Goal: Task Accomplishment & Management: Use online tool/utility

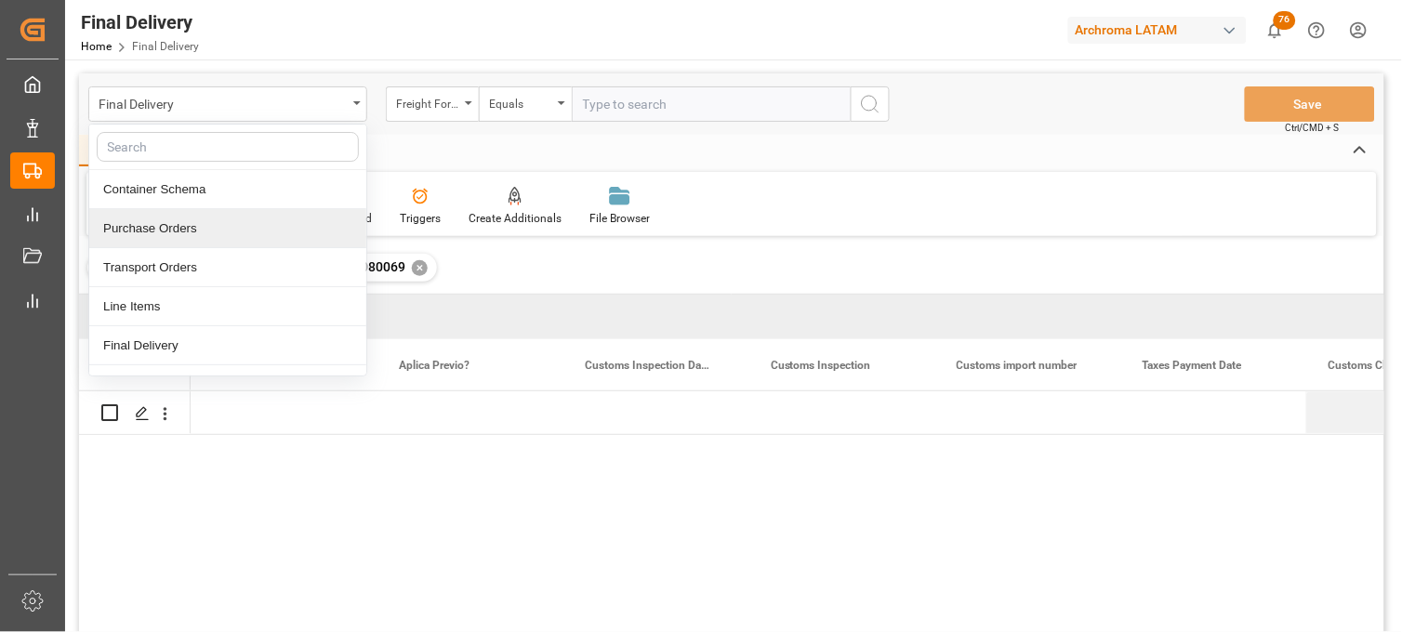
scroll to position [0, 1488]
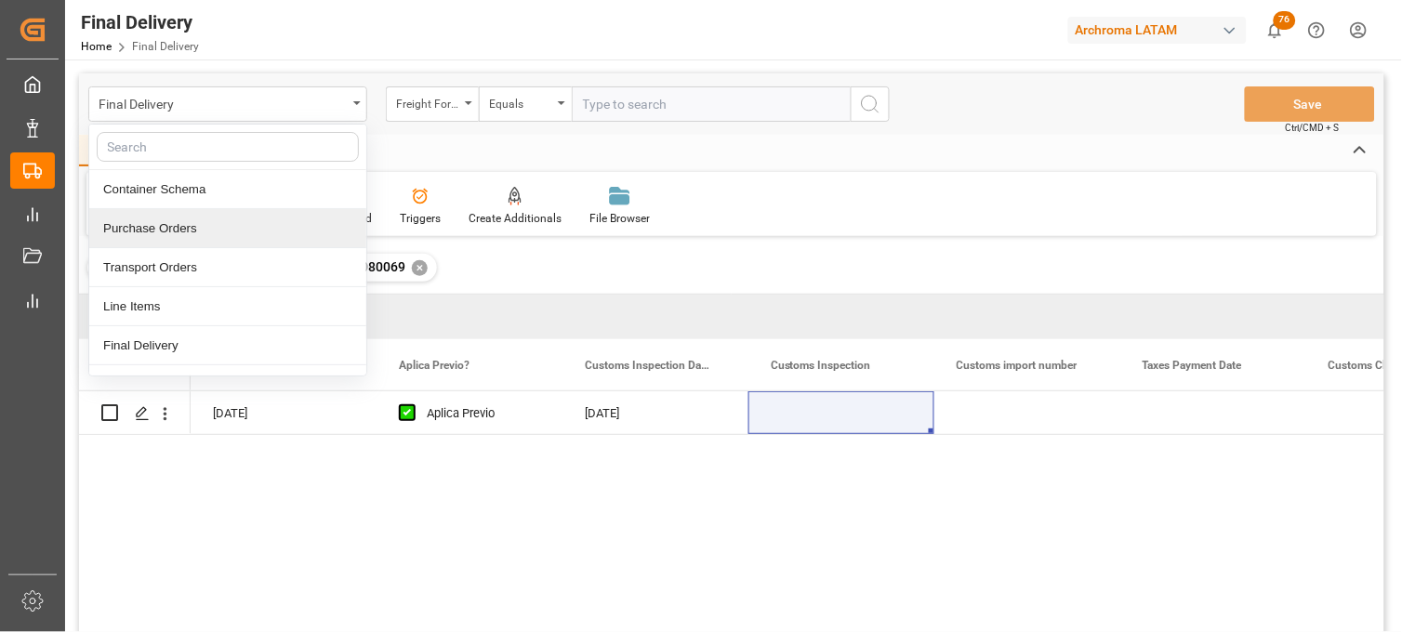
click at [209, 229] on div "Purchase Orders" at bounding box center [227, 228] width 277 height 39
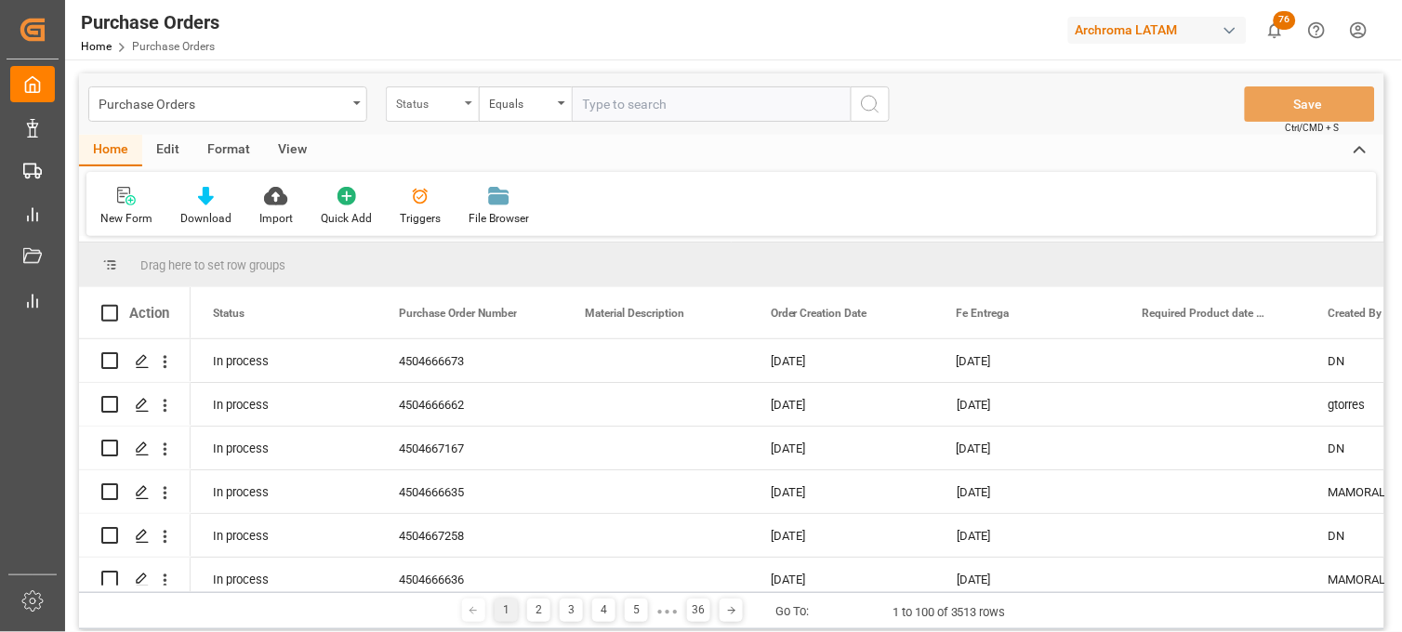
click at [451, 110] on div "Status" at bounding box center [427, 101] width 63 height 21
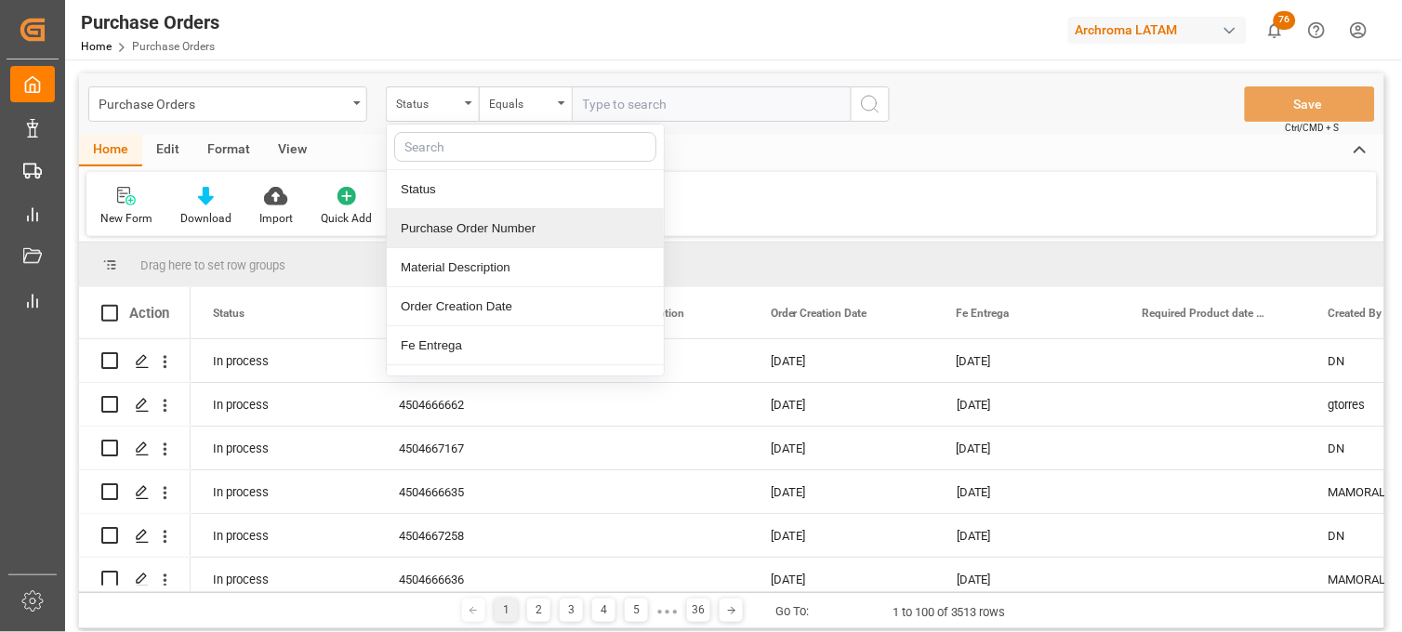
click at [453, 234] on div "Purchase Order Number" at bounding box center [525, 228] width 277 height 39
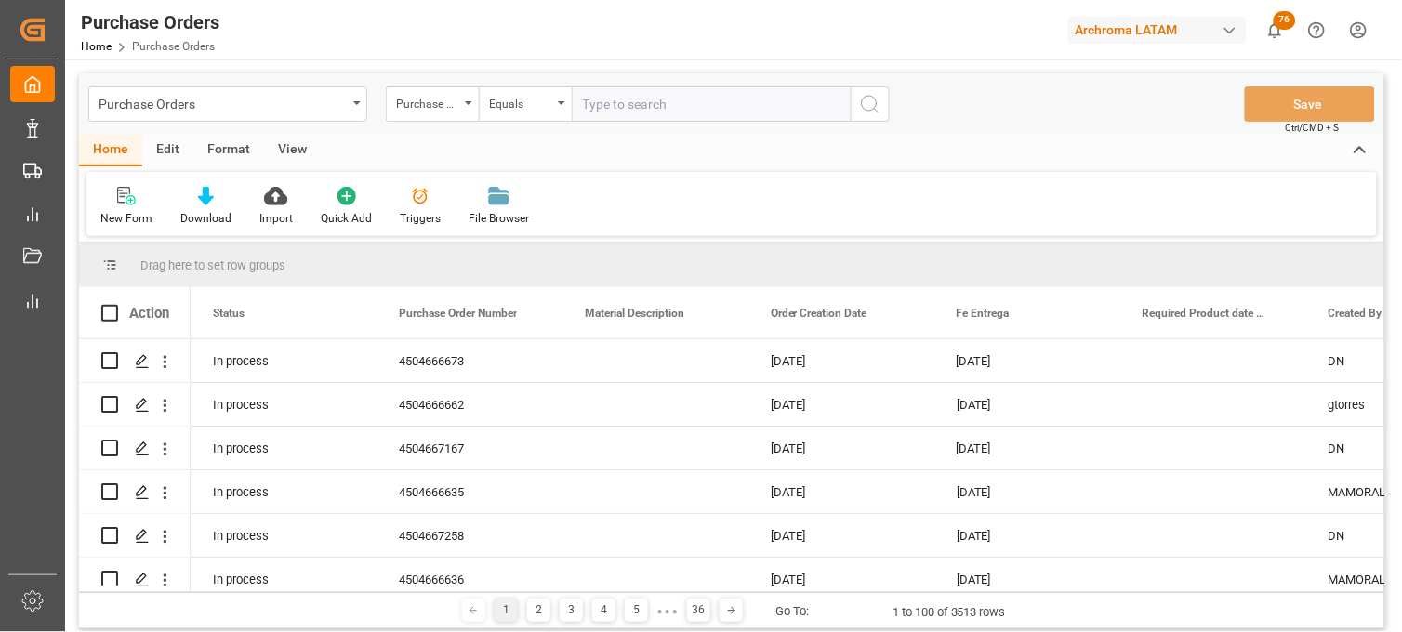
click at [612, 113] on input "text" at bounding box center [711, 103] width 279 height 35
paste input "4504650970"
type input "4504650970"
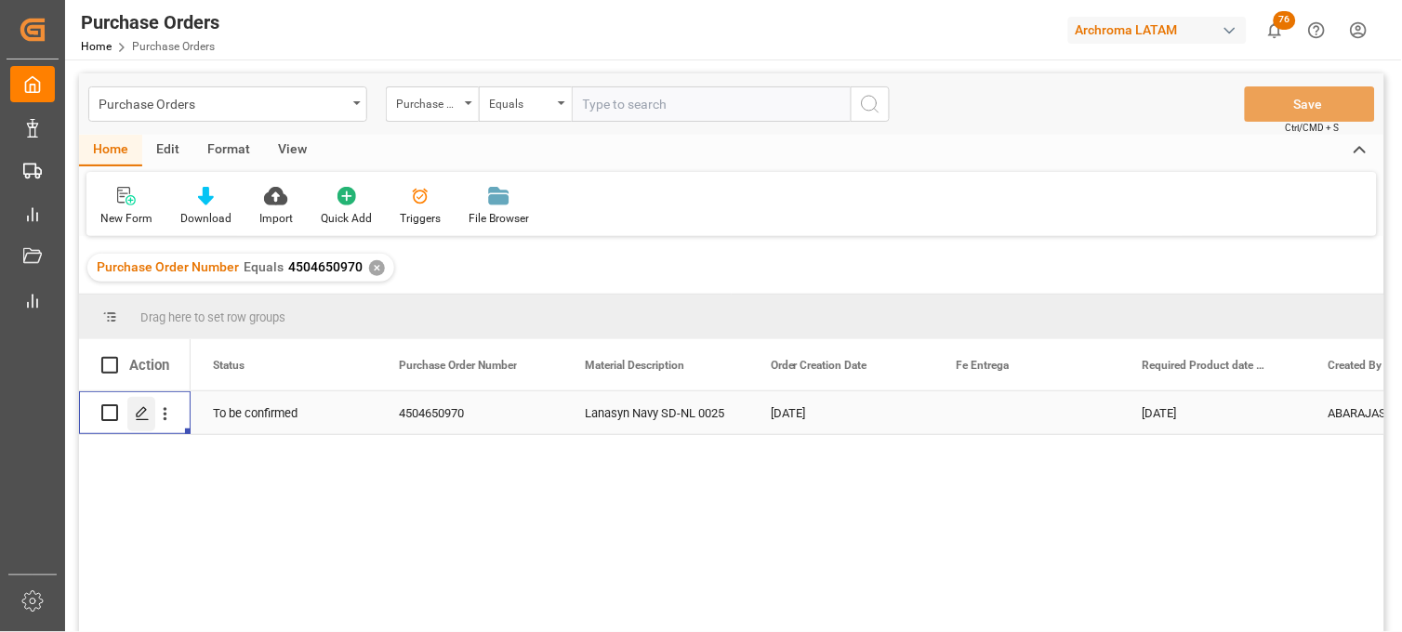
click at [141, 415] on icon "Press SPACE to select this row." at bounding box center [142, 413] width 15 height 15
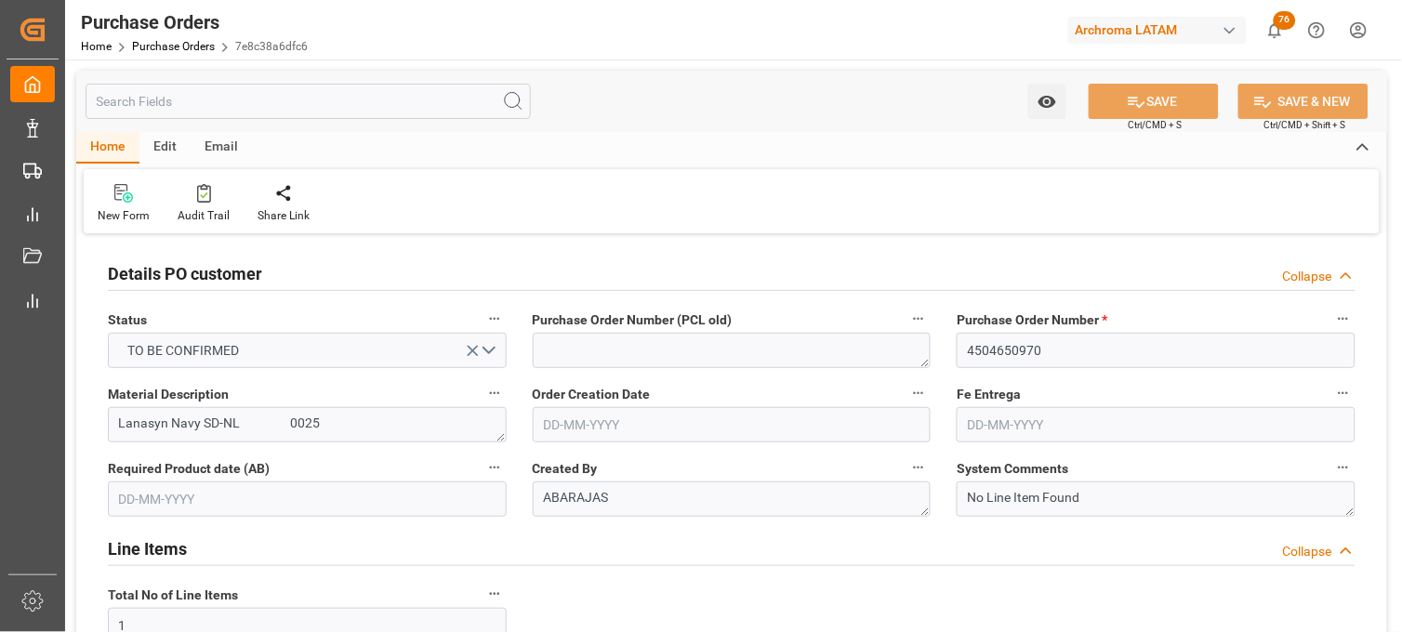
type input "[DATE]"
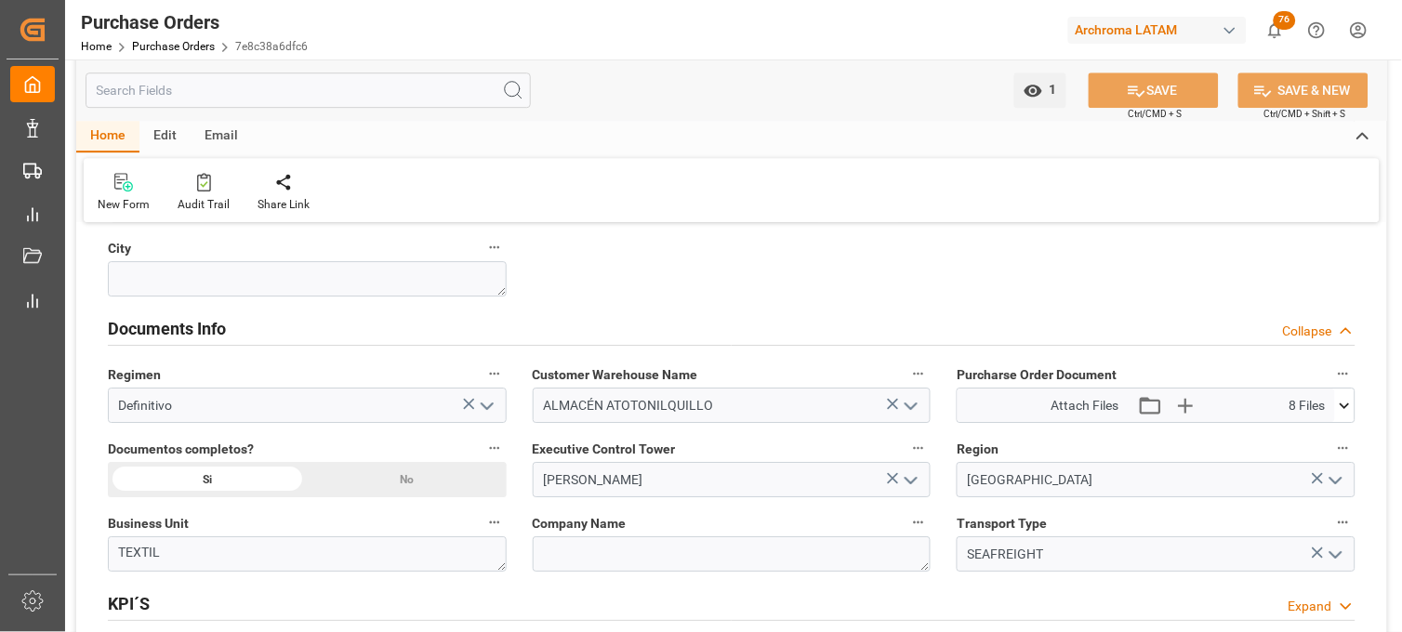
scroll to position [1240, 0]
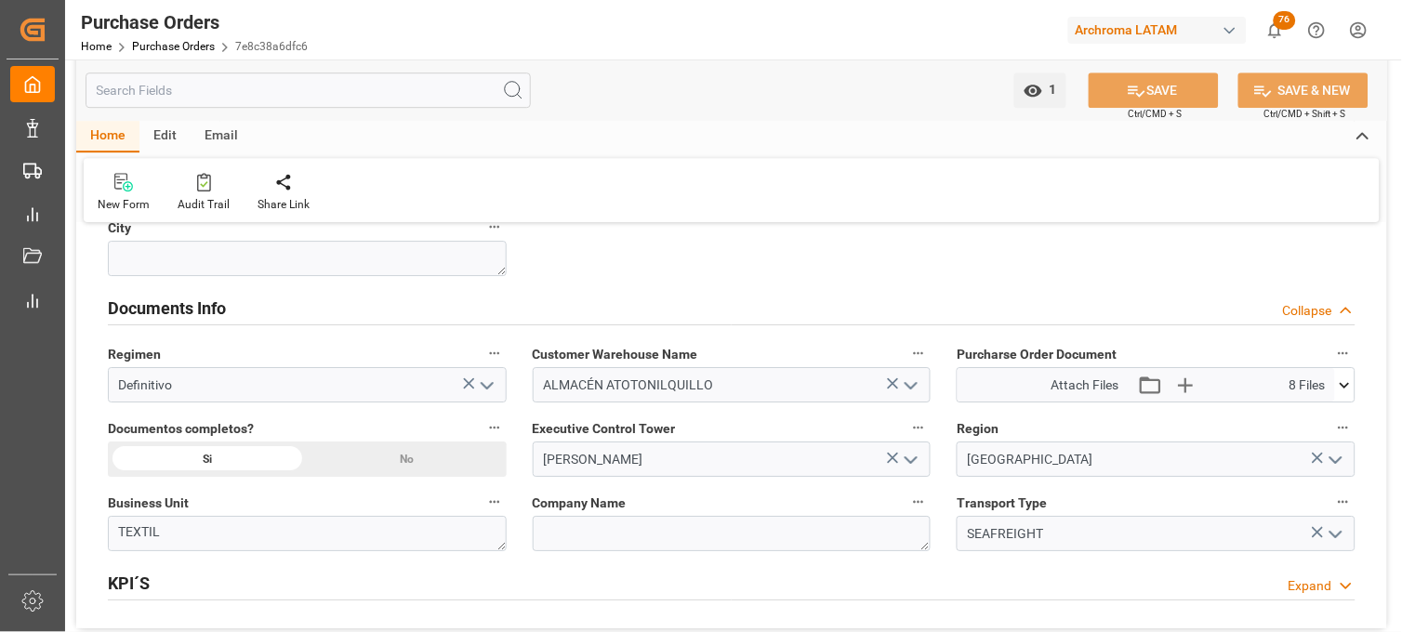
click at [1354, 387] on icon at bounding box center [1346, 386] width 20 height 20
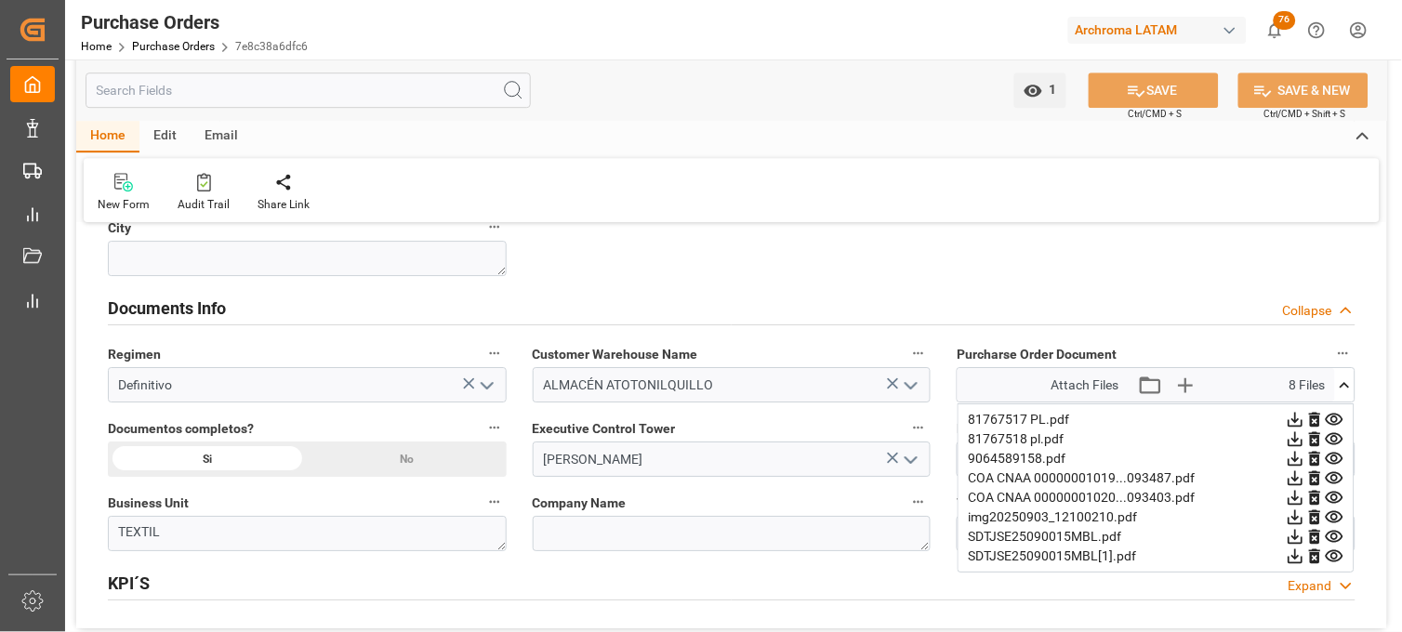
click at [1336, 552] on icon at bounding box center [1335, 557] width 18 height 12
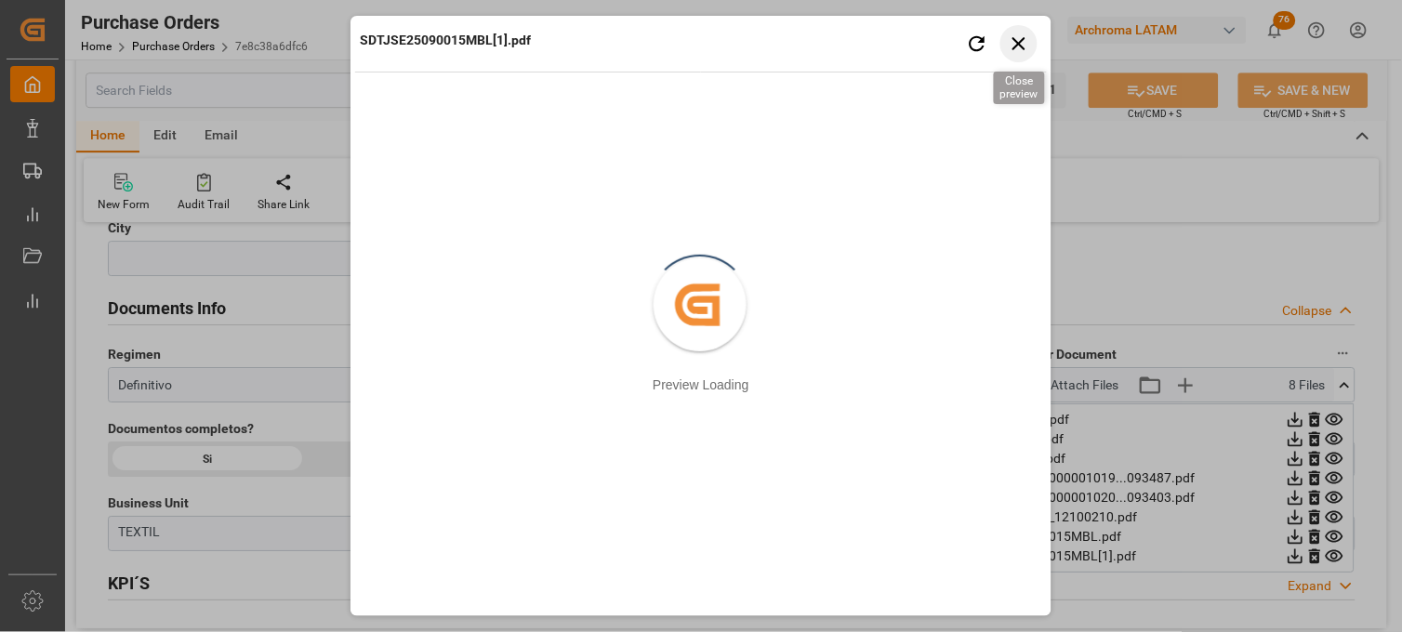
click at [1024, 47] on icon "button" at bounding box center [1019, 43] width 13 height 13
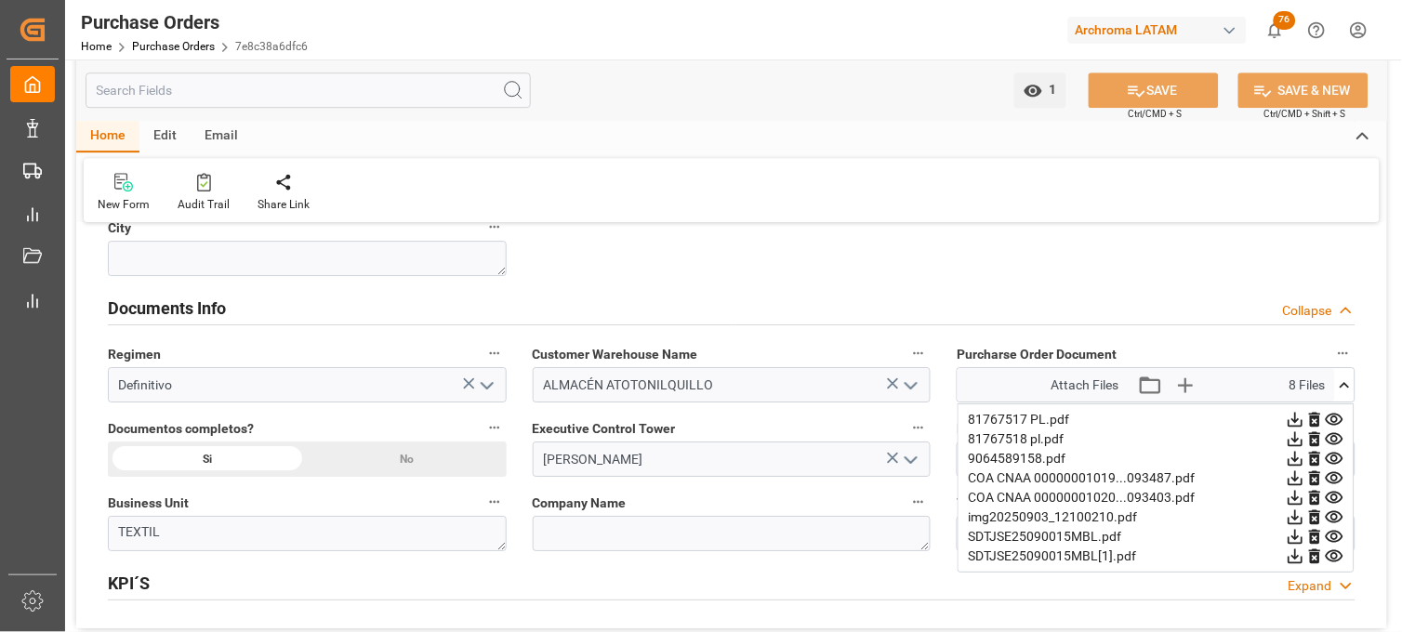
click at [1340, 535] on icon at bounding box center [1335, 537] width 20 height 20
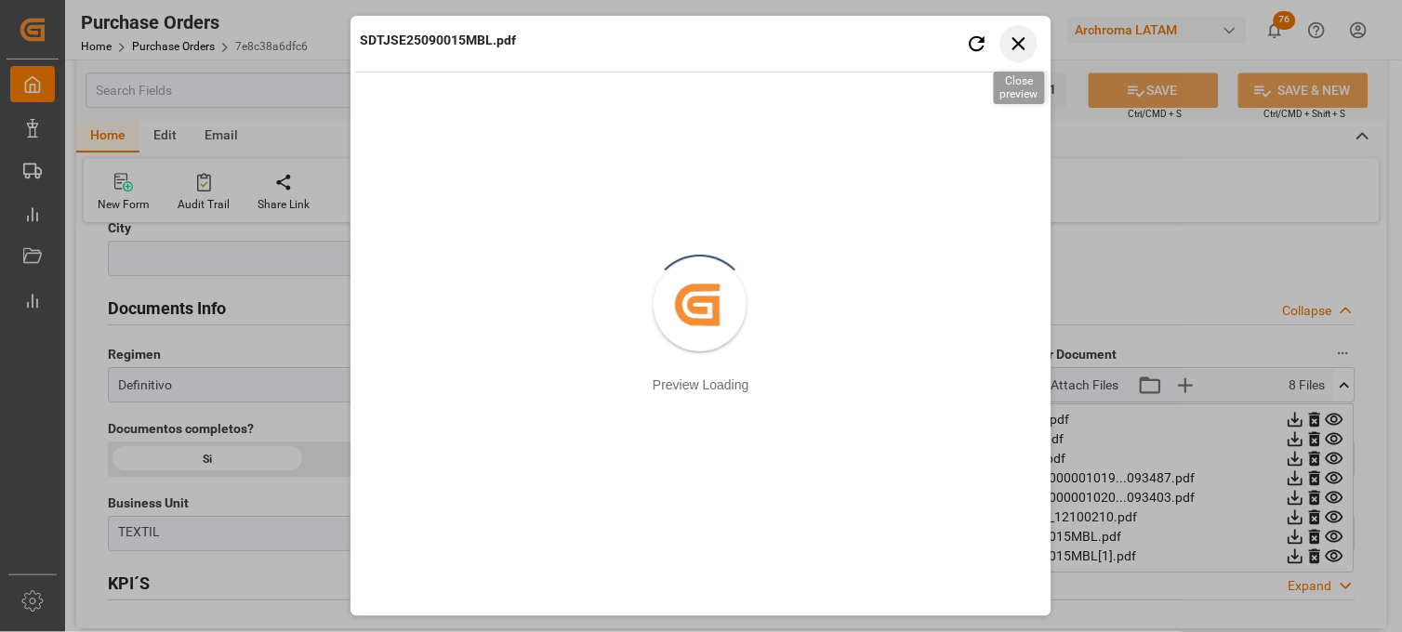
click at [1029, 45] on icon "button" at bounding box center [1019, 43] width 23 height 23
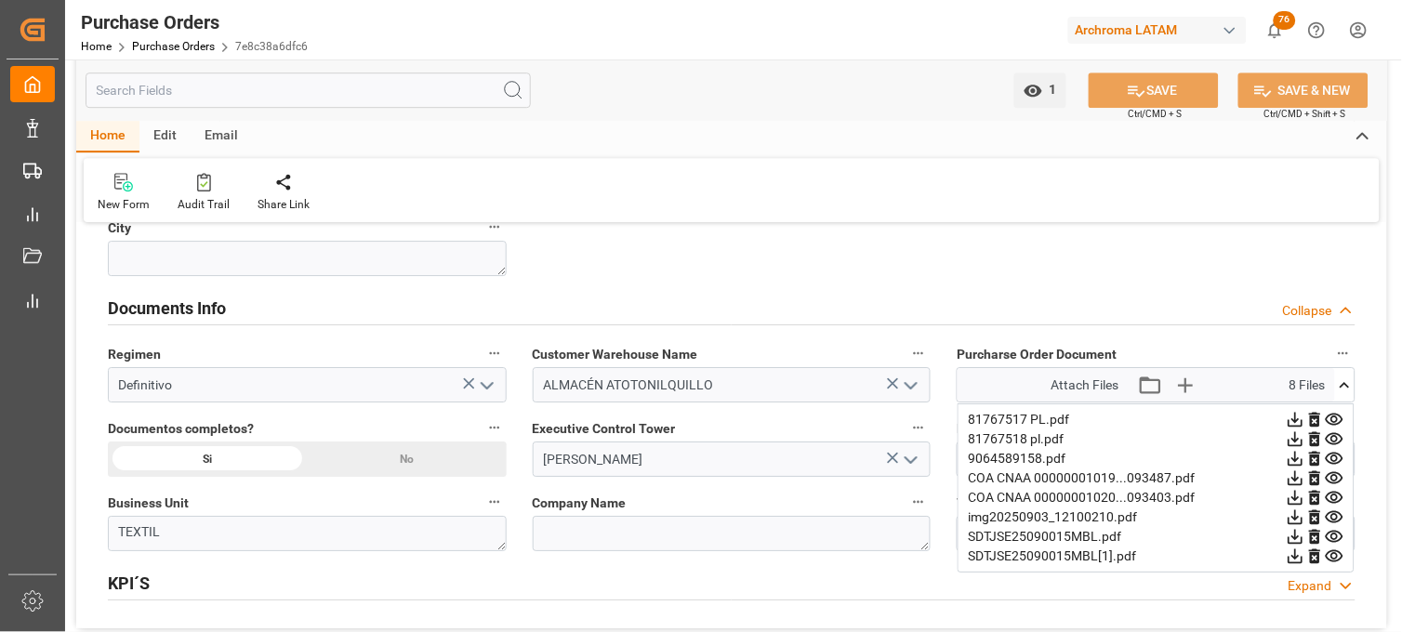
click at [1335, 516] on icon at bounding box center [1335, 518] width 20 height 20
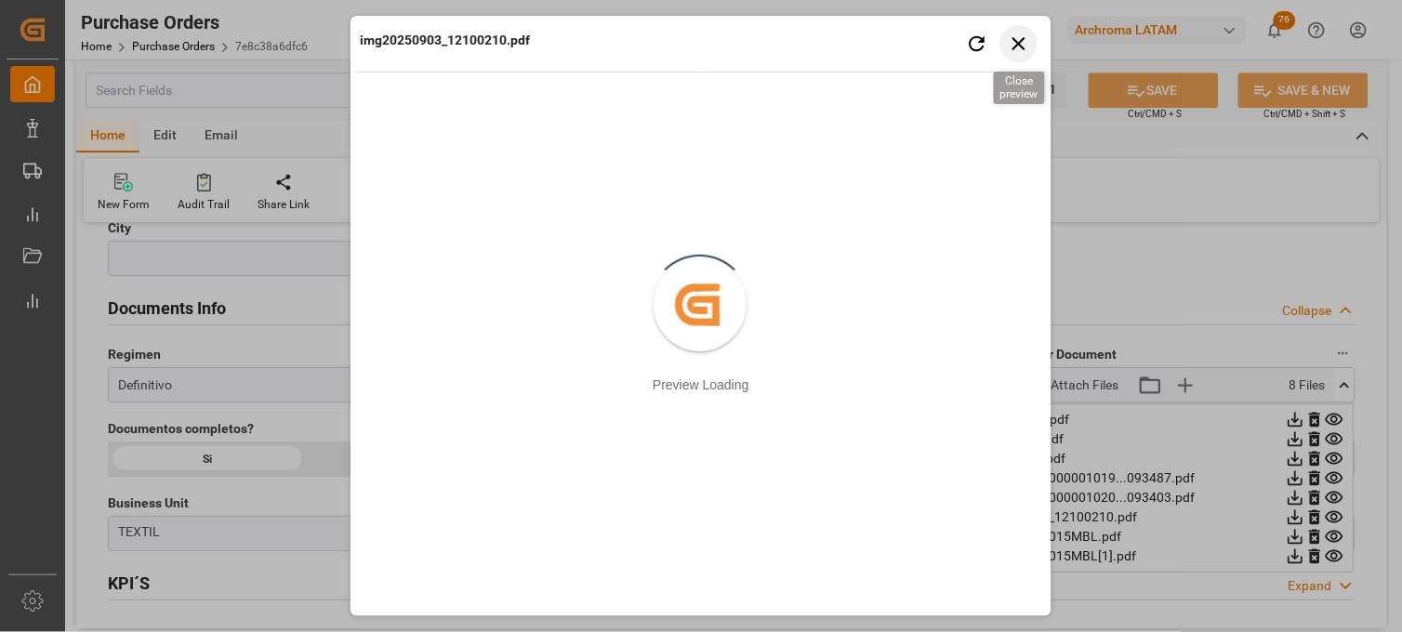
click at [1017, 35] on icon "button" at bounding box center [1019, 43] width 23 height 23
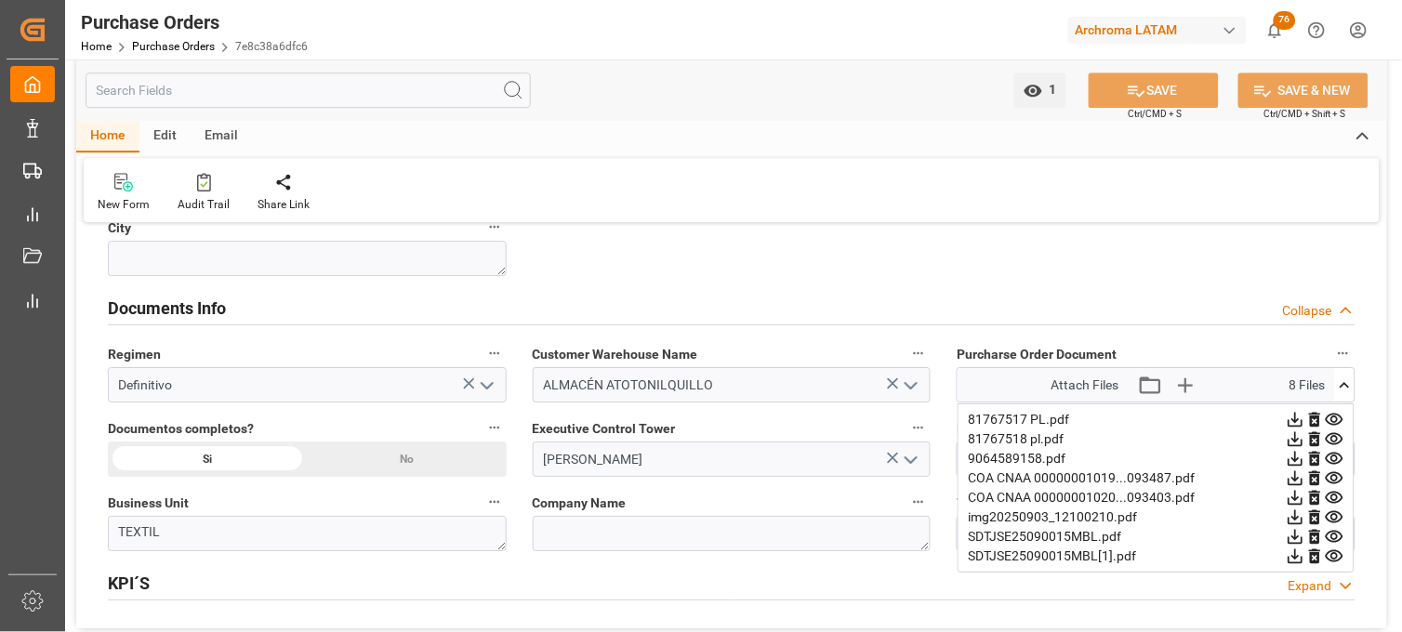
click at [1333, 461] on icon at bounding box center [1335, 459] width 20 height 20
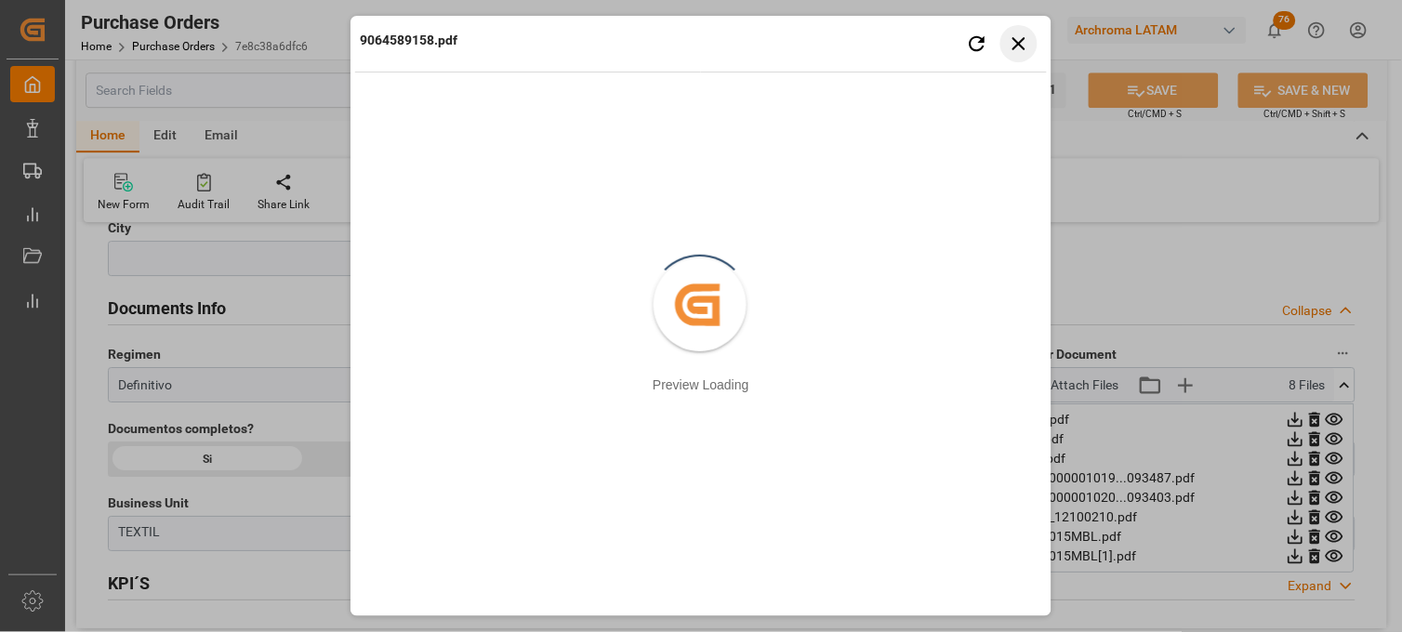
click at [1015, 56] on button "Close preview" at bounding box center [1019, 43] width 37 height 37
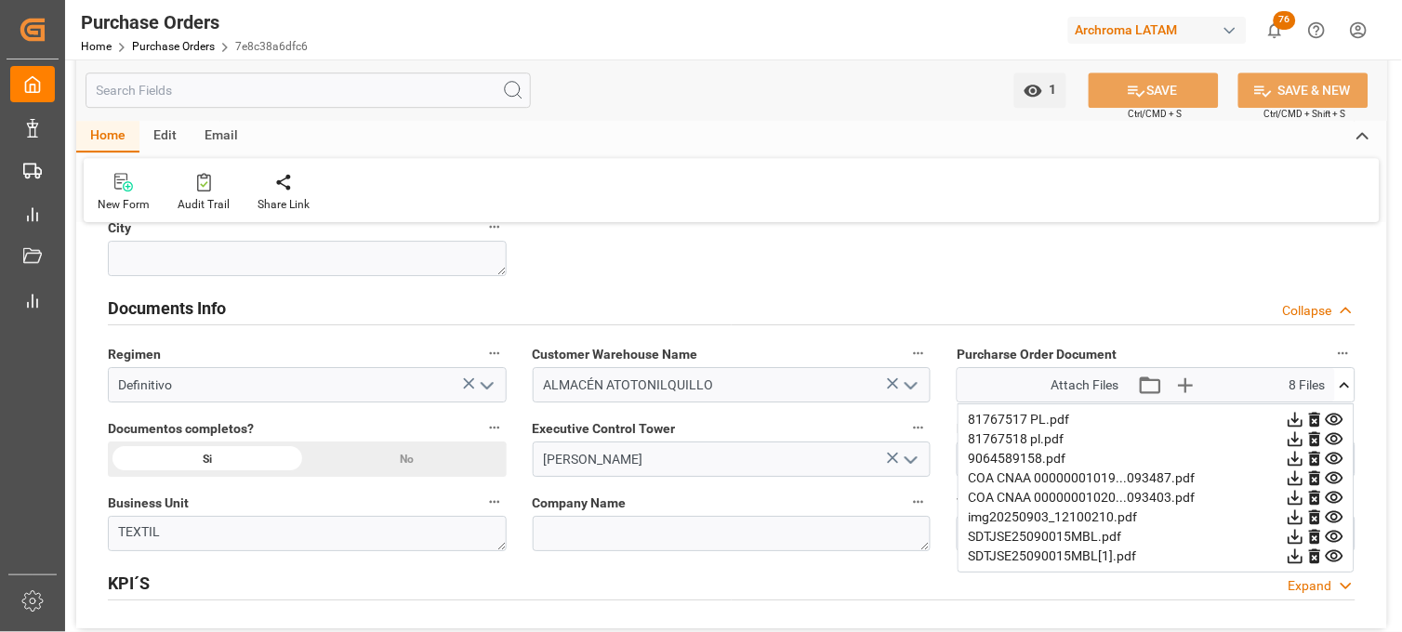
click at [1334, 420] on icon at bounding box center [1335, 420] width 20 height 20
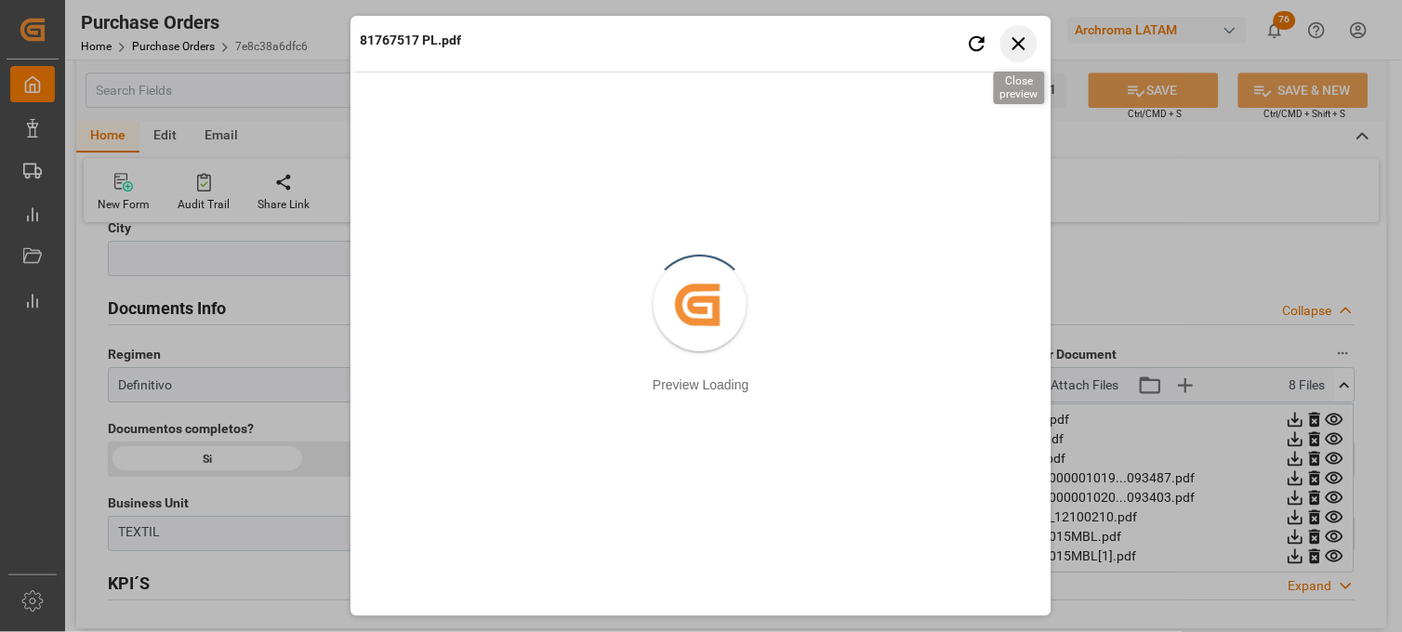
click at [1025, 37] on icon "button" at bounding box center [1019, 43] width 13 height 13
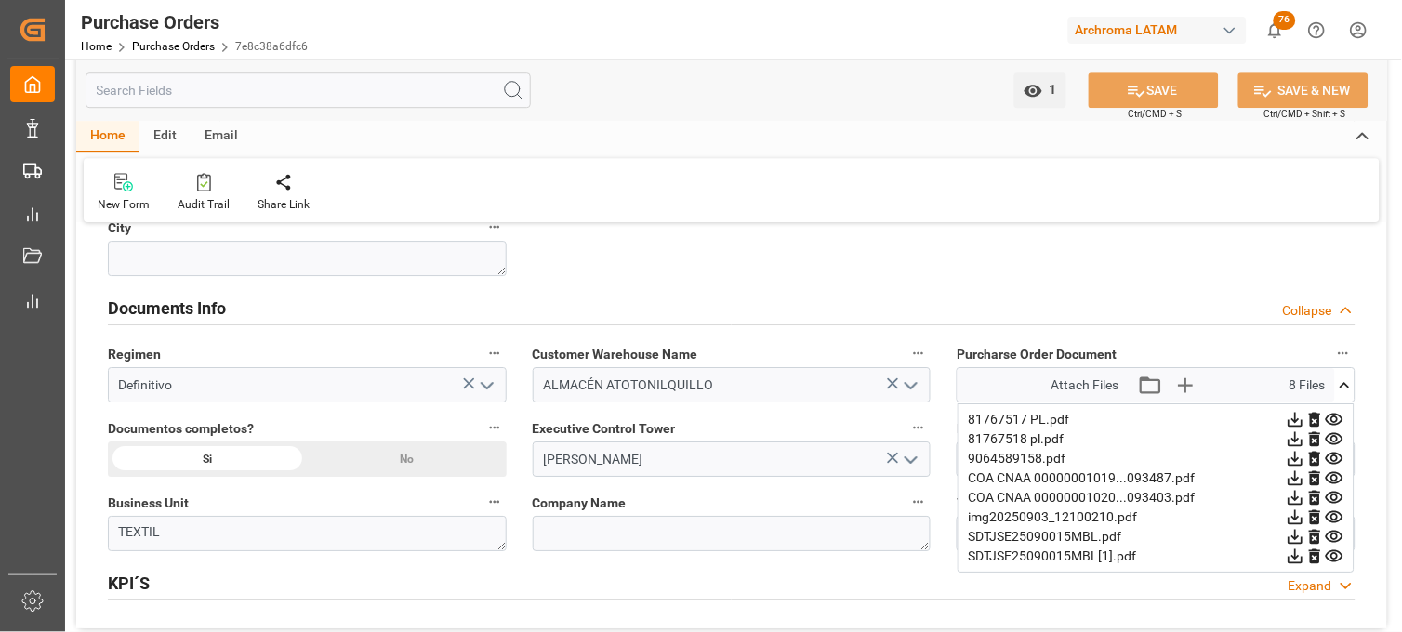
click at [1334, 434] on icon at bounding box center [1335, 439] width 18 height 12
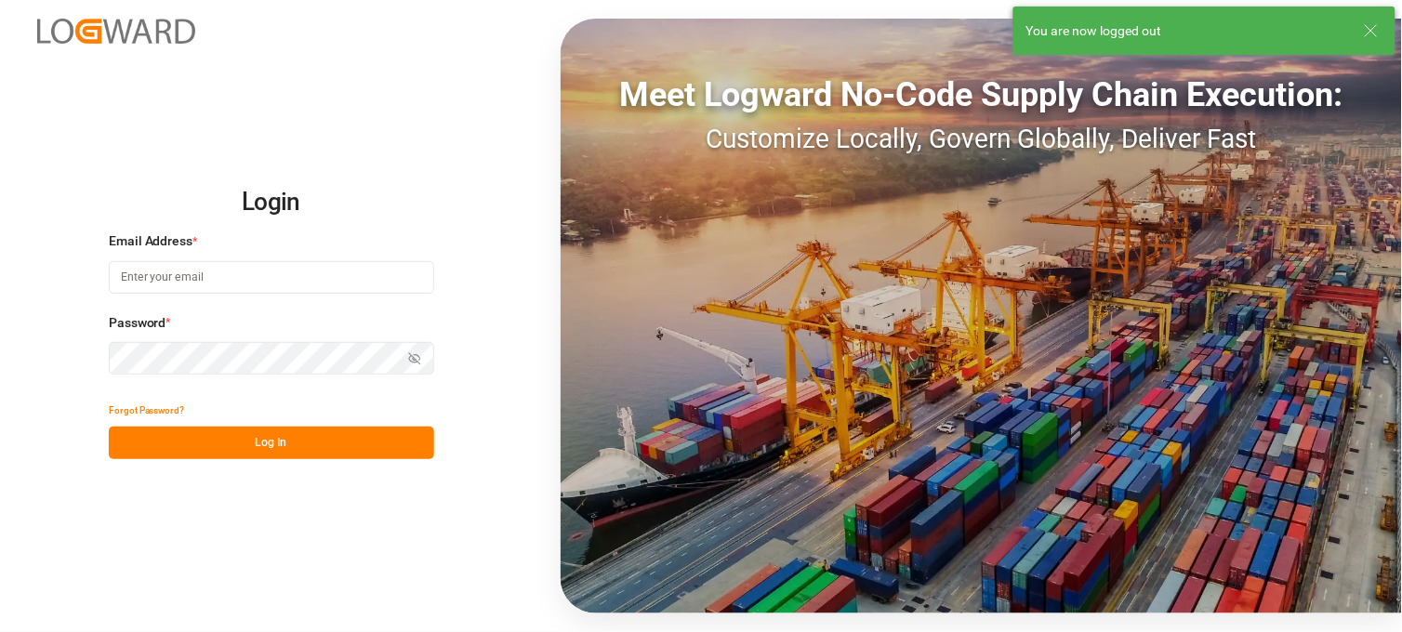
type input "erika.cervantes@leschaco.com"
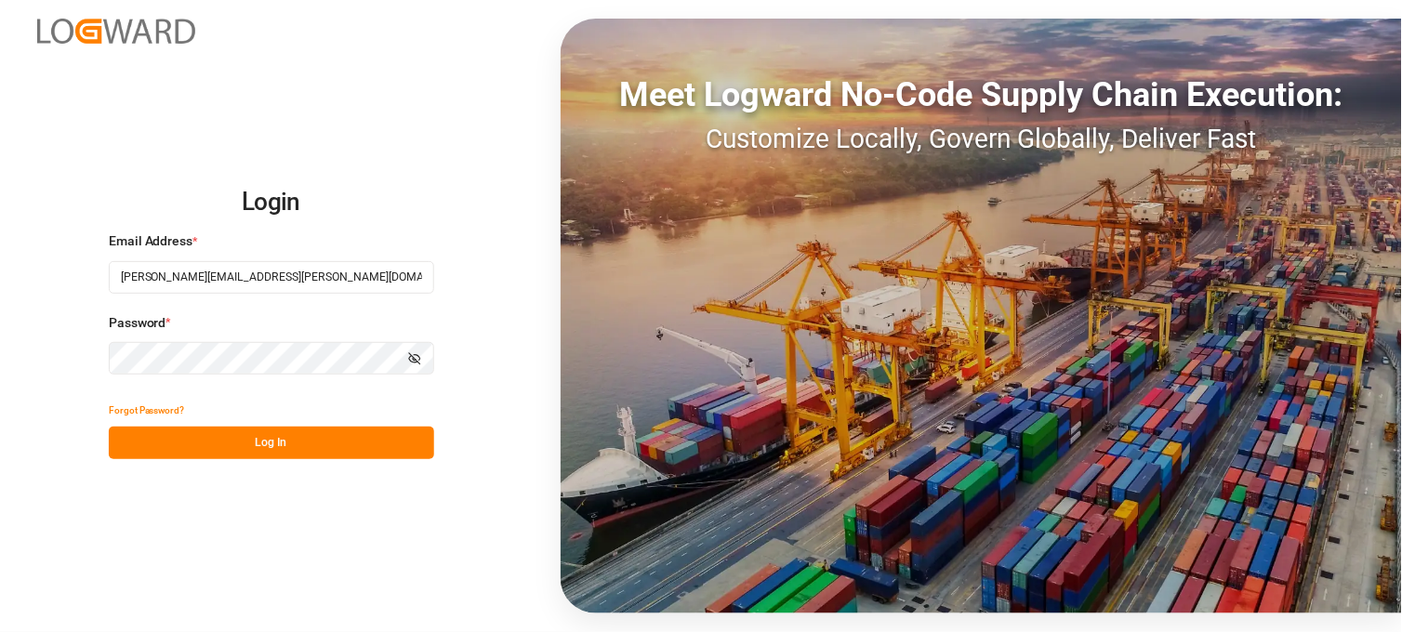
click at [271, 444] on button "Log In" at bounding box center [272, 443] width 326 height 33
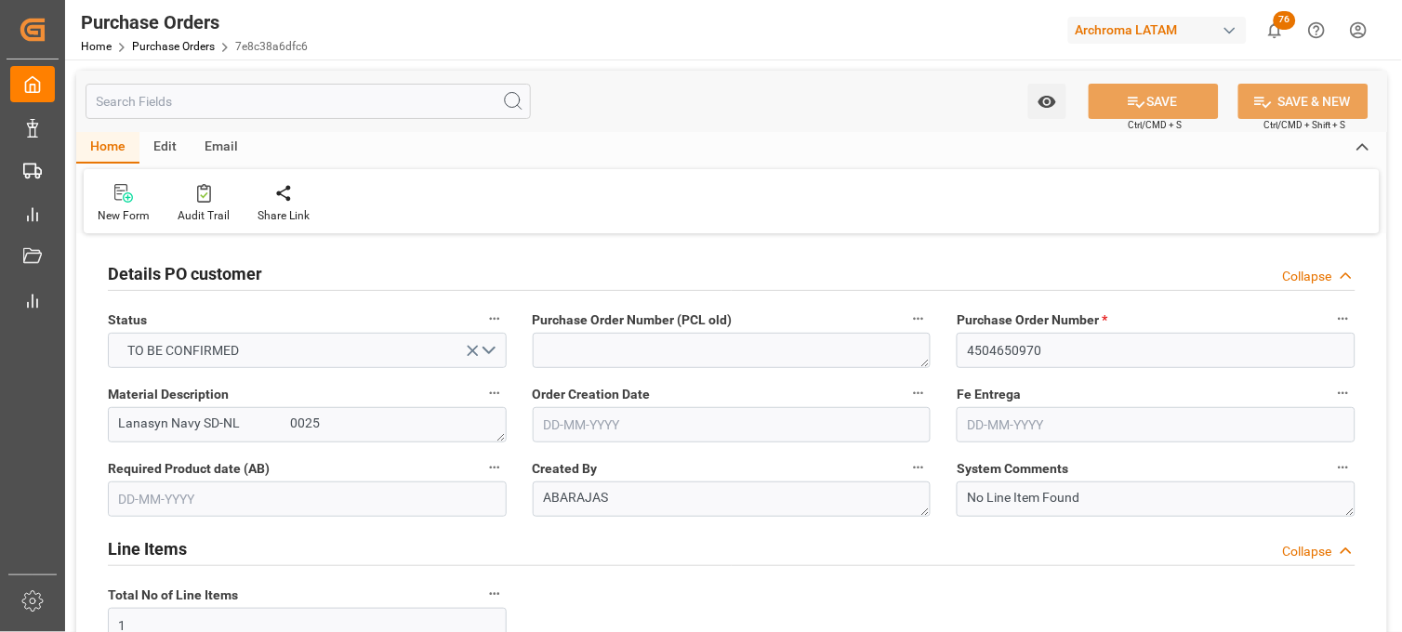
type input "[DATE]"
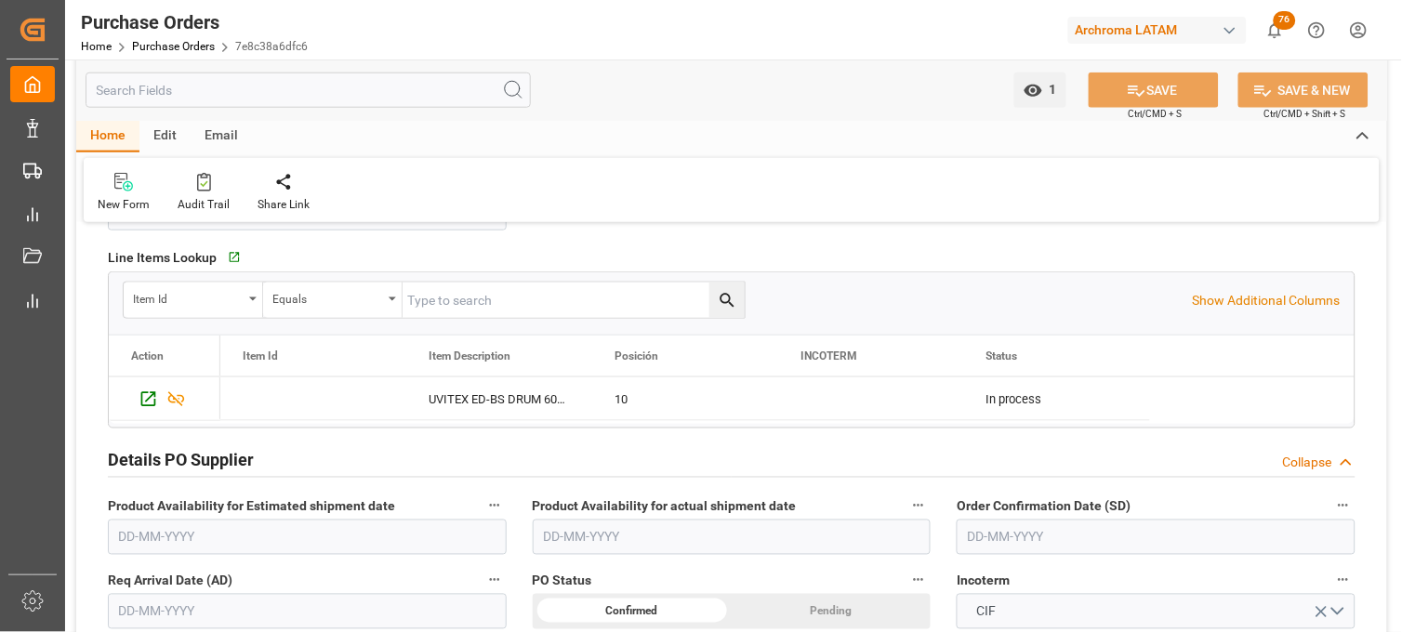
scroll to position [516, 0]
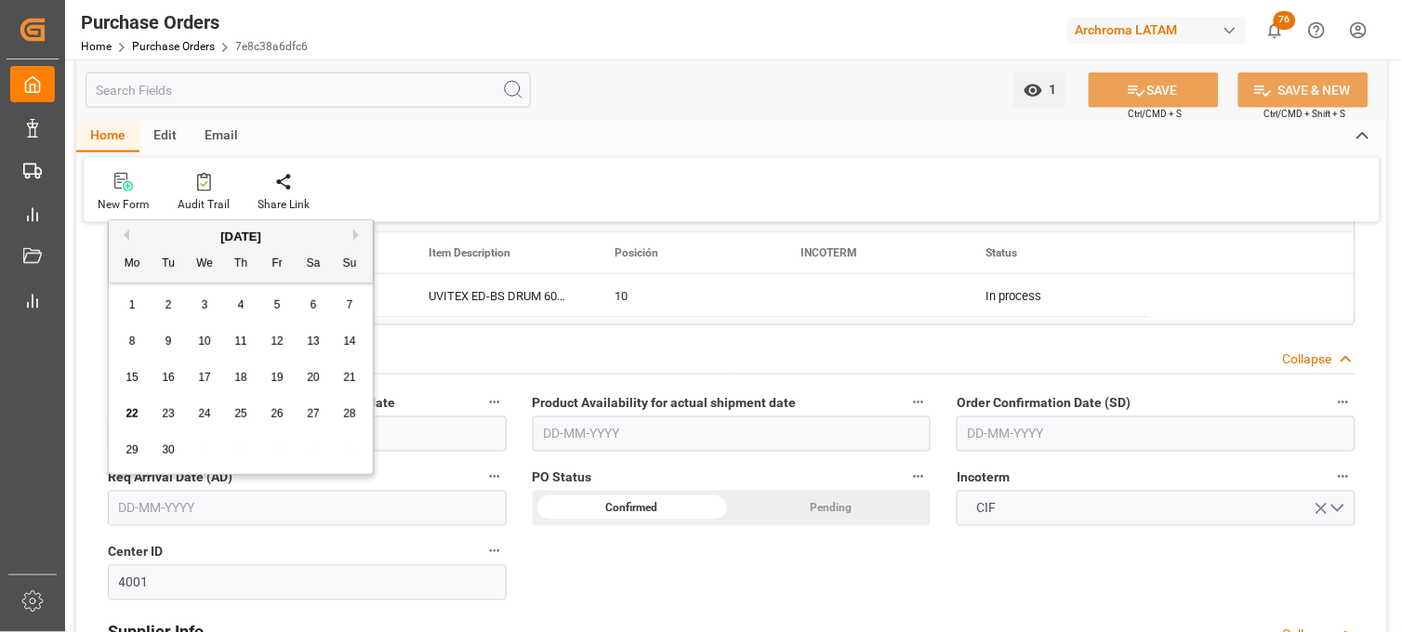
click at [216, 505] on input "text" at bounding box center [307, 508] width 399 height 35
click at [359, 234] on button "Next Month" at bounding box center [358, 235] width 11 height 11
click at [312, 303] on span "4" at bounding box center [314, 305] width 7 height 13
type input "[DATE]"
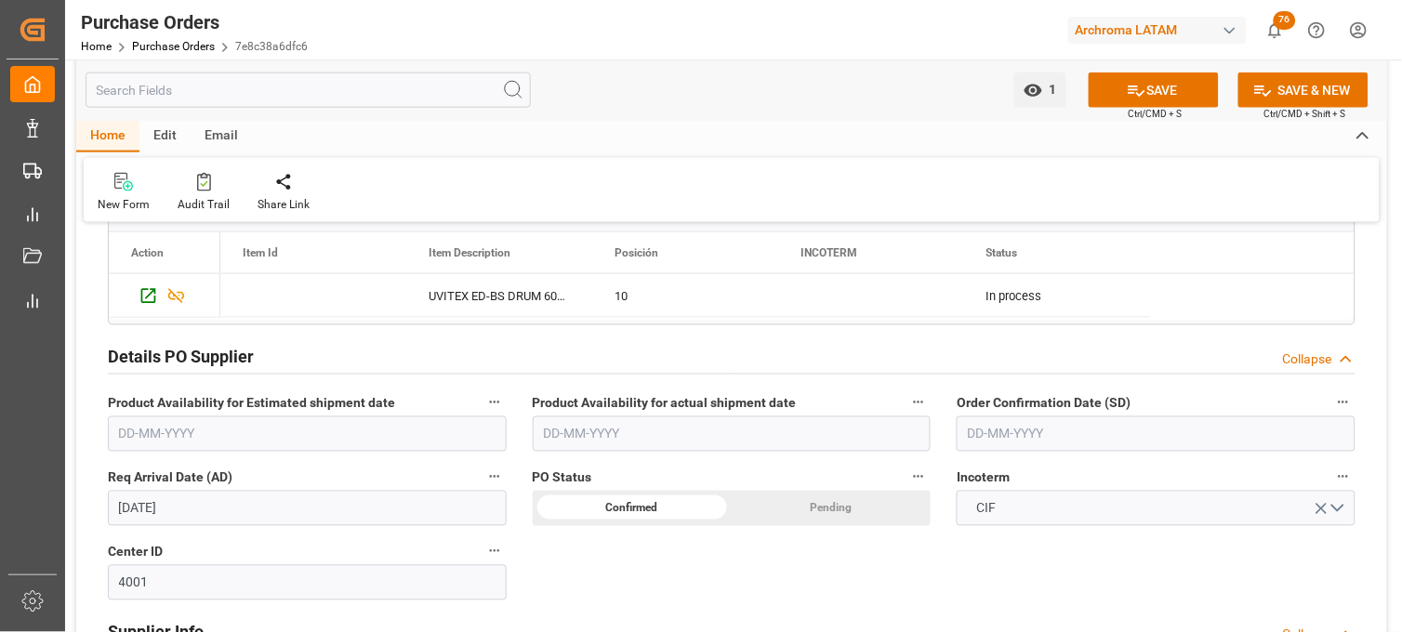
drag, startPoint x: 1063, startPoint y: 430, endPoint x: 1052, endPoint y: 423, distance: 12.9
click at [1063, 430] on input "text" at bounding box center [1156, 434] width 399 height 35
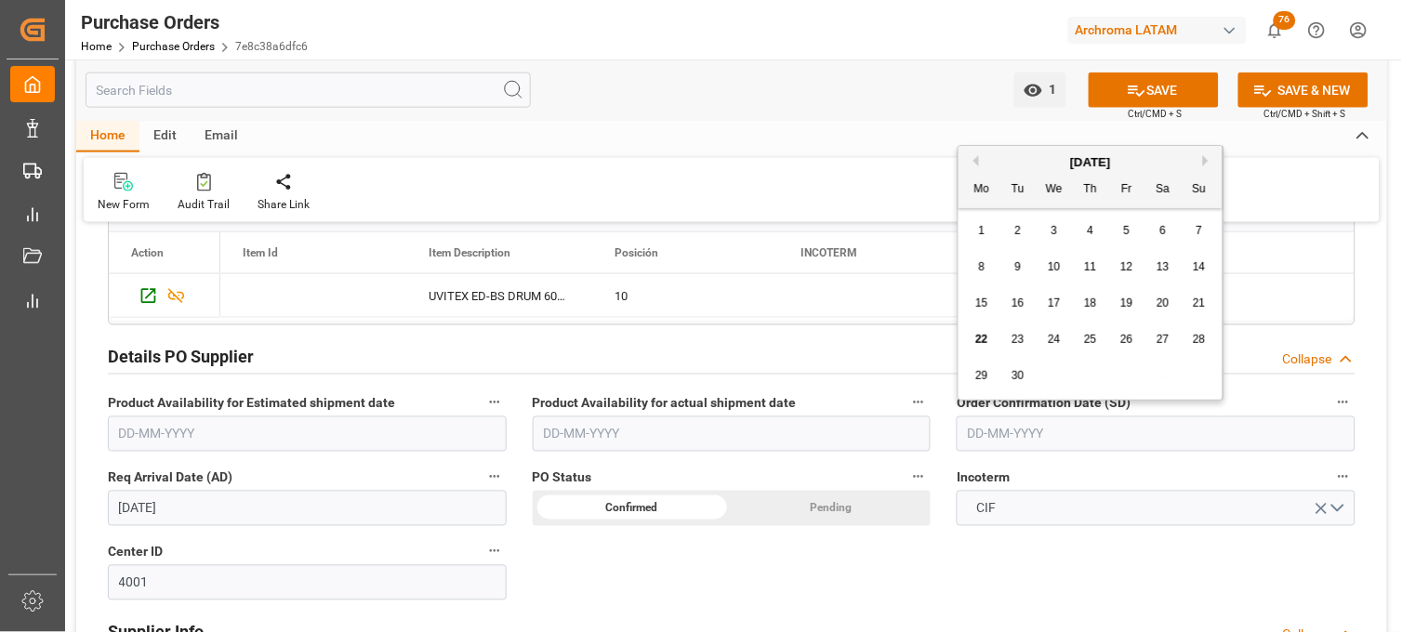
click at [1009, 158] on div "[DATE]" at bounding box center [1091, 162] width 264 height 19
click at [977, 159] on button "Previous Month" at bounding box center [973, 160] width 11 height 11
click at [1157, 376] on span "30" at bounding box center [1163, 375] width 12 height 13
type input "[DATE]"
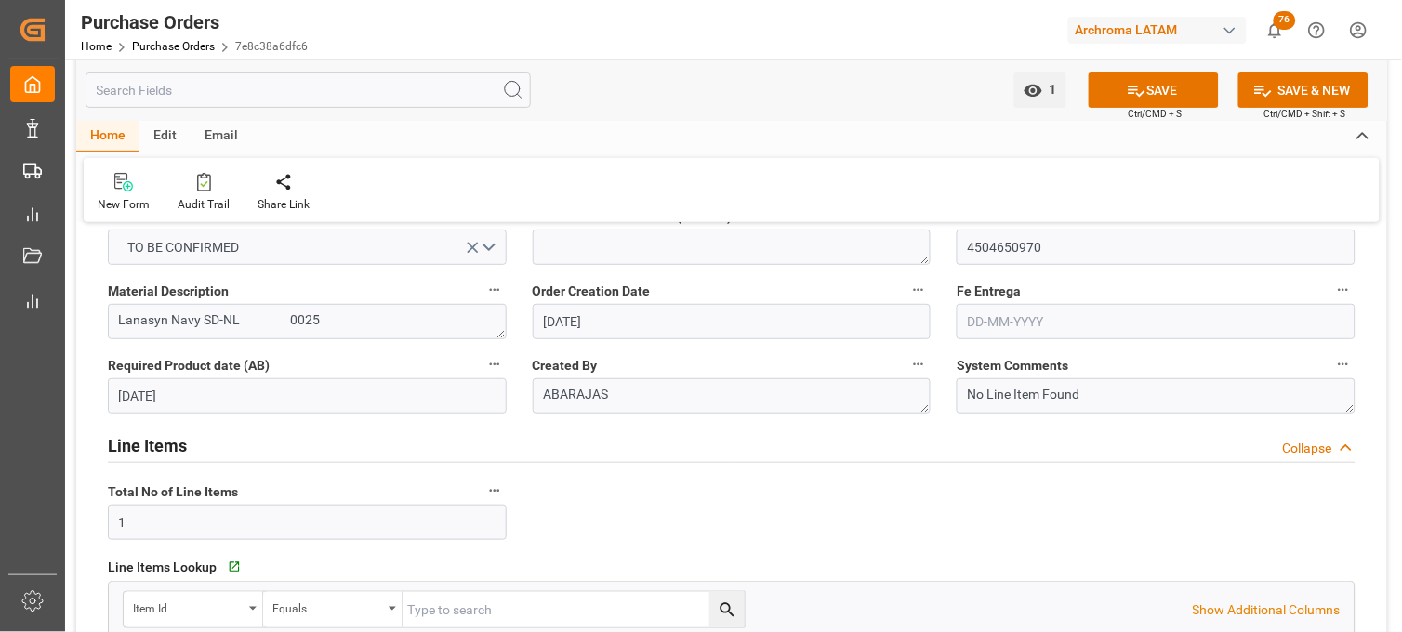
scroll to position [0, 0]
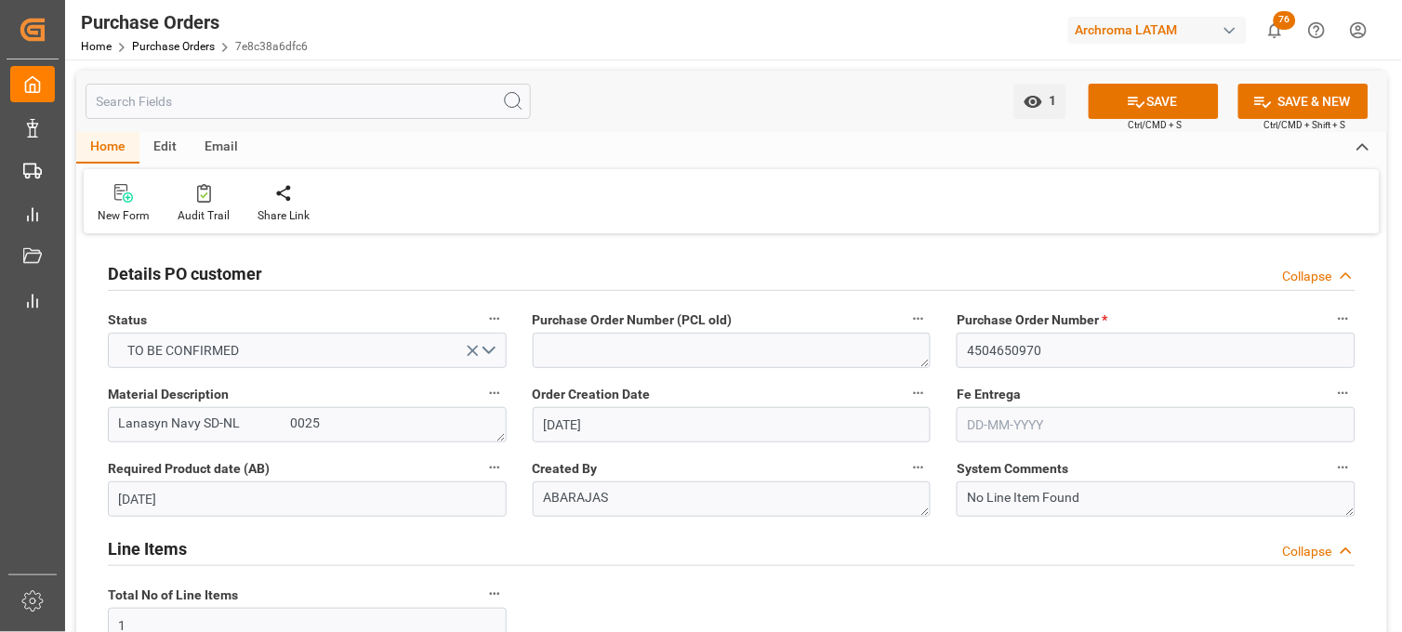
click at [1015, 420] on input "text" at bounding box center [1156, 424] width 399 height 35
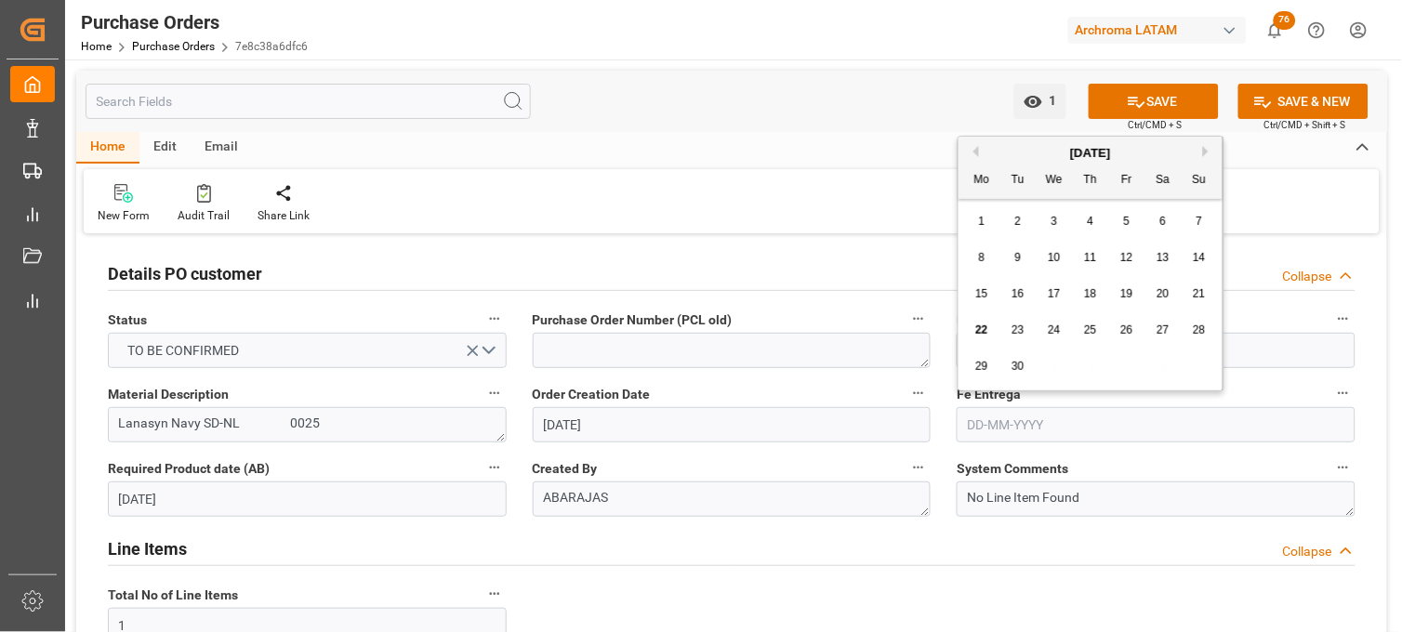
drag, startPoint x: 1205, startPoint y: 149, endPoint x: 1178, endPoint y: 163, distance: 30.4
click at [1205, 149] on button "Next Month" at bounding box center [1208, 151] width 11 height 11
click at [1133, 299] on div "17" at bounding box center [1127, 295] width 23 height 22
type input "[DATE]"
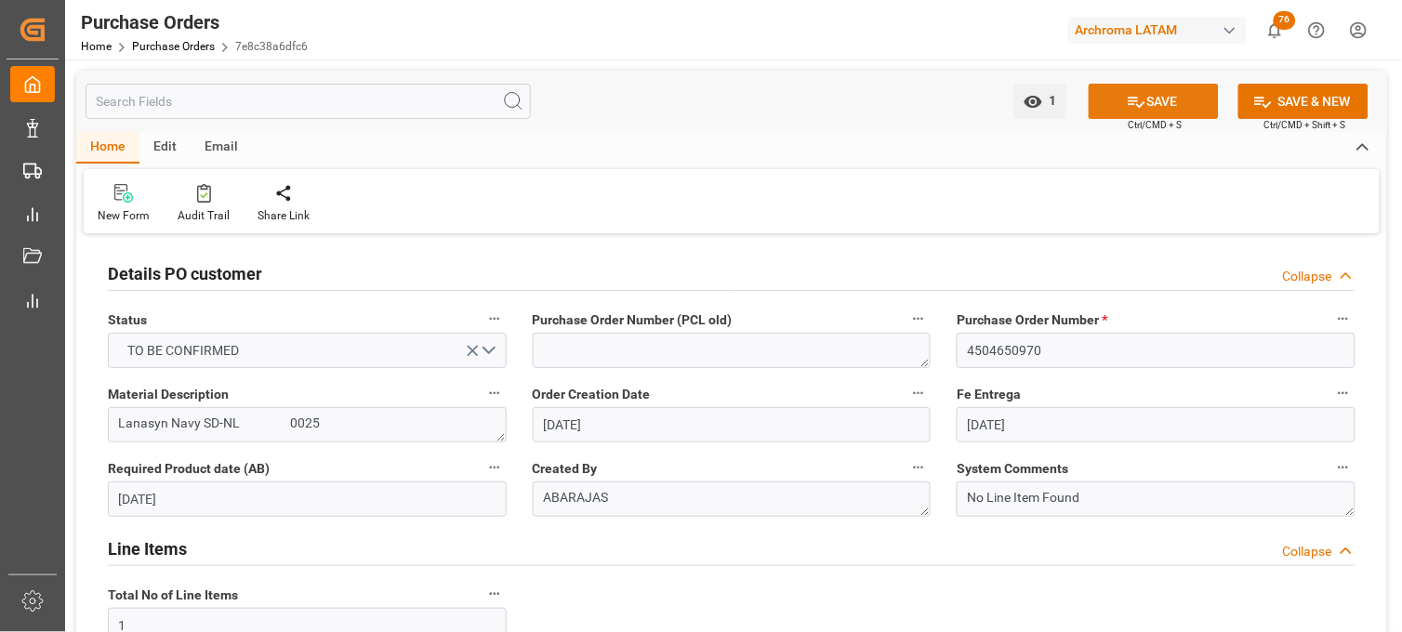
drag, startPoint x: 1138, startPoint y: 105, endPoint x: 1126, endPoint y: 116, distance: 16.5
click at [1136, 107] on icon at bounding box center [1137, 102] width 20 height 20
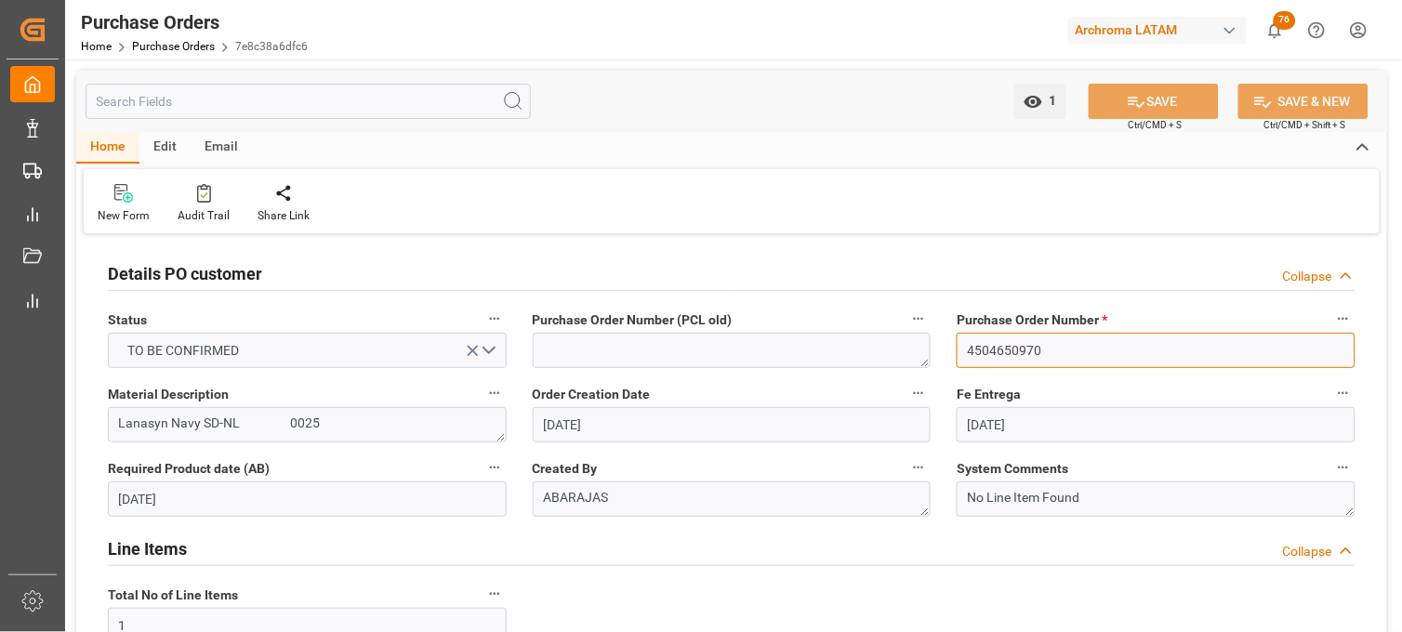
click at [984, 347] on input "4504650970" at bounding box center [1156, 350] width 399 height 35
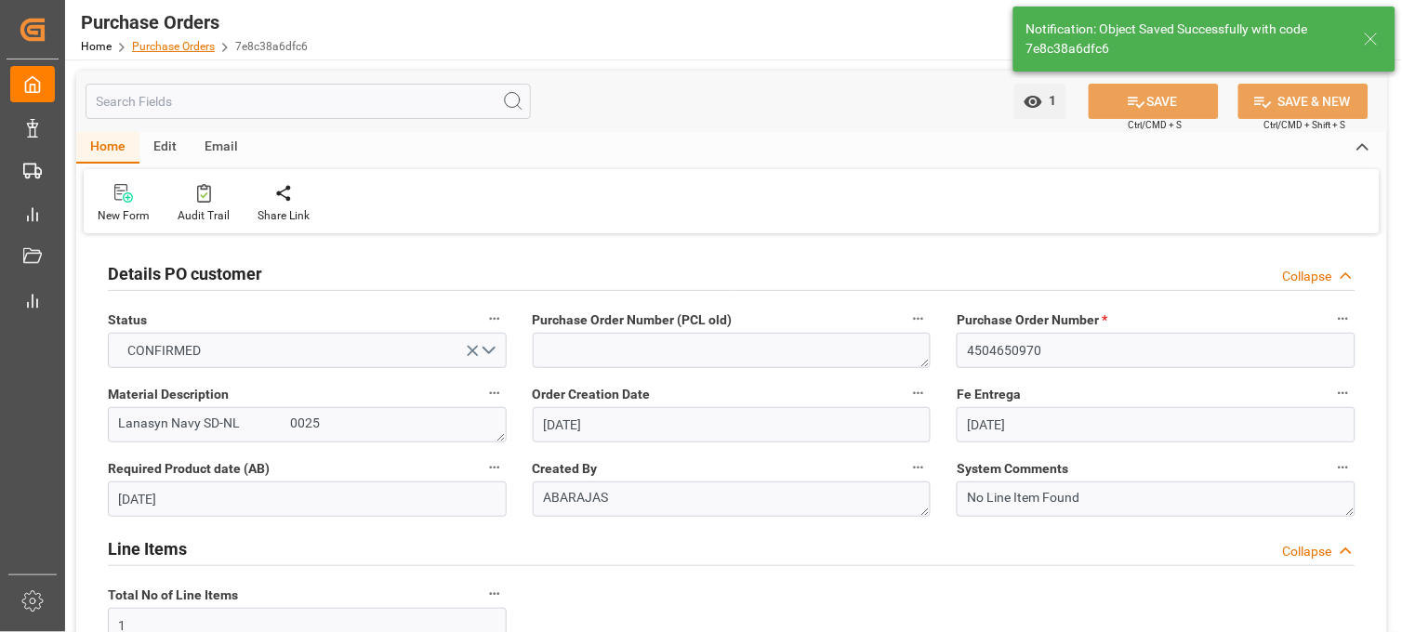
click at [170, 47] on link "Purchase Orders" at bounding box center [173, 46] width 83 height 13
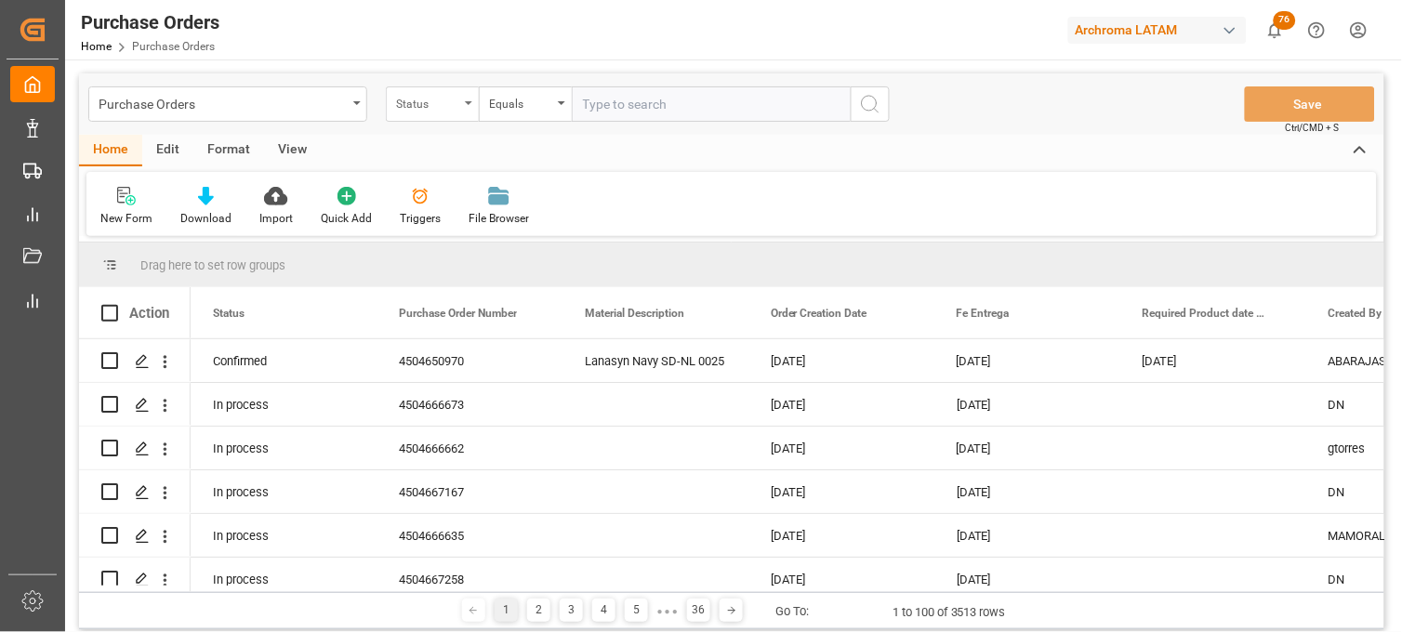
click at [430, 119] on div "Status" at bounding box center [432, 103] width 93 height 35
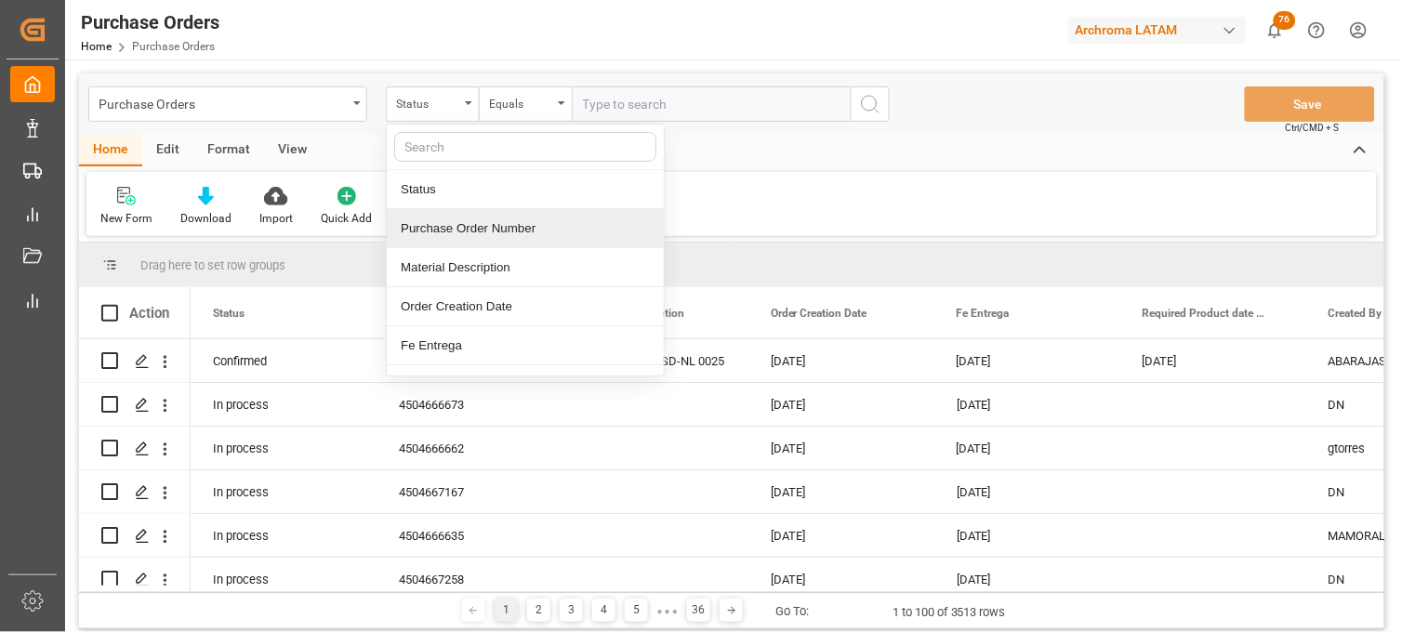
click at [465, 238] on div "Purchase Order Number" at bounding box center [525, 228] width 277 height 39
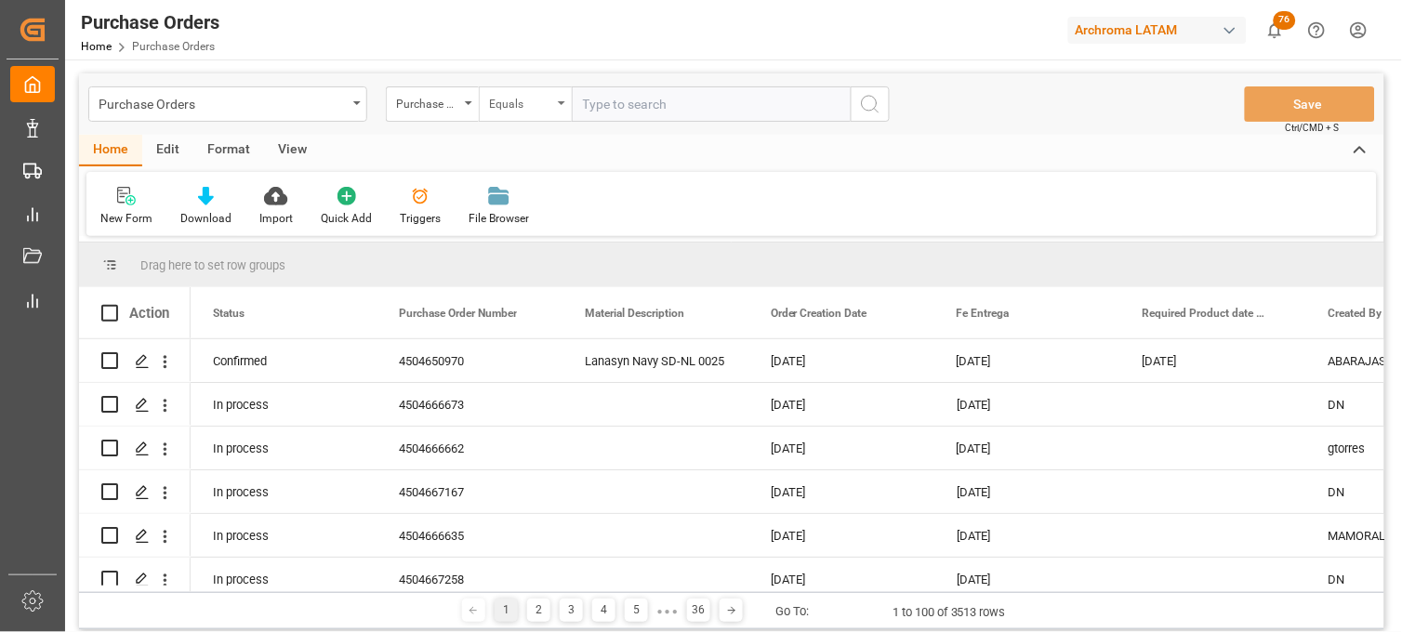
click at [550, 112] on div "Equals" at bounding box center [520, 101] width 63 height 21
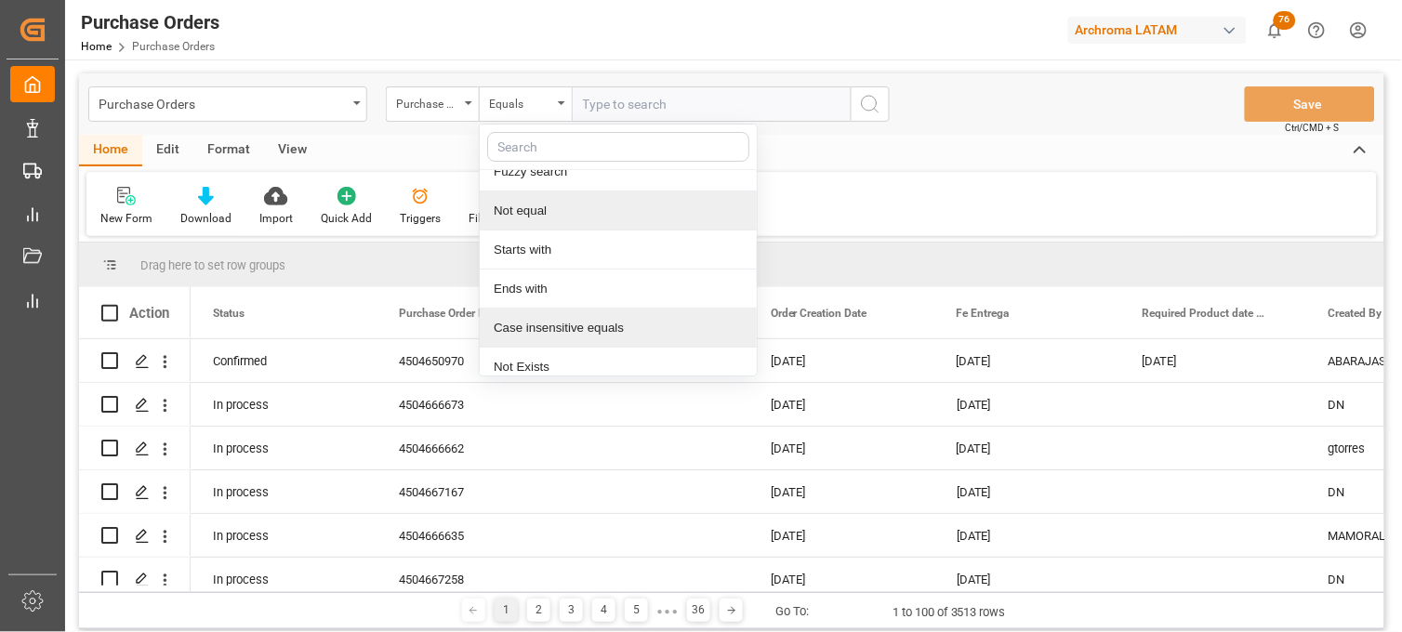
scroll to position [107, 0]
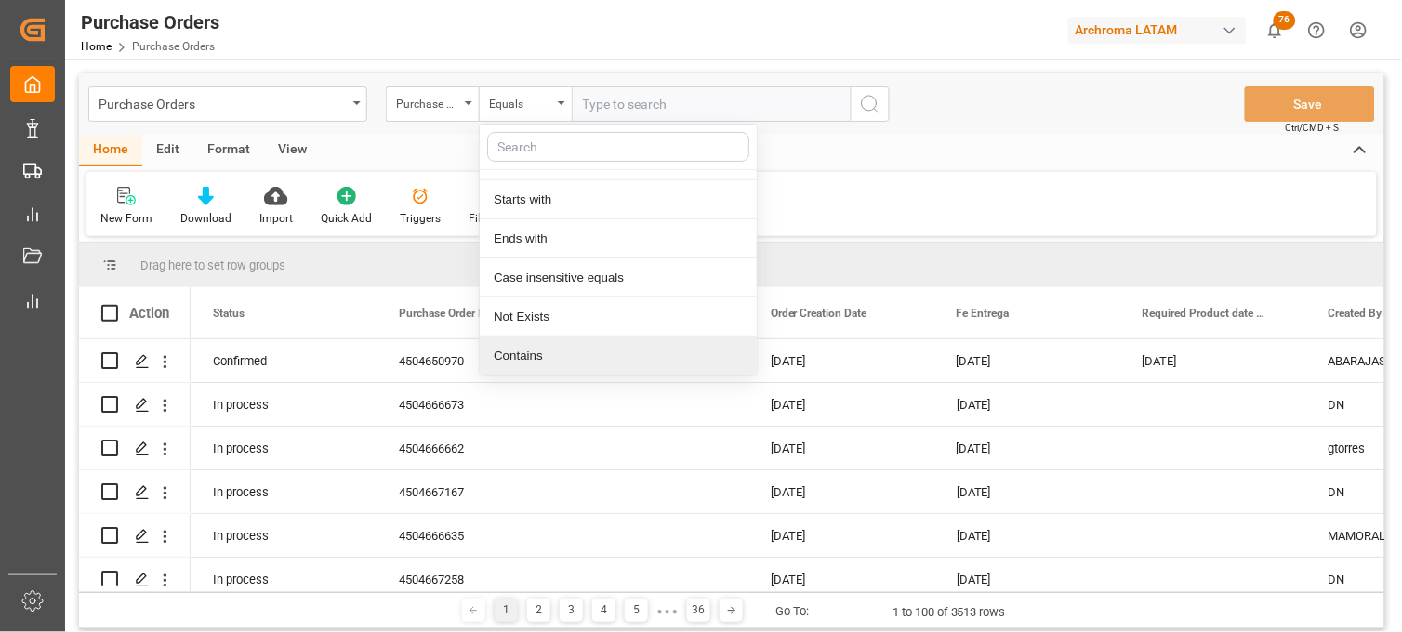
click at [530, 351] on div "Contains" at bounding box center [618, 356] width 277 height 39
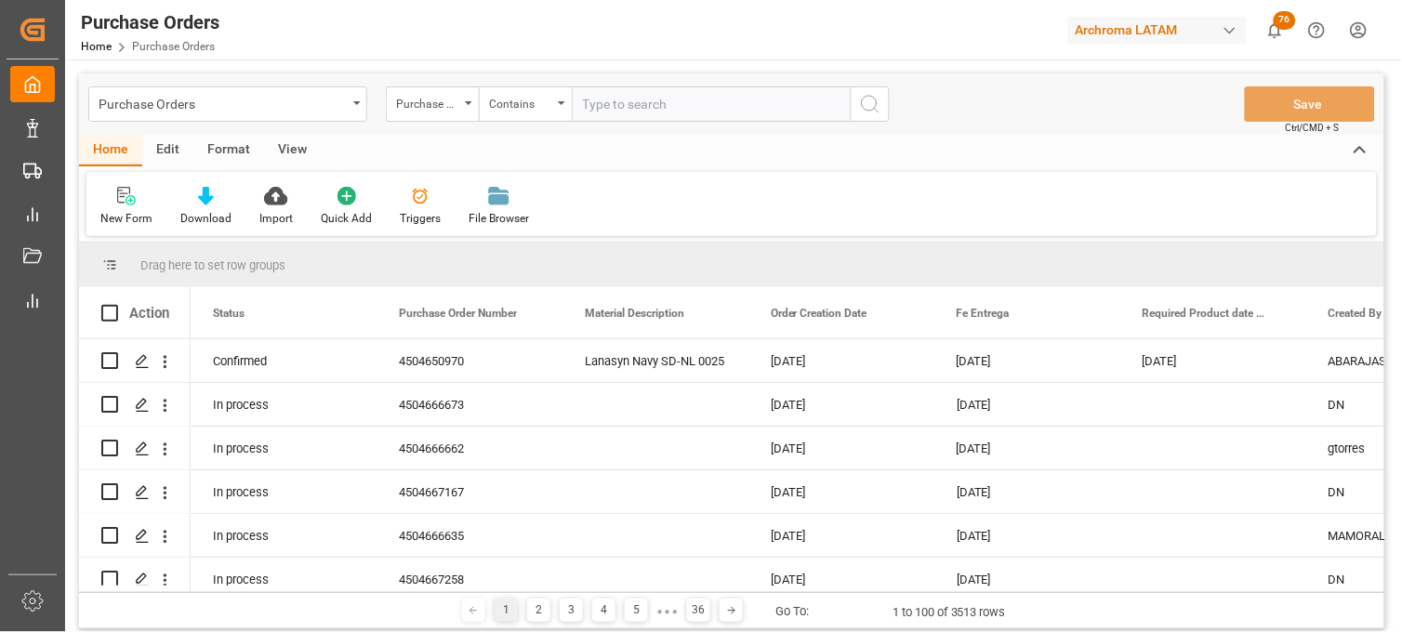
click at [602, 107] on input "text" at bounding box center [711, 103] width 279 height 35
paste input "4504650970"
paste input "4504642850"
click at [747, 108] on input "4504650970,4504642850" at bounding box center [711, 103] width 279 height 35
type input "4504650970,4504642850"
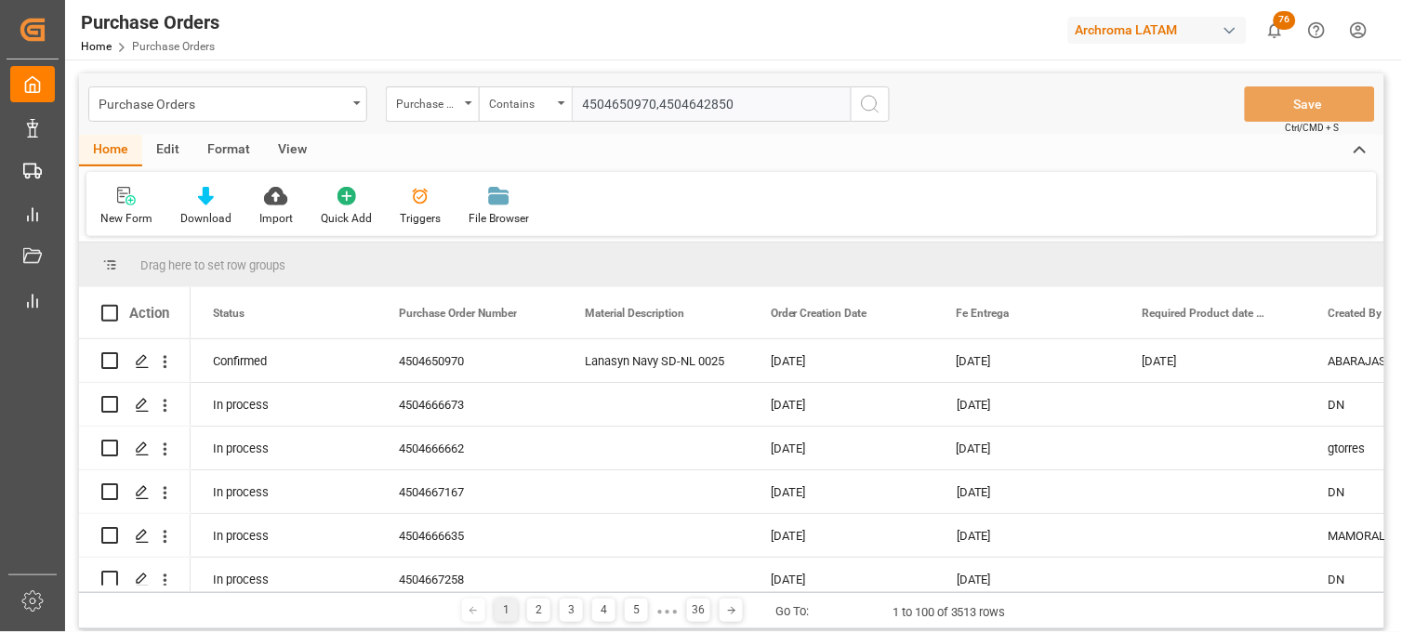
click at [867, 104] on icon "search button" at bounding box center [870, 104] width 22 height 22
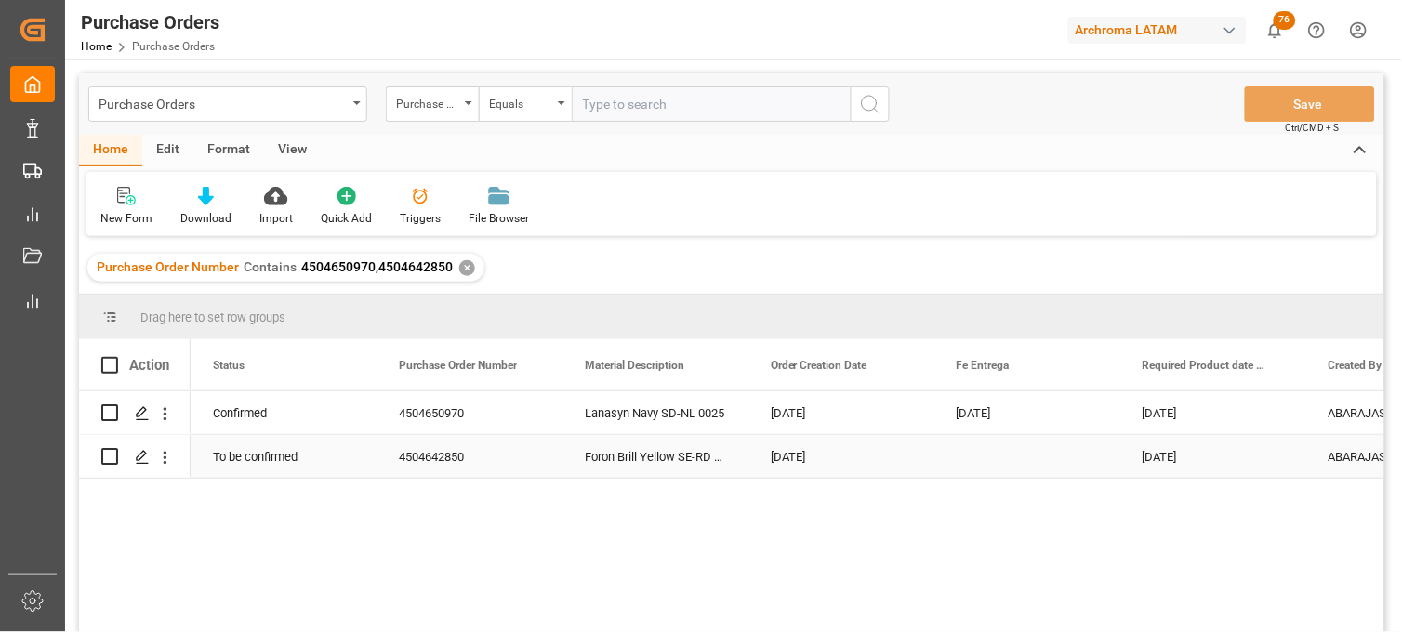
click at [986, 454] on div "Press SPACE to select this row." at bounding box center [1028, 456] width 186 height 43
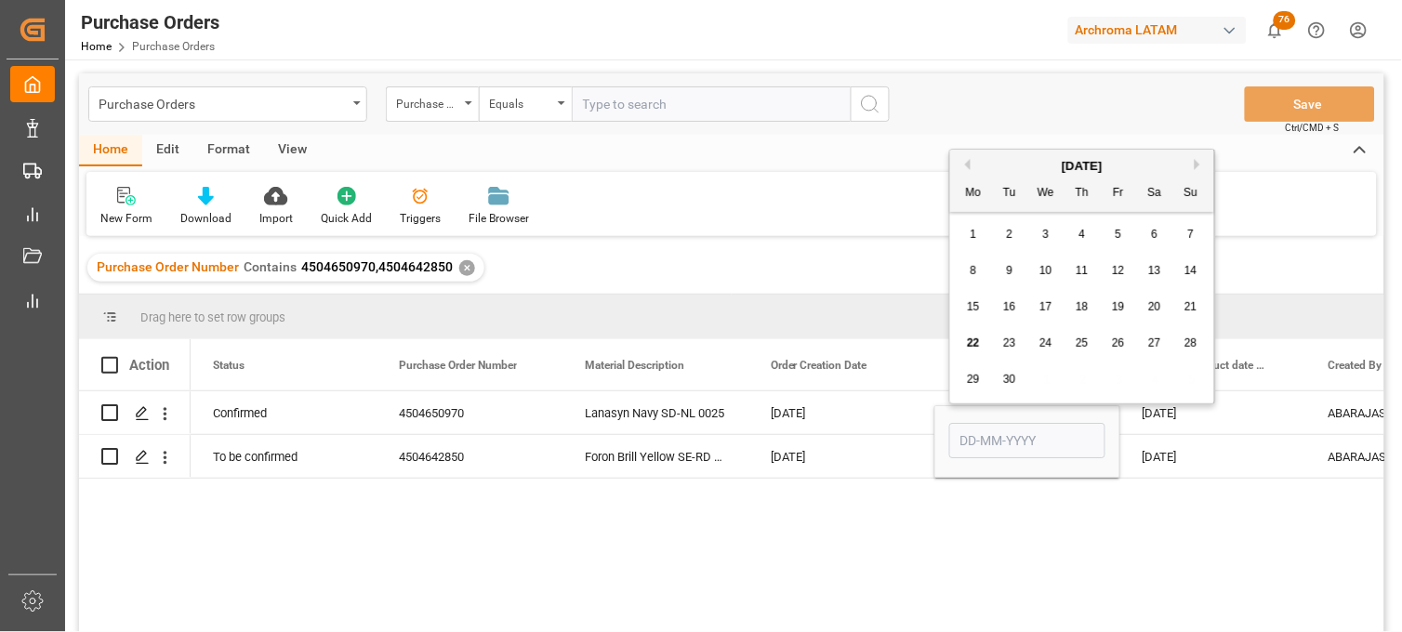
click at [1195, 162] on button "Next Month" at bounding box center [1200, 164] width 11 height 11
click at [1112, 310] on span "17" at bounding box center [1118, 306] width 12 height 13
type input "[DATE]"
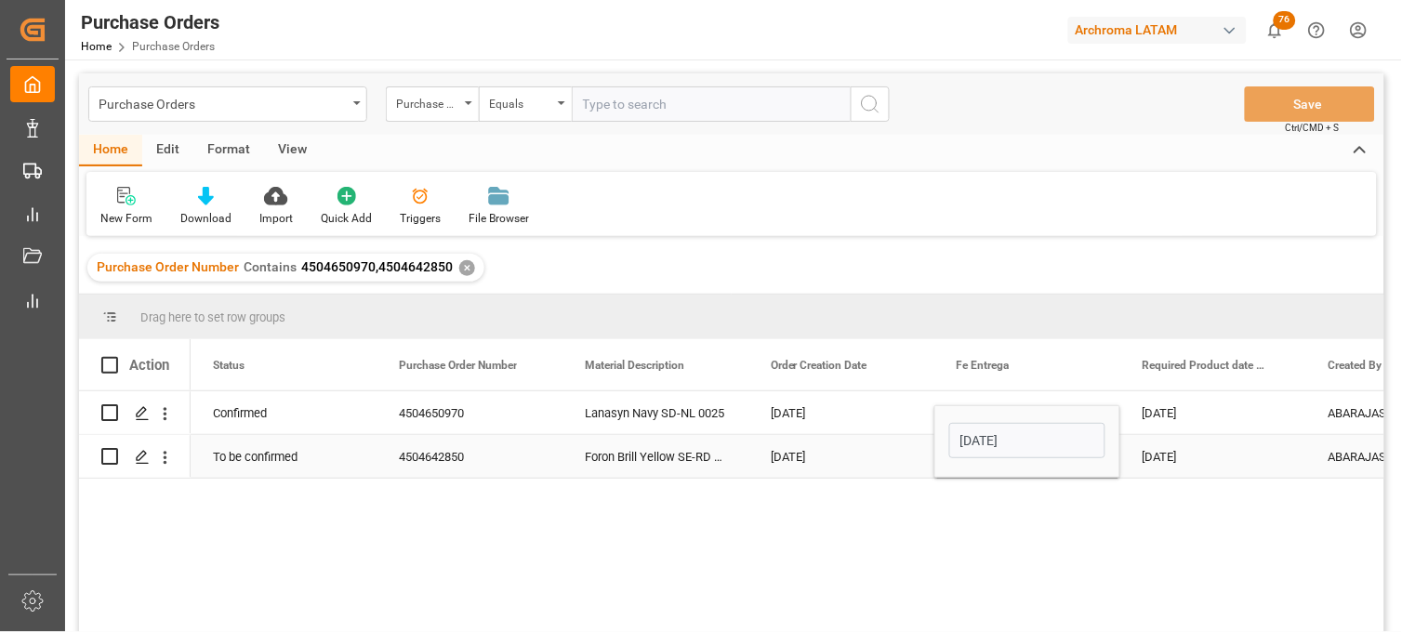
click at [1168, 451] on div "[DATE]" at bounding box center [1214, 456] width 186 height 43
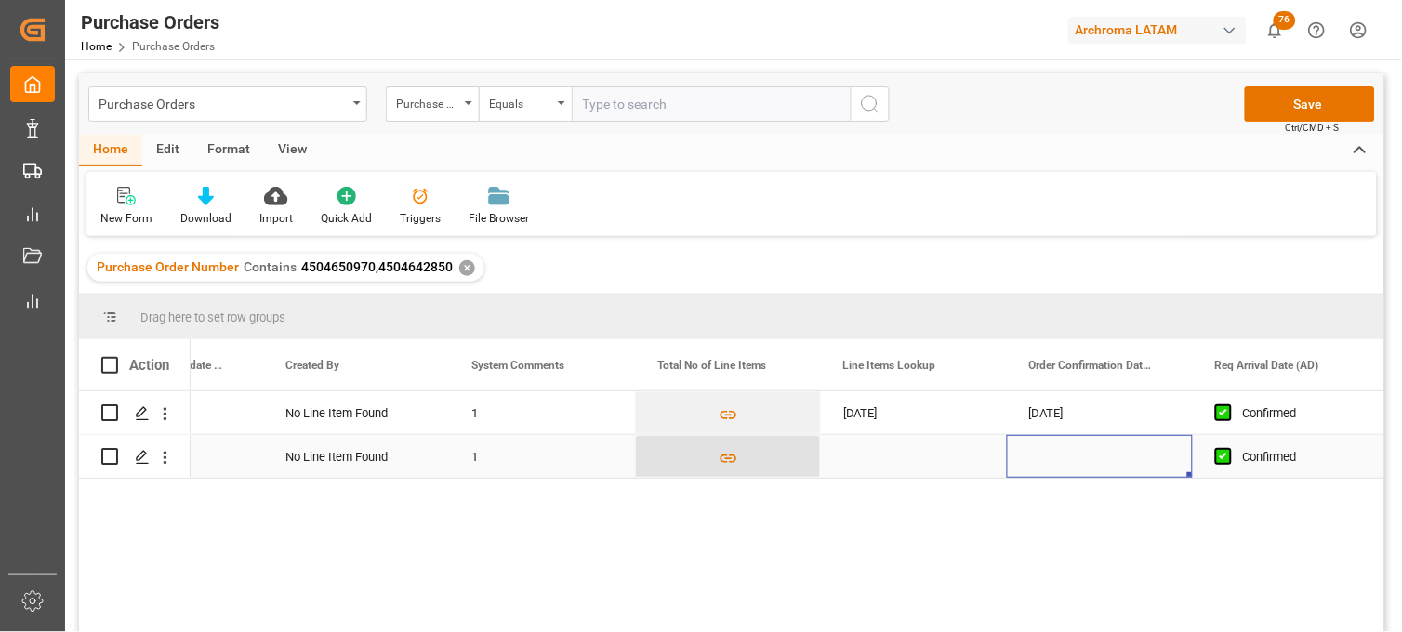
scroll to position [0, 1229]
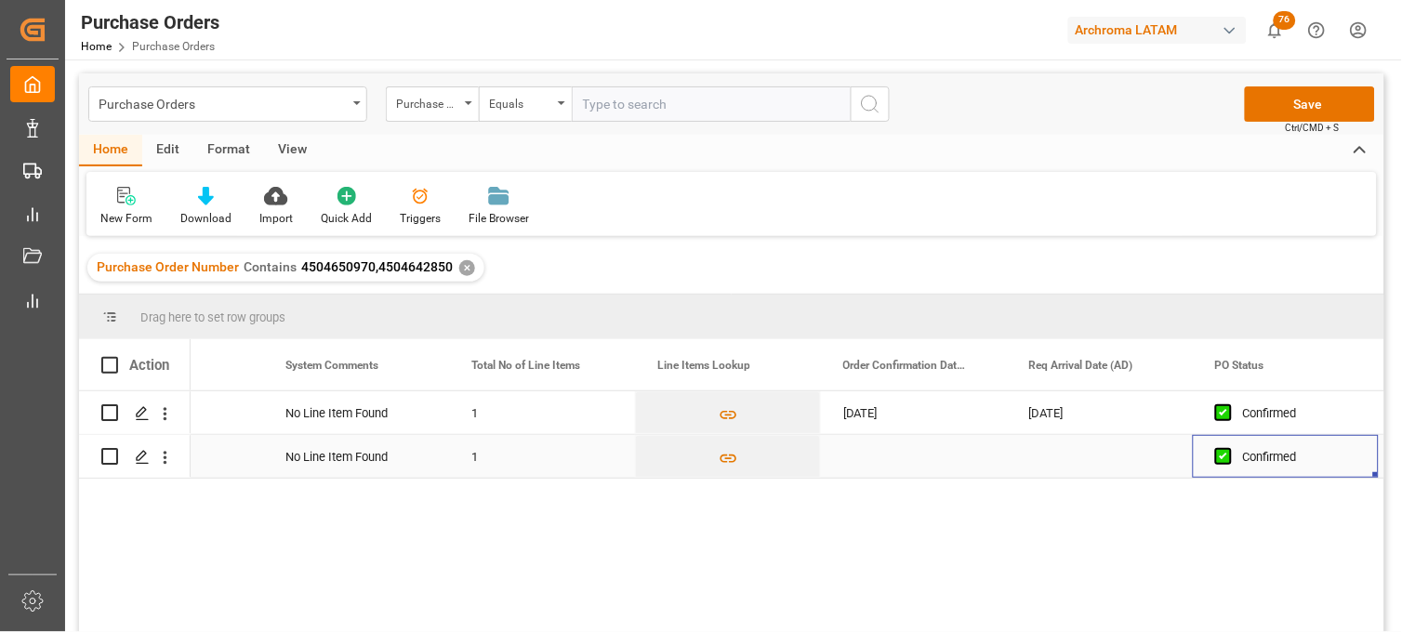
click at [890, 457] on div "Press SPACE to select this row." at bounding box center [914, 456] width 186 height 43
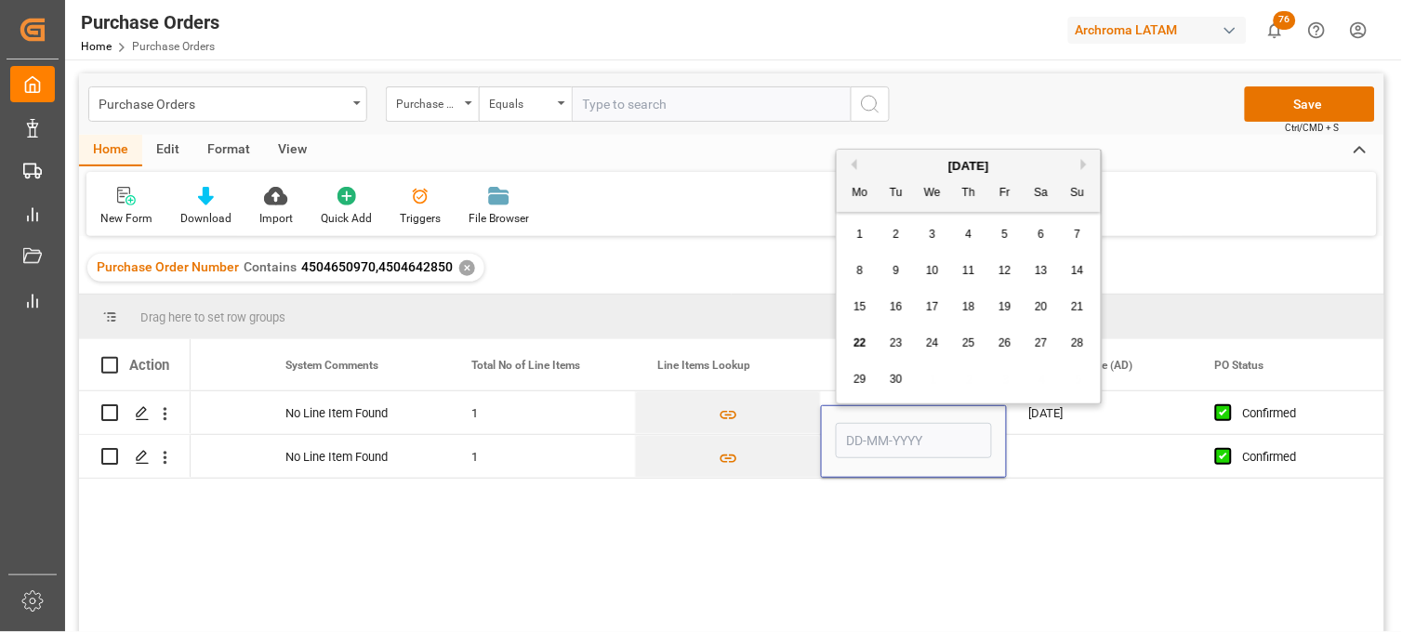
click at [852, 164] on button "Previous Month" at bounding box center [851, 164] width 11 height 11
drag, startPoint x: 1043, startPoint y: 377, endPoint x: 1046, endPoint y: 395, distance: 19.0
click at [1043, 379] on span "30" at bounding box center [1041, 379] width 12 height 13
type input "[DATE]"
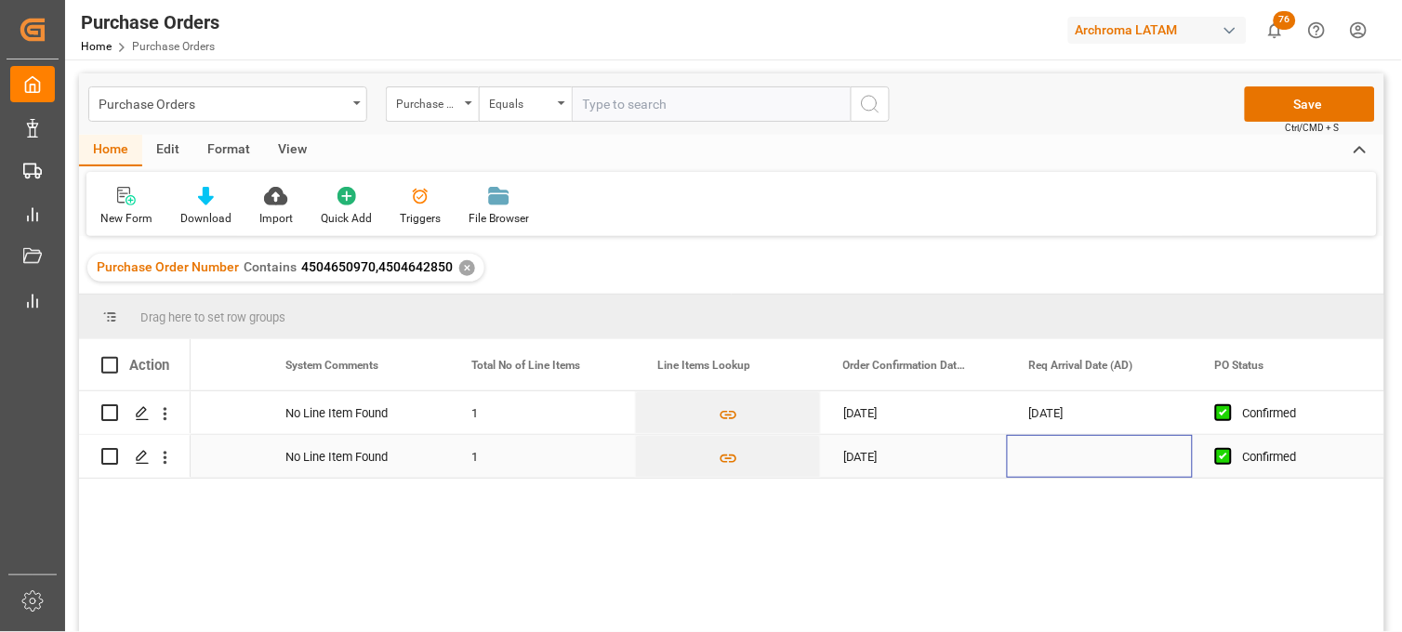
click at [1057, 452] on div "Press SPACE to select this row." at bounding box center [1100, 456] width 186 height 43
click at [1057, 453] on div "Press SPACE to select this row." at bounding box center [1100, 456] width 186 height 43
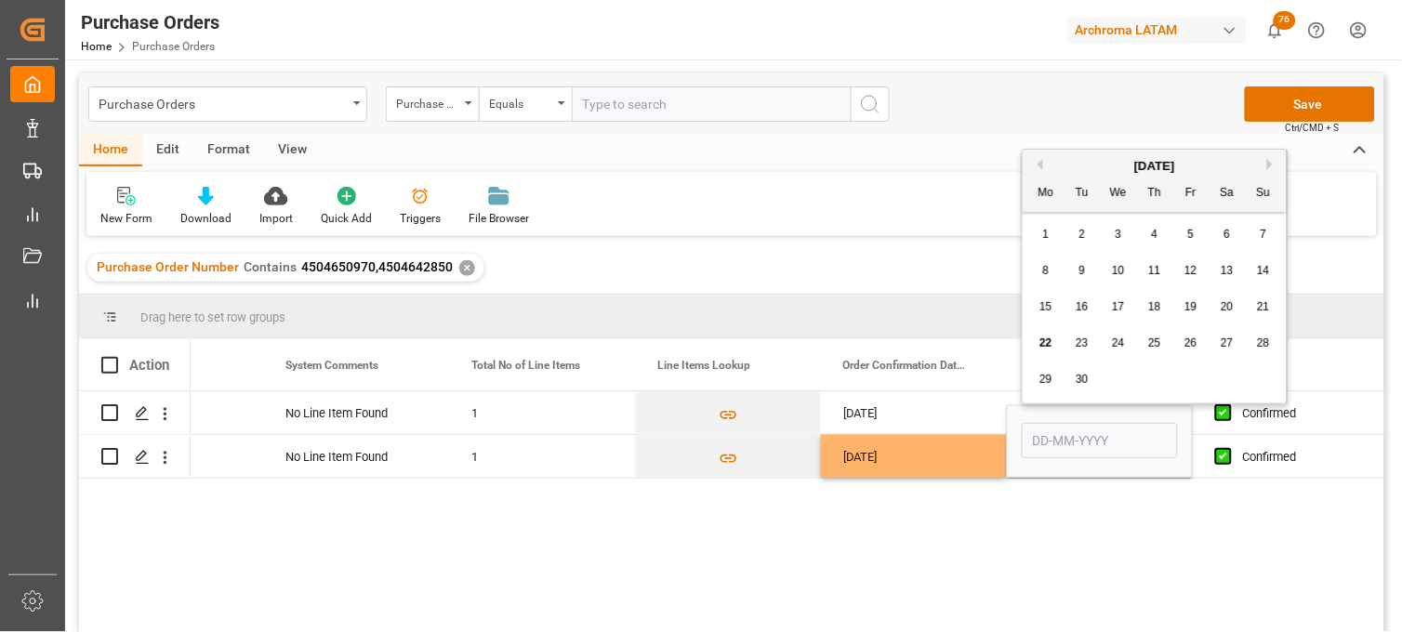
click at [1271, 161] on button "Next Month" at bounding box center [1273, 164] width 11 height 11
click at [1229, 236] on span "4" at bounding box center [1228, 234] width 7 height 13
type input "[DATE]"
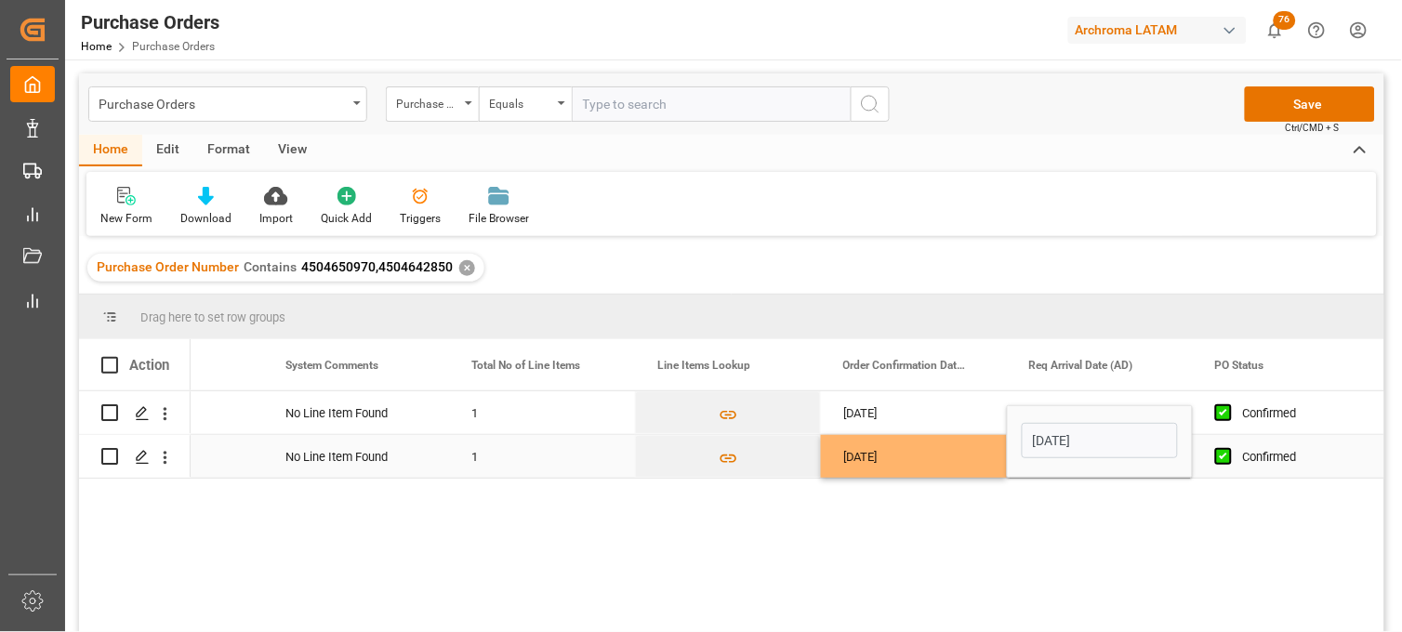
click at [940, 466] on div "[DATE]" at bounding box center [914, 456] width 186 height 43
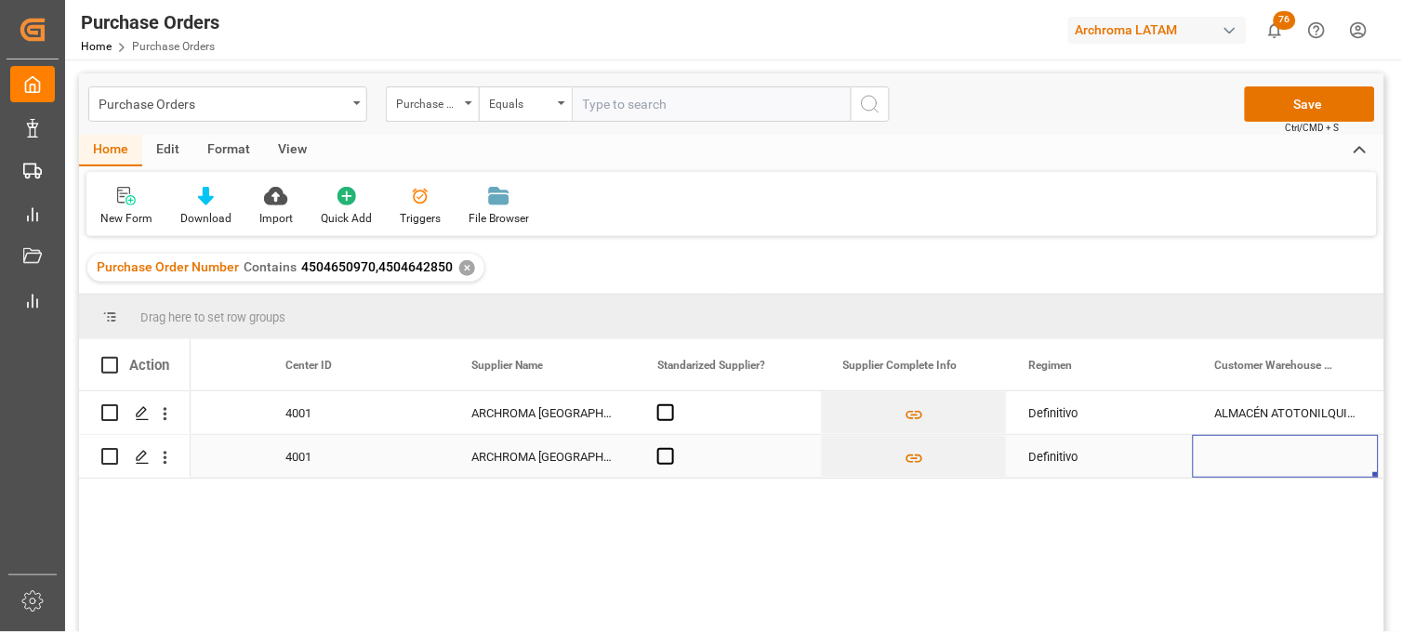
scroll to position [0, 0]
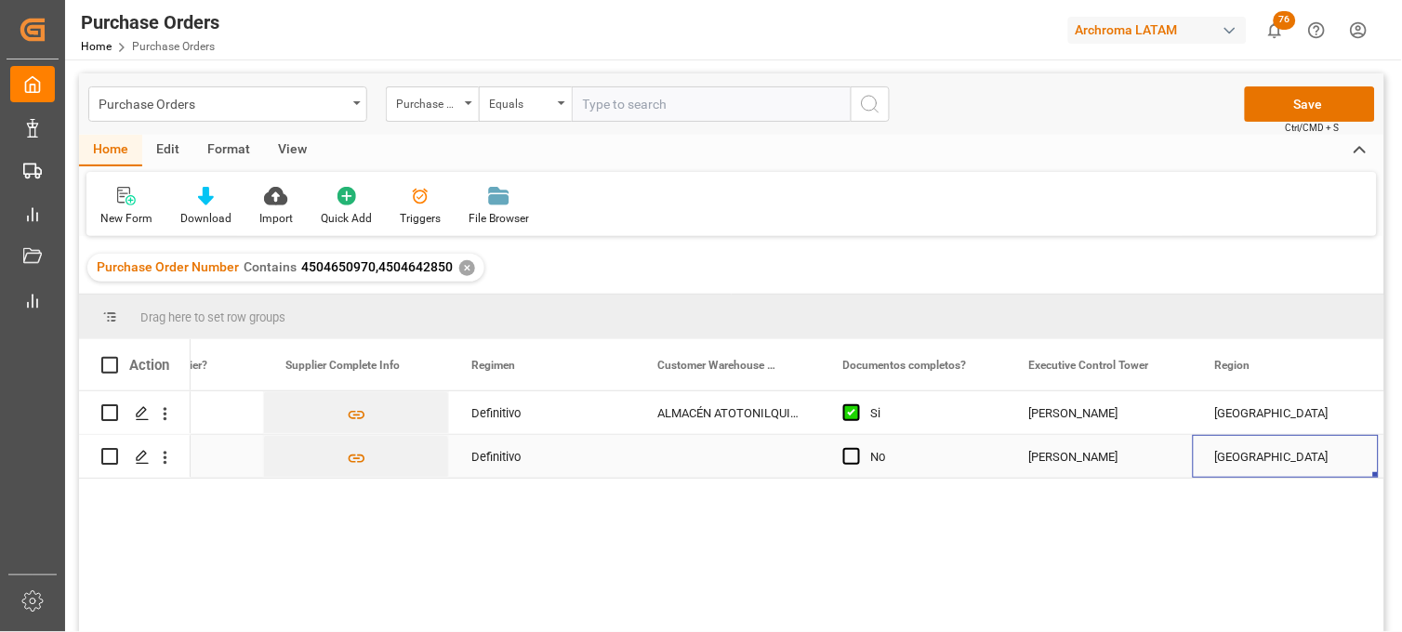
click at [732, 458] on div "Press SPACE to select this row." at bounding box center [728, 456] width 186 height 43
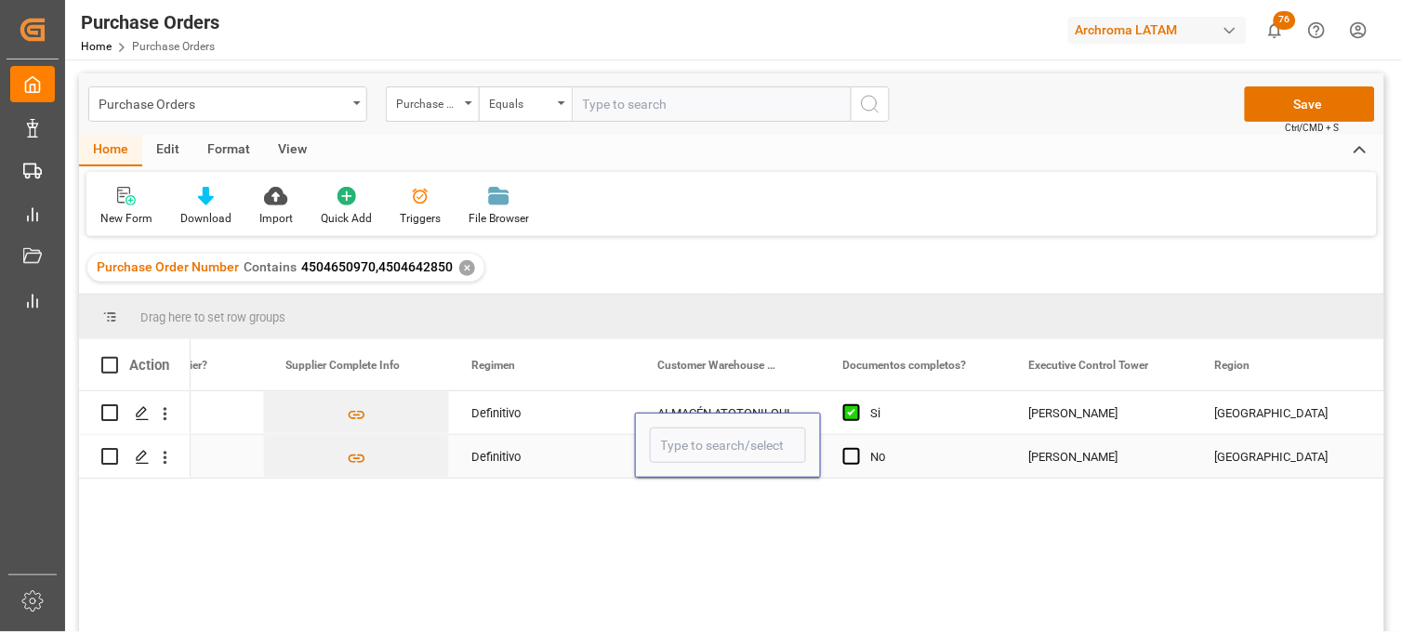
click at [732, 458] on input "Press SPACE to select this row." at bounding box center [728, 445] width 156 height 35
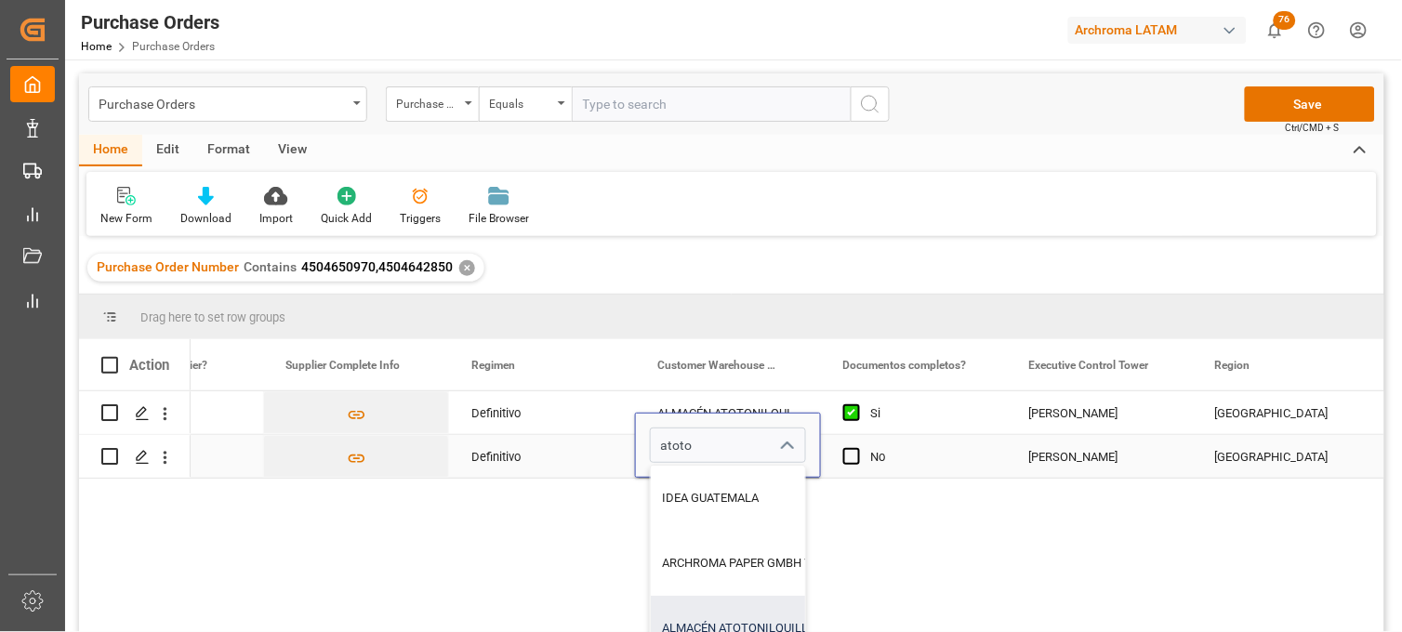
click at [725, 619] on div "ALMACÉN ATOTONILQUILLO" at bounding box center [899, 628] width 497 height 65
type input "ALMACÉN ATOTONILQUILLO"
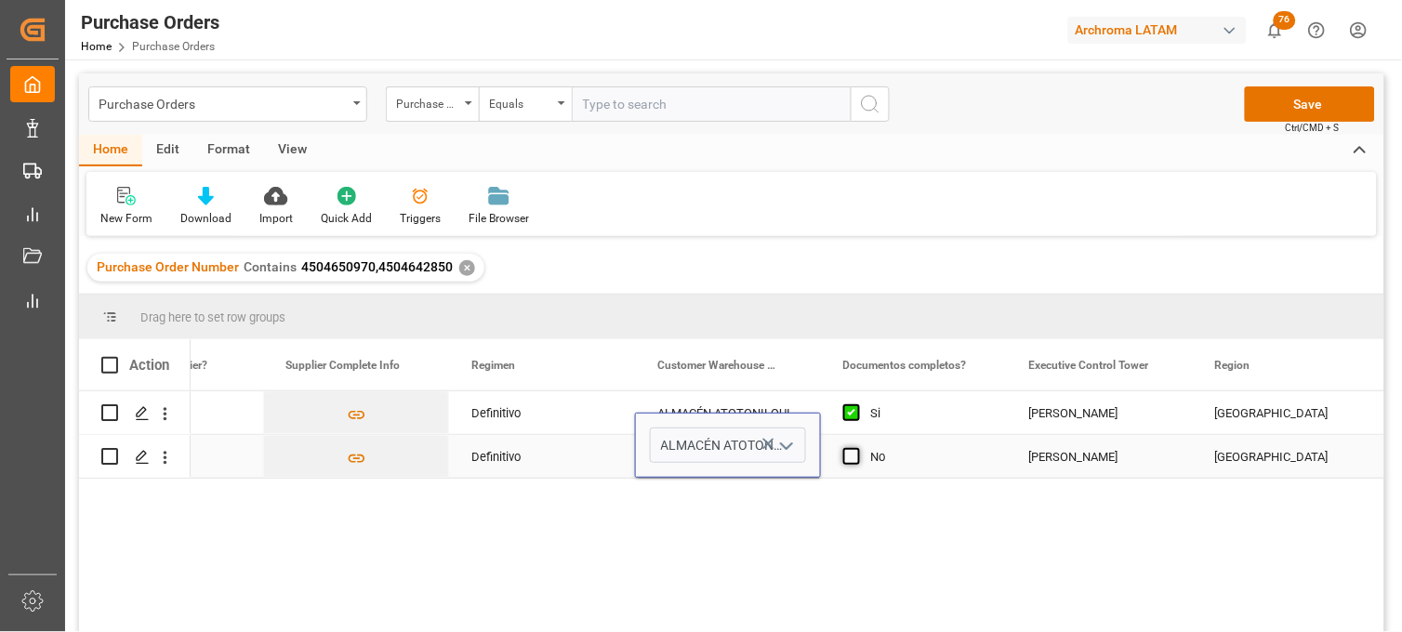
click at [848, 459] on span "Press SPACE to select this row." at bounding box center [852, 456] width 17 height 17
click at [857, 448] on input "Press SPACE to select this row." at bounding box center [857, 448] width 0 height 0
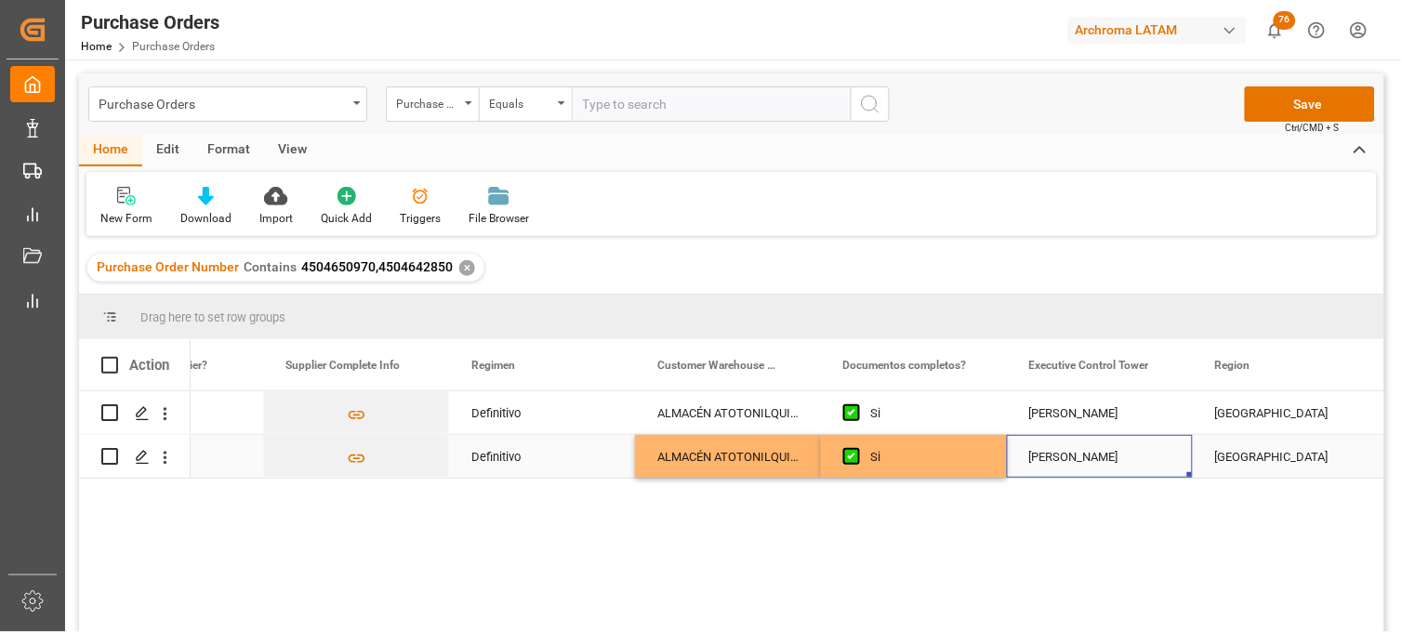
click at [1089, 463] on div "[PERSON_NAME]" at bounding box center [1100, 457] width 141 height 43
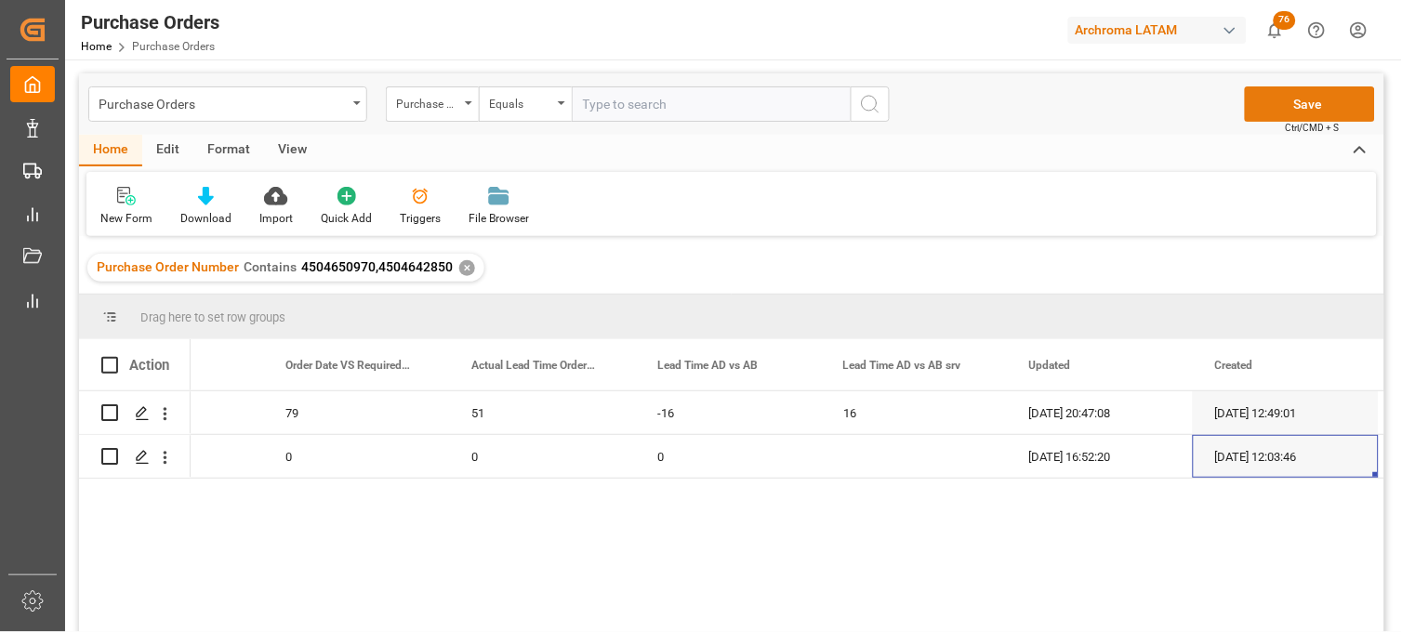
click at [1287, 107] on button "Save" at bounding box center [1310, 103] width 130 height 35
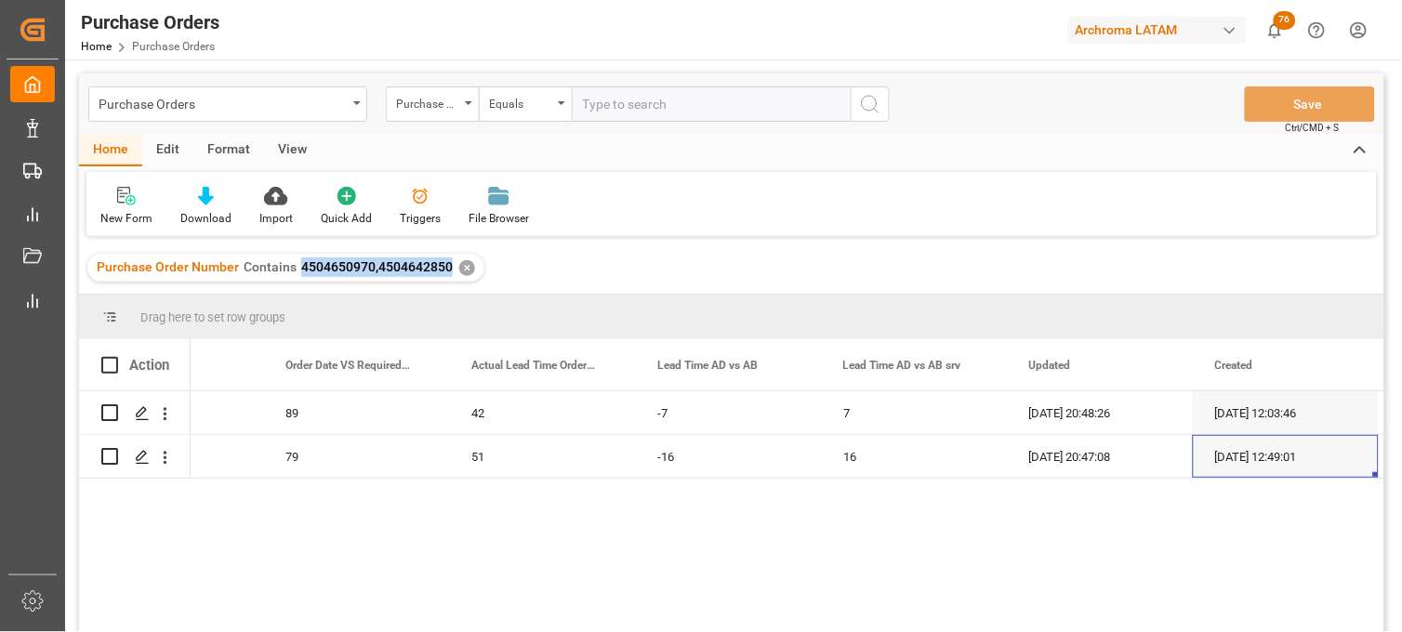
drag, startPoint x: 447, startPoint y: 270, endPoint x: 299, endPoint y: 275, distance: 148.0
click at [299, 275] on div "Purchase Order Number Contains 4504650970,4504642850" at bounding box center [275, 268] width 356 height 20
copy span "4504650970,4504642850"
click at [337, 100] on div "Purchase Orders" at bounding box center [223, 102] width 248 height 23
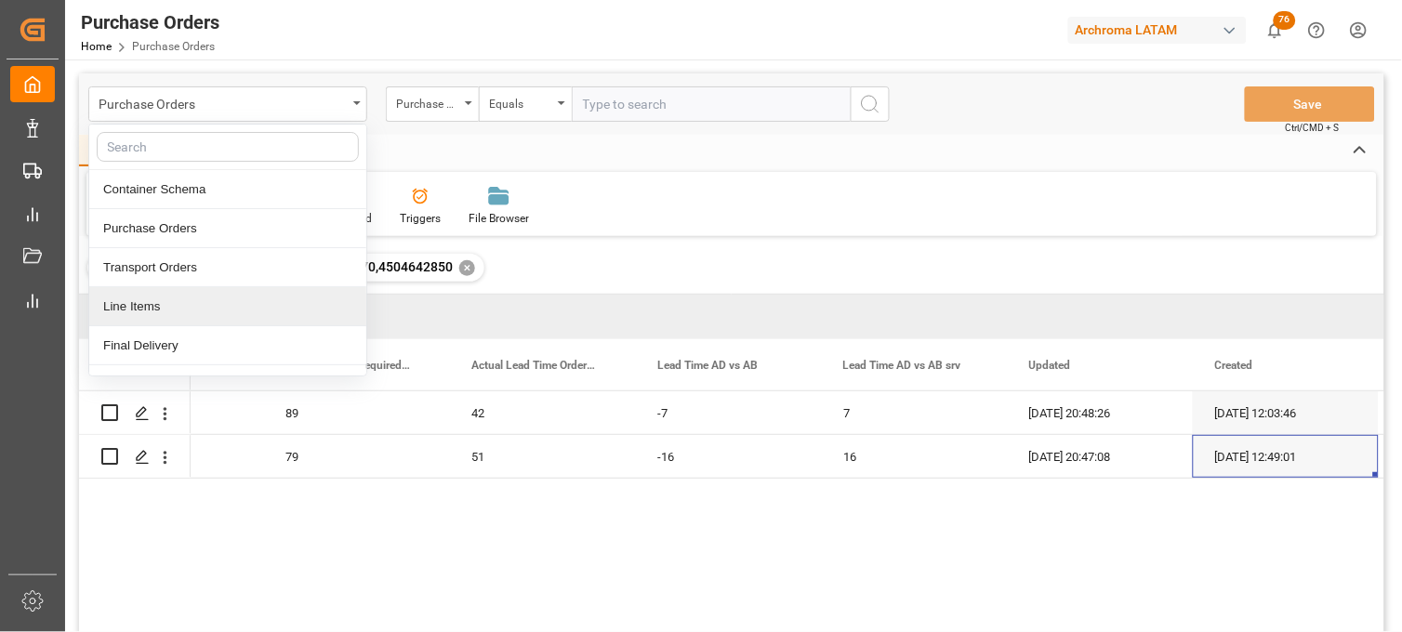
click at [193, 312] on div "Line Items" at bounding box center [227, 306] width 277 height 39
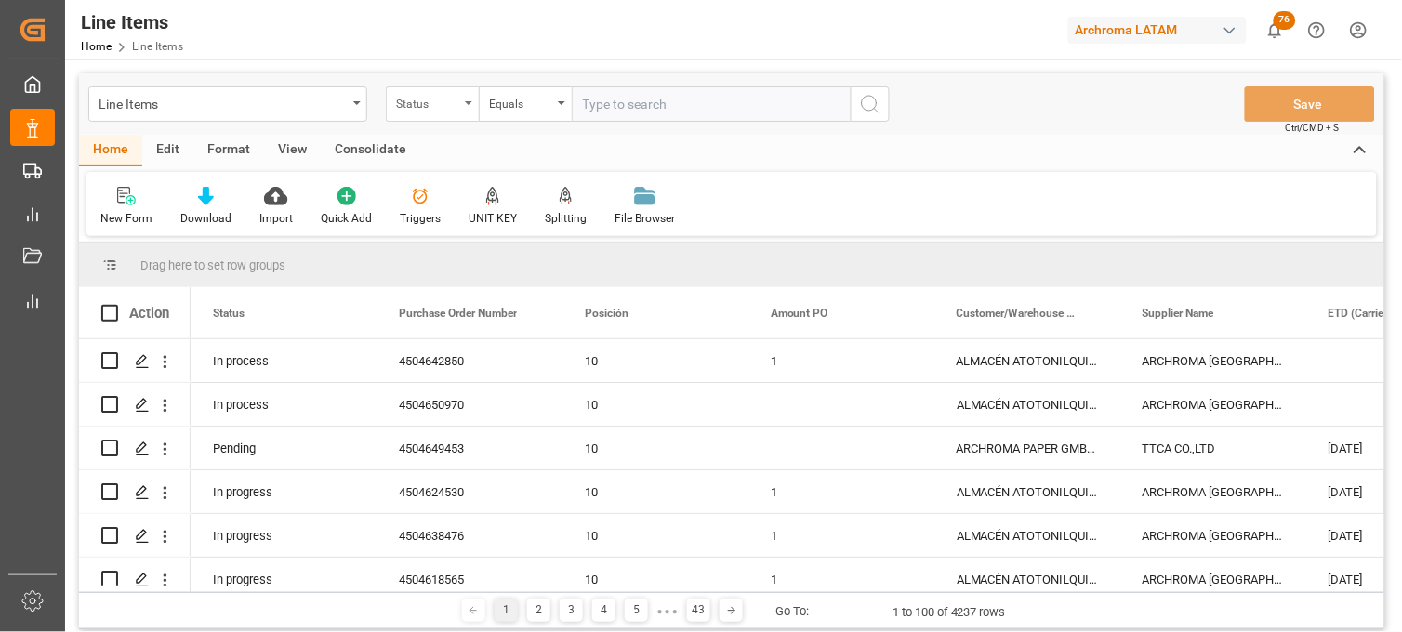
click at [443, 119] on div "Status" at bounding box center [432, 103] width 93 height 35
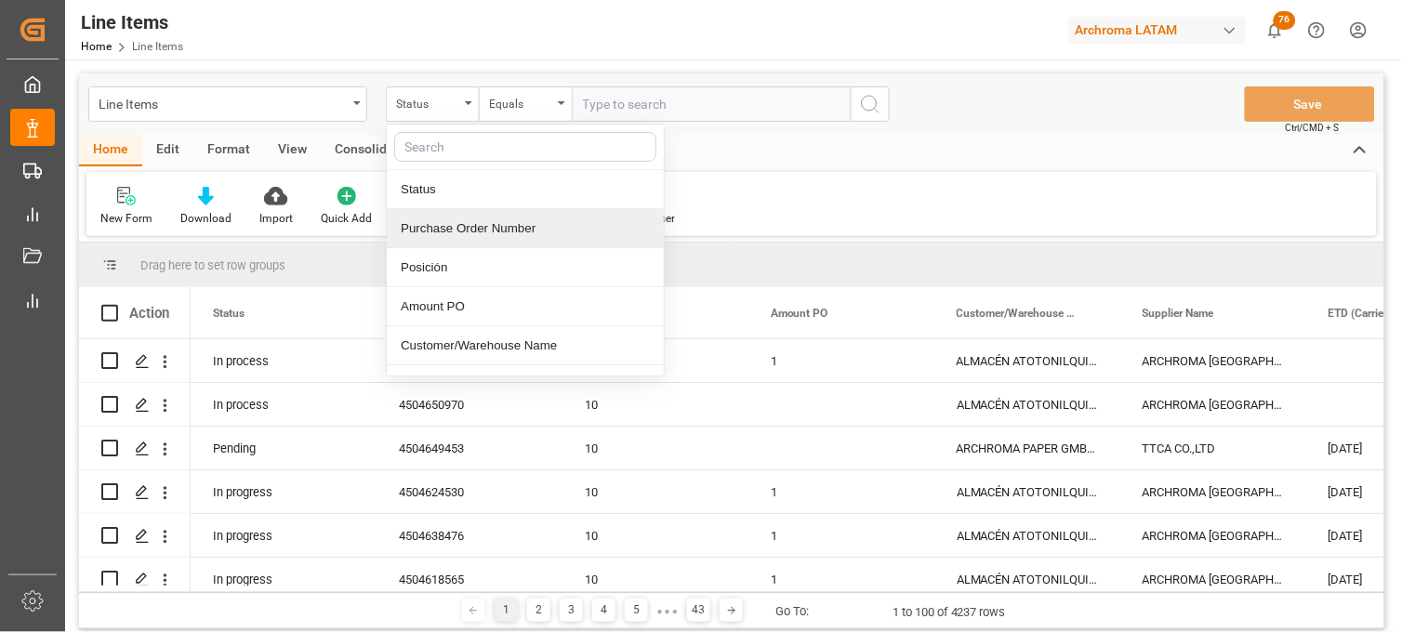
click at [490, 223] on div "Purchase Order Number" at bounding box center [525, 228] width 277 height 39
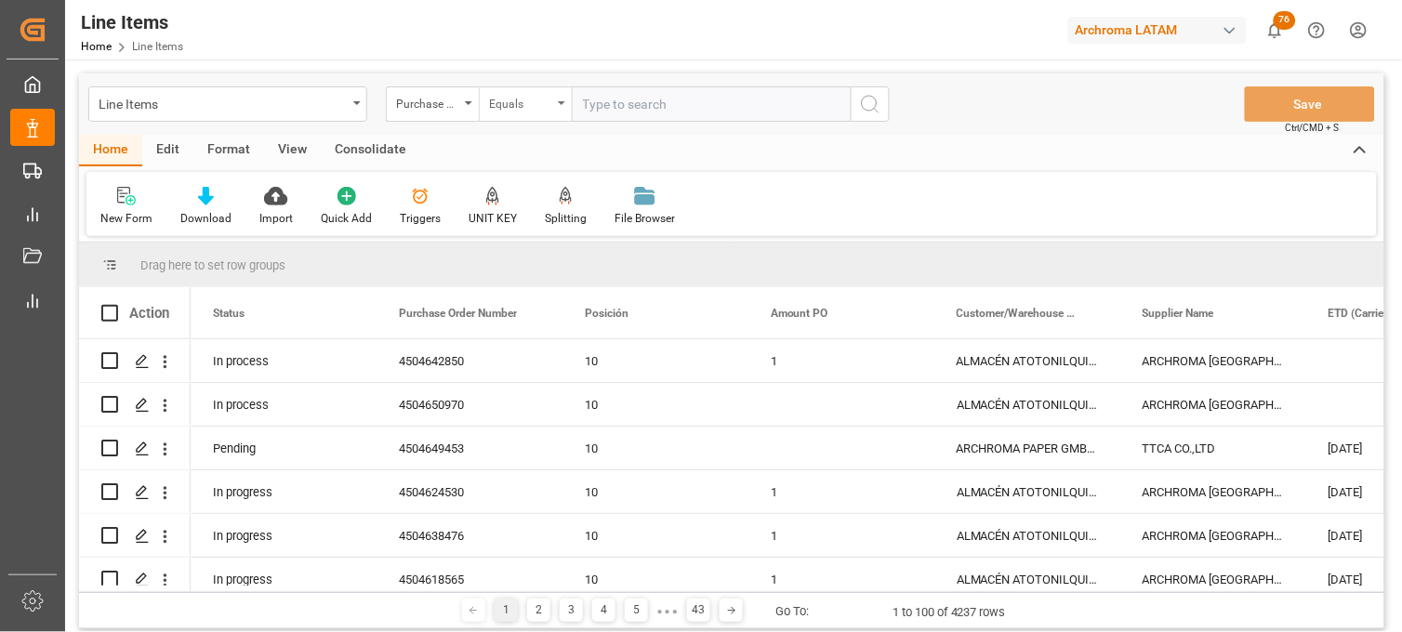
click at [554, 113] on div "Equals" at bounding box center [525, 103] width 93 height 35
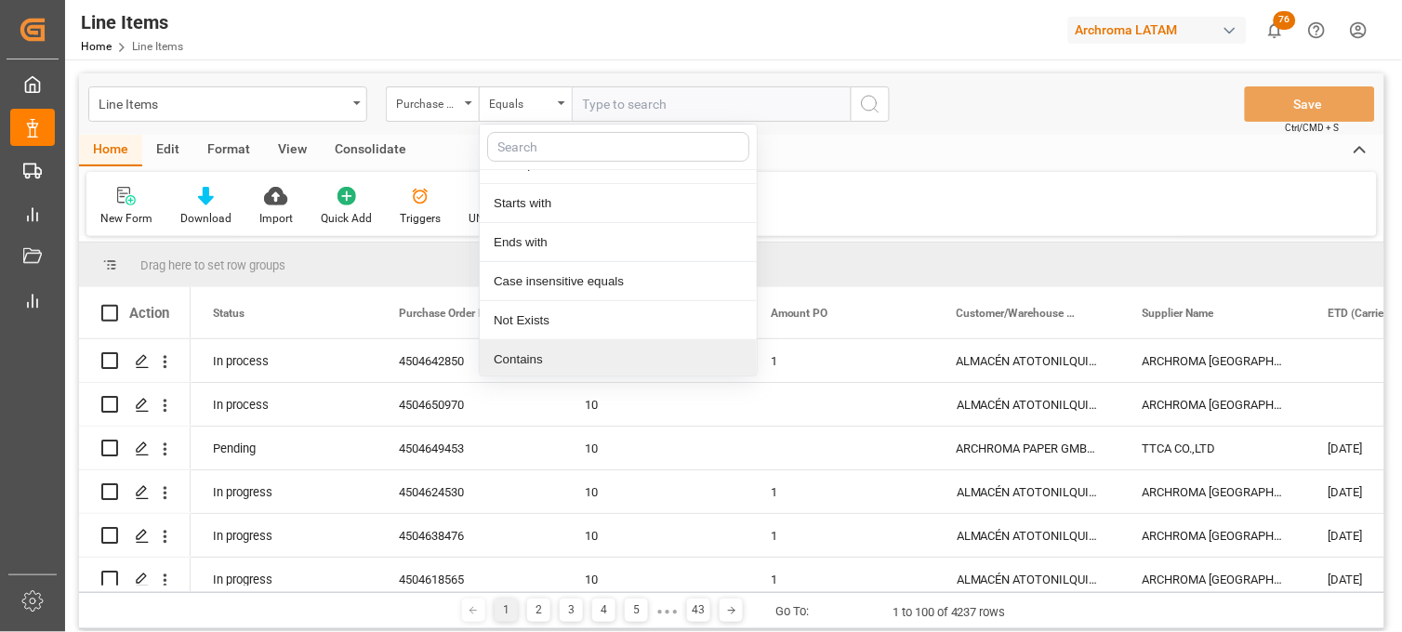
click at [535, 349] on div "Contains" at bounding box center [618, 359] width 277 height 39
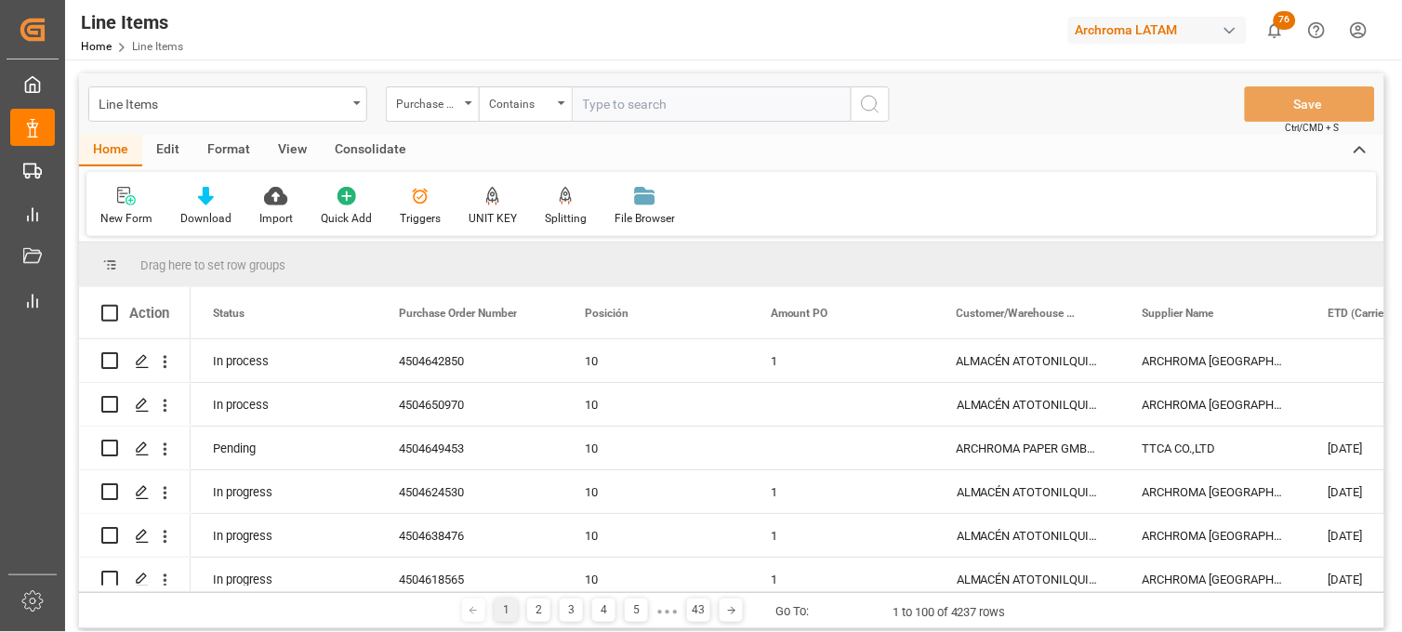
click at [591, 106] on input "text" at bounding box center [711, 103] width 279 height 35
paste input "4504650970,4504642850"
type input "4504650970,4504642850"
click at [878, 106] on icon "search button" at bounding box center [870, 104] width 22 height 22
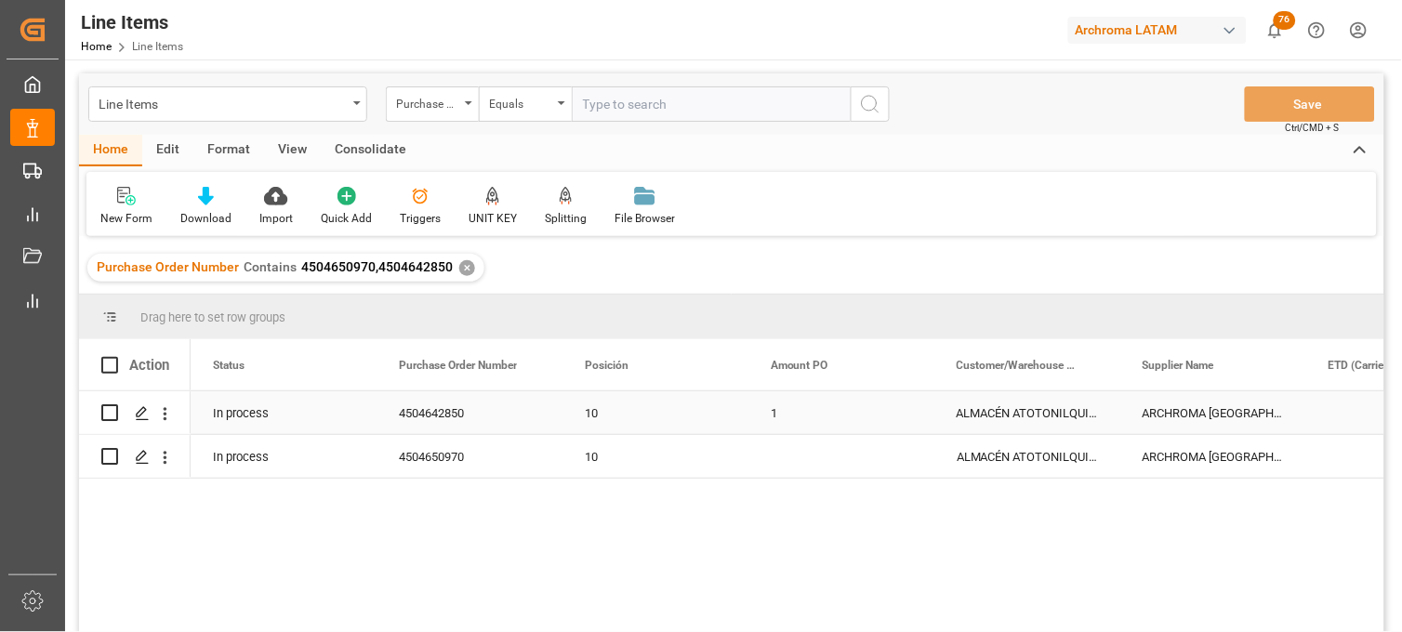
click at [1017, 416] on div "ALMACÉN ATOTONILQUILLO" at bounding box center [1028, 413] width 186 height 43
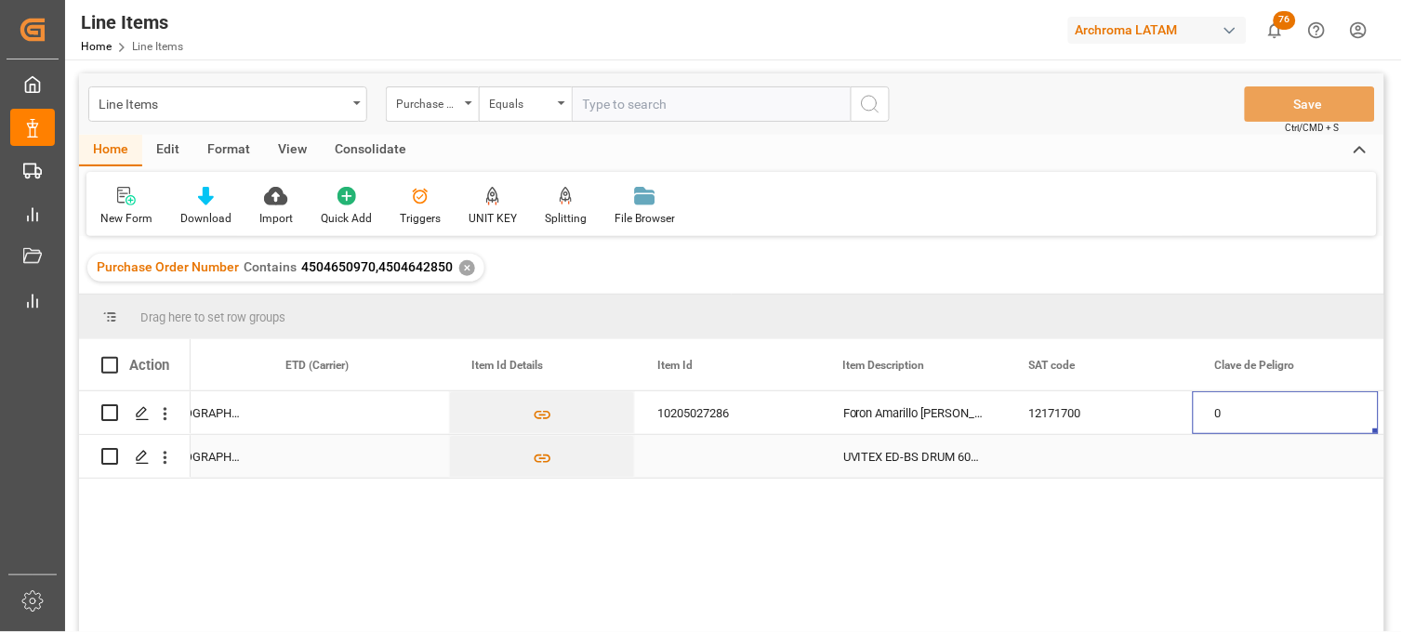
click at [710, 458] on div "Press SPACE to select this row." at bounding box center [728, 456] width 186 height 43
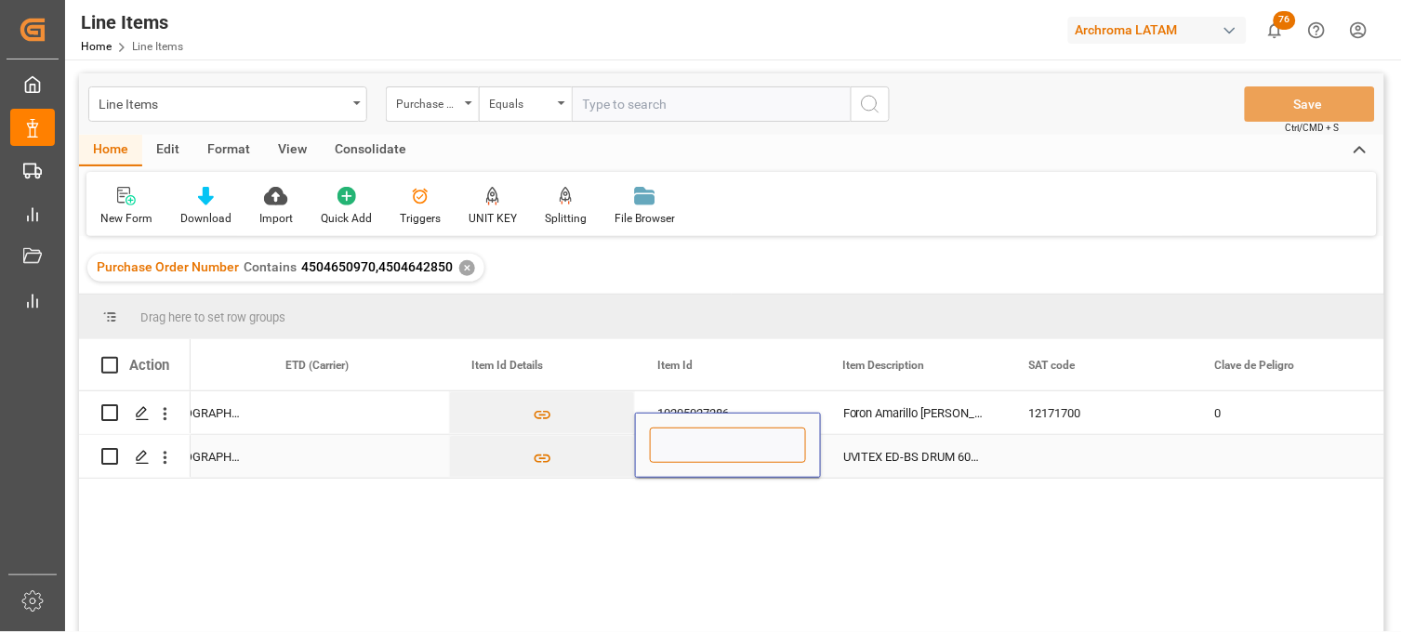
click at [709, 458] on input "Press SPACE to select this row." at bounding box center [728, 445] width 156 height 35
paste input "10194215604"
type input "10194215604"
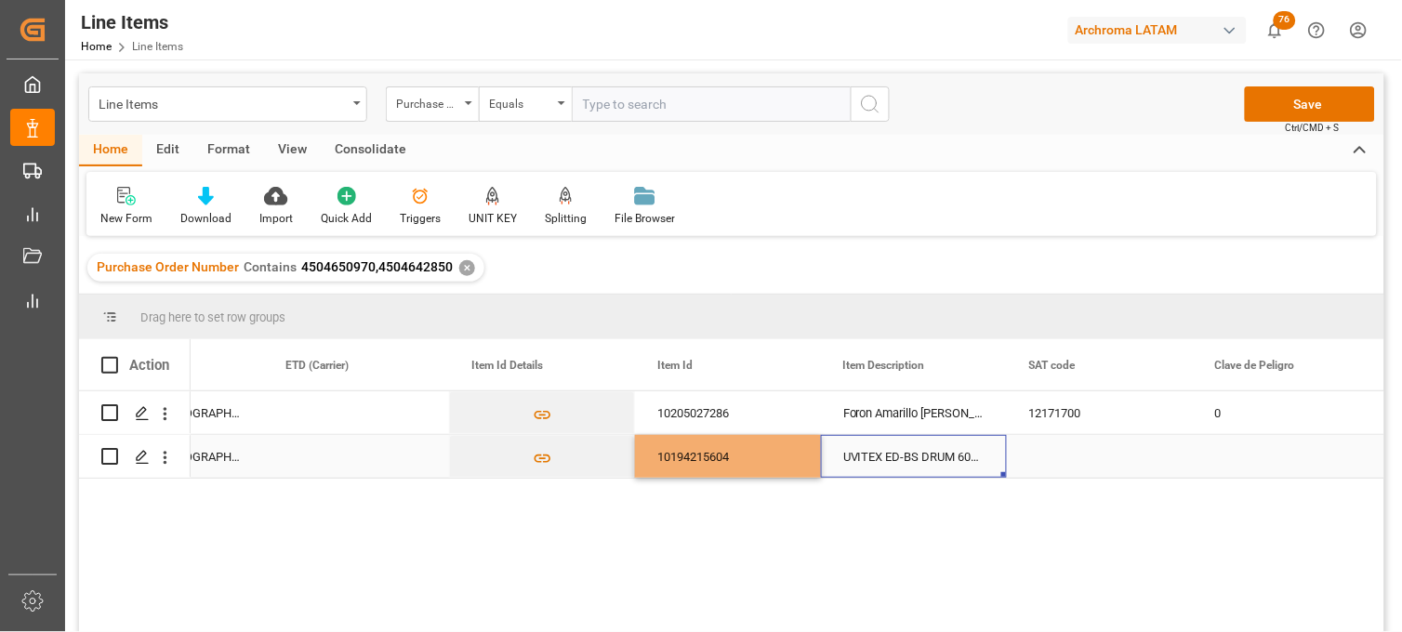
drag, startPoint x: 899, startPoint y: 453, endPoint x: 1042, endPoint y: 438, distance: 143.1
click at [903, 454] on div "UVITEX ED-BS DRUM 60KG" at bounding box center [914, 456] width 186 height 43
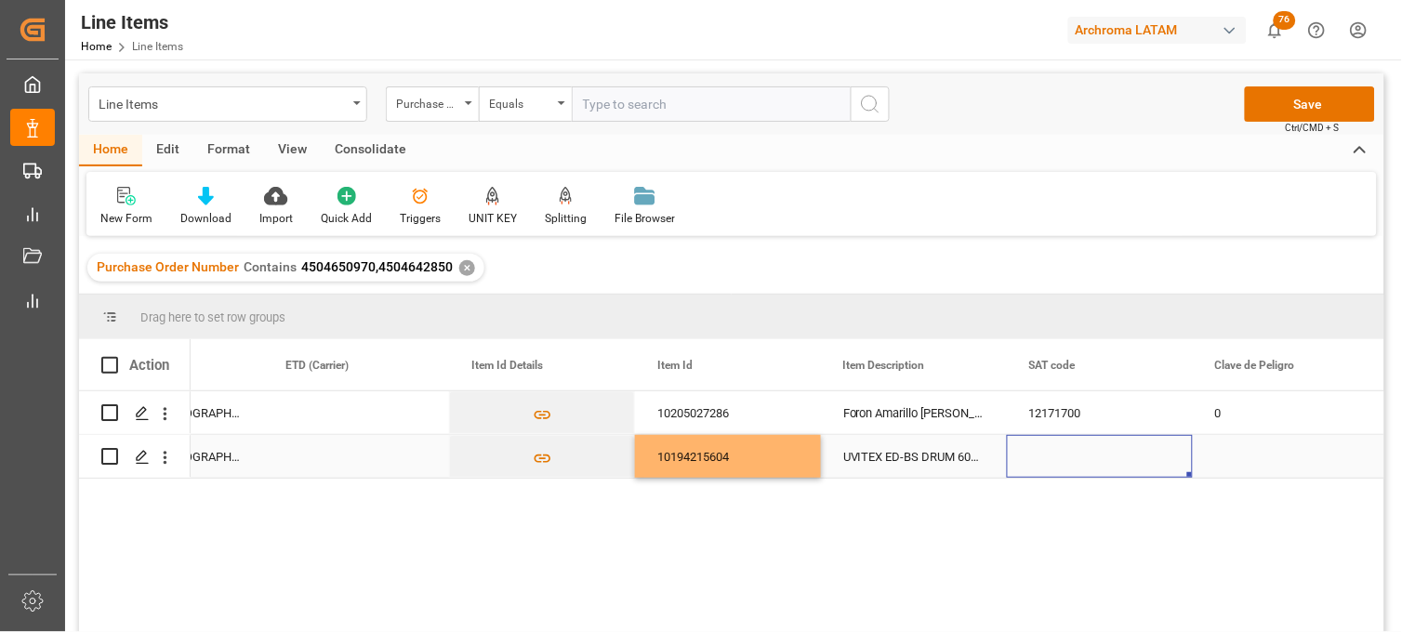
click at [1054, 458] on div "Press SPACE to select this row." at bounding box center [1100, 456] width 186 height 43
click at [1055, 424] on div "12171700" at bounding box center [1100, 413] width 186 height 43
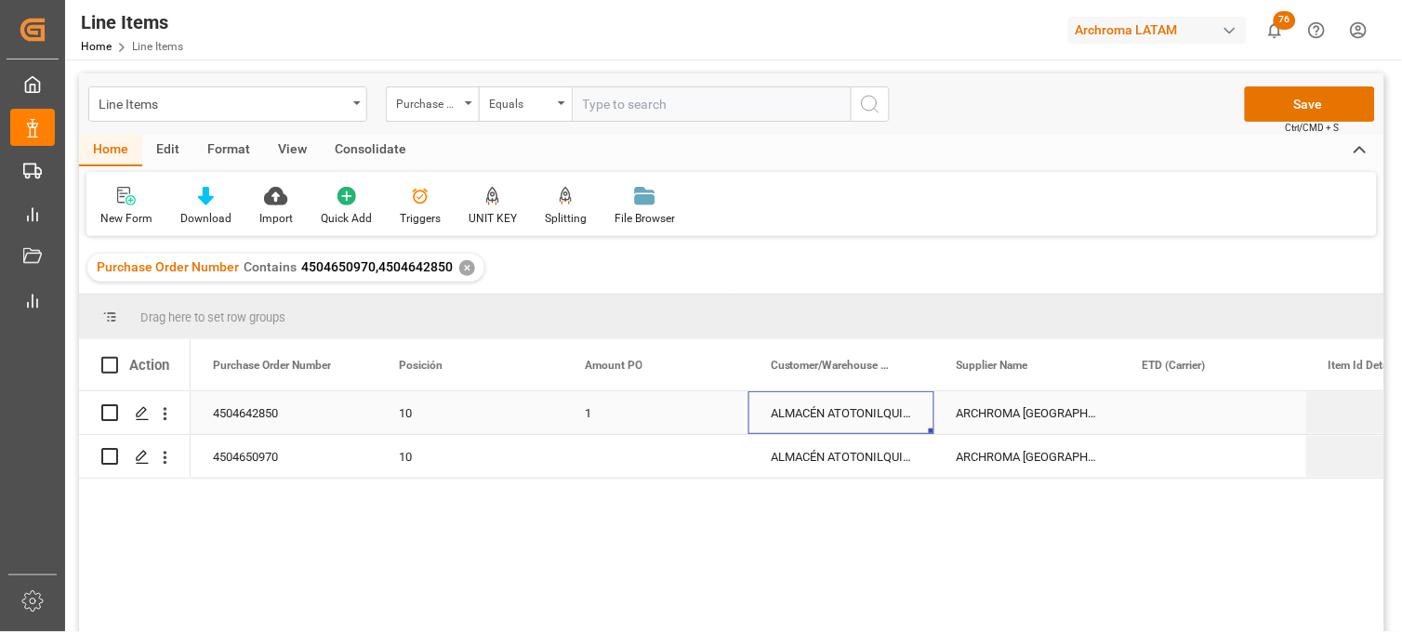
click at [857, 419] on div "ALMACÉN ATOTONILQUILLO" at bounding box center [842, 413] width 186 height 43
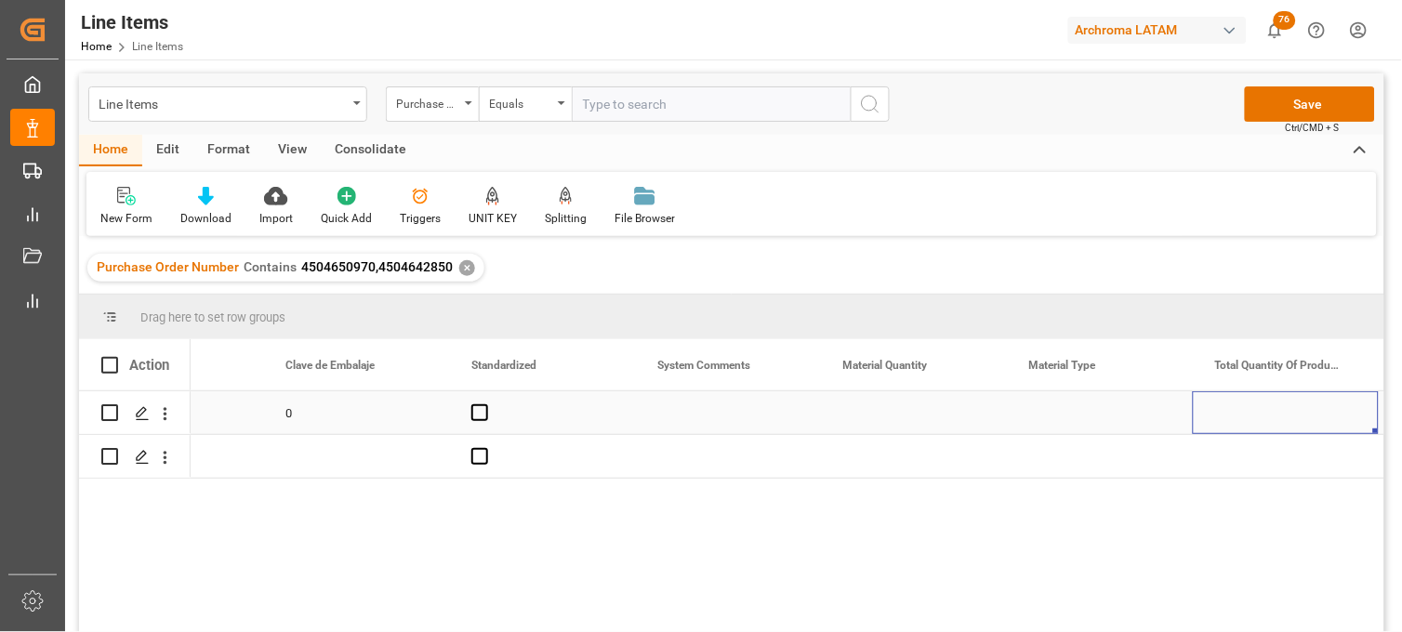
click at [874, 419] on div "Press SPACE to select this row." at bounding box center [914, 413] width 186 height 43
click at [866, 406] on div "Press SPACE to select this row." at bounding box center [914, 413] width 186 height 43
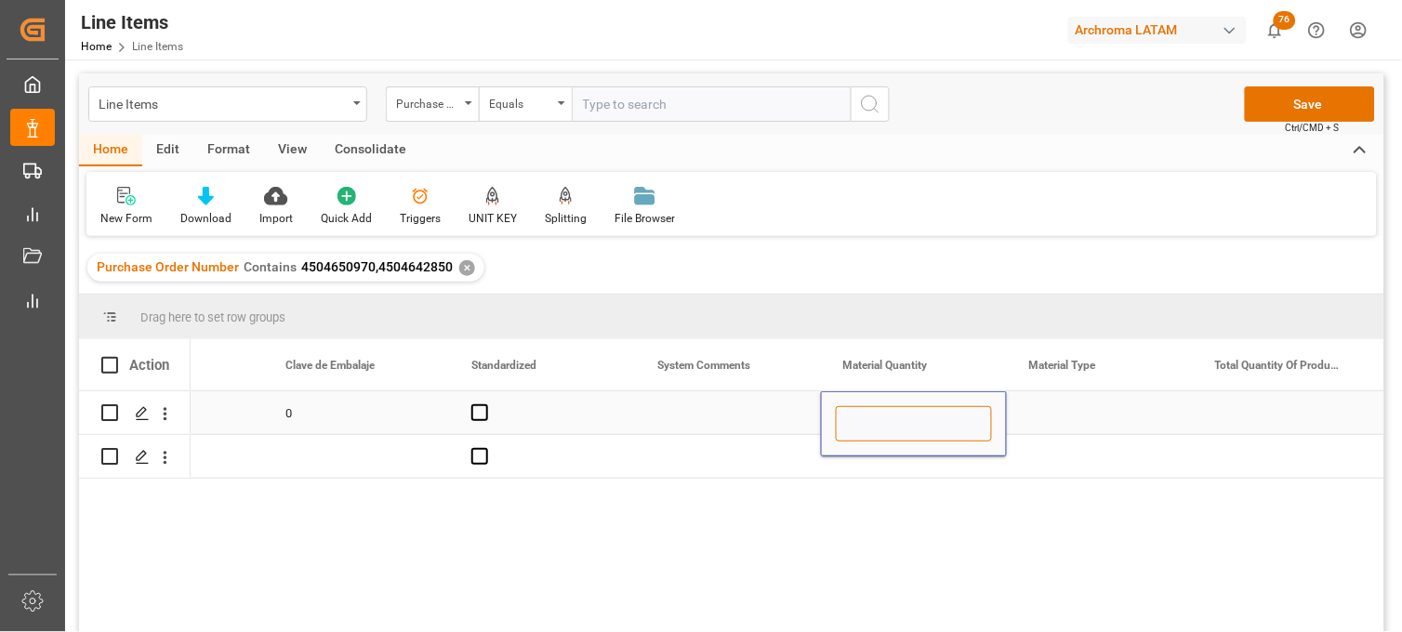
click at [870, 410] on input "Press SPACE to select this row." at bounding box center [914, 423] width 156 height 35
type input "24"
click at [1044, 417] on div "Press SPACE to select this row." at bounding box center [1100, 413] width 186 height 43
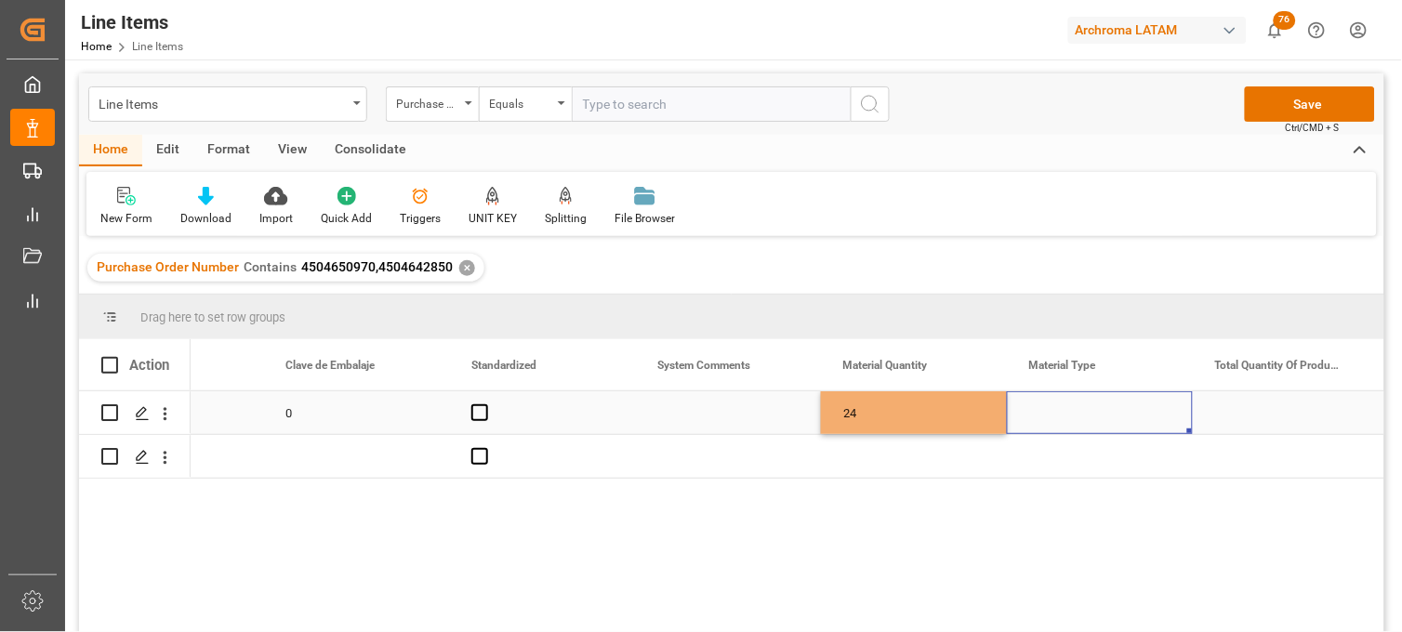
click at [1044, 417] on div "Press SPACE to select this row." at bounding box center [1100, 413] width 186 height 43
click at [1044, 417] on input "Press SPACE to select this row." at bounding box center [1100, 423] width 156 height 35
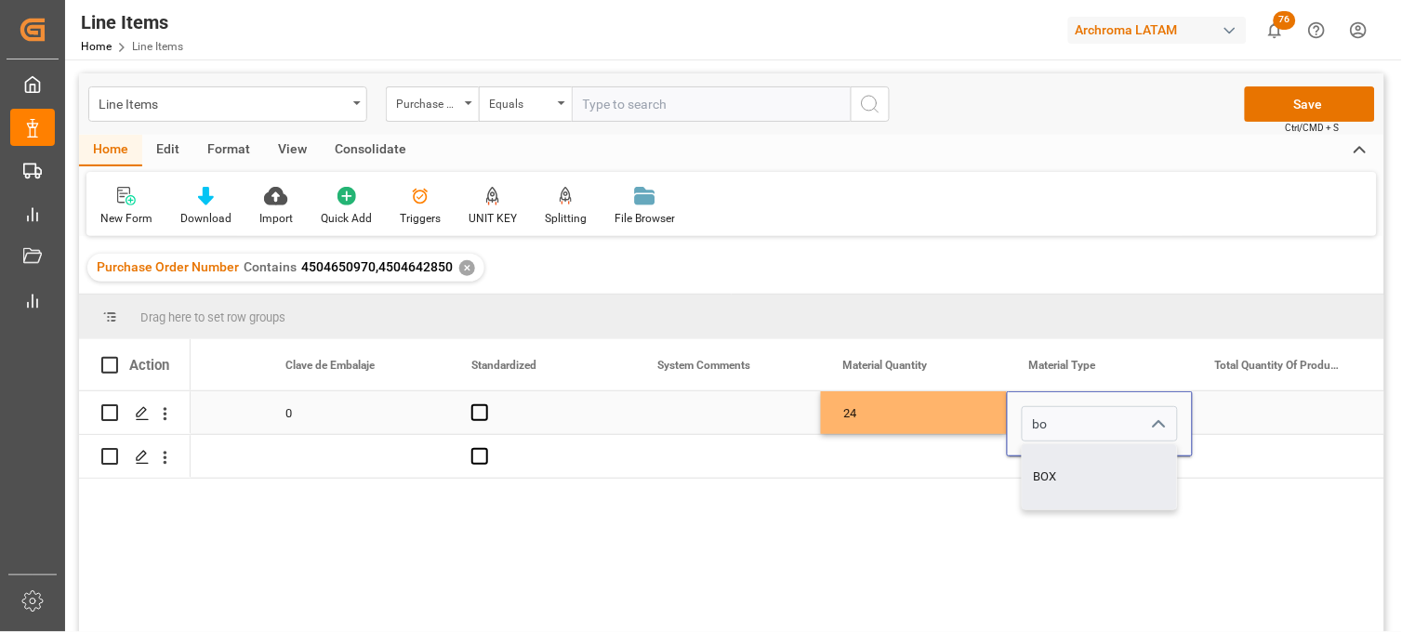
drag, startPoint x: 1055, startPoint y: 459, endPoint x: 1011, endPoint y: 431, distance: 52.4
click at [1056, 460] on div "BOX" at bounding box center [1100, 477] width 154 height 65
type input "BOX"
click at [942, 414] on div "24" at bounding box center [914, 413] width 186 height 43
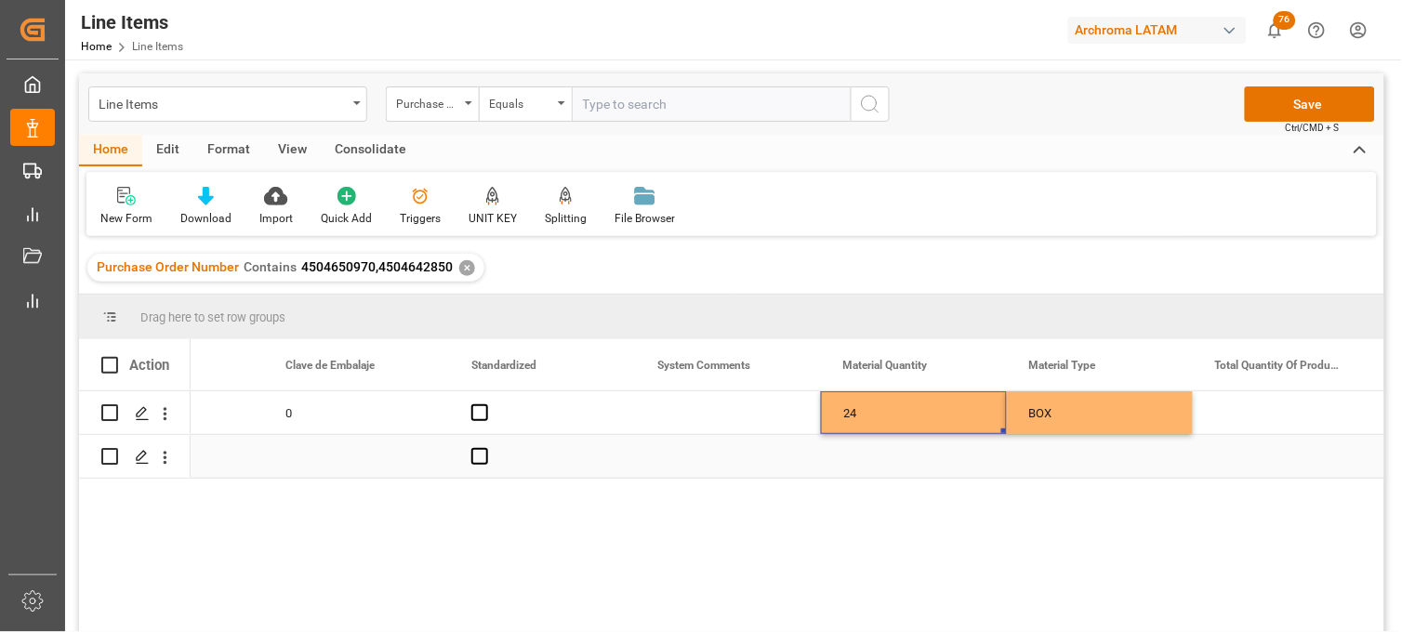
click at [865, 457] on div "Press SPACE to select this row." at bounding box center [914, 456] width 186 height 43
click at [866, 457] on div "Press SPACE to select this row." at bounding box center [914, 456] width 186 height 43
click at [866, 457] on input "Press SPACE to select this row." at bounding box center [914, 445] width 156 height 35
type input "18"
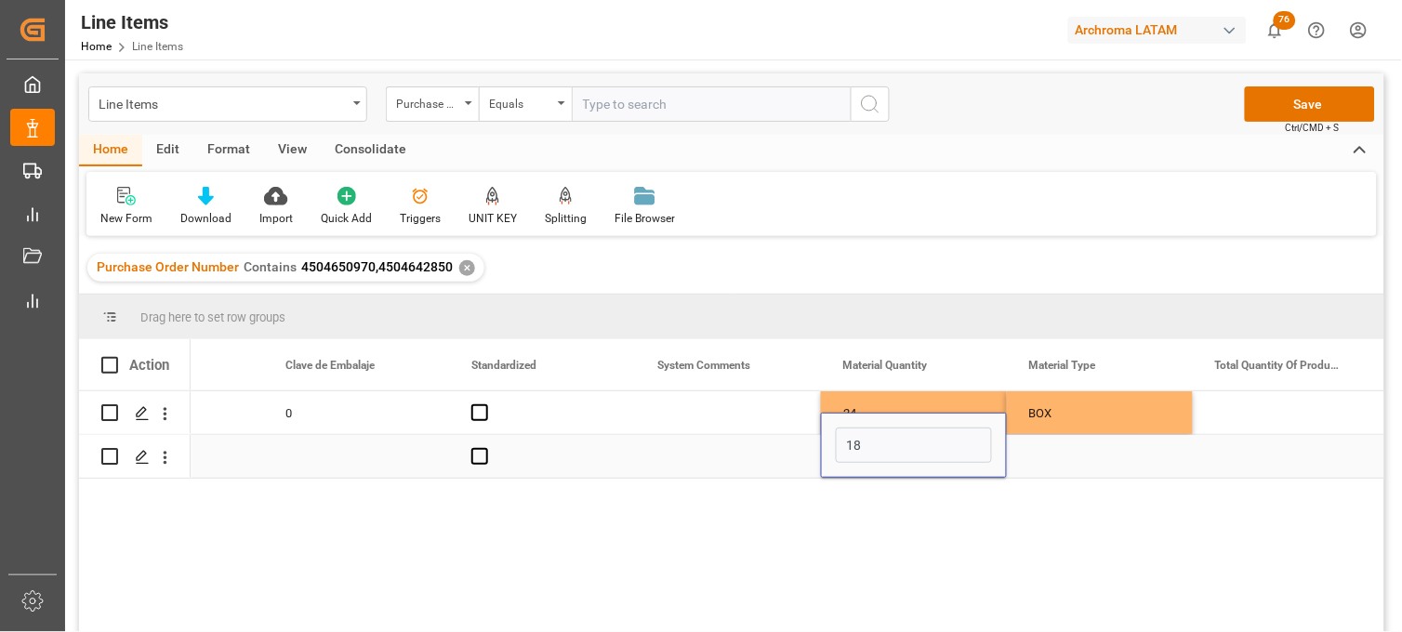
click at [1054, 457] on div "Press SPACE to select this row." at bounding box center [1100, 456] width 186 height 43
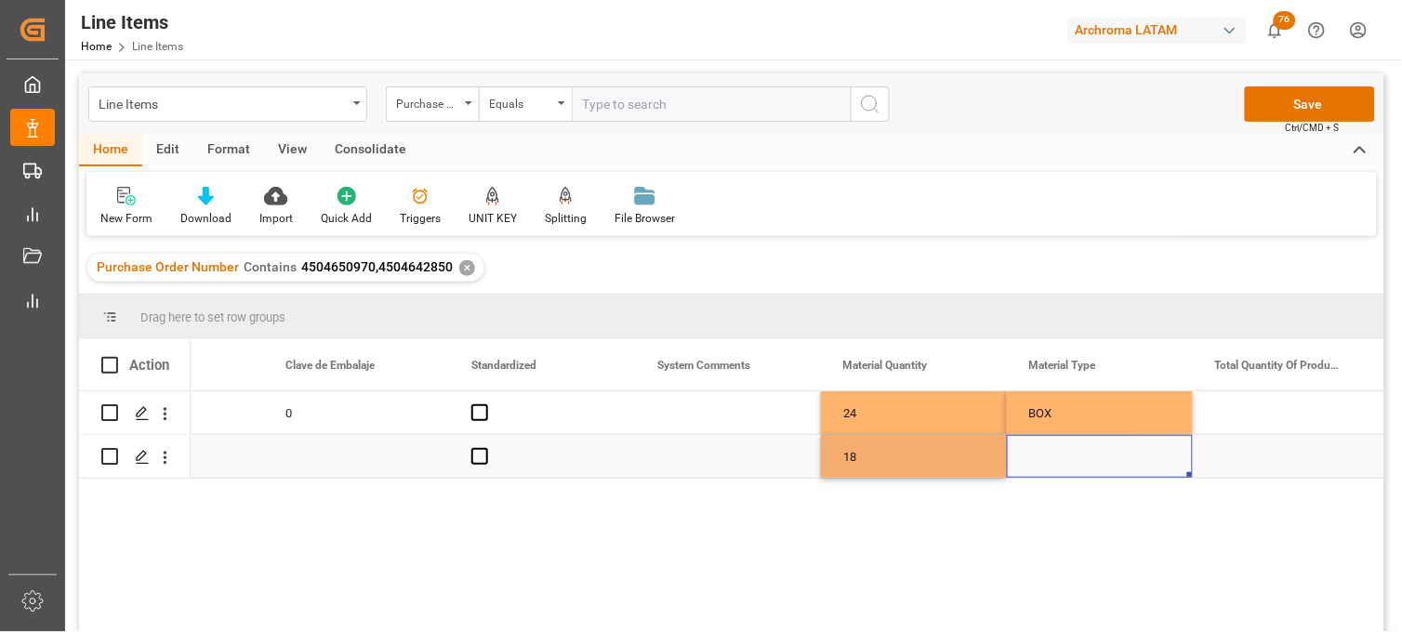
click at [1054, 457] on div "Press SPACE to select this row." at bounding box center [1100, 456] width 186 height 43
click at [1054, 457] on input "Press SPACE to select this row." at bounding box center [1100, 445] width 156 height 35
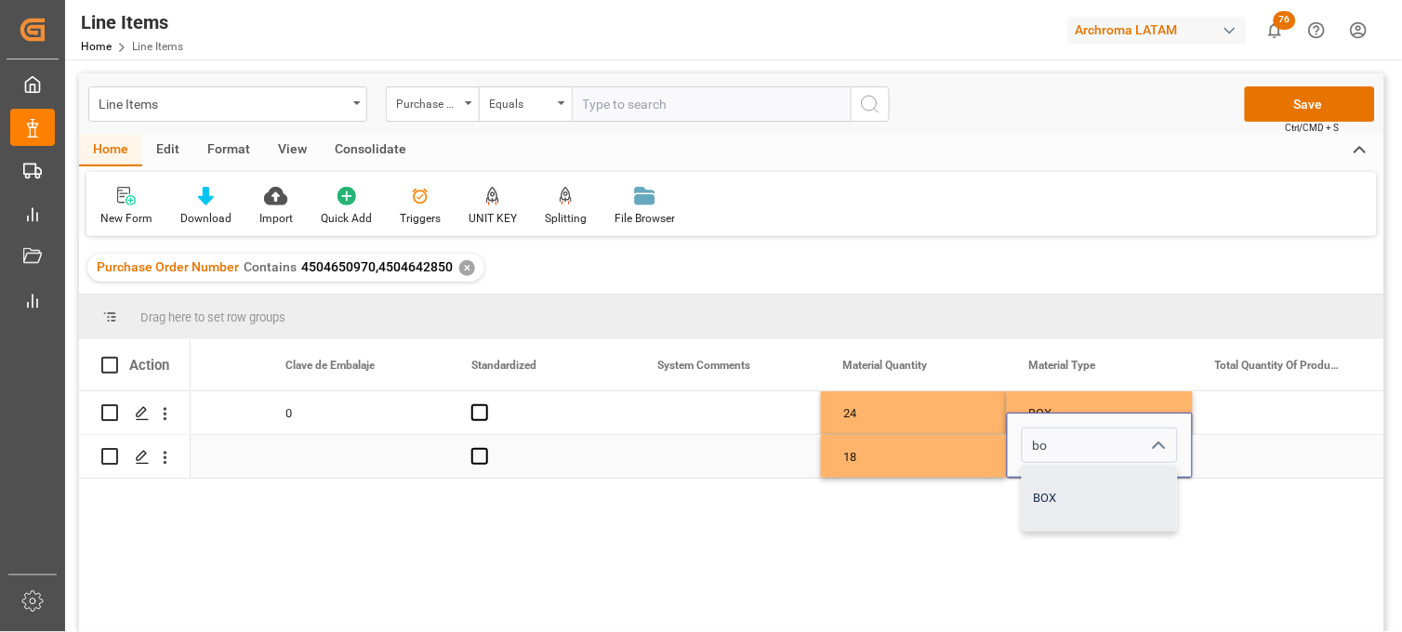
click at [1055, 498] on div "BOX" at bounding box center [1100, 498] width 154 height 65
type input "BOX"
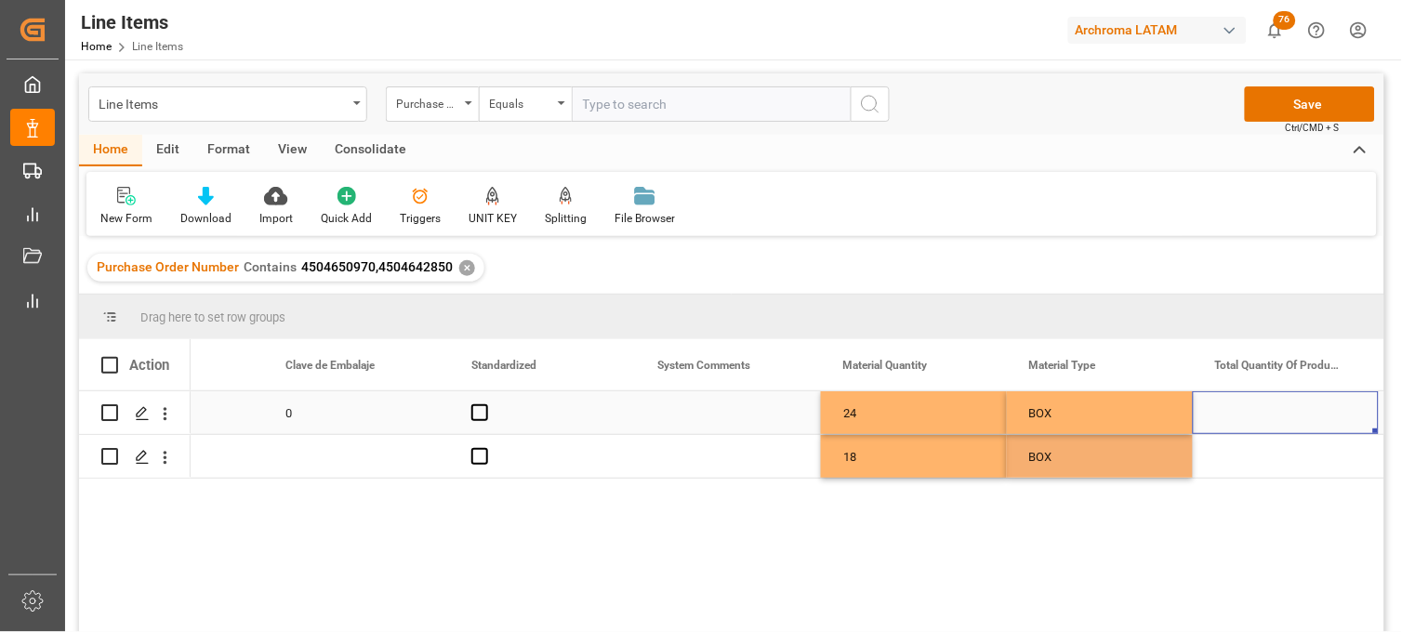
drag, startPoint x: 1263, startPoint y: 420, endPoint x: 1243, endPoint y: 420, distance: 19.5
click at [1261, 420] on div "Press SPACE to select this row." at bounding box center [1286, 413] width 186 height 43
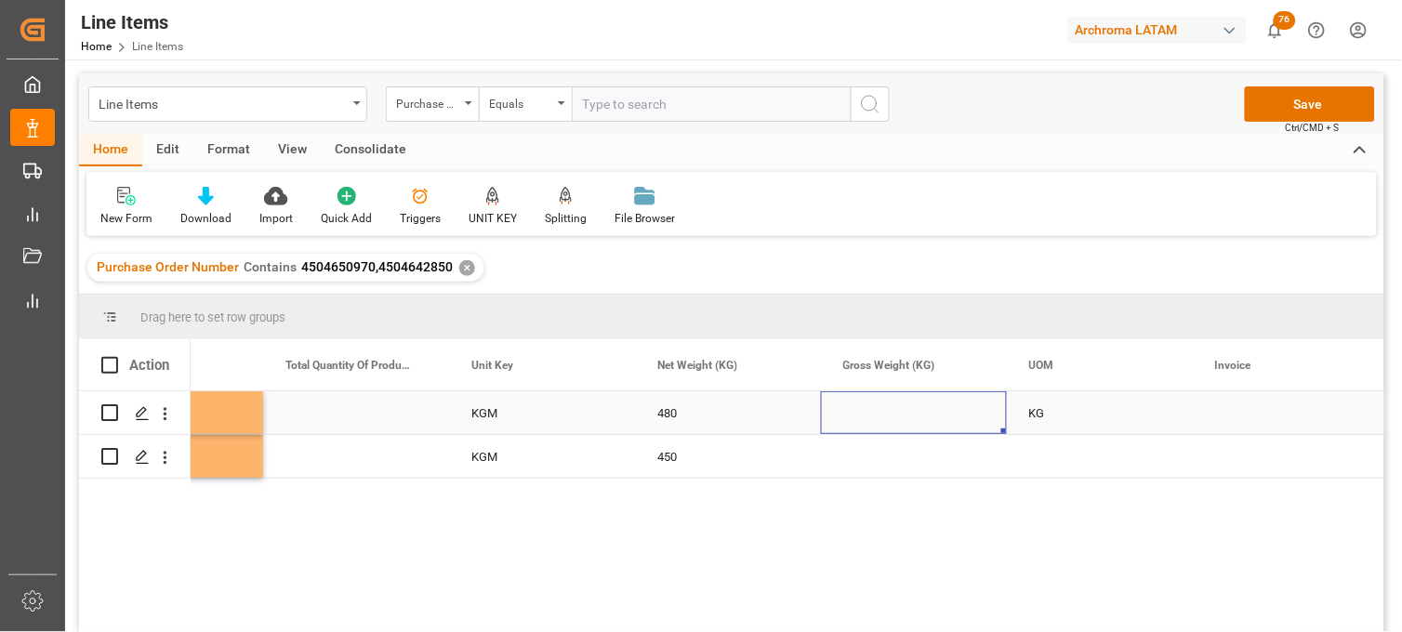
click at [869, 420] on div "Press SPACE to select this row." at bounding box center [914, 413] width 186 height 43
click at [869, 420] on input "Press SPACE to select this row." at bounding box center [914, 423] width 156 height 35
type input "516.480"
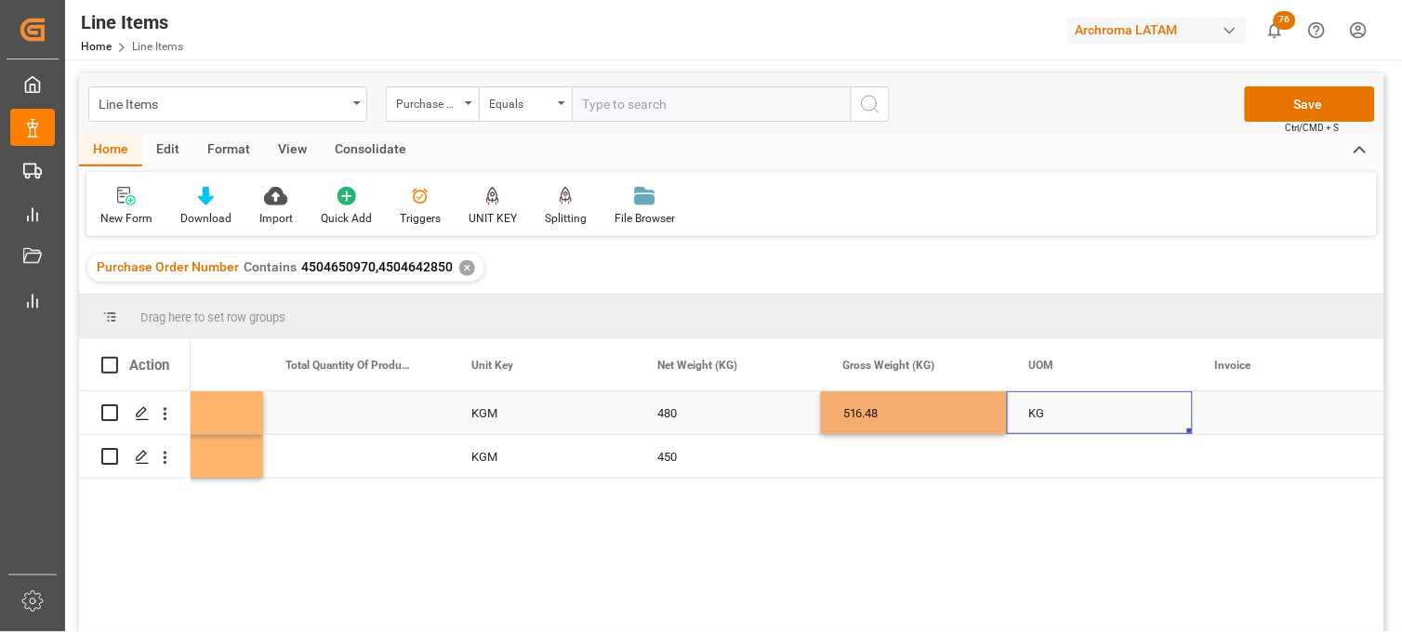
click at [1039, 410] on div "KG" at bounding box center [1100, 413] width 186 height 43
click at [870, 452] on div "Press SPACE to select this row." at bounding box center [914, 456] width 186 height 43
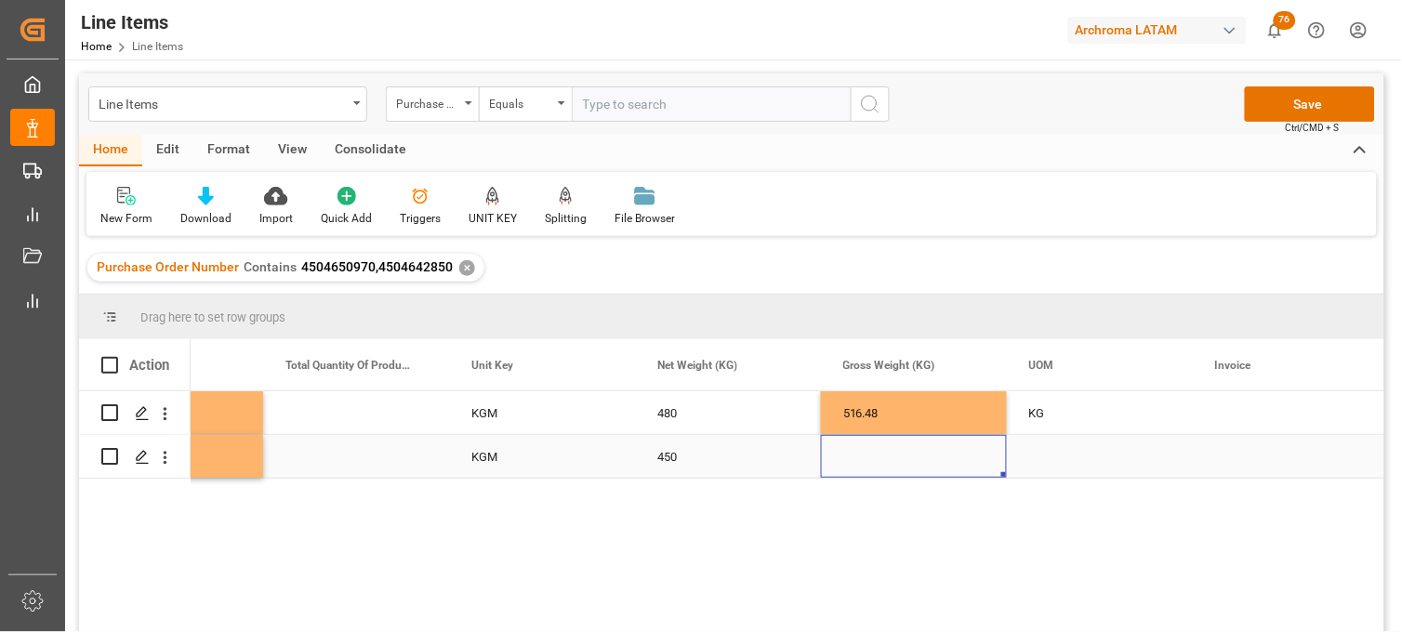
click at [865, 461] on div "Press SPACE to select this row." at bounding box center [914, 456] width 186 height 43
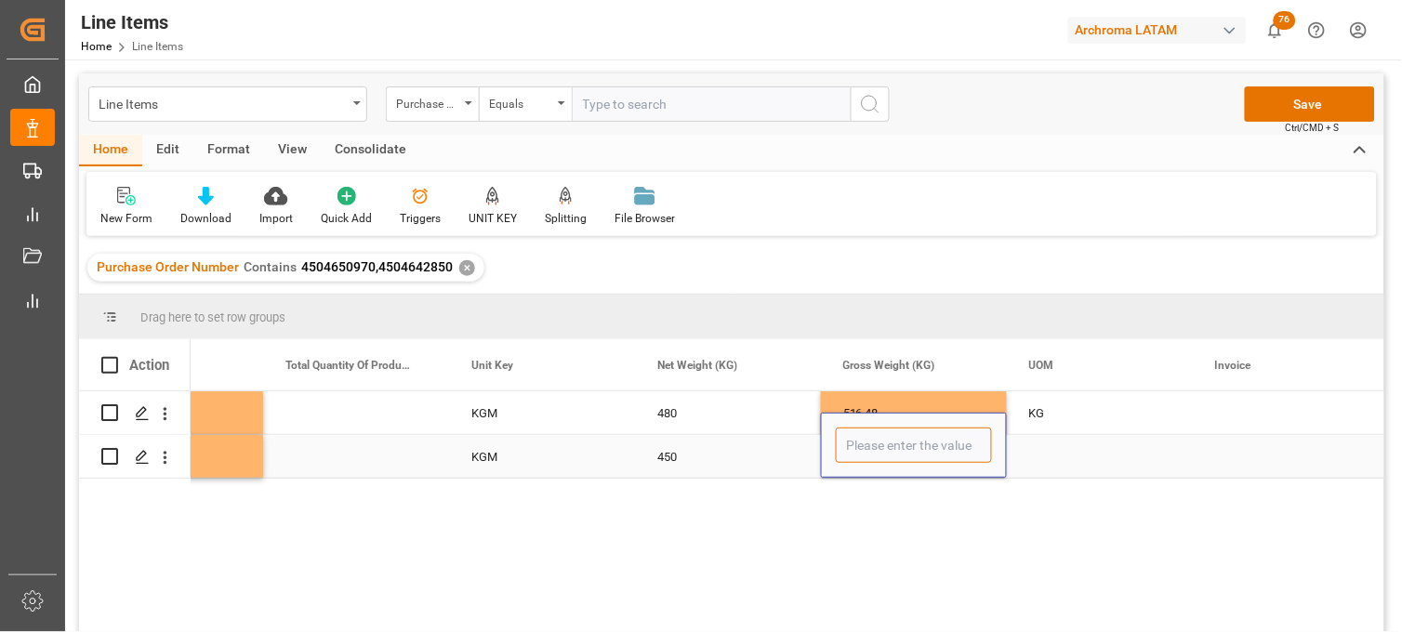
click at [865, 461] on input "Press SPACE to select this row." at bounding box center [914, 445] width 156 height 35
type input "477.450"
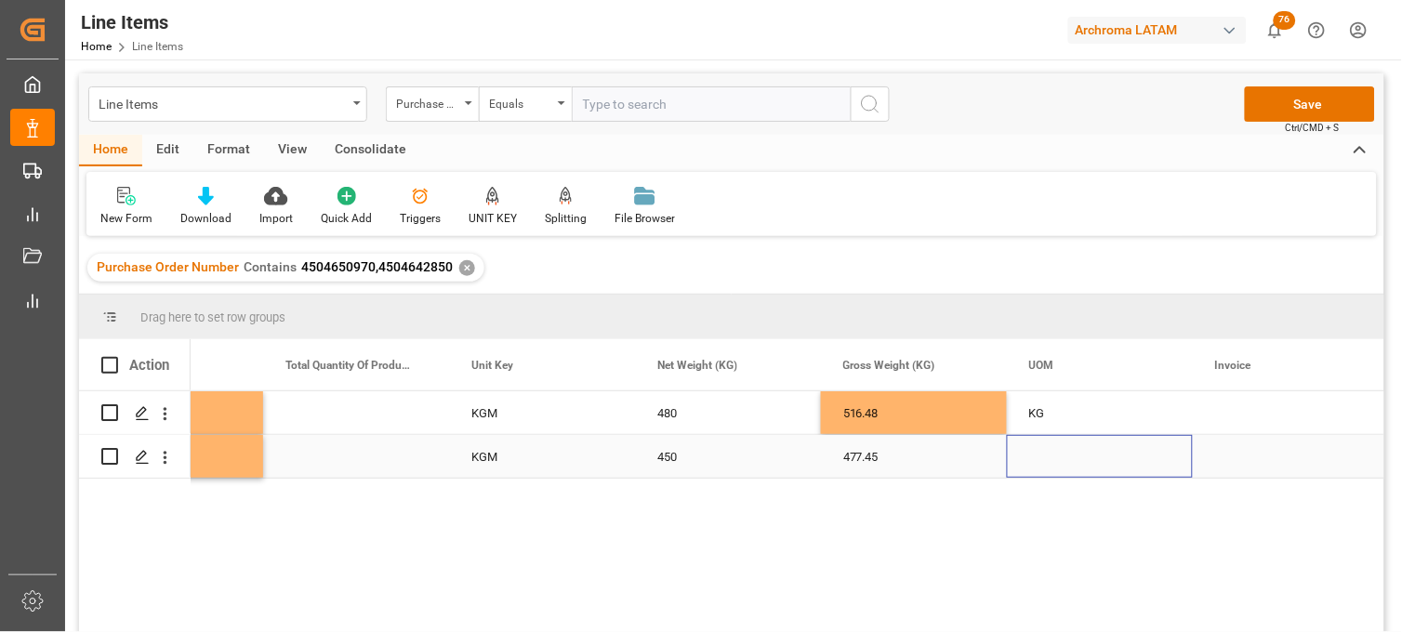
click at [1046, 450] on div "Press SPACE to select this row." at bounding box center [1100, 456] width 186 height 43
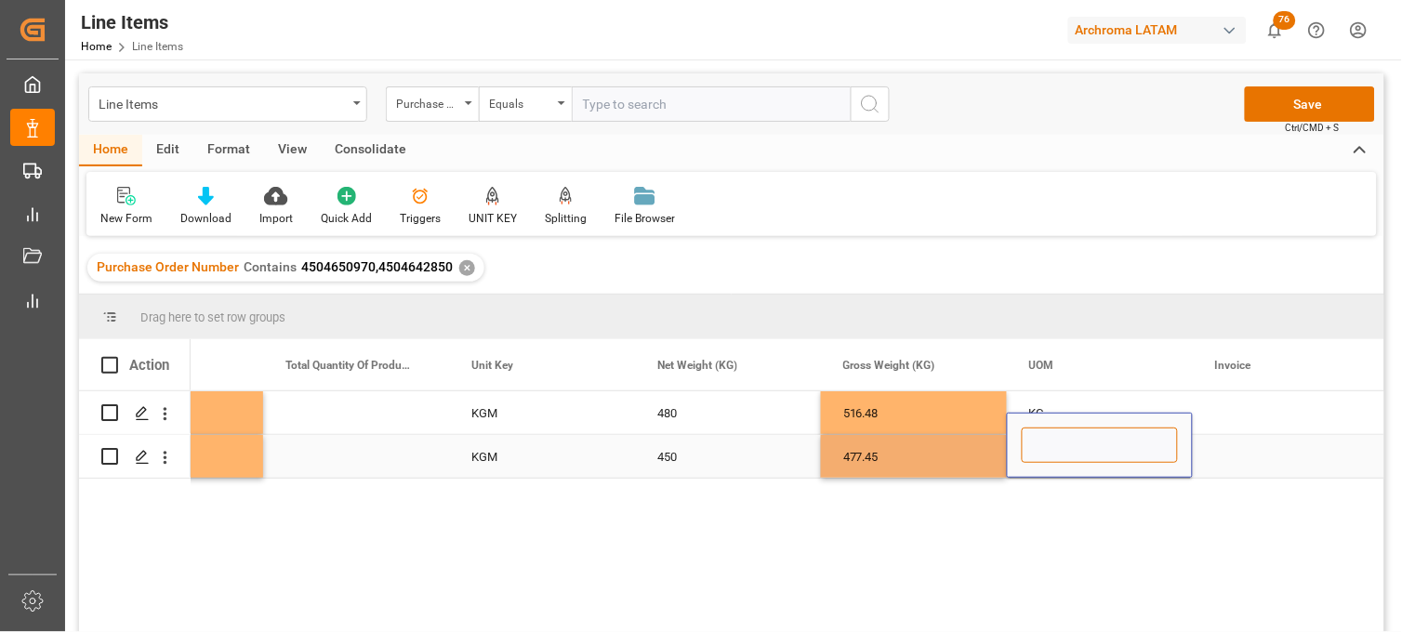
click at [1046, 450] on input "Press SPACE to select this row." at bounding box center [1100, 445] width 156 height 35
type input "KG"
click at [1247, 458] on div "Press SPACE to select this row." at bounding box center [1286, 456] width 186 height 43
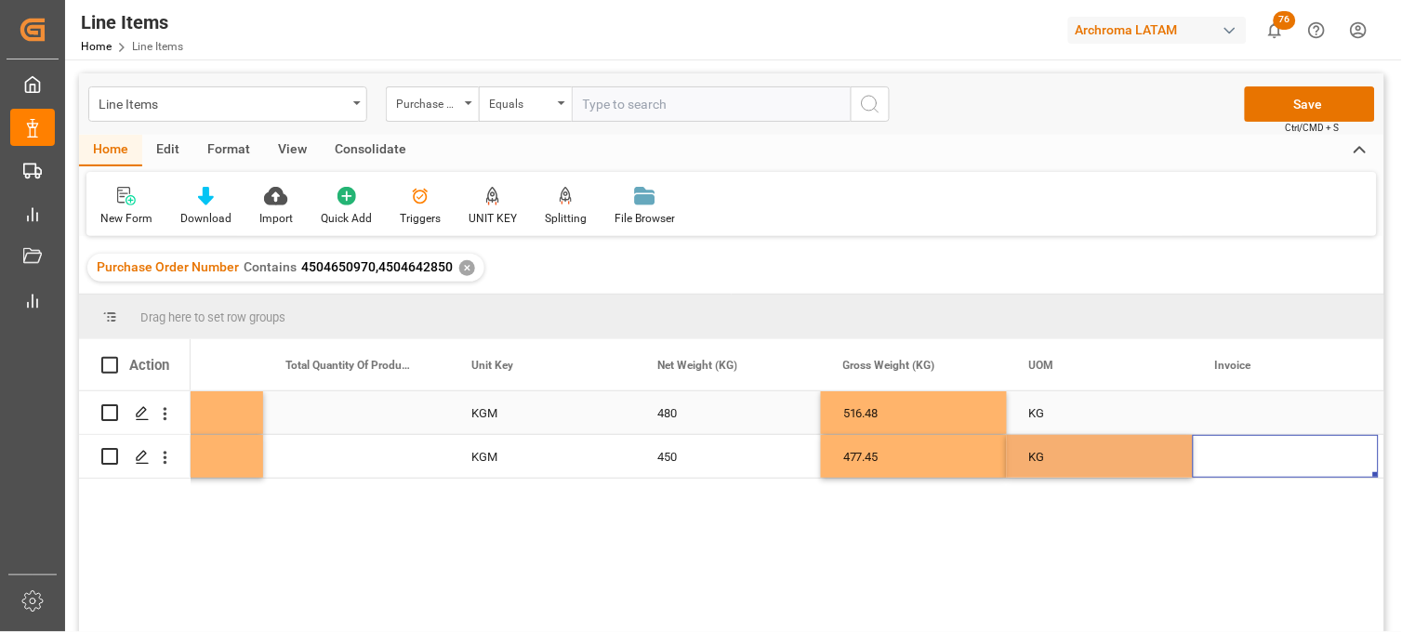
click at [1240, 423] on div "Press SPACE to select this row." at bounding box center [1286, 413] width 186 height 43
click at [1240, 413] on div "Press SPACE to select this row." at bounding box center [1286, 413] width 186 height 43
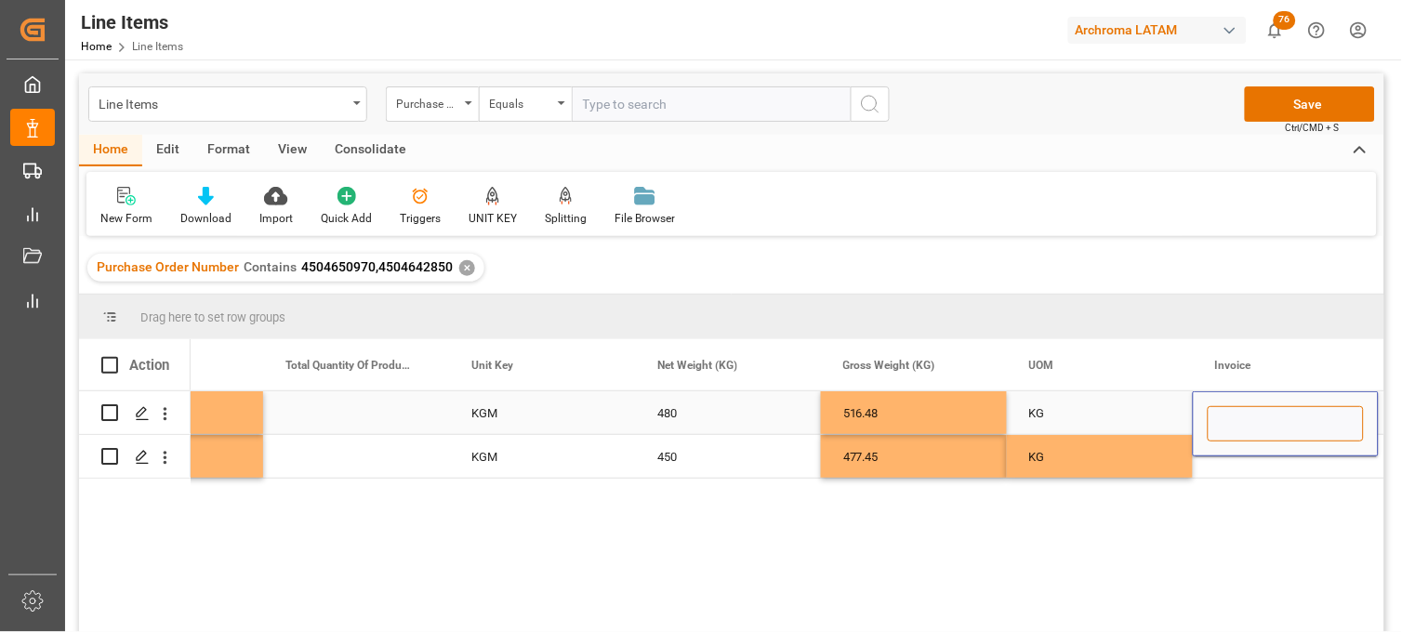
click at [1240, 413] on input "Press SPACE to select this row." at bounding box center [1286, 423] width 156 height 35
paste input "9064589158"
type input "9064589158"
click at [1130, 415] on div "KG" at bounding box center [1100, 413] width 186 height 43
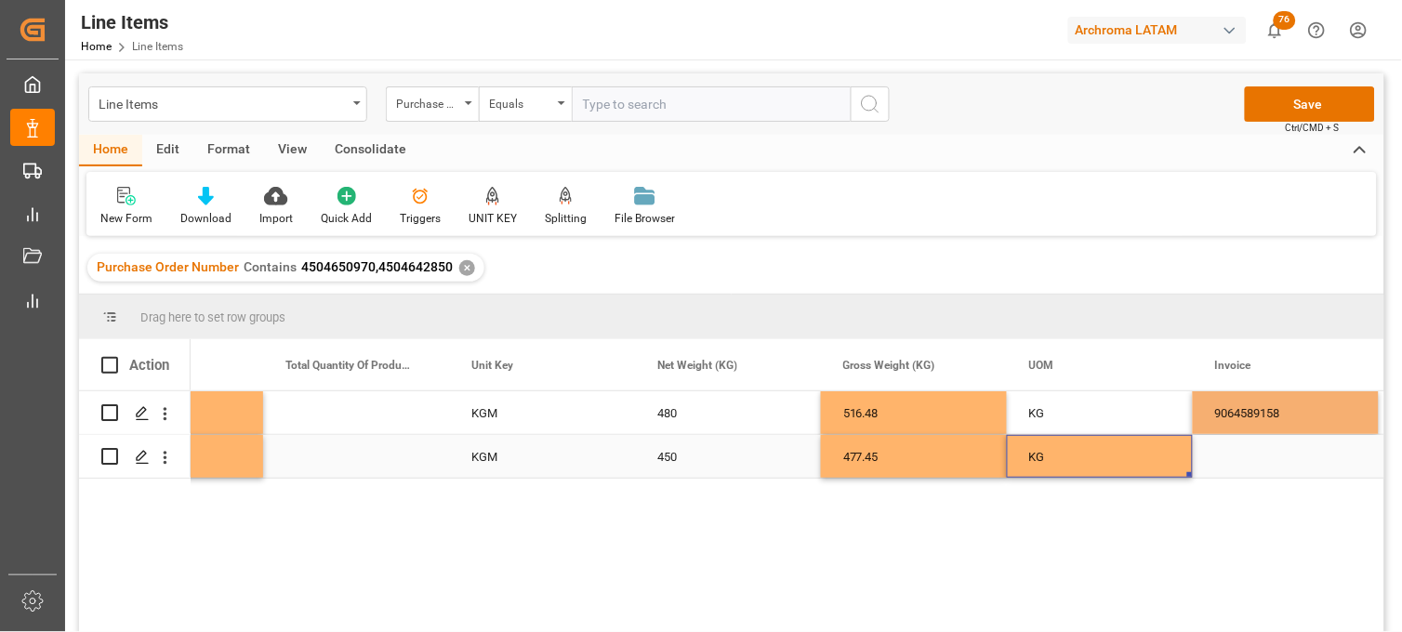
drag, startPoint x: 1081, startPoint y: 454, endPoint x: 1267, endPoint y: 454, distance: 186.0
click at [1088, 454] on div "KG" at bounding box center [1100, 456] width 186 height 43
click at [1267, 454] on div "Press SPACE to select this row." at bounding box center [1286, 456] width 186 height 43
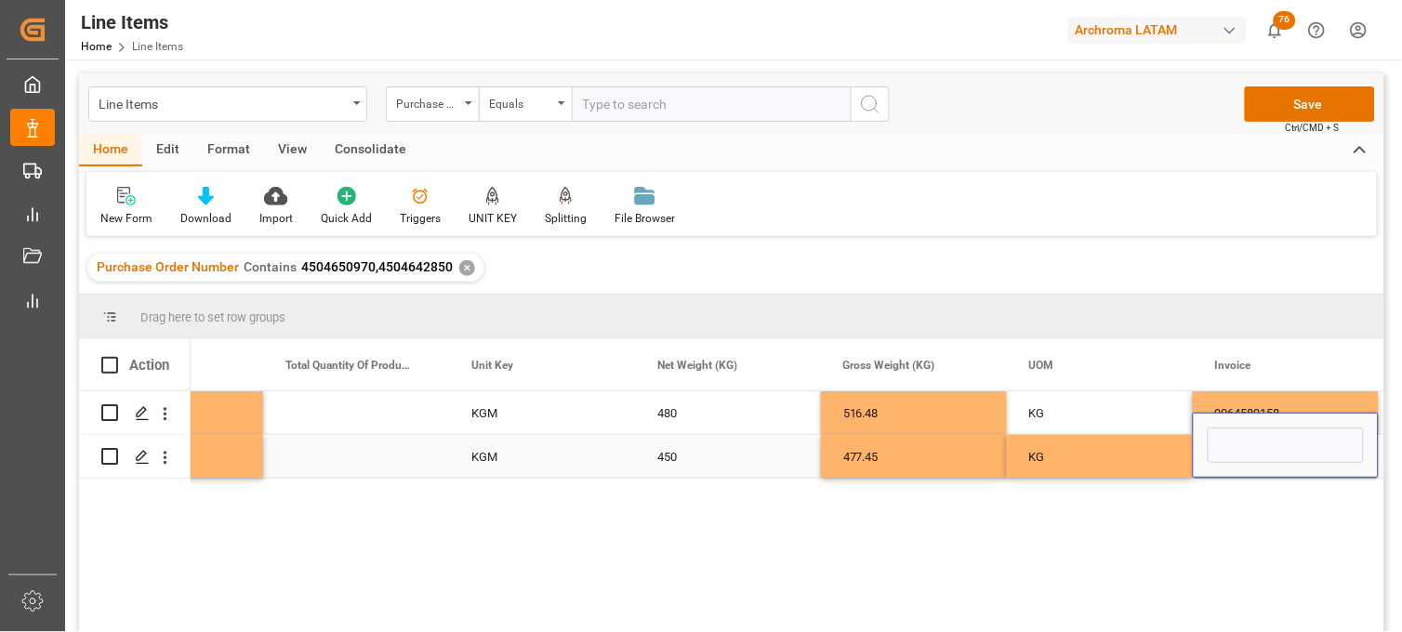
click at [1267, 454] on input "Press SPACE to select this row." at bounding box center [1286, 445] width 156 height 35
type input "9064589158"
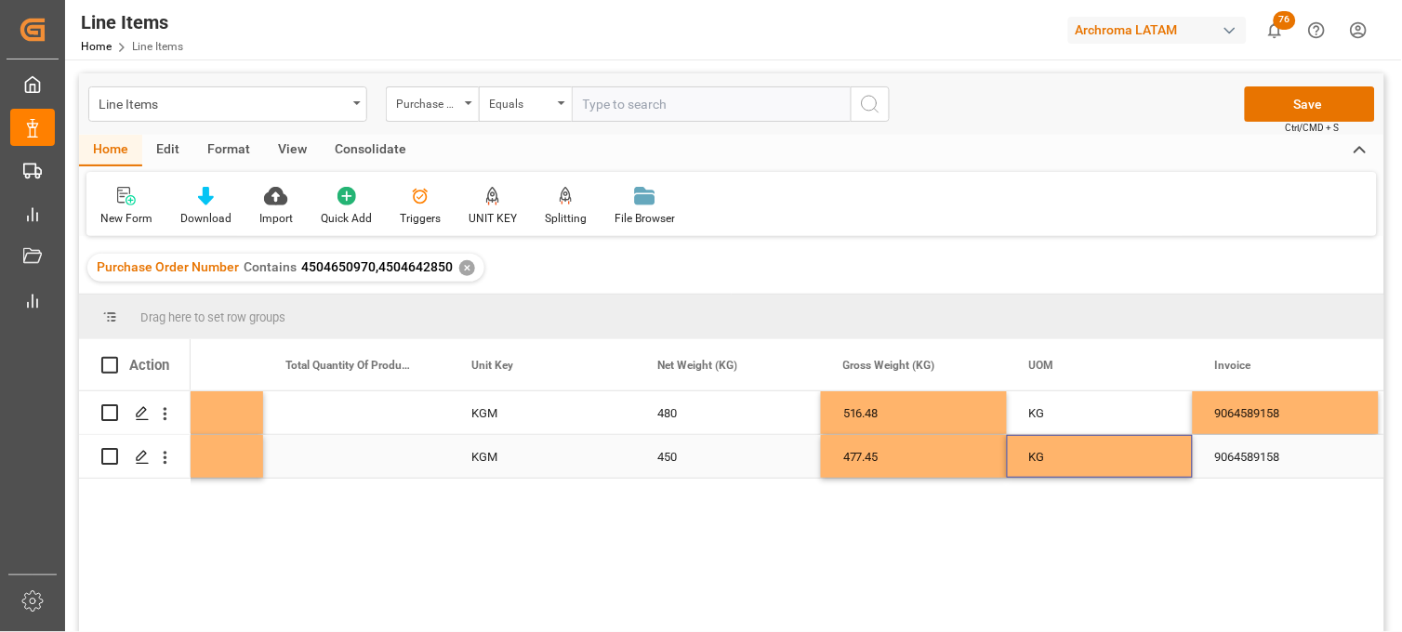
click at [1146, 458] on div "KG" at bounding box center [1100, 456] width 186 height 43
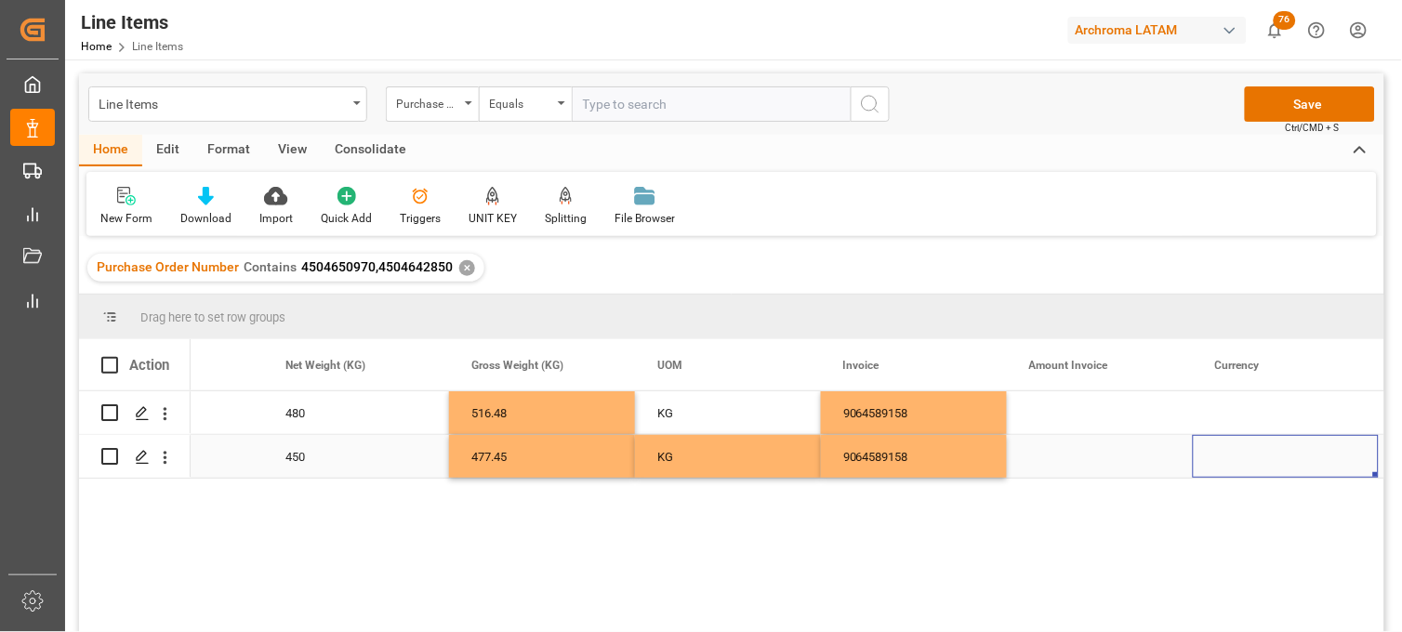
scroll to position [0, 3648]
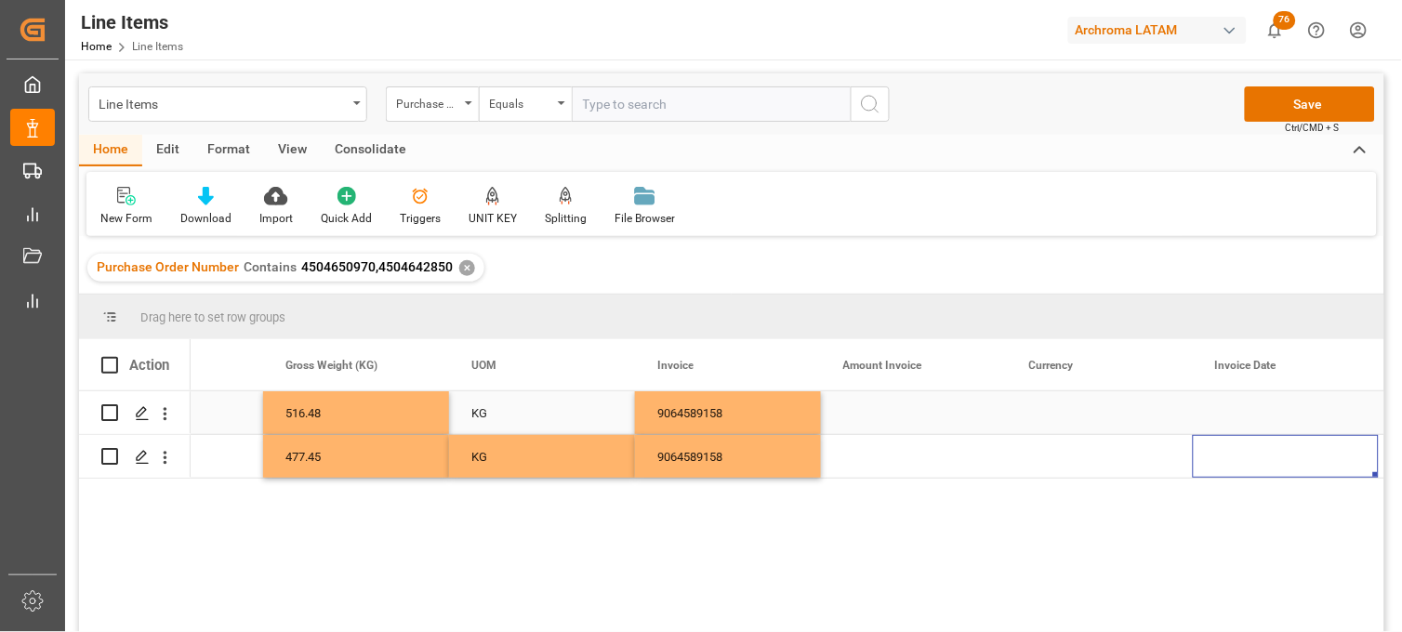
click at [889, 421] on div "Press SPACE to select this row." at bounding box center [914, 413] width 186 height 43
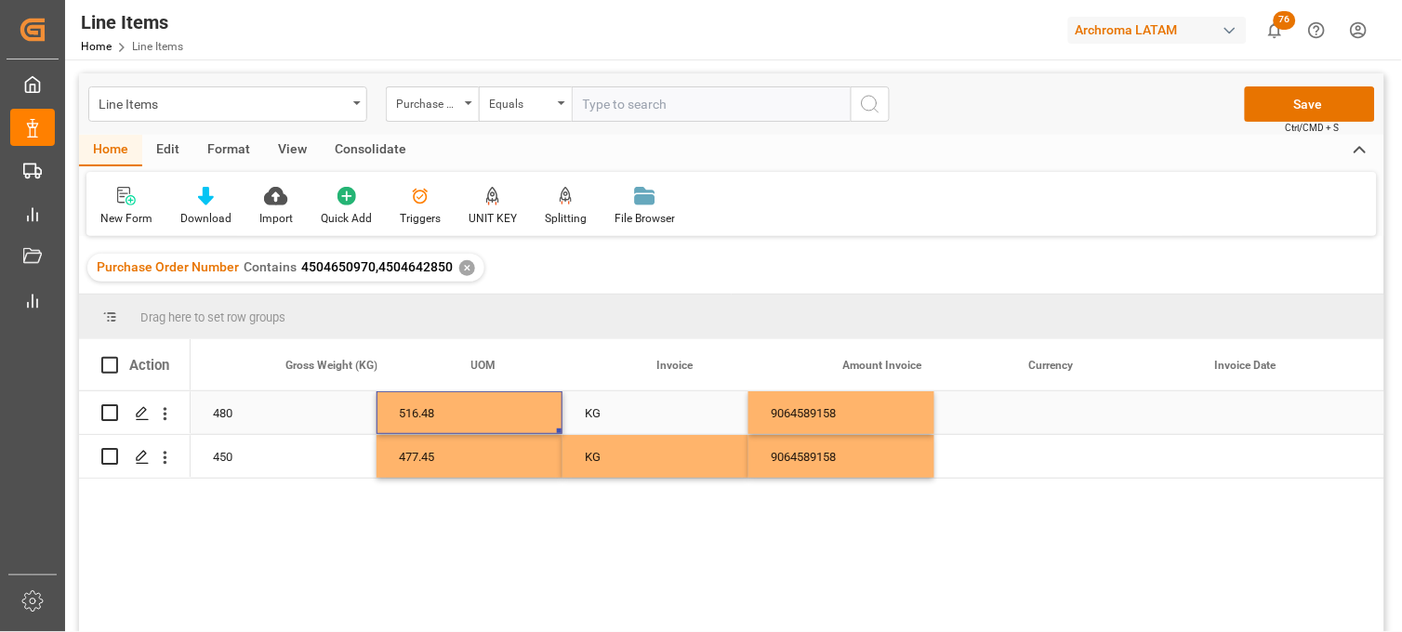
scroll to position [0, 3534]
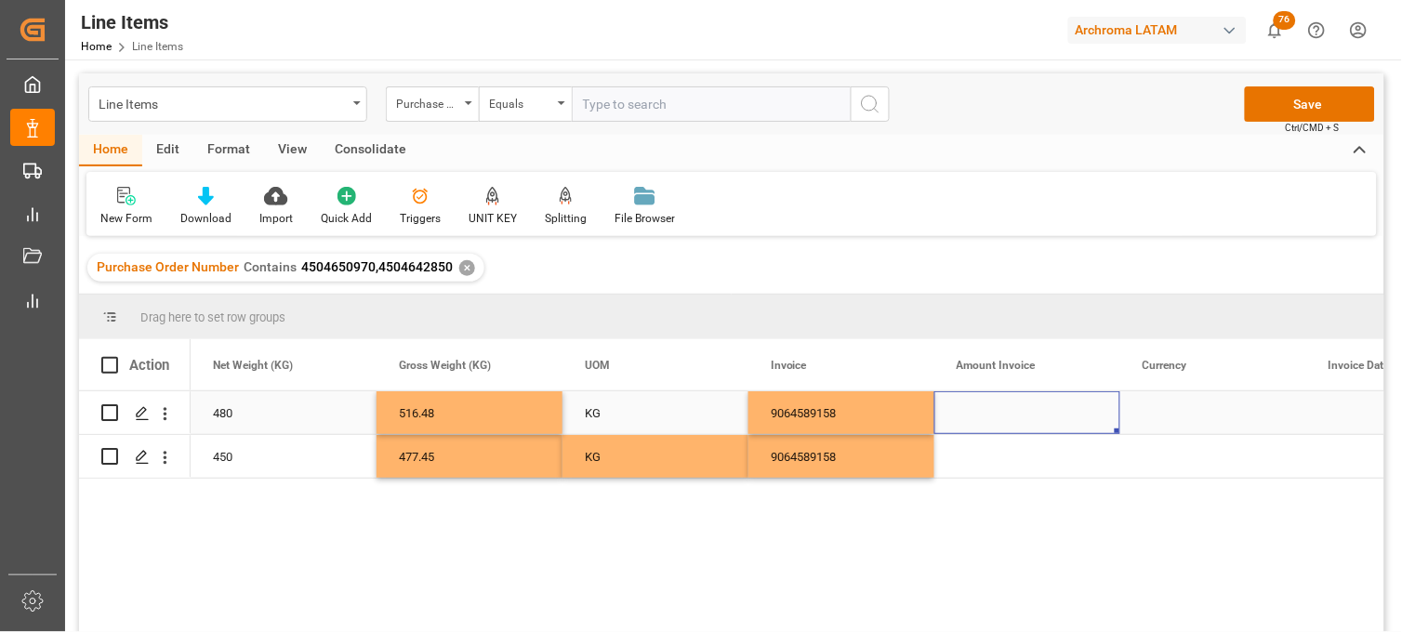
click at [1023, 419] on div "Press SPACE to select this row." at bounding box center [1028, 413] width 186 height 43
type input "5376"
click at [1000, 459] on div "Press SPACE to select this row." at bounding box center [1028, 456] width 186 height 43
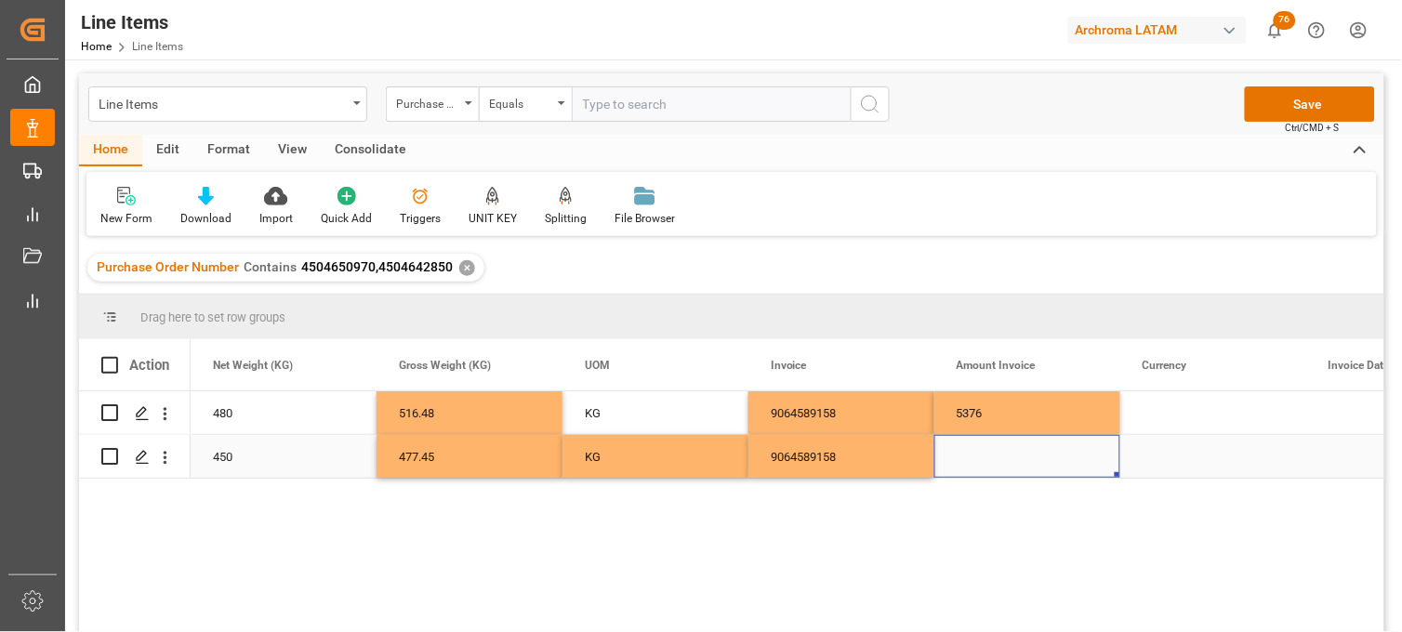
click at [972, 453] on div "Press SPACE to select this row." at bounding box center [1028, 456] width 186 height 43
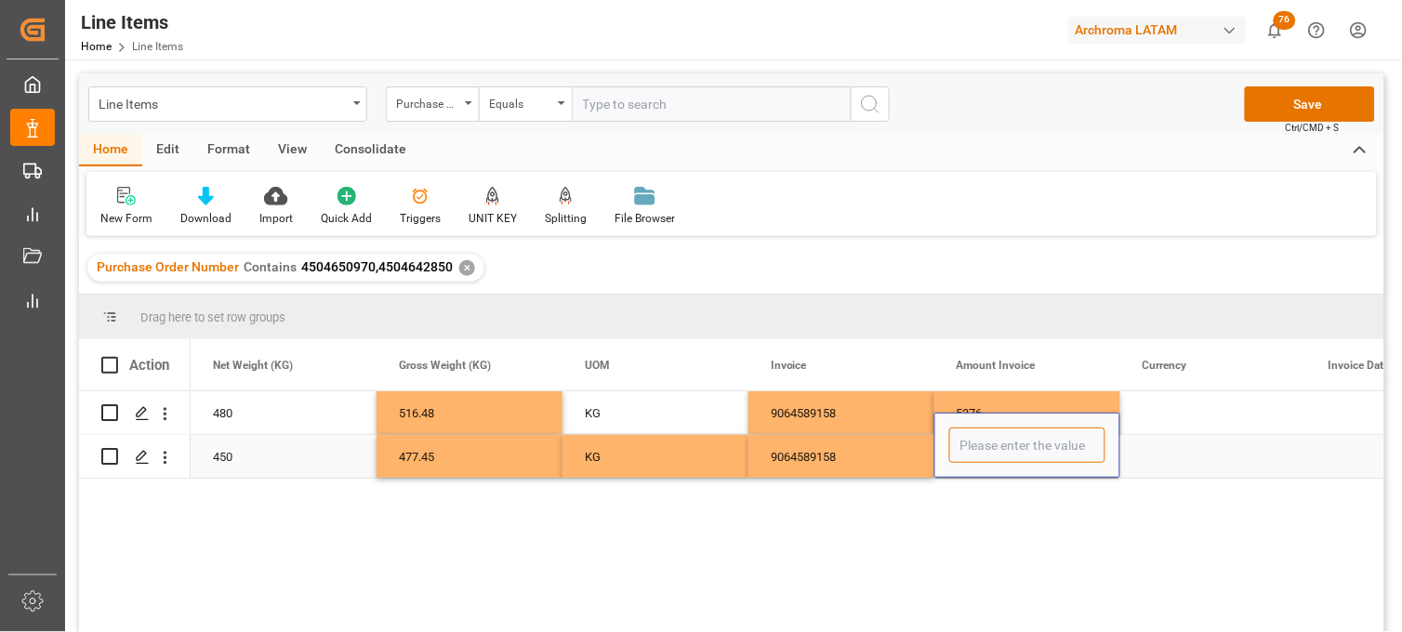
click at [972, 453] on input "Press SPACE to select this row." at bounding box center [1028, 445] width 156 height 35
type input "4023"
click at [1161, 416] on div "Press SPACE to select this row." at bounding box center [1214, 413] width 186 height 43
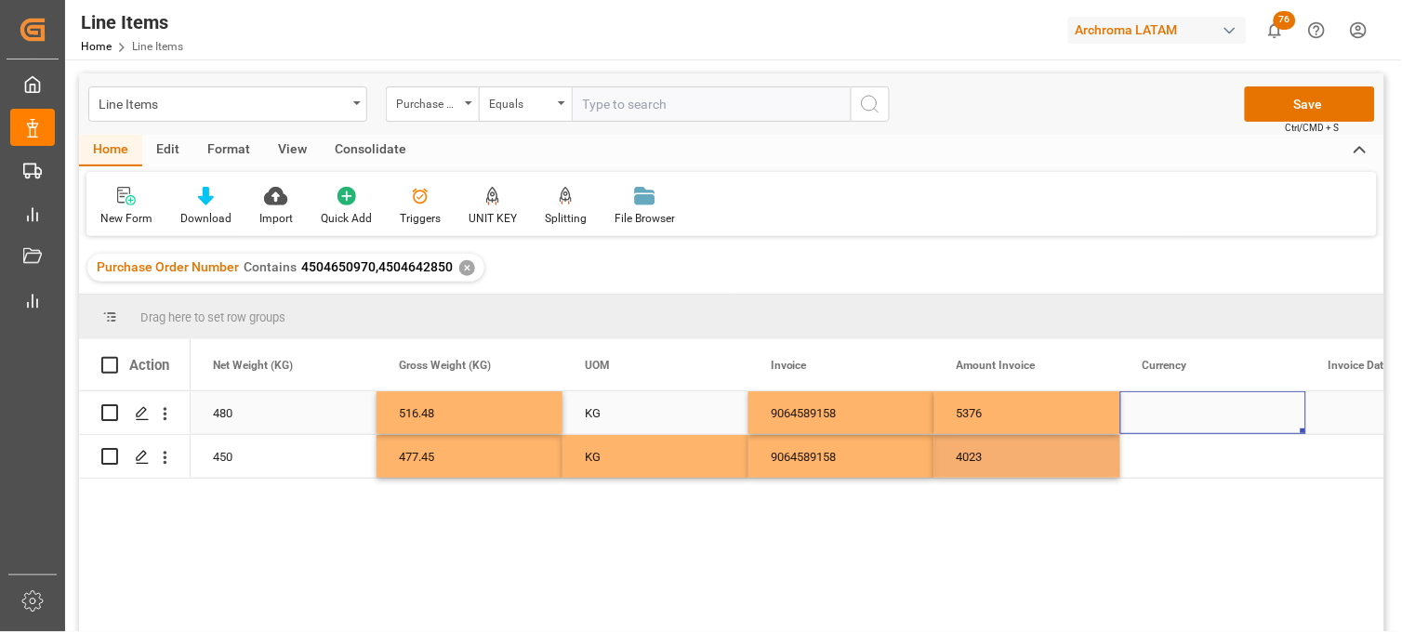
click at [1161, 416] on div "Press SPACE to select this row." at bounding box center [1214, 413] width 186 height 43
click at [1161, 416] on input "Press SPACE to select this row." at bounding box center [1214, 423] width 156 height 35
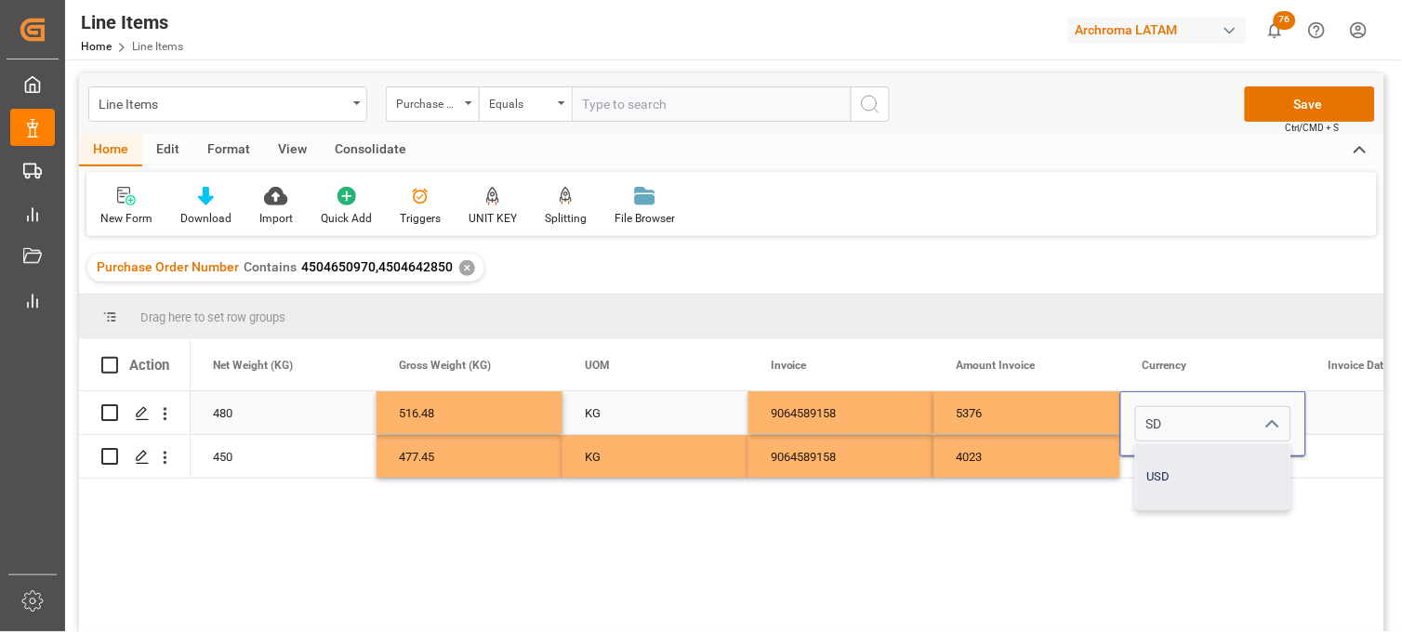
click at [1165, 457] on div "USD" at bounding box center [1213, 477] width 154 height 65
type input "USD"
click at [1155, 458] on div "Press SPACE to select this row." at bounding box center [1214, 456] width 186 height 43
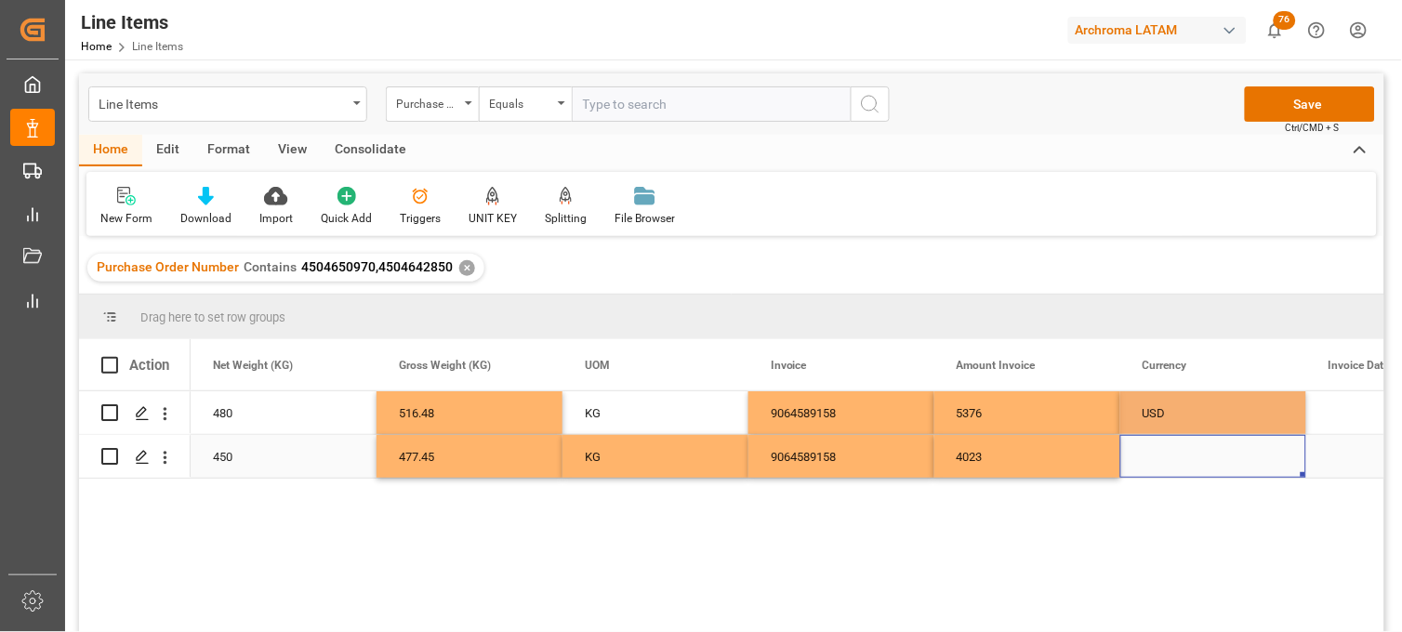
click at [1155, 458] on div "Press SPACE to select this row." at bounding box center [1214, 456] width 186 height 43
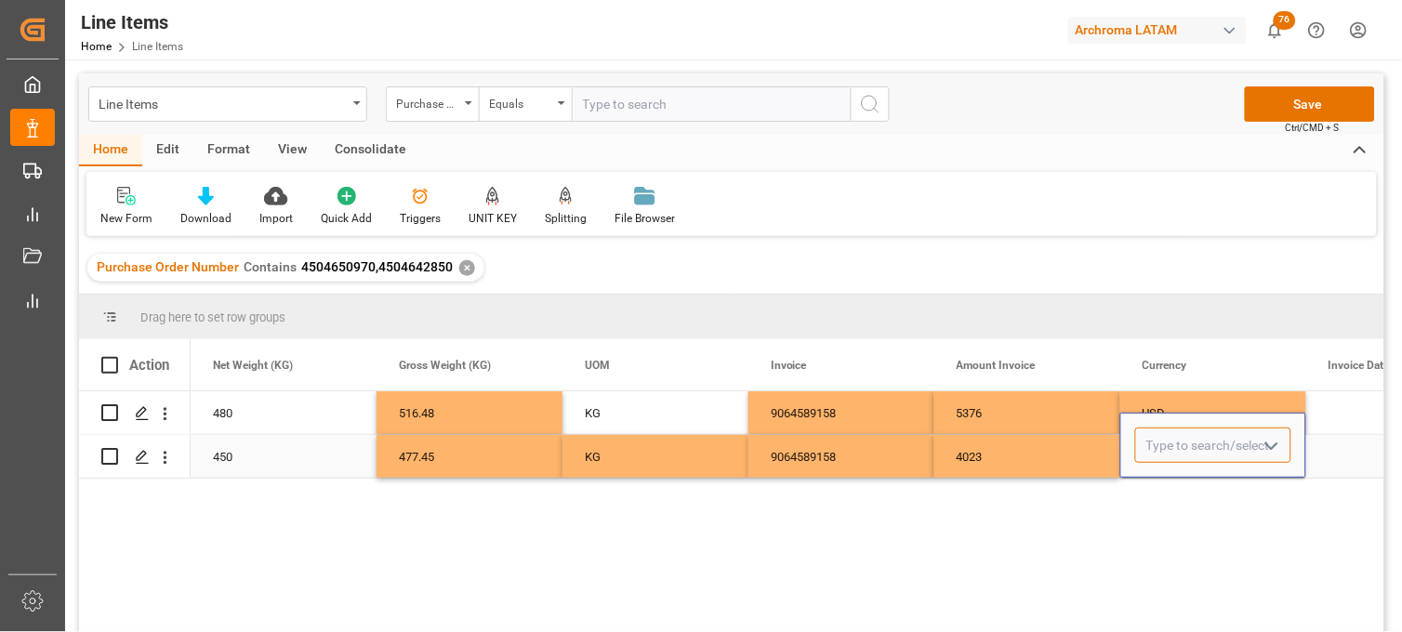
click at [1158, 446] on input "Press SPACE to select this row." at bounding box center [1214, 445] width 156 height 35
click at [1163, 493] on div "USD" at bounding box center [1213, 498] width 154 height 65
type input "USD"
click at [1040, 419] on div "5376" at bounding box center [1028, 413] width 186 height 43
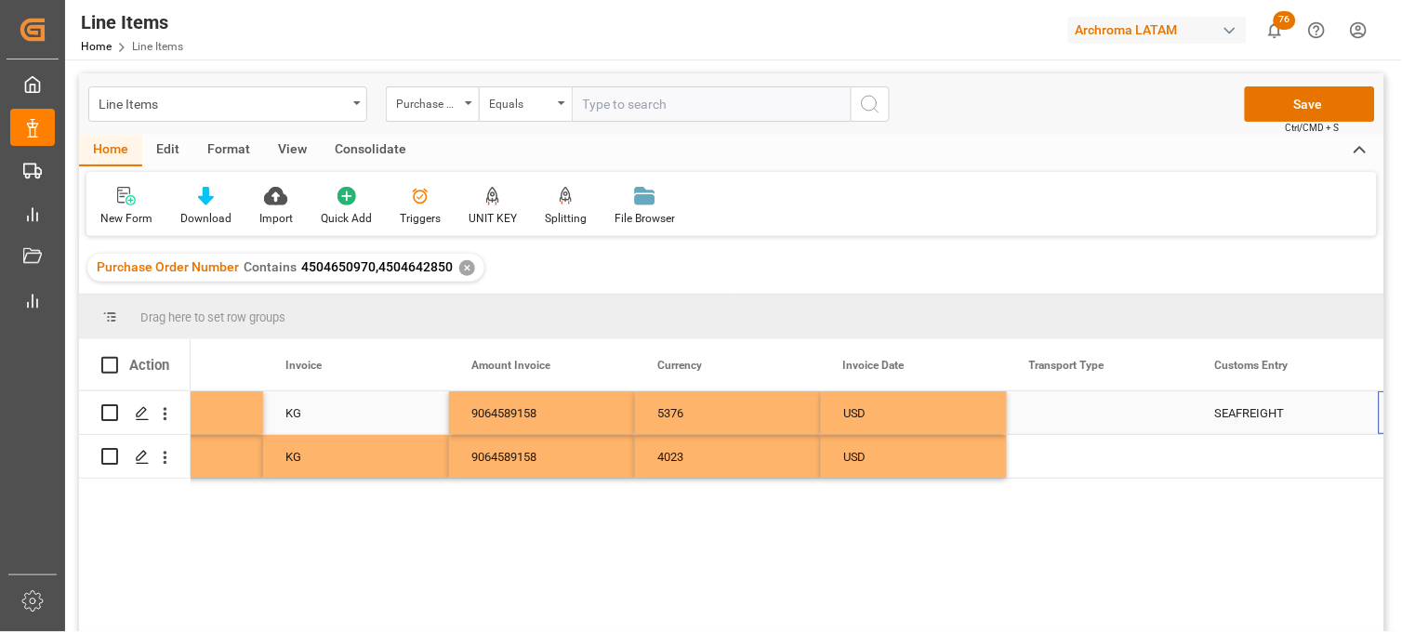
scroll to position [0, 4020]
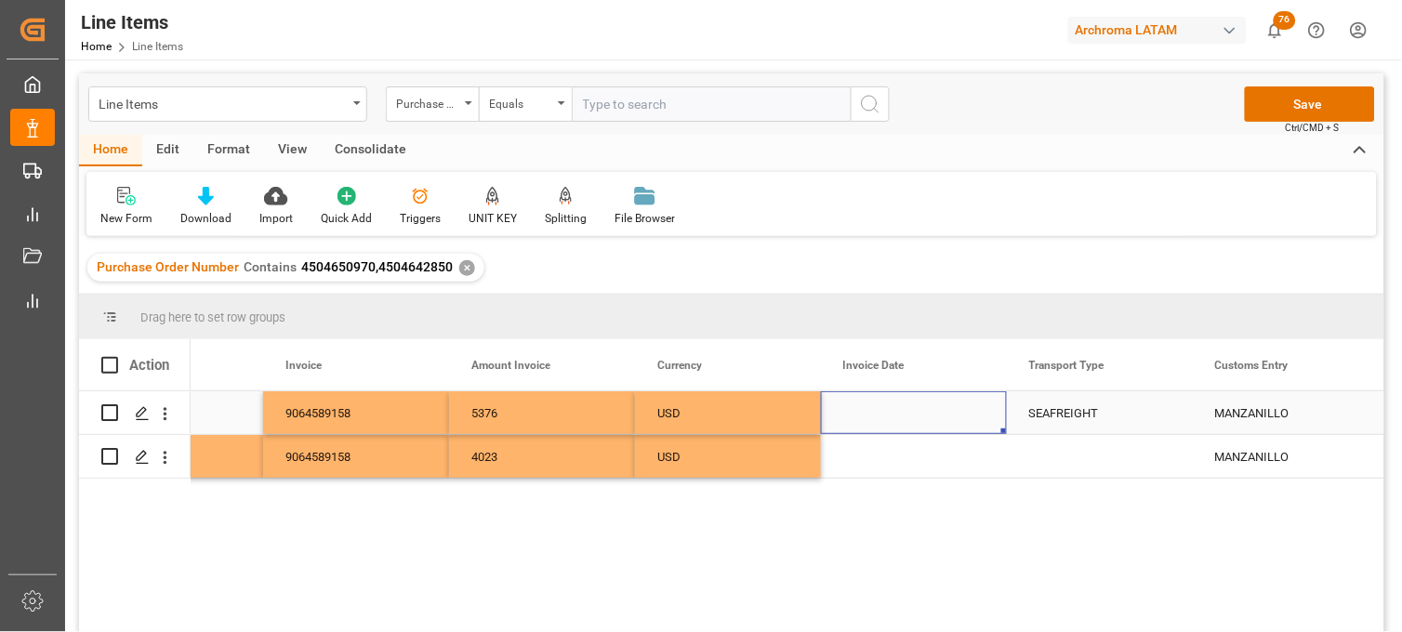
click at [888, 407] on div "Press SPACE to select this row." at bounding box center [914, 413] width 186 height 43
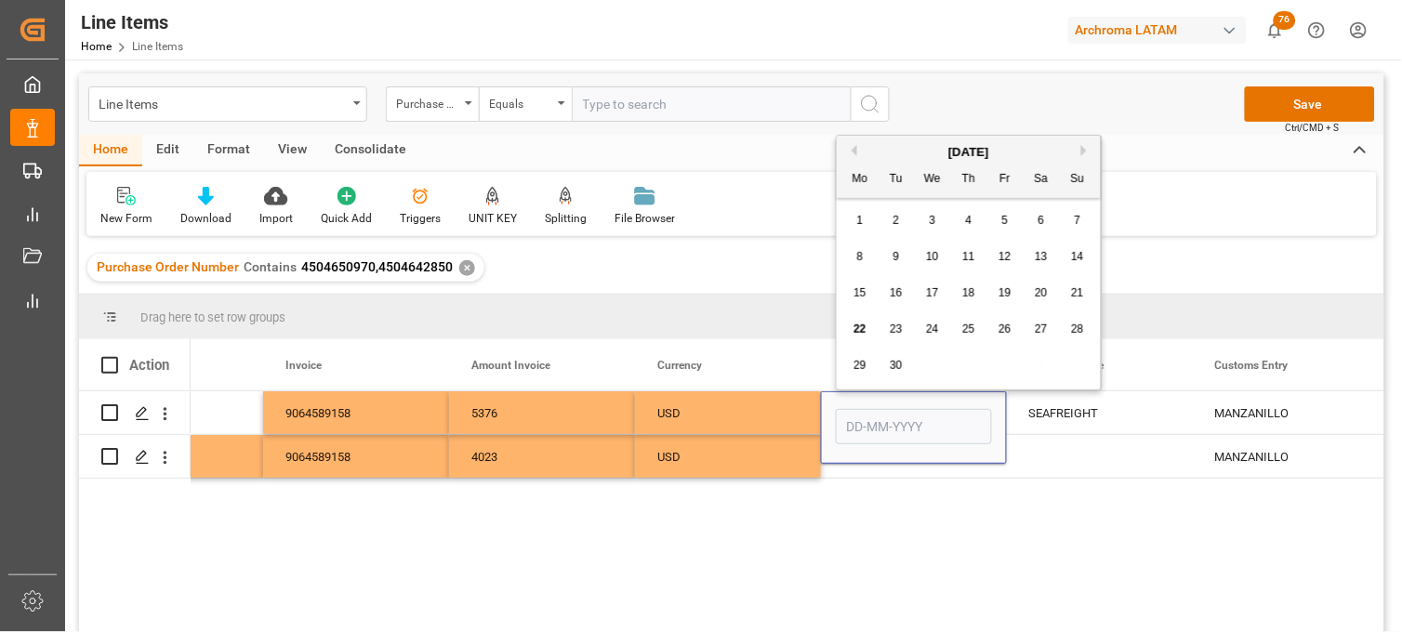
click at [851, 151] on button "Previous Month" at bounding box center [851, 150] width 11 height 11
click at [898, 368] on span "26" at bounding box center [896, 365] width 12 height 13
type input "26-08-2025"
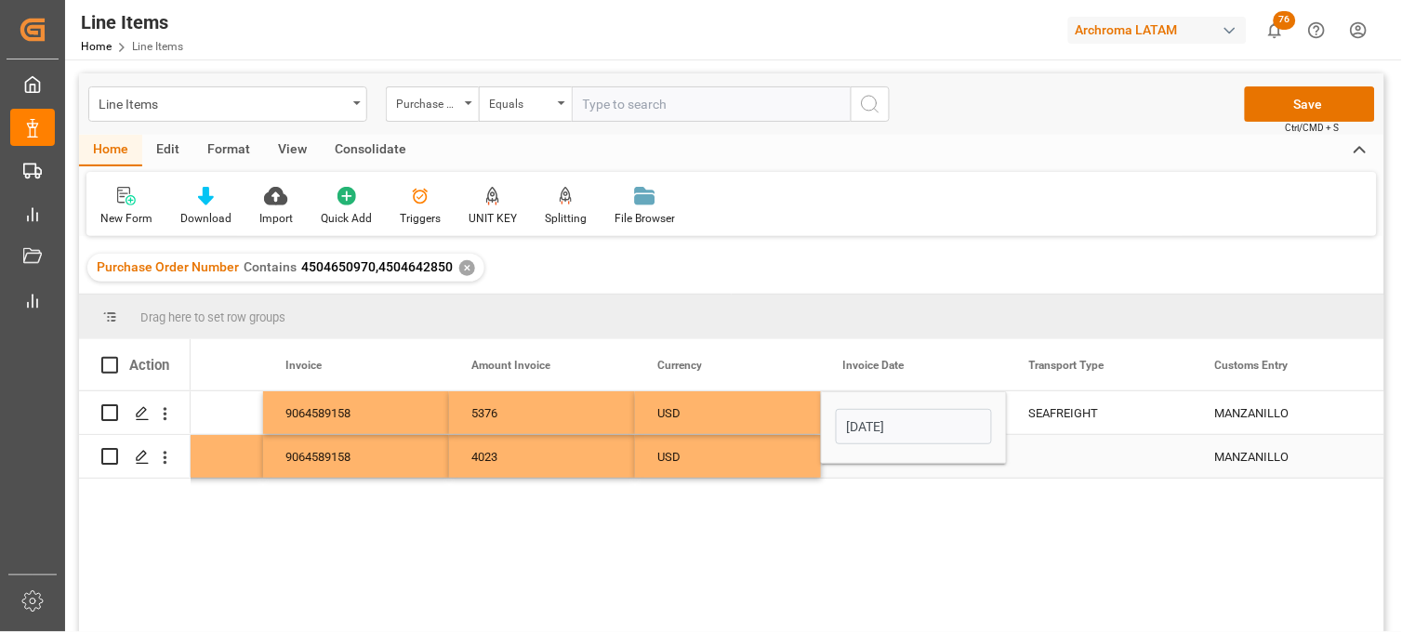
click at [897, 466] on div "Press SPACE to select this row." at bounding box center [914, 456] width 186 height 43
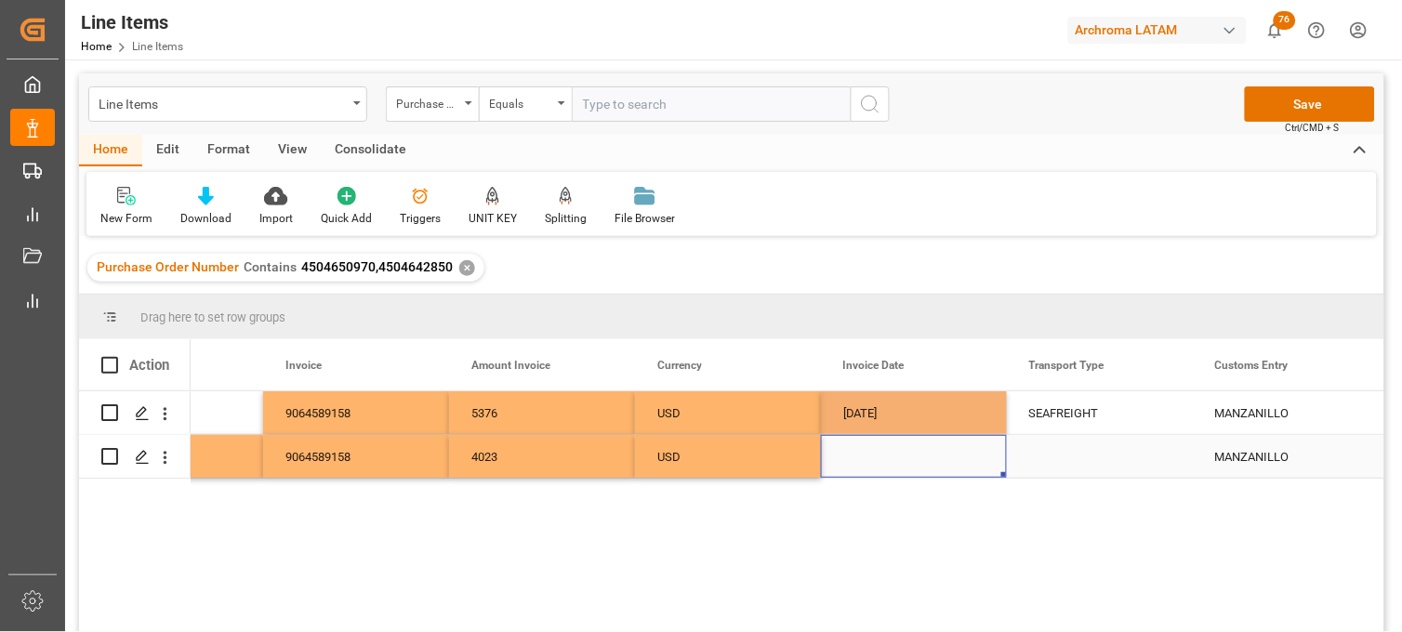
click at [876, 457] on div "Press SPACE to select this row." at bounding box center [914, 456] width 186 height 43
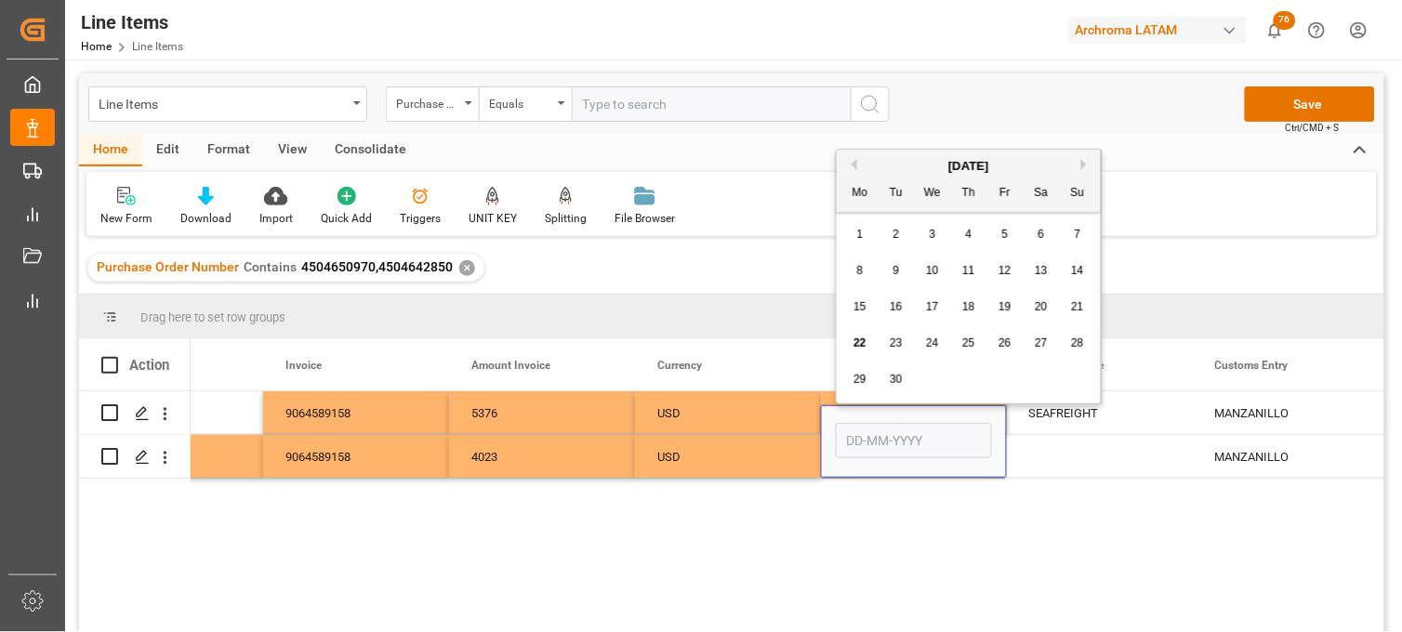
click at [851, 160] on button "Previous Month" at bounding box center [851, 164] width 11 height 11
click at [898, 374] on span "26" at bounding box center [896, 379] width 12 height 13
type input "26-08-2025"
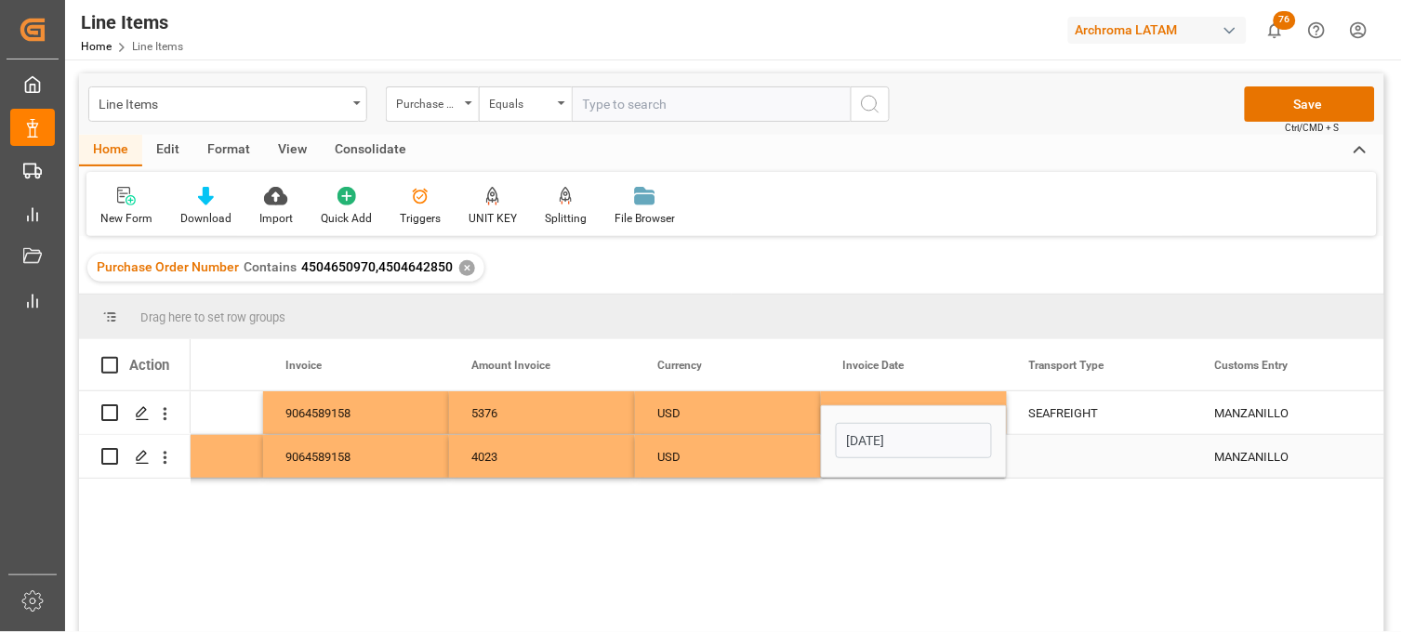
click at [1058, 453] on div "Press SPACE to select this row." at bounding box center [1100, 456] width 186 height 43
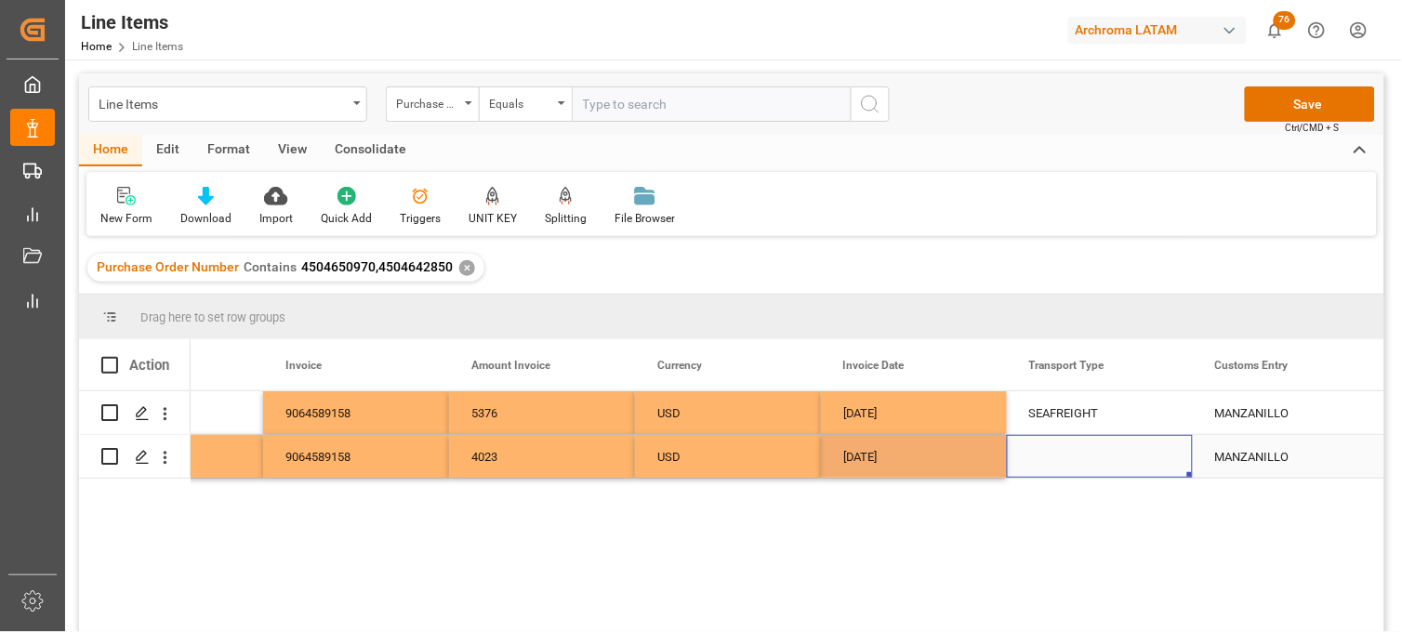
click at [1060, 453] on div "Press SPACE to select this row." at bounding box center [1100, 456] width 186 height 43
click at [1061, 453] on input "Press SPACE to select this row." at bounding box center [1100, 445] width 156 height 35
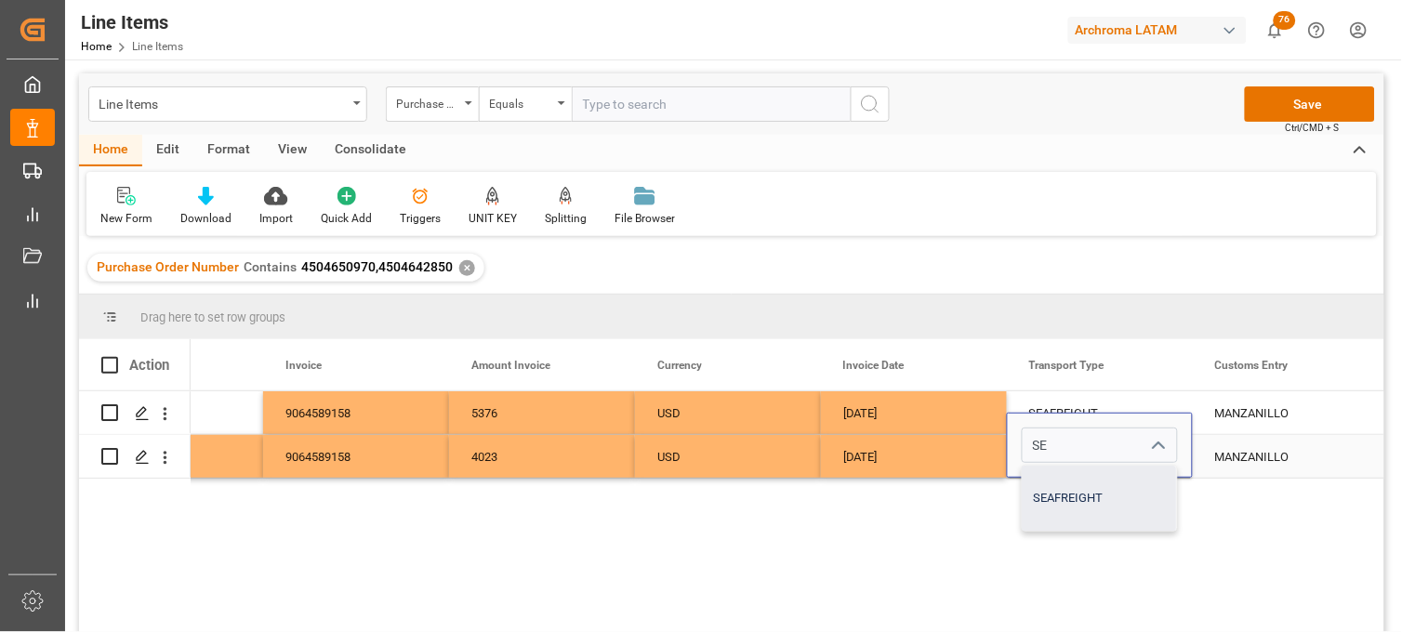
click at [1057, 487] on div "SEAFREIGHT" at bounding box center [1100, 498] width 154 height 65
type input "SEAFREIGHT"
click at [1251, 409] on div "MANZANILLO" at bounding box center [1286, 413] width 186 height 43
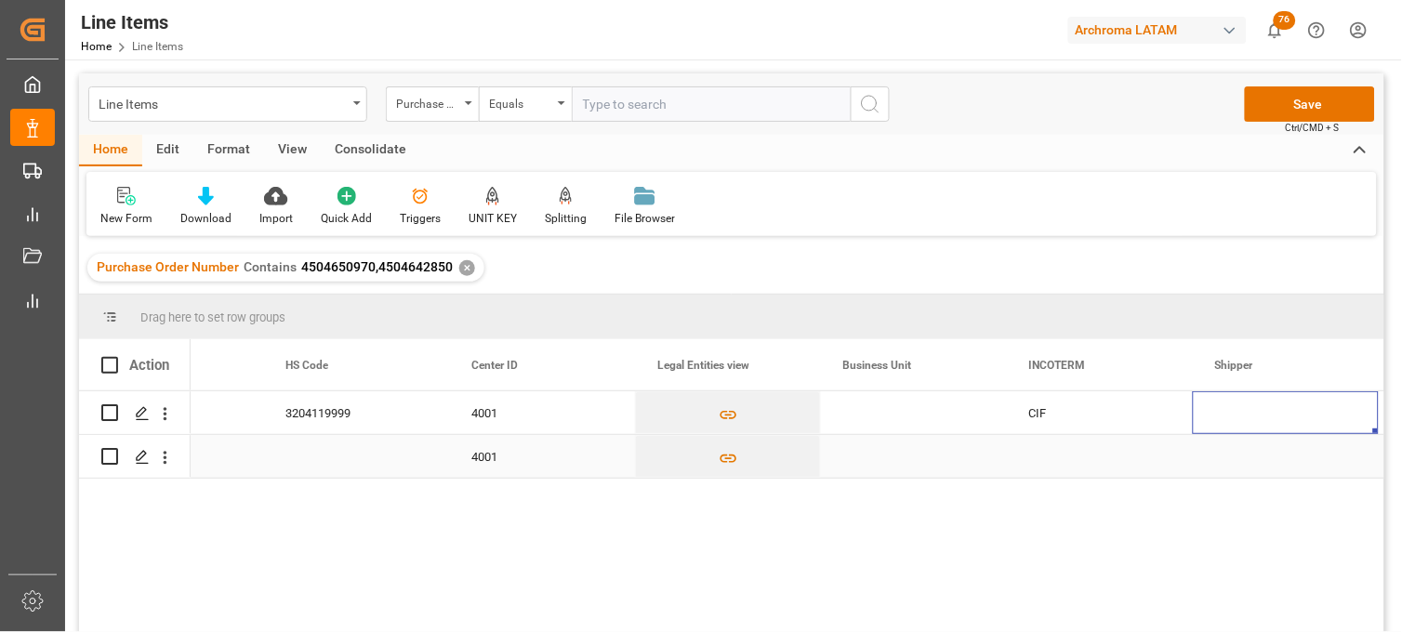
scroll to position [0, 5322]
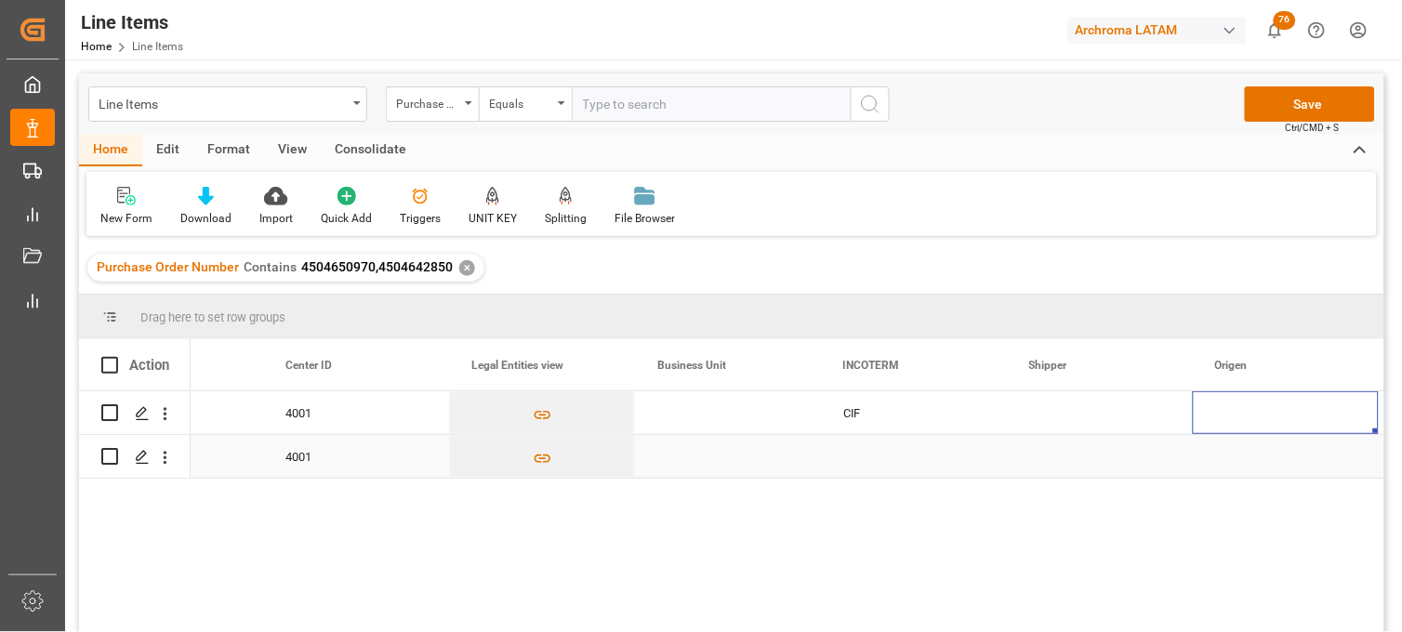
click at [886, 456] on div "Press SPACE to select this row." at bounding box center [914, 456] width 186 height 43
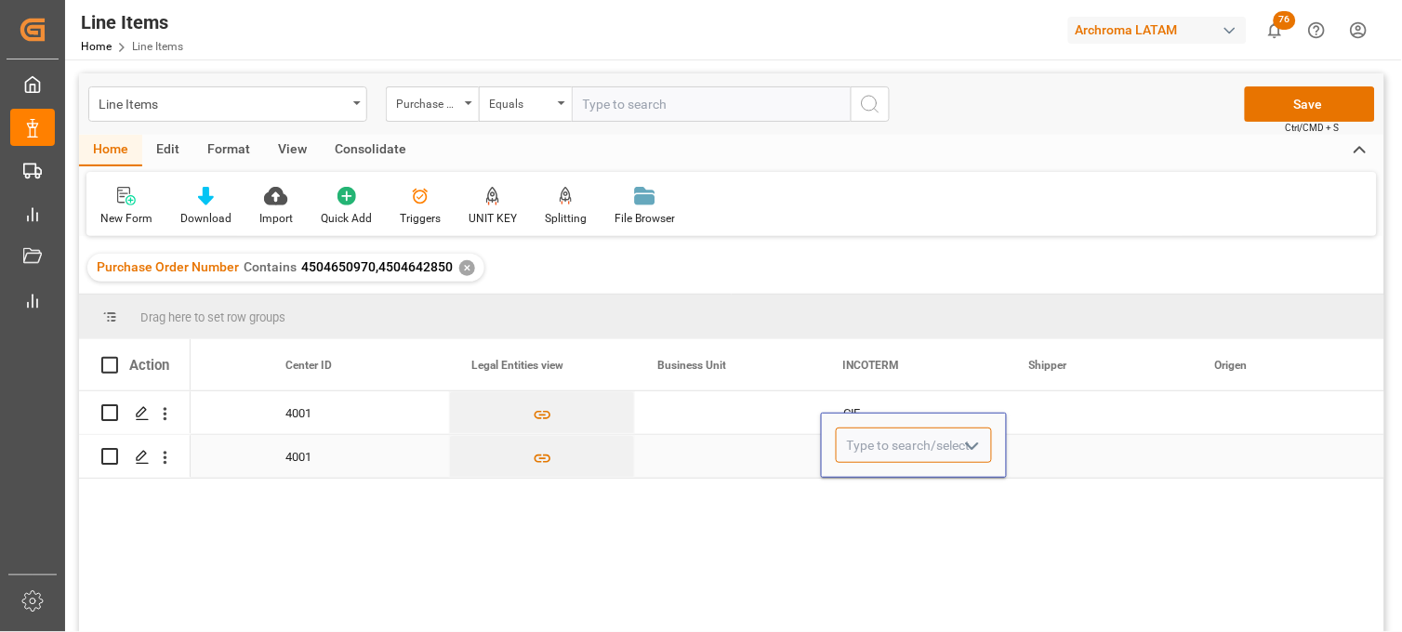
click at [886, 456] on input "Press SPACE to select this row." at bounding box center [914, 445] width 156 height 35
type input "CIF"
click at [882, 481] on div "CIF" at bounding box center [914, 498] width 154 height 65
click at [712, 452] on div "Press SPACE to select this row." at bounding box center [728, 456] width 186 height 43
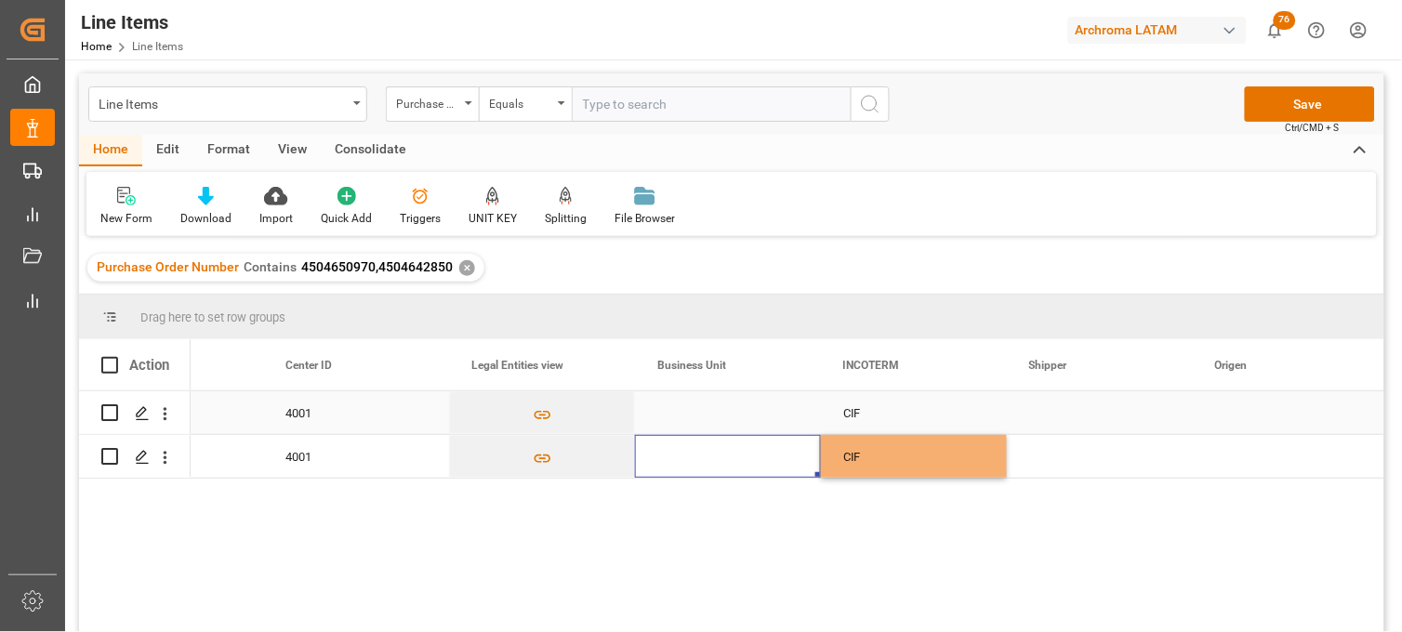
click at [698, 423] on div "Press SPACE to select this row." at bounding box center [728, 413] width 186 height 43
click at [698, 421] on div "Press SPACE to select this row." at bounding box center [728, 413] width 186 height 43
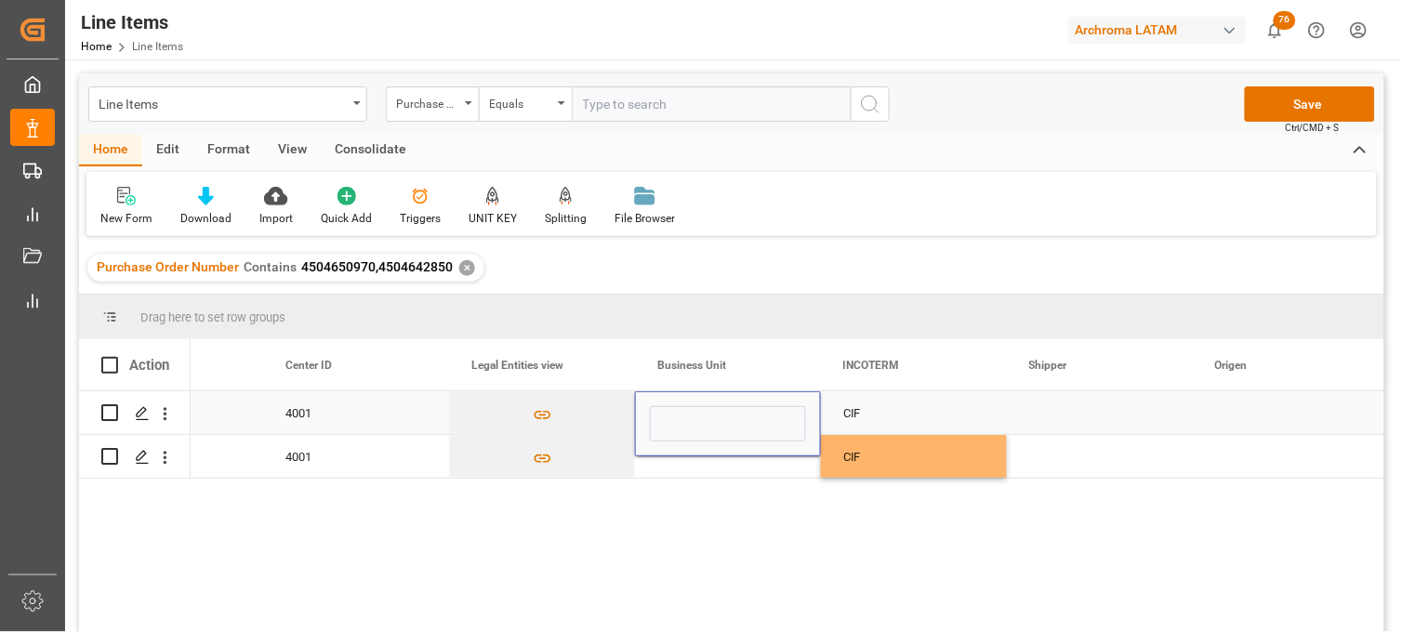
click at [698, 421] on input "Press SPACE to select this row." at bounding box center [728, 423] width 156 height 35
type input "TEXTIL"
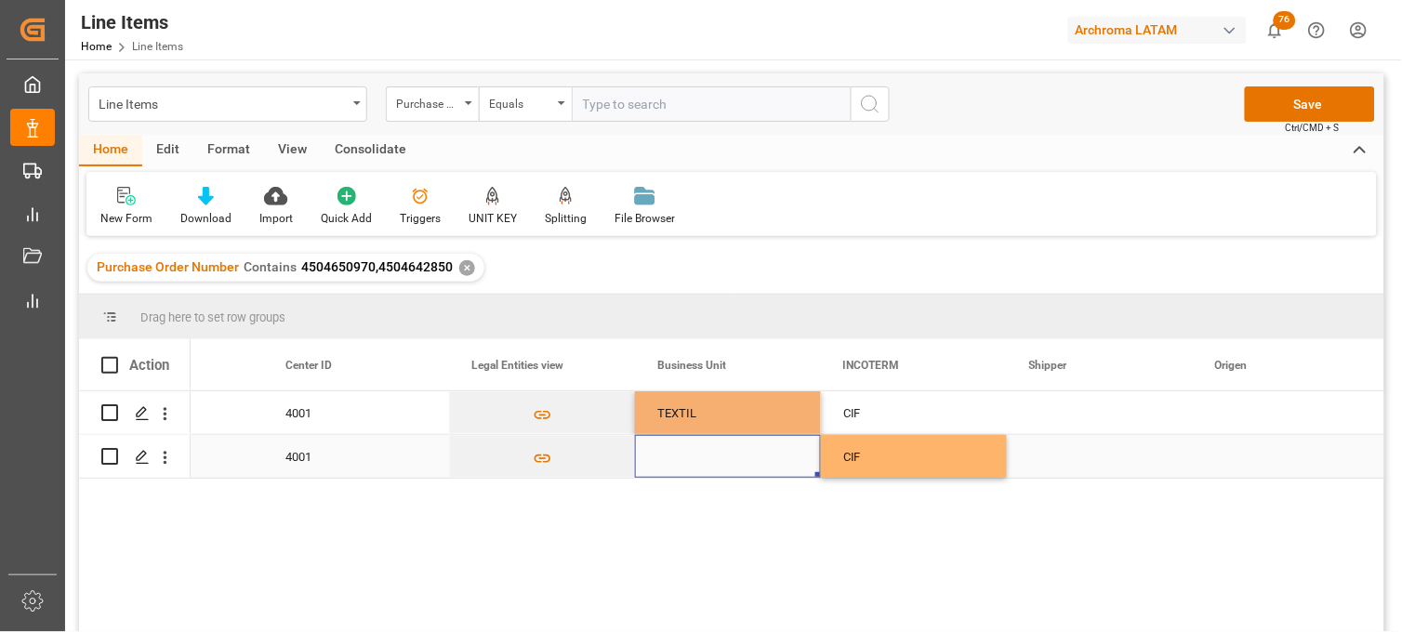
click at [677, 457] on div "Press SPACE to select this row." at bounding box center [728, 456] width 186 height 43
click at [670, 457] on div "Press SPACE to select this row." at bounding box center [728, 456] width 186 height 43
click at [670, 457] on input "Press SPACE to select this row." at bounding box center [728, 445] width 156 height 35
type input "TEXTIL"
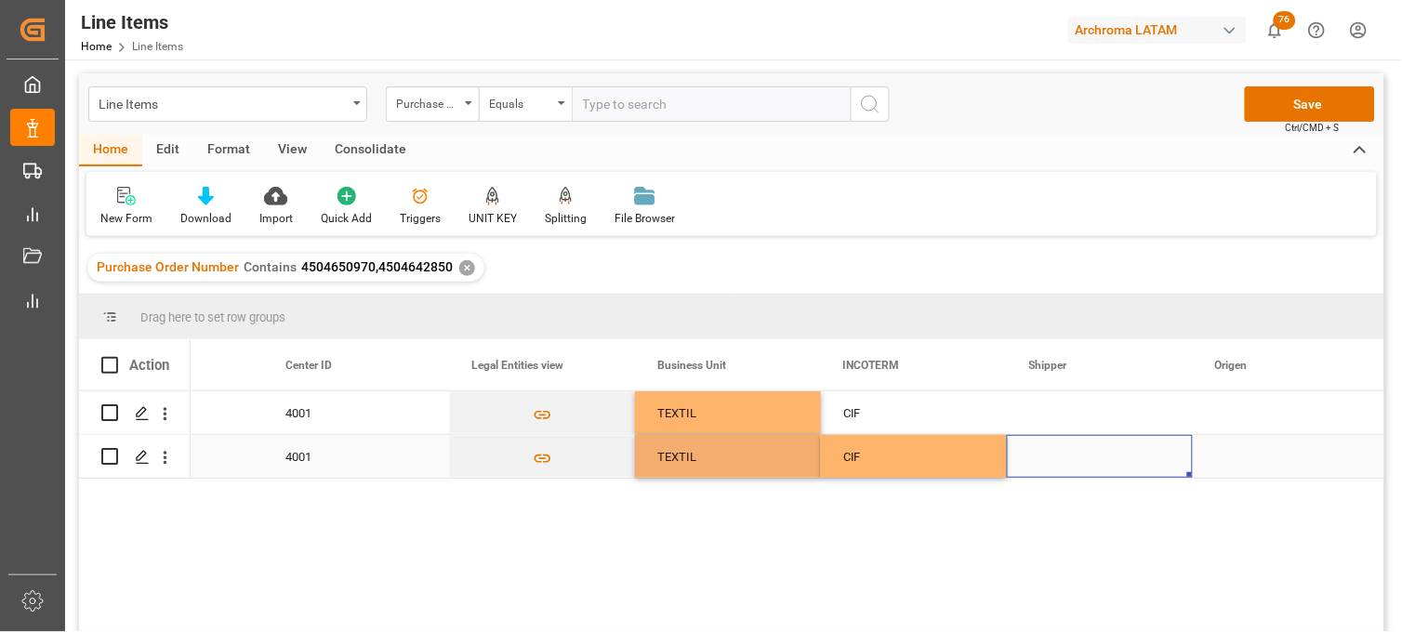
click at [1057, 451] on div "Press SPACE to select this row." at bounding box center [1100, 456] width 186 height 43
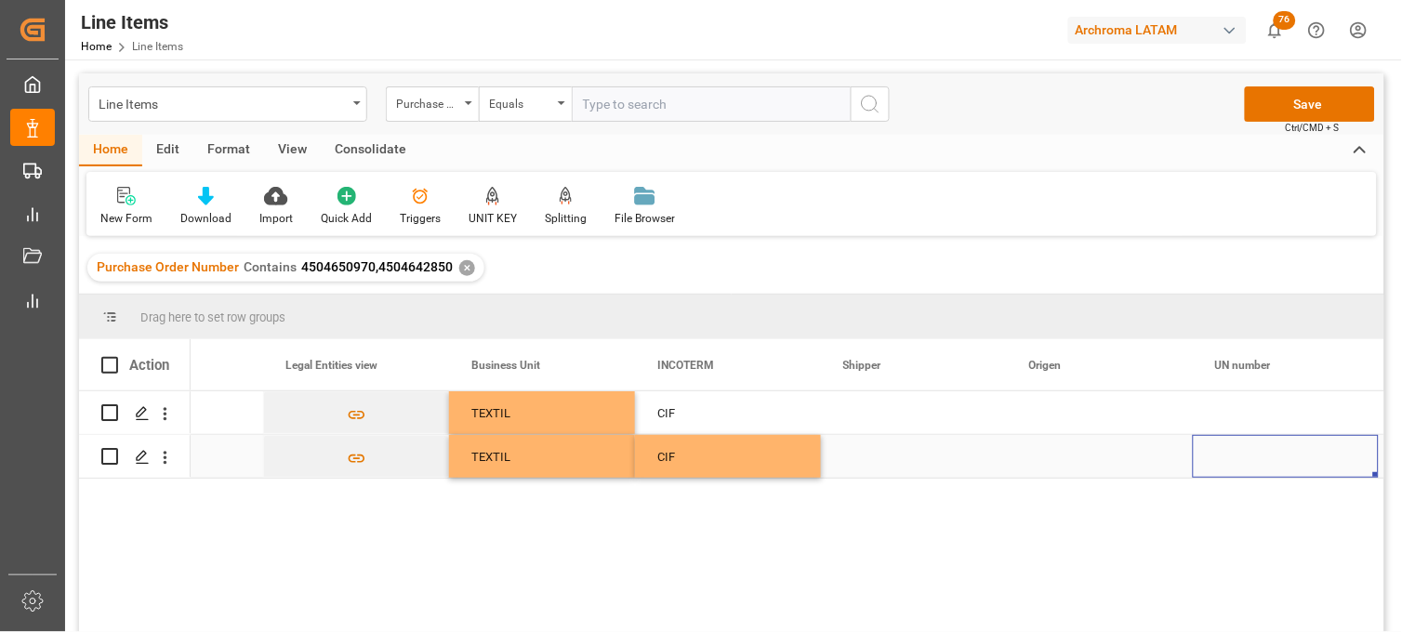
scroll to position [0, 5694]
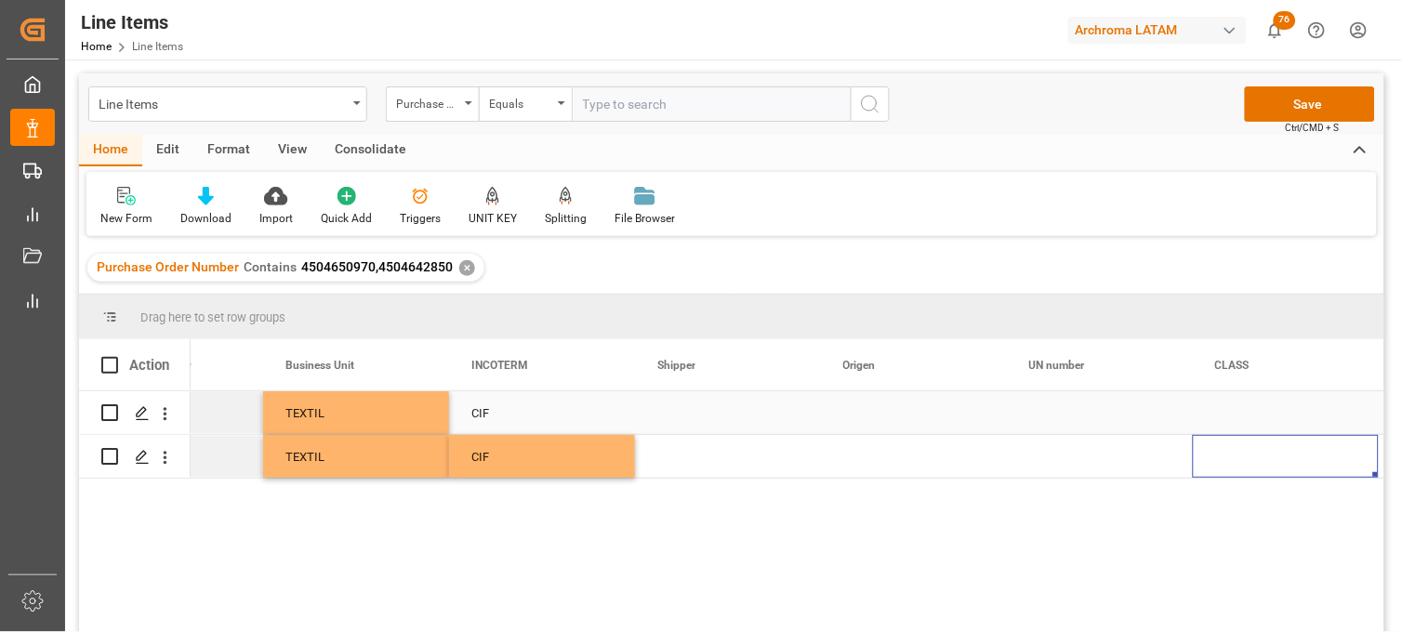
click at [848, 413] on div "Press SPACE to select this row." at bounding box center [914, 413] width 186 height 43
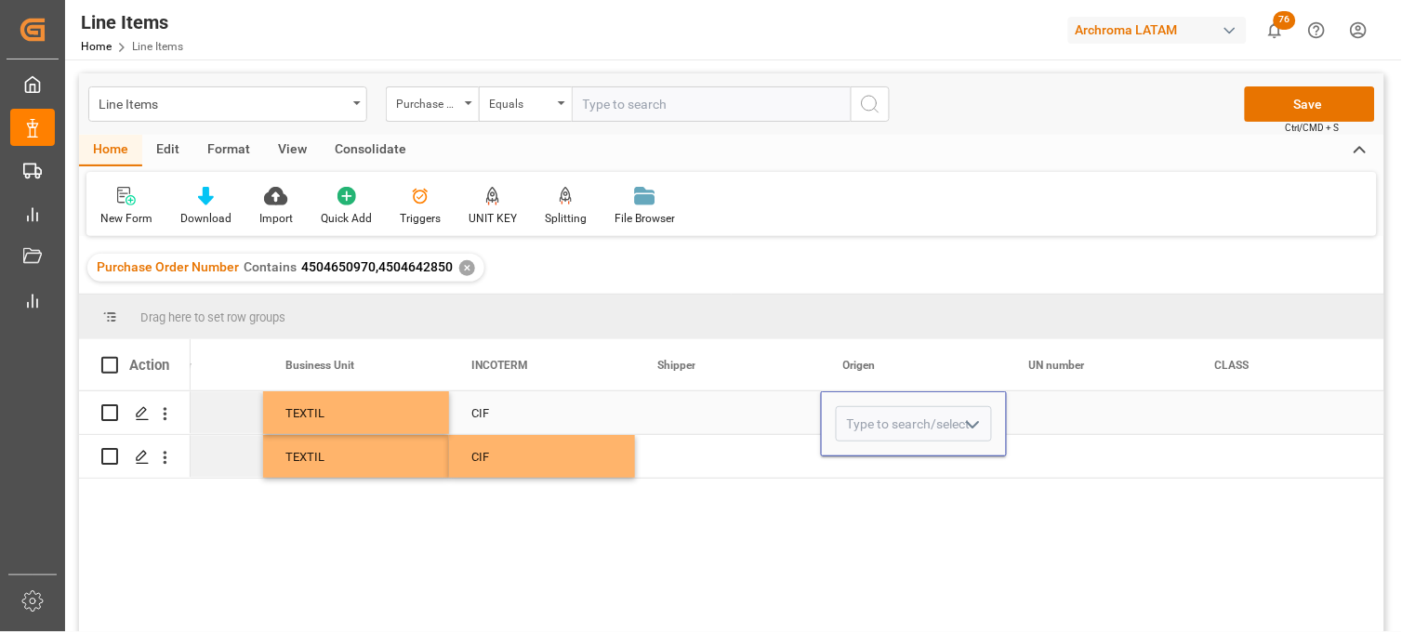
click at [848, 413] on input "Press SPACE to select this row." at bounding box center [914, 423] width 156 height 35
click at [856, 419] on input "Press SPACE to select this row." at bounding box center [914, 423] width 156 height 35
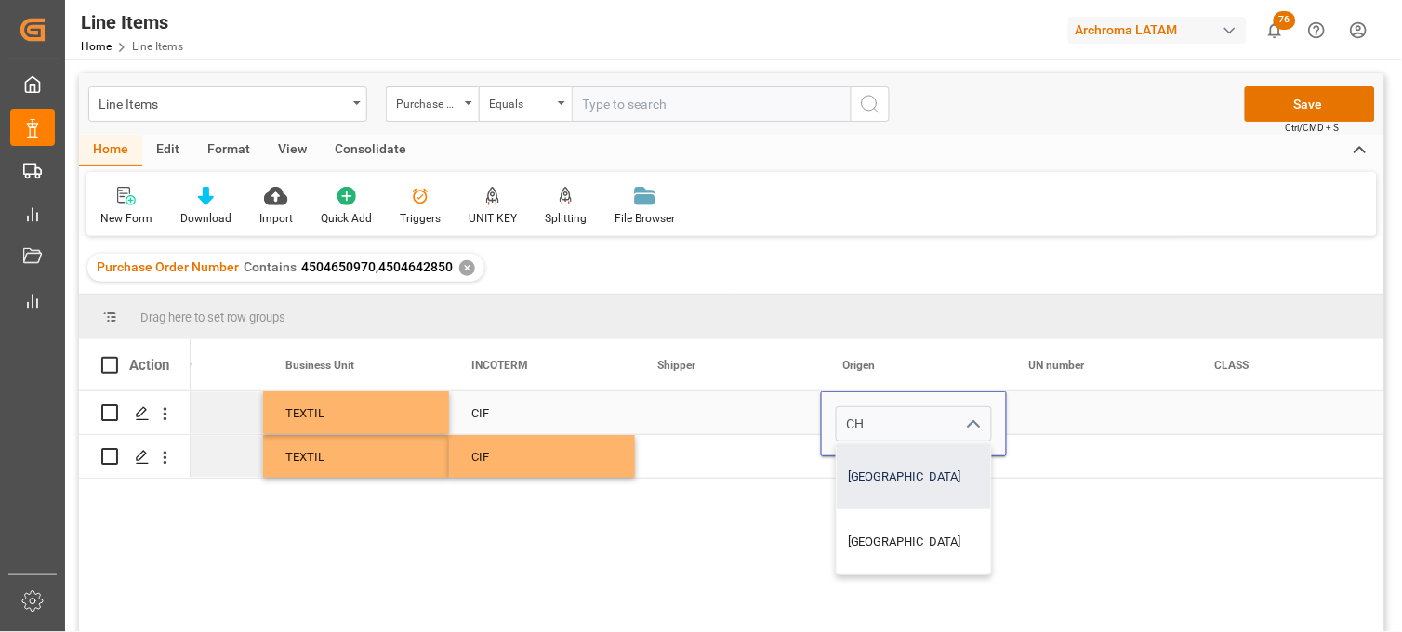
click at [865, 468] on div "CHINA" at bounding box center [914, 477] width 154 height 65
type input "CHINA"
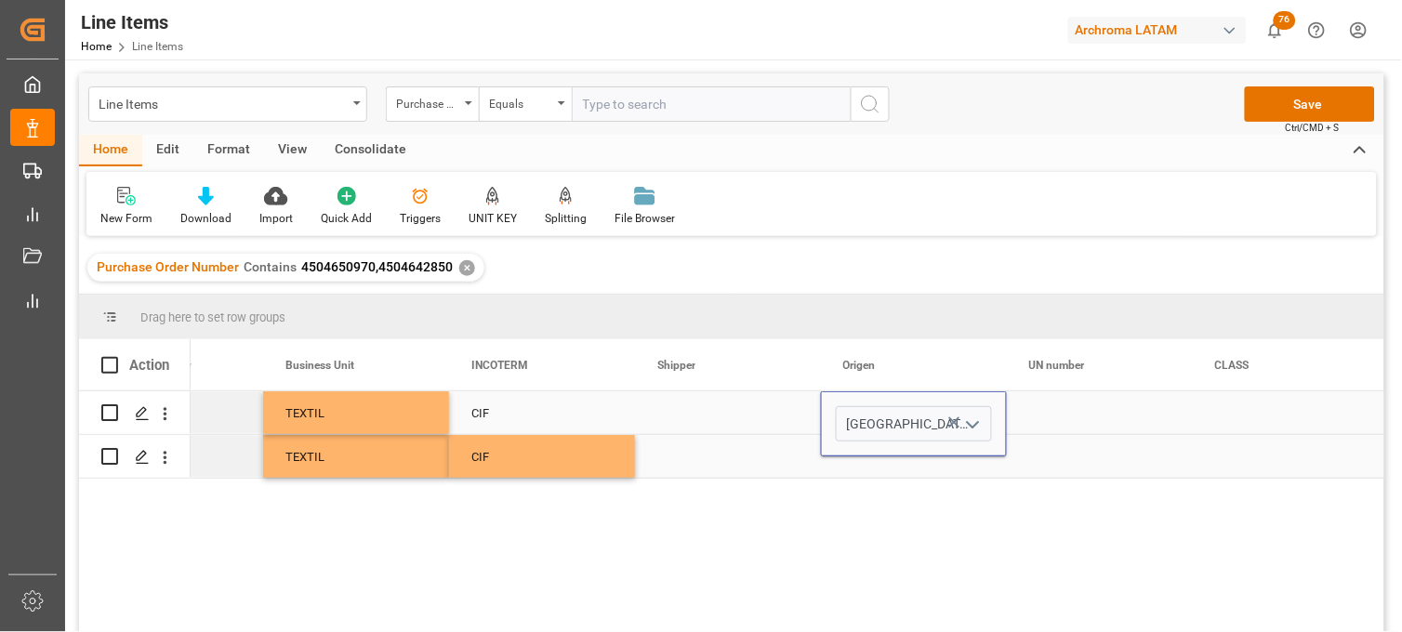
click at [856, 462] on div "Press SPACE to select this row." at bounding box center [914, 456] width 186 height 43
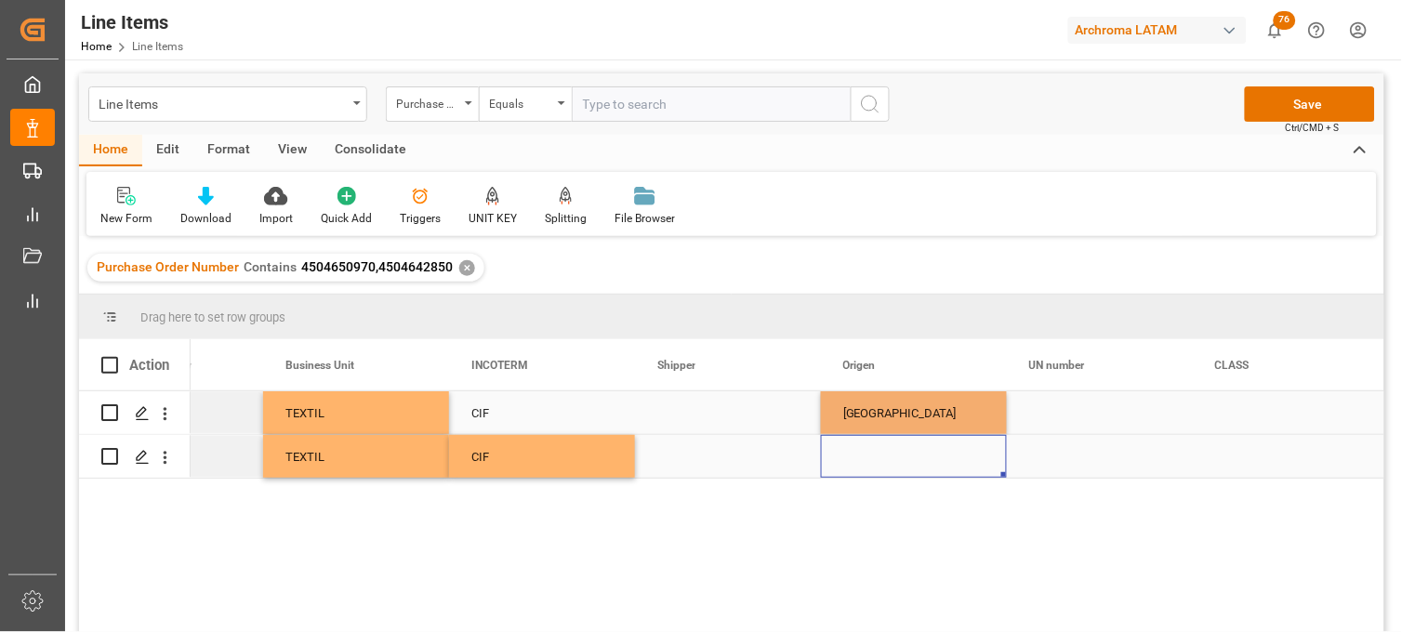
click at [859, 459] on div "Press SPACE to select this row." at bounding box center [914, 456] width 186 height 43
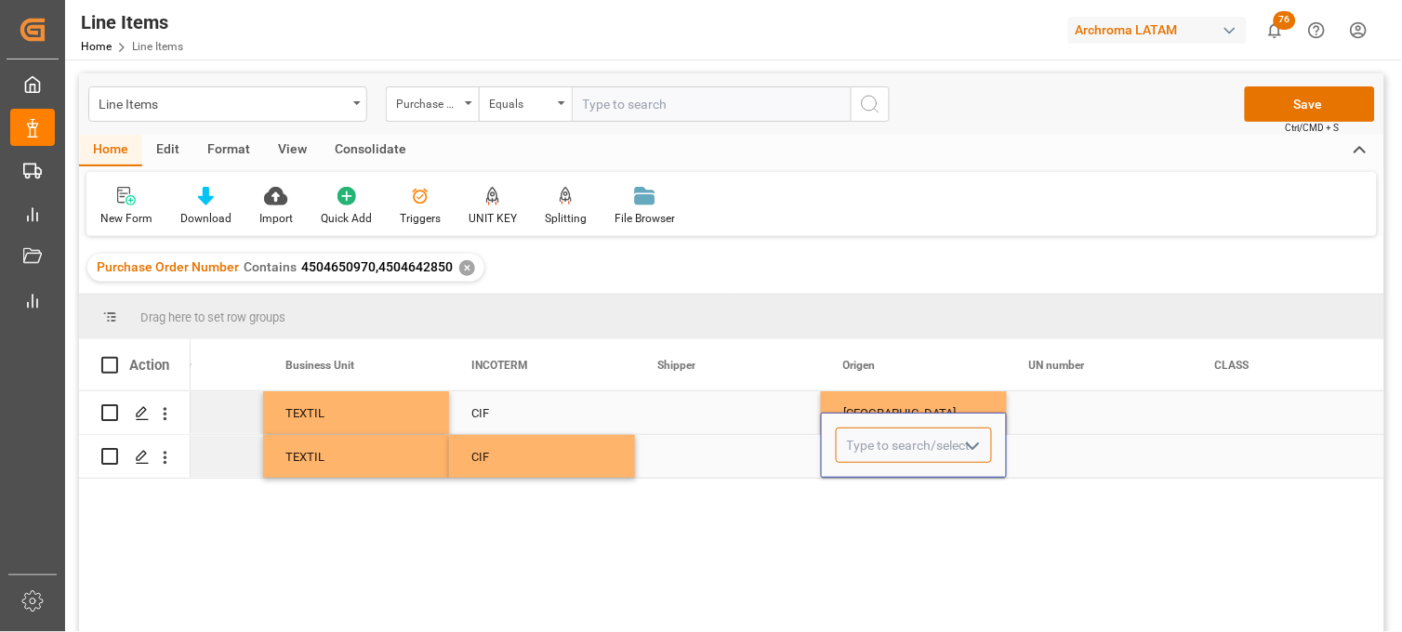
click at [859, 459] on input "Press SPACE to select this row." at bounding box center [914, 445] width 156 height 35
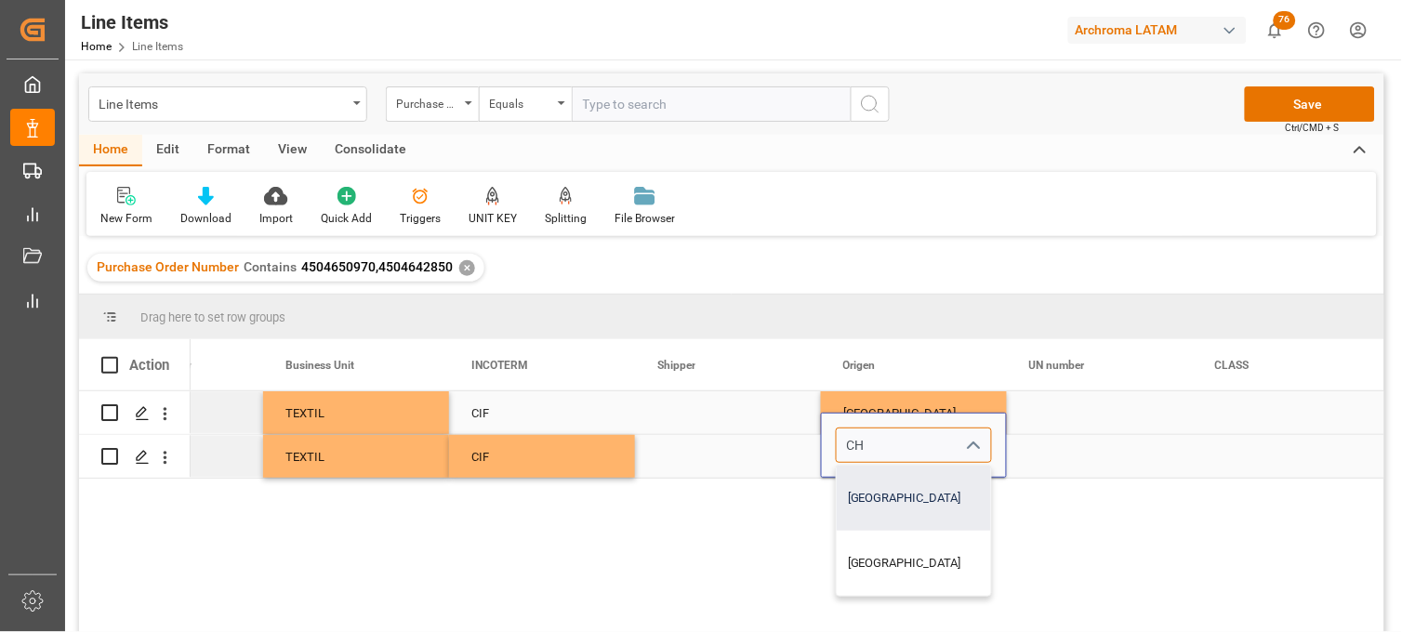
click at [867, 485] on div "CHINA" at bounding box center [914, 498] width 154 height 65
type input "CHINA"
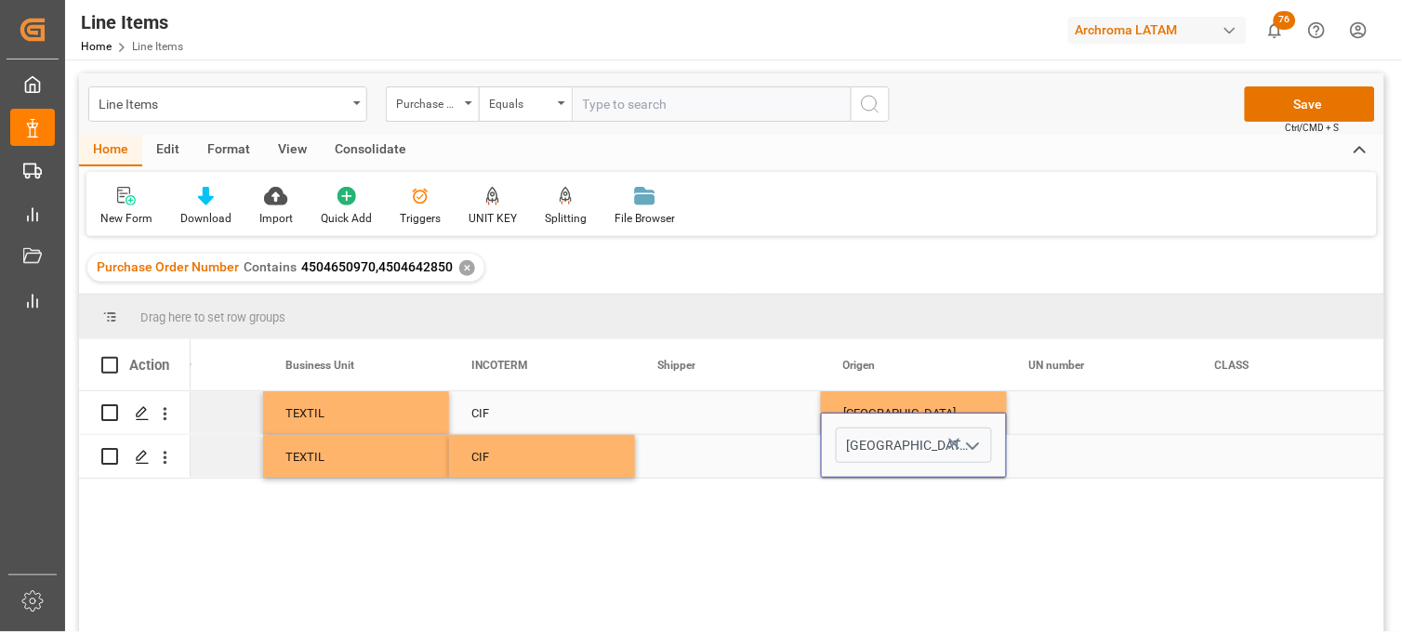
click at [1054, 424] on div "Press SPACE to select this row." at bounding box center [1100, 413] width 186 height 43
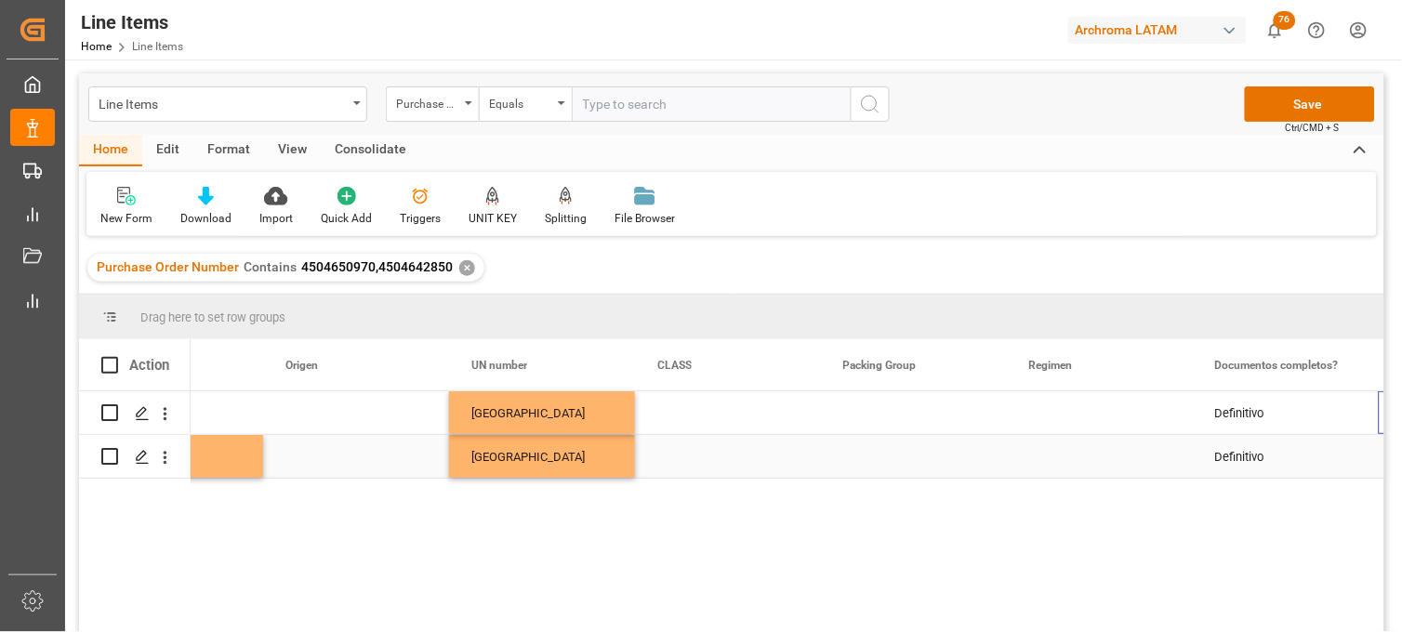
scroll to position [0, 6252]
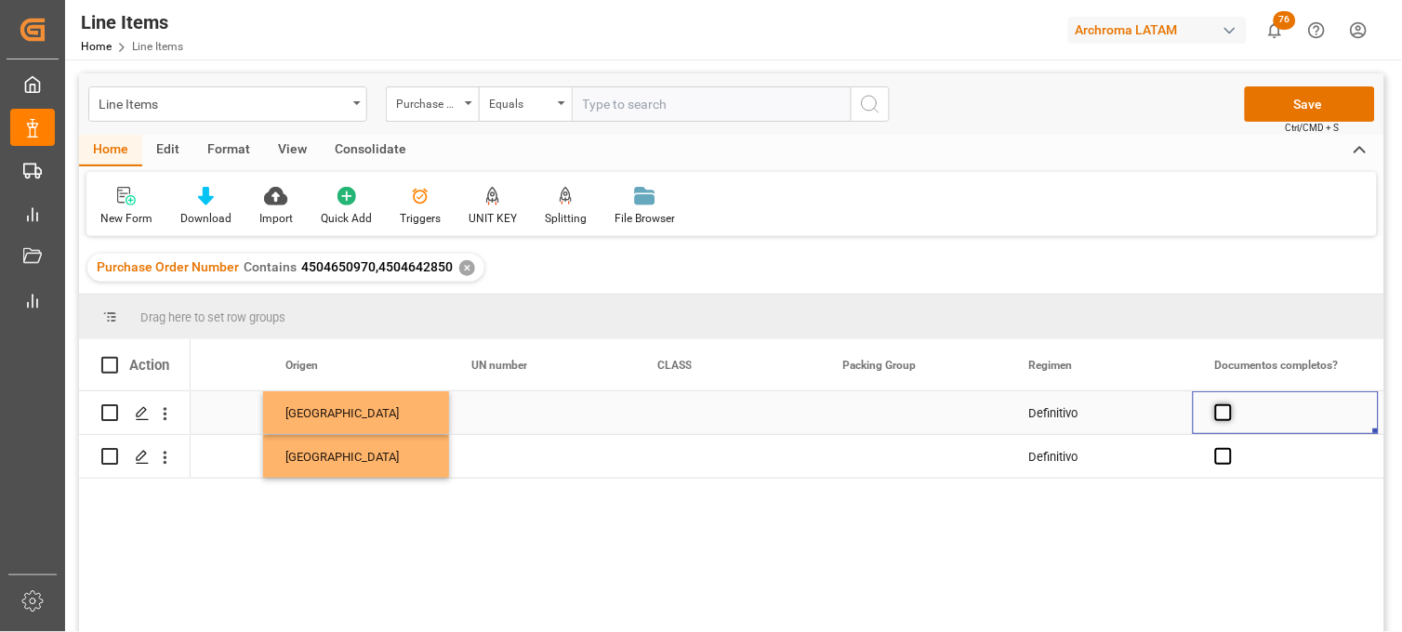
click at [1222, 417] on span "Press SPACE to select this row." at bounding box center [1224, 413] width 17 height 17
click at [1229, 405] on input "Press SPACE to select this row." at bounding box center [1229, 405] width 0 height 0
click at [1229, 461] on span "Press SPACE to select this row." at bounding box center [1224, 456] width 17 height 17
click at [1229, 448] on input "Press SPACE to select this row." at bounding box center [1229, 448] width 0 height 0
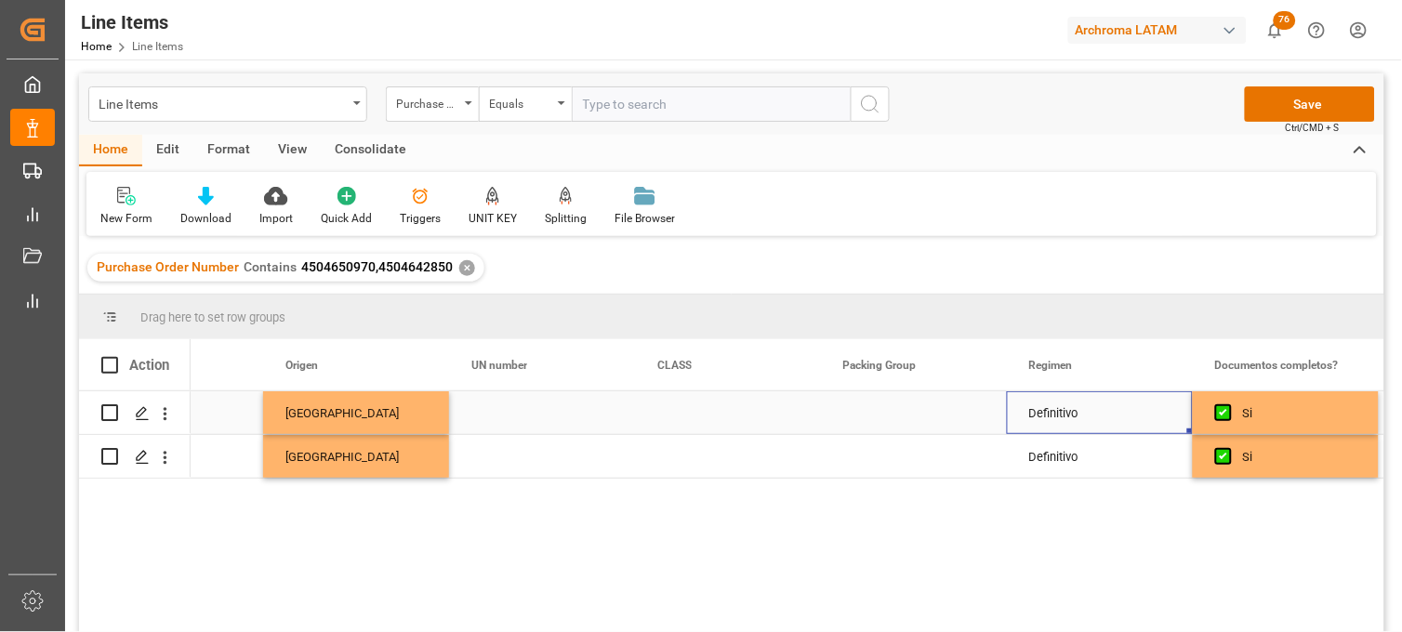
click at [1090, 425] on div "Definitivo" at bounding box center [1100, 413] width 186 height 43
click at [1272, 112] on button "Save" at bounding box center [1310, 103] width 130 height 35
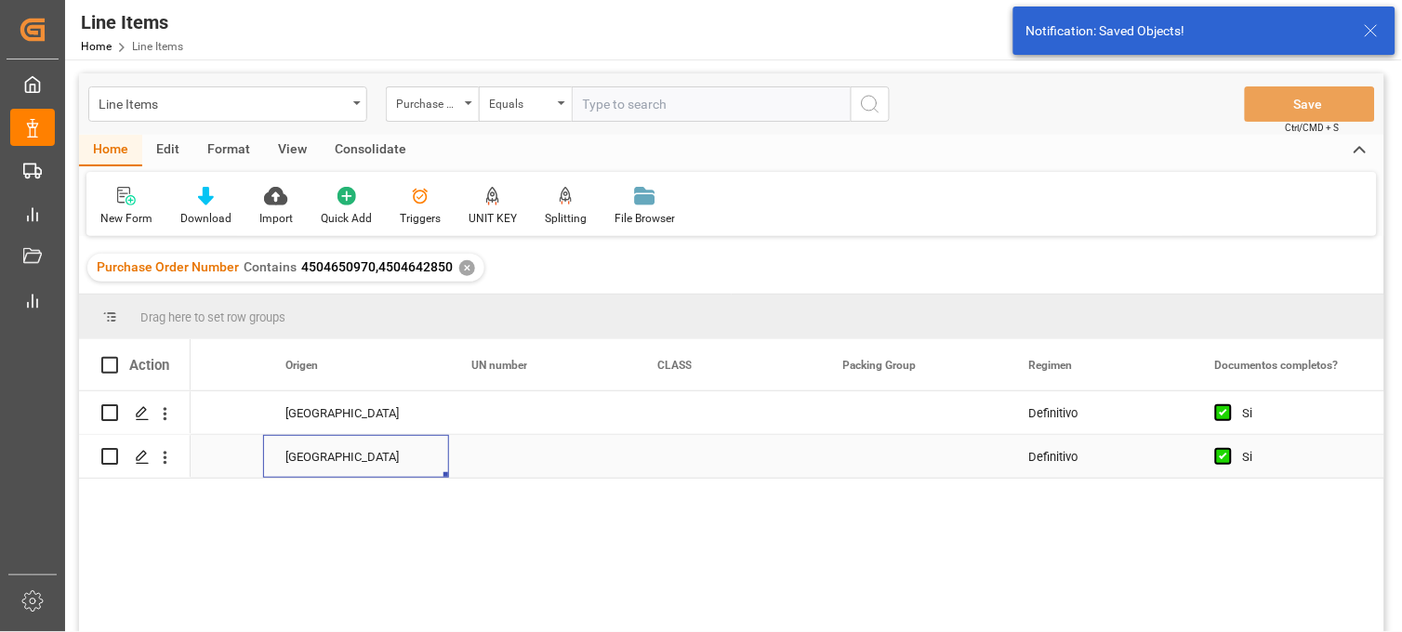
click at [348, 454] on div "CHINA" at bounding box center [356, 457] width 141 height 43
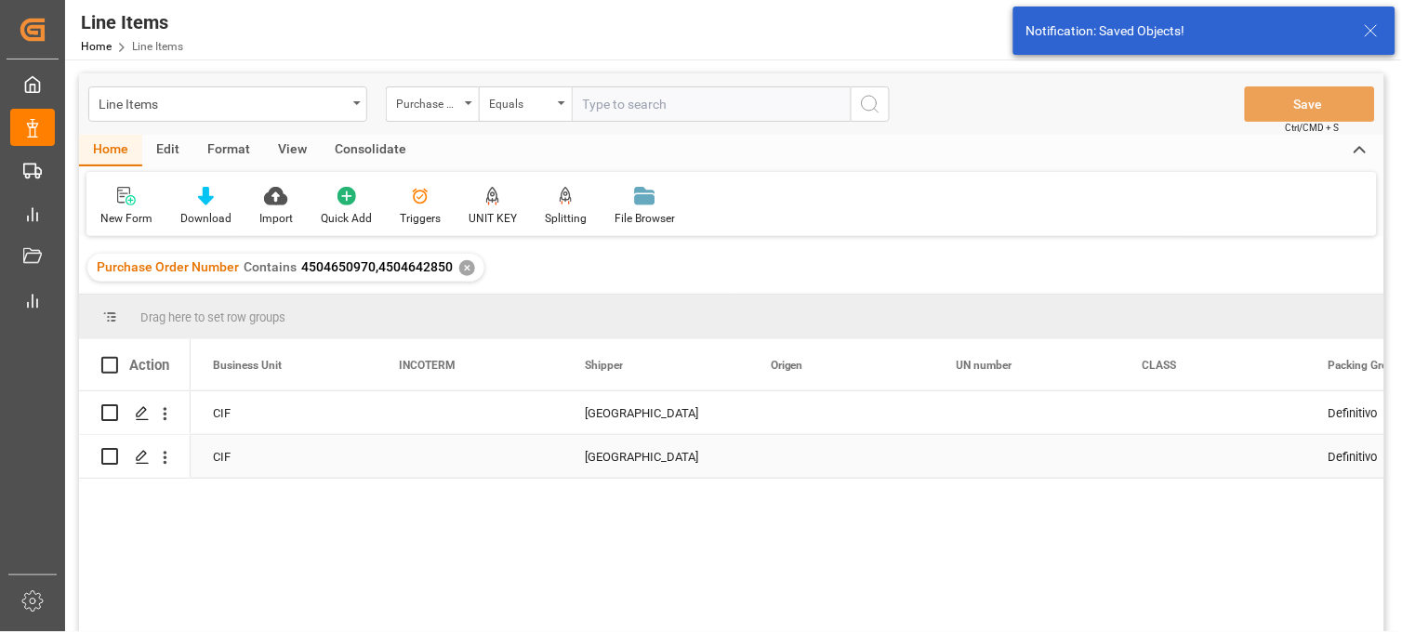
scroll to position [0, 5766]
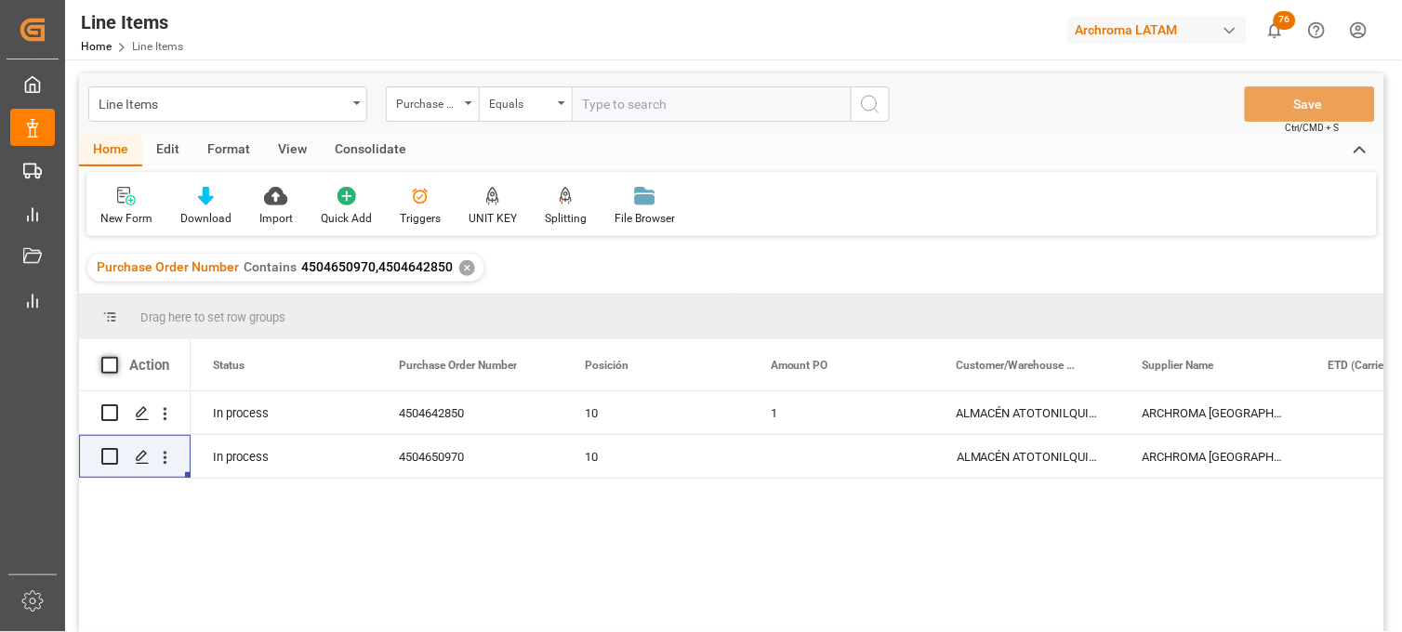
click at [108, 360] on span at bounding box center [109, 365] width 17 height 17
click at [115, 357] on input "checkbox" at bounding box center [115, 357] width 0 height 0
checkbox input "true"
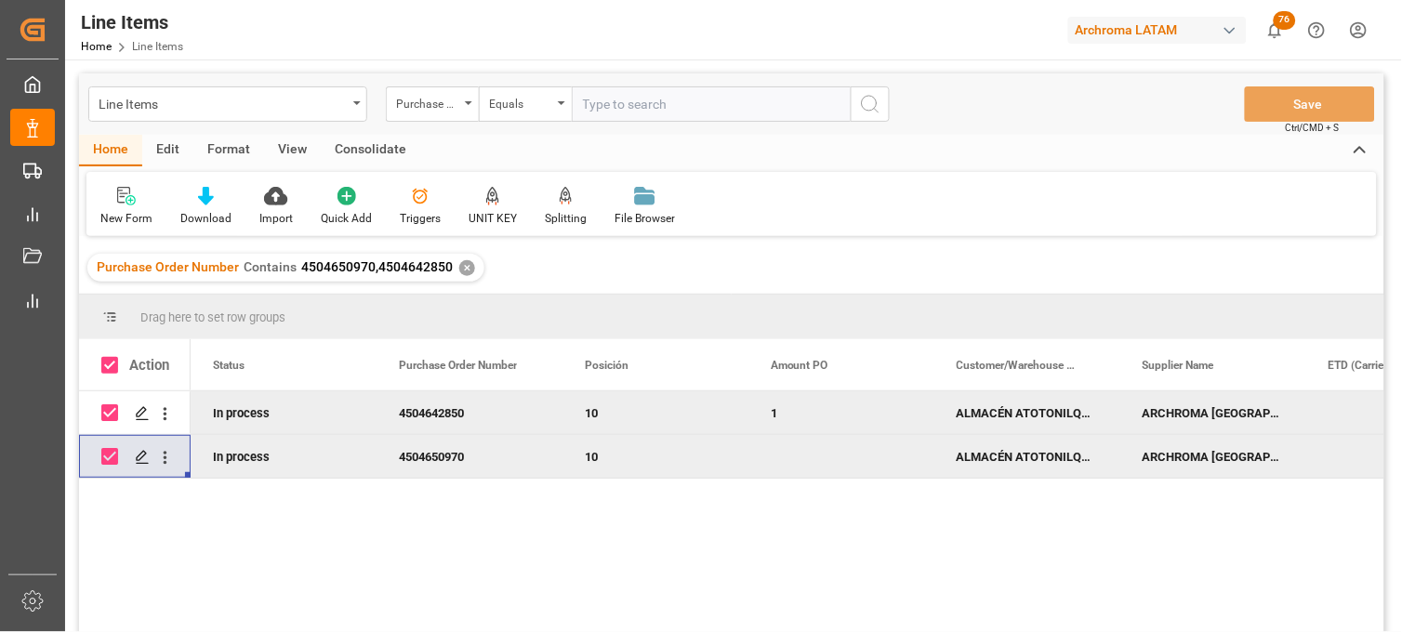
click at [393, 147] on div "Consolidate" at bounding box center [371, 151] width 100 height 32
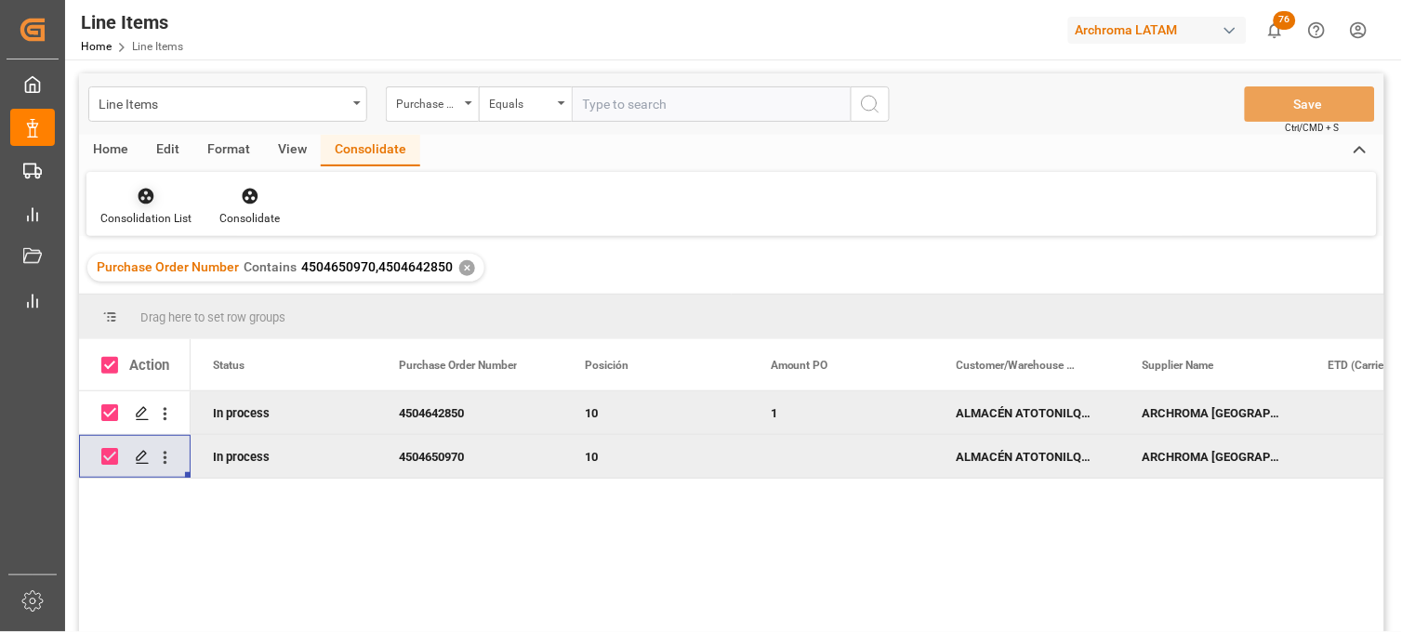
click at [153, 210] on div "Consolidation List" at bounding box center [145, 218] width 91 height 17
click at [156, 259] on div "Line Items Purchase Order Number Equals Save Ctrl/CMD + S Home Edit Format View…" at bounding box center [732, 377] width 1306 height 608
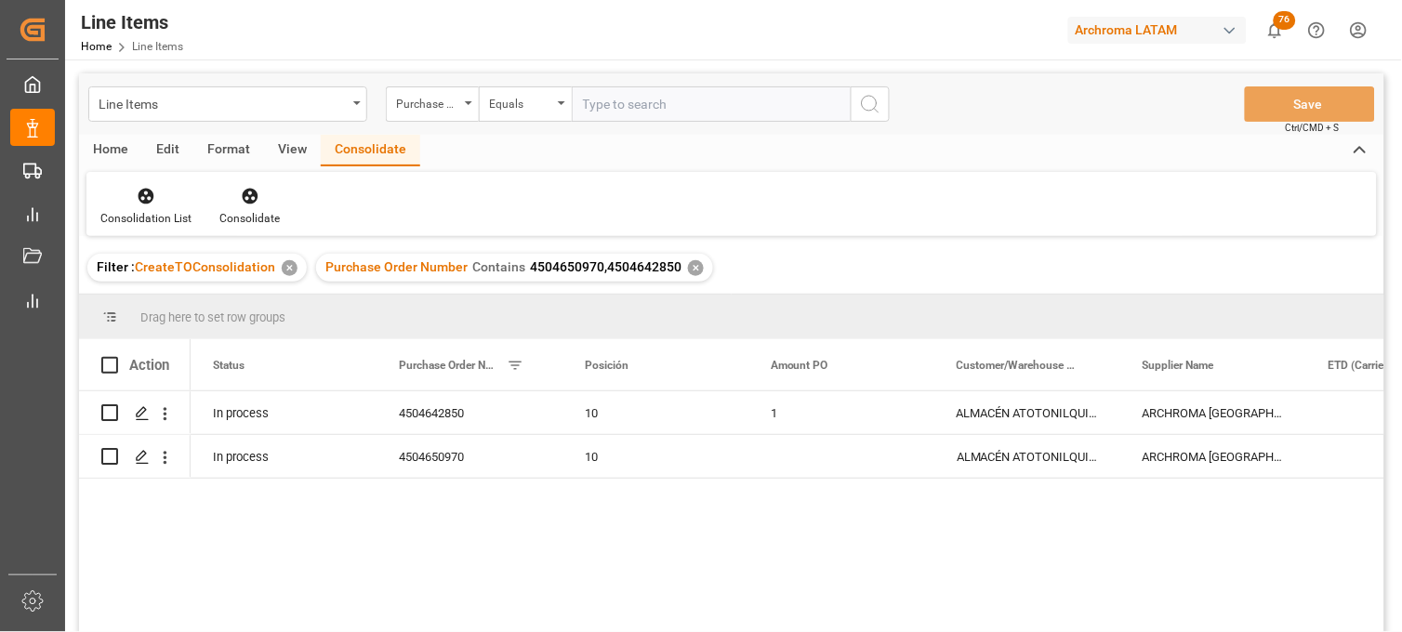
click at [106, 359] on span at bounding box center [109, 365] width 17 height 17
click at [115, 357] on input "checkbox" at bounding box center [115, 357] width 0 height 0
checkbox input "true"
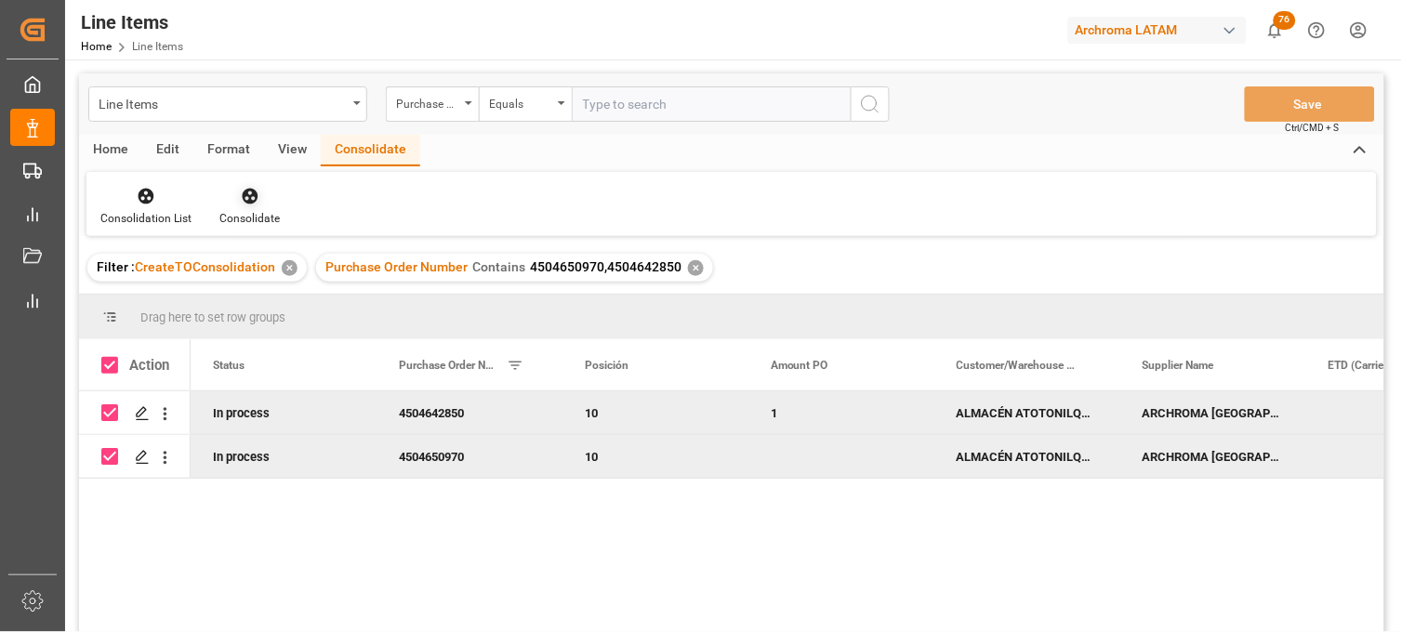
click at [255, 199] on icon at bounding box center [250, 196] width 19 height 19
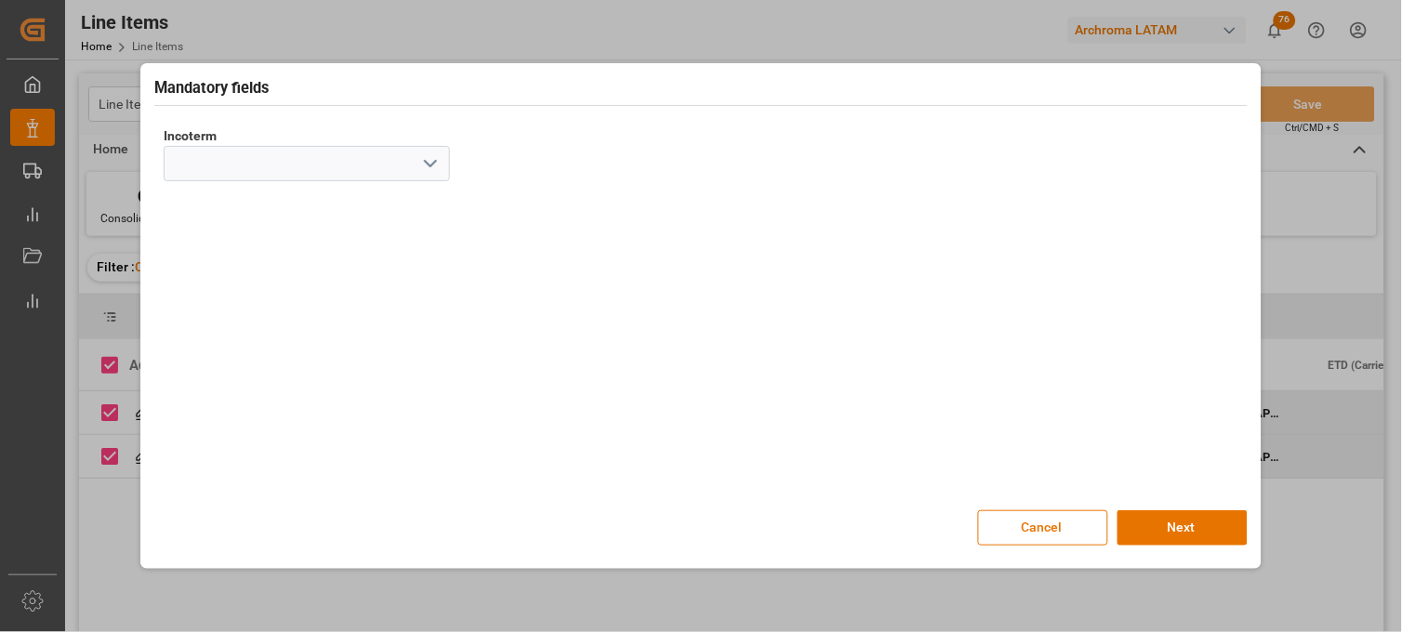
click at [421, 169] on icon "open menu" at bounding box center [430, 164] width 22 height 22
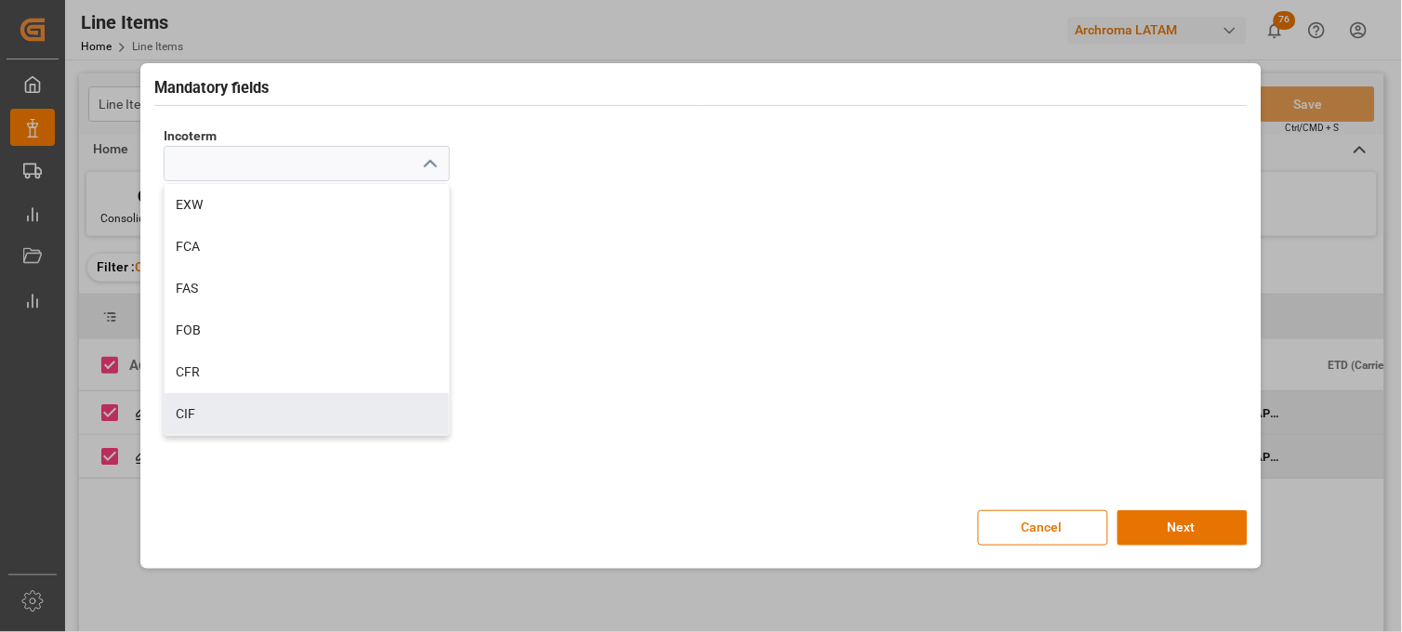
click at [210, 412] on div "CIF" at bounding box center [307, 414] width 285 height 42
type input "CIF"
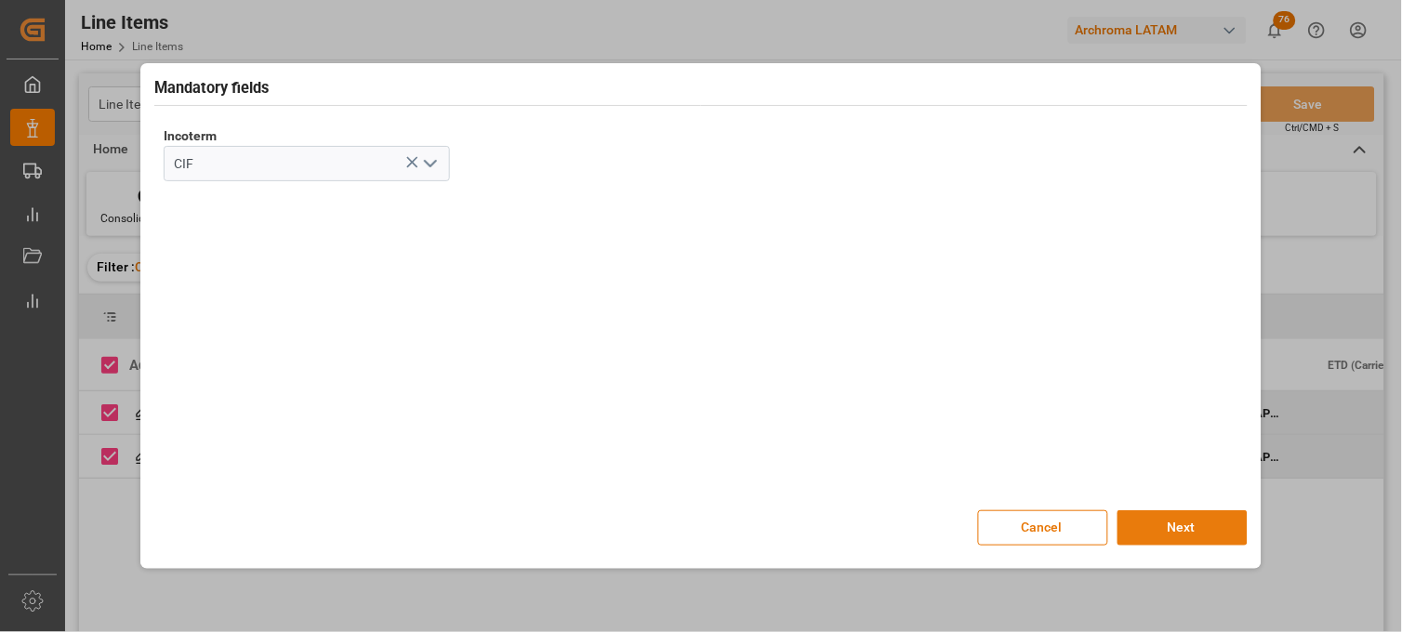
click at [1149, 525] on button "Next" at bounding box center [1183, 528] width 130 height 35
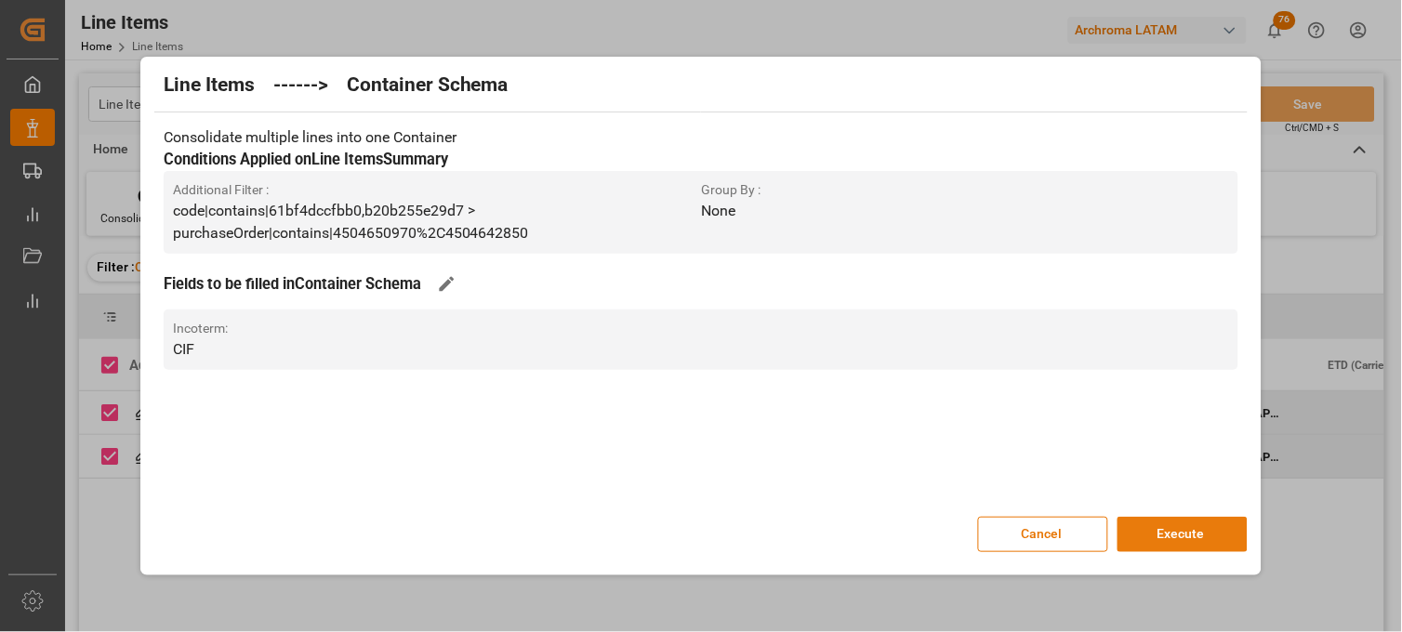
click at [1197, 525] on button "Execute" at bounding box center [1183, 534] width 130 height 35
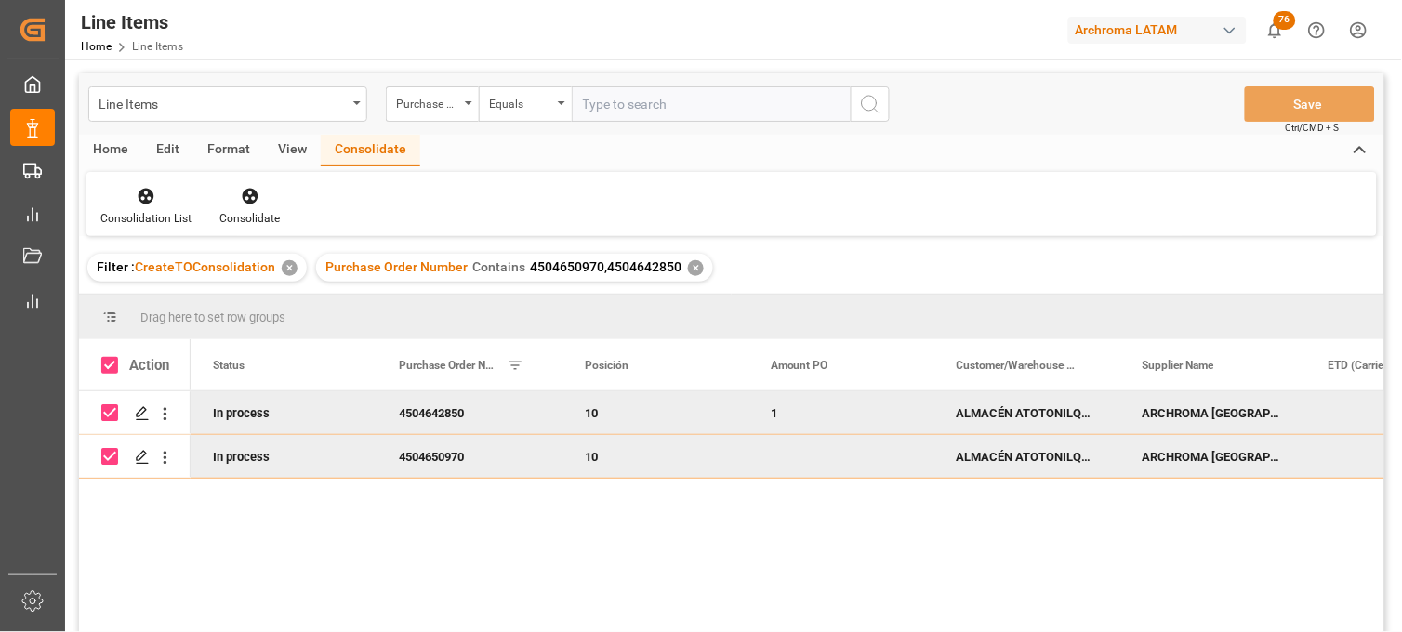
click at [489, 451] on div "4504650970" at bounding box center [470, 456] width 186 height 43
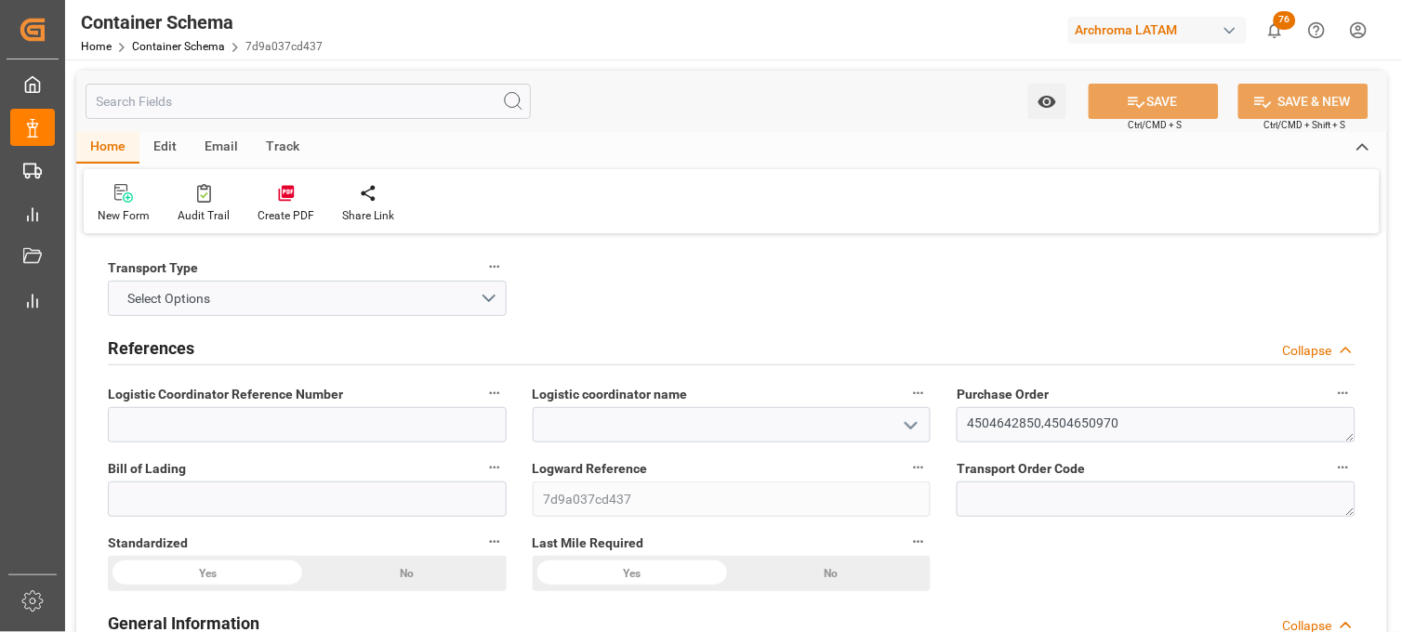
type input "0"
type input "2"
type input "42"
type input "930"
type input "993.93"
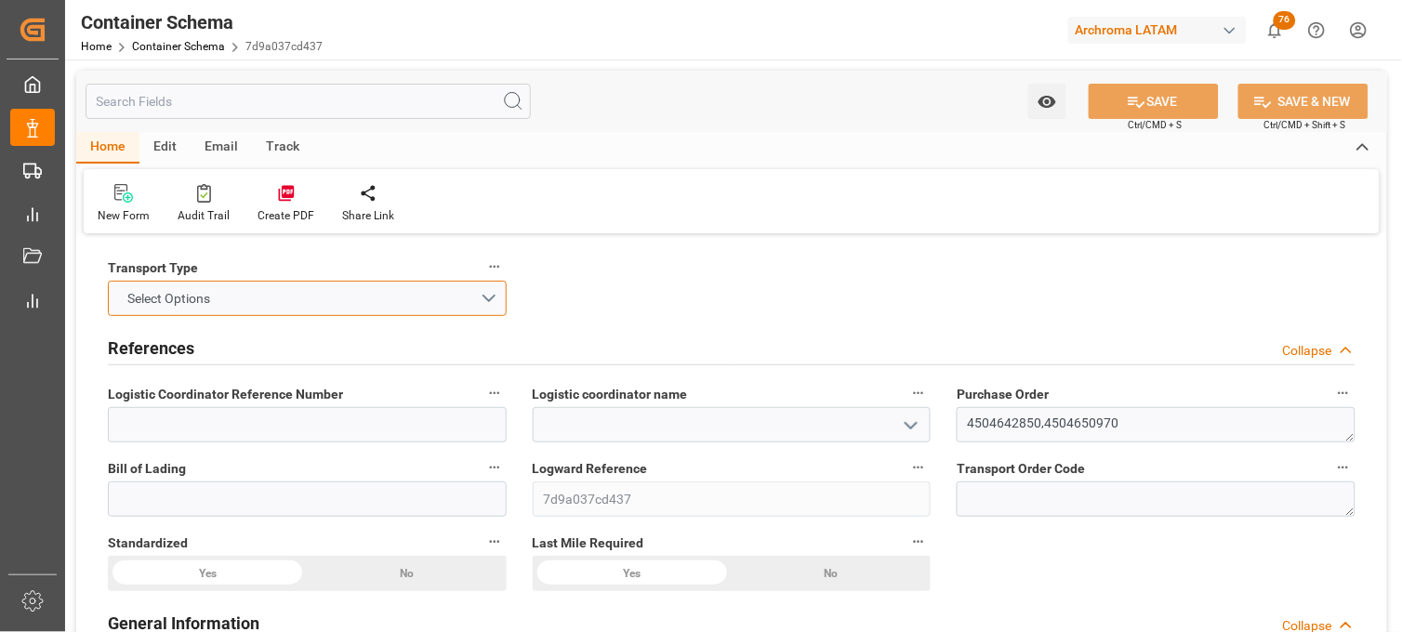
click at [481, 292] on button "Select Options" at bounding box center [307, 298] width 399 height 35
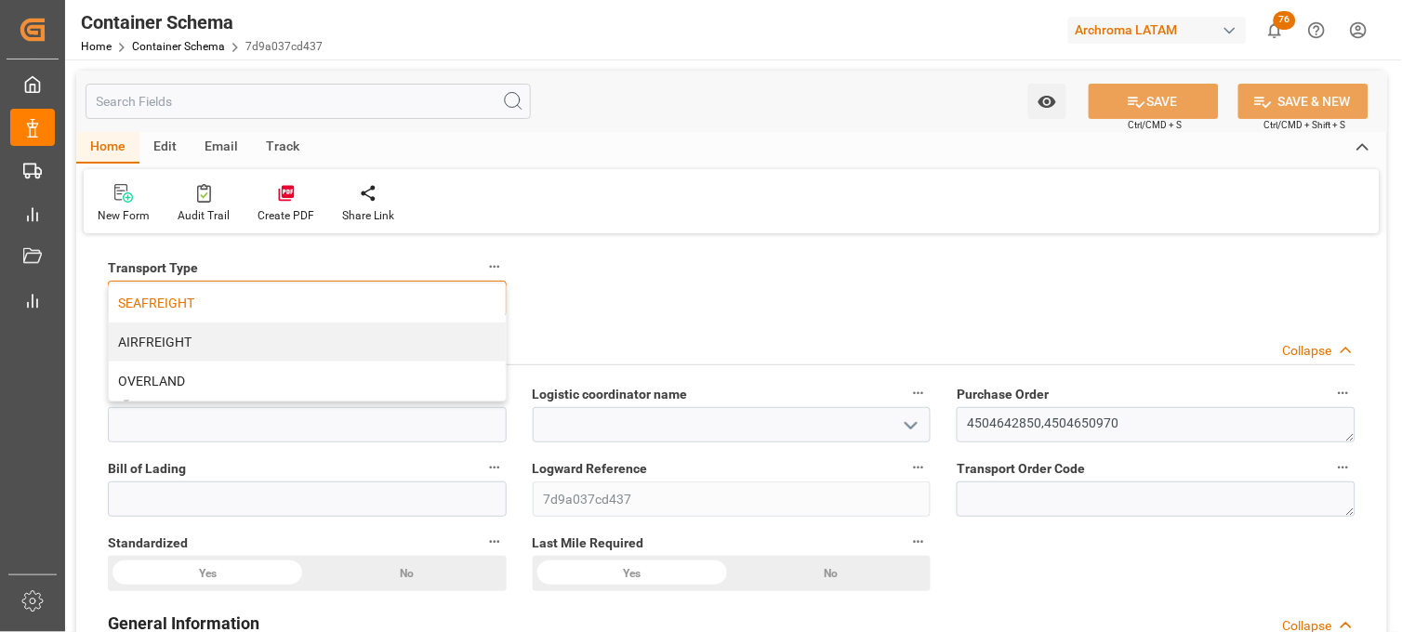
click at [354, 305] on div "SEAFREIGHT" at bounding box center [307, 303] width 397 height 39
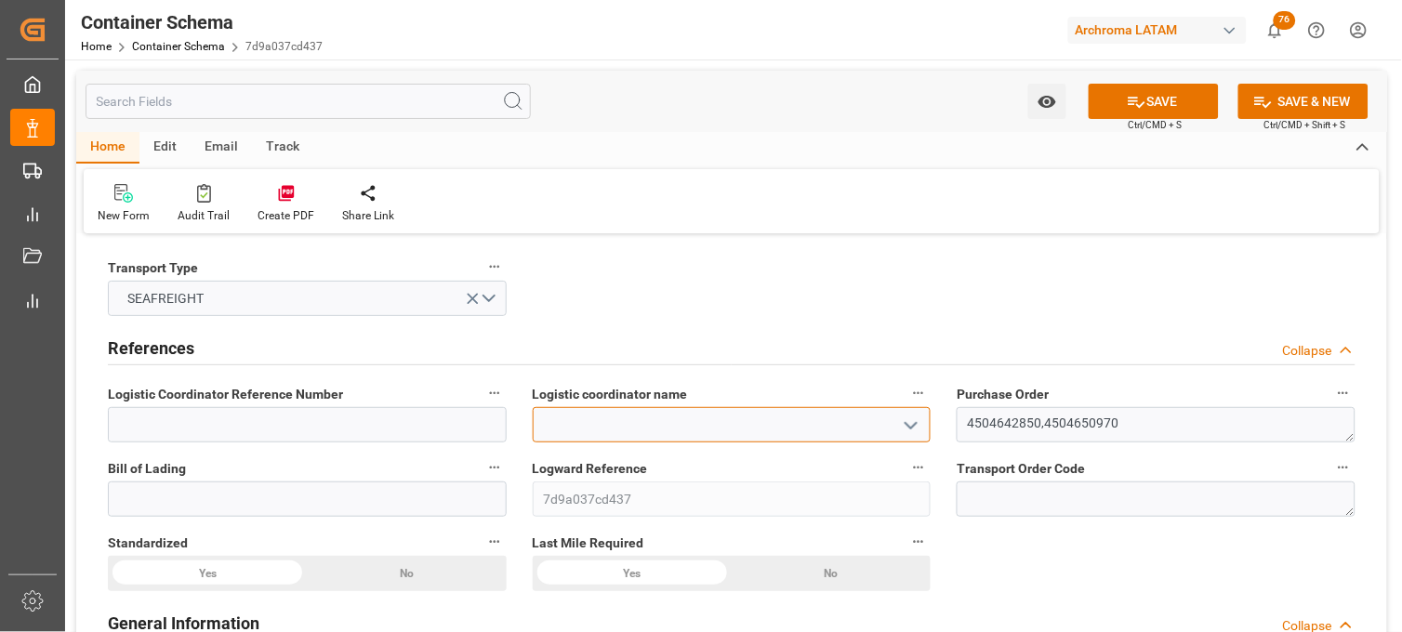
click at [765, 430] on input at bounding box center [732, 424] width 399 height 35
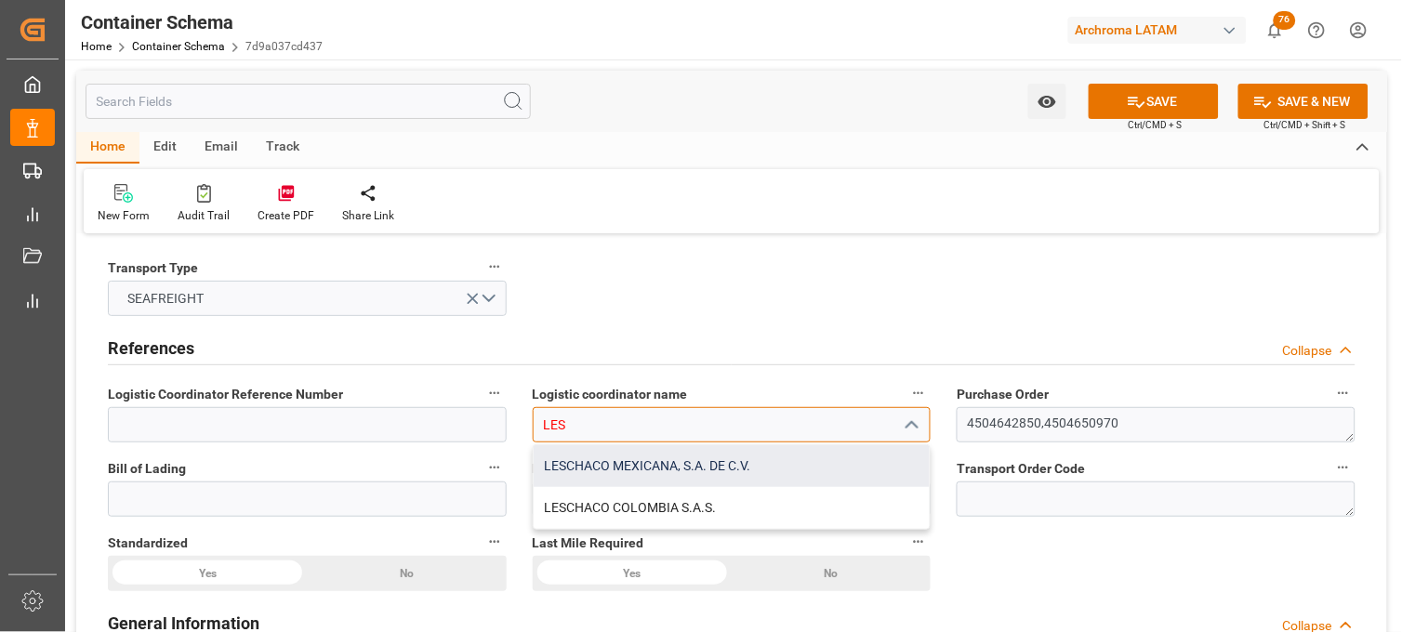
click at [711, 457] on div "LESCHACO MEXICANA, S.A. DE C.V." at bounding box center [732, 466] width 397 height 42
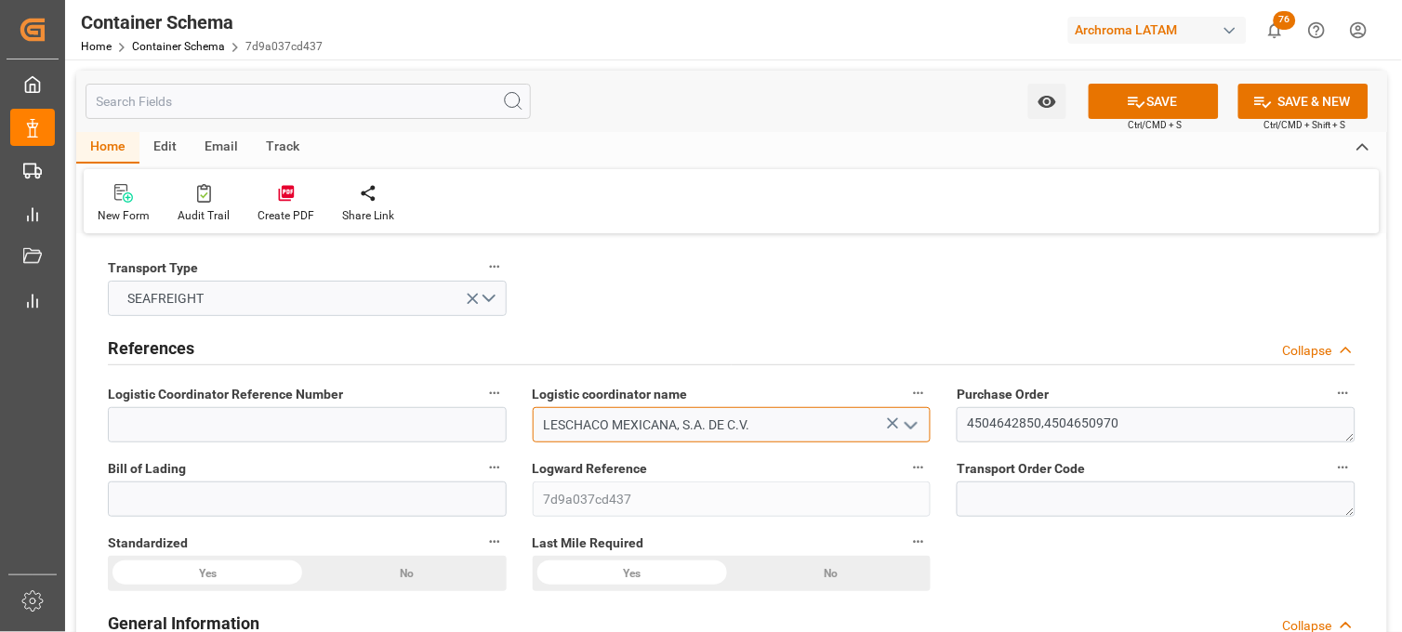
type input "LESCHACO MEXICANA, S.A. DE C.V."
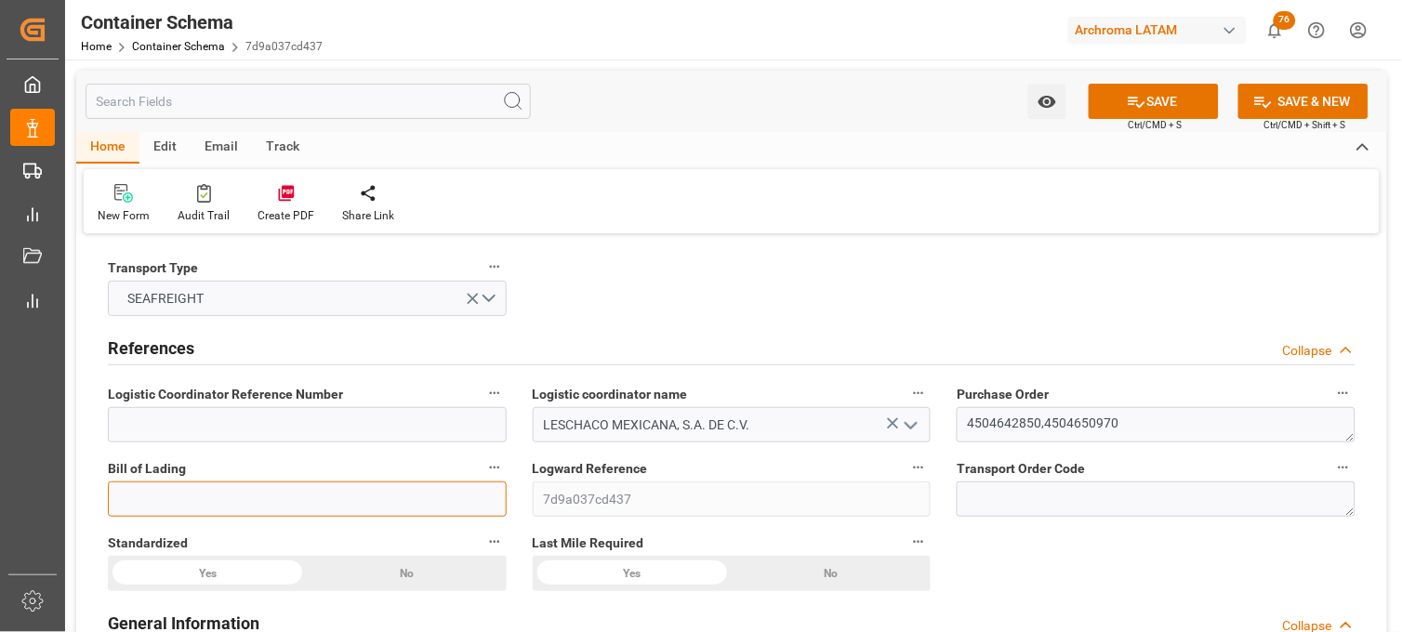
click at [403, 515] on input at bounding box center [307, 499] width 399 height 35
click at [395, 504] on input at bounding box center [307, 499] width 399 height 35
paste input "SDTJSE25090015"
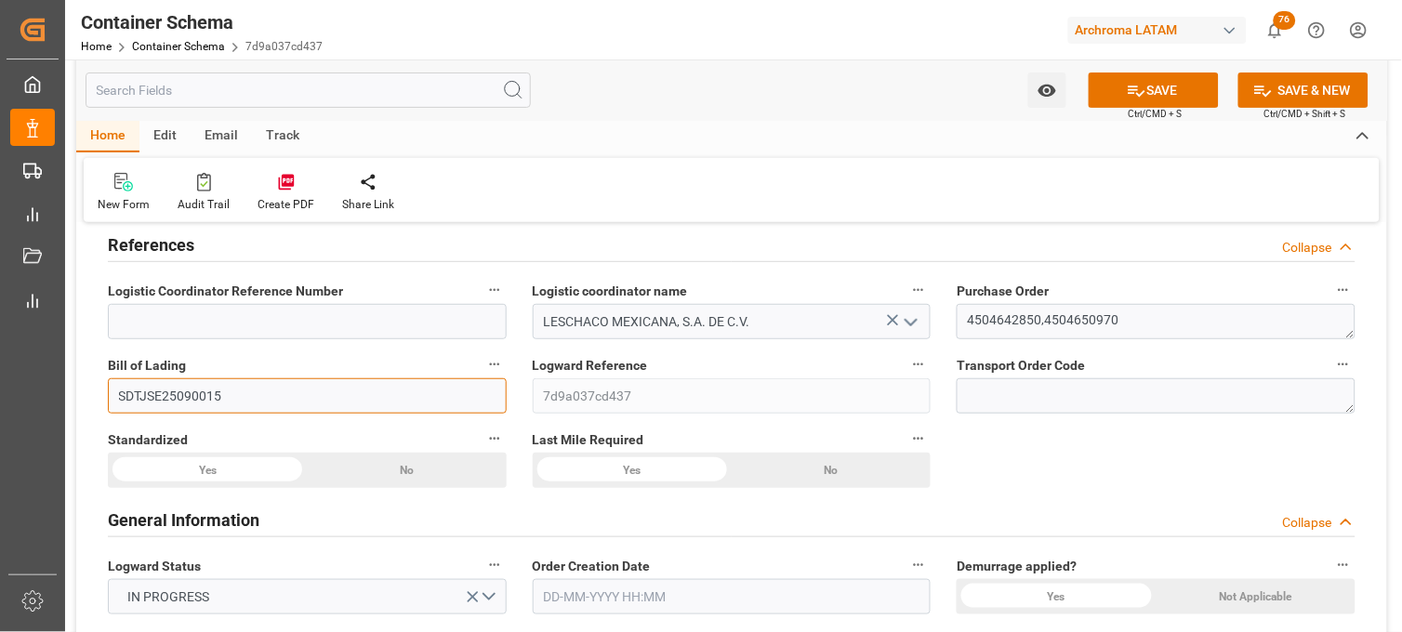
scroll to position [206, 0]
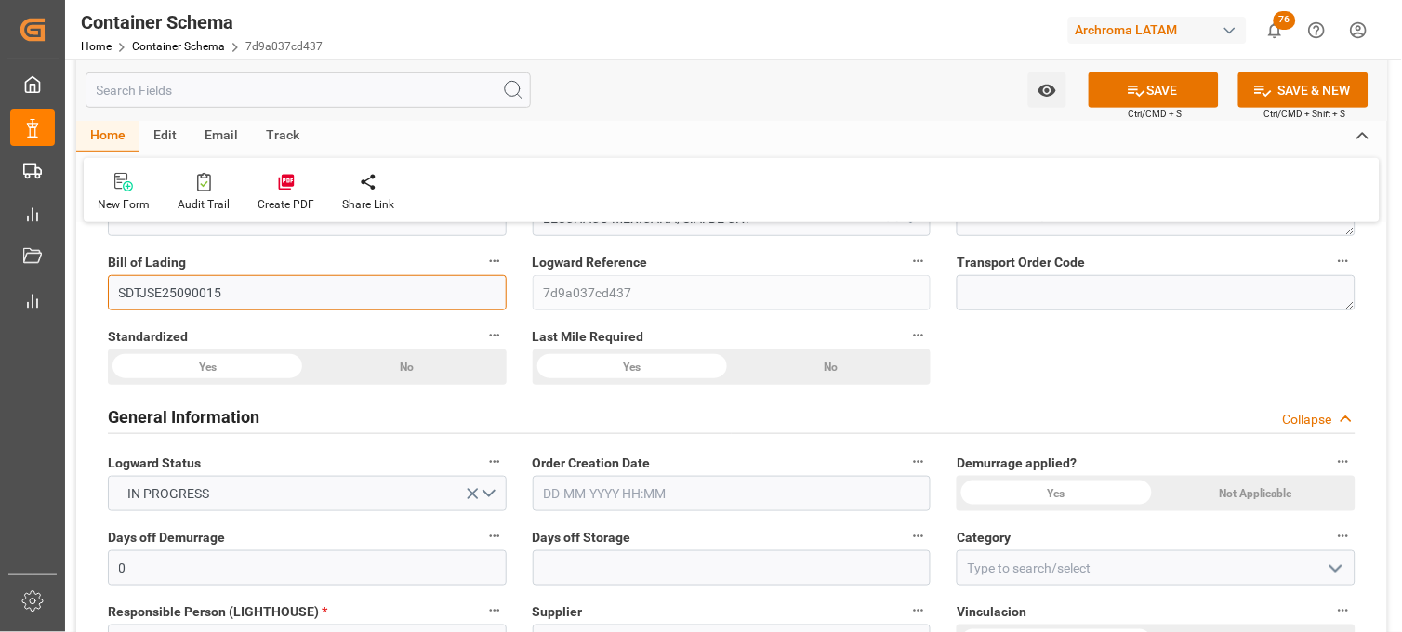
type input "SDTJSE25090015"
click at [600, 490] on input "text" at bounding box center [732, 493] width 399 height 35
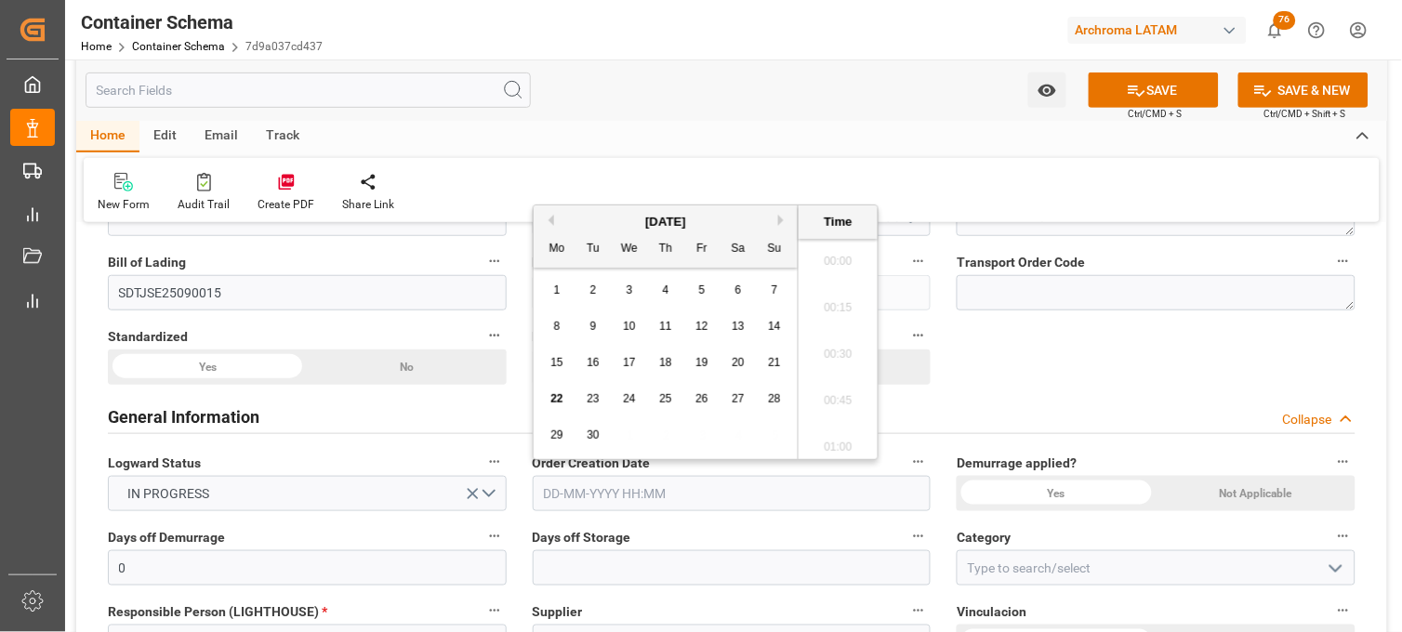
scroll to position [3772, 0]
click at [571, 295] on div "1 2 3 4 5 6 7" at bounding box center [666, 290] width 254 height 36
click at [559, 397] on span "22" at bounding box center [557, 398] width 12 height 13
click at [841, 300] on li "20:30" at bounding box center [838, 303] width 79 height 47
type input "[DATE] 20:30"
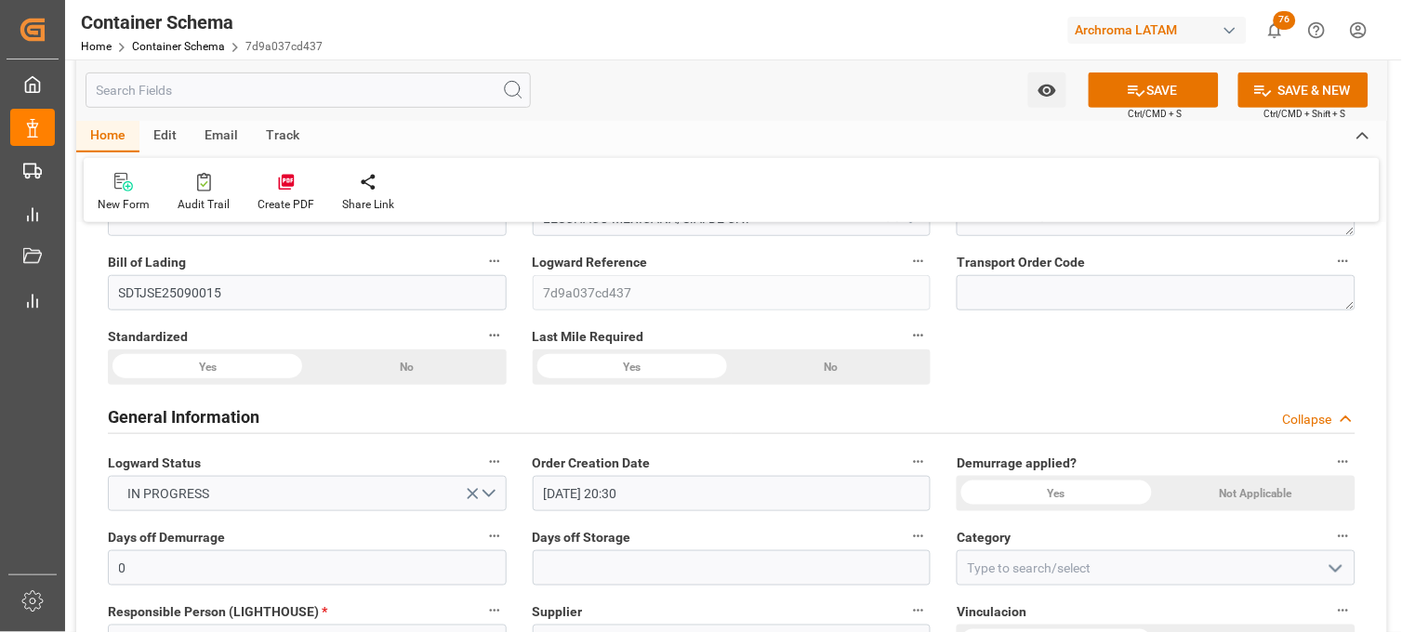
scroll to position [310, 0]
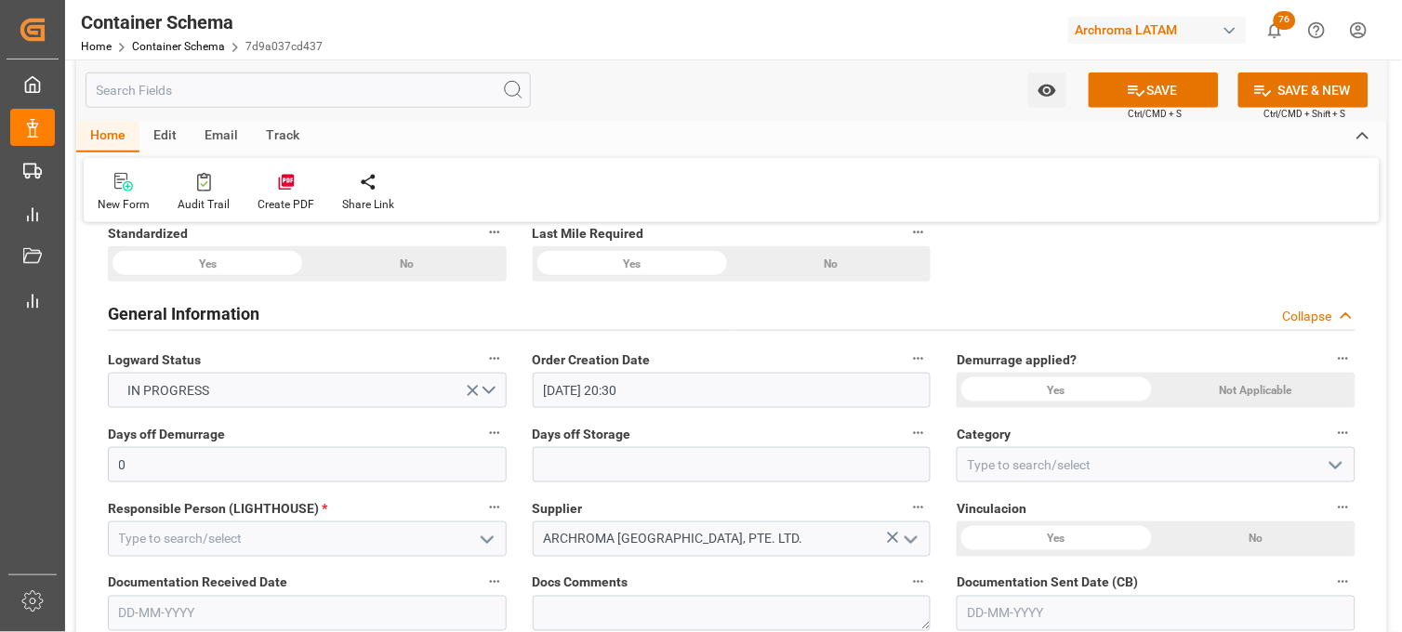
click at [1268, 389] on div "Not Applicable" at bounding box center [1256, 390] width 199 height 35
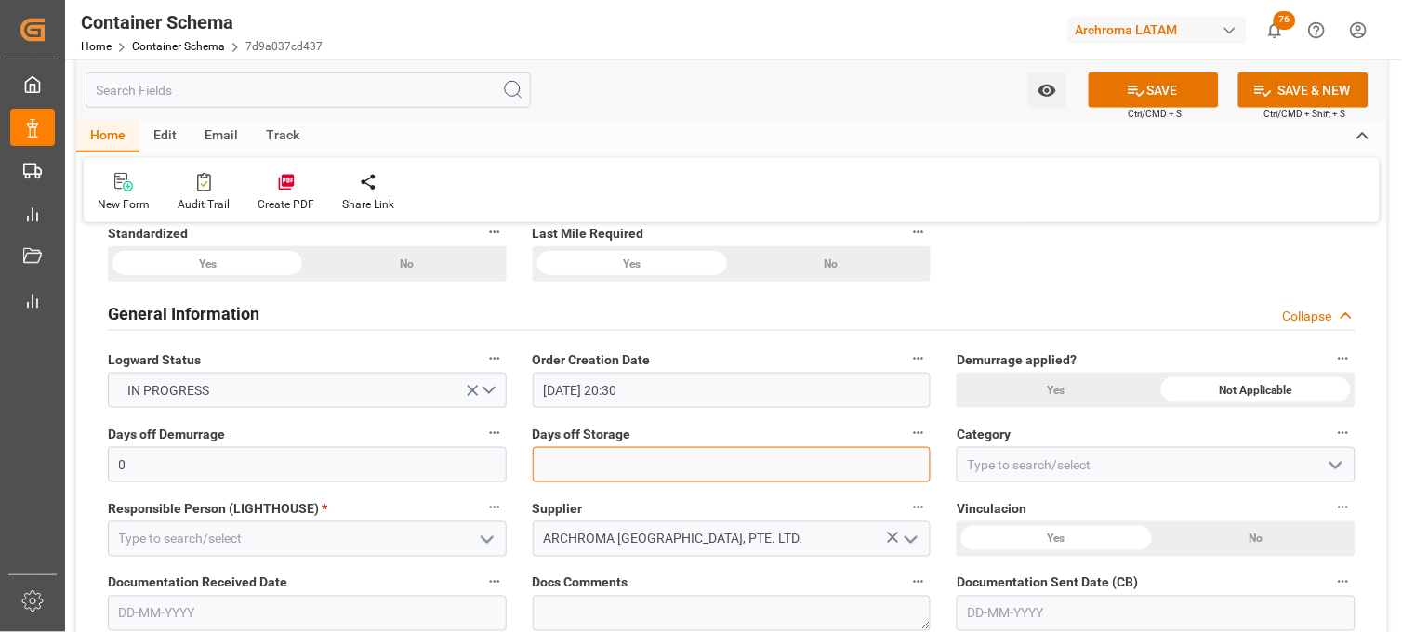
click at [727, 463] on input "text" at bounding box center [732, 464] width 399 height 35
type input "7"
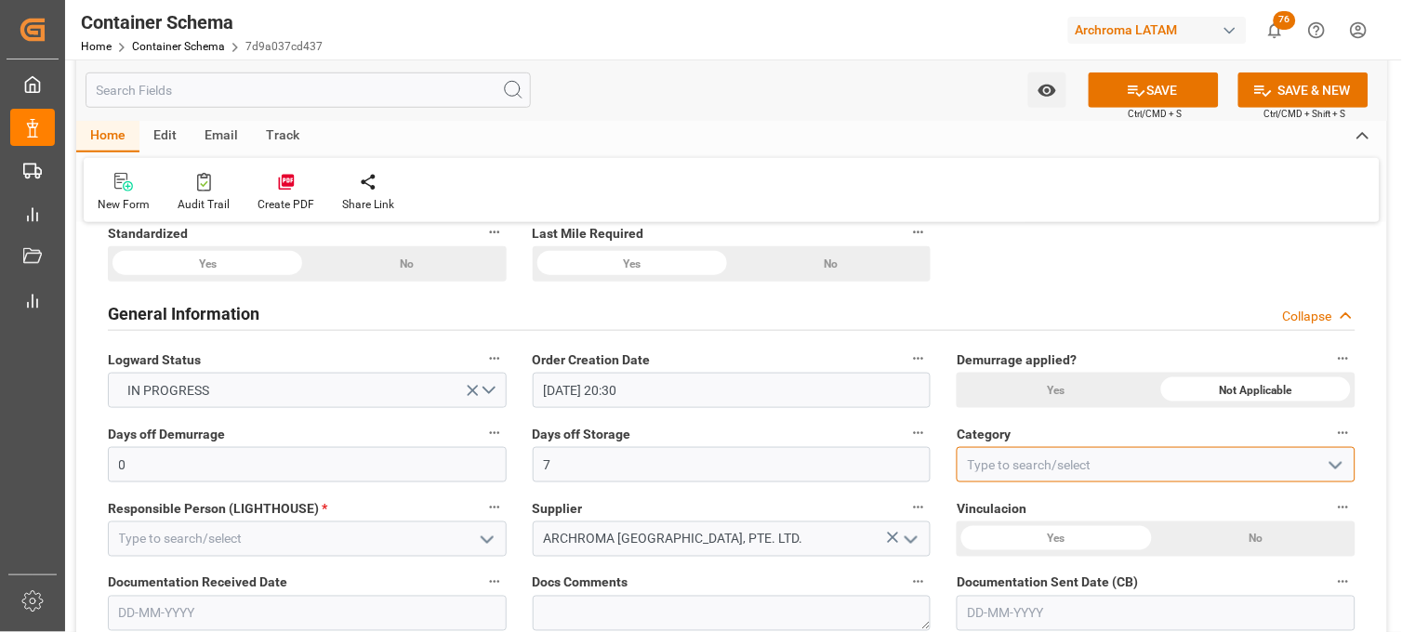
click at [1037, 452] on input at bounding box center [1156, 464] width 399 height 35
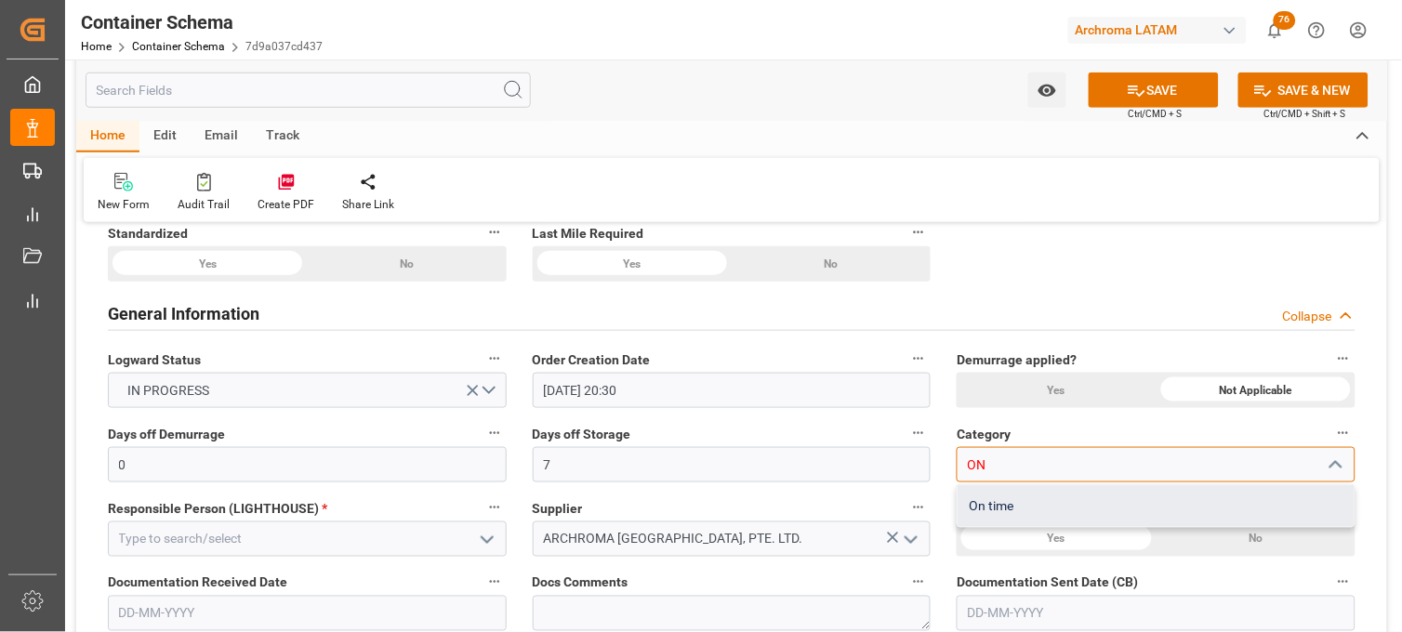
click at [995, 496] on div "On time" at bounding box center [1156, 506] width 397 height 42
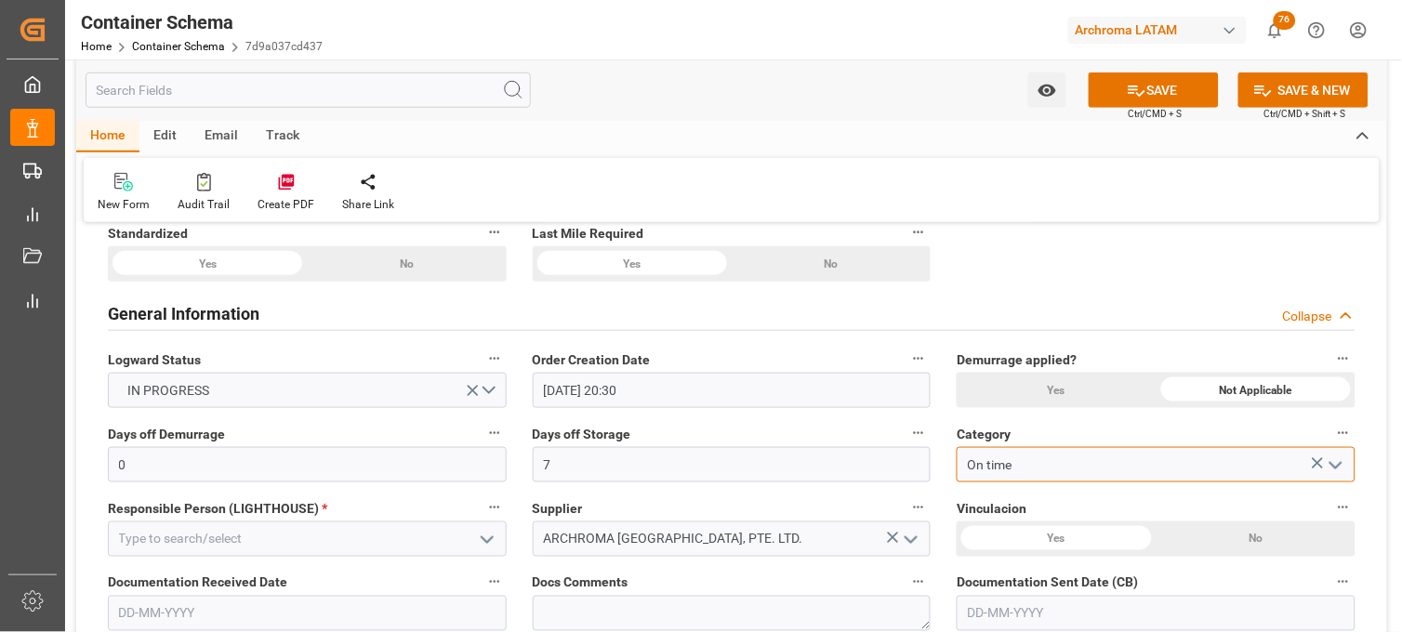
type input "On time"
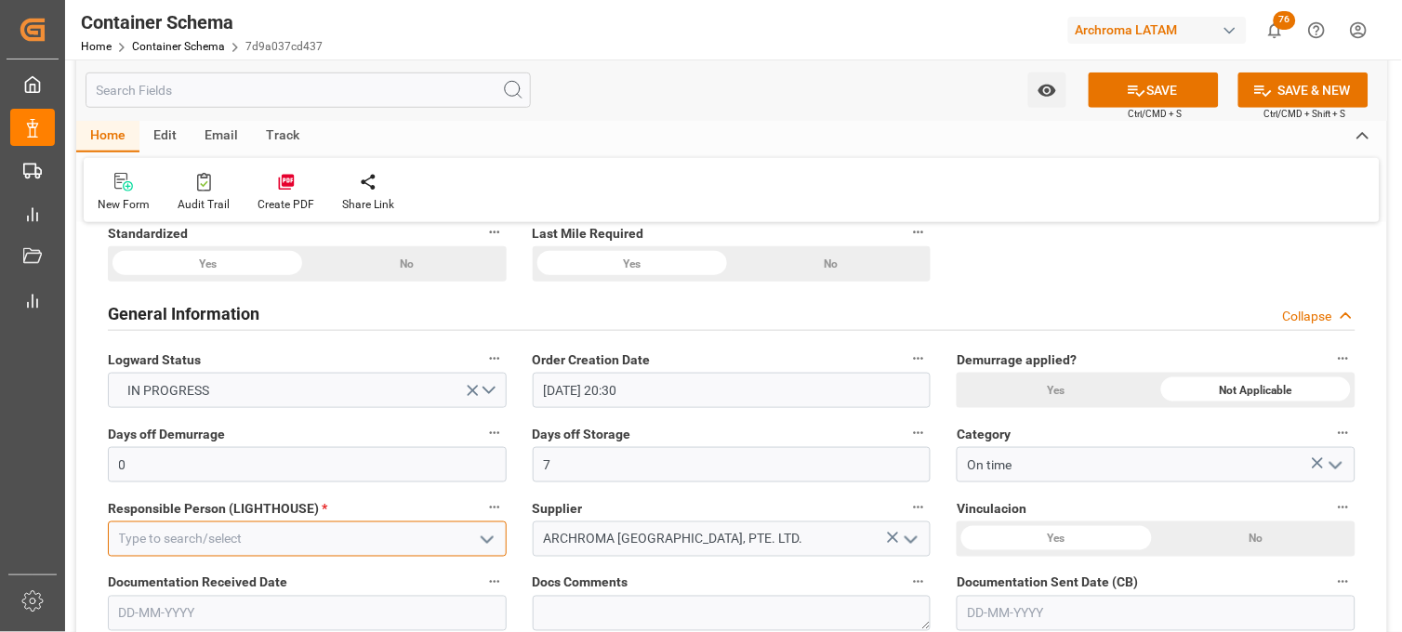
click at [404, 533] on input at bounding box center [307, 539] width 399 height 35
click at [379, 571] on div "[PERSON_NAME]" at bounding box center [307, 581] width 397 height 42
type input "[PERSON_NAME]"
click at [720, 507] on label "Supplier" at bounding box center [732, 509] width 399 height 26
click at [907, 507] on button "Supplier" at bounding box center [919, 508] width 24 height 24
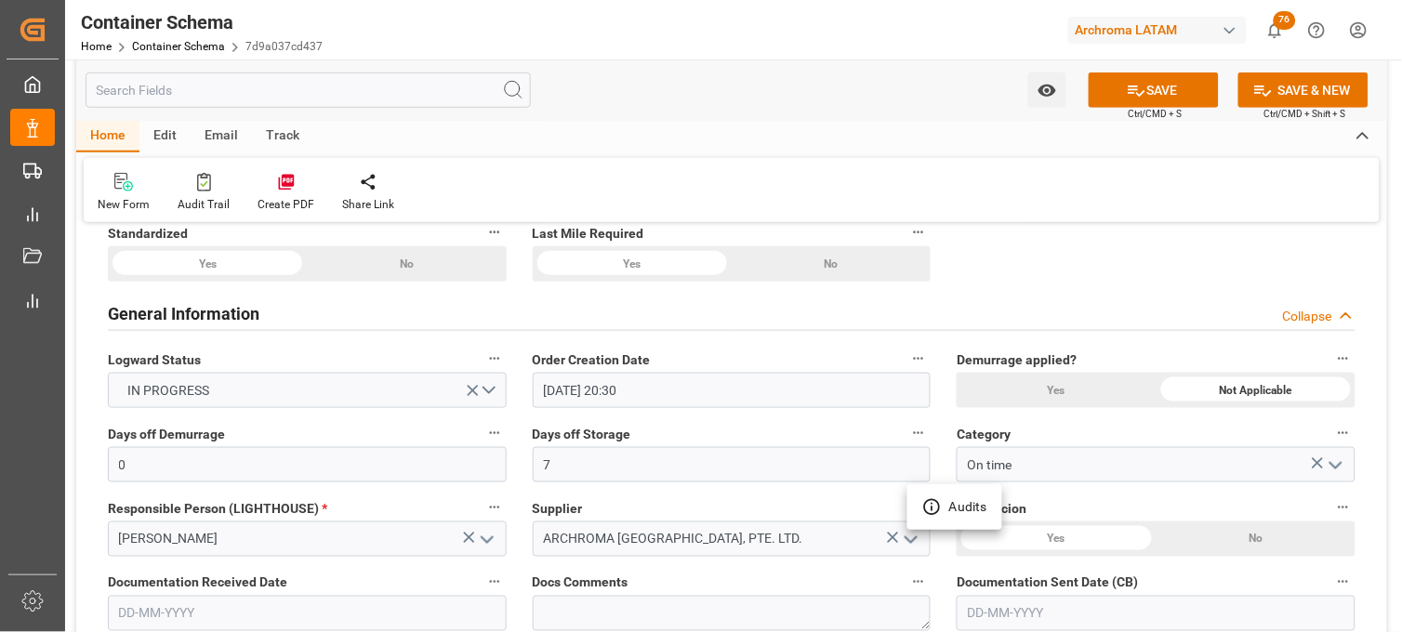
click at [720, 507] on div at bounding box center [701, 316] width 1402 height 632
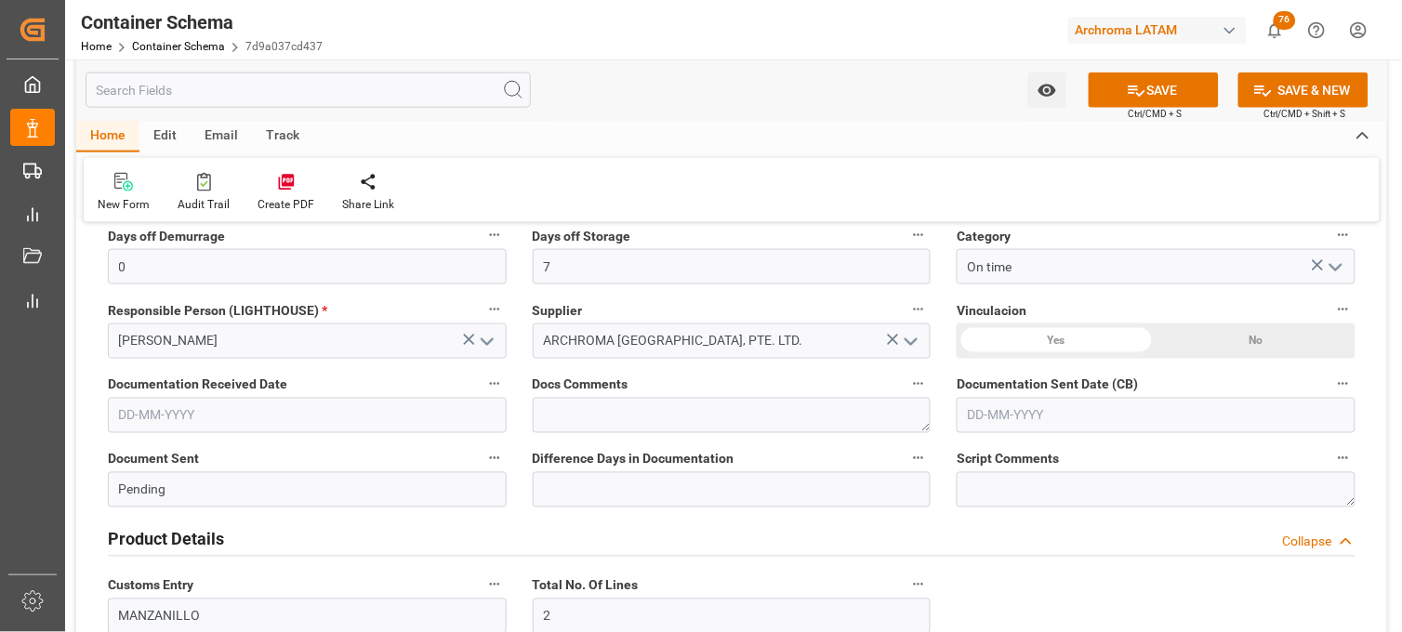
scroll to position [516, 0]
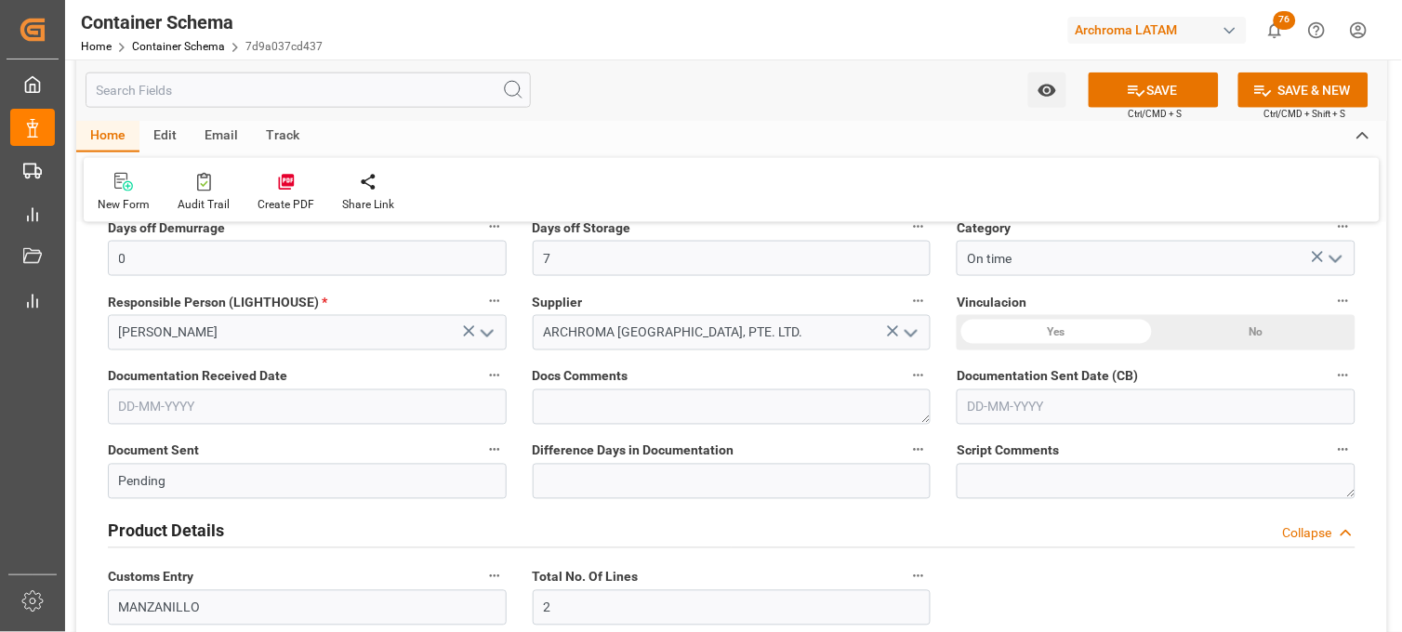
click at [1036, 331] on div "Yes" at bounding box center [1056, 332] width 199 height 35
click at [1046, 336] on div "Yes" at bounding box center [1056, 332] width 199 height 35
click at [147, 394] on input "text" at bounding box center [307, 407] width 399 height 35
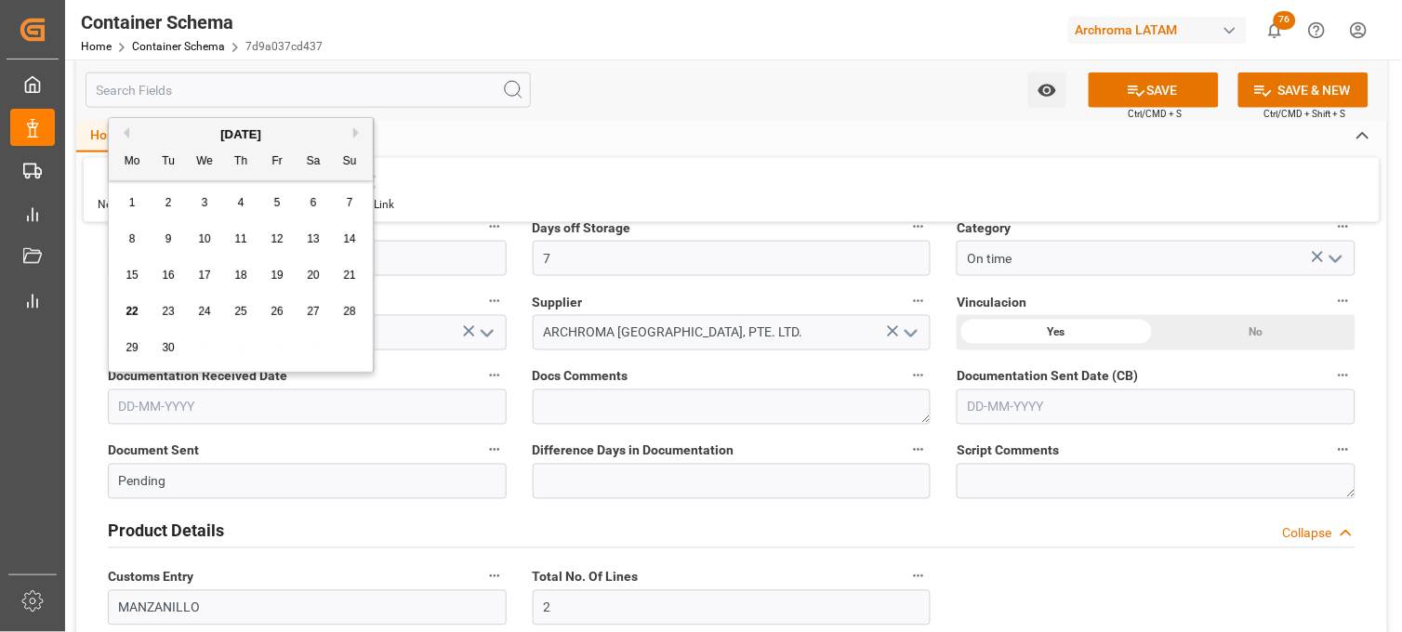
click at [144, 217] on div "1 2 3 4 5 6 7" at bounding box center [241, 203] width 254 height 36
click at [126, 310] on span "22" at bounding box center [132, 311] width 12 height 13
type input "[DATE]"
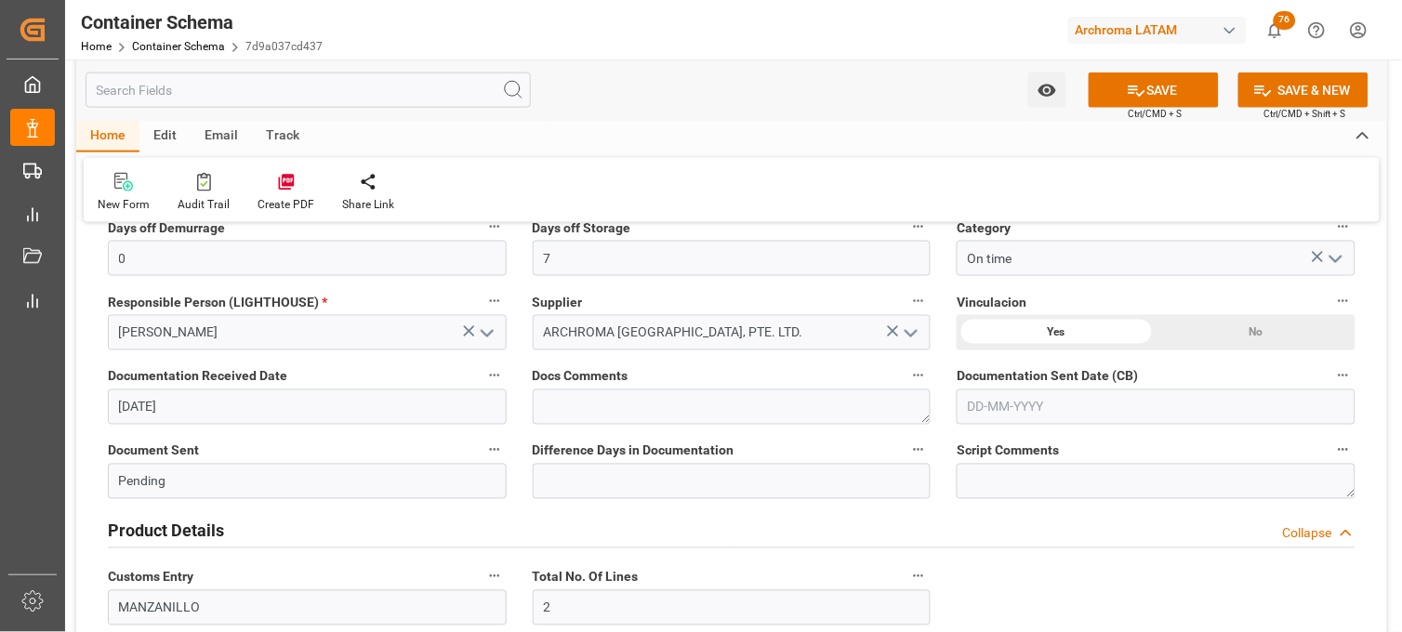
click at [1021, 415] on input "text" at bounding box center [1156, 407] width 399 height 35
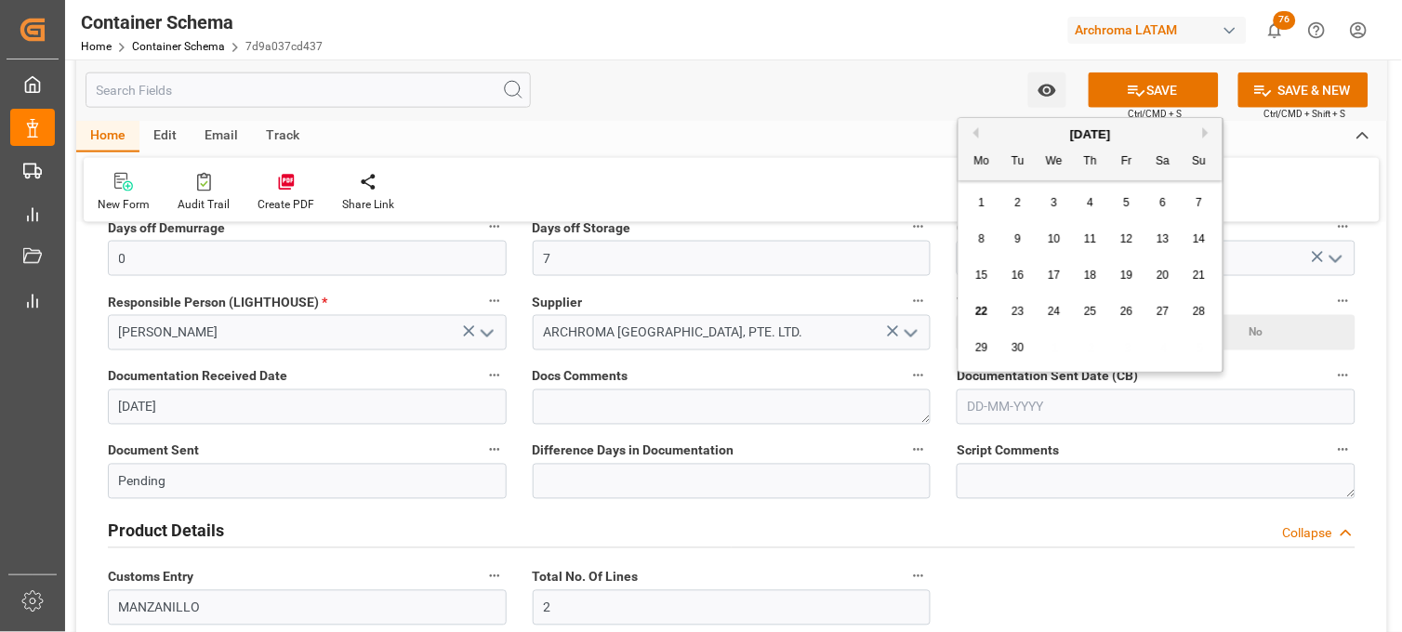
click at [989, 314] on div "22" at bounding box center [982, 312] width 23 height 22
type input "[DATE]"
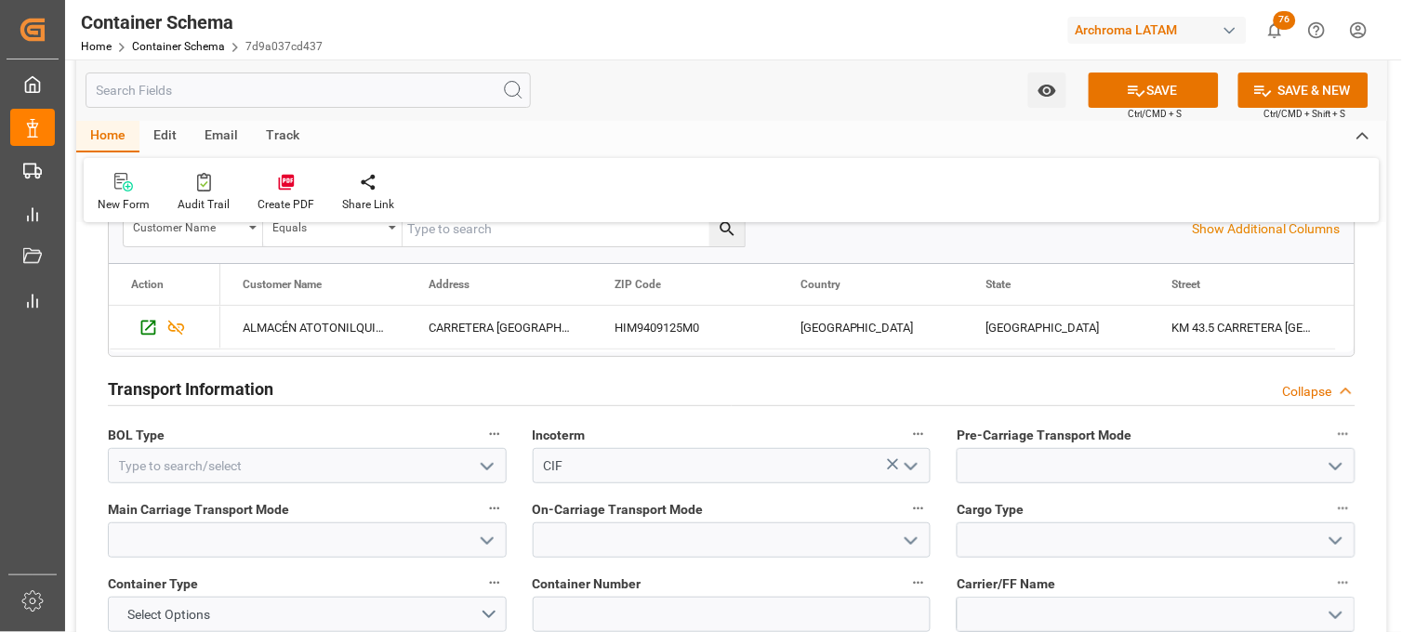
scroll to position [1549, 0]
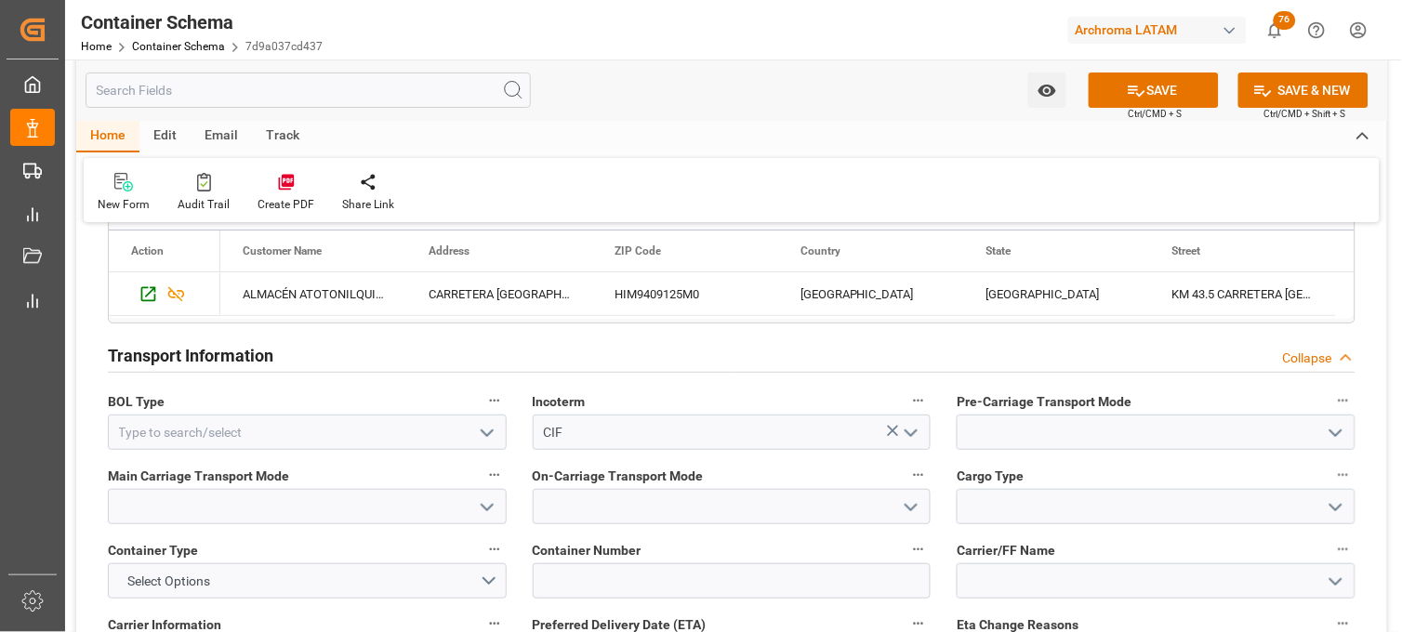
click at [489, 420] on button "open menu" at bounding box center [486, 433] width 28 height 29
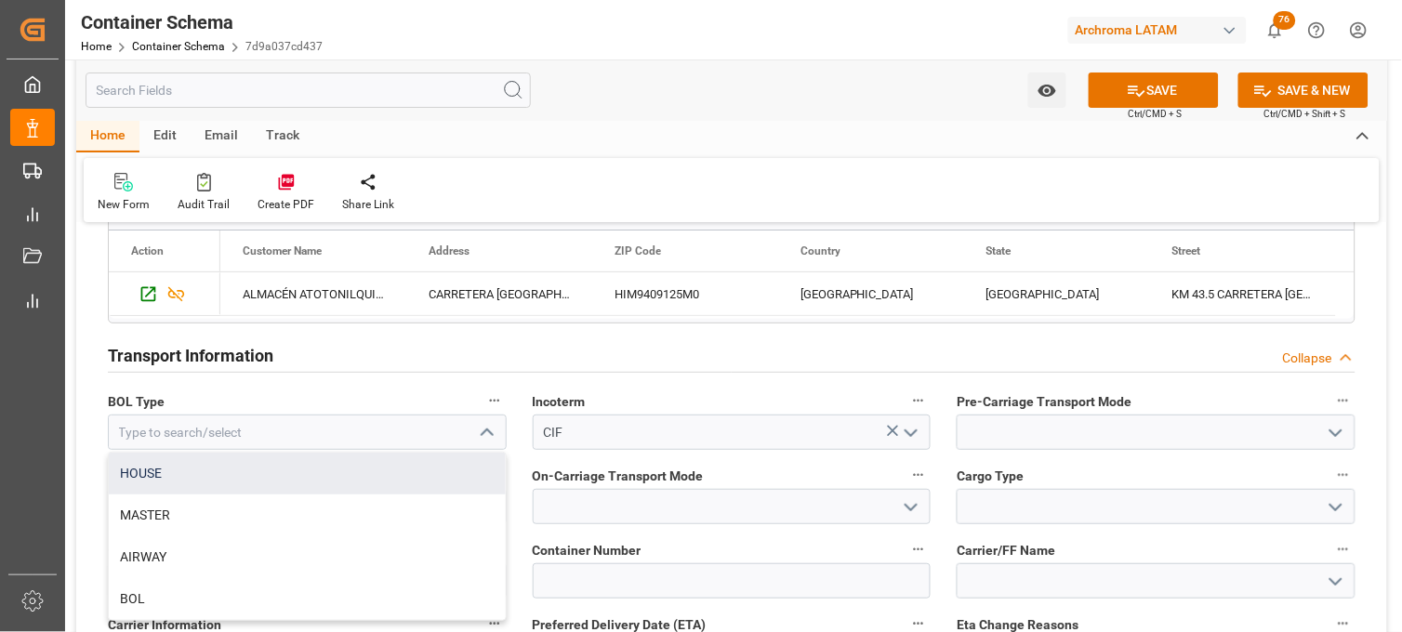
click at [310, 463] on div "HOUSE" at bounding box center [307, 474] width 397 height 42
type input "HOUSE"
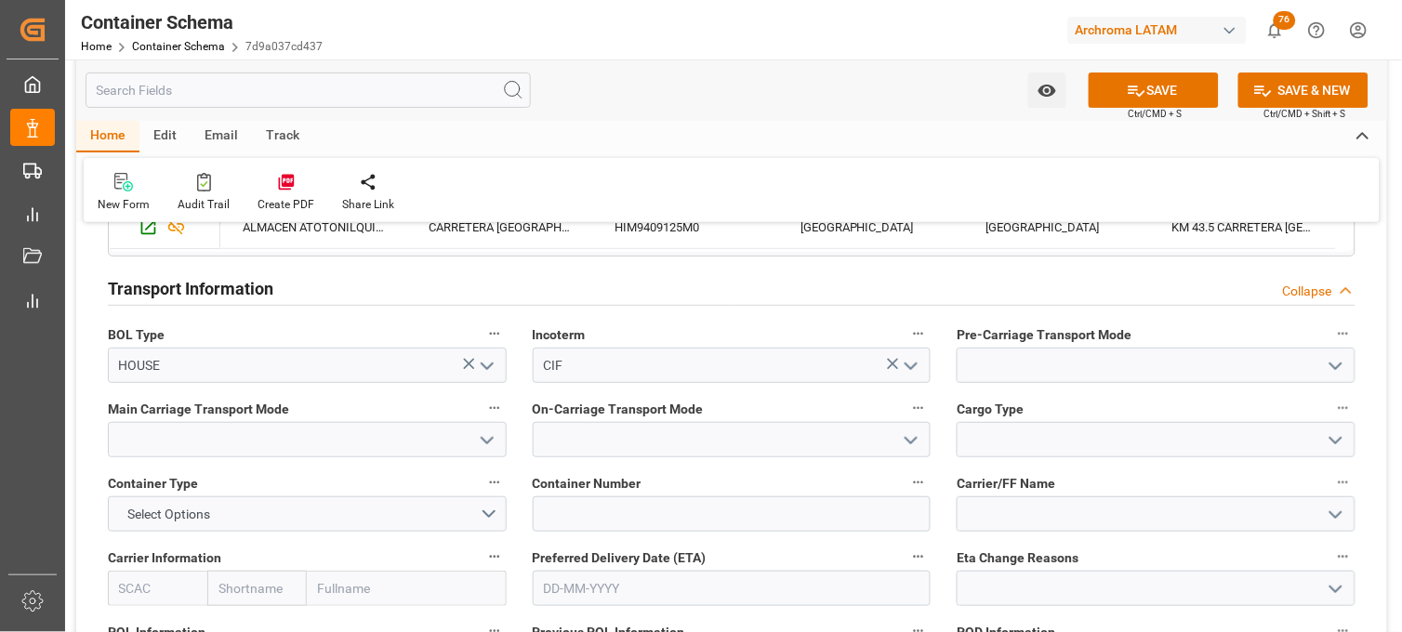
scroll to position [1653, 0]
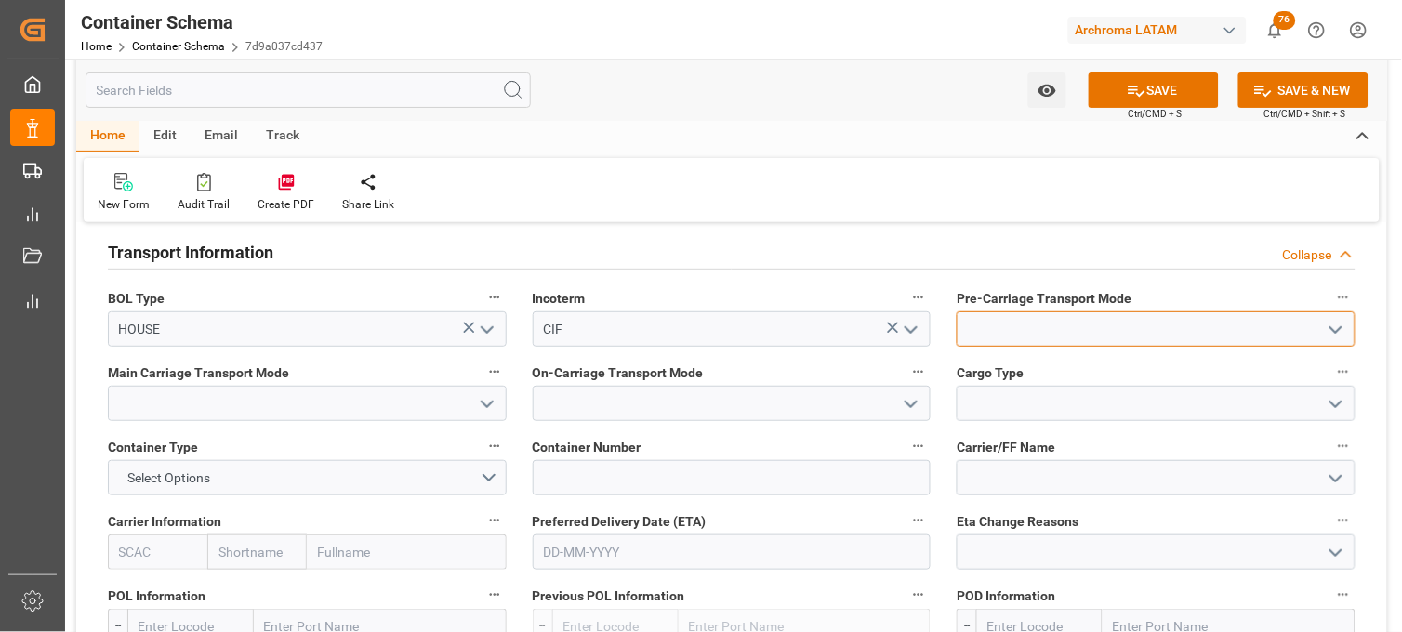
click at [982, 329] on input at bounding box center [1156, 329] width 399 height 35
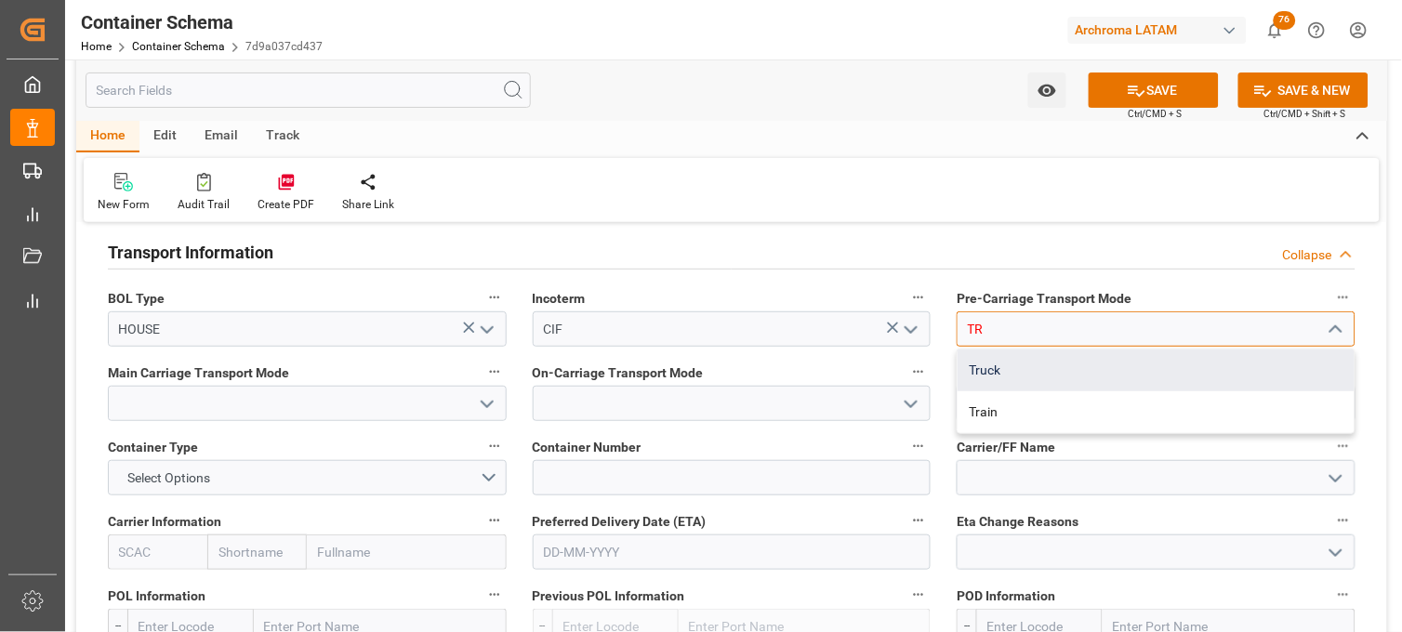
click at [984, 359] on div "Truck" at bounding box center [1156, 371] width 397 height 42
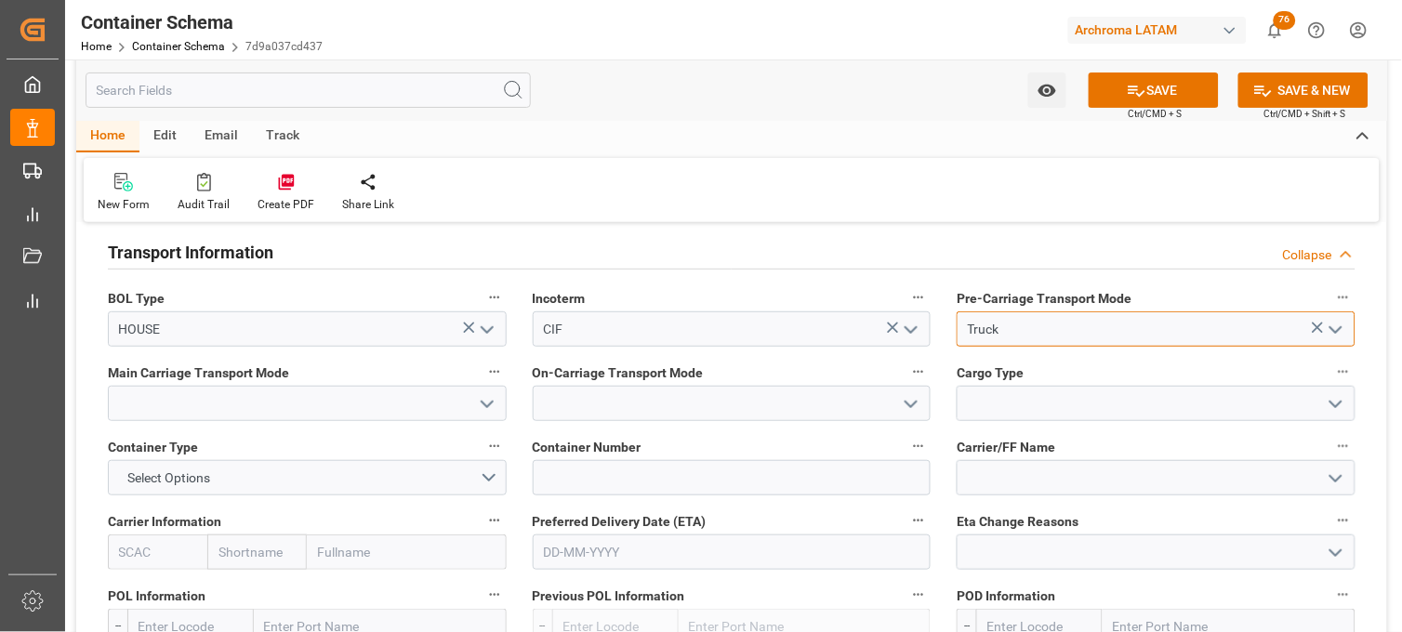
type input "Truck"
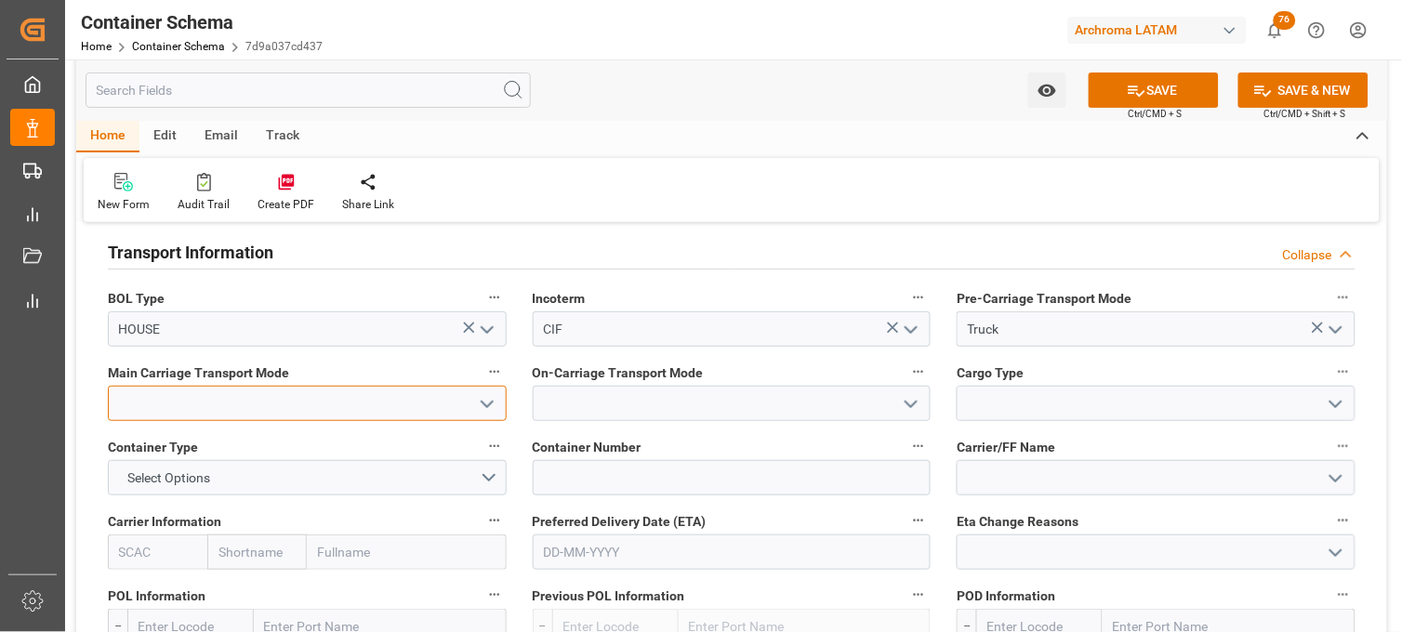
click at [323, 404] on input at bounding box center [307, 403] width 399 height 35
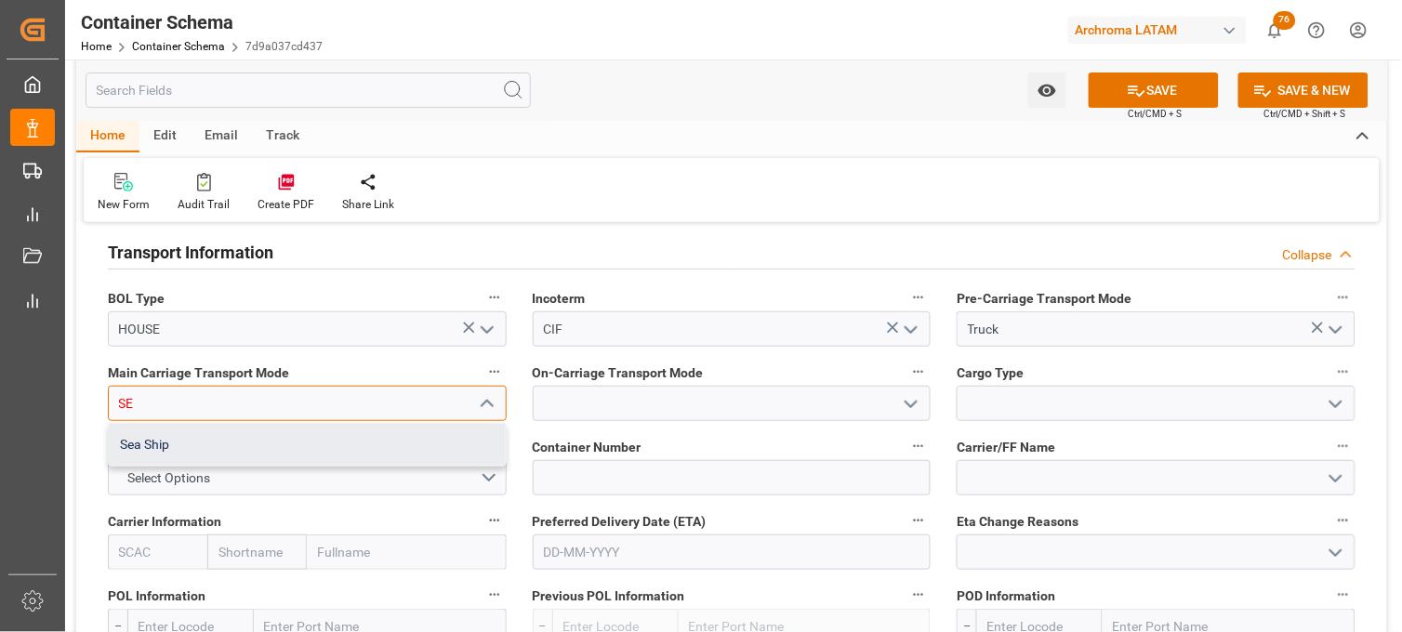
drag, startPoint x: 308, startPoint y: 444, endPoint x: 482, endPoint y: 428, distance: 174.6
click at [309, 444] on div "Sea Ship" at bounding box center [307, 445] width 397 height 42
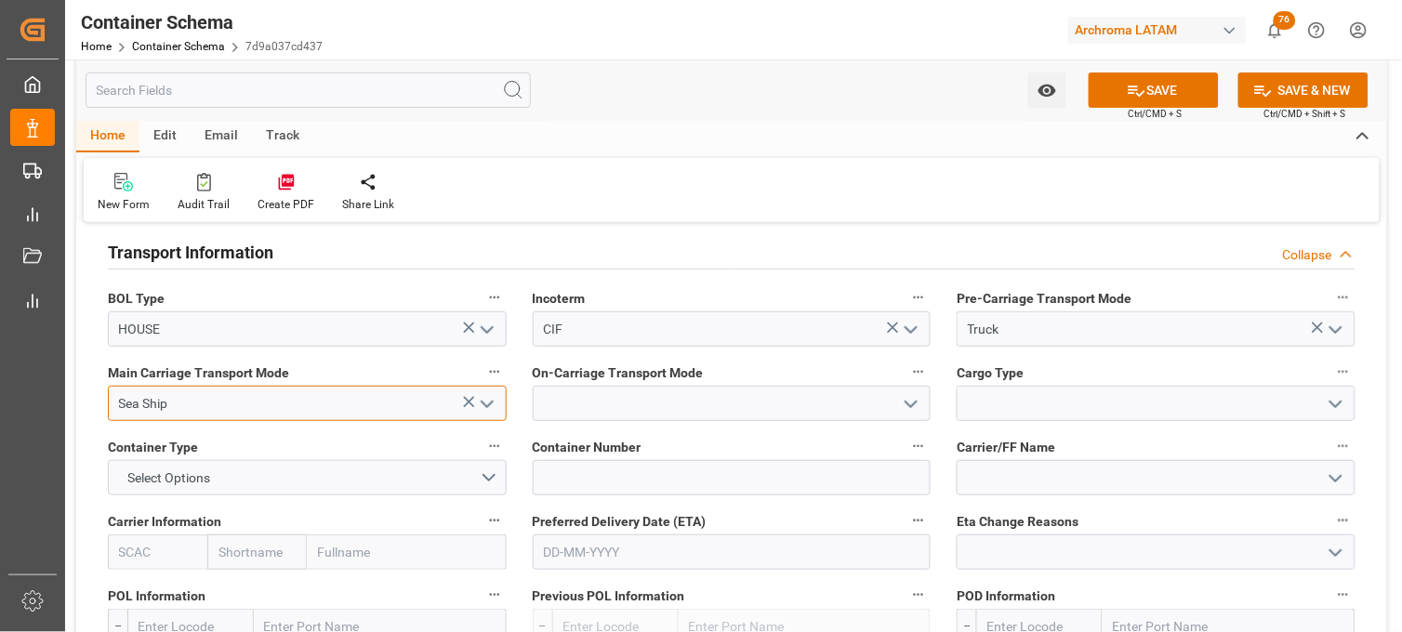
type input "Sea Ship"
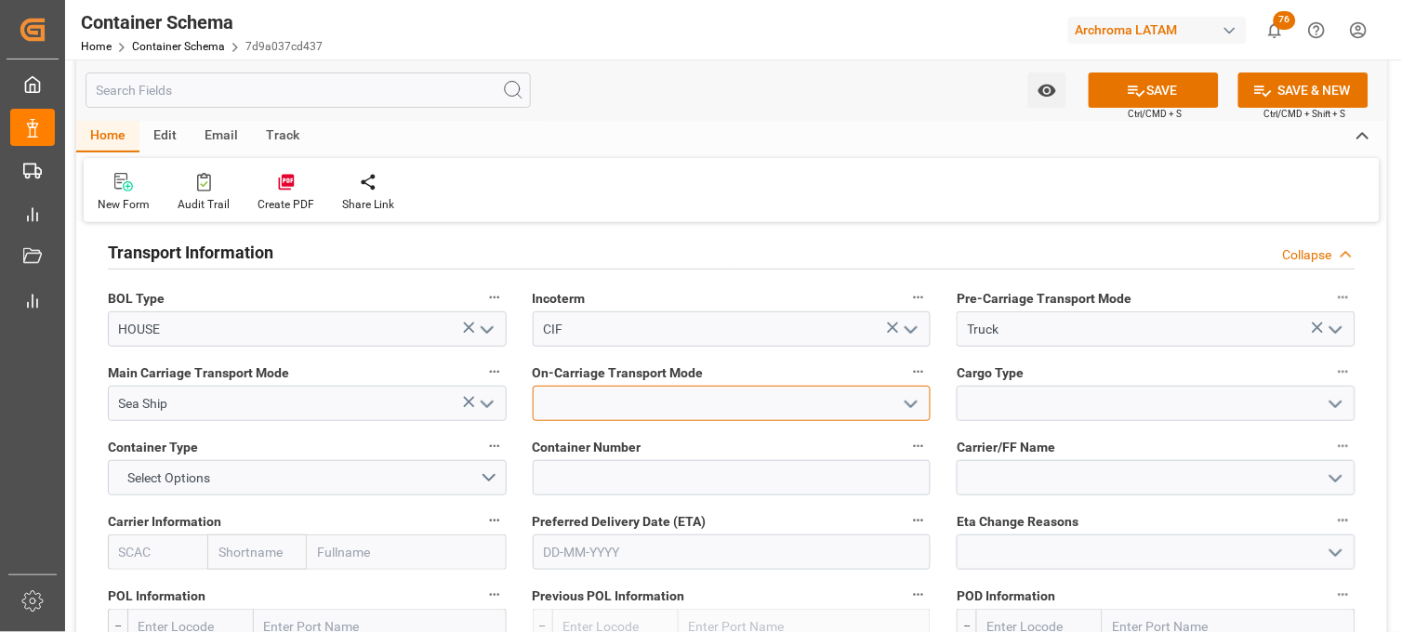
click at [547, 402] on input at bounding box center [732, 403] width 399 height 35
click at [570, 439] on div "Truck" at bounding box center [732, 445] width 397 height 42
type input "Truck"
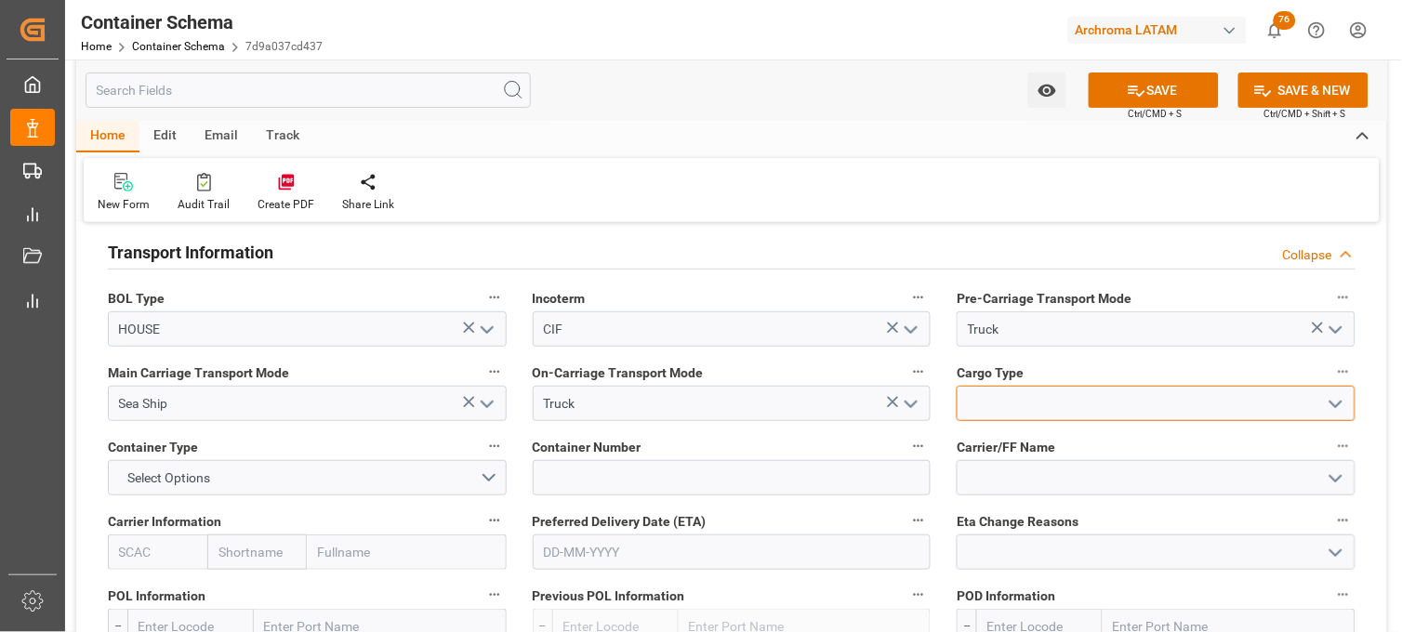
click at [992, 406] on input at bounding box center [1156, 403] width 399 height 35
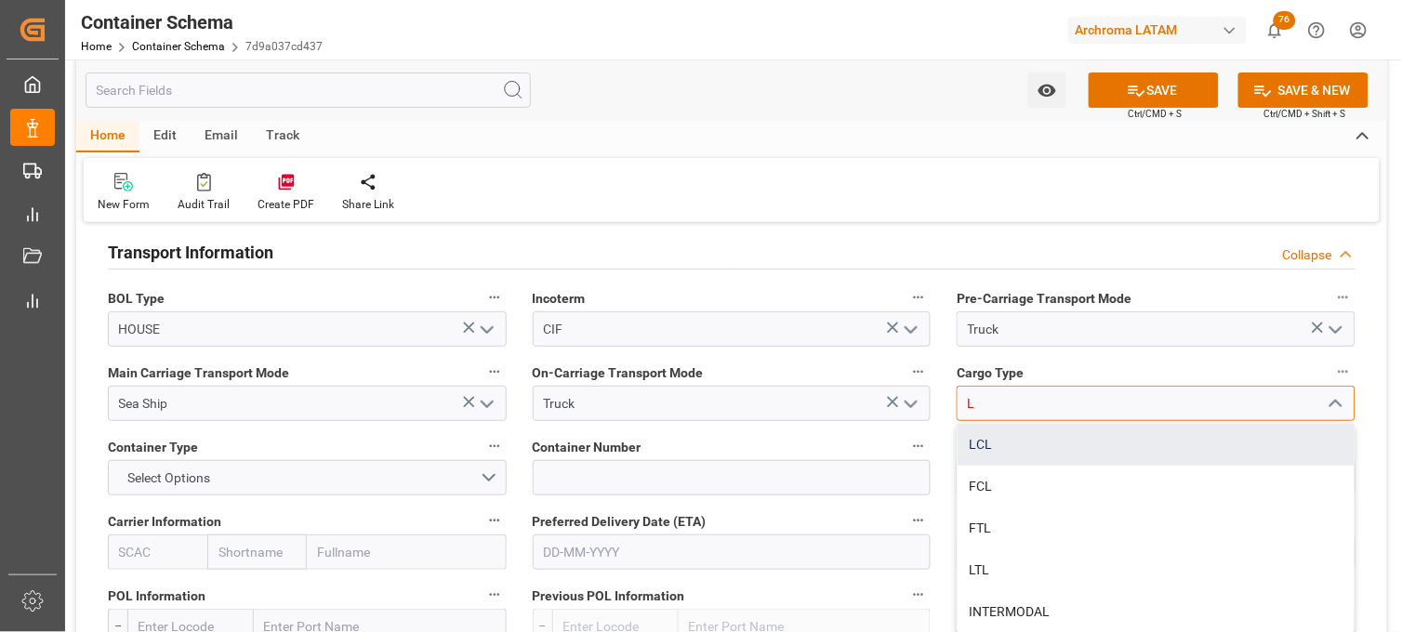
click at [974, 441] on div "LCL" at bounding box center [1156, 445] width 397 height 42
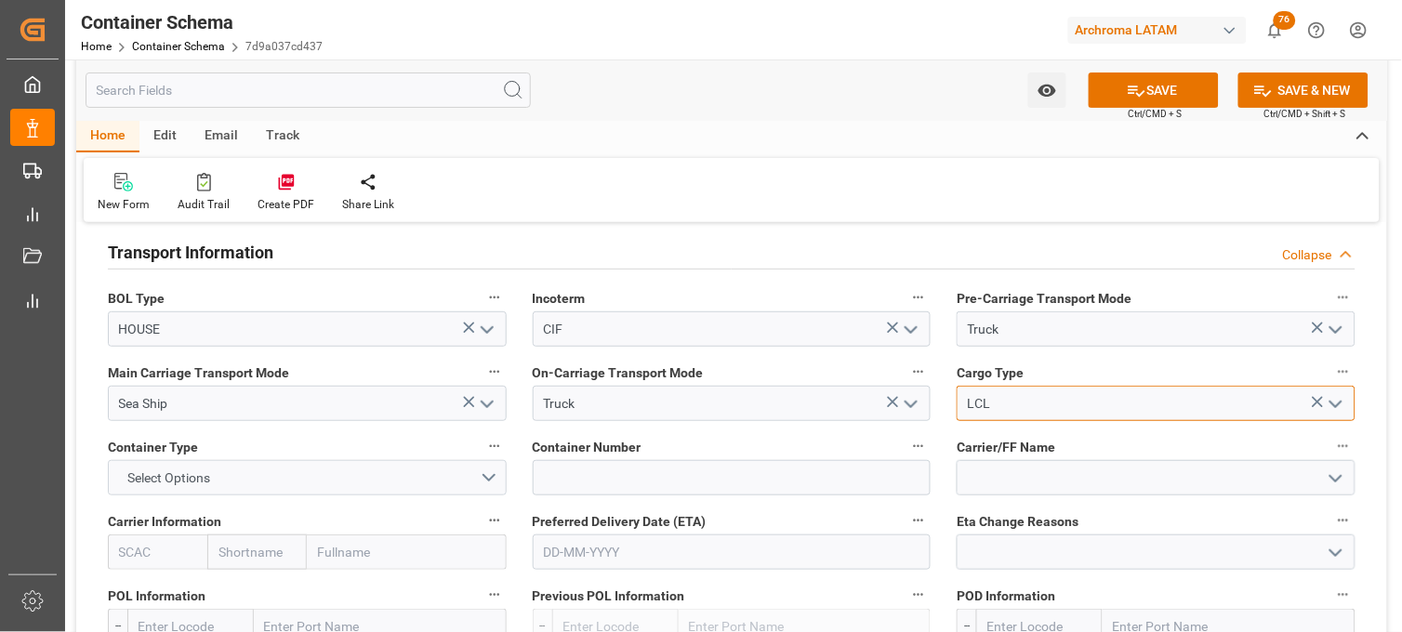
type input "LCL"
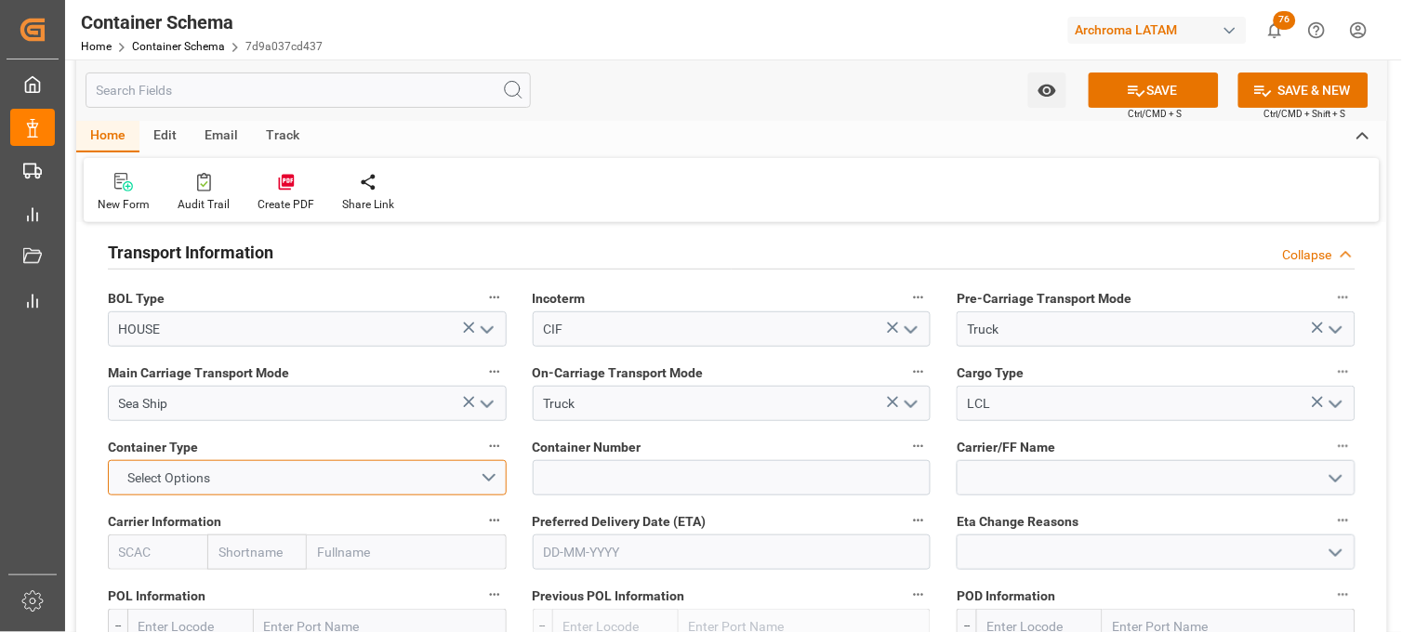
click at [316, 472] on button "Select Options" at bounding box center [307, 477] width 399 height 35
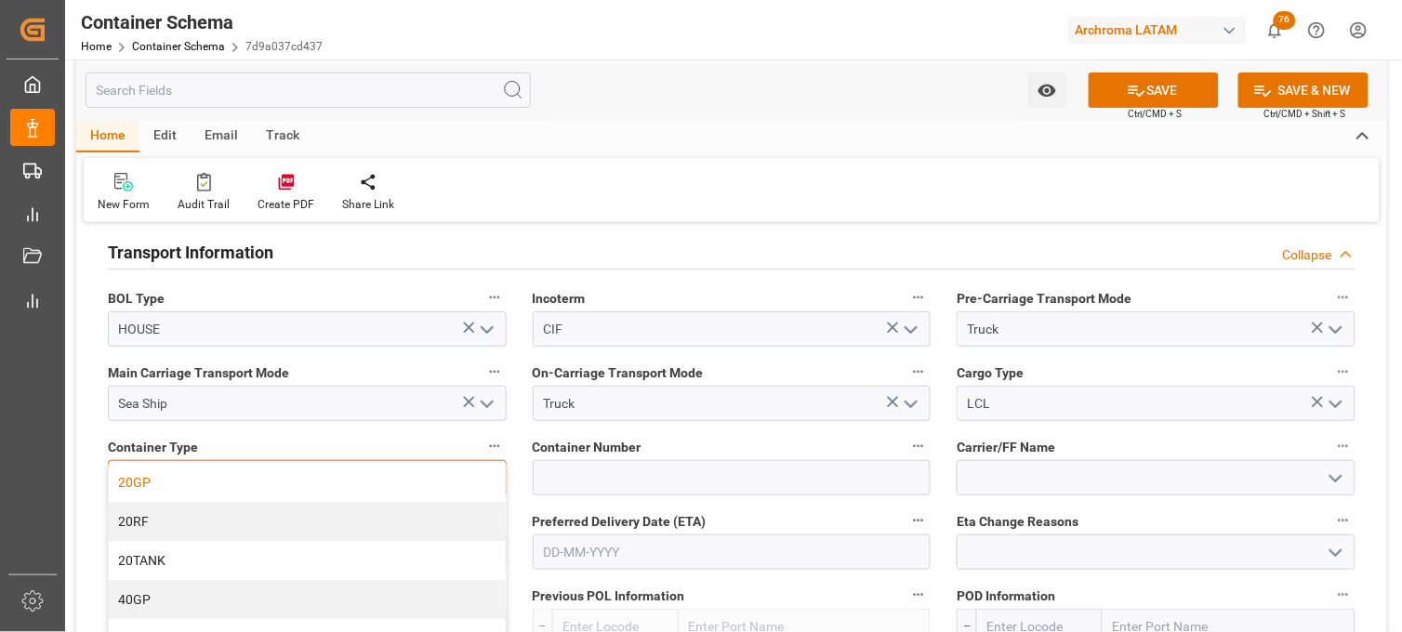
click at [167, 482] on div "20GP" at bounding box center [307, 482] width 397 height 39
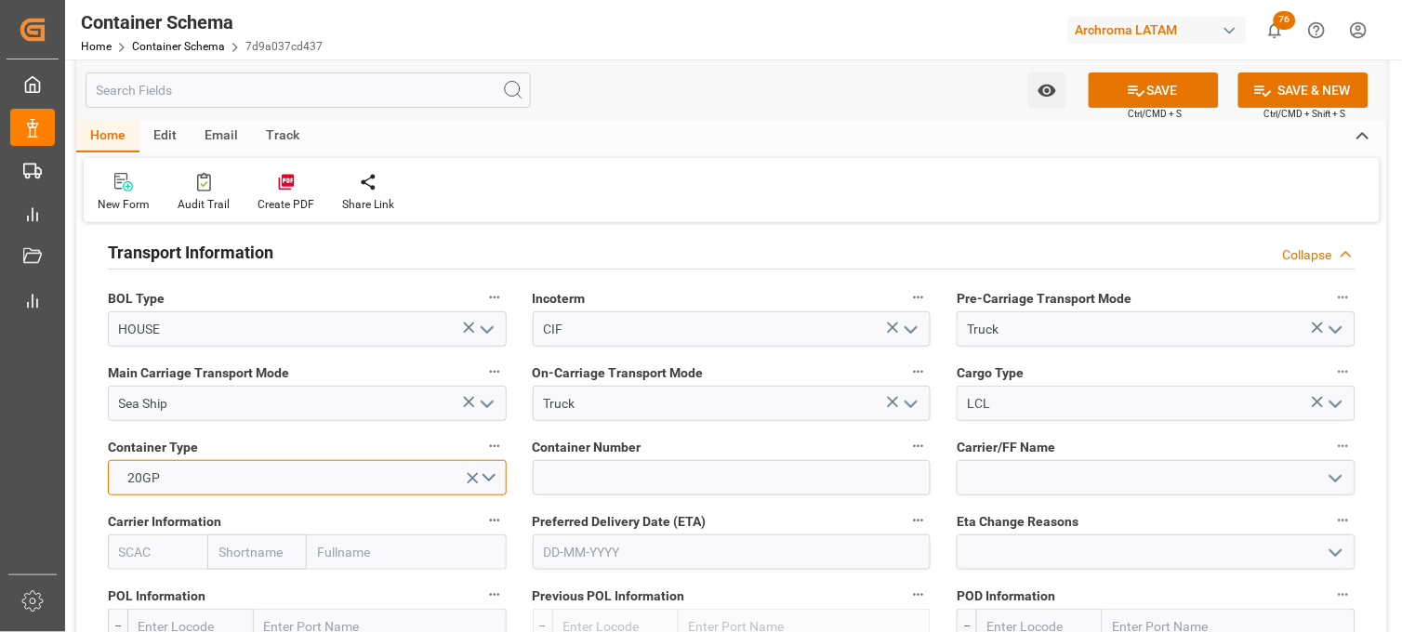
scroll to position [1756, 0]
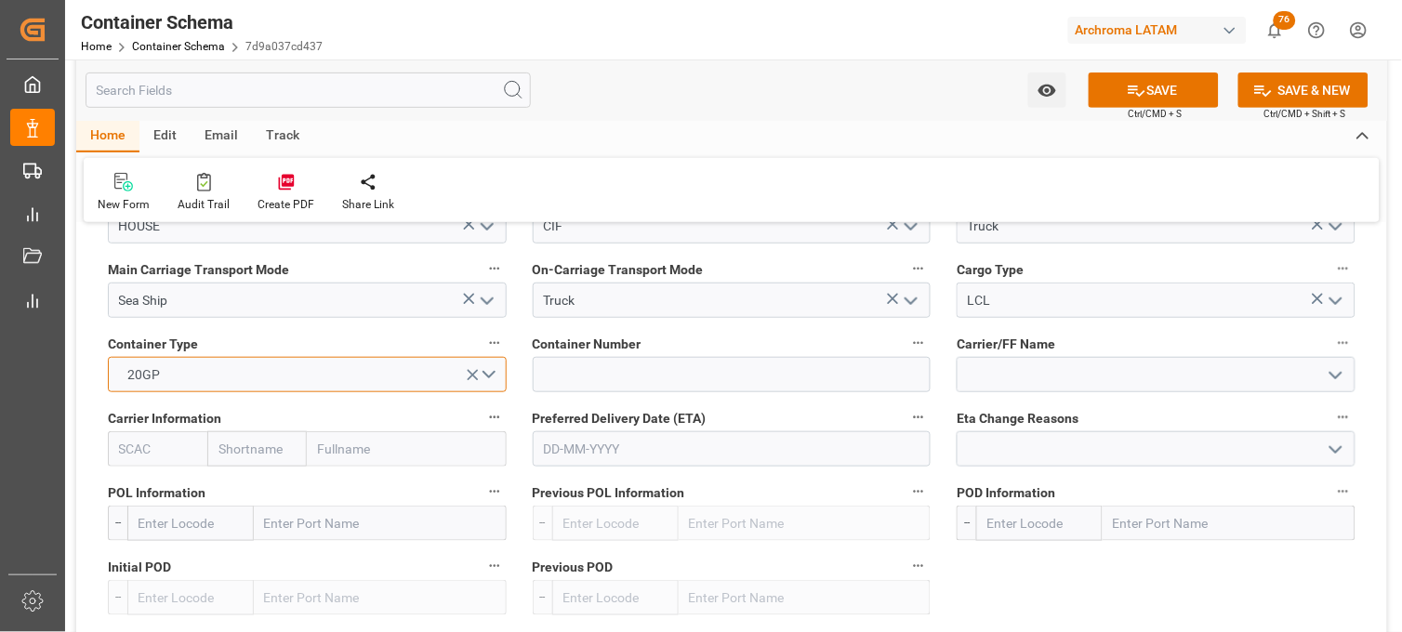
click at [485, 373] on button "20GP" at bounding box center [307, 374] width 399 height 35
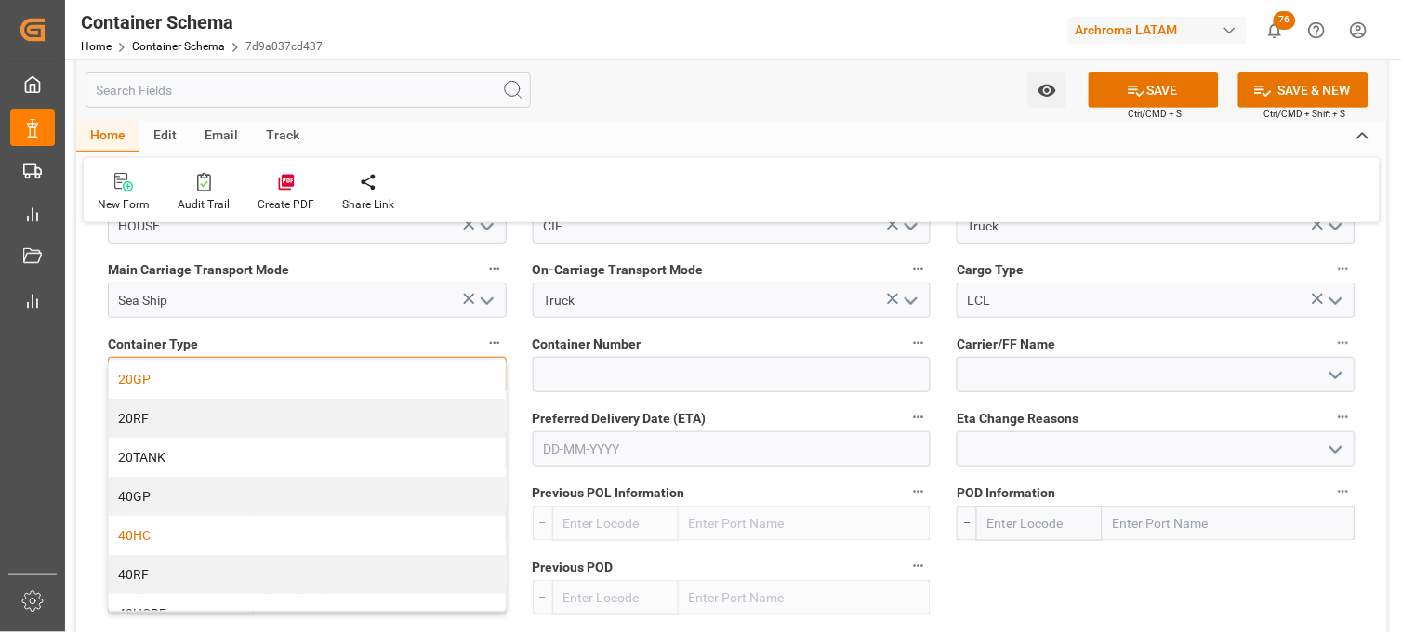
click at [251, 532] on div "40HC" at bounding box center [307, 535] width 397 height 39
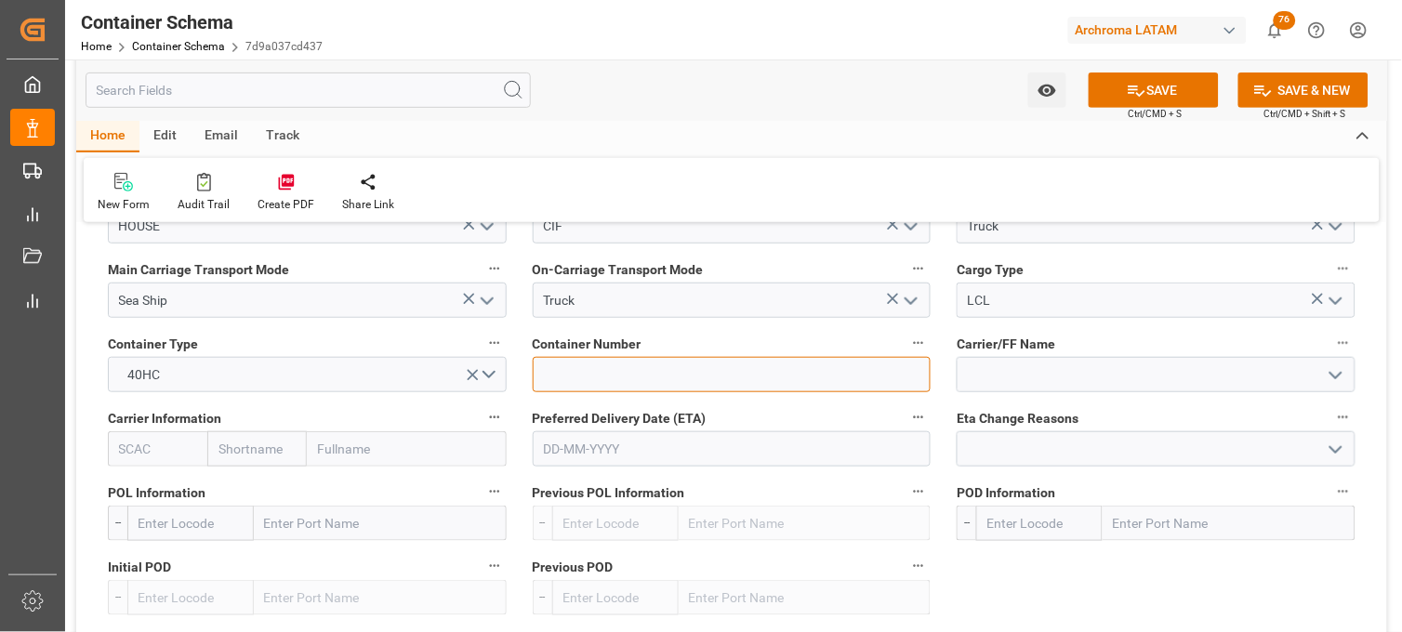
click at [562, 366] on input at bounding box center [732, 374] width 399 height 35
paste input "MNBU3342778"
type input "MNBU3342778"
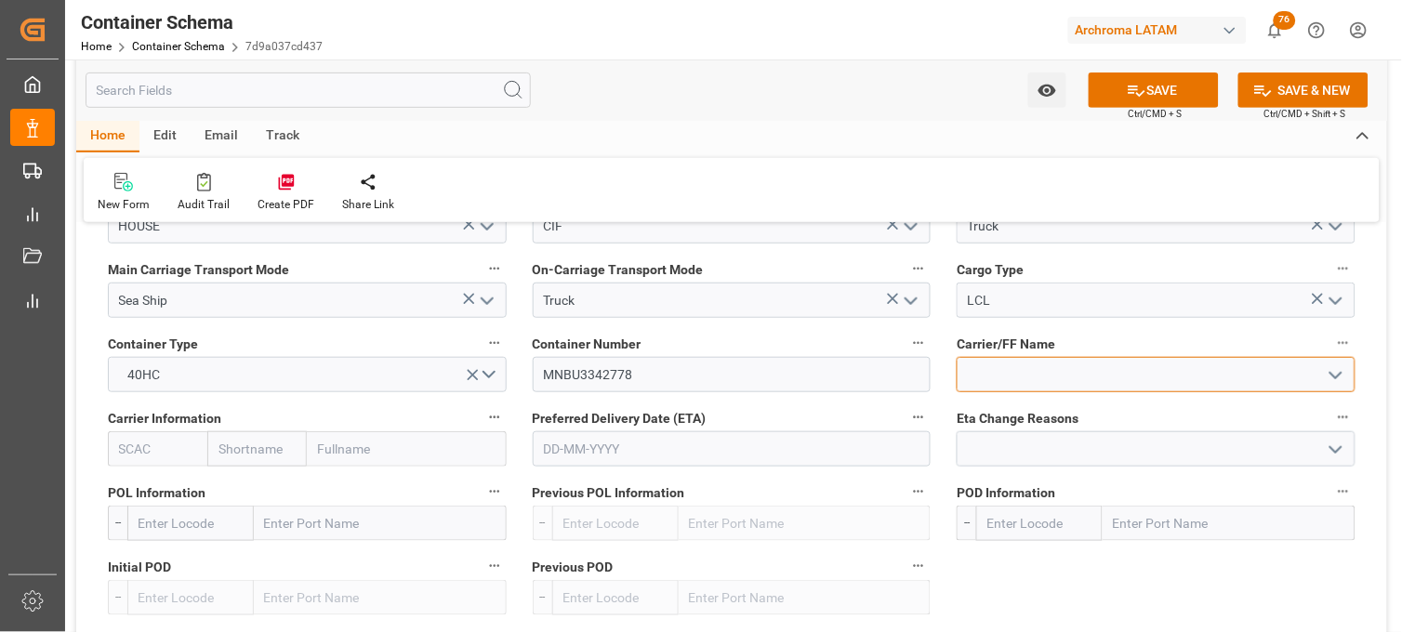
click at [996, 367] on input at bounding box center [1156, 374] width 399 height 35
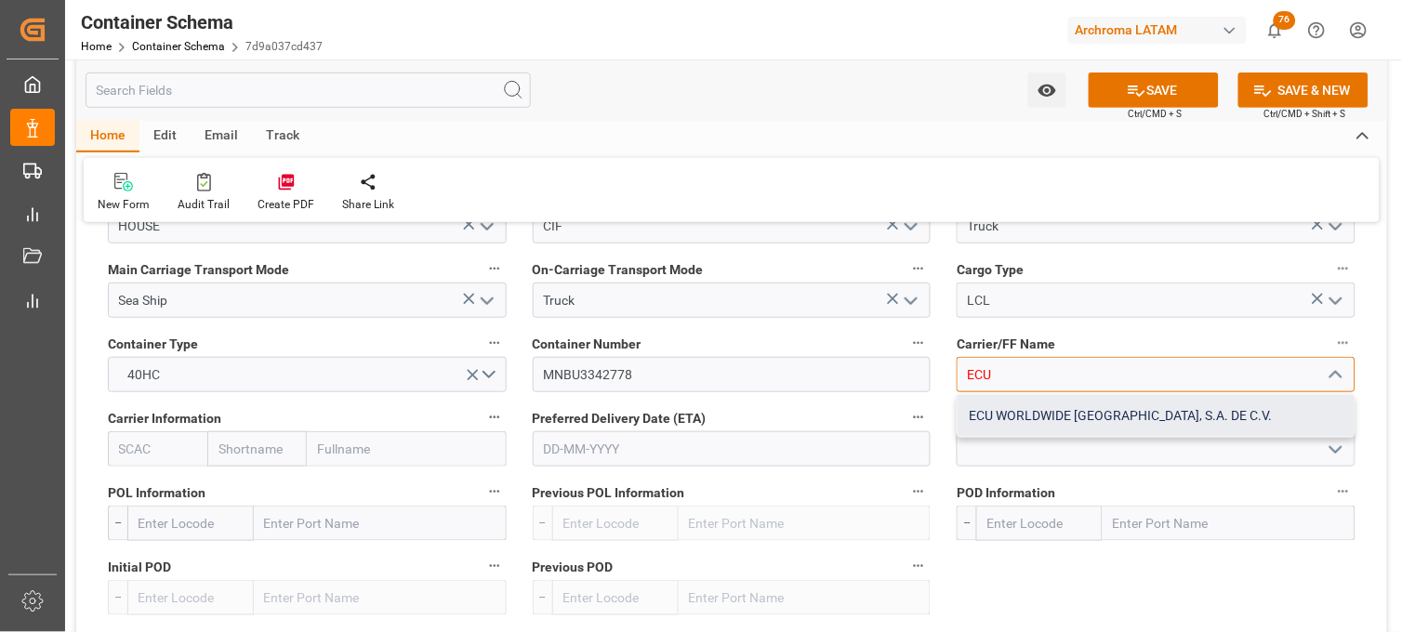
click at [998, 406] on div "ECU WORLDWIDE MEXICO, S.A. DE C.V." at bounding box center [1156, 416] width 397 height 42
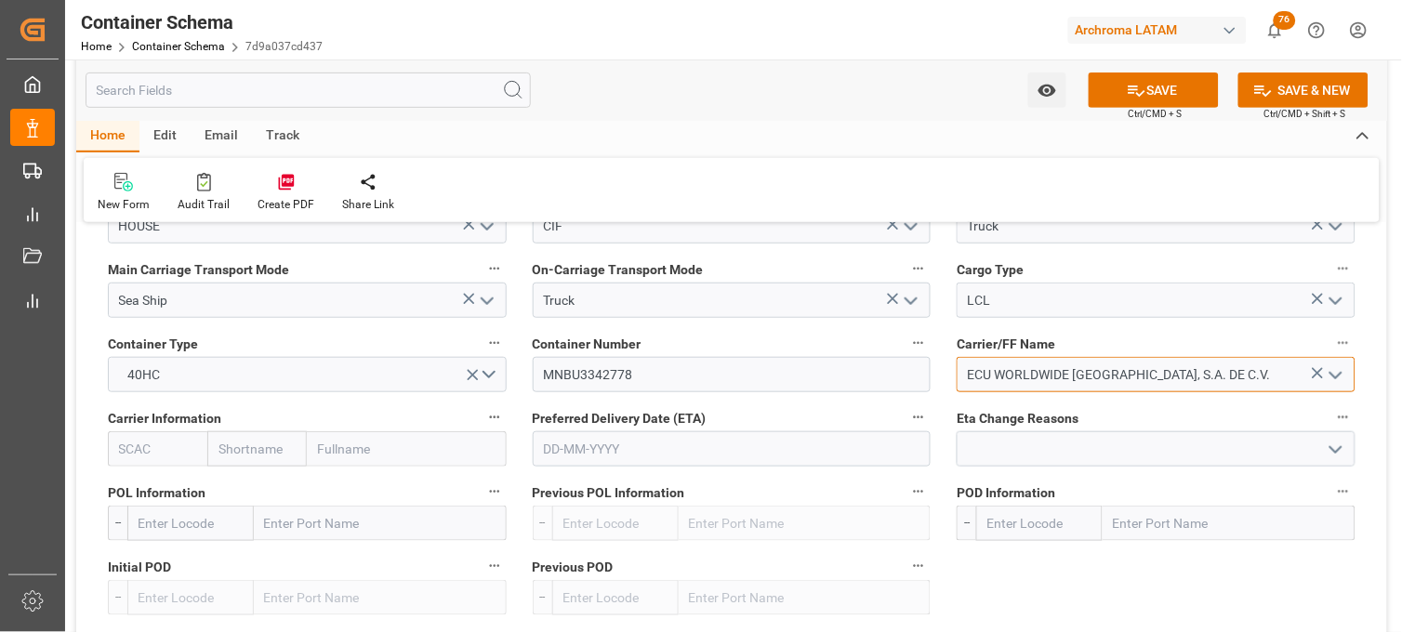
type input "ECU WORLDWIDE MEXICO, S.A. DE C.V."
click at [283, 457] on input "text" at bounding box center [257, 449] width 100 height 35
type input "MAERS"
click at [246, 490] on b "Maersk" at bounding box center [241, 490] width 44 height 15
type input "MAEU"
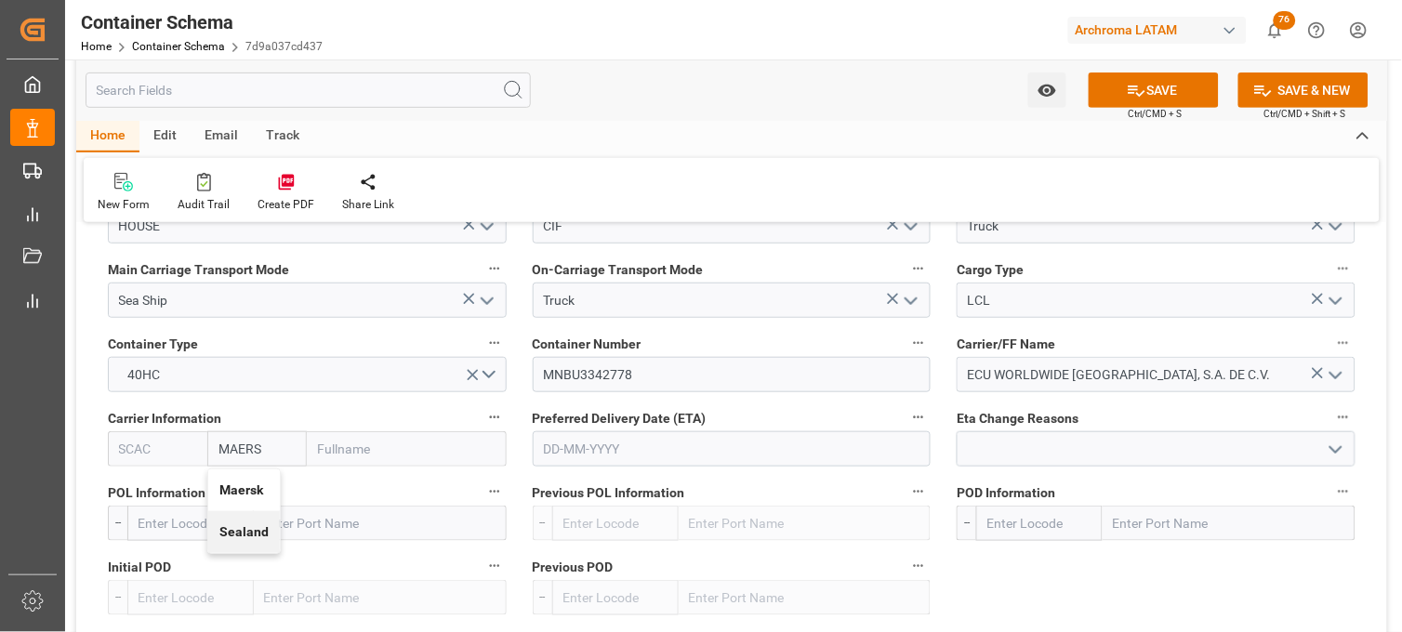
type input "Maersk"
type input "Maersk Line AS"
type input "Maersk"
click at [579, 447] on input "text" at bounding box center [732, 449] width 399 height 35
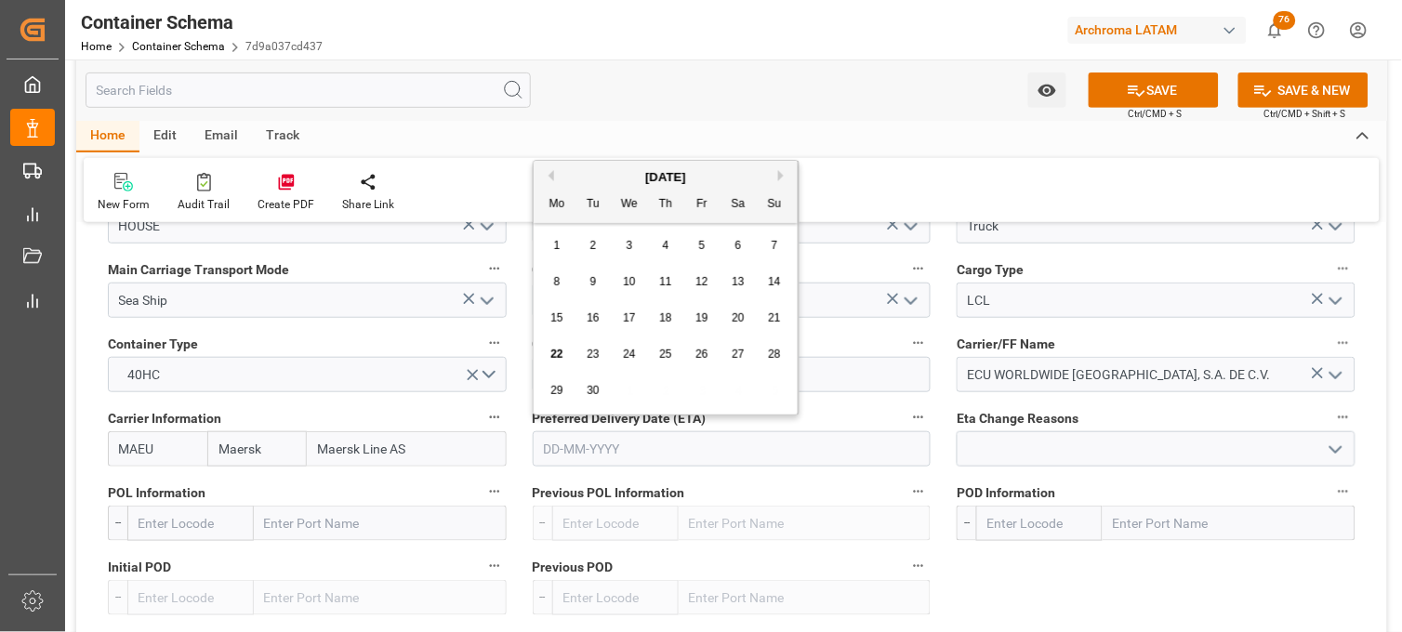
click at [569, 264] on div "8 9 10 11 12 13 14" at bounding box center [666, 282] width 254 height 36
click at [778, 178] on button "Next Month" at bounding box center [783, 175] width 11 height 11
click at [737, 245] on span "4" at bounding box center [739, 245] width 7 height 13
type input "04-10-2025"
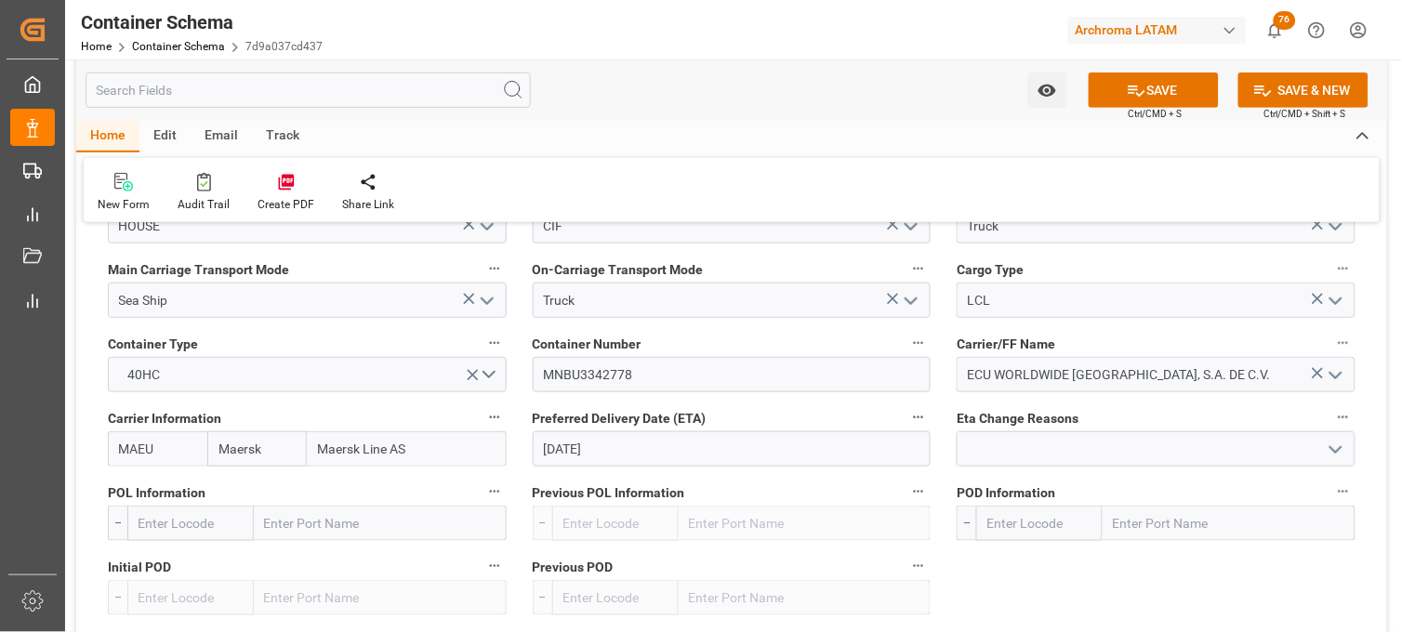
click at [312, 528] on input "text" at bounding box center [380, 523] width 253 height 35
type input "XINGAN"
click at [283, 567] on b "Tianjin Xingang Pt" at bounding box center [321, 564] width 110 height 15
type input "CNTXG"
type input "Tianjin Xingang Pt"
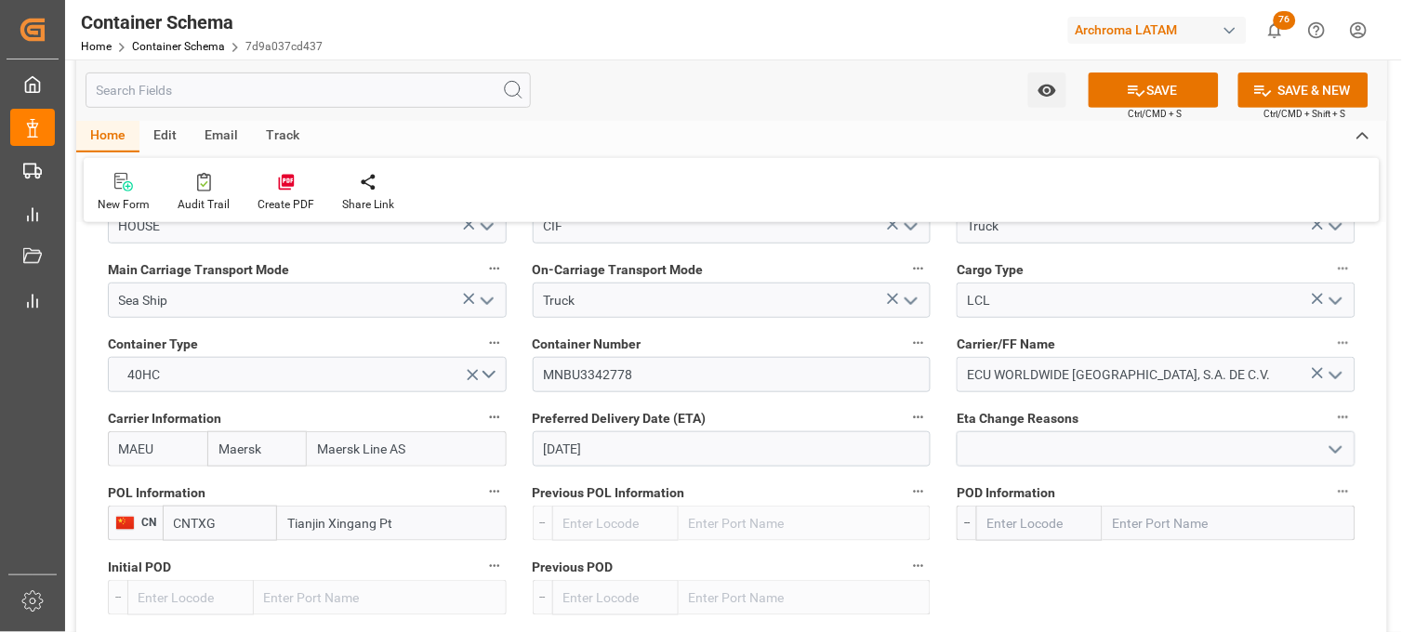
click at [1140, 534] on input "text" at bounding box center [1229, 523] width 253 height 35
type input "MANZA"
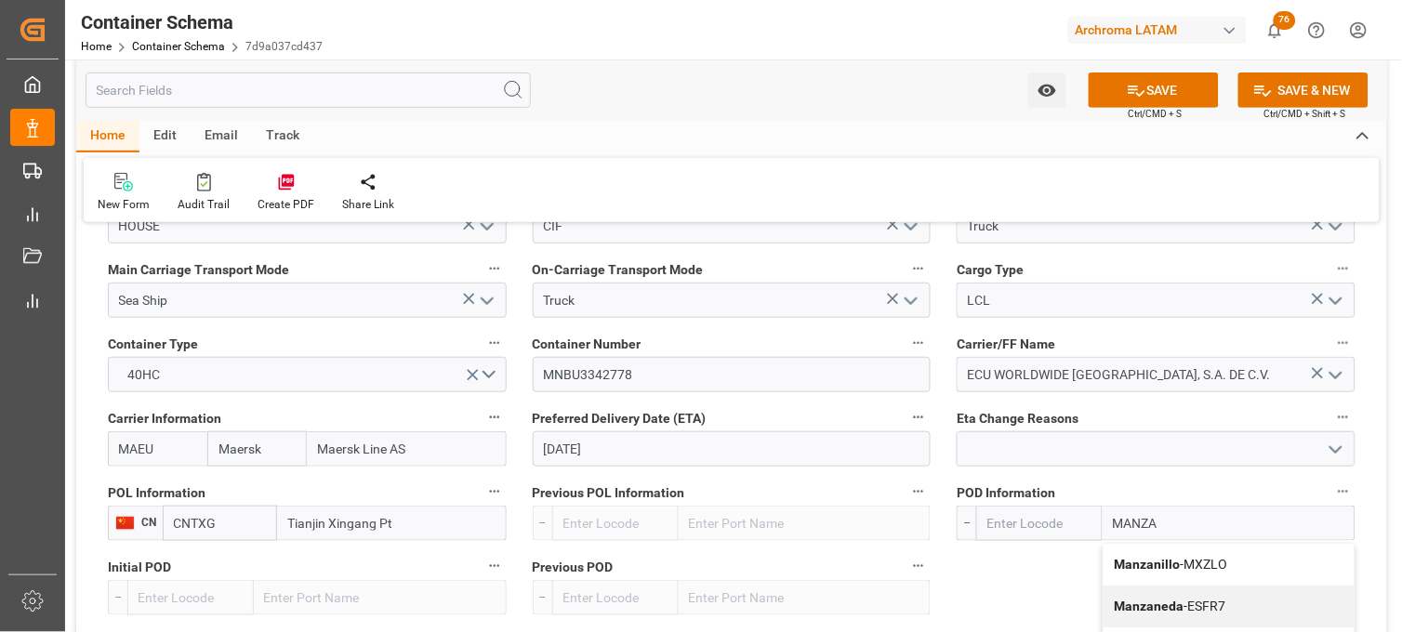
click at [1137, 561] on b "Manzanillo" at bounding box center [1148, 564] width 66 height 15
type input "MXZLO"
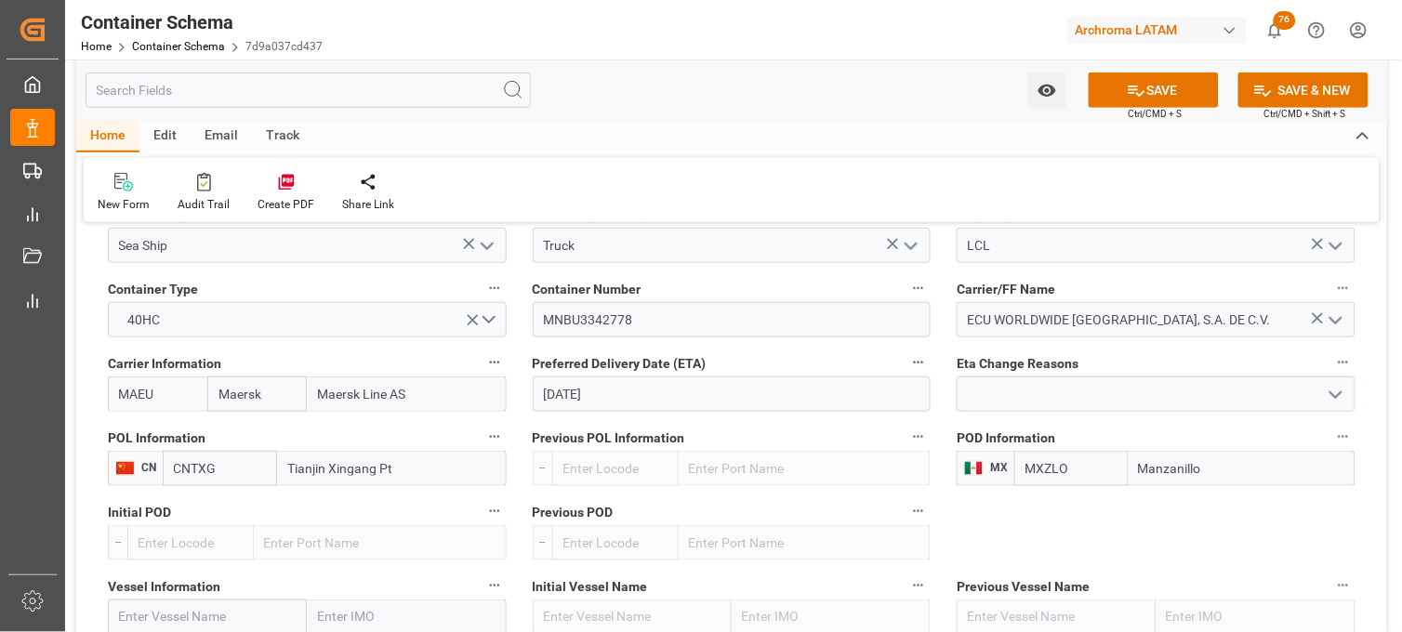
scroll to position [1860, 0]
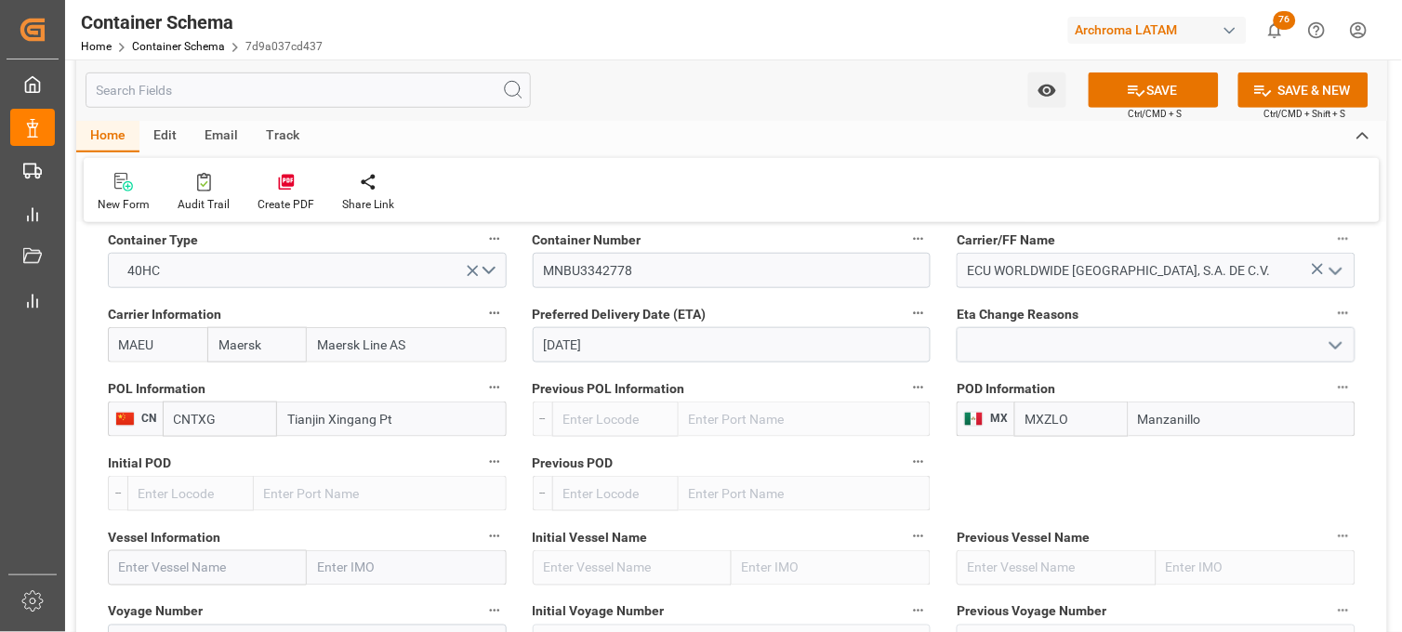
type input "Manzanillo"
click at [263, 565] on input "text" at bounding box center [207, 568] width 199 height 35
paste input "MAERSK EUREKA"
type input "MAERSK EUREKA"
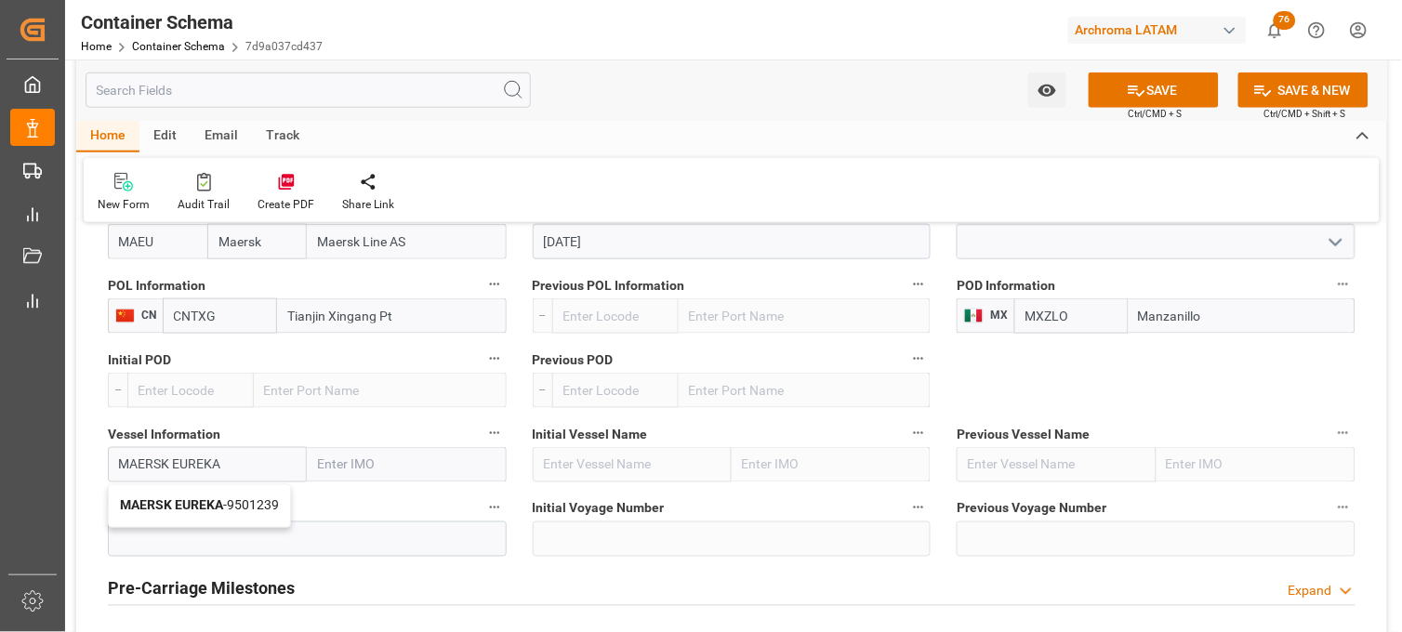
click at [210, 502] on b "MAERSK EUREKA" at bounding box center [171, 505] width 103 height 15
type input "9501239"
type input "MAERSK EUREKA"
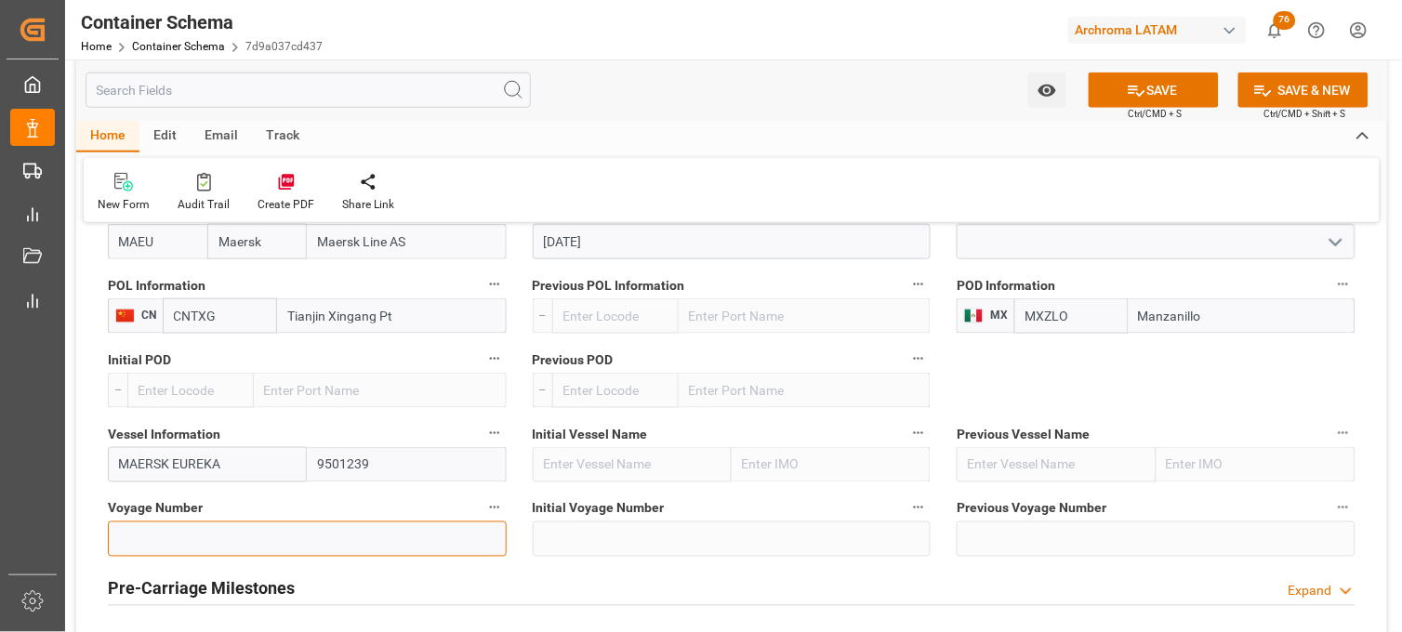
click at [300, 524] on input at bounding box center [307, 539] width 399 height 35
paste input "536E"
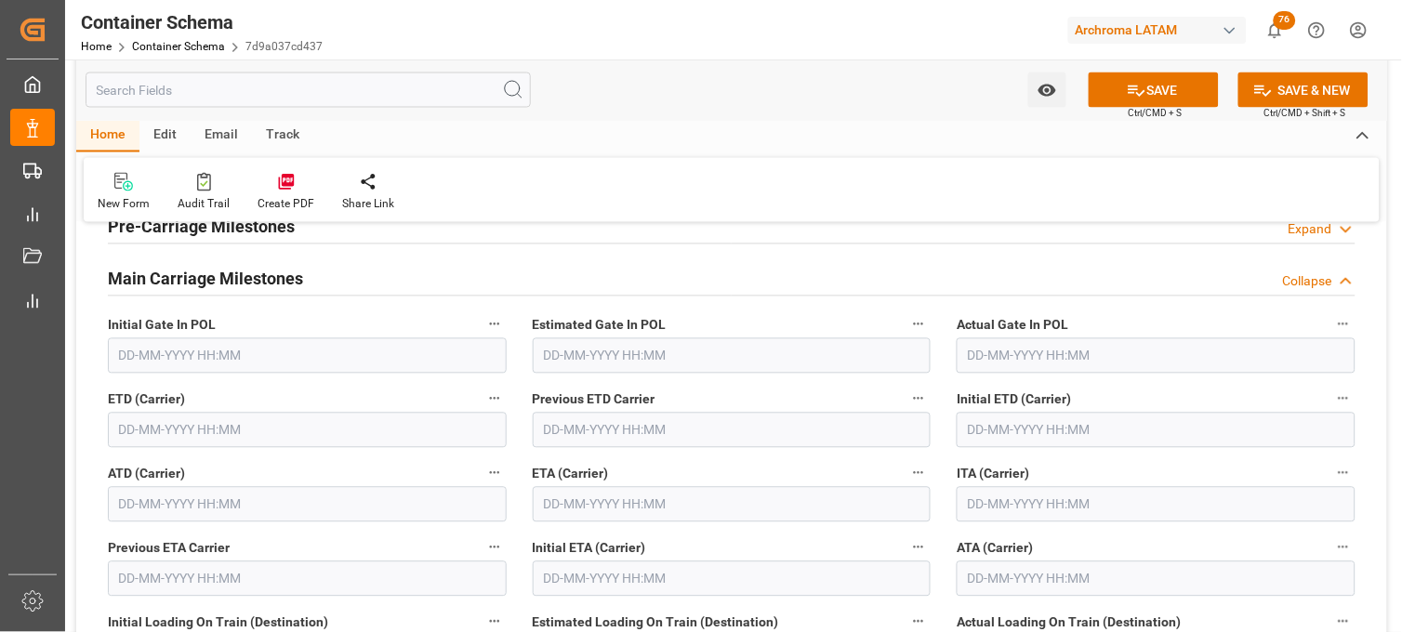
scroll to position [2376, 0]
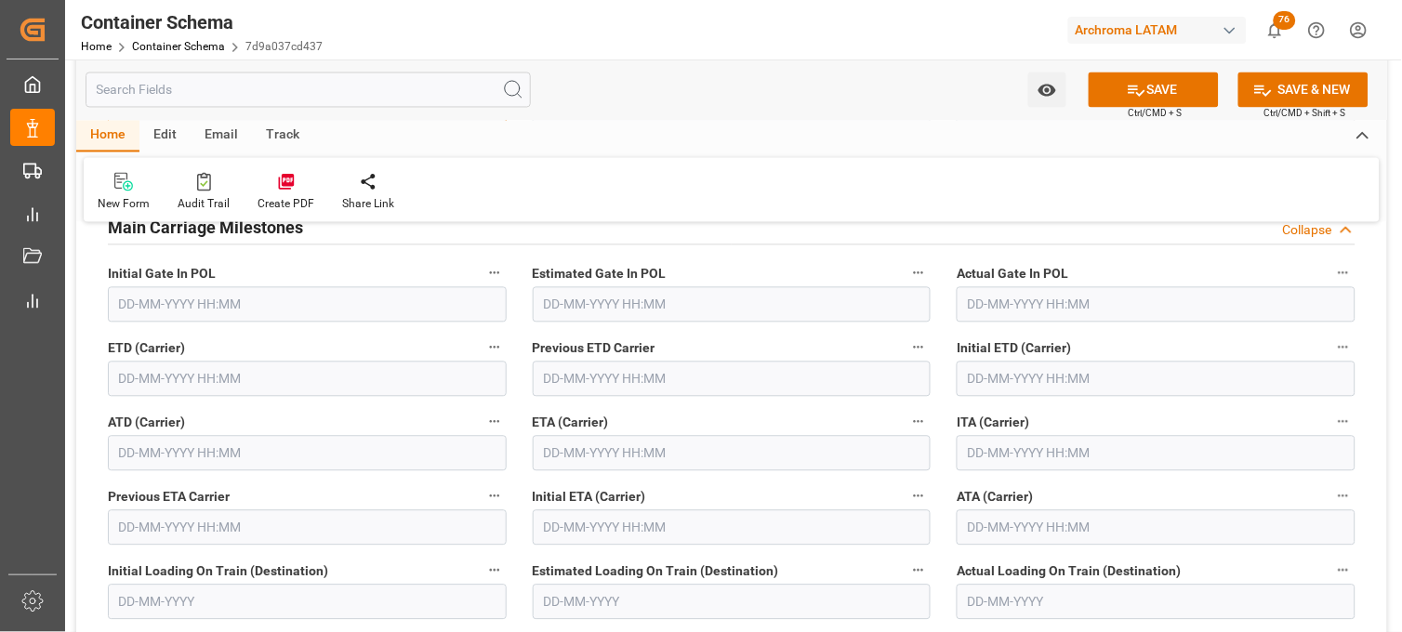
type input "536E"
click at [556, 442] on input "text" at bounding box center [732, 453] width 399 height 35
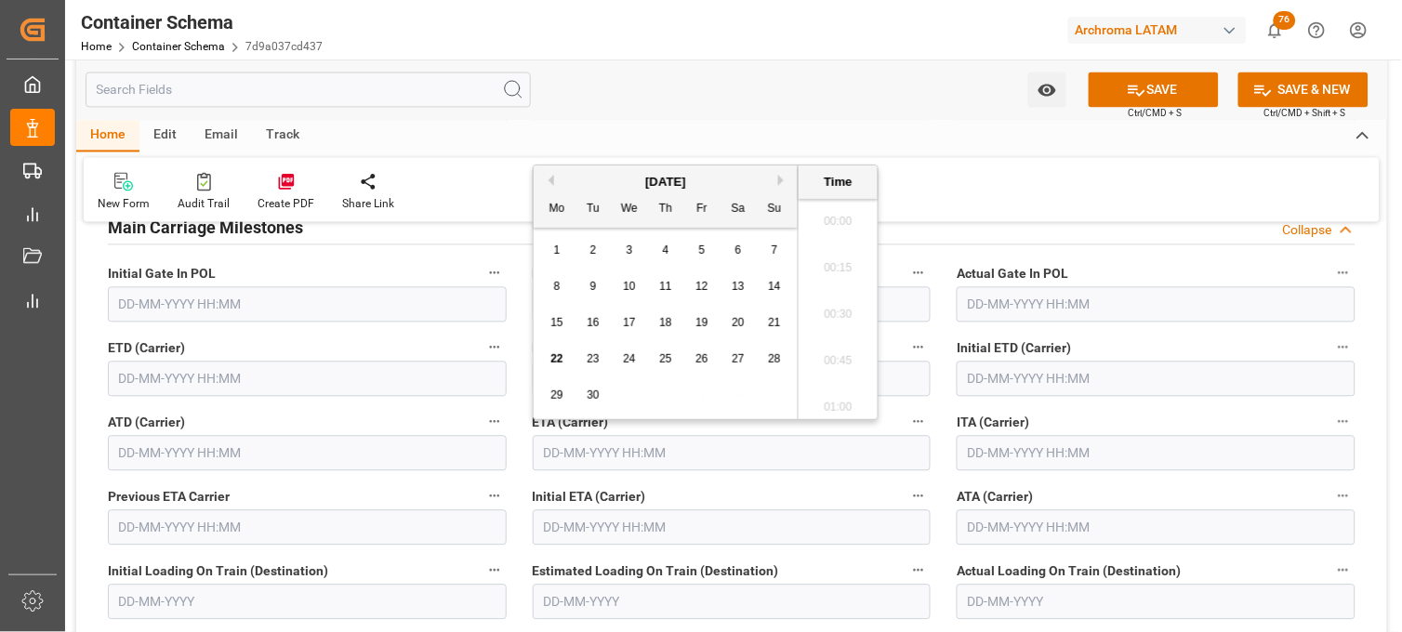
scroll to position [3772, 0]
click at [779, 181] on button "Next Month" at bounding box center [783, 180] width 11 height 11
drag, startPoint x: 738, startPoint y: 252, endPoint x: 742, endPoint y: 288, distance: 36.6
click at [738, 253] on span "4" at bounding box center [739, 250] width 7 height 13
click at [825, 338] on li "21:00" at bounding box center [838, 356] width 79 height 47
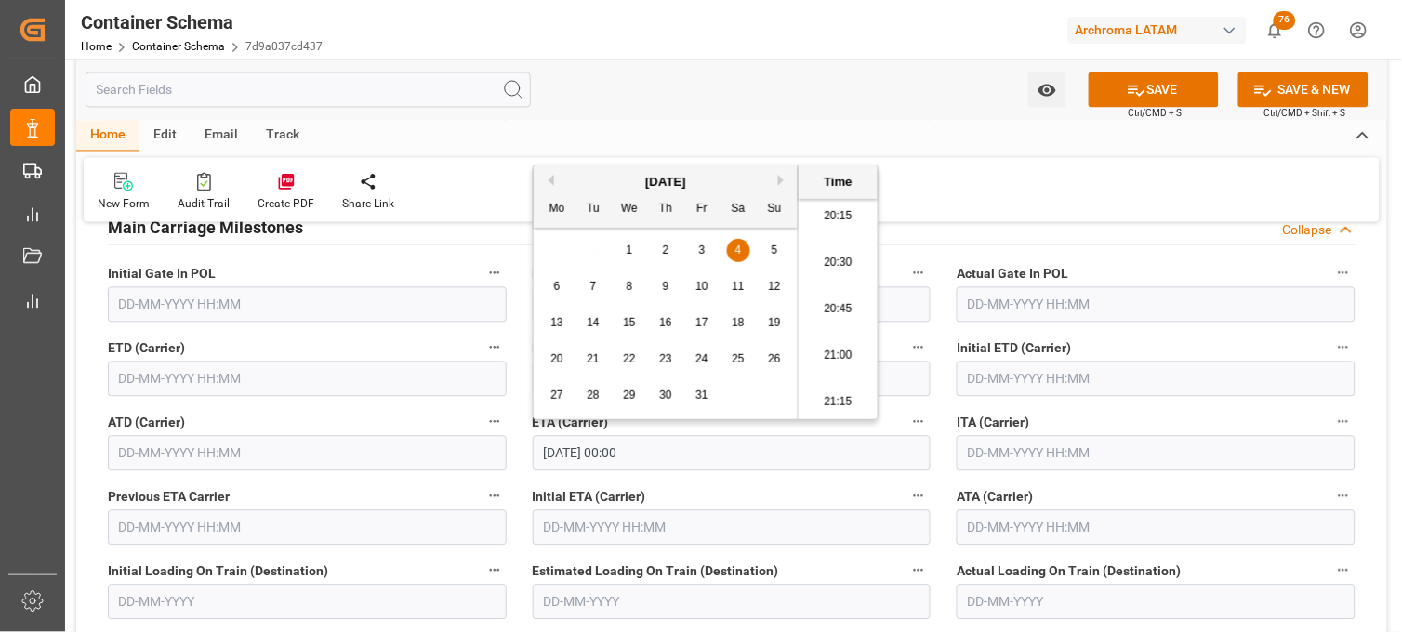
type input "04-10-2025 21:00"
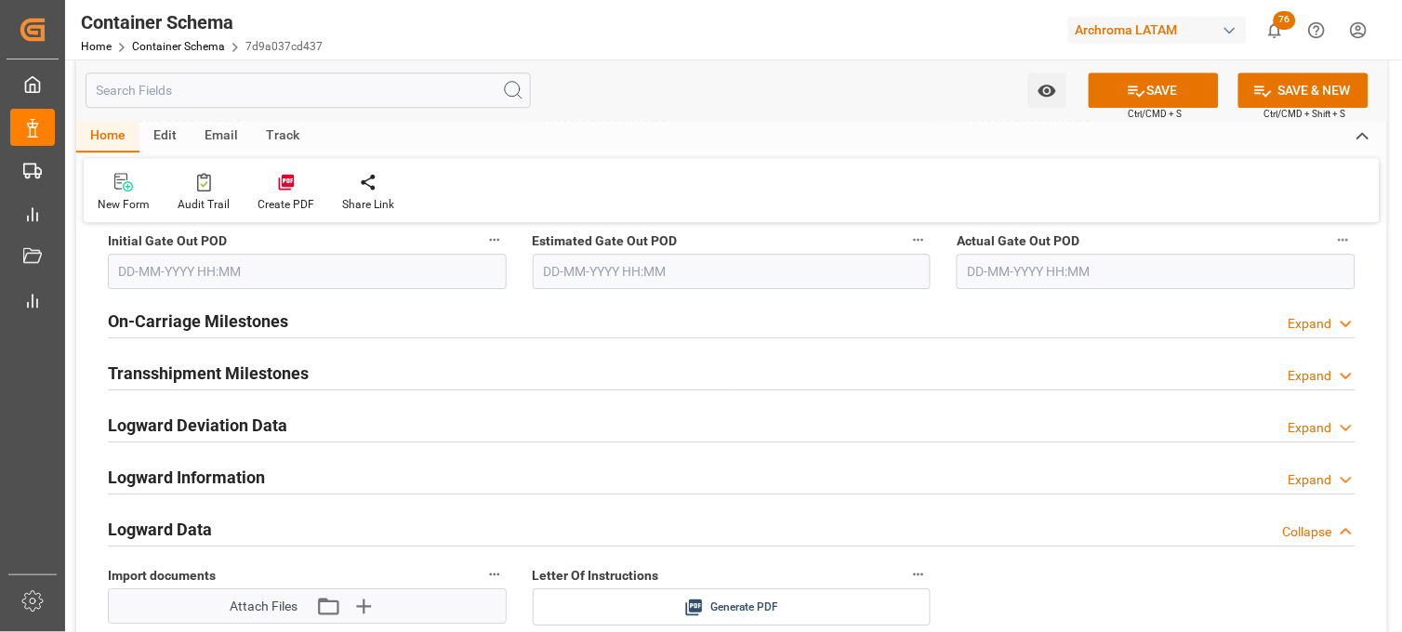
scroll to position [2790, 0]
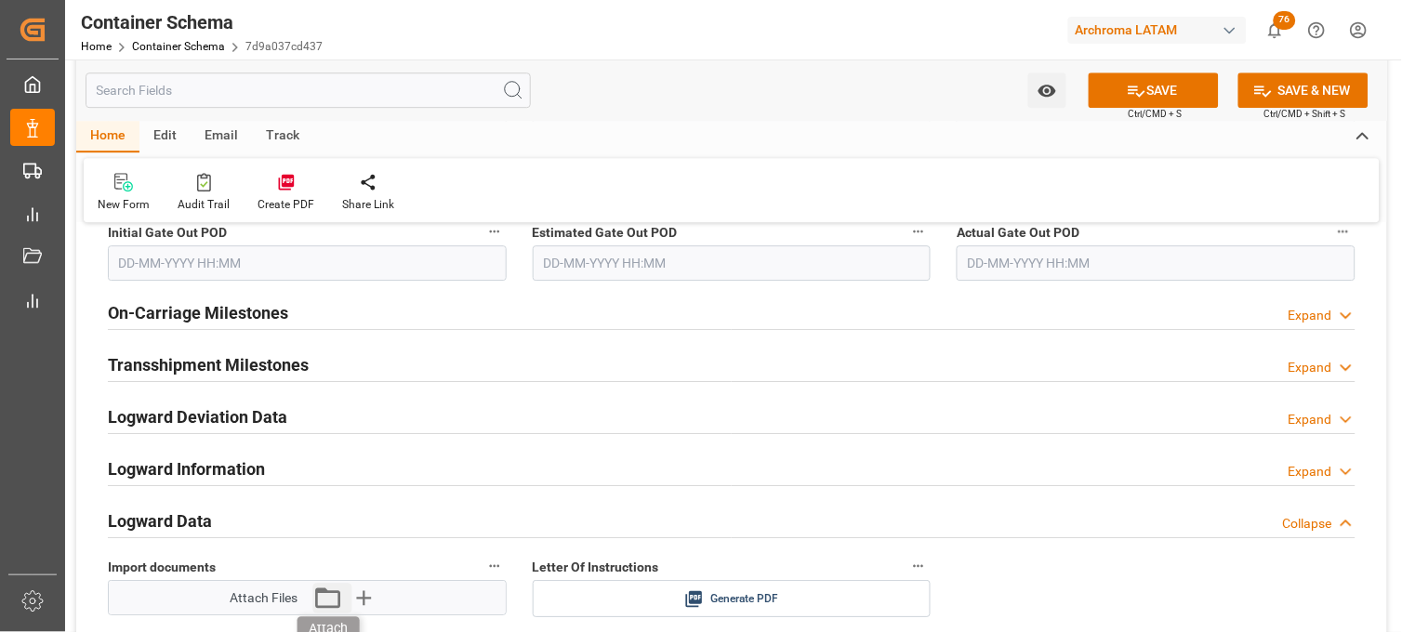
click at [338, 602] on icon "button" at bounding box center [328, 598] width 30 height 30
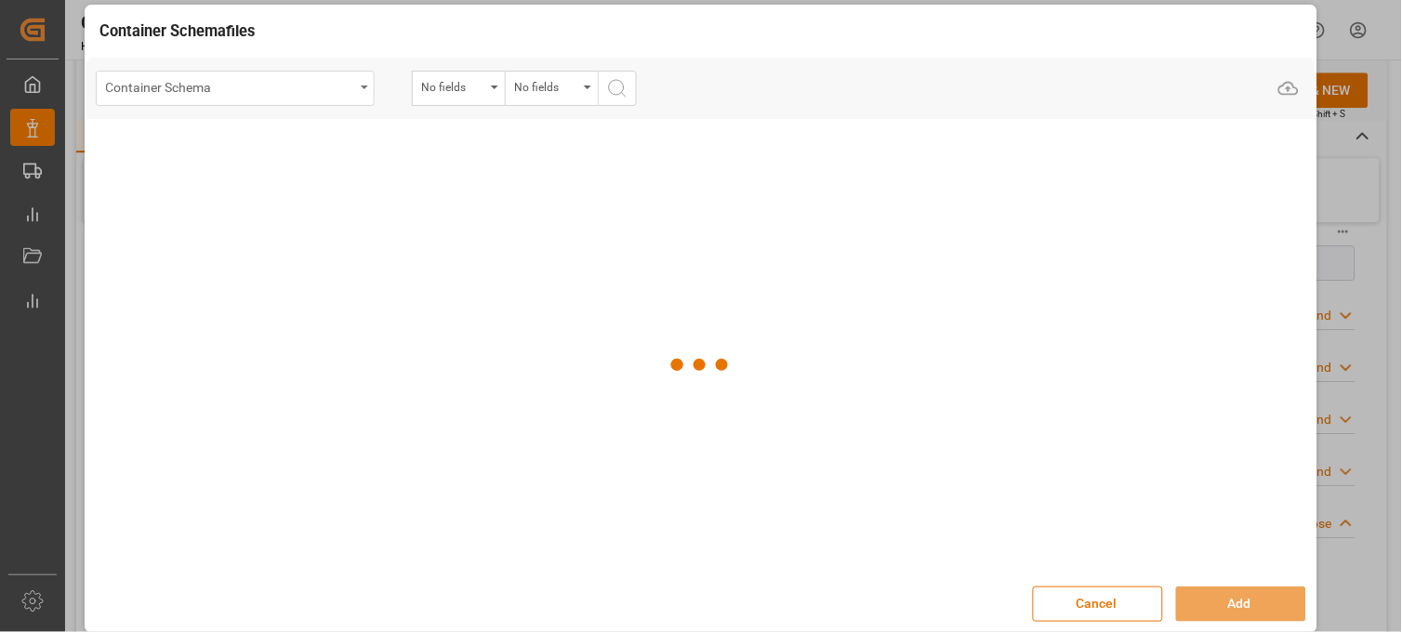
click at [347, 89] on div "Container Schema" at bounding box center [230, 85] width 248 height 23
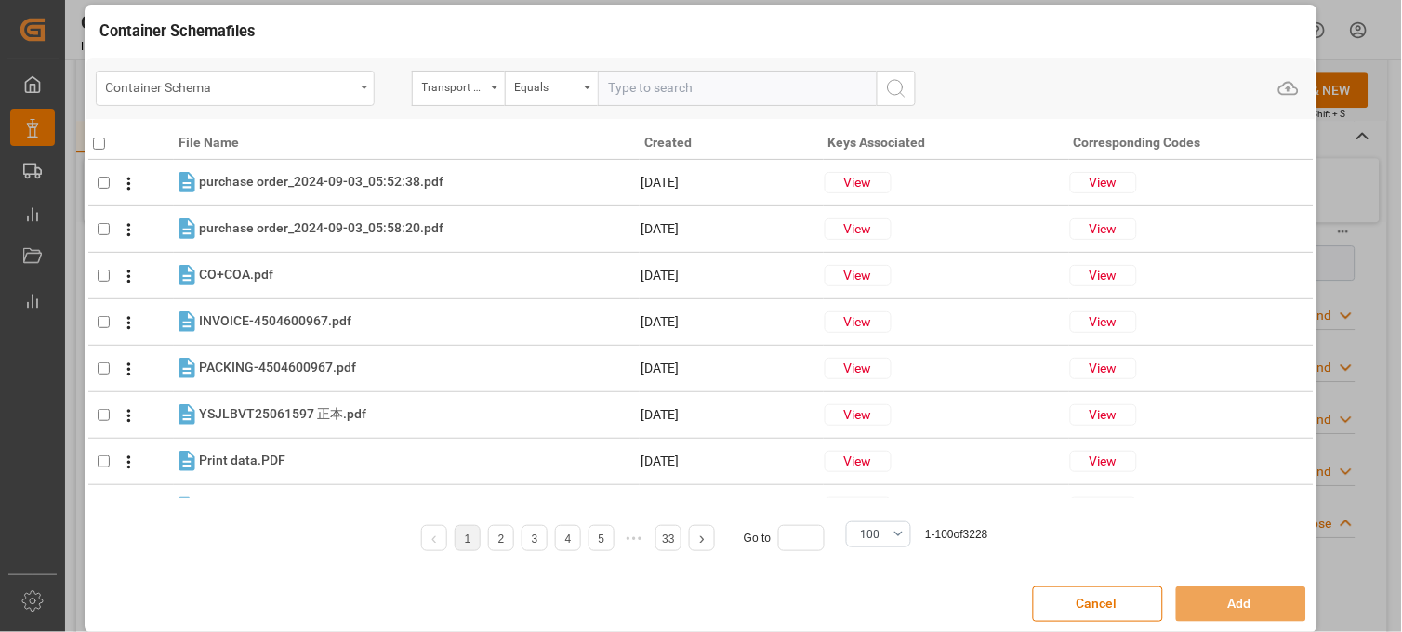
click at [350, 99] on div "Container Schema" at bounding box center [235, 88] width 279 height 35
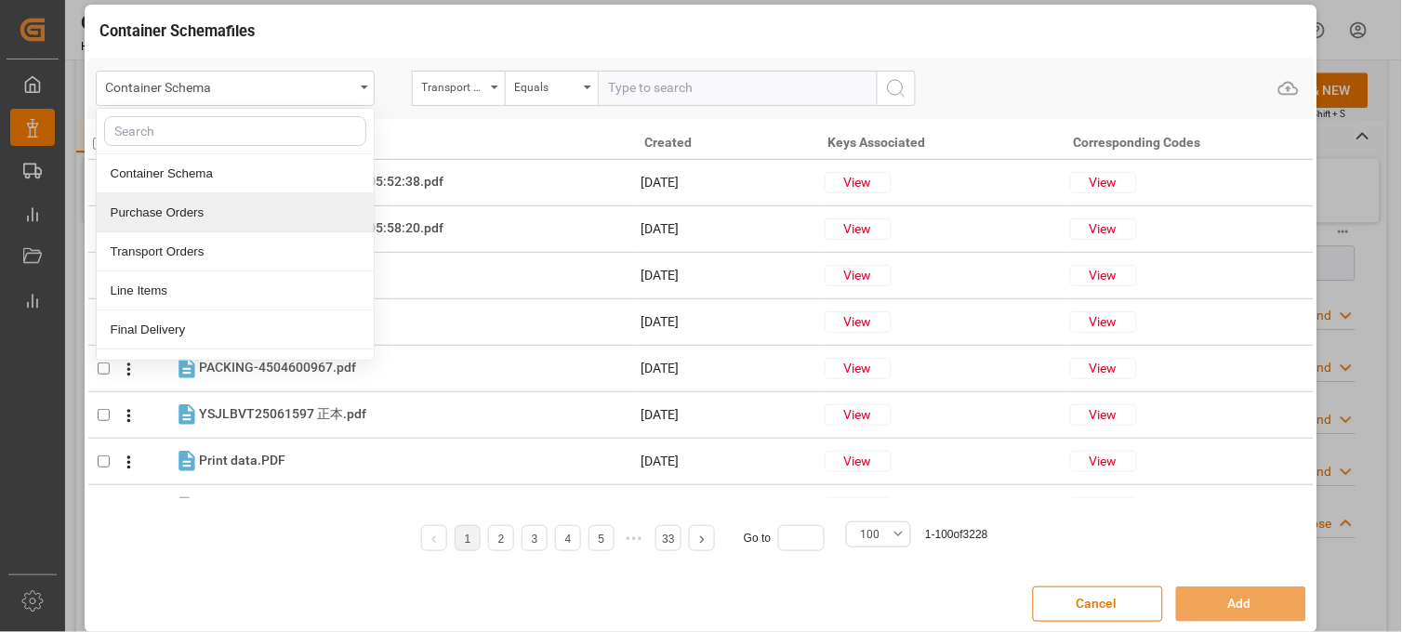
click at [246, 205] on div "Purchase Orders" at bounding box center [235, 212] width 277 height 39
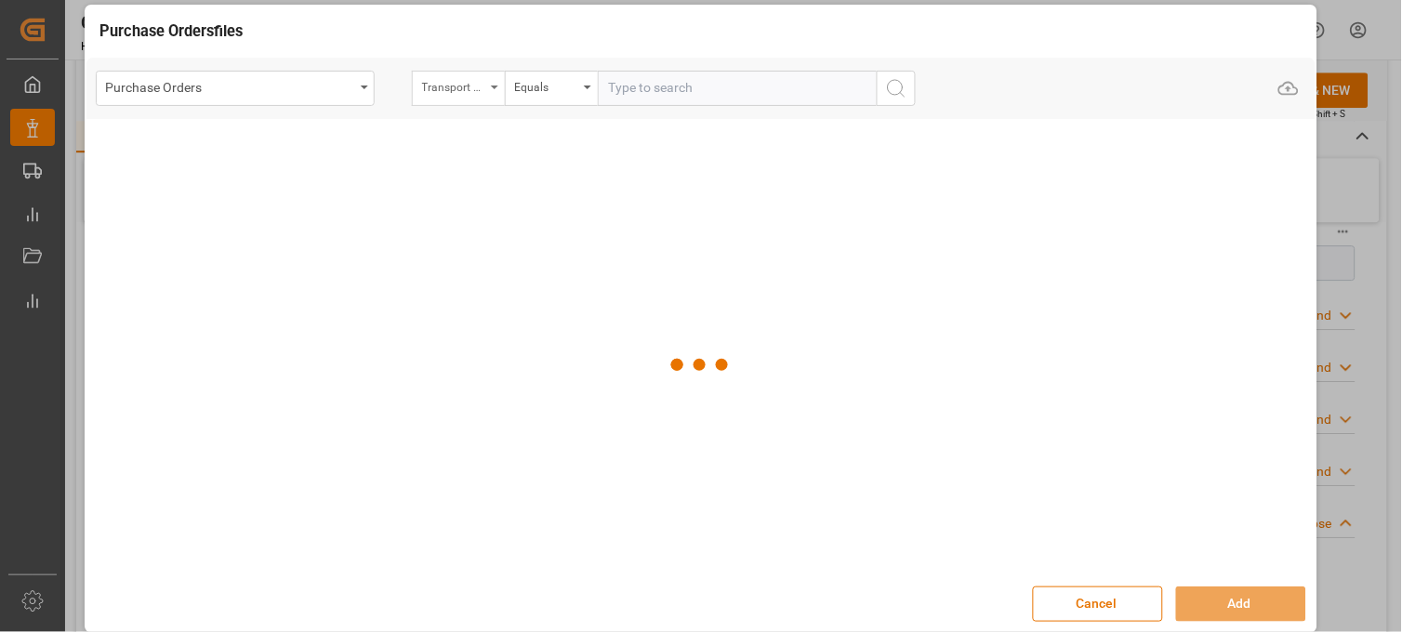
click at [442, 81] on div "Transport Type" at bounding box center [453, 84] width 63 height 21
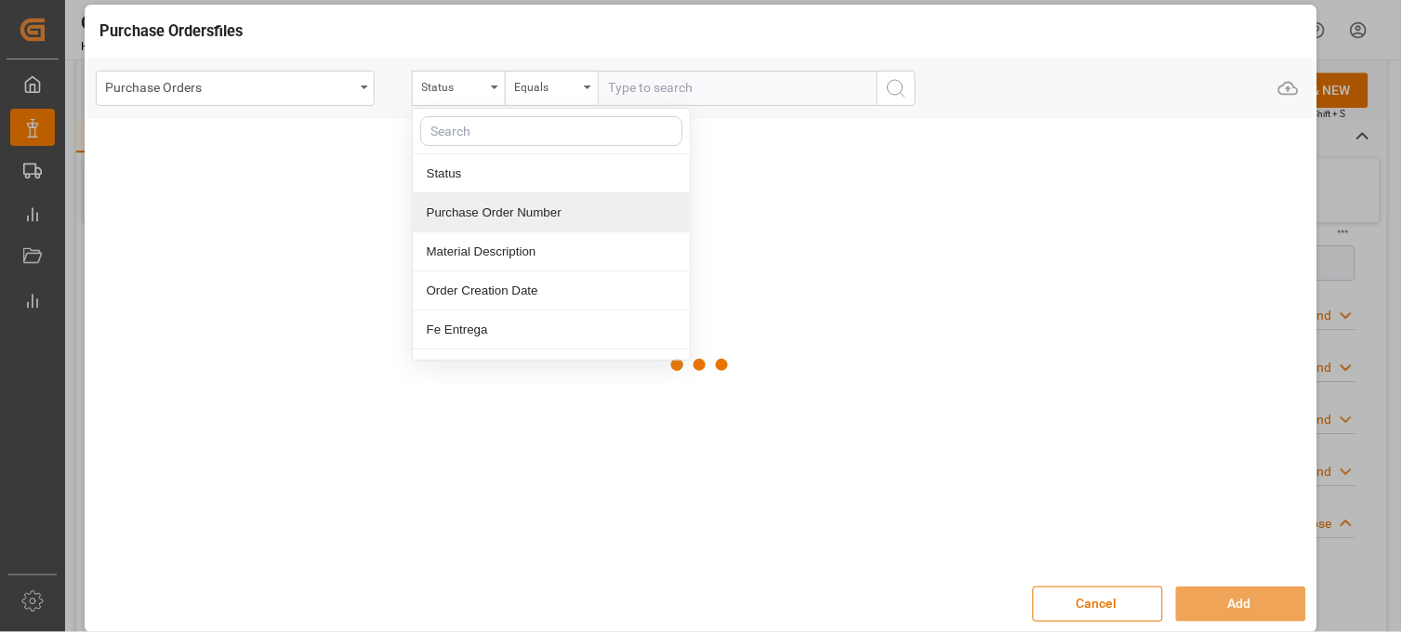
click at [457, 203] on div "Purchase Order Number" at bounding box center [551, 212] width 277 height 39
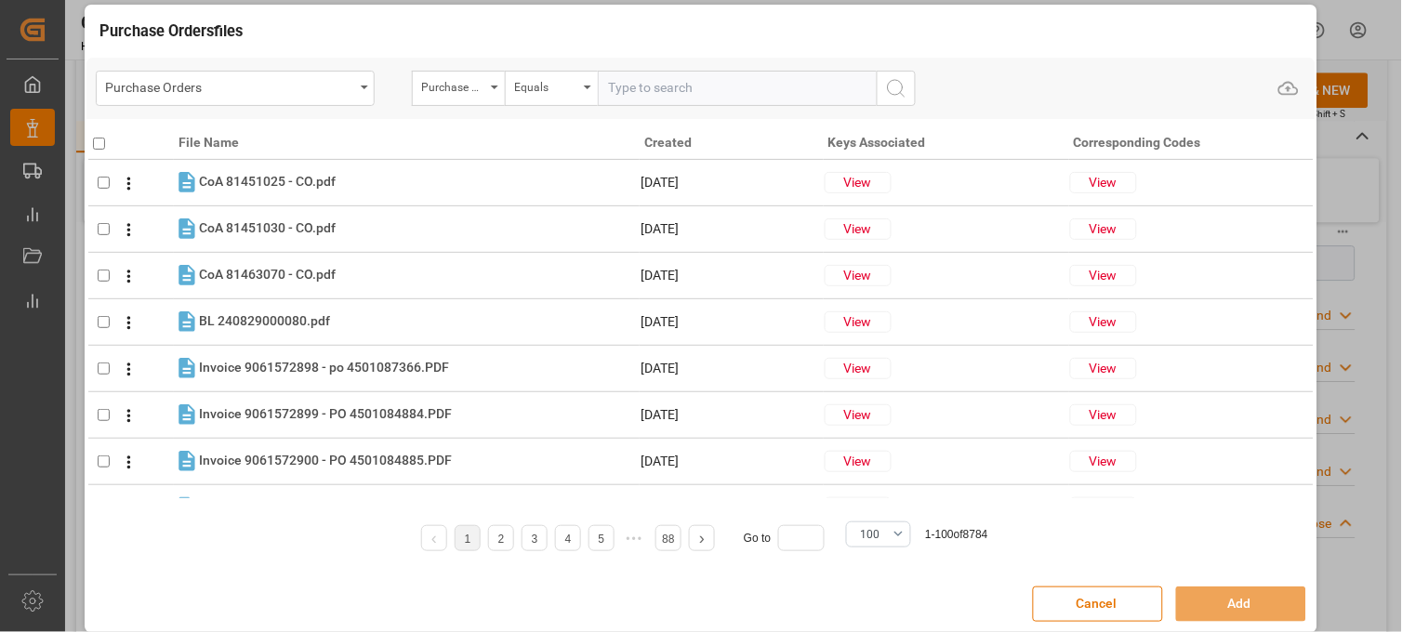
click at [642, 96] on input "text" at bounding box center [737, 88] width 279 height 35
paste input "4504650970"
type input "4504650970"
click at [888, 89] on circle "search button" at bounding box center [895, 87] width 15 height 15
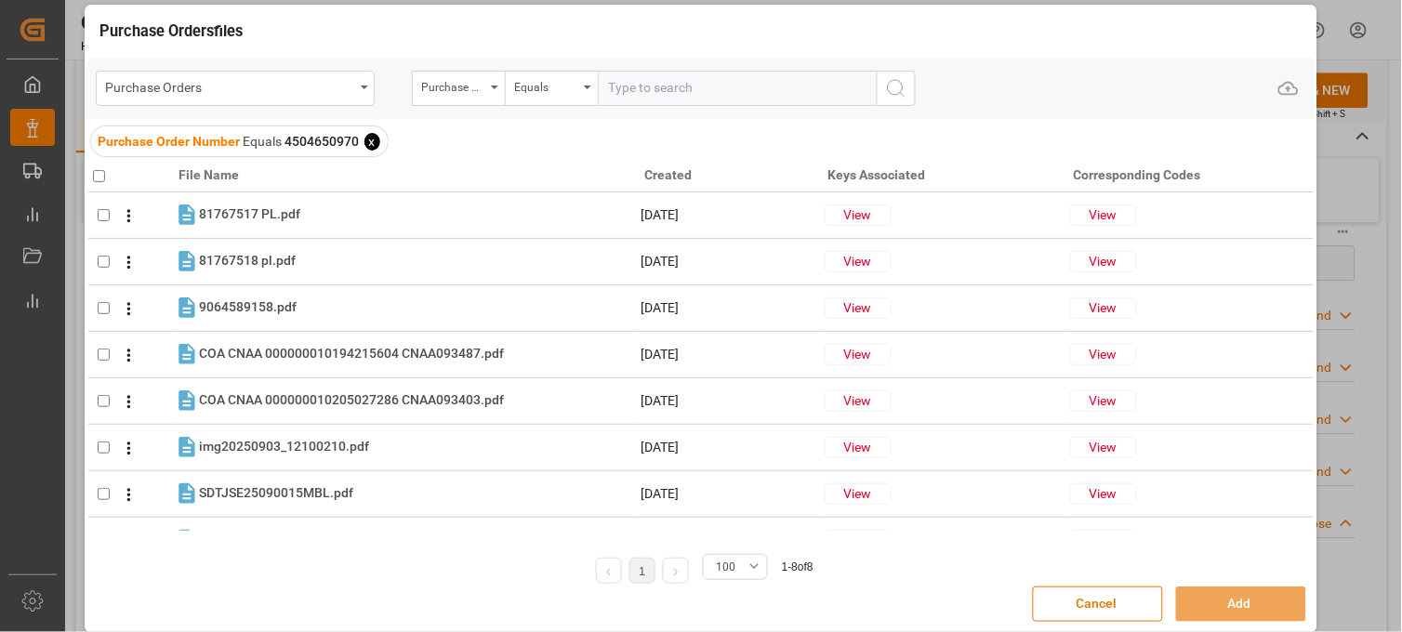
click at [100, 177] on input "checkbox" at bounding box center [99, 176] width 12 height 12
checkbox input "true"
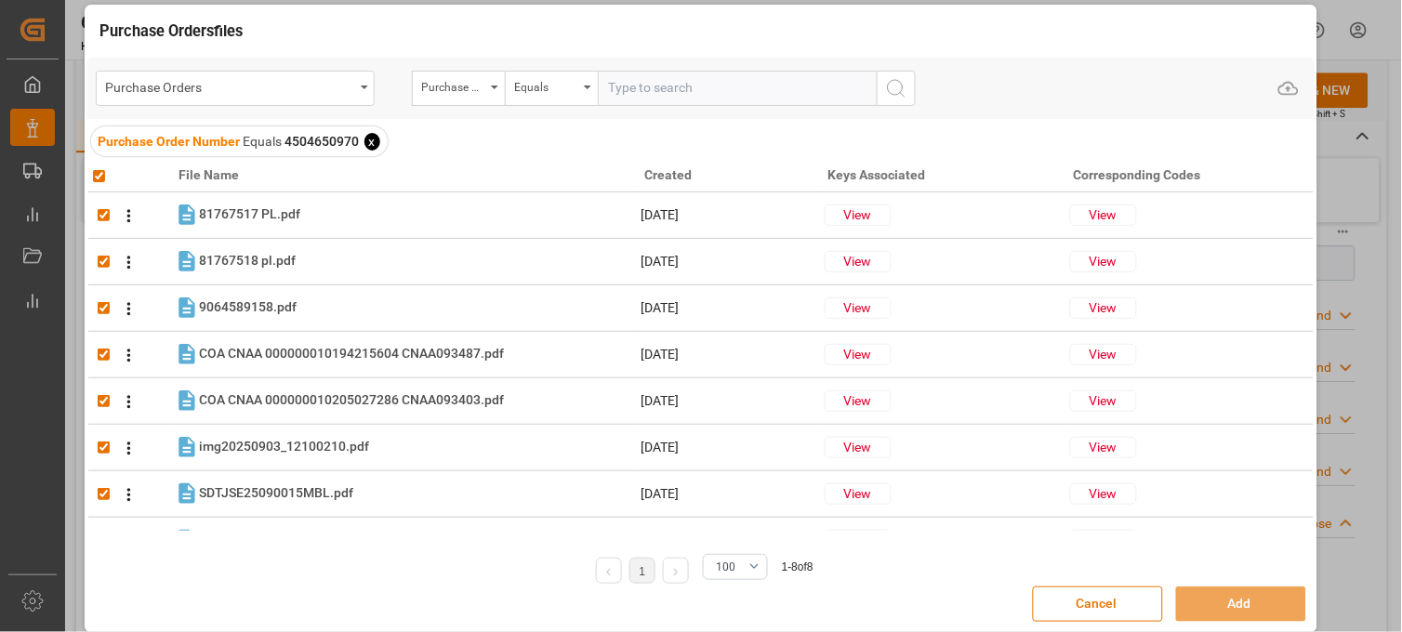
checkbox input "true"
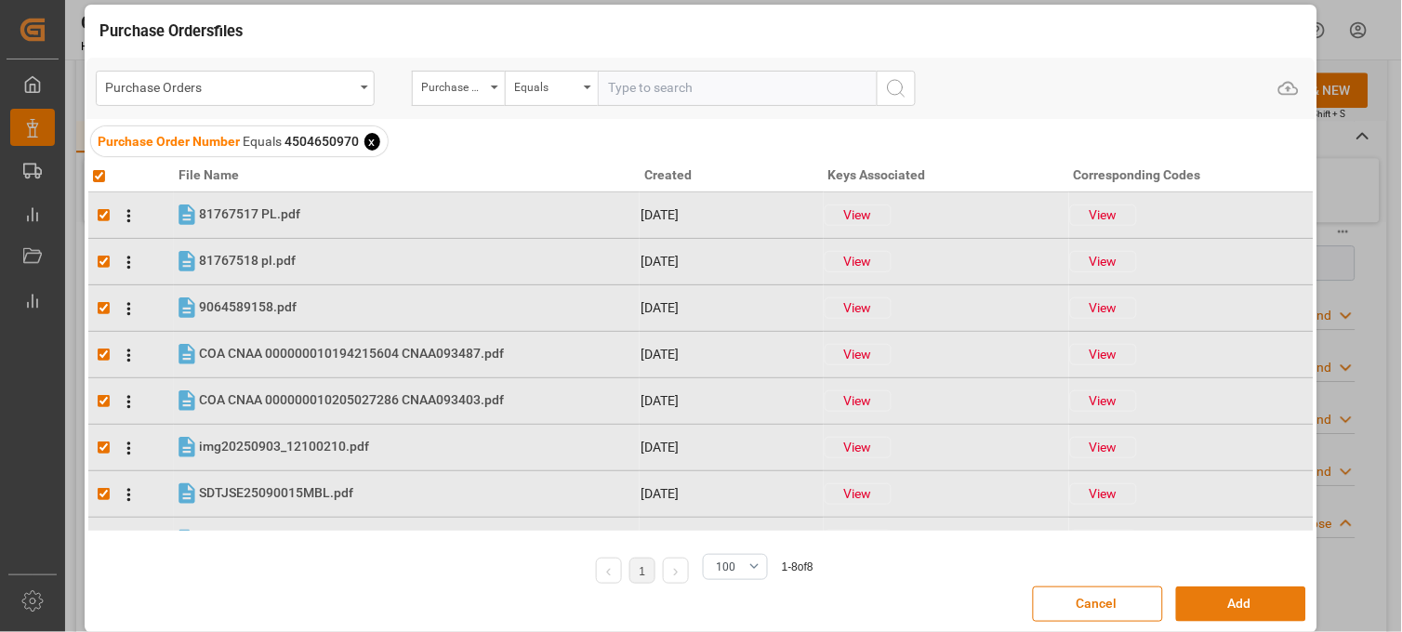
click at [1221, 608] on button "Add" at bounding box center [1241, 604] width 130 height 35
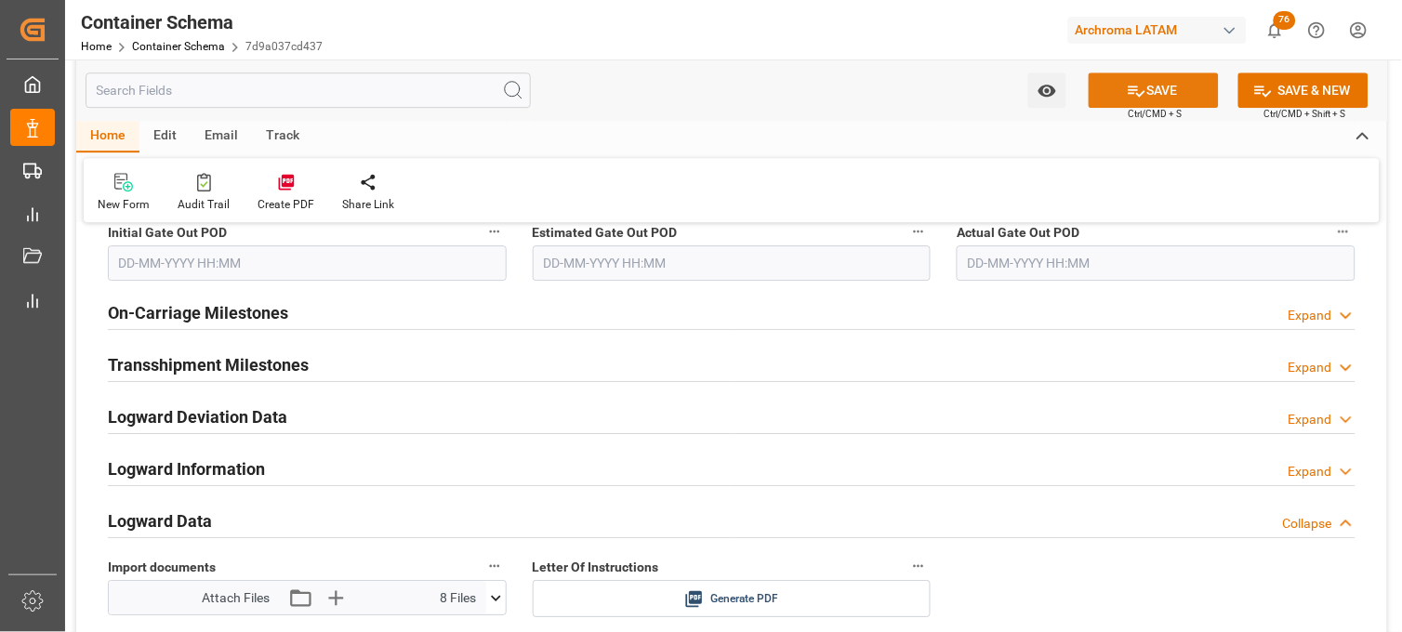
click at [1121, 98] on button "SAVE" at bounding box center [1154, 90] width 130 height 35
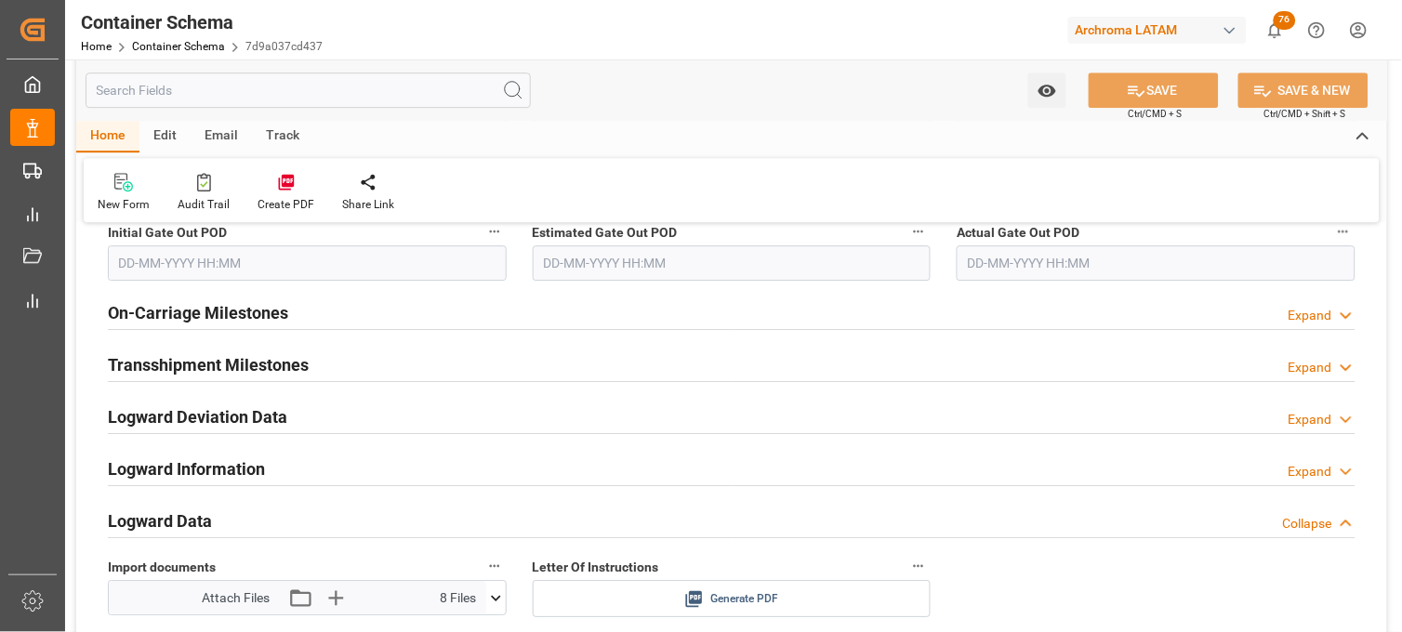
click at [696, 596] on icon at bounding box center [694, 600] width 20 height 20
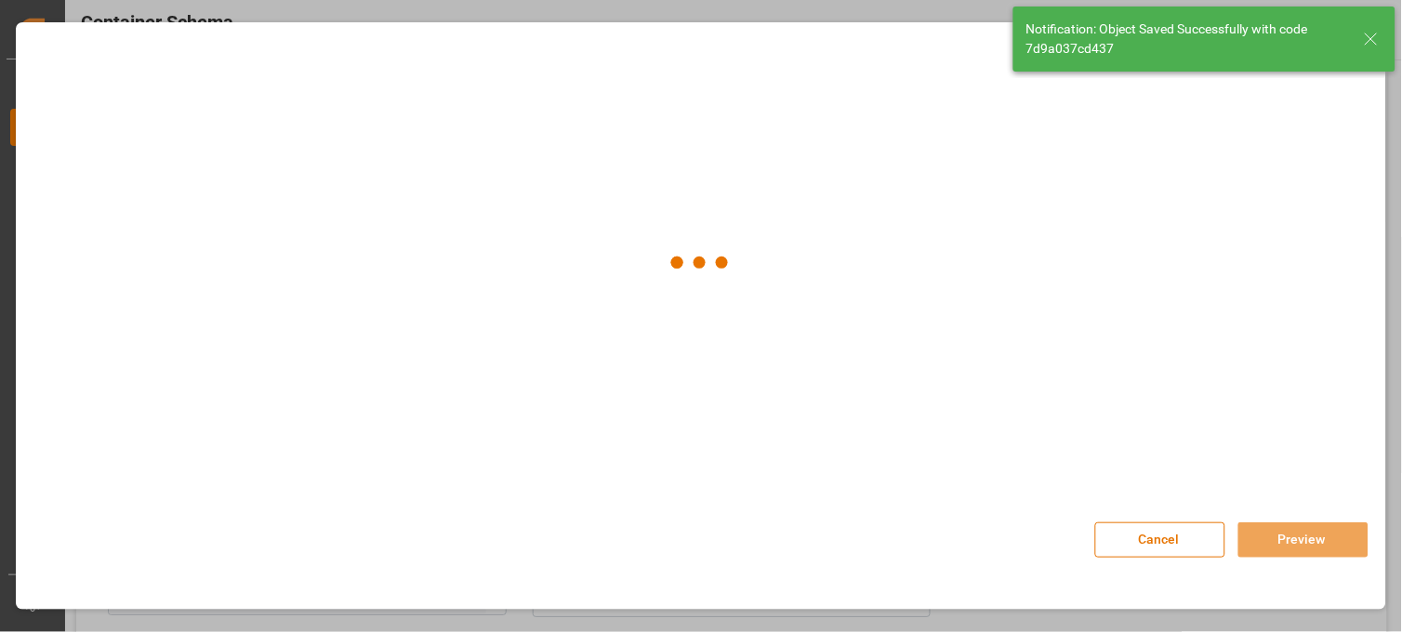
type input "Document Sent"
type input "MXZLO"
type input "Manzanillo"
type input "MAERSK EUREKA"
type input "9501239"
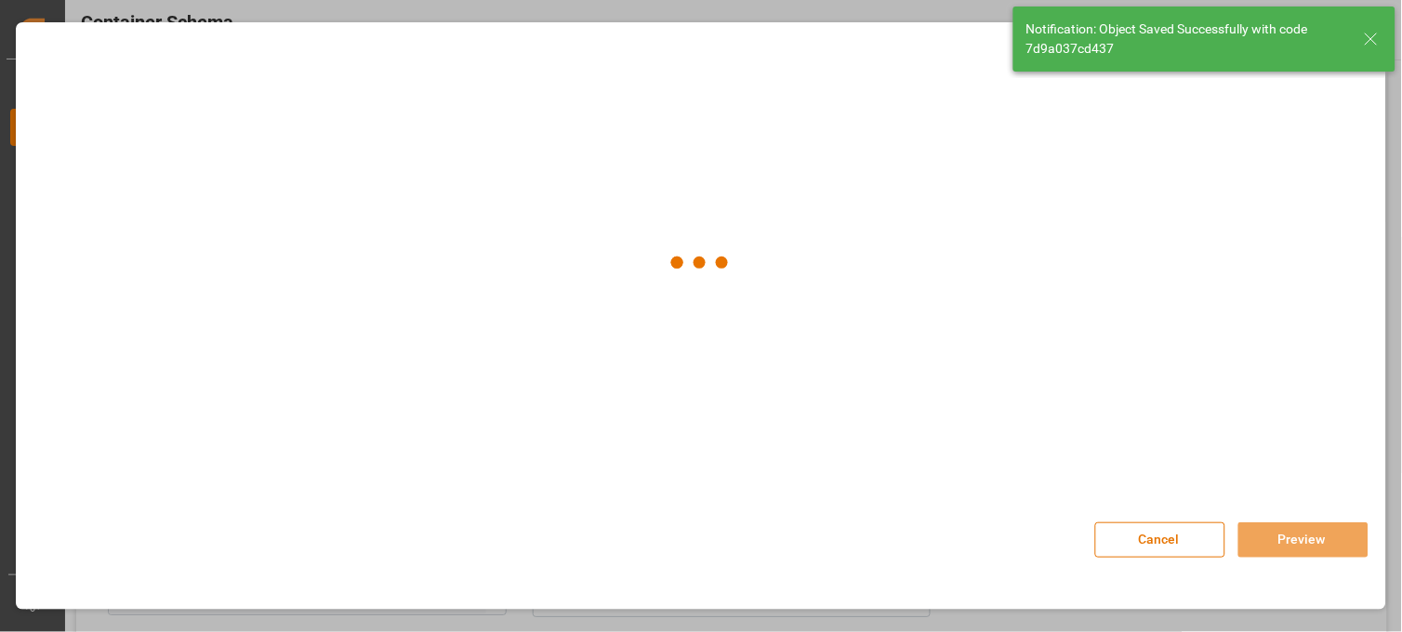
type input "536E"
type input "04-10-2025 21:00"
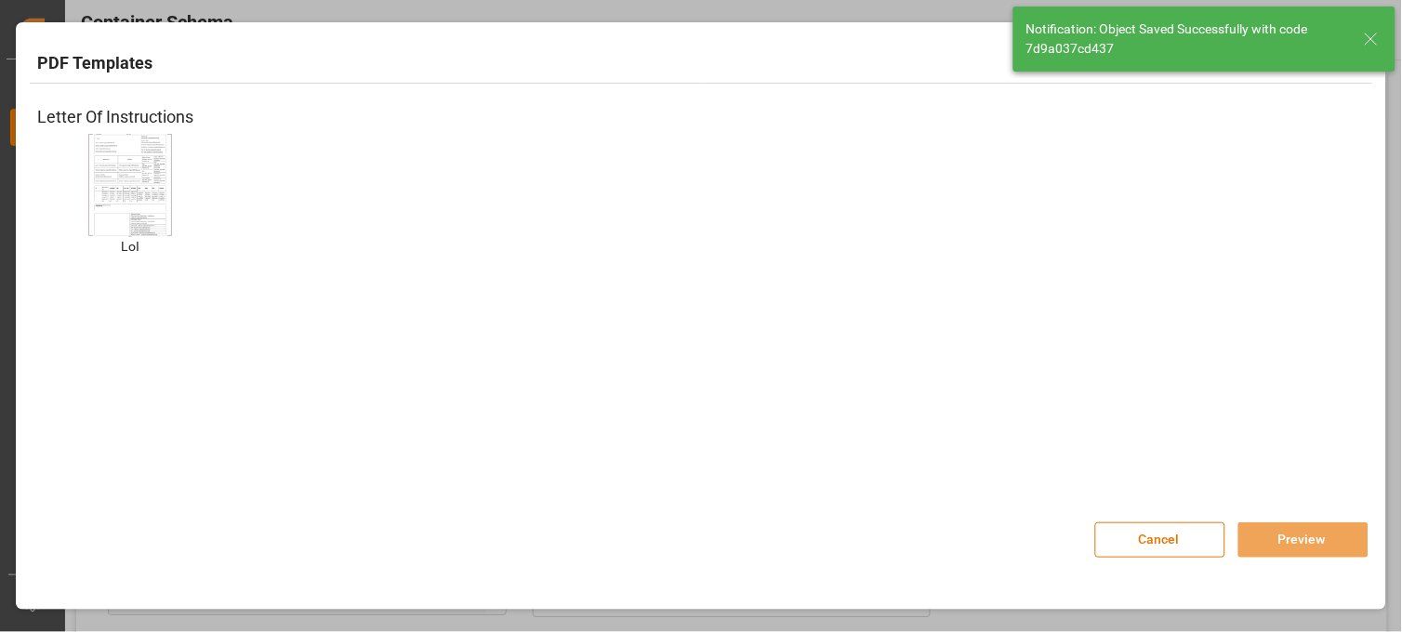
click at [126, 182] on img at bounding box center [130, 184] width 74 height 105
click at [1265, 531] on button "Preview" at bounding box center [1304, 540] width 130 height 35
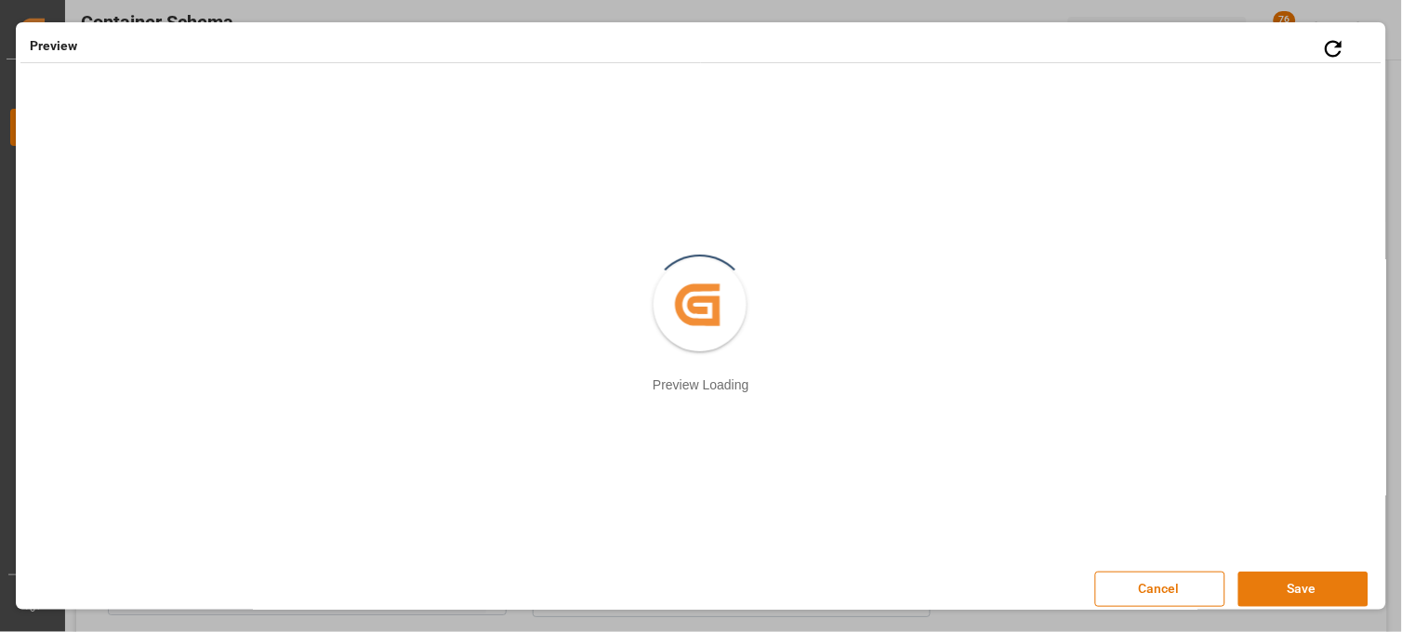
click at [1288, 586] on button "Save" at bounding box center [1304, 589] width 130 height 35
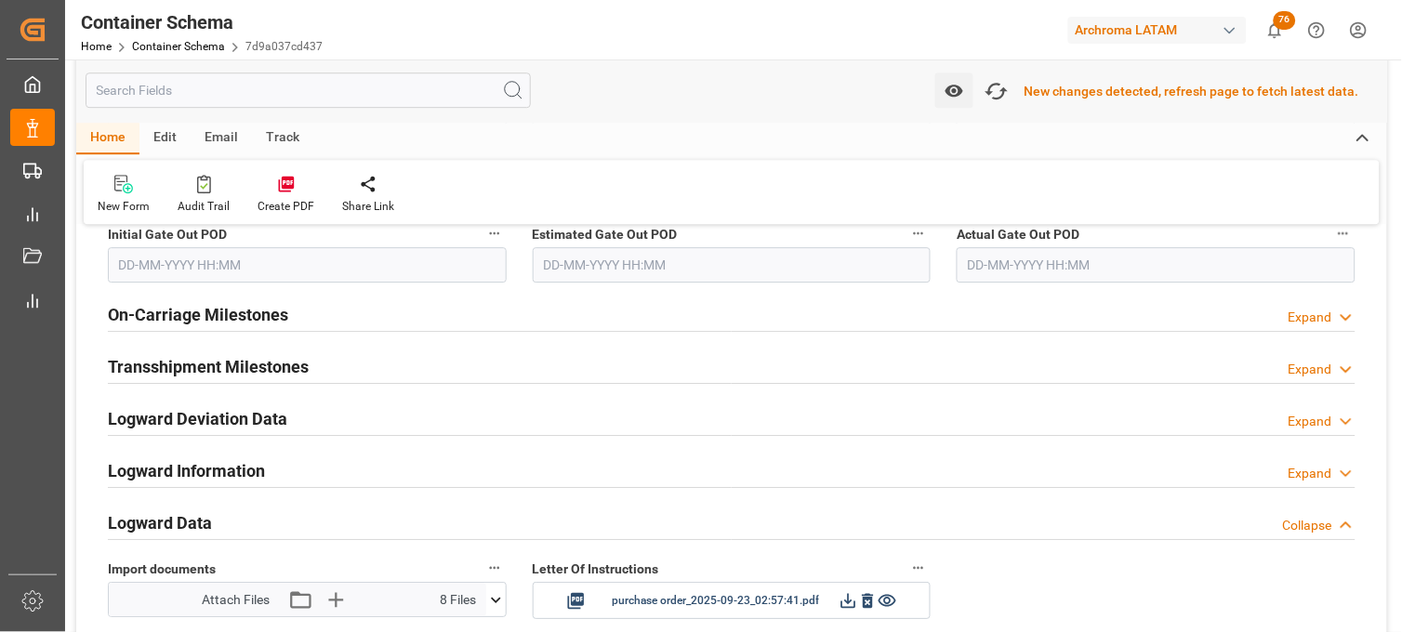
scroll to position [2792, 0]
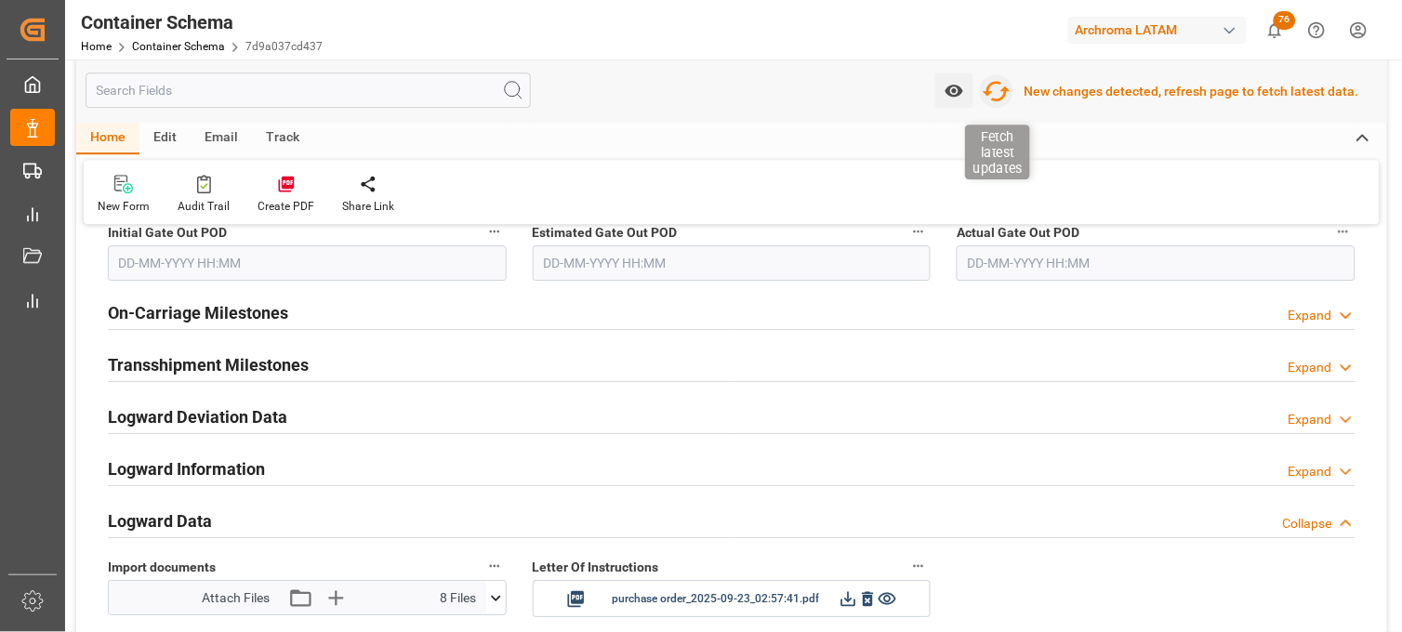
click at [1003, 95] on icon "button" at bounding box center [997, 91] width 30 height 30
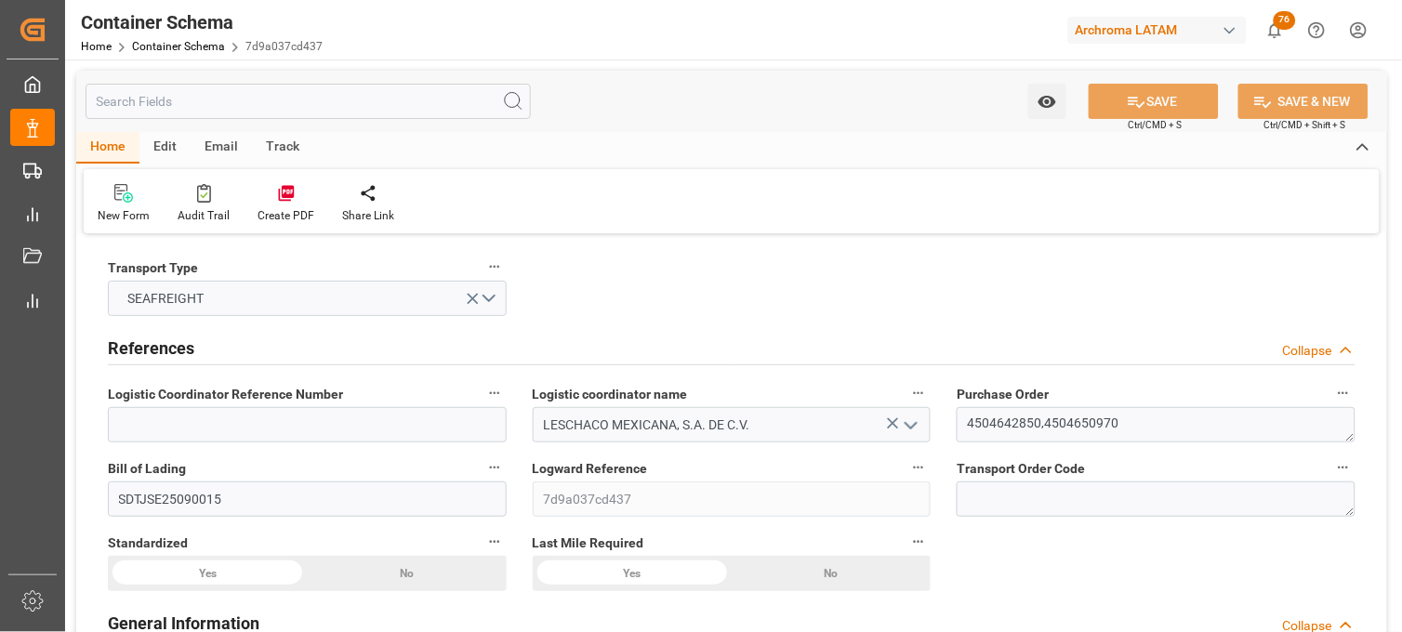
type input "0"
type input "7"
type input "2"
type input "42"
type input "930"
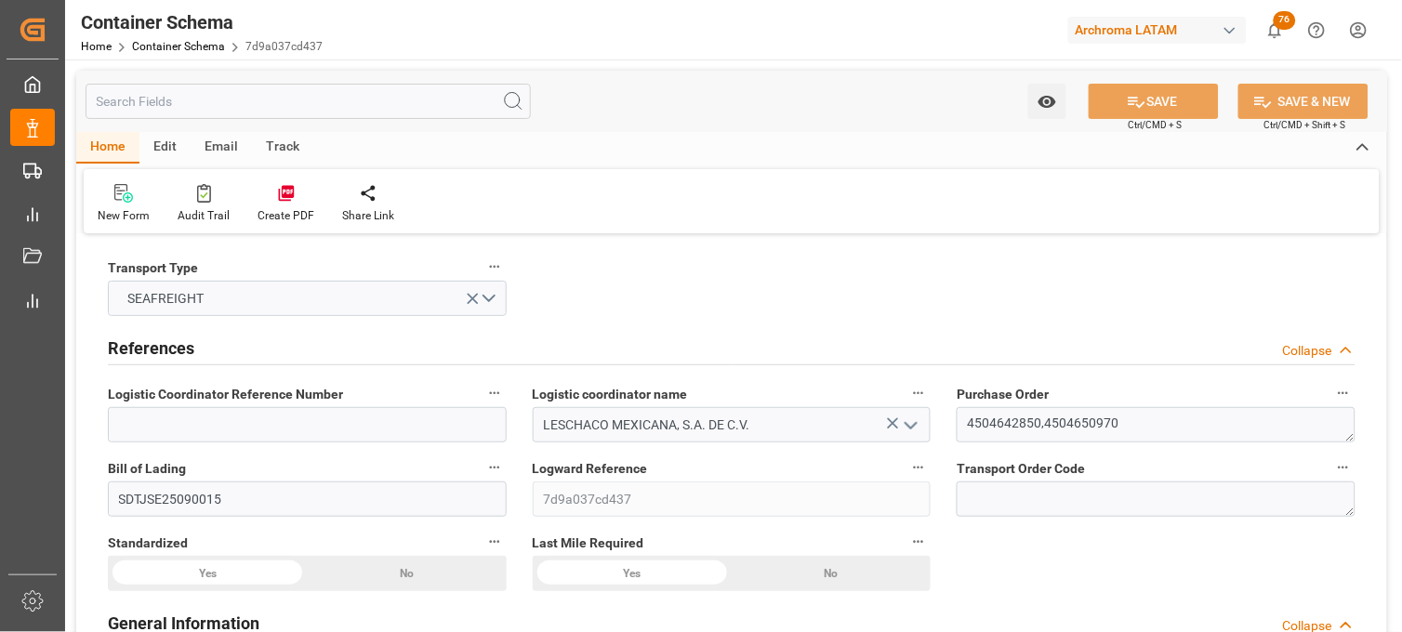
type input "993.93"
type input "Maersk"
type input "Maersk Line AS"
type input "CNTXG"
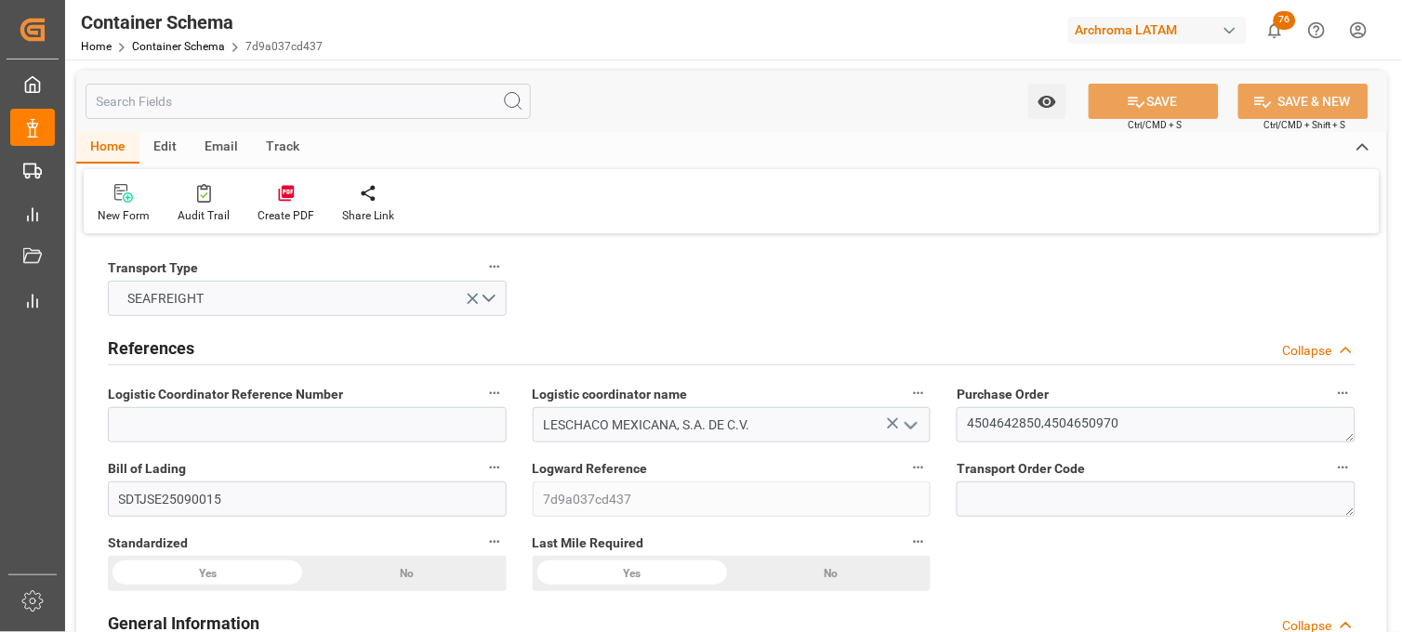
type input "MXZLO"
type input "9501239"
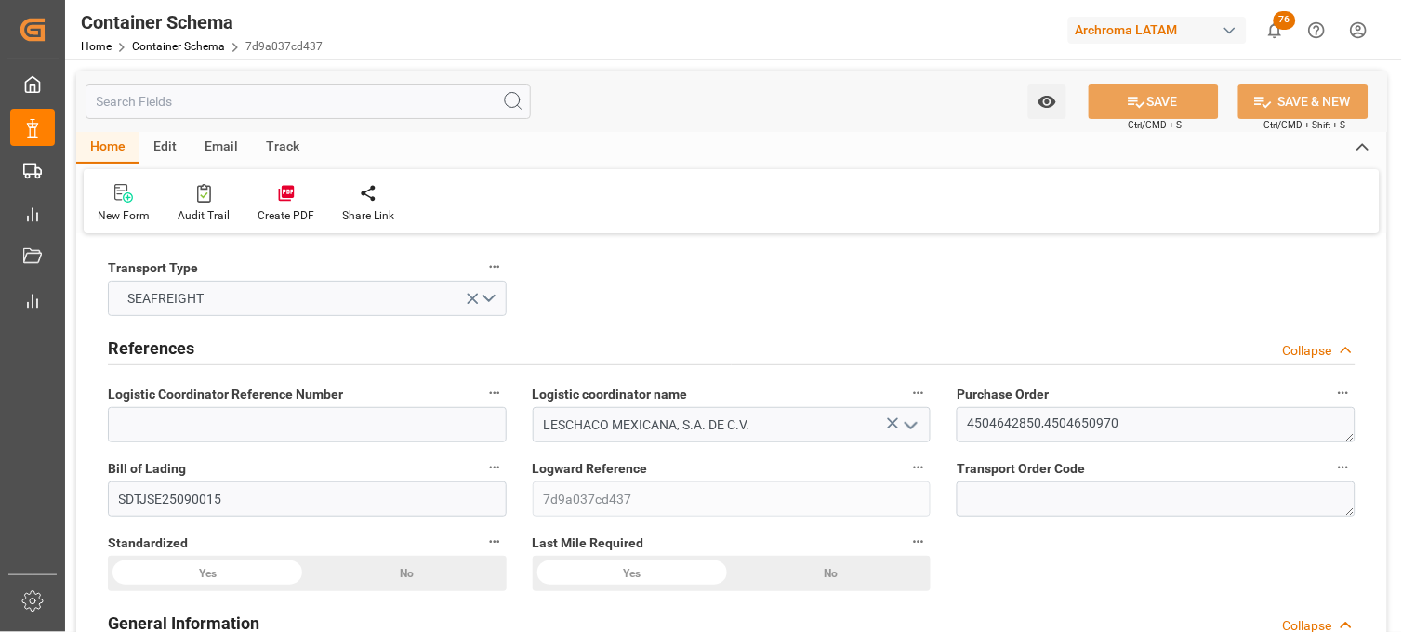
type input "9501239"
type input "[DATE] 20:30"
type input "[DATE]"
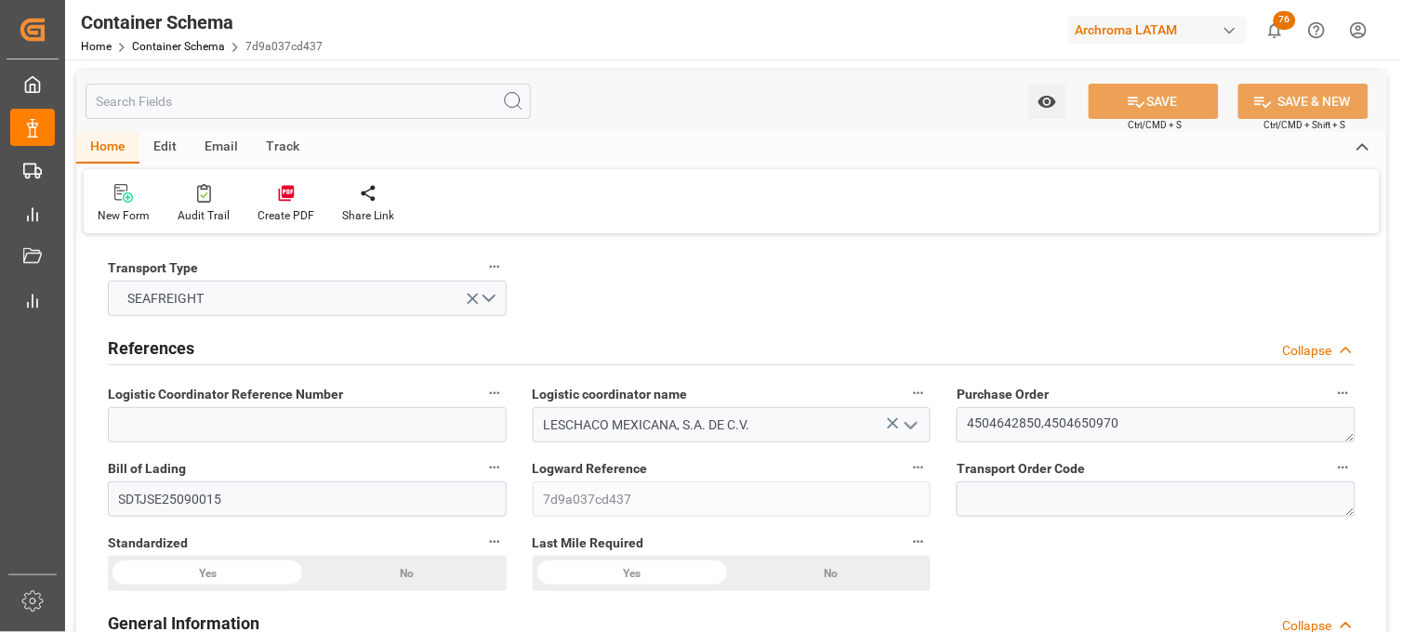
type input "[DATE] 21:00"
click at [1049, 99] on icon "open menu" at bounding box center [1048, 102] width 20 height 20
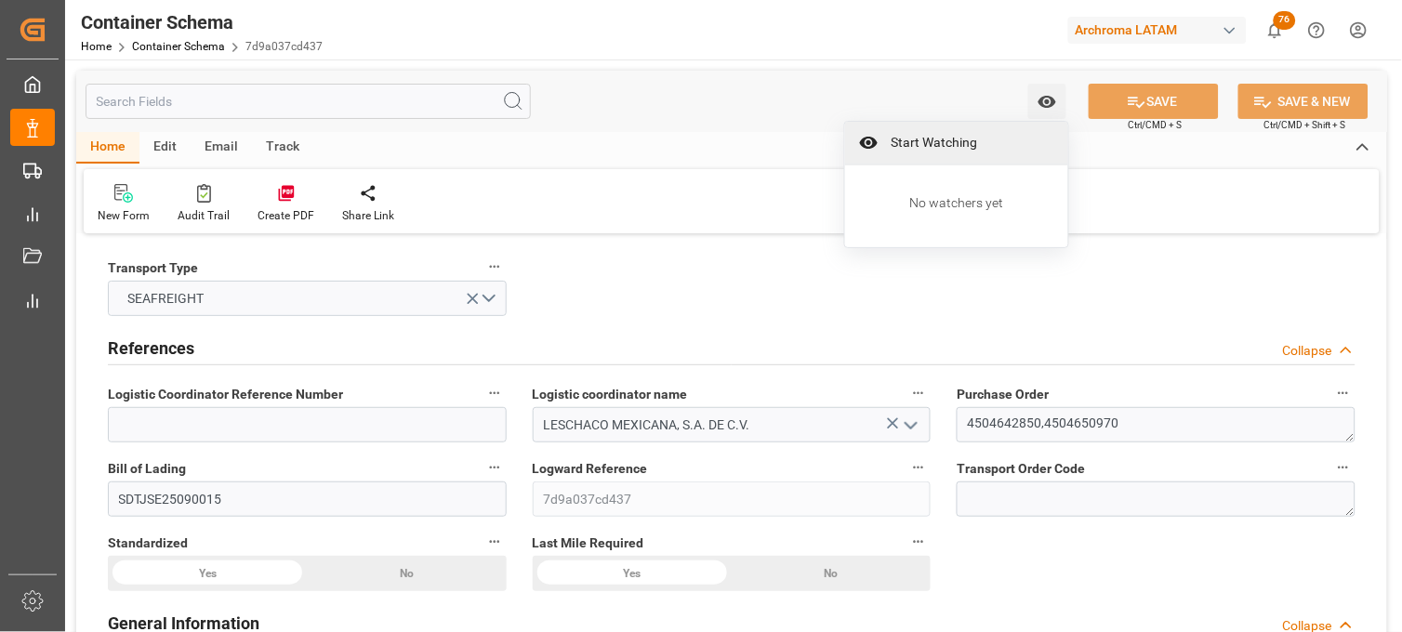
click at [923, 142] on span "Start Watching" at bounding box center [969, 143] width 169 height 20
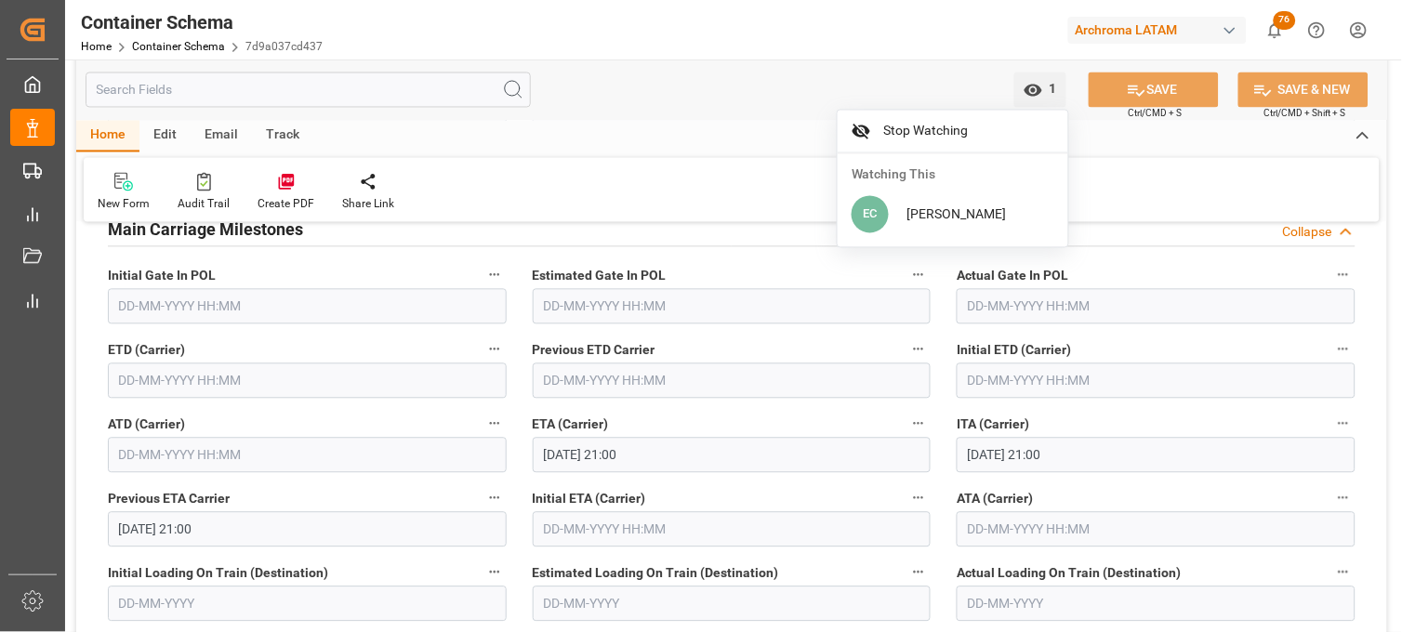
scroll to position [2376, 0]
click at [162, 381] on input "text" at bounding box center [307, 379] width 399 height 35
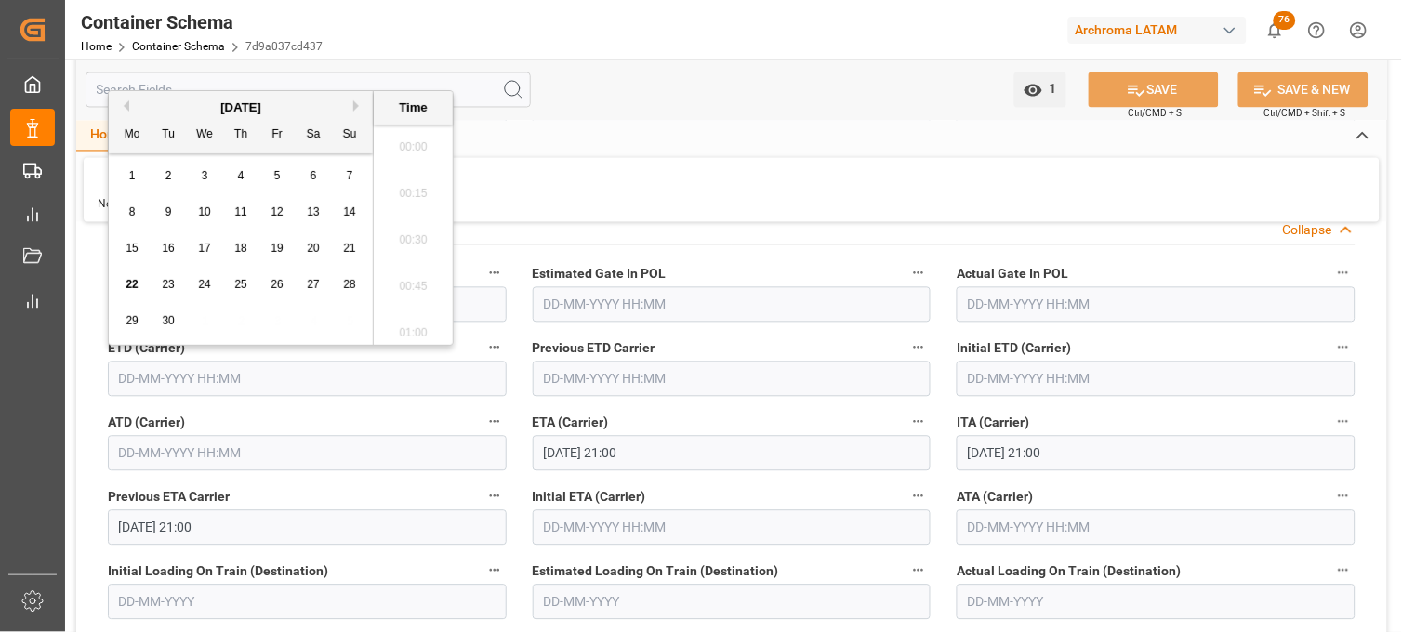
scroll to position [3772, 0]
click at [123, 107] on button "Previous Month" at bounding box center [123, 105] width 11 height 11
click at [312, 324] on span "30" at bounding box center [313, 320] width 12 height 13
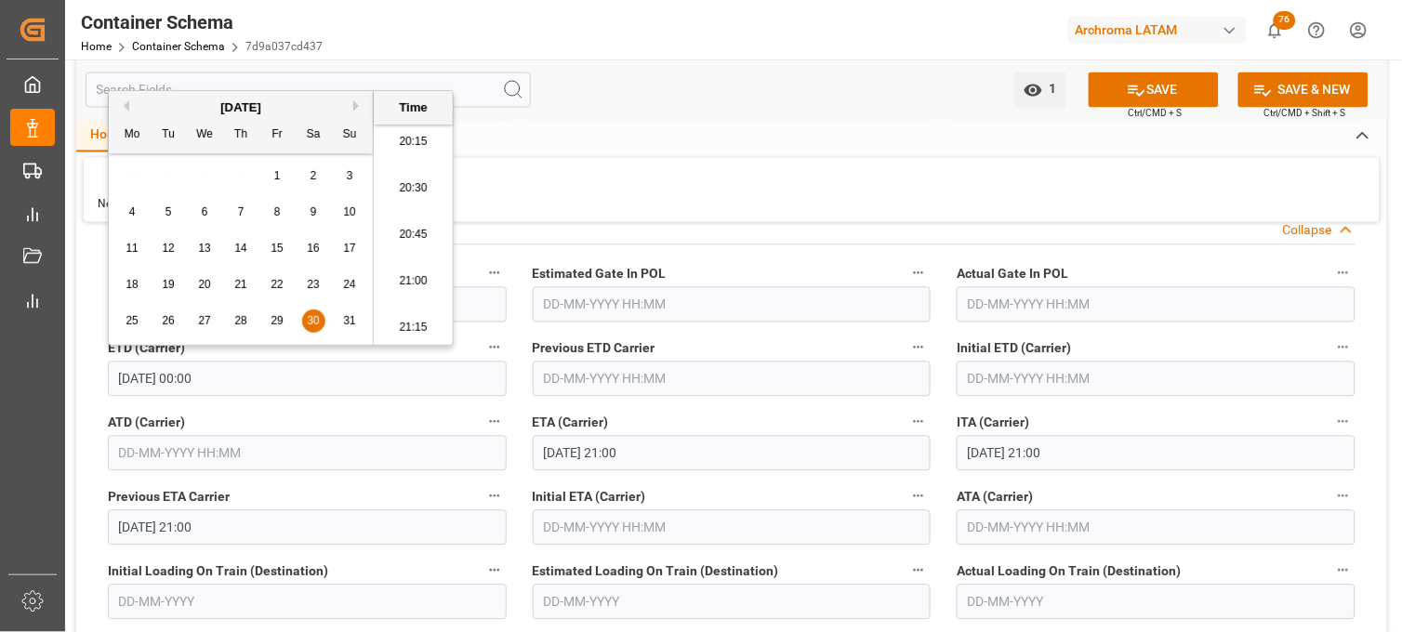
click at [417, 234] on li "20:45" at bounding box center [413, 235] width 79 height 47
type input "[DATE] 20:45"
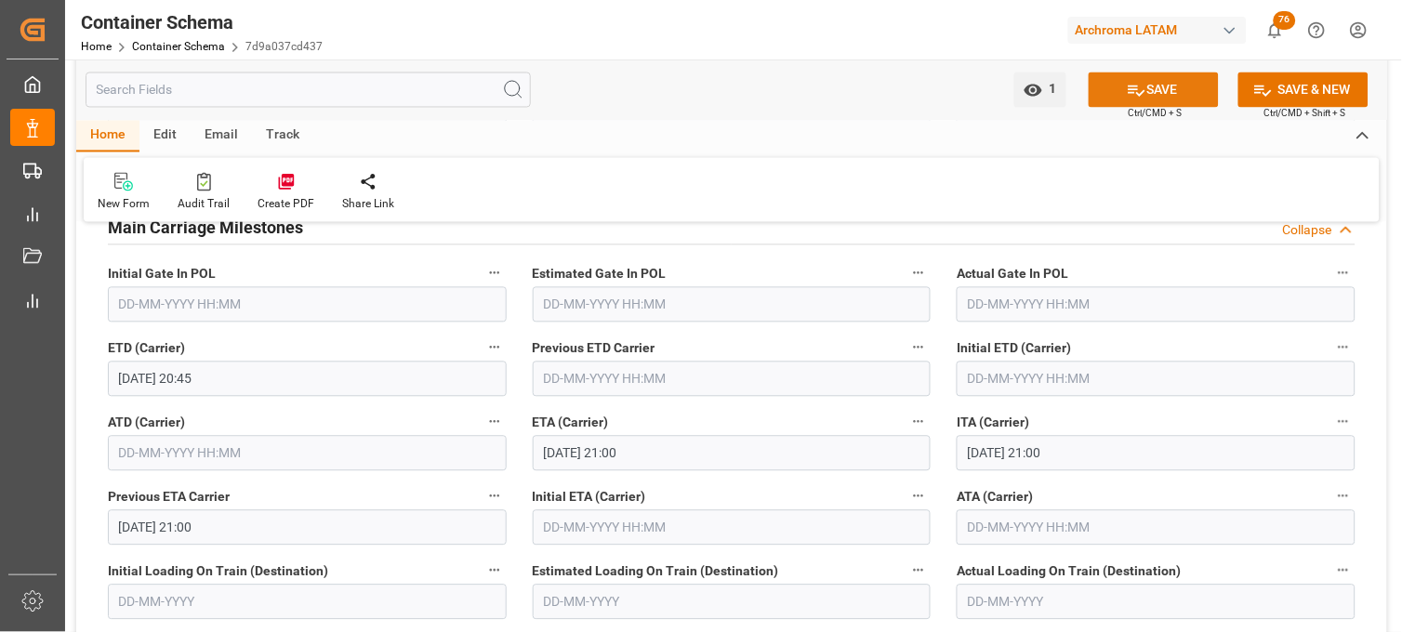
click at [1127, 94] on icon at bounding box center [1137, 91] width 20 height 20
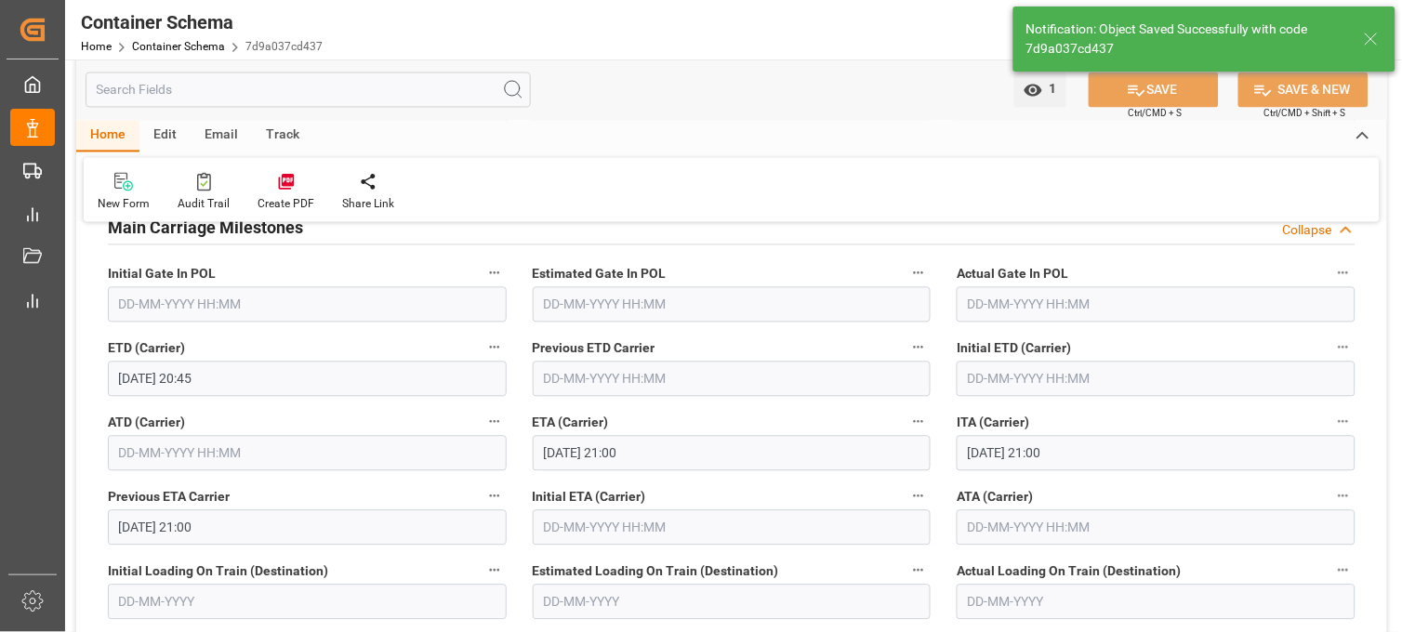
type input "[DATE] 00:00"
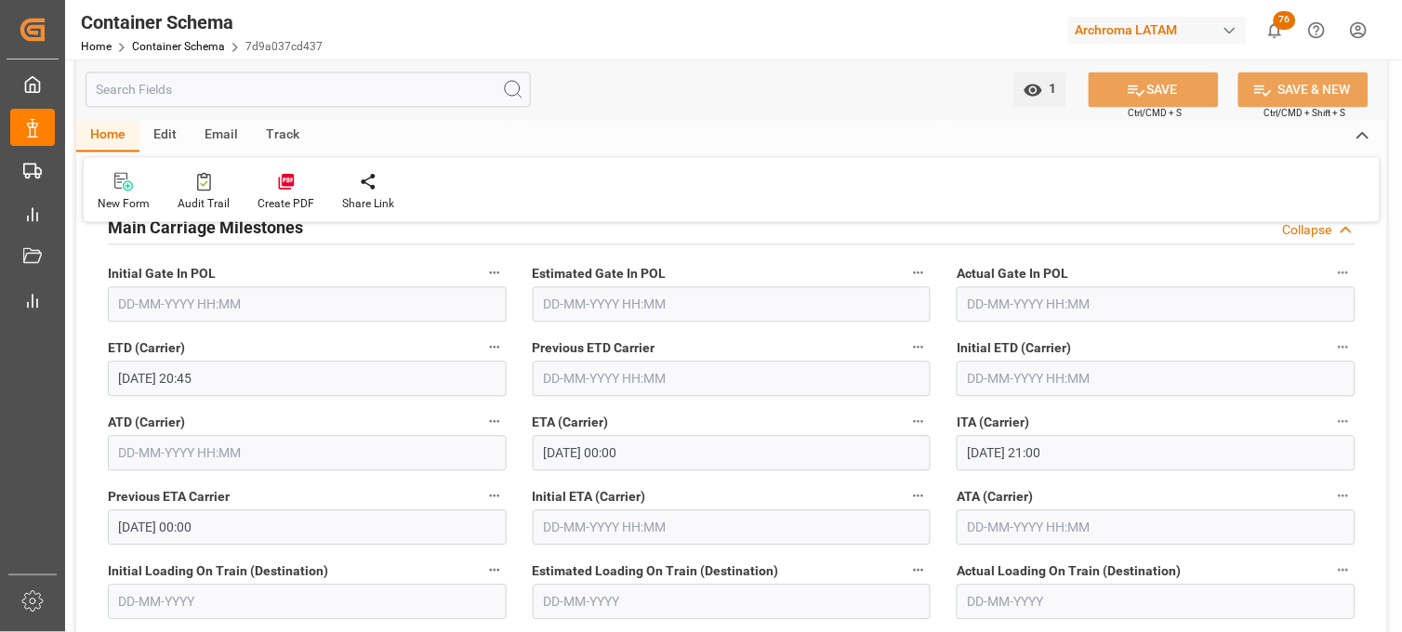
click at [186, 381] on input "[DATE] 20:45" at bounding box center [307, 379] width 399 height 35
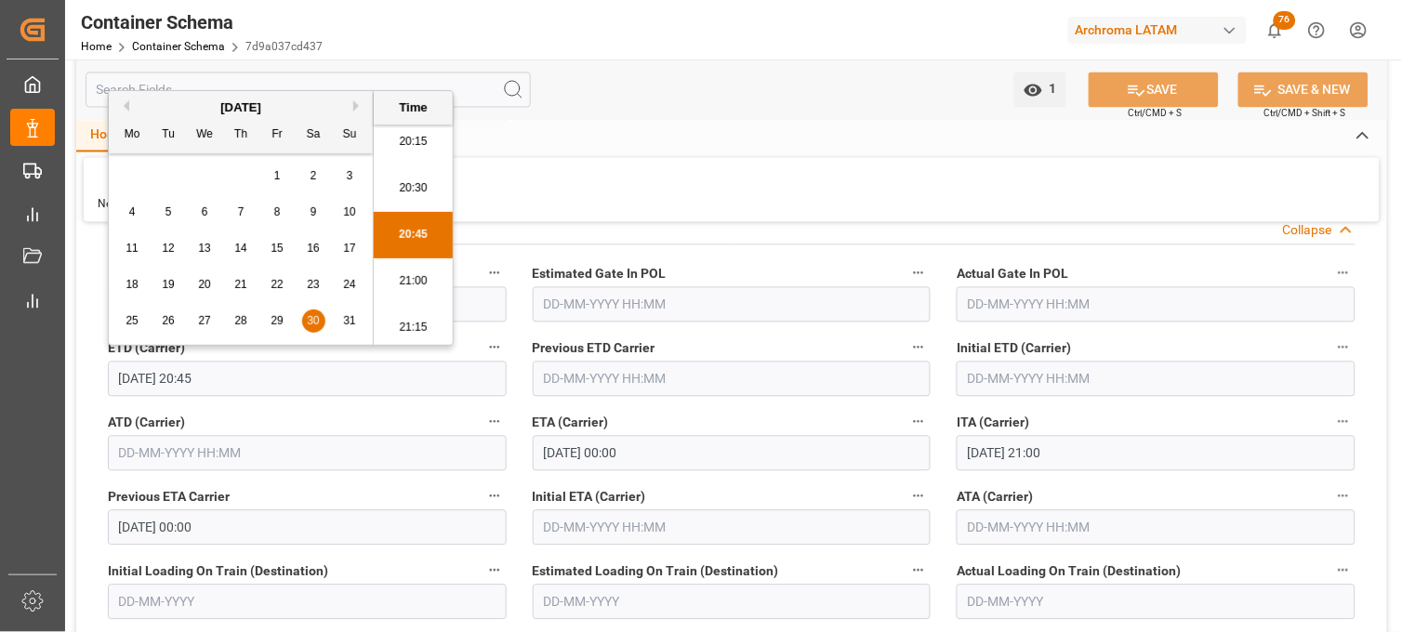
click at [944, 296] on div "Actual Gate In POL" at bounding box center [1156, 292] width 425 height 74
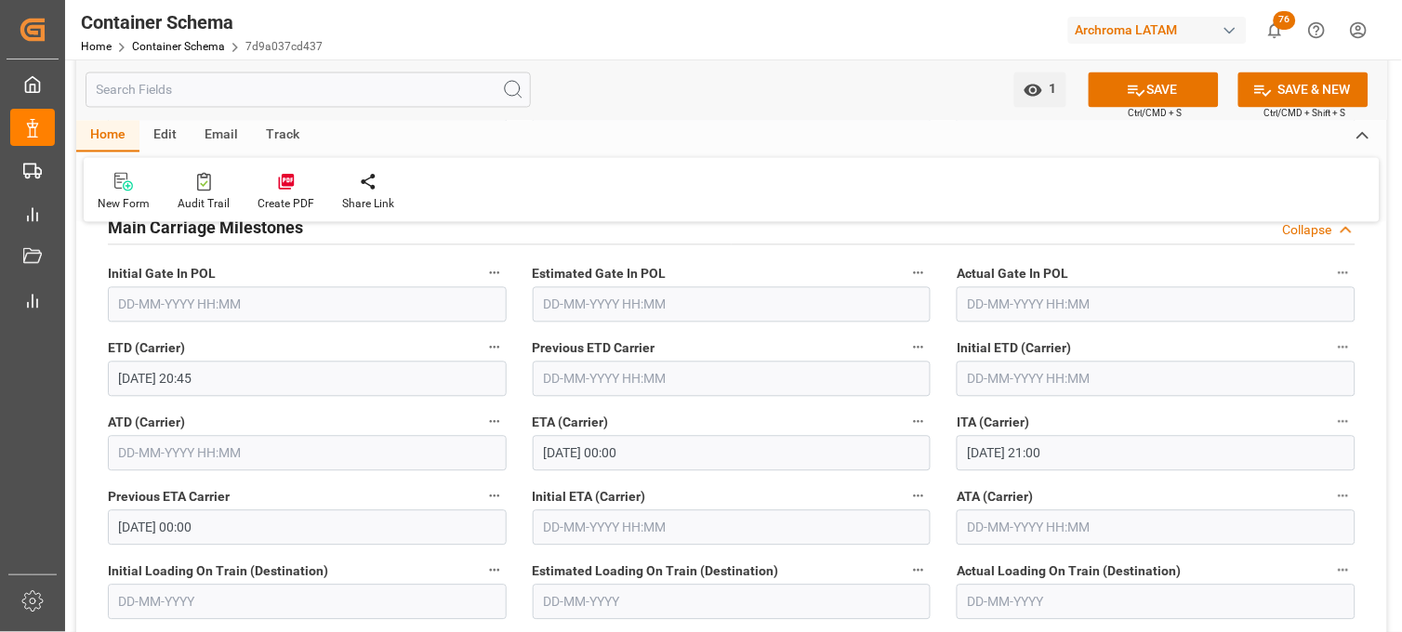
click at [947, 318] on div "Actual Gate In POL" at bounding box center [1156, 292] width 425 height 74
click at [1138, 94] on icon at bounding box center [1137, 91] width 17 height 11
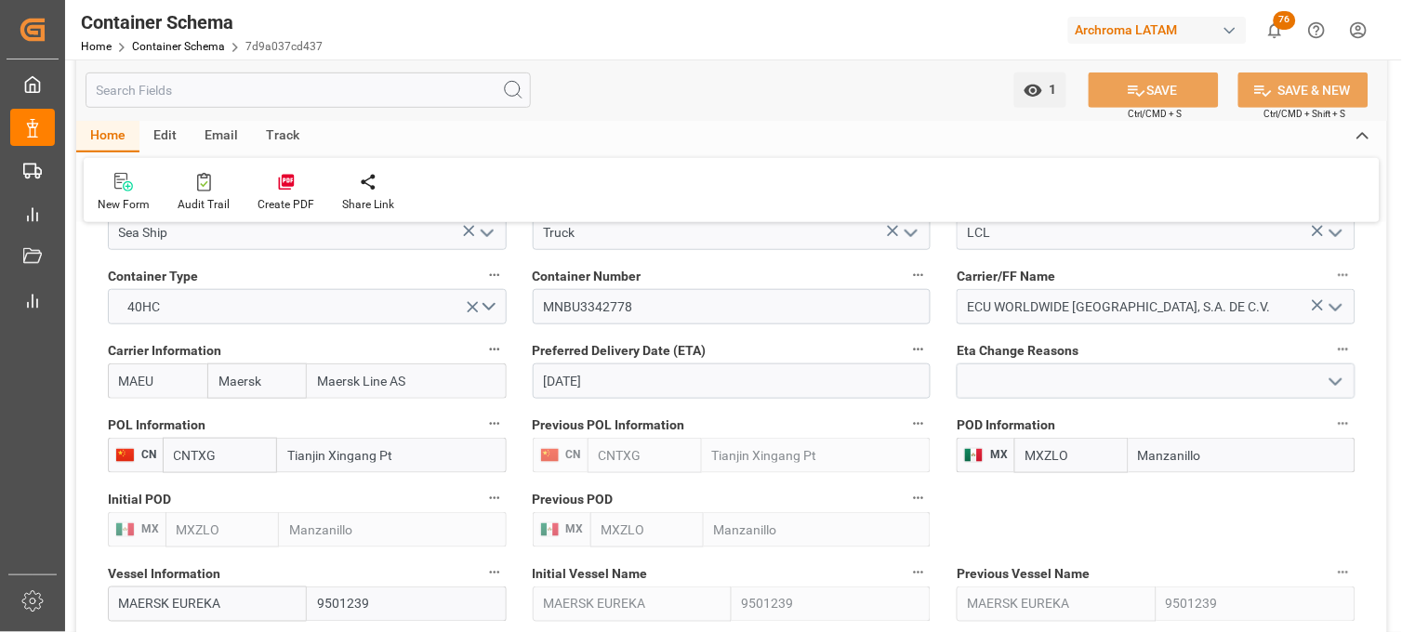
scroll to position [1860, 0]
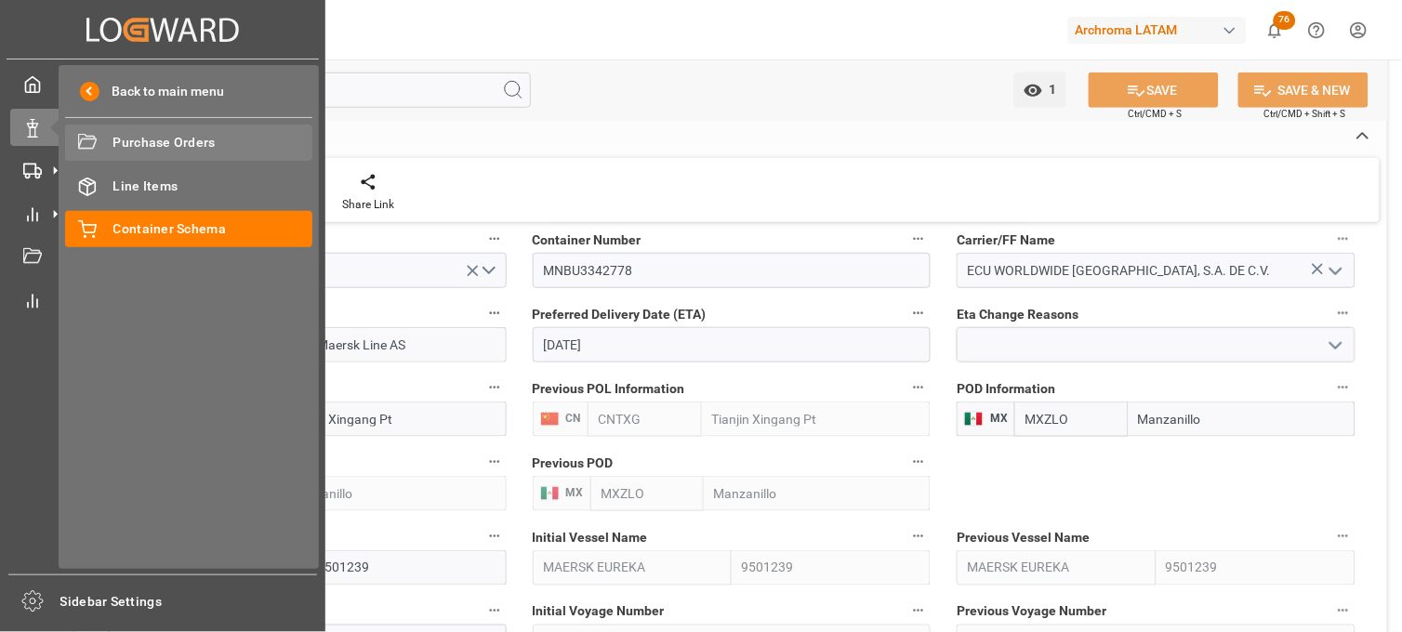
click at [137, 154] on div "Purchase Orders Purchase Orders" at bounding box center [188, 143] width 247 height 36
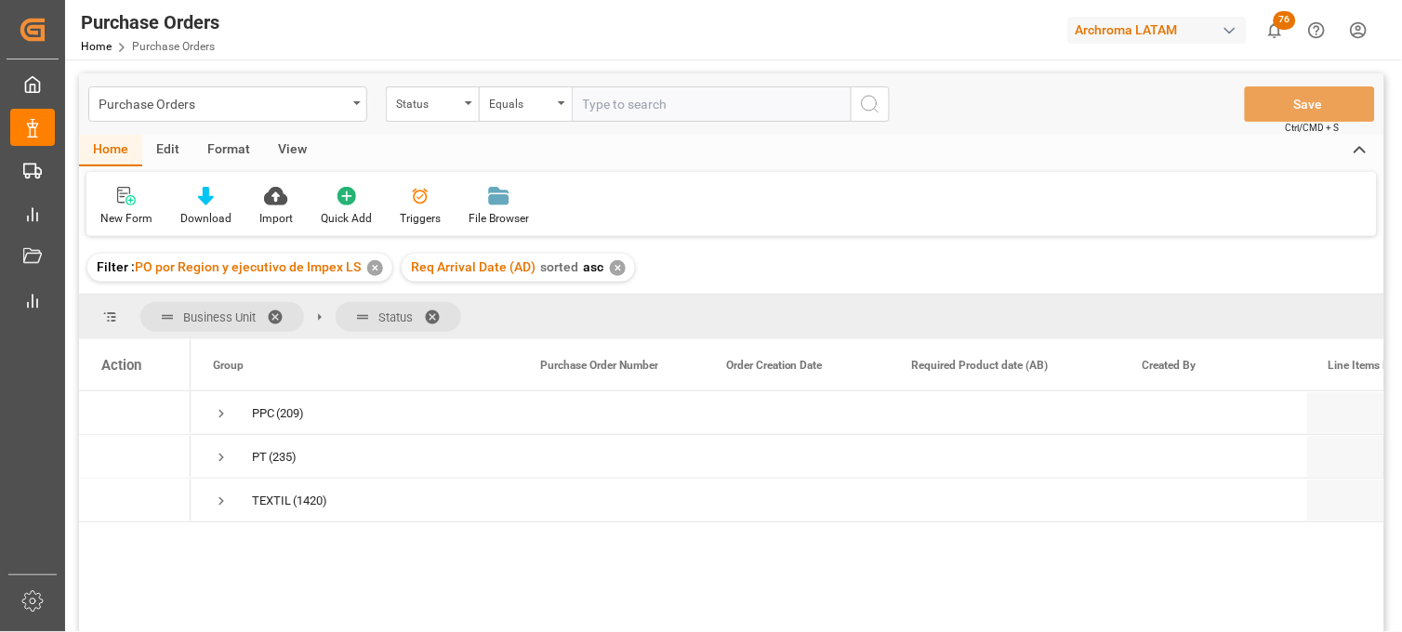
click at [369, 265] on div "✕" at bounding box center [375, 268] width 16 height 16
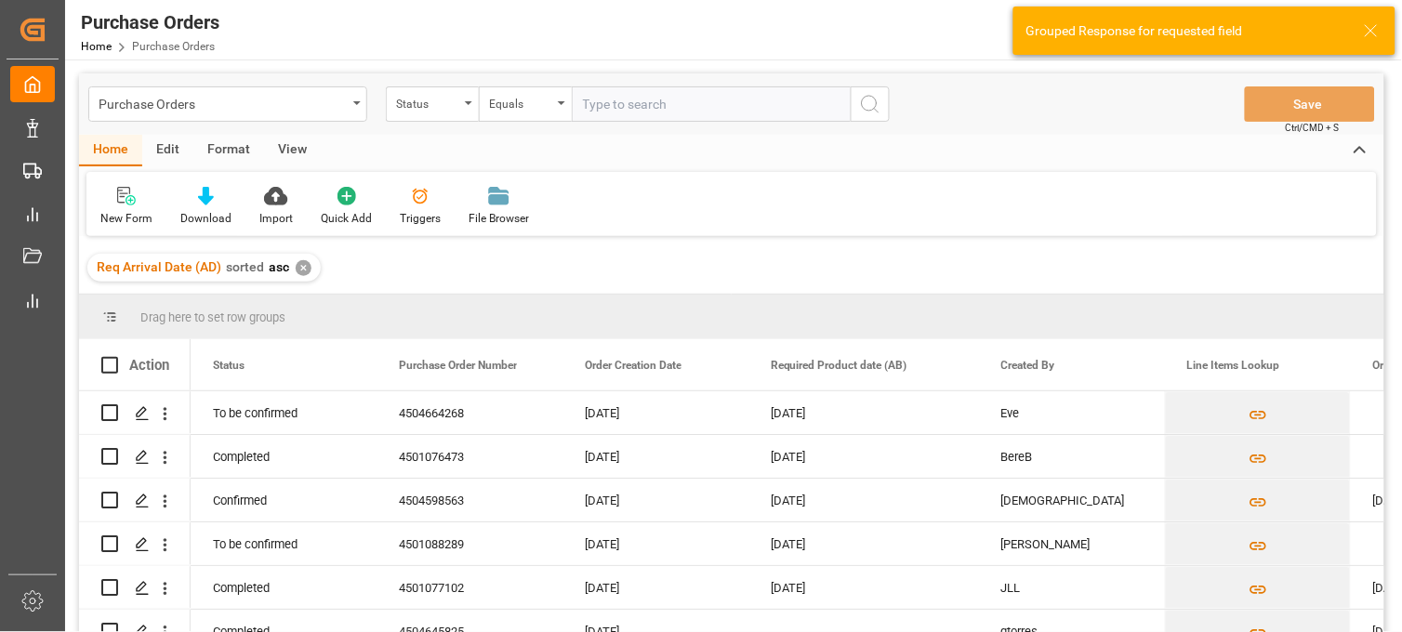
click at [302, 268] on div "✕" at bounding box center [304, 268] width 16 height 16
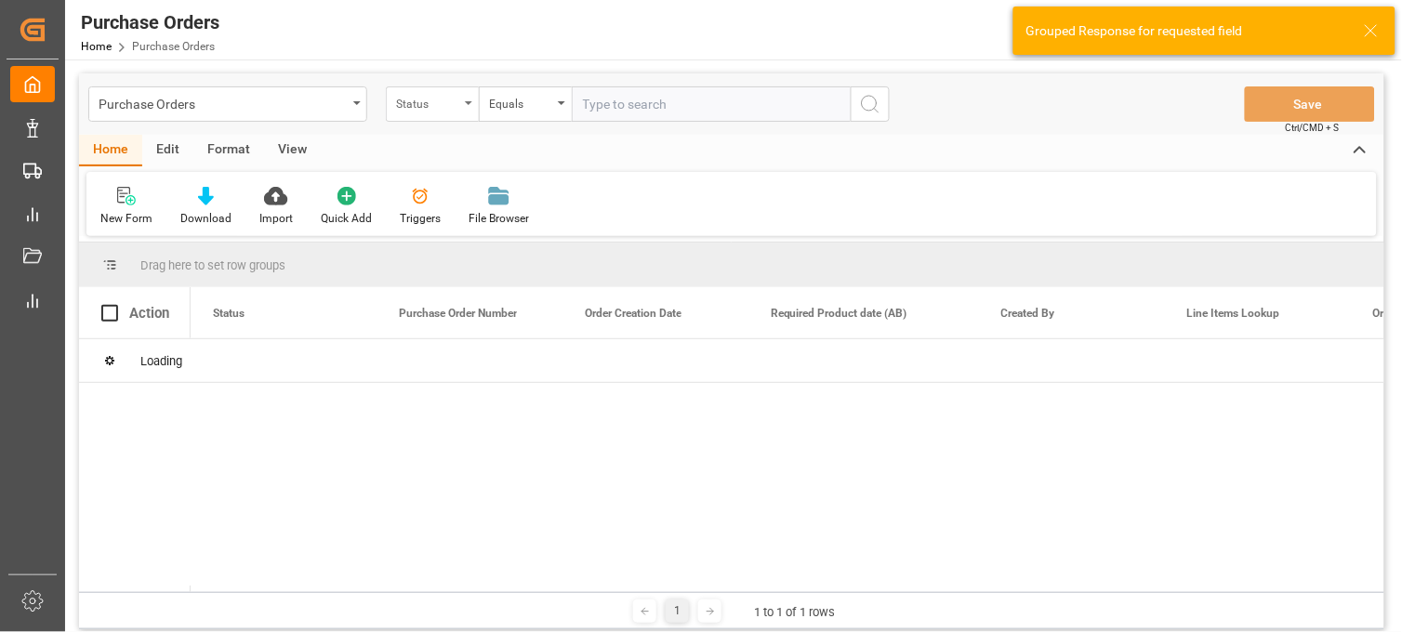
click at [467, 105] on div "Status" at bounding box center [432, 103] width 93 height 35
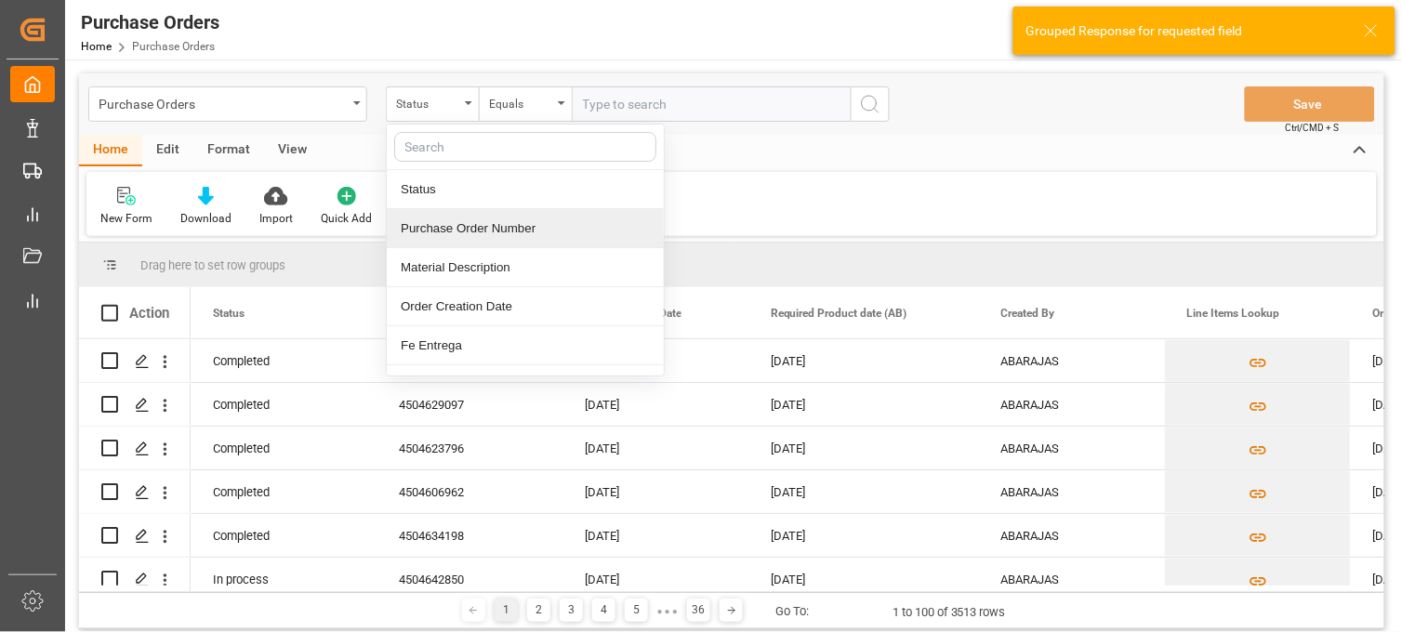
click at [463, 218] on div "Purchase Order Number" at bounding box center [525, 228] width 277 height 39
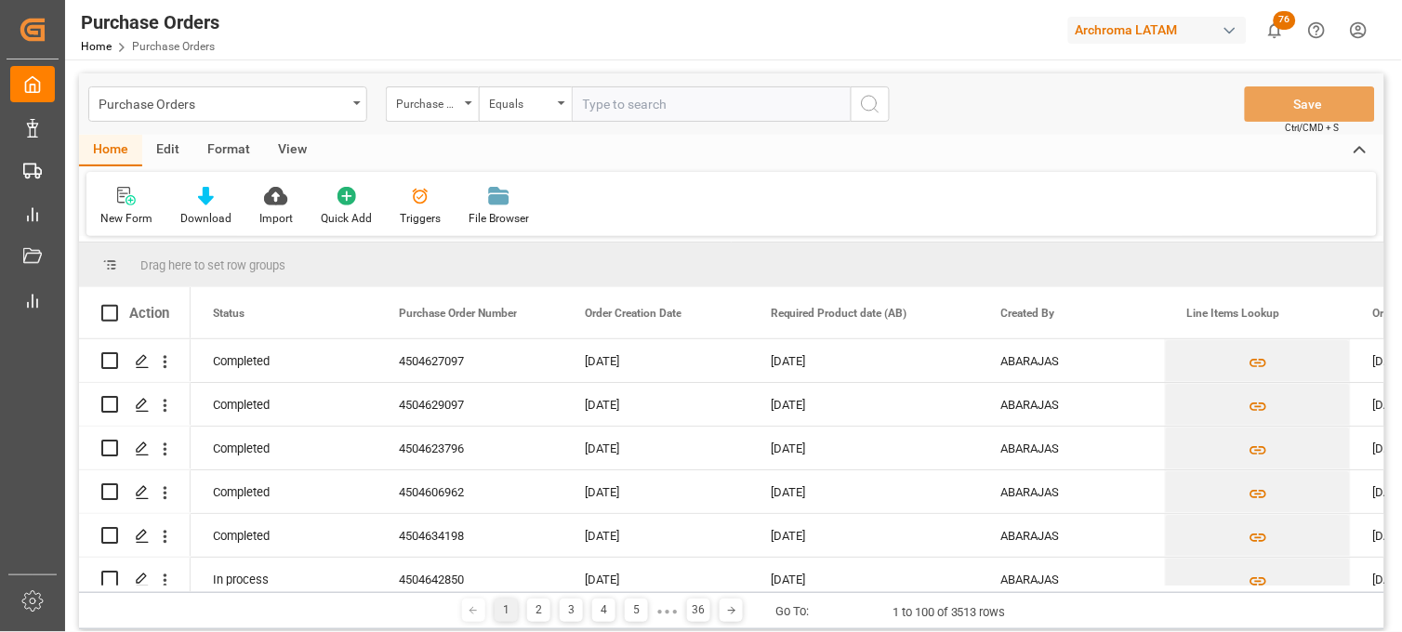
click at [610, 102] on input "text" at bounding box center [711, 103] width 279 height 35
paste input "4504648619"
type input "4504648619"
click at [872, 100] on icon "search button" at bounding box center [870, 104] width 22 height 22
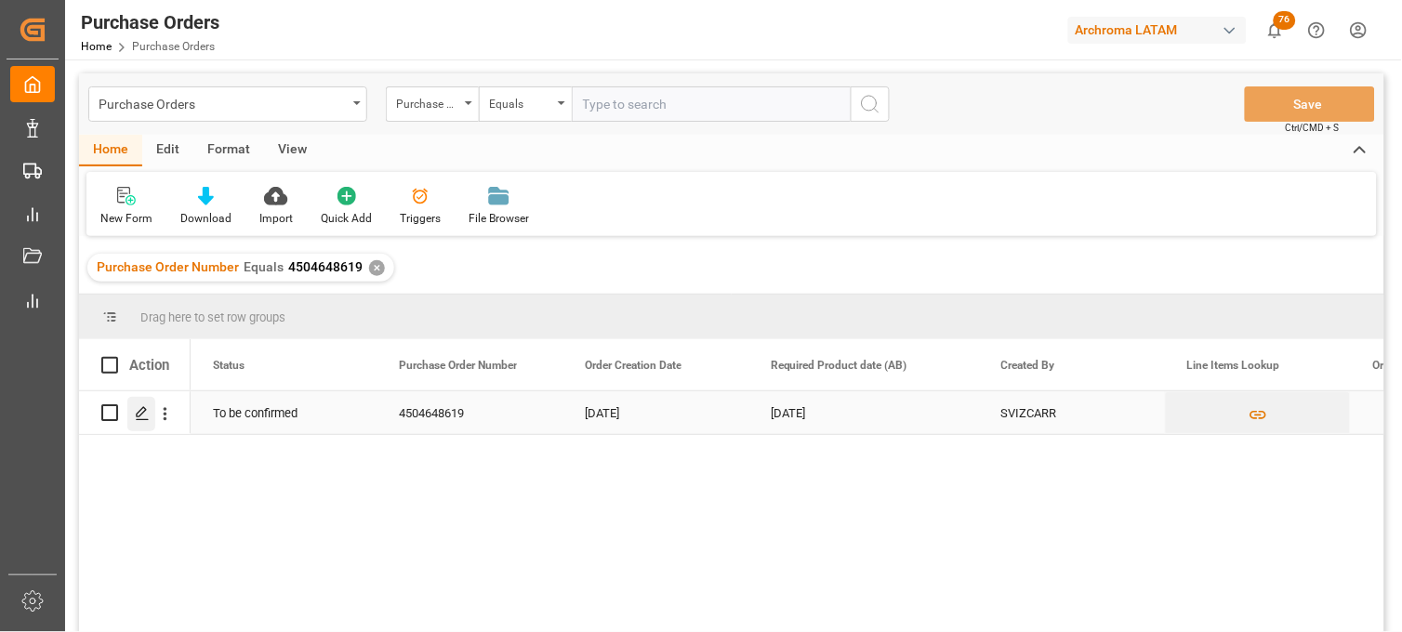
click at [140, 417] on icon "Press SPACE to select this row." at bounding box center [142, 413] width 15 height 15
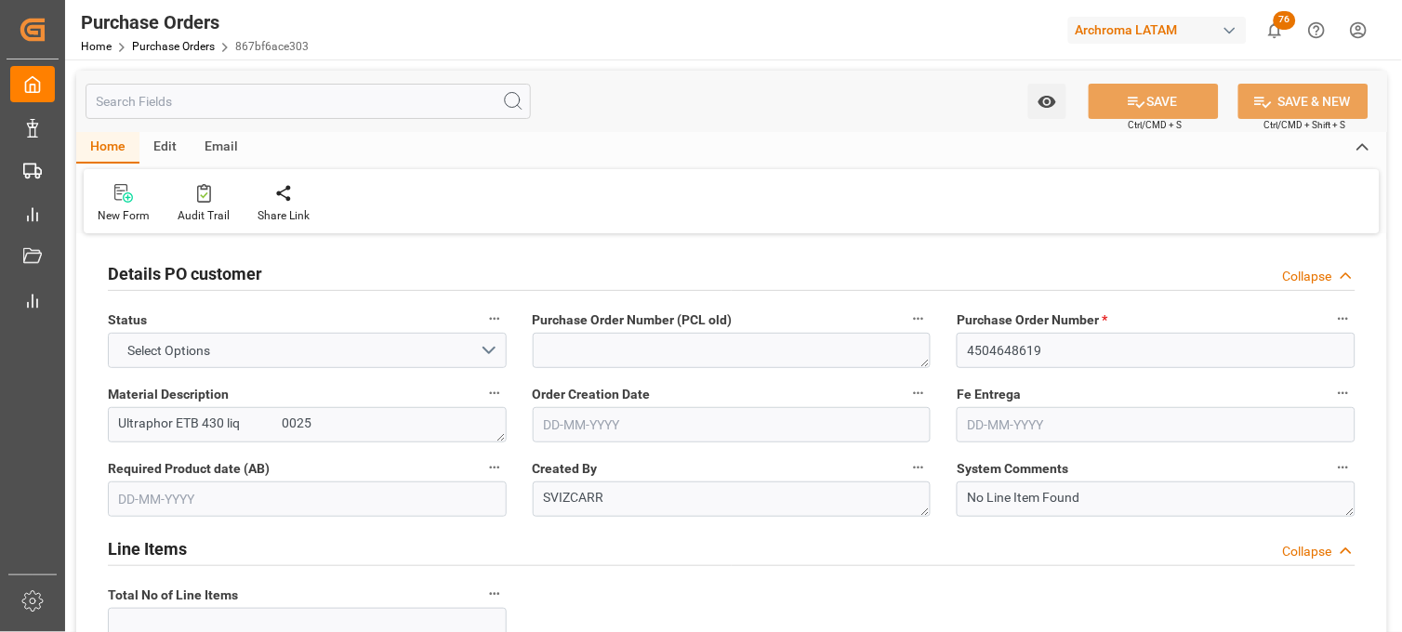
type input "4504648619"
type textarea "Ultraphor ETB 430 liq 0025"
type textarea "SVIZCARR"
type textarea "No Line Item Found"
type input "4004"
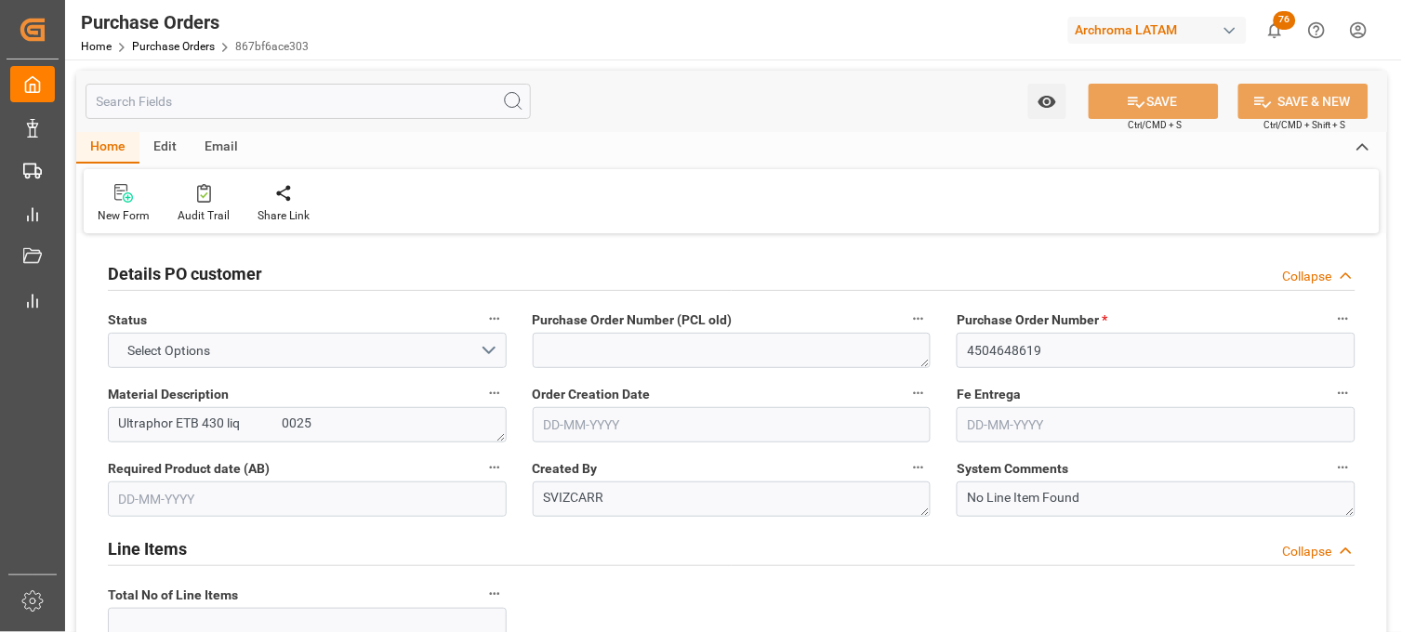
type input "ARCHROMA MANAGEMENT GMBH"
type input "Definitivo"
type input "ARCHROMA [GEOGRAPHIC_DATA] S DE RL DE CV ([GEOGRAPHIC_DATA][PERSON_NAME])"
type input "[PERSON_NAME]"
type input "MEXICO"
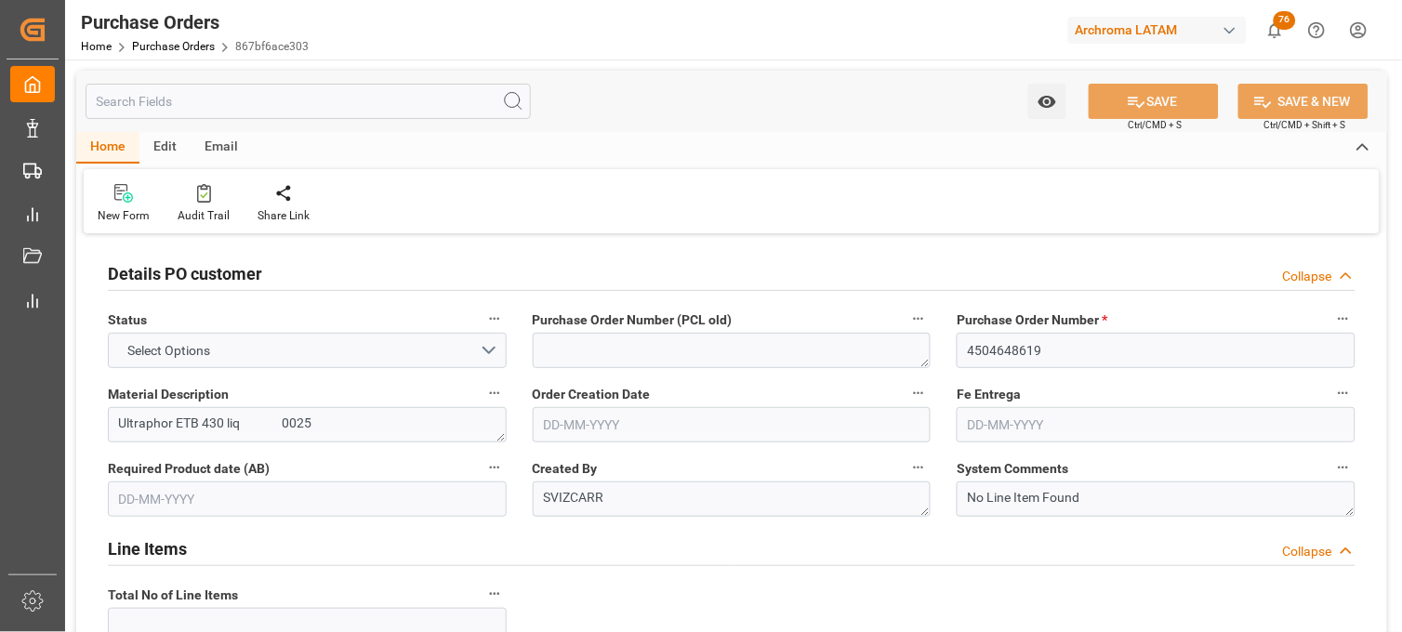
type textarea "TEXTIL"
type input "SEAFREIGHT"
type input "1"
type input "27-07-2025"
type input "01-11-2025"
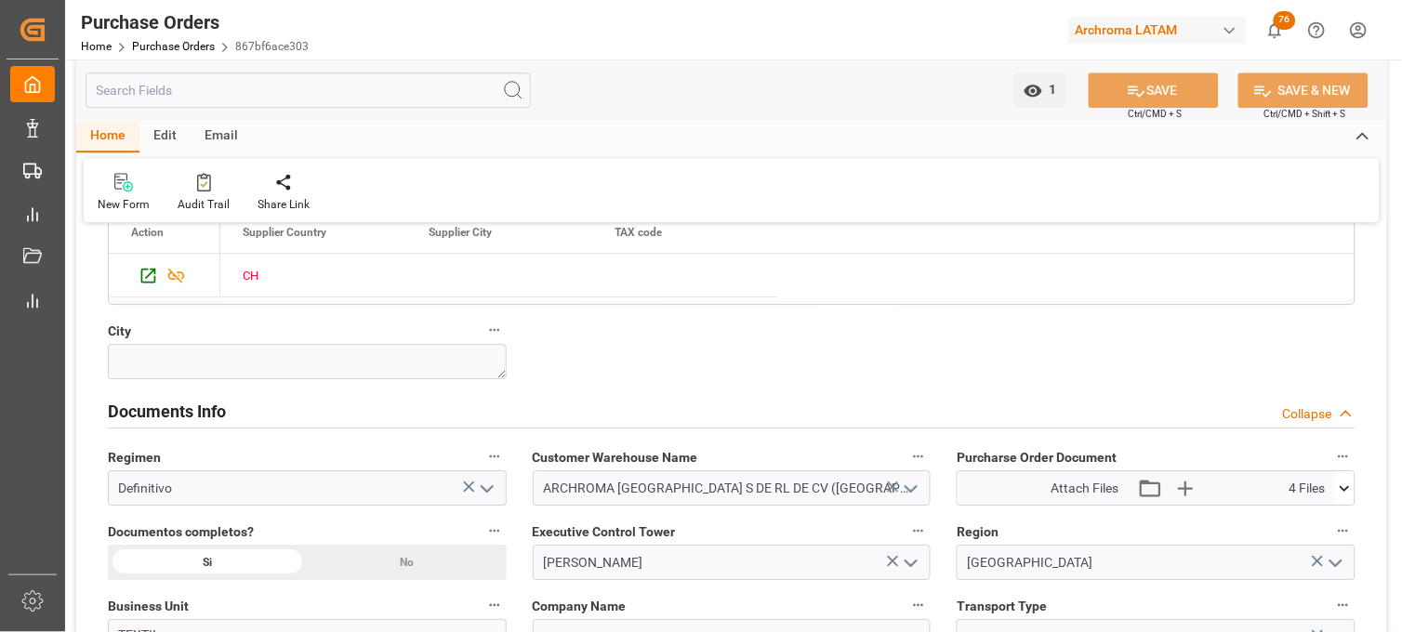
scroll to position [1240, 0]
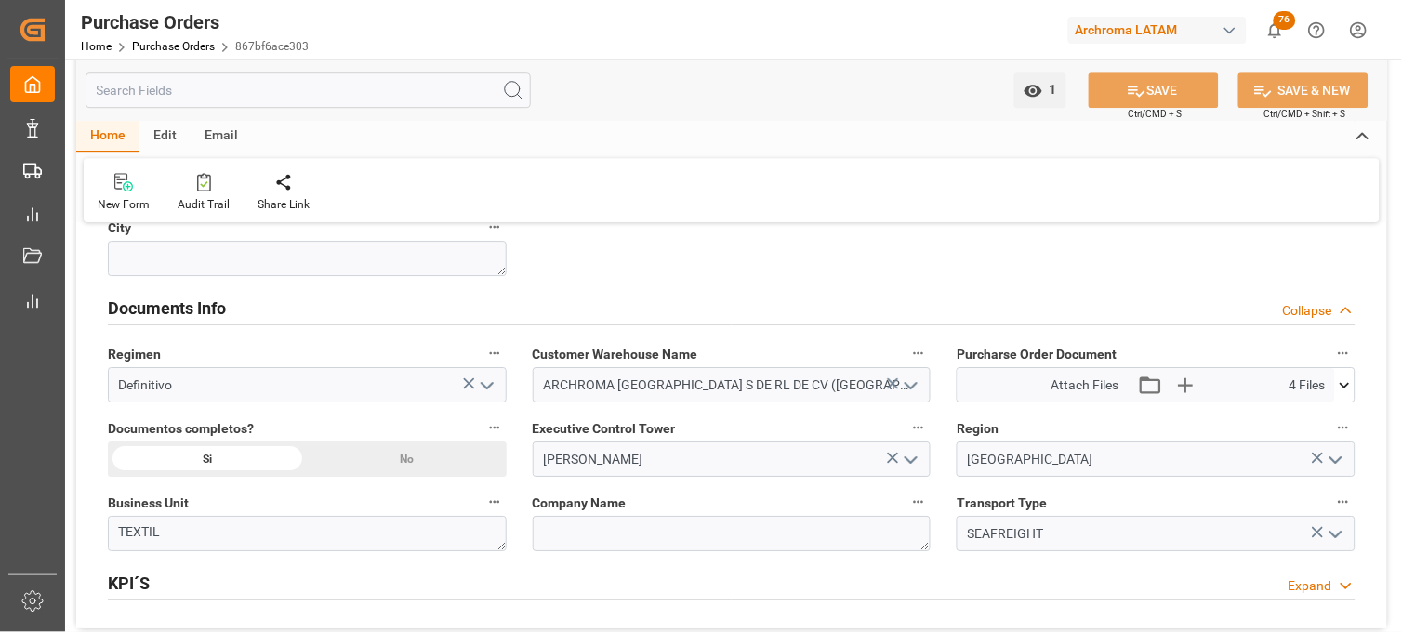
click at [1344, 386] on icon at bounding box center [1345, 385] width 10 height 6
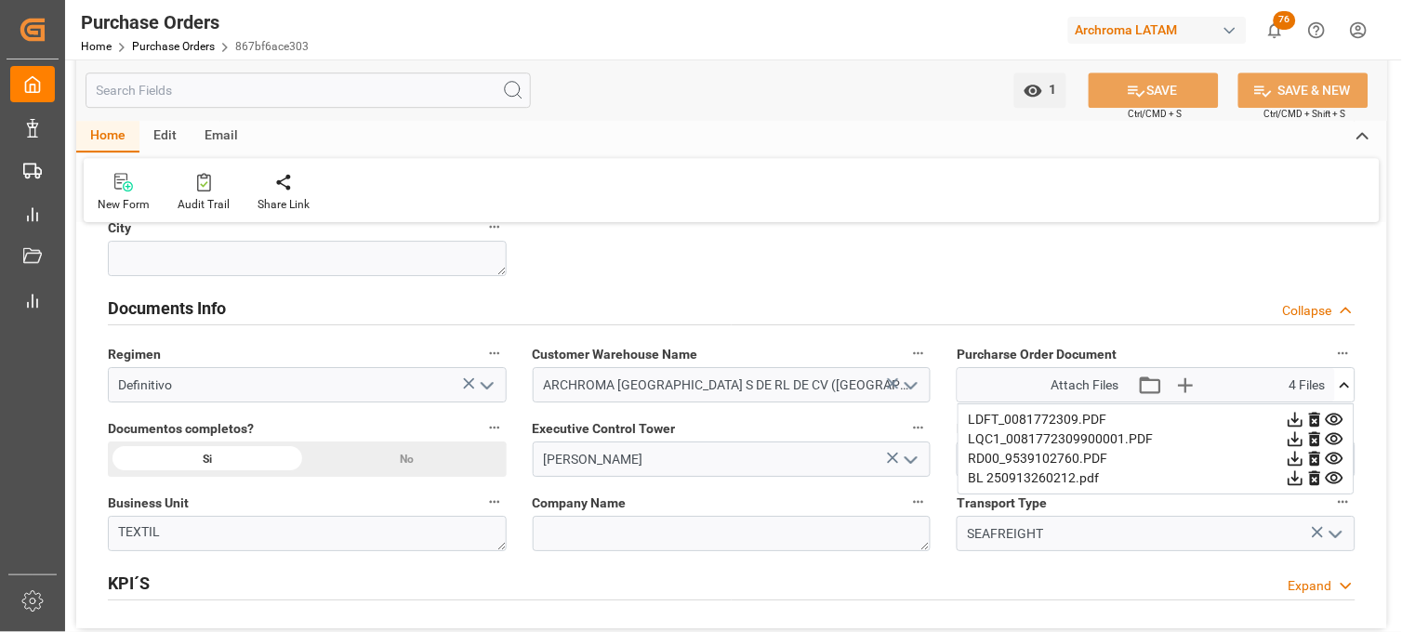
click at [1337, 477] on icon at bounding box center [1335, 478] width 18 height 12
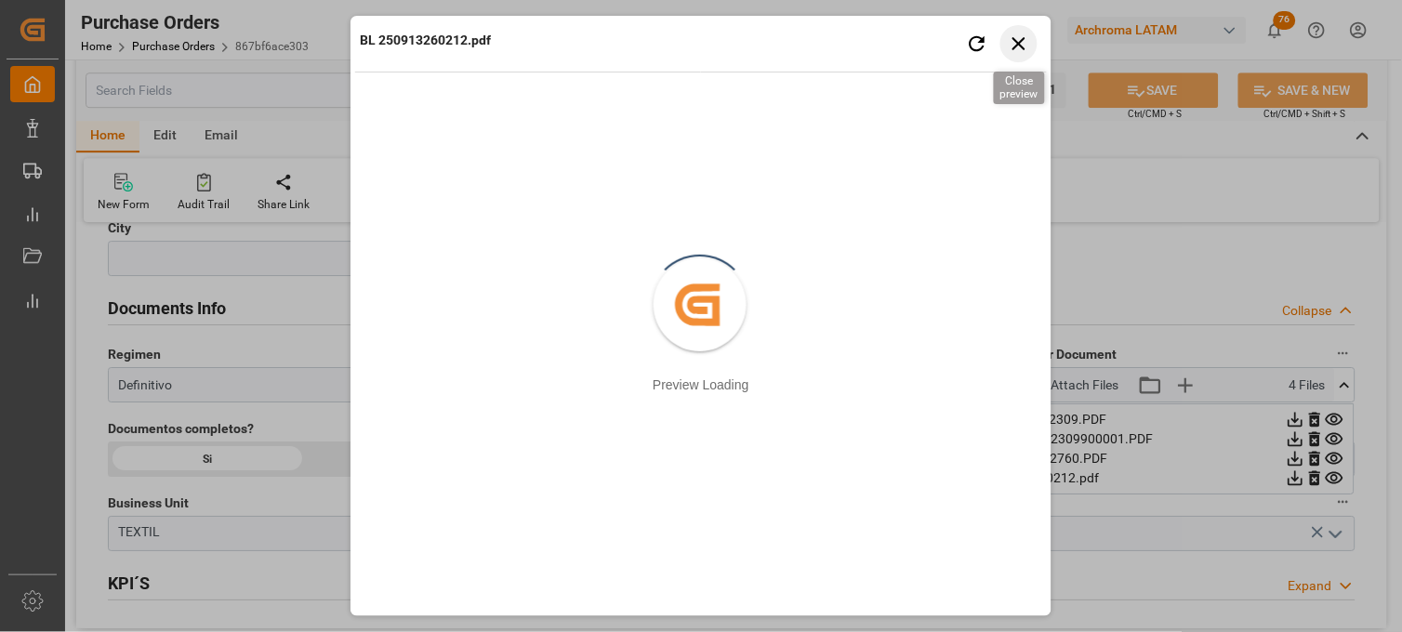
click at [1017, 45] on icon "button" at bounding box center [1019, 43] width 13 height 13
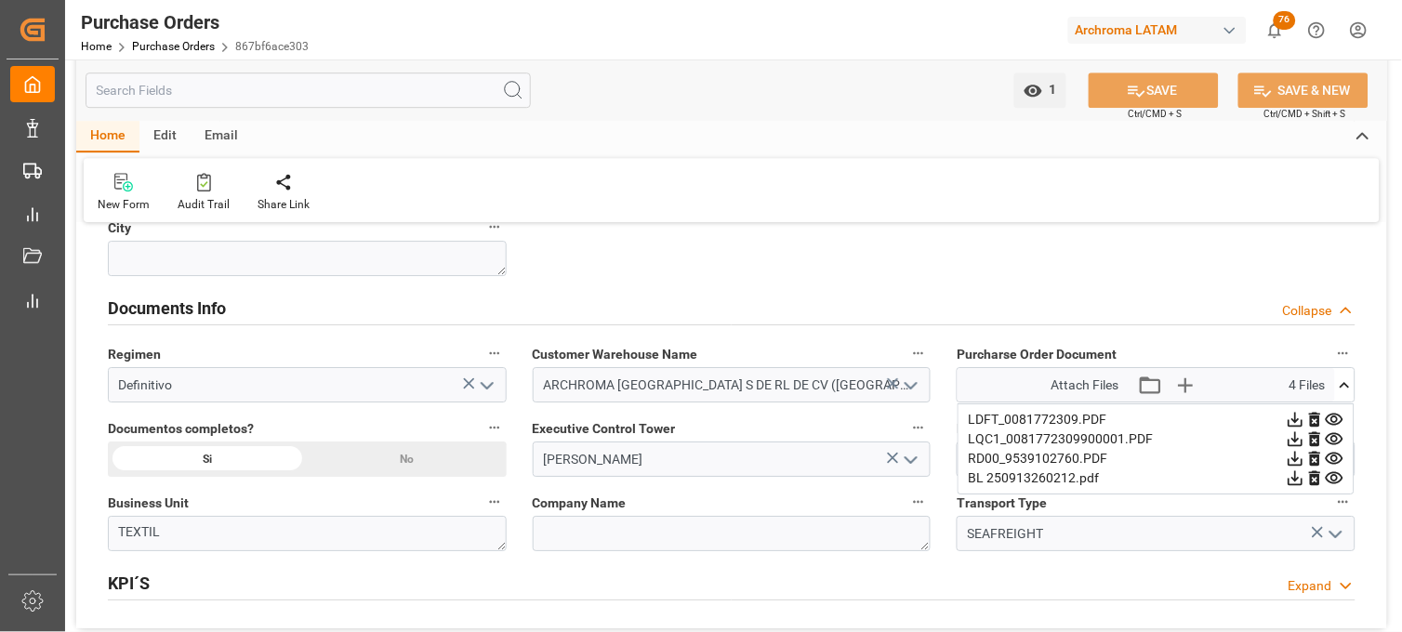
click at [1336, 457] on icon at bounding box center [1335, 459] width 18 height 12
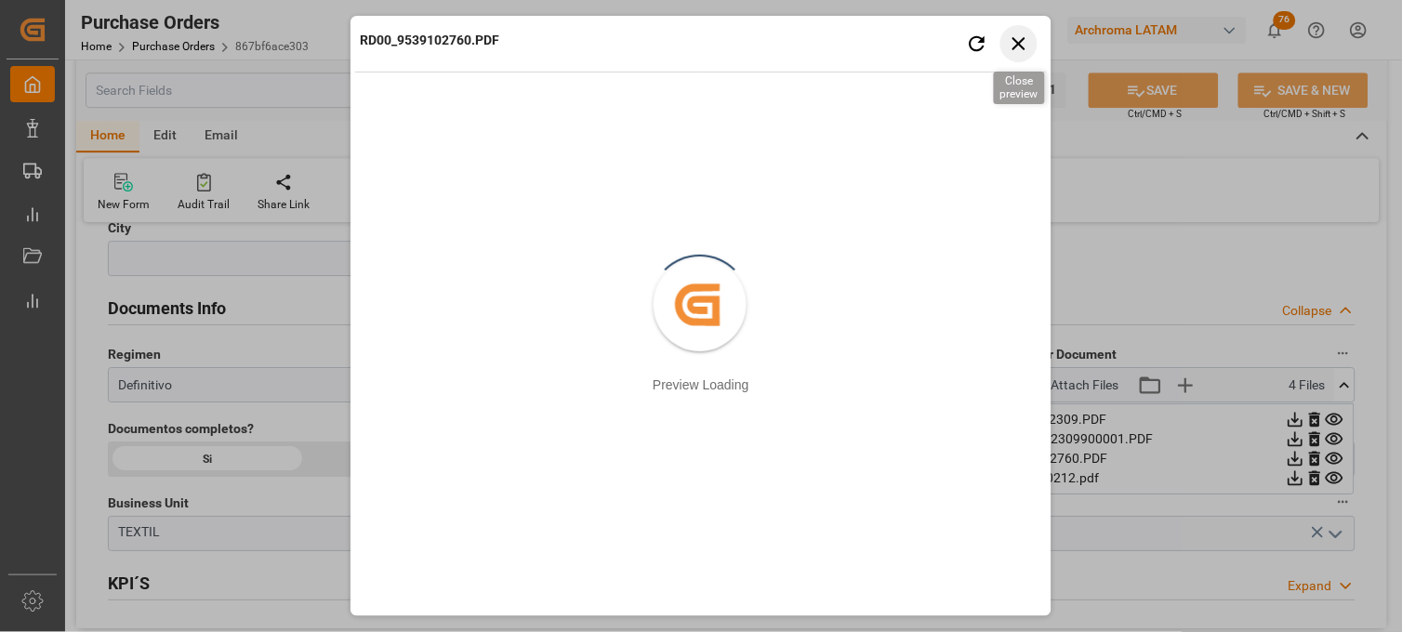
click at [1019, 42] on icon "button" at bounding box center [1019, 43] width 13 height 13
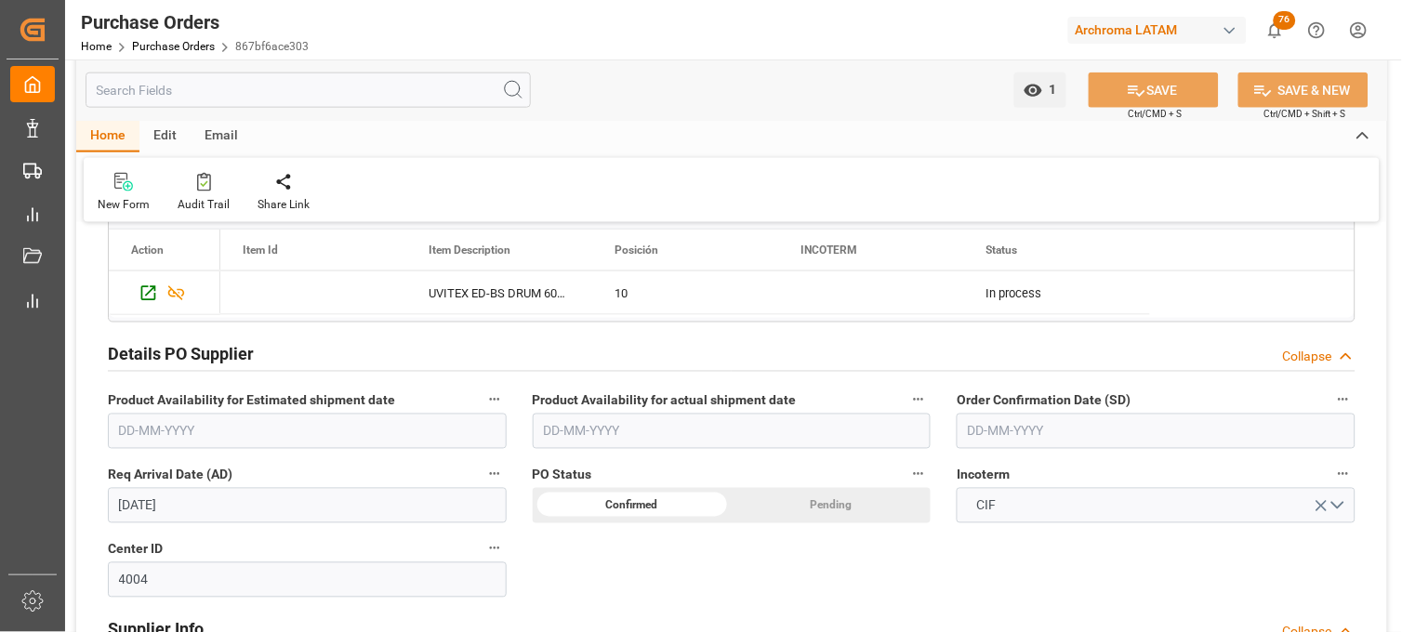
scroll to position [516, 0]
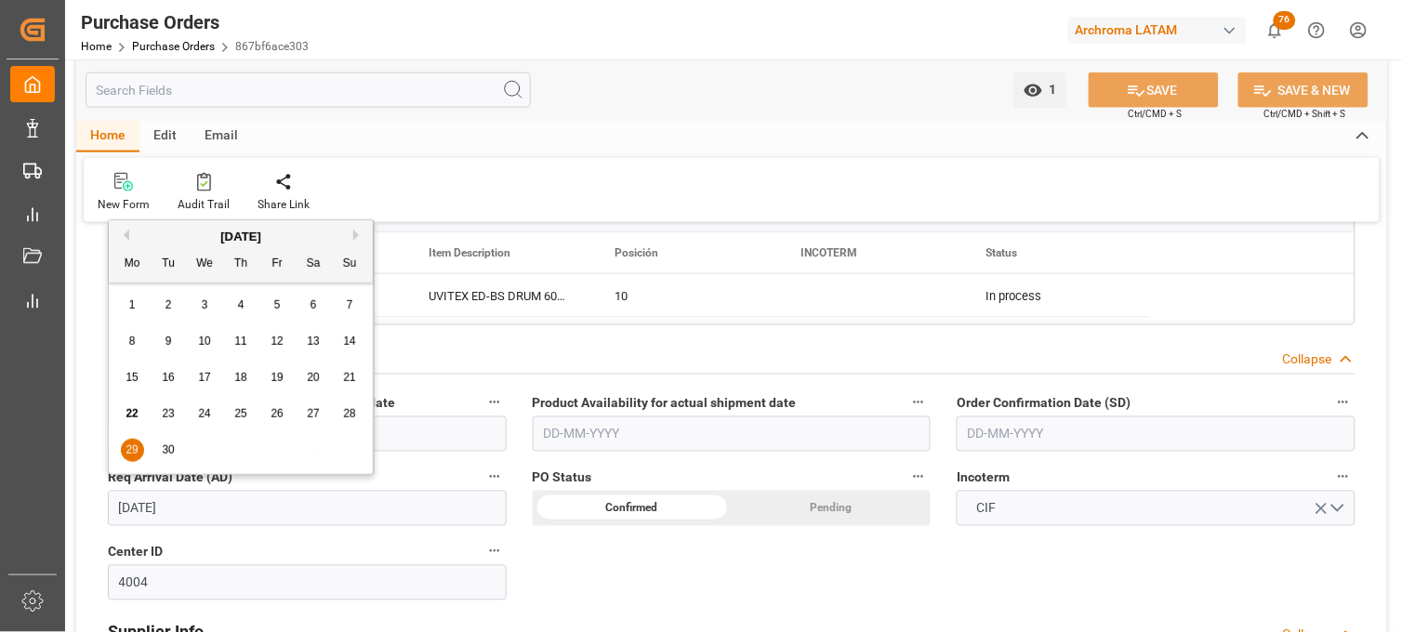
click at [291, 509] on input "29-09-2025" at bounding box center [307, 508] width 399 height 35
click at [179, 449] on div "30" at bounding box center [168, 451] width 23 height 22
type input "[DATE]"
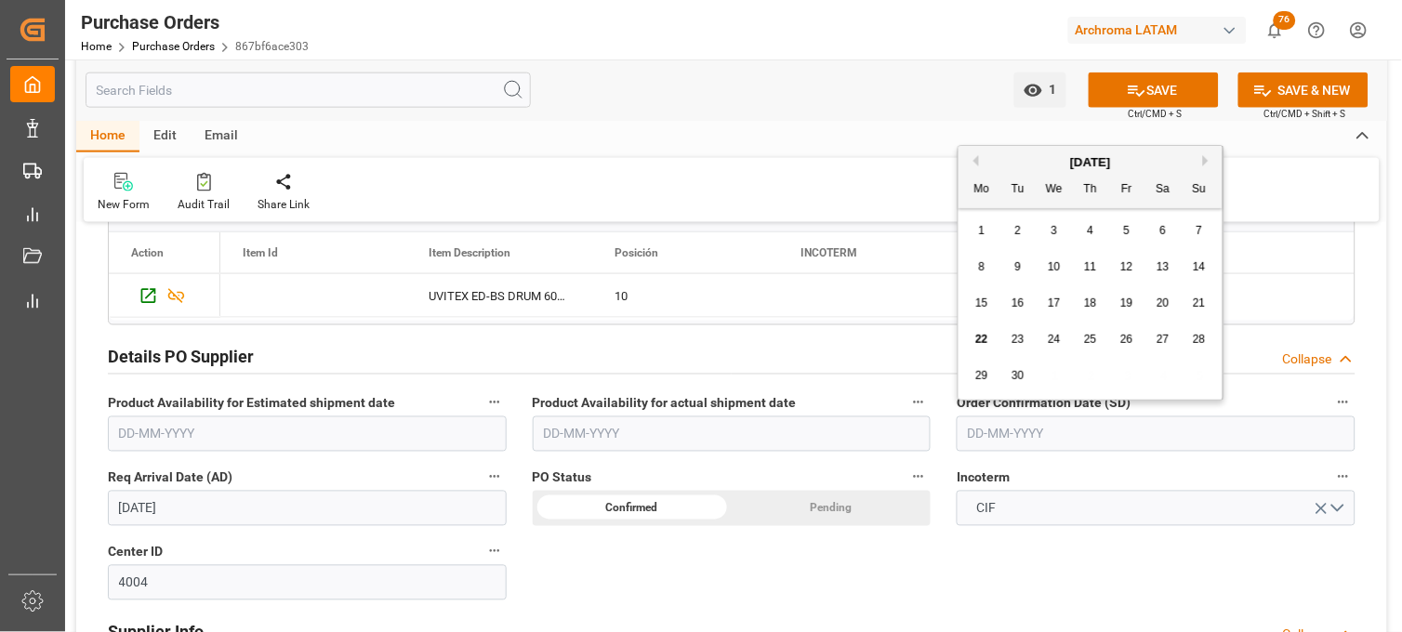
click at [1001, 430] on input "text" at bounding box center [1156, 434] width 399 height 35
click at [1007, 156] on div "[DATE]" at bounding box center [1091, 162] width 264 height 19
click at [1060, 304] on span "17" at bounding box center [1054, 303] width 12 height 13
type input "17-09-2025"
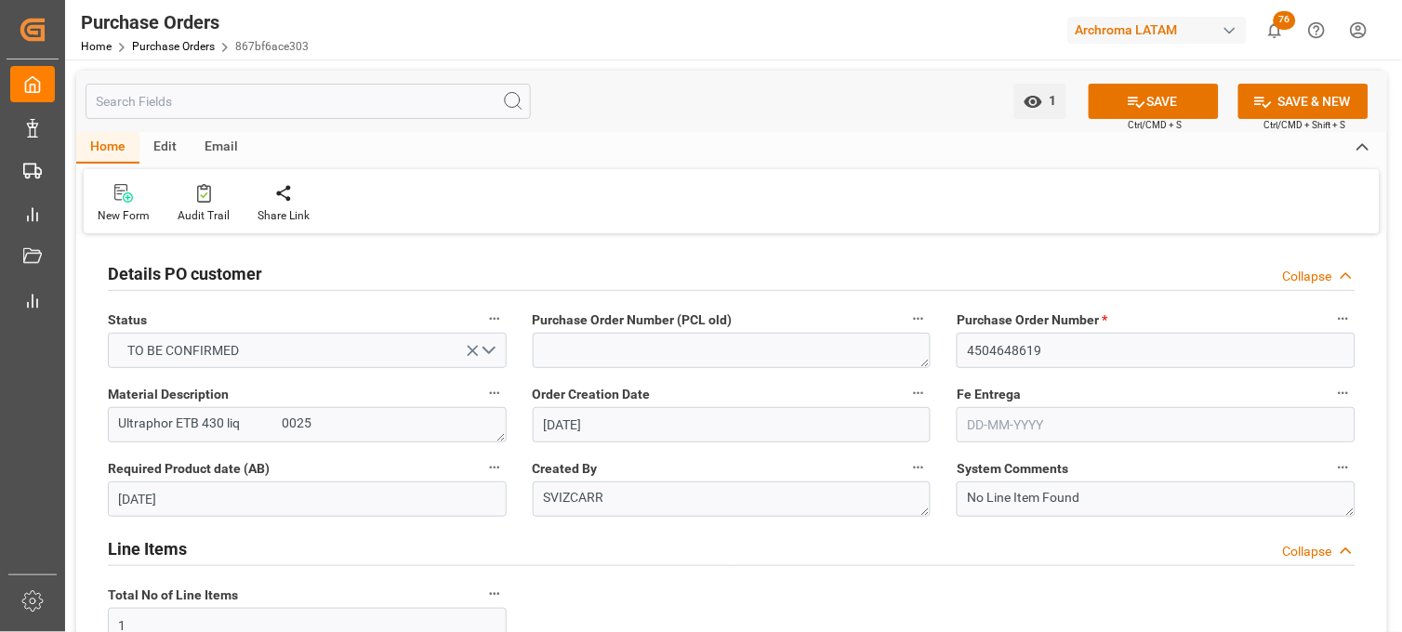
scroll to position [103, 0]
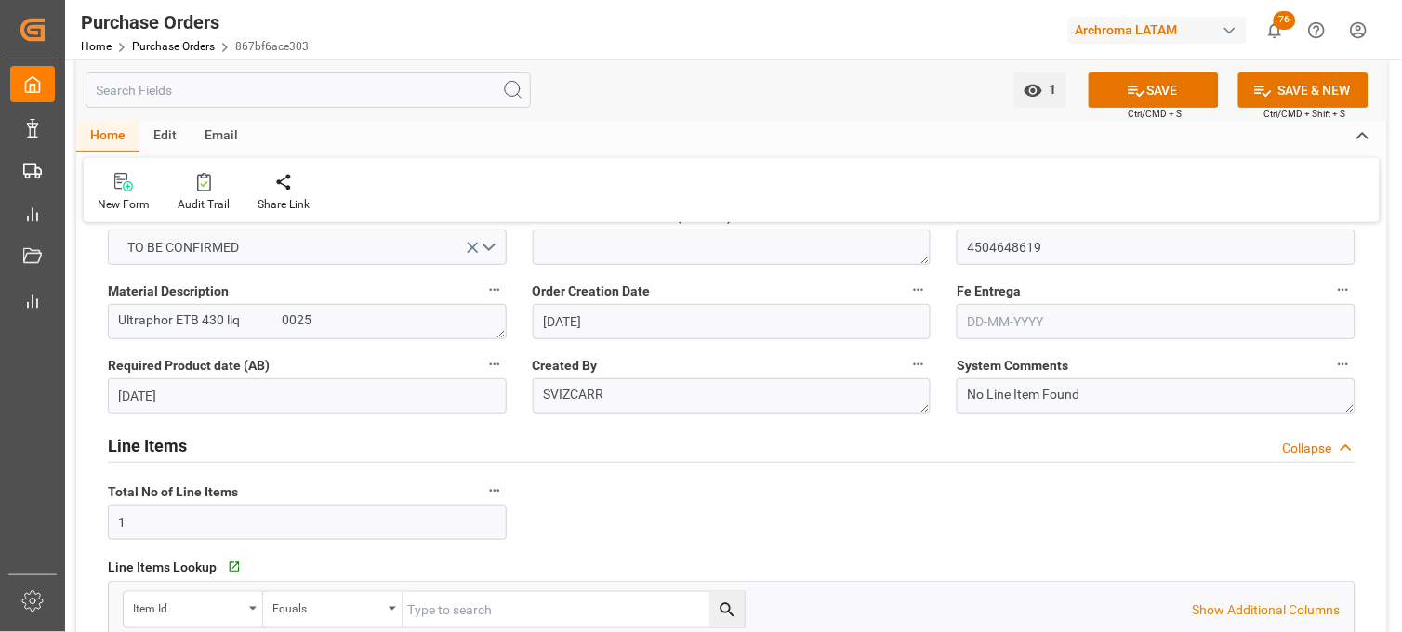
click at [988, 320] on input "text" at bounding box center [1156, 321] width 399 height 35
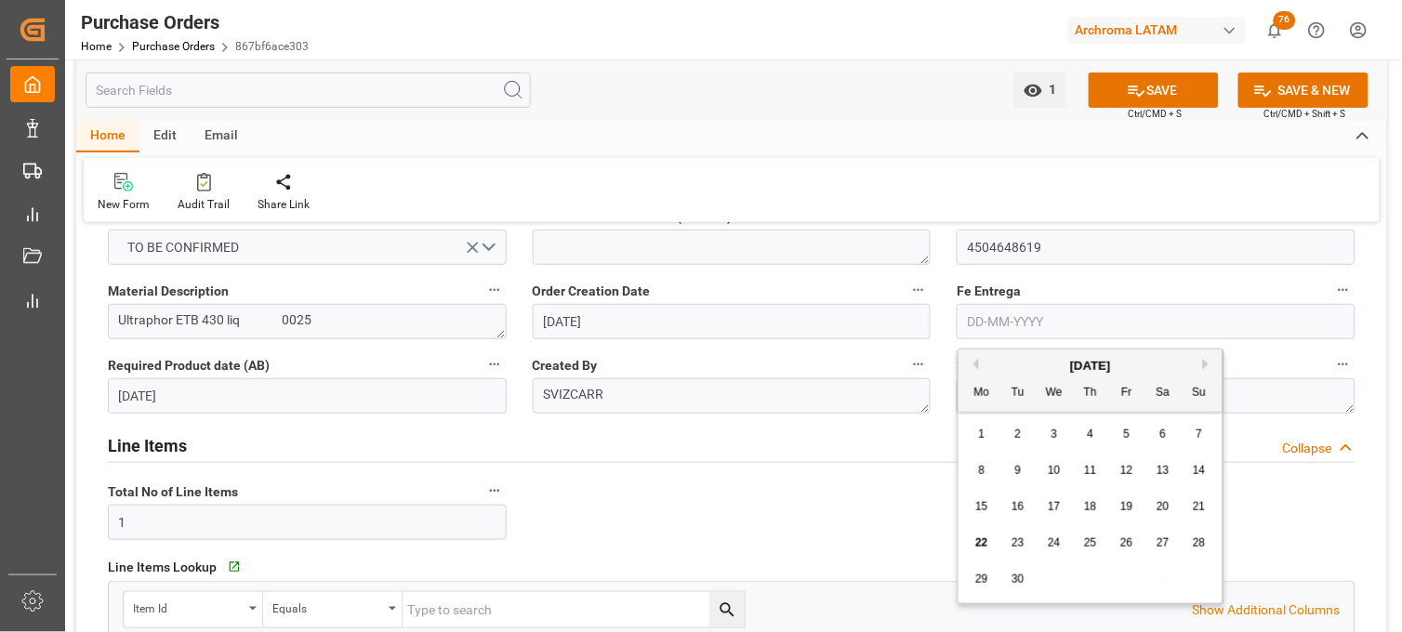
click at [992, 367] on div "[DATE]" at bounding box center [1091, 366] width 264 height 19
click at [1211, 365] on button "Next Month" at bounding box center [1208, 364] width 11 height 11
click at [1128, 472] on span "10" at bounding box center [1127, 470] width 12 height 13
type input "10-10-2025"
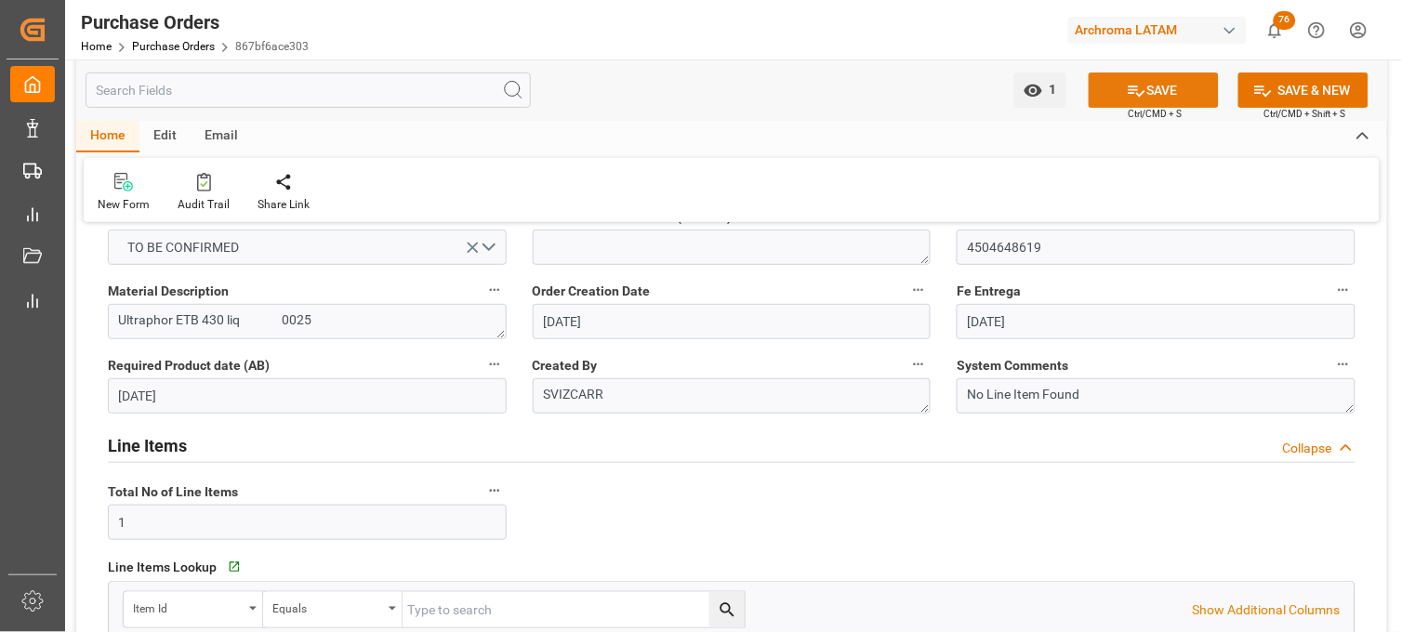
click at [1113, 91] on button "SAVE" at bounding box center [1154, 90] width 130 height 35
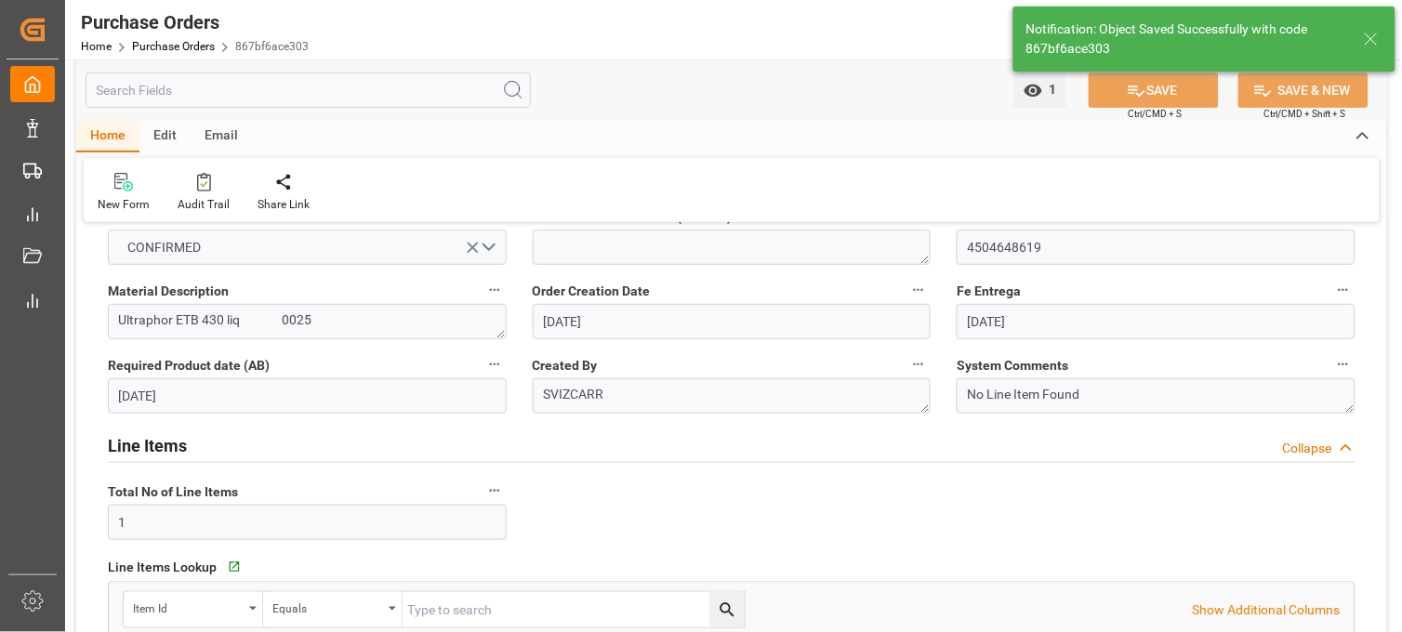
scroll to position [0, 0]
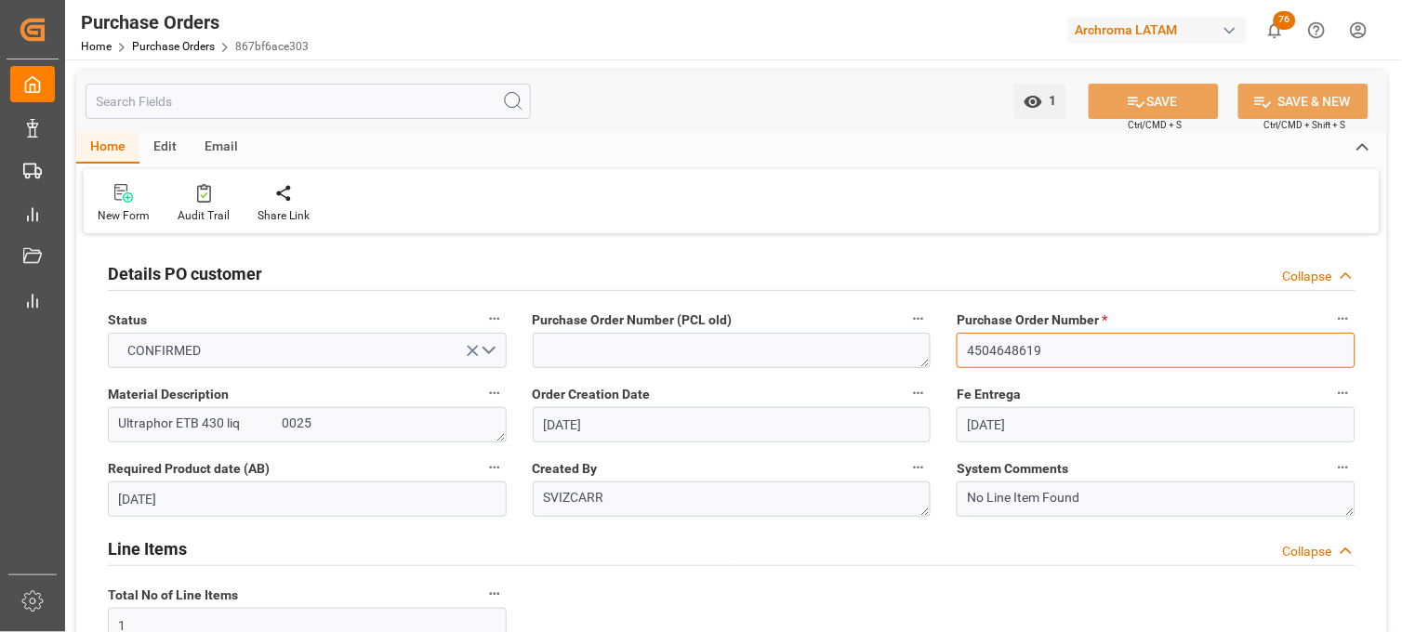
click at [984, 354] on input "4504648619" at bounding box center [1156, 350] width 399 height 35
click at [984, 352] on input "4504648619" at bounding box center [1156, 350] width 399 height 35
click at [166, 47] on link "Purchase Orders" at bounding box center [173, 46] width 83 height 13
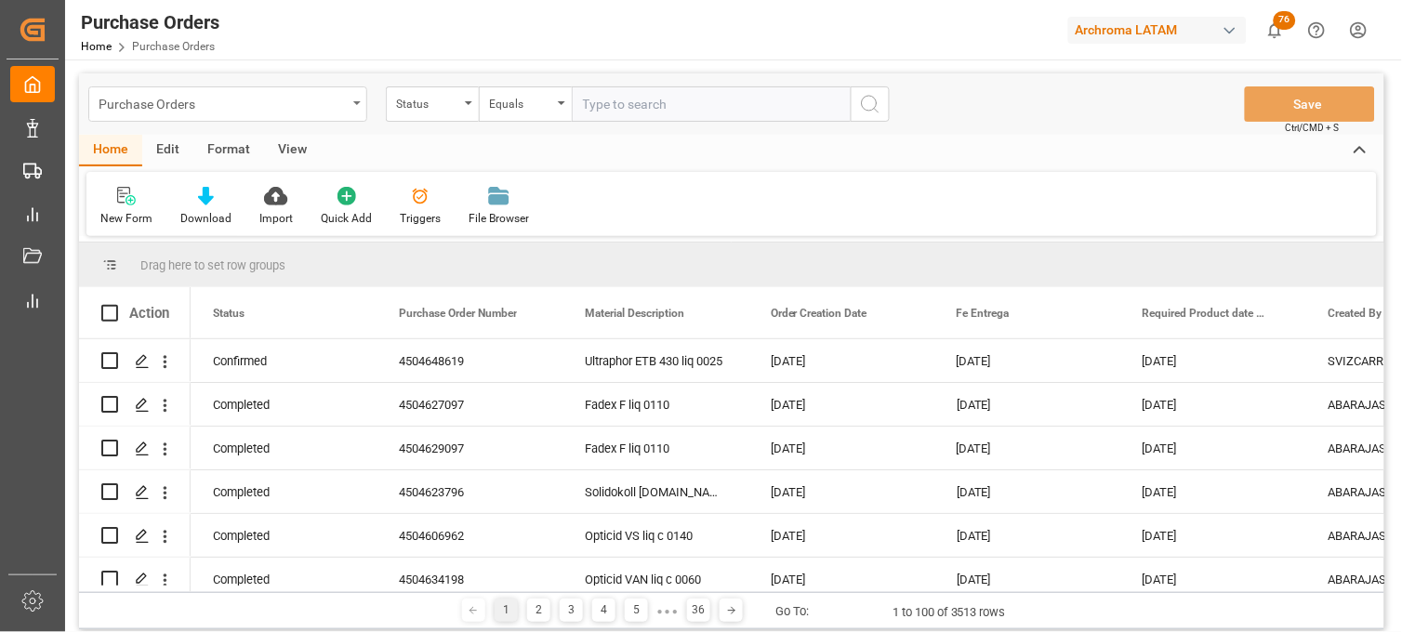
click at [353, 107] on div "Purchase Orders" at bounding box center [227, 103] width 279 height 35
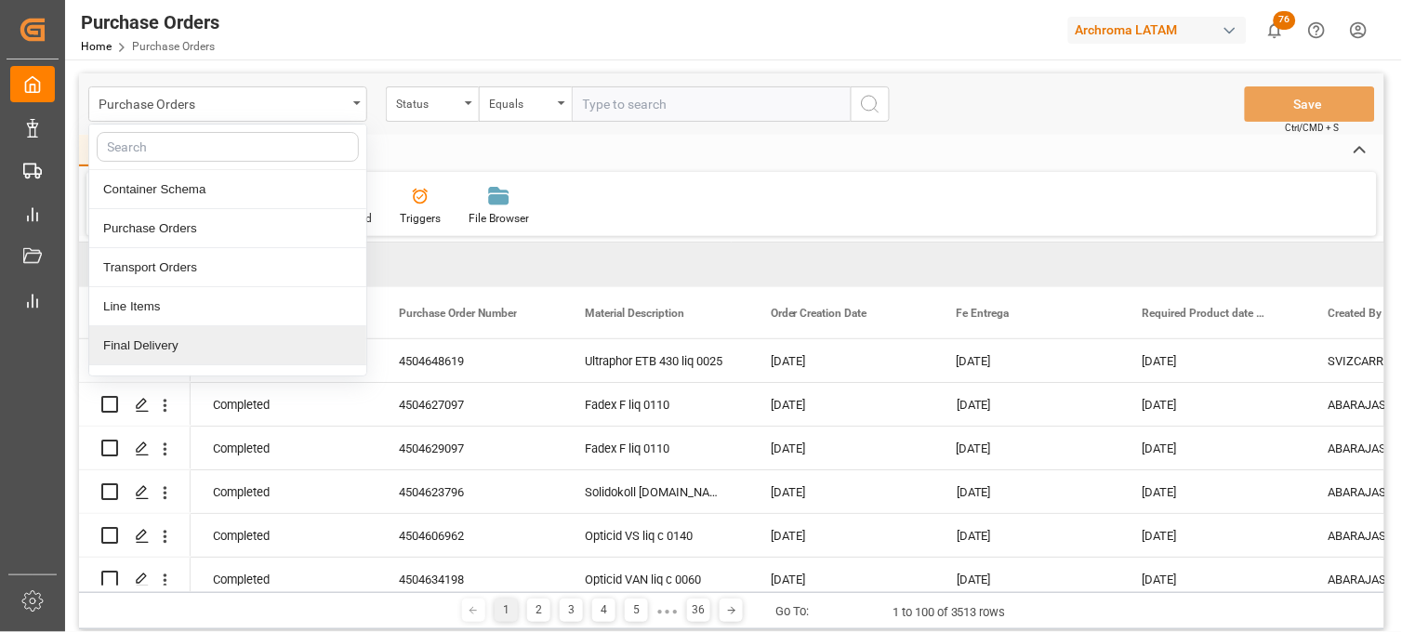
click at [253, 327] on div "Final Delivery" at bounding box center [227, 345] width 277 height 39
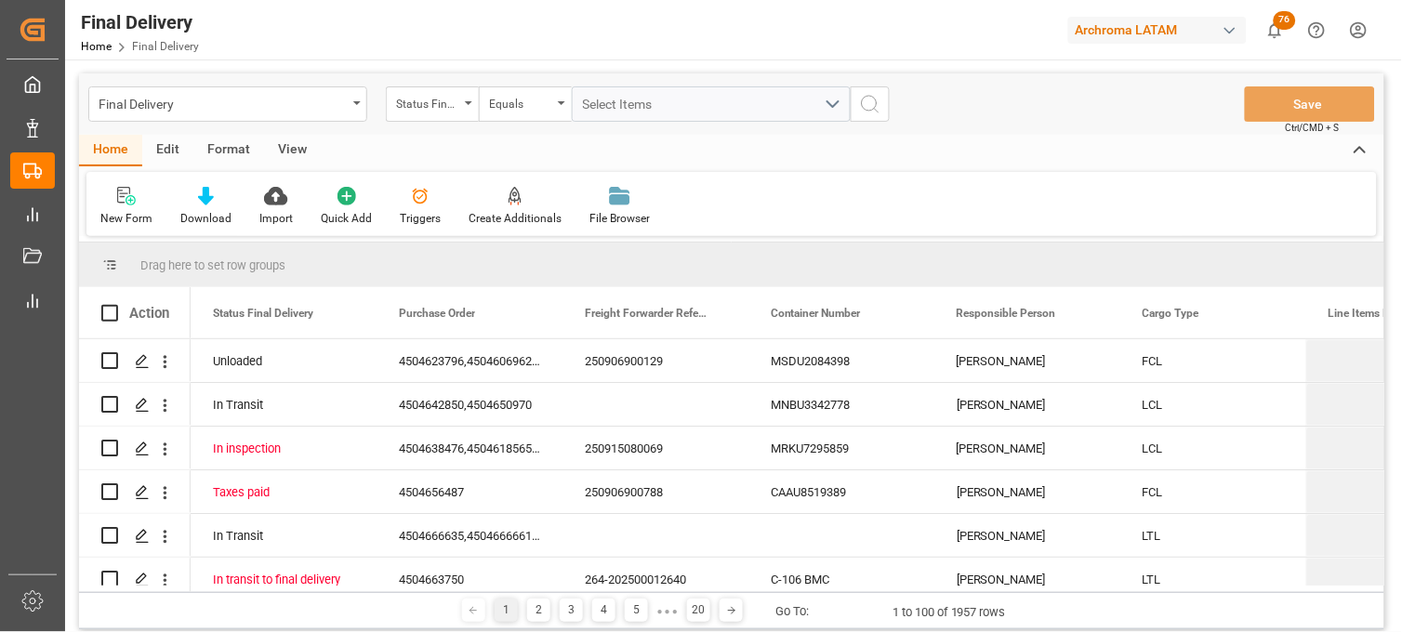
click at [356, 105] on div "Final Delivery" at bounding box center [227, 103] width 279 height 35
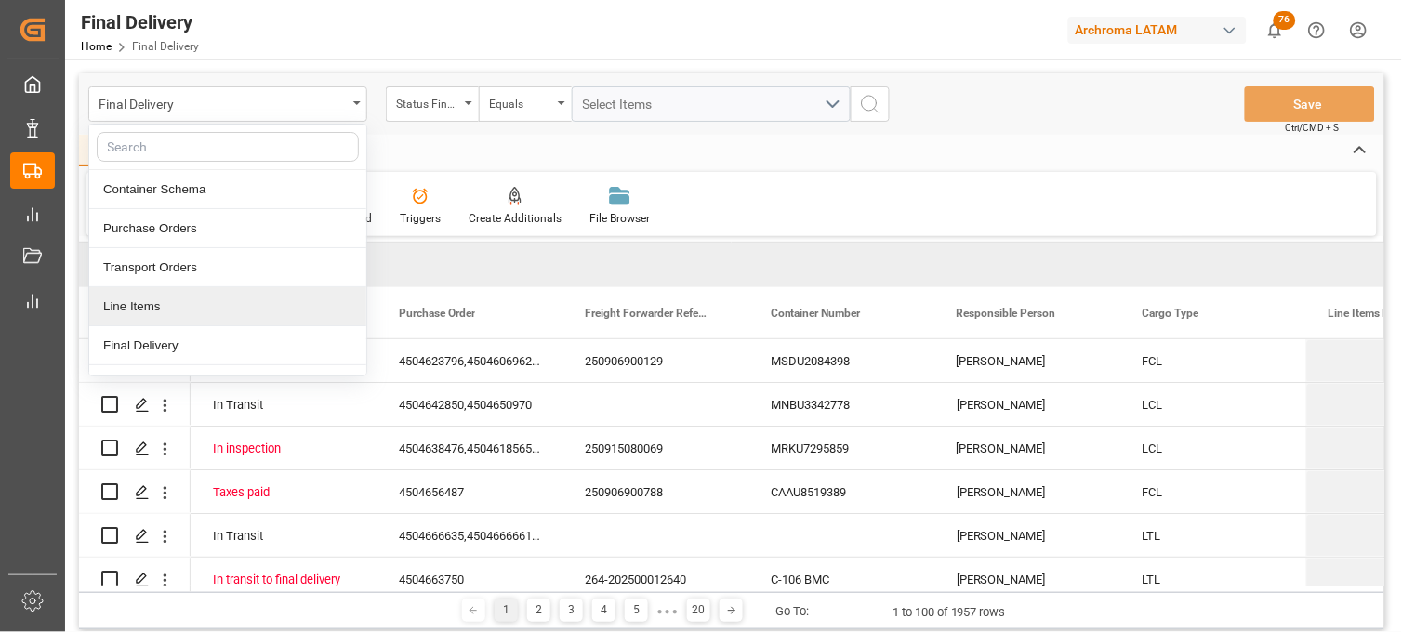
click at [211, 312] on div "Line Items" at bounding box center [227, 306] width 277 height 39
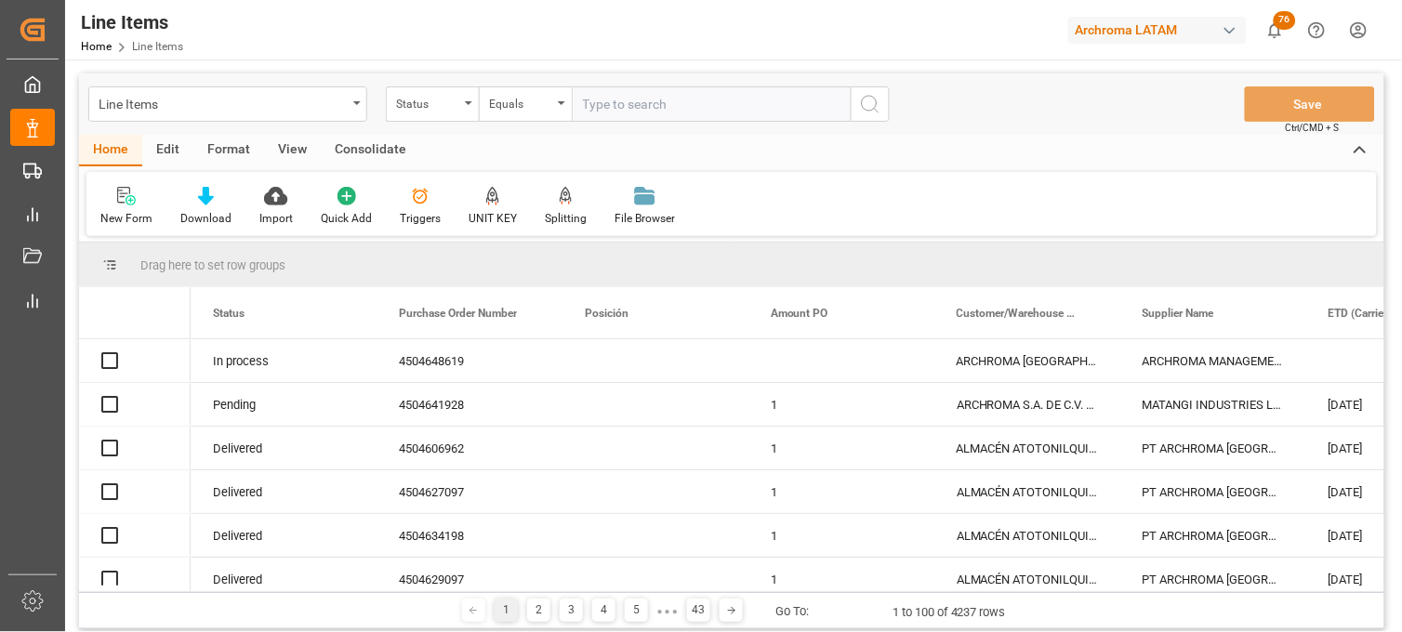
click at [450, 103] on div "Status" at bounding box center [427, 101] width 63 height 21
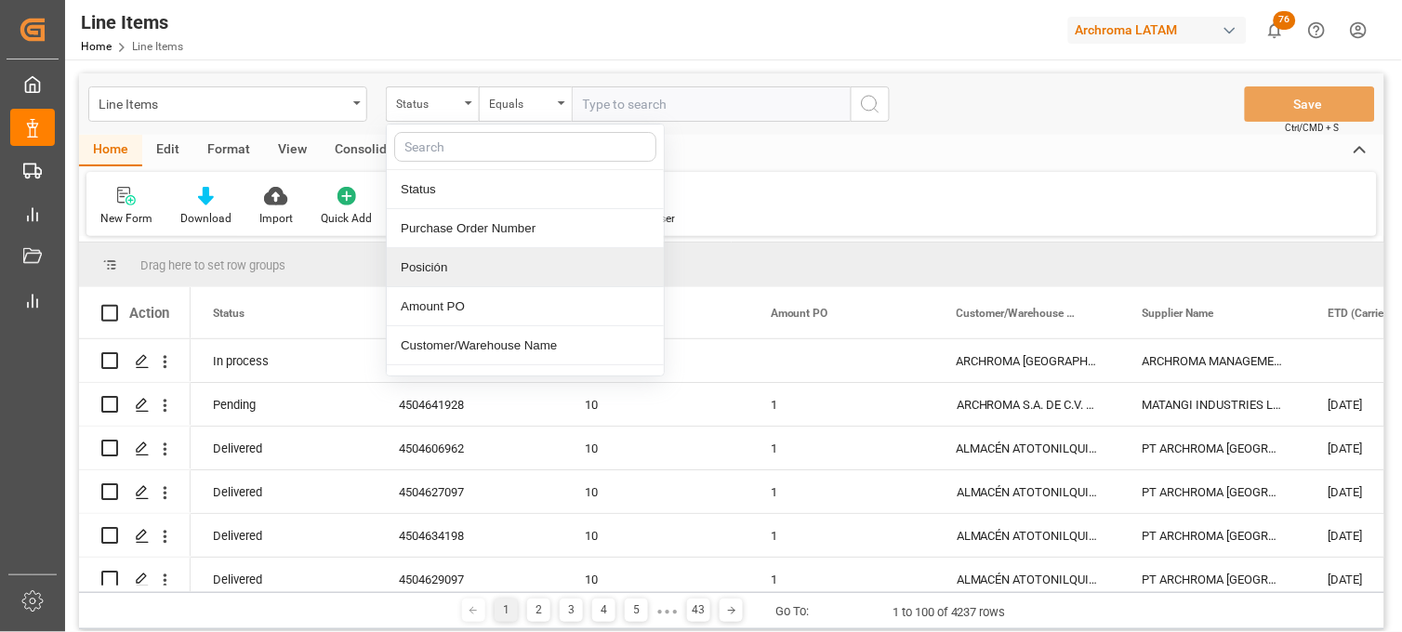
click at [454, 254] on div "Posición" at bounding box center [525, 267] width 277 height 39
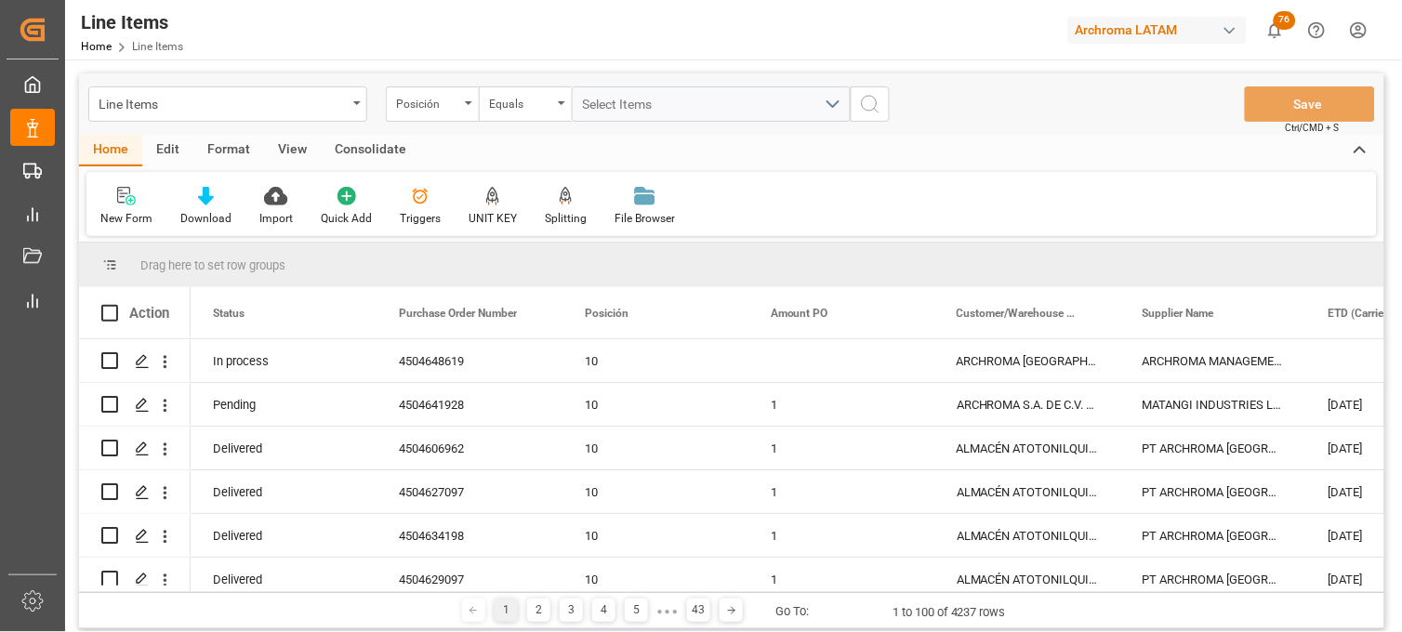
click at [458, 126] on div "Line Items Posición Equals Select Items Save Ctrl/CMD + S" at bounding box center [732, 103] width 1306 height 61
click at [450, 113] on div "Posición" at bounding box center [432, 103] width 93 height 35
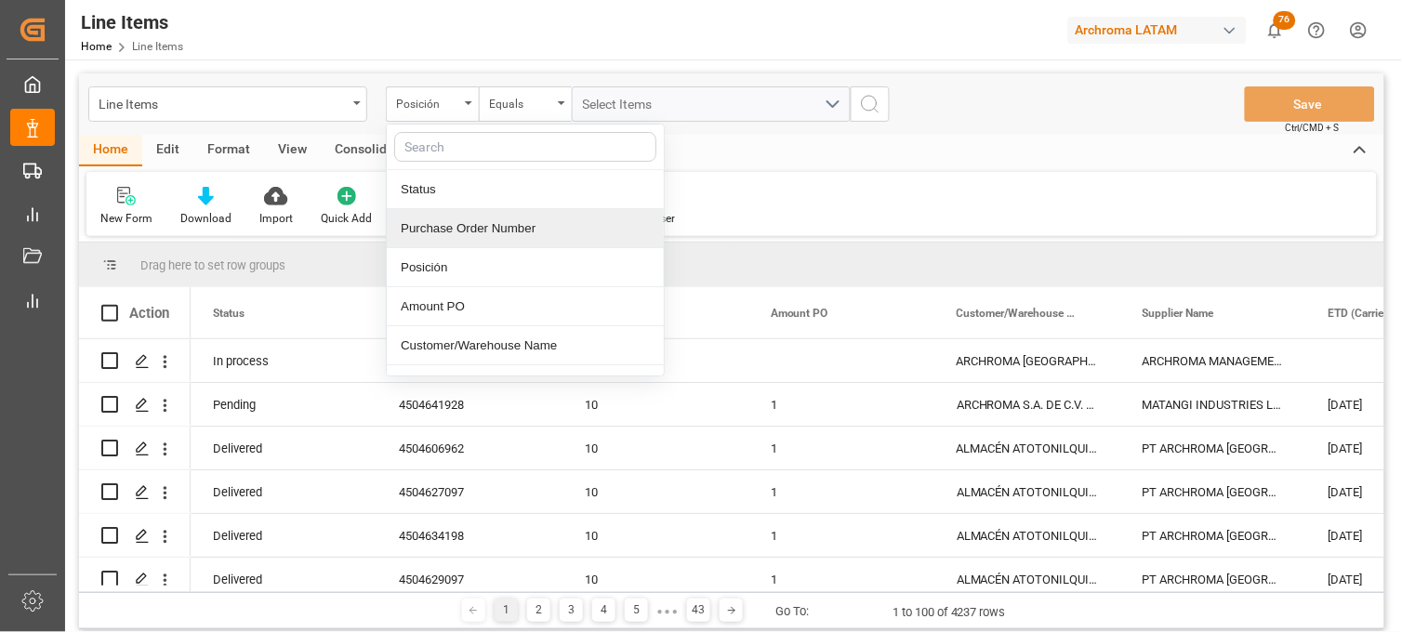
click at [465, 233] on div "Purchase Order Number" at bounding box center [525, 228] width 277 height 39
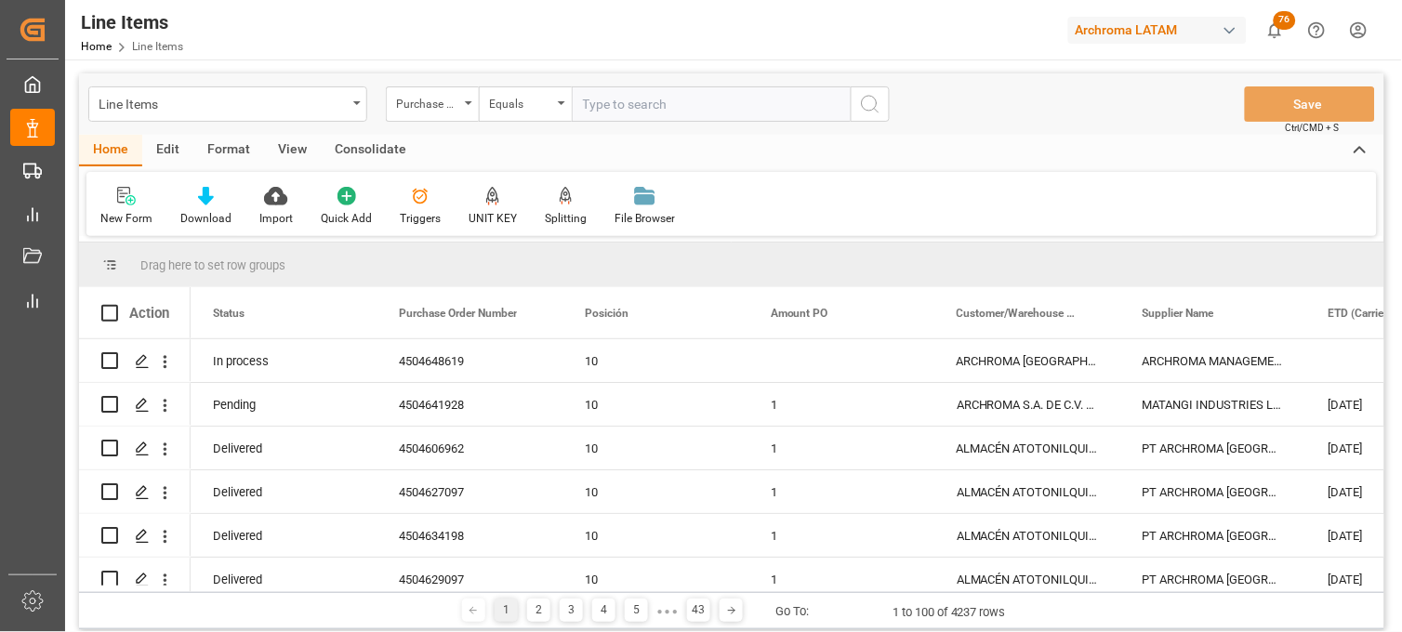
click at [581, 116] on input "text" at bounding box center [711, 103] width 279 height 35
type input "4504648619"
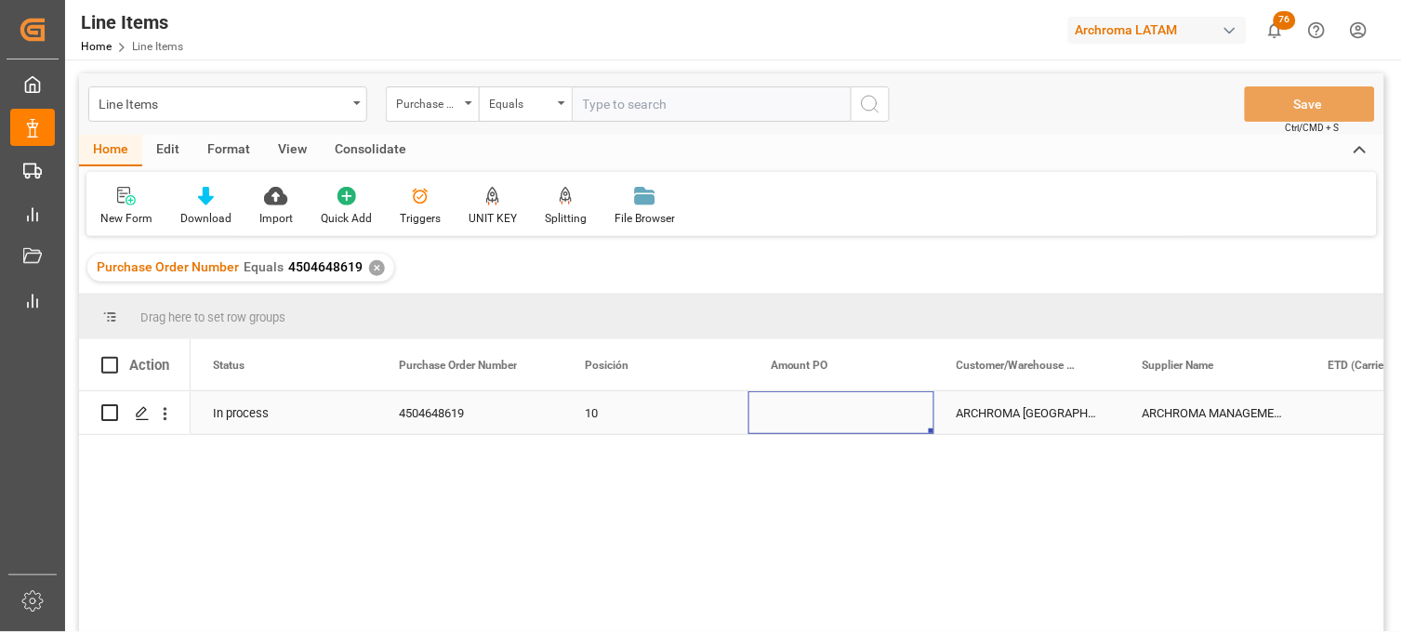
click at [811, 410] on div "Press SPACE to select this row." at bounding box center [842, 413] width 186 height 43
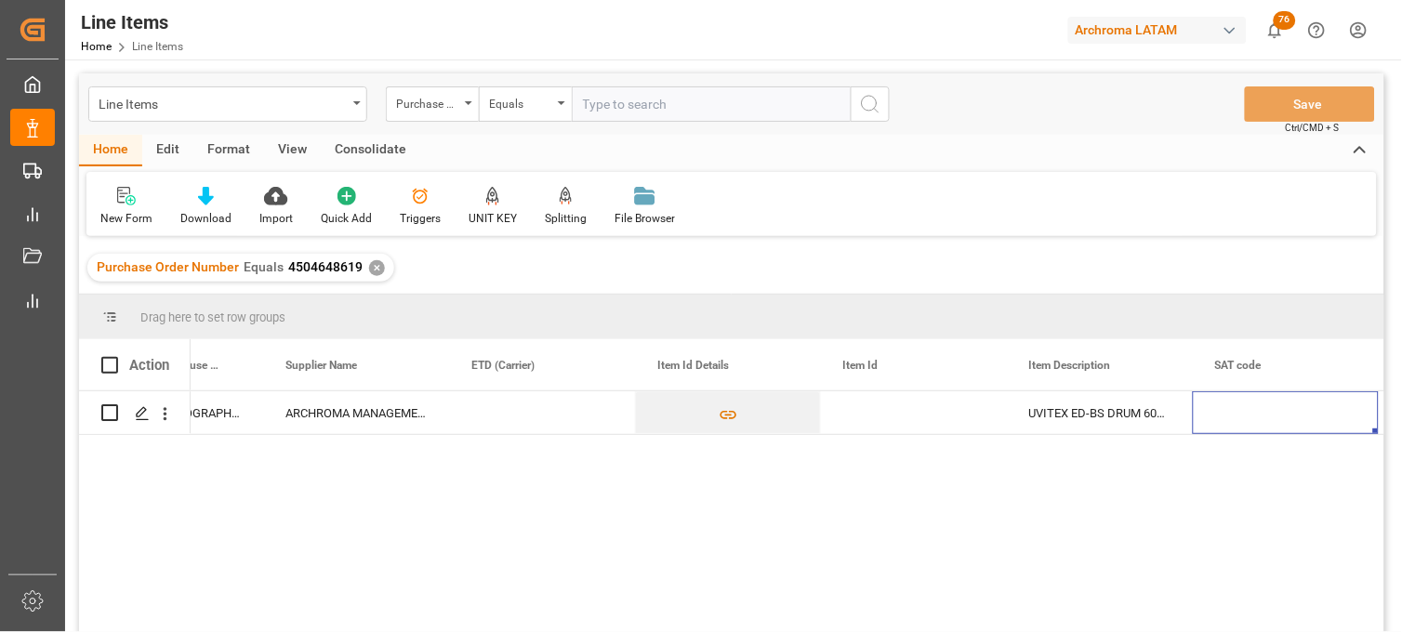
scroll to position [0, 1043]
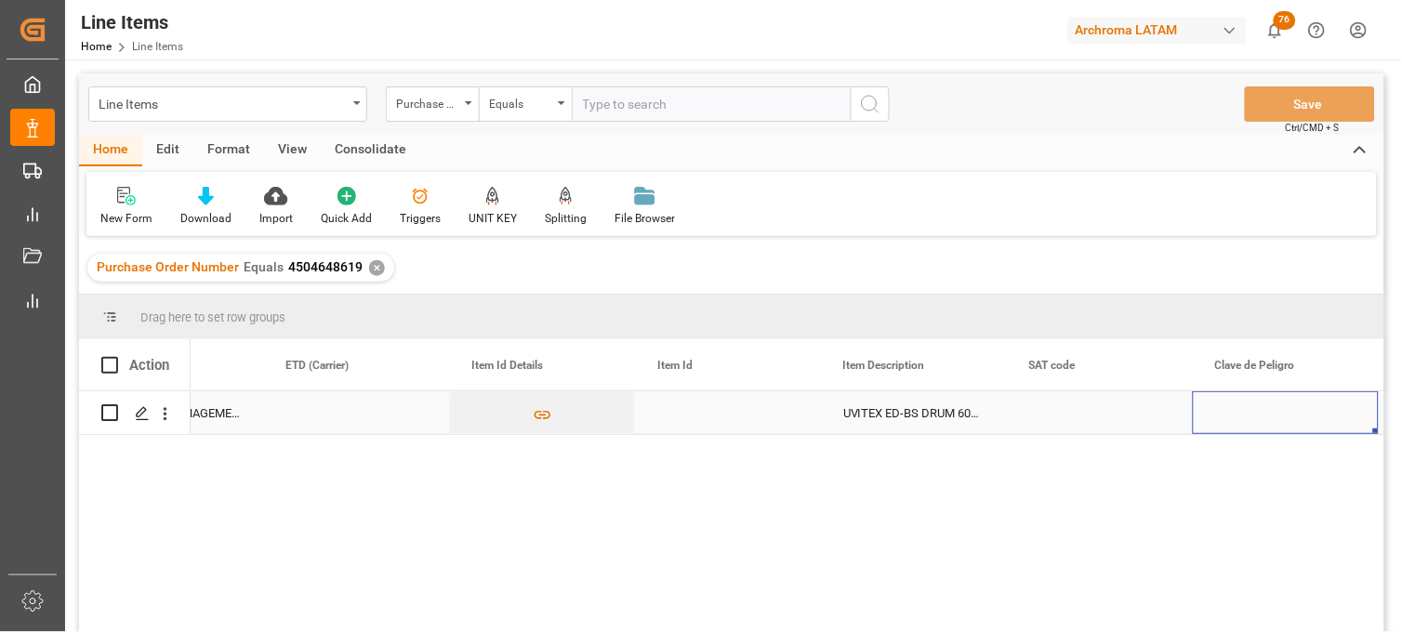
click at [673, 416] on div "Press SPACE to select this row." at bounding box center [728, 413] width 186 height 43
click at [674, 416] on div "Press SPACE to select this row." at bounding box center [728, 413] width 186 height 43
click at [674, 416] on input "Press SPACE to select this row." at bounding box center [728, 423] width 156 height 35
type input "17266611962"
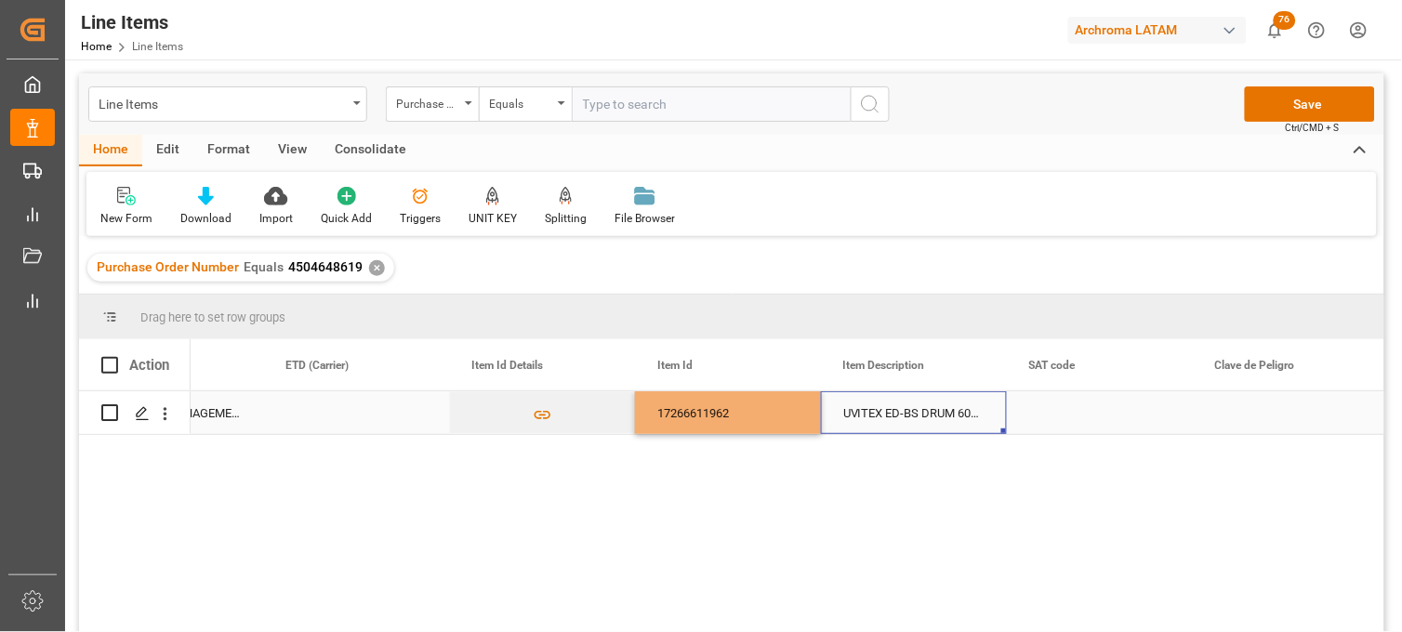
click at [884, 414] on div "UVITEX ED-BS DRUM 60KG" at bounding box center [914, 413] width 186 height 43
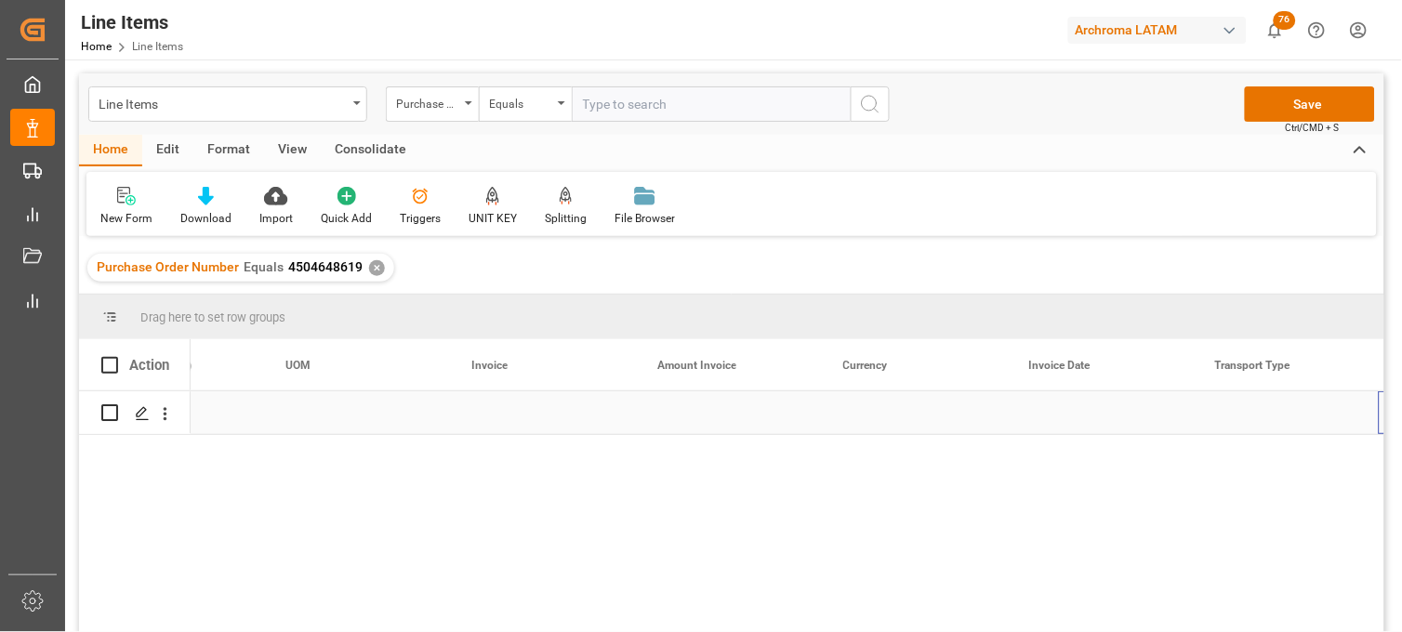
scroll to position [0, 5322]
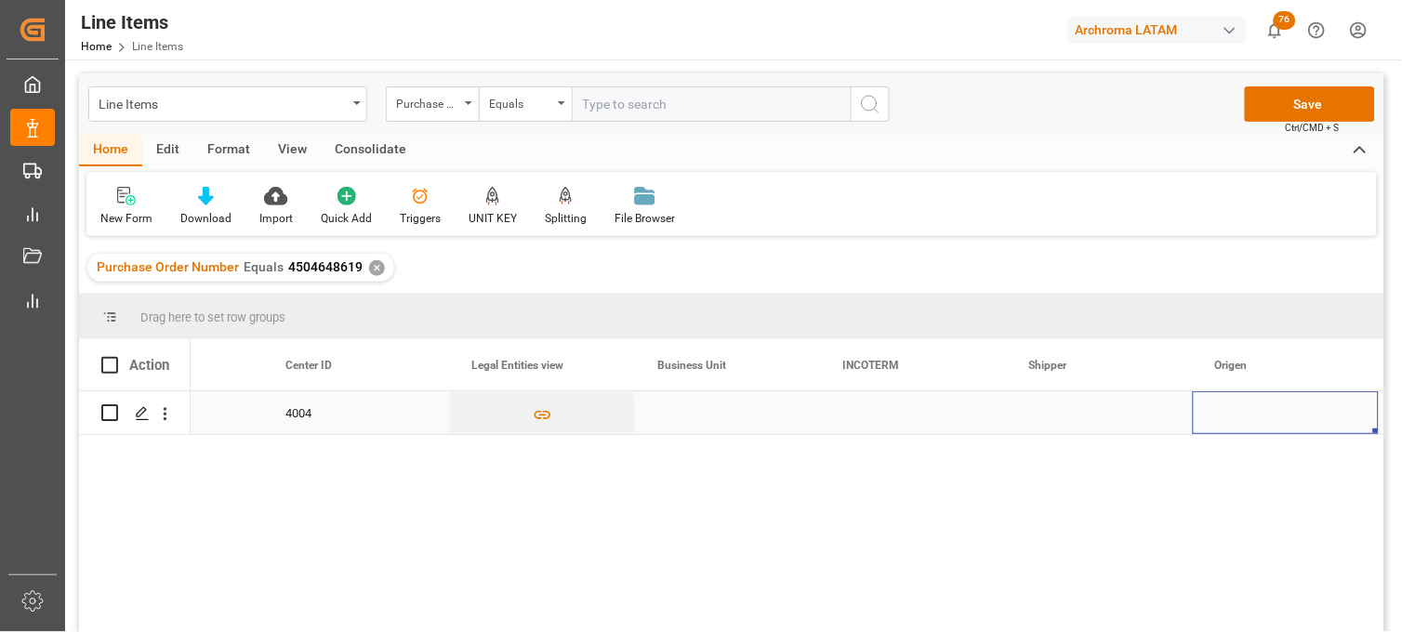
drag, startPoint x: 833, startPoint y: 414, endPoint x: 865, endPoint y: 415, distance: 31.6
click at [834, 414] on div "Press SPACE to select this row." at bounding box center [914, 413] width 186 height 43
click at [865, 415] on div "Press SPACE to select this row." at bounding box center [914, 413] width 186 height 43
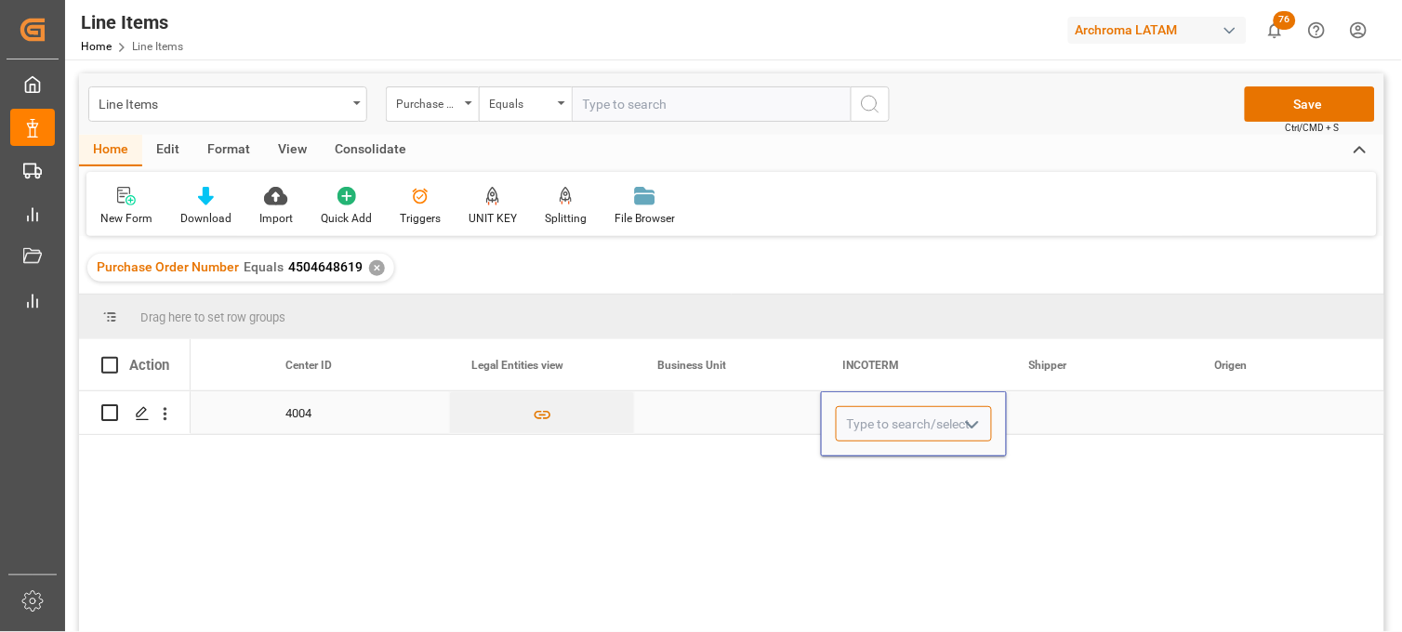
click at [865, 416] on input "Press SPACE to select this row." at bounding box center [914, 423] width 156 height 35
click at [870, 475] on div "CIF" at bounding box center [914, 477] width 154 height 65
type input "CIF"
click at [705, 410] on div "Press SPACE to select this row." at bounding box center [728, 413] width 186 height 43
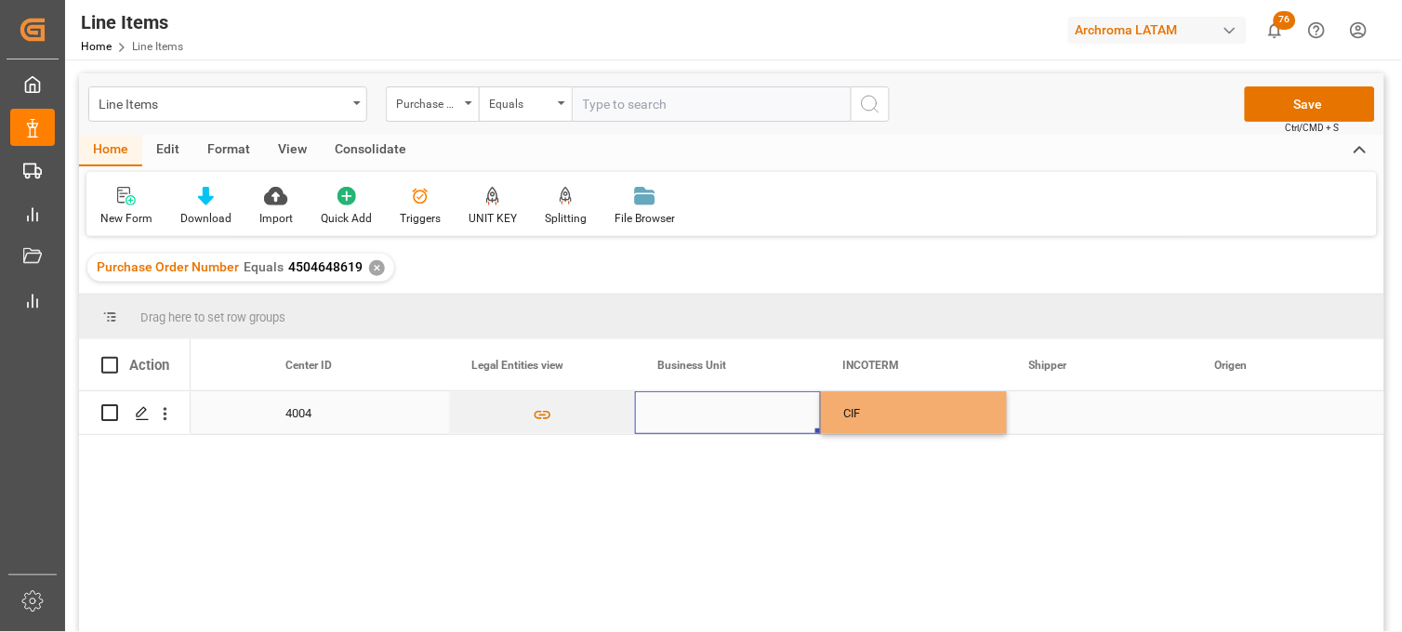
click at [705, 410] on div "Press SPACE to select this row." at bounding box center [728, 413] width 186 height 43
click at [705, 410] on input "Press SPACE to select this row." at bounding box center [728, 423] width 156 height 35
type input "TEXTIL"
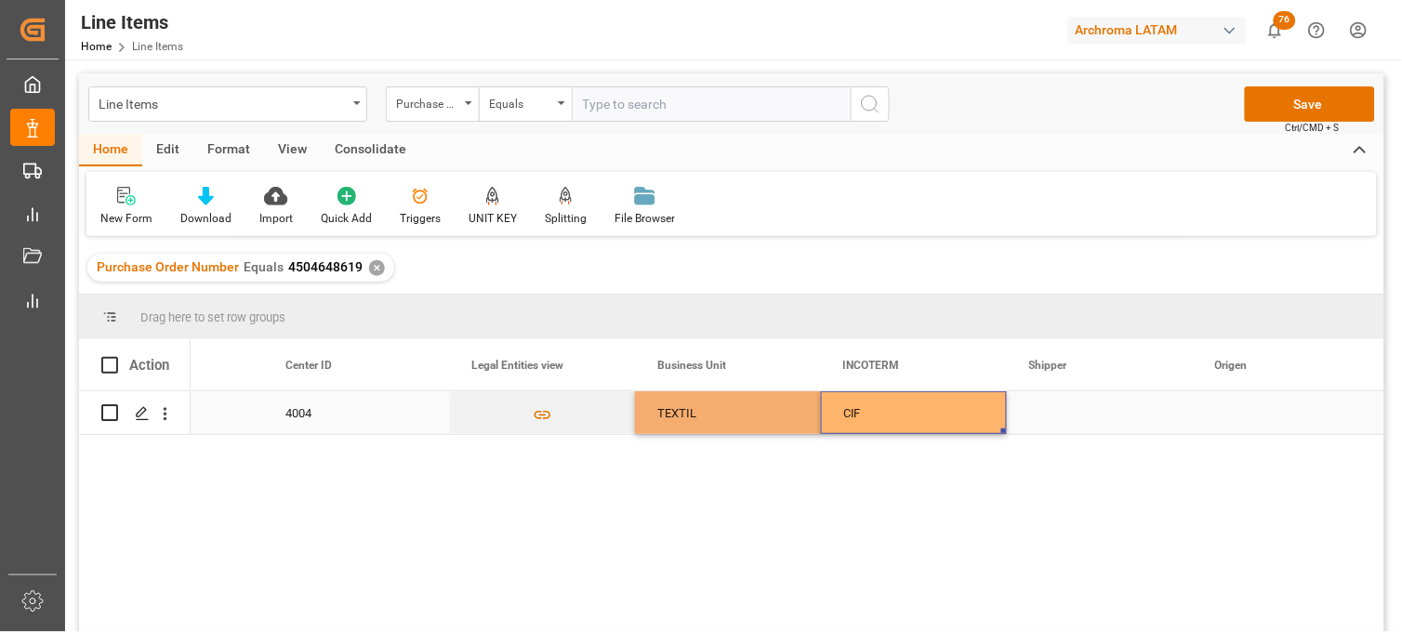
click at [866, 407] on div "CIF" at bounding box center [914, 413] width 141 height 43
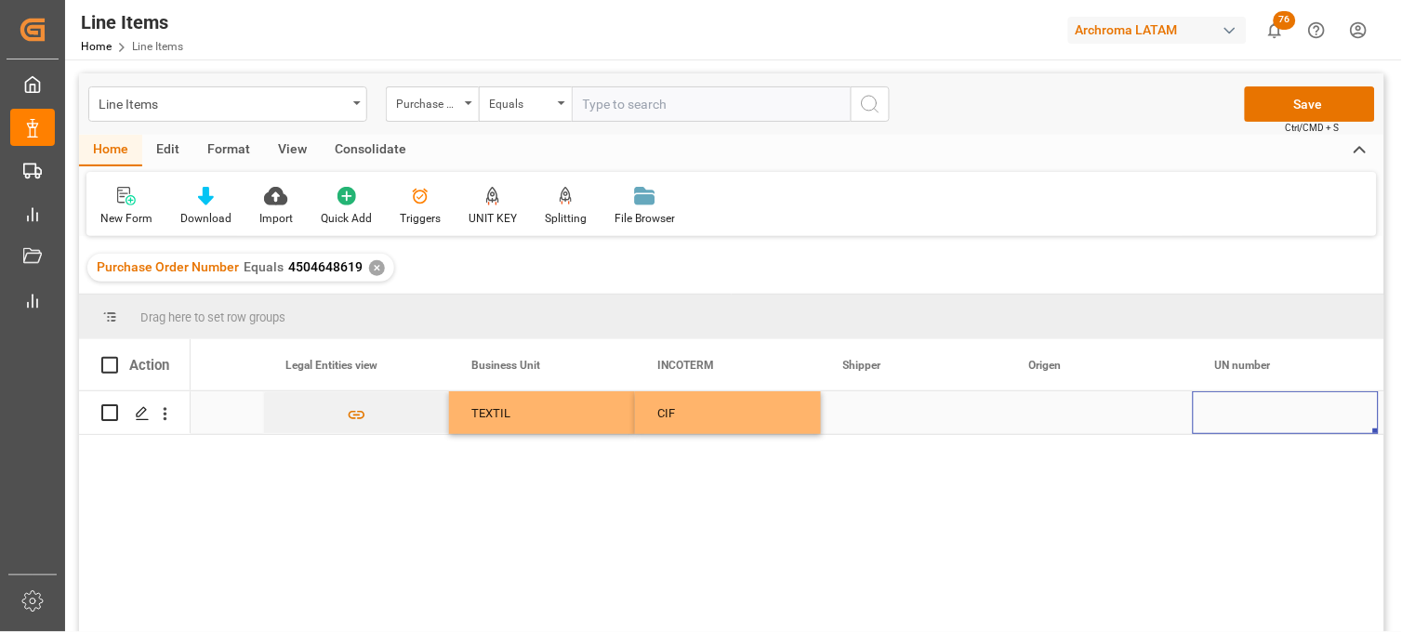
click at [874, 415] on div "Press SPACE to select this row." at bounding box center [914, 413] width 186 height 43
click at [1038, 416] on div "Press SPACE to select this row." at bounding box center [1100, 413] width 186 height 43
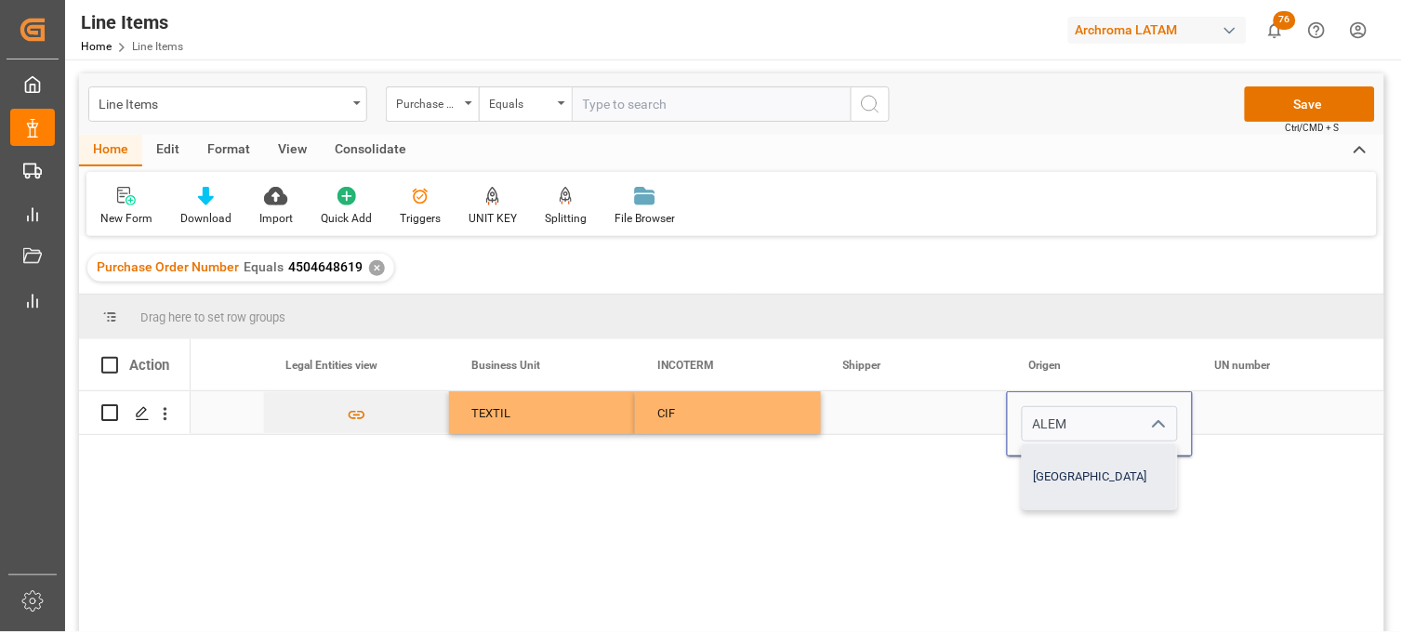
click at [1061, 475] on div "ALEMANIA" at bounding box center [1100, 477] width 154 height 65
type input "ALEMANIA"
drag, startPoint x: 1279, startPoint y: 411, endPoint x: 1262, endPoint y: 414, distance: 17.0
click at [1275, 411] on div "Press SPACE to select this row." at bounding box center [1286, 413] width 186 height 43
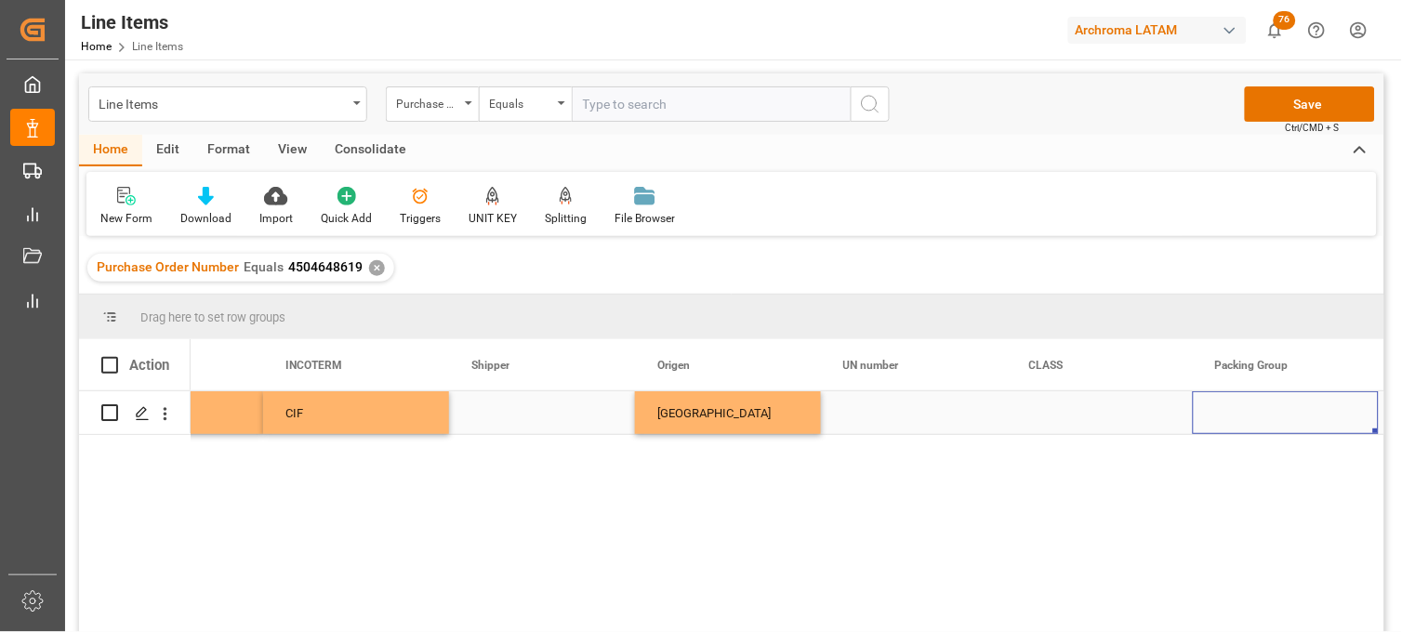
scroll to position [0, 0]
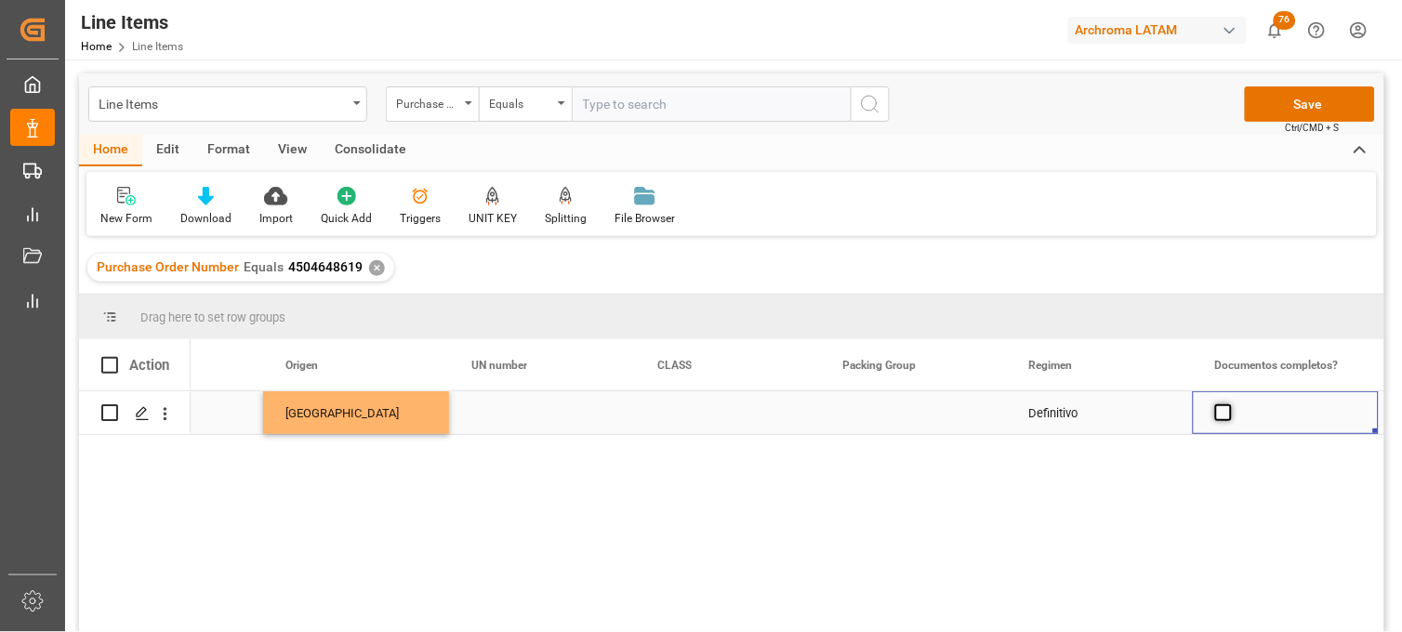
click at [1219, 411] on span "Press SPACE to select this row." at bounding box center [1224, 413] width 17 height 17
click at [1229, 405] on input "Press SPACE to select this row." at bounding box center [1229, 405] width 0 height 0
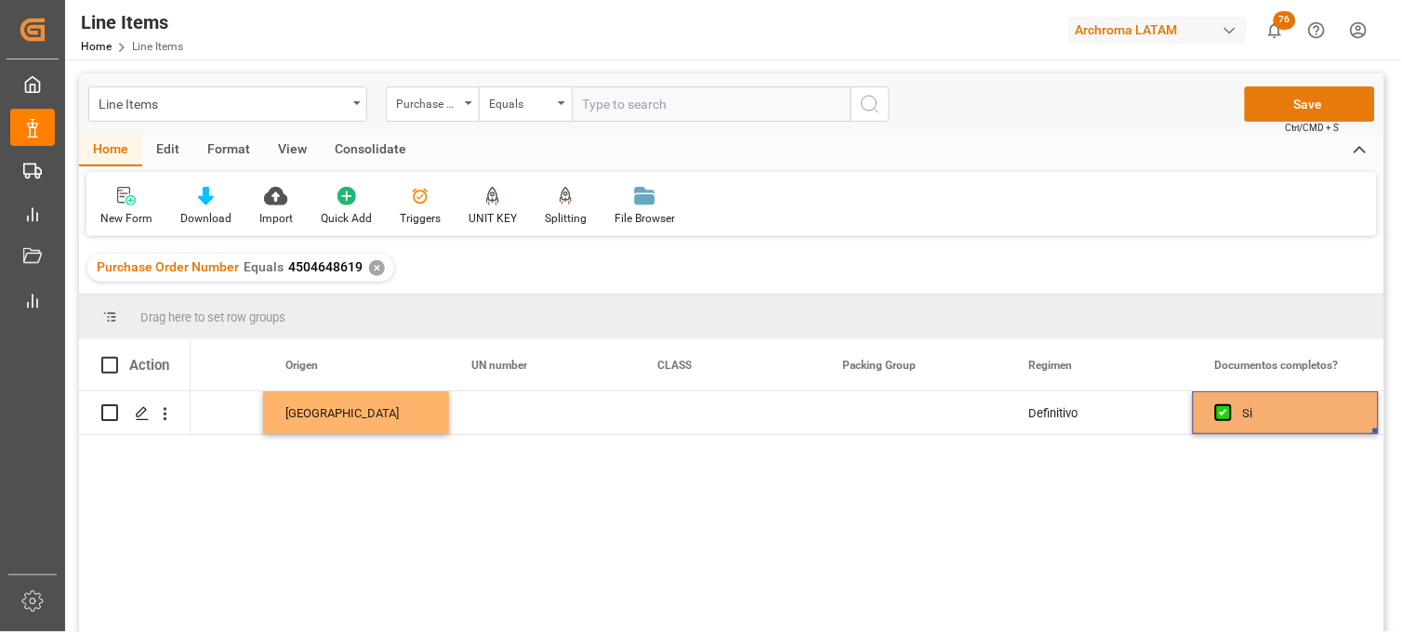
click at [1296, 104] on button "Save" at bounding box center [1310, 103] width 130 height 35
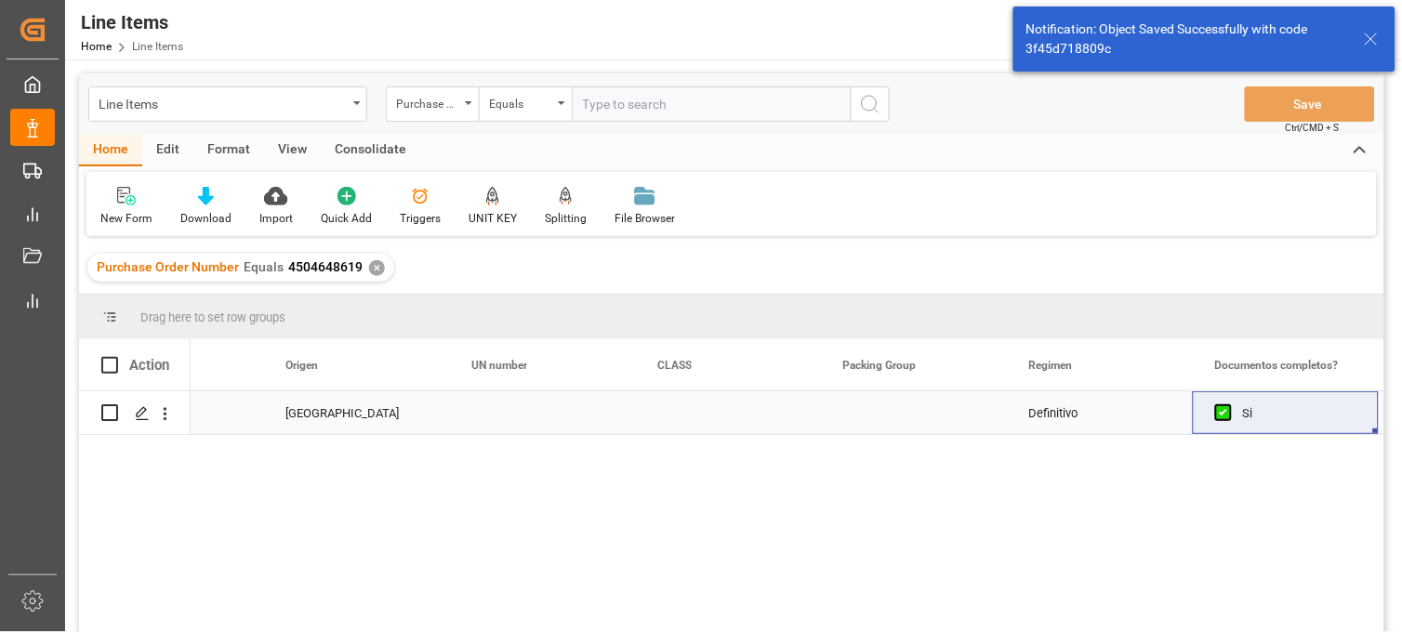
click at [494, 420] on div "Press SPACE to select this row." at bounding box center [542, 413] width 186 height 43
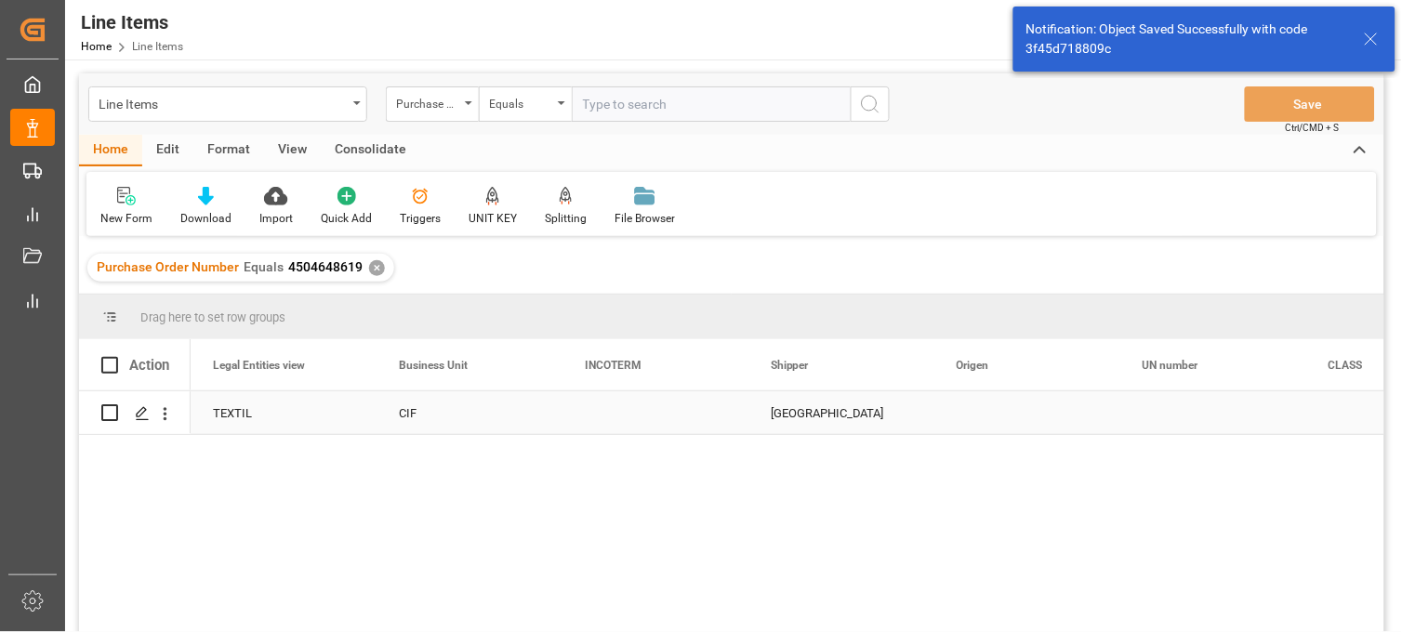
scroll to position [0, 5580]
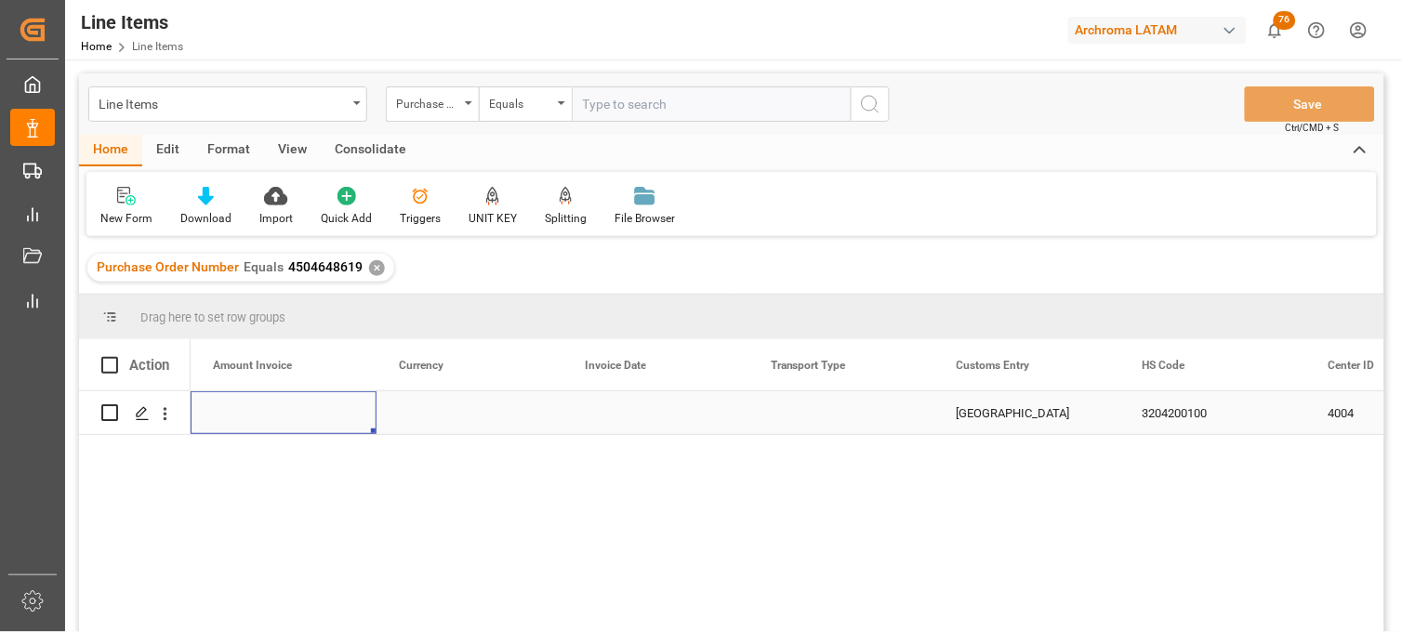
click at [828, 416] on div "Press SPACE to select this row." at bounding box center [842, 413] width 186 height 43
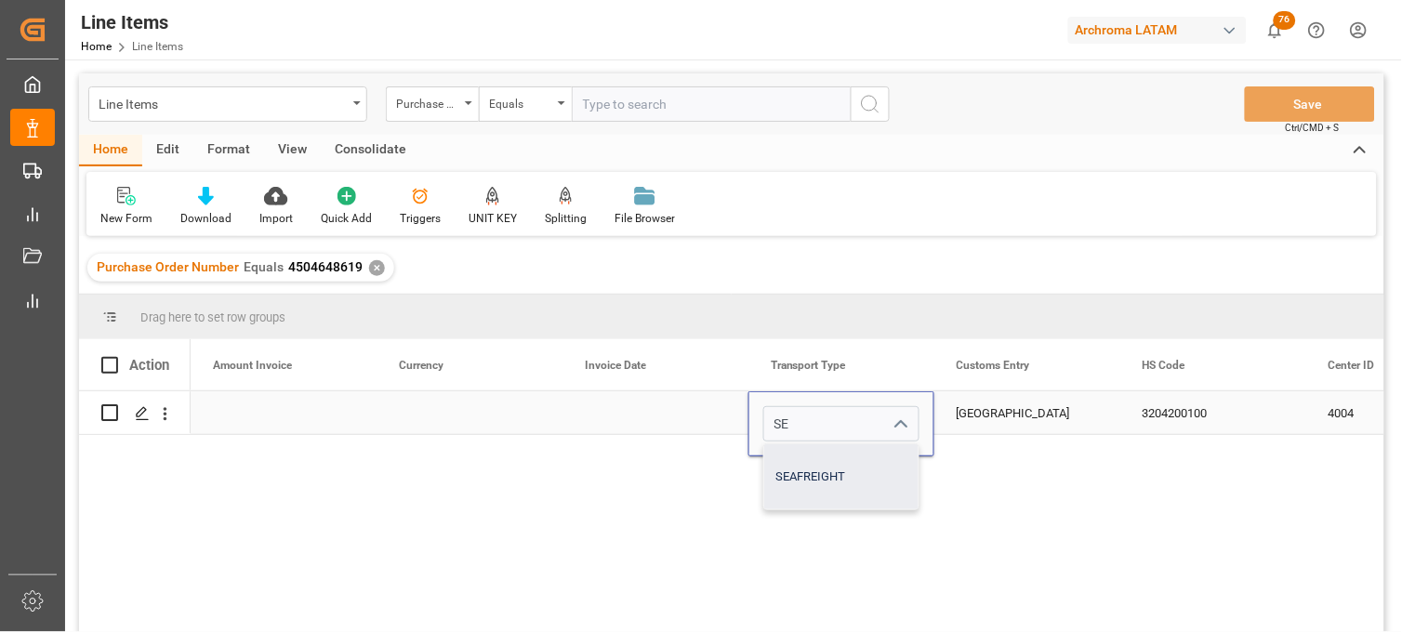
click at [803, 472] on div "SEAFREIGHT" at bounding box center [841, 477] width 154 height 65
type input "SEAFREIGHT"
click at [621, 410] on div "Press SPACE to select this row." at bounding box center [656, 413] width 186 height 43
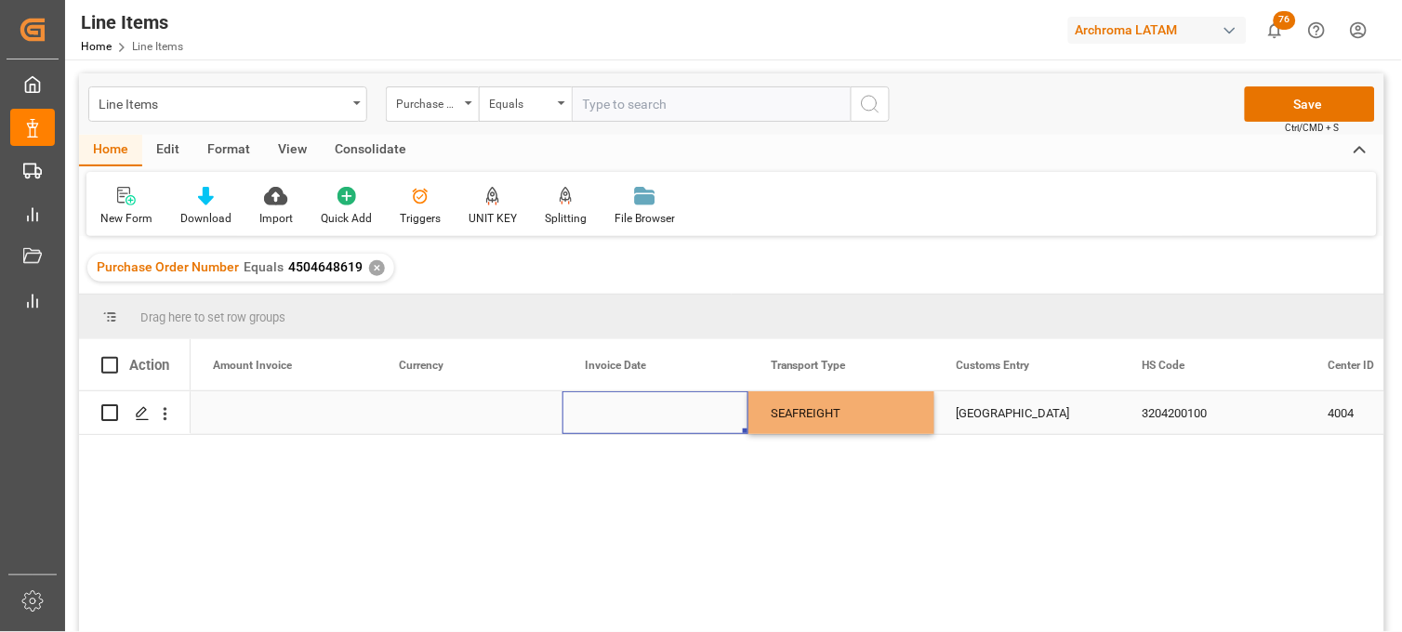
click at [621, 410] on div "Press SPACE to select this row." at bounding box center [656, 413] width 186 height 43
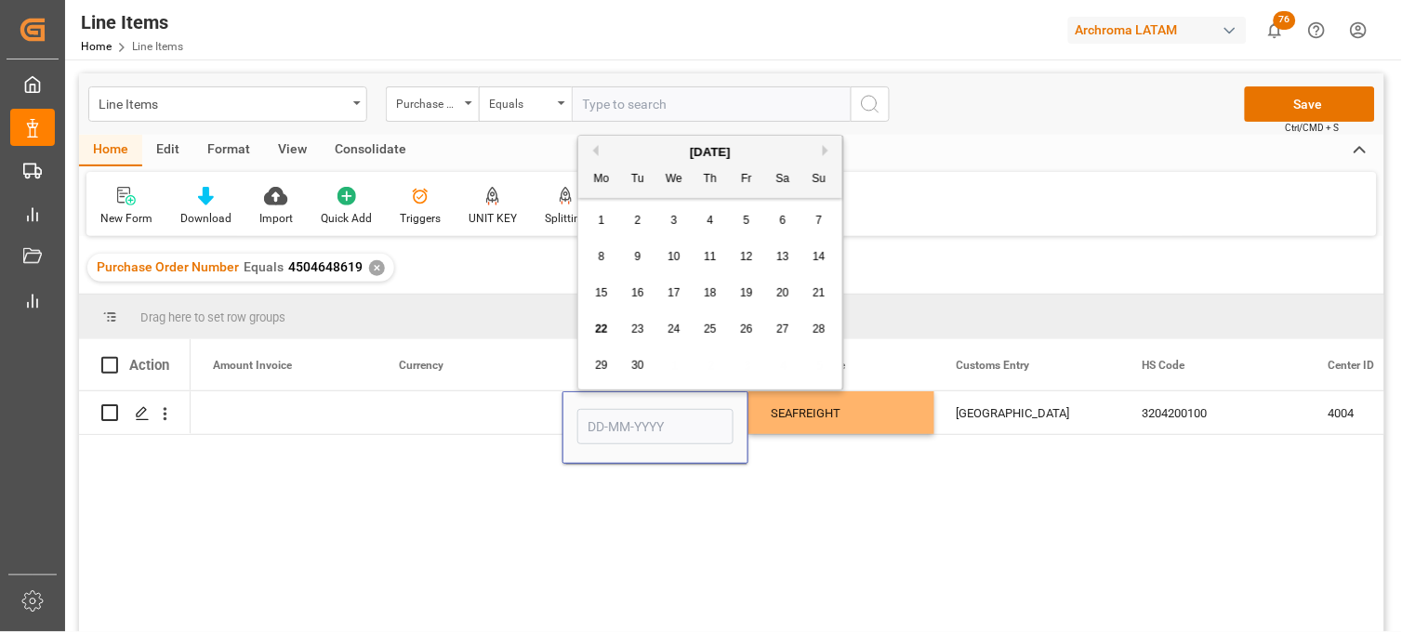
click at [670, 225] on div "3" at bounding box center [674, 221] width 23 height 22
type input "03-09-2025"
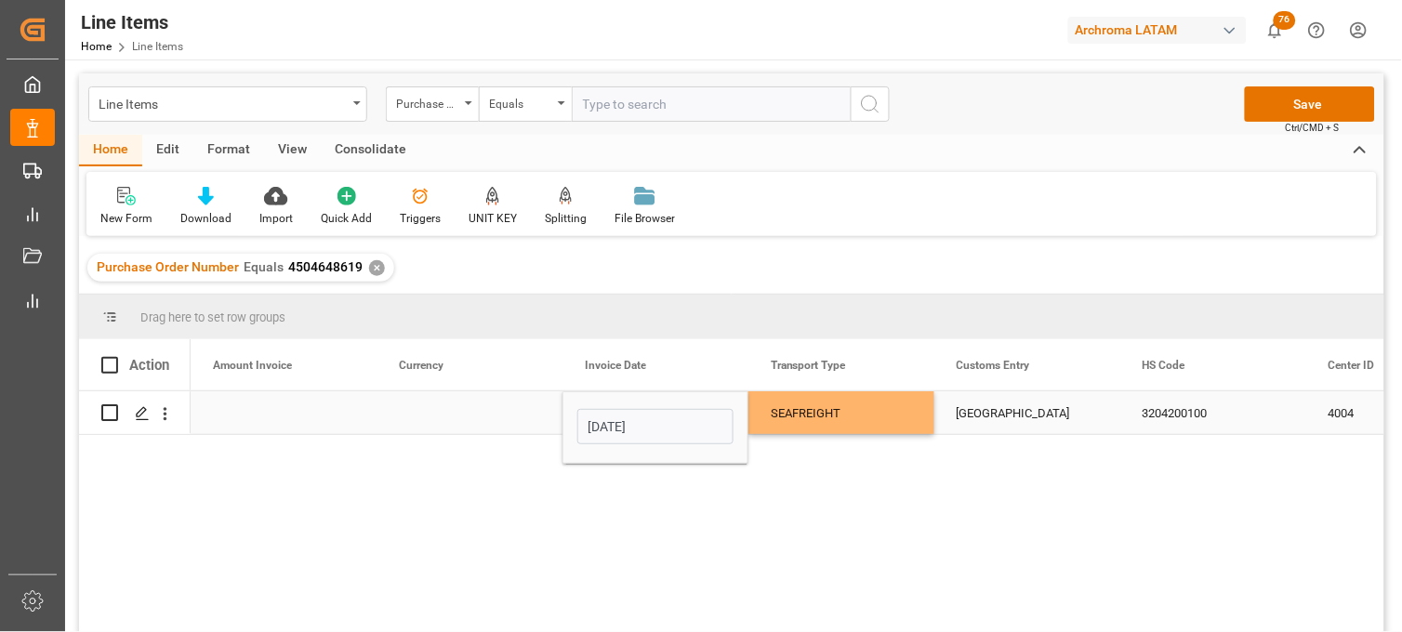
click at [433, 414] on div "Press SPACE to select this row." at bounding box center [470, 413] width 186 height 43
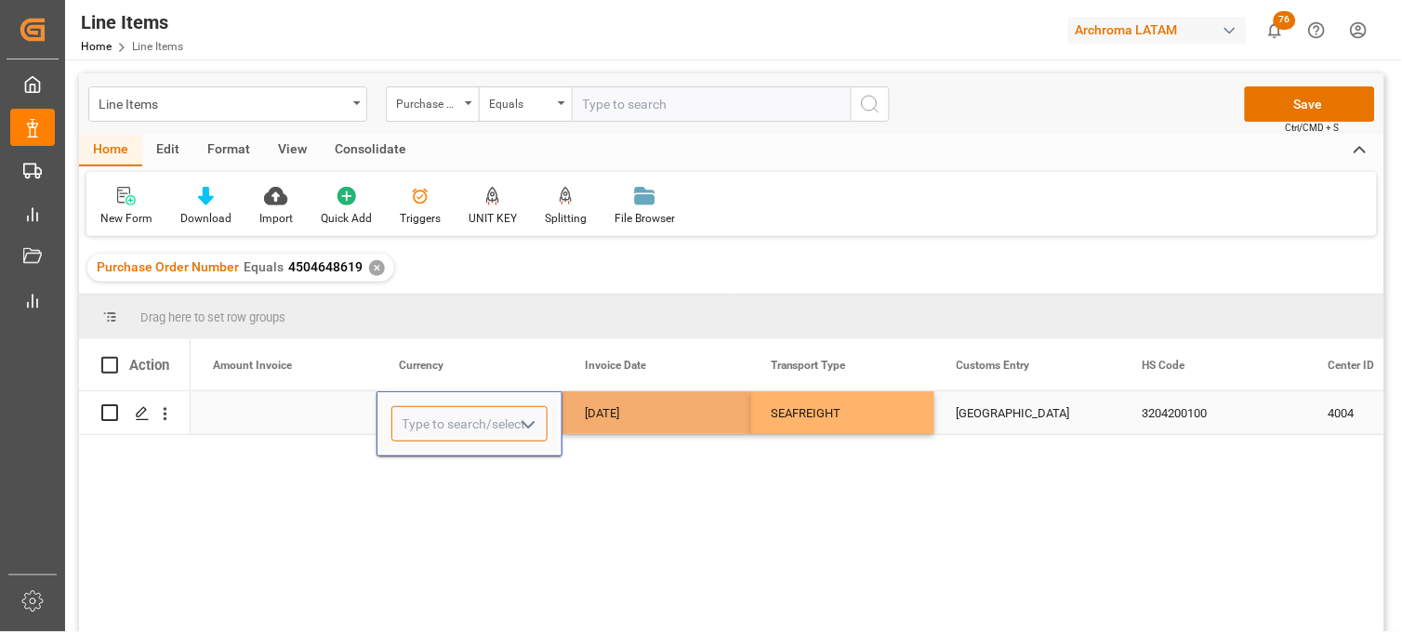
click at [433, 414] on input "Press SPACE to select this row." at bounding box center [470, 423] width 156 height 35
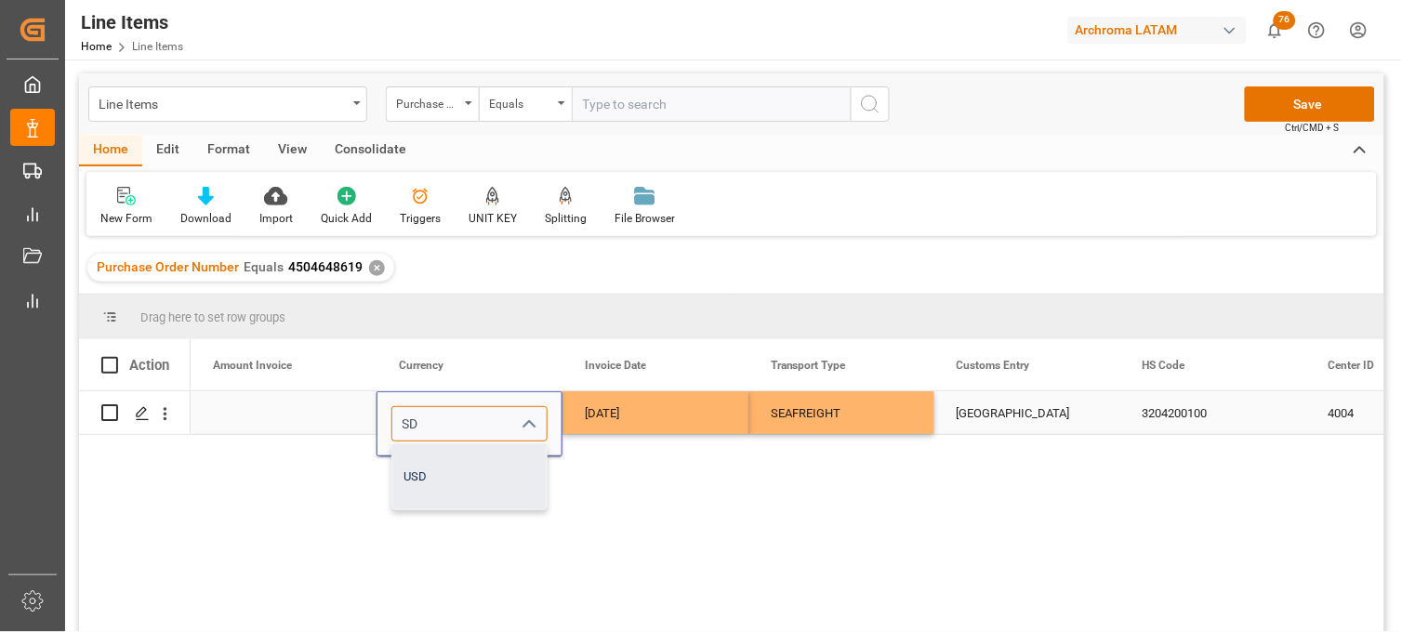
click at [450, 461] on div "USD" at bounding box center [469, 477] width 154 height 65
type input "USD"
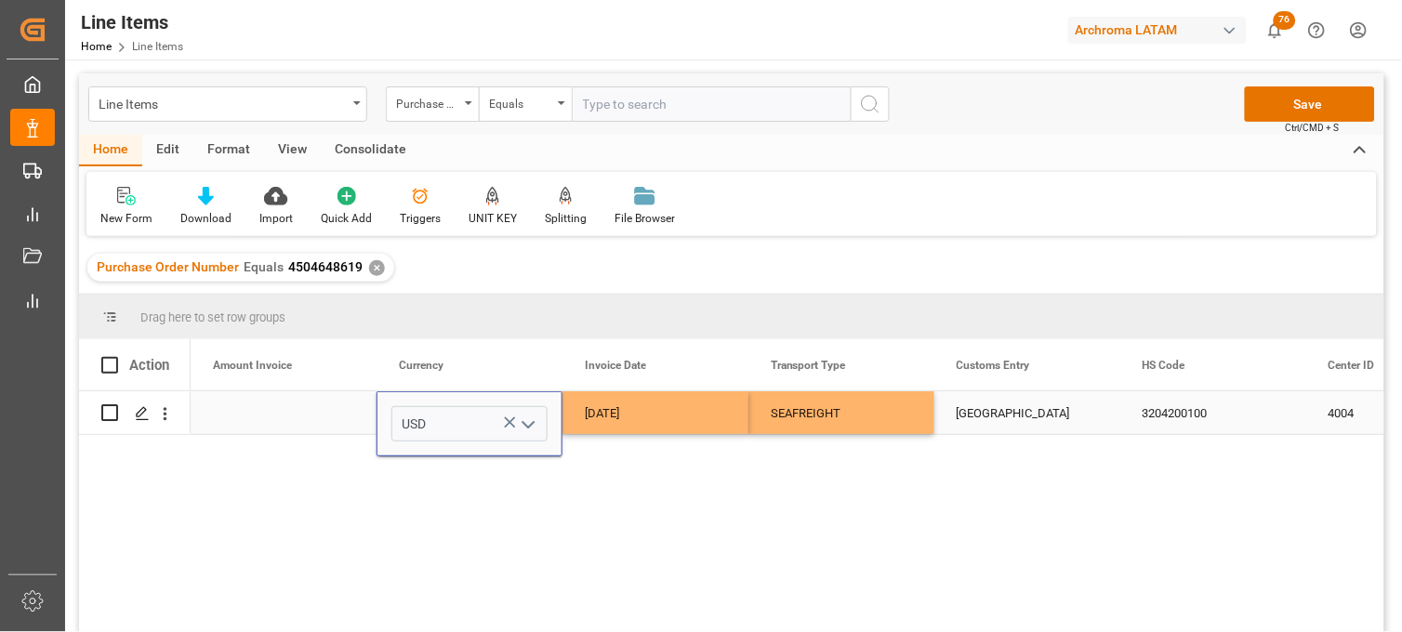
click at [284, 416] on div "Press SPACE to select this row." at bounding box center [284, 413] width 186 height 43
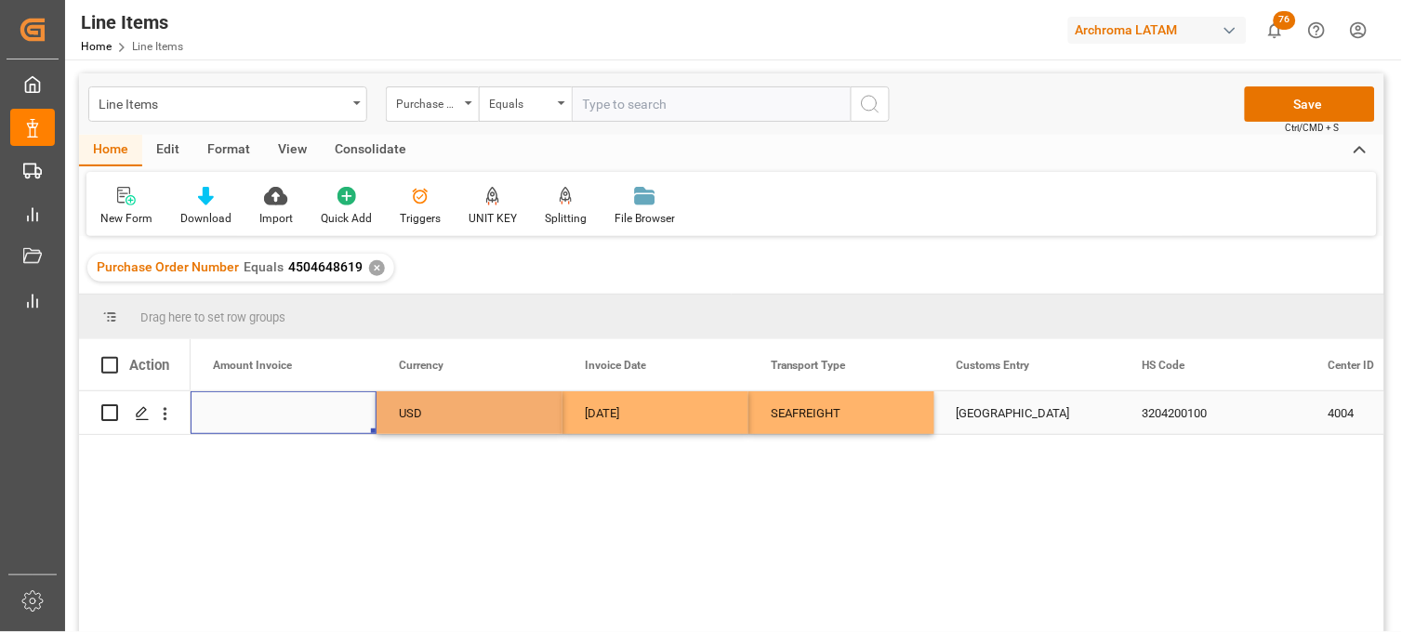
click at [284, 416] on div "Press SPACE to select this row." at bounding box center [284, 413] width 186 height 43
click at [284, 416] on input "Press SPACE to select this row." at bounding box center [284, 423] width 156 height 35
click at [434, 419] on div "USD" at bounding box center [469, 413] width 141 height 43
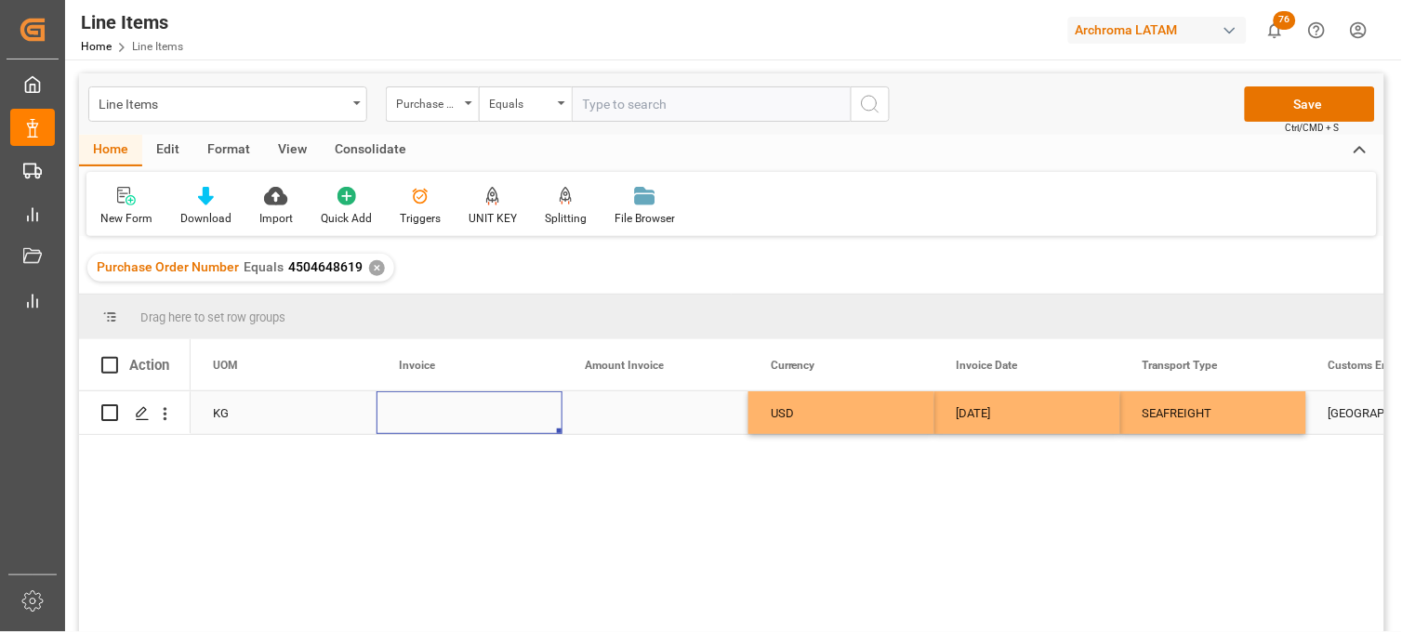
click at [431, 413] on div "Press SPACE to select this row." at bounding box center [470, 413] width 186 height 43
click at [431, 414] on div "Press SPACE to select this row." at bounding box center [470, 413] width 186 height 43
click at [431, 414] on input "Press SPACE to select this row." at bounding box center [470, 423] width 156 height 35
paste input "9539102760"
type input "9539102760"
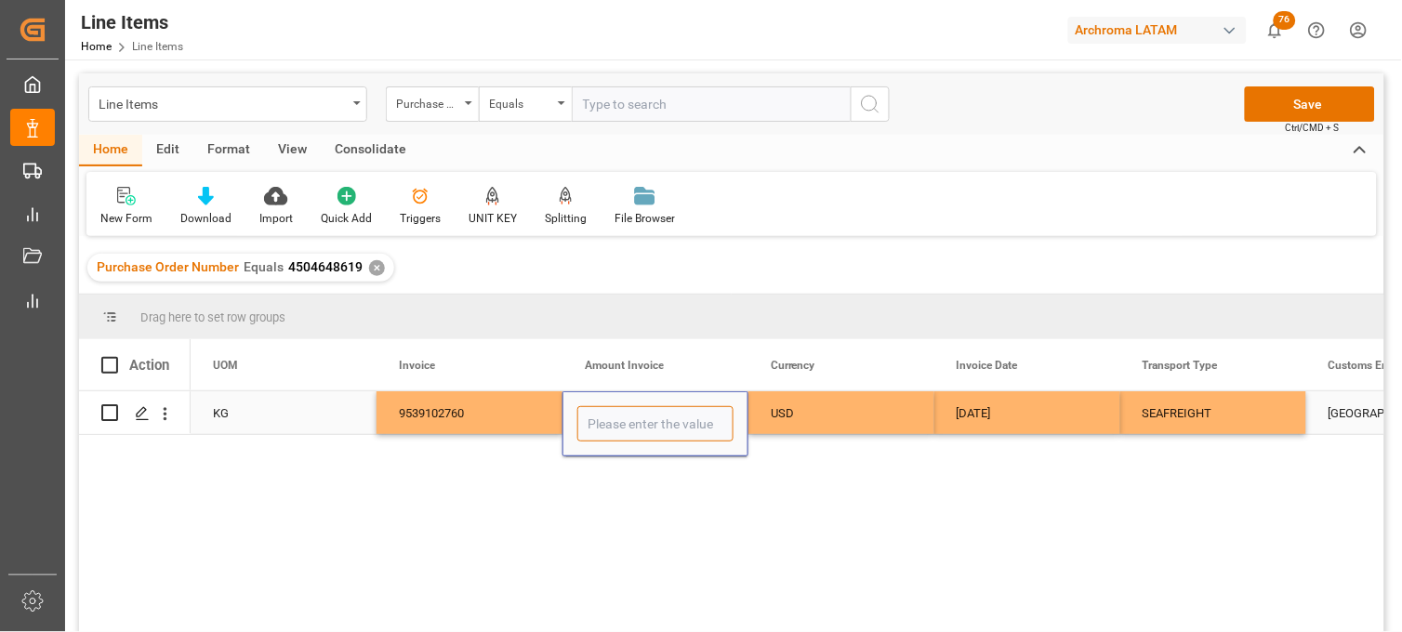
click at [646, 431] on input "Press SPACE to select this row." at bounding box center [656, 423] width 156 height 35
type input "13764"
click at [502, 424] on div "9539102760" at bounding box center [470, 413] width 186 height 43
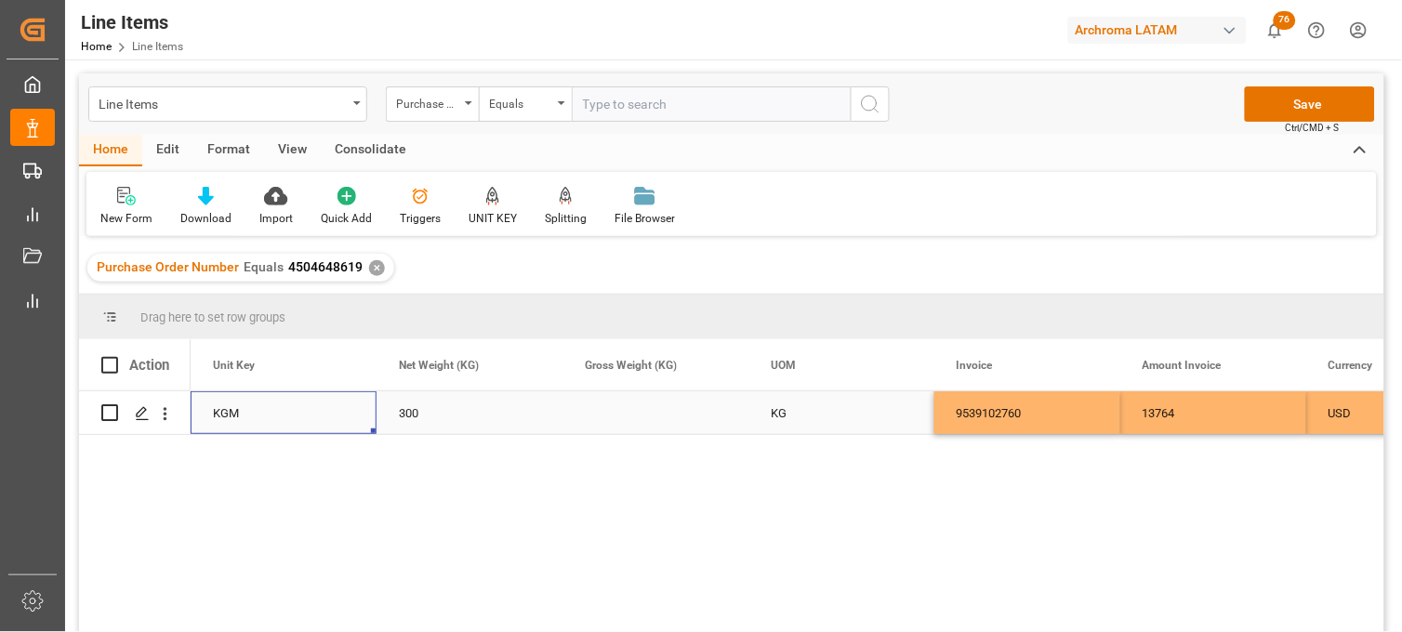
click at [639, 419] on div "Press SPACE to select this row." at bounding box center [656, 413] width 186 height 43
click at [638, 420] on div "Press SPACE to select this row." at bounding box center [656, 413] width 186 height 43
click at [637, 420] on div "Press SPACE to select this row." at bounding box center [656, 413] width 186 height 43
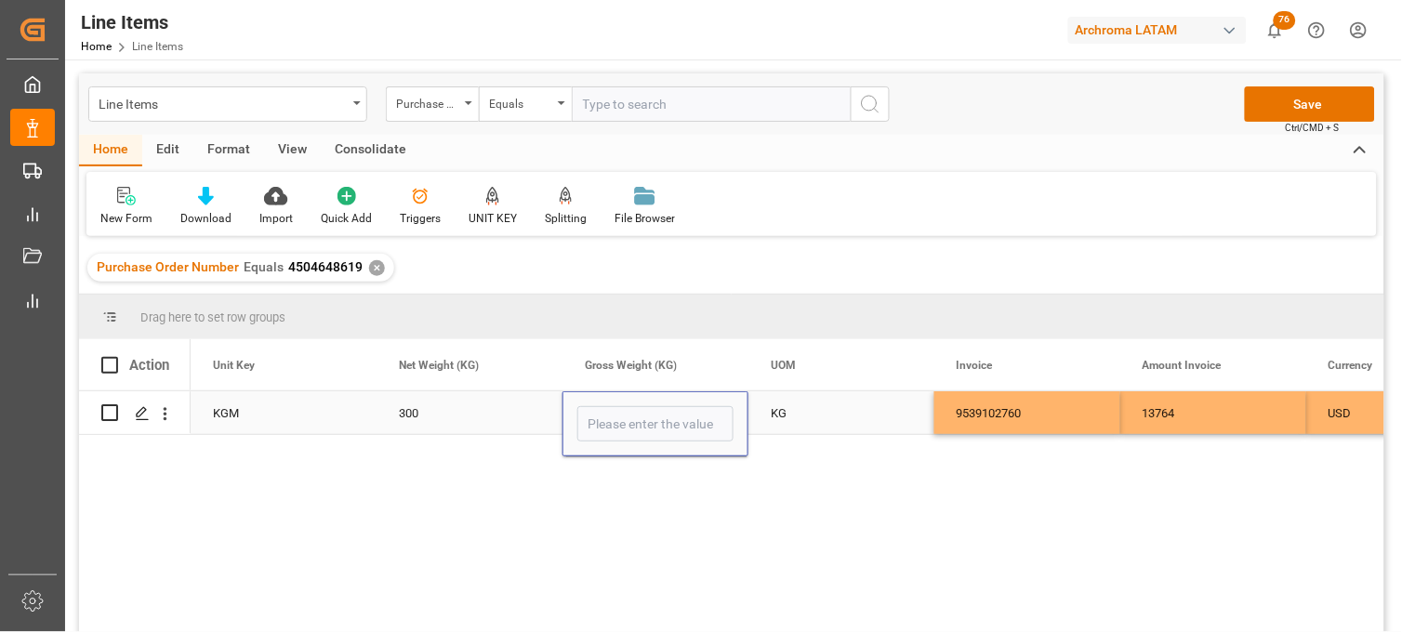
click at [635, 420] on input "Press SPACE to select this row." at bounding box center [656, 423] width 156 height 35
type input "321.300"
click at [434, 417] on div "300" at bounding box center [470, 413] width 186 height 43
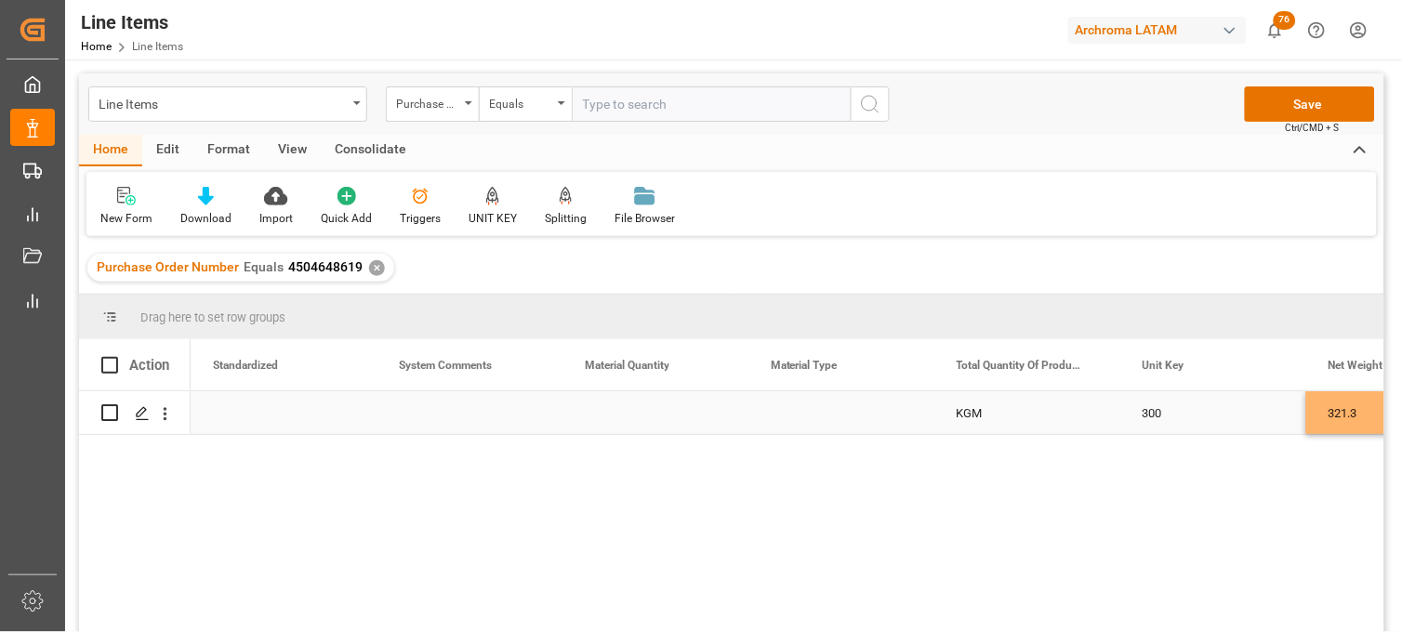
scroll to position [0, 2418]
click at [645, 417] on div "Press SPACE to select this row." at bounding box center [656, 413] width 186 height 43
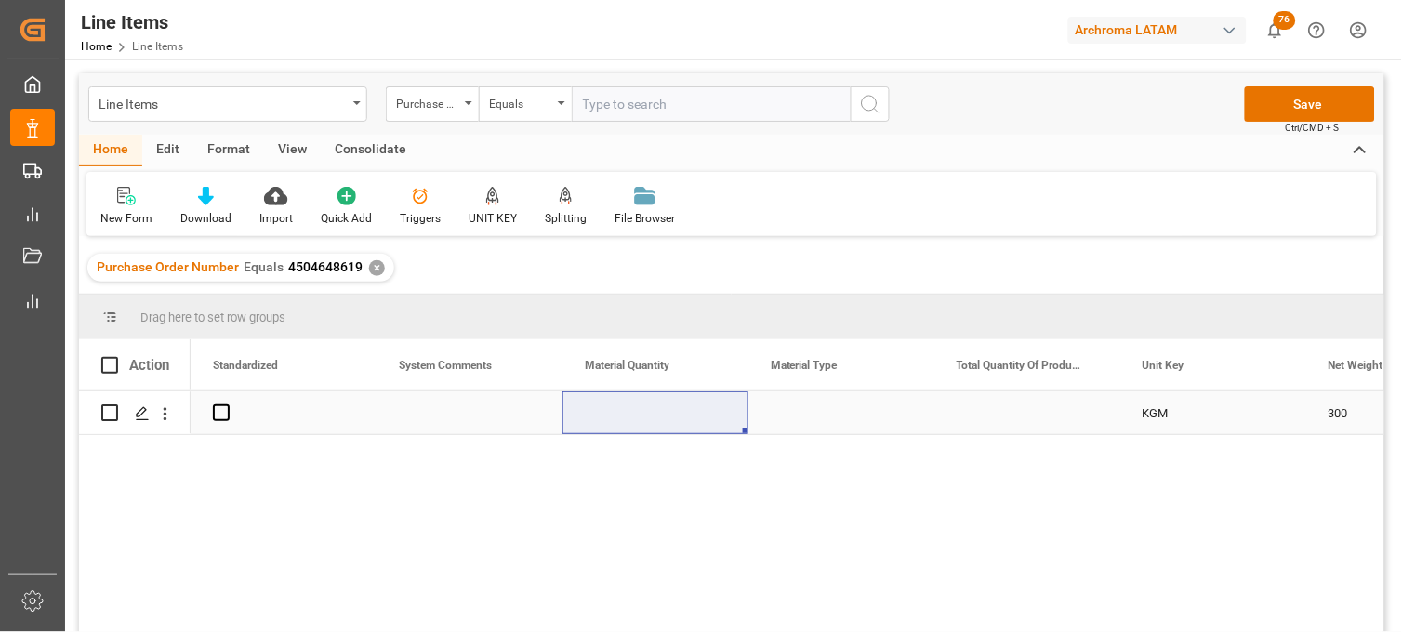
click at [624, 410] on div "Press SPACE to select this row." at bounding box center [656, 413] width 186 height 43
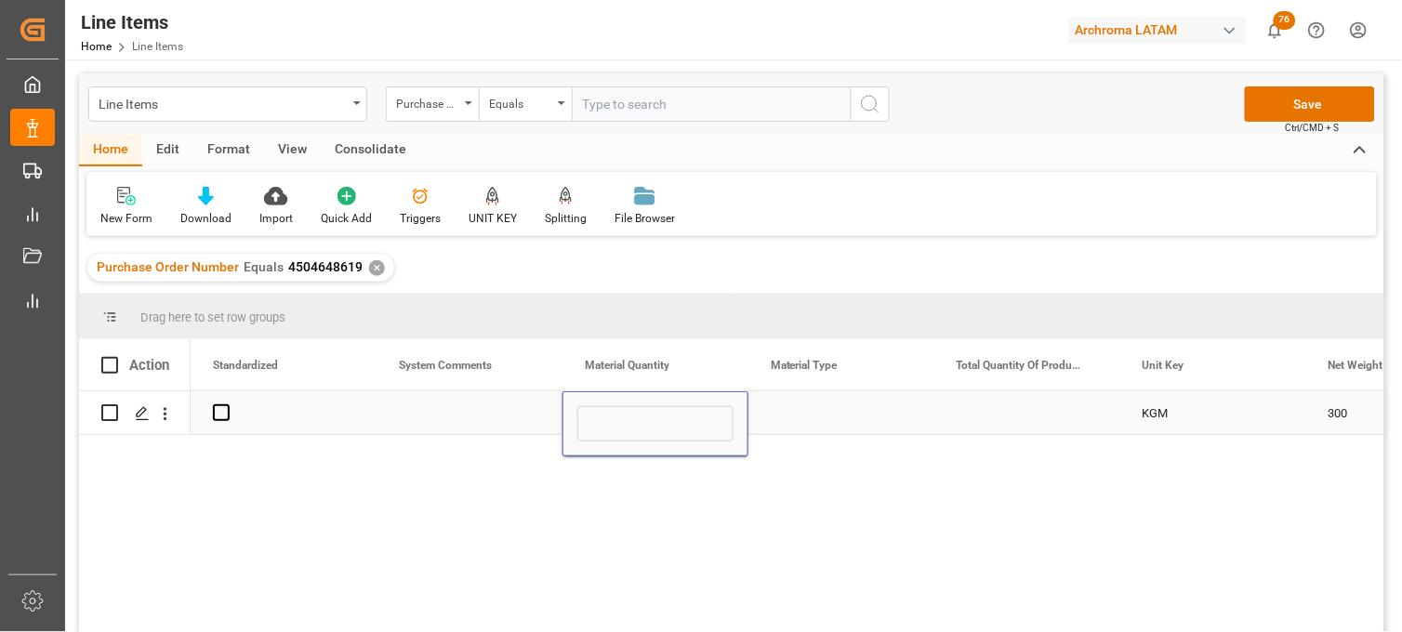
click at [624, 410] on input "Press SPACE to select this row." at bounding box center [656, 423] width 156 height 35
type input "12"
click at [800, 419] on div "Press SPACE to select this row." at bounding box center [842, 413] width 186 height 43
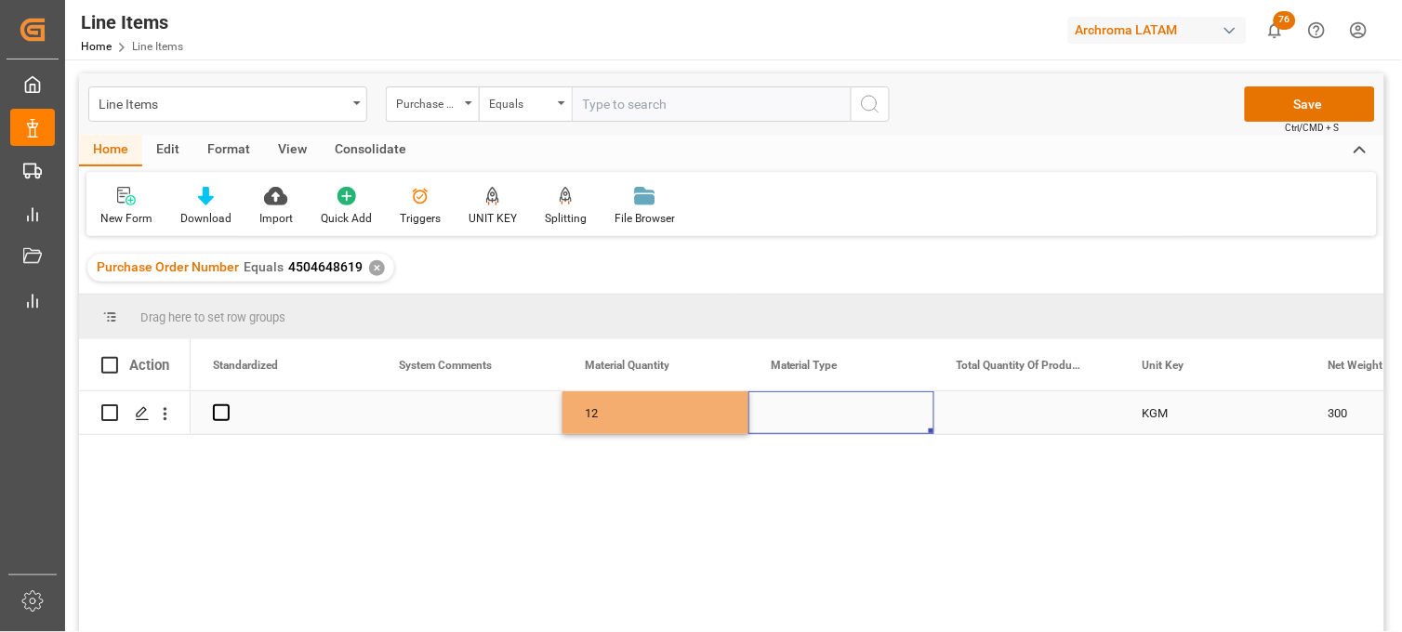
click at [800, 419] on div "Press SPACE to select this row." at bounding box center [842, 413] width 186 height 43
click at [800, 419] on input "Press SPACE to select this row." at bounding box center [842, 423] width 156 height 35
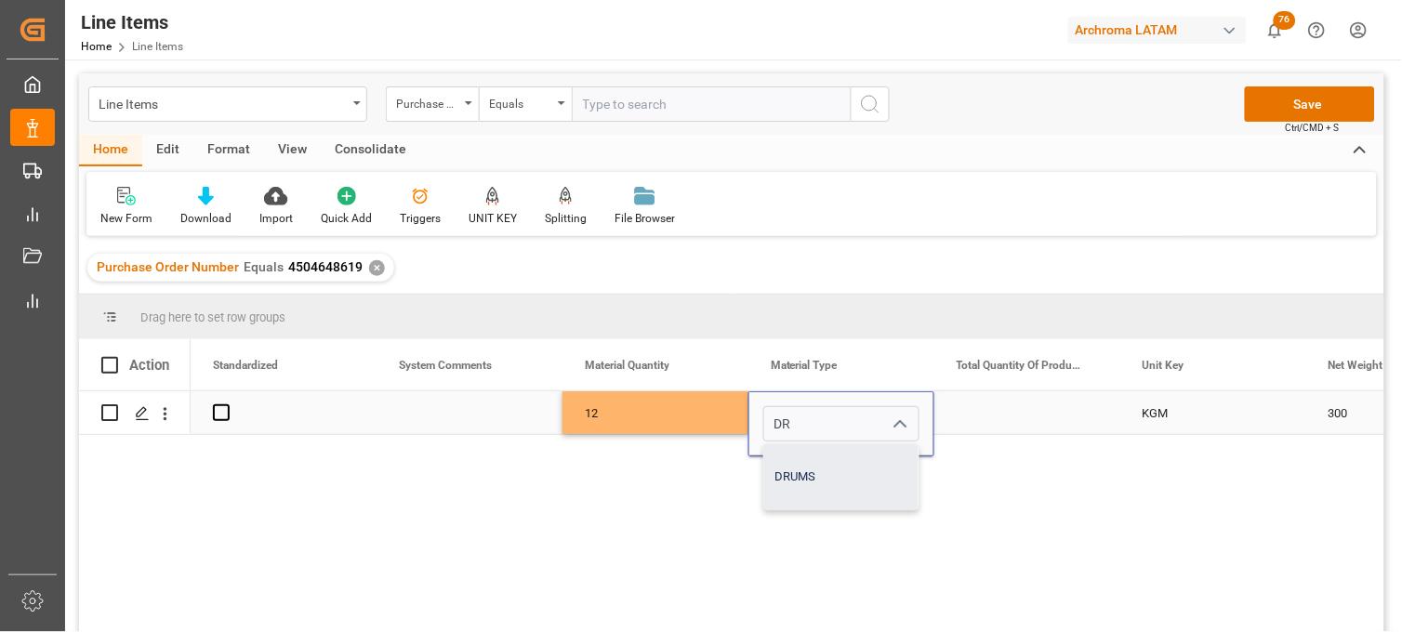
click at [794, 472] on div "DRUMS" at bounding box center [841, 477] width 154 height 65
type input "DRUMS"
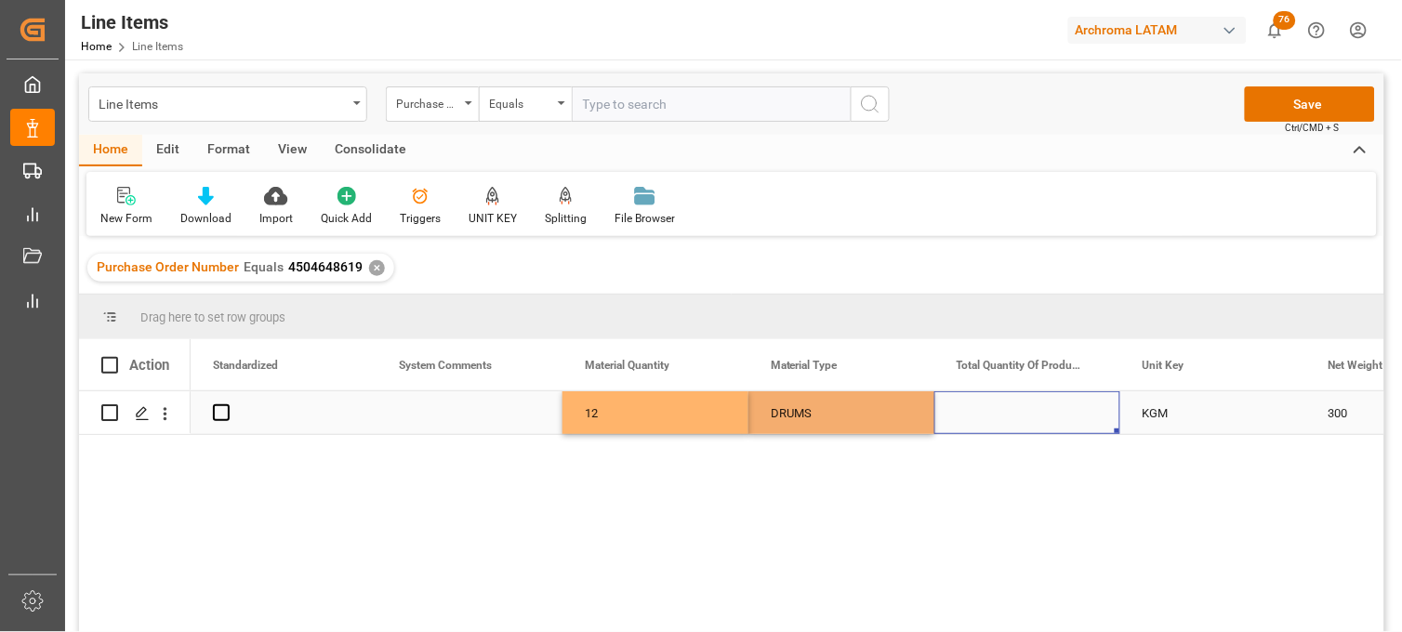
click at [997, 415] on div "Press SPACE to select this row." at bounding box center [1028, 413] width 186 height 43
click at [630, 419] on div "12" at bounding box center [656, 413] width 186 height 43
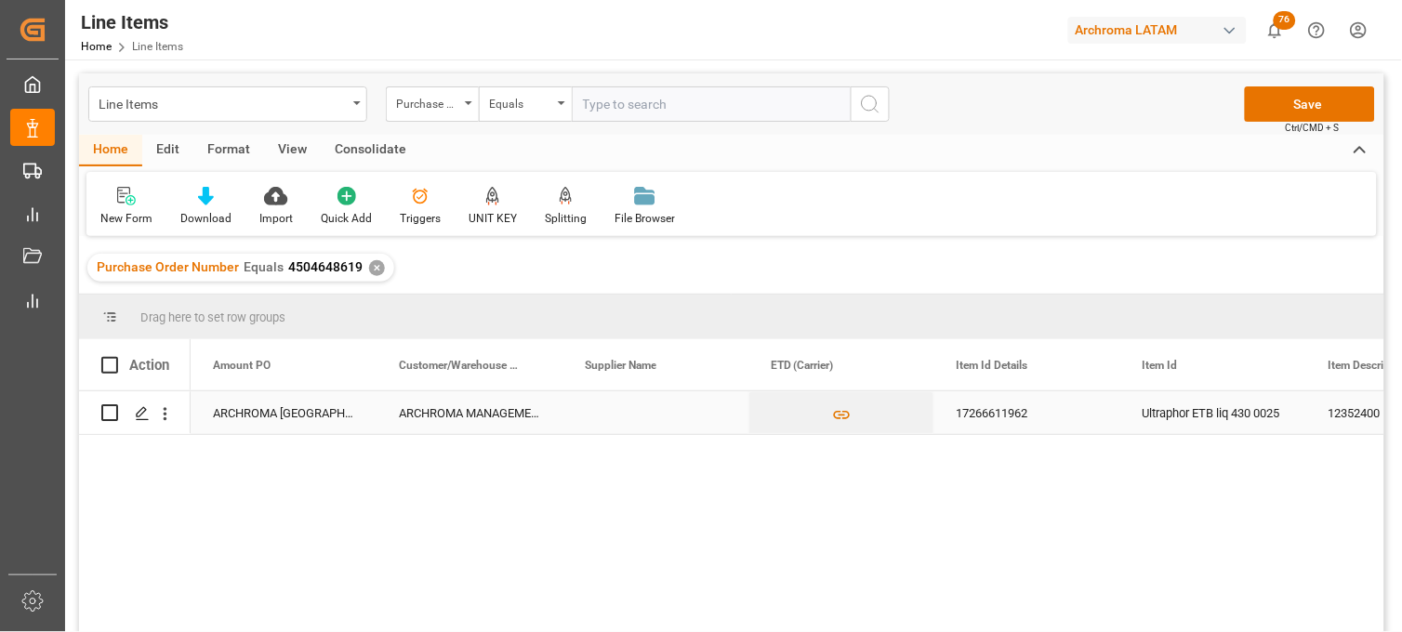
scroll to position [0, 558]
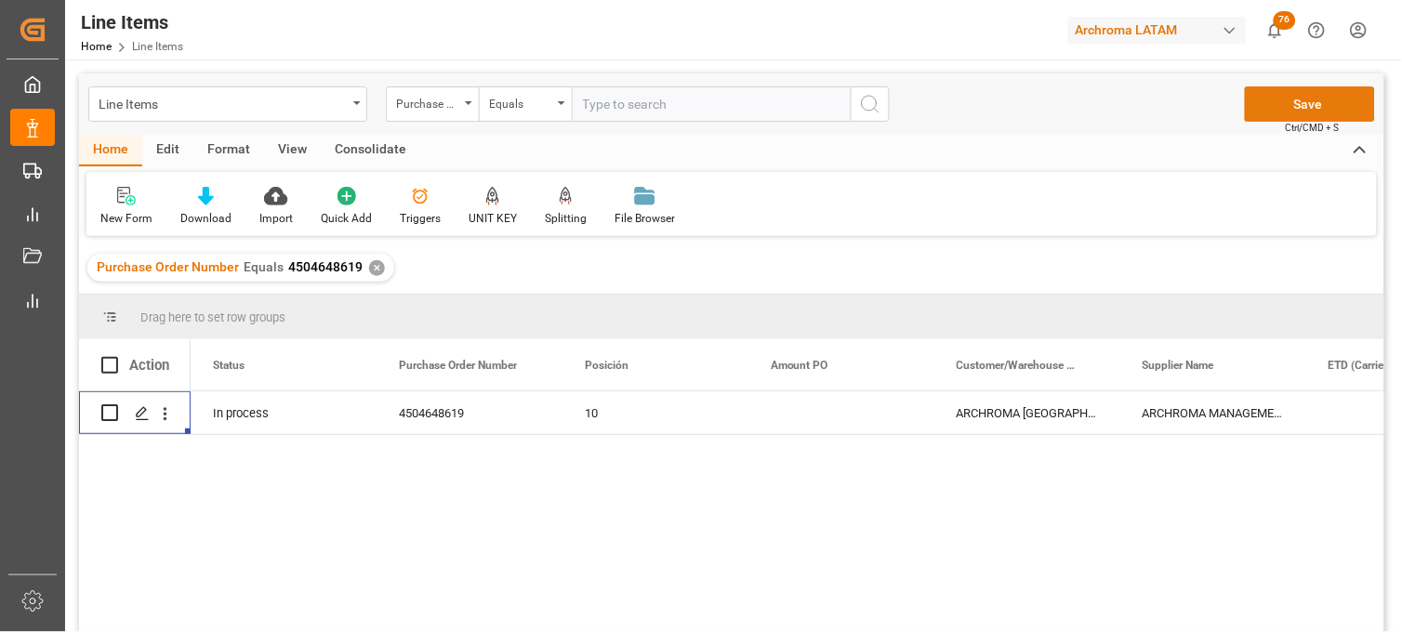
click at [1277, 116] on button "Save" at bounding box center [1310, 103] width 130 height 35
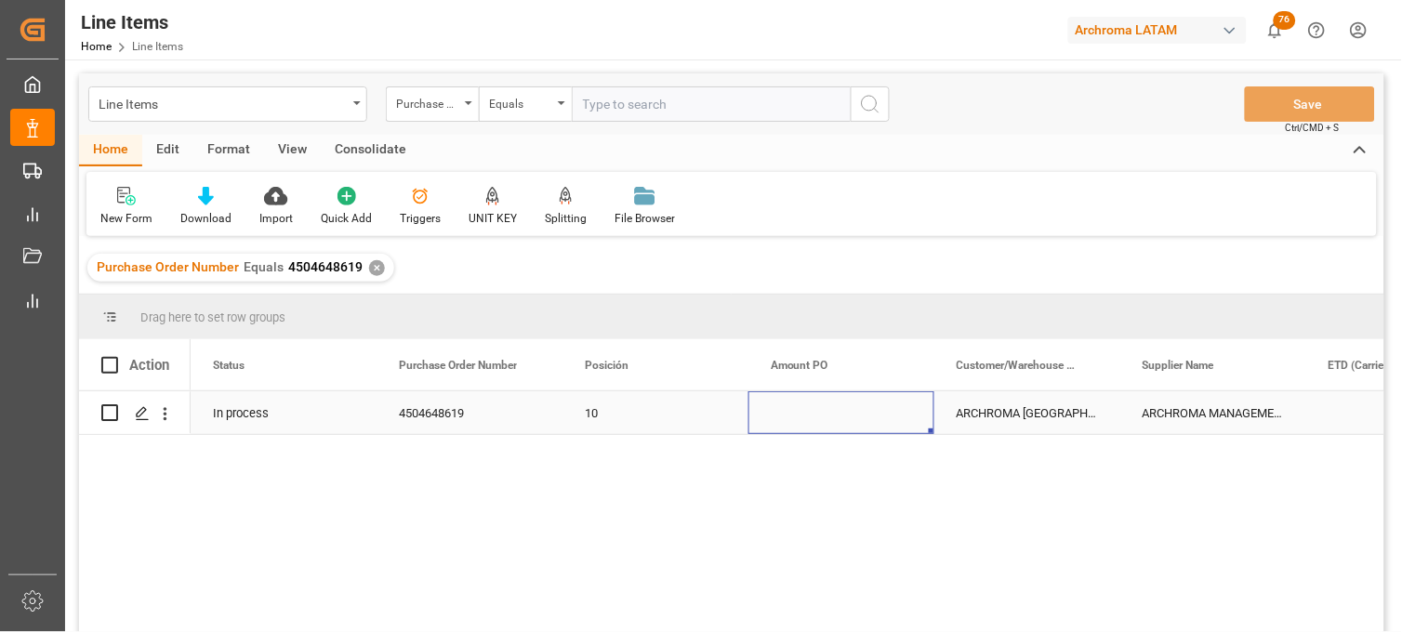
click at [815, 417] on div "Press SPACE to select this row." at bounding box center [842, 413] width 186 height 43
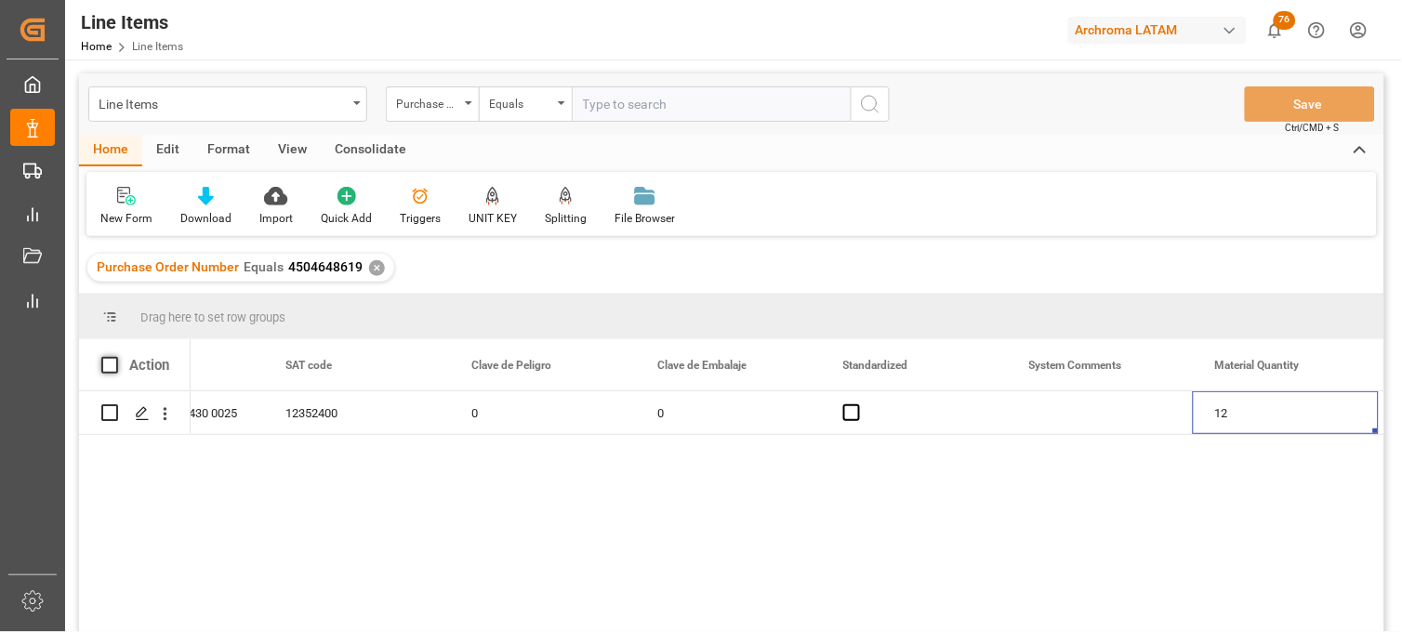
click at [104, 365] on span at bounding box center [109, 365] width 17 height 17
click at [115, 357] on input "checkbox" at bounding box center [115, 357] width 0 height 0
checkbox input "true"
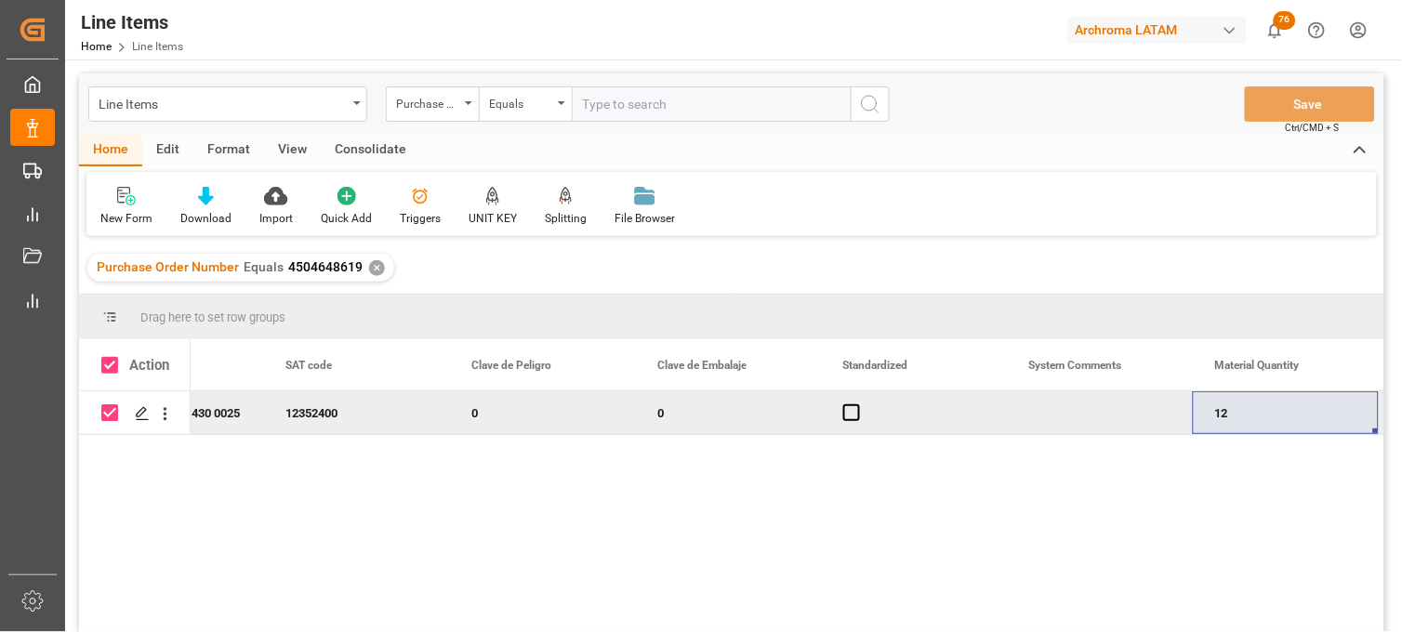
click at [365, 146] on div "Consolidate" at bounding box center [371, 151] width 100 height 32
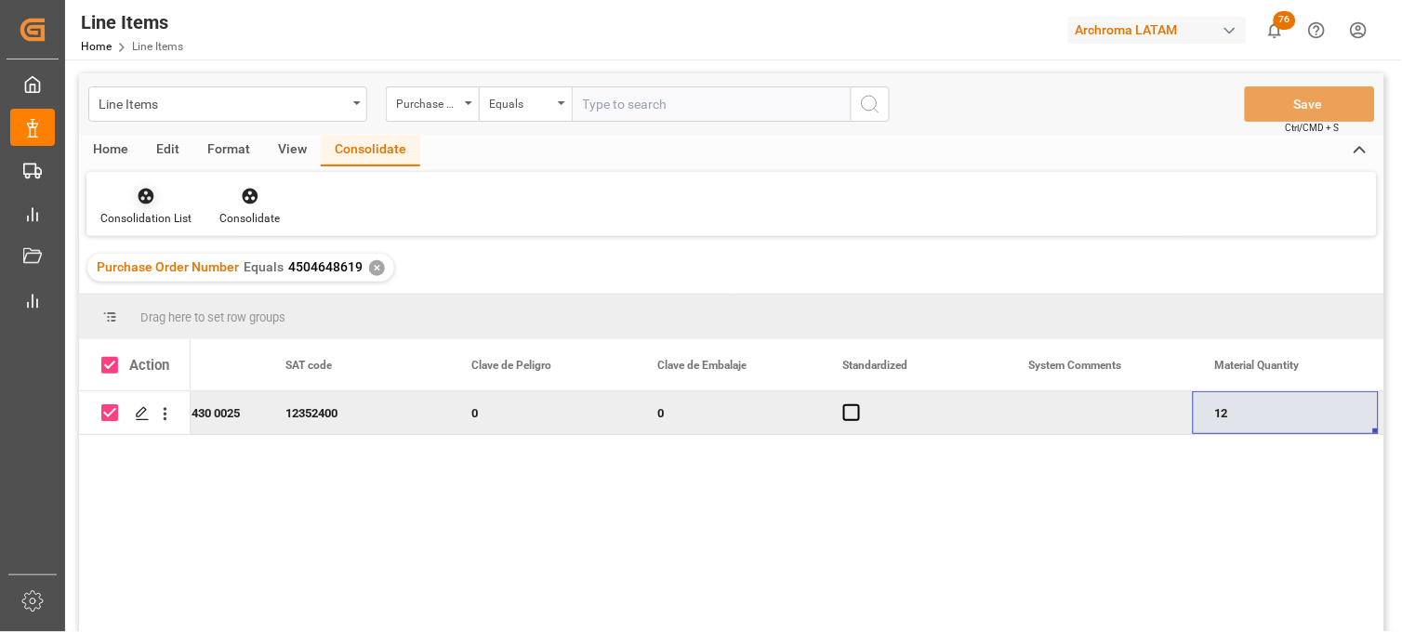
click at [149, 206] on div "Consolidation List" at bounding box center [145, 206] width 119 height 41
click at [144, 262] on div "Line Items Purchase Order Number Equals Save Ctrl/CMD + S Home Edit Format View…" at bounding box center [732, 377] width 1306 height 608
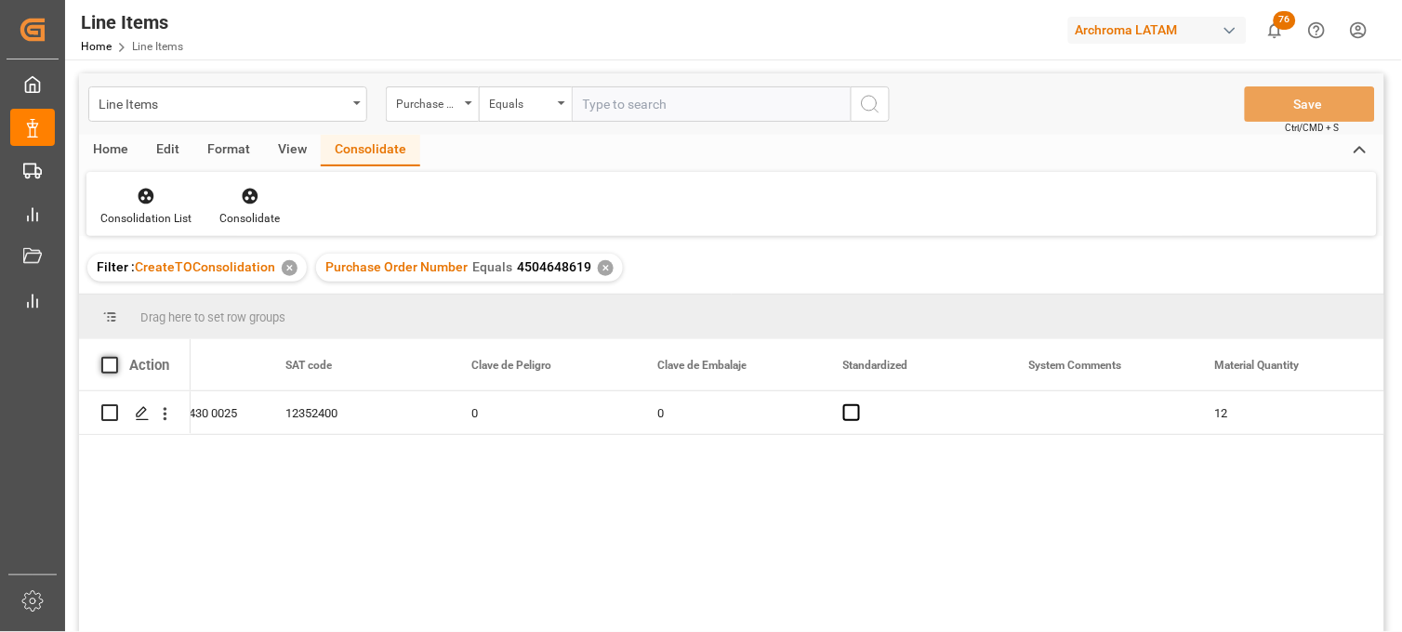
click at [104, 364] on span at bounding box center [109, 365] width 17 height 17
click at [115, 357] on input "checkbox" at bounding box center [115, 357] width 0 height 0
checkbox input "true"
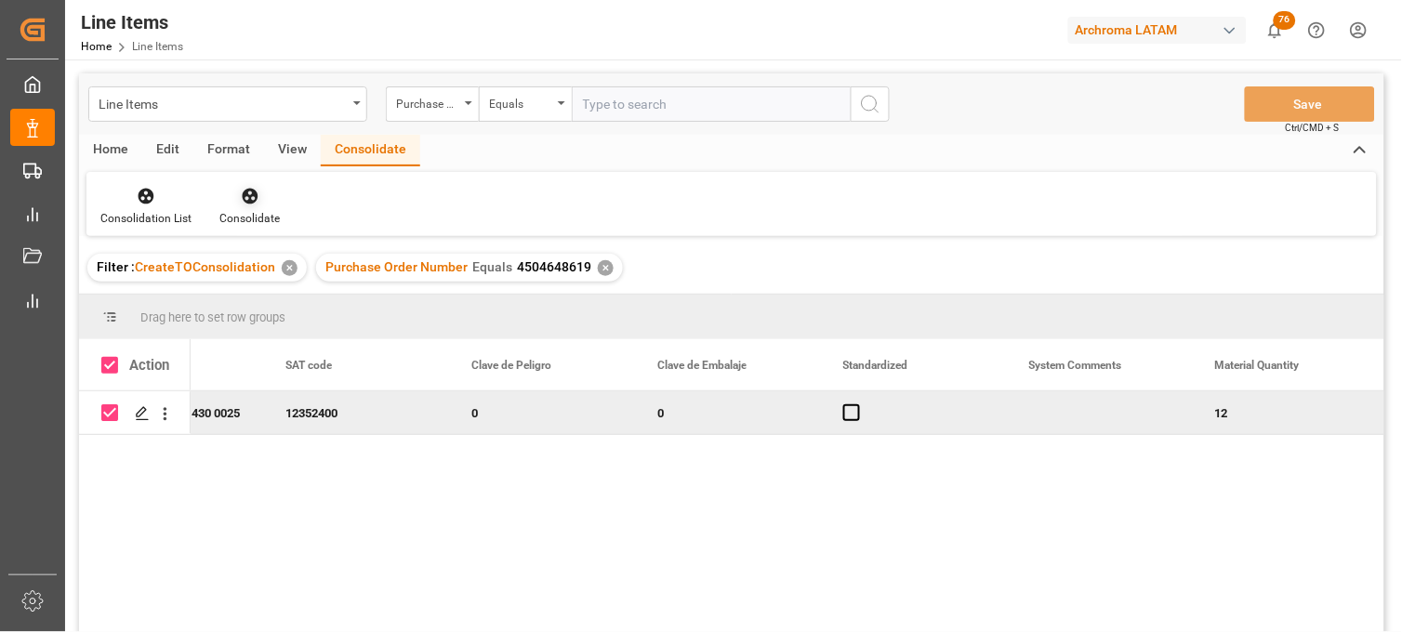
click at [246, 216] on div "Consolidate" at bounding box center [249, 218] width 60 height 17
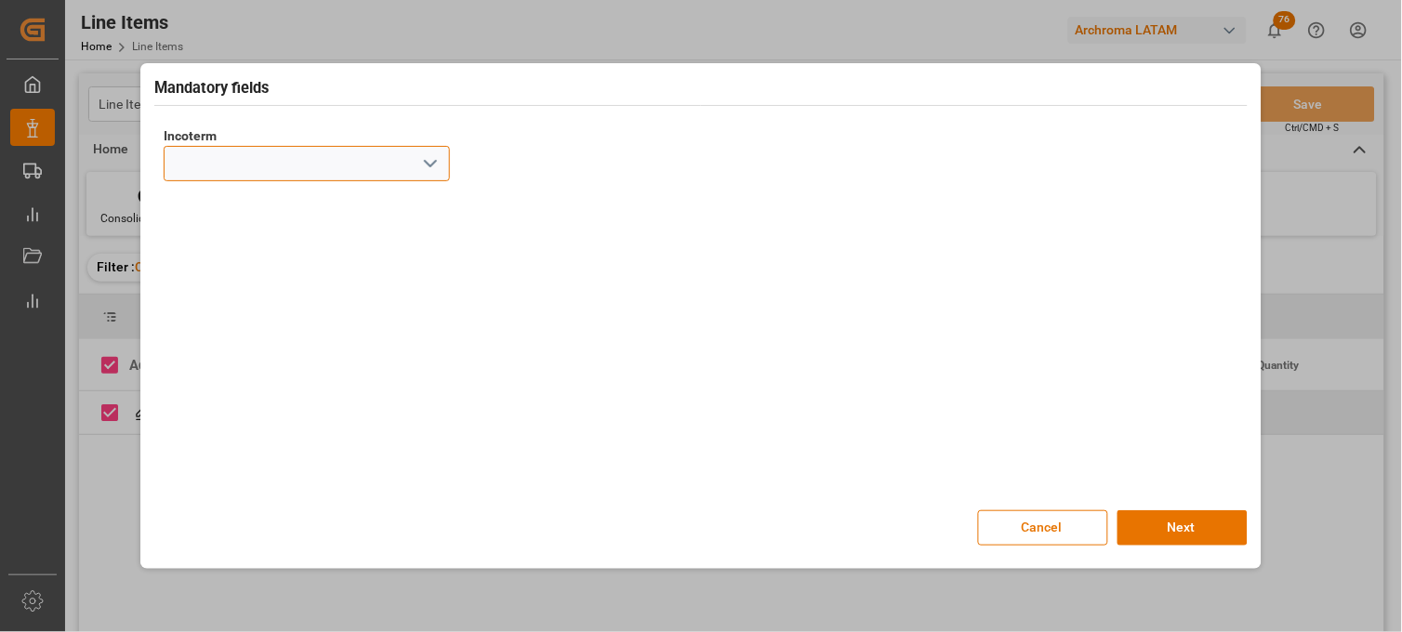
click at [259, 171] on input at bounding box center [307, 163] width 286 height 35
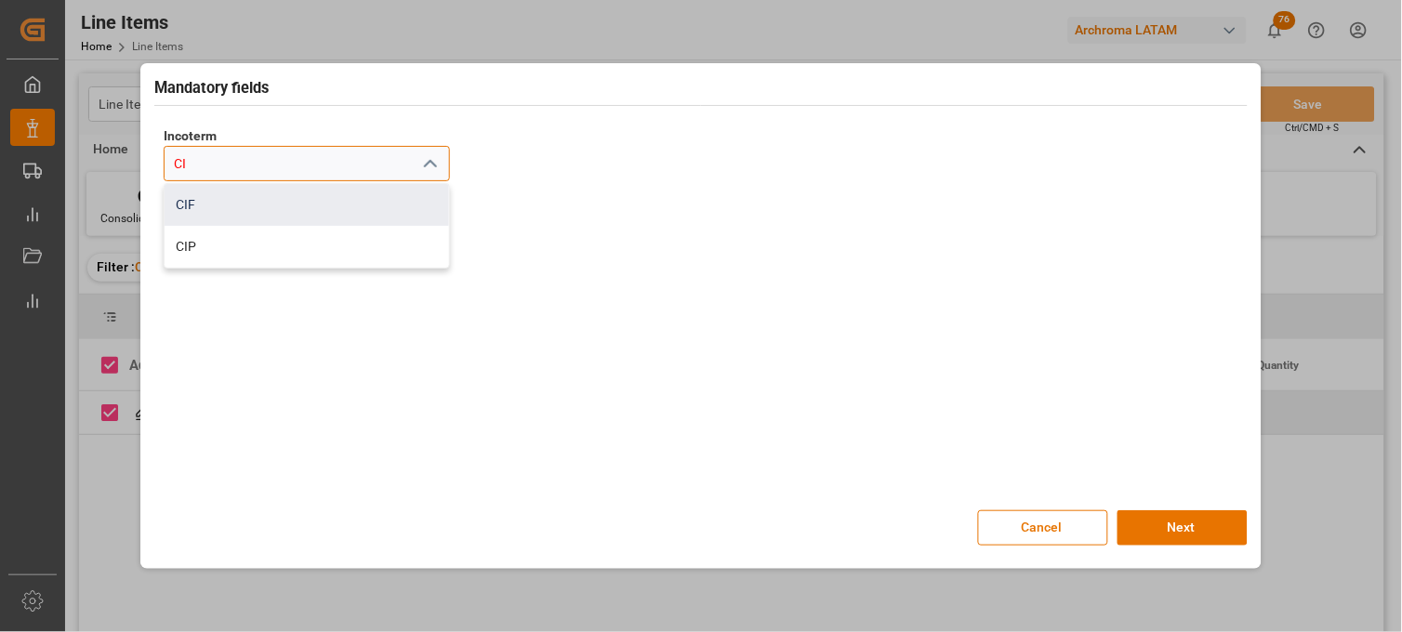
click at [245, 198] on div "CIF" at bounding box center [307, 205] width 285 height 42
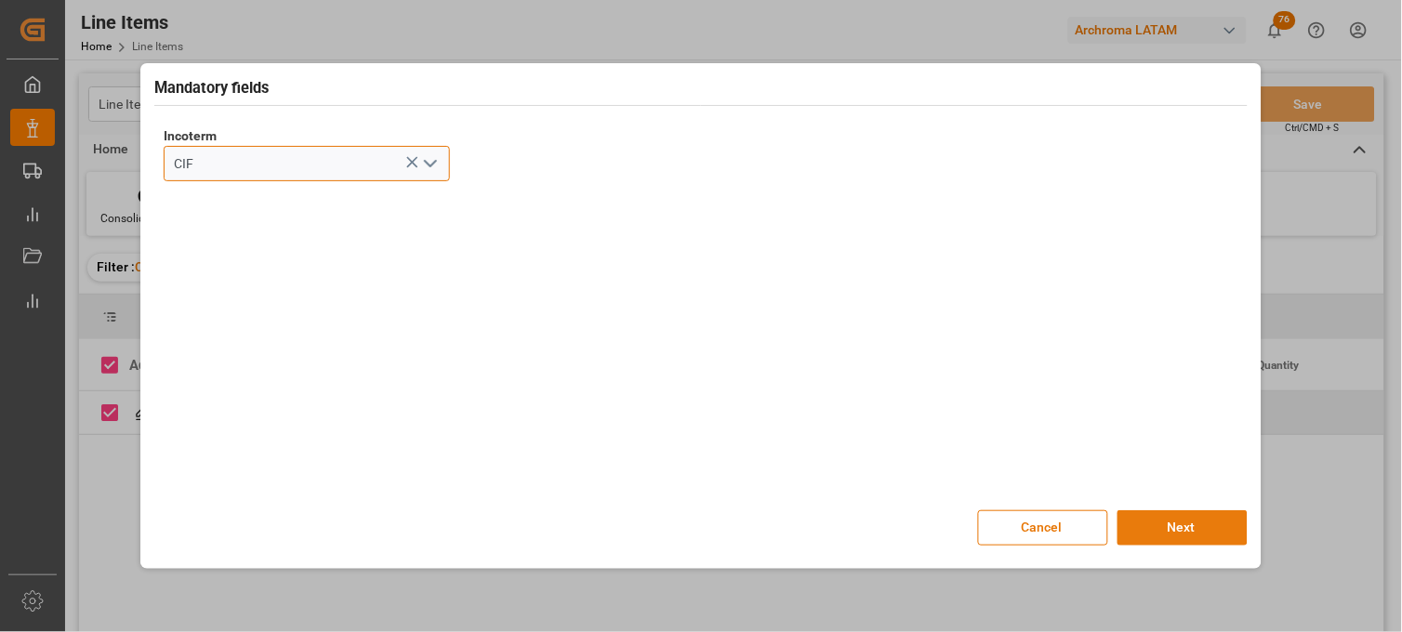
type input "CIF"
click at [1176, 525] on button "Next" at bounding box center [1183, 528] width 130 height 35
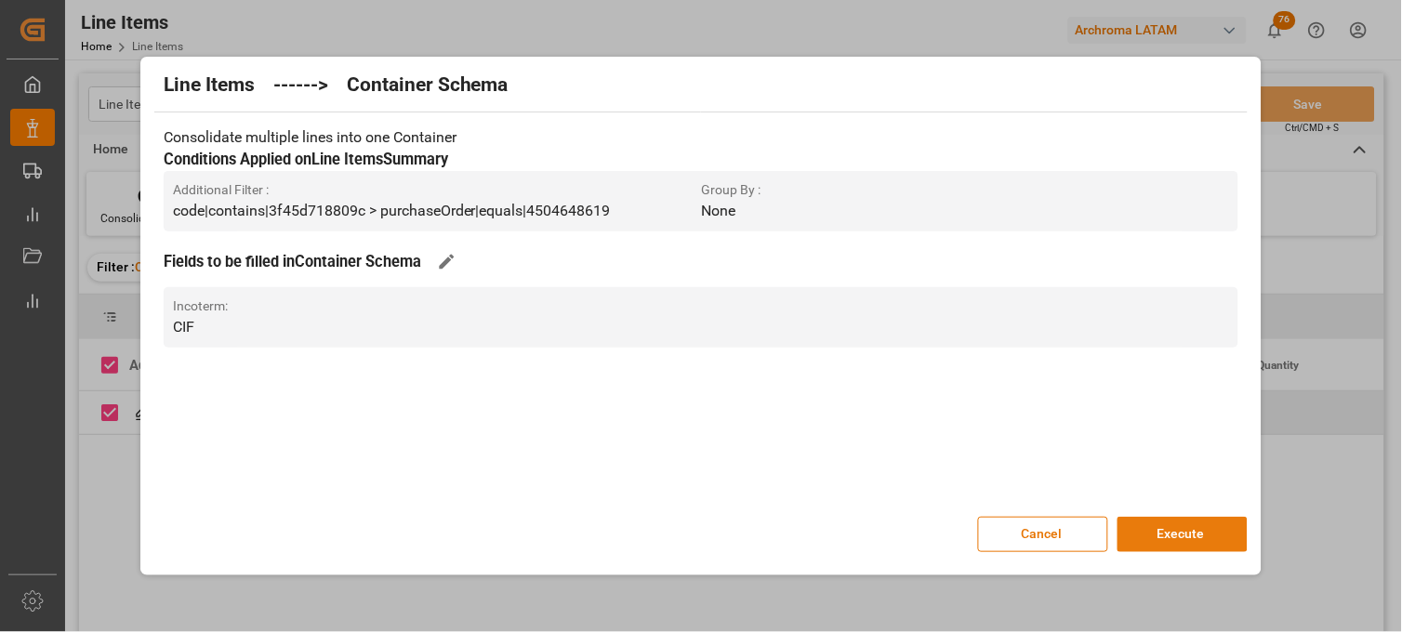
click at [1168, 532] on button "Execute" at bounding box center [1183, 534] width 130 height 35
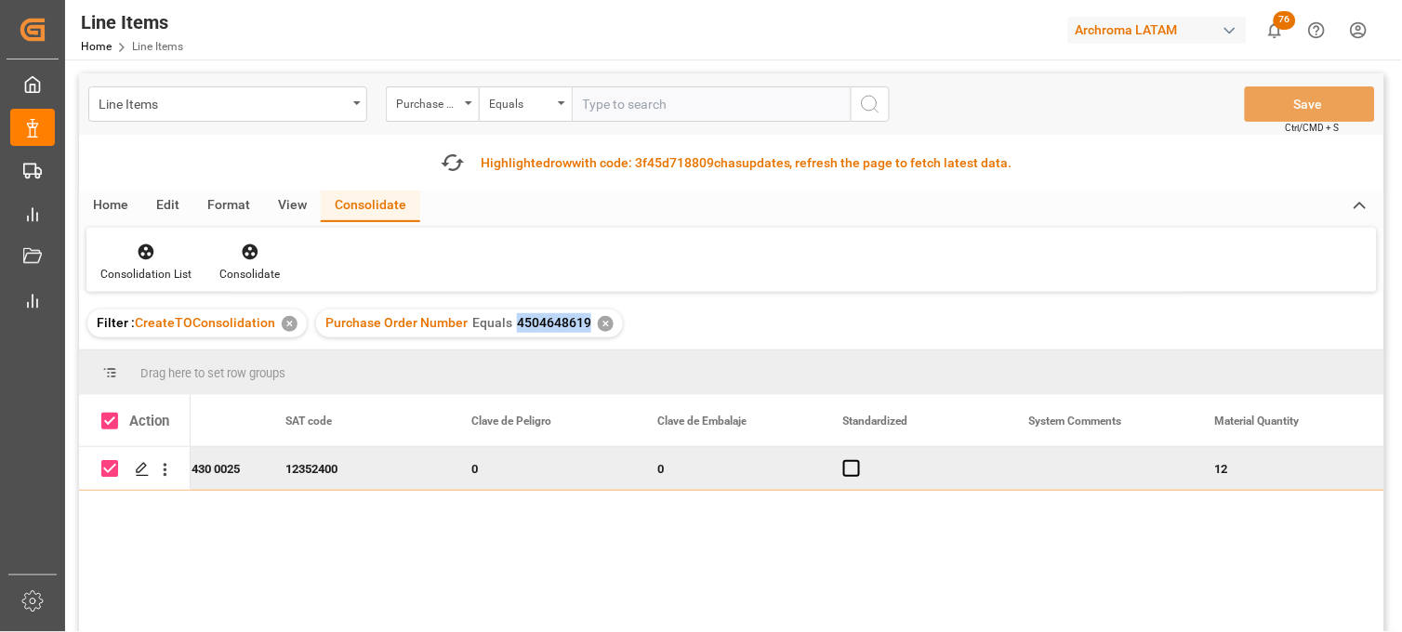
drag, startPoint x: 509, startPoint y: 323, endPoint x: 582, endPoint y: 326, distance: 73.6
click at [582, 326] on div "Purchase Order Number Equals 4504648619" at bounding box center [459, 323] width 266 height 20
copy span "4504648619"
click at [448, 170] on icon "button" at bounding box center [453, 163] width 28 height 20
click at [454, 164] on icon "button" at bounding box center [453, 163] width 30 height 30
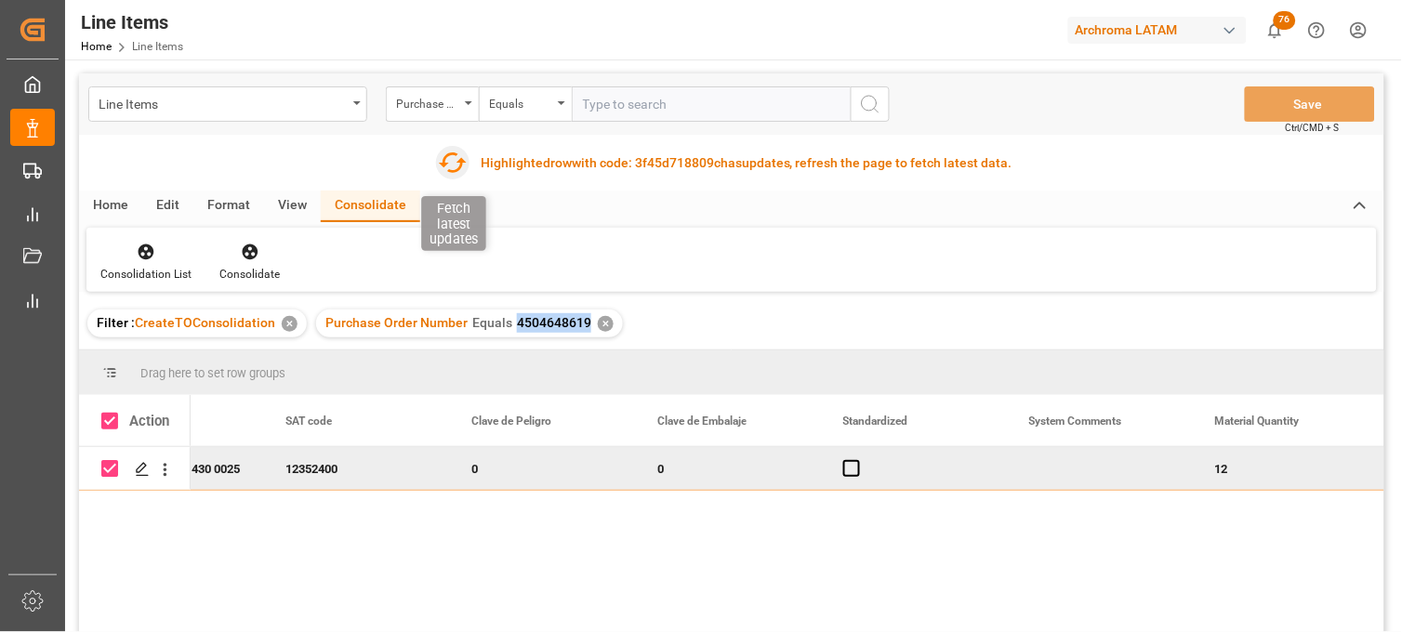
click at [451, 160] on icon "button" at bounding box center [453, 163] width 30 height 30
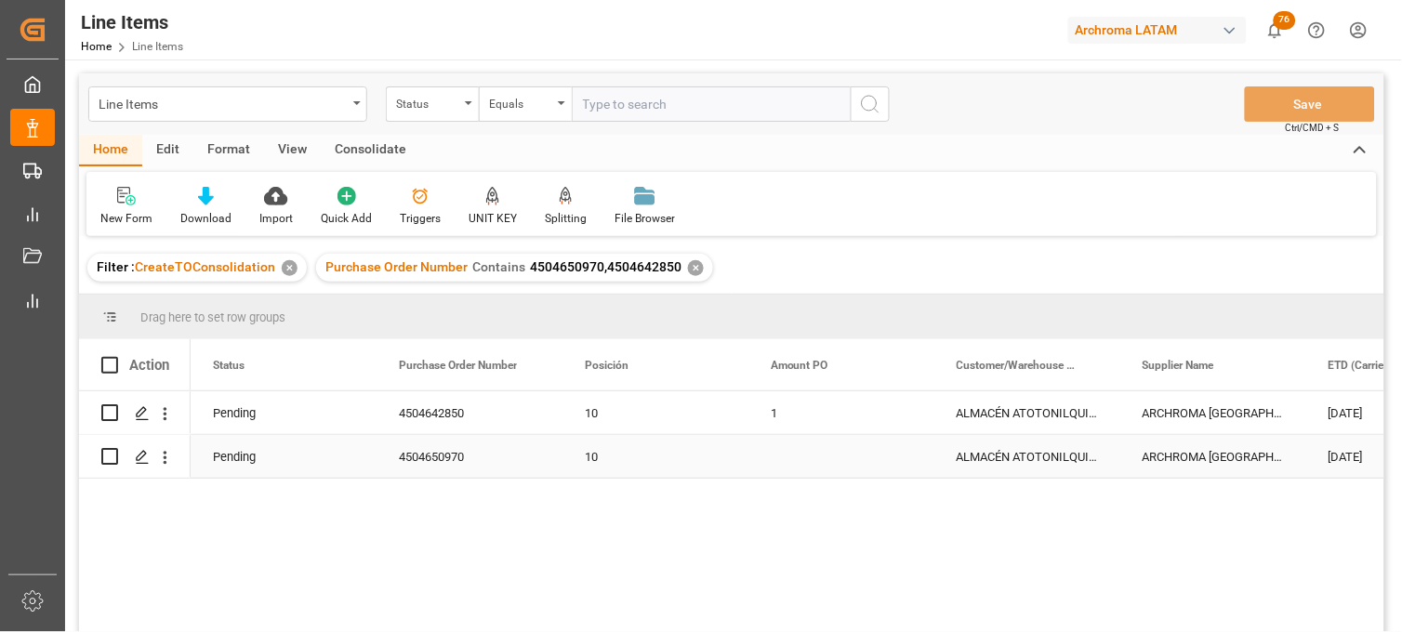
click at [804, 460] on div "Press SPACE to select this row." at bounding box center [842, 456] width 186 height 43
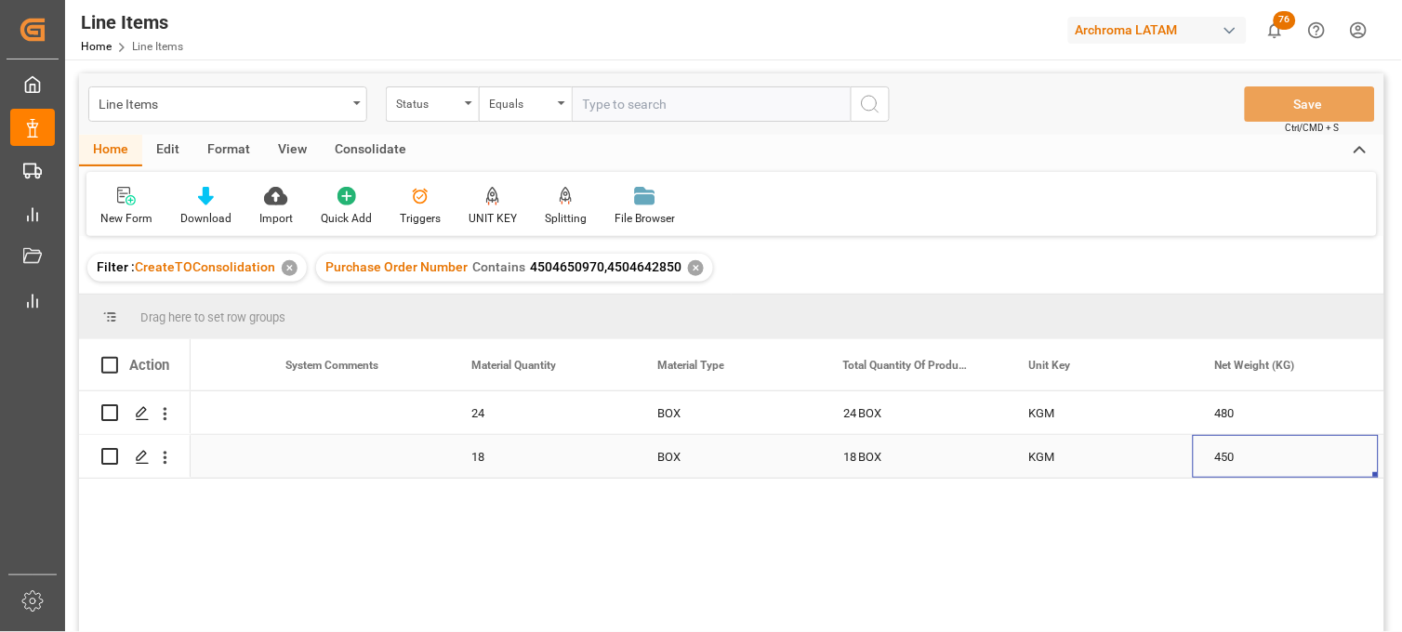
scroll to position [0, 2718]
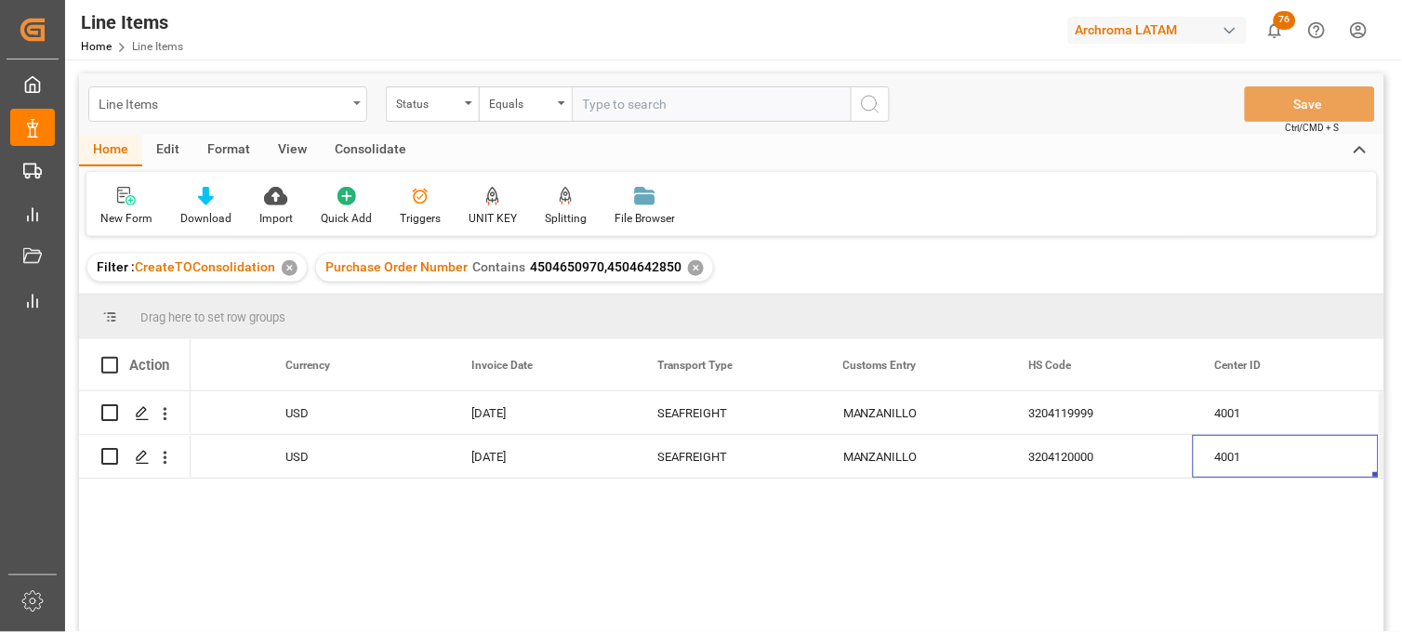
click at [208, 108] on div "Line Items" at bounding box center [223, 102] width 248 height 23
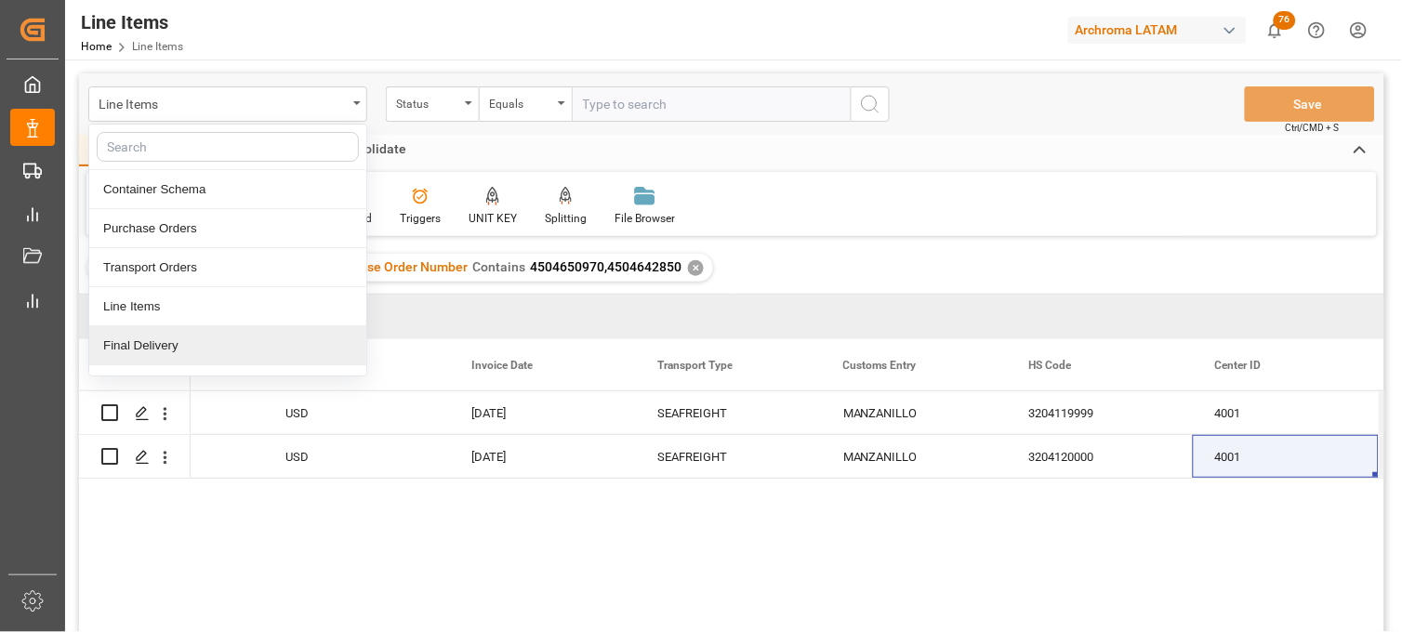
click at [149, 349] on div "Final Delivery" at bounding box center [227, 345] width 277 height 39
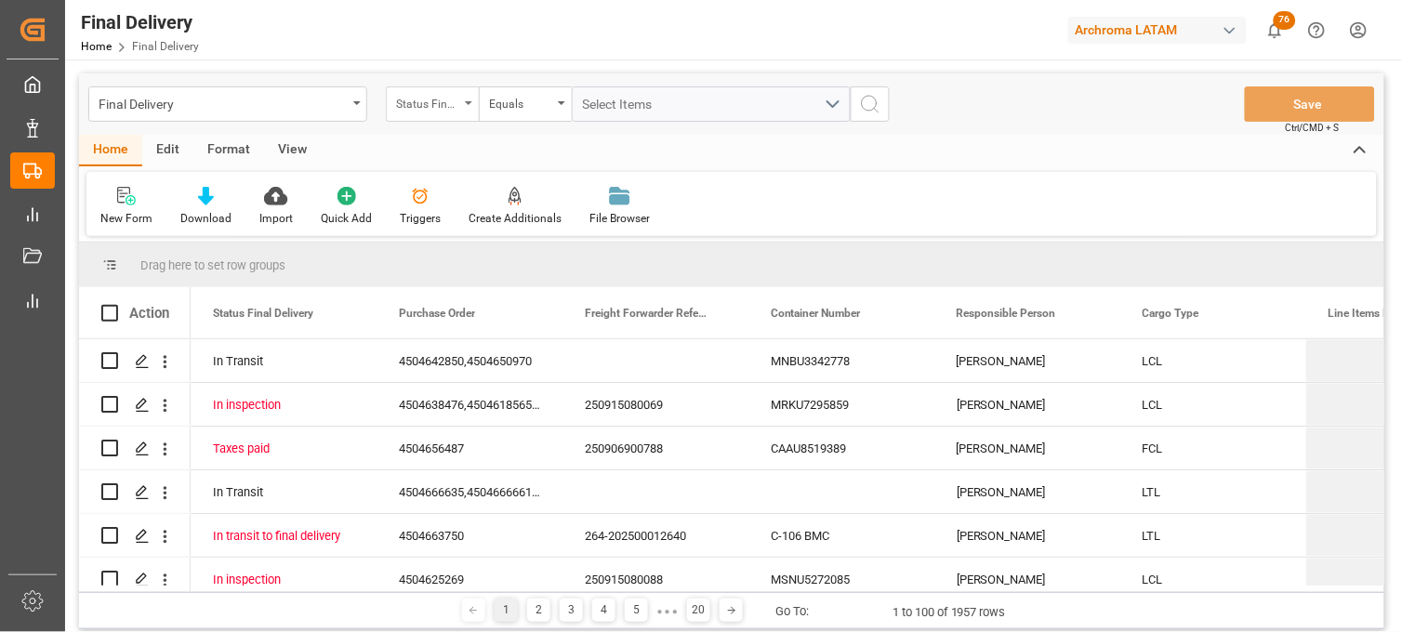
click at [419, 108] on div "Status Final Delivery" at bounding box center [427, 101] width 63 height 21
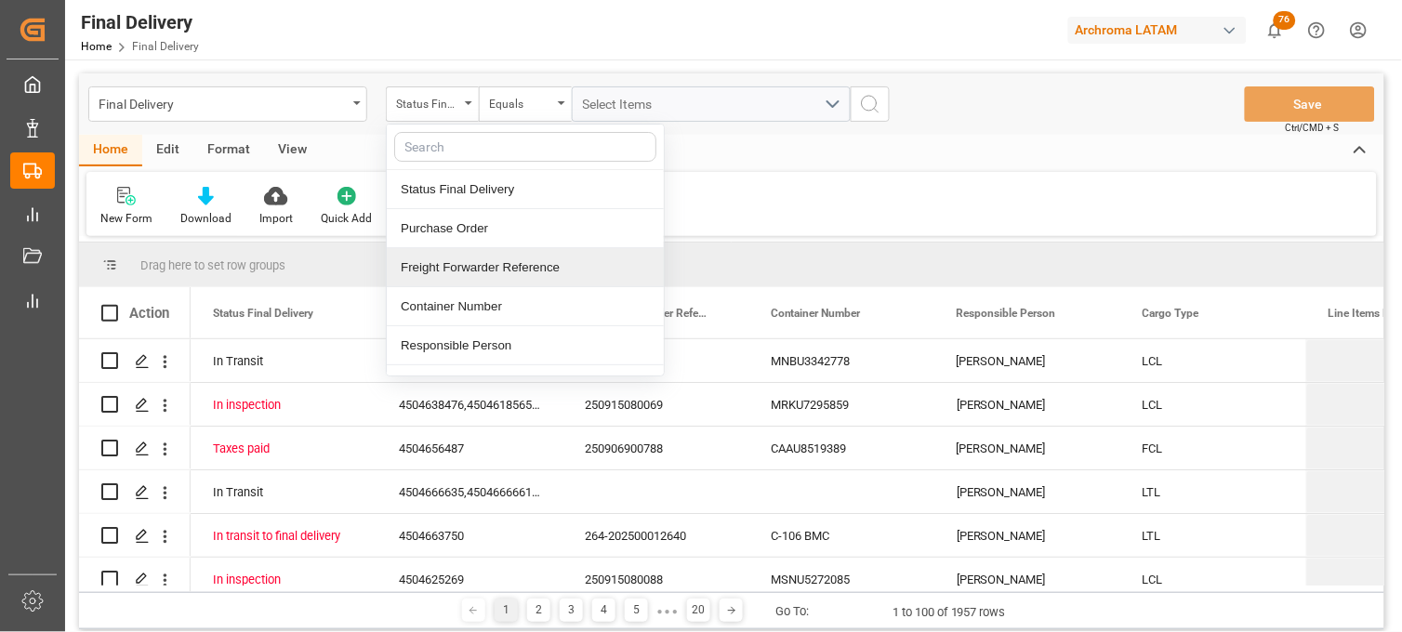
click at [420, 264] on div "Freight Forwarder Reference" at bounding box center [525, 267] width 277 height 39
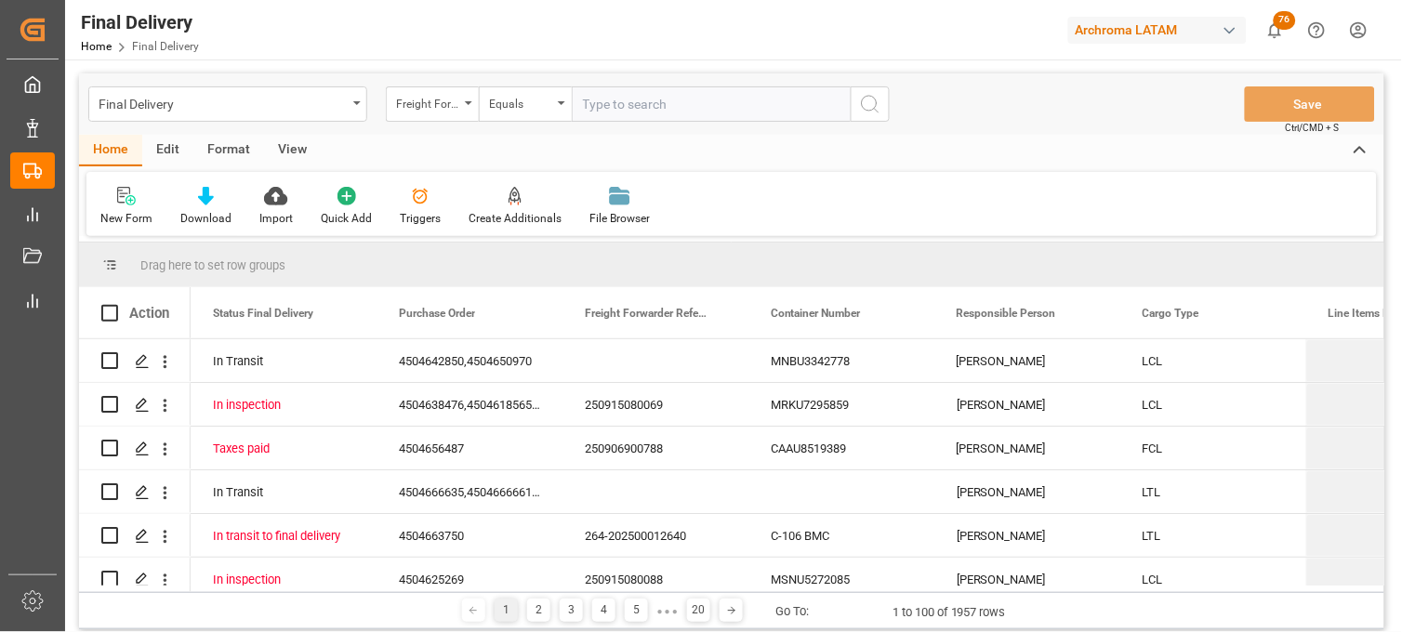
click at [595, 104] on input "text" at bounding box center [711, 103] width 279 height 35
type input "250906900129"
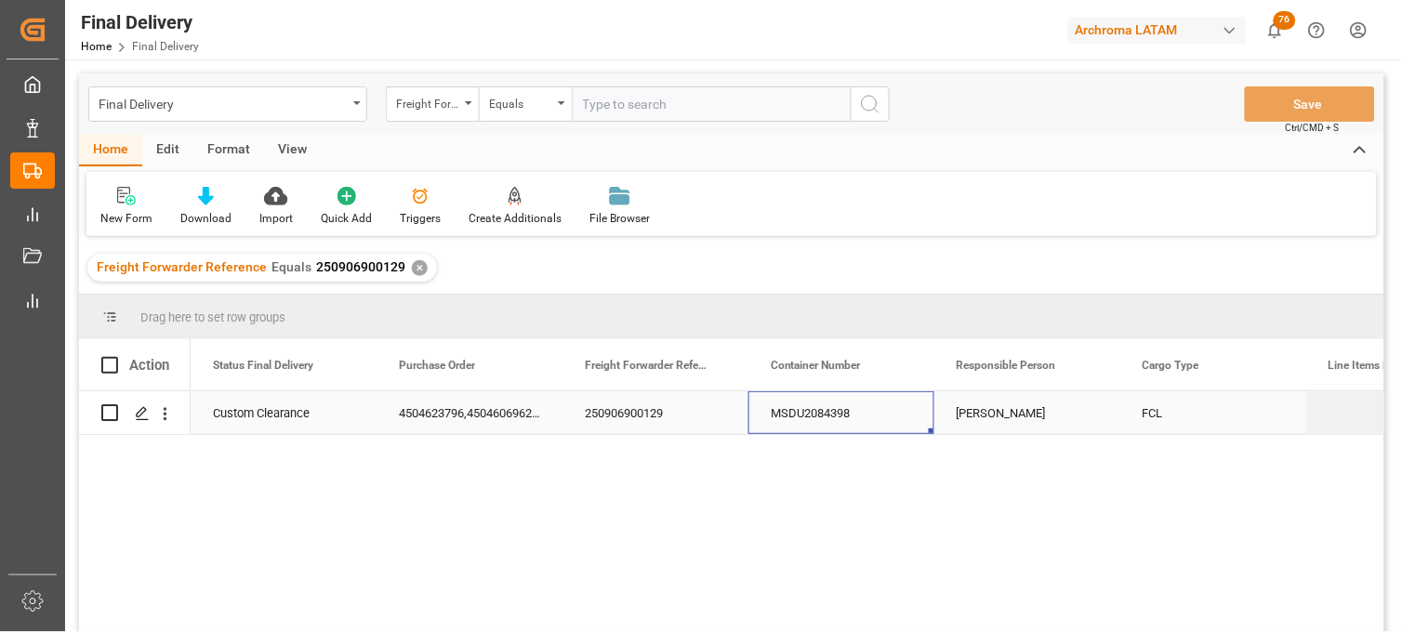
click at [783, 417] on div "MSDU2084398" at bounding box center [842, 413] width 186 height 43
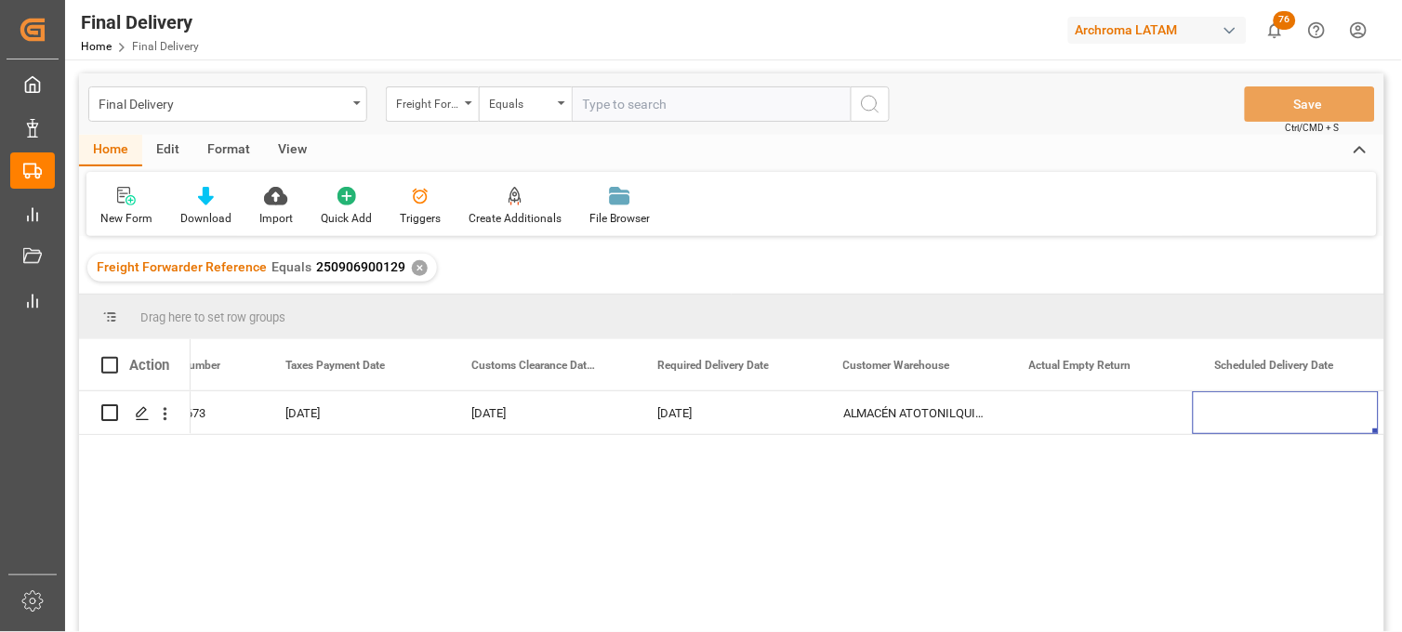
scroll to position [0, 2532]
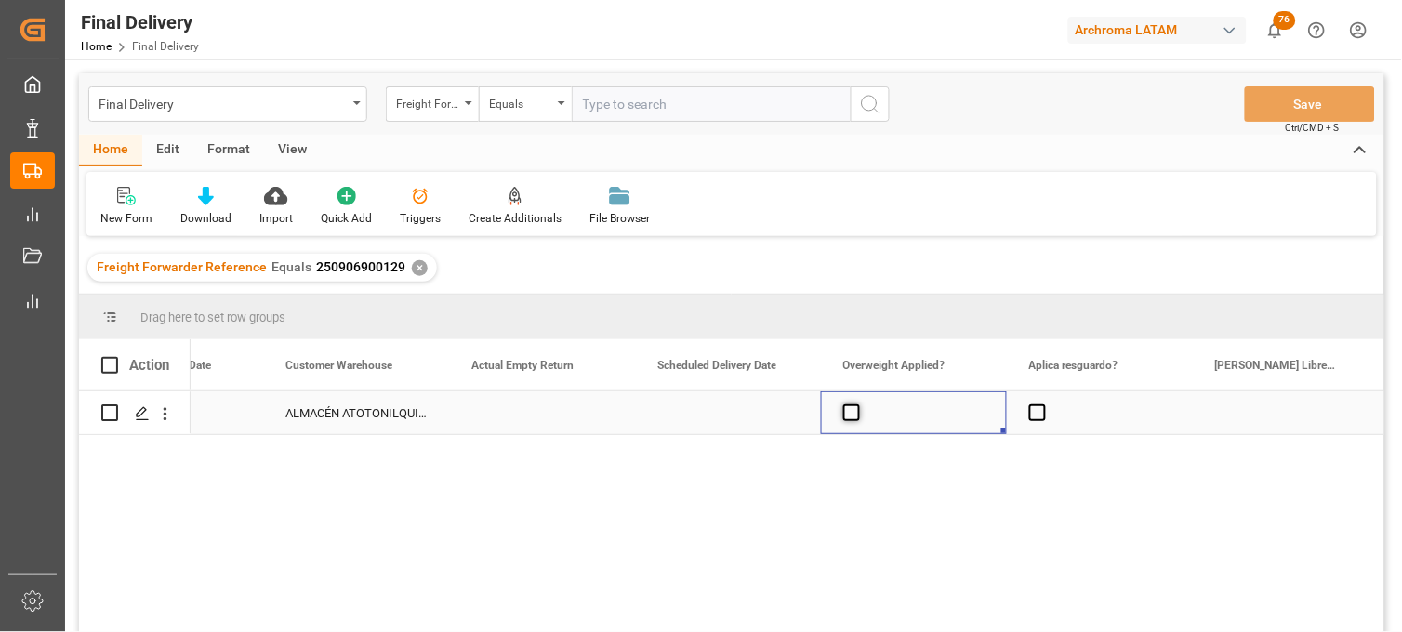
click at [851, 415] on span "Press SPACE to select this row." at bounding box center [852, 413] width 17 height 17
click at [857, 405] on input "Press SPACE to select this row." at bounding box center [857, 405] width 0 height 0
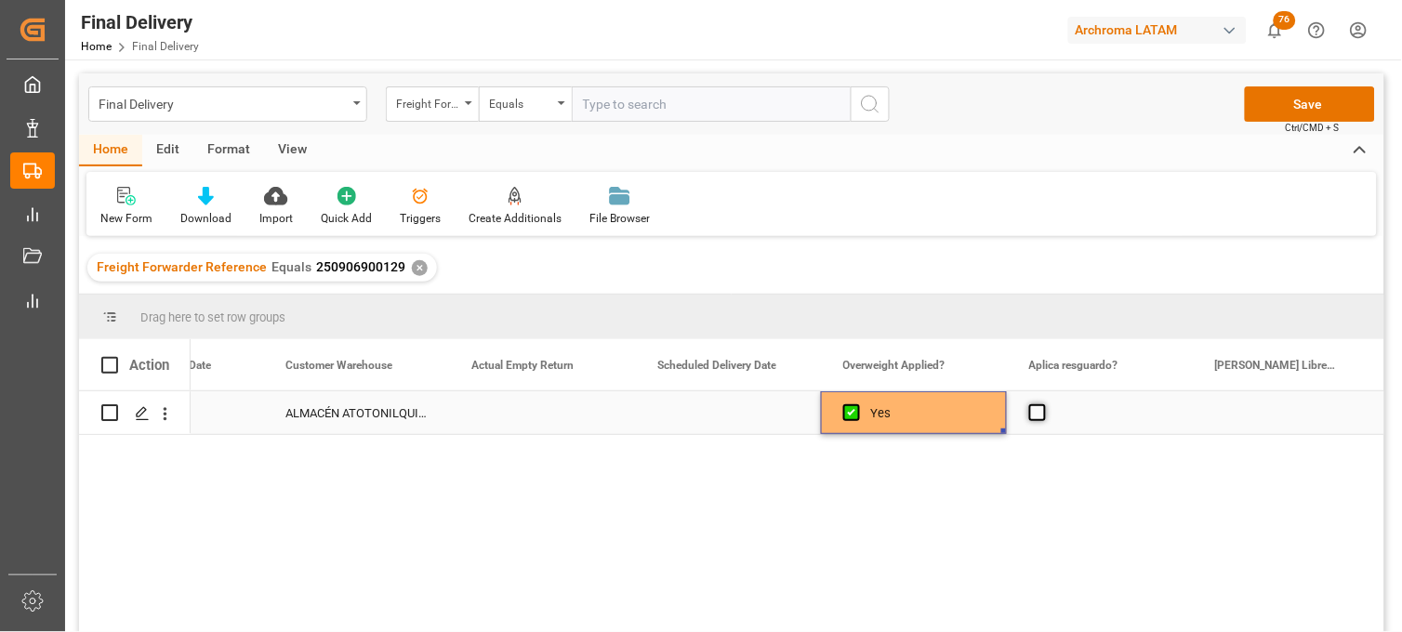
click at [1039, 414] on span "Press SPACE to select this row." at bounding box center [1038, 413] width 17 height 17
click at [1043, 405] on input "Press SPACE to select this row." at bounding box center [1043, 405] width 0 height 0
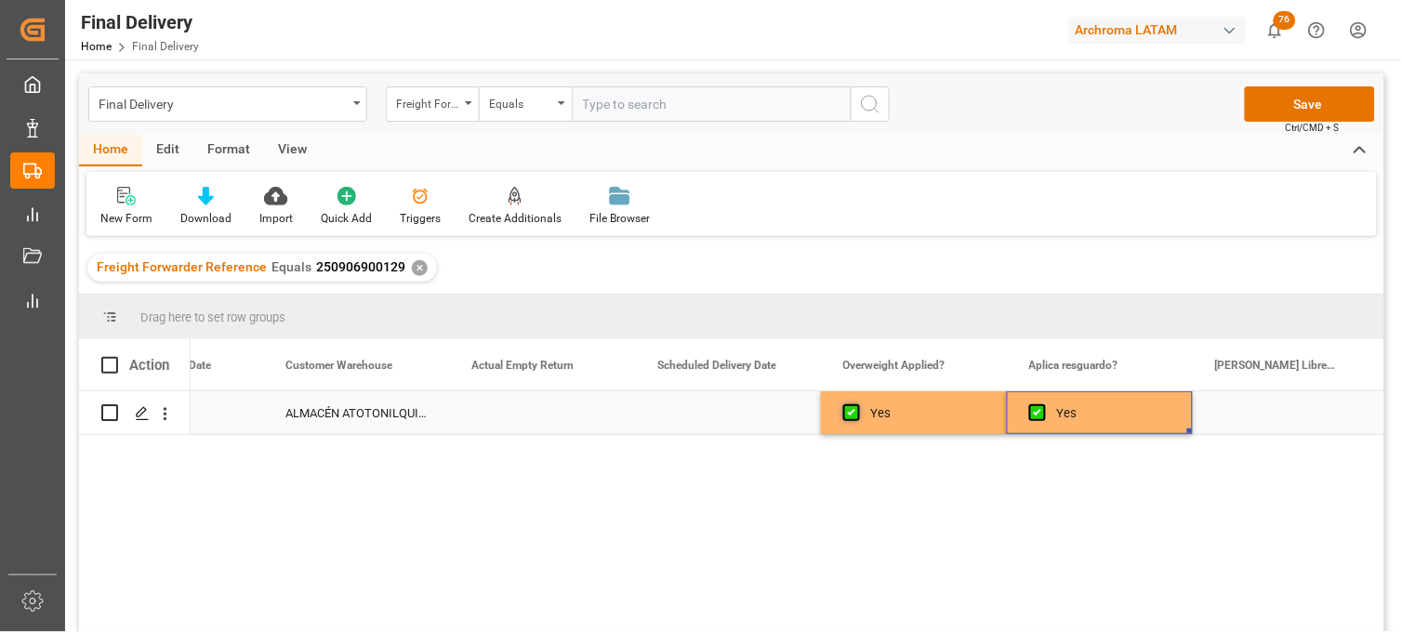
click at [853, 415] on span "Press SPACE to select this row." at bounding box center [852, 413] width 17 height 17
click at [857, 405] on input "Press SPACE to select this row." at bounding box center [857, 405] width 0 height 0
click at [1039, 416] on span "Press SPACE to select this row." at bounding box center [1038, 413] width 17 height 17
click at [1043, 405] on input "Press SPACE to select this row." at bounding box center [1043, 405] width 0 height 0
click at [924, 416] on div "No" at bounding box center [927, 413] width 113 height 43
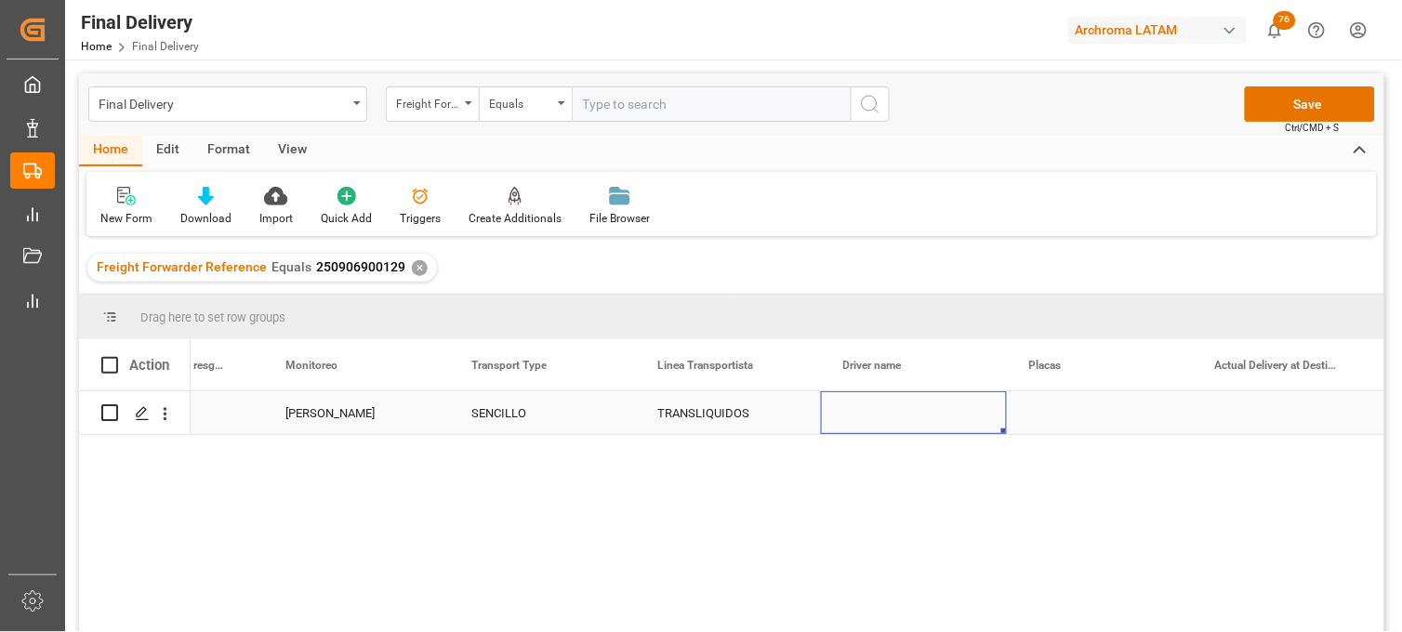
click at [869, 416] on div "Press SPACE to select this row." at bounding box center [914, 413] width 186 height 43
click at [869, 416] on input "Press SPACE to select this row." at bounding box center [914, 423] width 156 height 35
paste input "JACOB GARCIA MARCOS"
type input "JACOB GARCIA MARCOS"
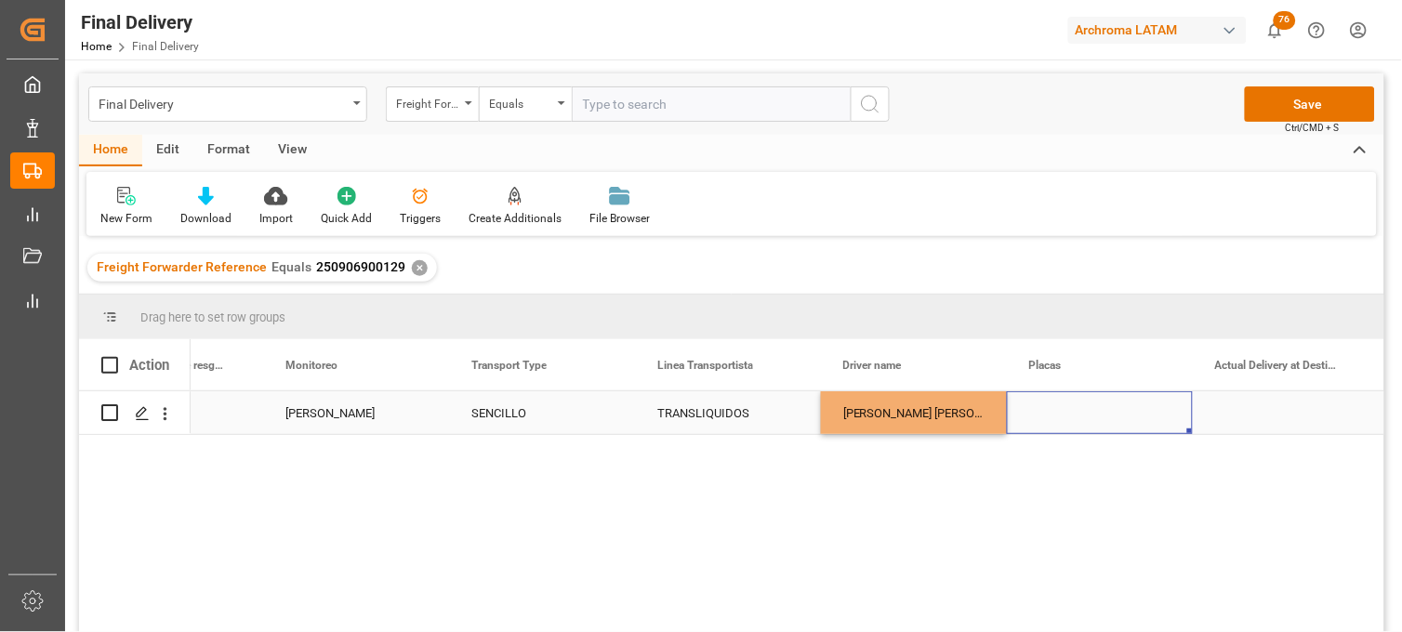
click at [1070, 411] on div "Press SPACE to select this row." at bounding box center [1100, 413] width 186 height 43
click at [1058, 411] on div "Press SPACE to select this row." at bounding box center [1100, 413] width 186 height 43
type input "39BA8N"
click at [1271, 411] on div "Press SPACE to select this row." at bounding box center [1286, 413] width 186 height 43
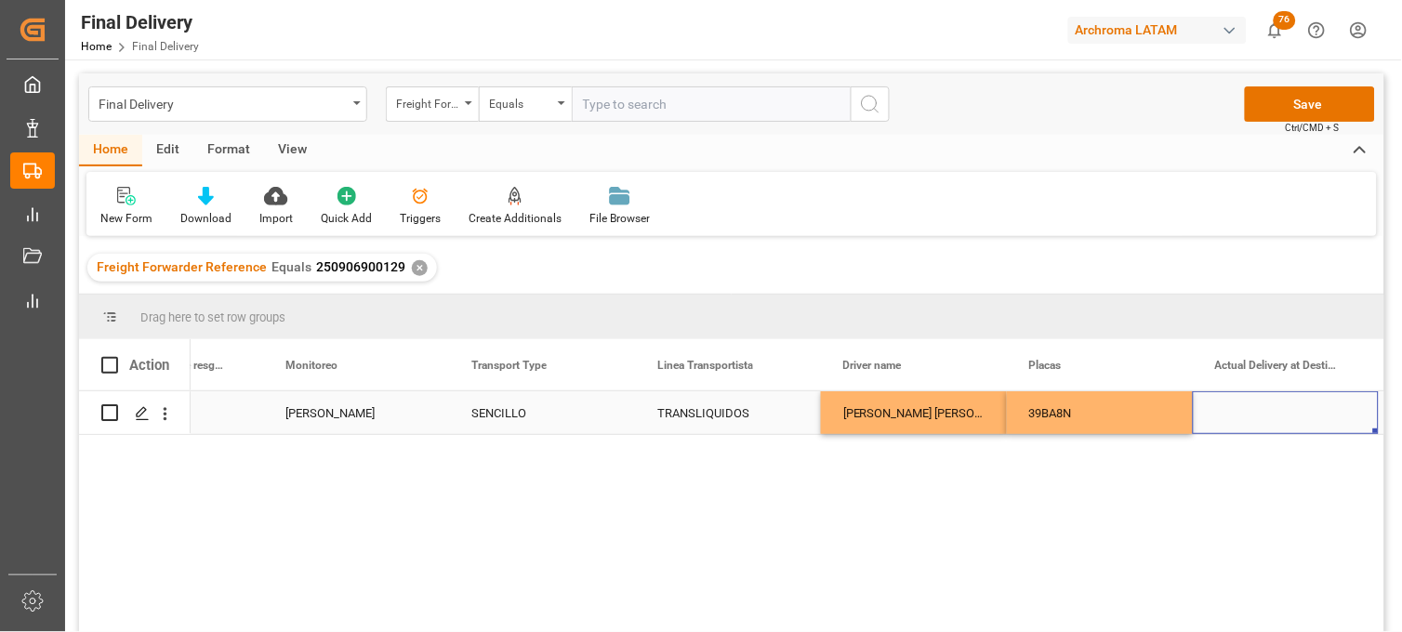
click at [1270, 414] on div "Press SPACE to select this row." at bounding box center [1286, 413] width 186 height 43
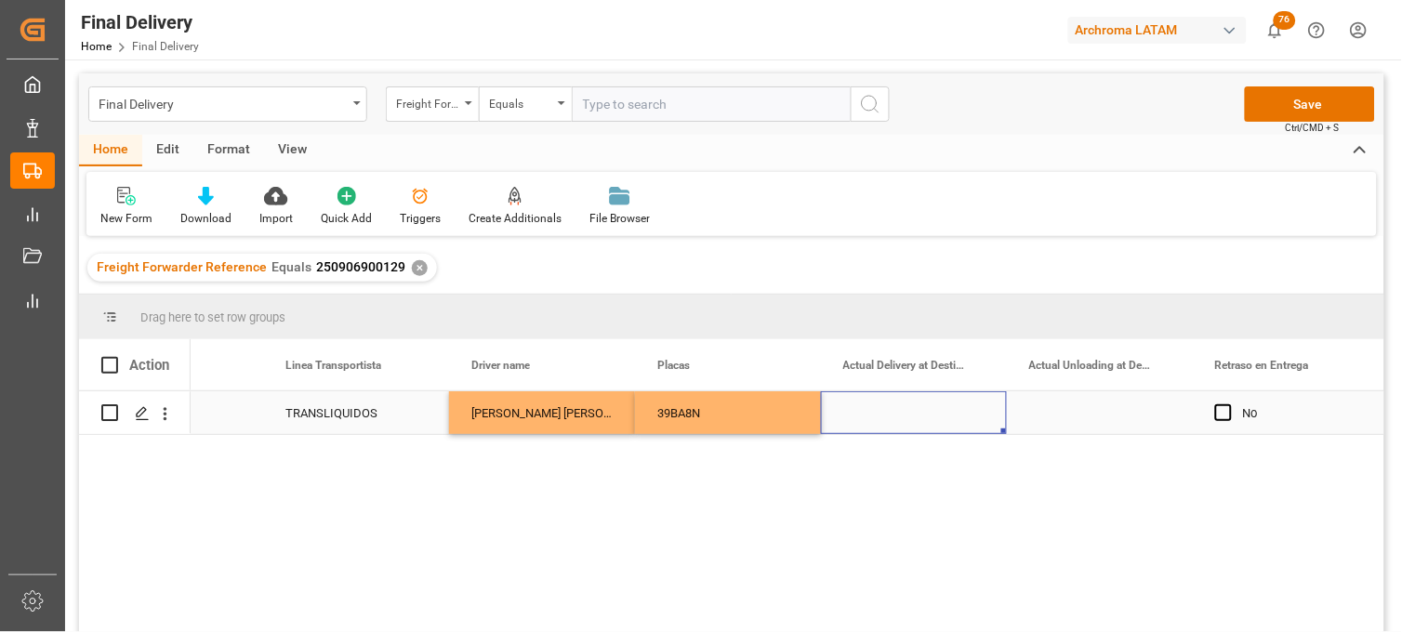
click at [893, 407] on div "Press SPACE to select this row." at bounding box center [914, 413] width 186 height 43
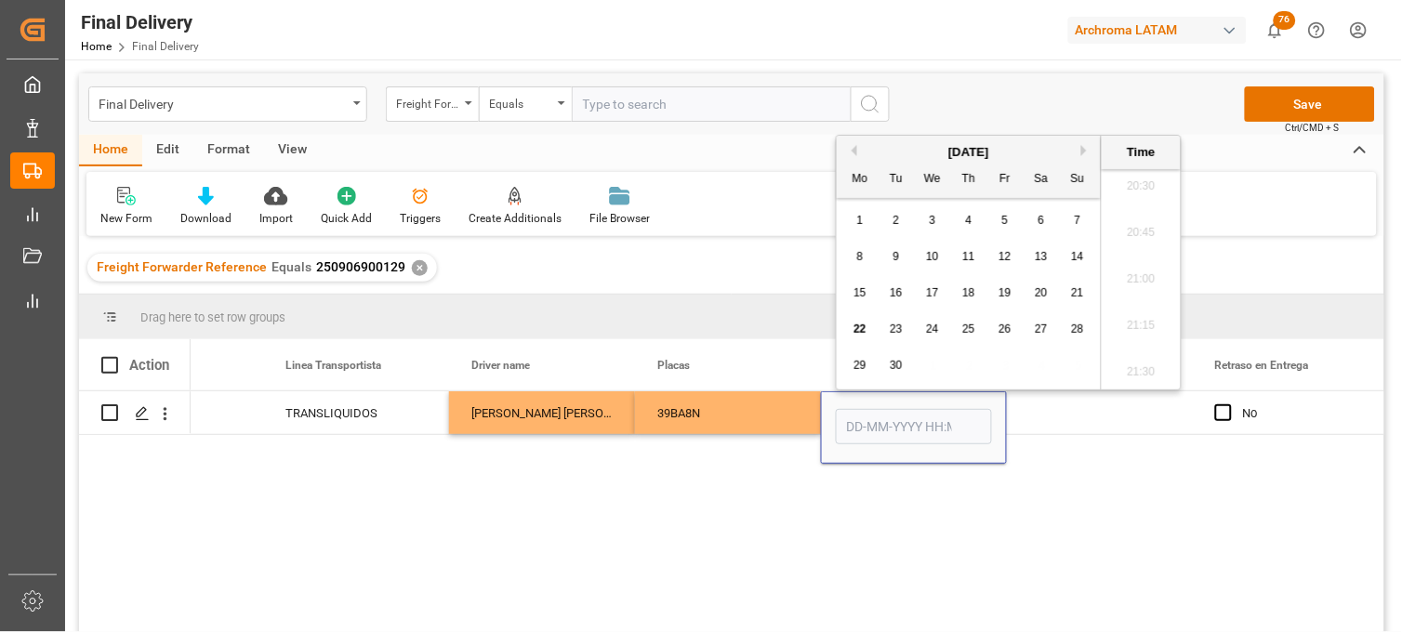
click at [866, 329] on span "22" at bounding box center [860, 329] width 12 height 13
click at [1139, 295] on li "08:15" at bounding box center [1141, 284] width 79 height 47
type input "22-09-2025 08:15"
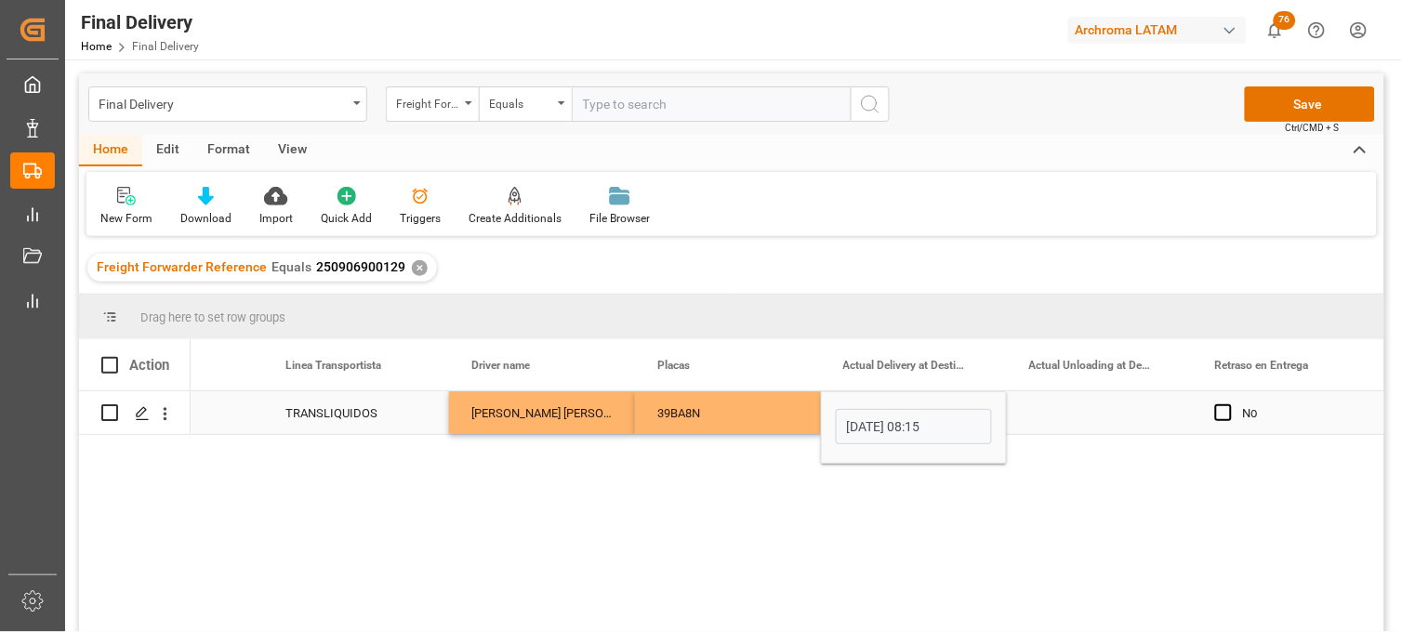
click at [1075, 411] on div "Press SPACE to select this row." at bounding box center [1100, 413] width 186 height 43
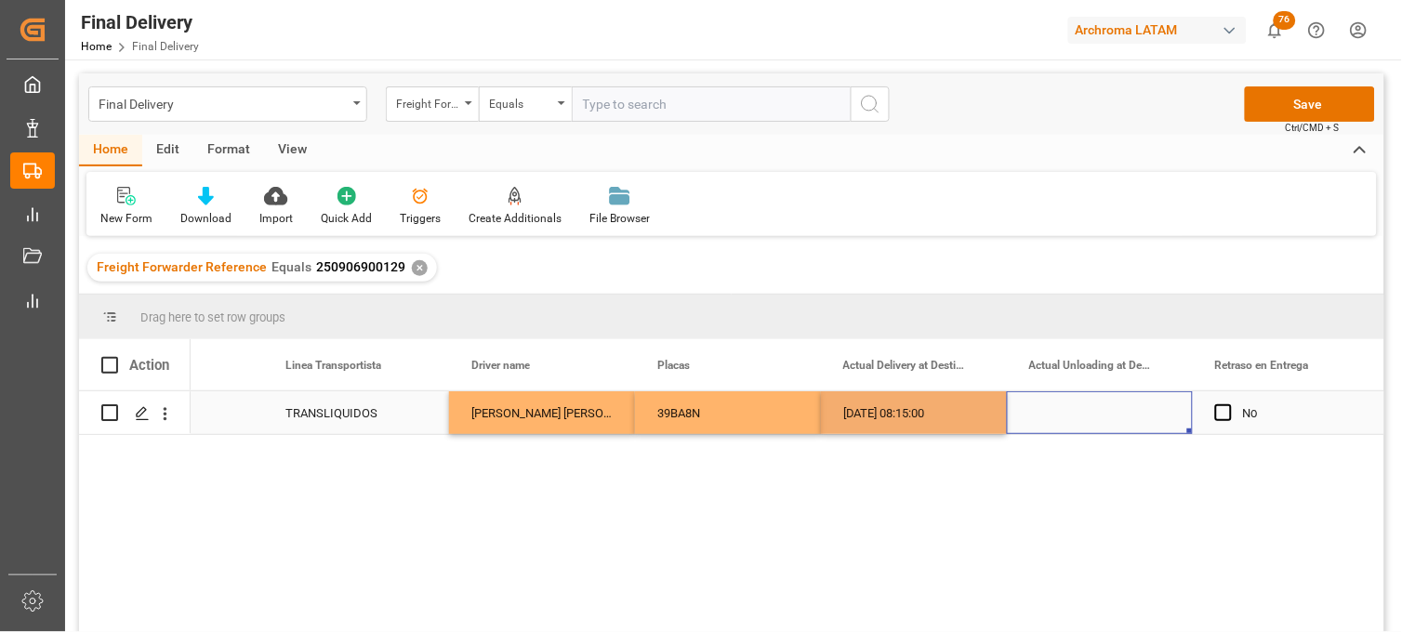
click at [1066, 413] on div "Press SPACE to select this row." at bounding box center [1100, 413] width 186 height 43
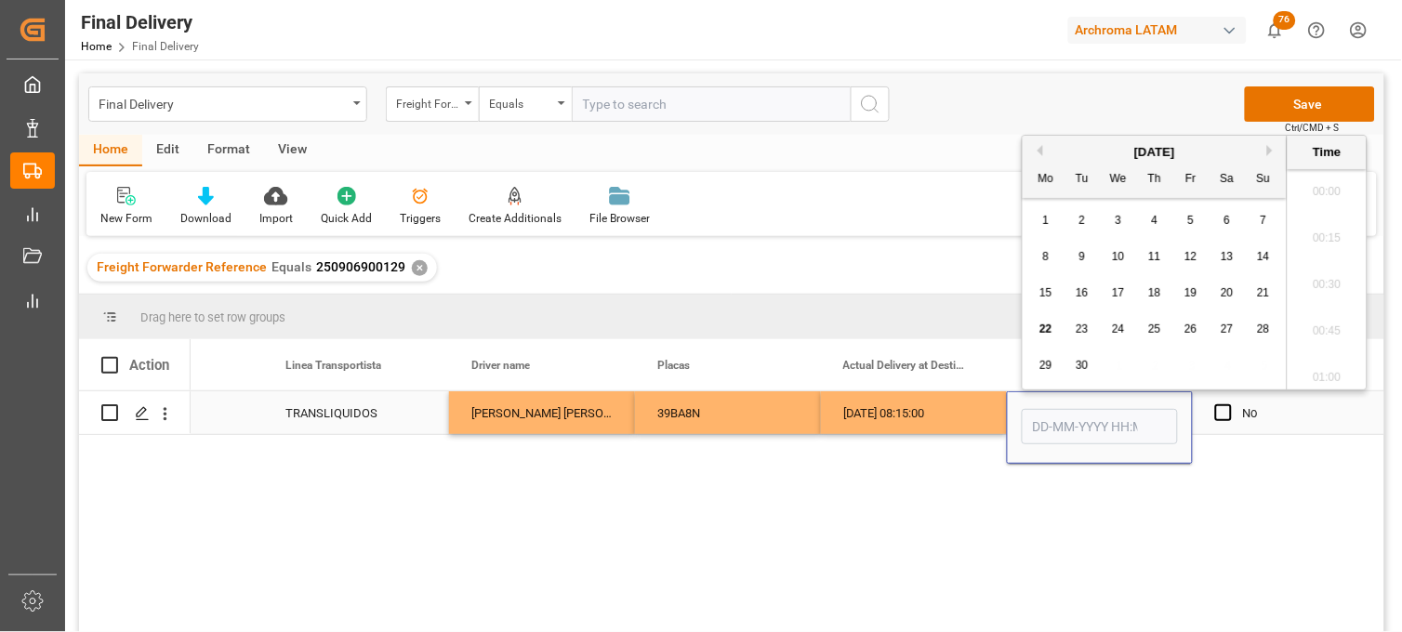
scroll to position [3819, 0]
click at [1055, 328] on div "22" at bounding box center [1046, 330] width 23 height 22
click at [1331, 300] on li "12:45" at bounding box center [1327, 295] width 79 height 47
type input "22-09-2025 12:45"
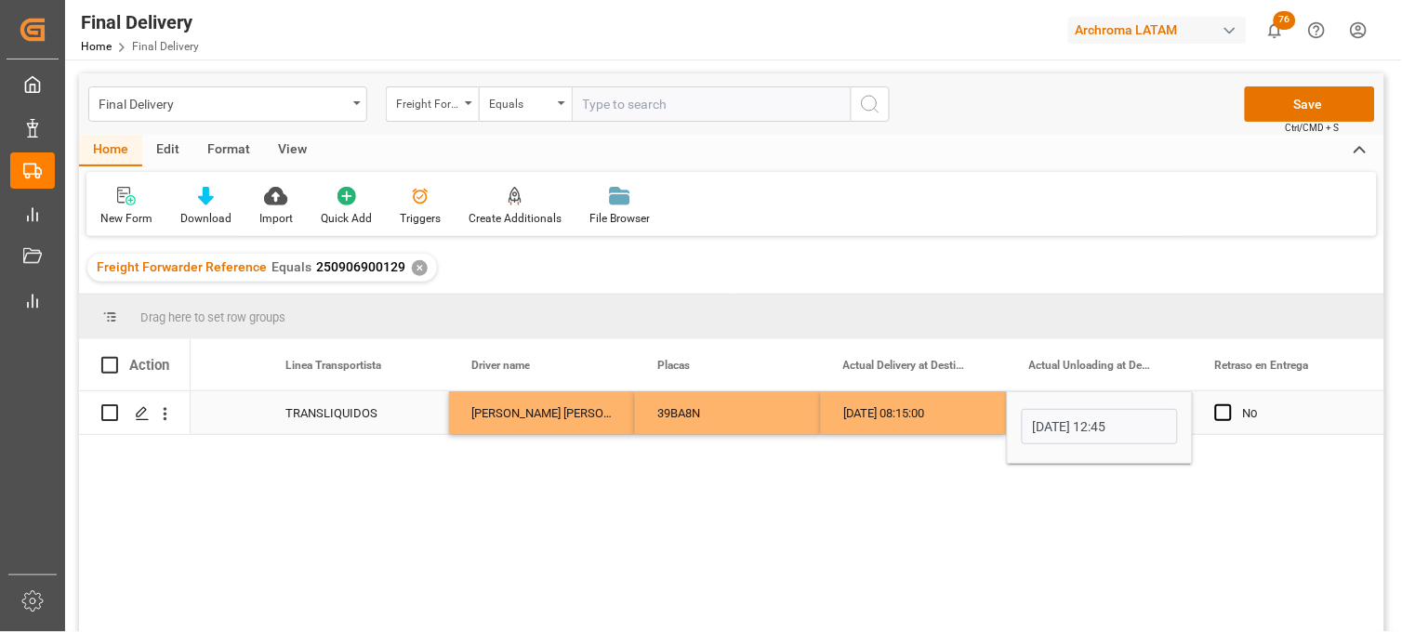
click at [1276, 410] on div "No" at bounding box center [1299, 413] width 113 height 43
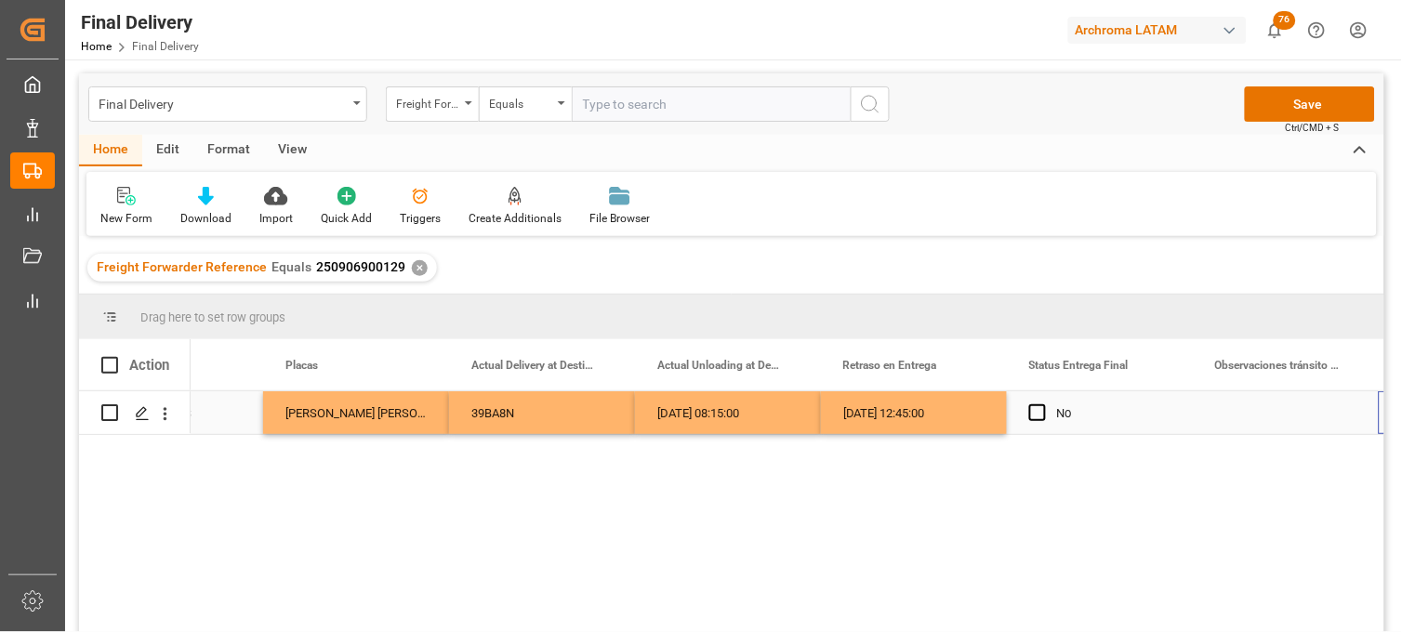
scroll to position [0, 5136]
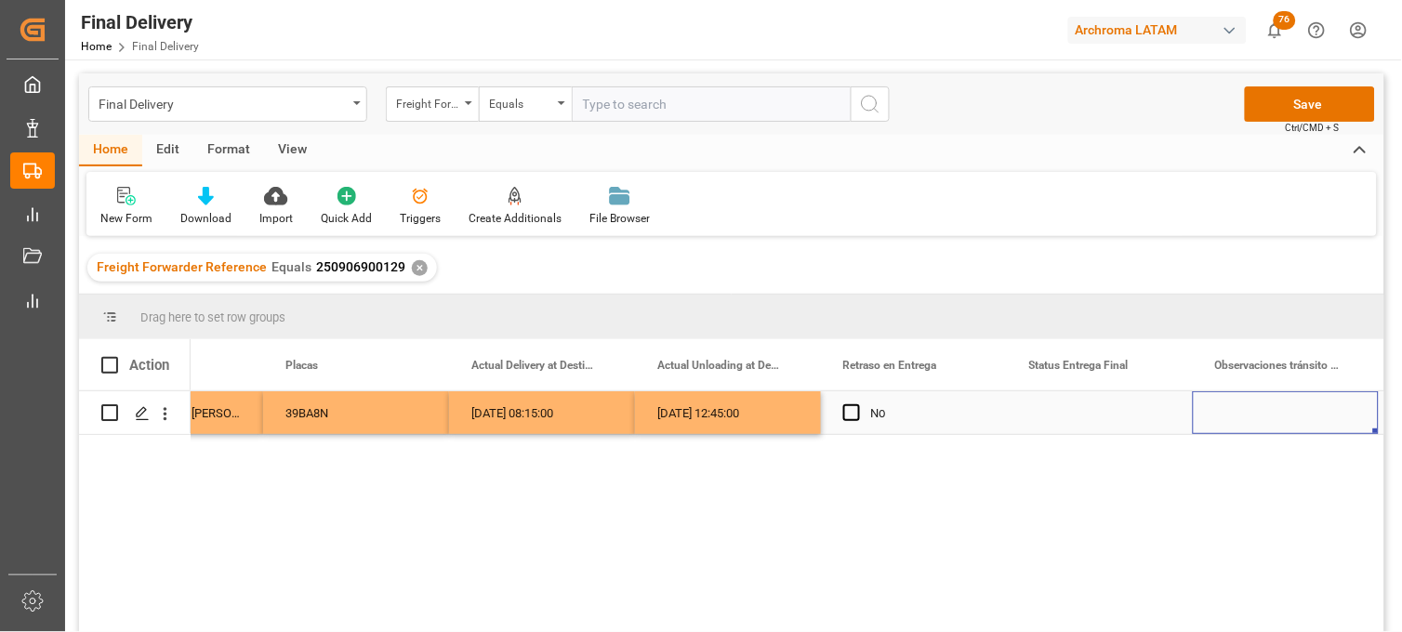
click at [1053, 403] on div "Press SPACE to select this row." at bounding box center [1100, 413] width 186 height 43
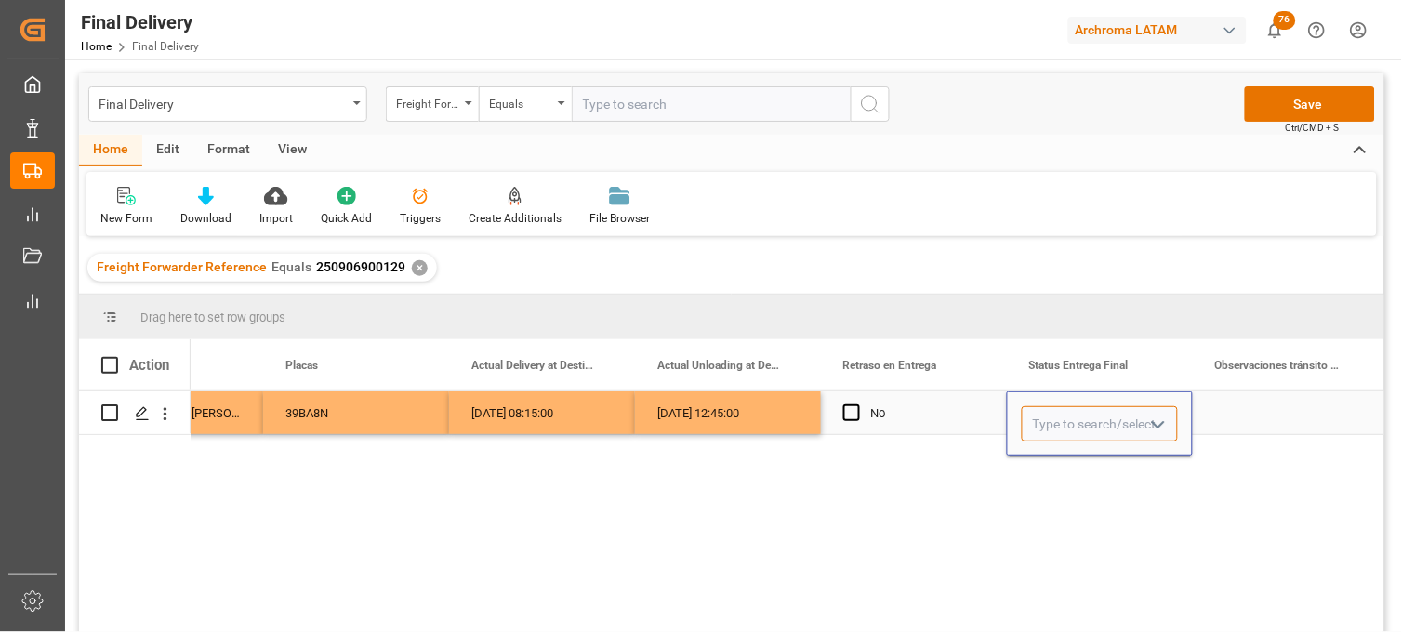
click at [1048, 410] on input "Press SPACE to select this row." at bounding box center [1100, 423] width 156 height 35
click at [1039, 449] on div "PLANTA" at bounding box center [1100, 477] width 154 height 65
type input "PLANTA"
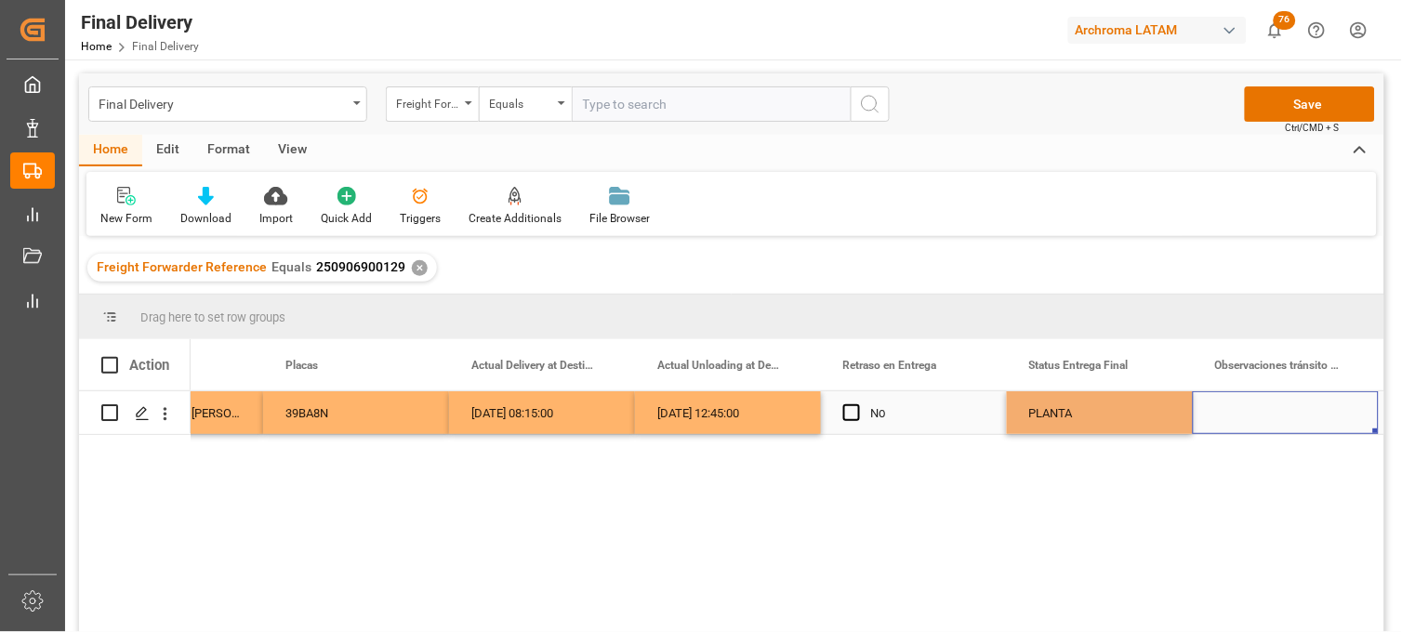
click at [1290, 416] on div "Press SPACE to select this row." at bounding box center [1286, 413] width 186 height 43
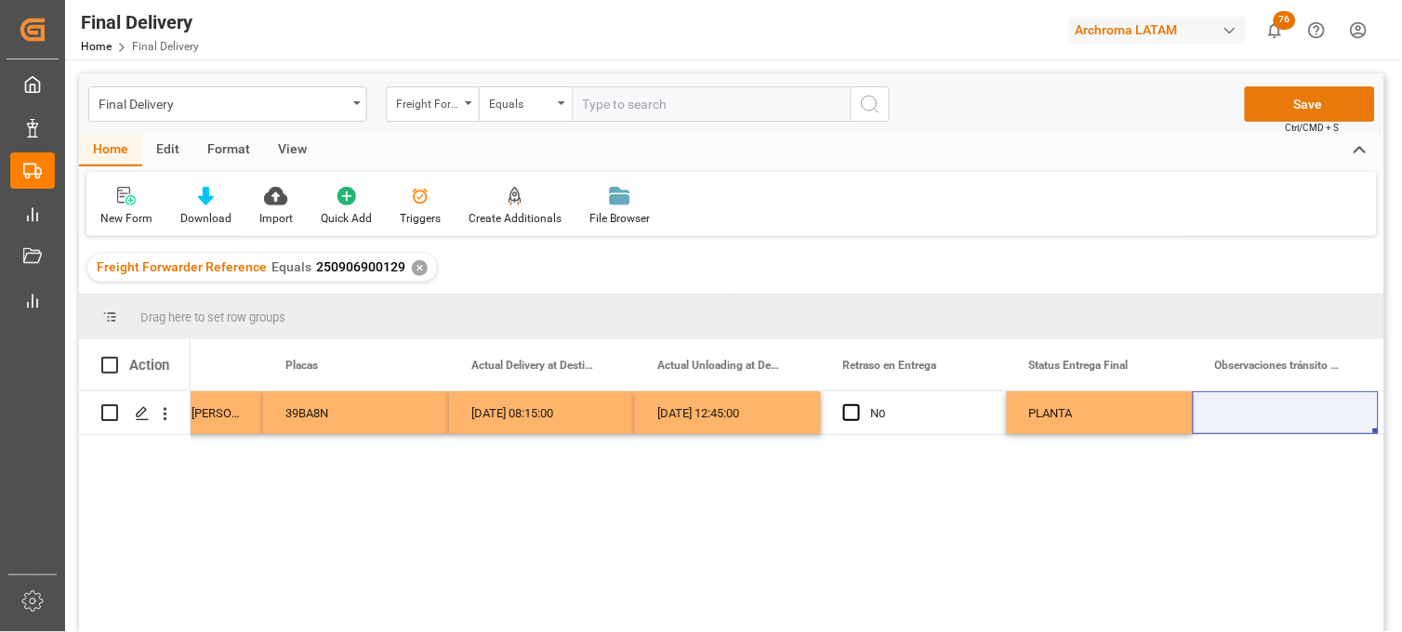
click at [1291, 112] on button "Save" at bounding box center [1310, 103] width 130 height 35
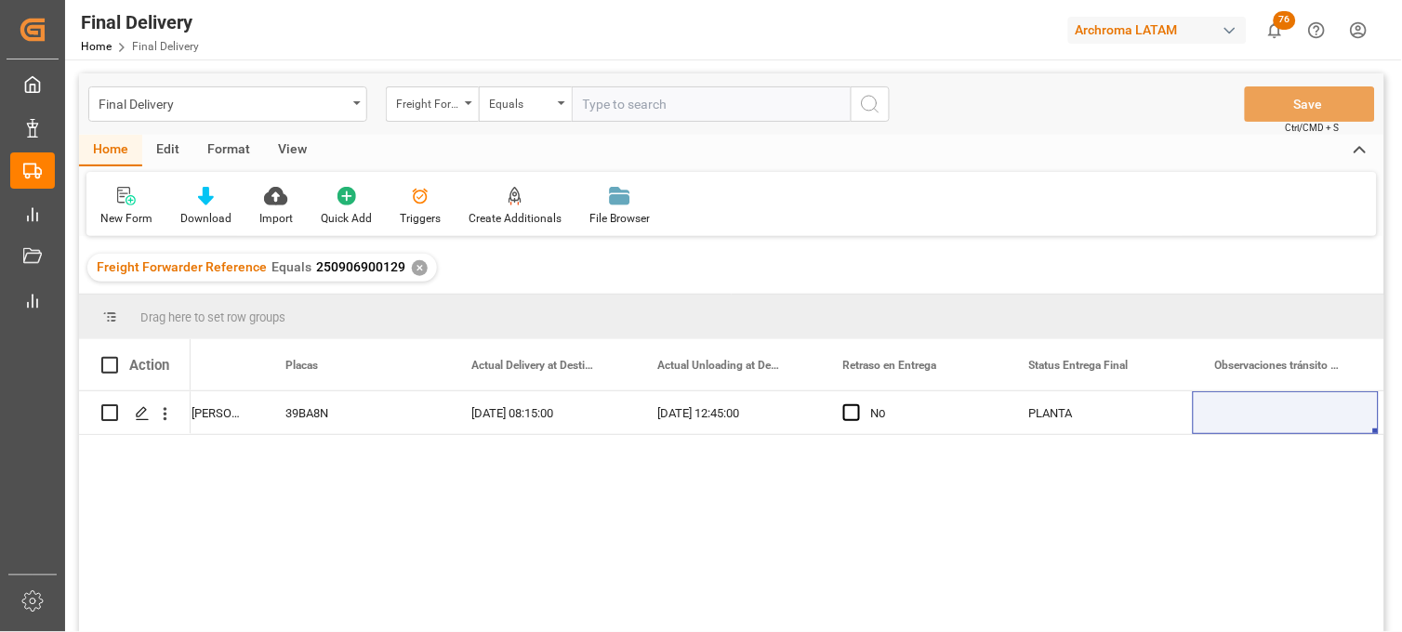
click at [415, 268] on div "✕" at bounding box center [420, 268] width 16 height 16
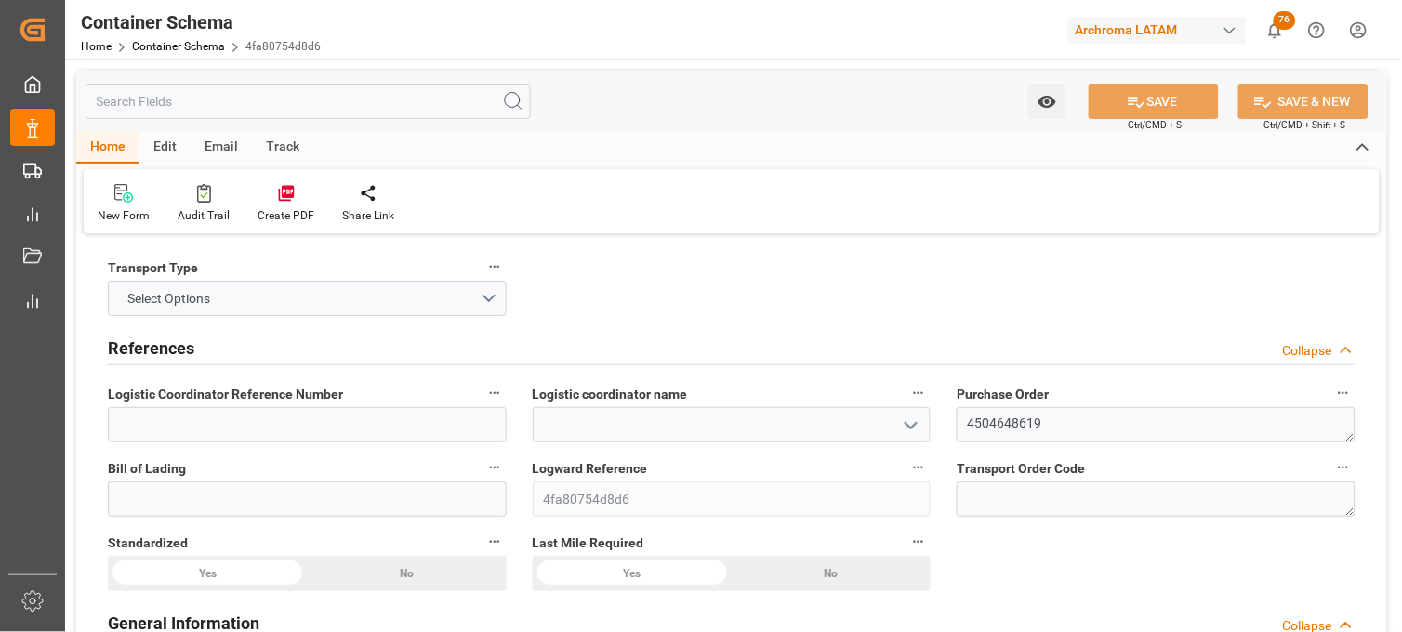
type input "0"
type input "1"
type input "12"
type input "300"
type input "321.3"
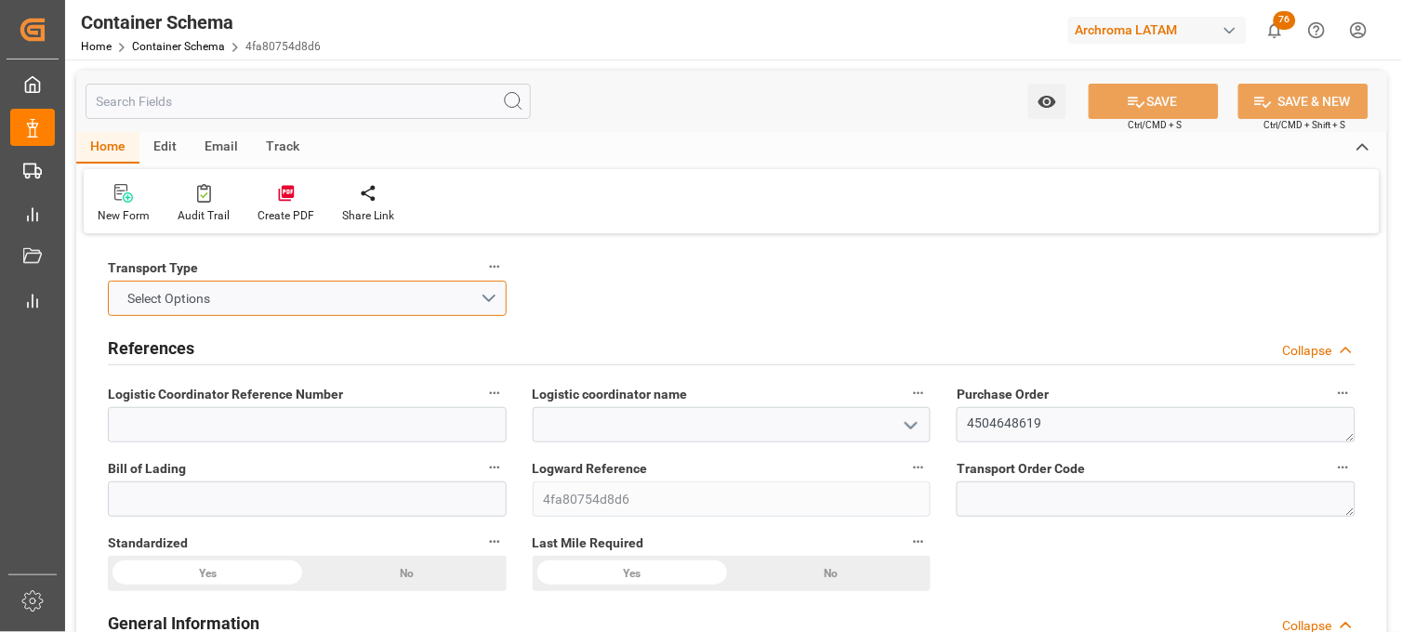
click at [211, 295] on span "Select Options" at bounding box center [169, 299] width 101 height 20
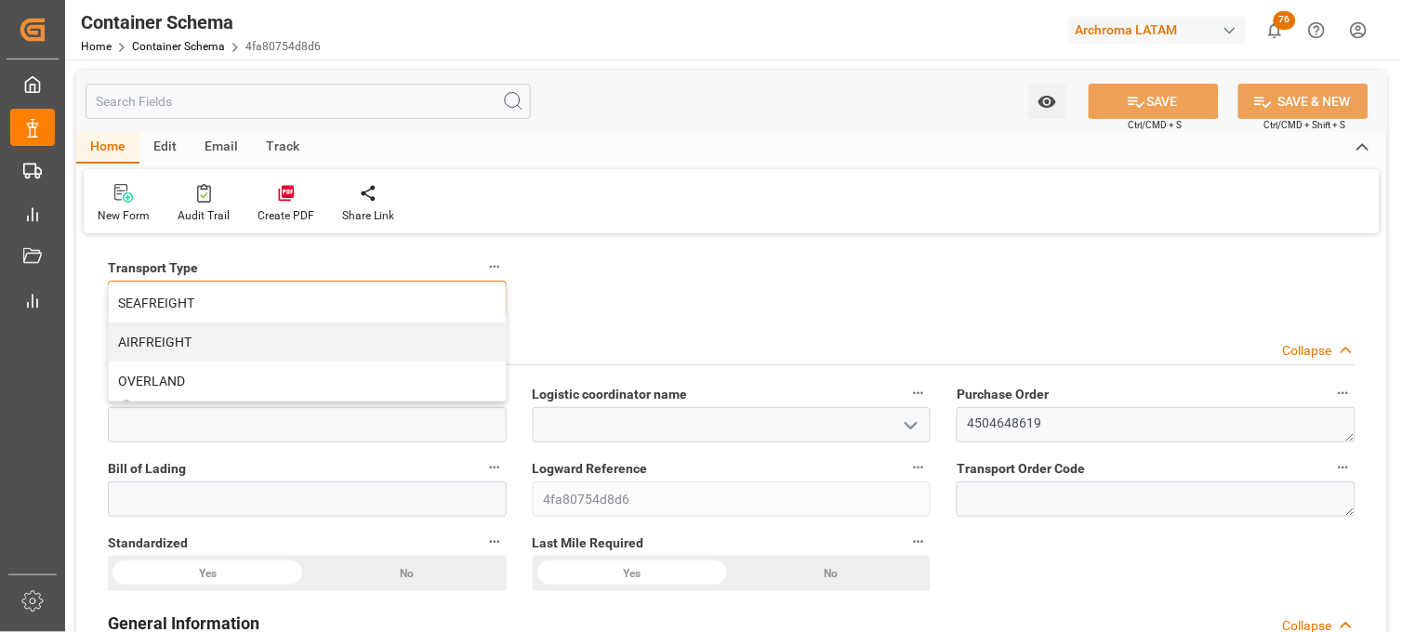
click at [212, 296] on div "SEAFREIGHT" at bounding box center [307, 303] width 397 height 39
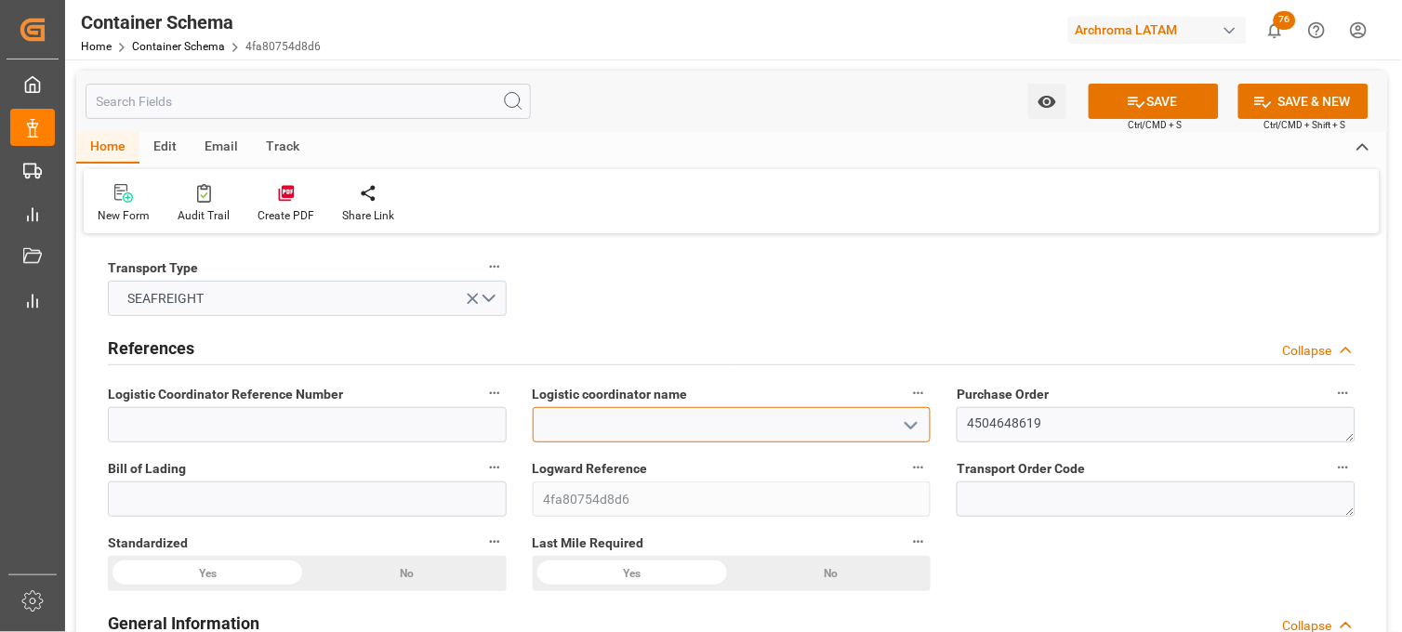
click at [605, 424] on input at bounding box center [732, 424] width 399 height 35
click at [903, 421] on icon "open menu" at bounding box center [911, 426] width 22 height 22
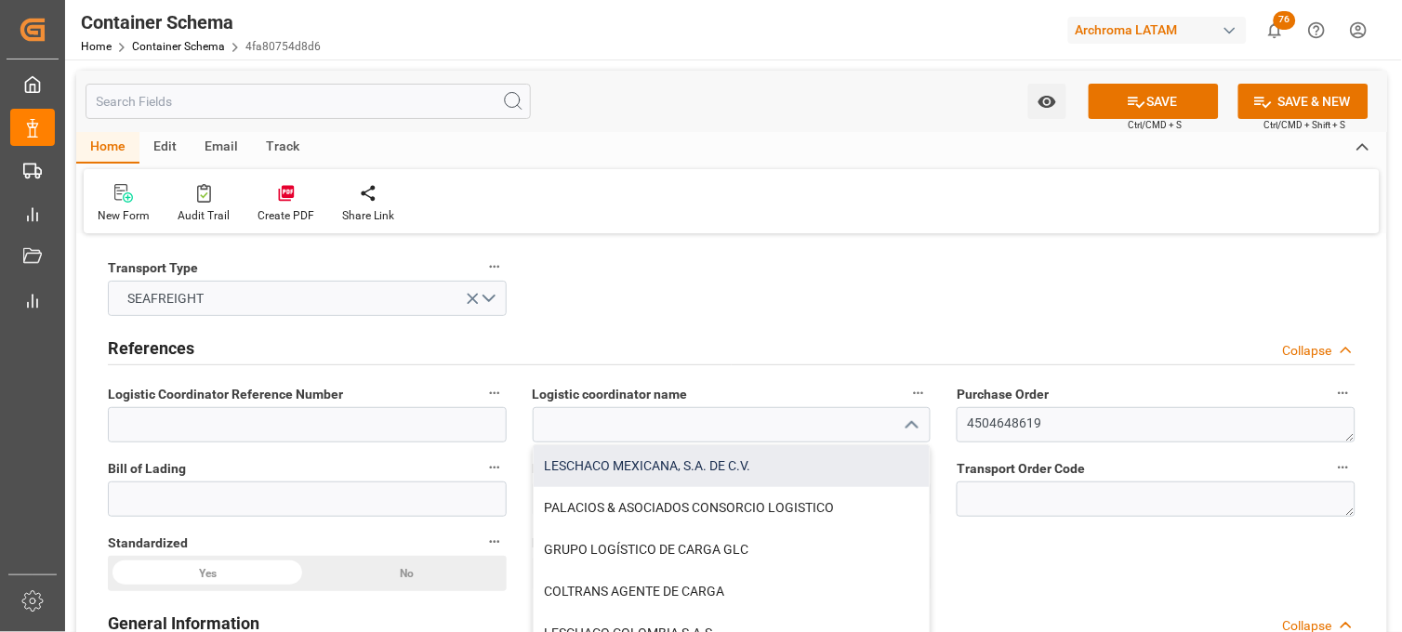
click at [814, 458] on div "LESCHACO MEXICANA, S.A. DE C.V." at bounding box center [732, 466] width 397 height 42
type input "LESCHACO MEXICANA, S.A. DE C.V."
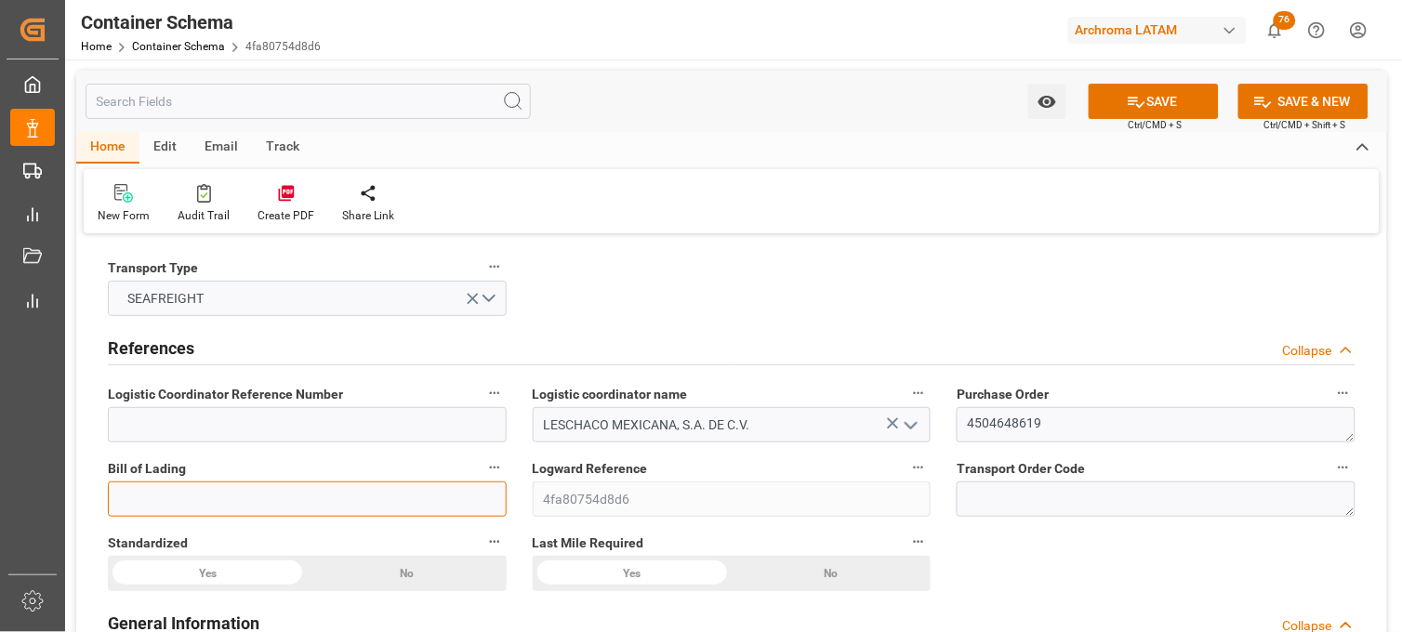
click at [308, 493] on input at bounding box center [307, 499] width 399 height 35
paste input "ALRB250913260212"
type input "ALRB250913260212"
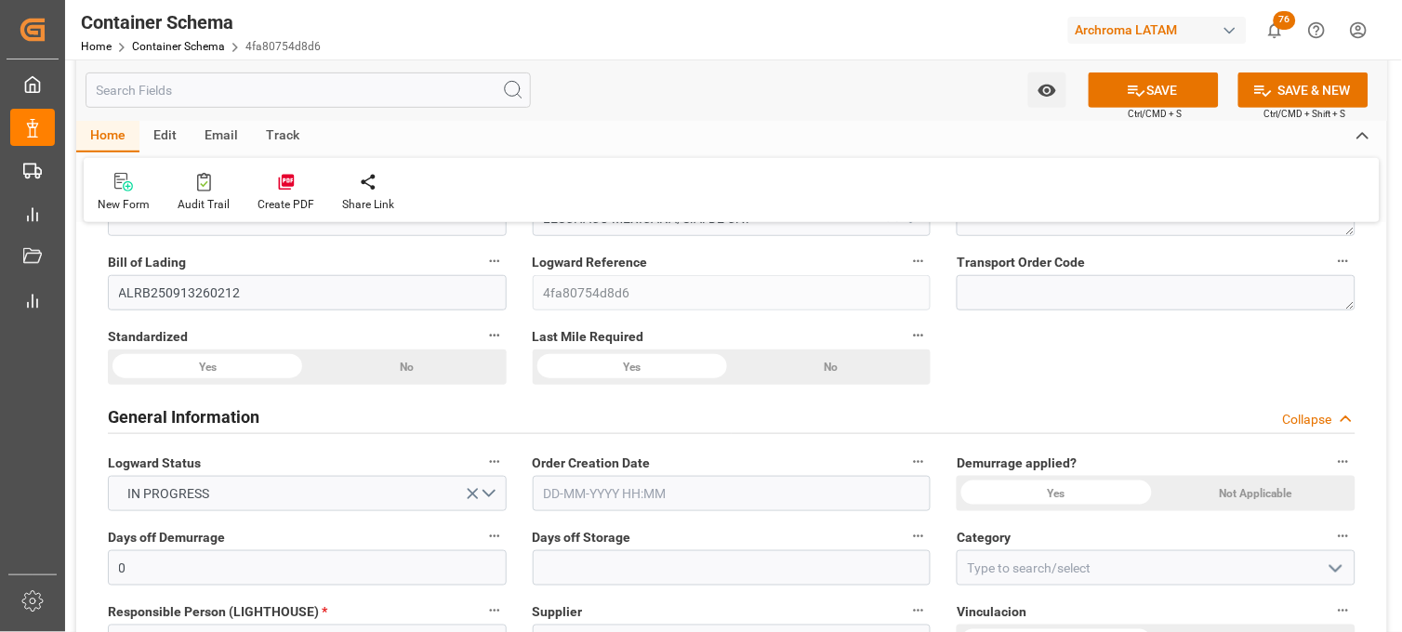
scroll to position [310, 0]
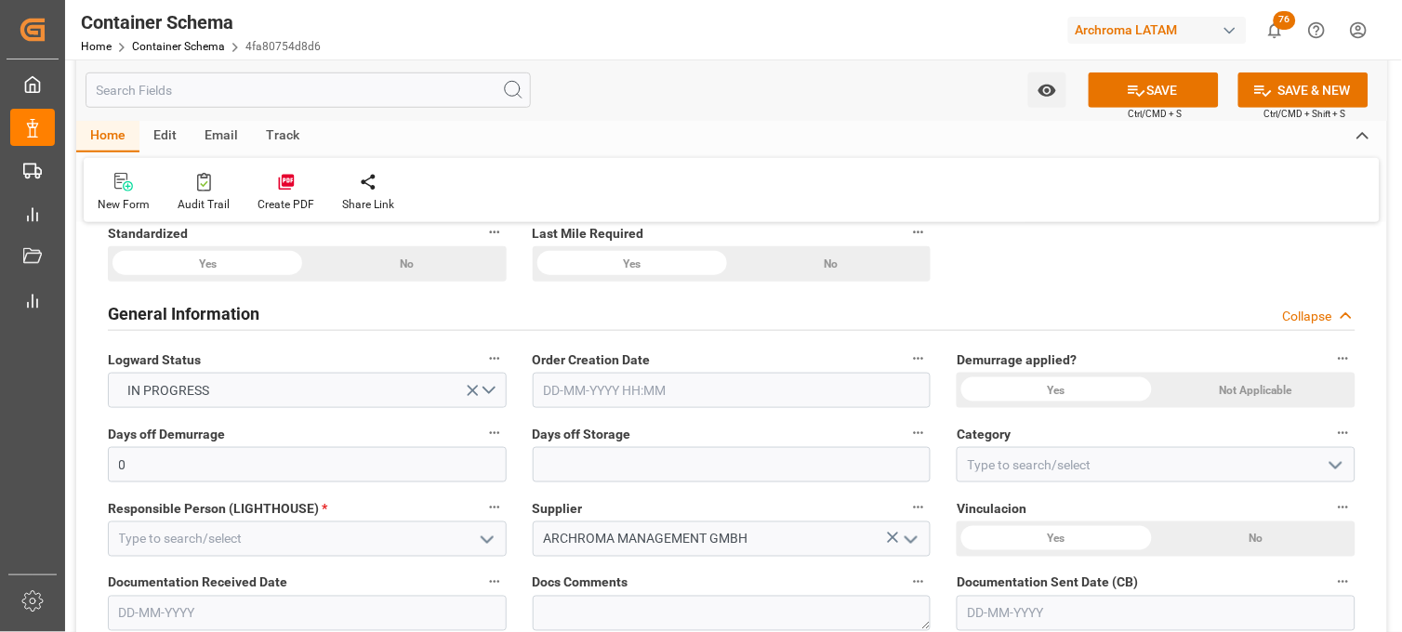
click at [558, 389] on input "text" at bounding box center [732, 390] width 399 height 35
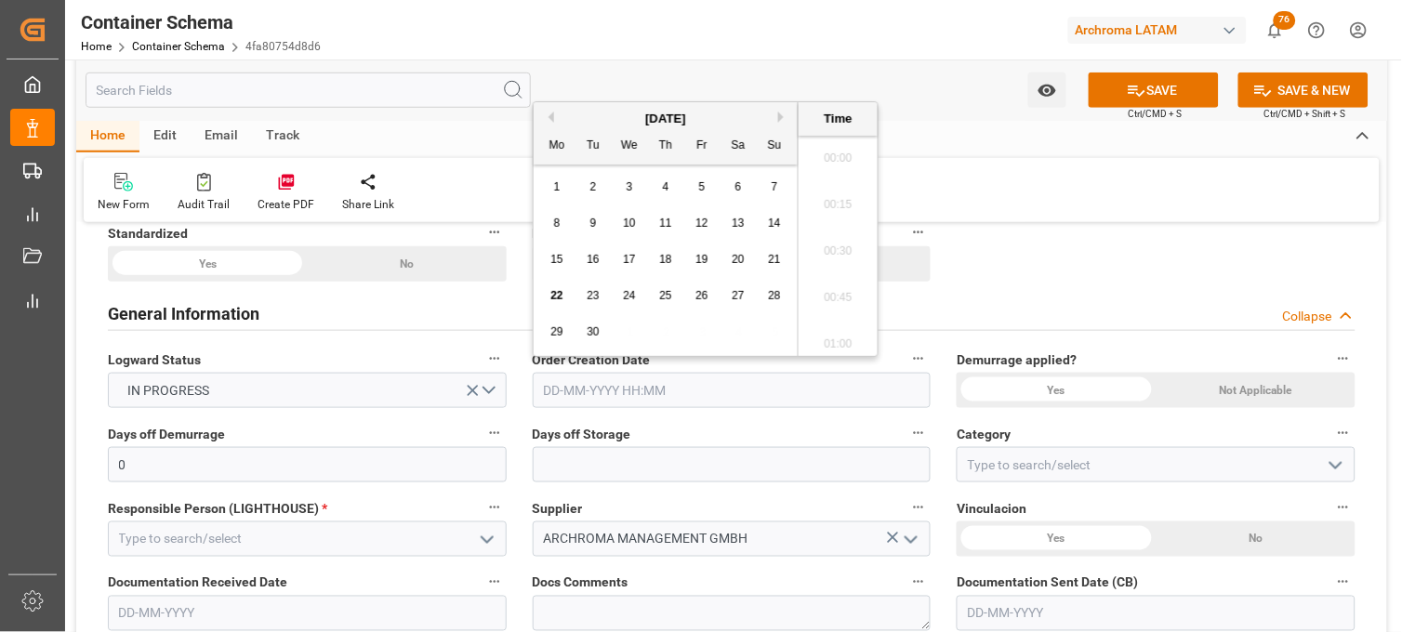
scroll to position [3865, 0]
click at [580, 112] on div "[DATE]" at bounding box center [666, 119] width 264 height 19
click at [555, 293] on span "22" at bounding box center [557, 295] width 12 height 13
click at [834, 293] on li "21:30" at bounding box center [838, 293] width 79 height 47
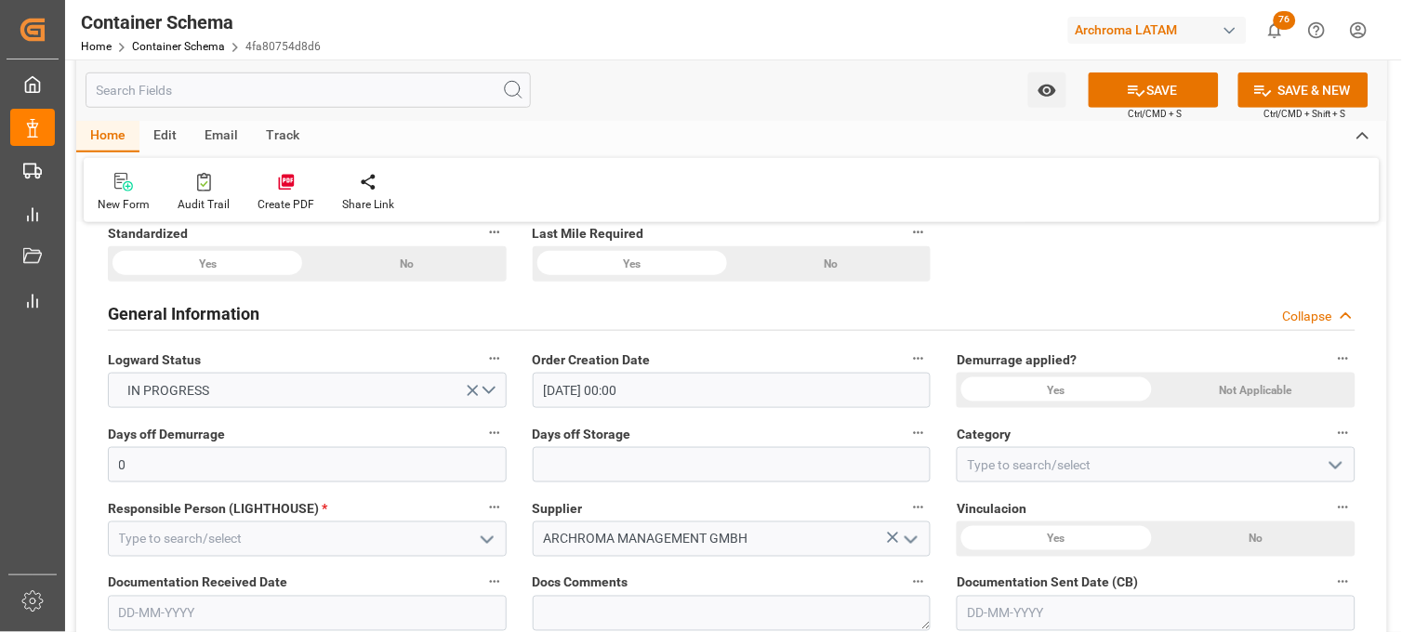
type input "[DATE] 21:30"
click at [975, 462] on input at bounding box center [1156, 464] width 399 height 35
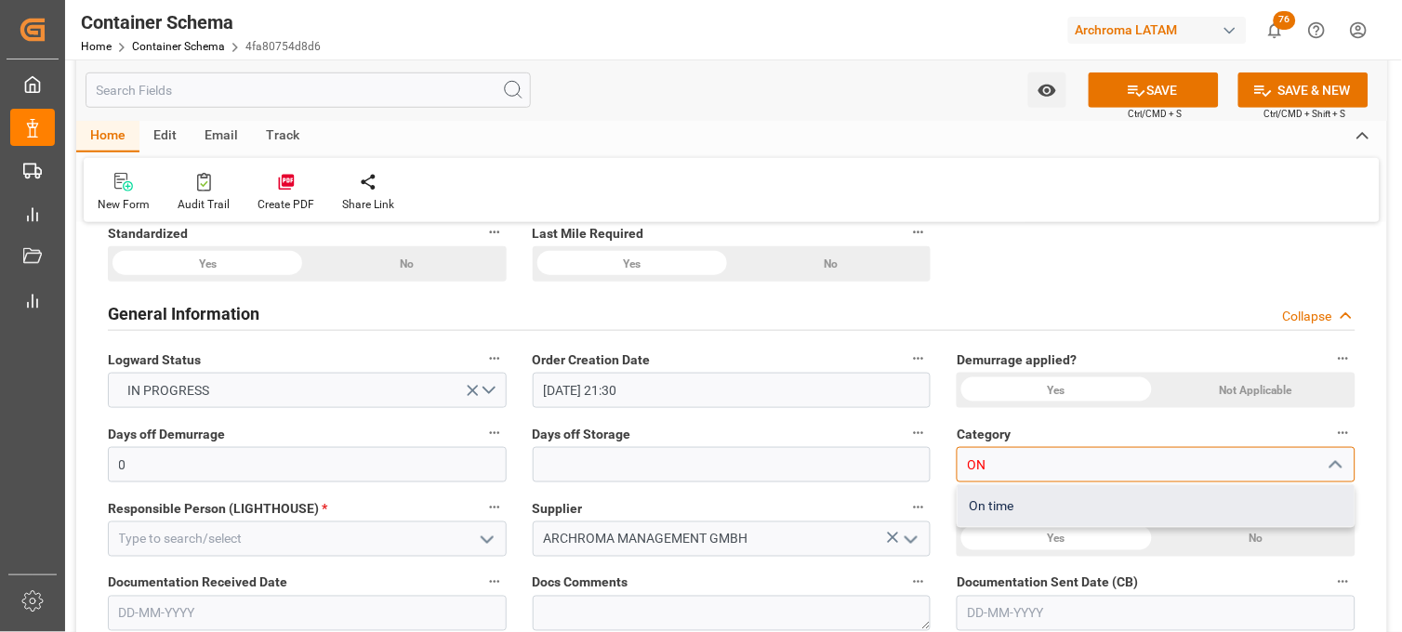
click at [990, 498] on div "On time" at bounding box center [1156, 506] width 397 height 42
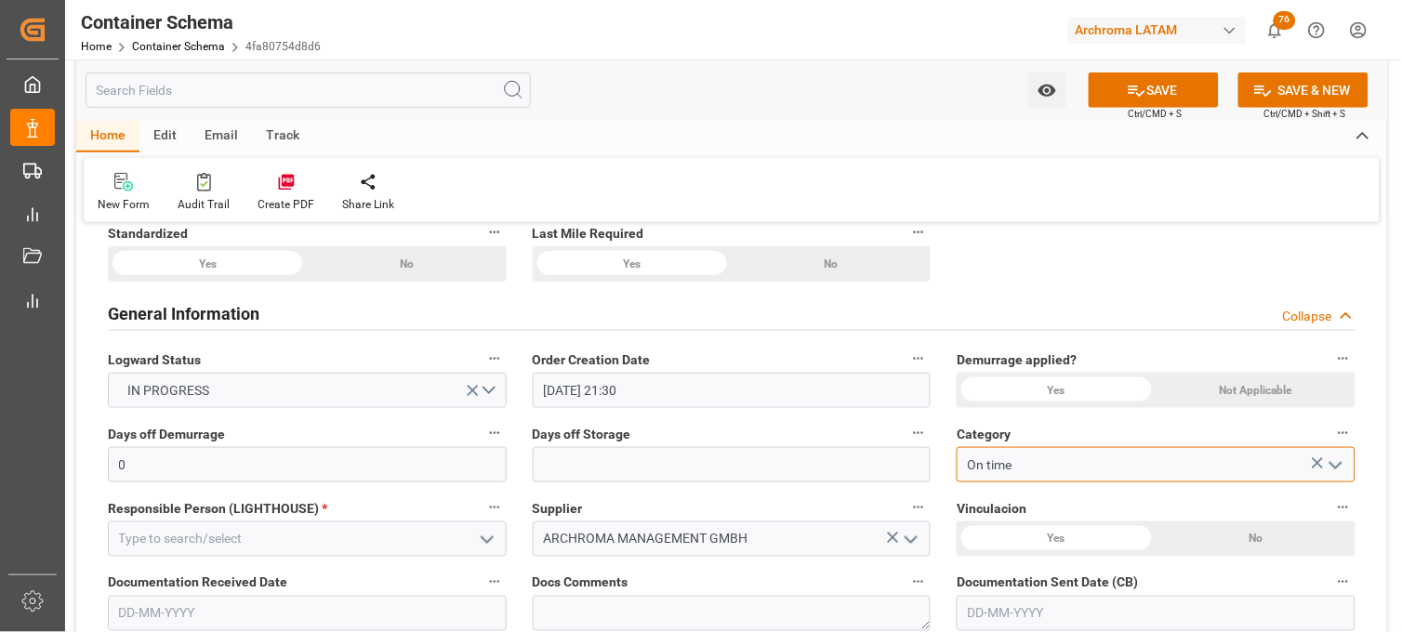
type input "On time"
click at [1194, 394] on div "Not Applicable" at bounding box center [1256, 390] width 199 height 35
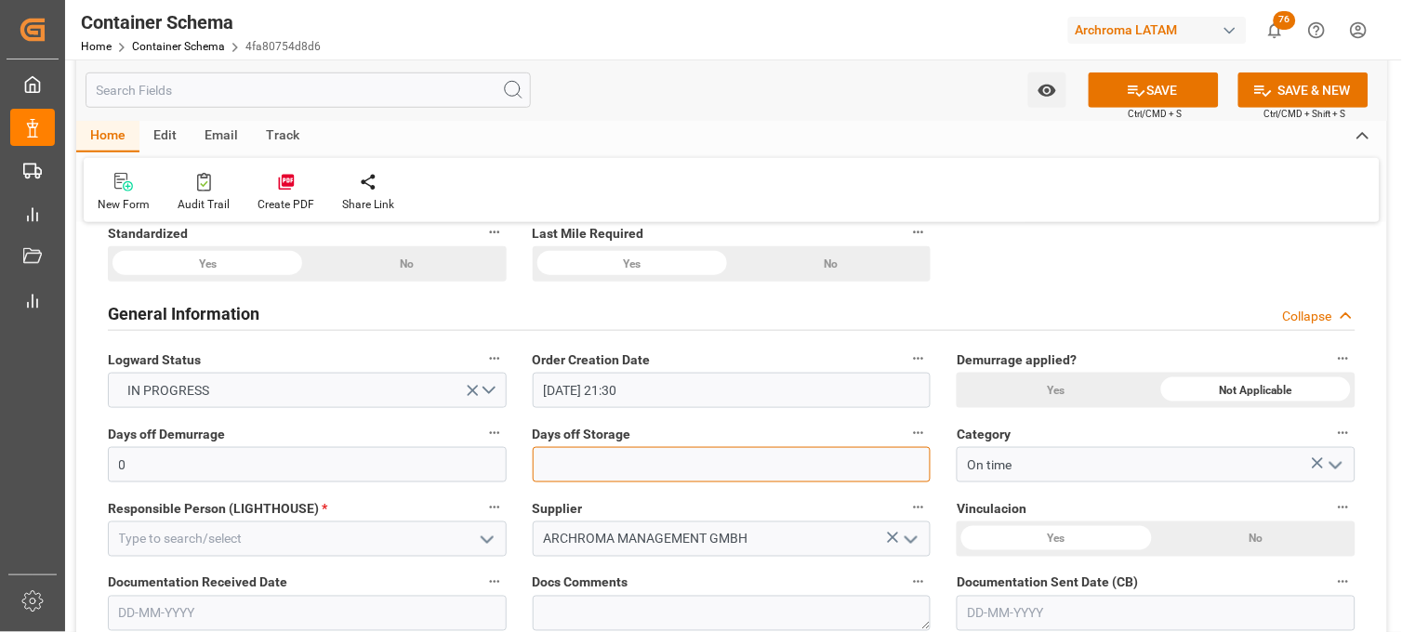
click at [764, 467] on input "text" at bounding box center [732, 464] width 399 height 35
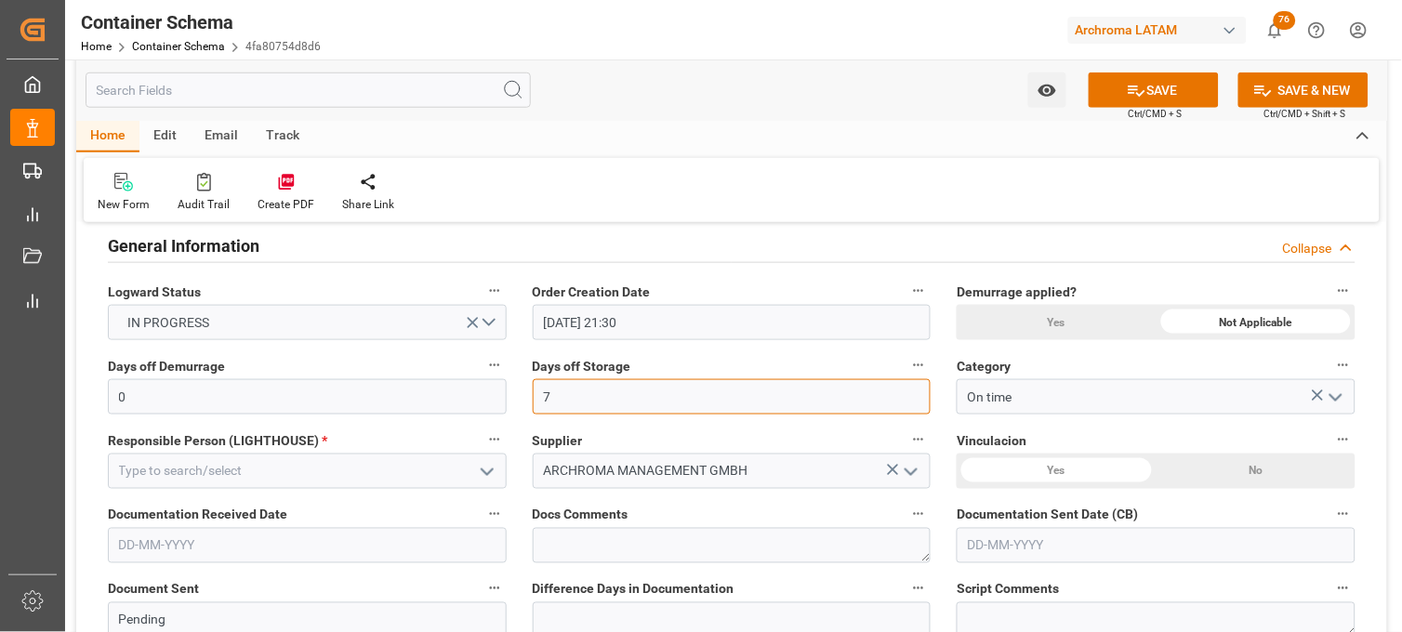
scroll to position [413, 0]
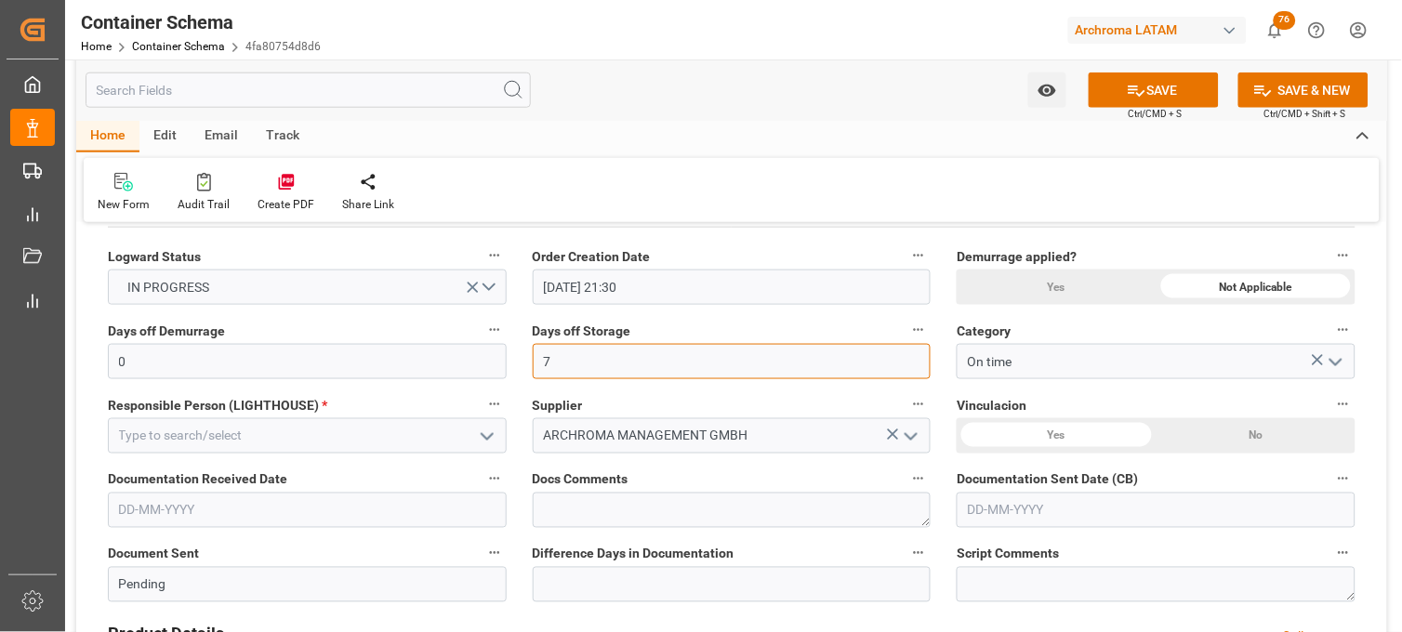
type input "7"
click at [485, 432] on icon "open menu" at bounding box center [487, 437] width 22 height 22
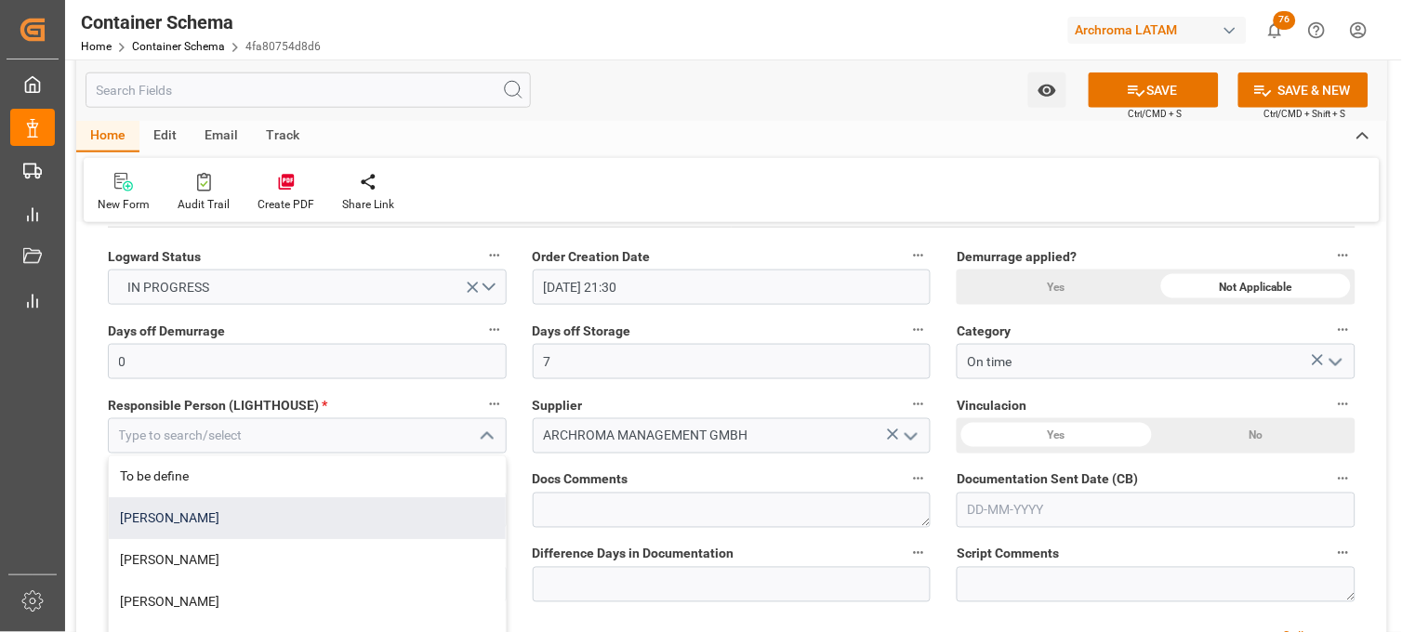
click at [196, 513] on div "[PERSON_NAME]" at bounding box center [307, 519] width 397 height 42
type input "[PERSON_NAME]"
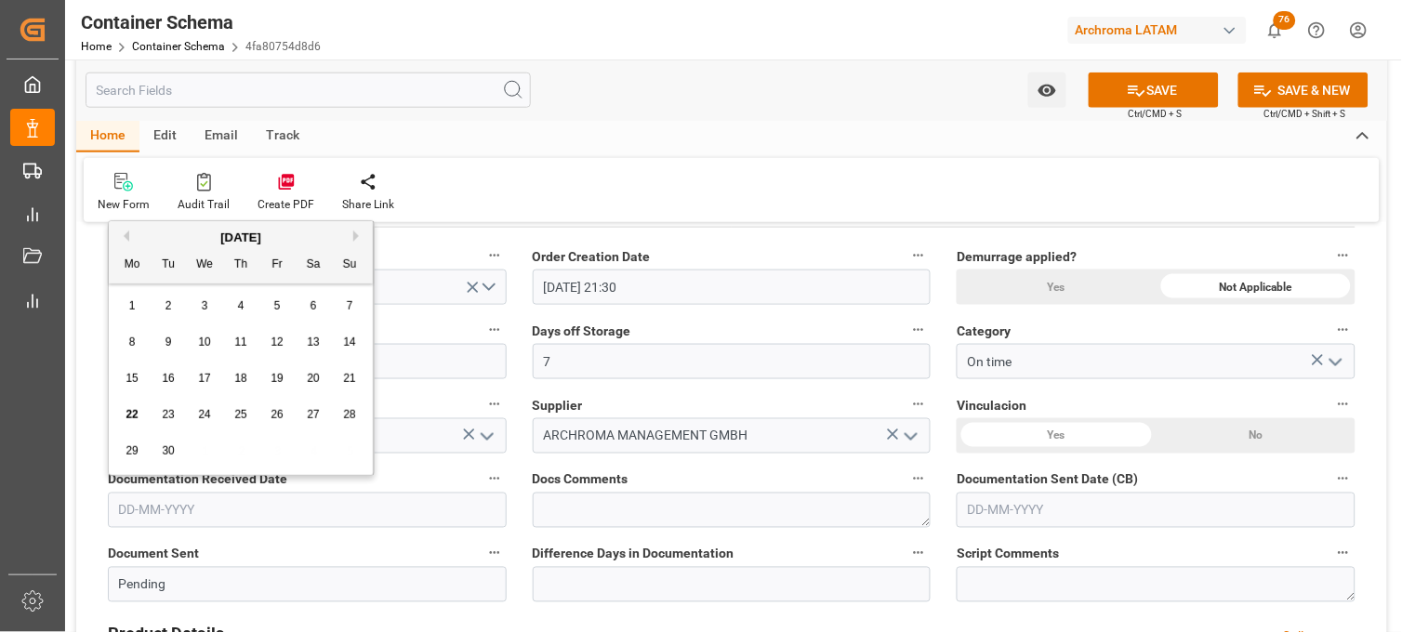
drag, startPoint x: 344, startPoint y: 506, endPoint x: 337, endPoint y: 498, distance: 10.5
click at [344, 506] on input "text" at bounding box center [307, 510] width 399 height 35
click at [163, 231] on div "[DATE]" at bounding box center [241, 238] width 264 height 19
click at [133, 416] on span "22" at bounding box center [132, 414] width 12 height 13
type input "[DATE]"
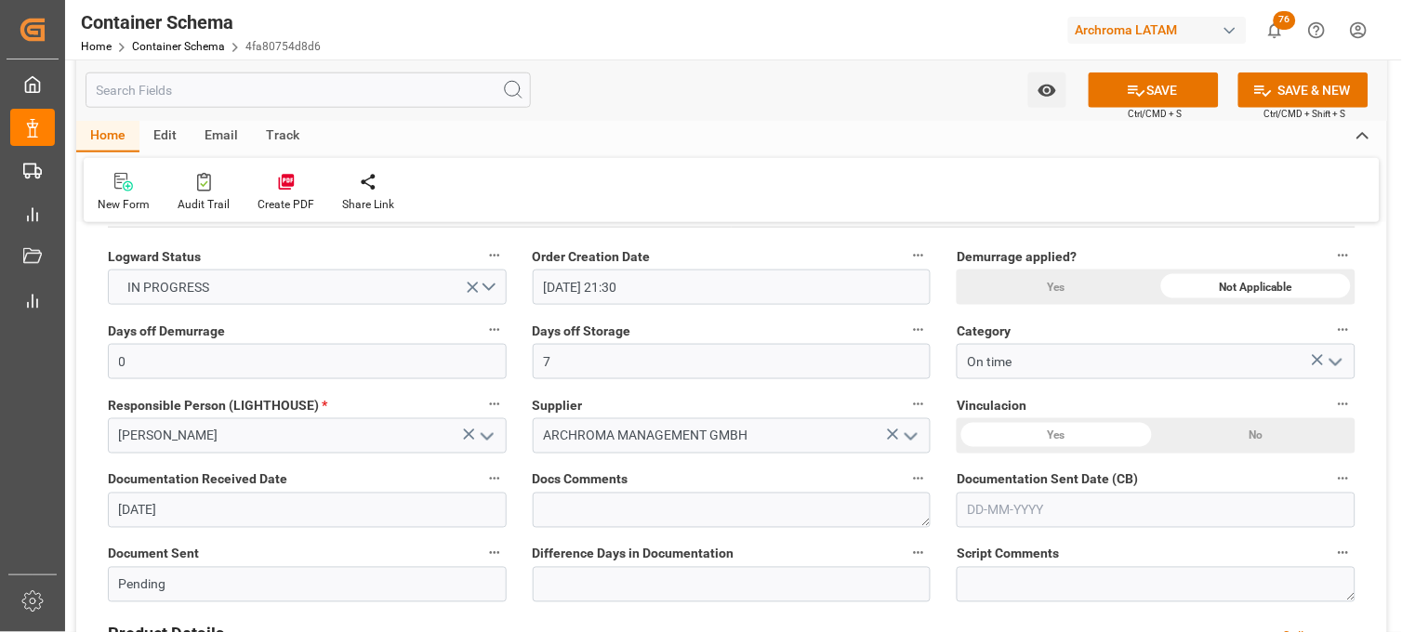
click at [974, 510] on input "text" at bounding box center [1156, 510] width 399 height 35
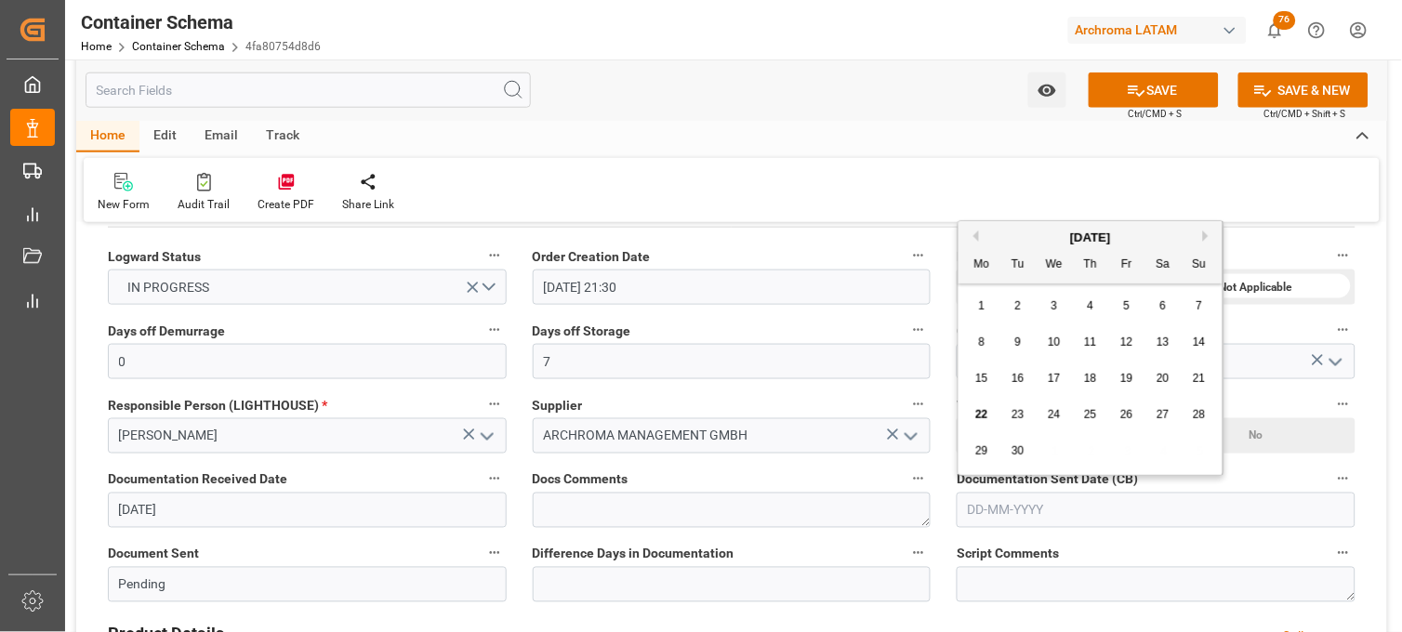
click at [983, 419] on span "22" at bounding box center [982, 414] width 12 height 13
type input "[DATE]"
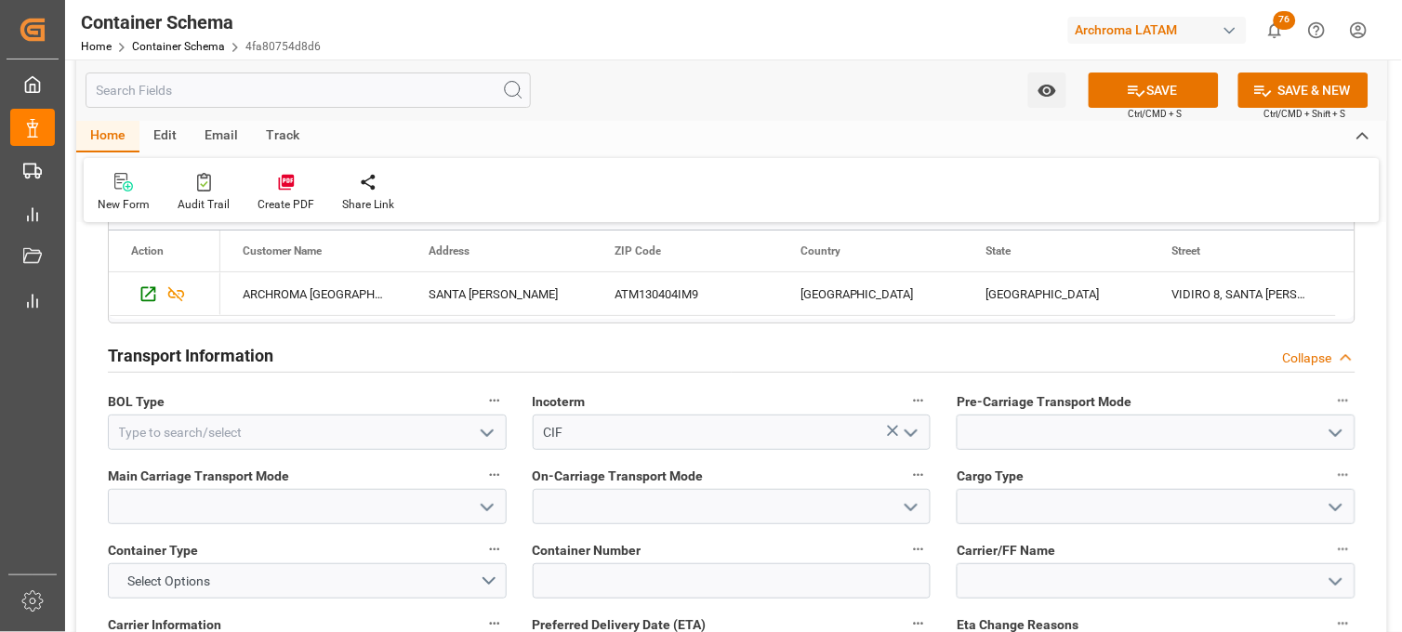
scroll to position [1549, 0]
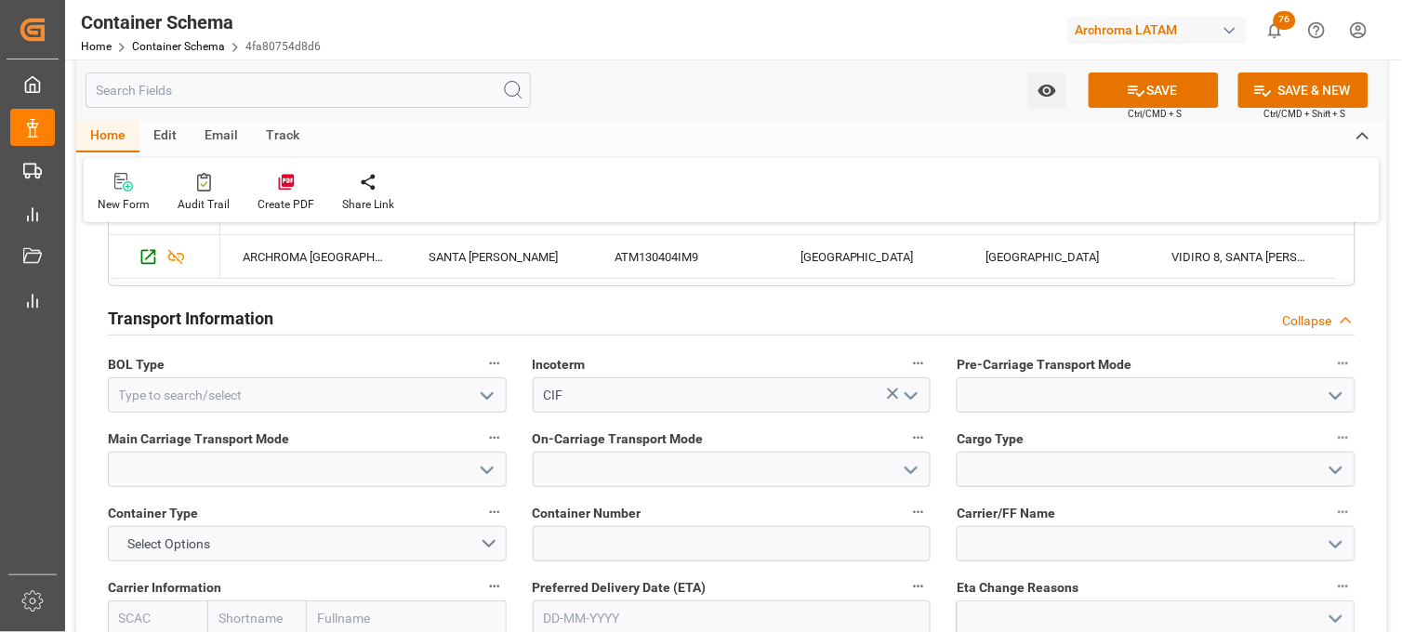
click at [488, 401] on icon "open menu" at bounding box center [487, 396] width 22 height 22
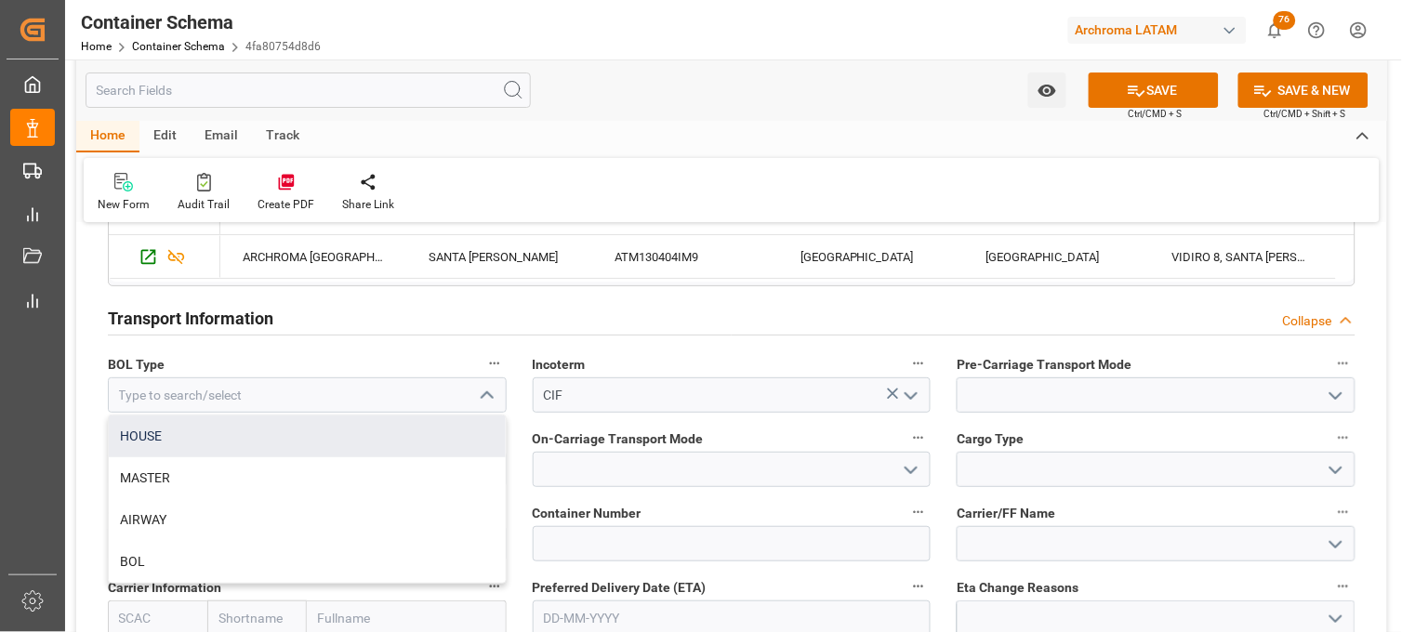
click at [141, 439] on div "HOUSE" at bounding box center [307, 437] width 397 height 42
type input "HOUSE"
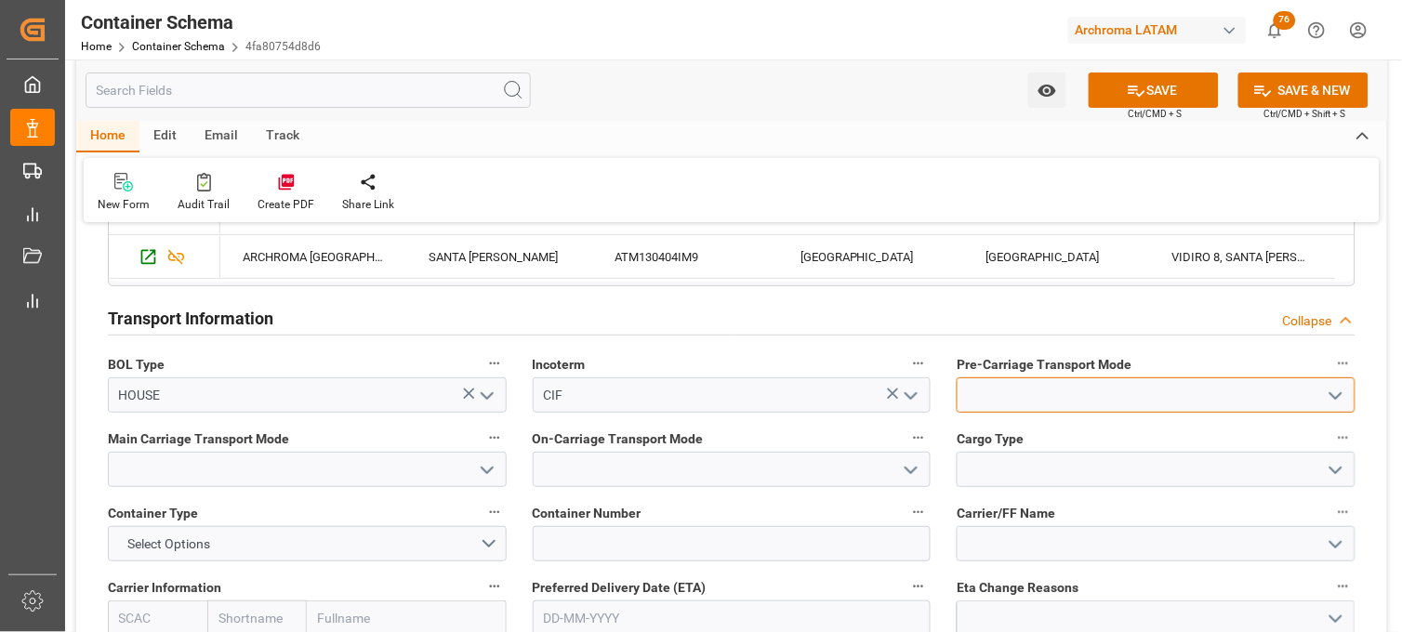
click at [1001, 403] on input at bounding box center [1156, 395] width 399 height 35
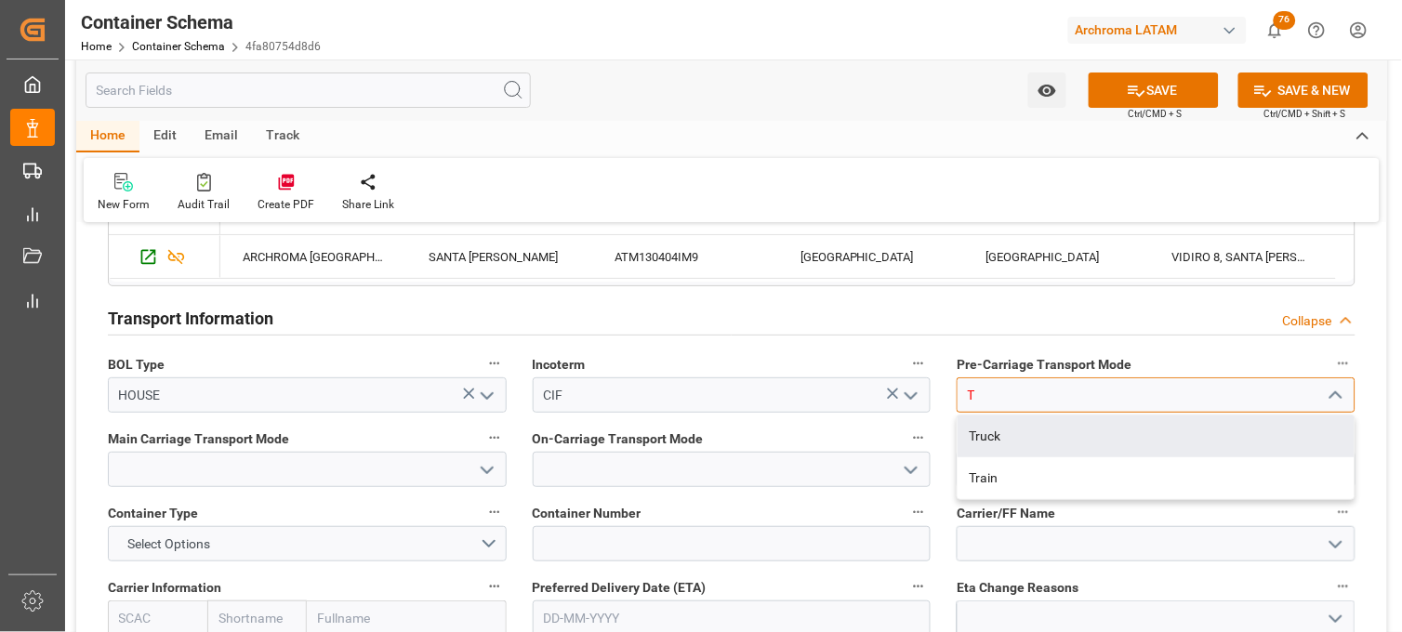
click at [1001, 424] on div "Truck" at bounding box center [1156, 437] width 397 height 42
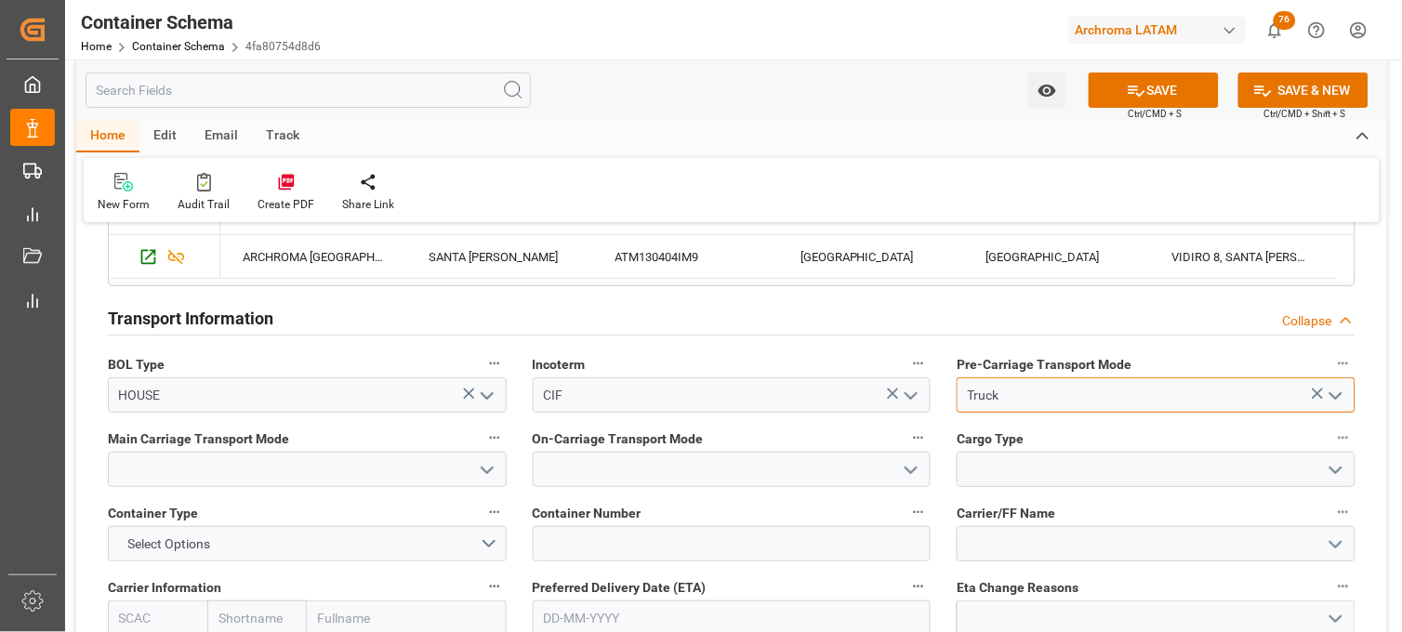
type input "Truck"
click at [366, 456] on input at bounding box center [307, 469] width 399 height 35
click at [351, 459] on input at bounding box center [307, 469] width 399 height 35
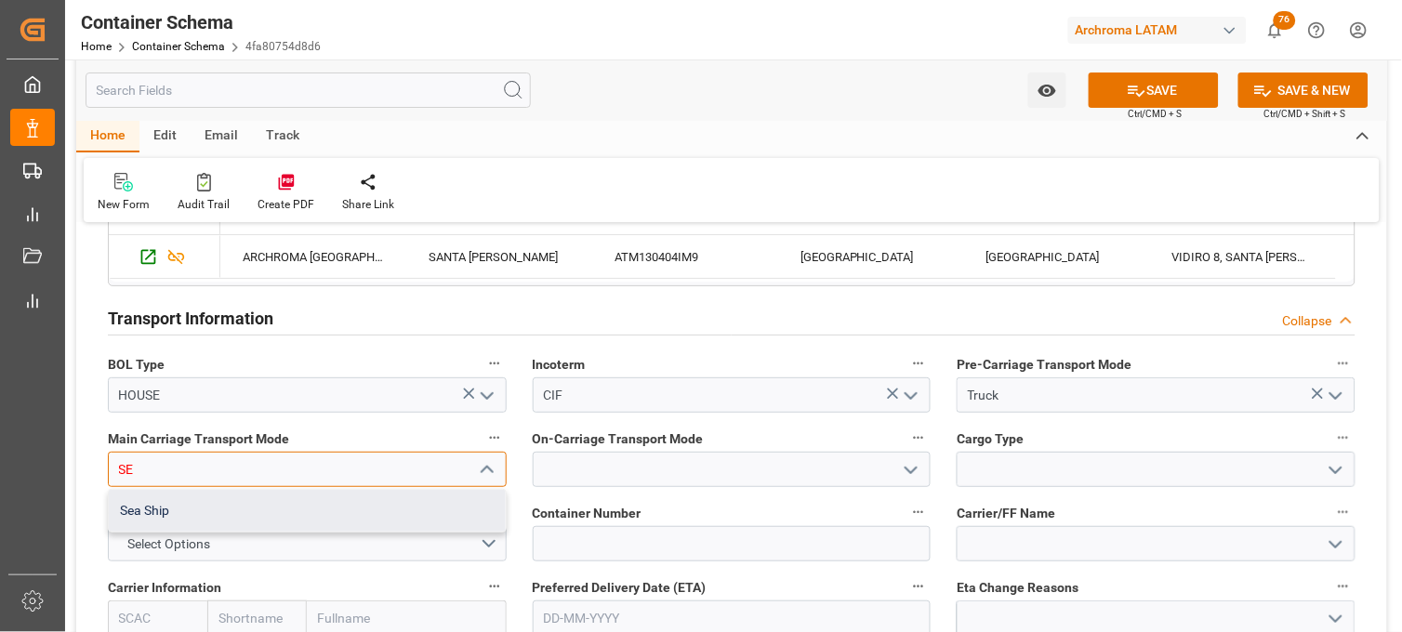
drag, startPoint x: 344, startPoint y: 512, endPoint x: 554, endPoint y: 487, distance: 211.6
click at [345, 512] on div "Sea Ship" at bounding box center [307, 511] width 397 height 42
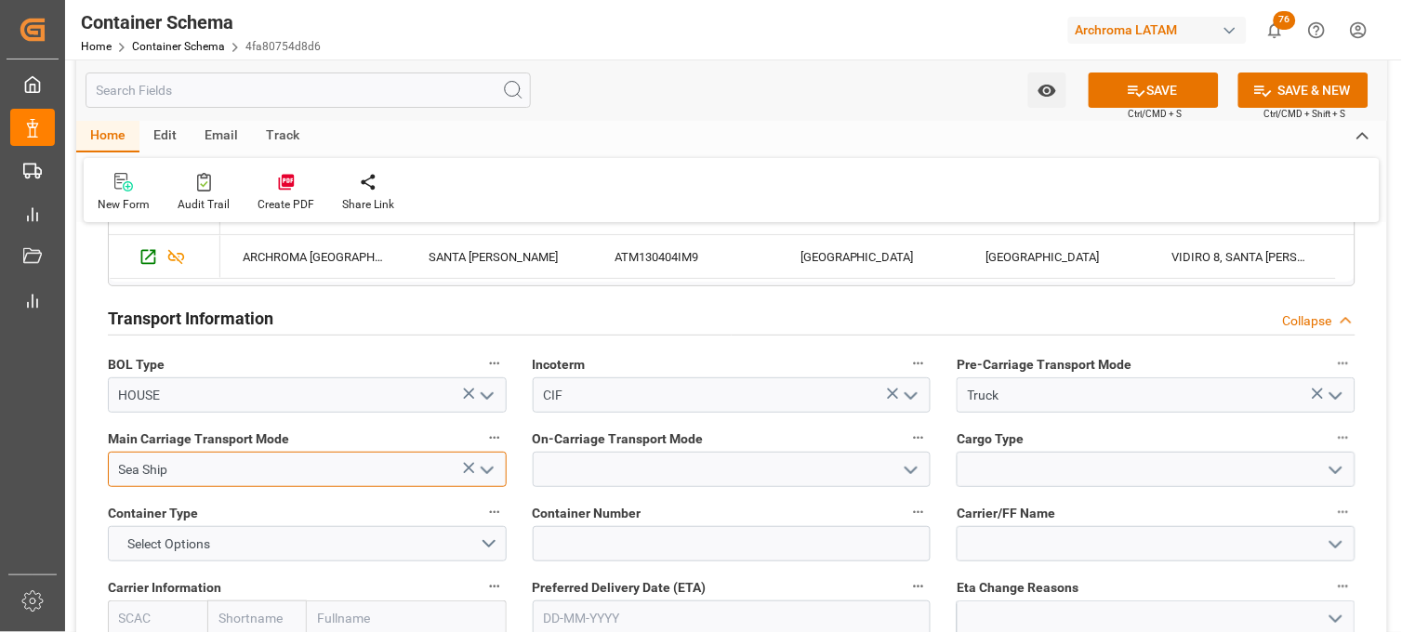
type input "Sea Ship"
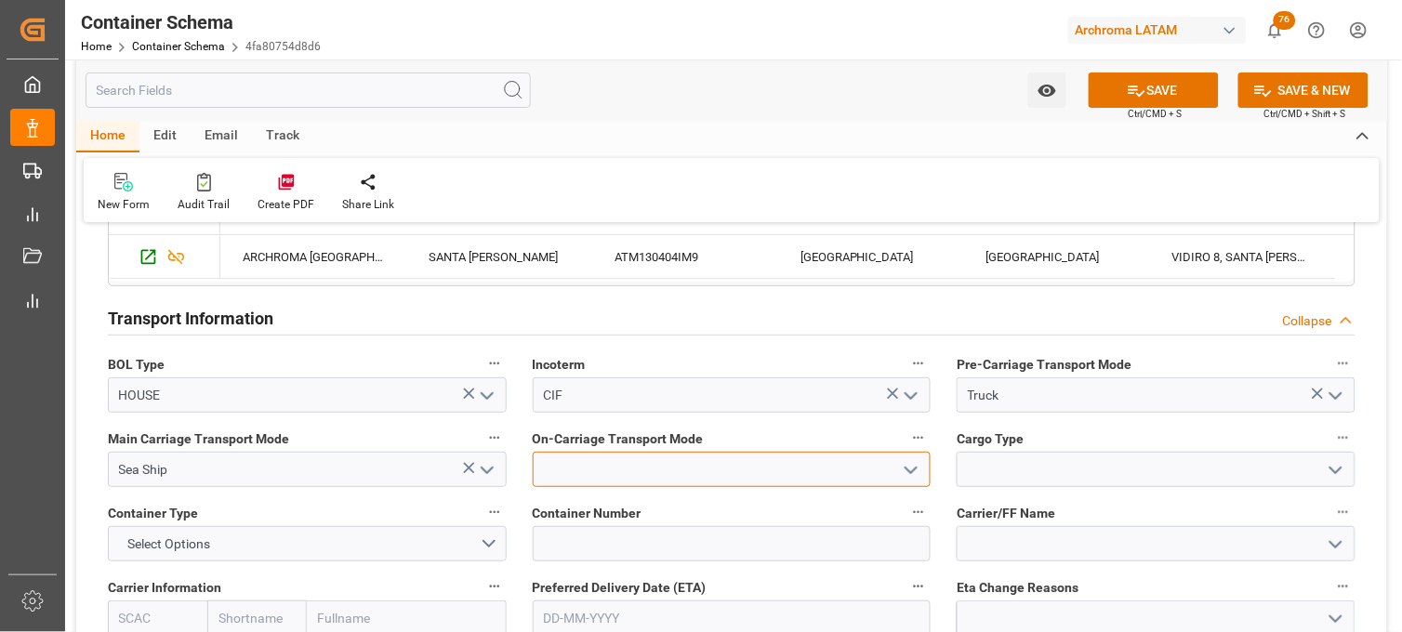
click at [625, 472] on input at bounding box center [732, 469] width 399 height 35
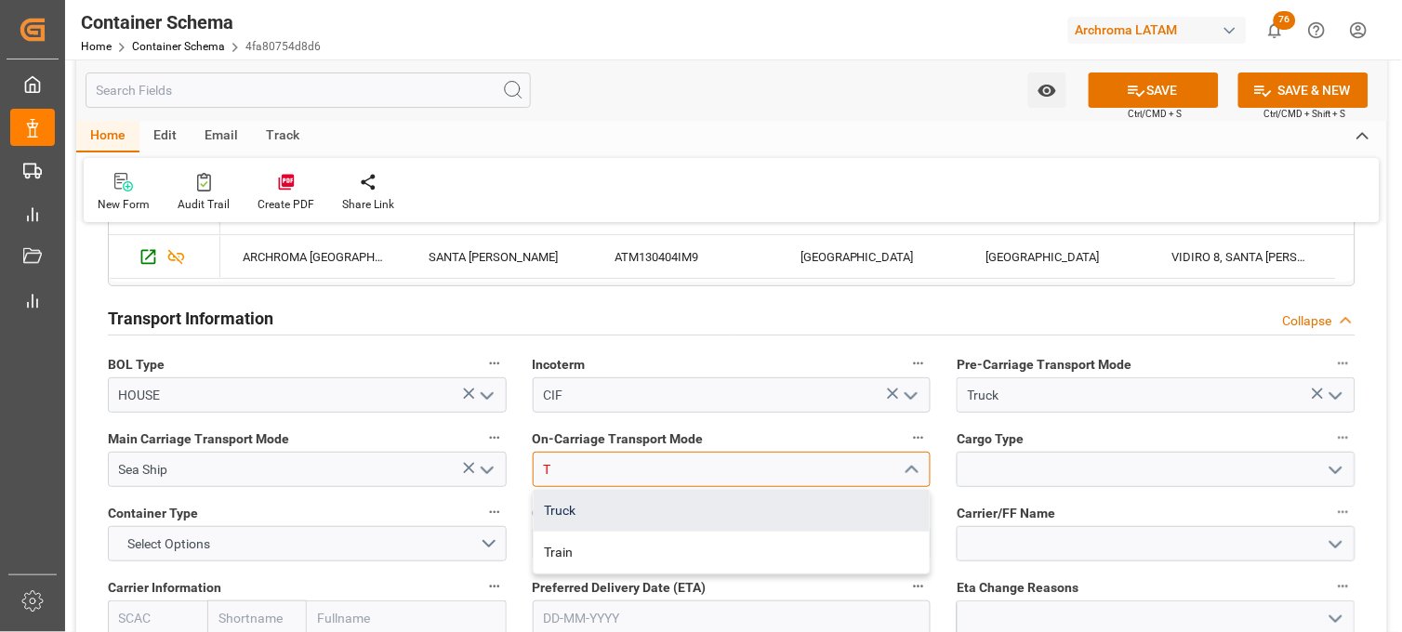
click at [621, 490] on div "Truck" at bounding box center [732, 511] width 397 height 42
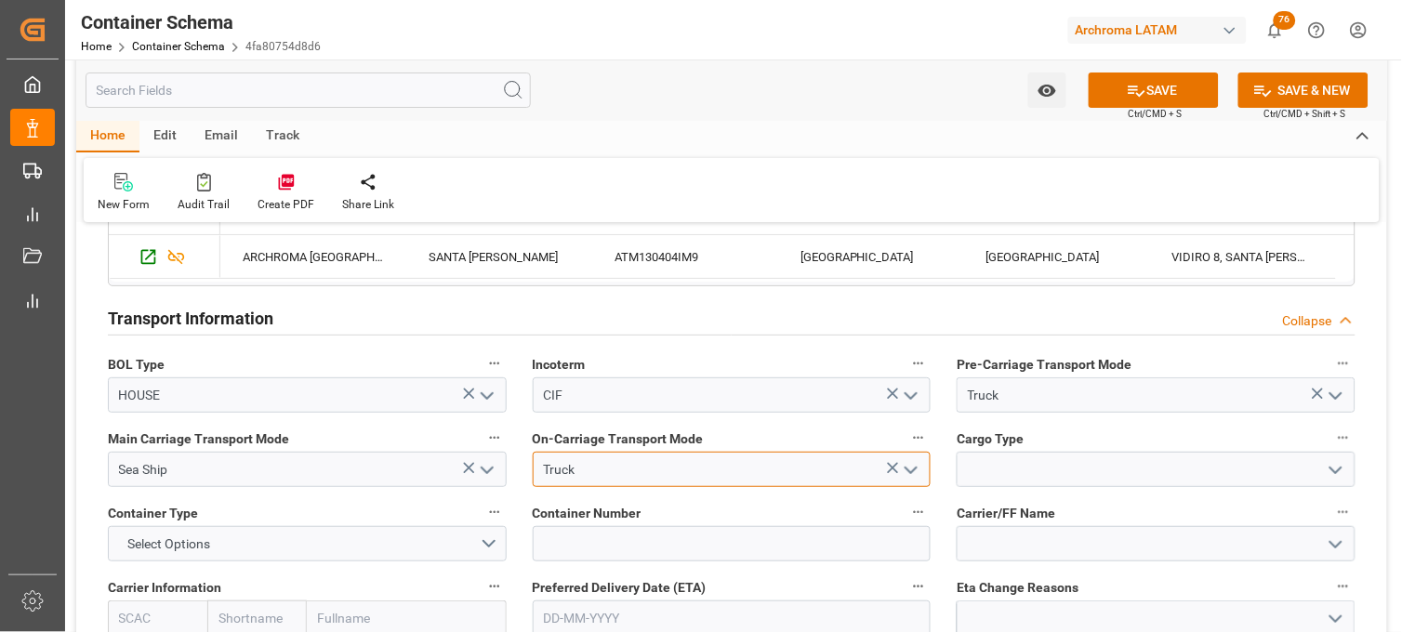
type input "Truck"
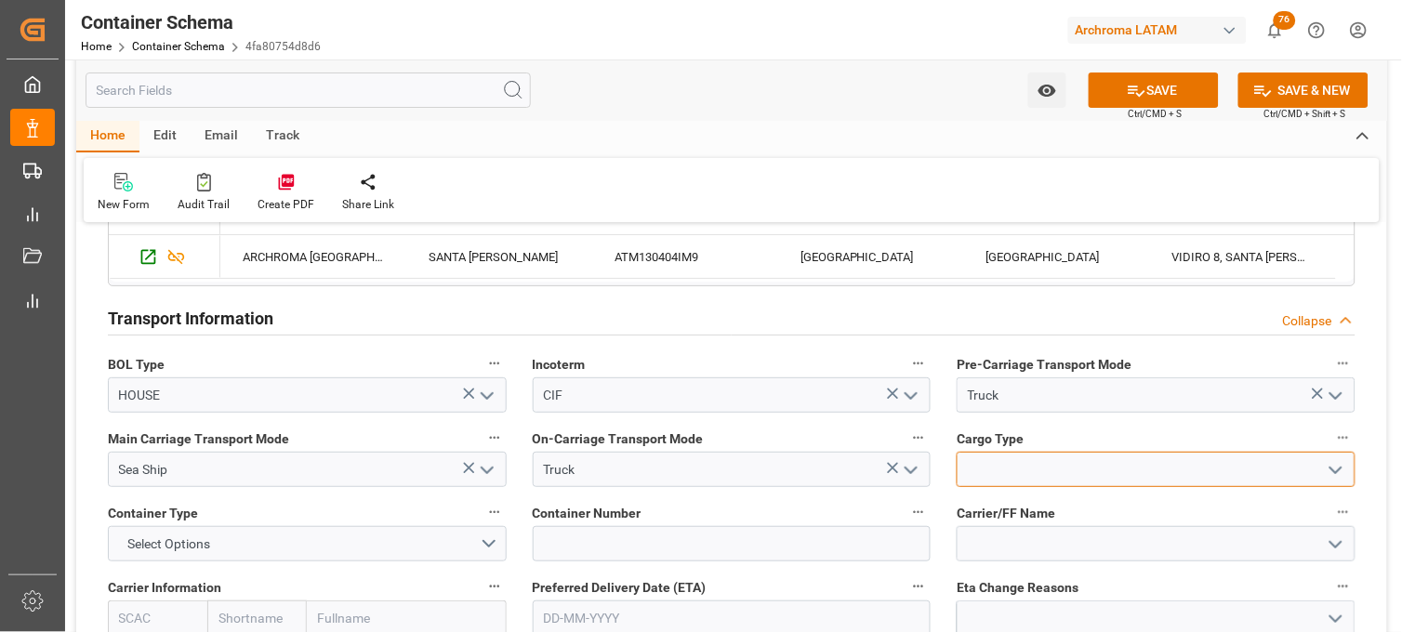
click at [974, 468] on input at bounding box center [1156, 469] width 399 height 35
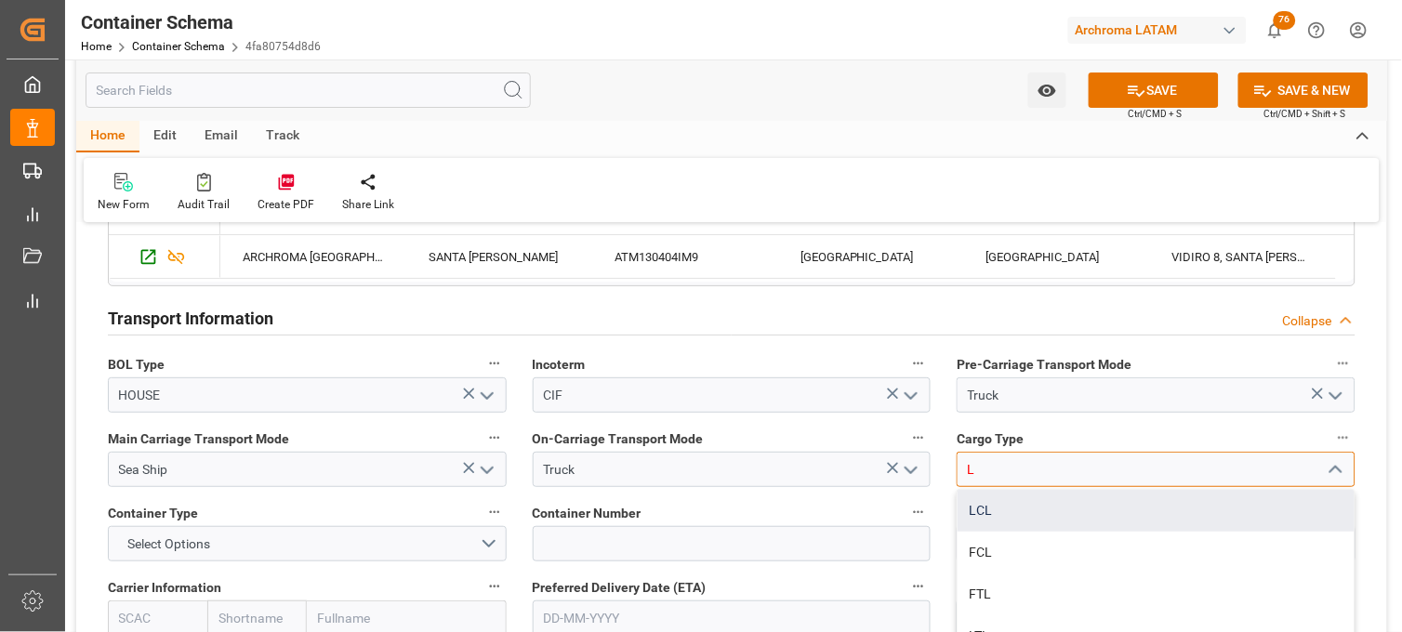
click at [978, 503] on div "LCL" at bounding box center [1156, 511] width 397 height 42
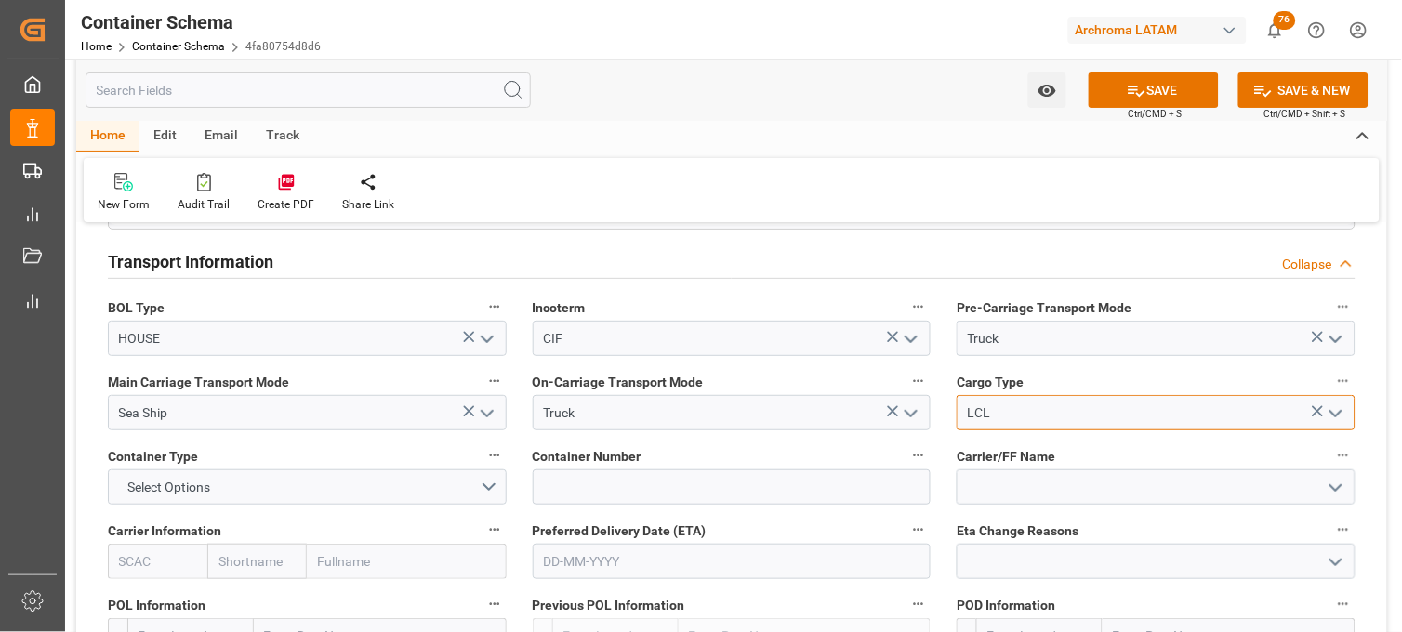
scroll to position [1653, 0]
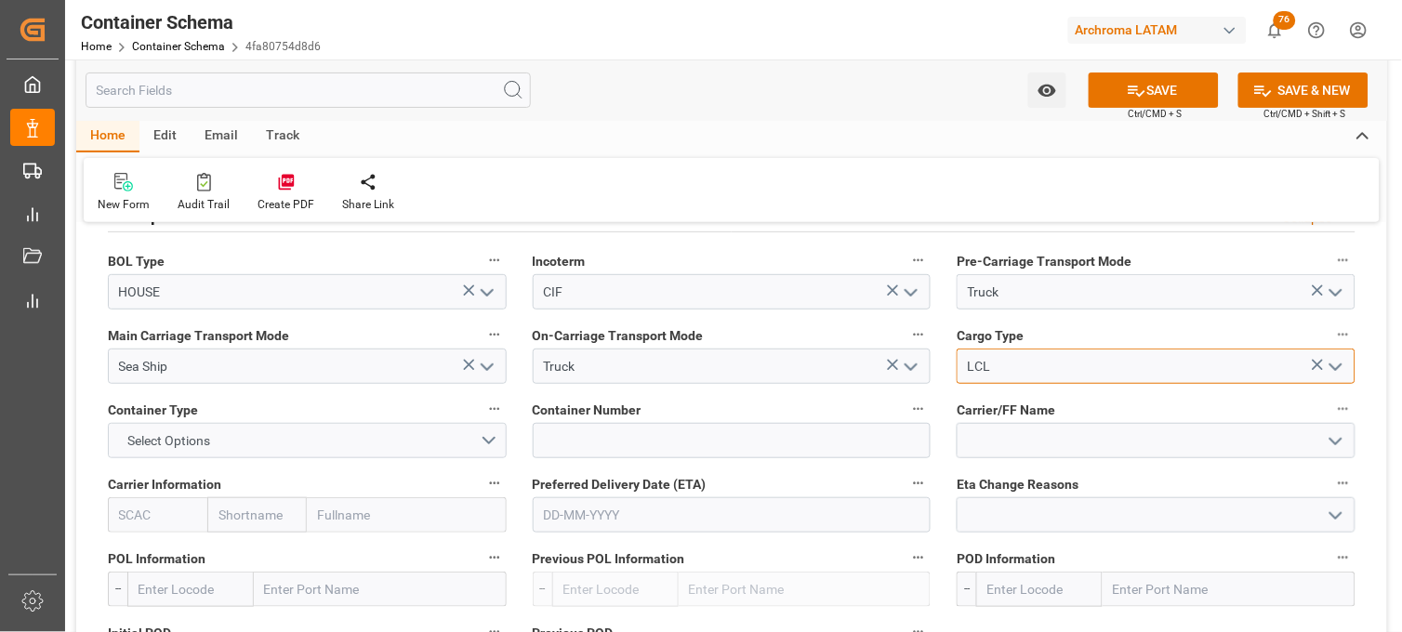
type input "LCL"
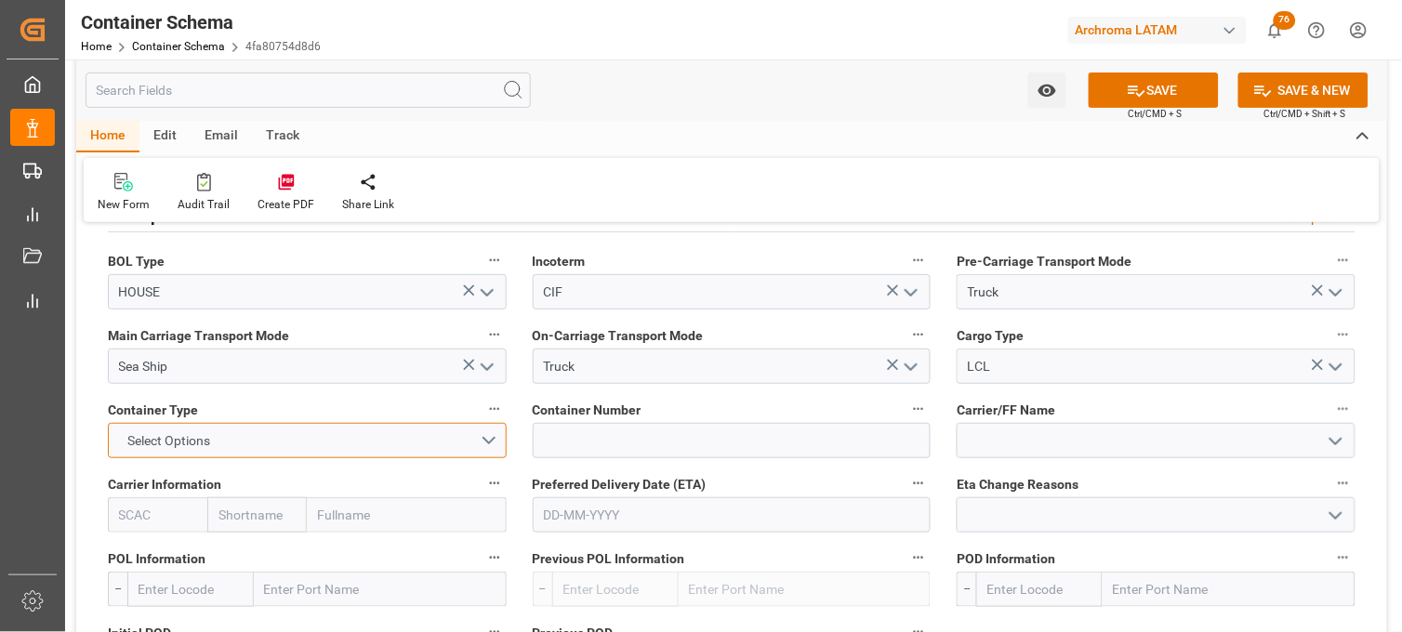
click at [316, 440] on button "Select Options" at bounding box center [307, 440] width 399 height 35
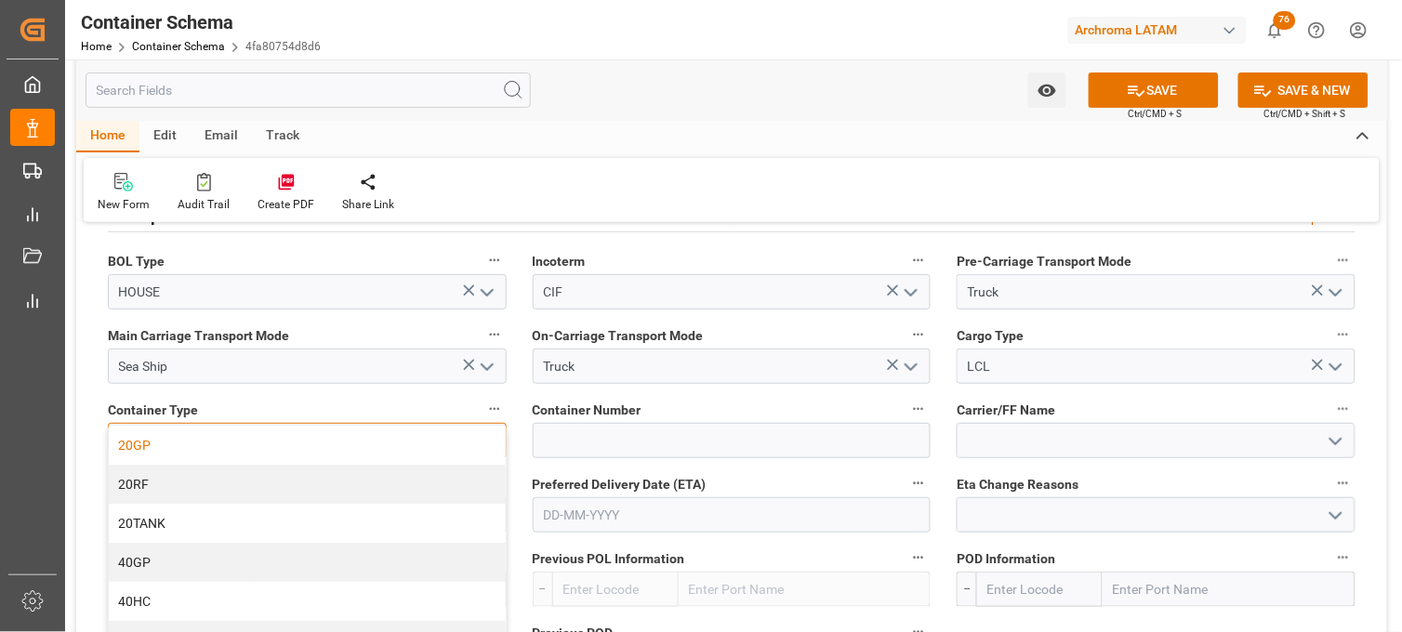
click at [221, 449] on div "20GP" at bounding box center [307, 445] width 397 height 39
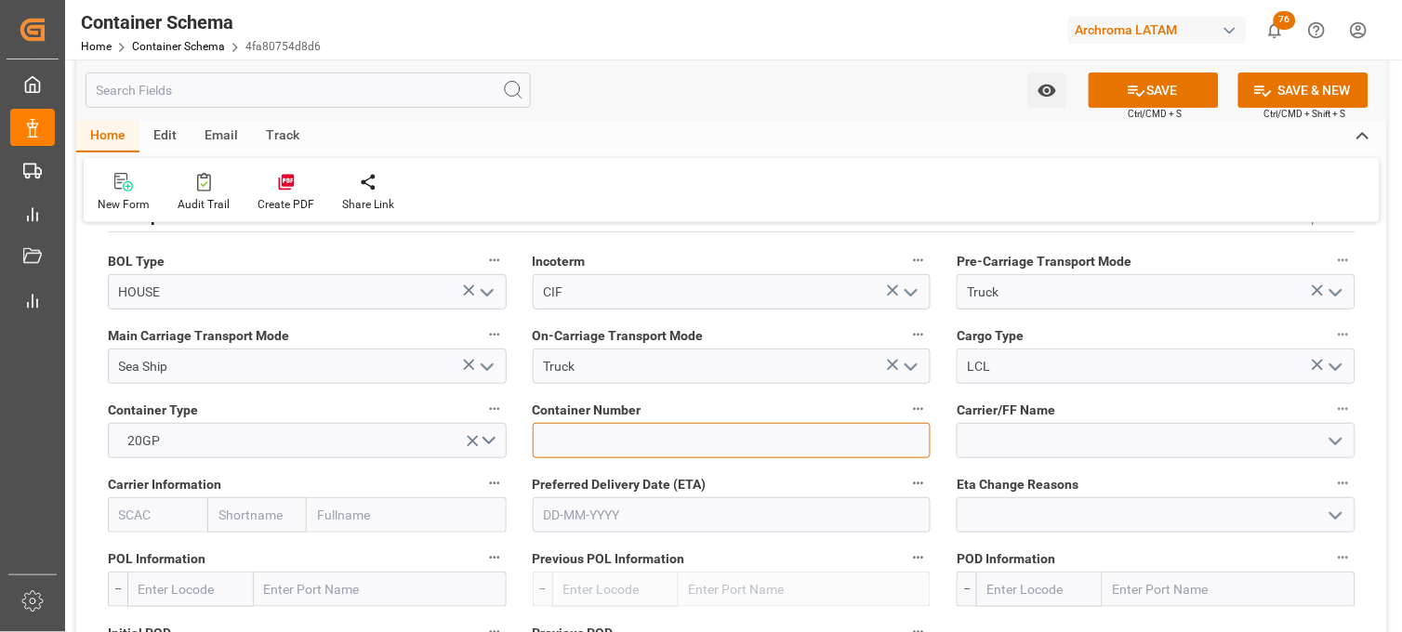
click at [579, 433] on input at bounding box center [732, 440] width 399 height 35
paste input "FFAU3994414"
type input "FFAU3994414"
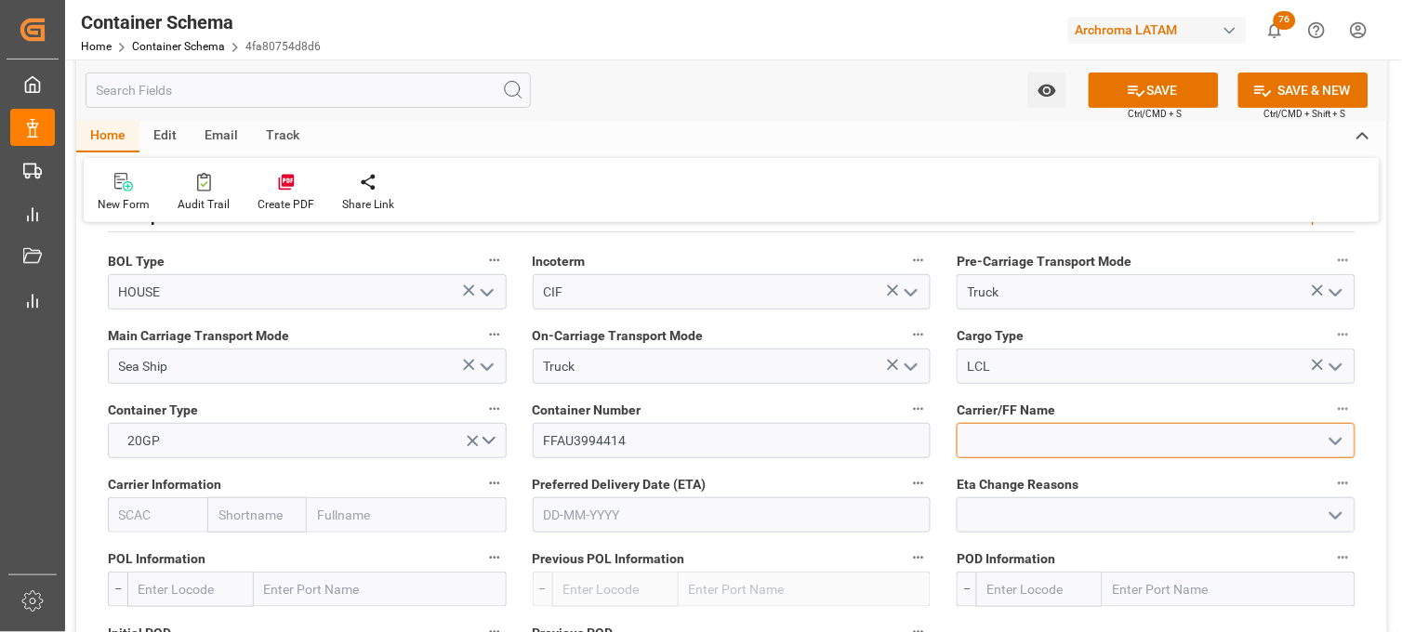
click at [990, 435] on input at bounding box center [1156, 440] width 399 height 35
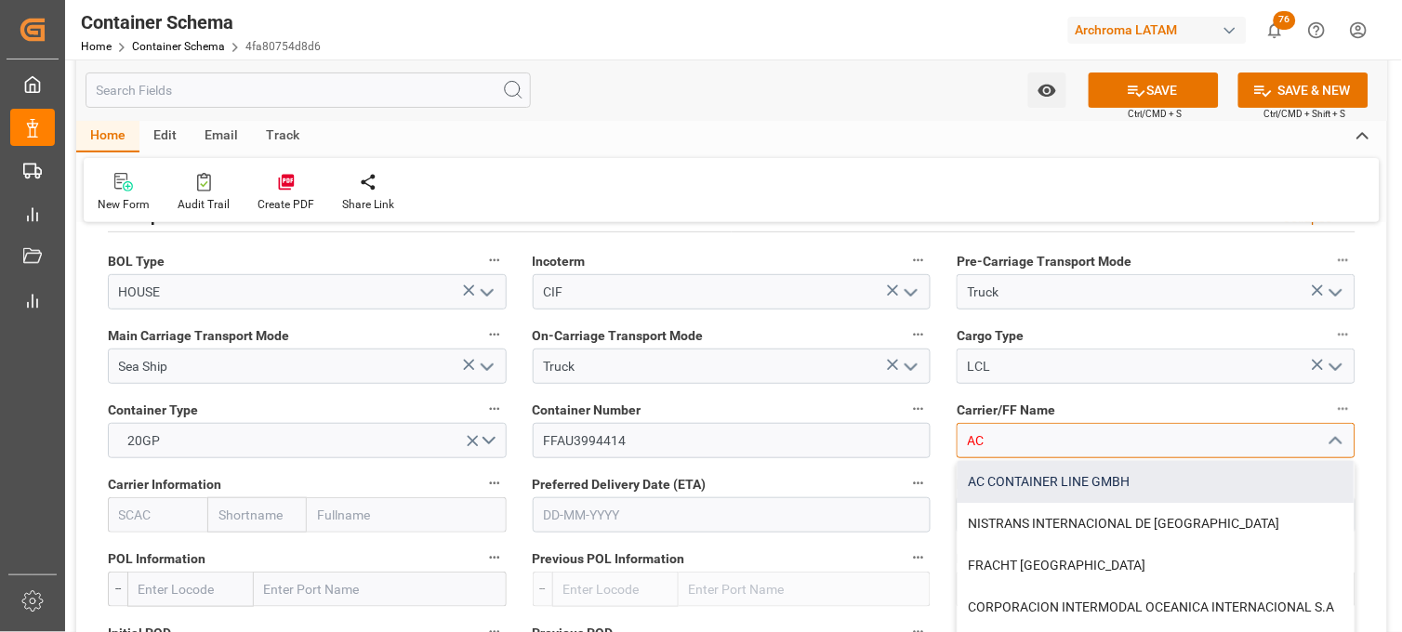
click at [988, 479] on div "AC CONTAINER LINE GMBH" at bounding box center [1156, 482] width 397 height 42
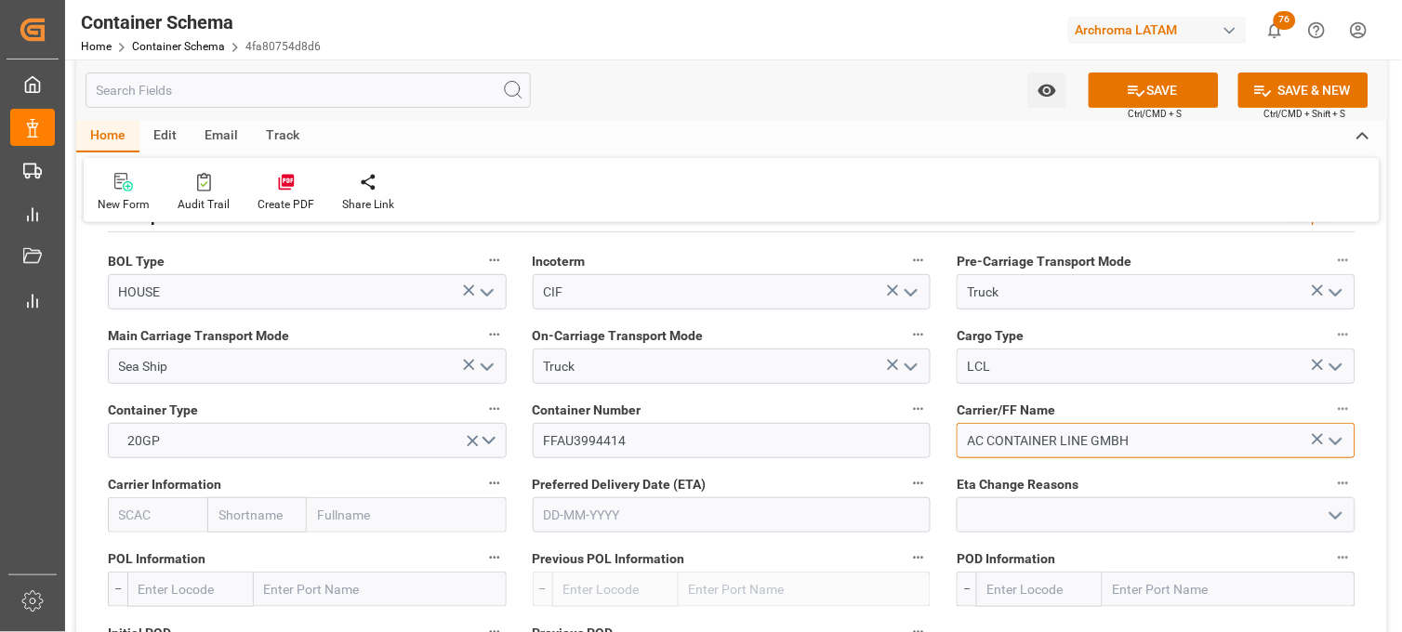
type input "AC CONTAINER LINE GMBH"
click at [286, 518] on input "text" at bounding box center [257, 515] width 100 height 35
click at [261, 512] on input "text" at bounding box center [257, 515] width 100 height 35
drag, startPoint x: 254, startPoint y: 514, endPoint x: 215, endPoint y: 512, distance: 39.1
click at [215, 512] on input "HAP" at bounding box center [257, 515] width 100 height 35
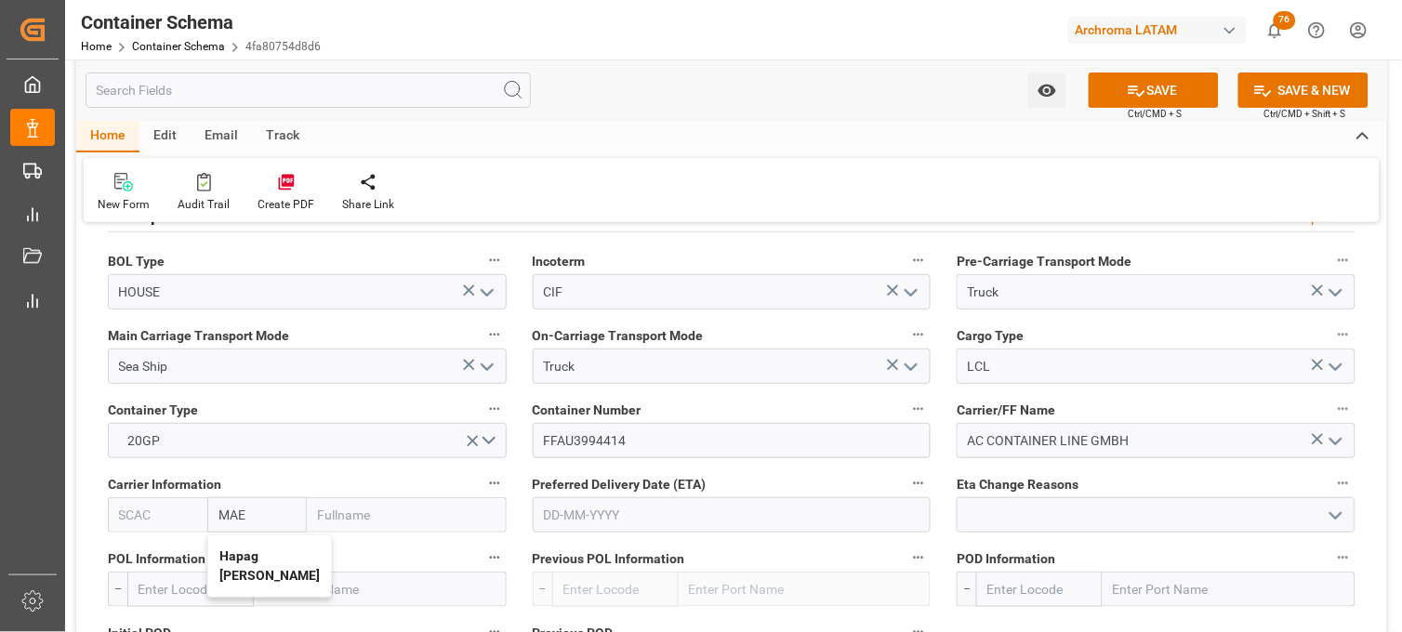
type input "MAER"
click at [229, 552] on b "Maersk" at bounding box center [241, 556] width 44 height 15
type input "MAEU"
type input "Maersk"
type input "Maersk Line AS"
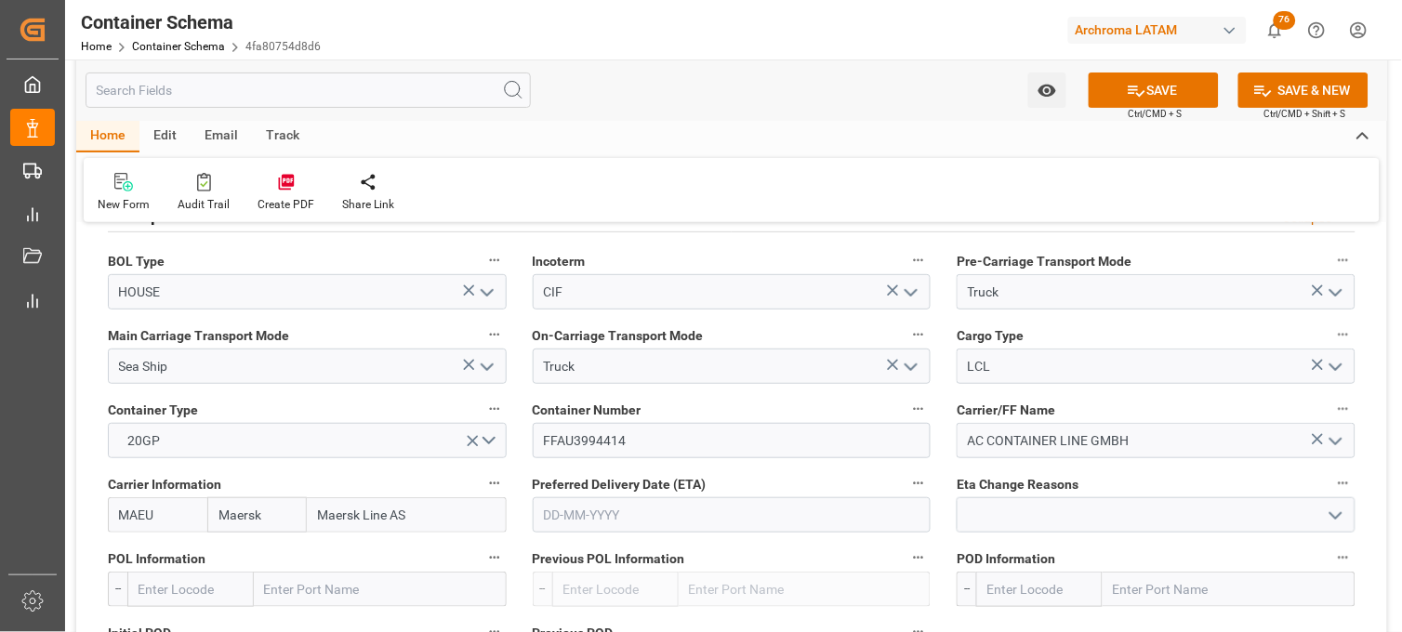
type input "Maersk"
click at [579, 517] on input "text" at bounding box center [732, 515] width 399 height 35
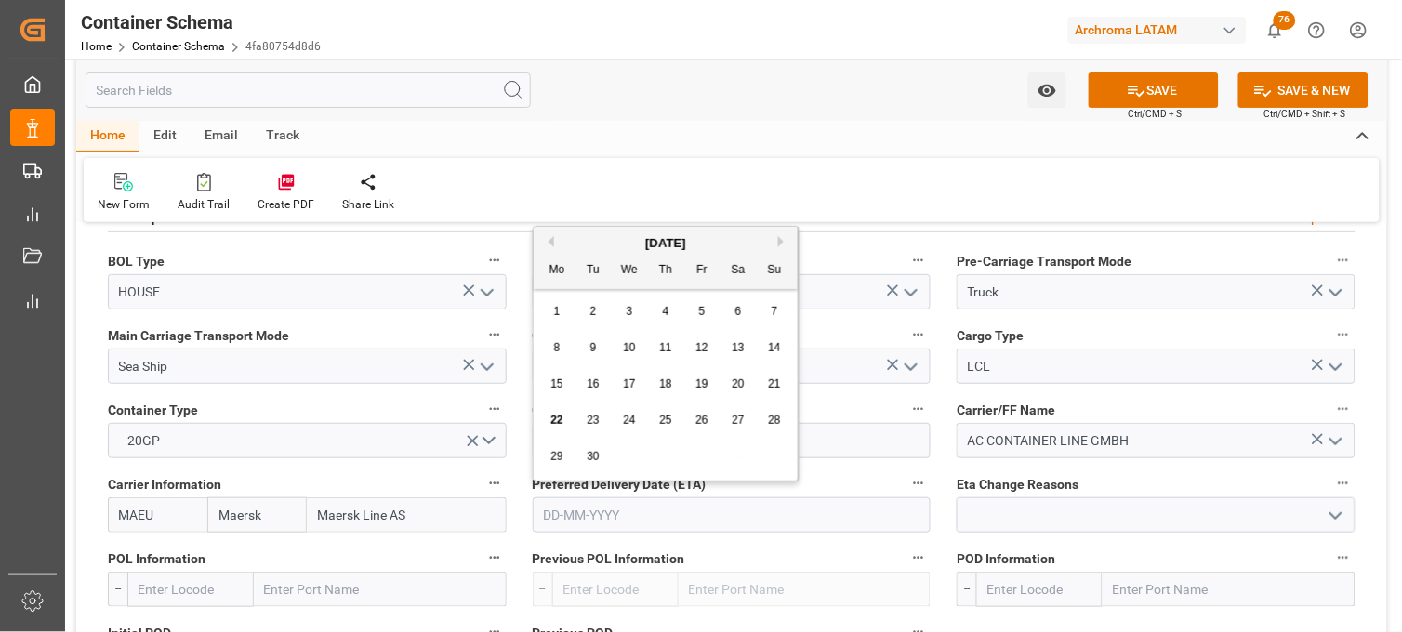
click at [574, 242] on div "[DATE]" at bounding box center [666, 243] width 264 height 19
click at [595, 461] on span "30" at bounding box center [593, 456] width 12 height 13
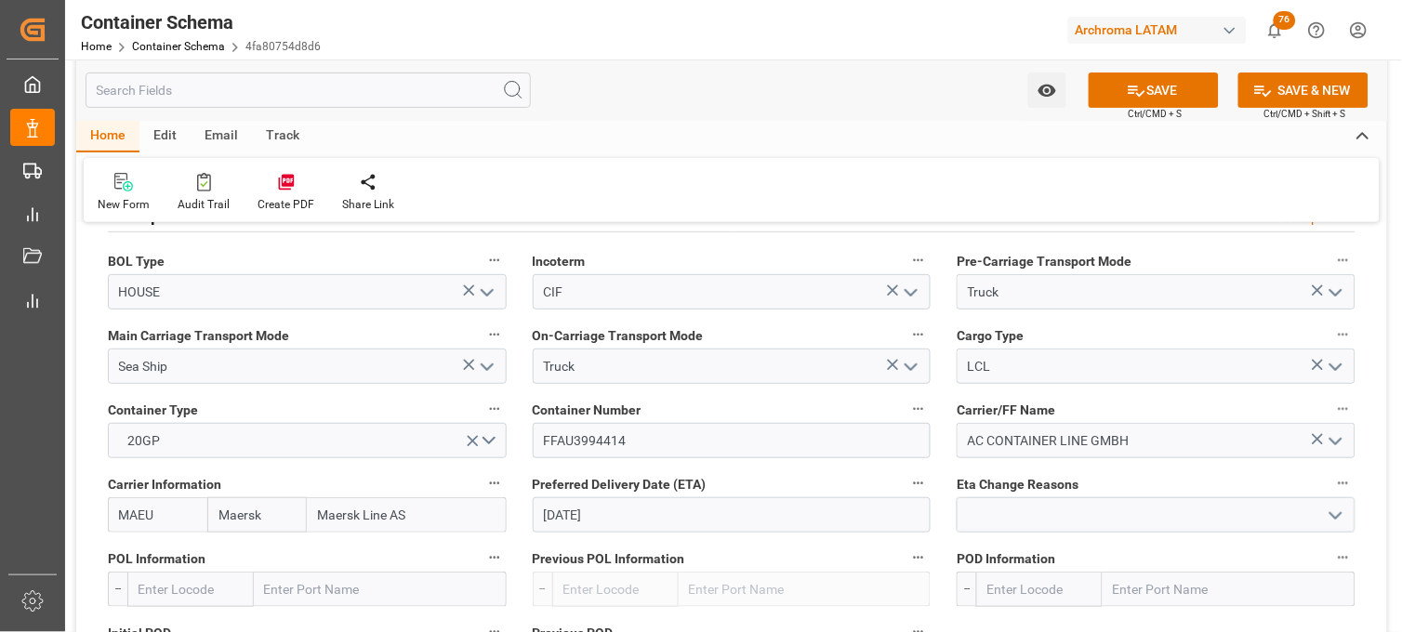
click at [580, 510] on input "30-09-2025" at bounding box center [732, 515] width 399 height 35
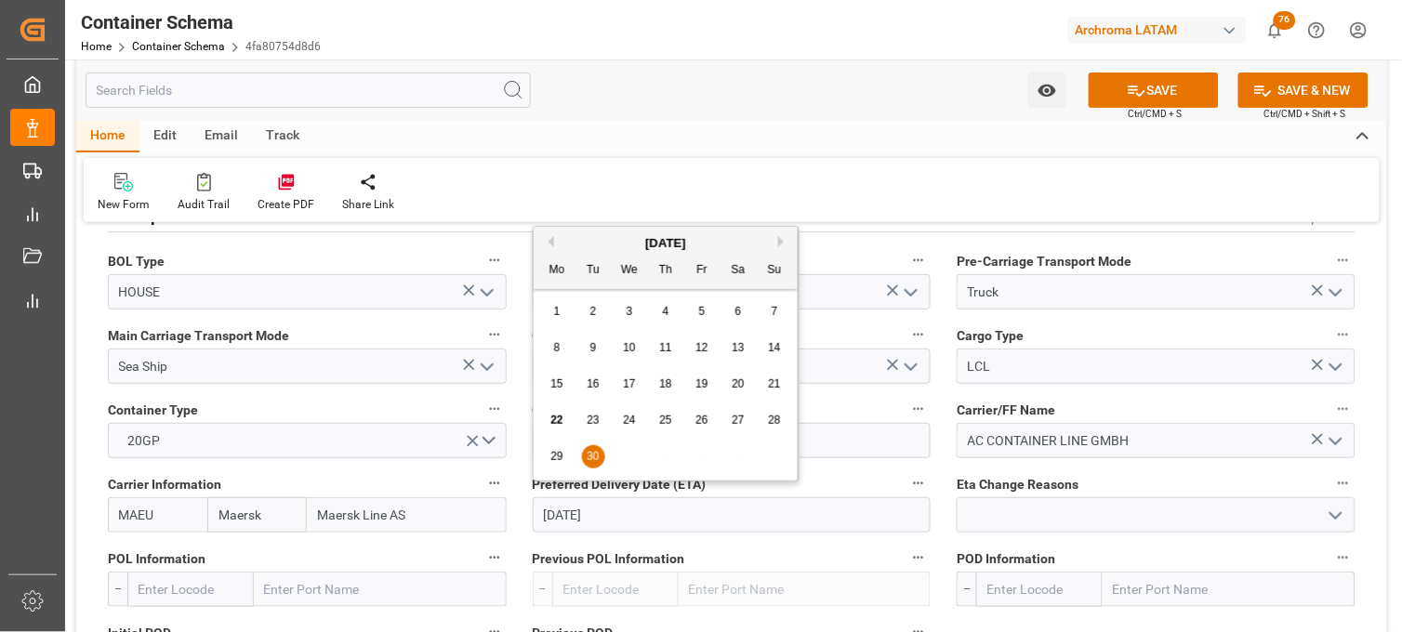
click at [786, 239] on button "Next Month" at bounding box center [783, 241] width 11 height 11
click at [703, 309] on span "3" at bounding box center [702, 311] width 7 height 13
type input "03-10-2025"
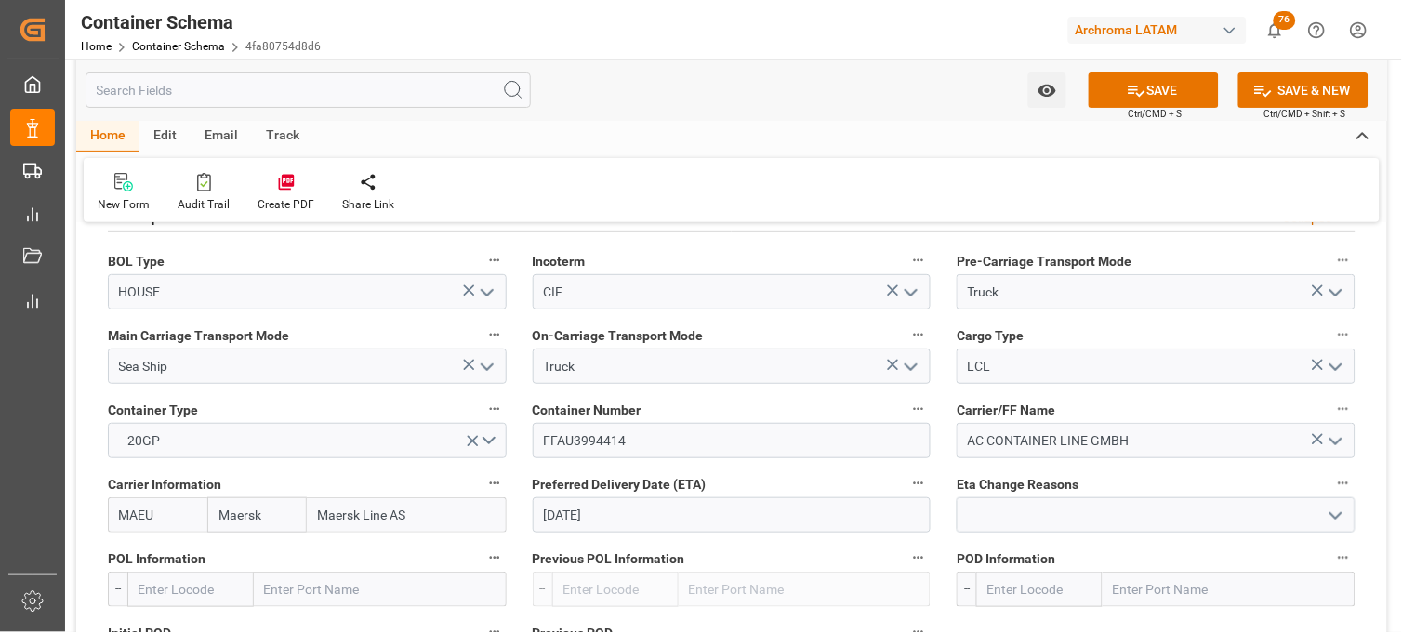
drag, startPoint x: 211, startPoint y: 519, endPoint x: 178, endPoint y: 519, distance: 33.5
click at [178, 519] on div "MAEU Maersk Maersk Line AS" at bounding box center [307, 515] width 399 height 35
type input "MS"
drag, startPoint x: 421, startPoint y: 509, endPoint x: 298, endPoint y: 510, distance: 123.7
click at [298, 510] on div "MAEU MS Maersk Line AS" at bounding box center [307, 515] width 399 height 35
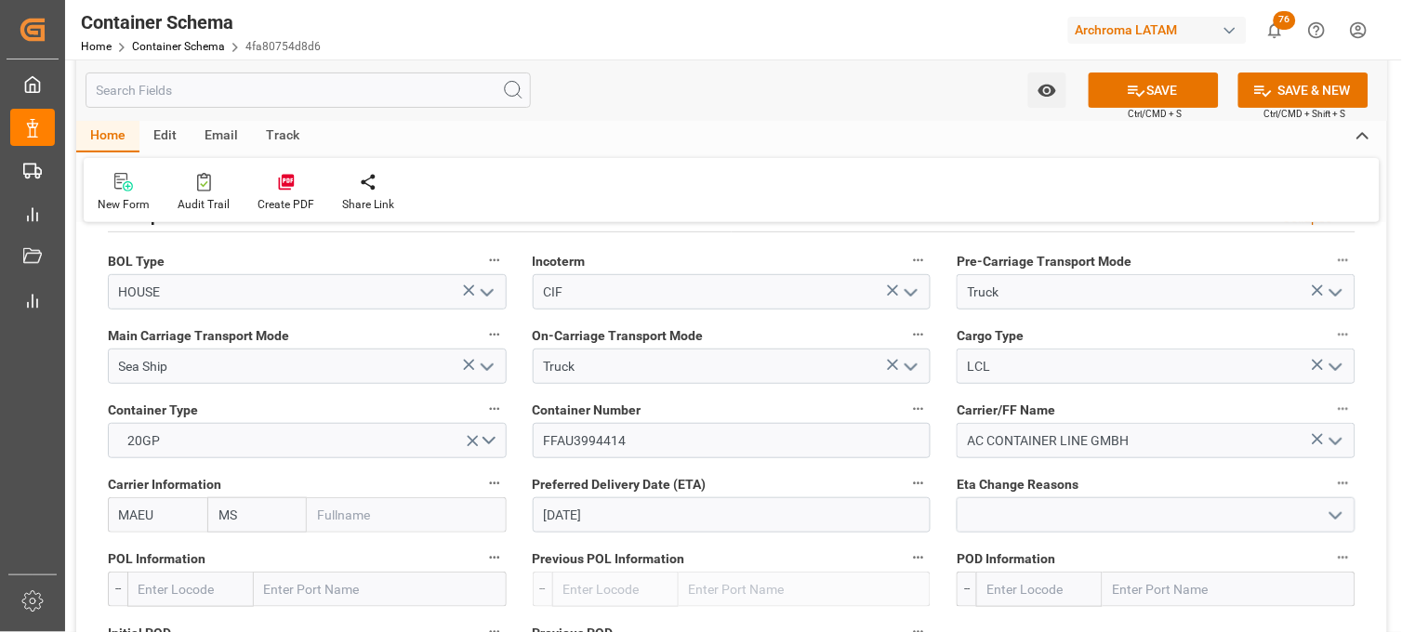
click at [255, 518] on input "MS" at bounding box center [257, 515] width 100 height 35
type input "MSC"
click at [237, 549] on b "MSC" at bounding box center [233, 556] width 28 height 15
type input "MSCU"
type input "Mediterranean Shipping Company"
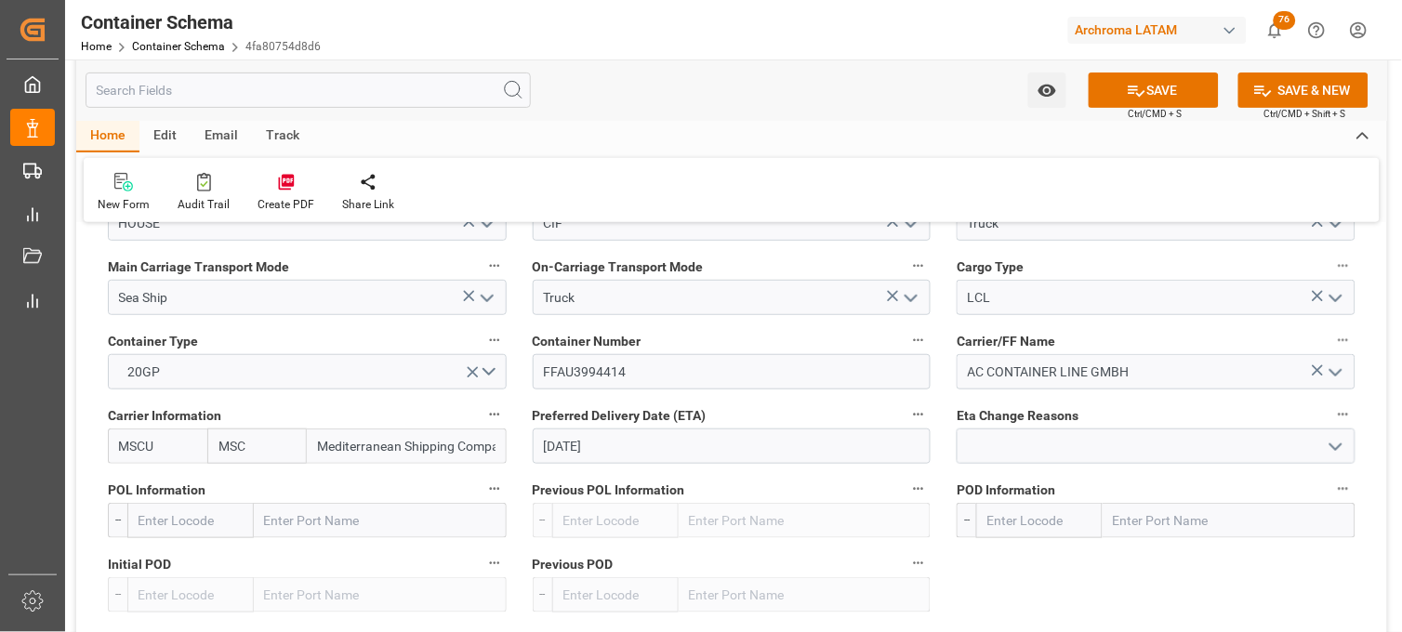
scroll to position [1756, 0]
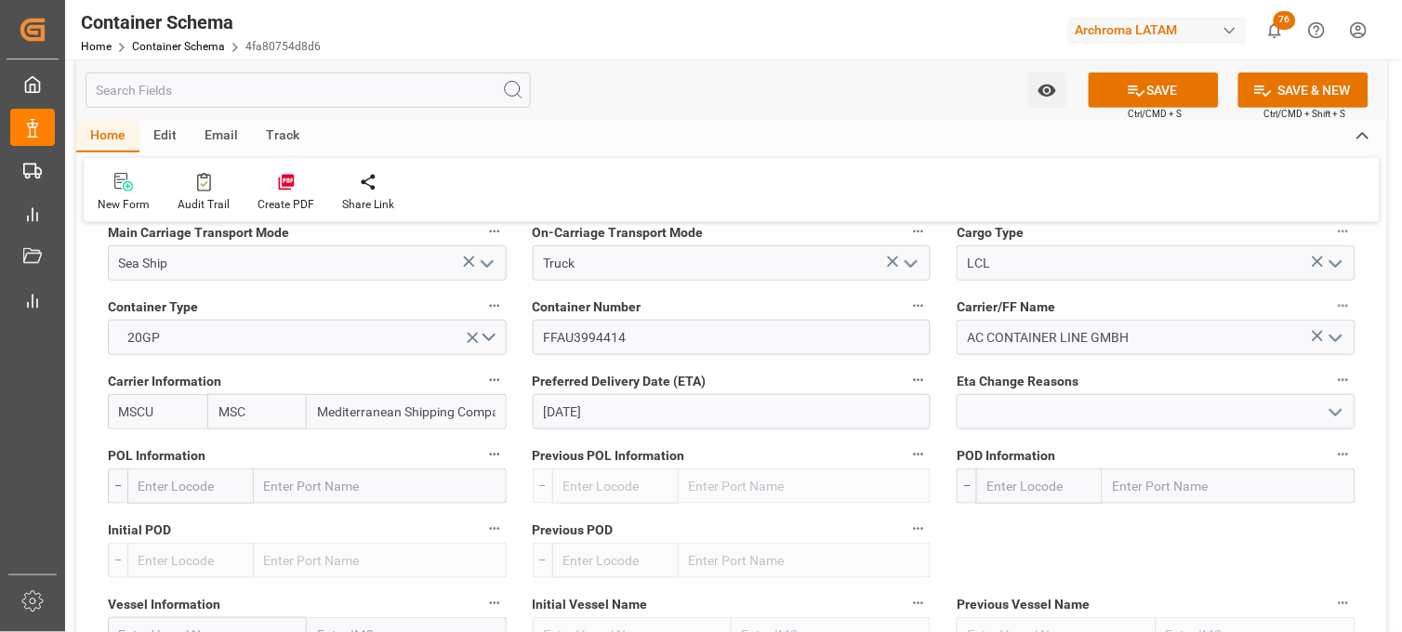
type input "MSC"
click at [336, 495] on input "text" at bounding box center [380, 486] width 253 height 35
click at [312, 482] on input "text" at bounding box center [380, 486] width 253 height 35
type input "BREMERHA"
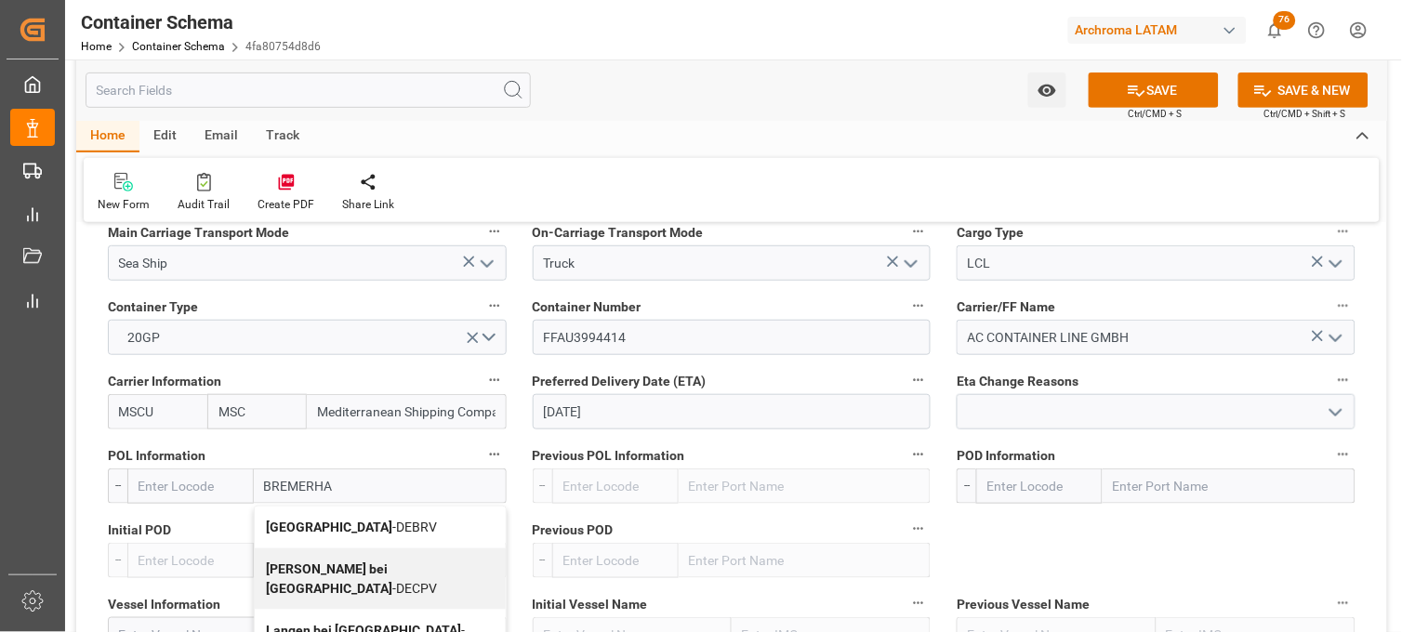
click at [291, 528] on b "[GEOGRAPHIC_DATA]" at bounding box center [329, 527] width 126 height 15
type input "DEBRV"
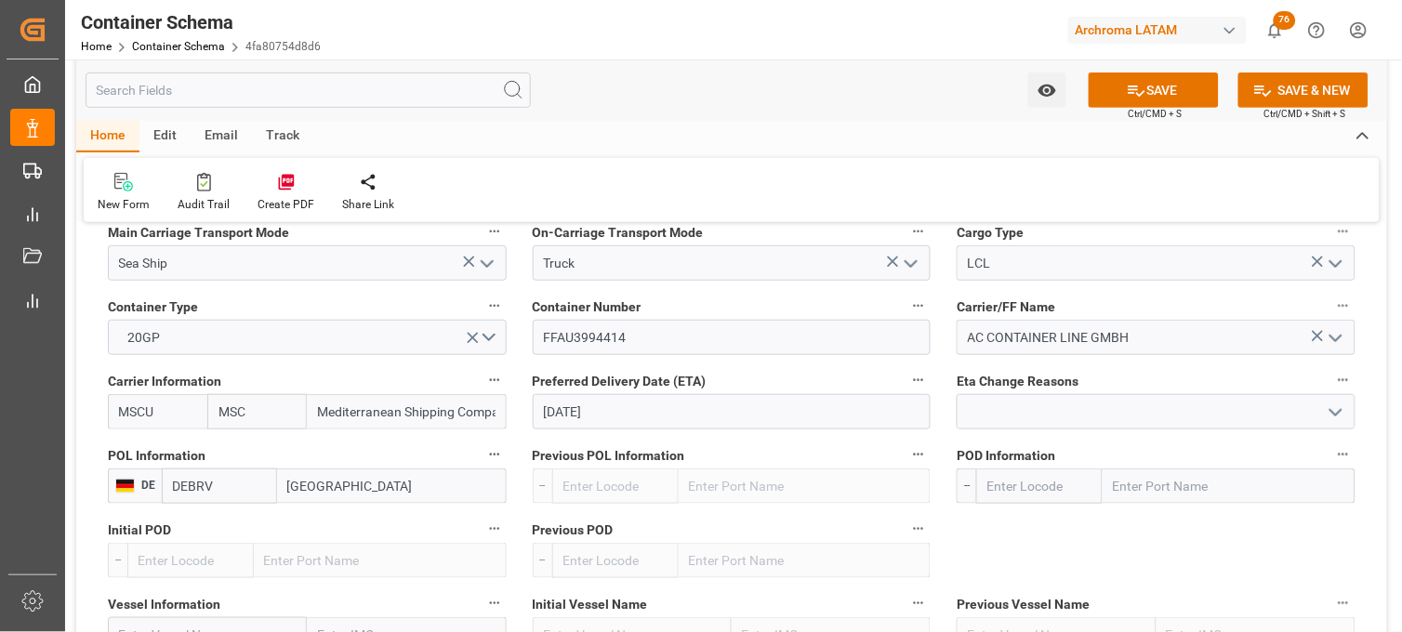
type input "[GEOGRAPHIC_DATA]"
click at [1146, 489] on input "text" at bounding box center [1229, 486] width 253 height 35
type input "VERAC"
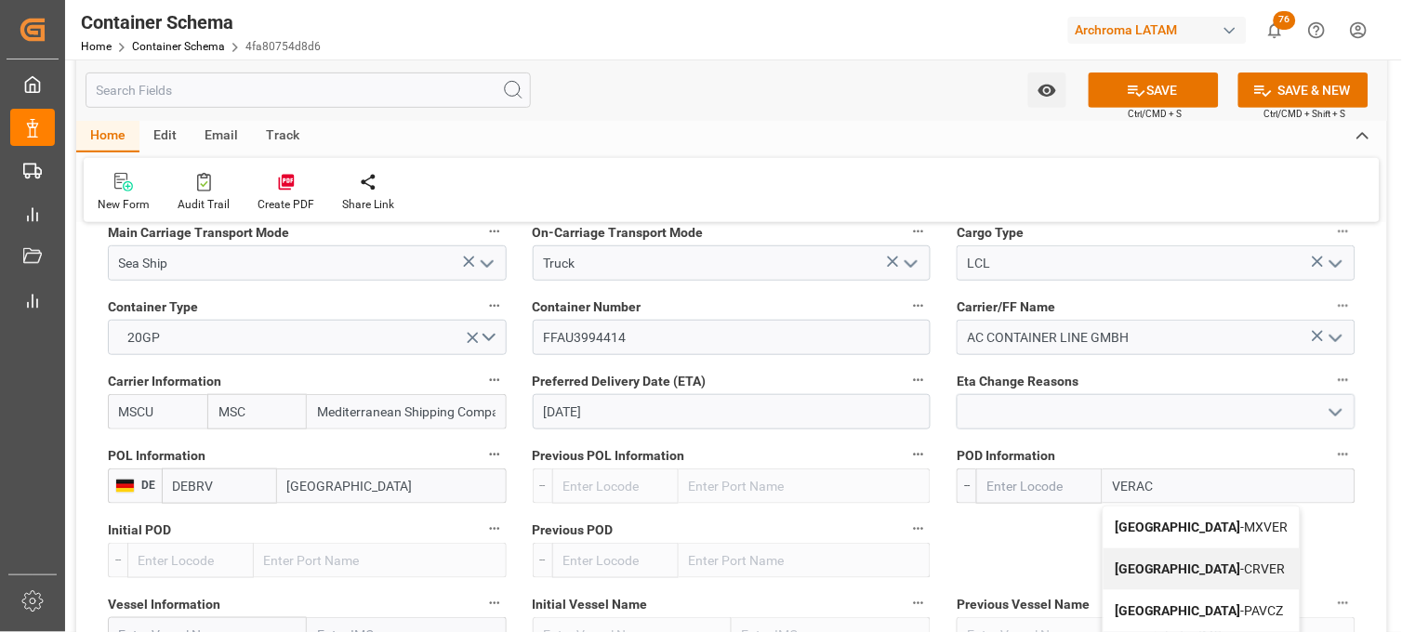
click at [1132, 526] on b "[GEOGRAPHIC_DATA]" at bounding box center [1178, 527] width 126 height 15
type input "MXVER"
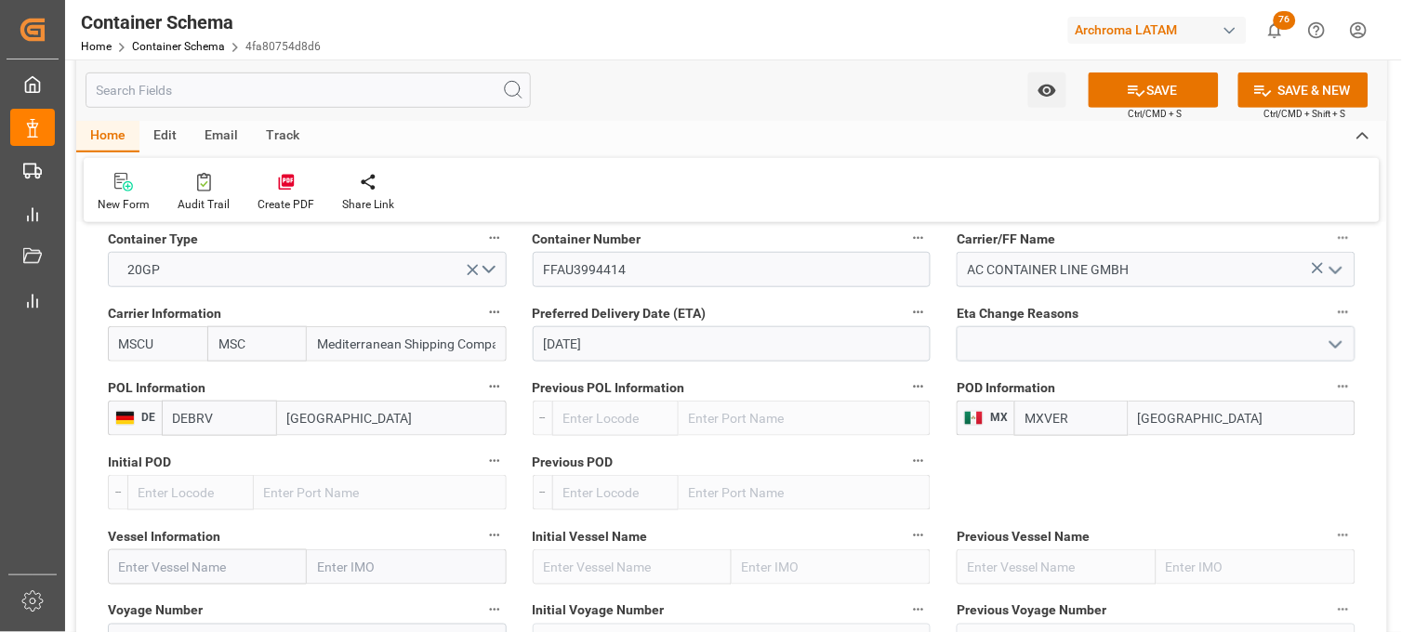
scroll to position [1860, 0]
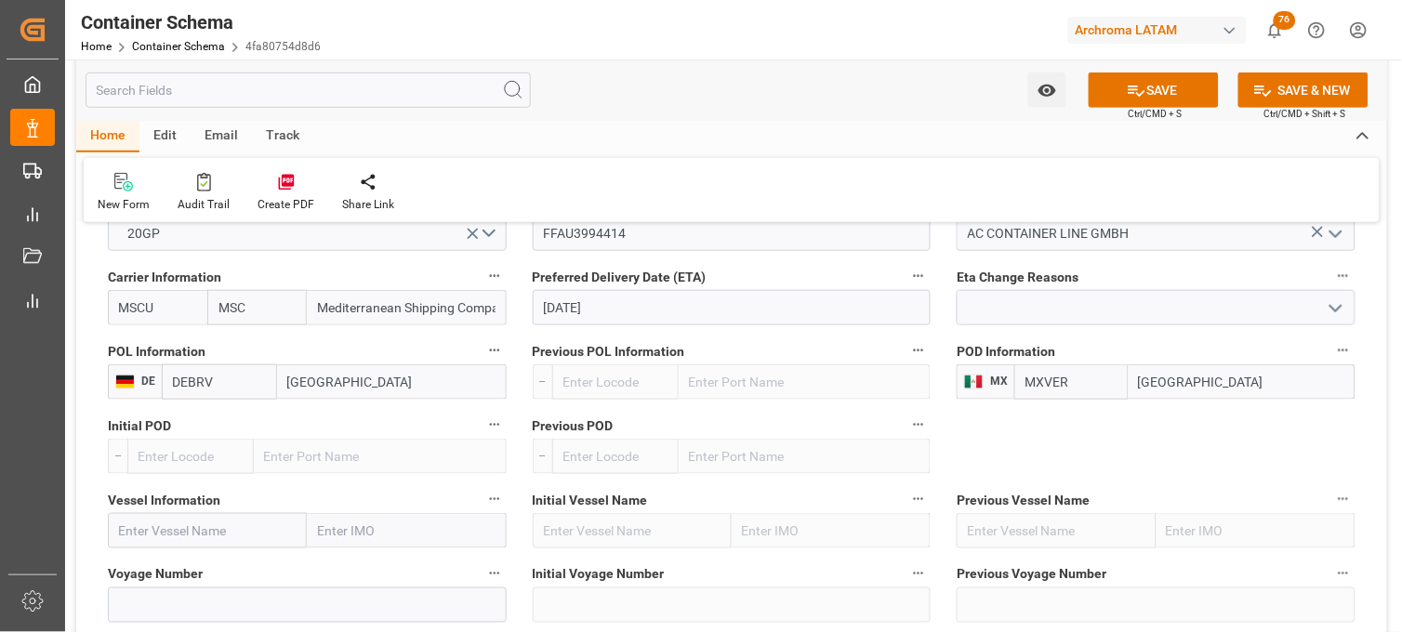
type input "[GEOGRAPHIC_DATA]"
click at [172, 527] on input "text" at bounding box center [207, 530] width 199 height 35
paste input "MSC ANSHIKA"
click at [158, 565] on b "MSC ANSHIKA VI" at bounding box center [170, 582] width 100 height 34
type input "MSC ANSHIKA VI"
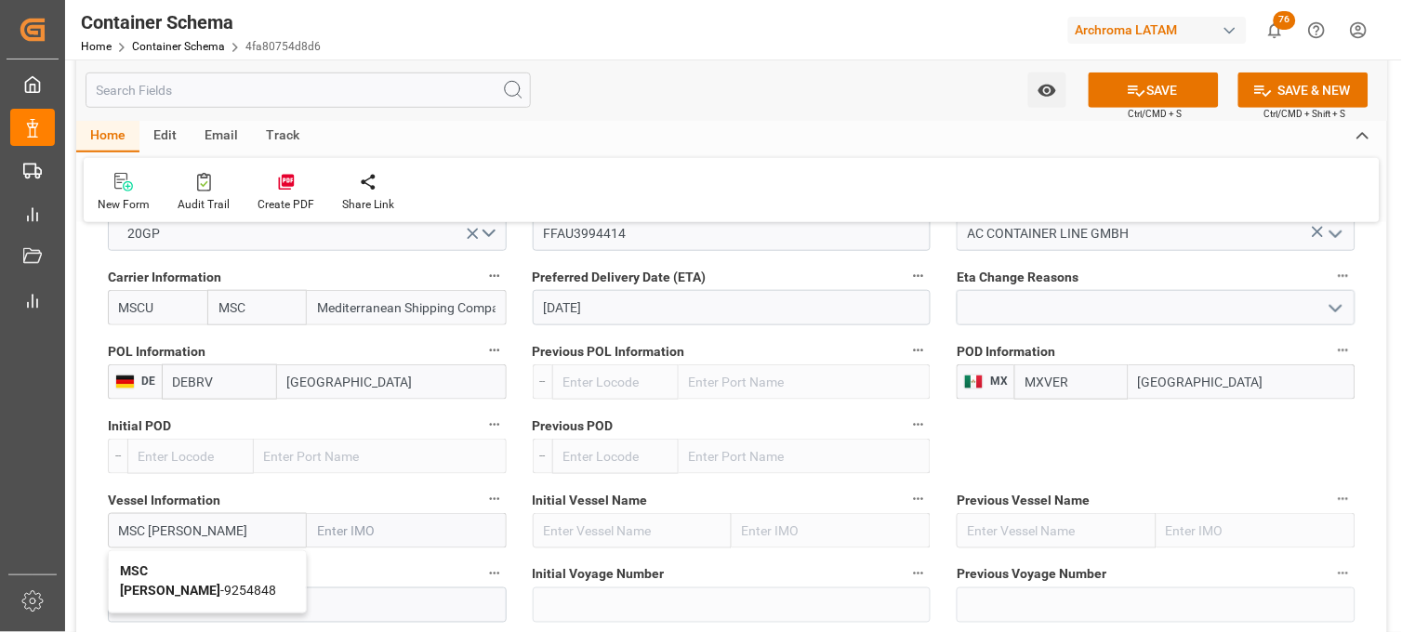
type input "9254848"
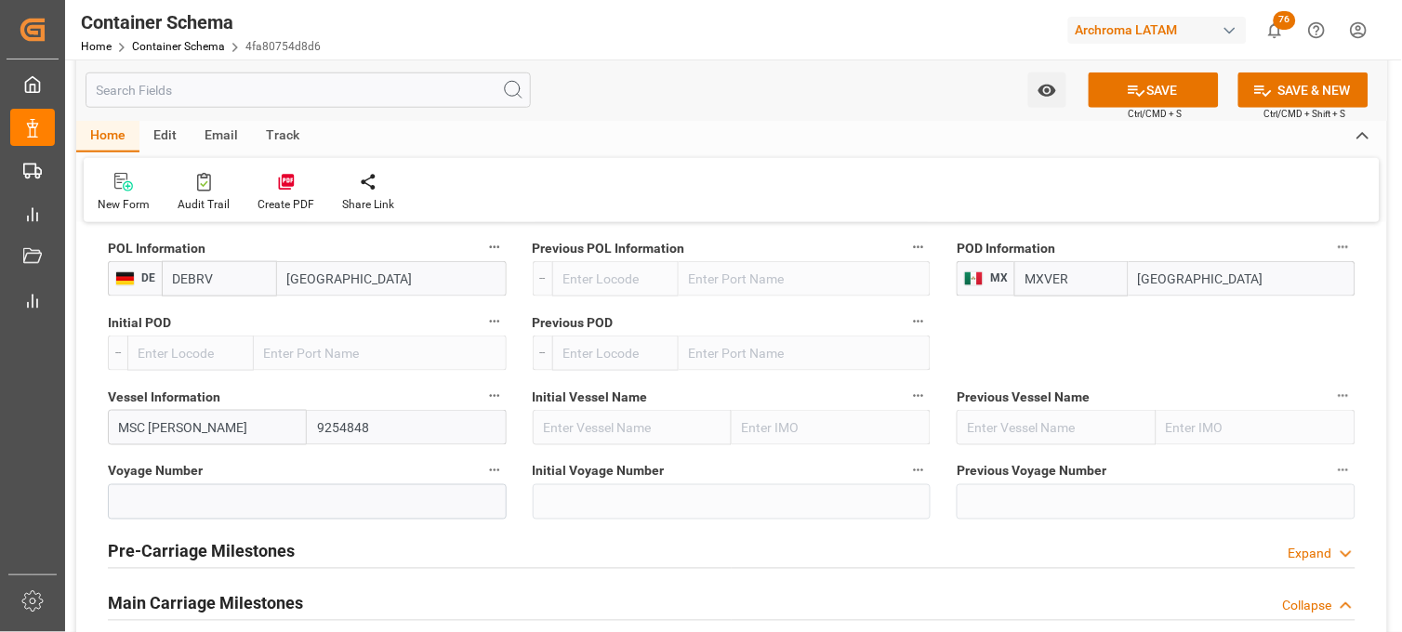
type input "MSC ANSHIKA VI"
click at [272, 510] on input at bounding box center [307, 502] width 399 height 35
click at [226, 506] on input at bounding box center [307, 502] width 399 height 35
paste input "NH537A"
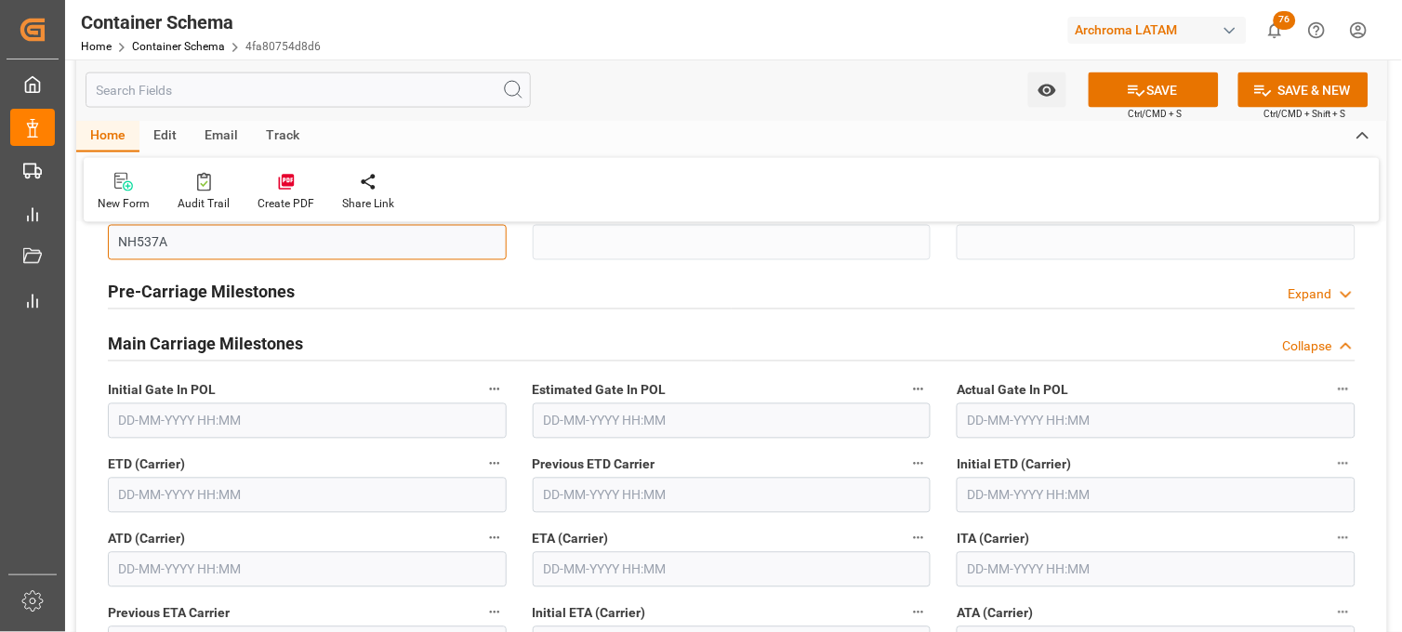
scroll to position [2273, 0]
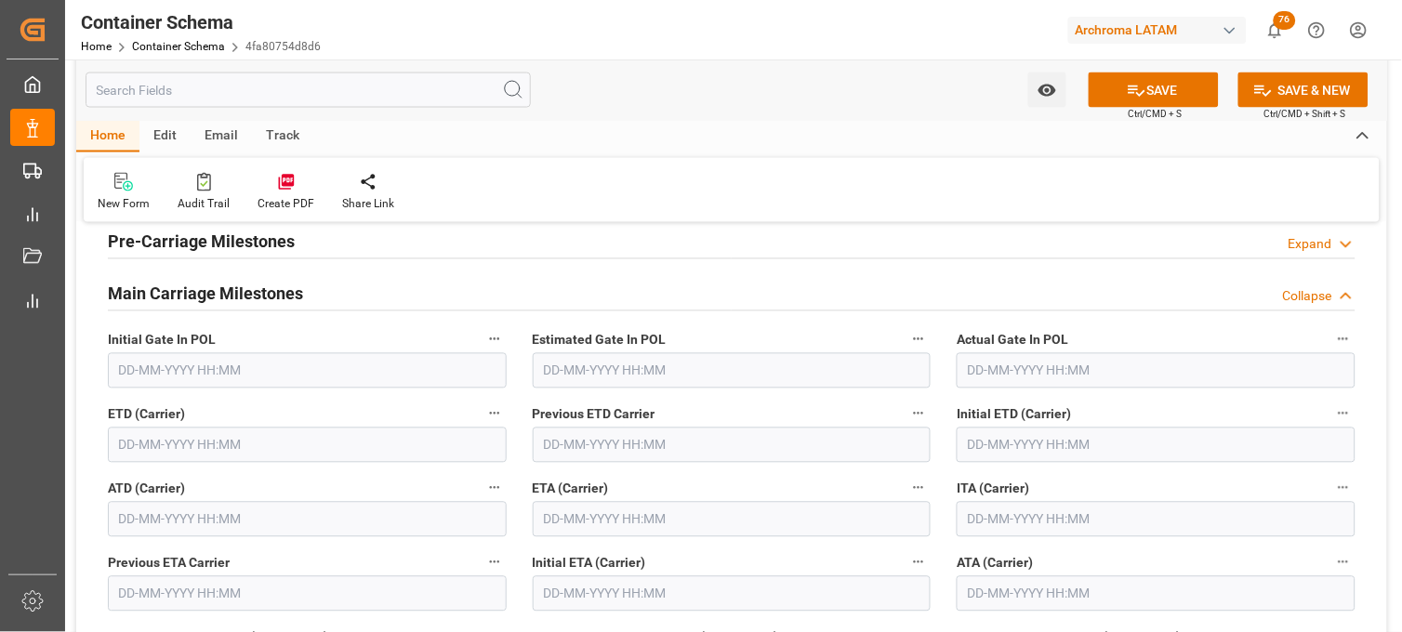
type input "NH537A"
click at [556, 509] on input "text" at bounding box center [732, 519] width 399 height 35
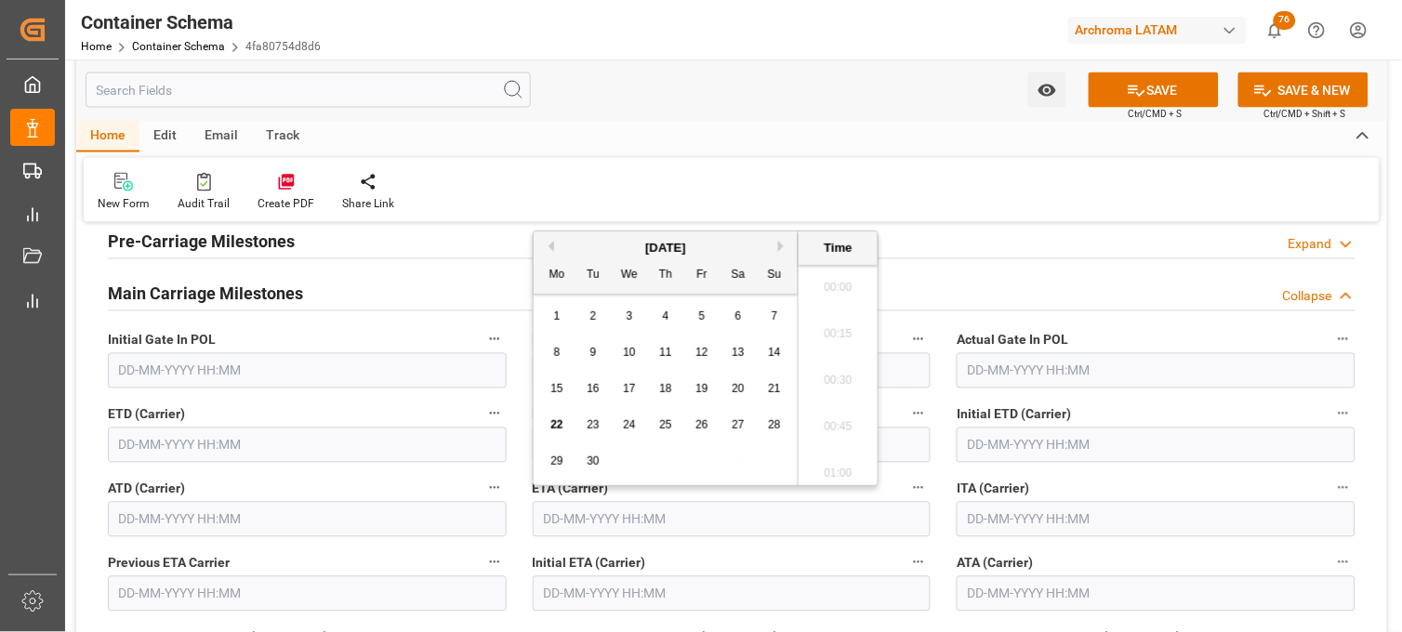
scroll to position [3865, 0]
click at [788, 245] on button "Next Month" at bounding box center [783, 246] width 11 height 11
click at [703, 318] on span "3" at bounding box center [702, 316] width 7 height 13
click at [825, 328] on li "21:00" at bounding box center [838, 329] width 79 height 47
type input "03-10-2025 21:00"
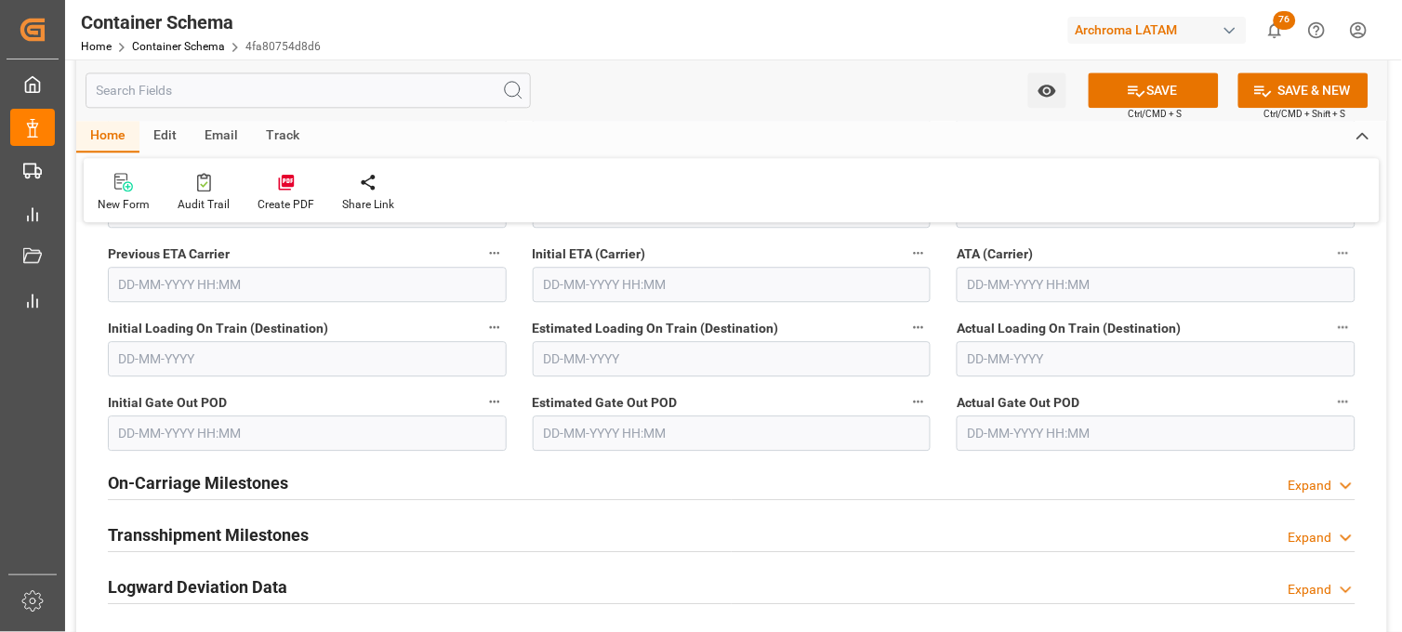
scroll to position [2790, 0]
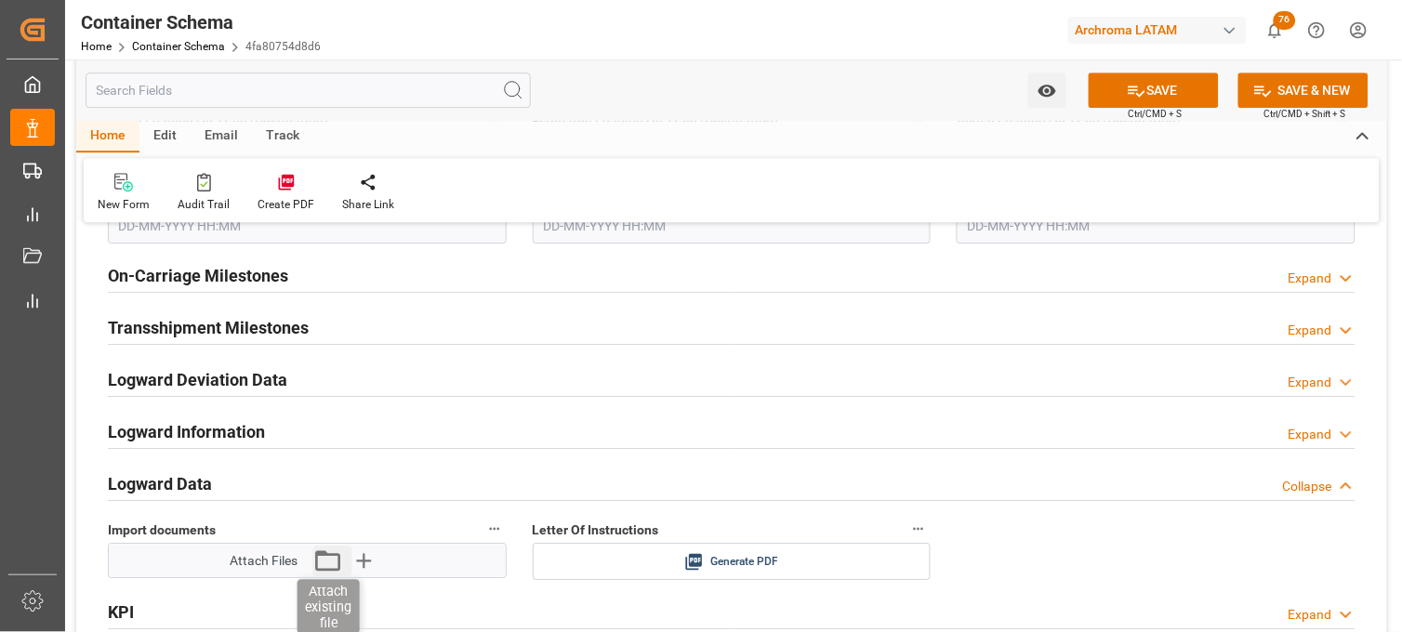
click at [335, 562] on icon "button" at bounding box center [328, 561] width 30 height 30
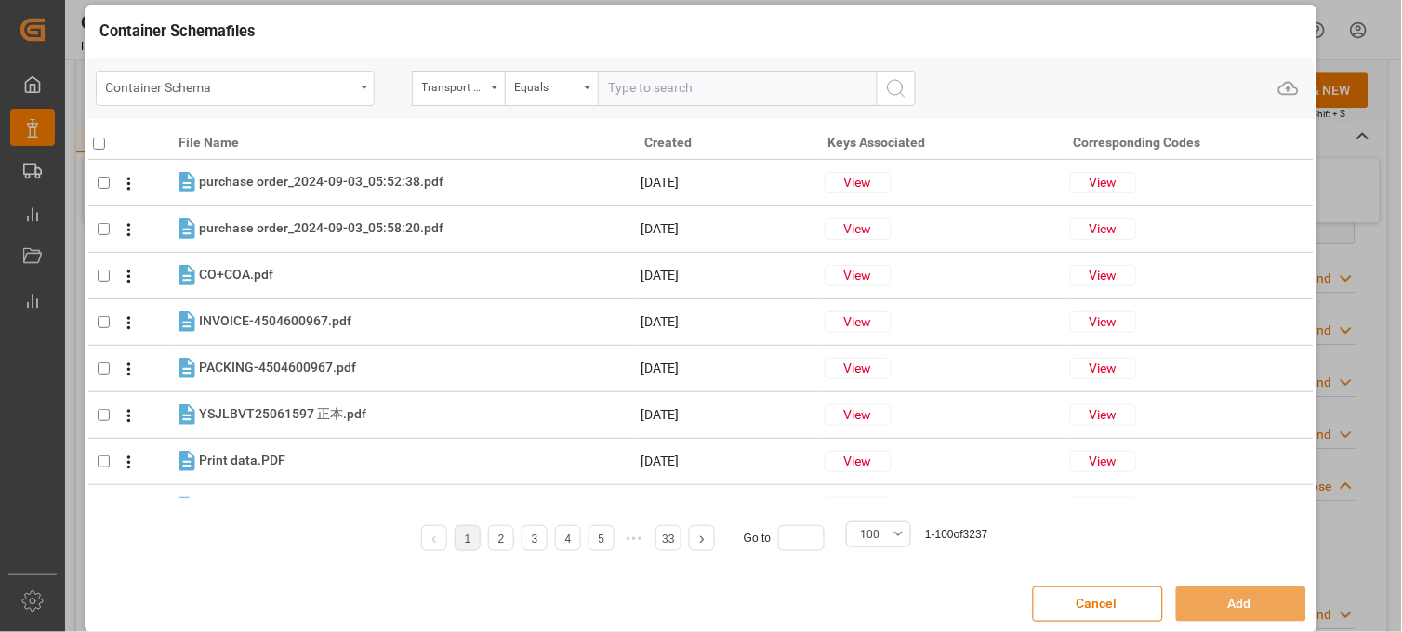
click at [356, 87] on div "Container Schema" at bounding box center [235, 88] width 279 height 35
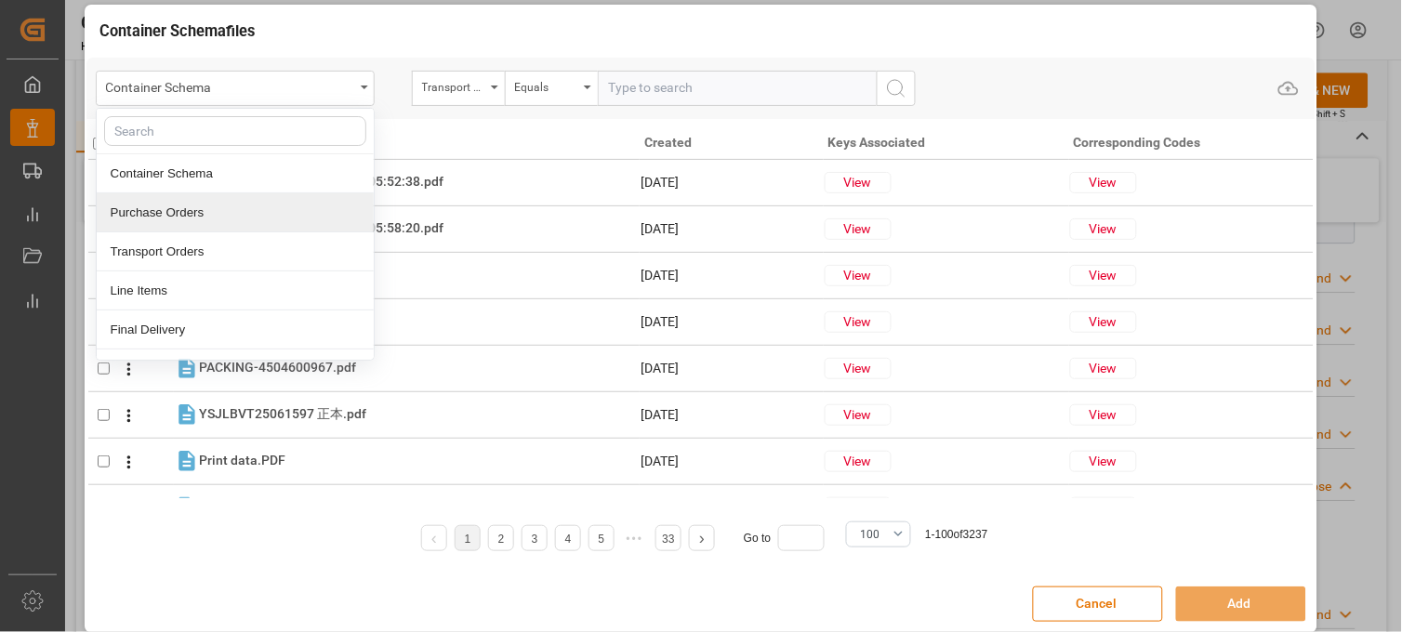
click at [179, 211] on div "Purchase Orders" at bounding box center [235, 212] width 277 height 39
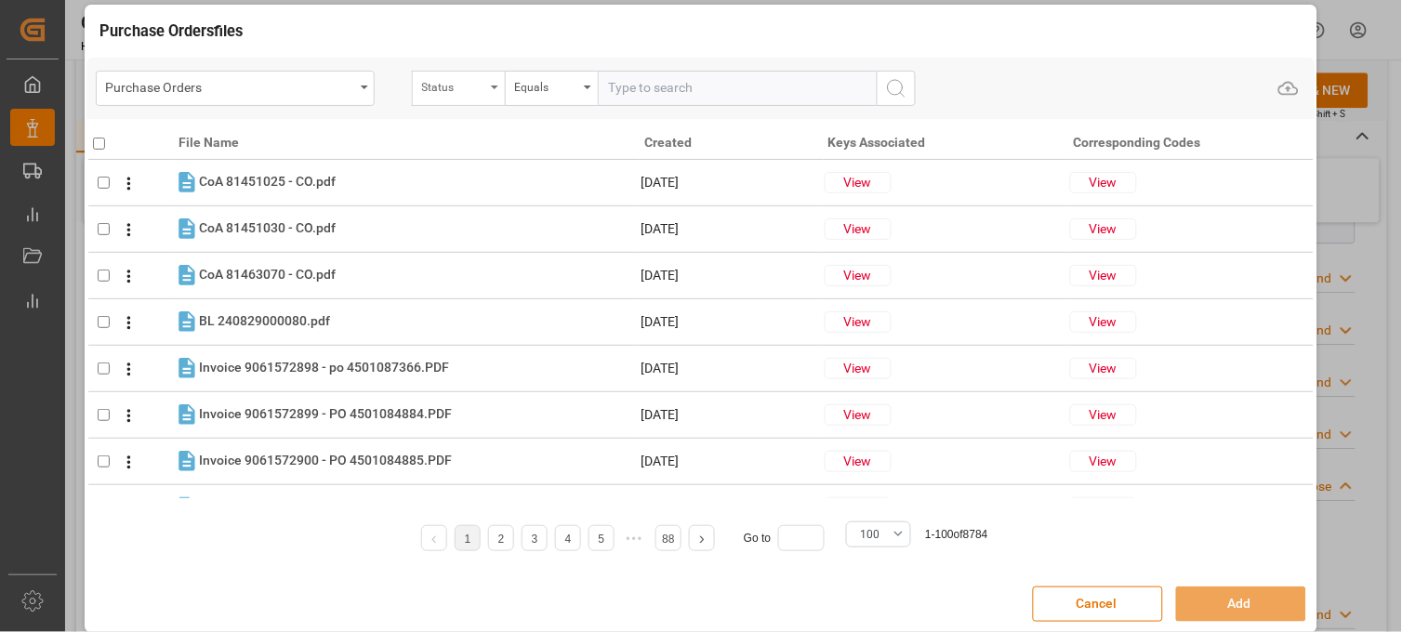
click at [460, 94] on div "Status" at bounding box center [453, 84] width 63 height 21
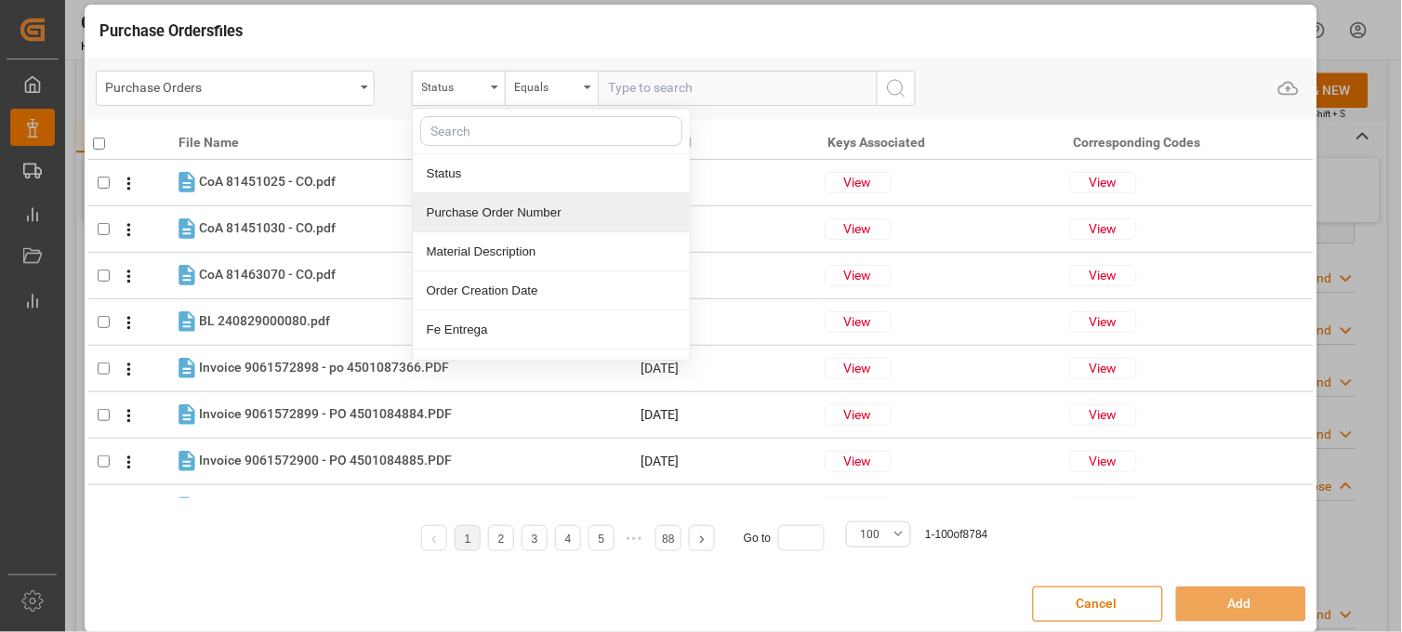
click at [512, 230] on div "Purchase Order Number" at bounding box center [551, 212] width 277 height 39
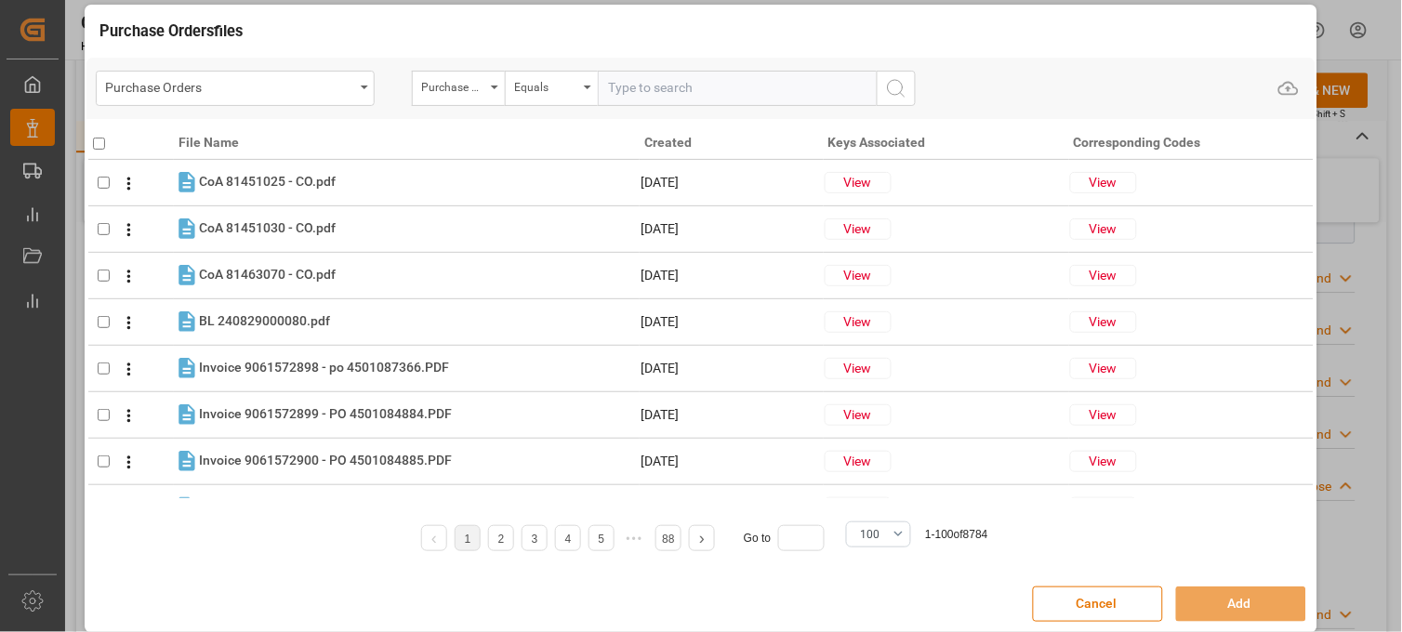
click at [618, 97] on input "text" at bounding box center [737, 88] width 279 height 35
paste input "4504648619"
type input "4504648619"
click at [894, 90] on icon "search button" at bounding box center [896, 88] width 22 height 22
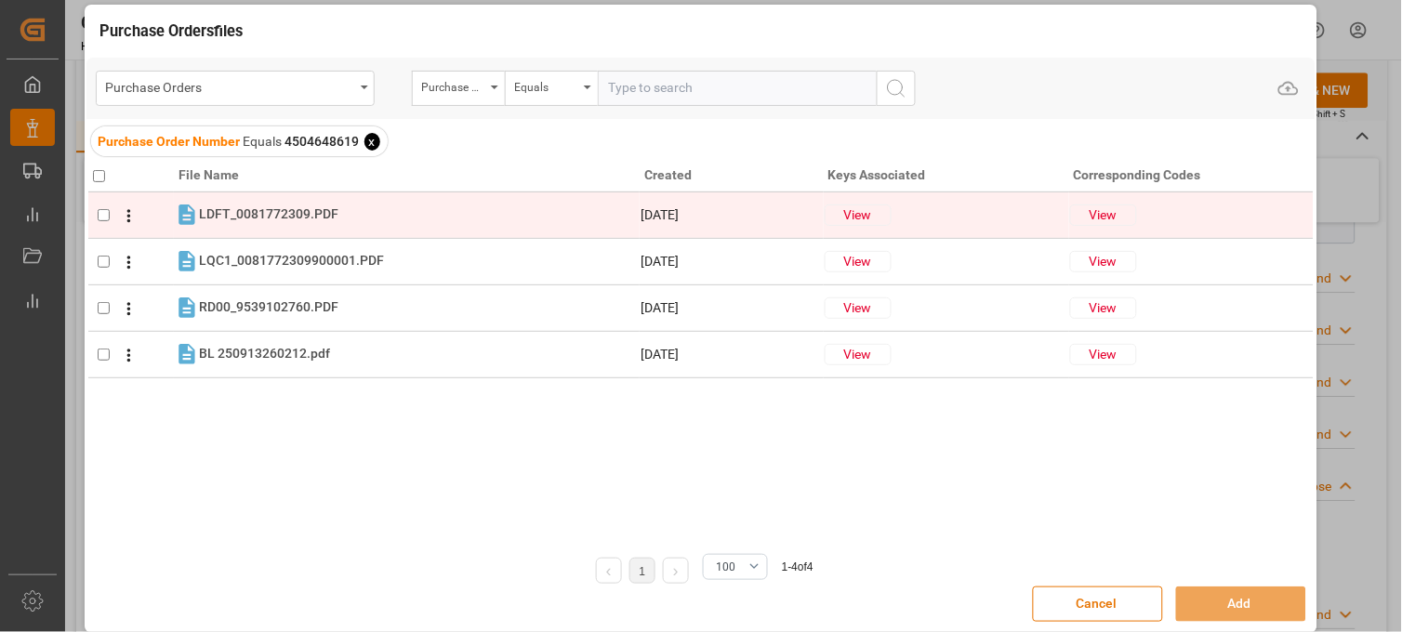
drag, startPoint x: 102, startPoint y: 174, endPoint x: 417, endPoint y: 220, distance: 317.8
click at [100, 174] on input "checkbox" at bounding box center [99, 176] width 12 height 12
checkbox input "true"
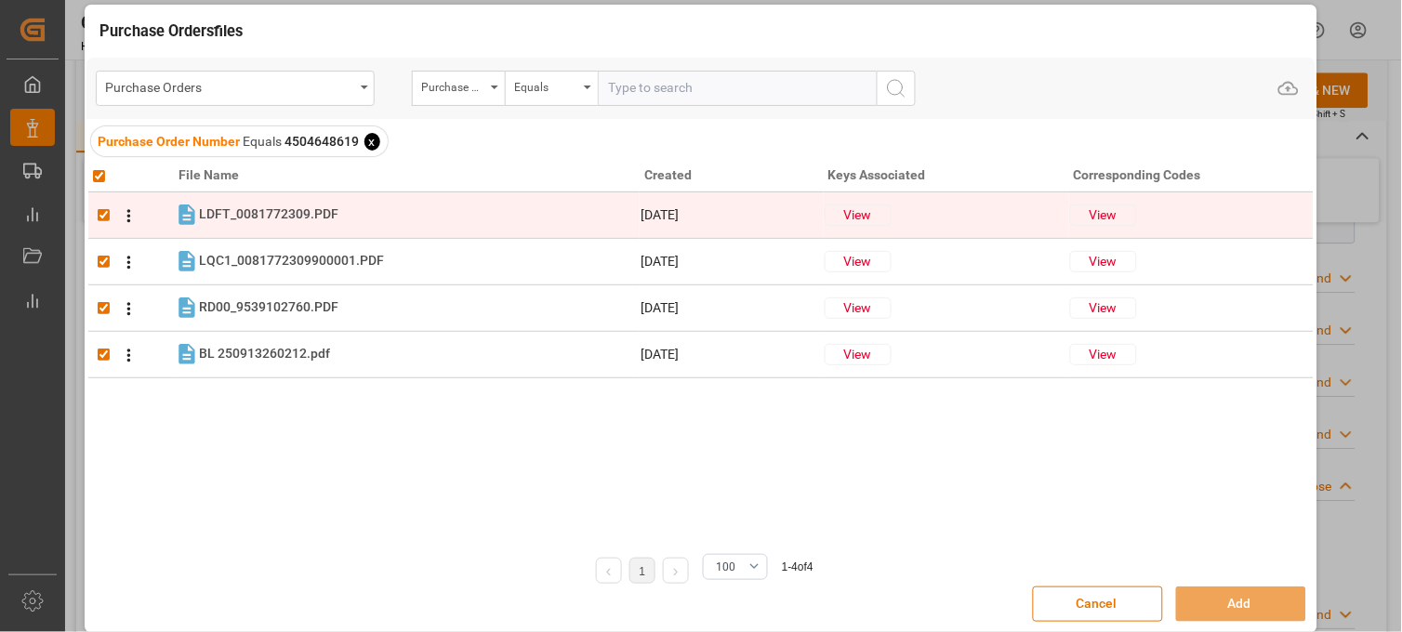
checkbox input "true"
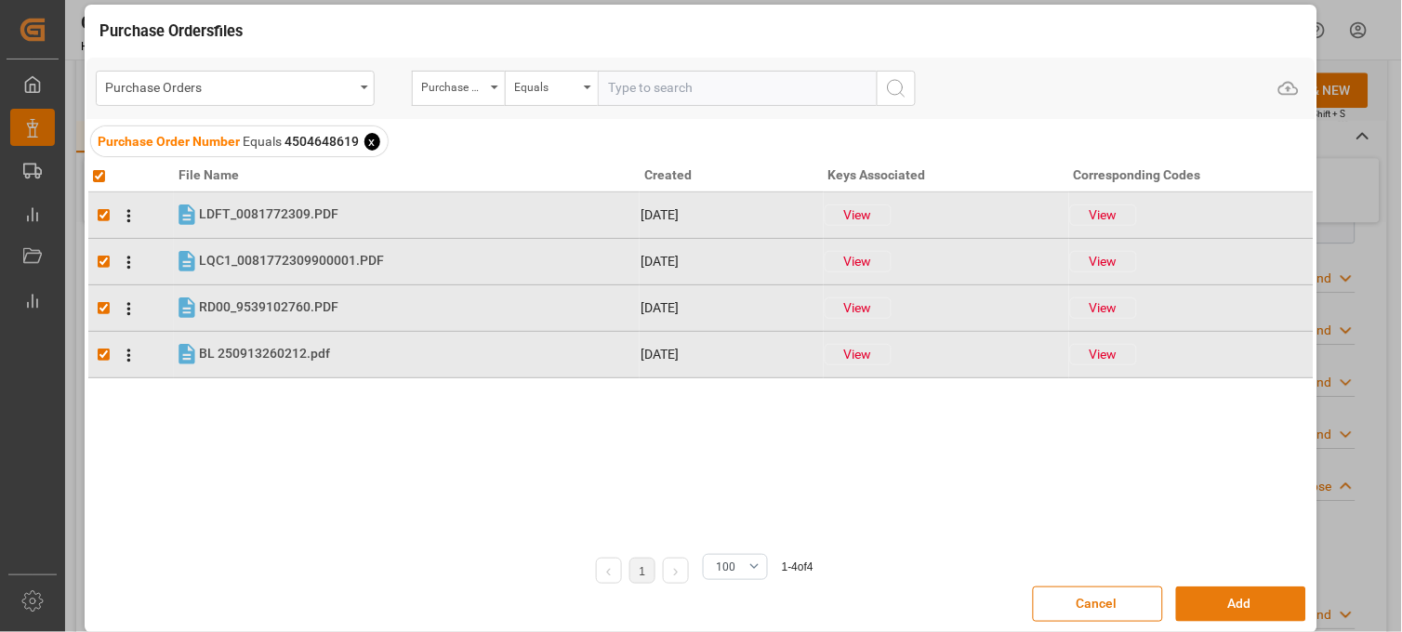
click at [1203, 601] on button "Add" at bounding box center [1241, 604] width 130 height 35
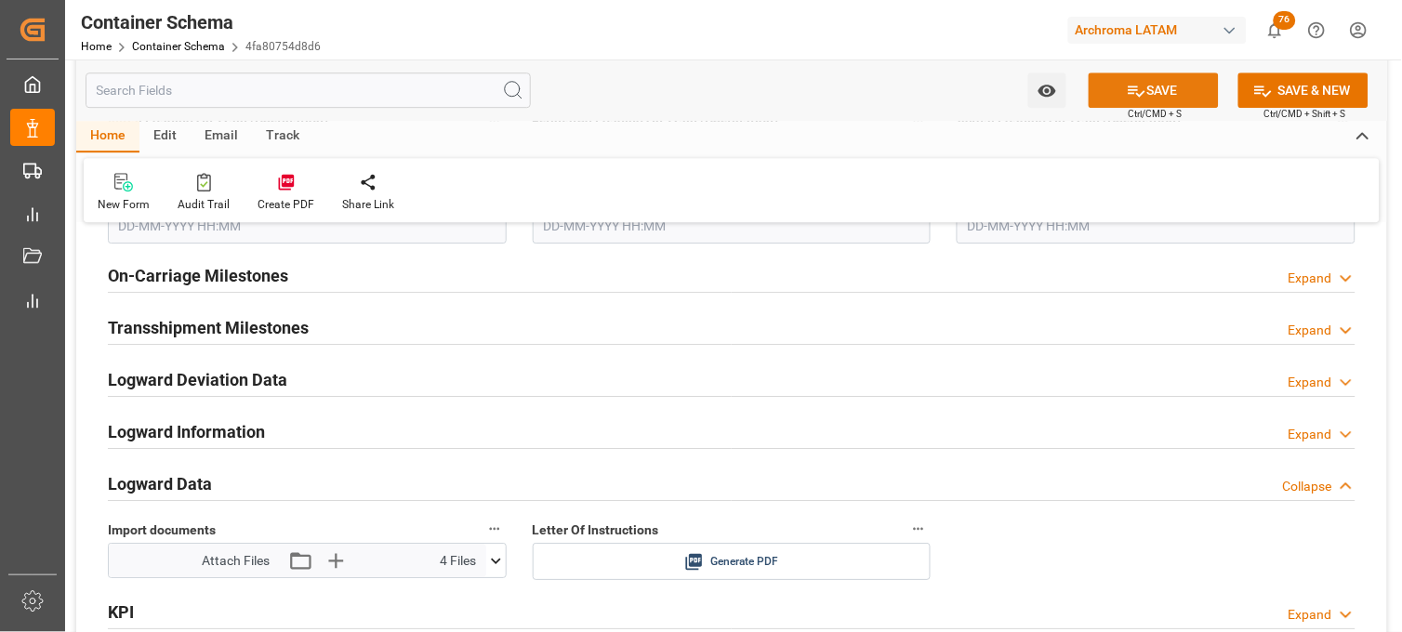
click at [1128, 90] on icon at bounding box center [1137, 91] width 20 height 20
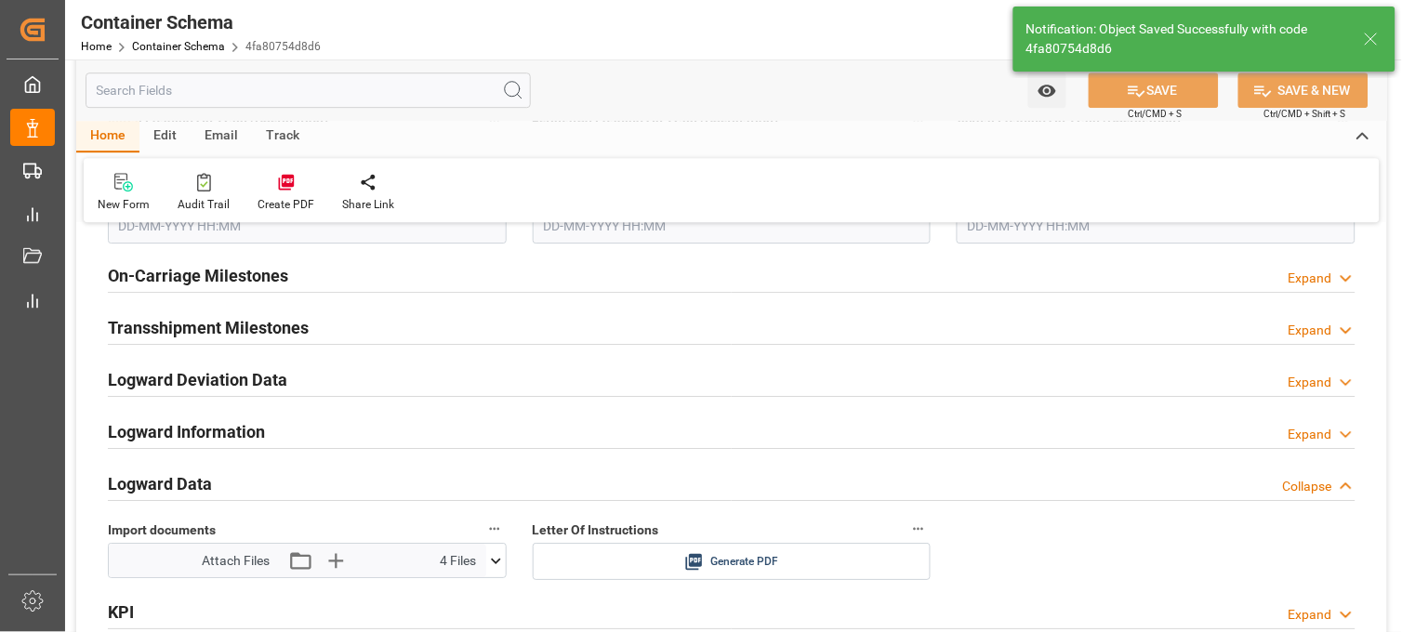
type input "Document Sent"
type input "MXVER"
type input "[GEOGRAPHIC_DATA]"
type input "MSC ANSHIKA VI"
type input "9254848"
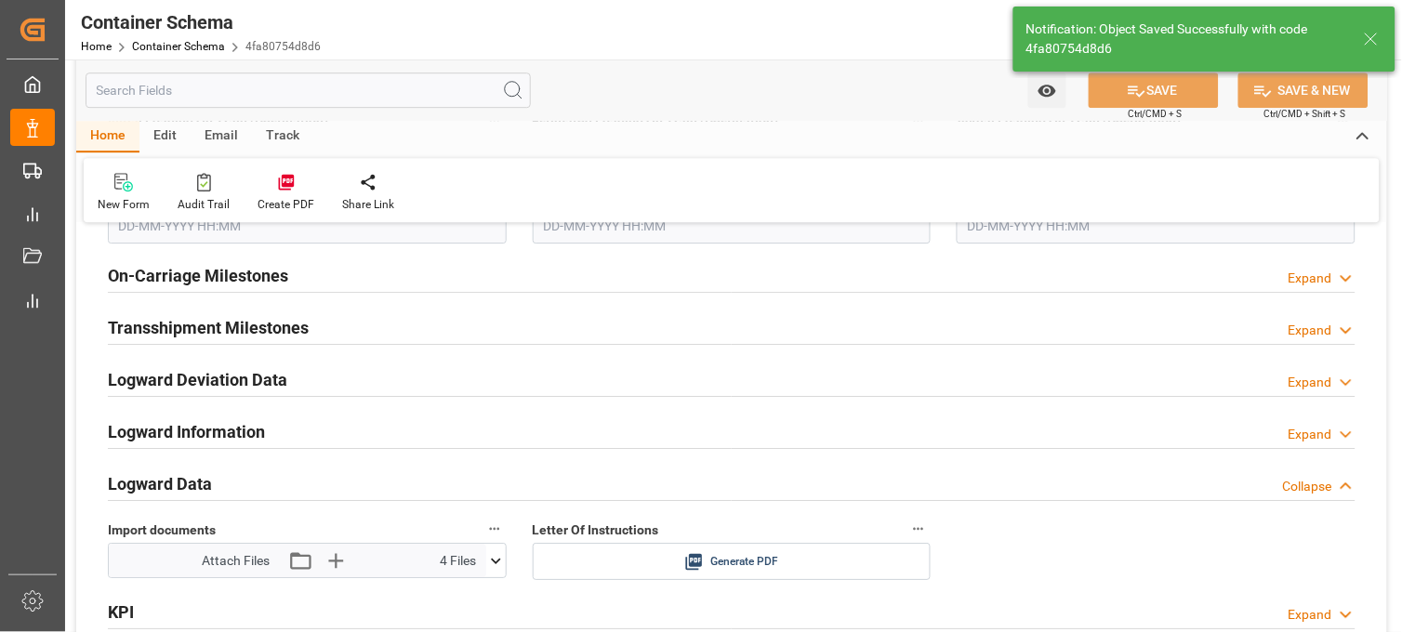
type input "NH537A"
type input "03-10-2025 21:00"
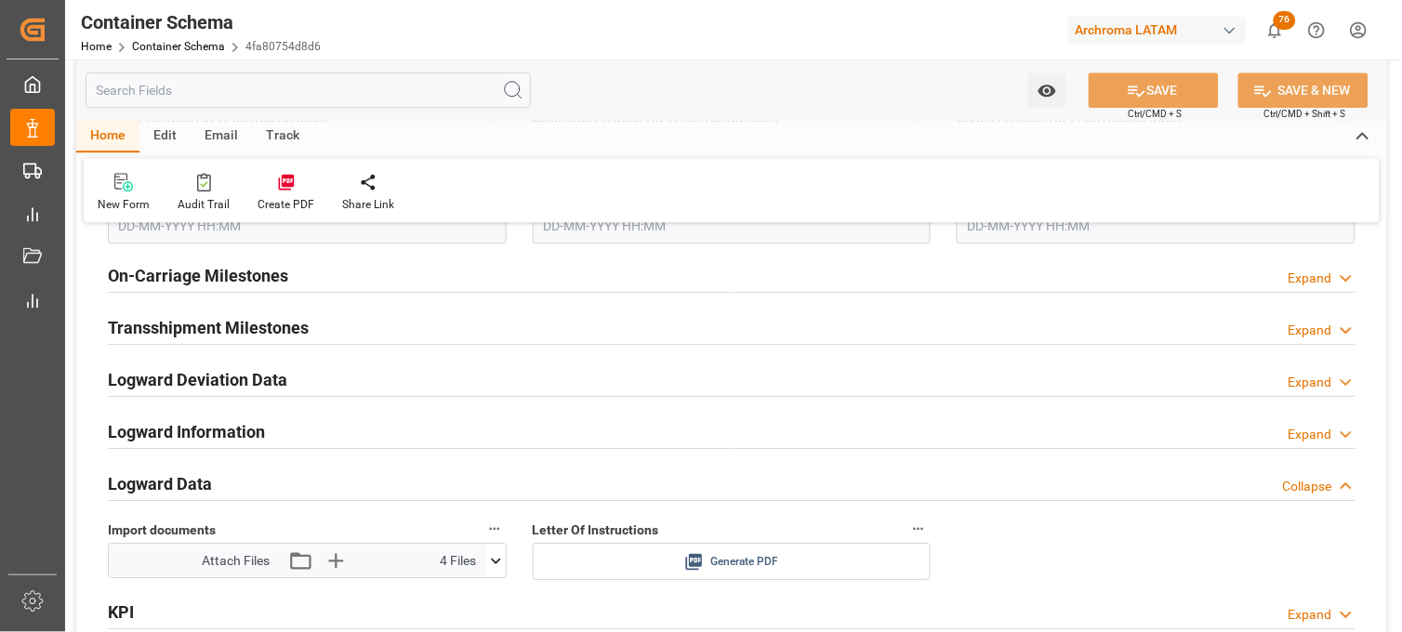
click at [688, 562] on icon at bounding box center [694, 562] width 17 height 17
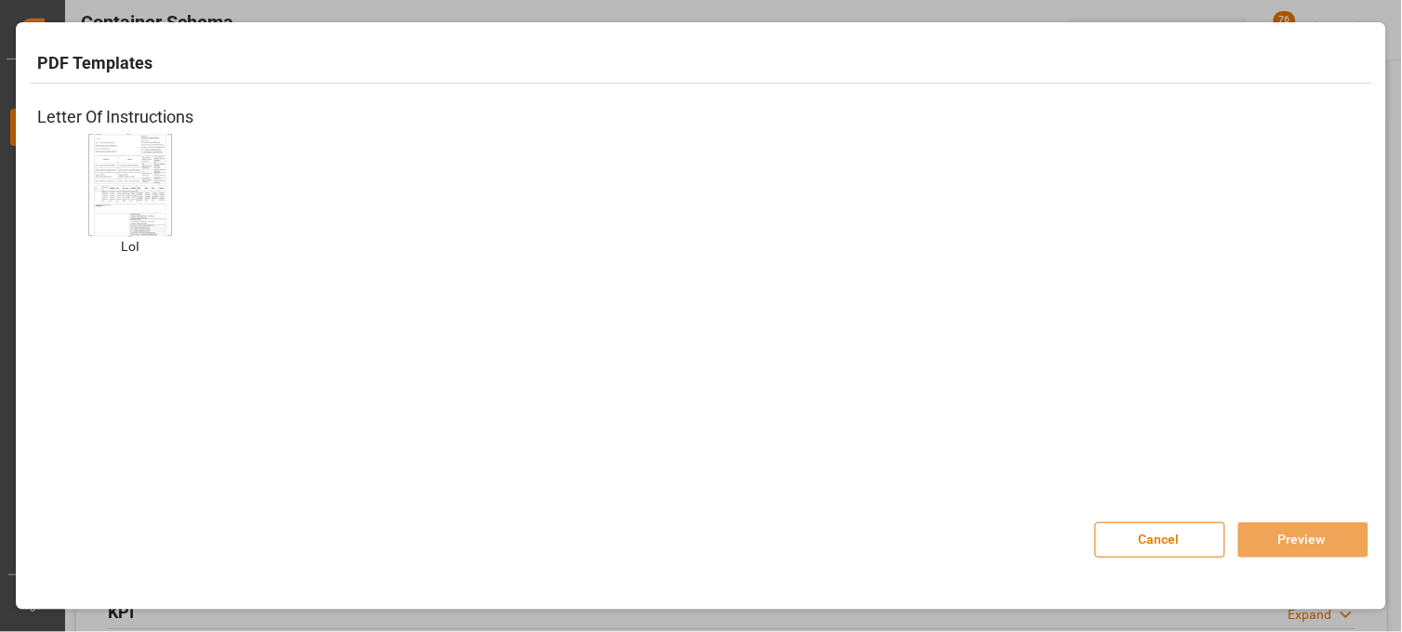
click at [136, 158] on img at bounding box center [130, 184] width 74 height 105
click at [1265, 541] on button "Preview" at bounding box center [1304, 540] width 130 height 35
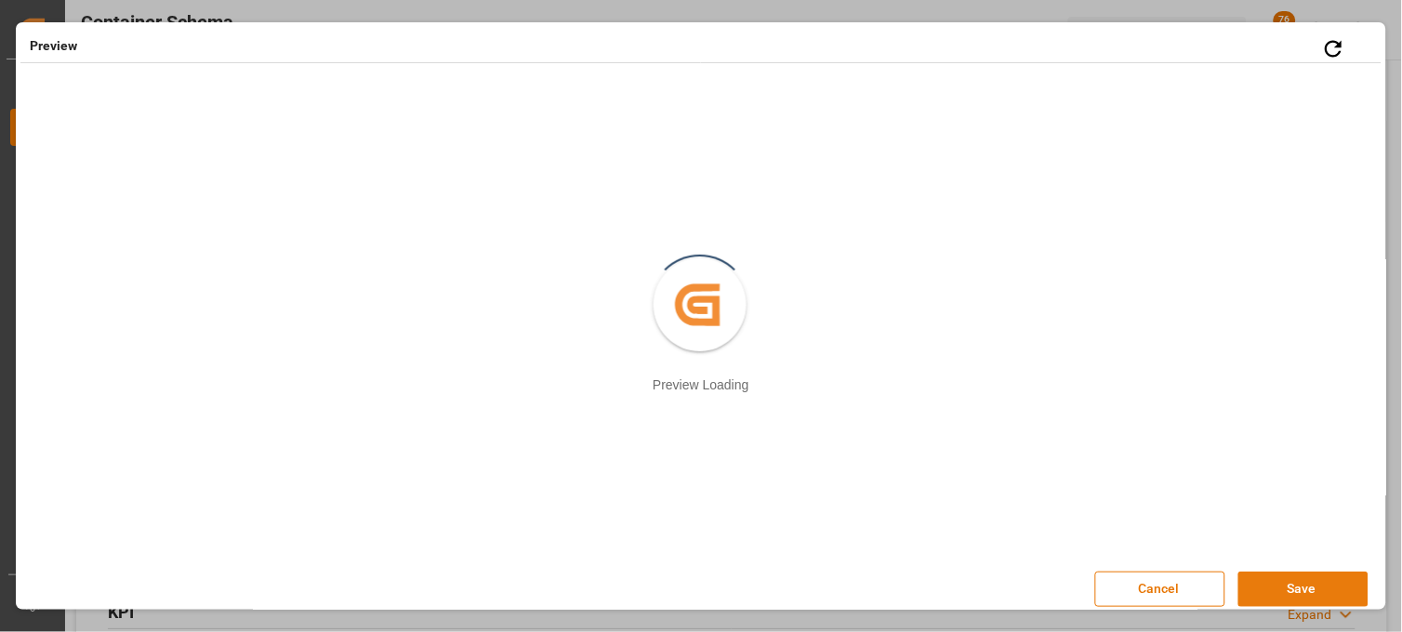
click at [1272, 592] on button "Save" at bounding box center [1304, 589] width 130 height 35
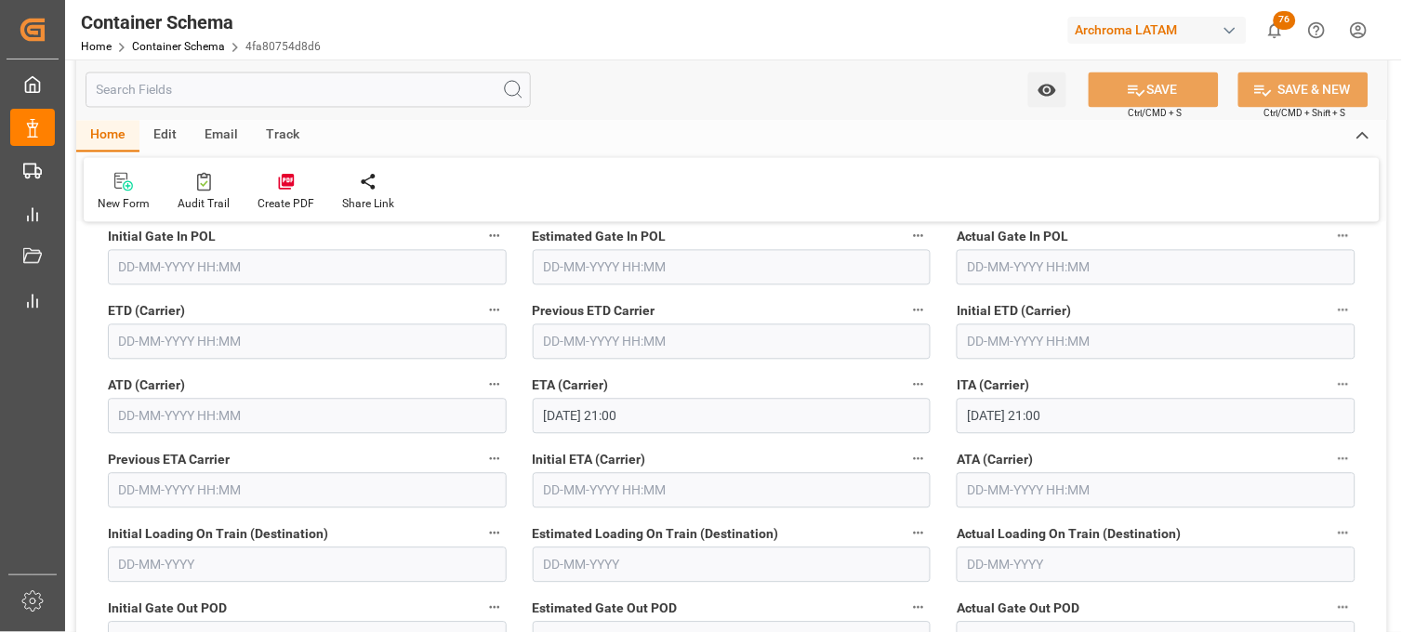
scroll to position [2273, 0]
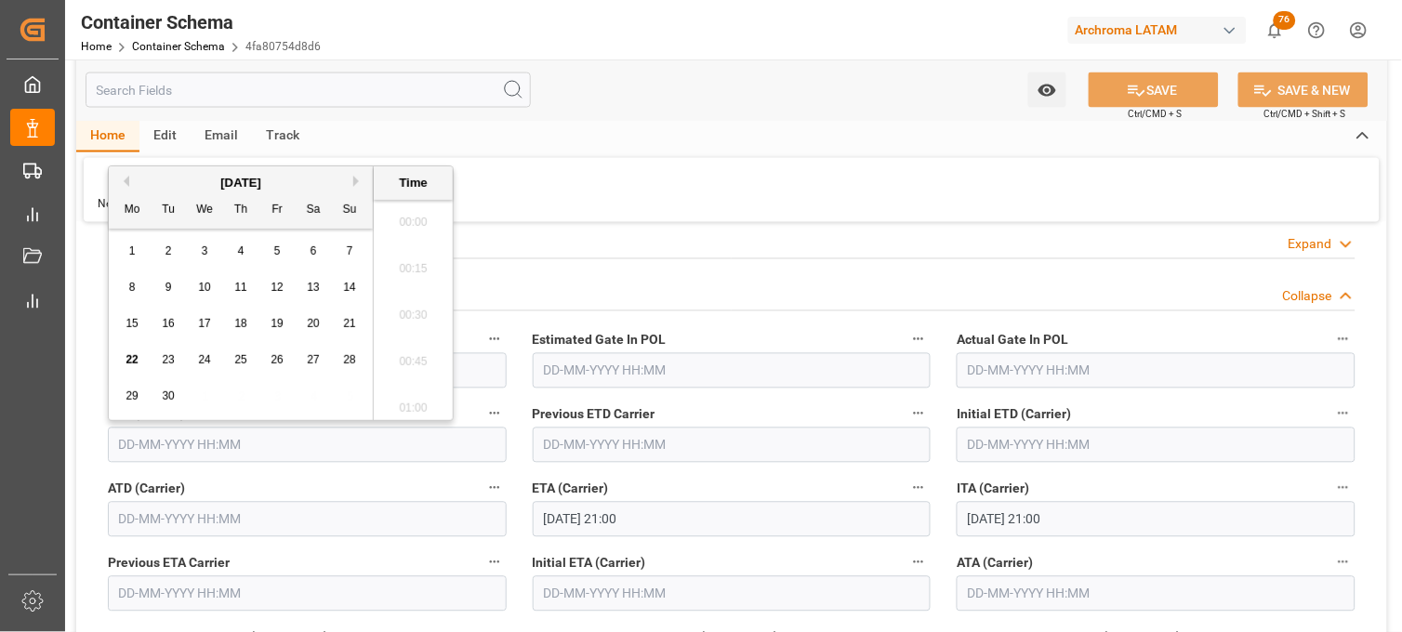
click at [156, 441] on input "text" at bounding box center [307, 445] width 399 height 35
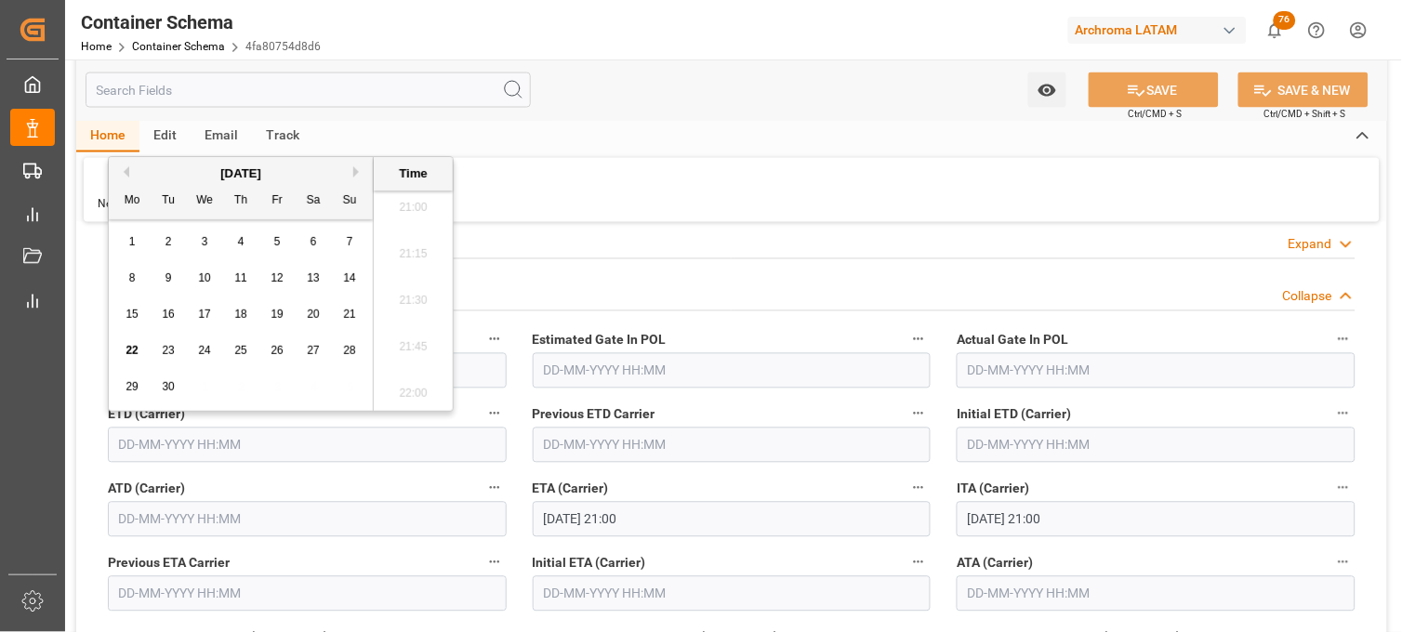
click at [203, 320] on span "17" at bounding box center [204, 314] width 12 height 13
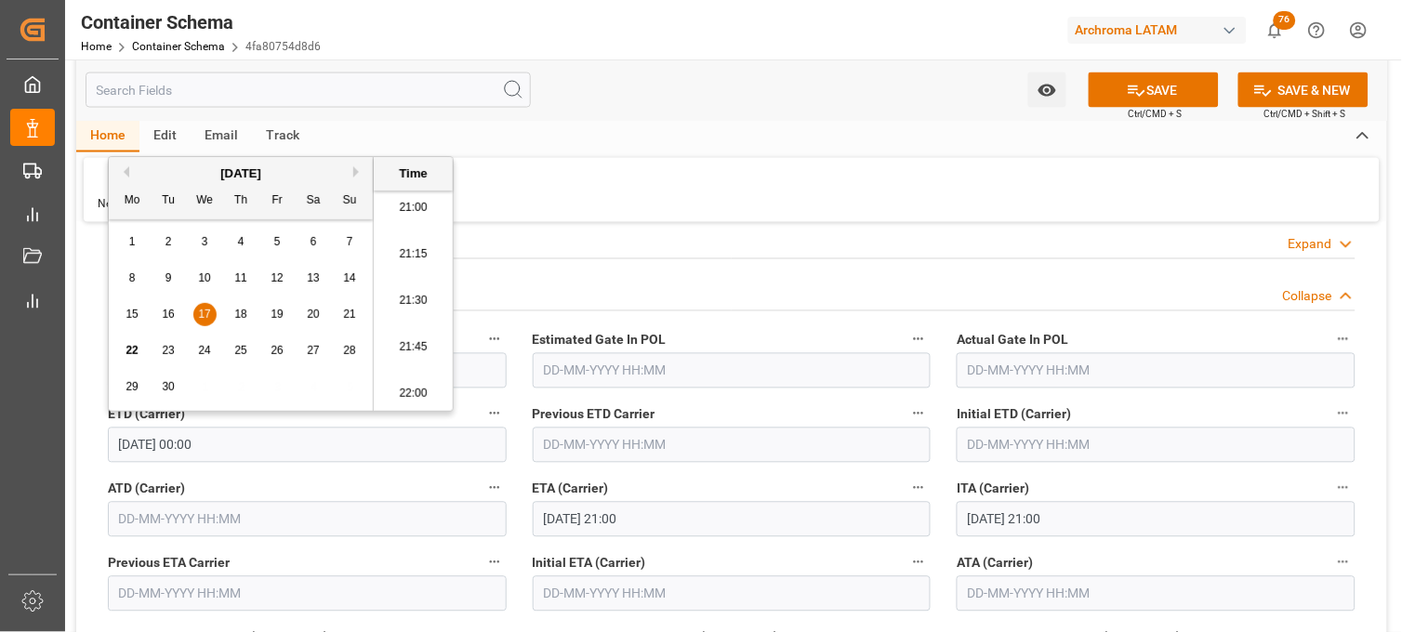
click at [402, 295] on li "21:30" at bounding box center [413, 301] width 79 height 47
type input "17-09-2025 21:30"
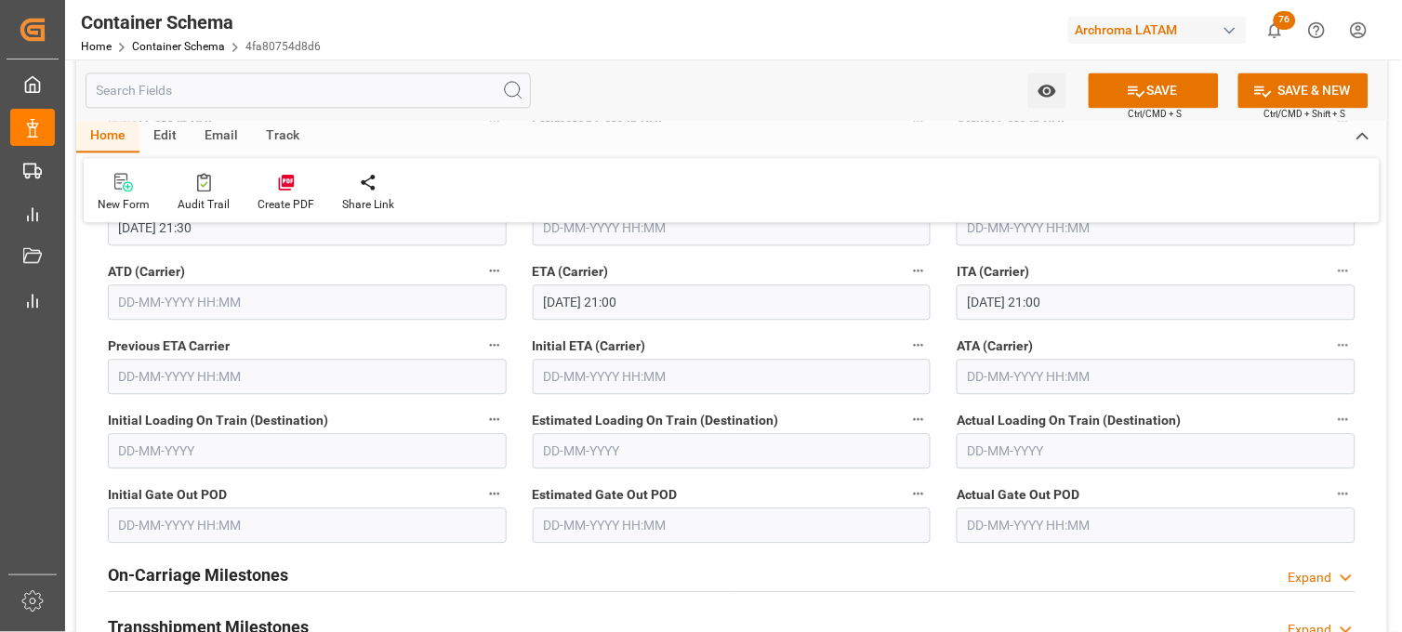
scroll to position [2479, 0]
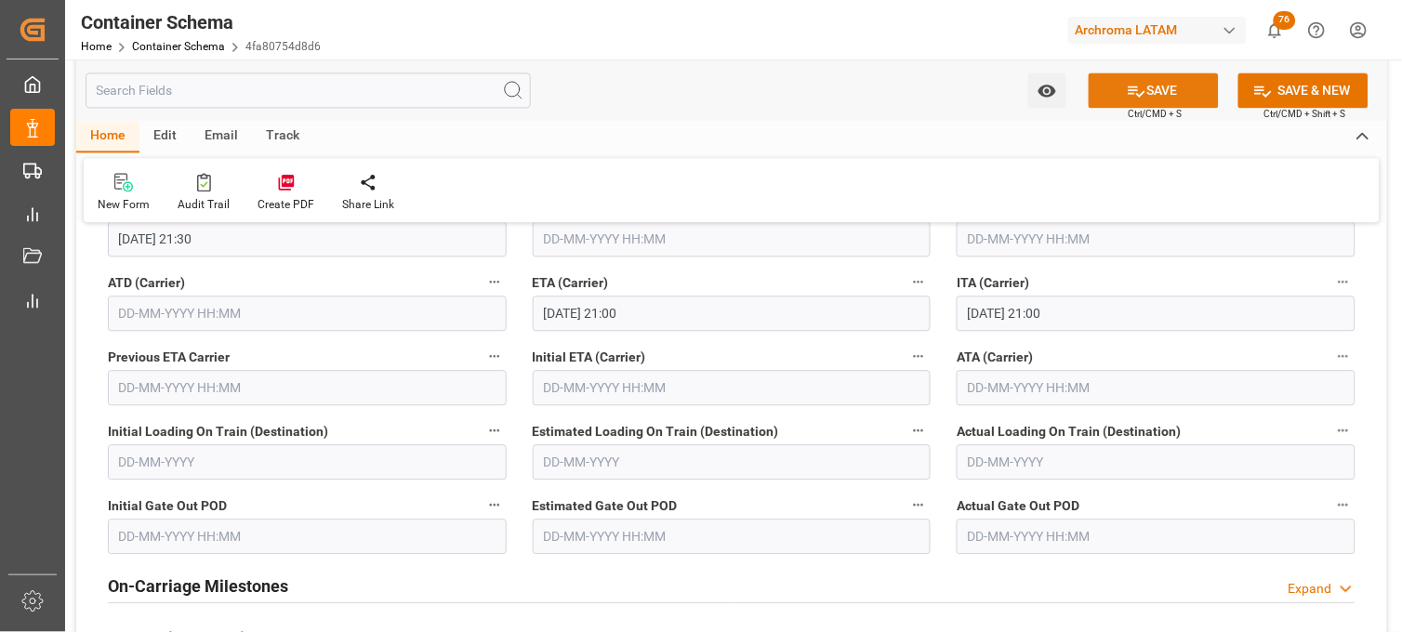
click at [1118, 95] on button "SAVE" at bounding box center [1154, 90] width 130 height 35
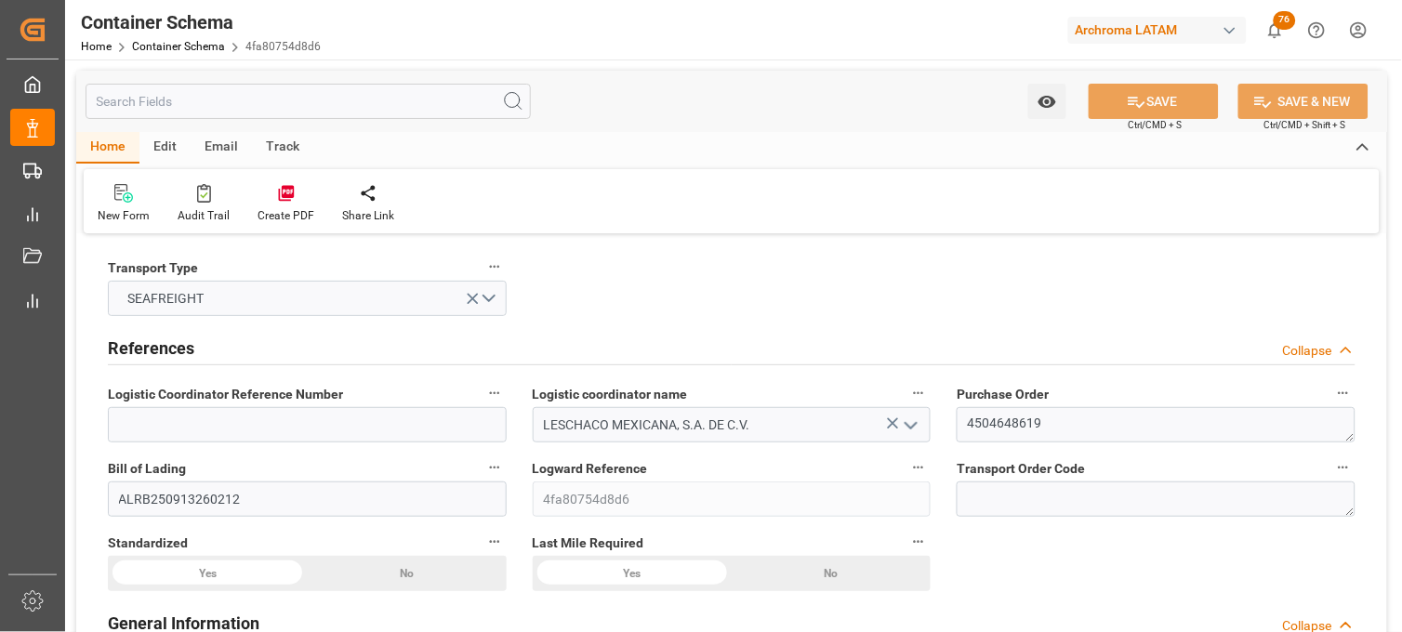
type input "0"
type input "7"
type input "1"
type input "12"
type input "300"
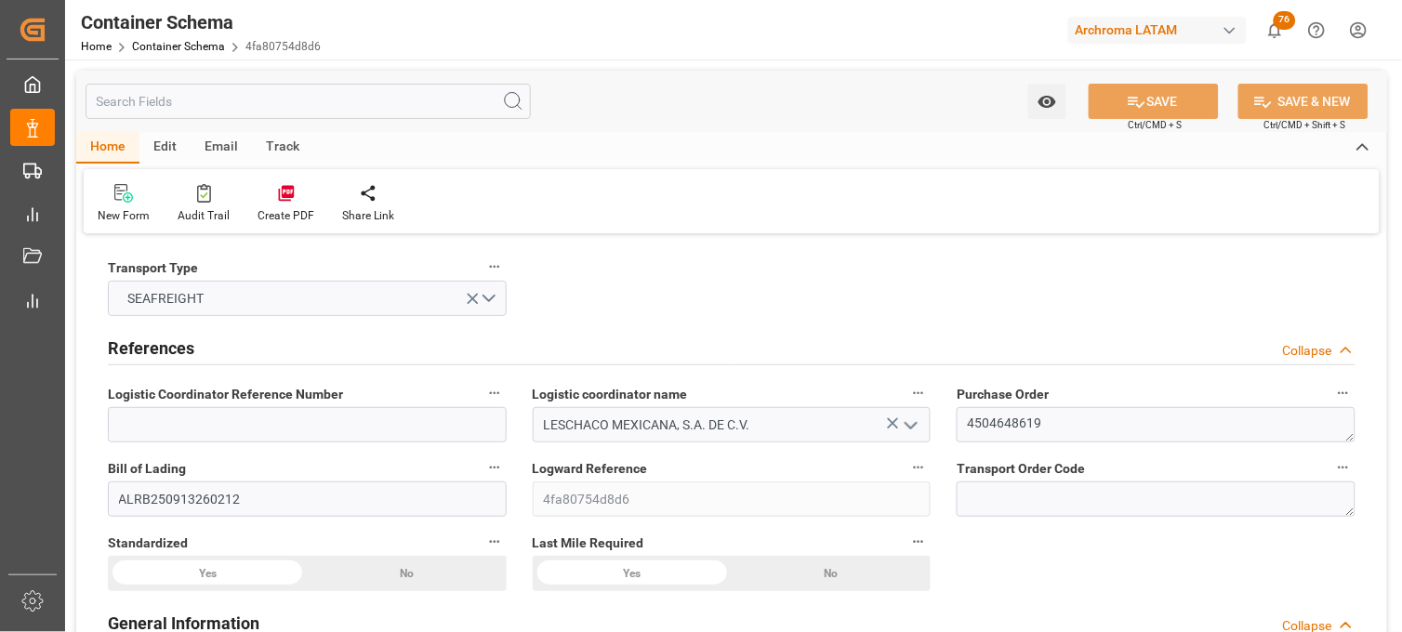
type input "321.3"
type input "MSC"
type input "Mediterranean Shipping Company"
type input "DEBRV"
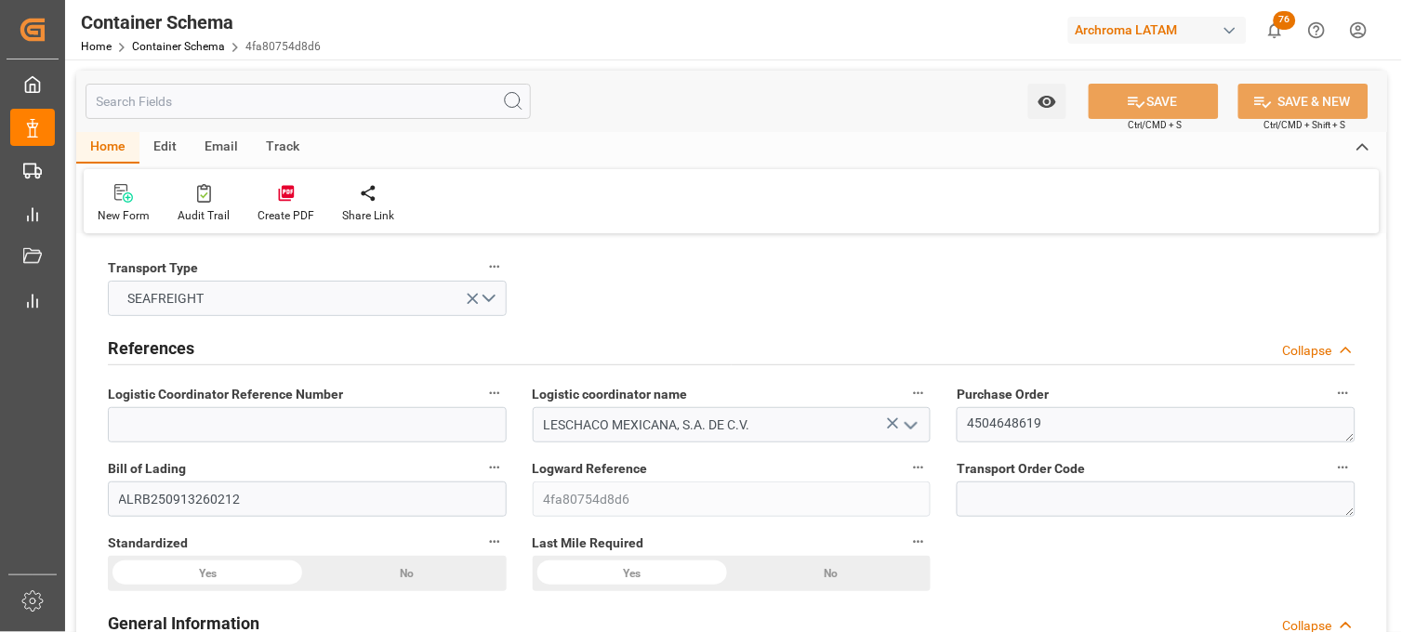
type input "MXVER"
type input "9254848"
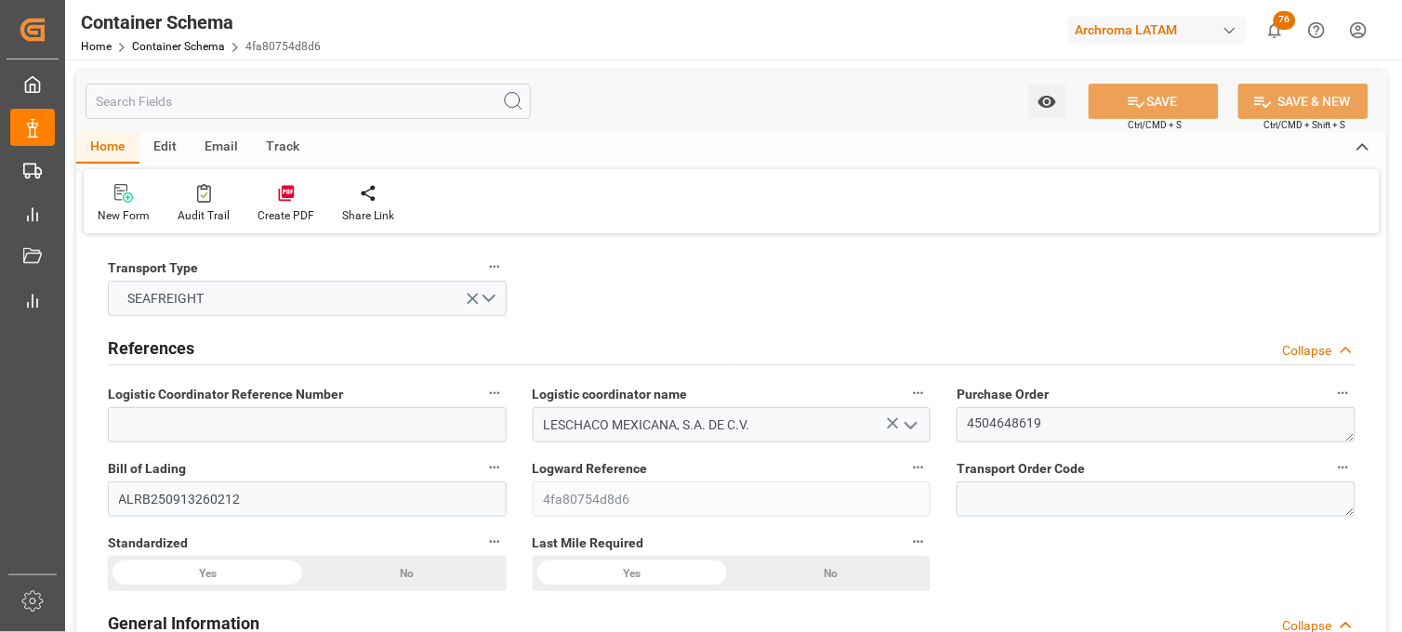
type input "9254848"
type input "[DATE] 21:30"
type input "[DATE]"
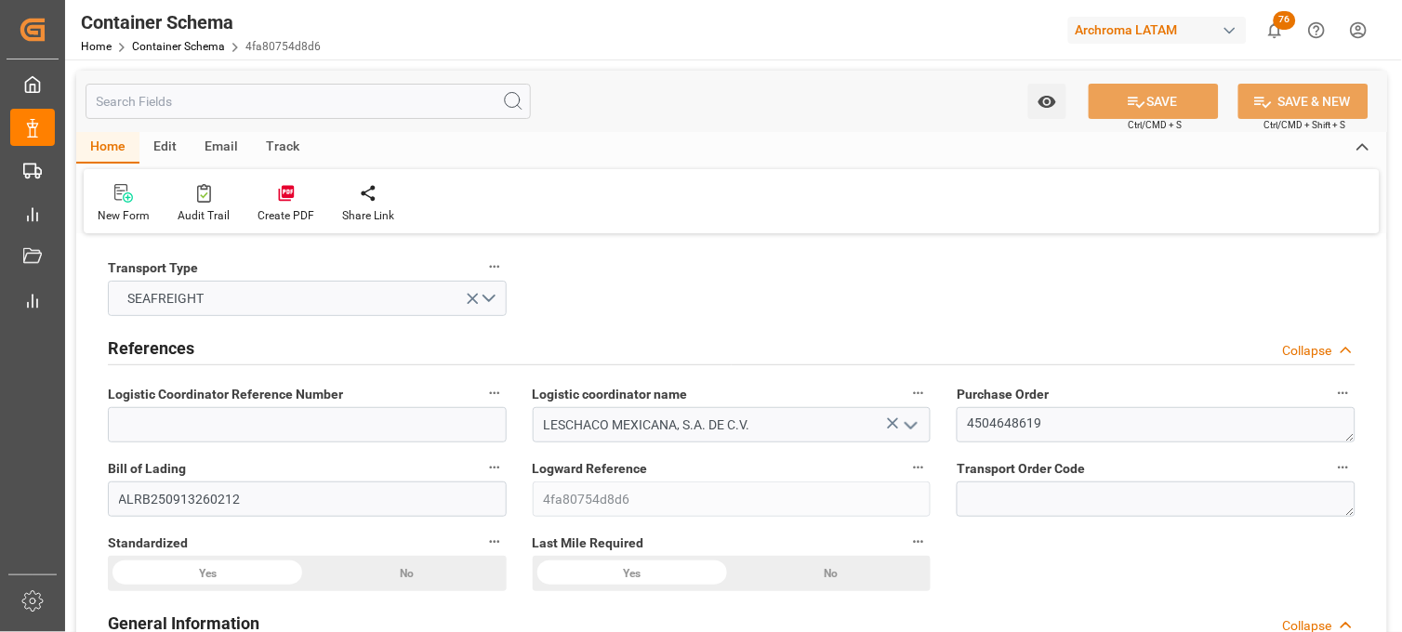
type input "[DATE] 21:00"
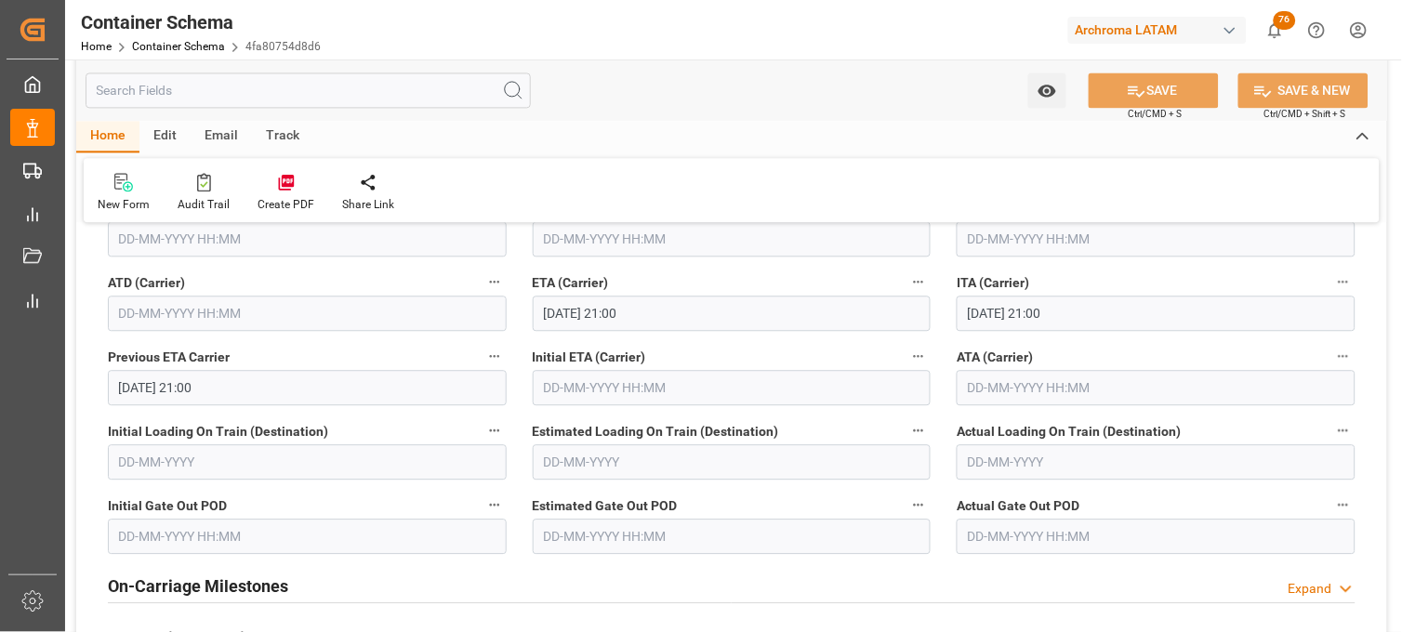
scroll to position [2376, 0]
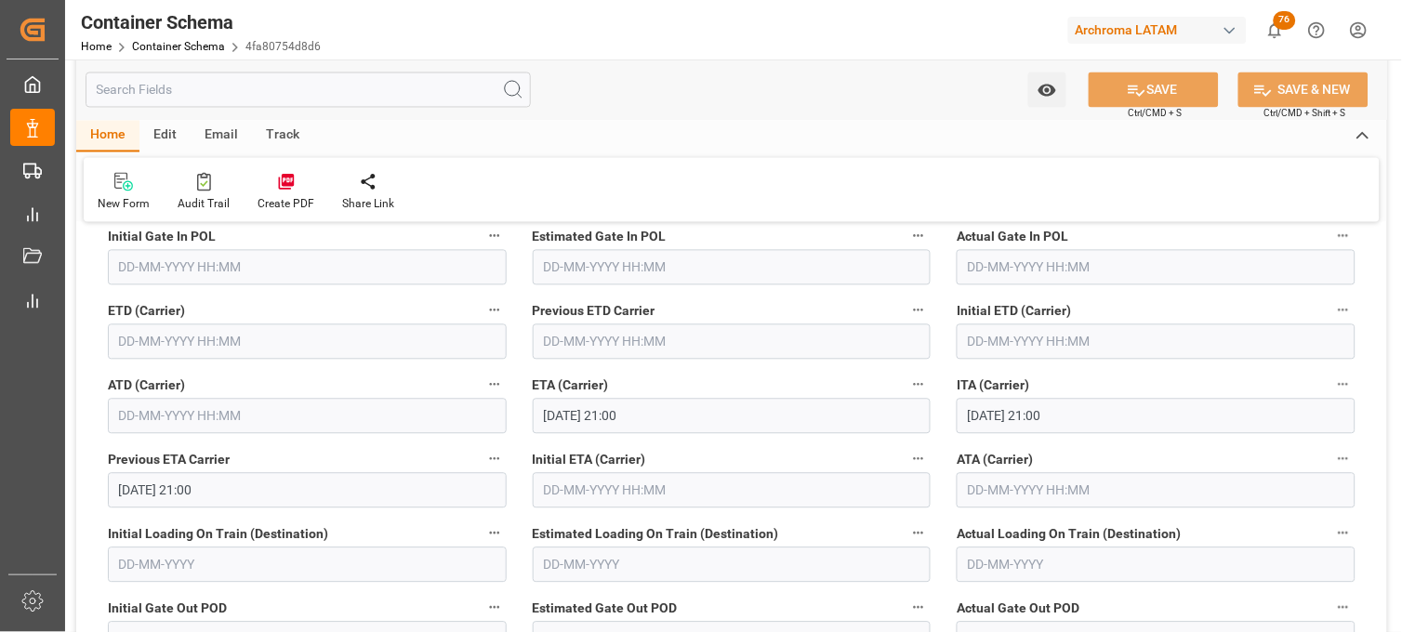
click at [281, 344] on input "text" at bounding box center [307, 342] width 399 height 35
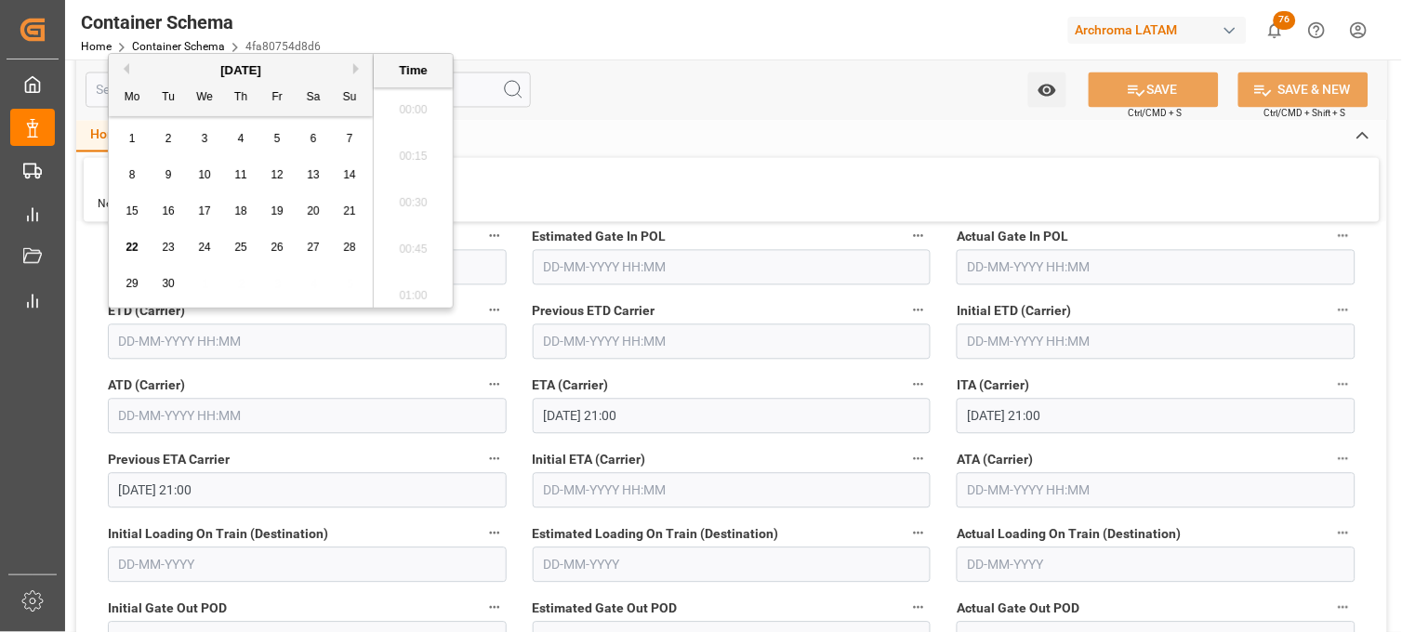
scroll to position [3912, 0]
click at [206, 214] on span "17" at bounding box center [204, 211] width 12 height 13
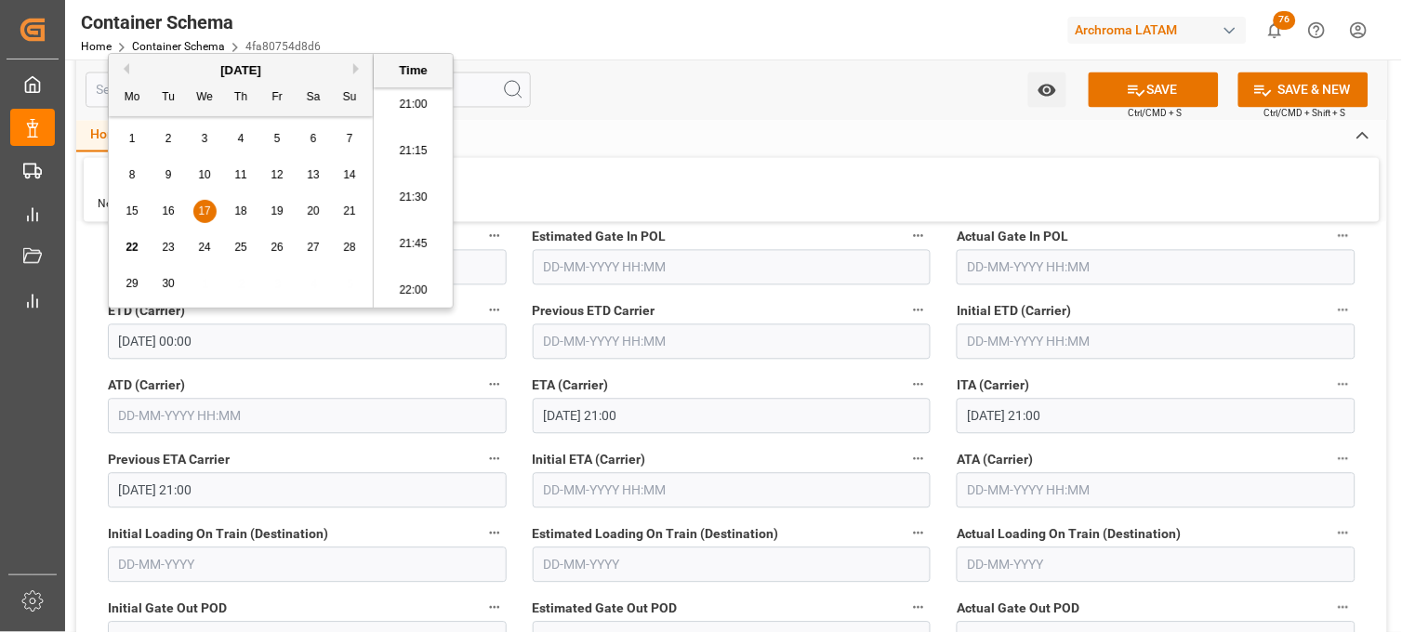
click at [423, 110] on li "21:00" at bounding box center [413, 105] width 79 height 47
type input "[DATE] 21:00"
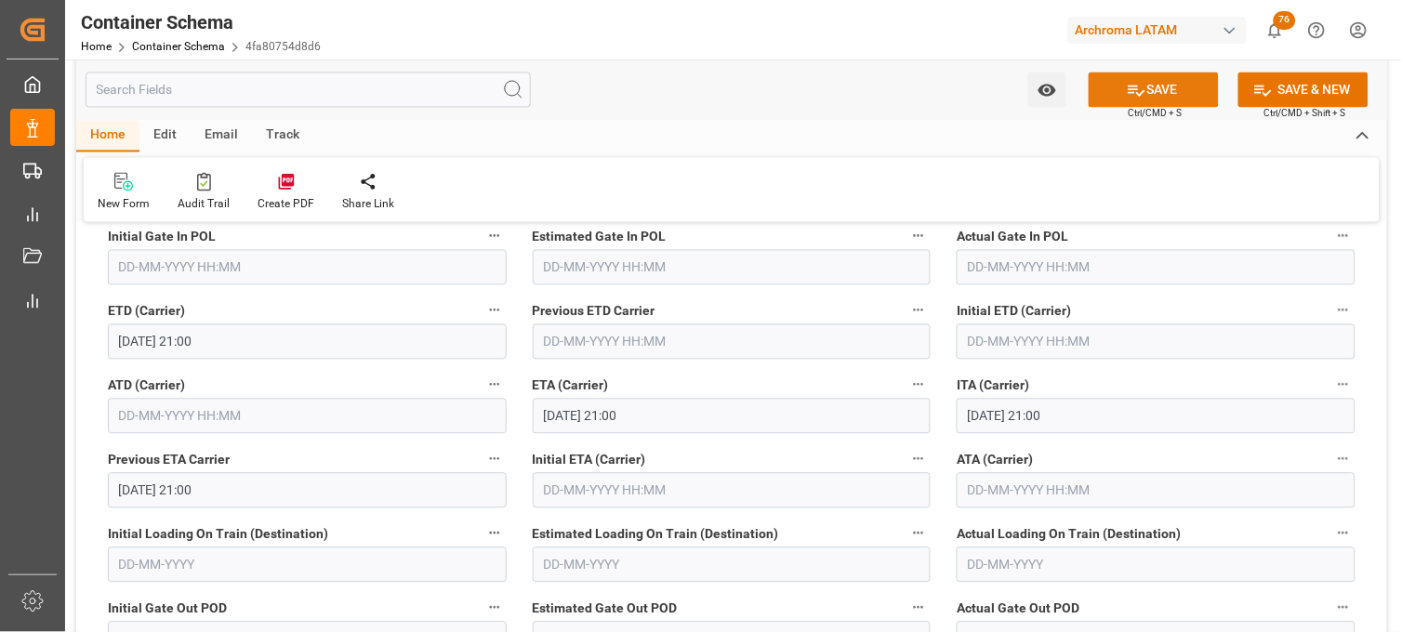
click at [1159, 97] on button "SAVE" at bounding box center [1154, 90] width 130 height 35
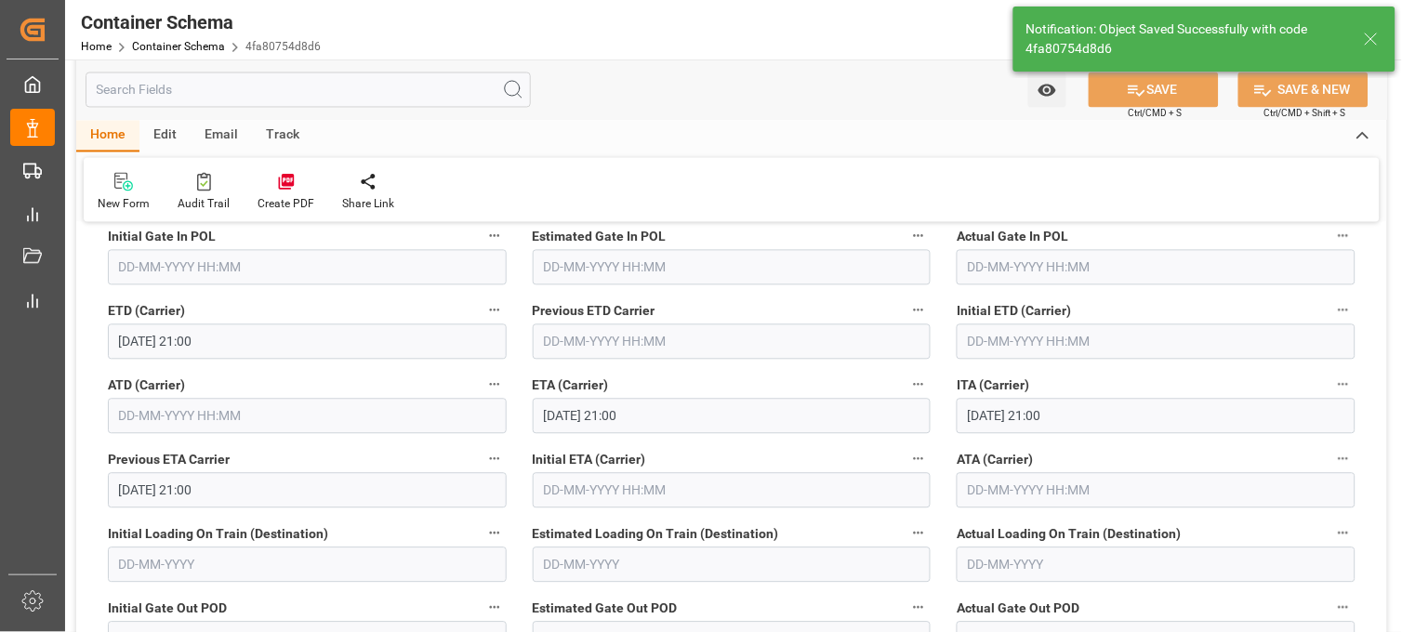
type input "[DATE] 00:00"
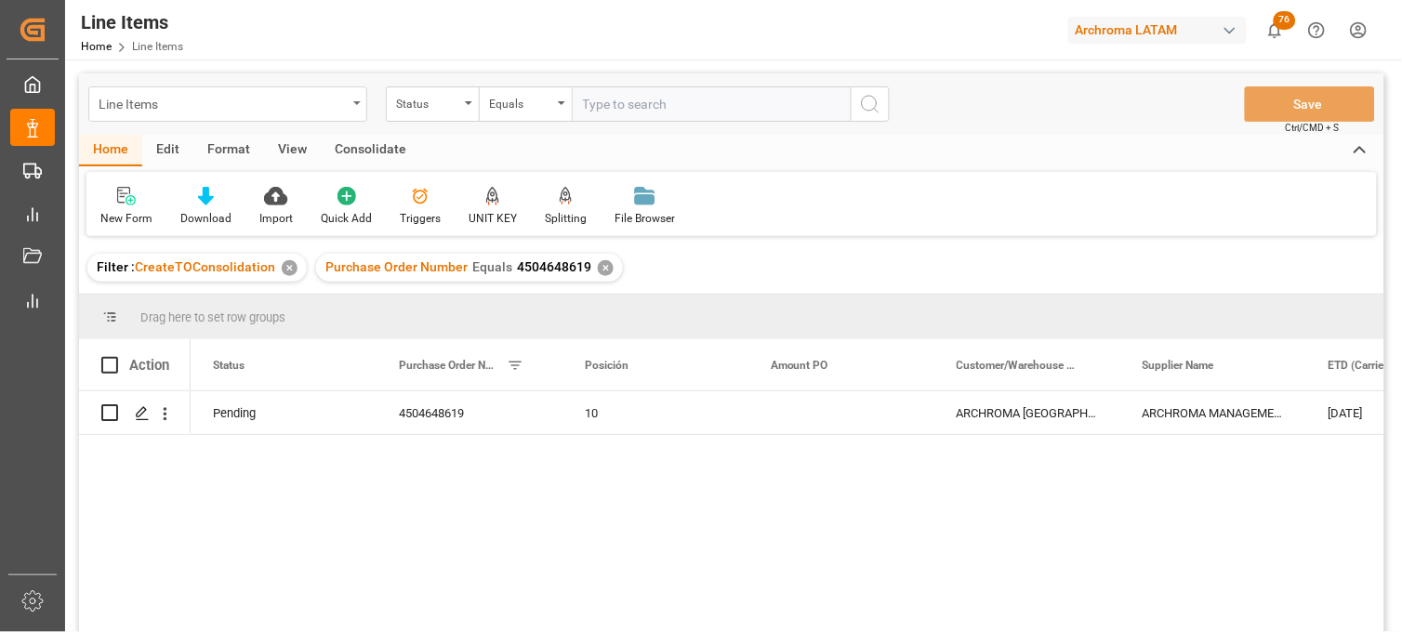
drag, startPoint x: 143, startPoint y: 99, endPoint x: 136, endPoint y: 113, distance: 15.8
click at [143, 99] on div "Line Items" at bounding box center [223, 102] width 248 height 23
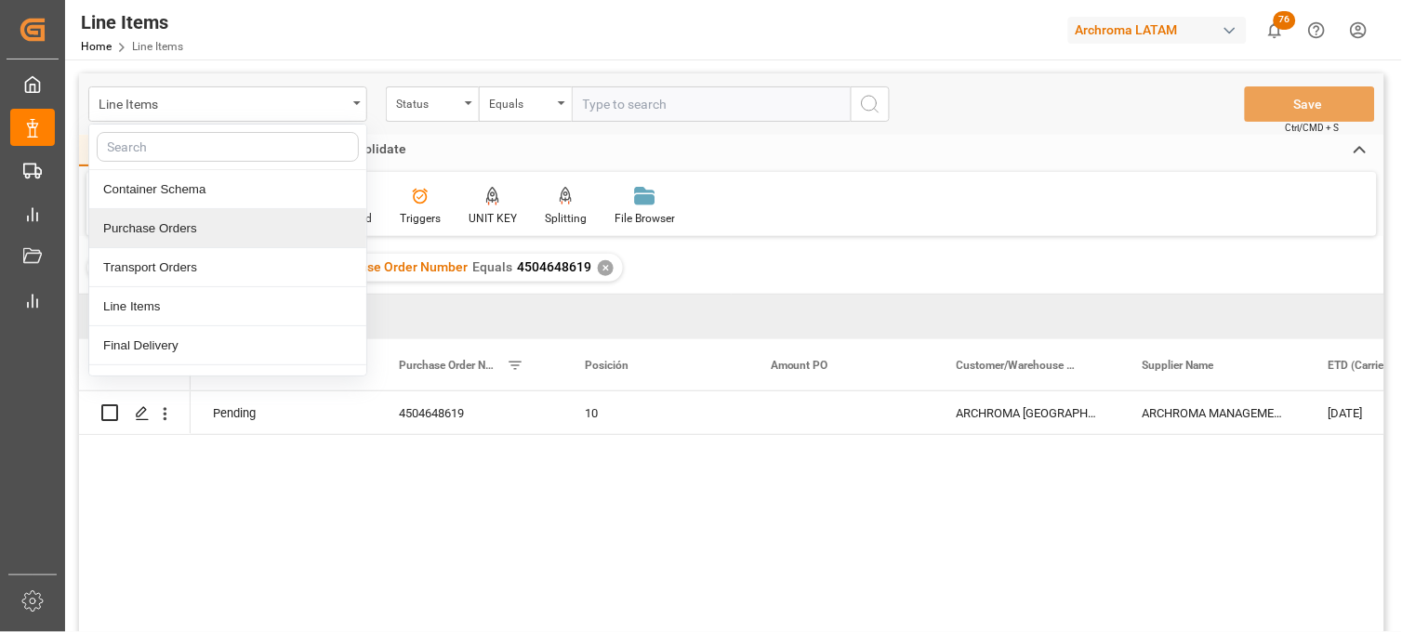
click at [160, 228] on div "Purchase Orders" at bounding box center [227, 228] width 277 height 39
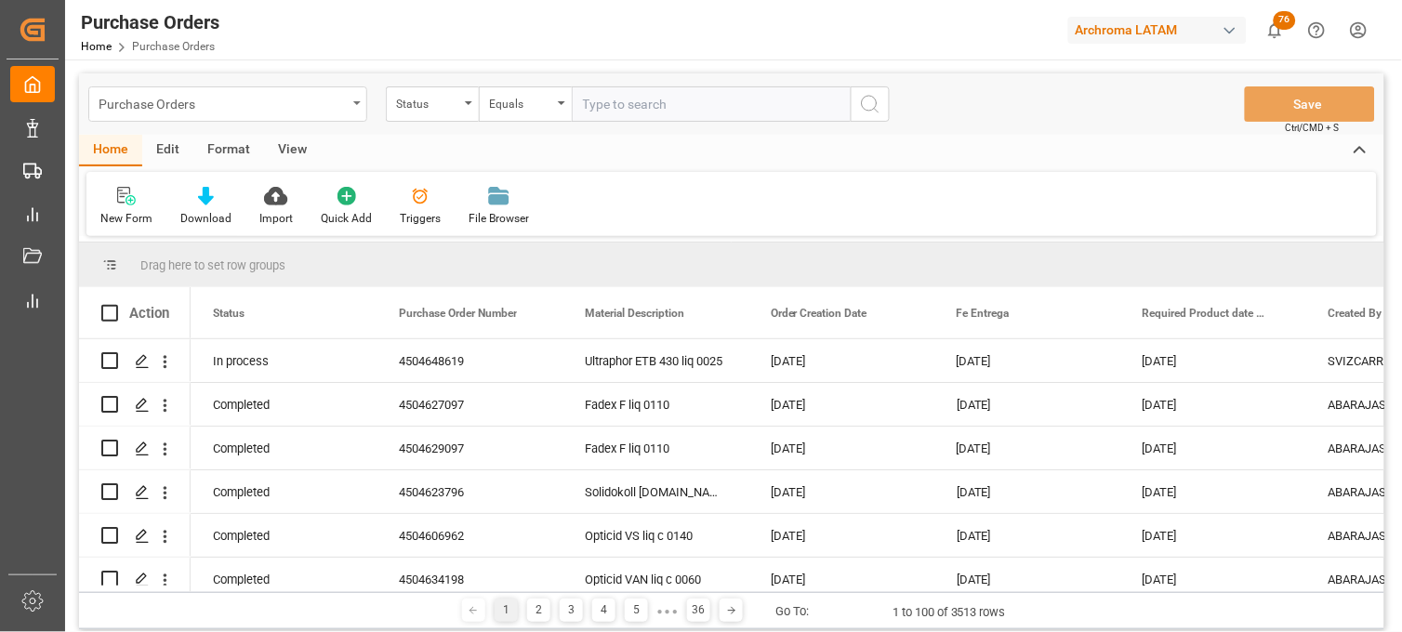
click at [234, 98] on div "Purchase Orders" at bounding box center [223, 102] width 248 height 23
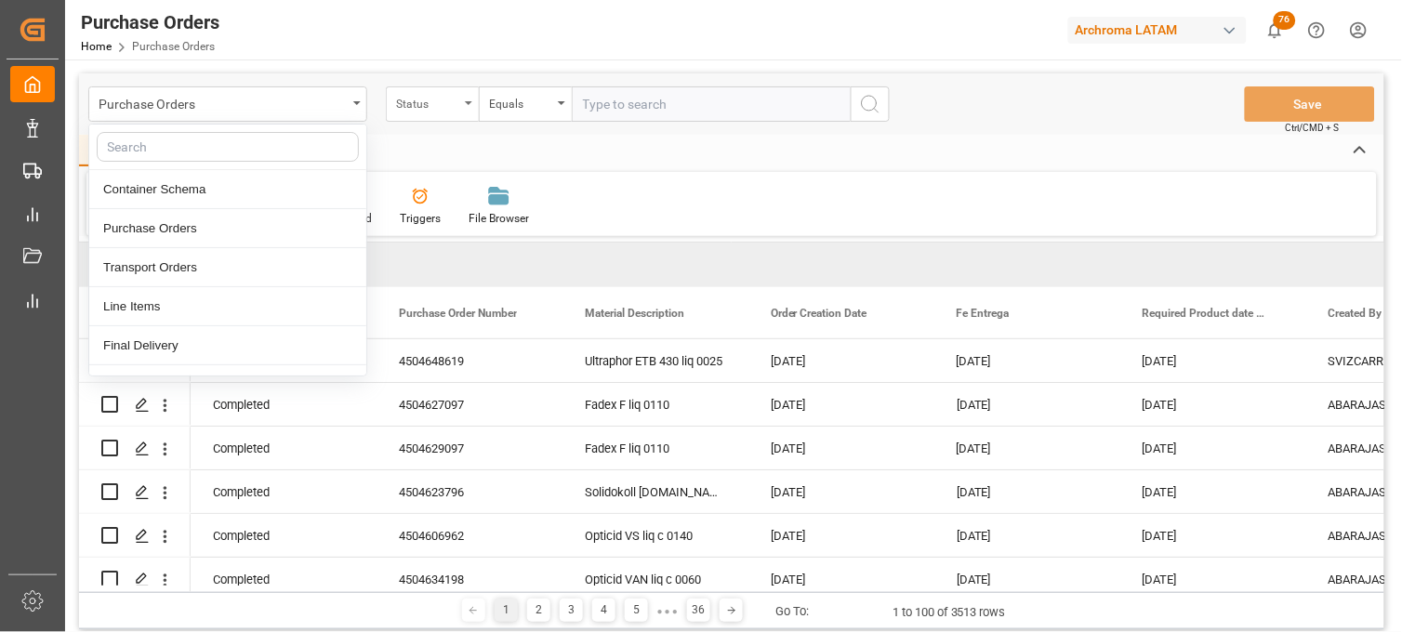
drag, startPoint x: 415, startPoint y: 100, endPoint x: 428, endPoint y: 106, distance: 14.2
click at [419, 100] on div "Status" at bounding box center [427, 101] width 63 height 21
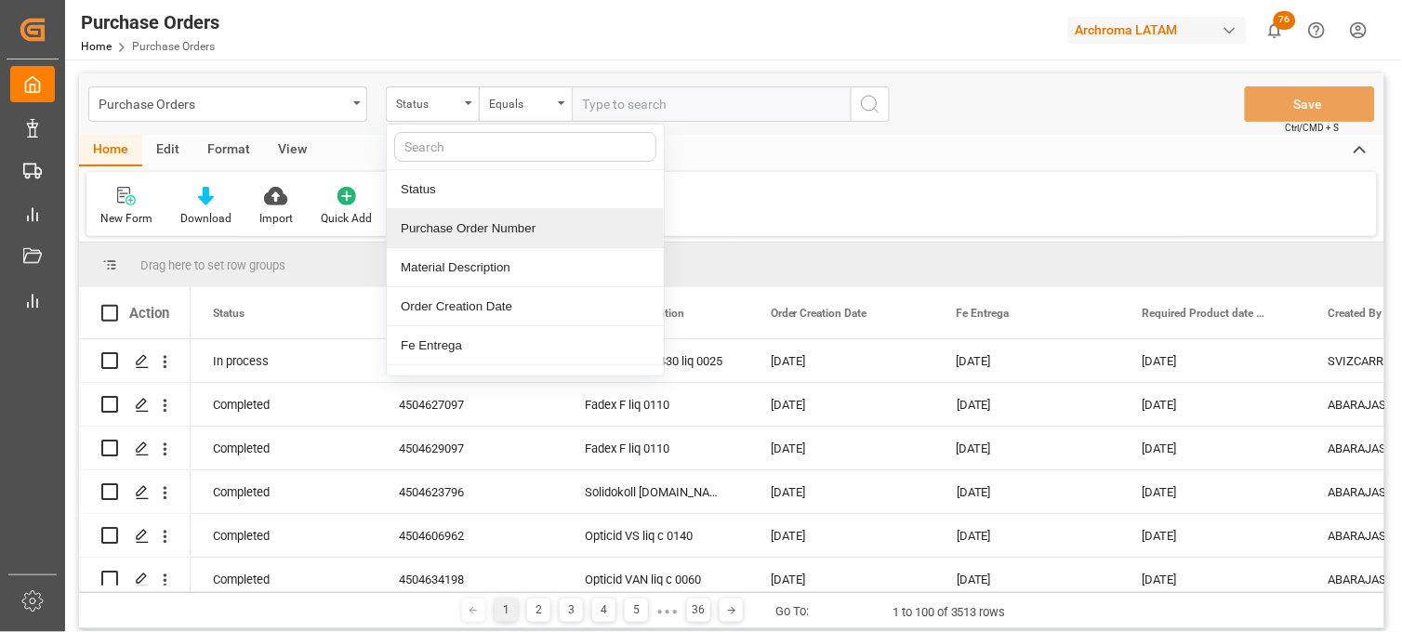
drag, startPoint x: 431, startPoint y: 234, endPoint x: 584, endPoint y: 137, distance: 181.9
click at [434, 233] on div "Purchase Order Number" at bounding box center [525, 228] width 277 height 39
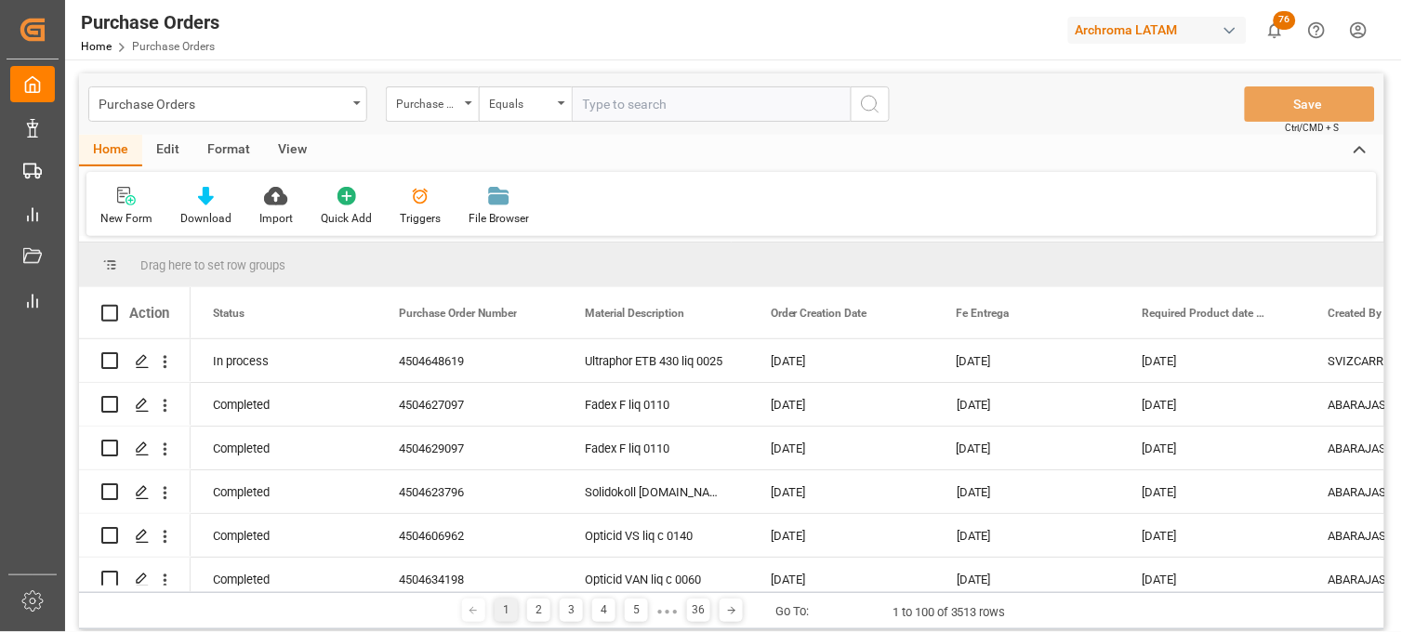
click at [611, 110] on input "text" at bounding box center [711, 103] width 279 height 35
paste input "4504650938"
type input "4504650938"
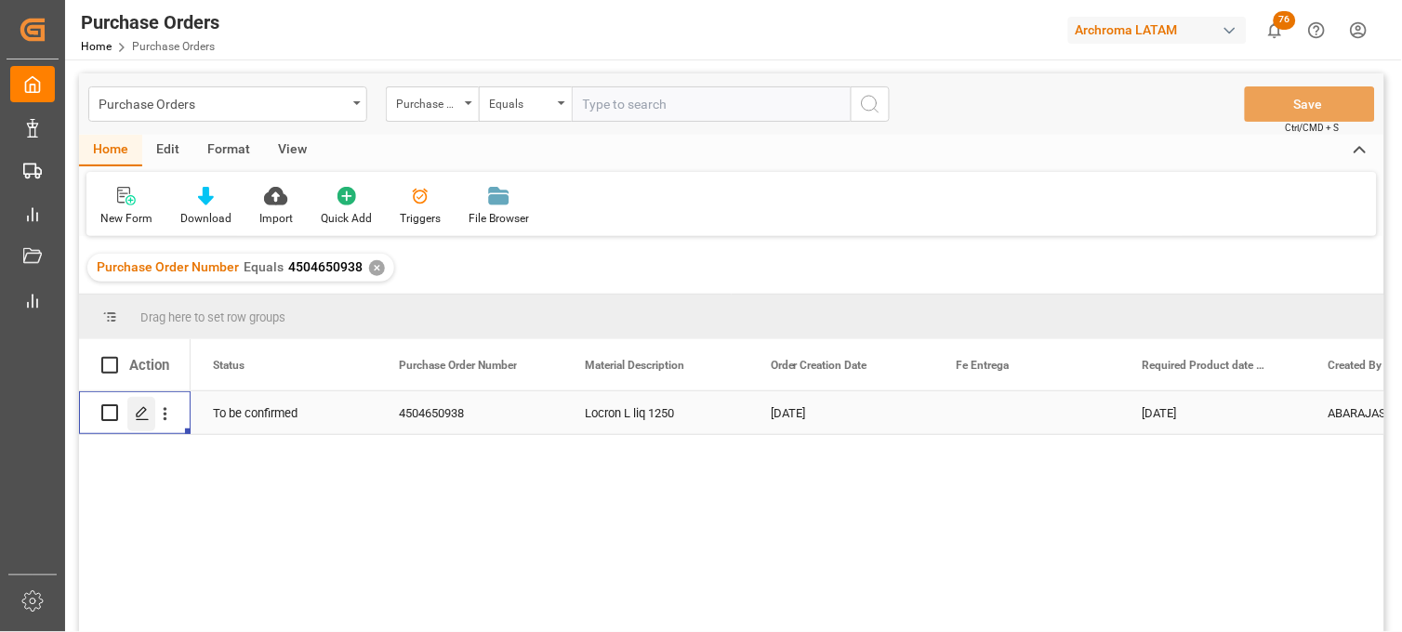
click at [141, 415] on icon "Press SPACE to select this row." at bounding box center [142, 413] width 15 height 15
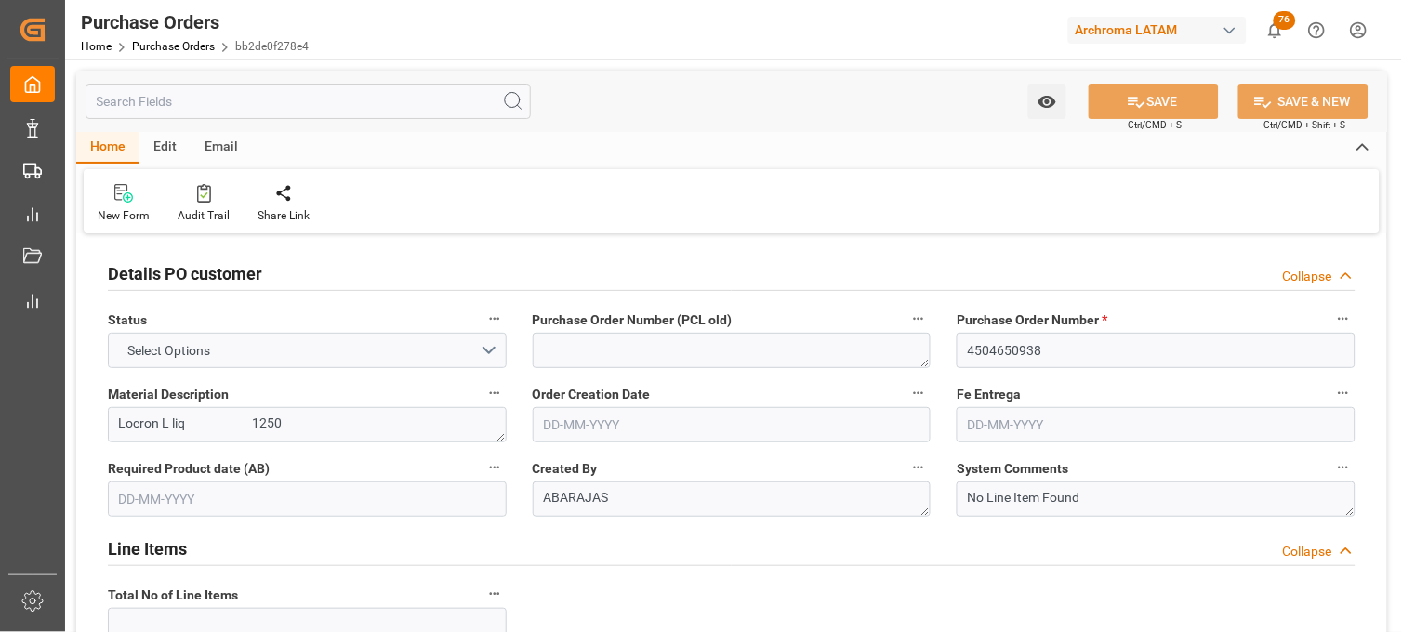
type input "1"
type input "01-08-2025"
type input "01-11-2025"
type input "[DATE]"
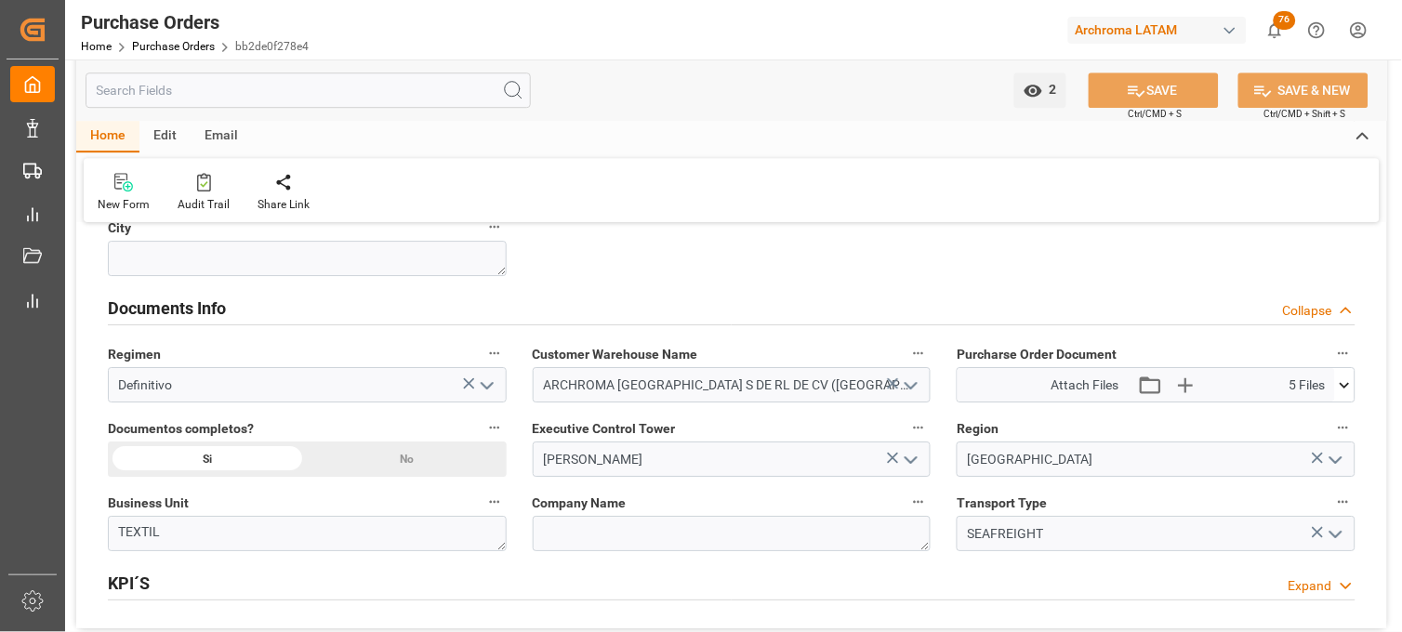
scroll to position [1343, 0]
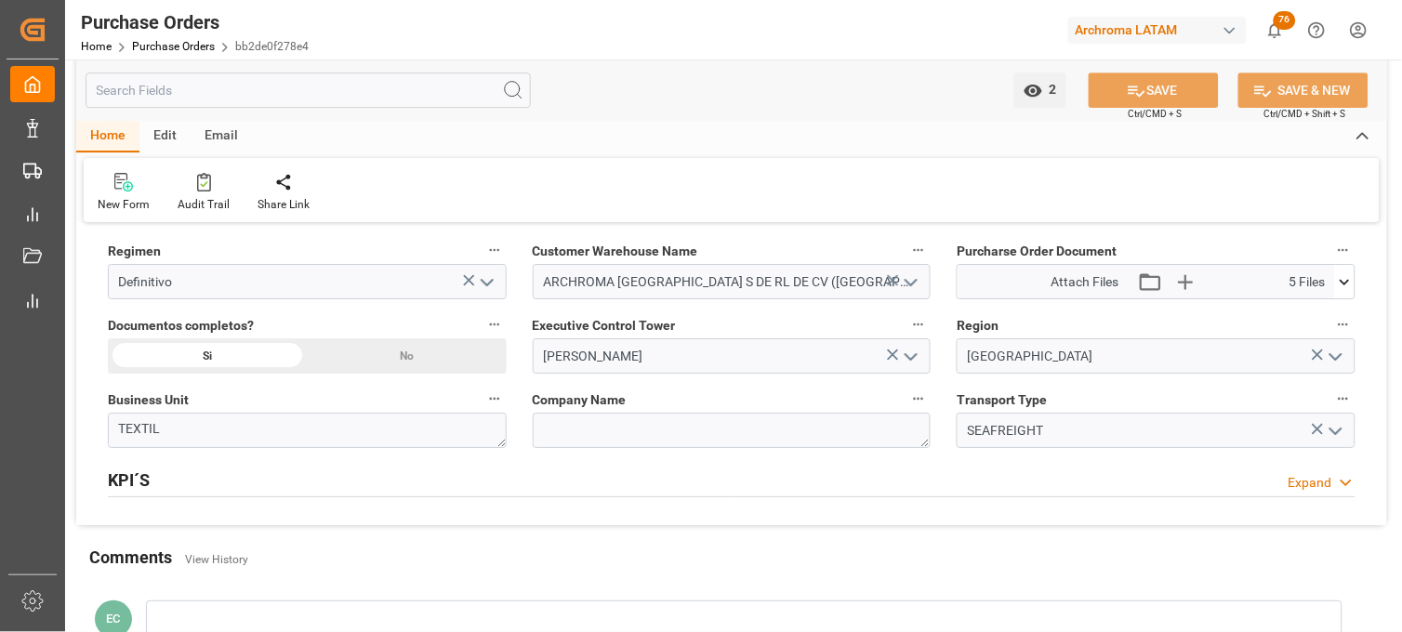
click at [1349, 291] on icon at bounding box center [1346, 282] width 20 height 20
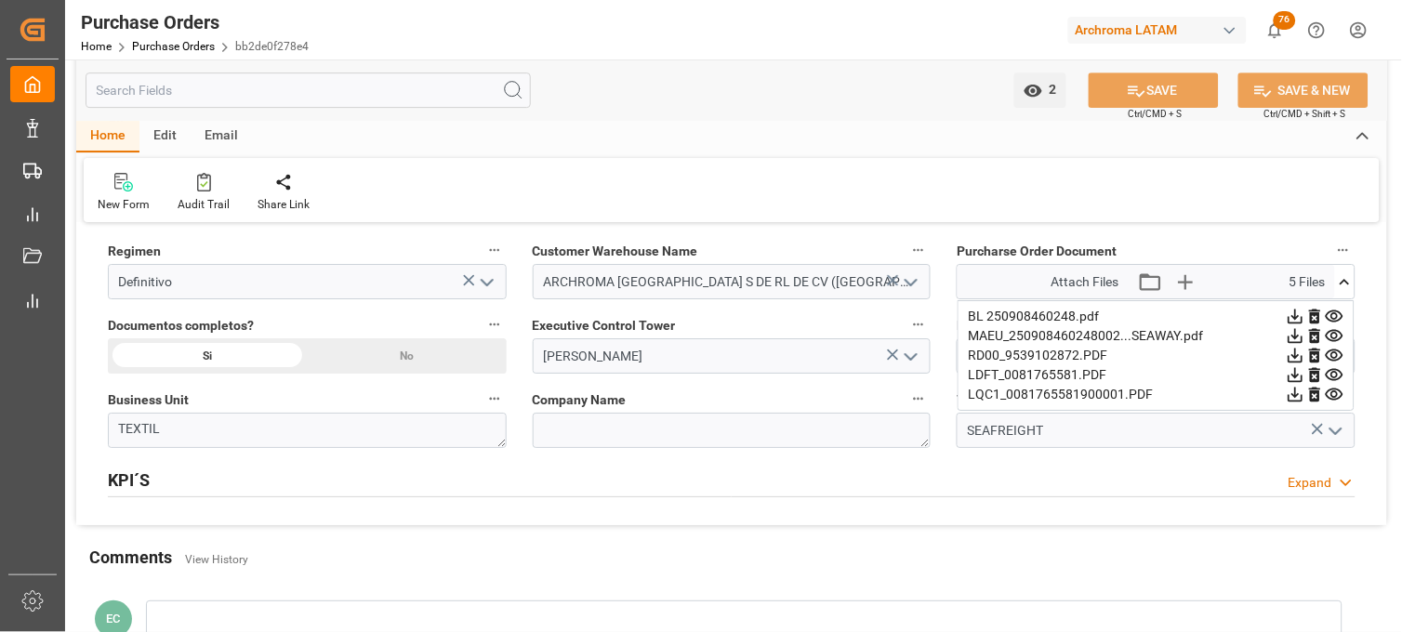
click at [1336, 317] on icon at bounding box center [1335, 317] width 20 height 20
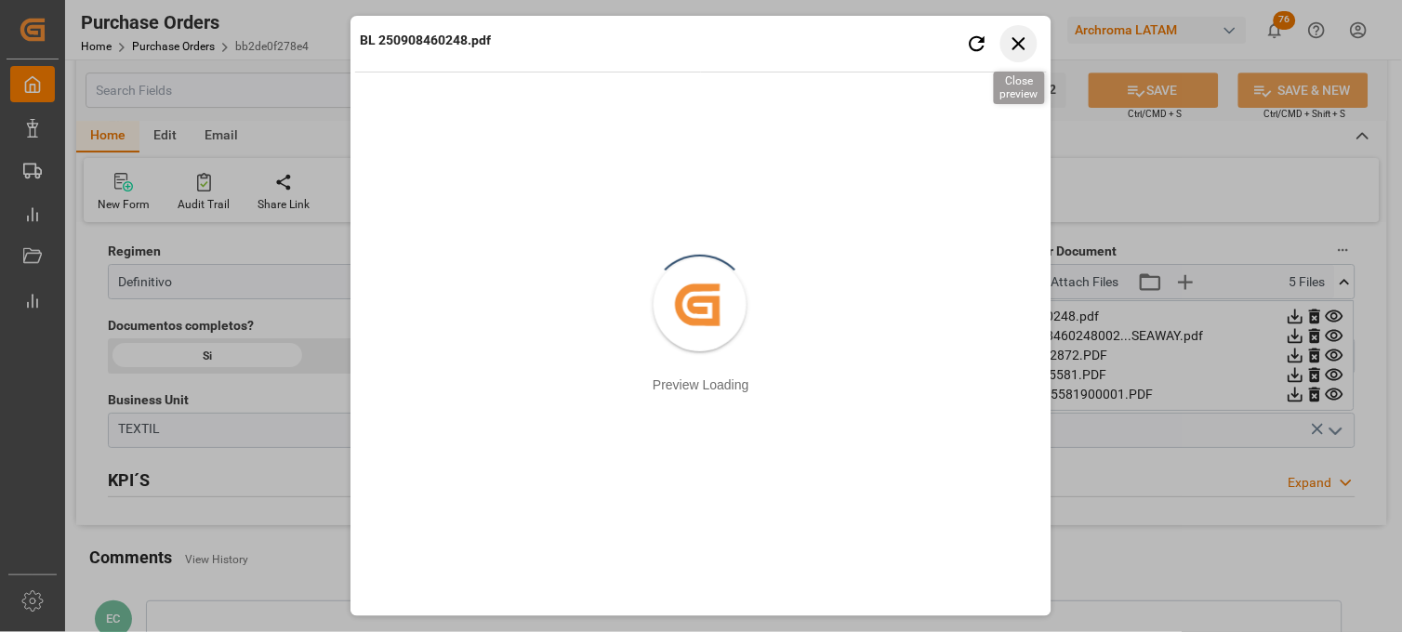
click at [1019, 49] on icon "button" at bounding box center [1019, 43] width 23 height 23
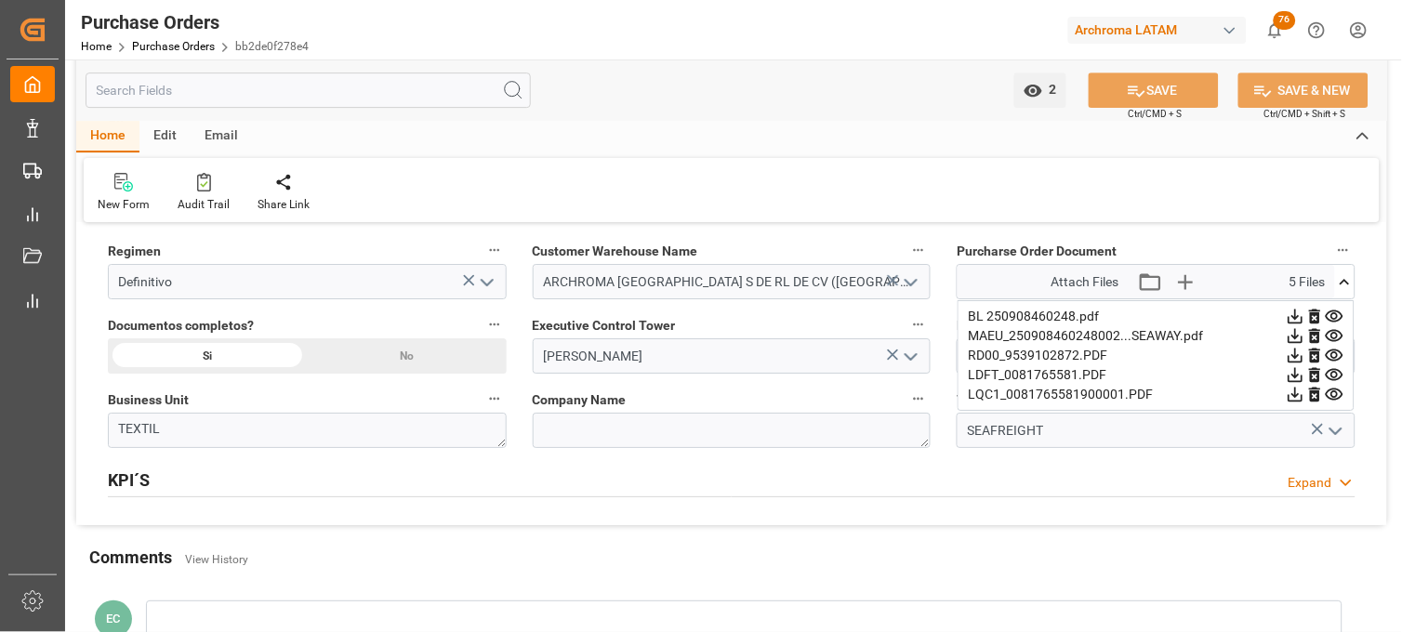
click at [1336, 354] on icon at bounding box center [1335, 356] width 20 height 20
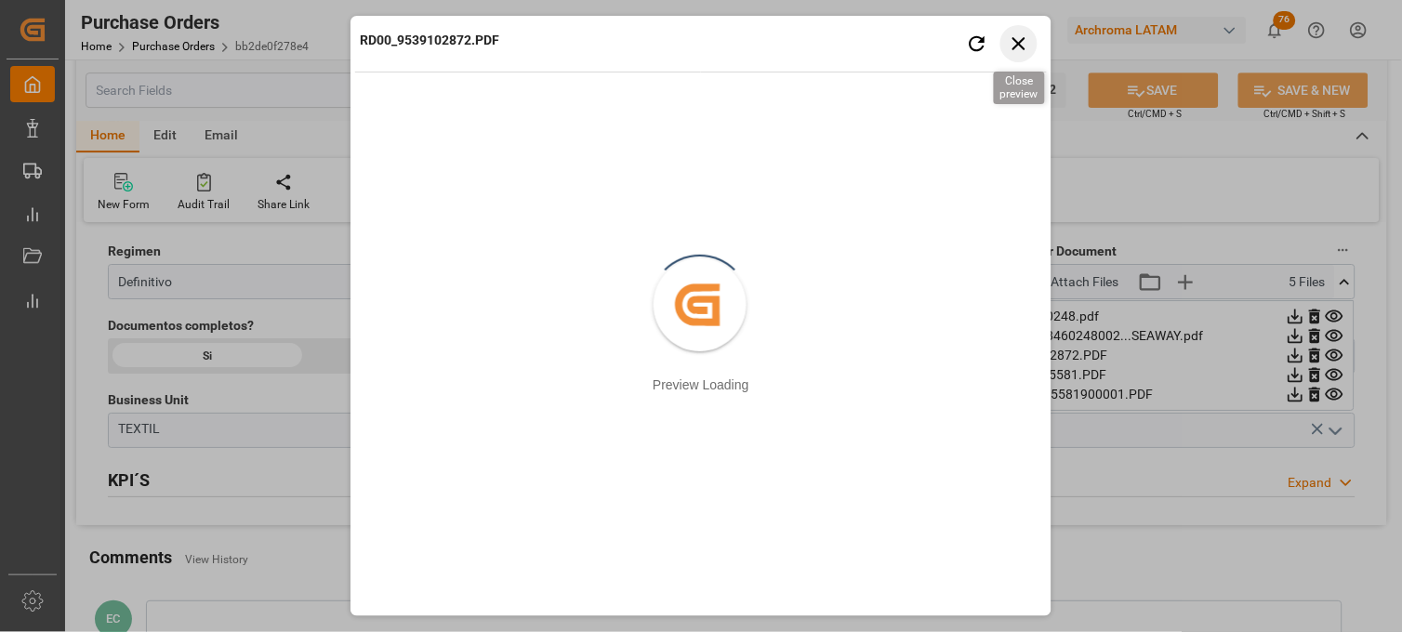
click at [1018, 44] on icon "button" at bounding box center [1019, 43] width 13 height 13
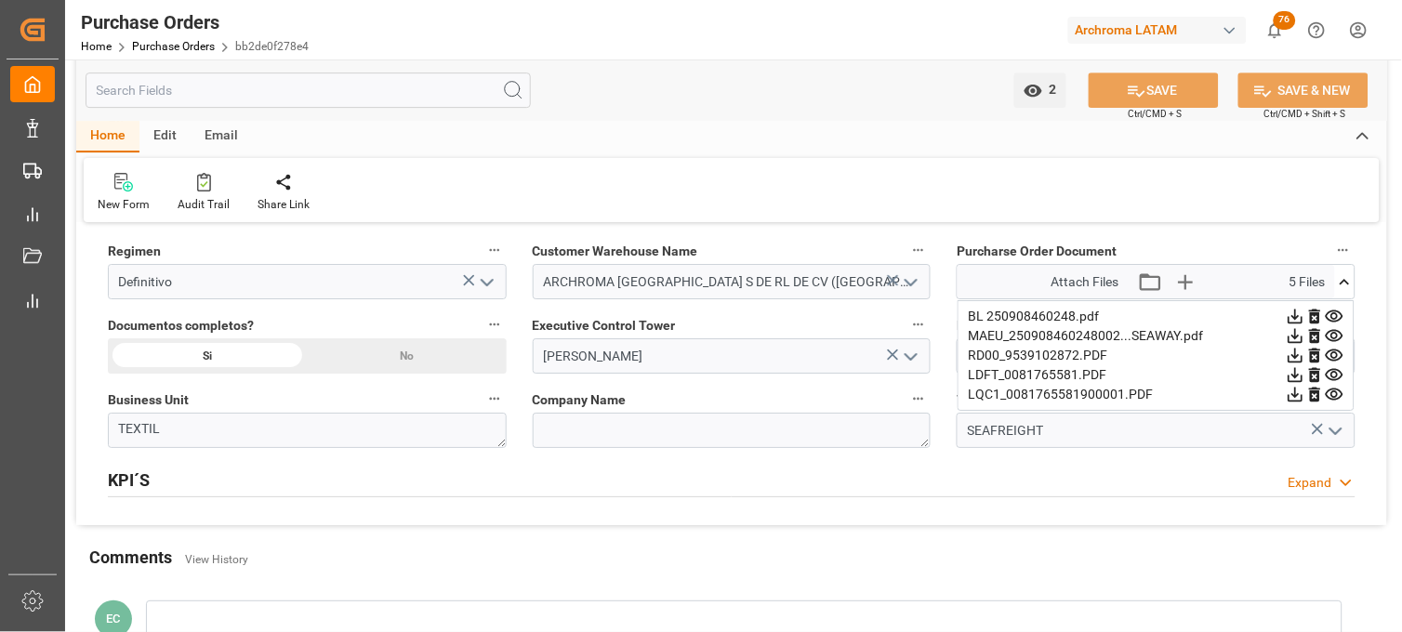
click at [1337, 335] on icon at bounding box center [1335, 336] width 18 height 12
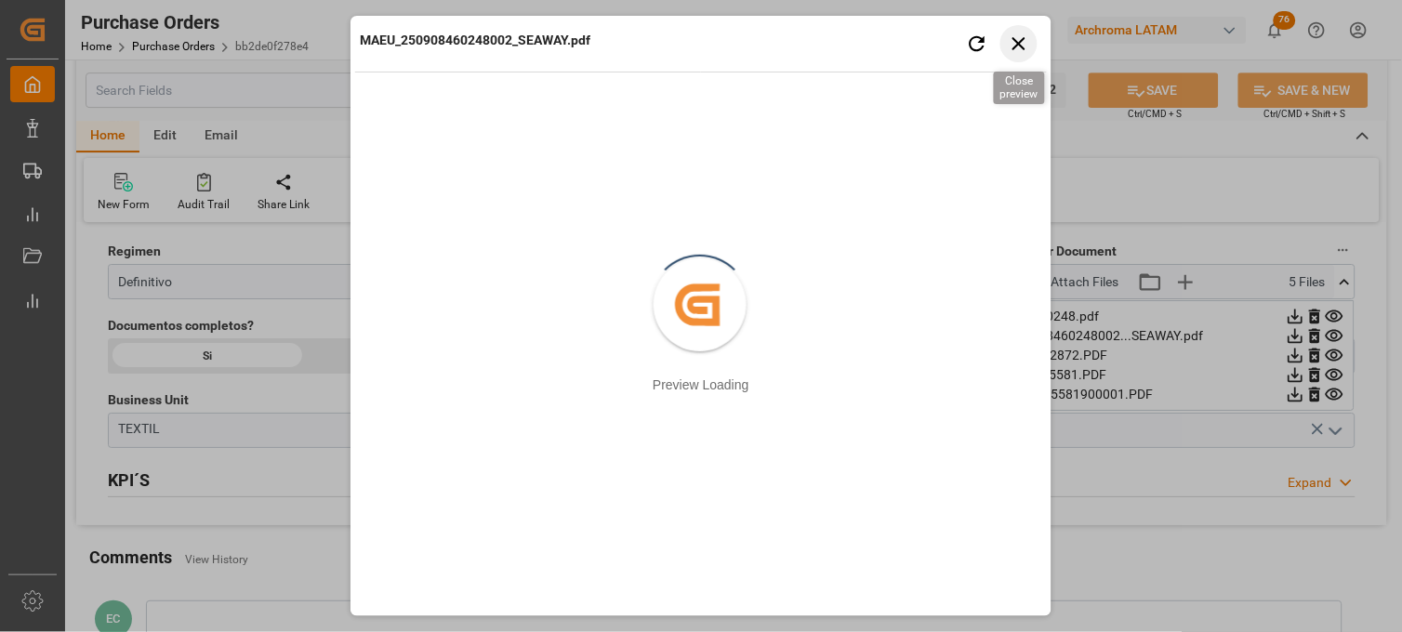
click at [1020, 42] on icon "button" at bounding box center [1019, 43] width 13 height 13
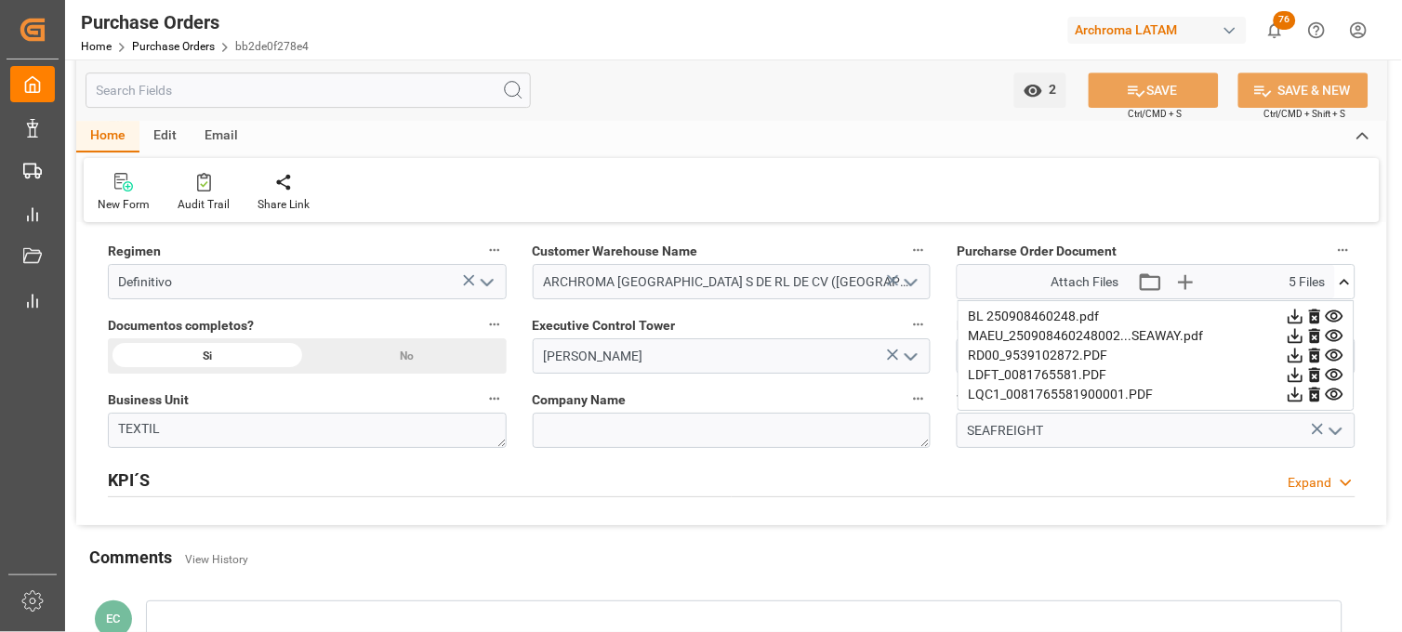
click at [1346, 284] on icon at bounding box center [1346, 282] width 20 height 20
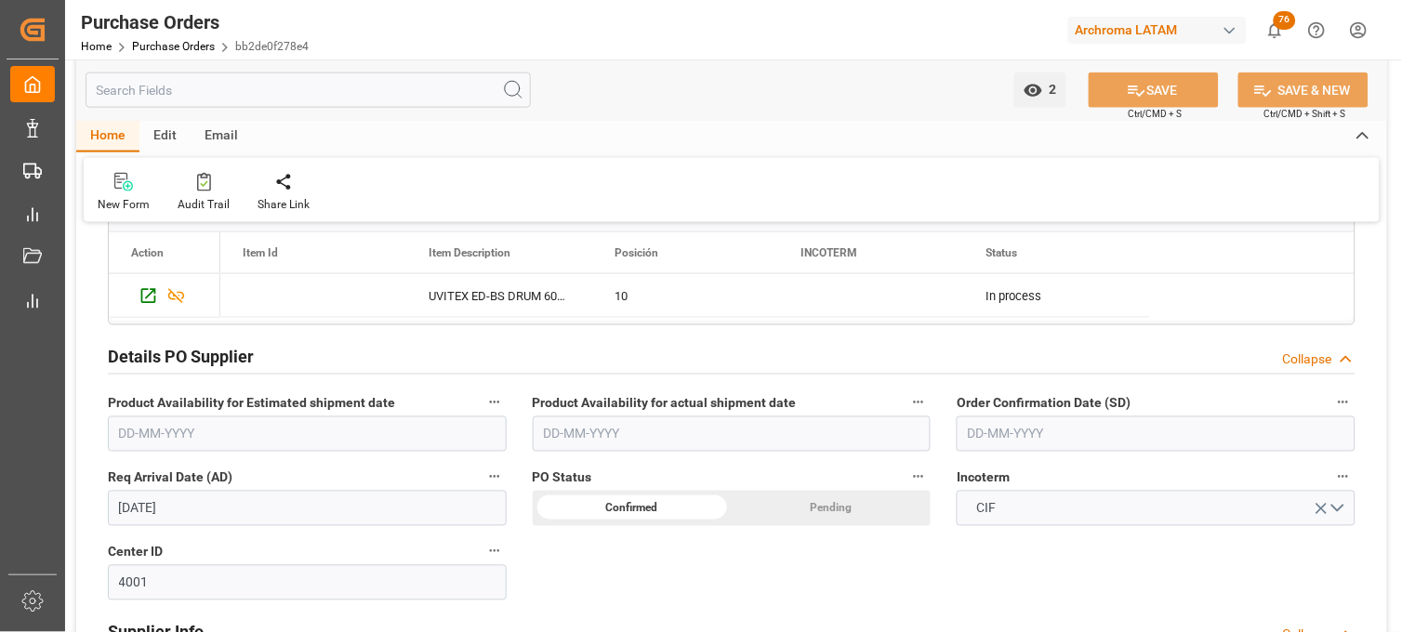
scroll to position [619, 0]
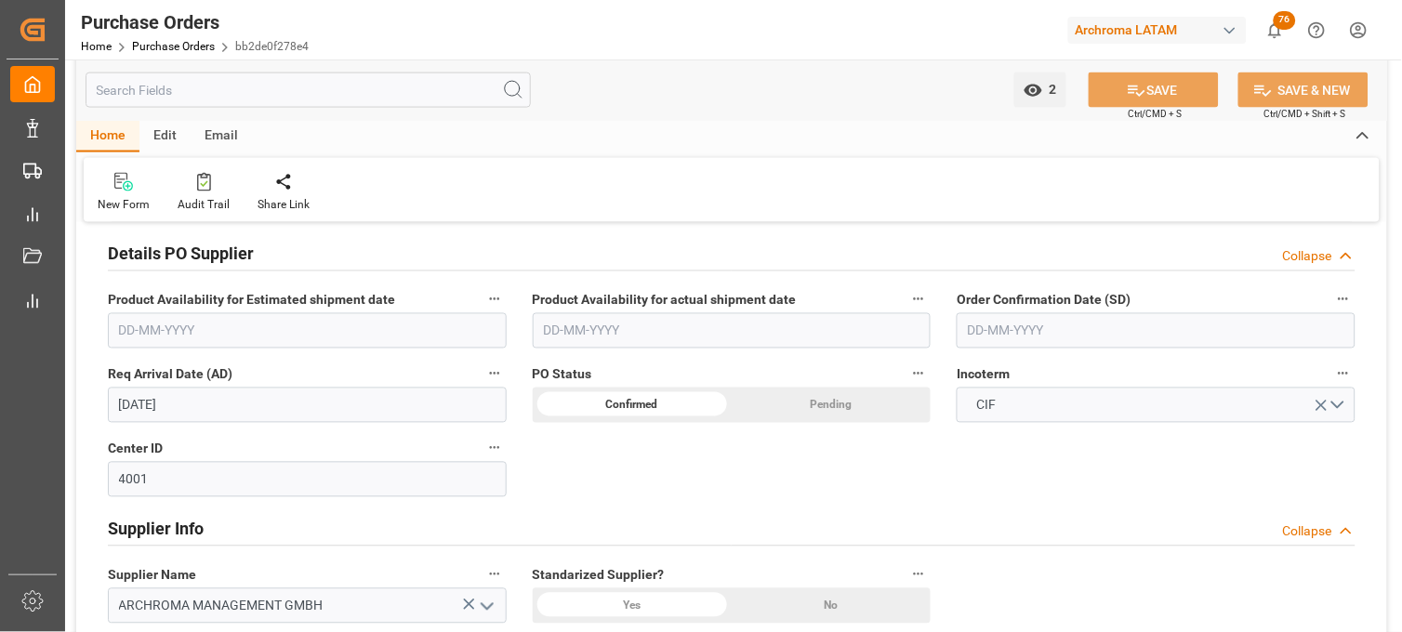
click at [1010, 319] on input "text" at bounding box center [1156, 330] width 399 height 35
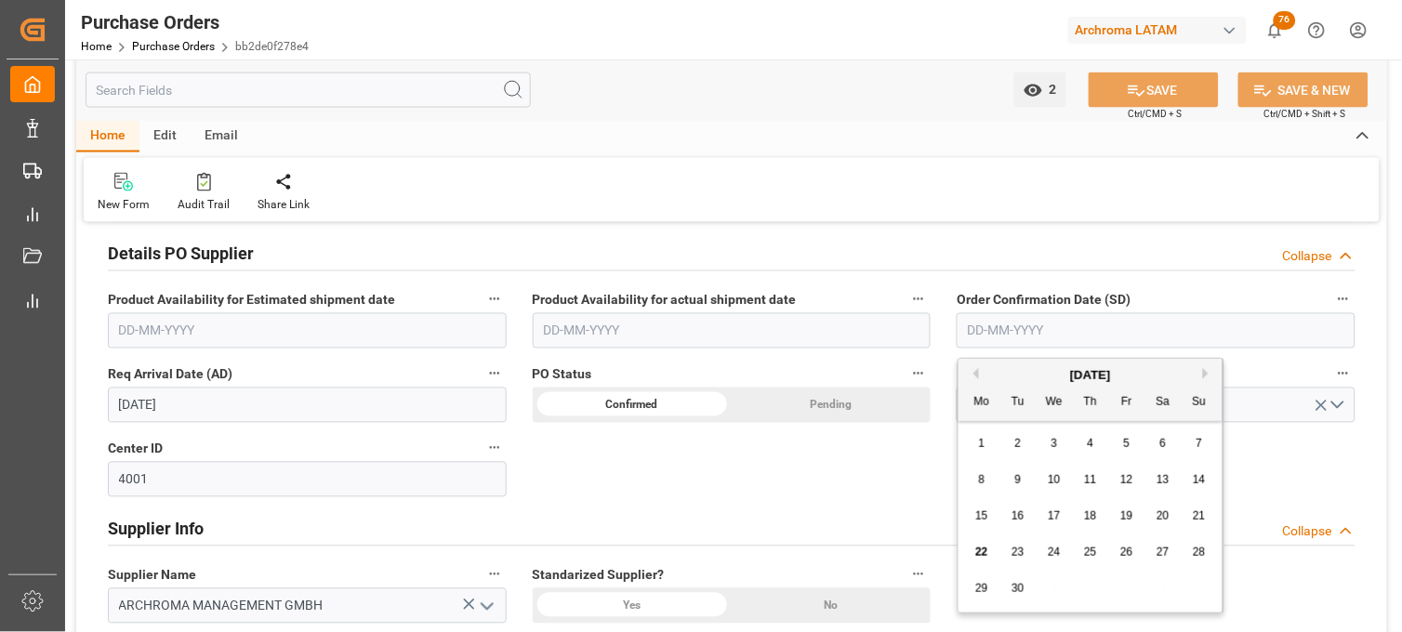
click at [995, 381] on div "[DATE]" at bounding box center [1091, 375] width 264 height 19
click at [1085, 525] on div "18" at bounding box center [1091, 517] width 23 height 22
type input "18-09-2025"
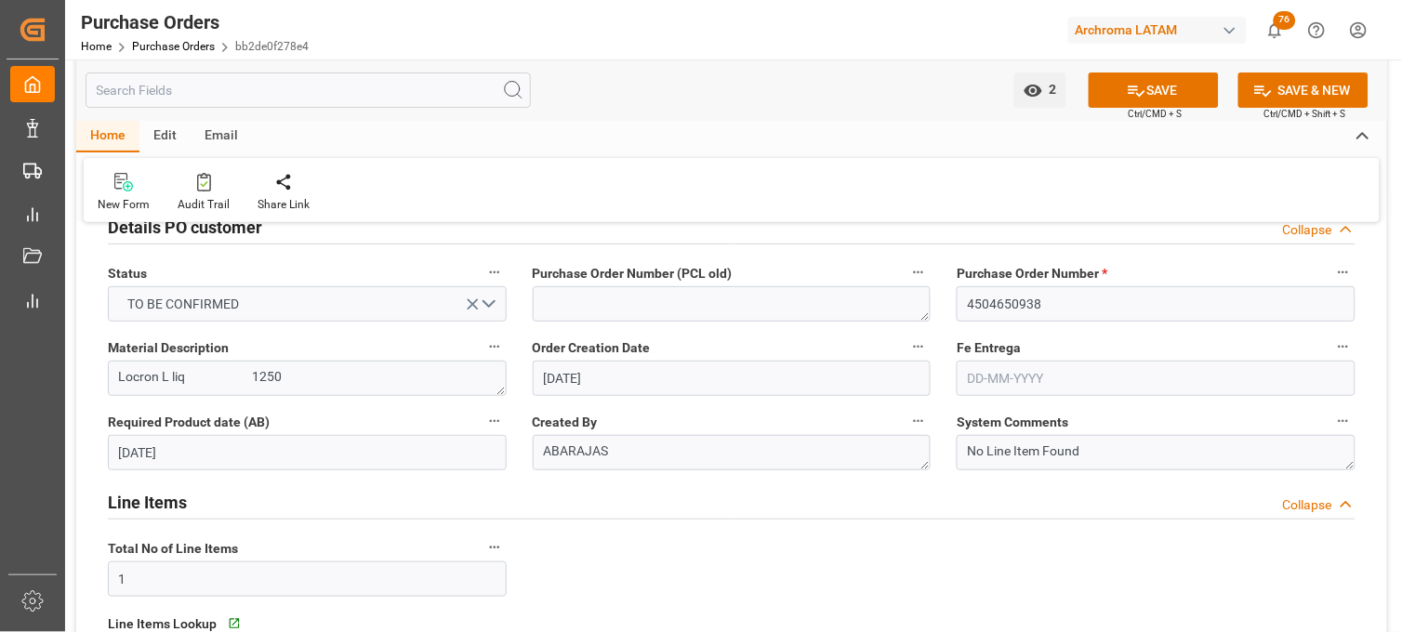
scroll to position [0, 0]
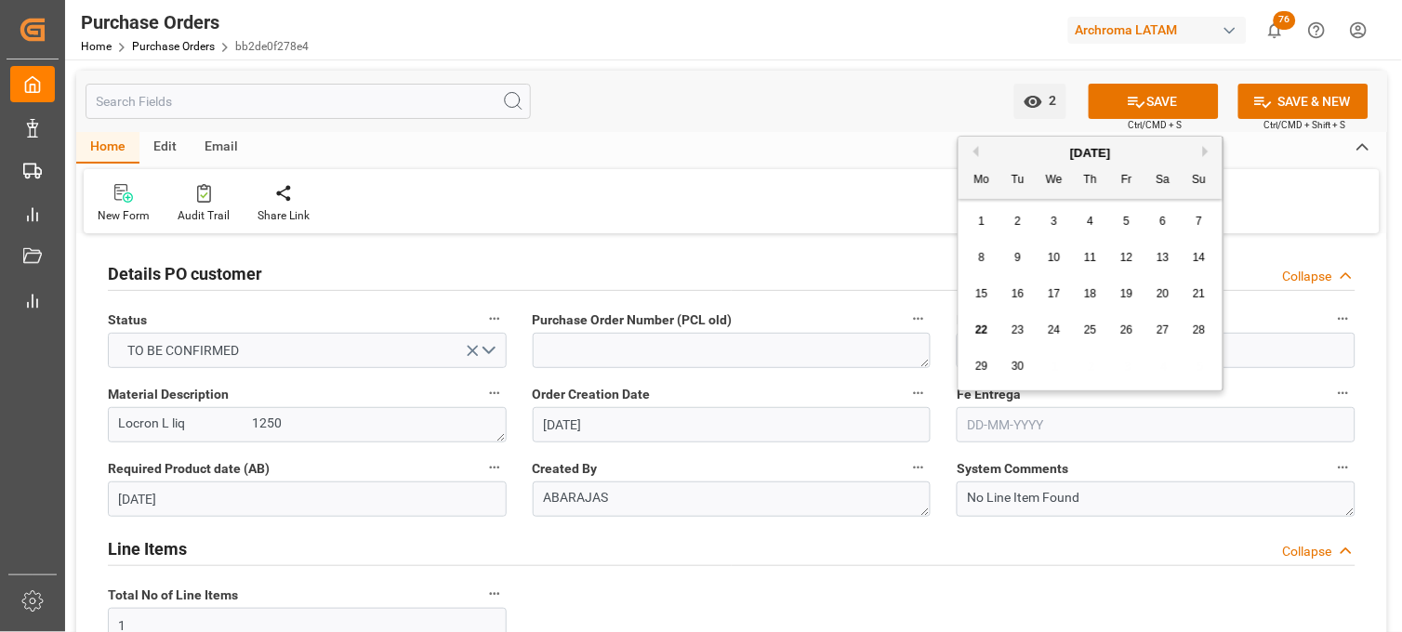
click at [991, 432] on input "text" at bounding box center [1156, 424] width 399 height 35
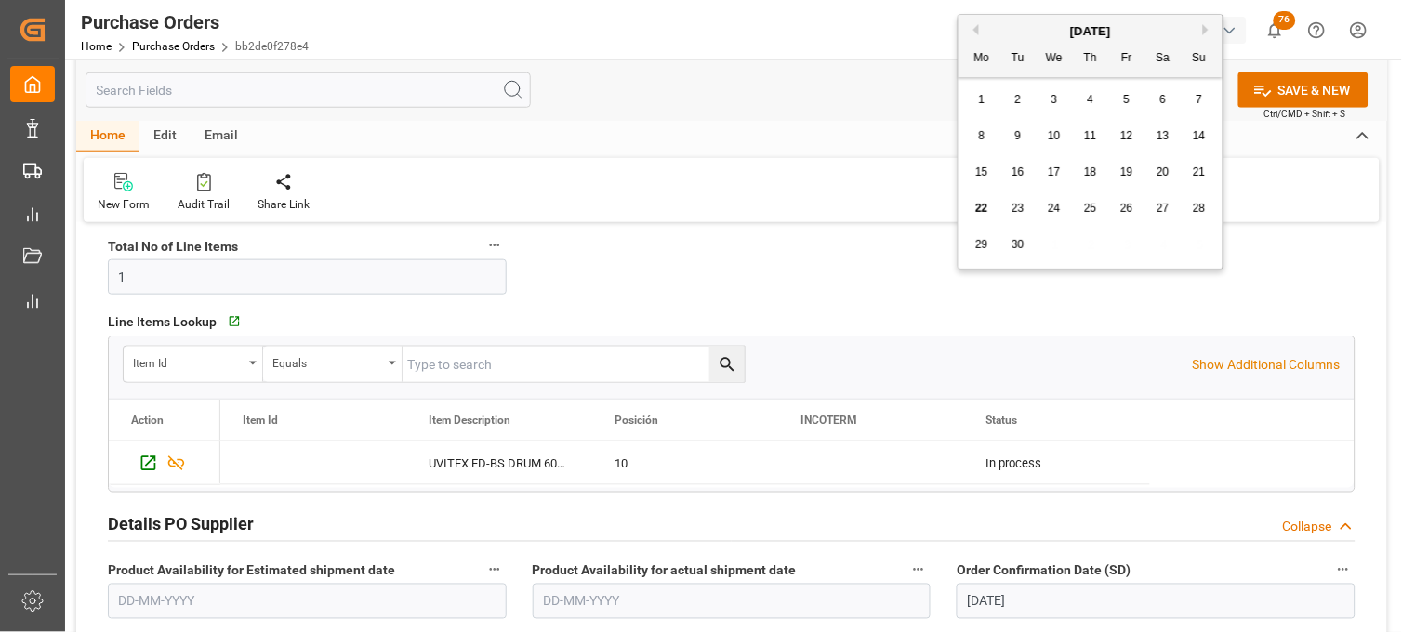
scroll to position [206, 0]
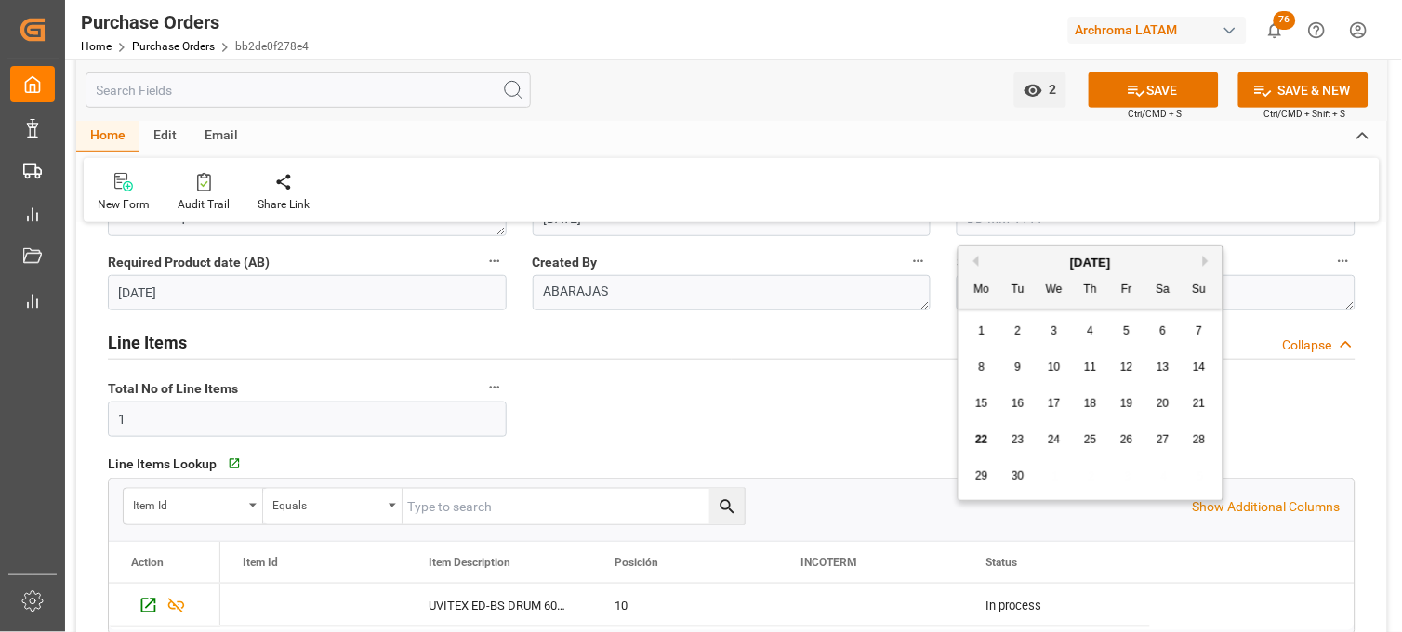
click at [1006, 272] on div "Mo Tu We Th Fr Sa Su" at bounding box center [1091, 290] width 264 height 36
click at [1209, 265] on button "Next Month" at bounding box center [1208, 261] width 11 height 11
click at [1092, 405] on span "16" at bounding box center [1090, 403] width 12 height 13
type input "[DATE]"
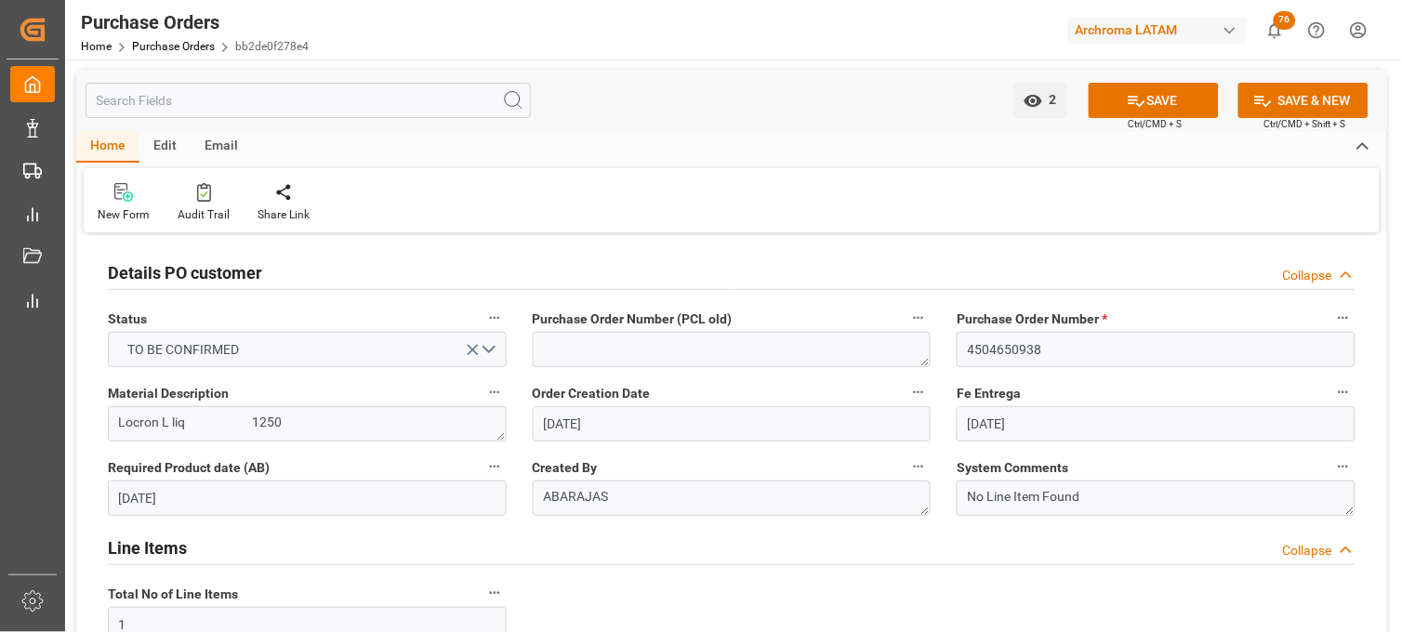
scroll to position [0, 0]
click at [1154, 102] on button "SAVE" at bounding box center [1154, 101] width 130 height 35
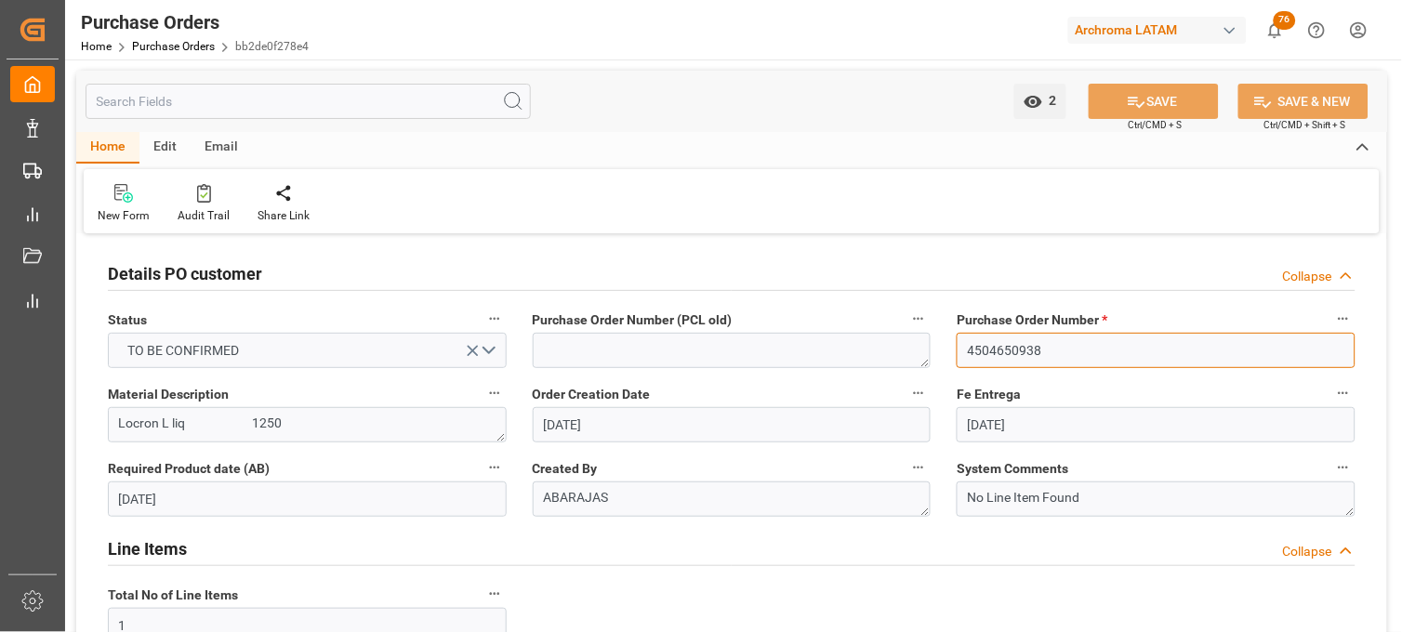
click at [980, 342] on input "4504650938" at bounding box center [1156, 350] width 399 height 35
click at [980, 345] on input "4504650938" at bounding box center [1156, 350] width 399 height 35
click at [153, 44] on link "Purchase Orders" at bounding box center [173, 46] width 83 height 13
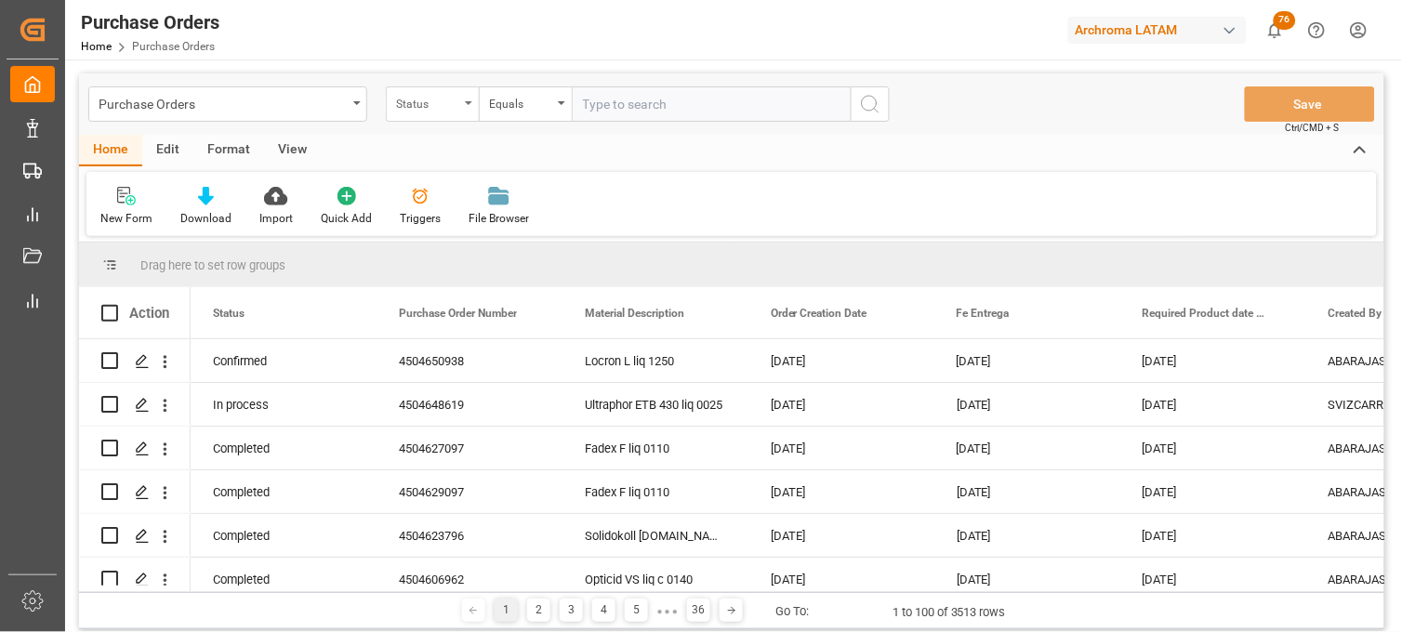
click at [445, 108] on div "Status" at bounding box center [427, 101] width 63 height 21
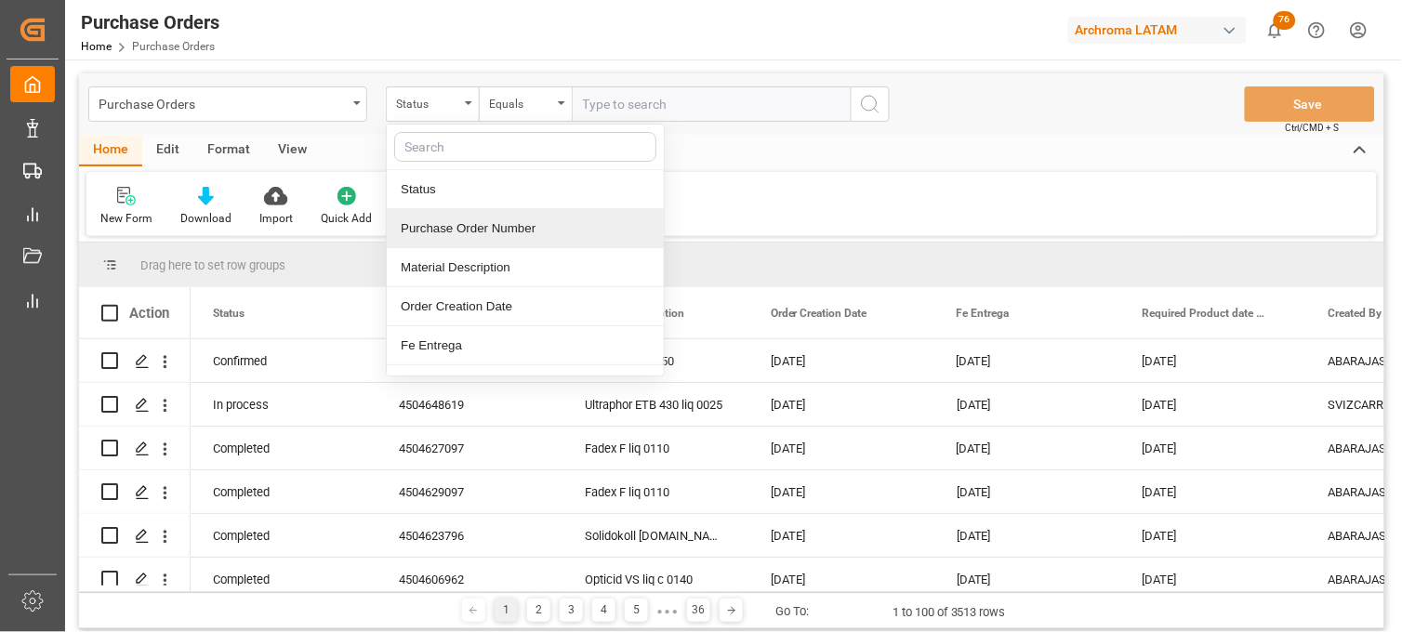
click at [458, 225] on div "Purchase Order Number" at bounding box center [525, 228] width 277 height 39
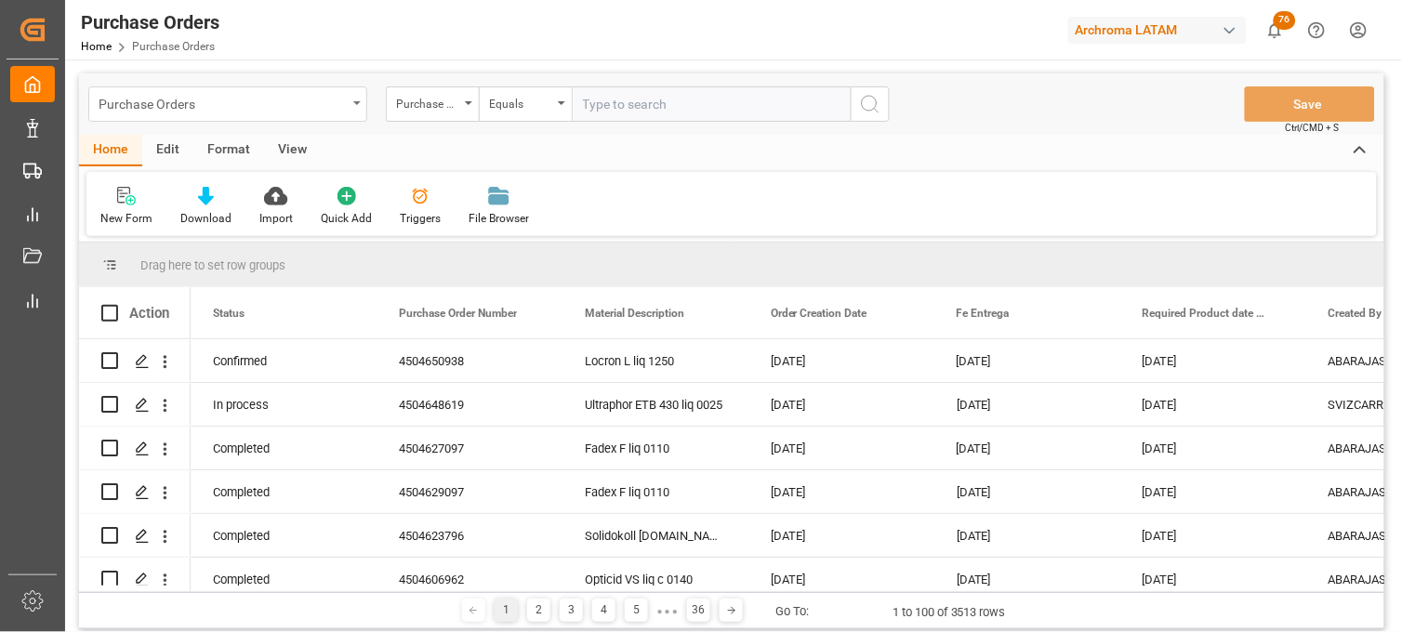
click at [349, 109] on div "Purchase Orders" at bounding box center [227, 103] width 279 height 35
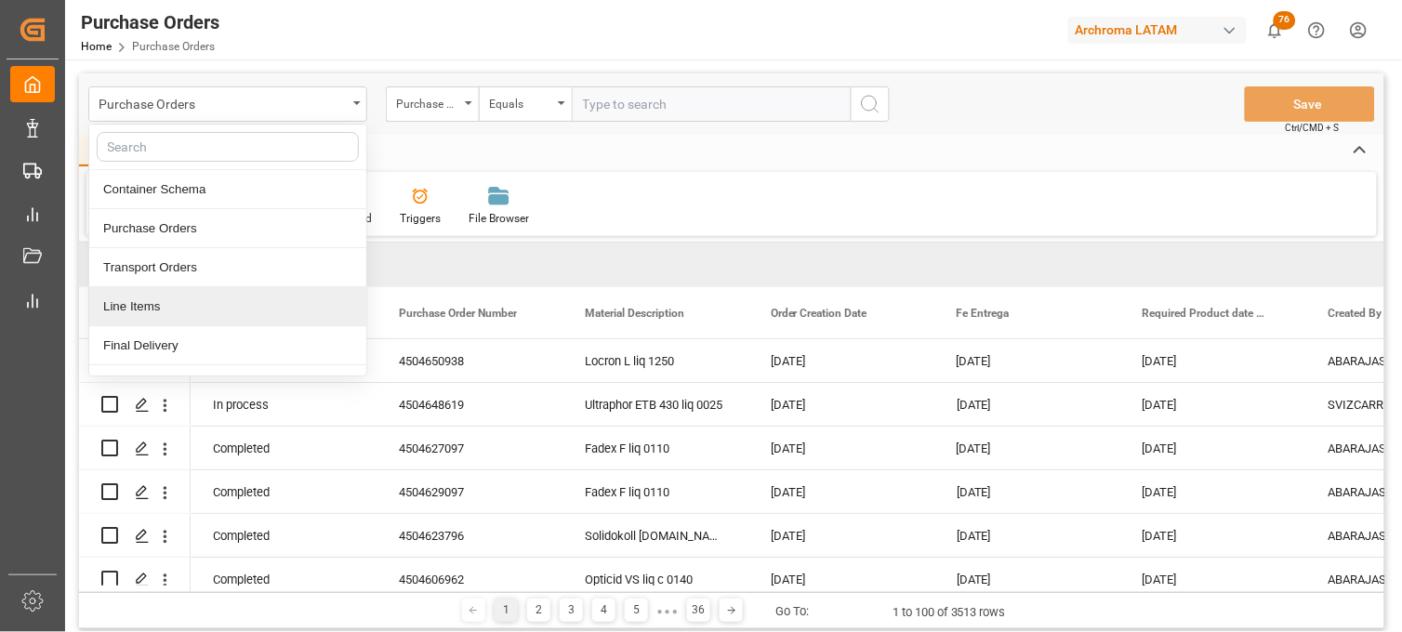
click at [253, 307] on div "Line Items" at bounding box center [227, 306] width 277 height 39
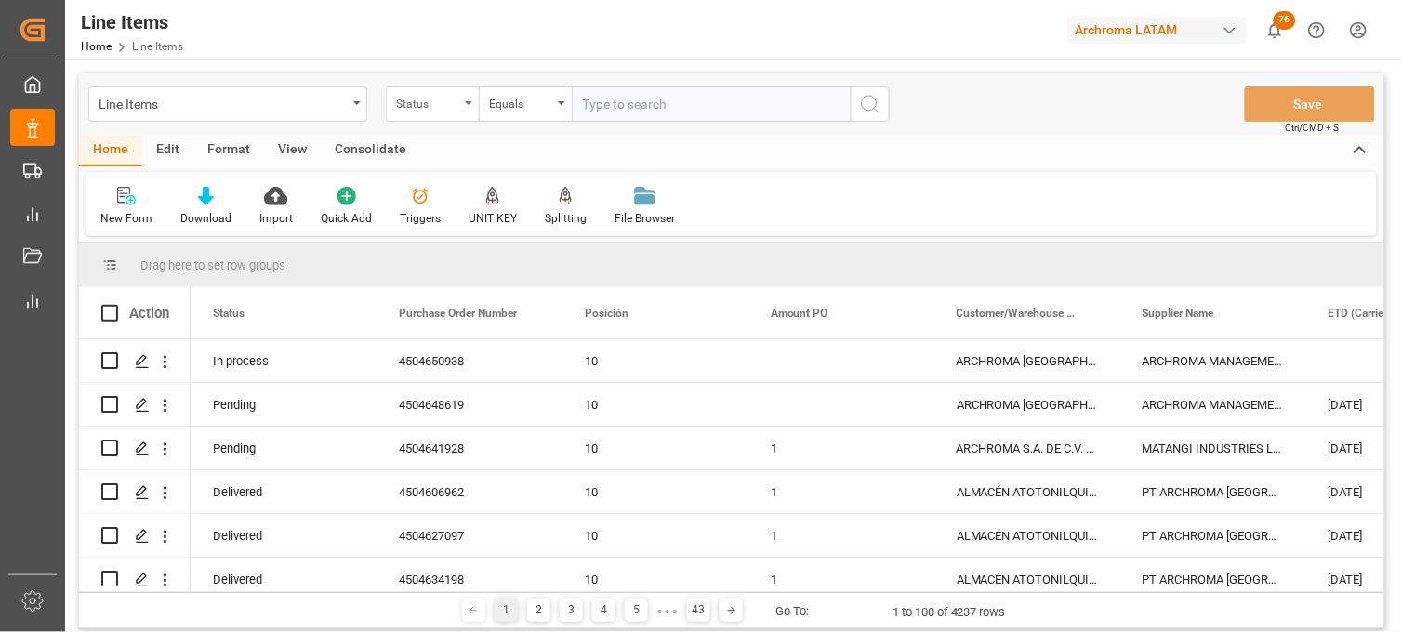
click at [458, 103] on div "Status" at bounding box center [427, 101] width 63 height 21
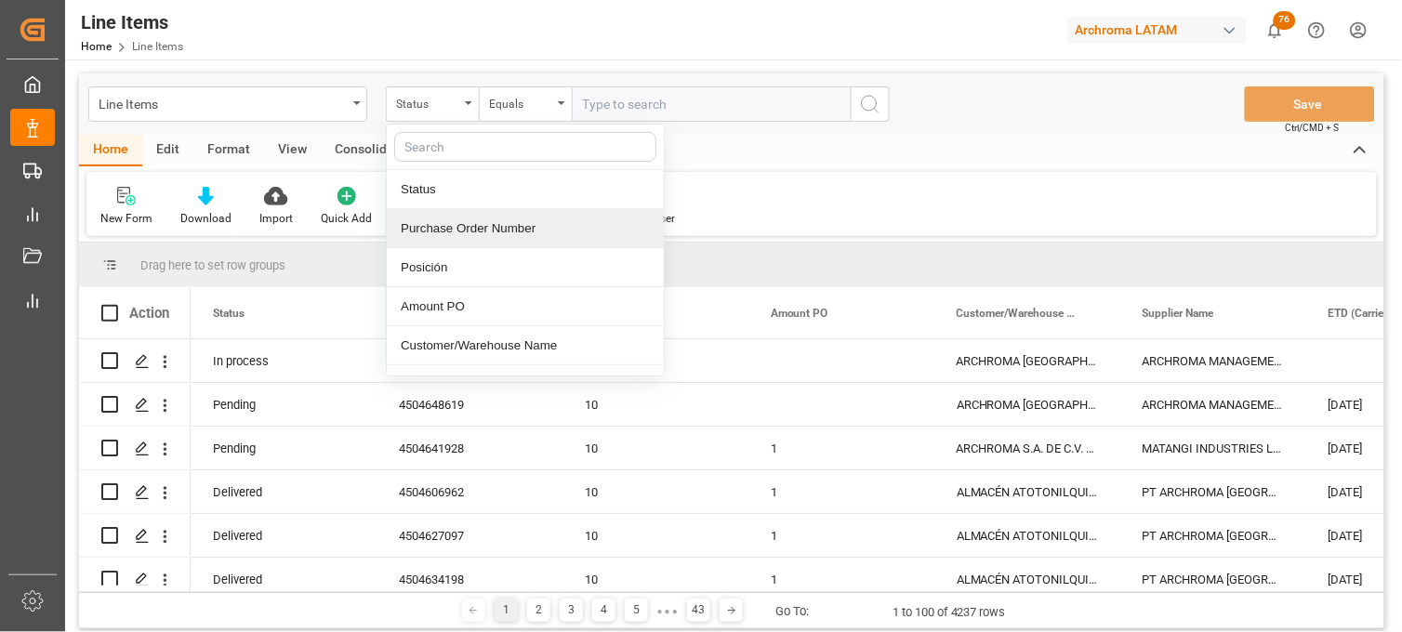
click at [476, 223] on div "Purchase Order Number" at bounding box center [525, 228] width 277 height 39
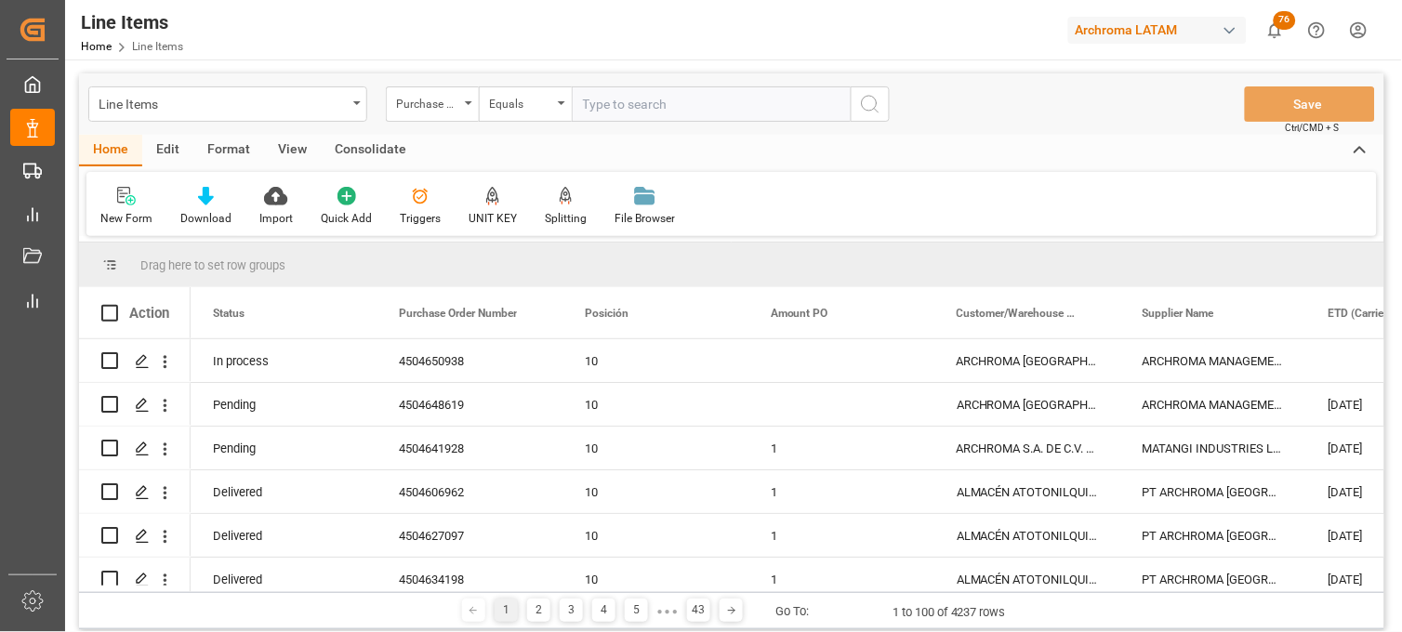
click at [610, 102] on input "text" at bounding box center [711, 103] width 279 height 35
paste input "4504650938"
drag, startPoint x: 785, startPoint y: 102, endPoint x: 831, endPoint y: 102, distance: 46.5
click at [786, 102] on input "4504650938" at bounding box center [711, 103] width 279 height 35
type input "4504650938"
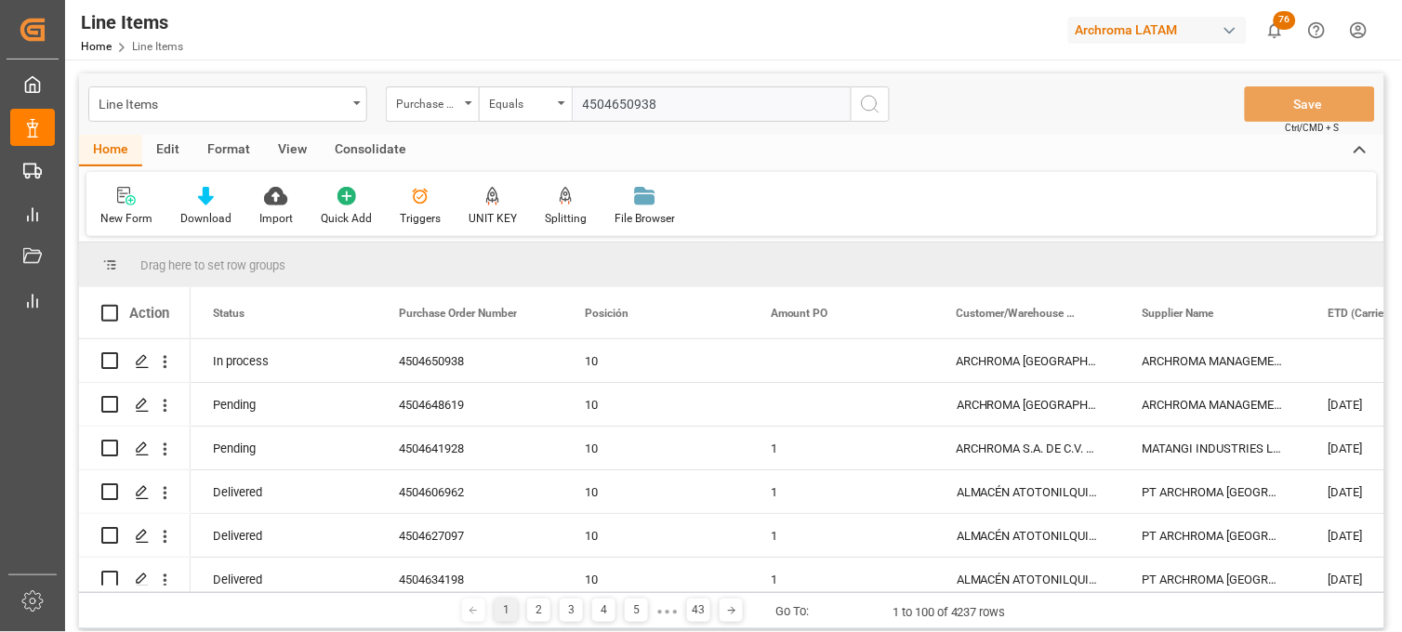
click at [865, 102] on icon "search button" at bounding box center [870, 104] width 22 height 22
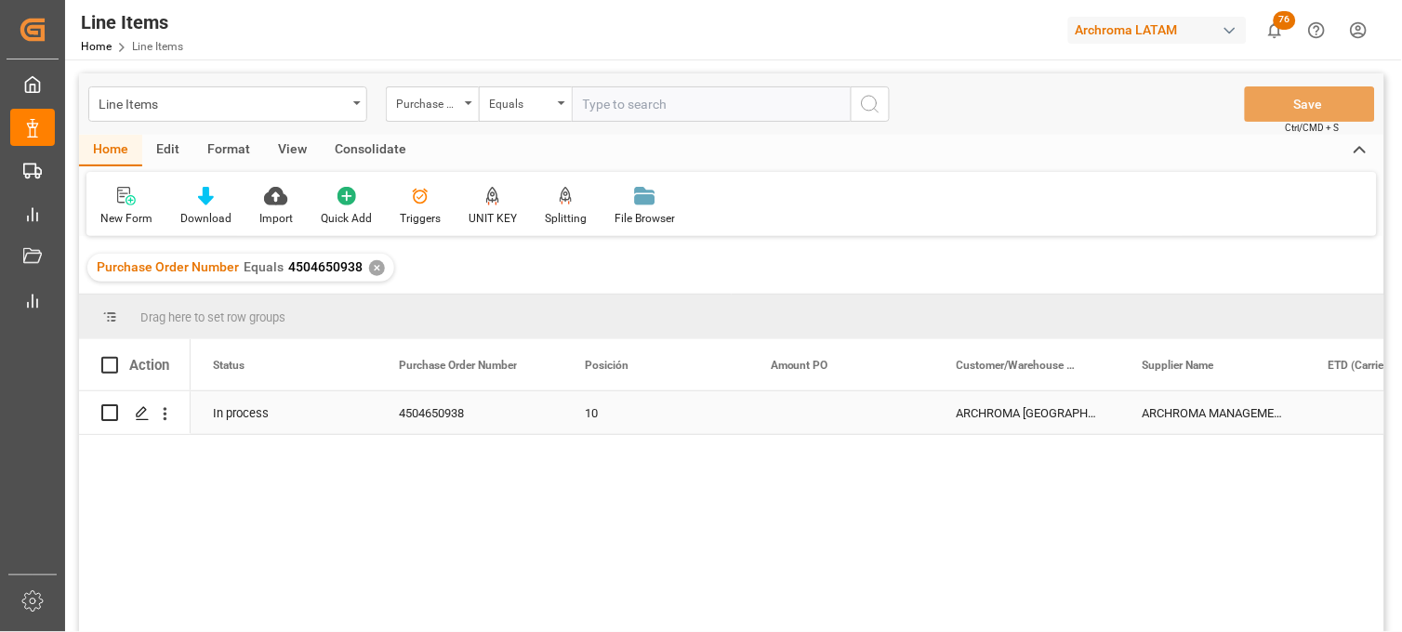
click at [815, 422] on div "Press SPACE to select this row." at bounding box center [842, 413] width 186 height 43
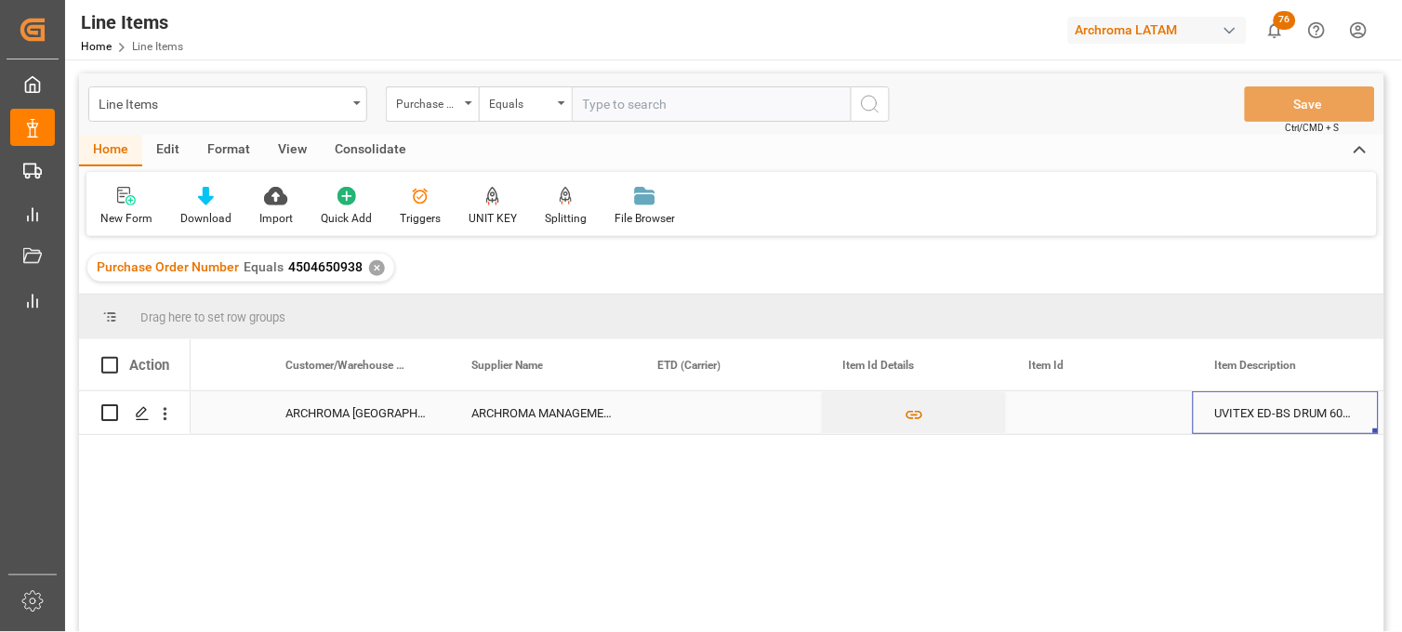
scroll to position [0, 857]
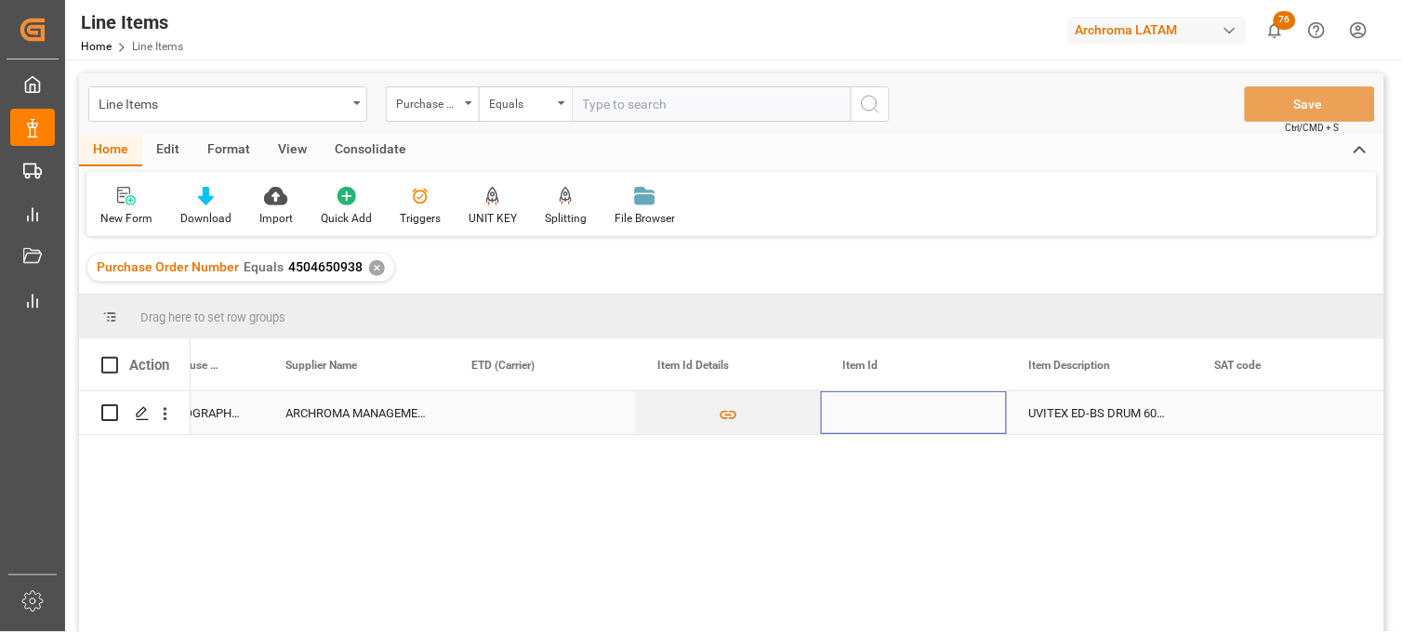
click at [861, 417] on div "Press SPACE to select this row." at bounding box center [914, 413] width 186 height 43
click at [865, 416] on div "Press SPACE to select this row." at bounding box center [914, 413] width 186 height 43
click at [866, 416] on div "Press SPACE to select this row." at bounding box center [914, 413] width 186 height 43
type input "10246630352"
click at [1065, 415] on div "UVITEX ED-BS DRUM 60KG" at bounding box center [1100, 413] width 186 height 43
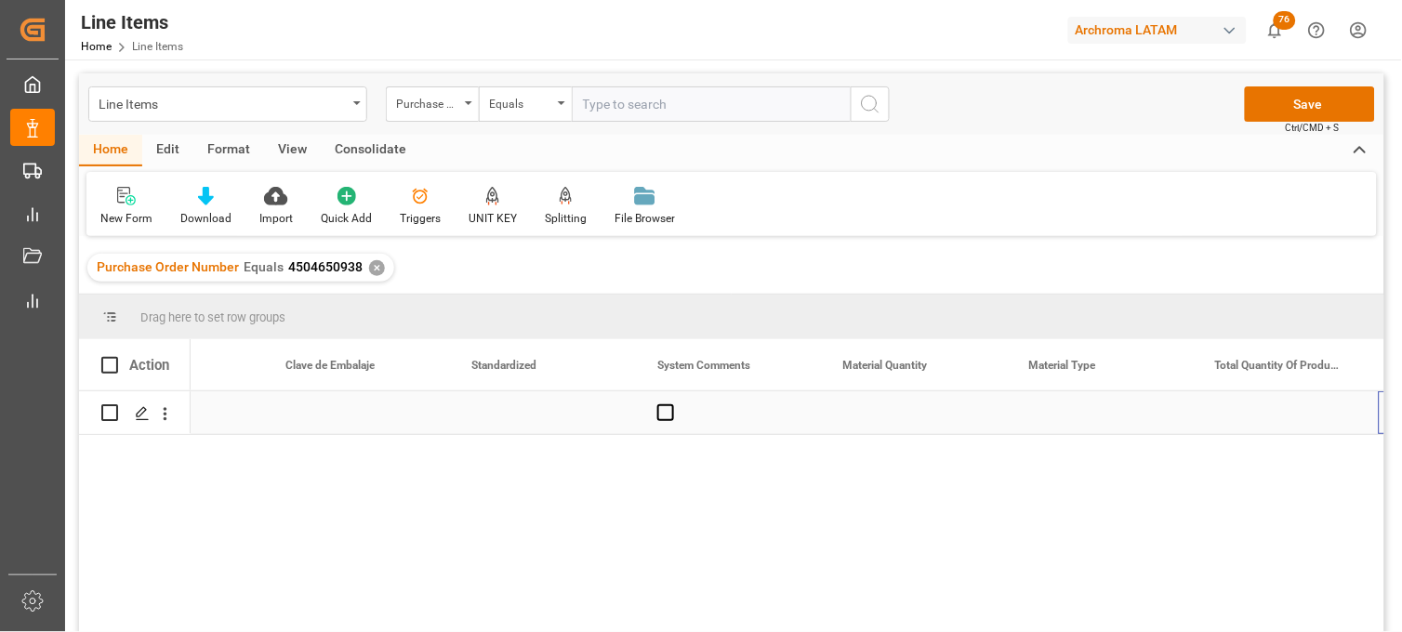
scroll to position [0, 2160]
click at [894, 411] on div "Press SPACE to select this row." at bounding box center [914, 413] width 186 height 43
click at [917, 421] on div "Press SPACE to select this row." at bounding box center [914, 413] width 186 height 43
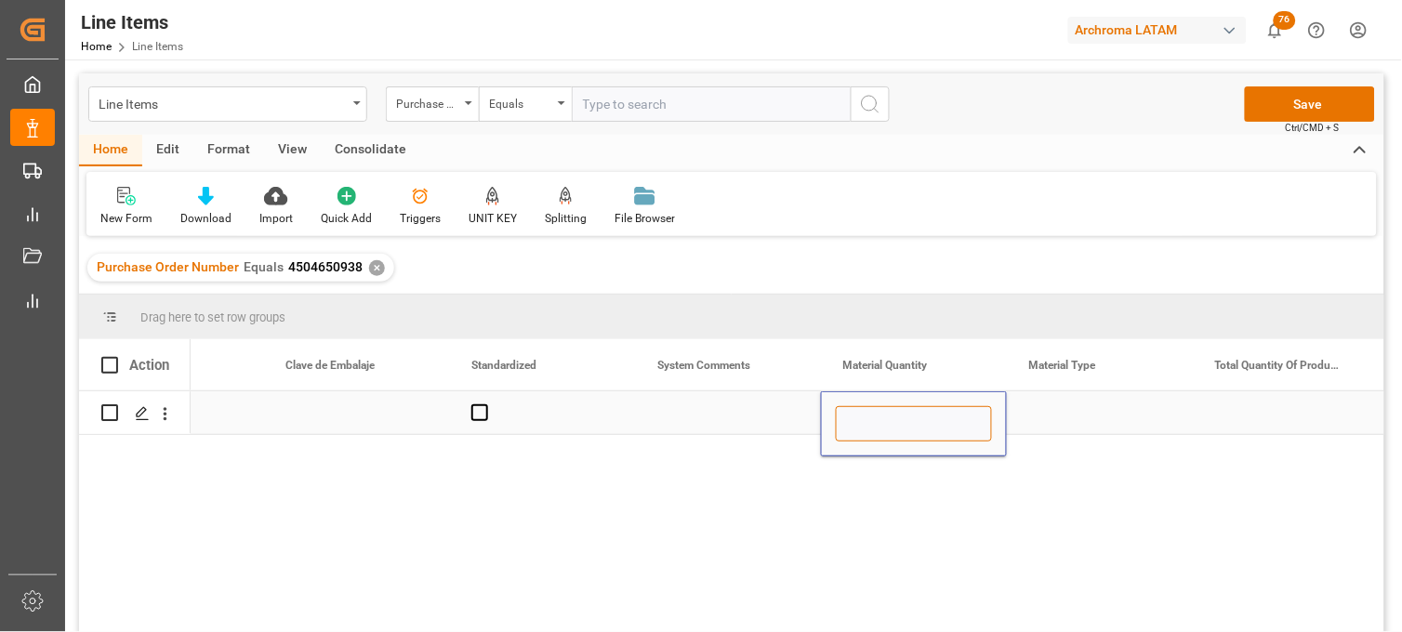
click at [913, 419] on input "Press SPACE to select this row." at bounding box center [914, 423] width 156 height 35
click at [912, 419] on input "Press SPACE to select this row." at bounding box center [914, 423] width 156 height 35
type input "18"
click at [1060, 420] on div "Press SPACE to select this row." at bounding box center [1100, 413] width 186 height 43
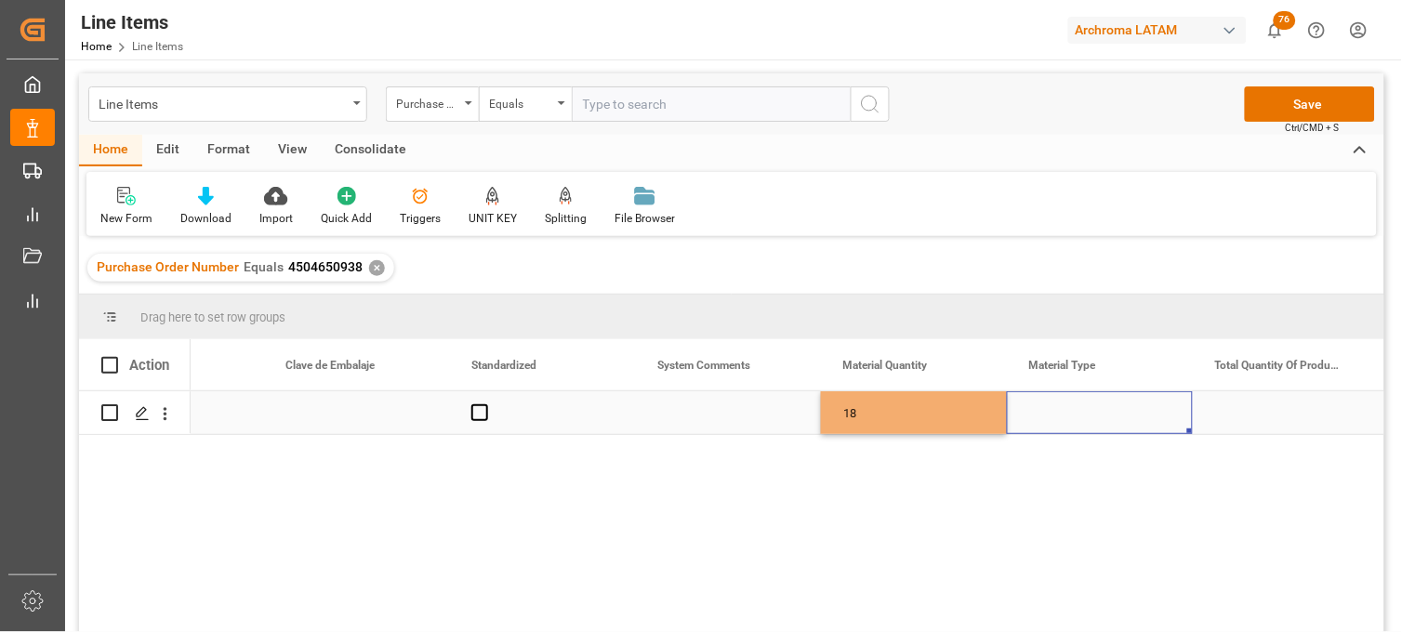
click at [1060, 420] on div "Press SPACE to select this row." at bounding box center [1100, 413] width 186 height 43
click at [1055, 419] on input "Press SPACE to select this row." at bounding box center [1100, 423] width 156 height 35
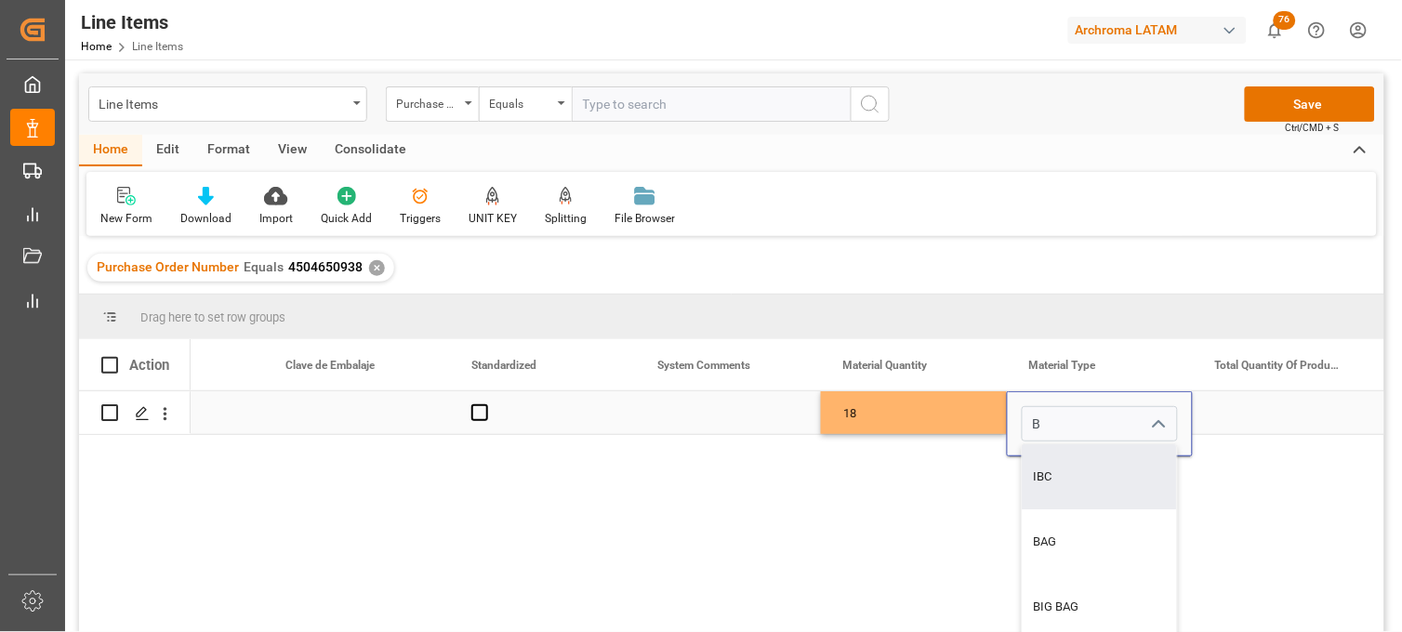
click at [1063, 477] on div "IBC" at bounding box center [1100, 477] width 154 height 65
type input "IBC"
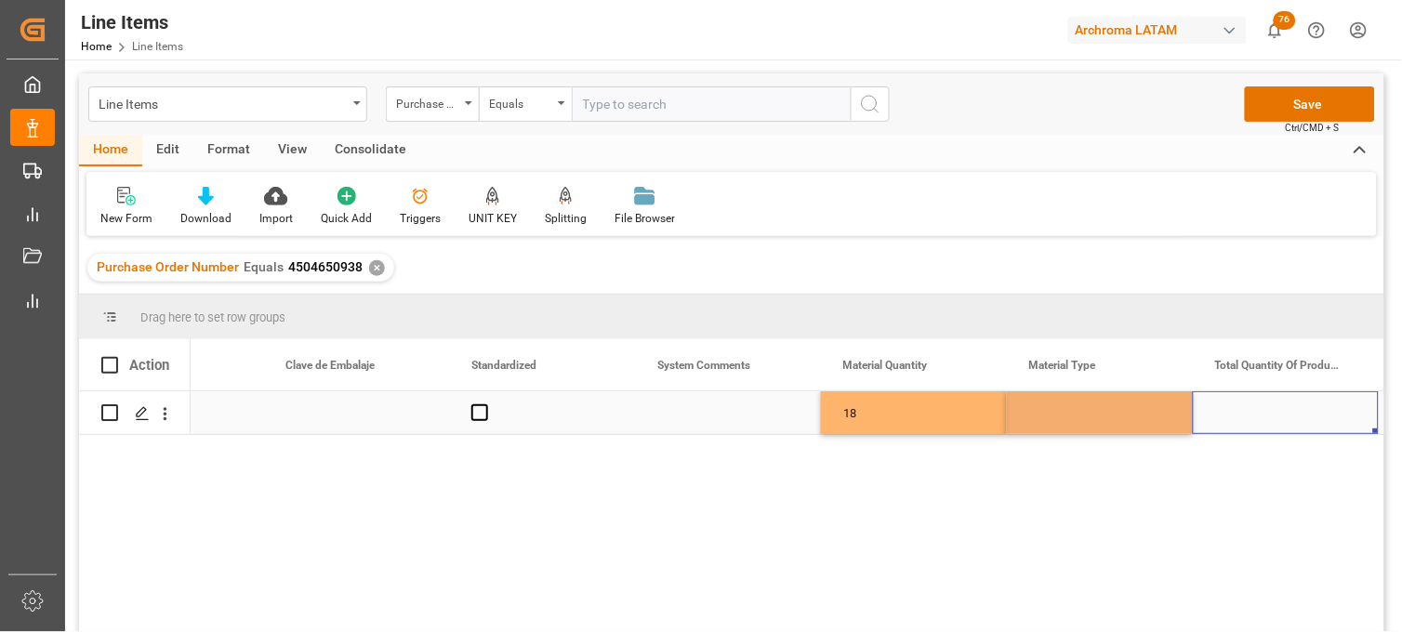
click at [1235, 424] on div "Press SPACE to select this row." at bounding box center [1286, 413] width 186 height 43
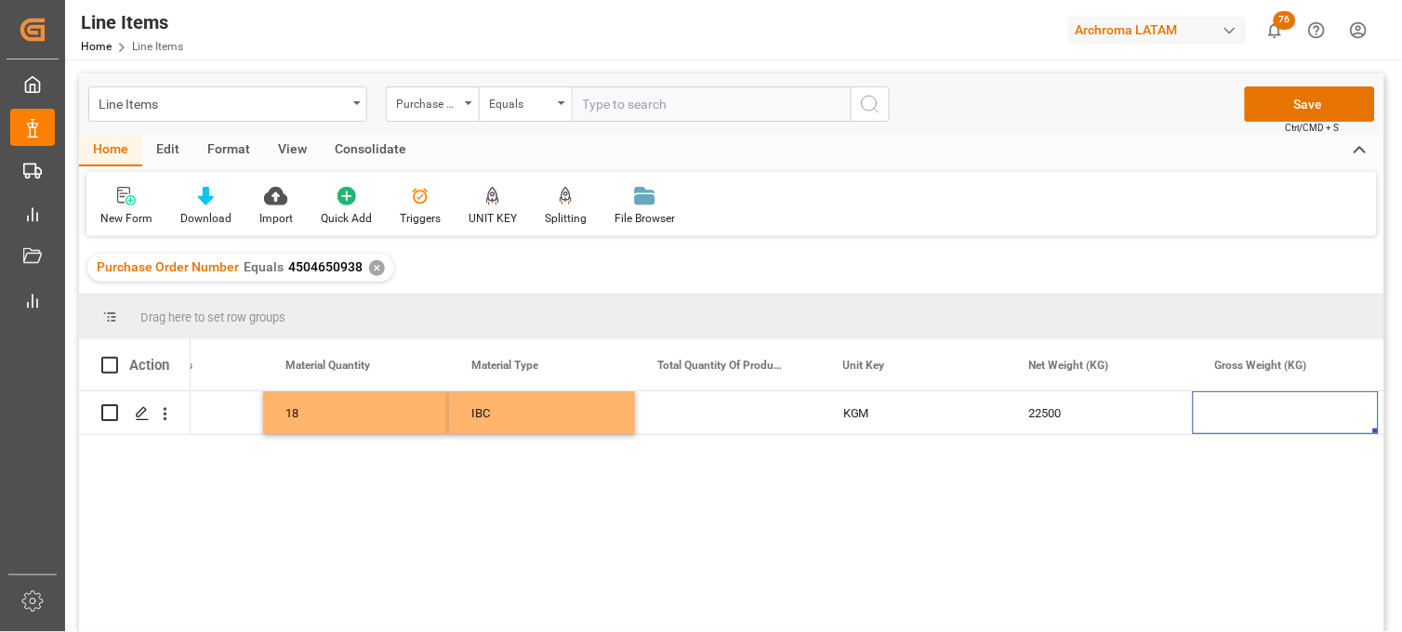
scroll to position [0, 0]
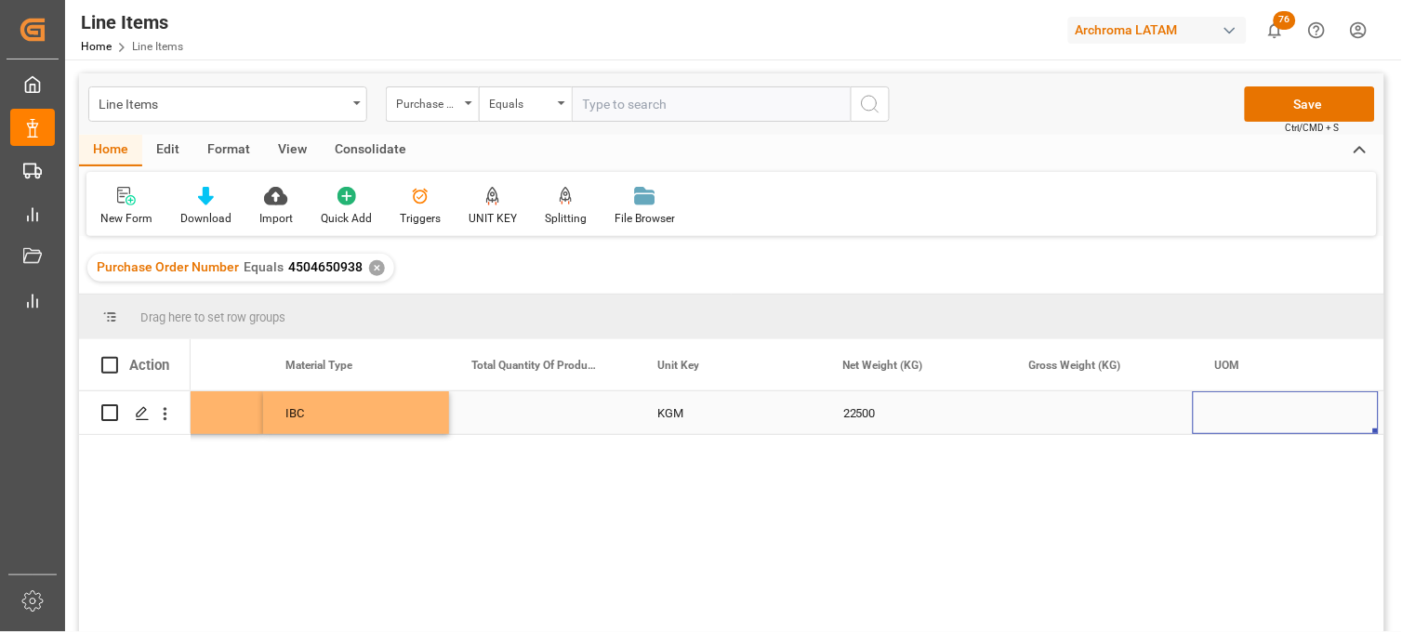
click at [1064, 421] on div "Press SPACE to select this row." at bounding box center [1100, 413] width 186 height 43
click at [1065, 421] on input "Press SPACE to select this row." at bounding box center [1100, 423] width 156 height 35
type input "23490"
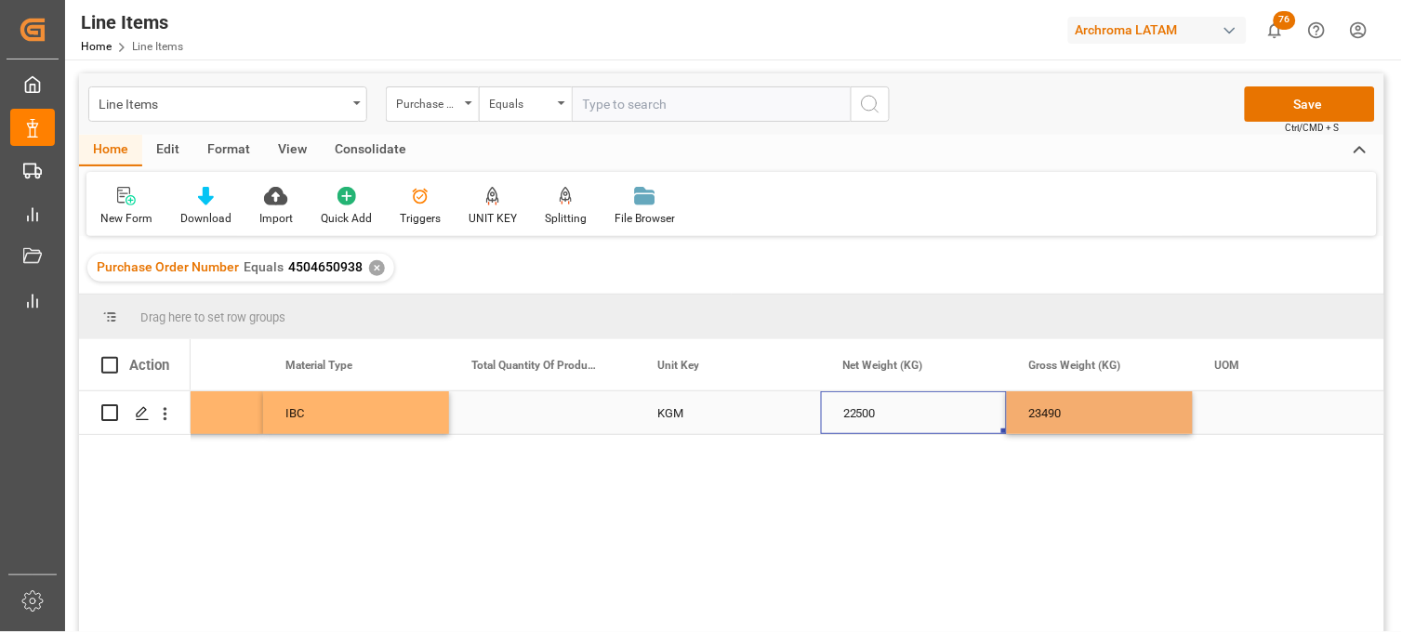
click at [913, 423] on div "22500" at bounding box center [914, 413] width 186 height 43
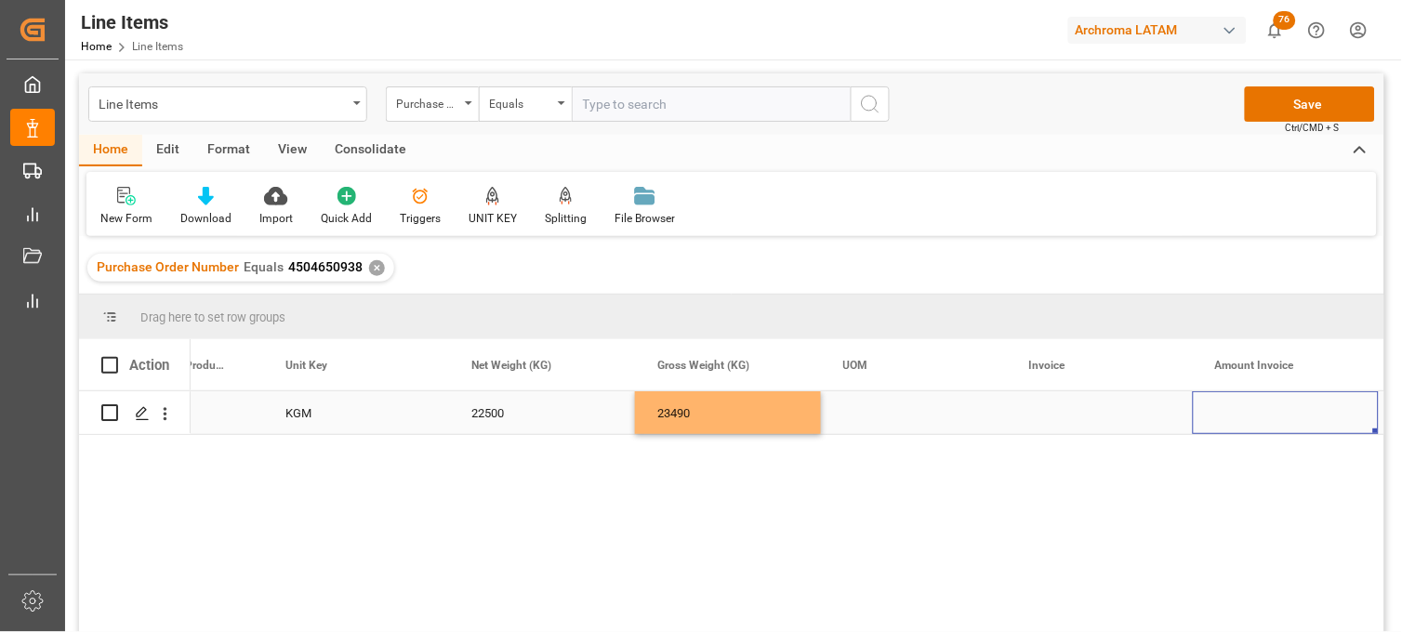
click at [863, 414] on div "Press SPACE to select this row." at bounding box center [914, 413] width 186 height 43
click at [863, 414] on input "Press SPACE to select this row." at bounding box center [914, 423] width 156 height 35
click at [1054, 417] on div "Press SPACE to select this row." at bounding box center [1100, 413] width 186 height 43
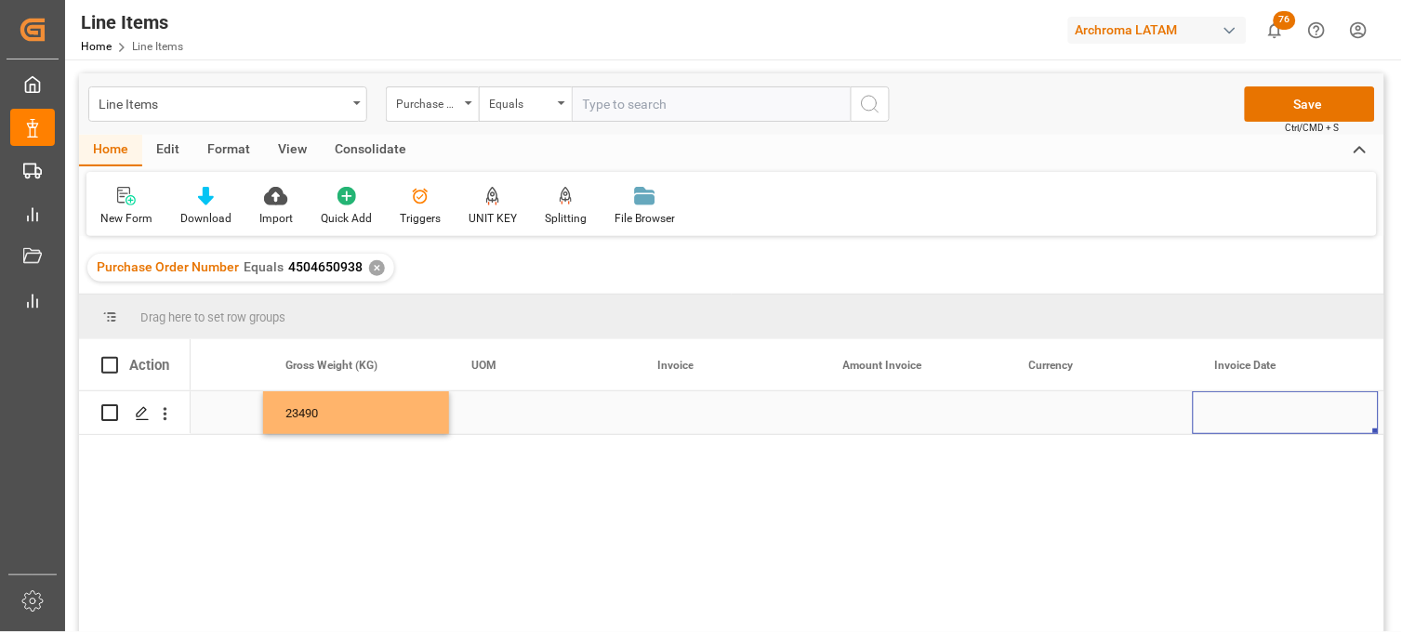
click at [689, 410] on div "Press SPACE to select this row." at bounding box center [728, 413] width 186 height 43
type input "9539102872"
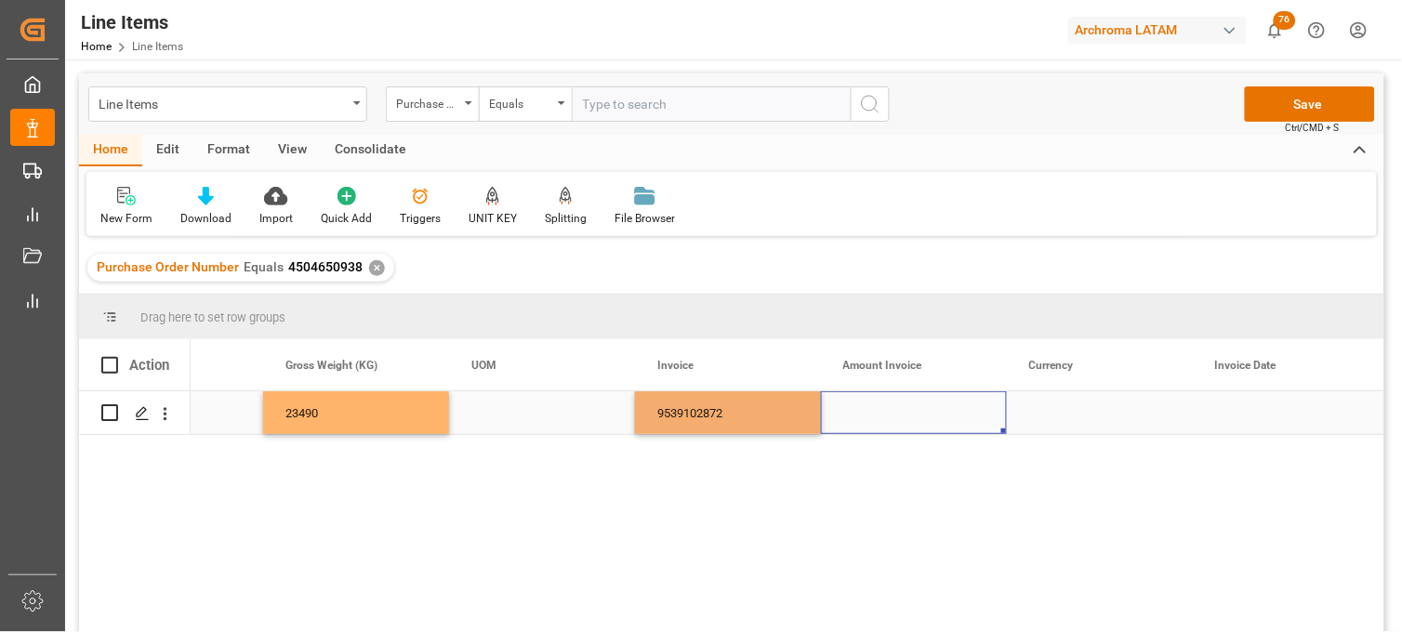
click at [870, 410] on div "Press SPACE to select this row." at bounding box center [914, 413] width 186 height 43
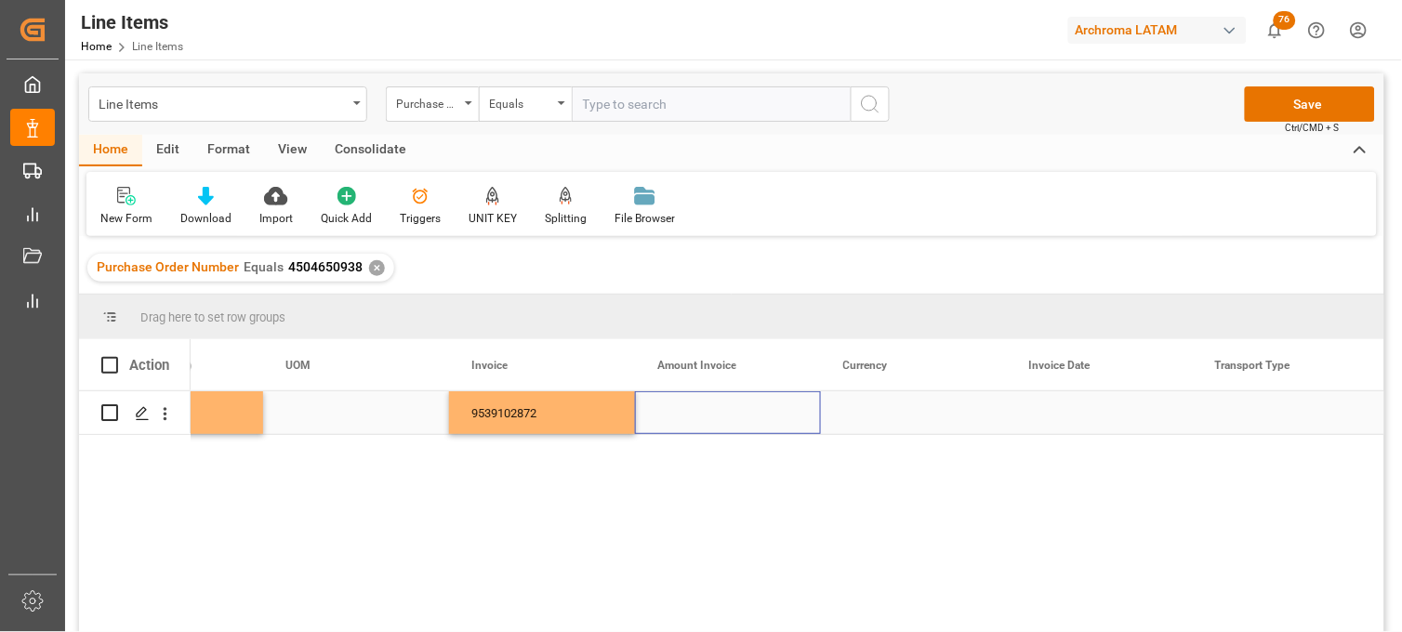
click at [720, 419] on div "Press SPACE to select this row." at bounding box center [728, 413] width 186 height 43
click at [720, 419] on input "Press SPACE to select this row." at bounding box center [728, 423] width 156 height 35
type input "26100"
click at [872, 419] on div "Press SPACE to select this row." at bounding box center [914, 413] width 186 height 43
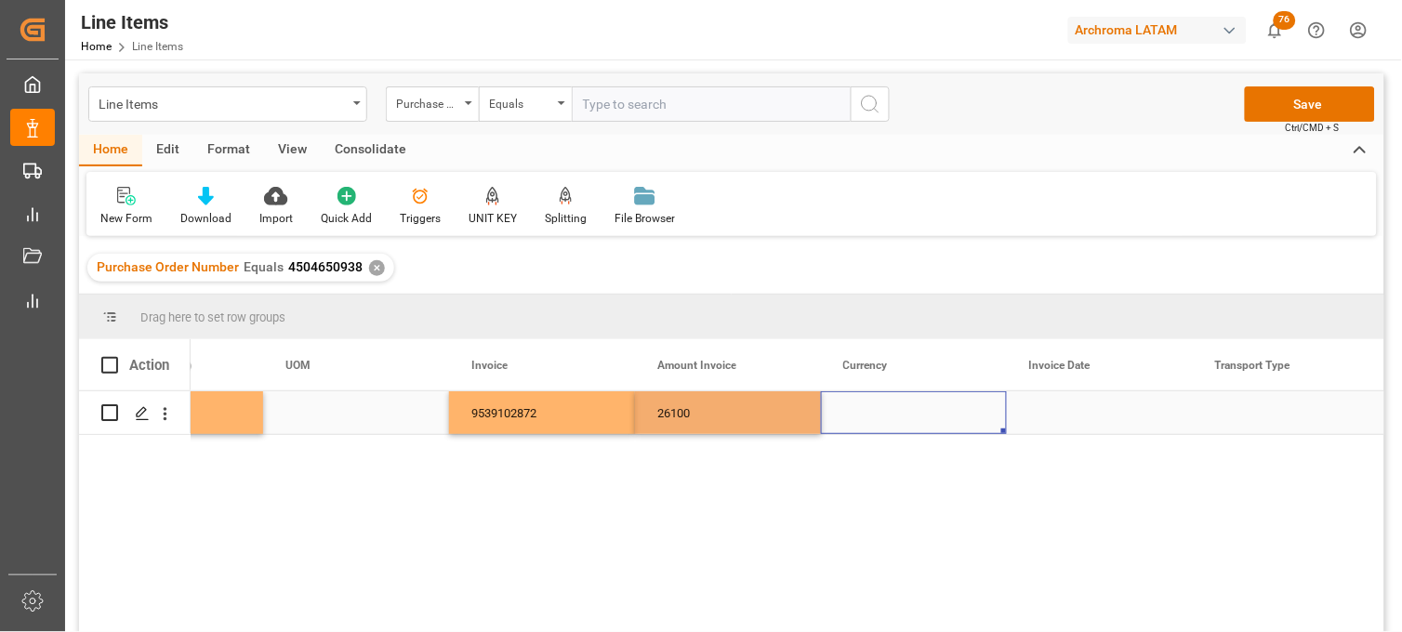
click at [872, 419] on div "Press SPACE to select this row." at bounding box center [914, 413] width 186 height 43
click at [872, 419] on input "Press SPACE to select this row." at bounding box center [914, 423] width 156 height 35
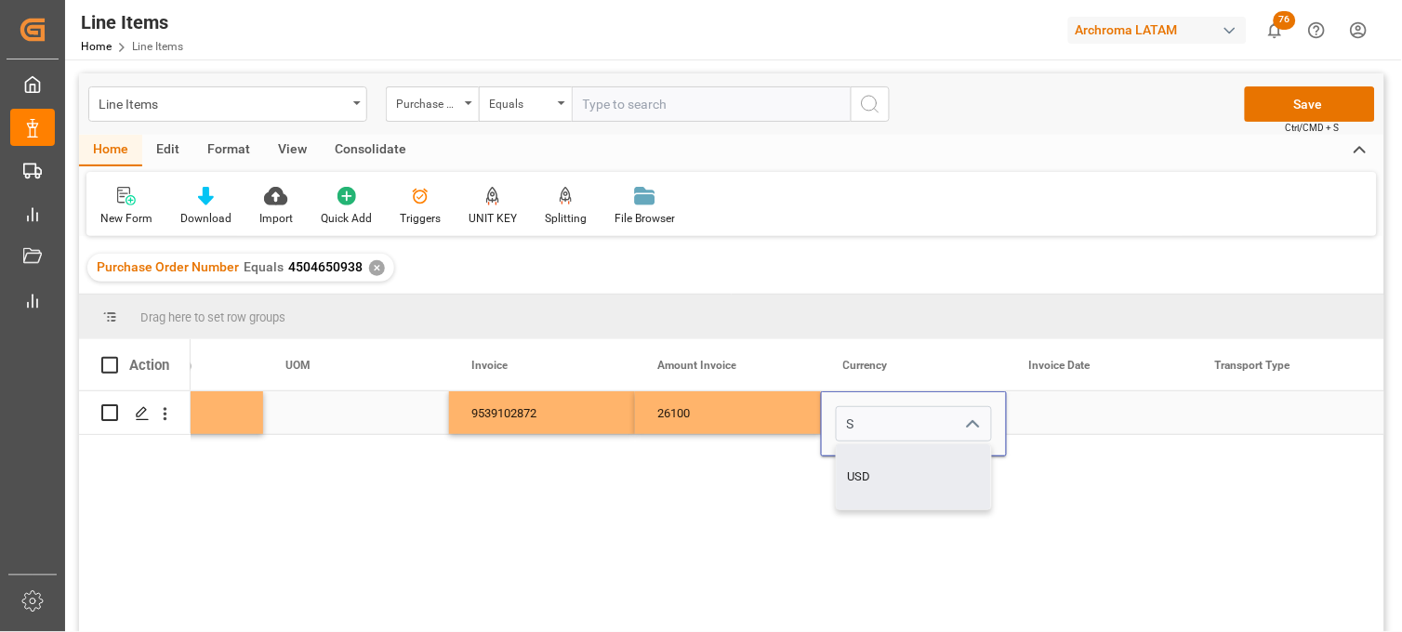
click at [878, 467] on div "USD" at bounding box center [914, 477] width 154 height 65
type input "USD"
click at [1045, 424] on div "Press SPACE to select this row." at bounding box center [1100, 413] width 186 height 43
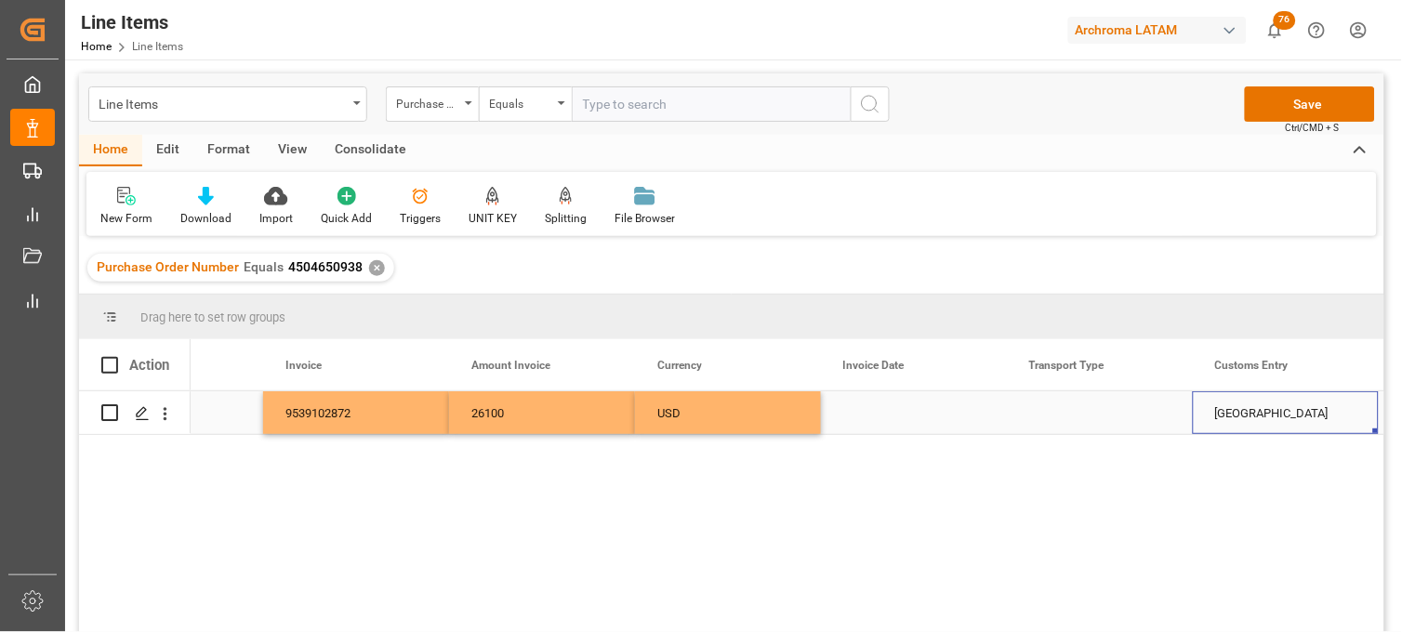
scroll to position [0, 4206]
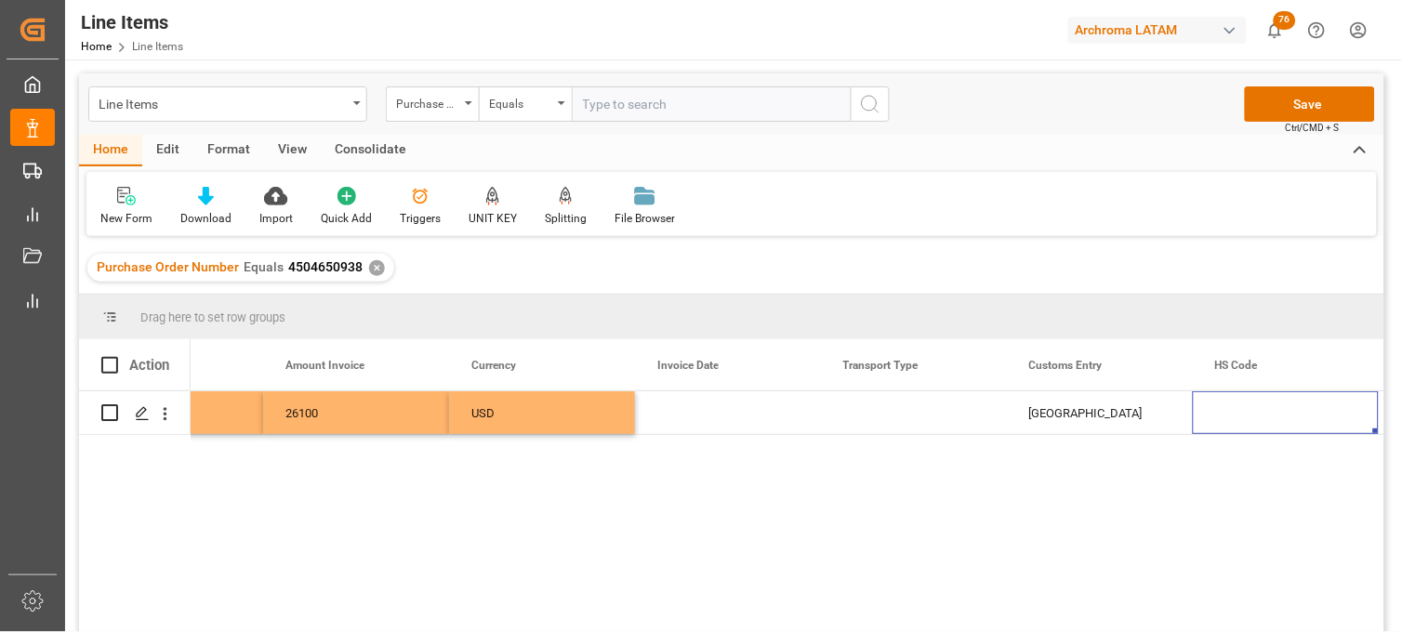
click at [683, 415] on div "Press SPACE to select this row." at bounding box center [728, 413] width 186 height 43
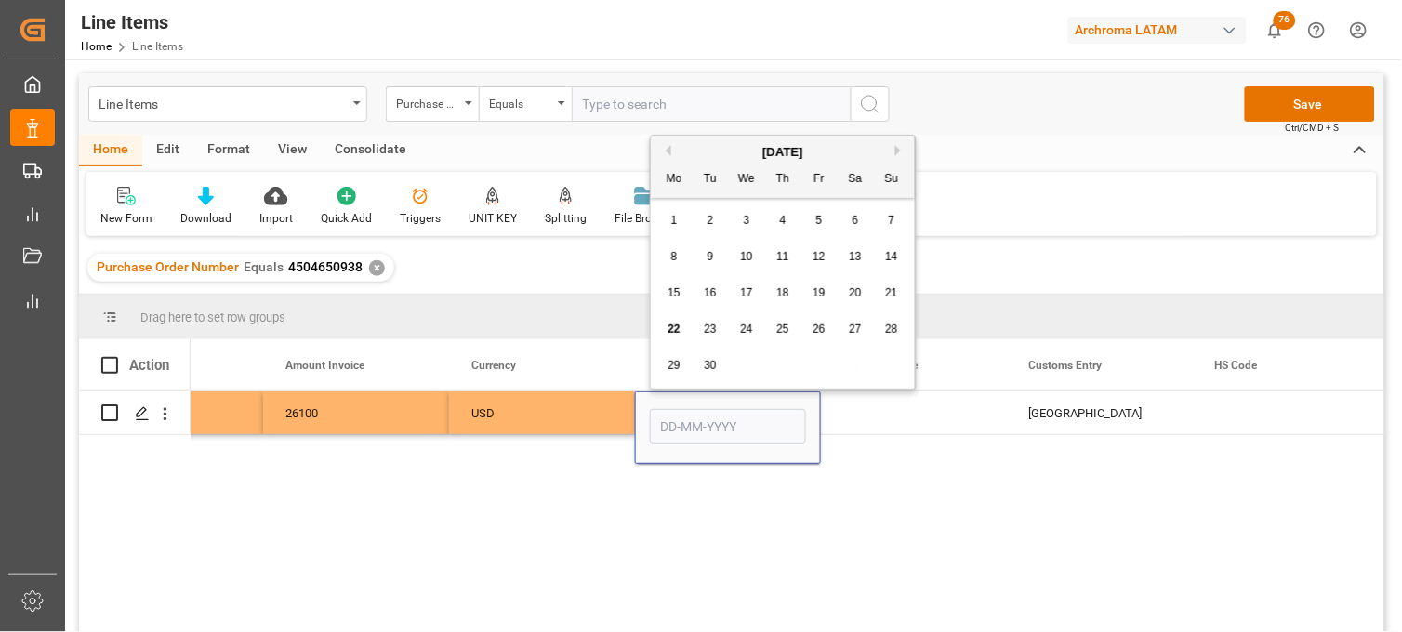
click at [777, 256] on span "11" at bounding box center [783, 256] width 12 height 13
type input "11-09-2025"
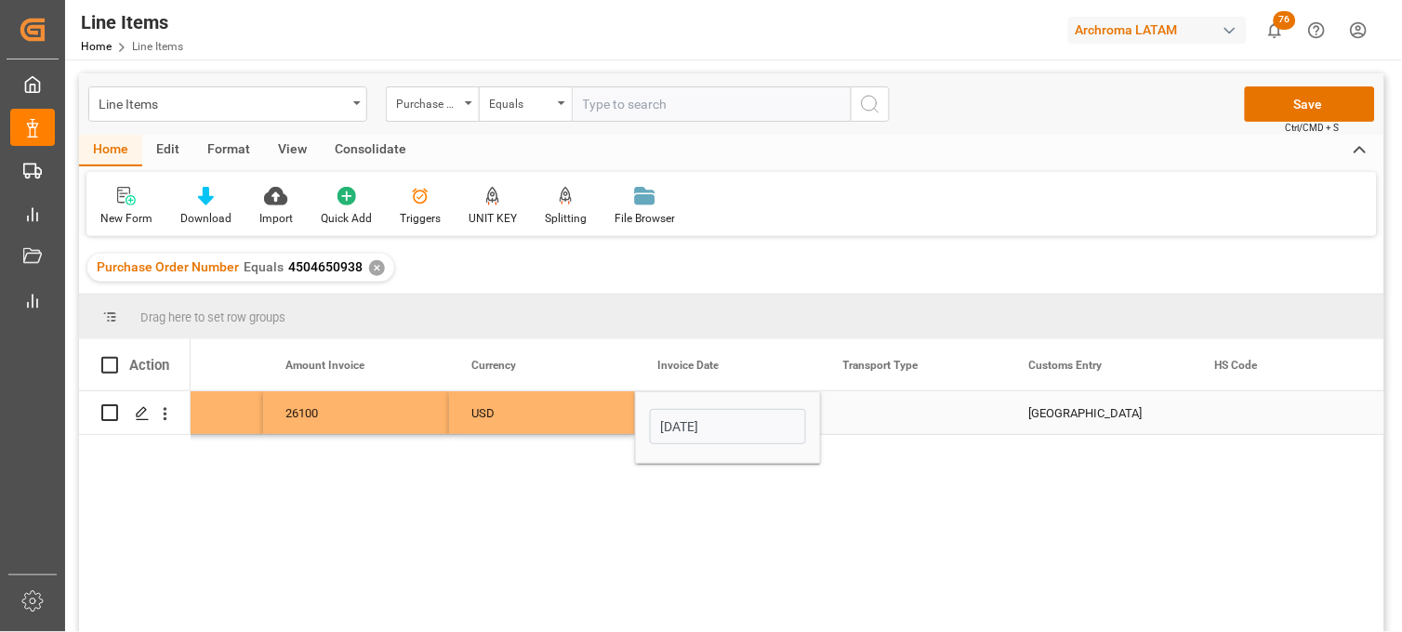
click at [860, 410] on div "Press SPACE to select this row." at bounding box center [914, 413] width 186 height 43
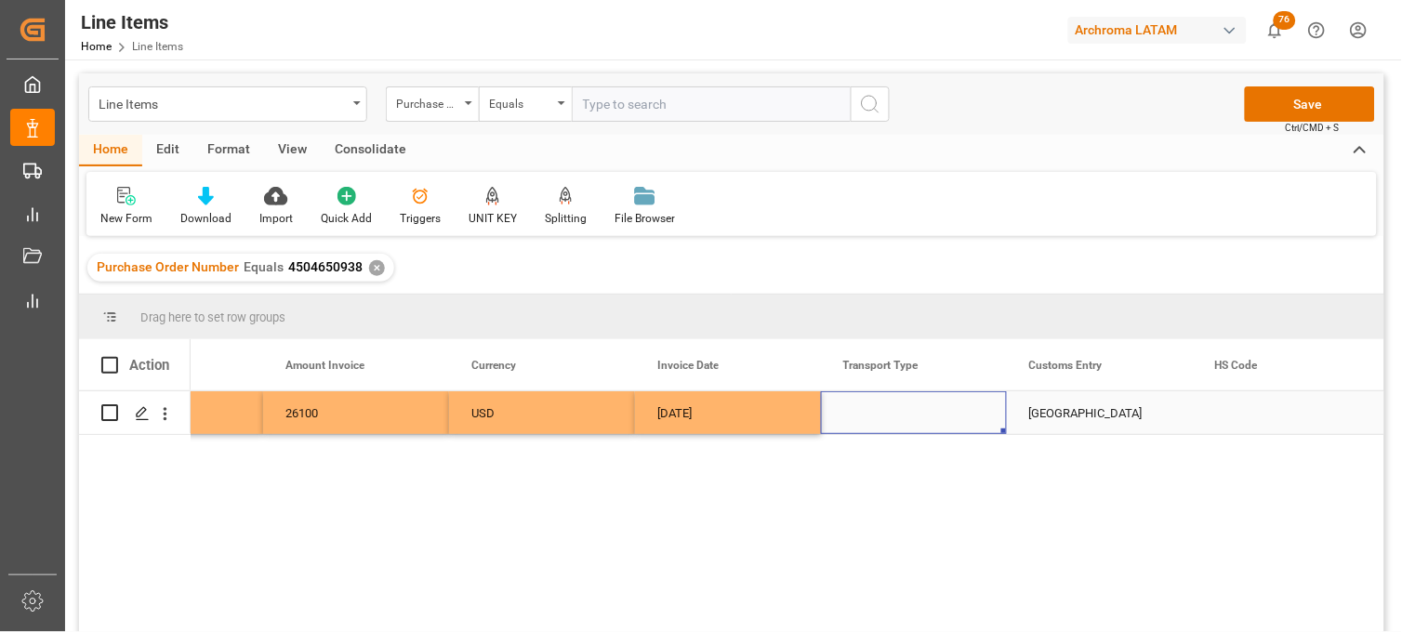
click at [861, 414] on div "Press SPACE to select this row." at bounding box center [914, 413] width 186 height 43
click at [861, 414] on input "Press SPACE to select this row." at bounding box center [914, 423] width 156 height 35
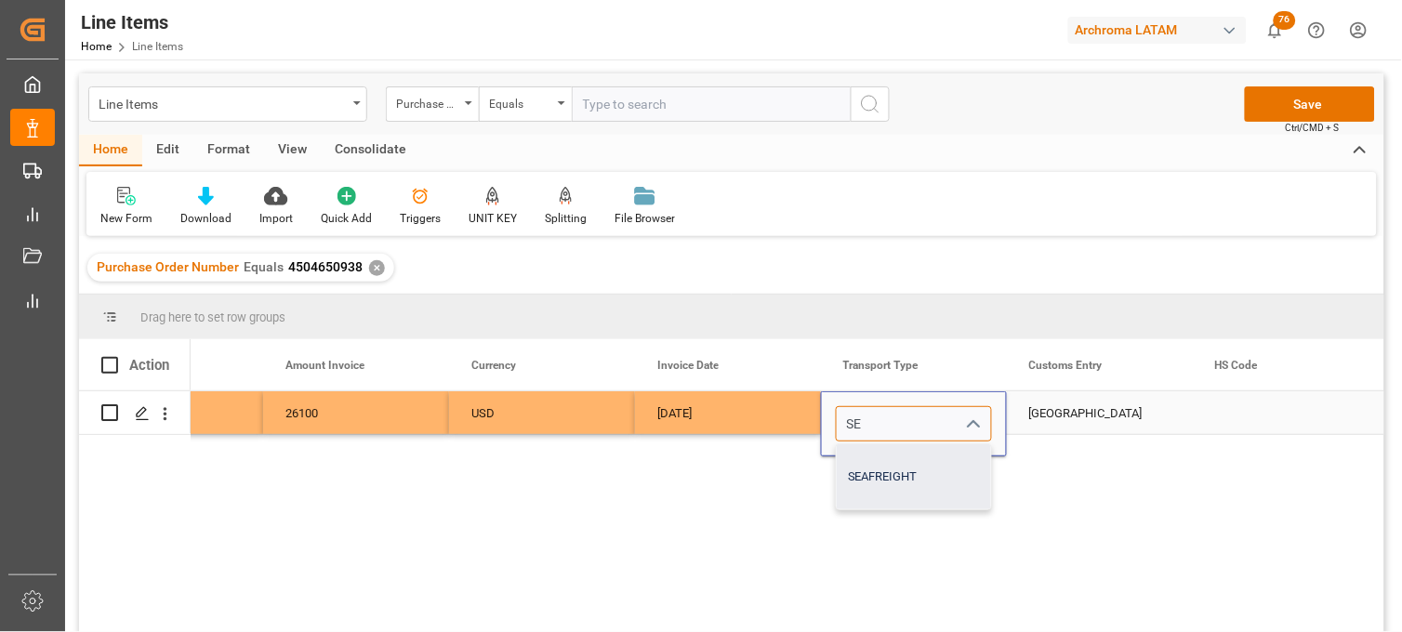
click at [896, 472] on div "SEAFREIGHT" at bounding box center [914, 477] width 154 height 65
type input "SEAFREIGHT"
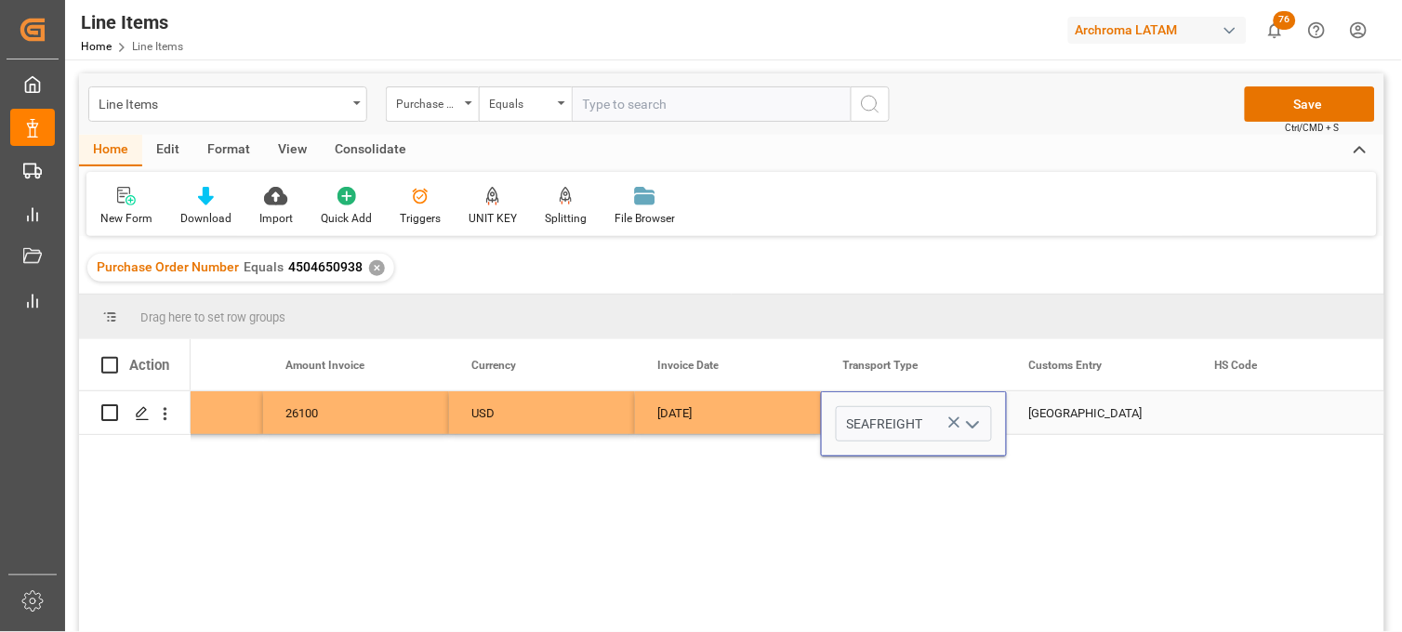
click at [1055, 412] on div "VERACRUZ" at bounding box center [1100, 413] width 186 height 43
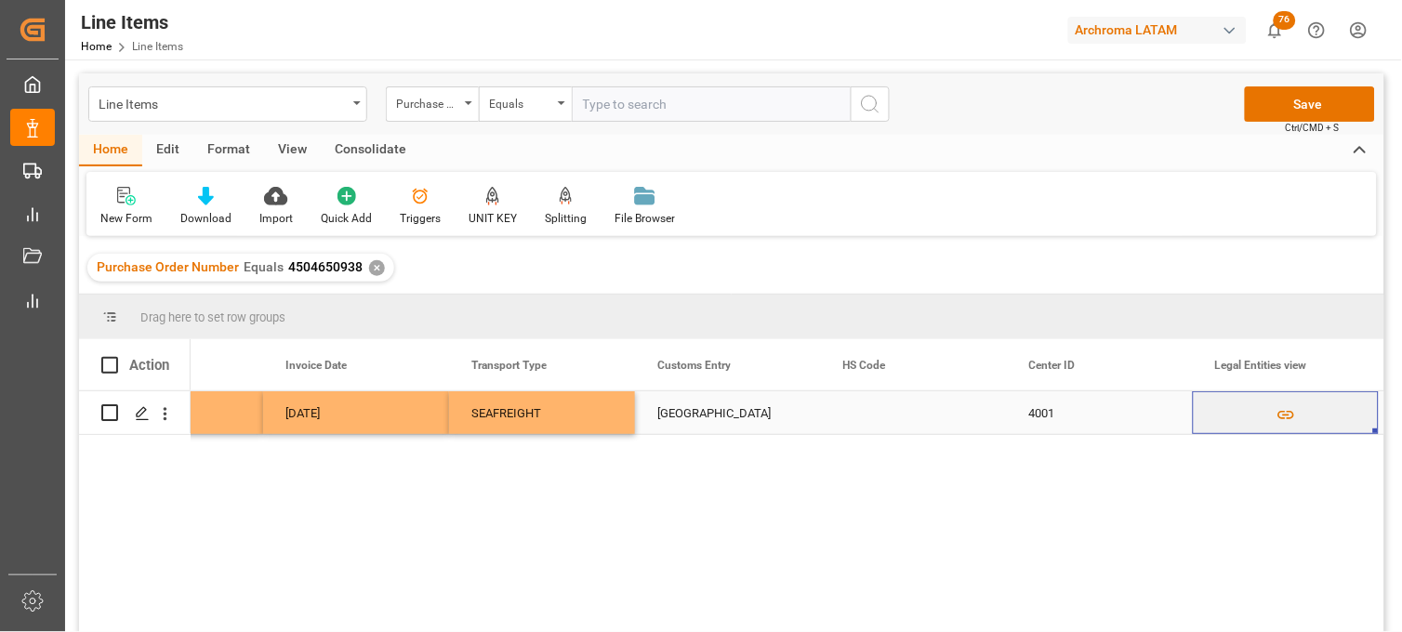
scroll to position [0, 4764]
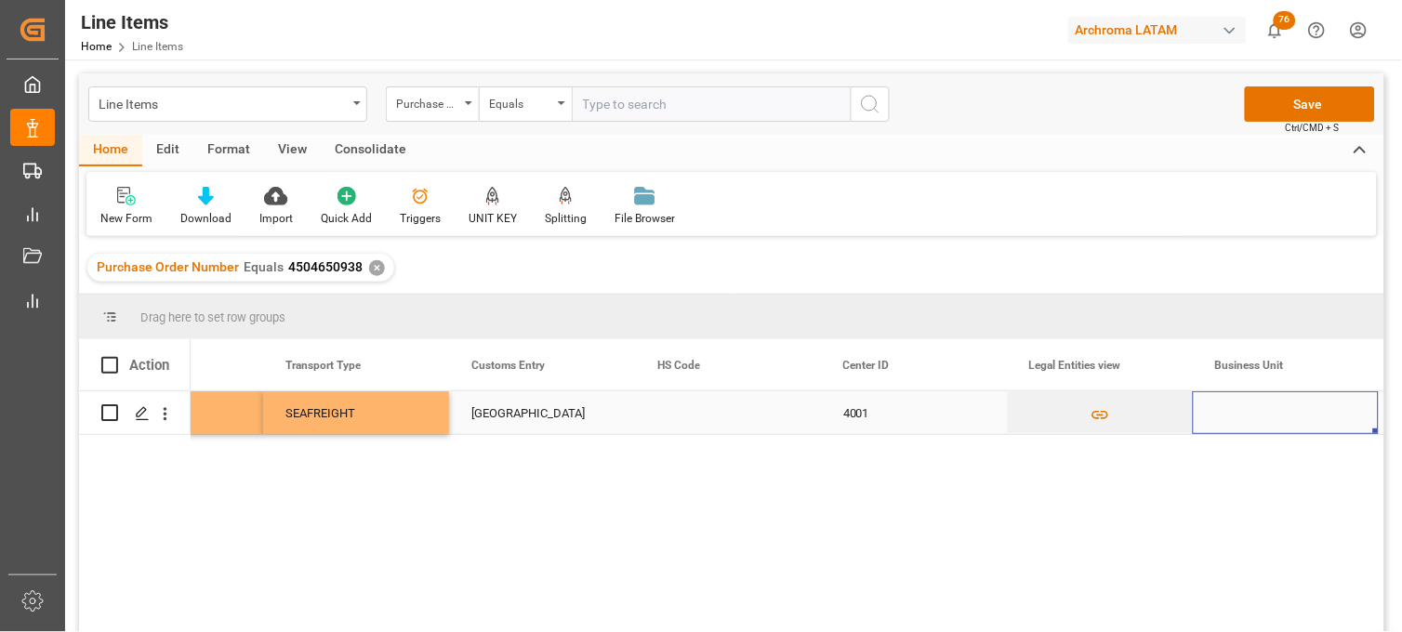
click at [1242, 417] on div "Press SPACE to select this row." at bounding box center [1286, 413] width 186 height 43
click at [1242, 417] on input "Press SPACE to select this row." at bounding box center [1286, 423] width 156 height 35
type input "TEXTIL"
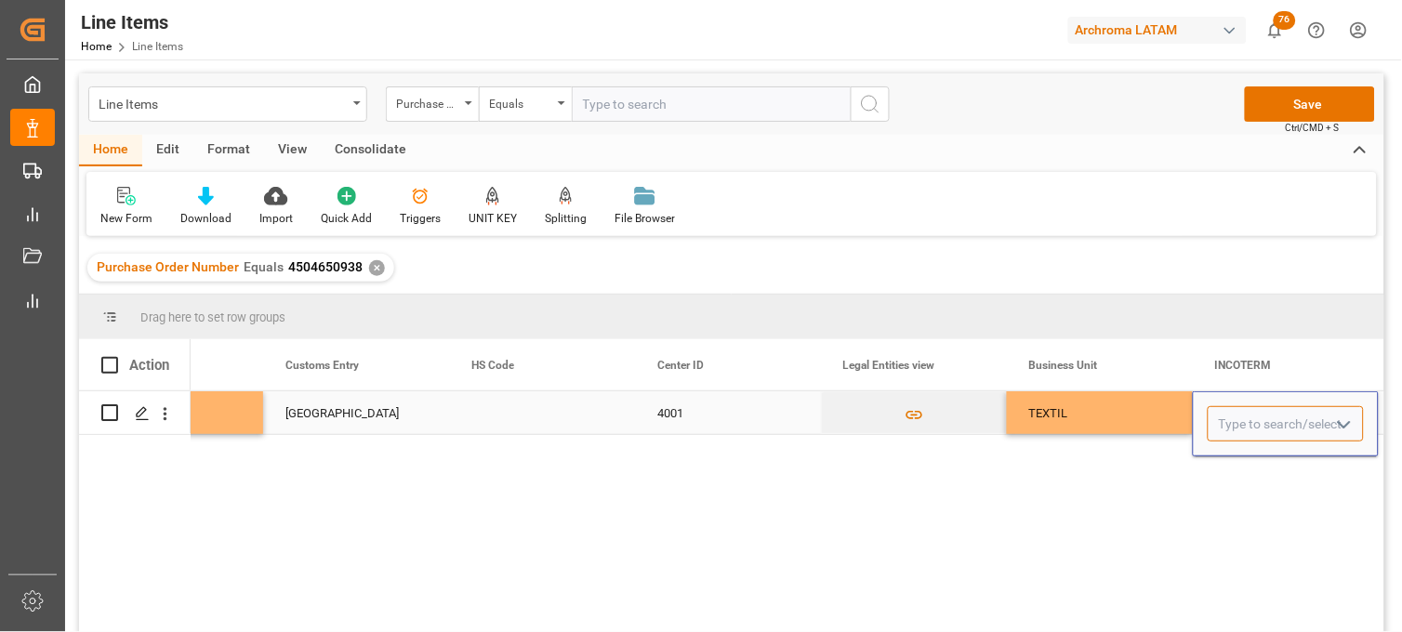
click at [1262, 426] on input "Press SPACE to select this row." at bounding box center [1286, 423] width 156 height 35
click at [1263, 474] on div "CIF" at bounding box center [1286, 477] width 154 height 65
type input "CIF"
click at [1088, 420] on div "TEXTIL" at bounding box center [1100, 413] width 186 height 43
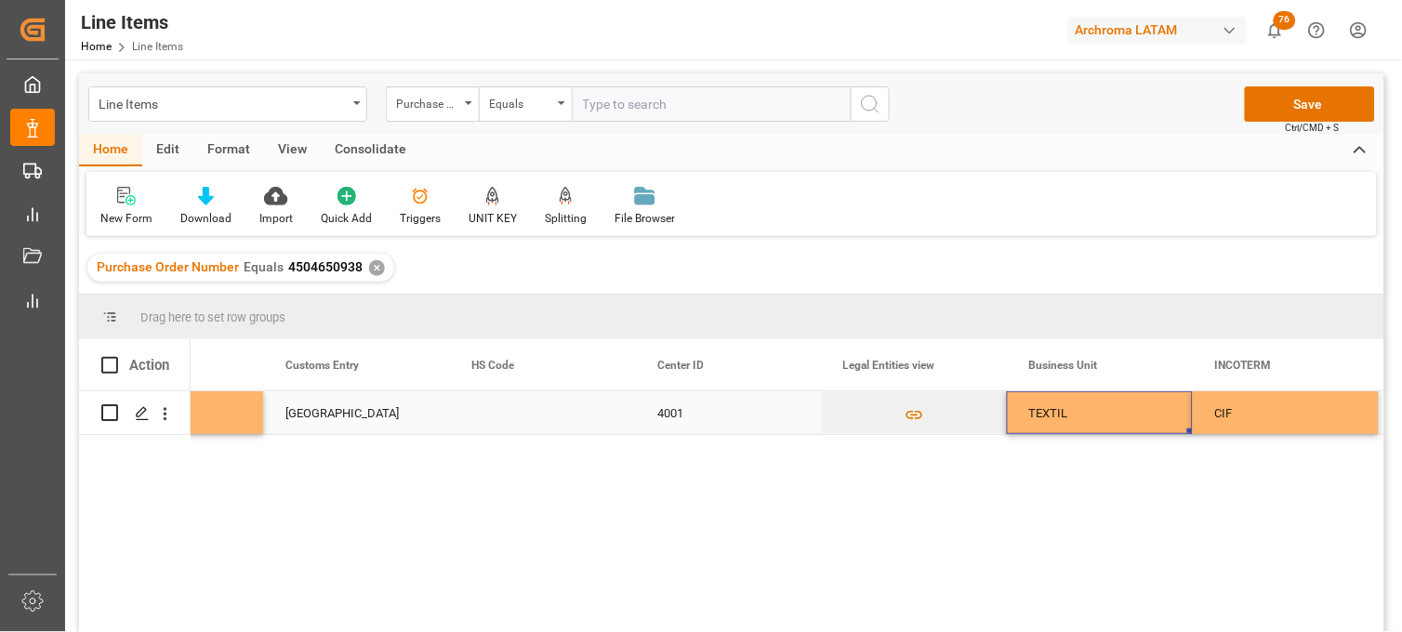
click at [1223, 414] on div "CIF" at bounding box center [1286, 413] width 141 height 43
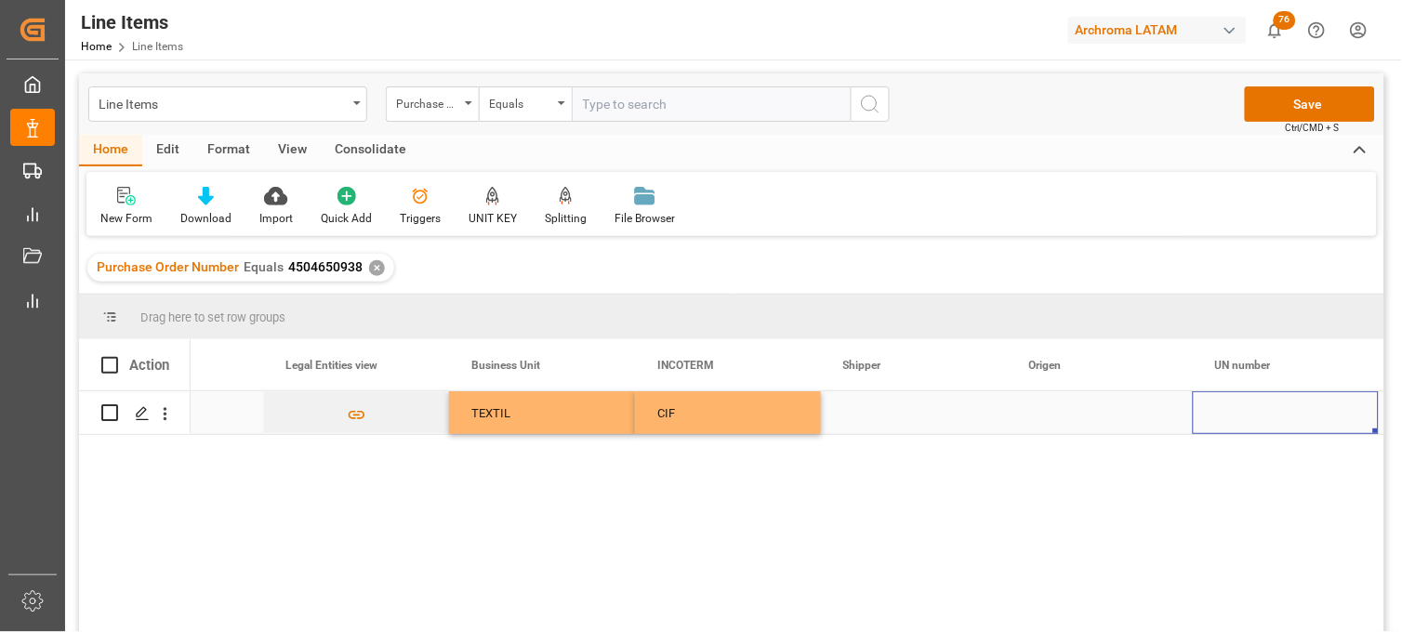
scroll to position [0, 5694]
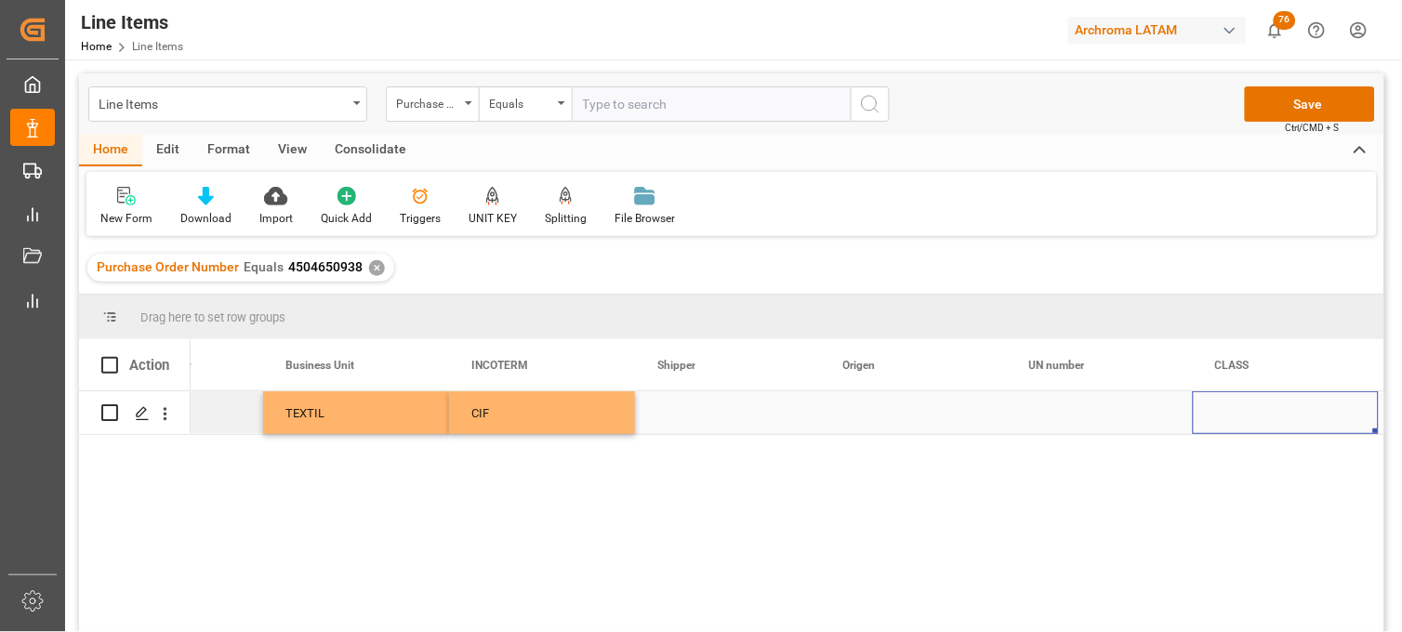
click at [859, 412] on div "Press SPACE to select this row." at bounding box center [914, 413] width 186 height 43
click at [856, 407] on div "Press SPACE to select this row." at bounding box center [914, 413] width 186 height 43
click at [857, 407] on div "Press SPACE to select this row." at bounding box center [914, 413] width 186 height 43
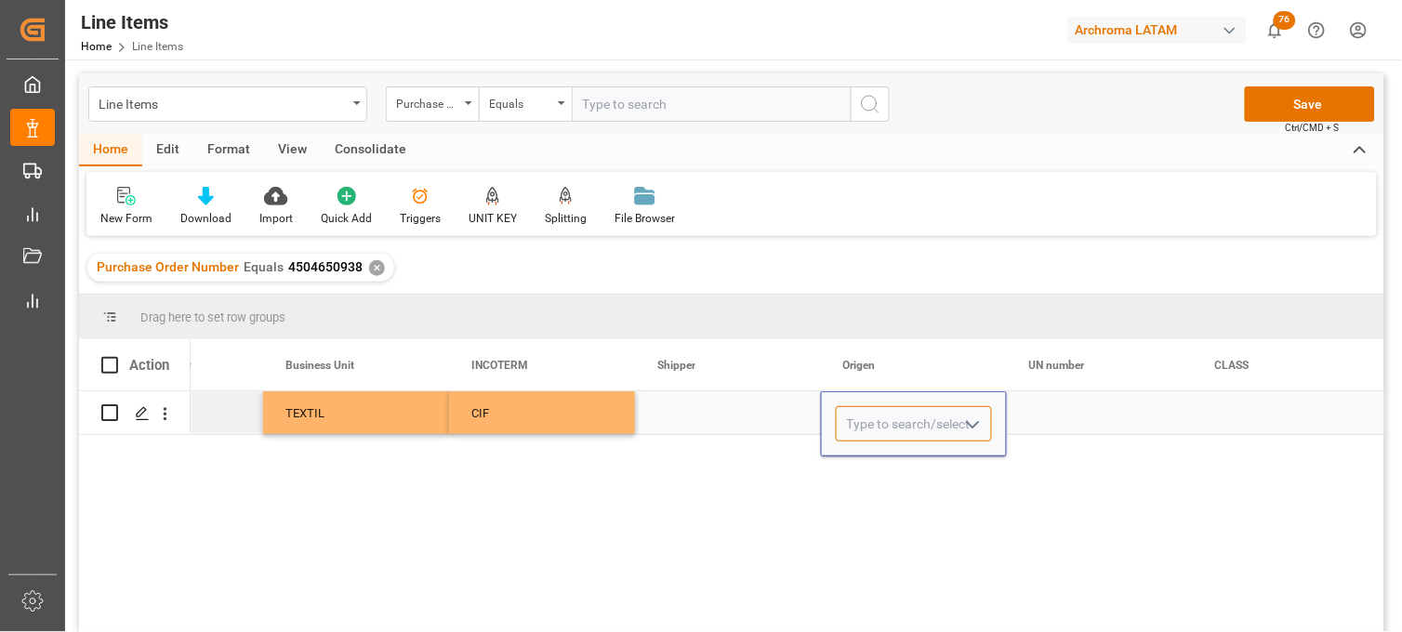
click at [856, 412] on input "Press SPACE to select this row." at bounding box center [914, 423] width 156 height 35
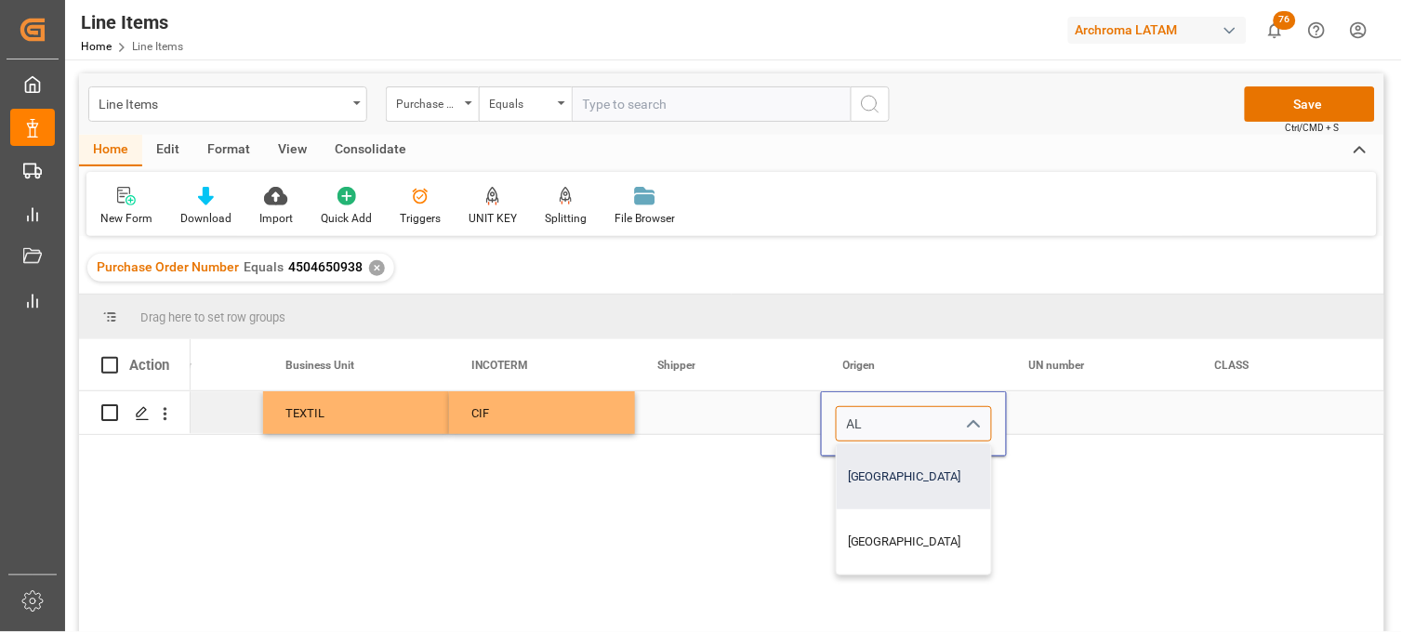
click at [860, 472] on div "ALEMANIA" at bounding box center [914, 477] width 154 height 65
type input "ALEMANIA"
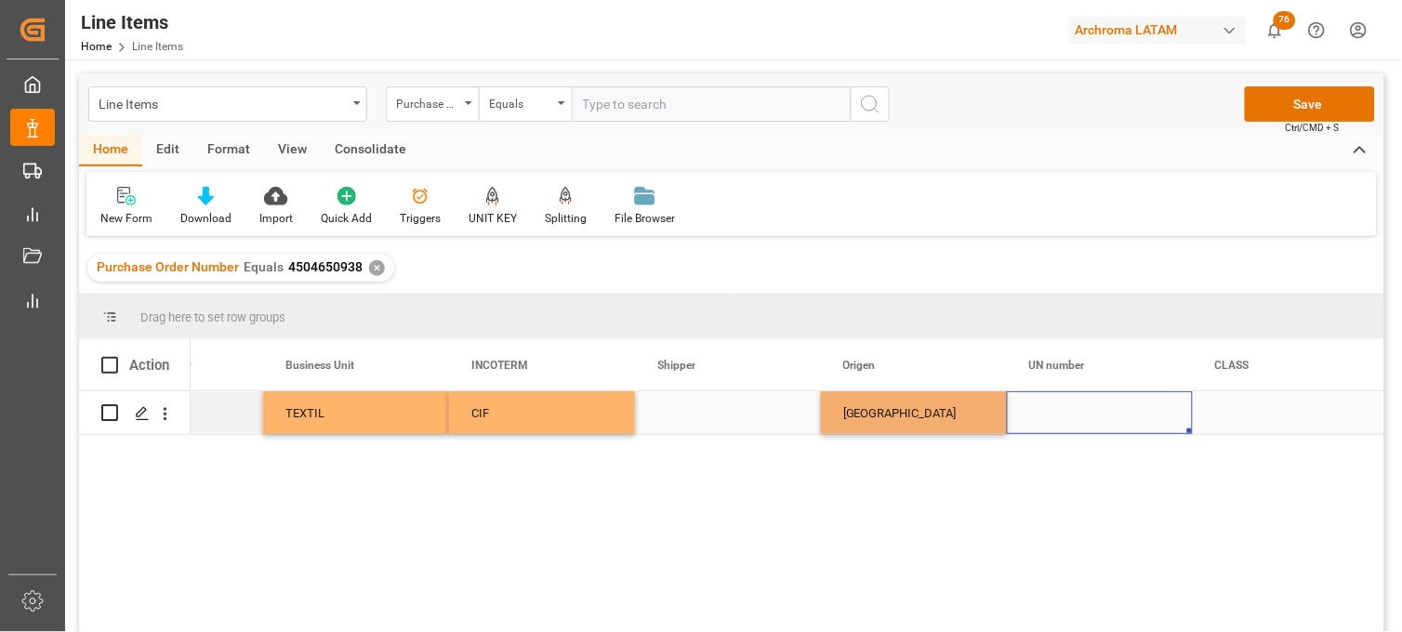
click at [1058, 414] on div "Press SPACE to select this row." at bounding box center [1100, 413] width 186 height 43
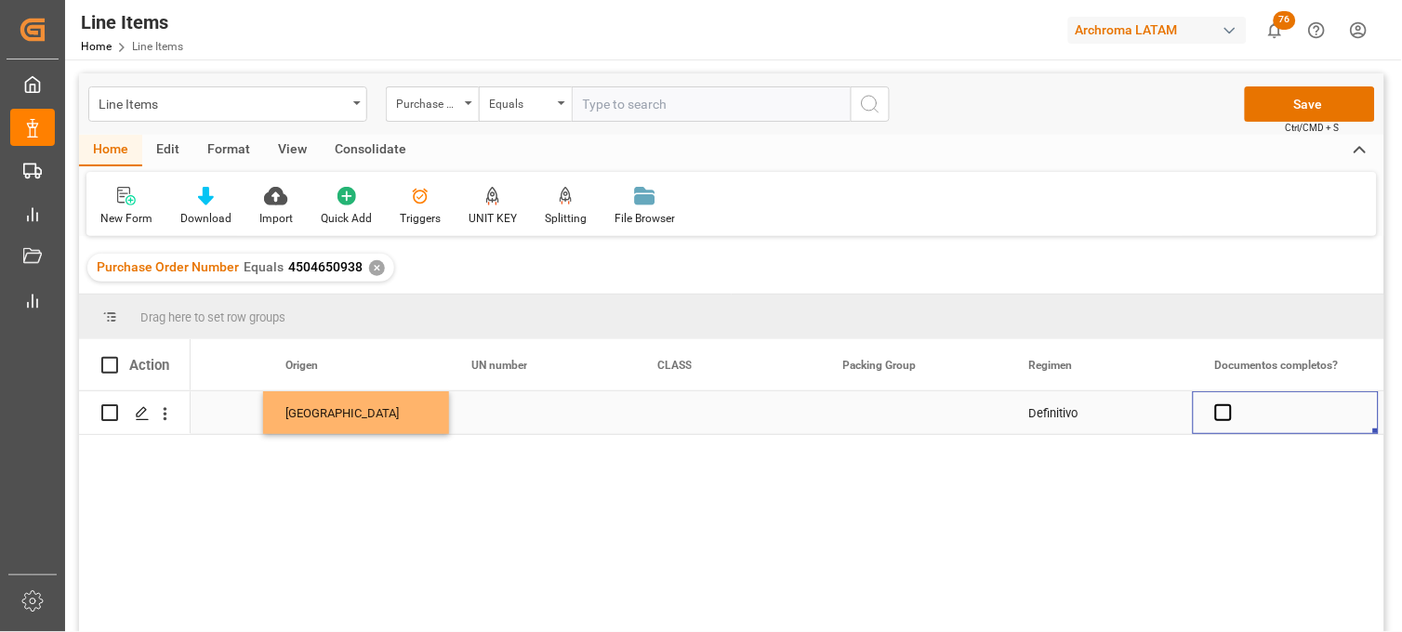
scroll to position [0, 6438]
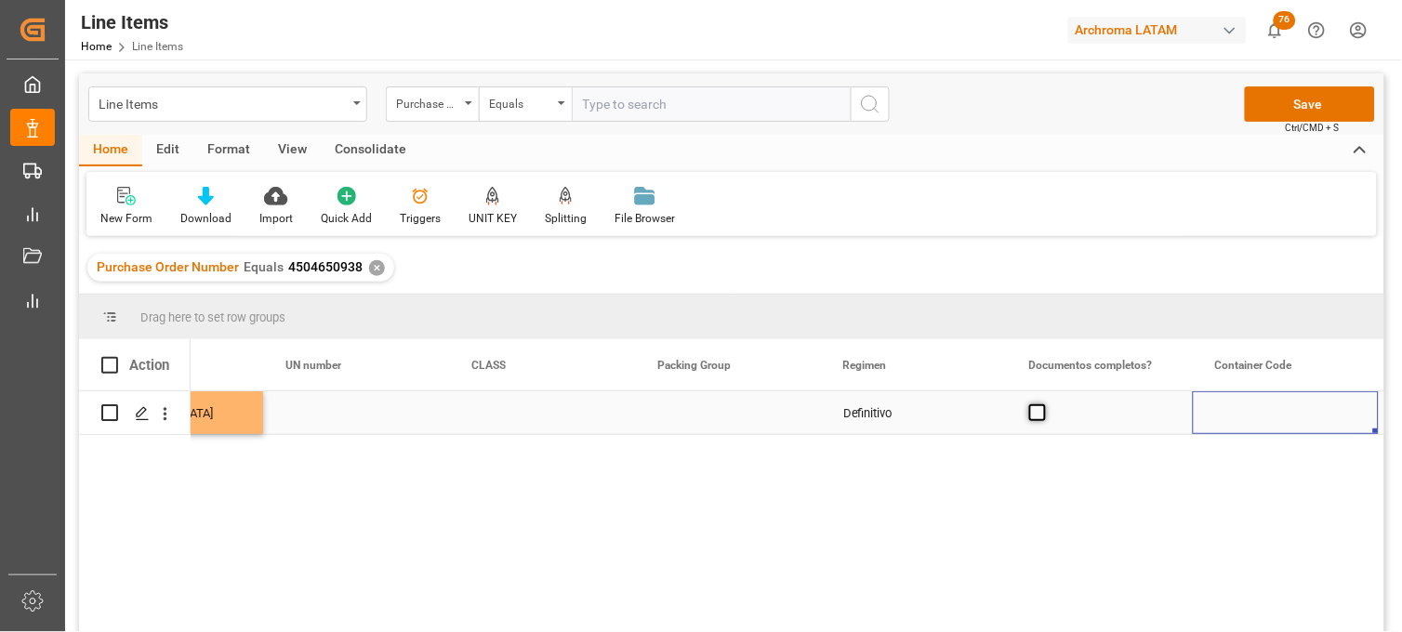
click at [1037, 412] on span "Press SPACE to select this row." at bounding box center [1038, 413] width 17 height 17
click at [1043, 405] on input "Press SPACE to select this row." at bounding box center [1043, 405] width 0 height 0
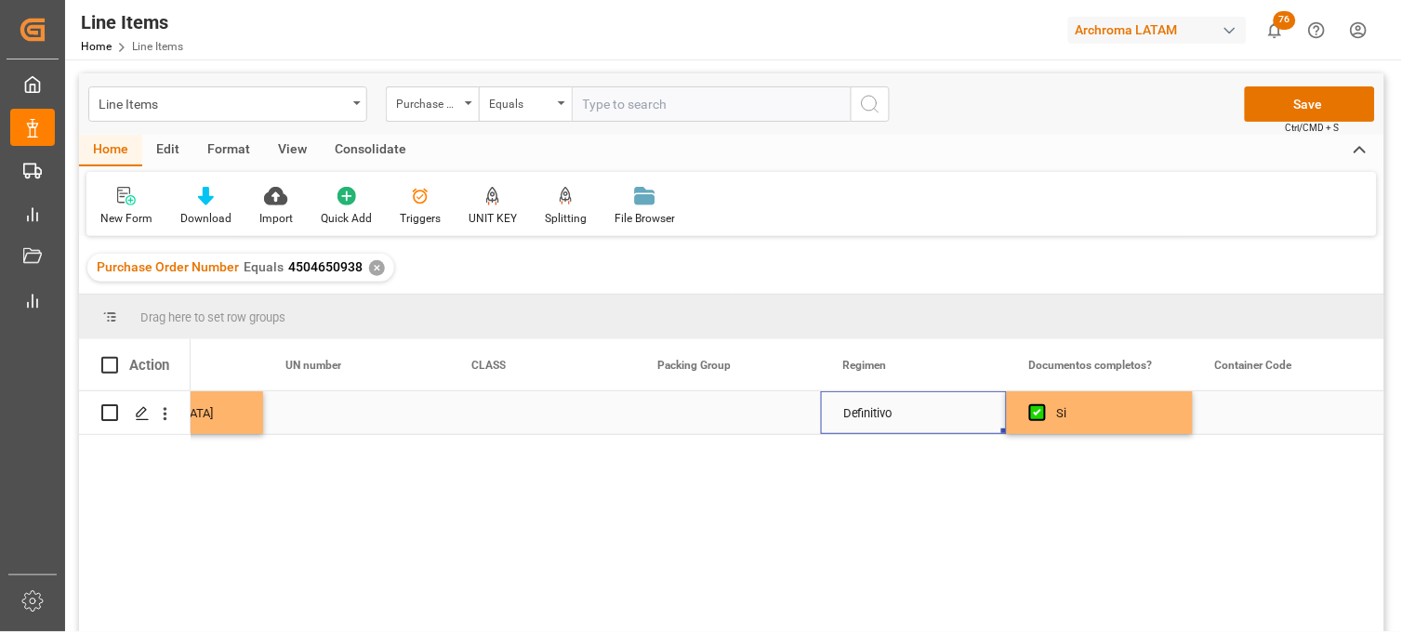
click at [885, 407] on div "Definitivo" at bounding box center [914, 413] width 186 height 43
click at [1030, 412] on span "Press SPACE to select this row." at bounding box center [1038, 413] width 17 height 17
click at [1043, 405] on input "Press SPACE to select this row." at bounding box center [1043, 405] width 0 height 0
click at [1034, 415] on span "Press SPACE to select this row." at bounding box center [1038, 413] width 17 height 17
click at [1043, 405] on input "Press SPACE to select this row." at bounding box center [1043, 405] width 0 height 0
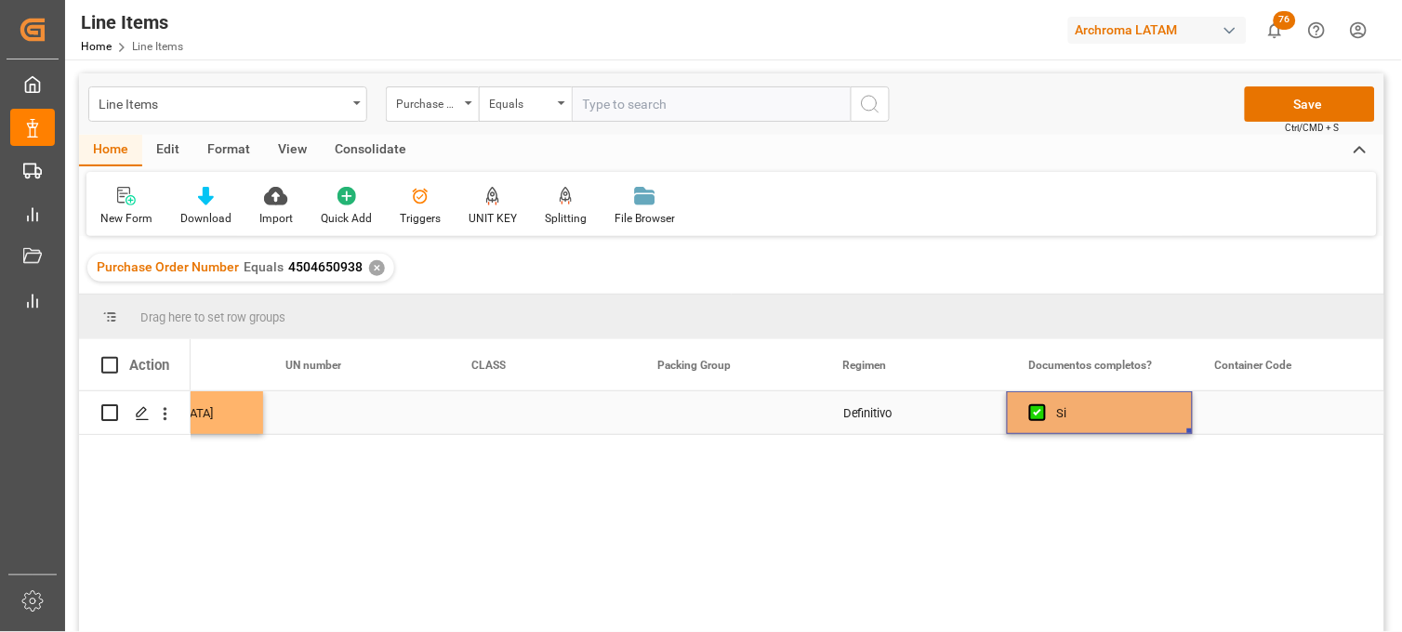
click at [897, 415] on div "Definitivo" at bounding box center [914, 413] width 186 height 43
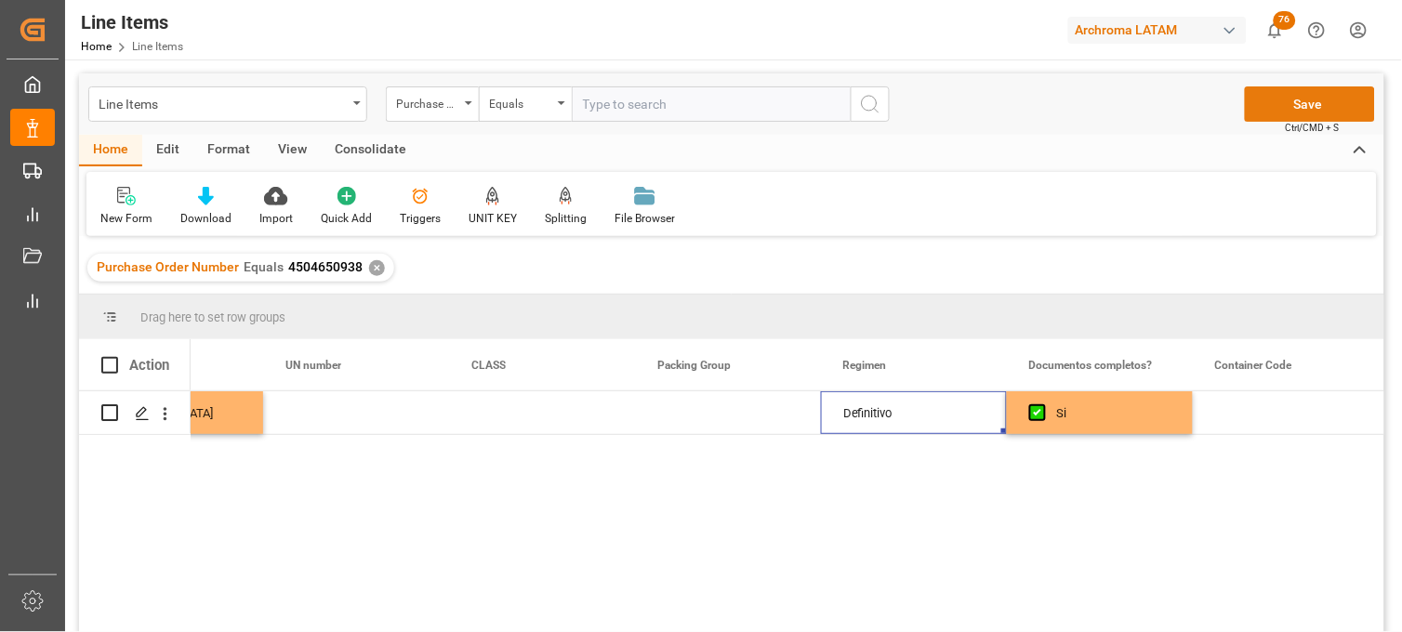
click at [1326, 106] on button "Save" at bounding box center [1310, 103] width 130 height 35
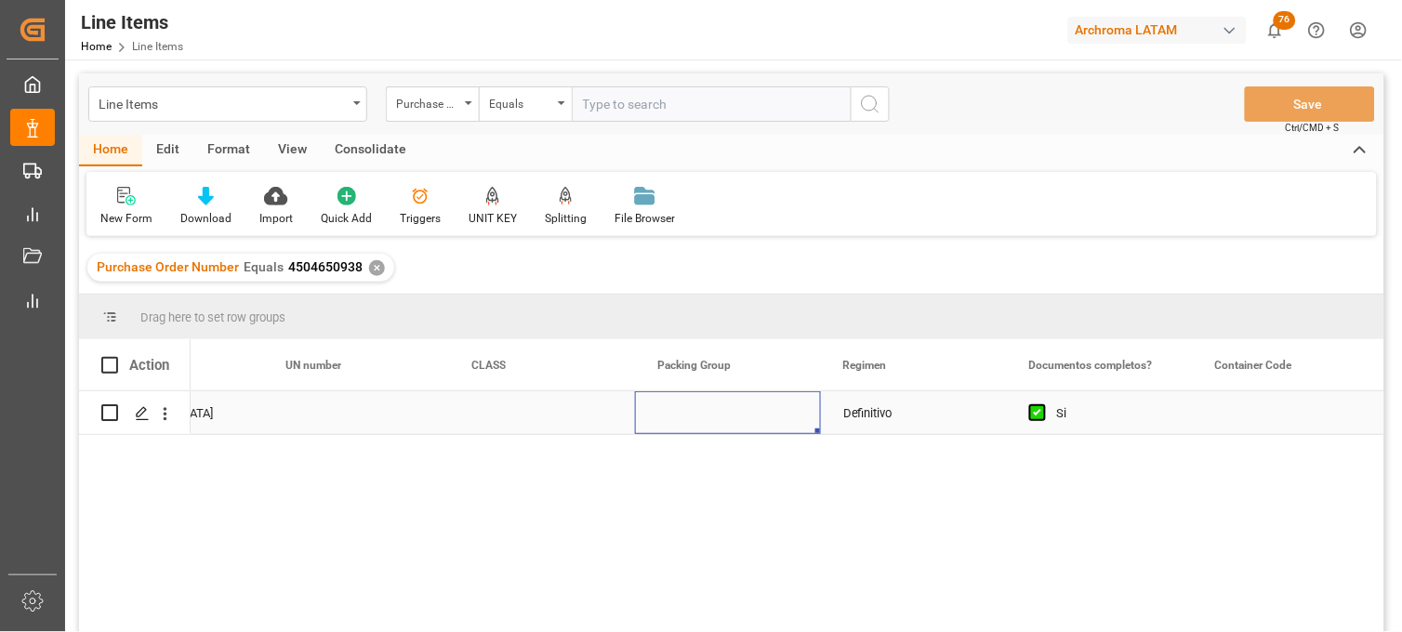
click at [696, 420] on div "Press SPACE to select this row." at bounding box center [728, 413] width 186 height 43
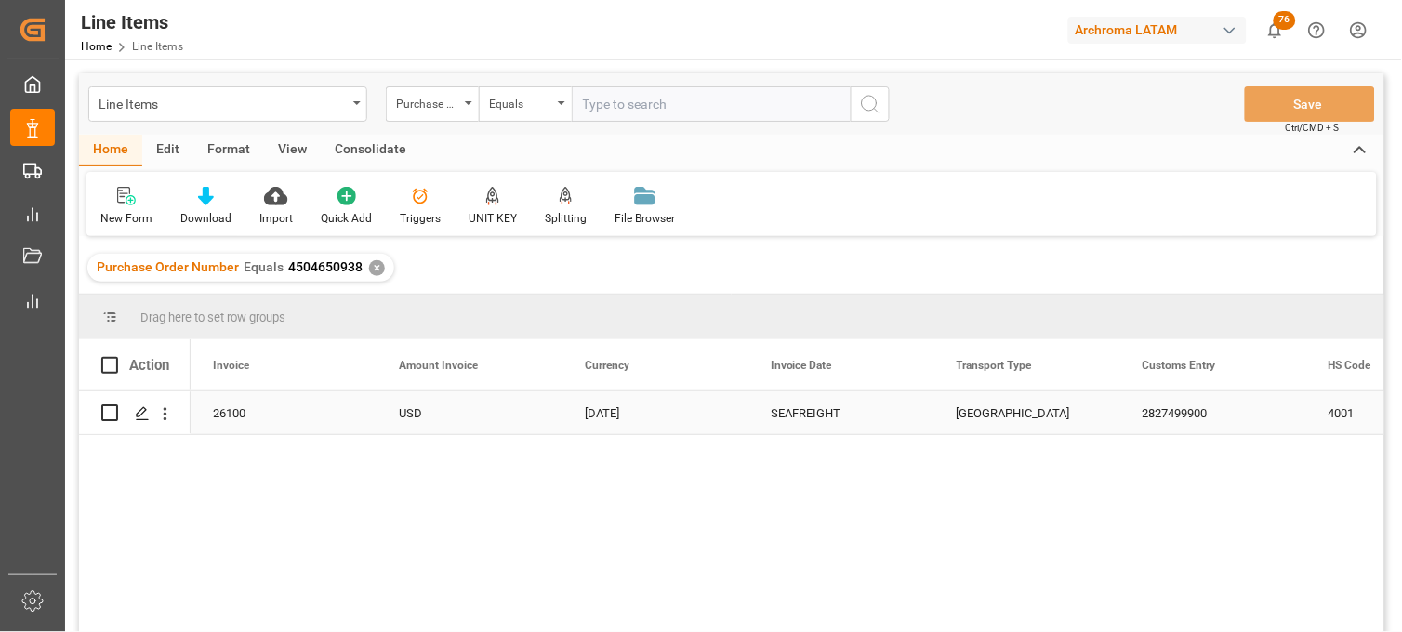
scroll to position [0, 4092]
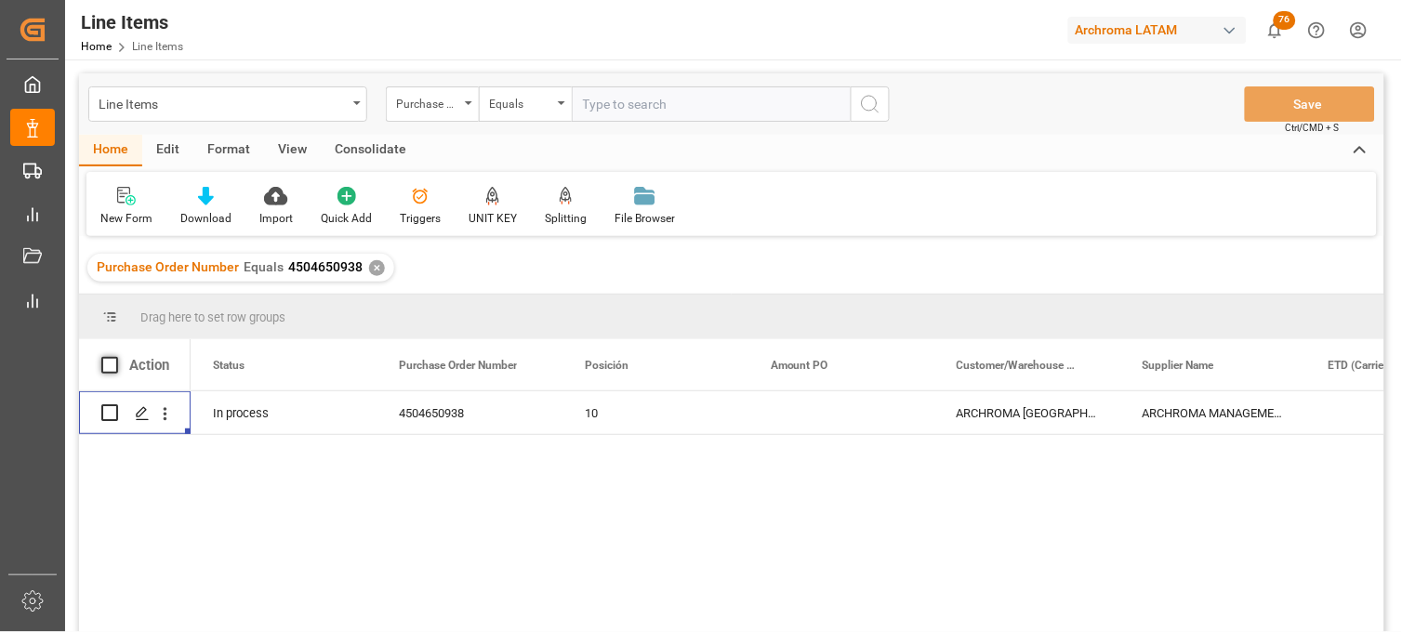
click at [104, 361] on span at bounding box center [109, 365] width 17 height 17
click at [115, 357] on input "checkbox" at bounding box center [115, 357] width 0 height 0
checkbox input "true"
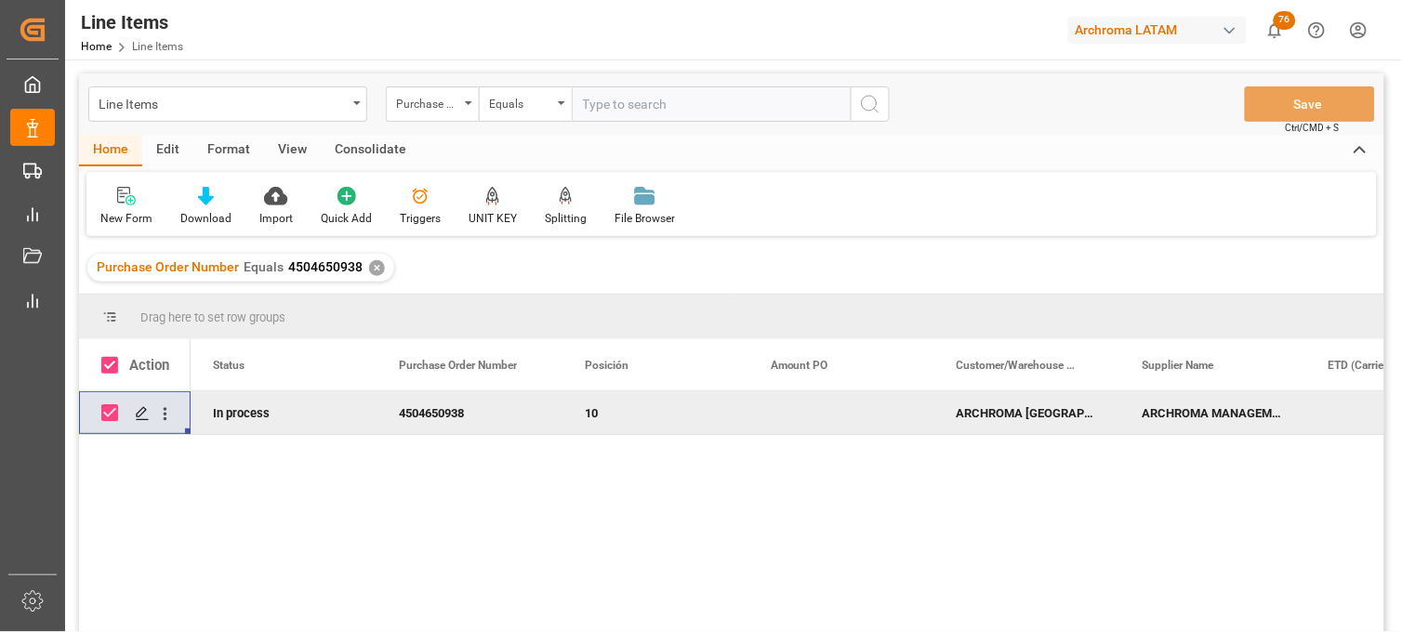
click at [363, 143] on div "Consolidate" at bounding box center [371, 151] width 100 height 32
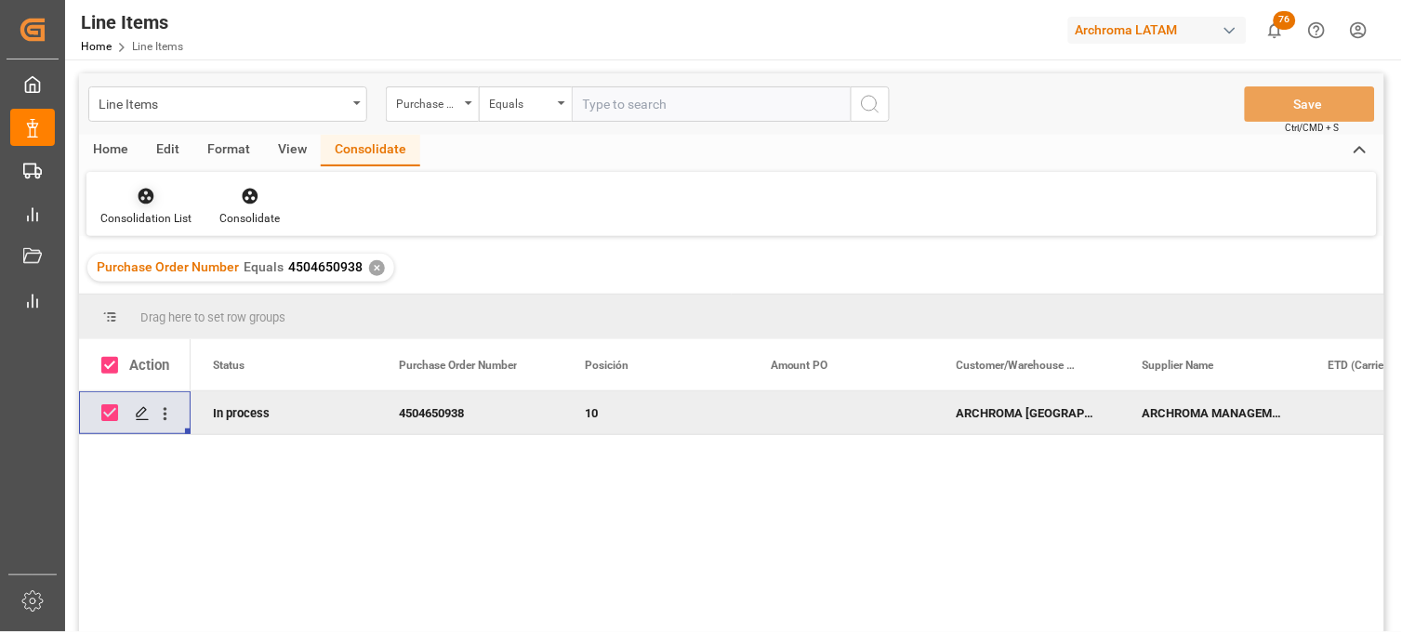
click at [155, 198] on div at bounding box center [145, 196] width 91 height 20
click at [156, 280] on div "Line Items Purchase Order Number Equals Save Ctrl/CMD + S Home Edit Format View…" at bounding box center [732, 377] width 1306 height 608
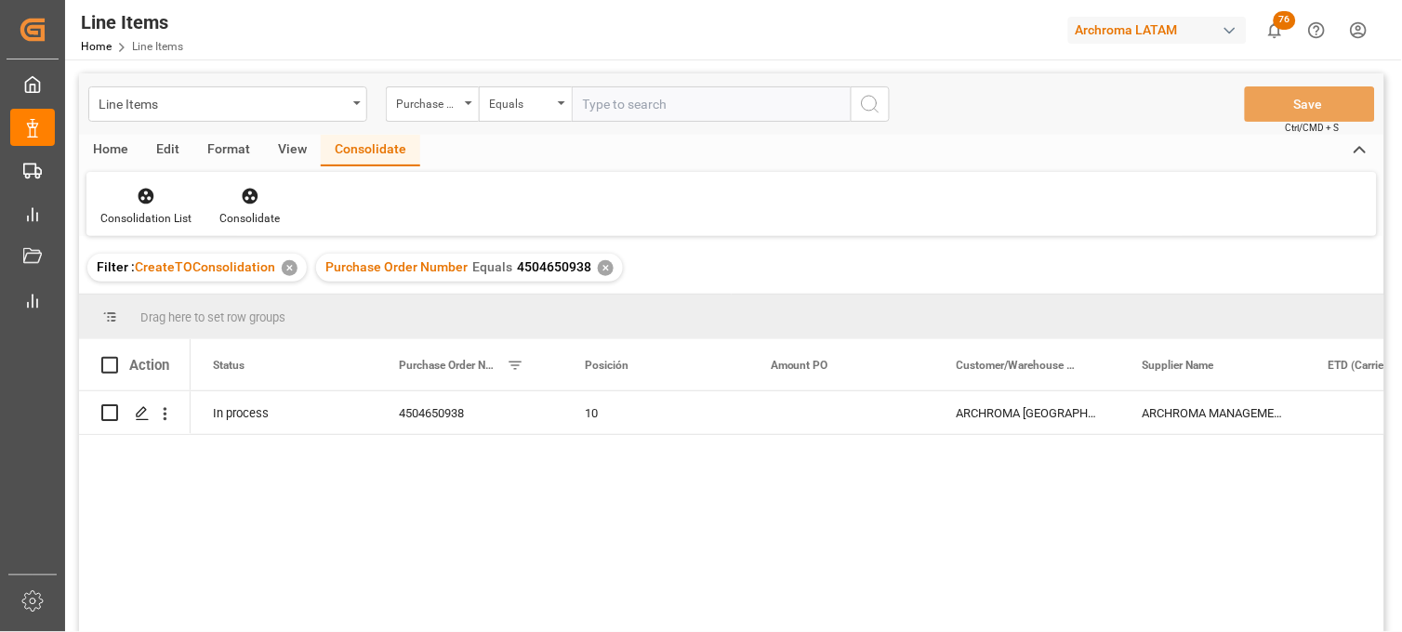
drag, startPoint x: 124, startPoint y: 363, endPoint x: 225, endPoint y: 293, distance: 123.1
click at [118, 370] on div at bounding box center [115, 365] width 28 height 17
click at [116, 364] on span at bounding box center [109, 365] width 17 height 17
click at [115, 357] on input "checkbox" at bounding box center [115, 357] width 0 height 0
checkbox input "true"
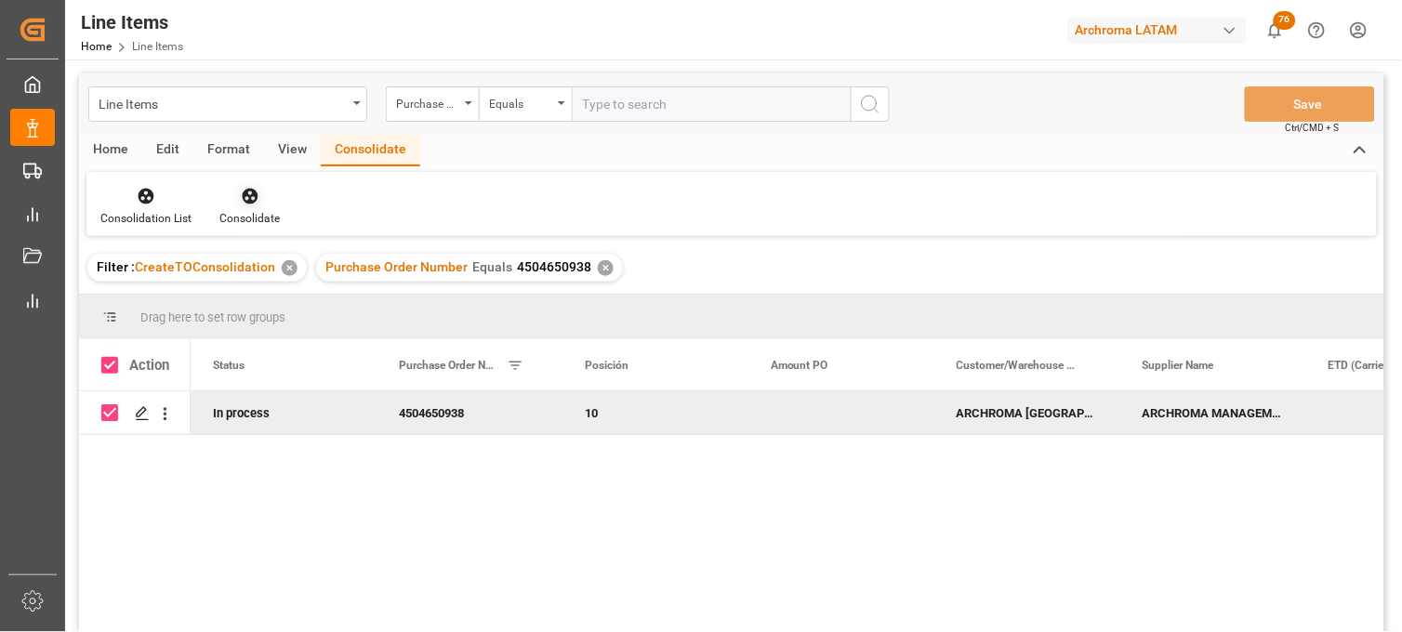
click at [254, 210] on div "Consolidate" at bounding box center [249, 218] width 60 height 17
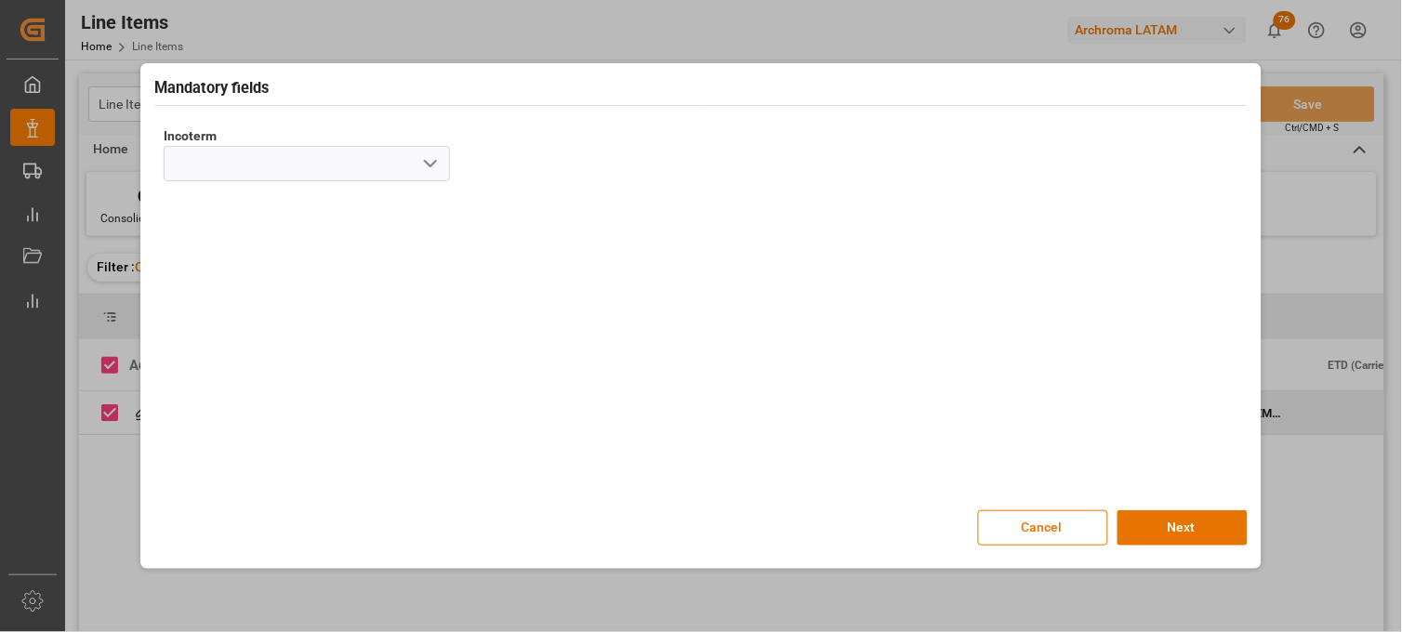
click at [415, 166] on button "open menu" at bounding box center [429, 164] width 28 height 29
click at [423, 169] on icon "close menu" at bounding box center [430, 164] width 22 height 22
click at [417, 171] on button "open menu" at bounding box center [429, 164] width 28 height 29
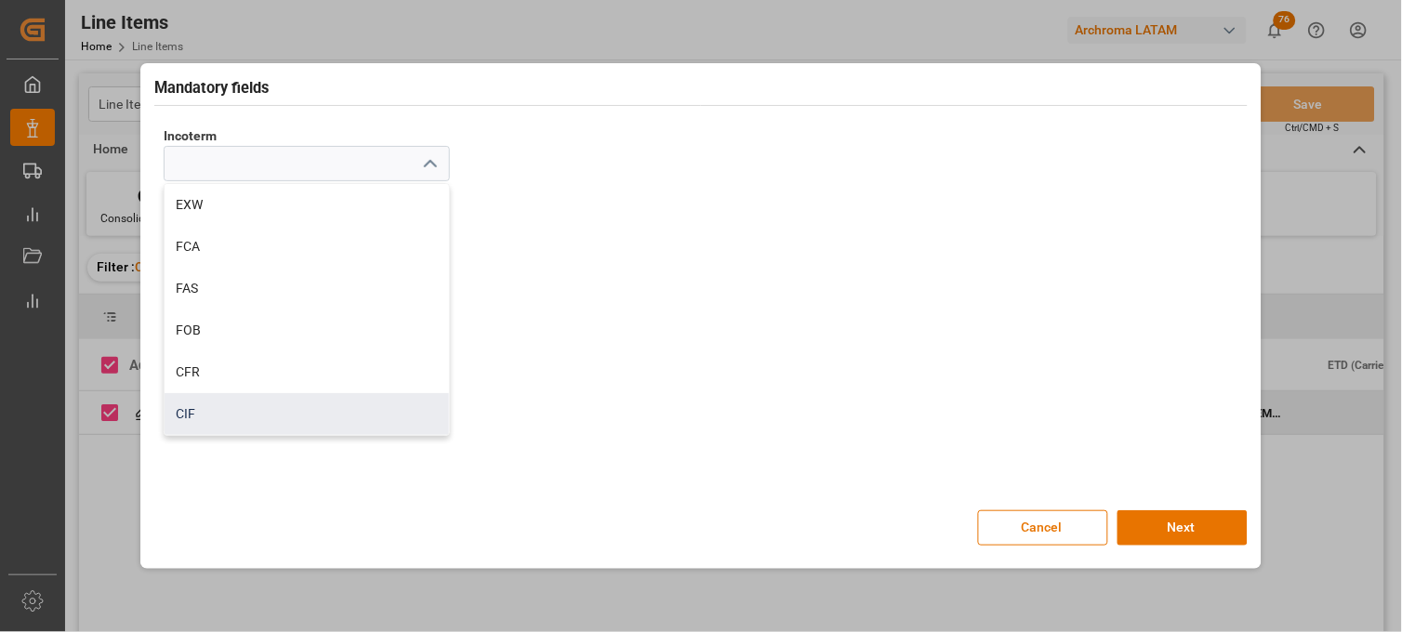
drag, startPoint x: 242, startPoint y: 407, endPoint x: 368, endPoint y: 355, distance: 136.8
click at [243, 407] on div "CIF" at bounding box center [307, 414] width 285 height 42
type input "CIF"
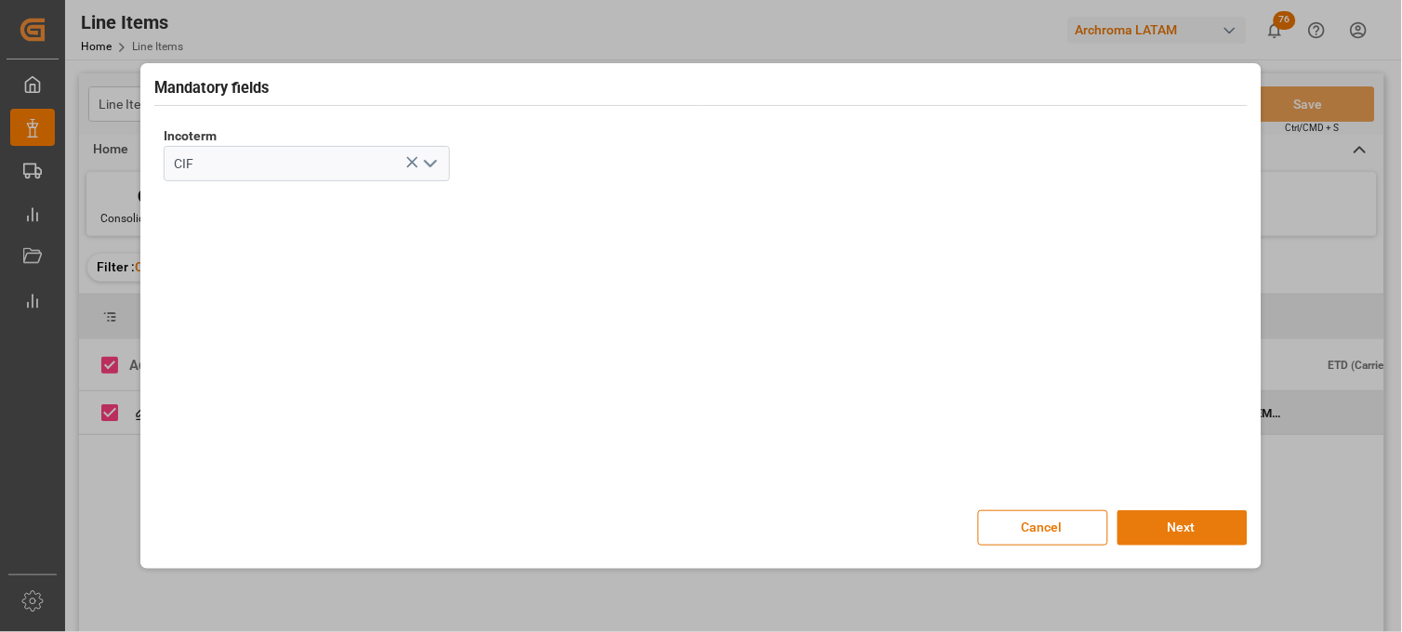
click at [1161, 524] on button "Next" at bounding box center [1183, 528] width 130 height 35
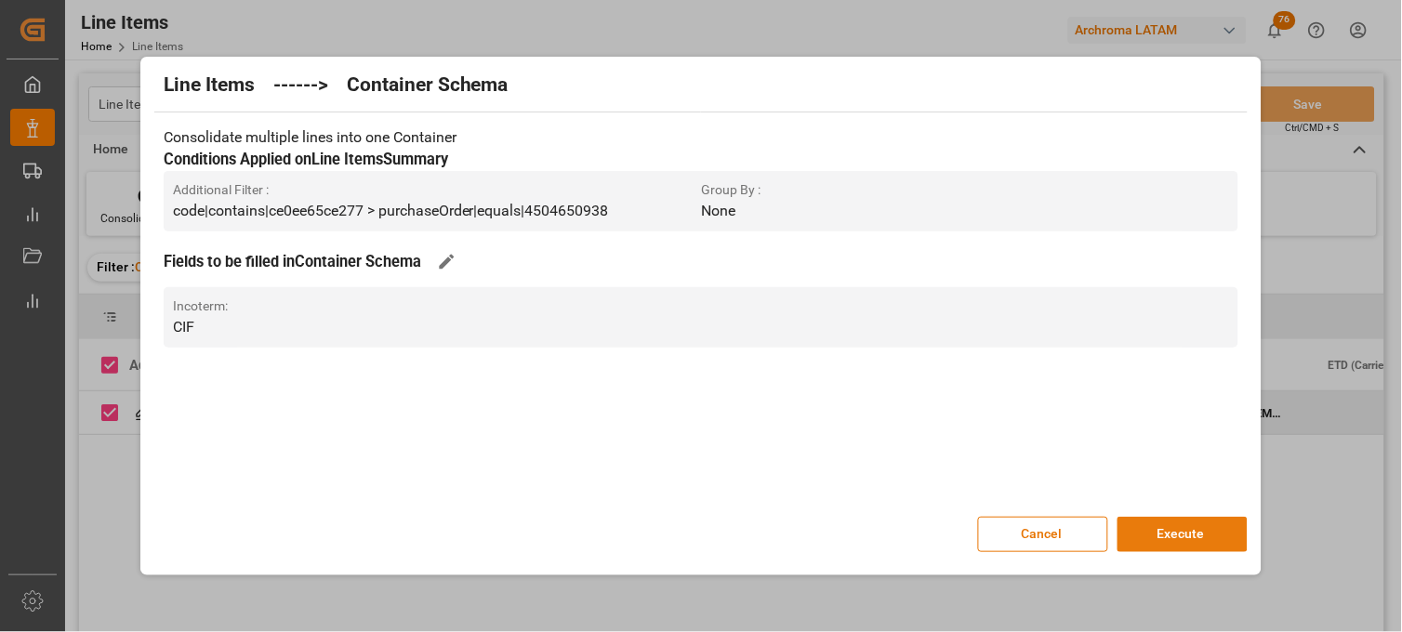
drag, startPoint x: 1174, startPoint y: 541, endPoint x: 1083, endPoint y: 288, distance: 268.6
click at [1175, 541] on button "Execute" at bounding box center [1183, 534] width 130 height 35
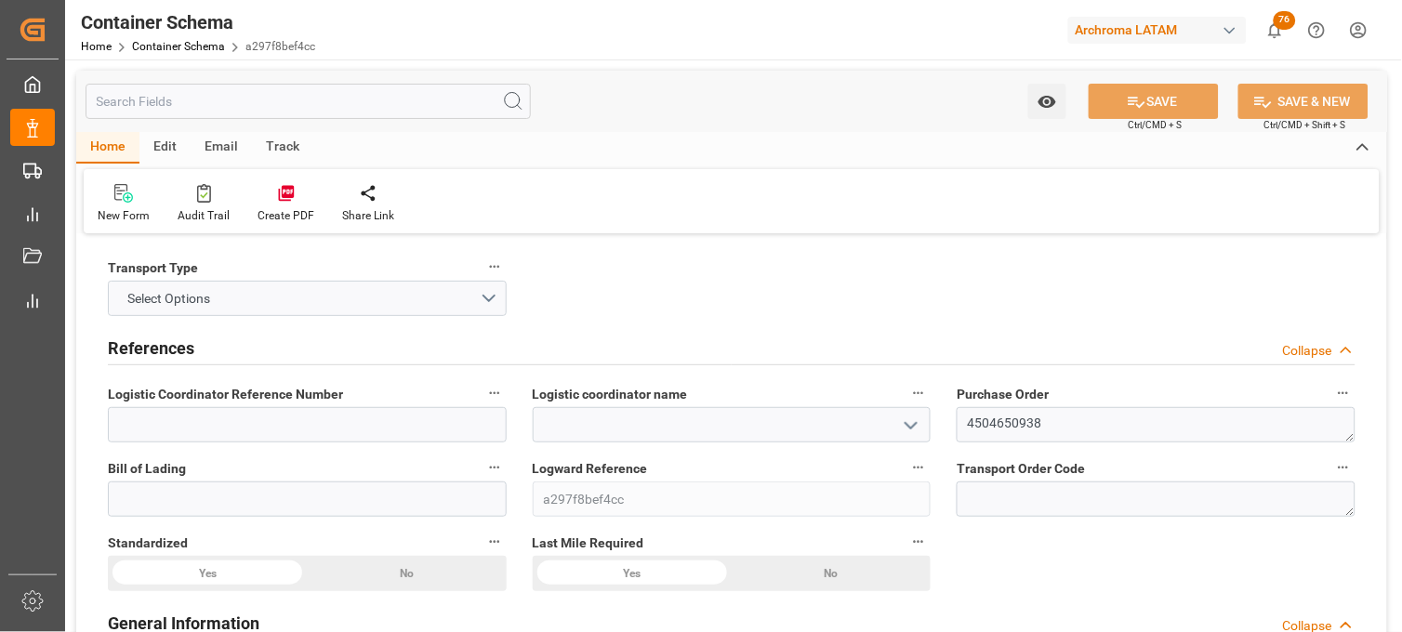
type input "0"
type input "1"
type input "18"
type input "22500"
type input "23490"
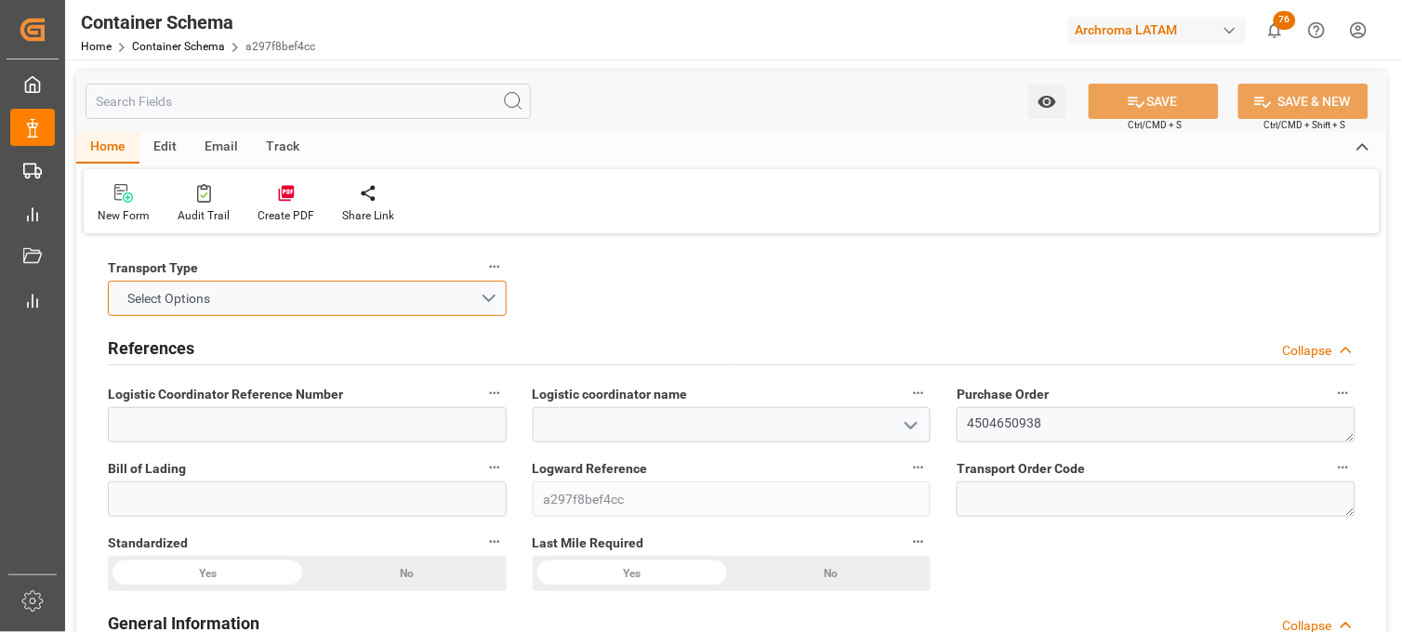
click at [363, 291] on button "Select Options" at bounding box center [307, 298] width 399 height 35
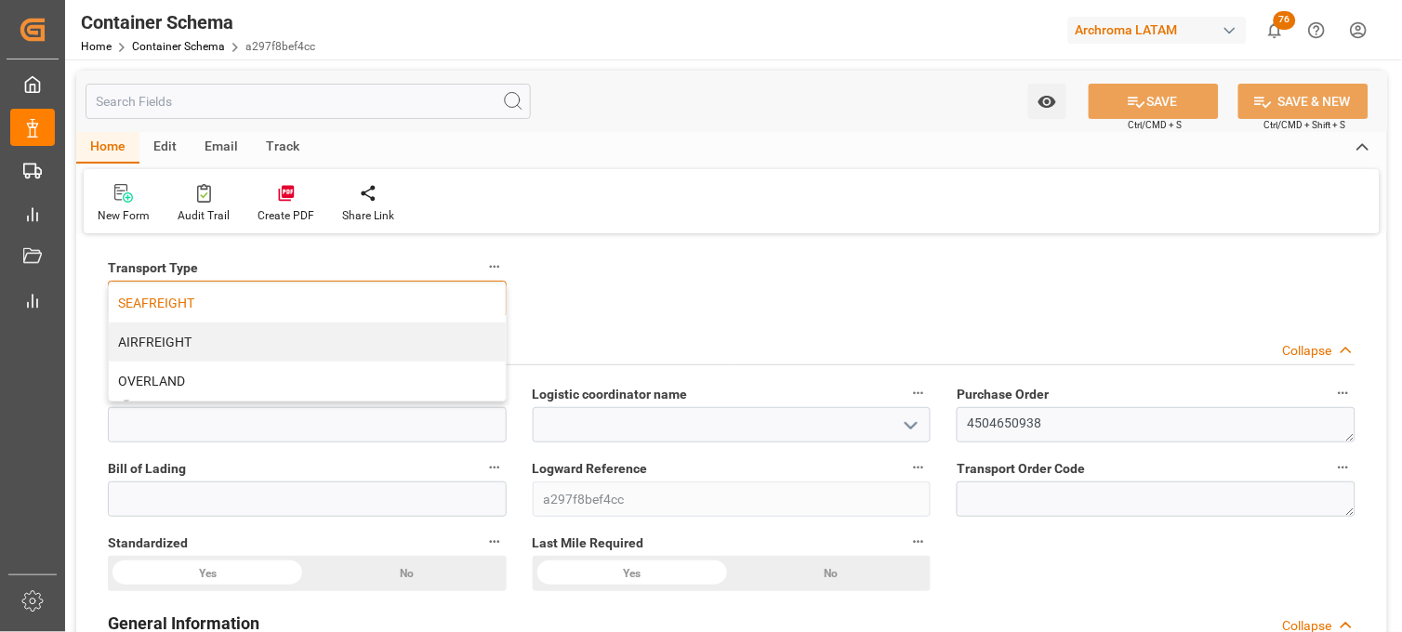
click at [341, 296] on div "SEAFREIGHT" at bounding box center [307, 303] width 397 height 39
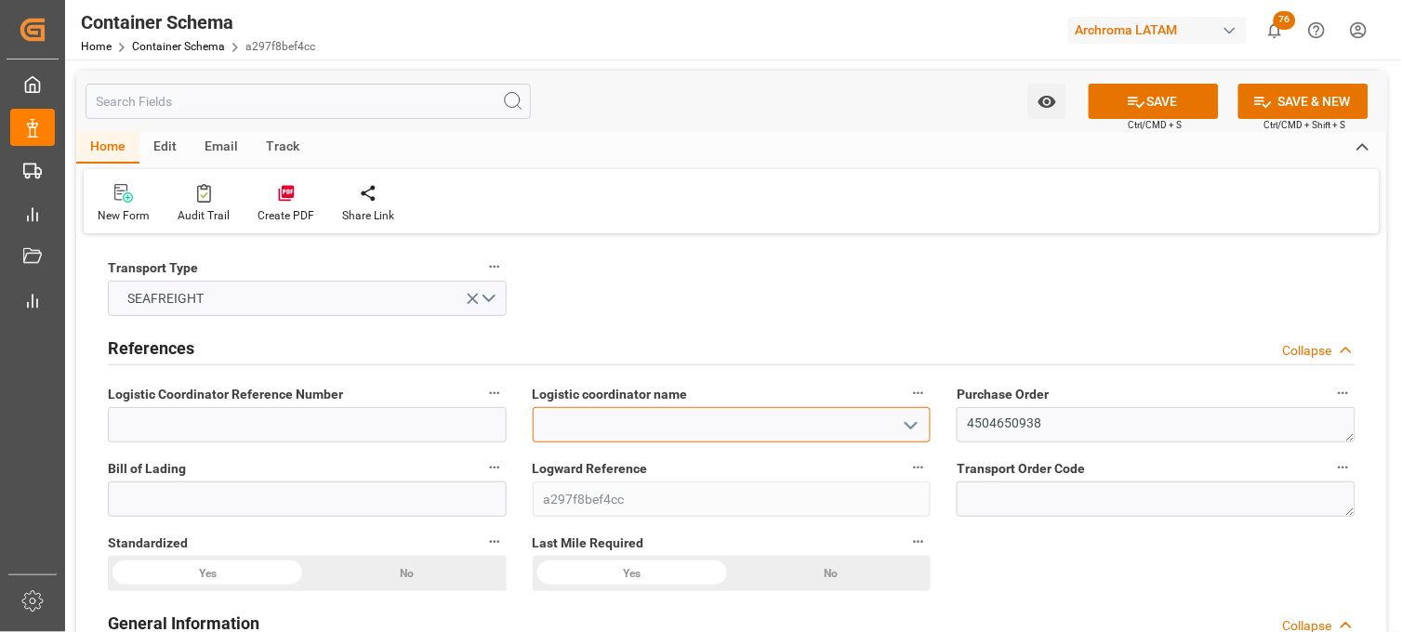
click at [696, 417] on input at bounding box center [732, 424] width 399 height 35
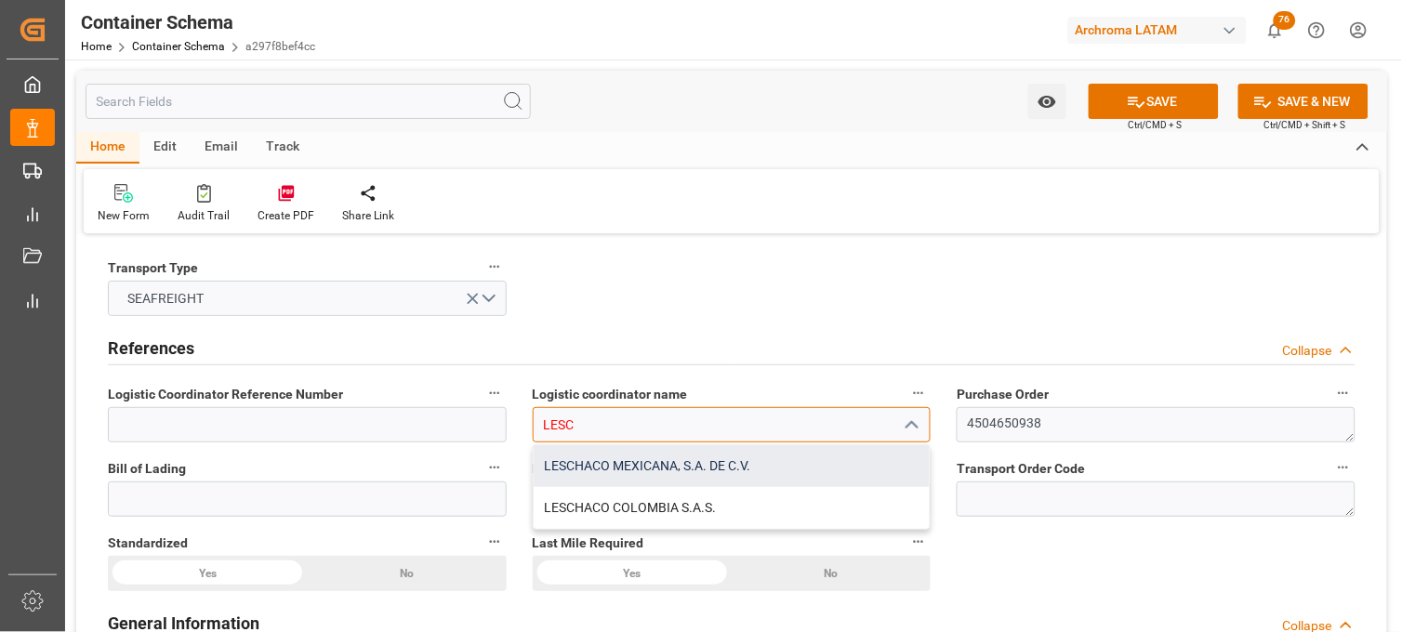
click at [674, 445] on div "LESCHACO MEXICANA, S.A. DE C.V." at bounding box center [732, 466] width 397 height 42
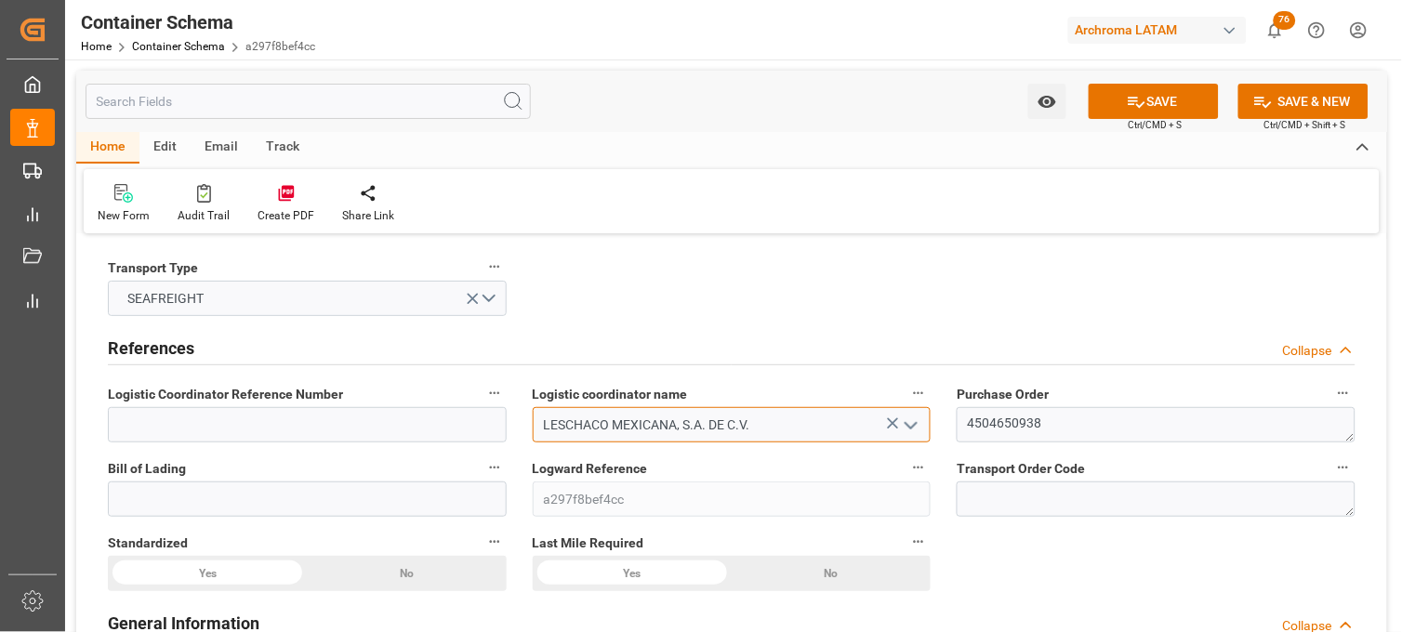
scroll to position [103, 0]
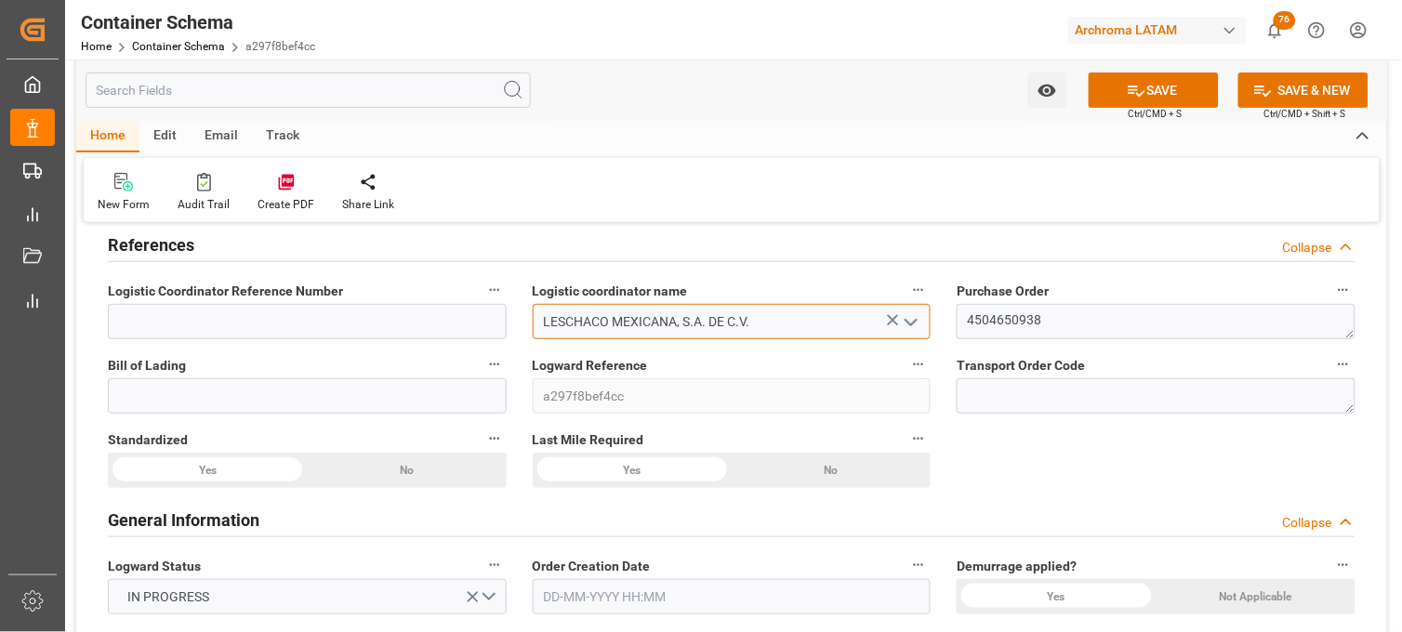
type input "LESCHACO MEXICANA, S.A. DE C.V."
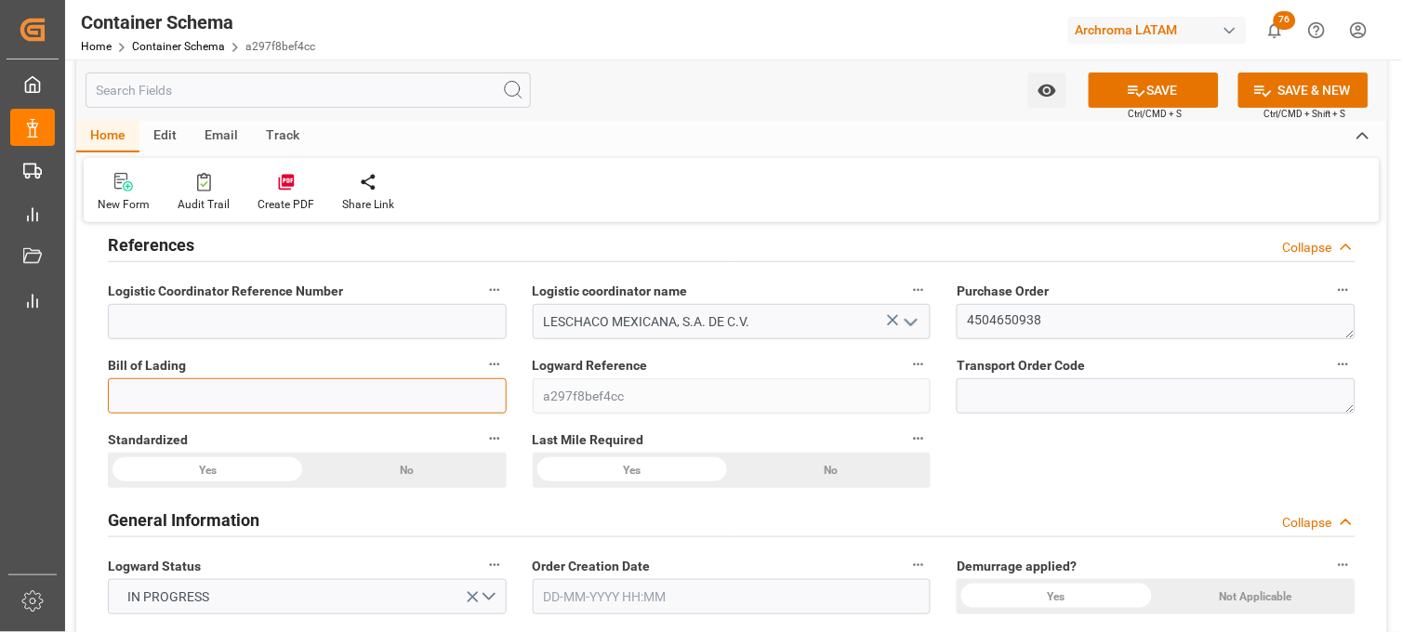
click at [313, 394] on input at bounding box center [307, 396] width 399 height 35
paste input "258511703"
type input "258511703"
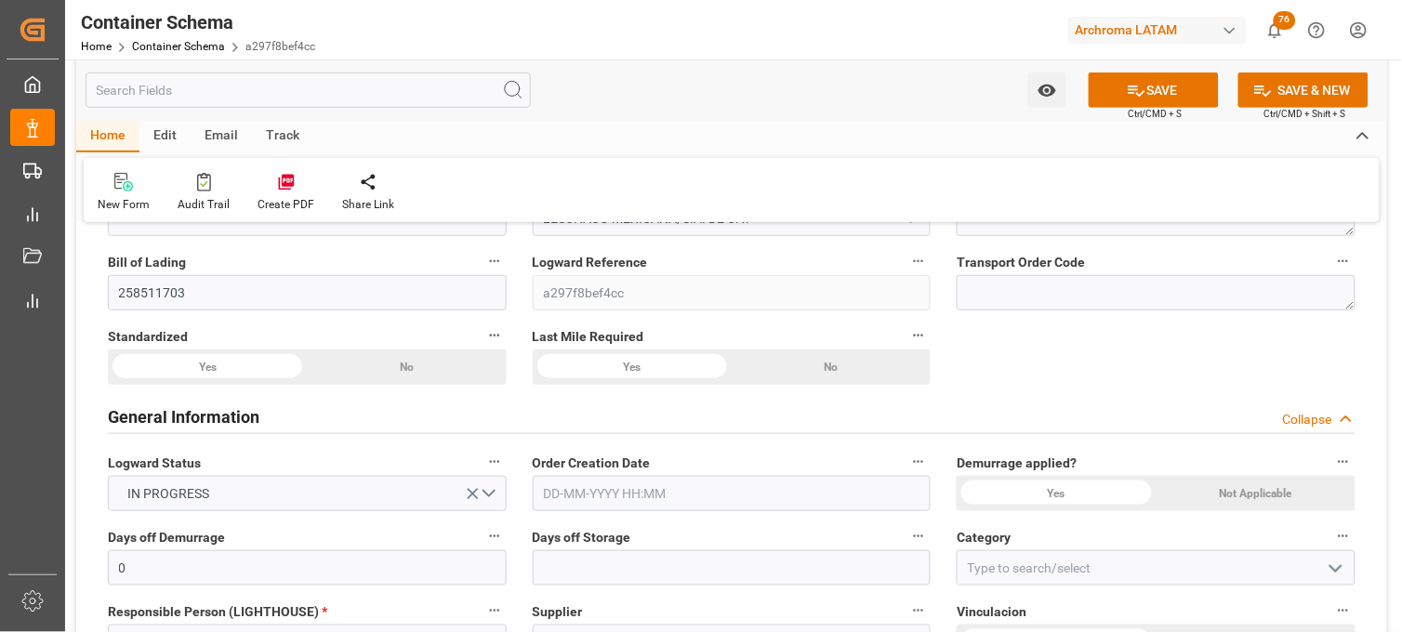
scroll to position [310, 0]
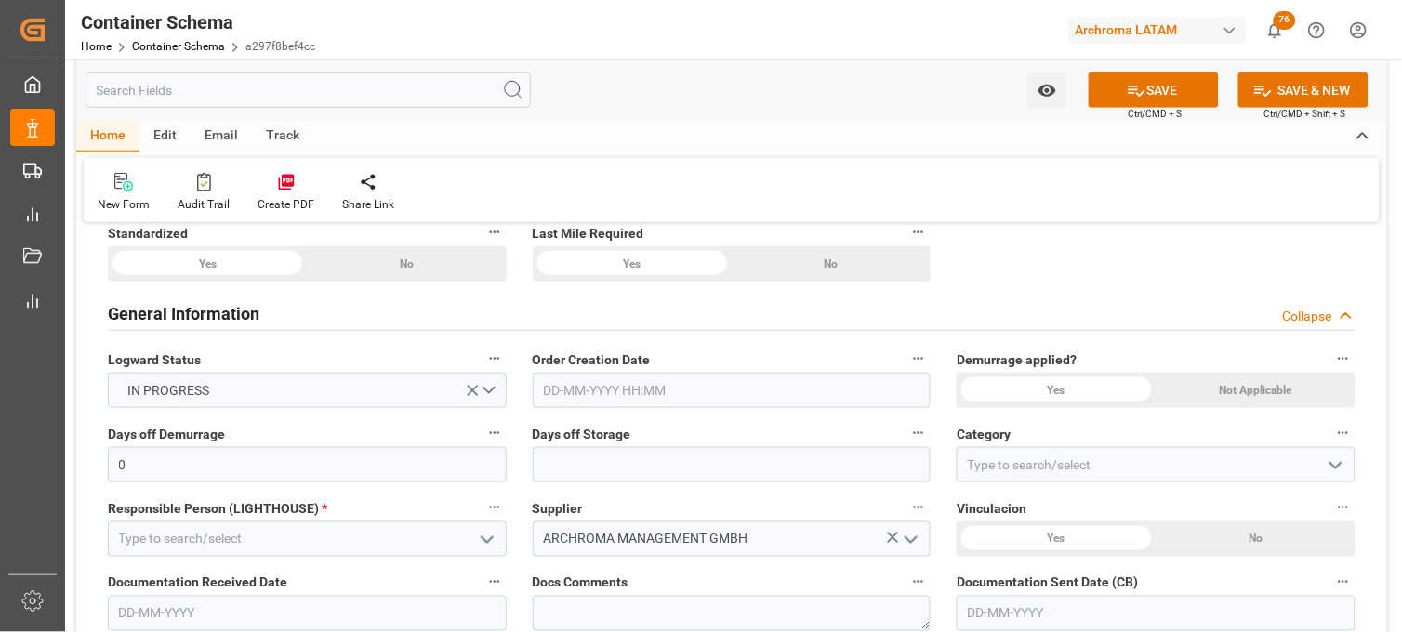
click at [615, 386] on input "text" at bounding box center [732, 390] width 399 height 35
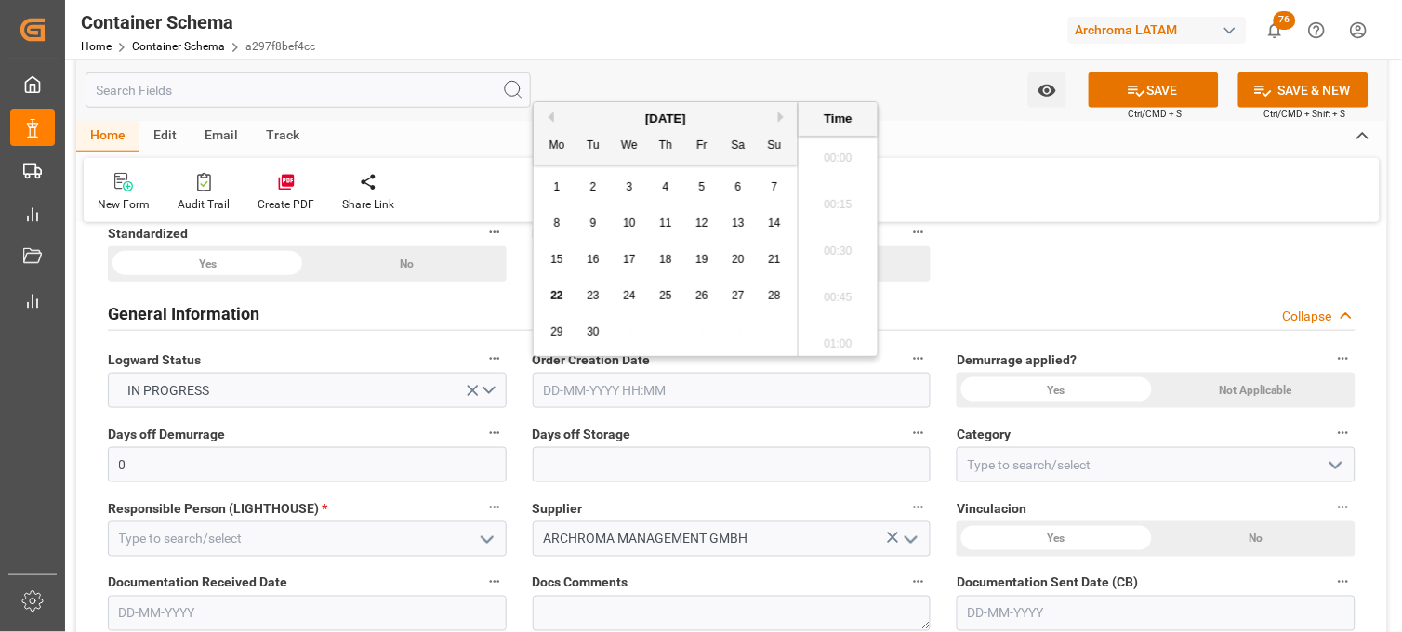
scroll to position [3958, 0]
click at [571, 233] on div "8 9 10 11 12 13 14" at bounding box center [666, 224] width 254 height 36
click at [574, 295] on div "22 23 24 25 26 27 28" at bounding box center [666, 296] width 254 height 36
click at [552, 291] on span "22" at bounding box center [557, 295] width 12 height 13
click at [840, 195] on li "21:30" at bounding box center [838, 200] width 79 height 47
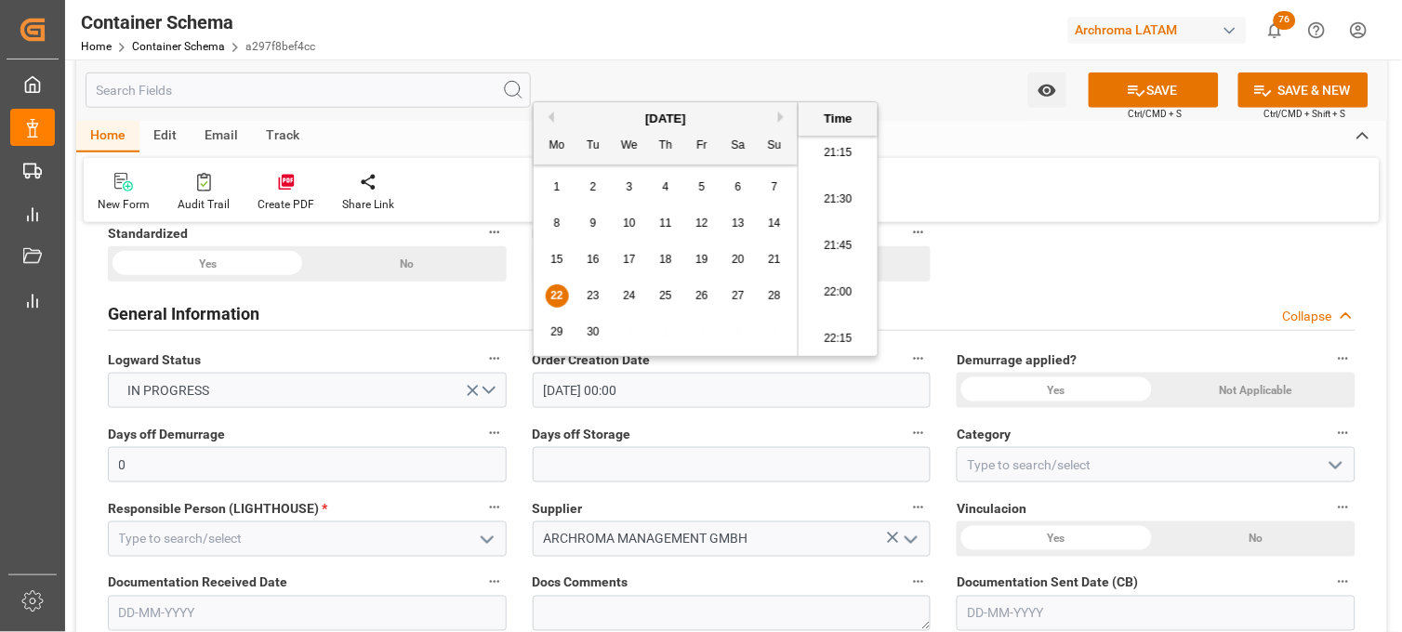
type input "[DATE] 21:30"
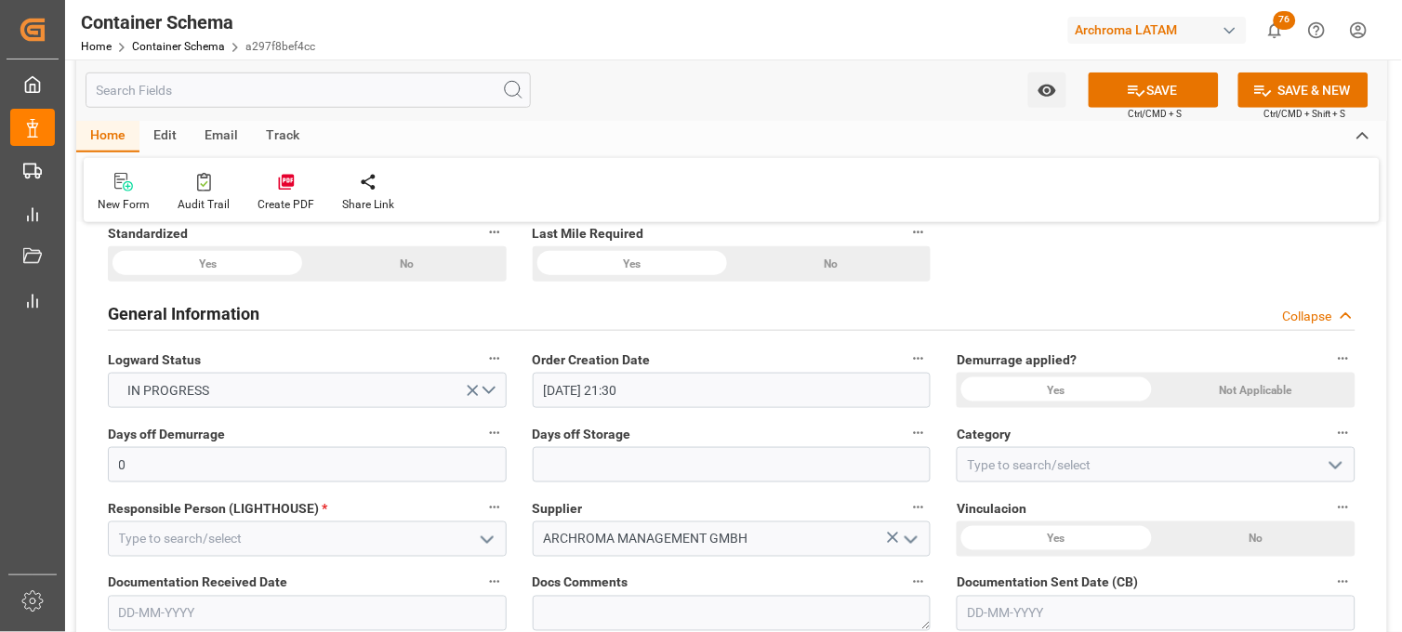
click at [1054, 392] on div "Yes" at bounding box center [1056, 390] width 199 height 35
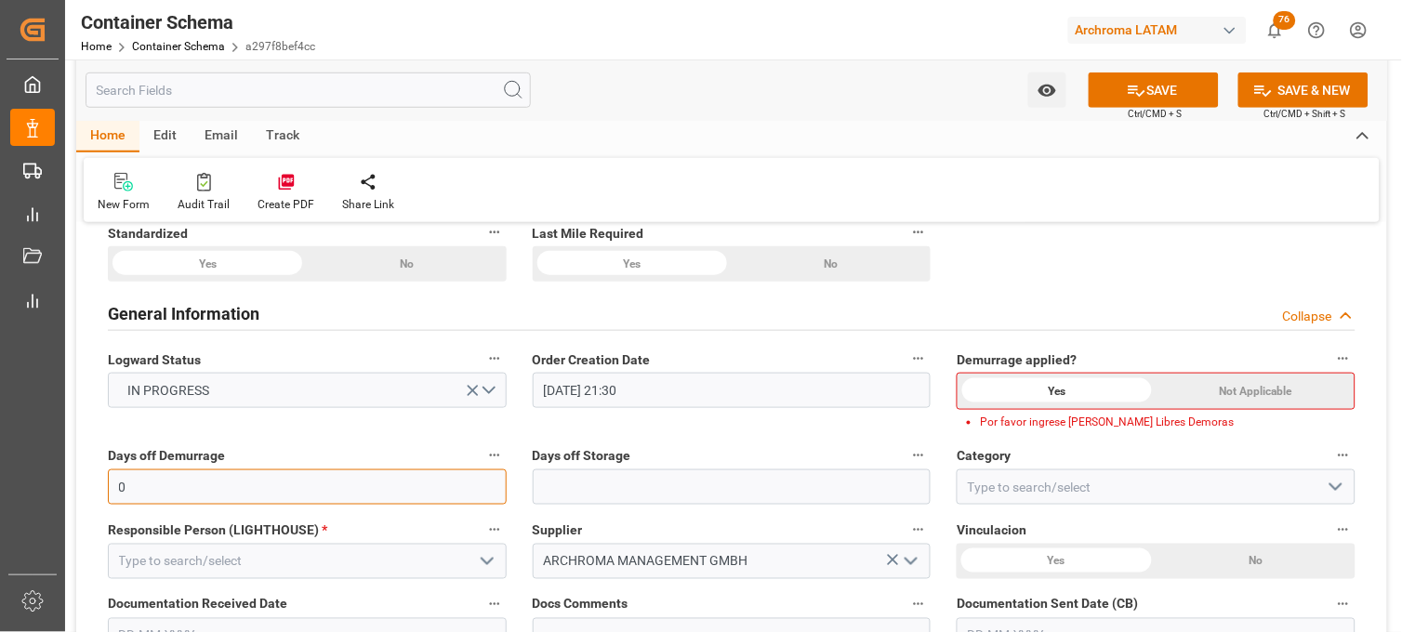
click at [296, 493] on input "0" at bounding box center [307, 487] width 399 height 35
type input "10"
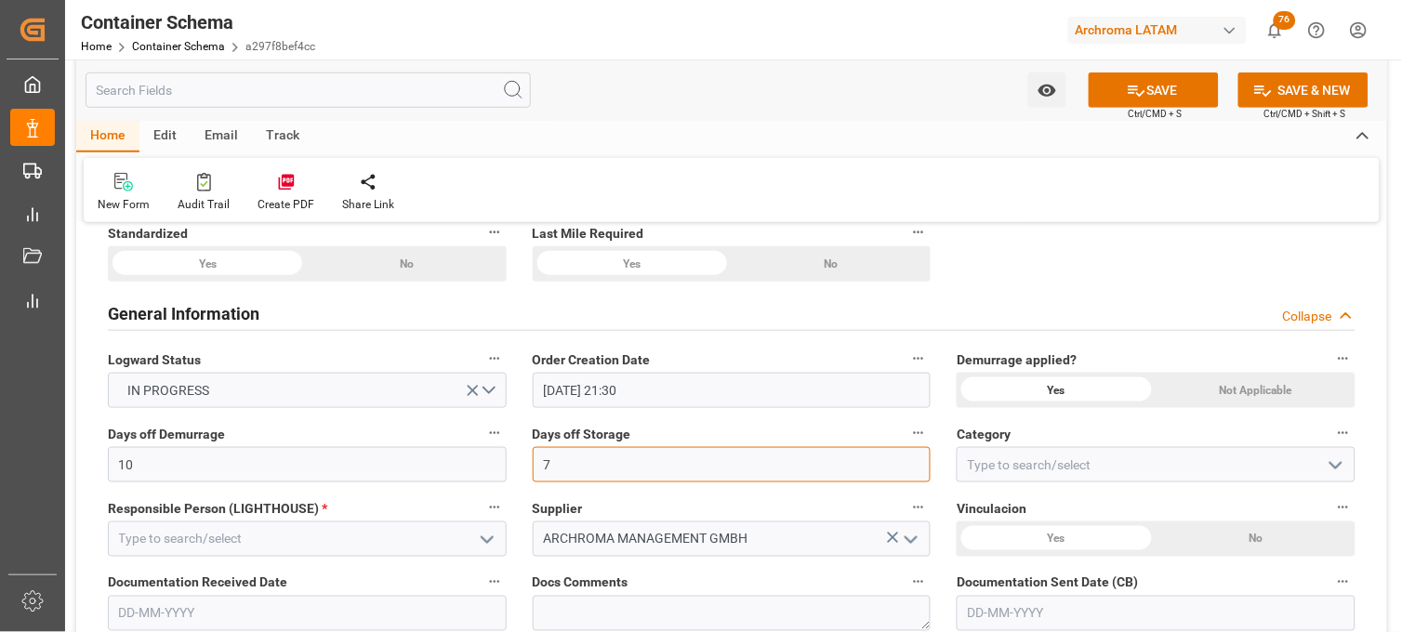
type input "7"
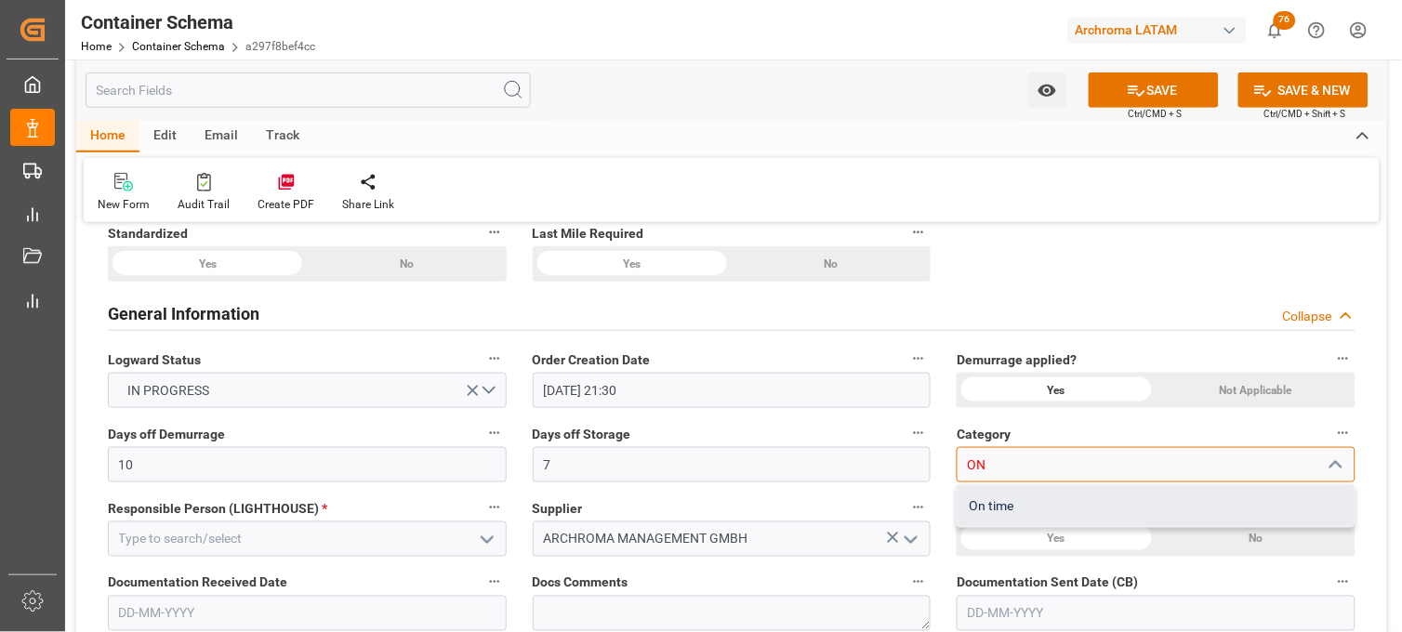
click at [1043, 498] on div "On time" at bounding box center [1156, 506] width 397 height 42
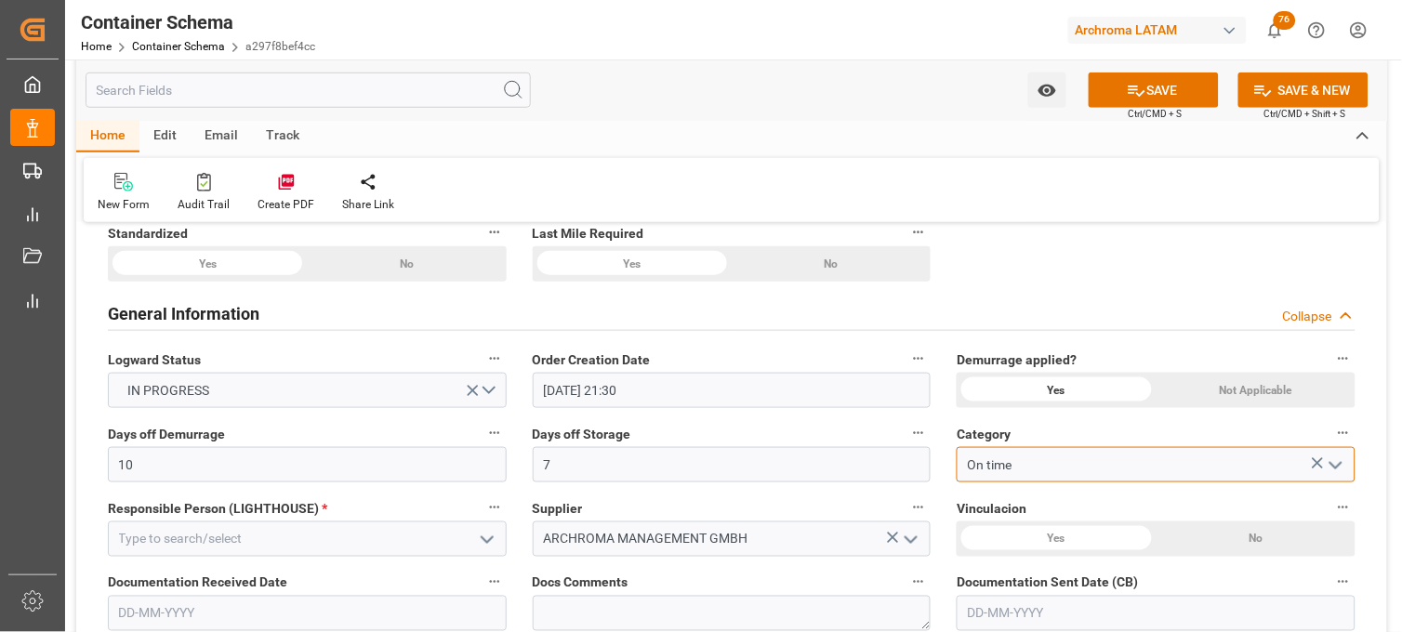
scroll to position [413, 0]
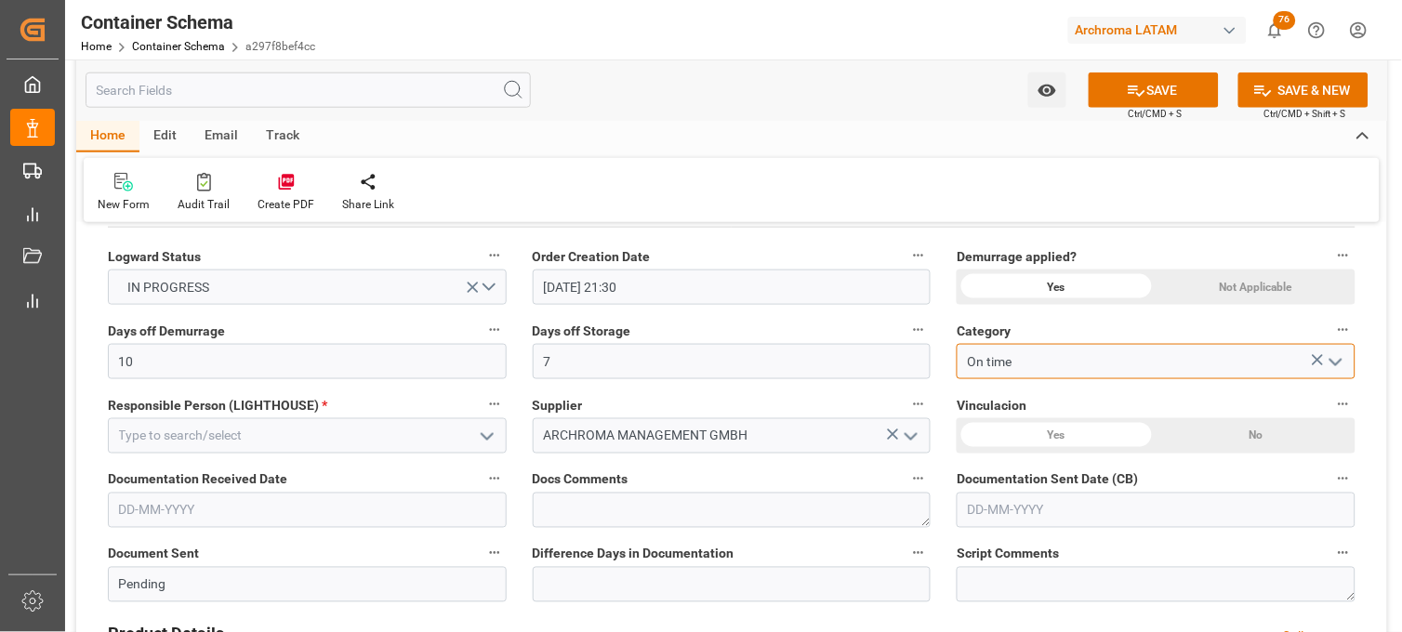
type input "On time"
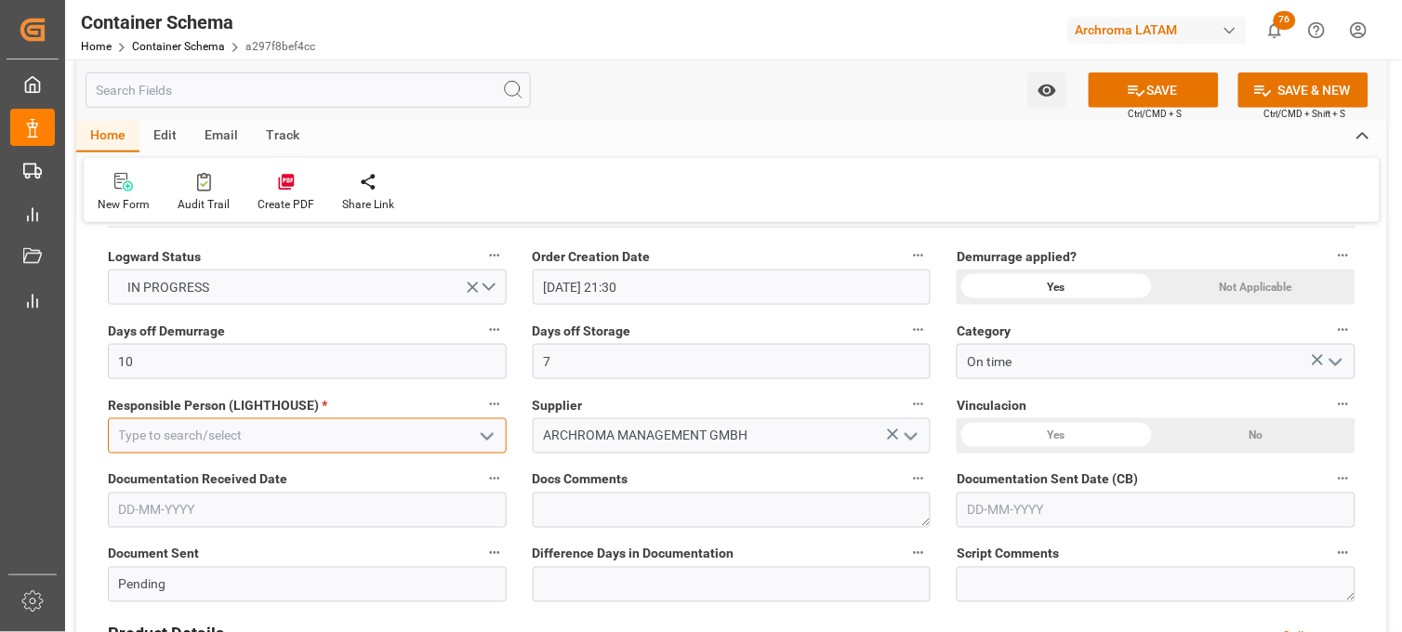
click at [421, 447] on input at bounding box center [307, 436] width 399 height 35
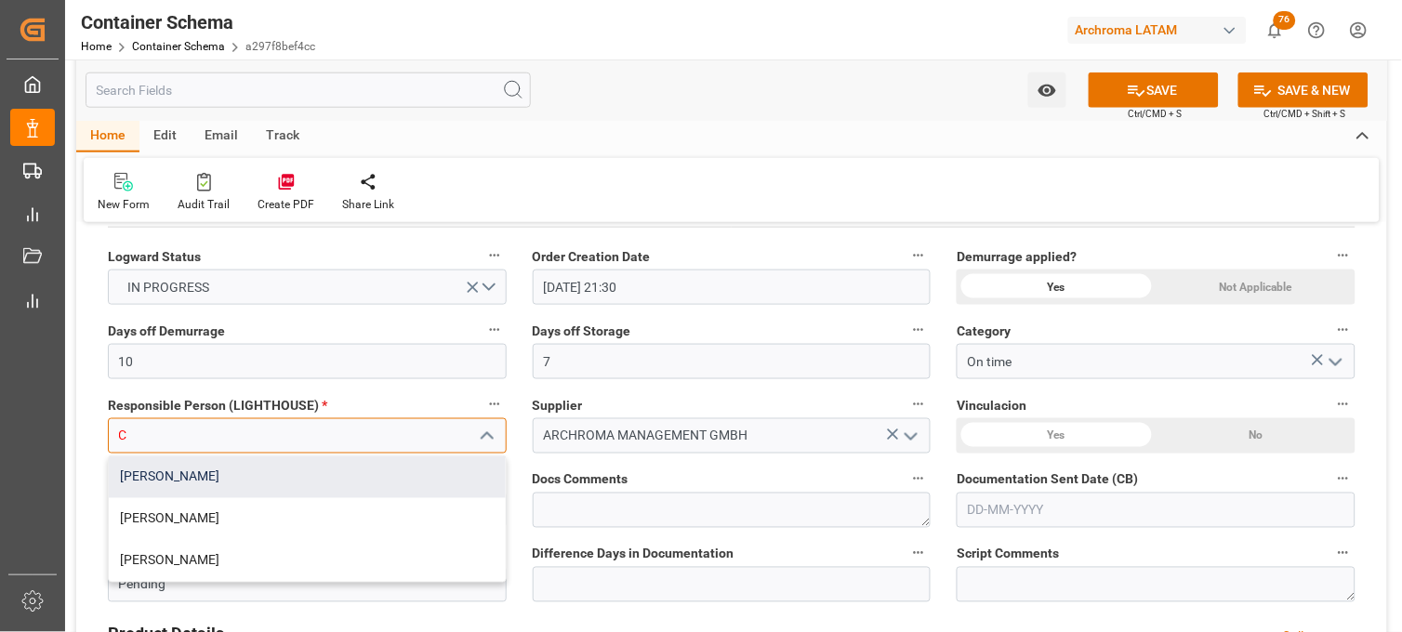
click at [173, 469] on div "[PERSON_NAME]" at bounding box center [307, 478] width 397 height 42
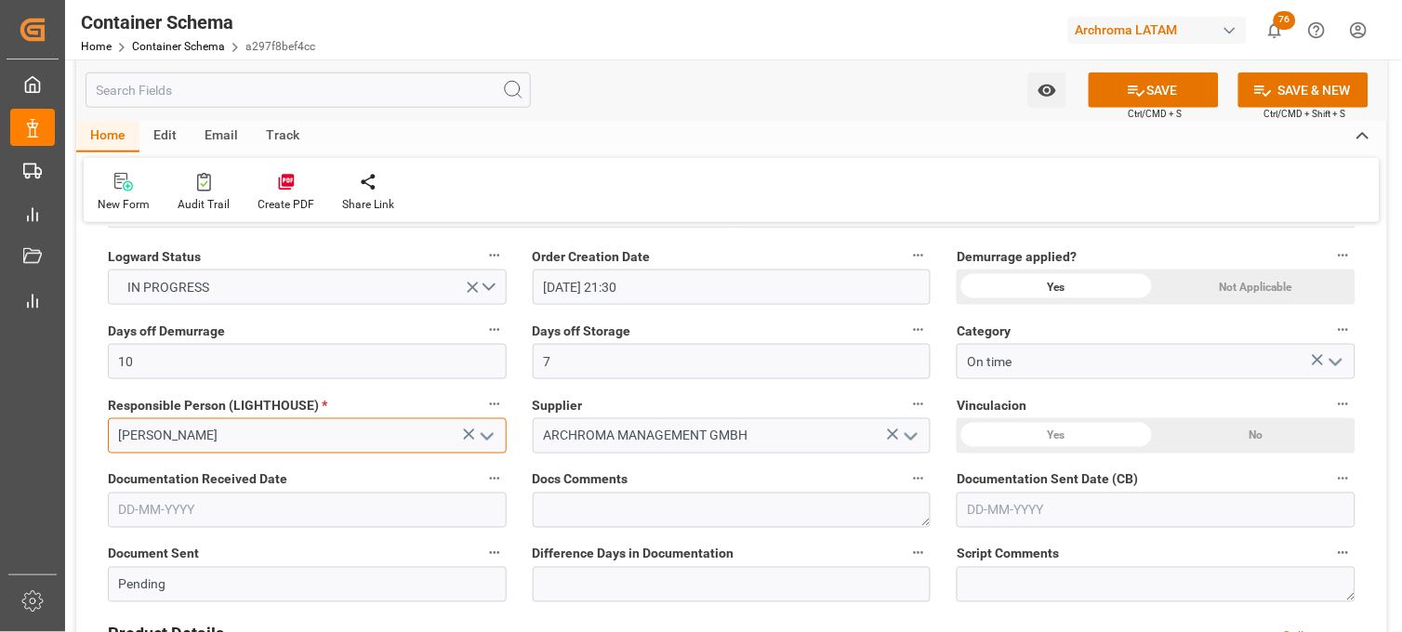
type input "[PERSON_NAME]"
click at [200, 505] on input "text" at bounding box center [307, 510] width 399 height 35
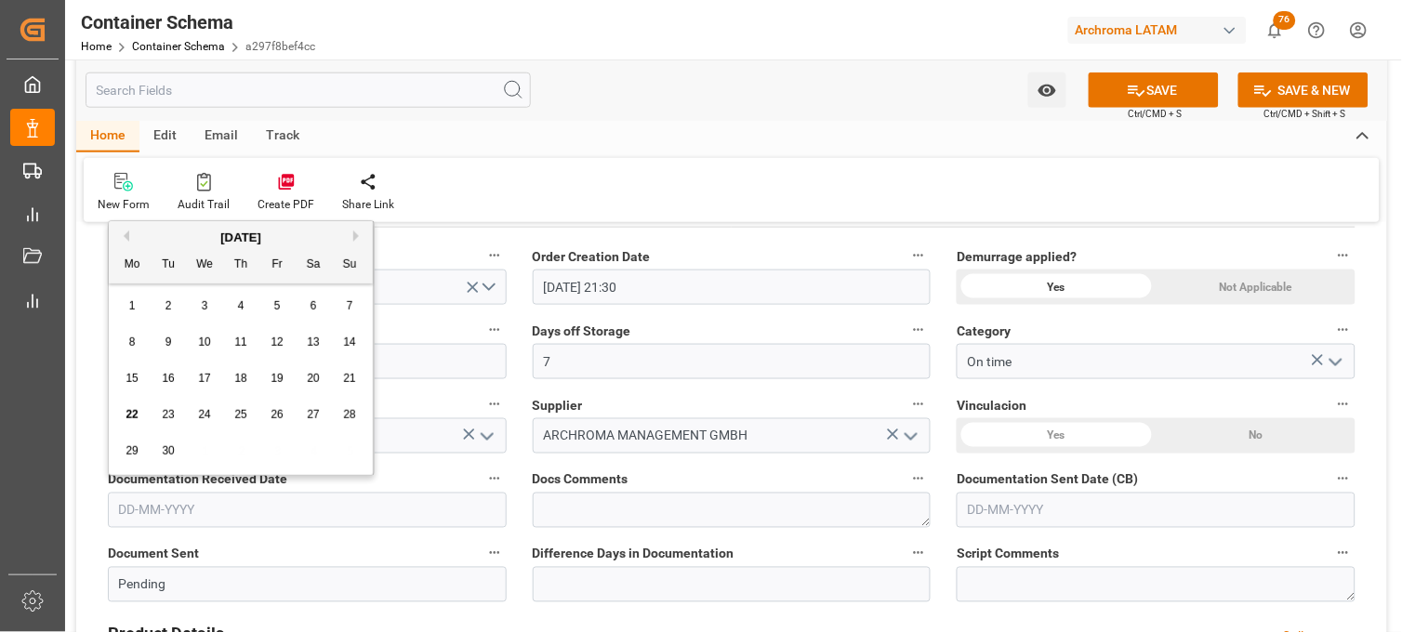
click at [132, 421] on span "22" at bounding box center [132, 414] width 12 height 13
type input "[DATE]"
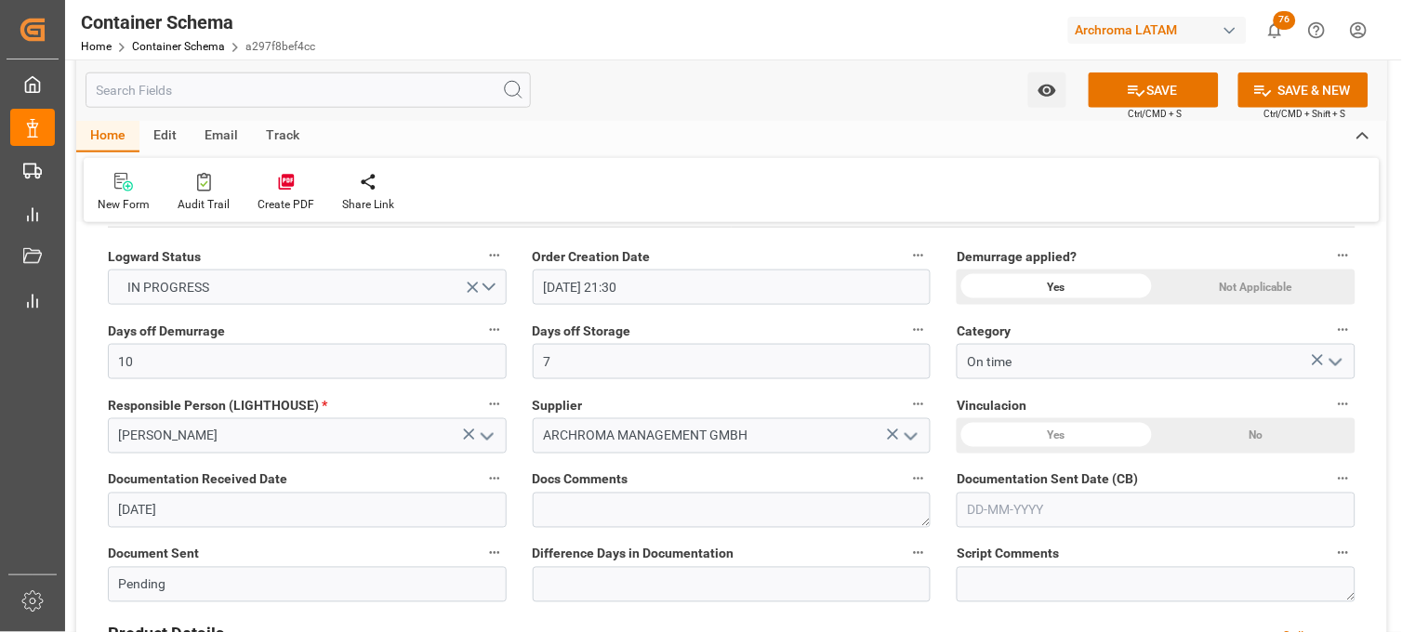
drag, startPoint x: 1000, startPoint y: 512, endPoint x: 990, endPoint y: 500, distance: 15.8
click at [1000, 512] on input "text" at bounding box center [1156, 510] width 399 height 35
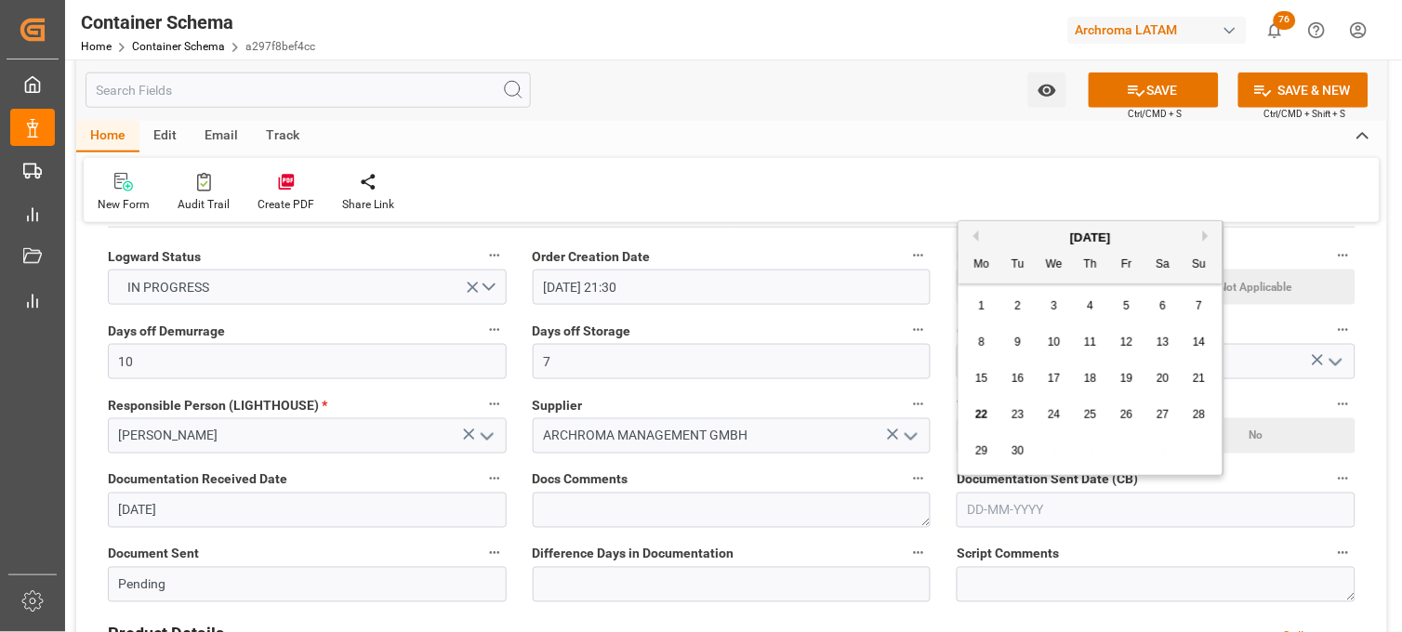
click at [977, 409] on span "22" at bounding box center [982, 414] width 12 height 13
type input "[DATE]"
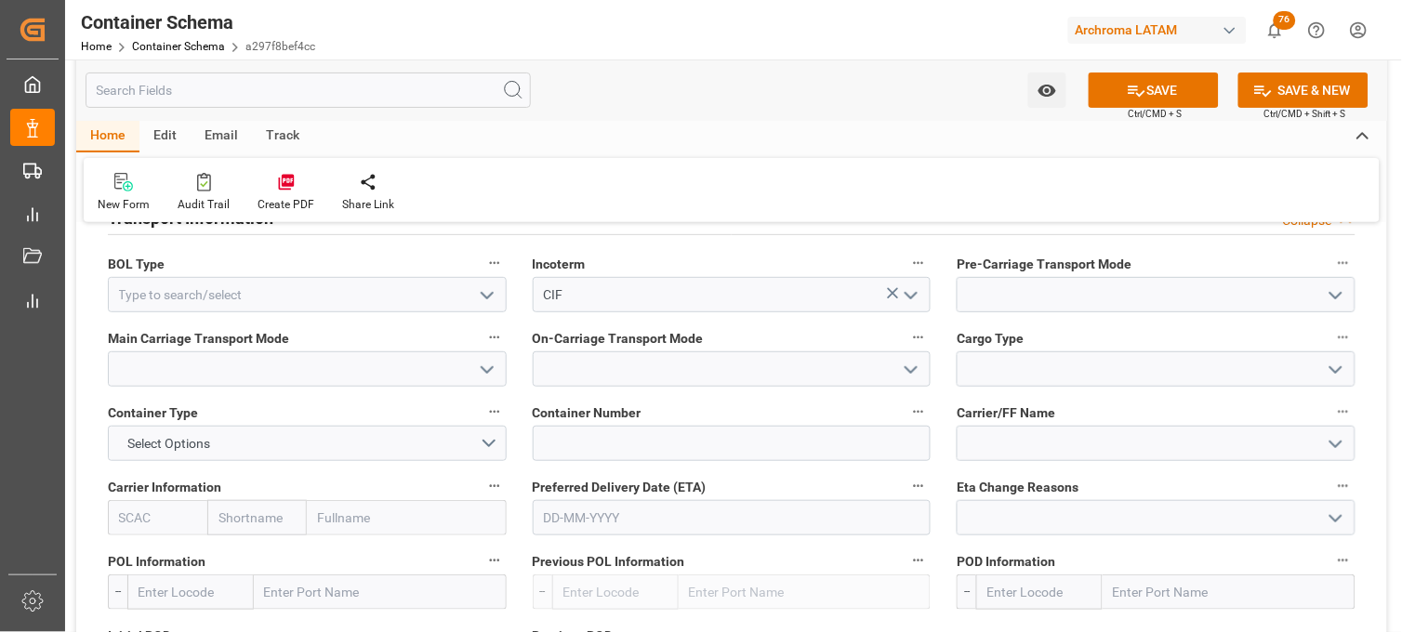
scroll to position [1653, 0]
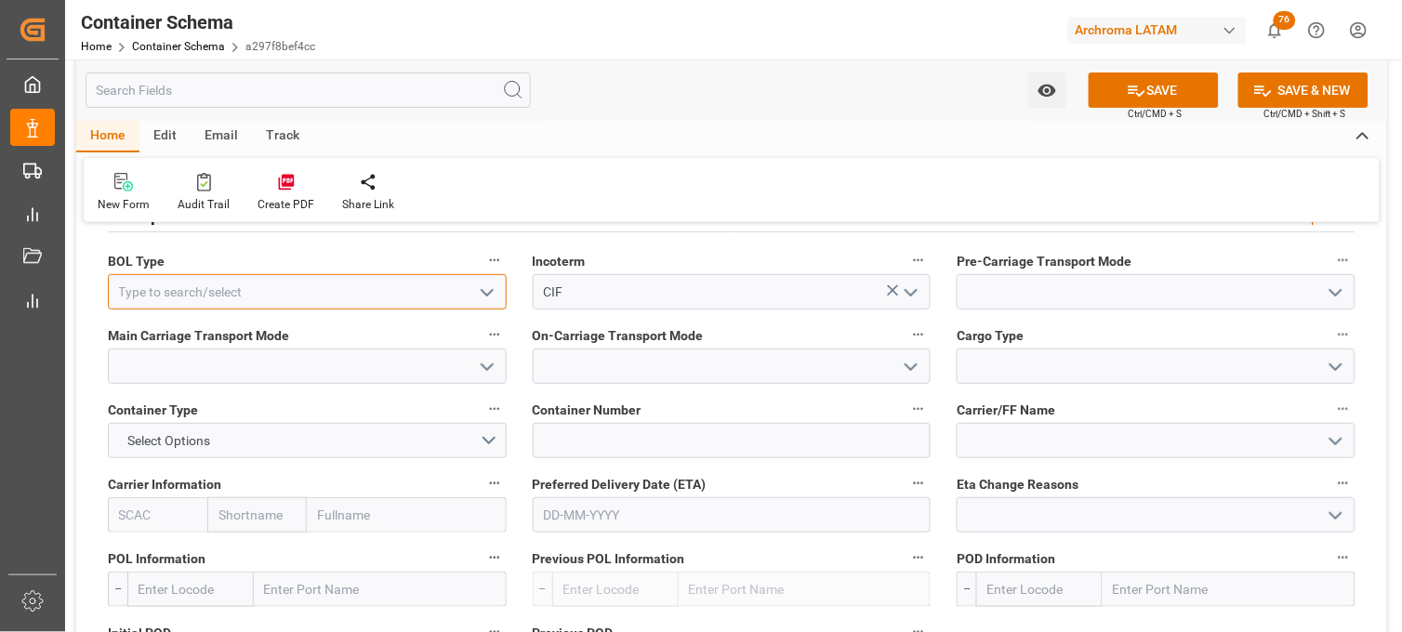
click at [214, 291] on input at bounding box center [307, 291] width 399 height 35
click at [495, 296] on icon "open menu" at bounding box center [487, 293] width 22 height 22
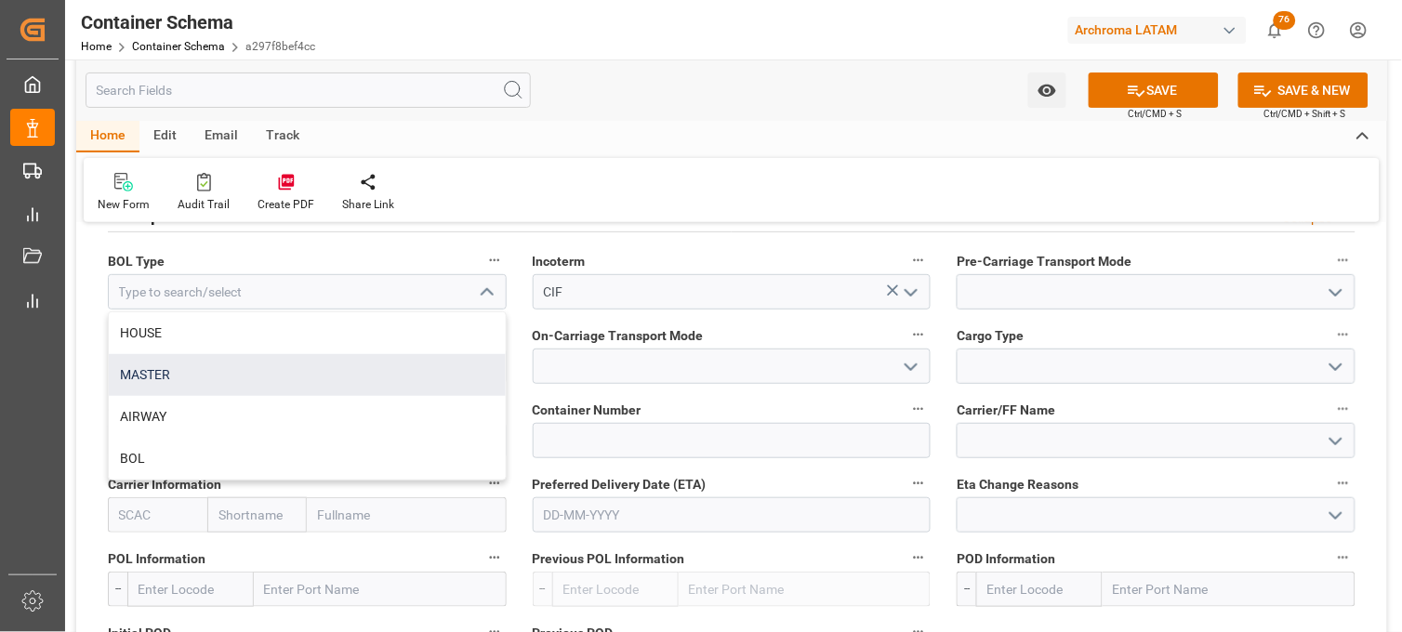
click at [347, 367] on div "MASTER" at bounding box center [307, 375] width 397 height 42
type input "MASTER"
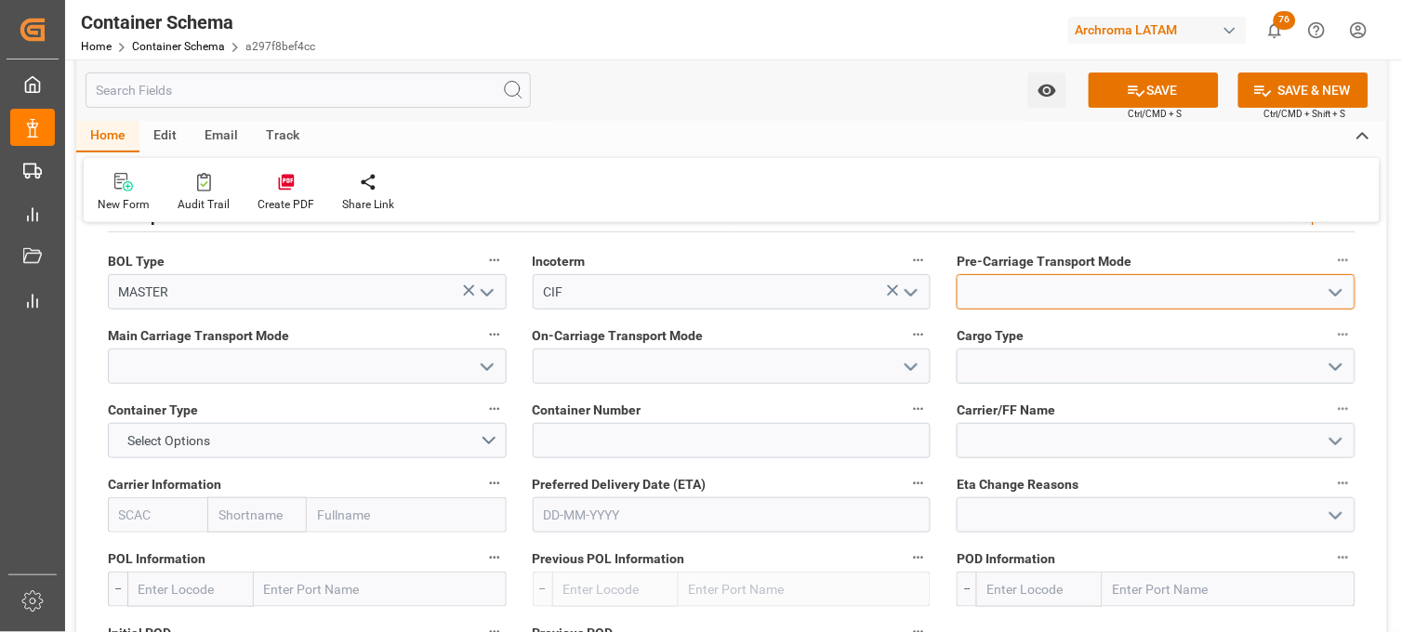
click at [979, 294] on input at bounding box center [1156, 291] width 399 height 35
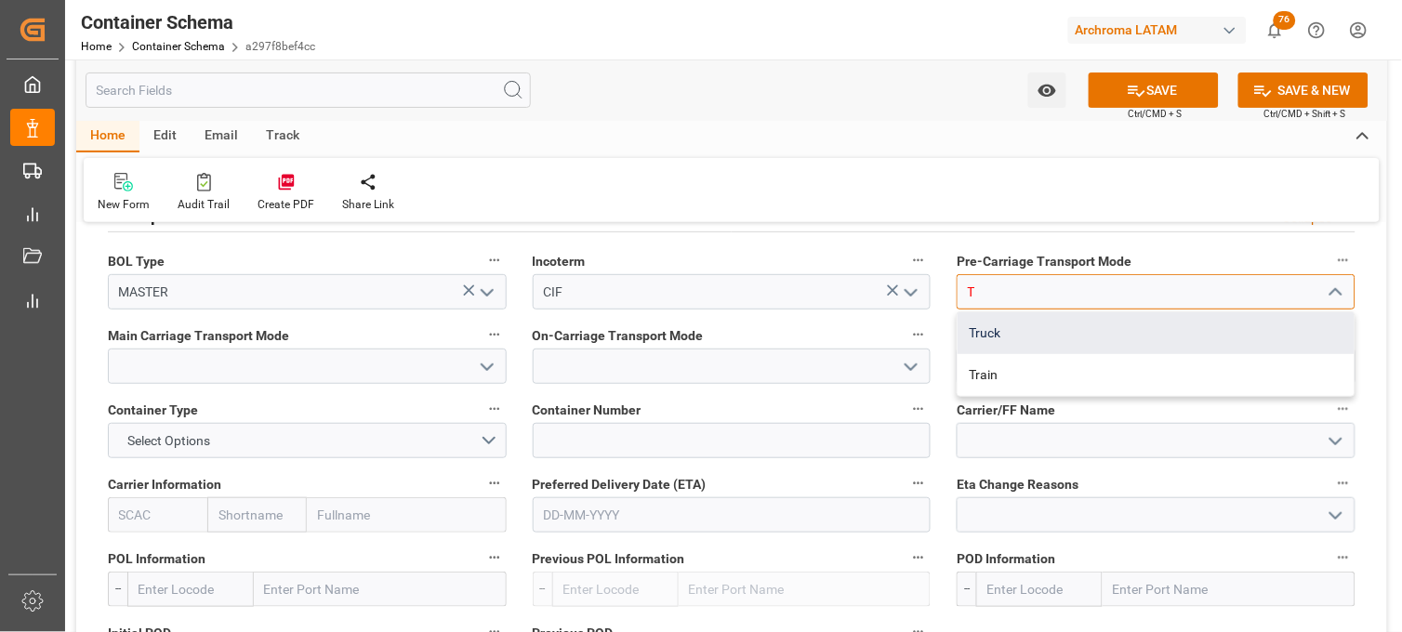
click at [986, 332] on div "Truck" at bounding box center [1156, 333] width 397 height 42
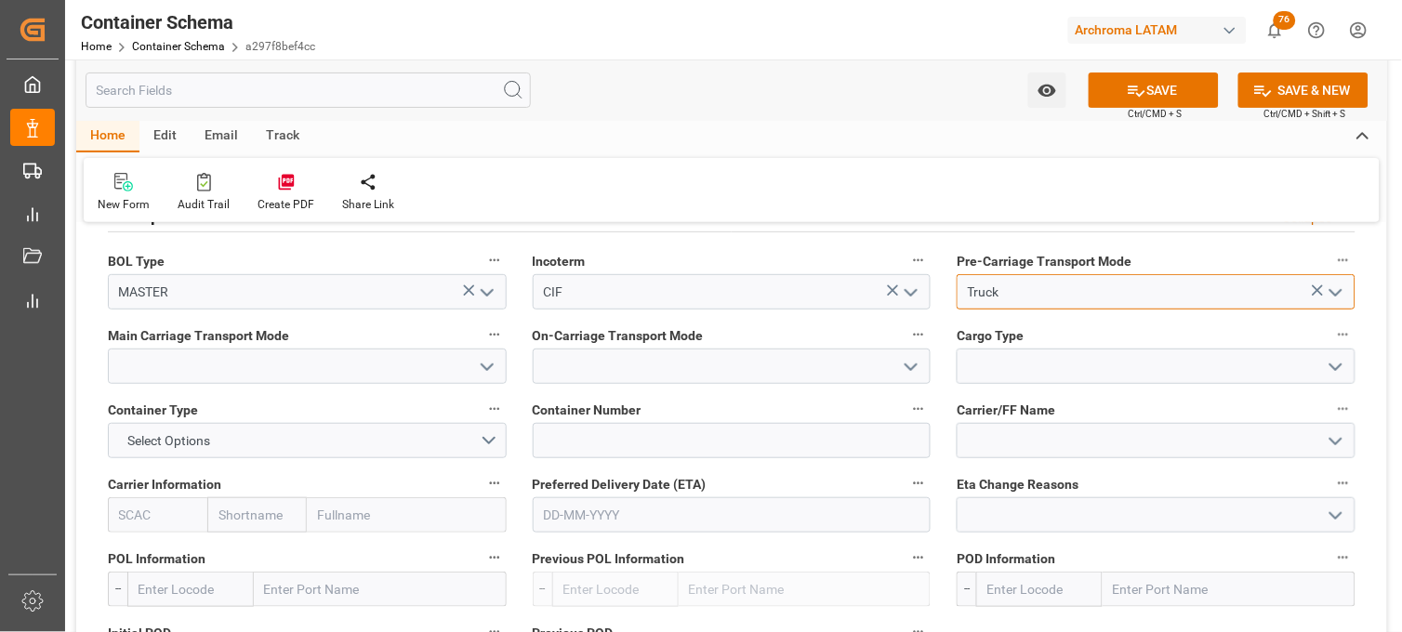
type input "Truck"
click at [326, 358] on input at bounding box center [307, 366] width 399 height 35
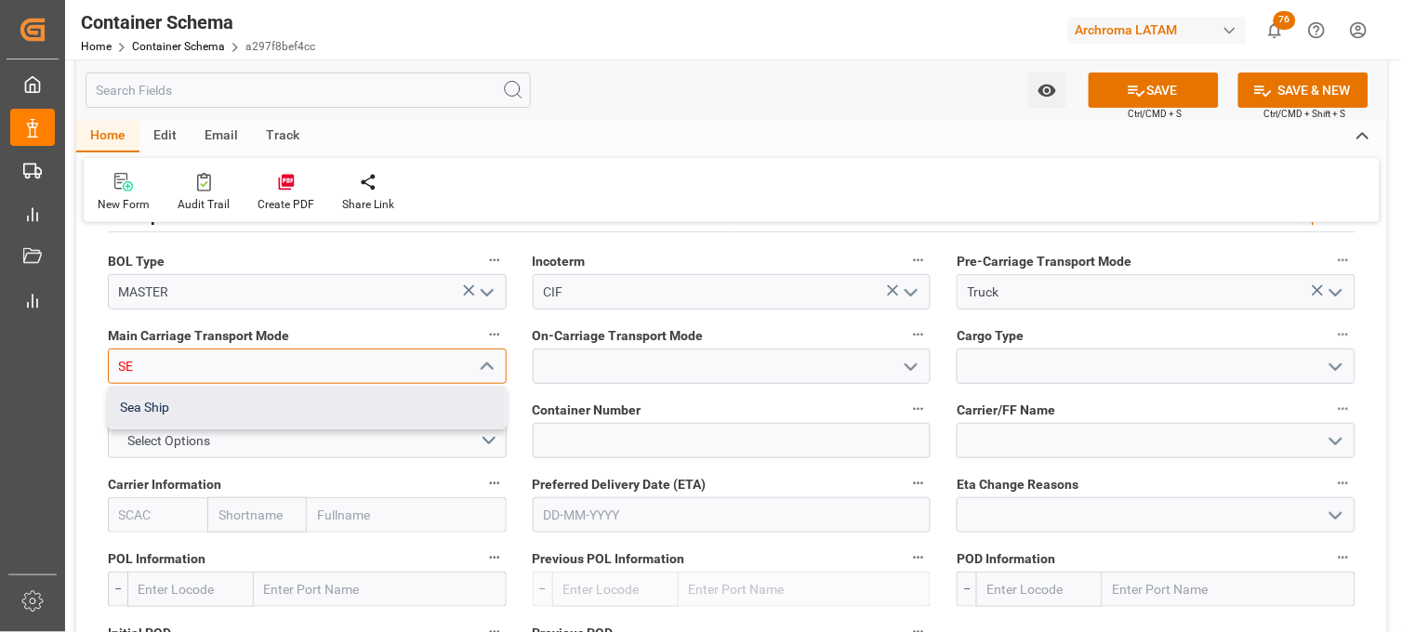
click at [310, 398] on div "Sea Ship" at bounding box center [307, 408] width 397 height 42
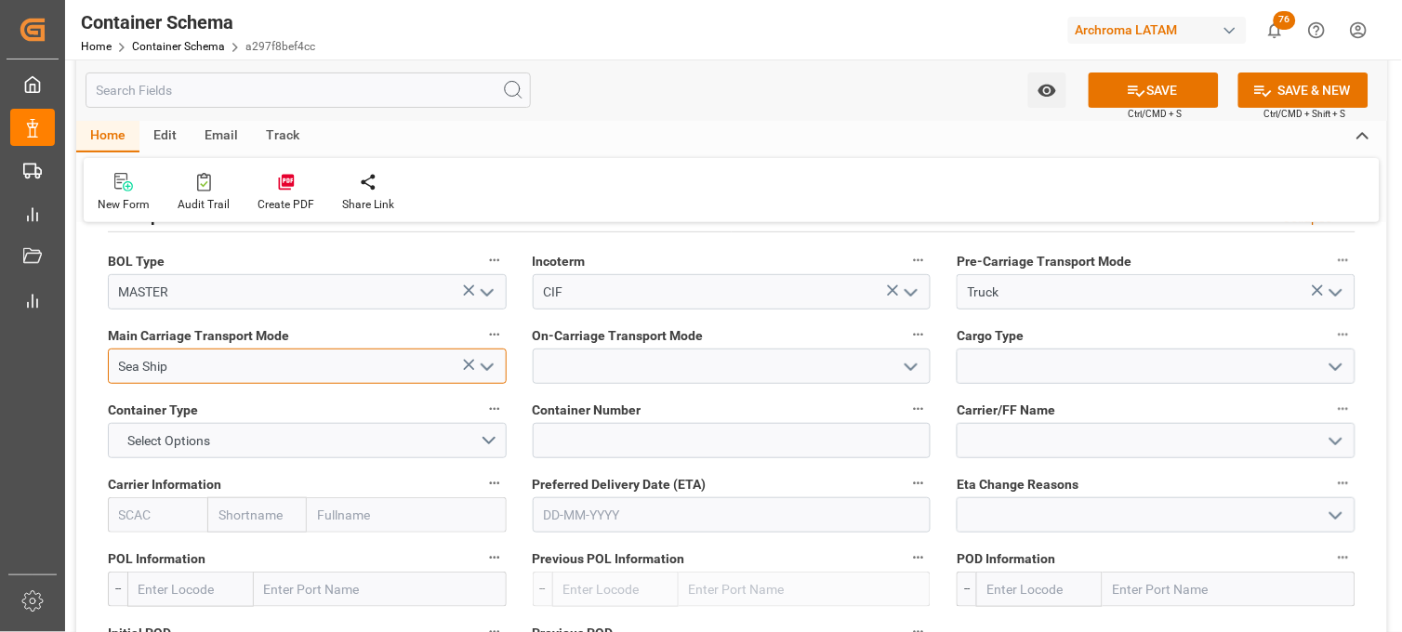
type input "Sea Ship"
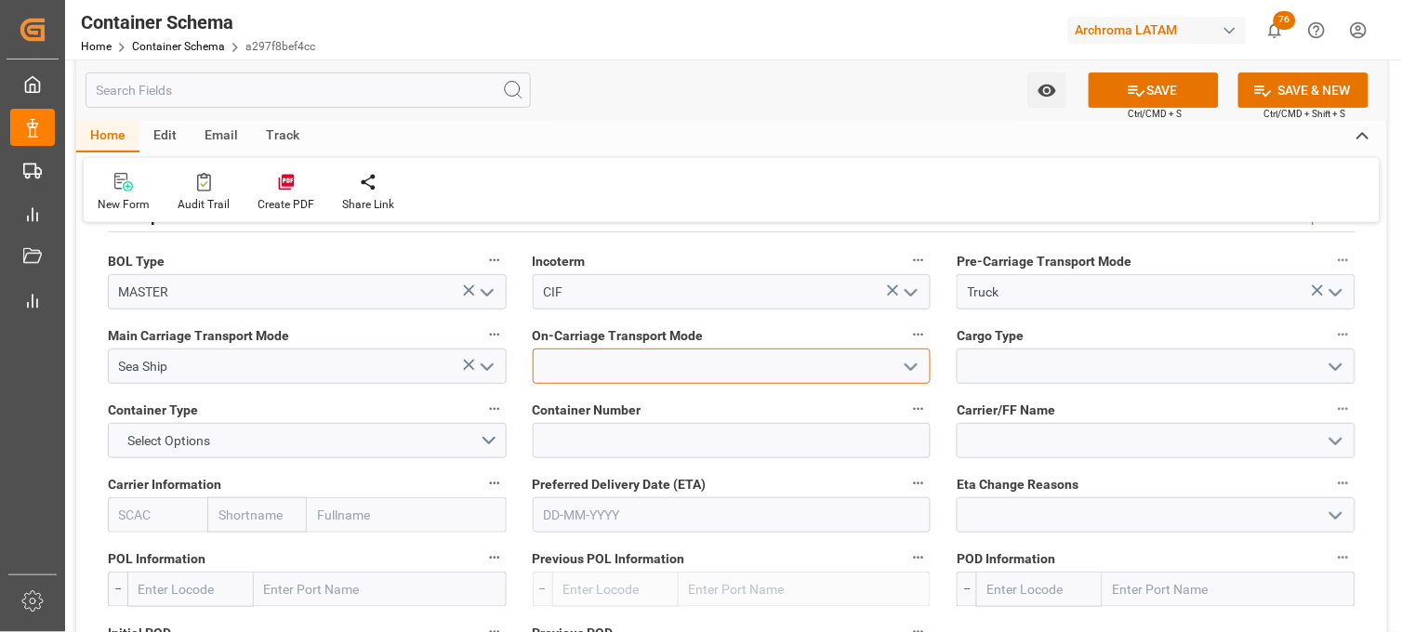
click at [586, 358] on input at bounding box center [732, 366] width 399 height 35
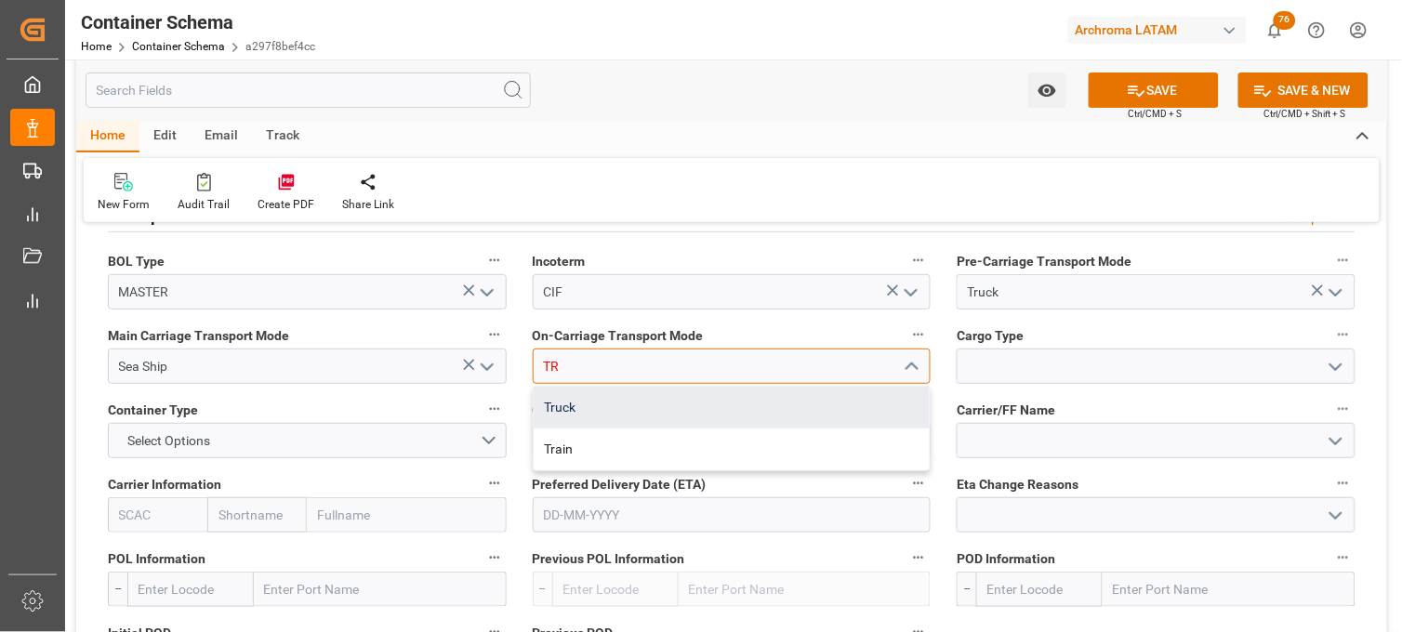
click at [593, 394] on div "Truck" at bounding box center [732, 408] width 397 height 42
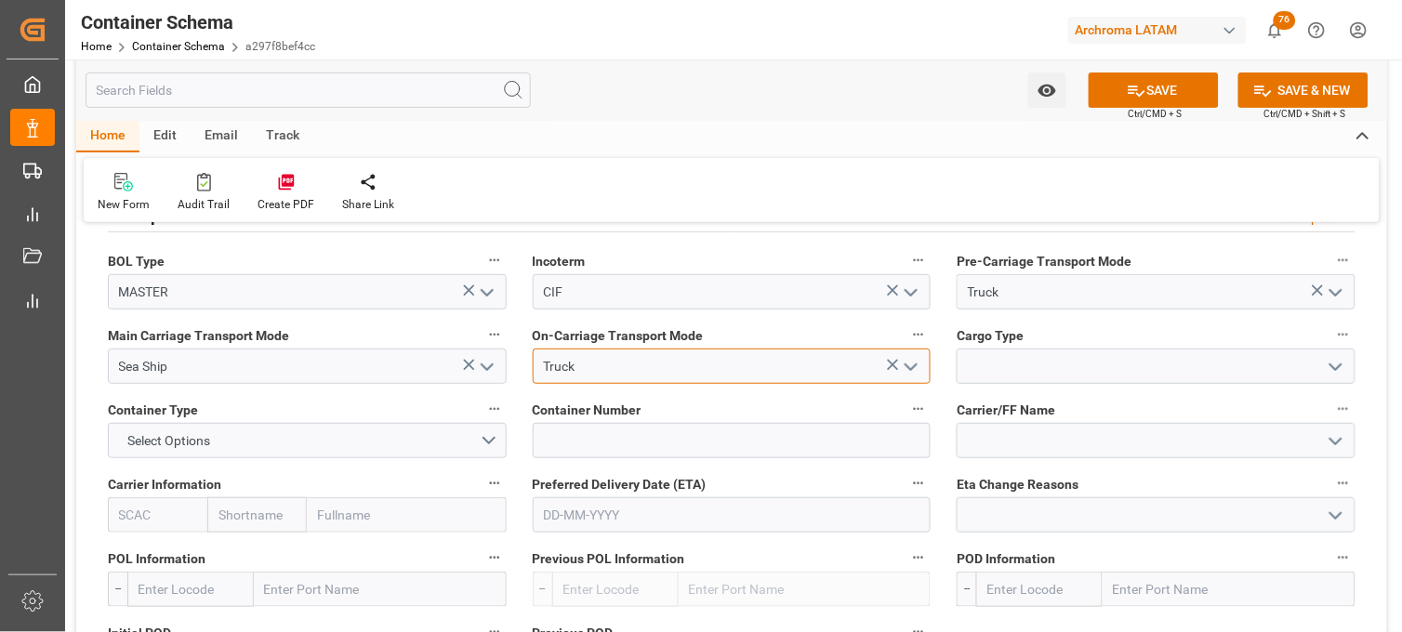
type input "Truck"
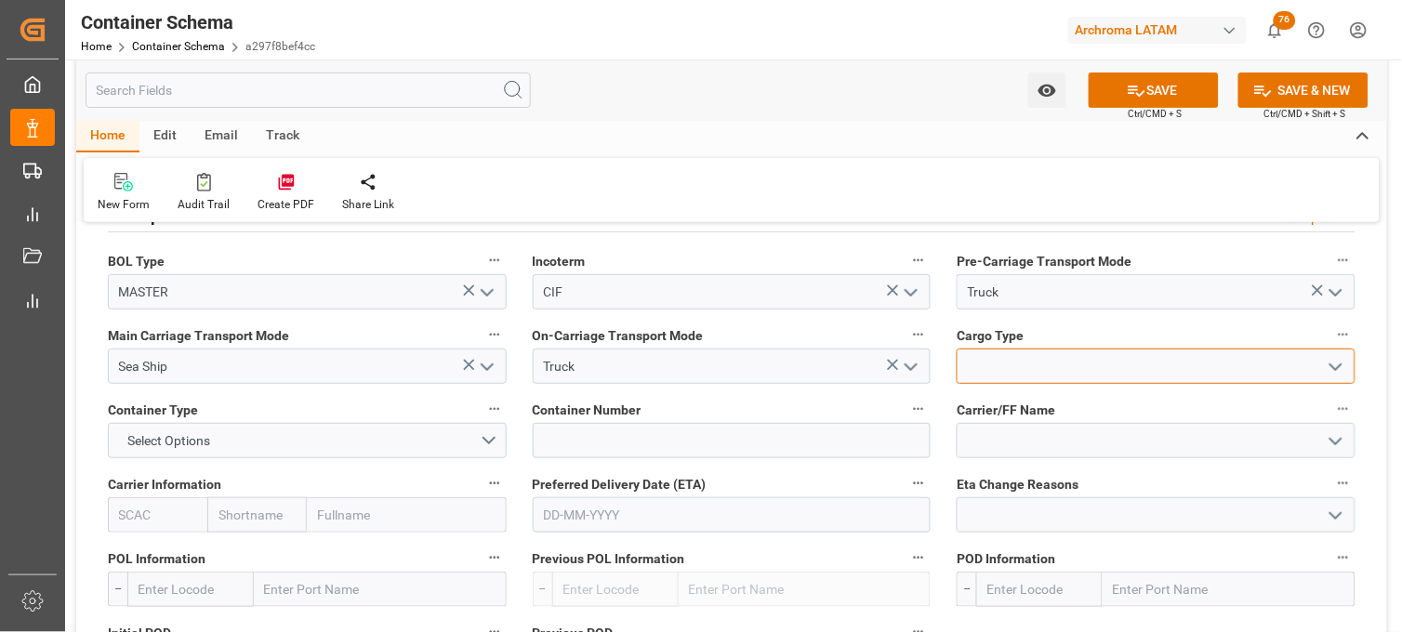
click at [992, 382] on input at bounding box center [1156, 366] width 399 height 35
click at [997, 374] on input at bounding box center [1156, 366] width 399 height 35
click at [1330, 367] on icon "open menu" at bounding box center [1336, 367] width 22 height 22
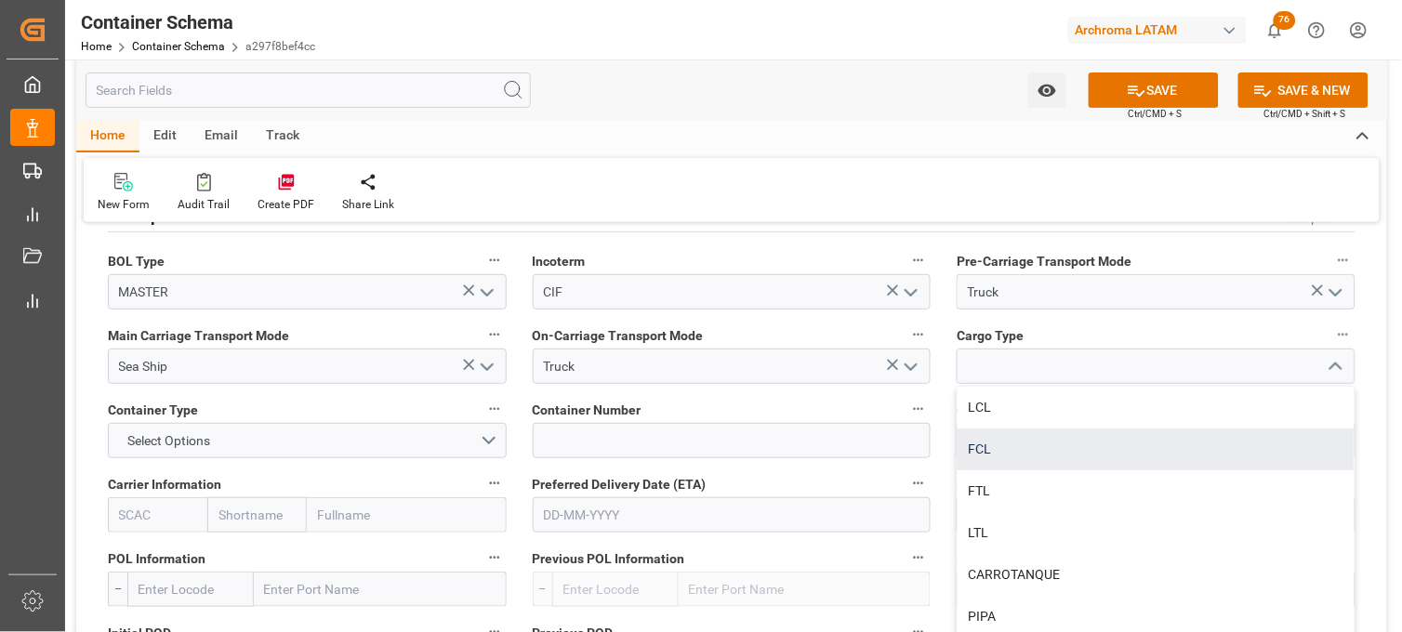
click at [993, 437] on div "FCL" at bounding box center [1156, 450] width 397 height 42
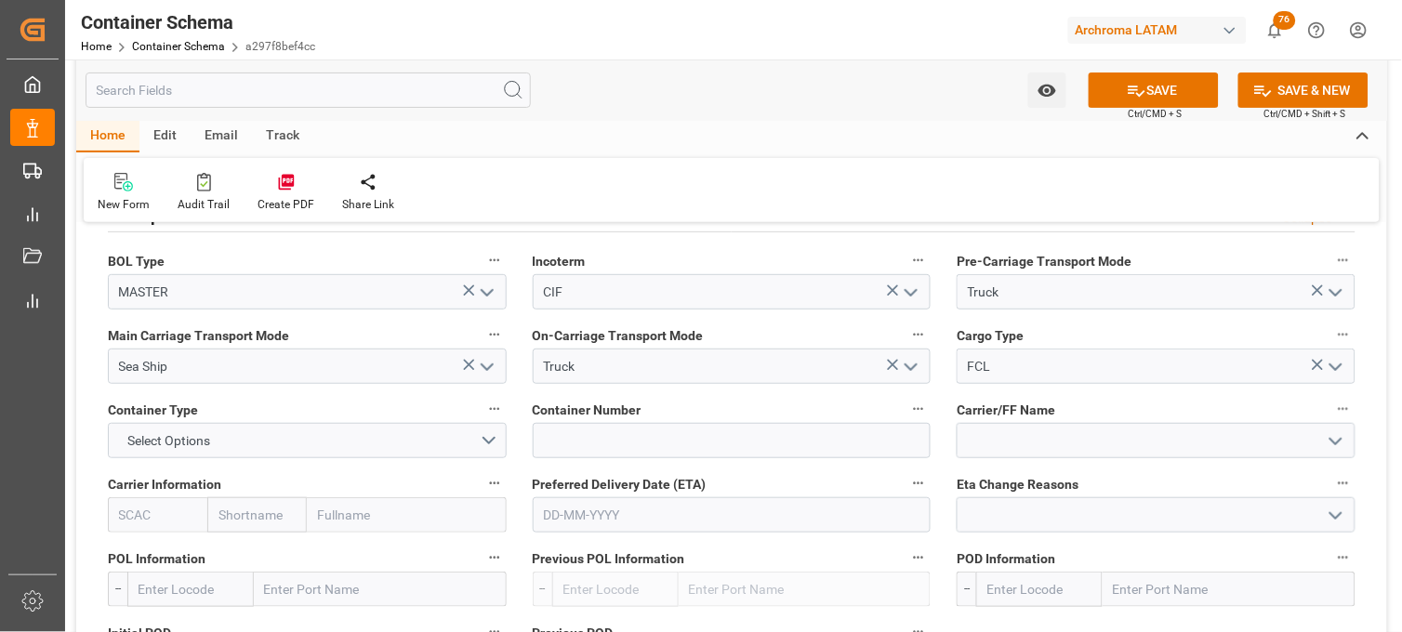
type input "FCL"
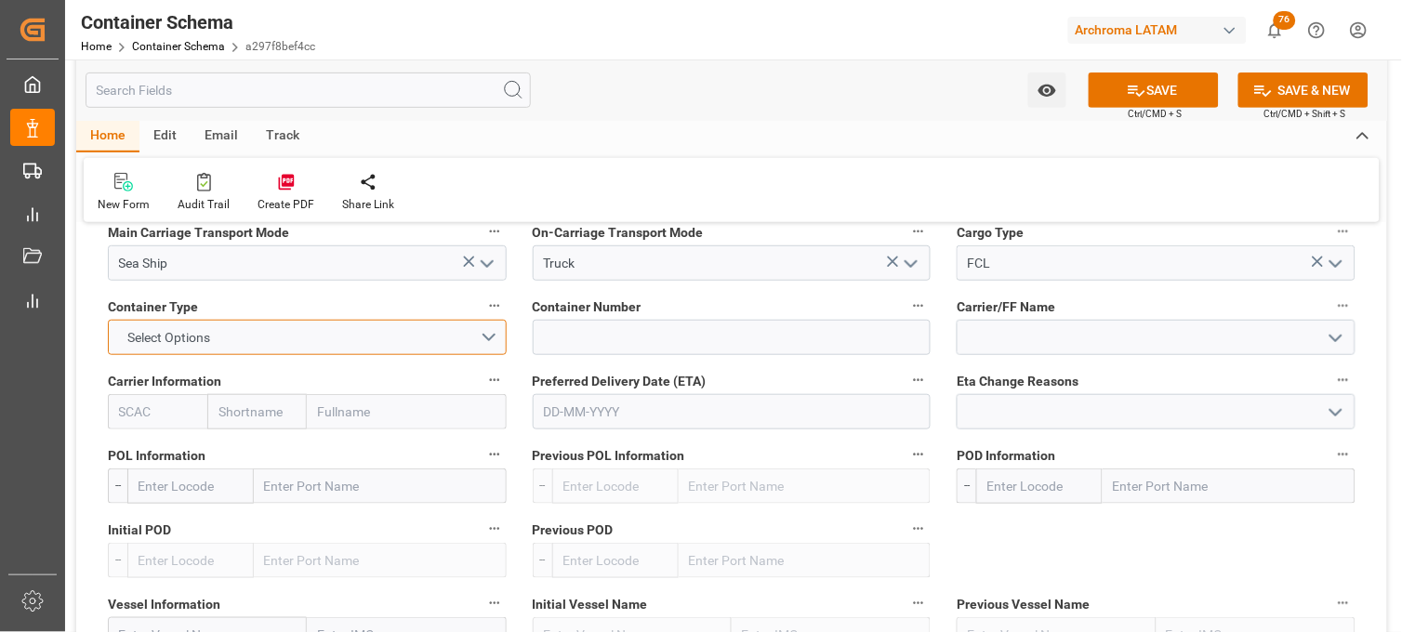
click at [353, 333] on button "Select Options" at bounding box center [307, 337] width 399 height 35
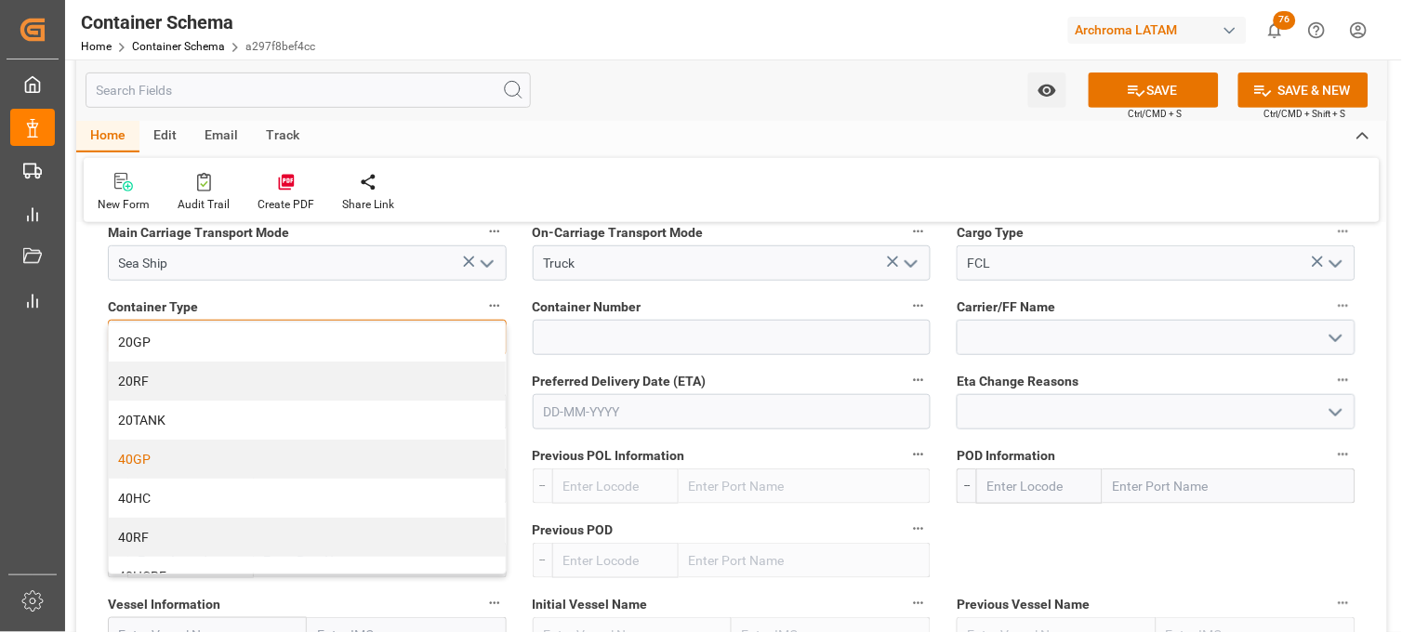
click at [279, 453] on div "40GP" at bounding box center [307, 459] width 397 height 39
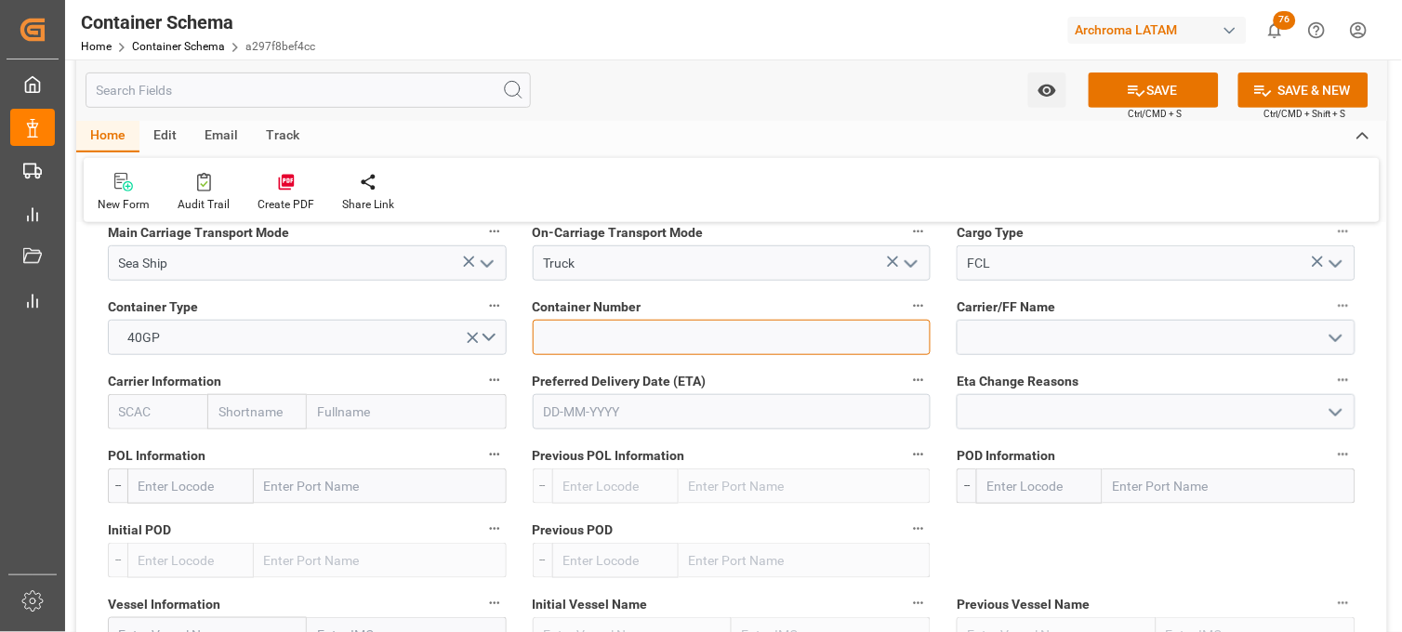
click at [611, 340] on input at bounding box center [732, 337] width 399 height 35
paste input "MSKU6877820"
type input "MSKU6877820"
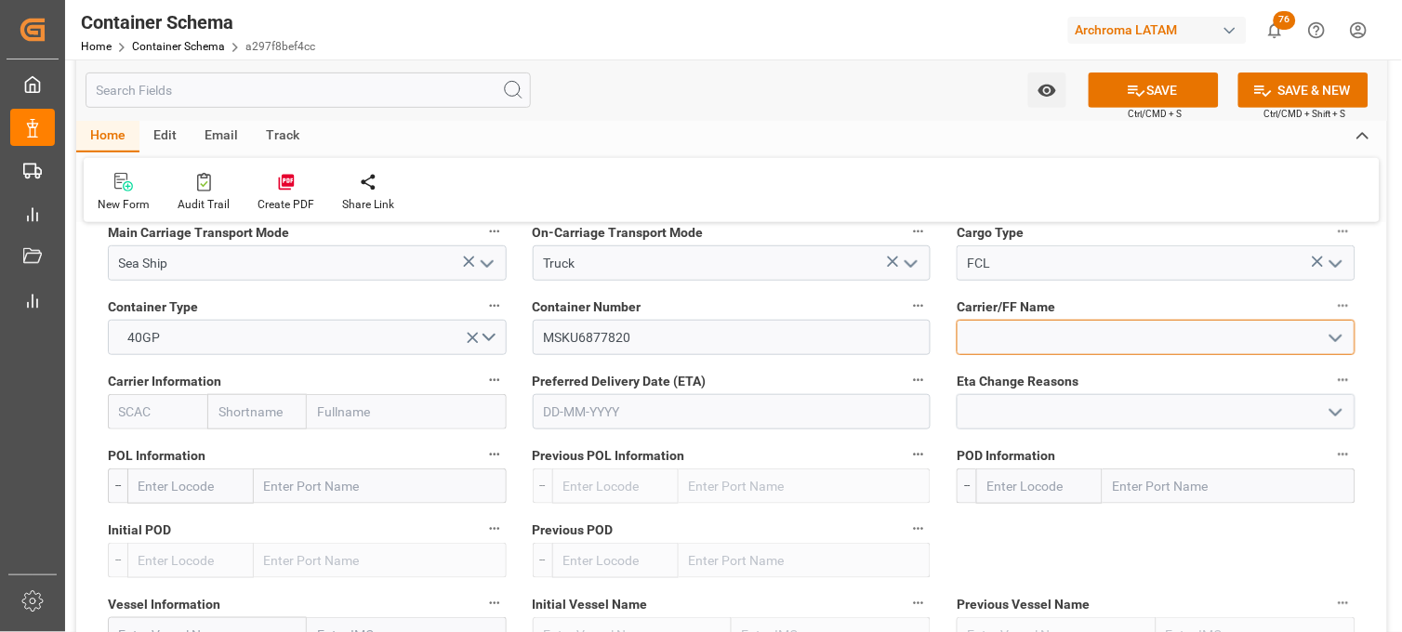
click at [979, 337] on input at bounding box center [1156, 337] width 399 height 35
click at [992, 339] on input at bounding box center [1156, 337] width 399 height 35
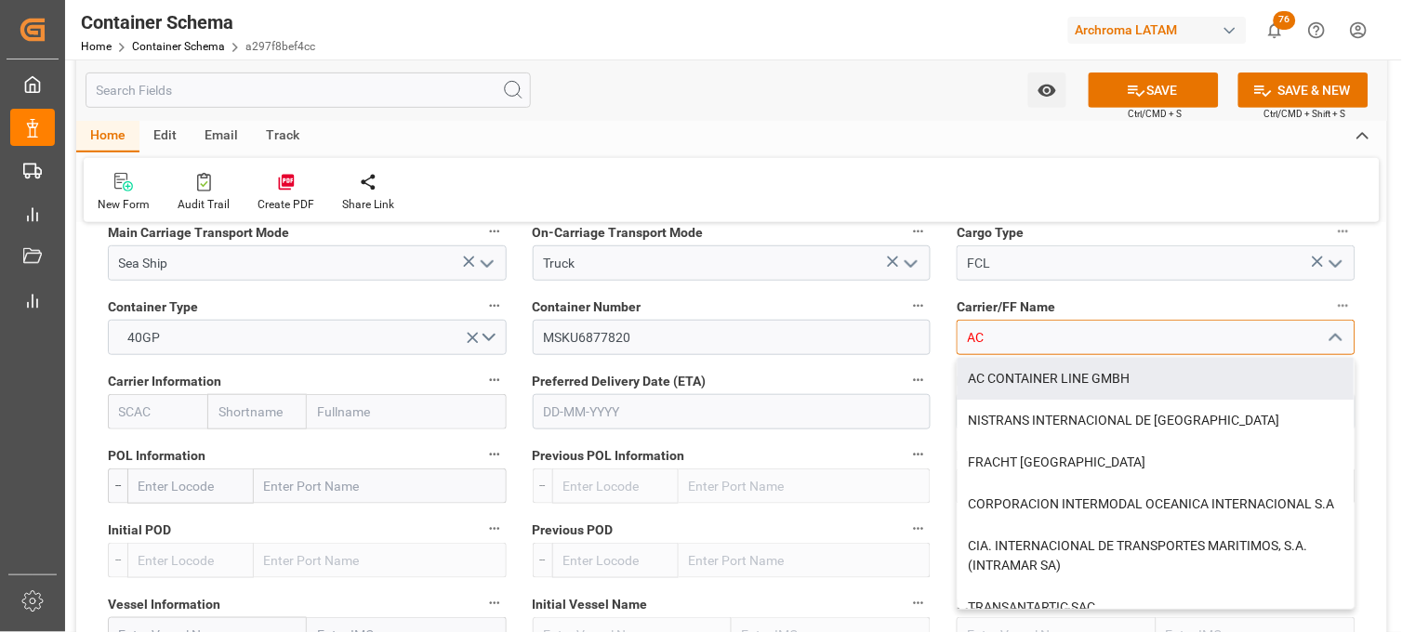
drag, startPoint x: 1002, startPoint y: 373, endPoint x: 970, endPoint y: 374, distance: 31.6
click at [1002, 374] on div "AC CONTAINER LINE GMBH" at bounding box center [1156, 379] width 397 height 42
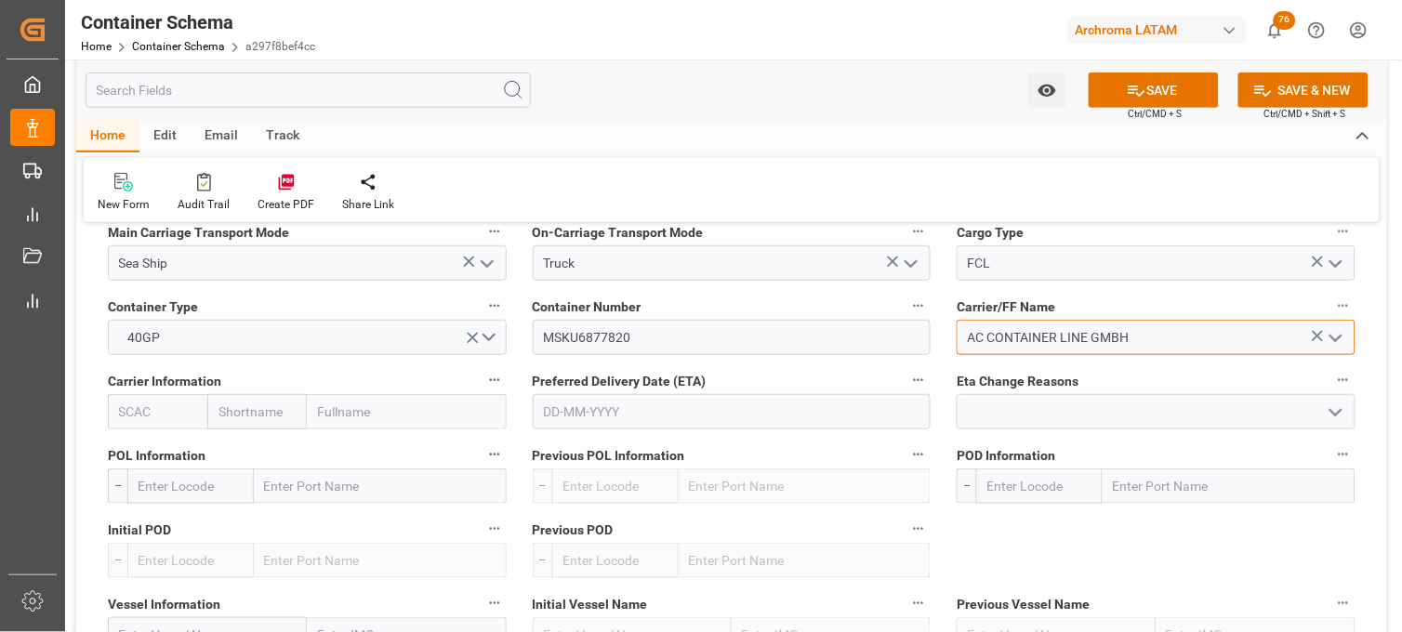
type input "AC CONTAINER LINE GMBH"
click at [264, 409] on input "text" at bounding box center [257, 411] width 100 height 35
type input "MAERS"
click at [243, 442] on div "Maersk" at bounding box center [244, 453] width 72 height 42
type input "MAEU"
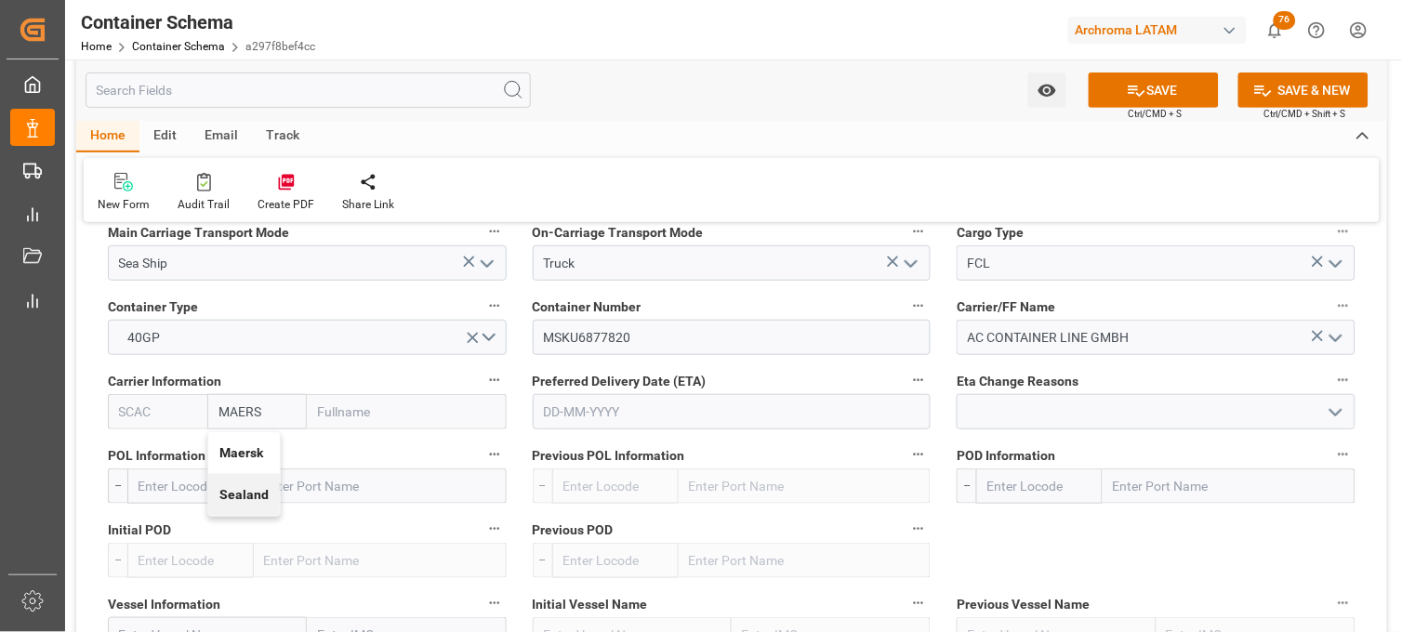
type input "Maersk"
type input "Maersk Line AS"
type input "Maersk"
click at [632, 409] on input "text" at bounding box center [732, 411] width 399 height 35
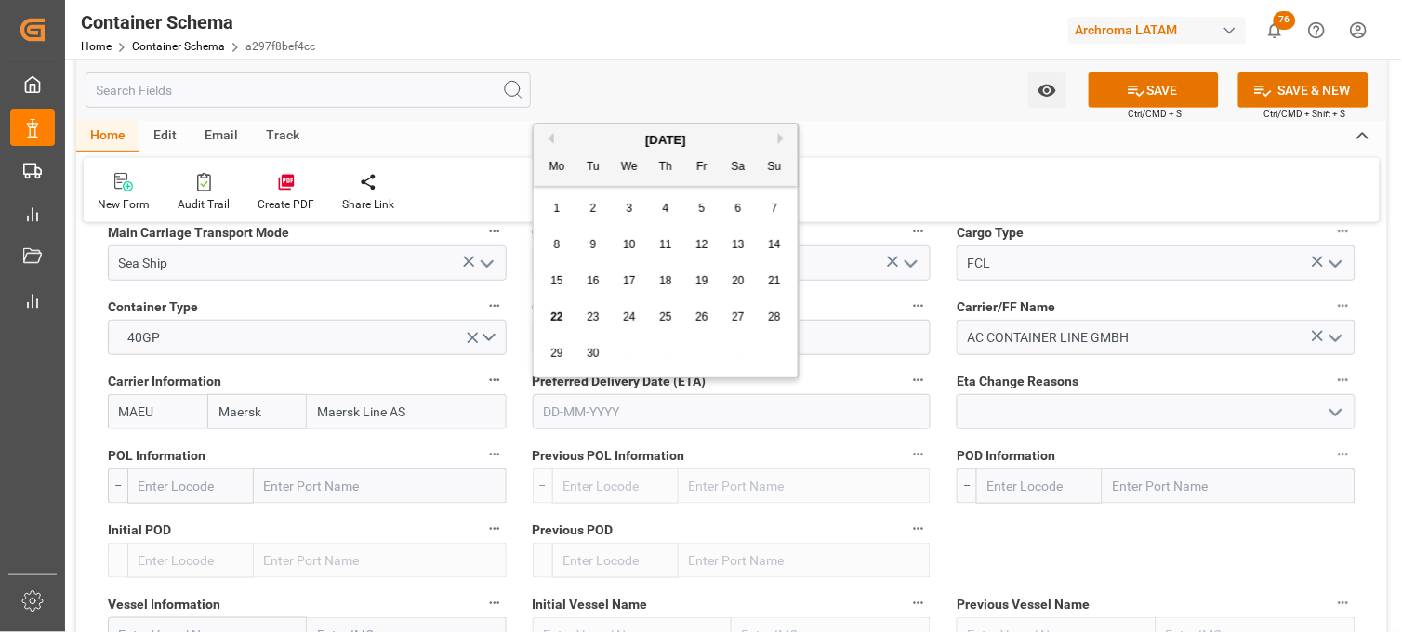
click at [569, 344] on div "29 30 1 2 3 4 5" at bounding box center [666, 354] width 254 height 36
click at [784, 135] on button "Next Month" at bounding box center [783, 138] width 11 height 11
click at [591, 251] on span "7" at bounding box center [594, 244] width 7 height 13
type input "[DATE]"
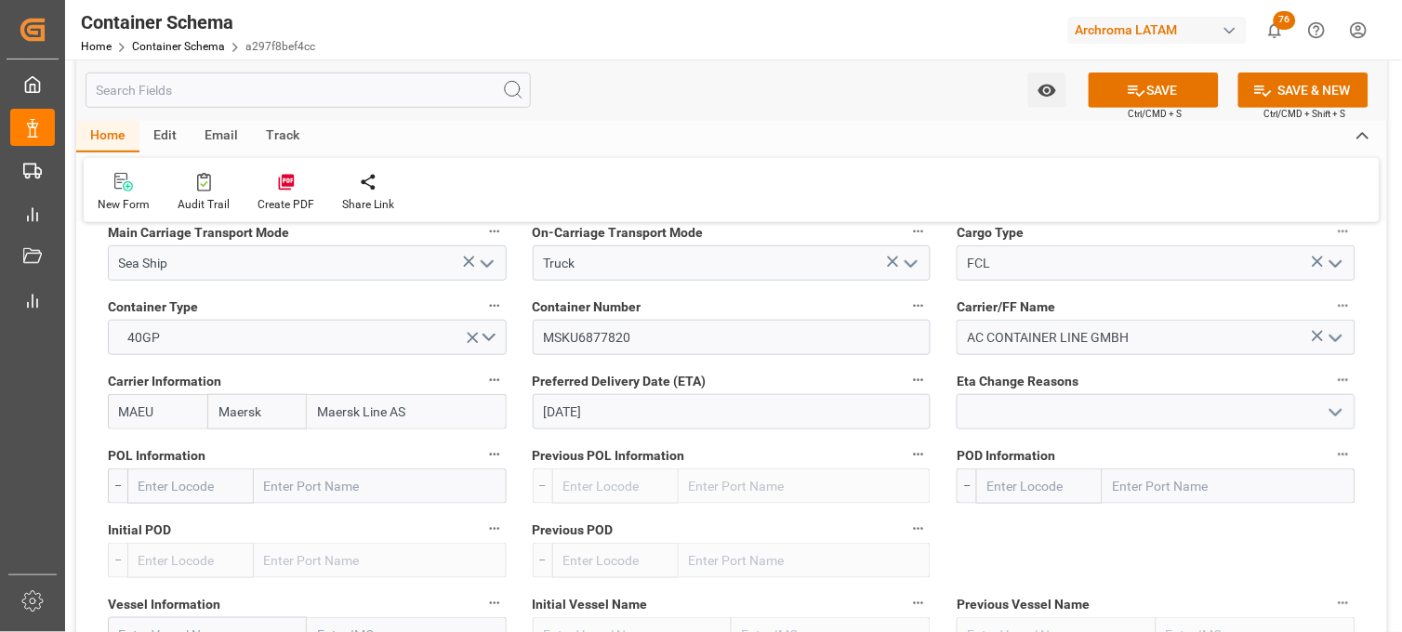
click at [283, 485] on input "text" at bounding box center [380, 486] width 253 height 35
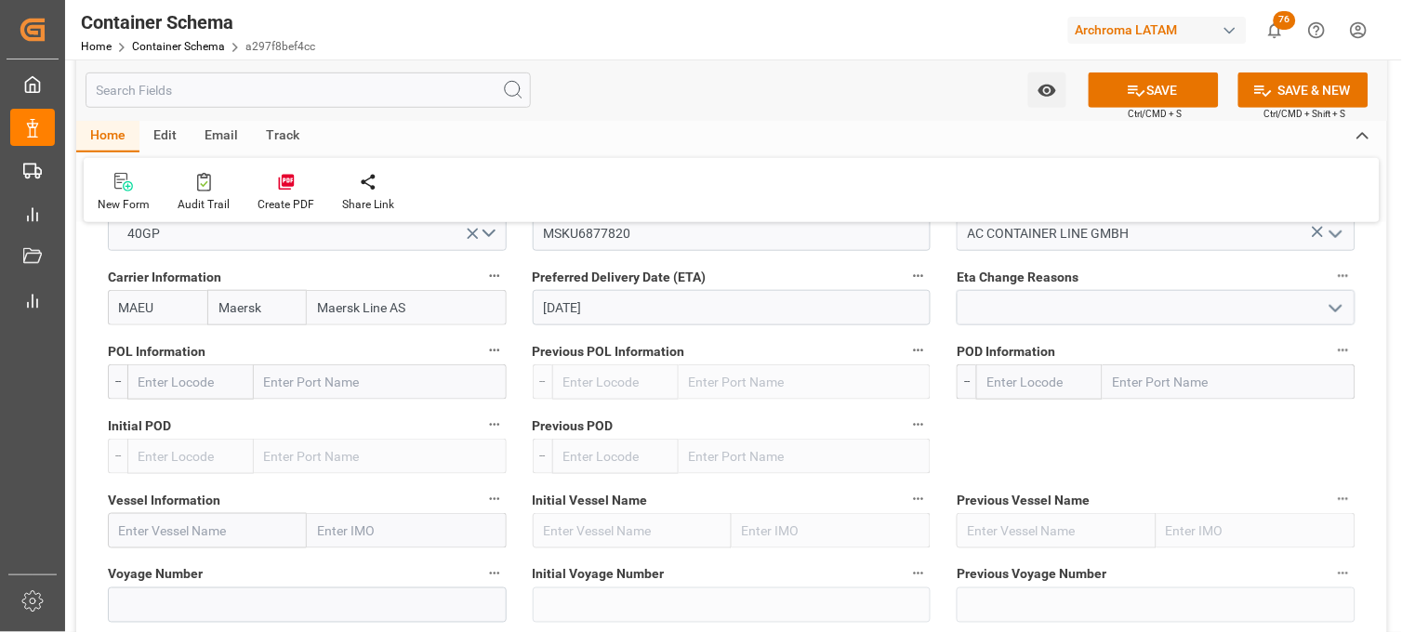
click at [293, 379] on input "text" at bounding box center [380, 382] width 253 height 35
type input "BREMER"
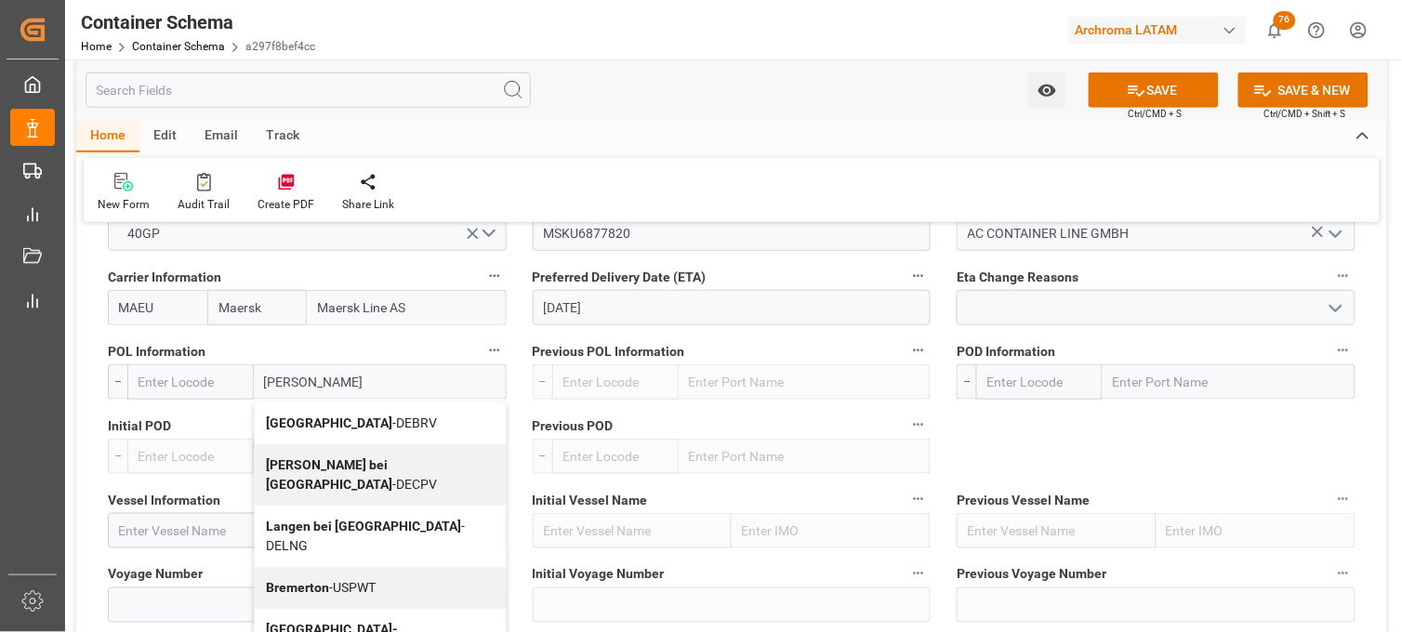
click at [277, 420] on b "[GEOGRAPHIC_DATA]" at bounding box center [329, 423] width 126 height 15
type input "DEBRV"
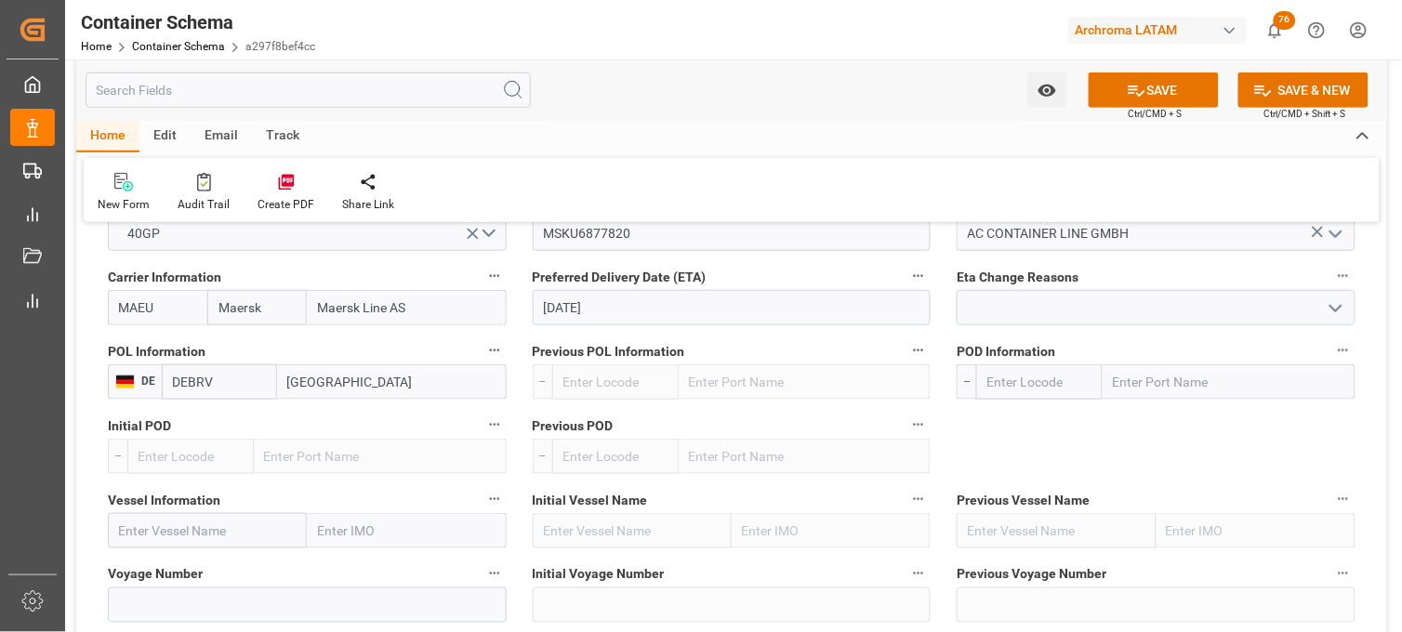
type input "[GEOGRAPHIC_DATA]"
click at [1136, 392] on input "text" at bounding box center [1229, 382] width 253 height 35
type input "VERA"
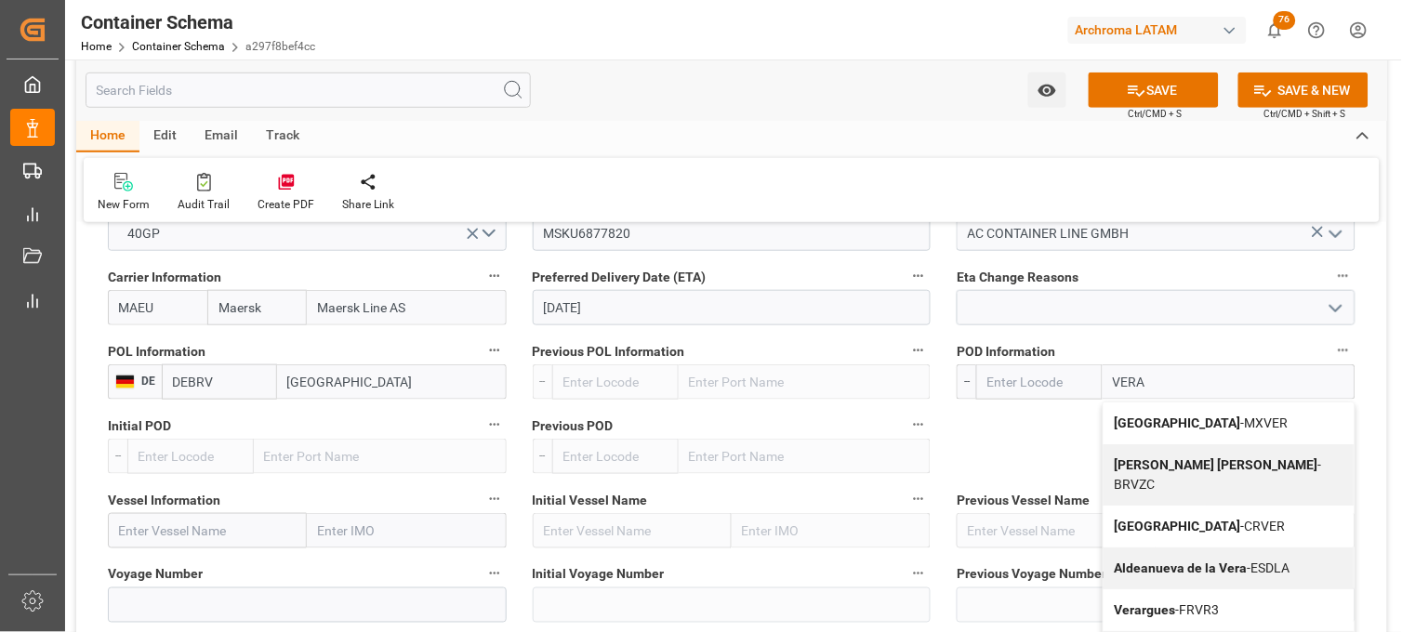
click at [1131, 416] on b "[GEOGRAPHIC_DATA]" at bounding box center [1178, 423] width 126 height 15
type input "MXVER"
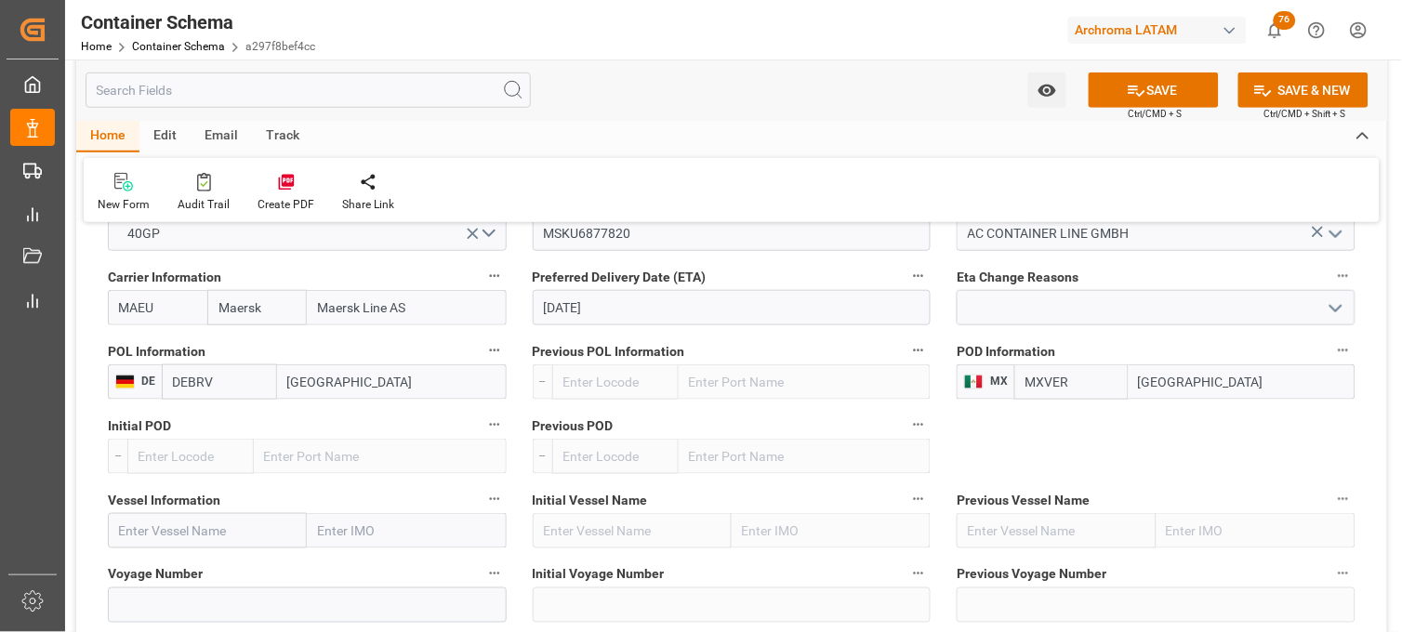
type input "[GEOGRAPHIC_DATA]"
click at [206, 531] on input "text" at bounding box center [207, 530] width 199 height 35
paste input "[PERSON_NAME]"
drag, startPoint x: 161, startPoint y: 568, endPoint x: 453, endPoint y: 527, distance: 294.9
click at [160, 568] on b "[PERSON_NAME]" at bounding box center [170, 572] width 100 height 15
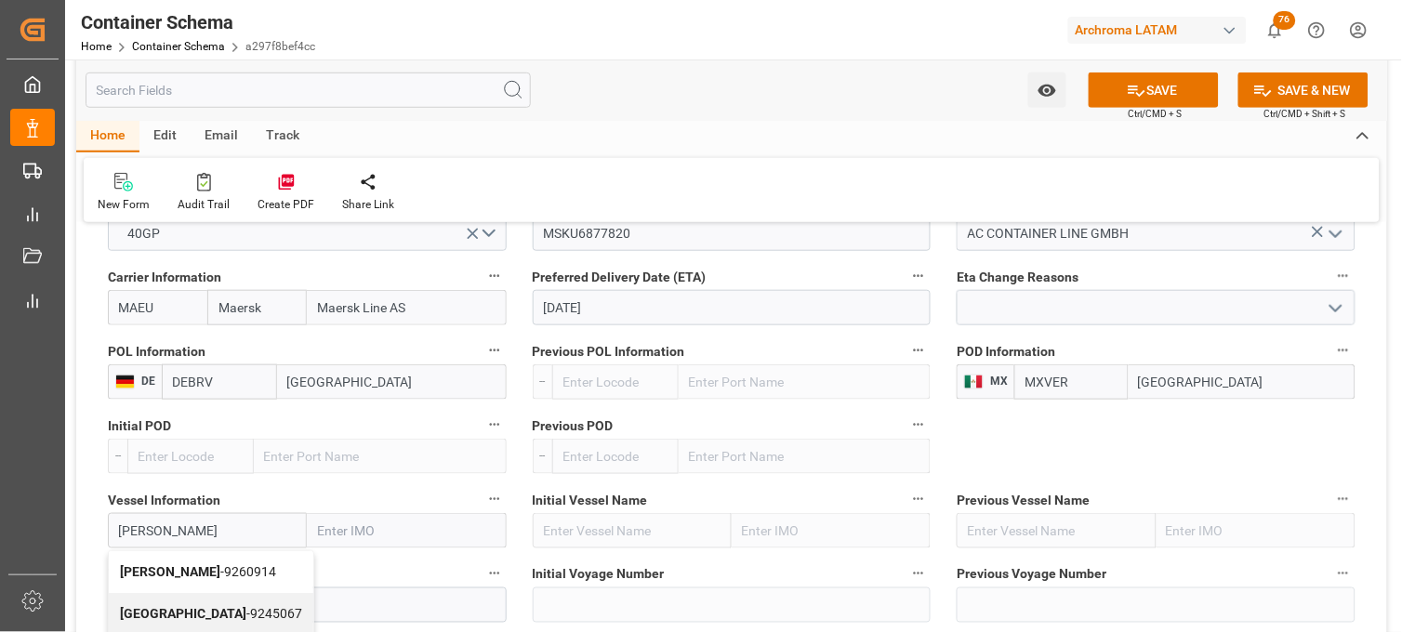
type input "[PERSON_NAME]"
type input "9260914"
type input "[PERSON_NAME]"
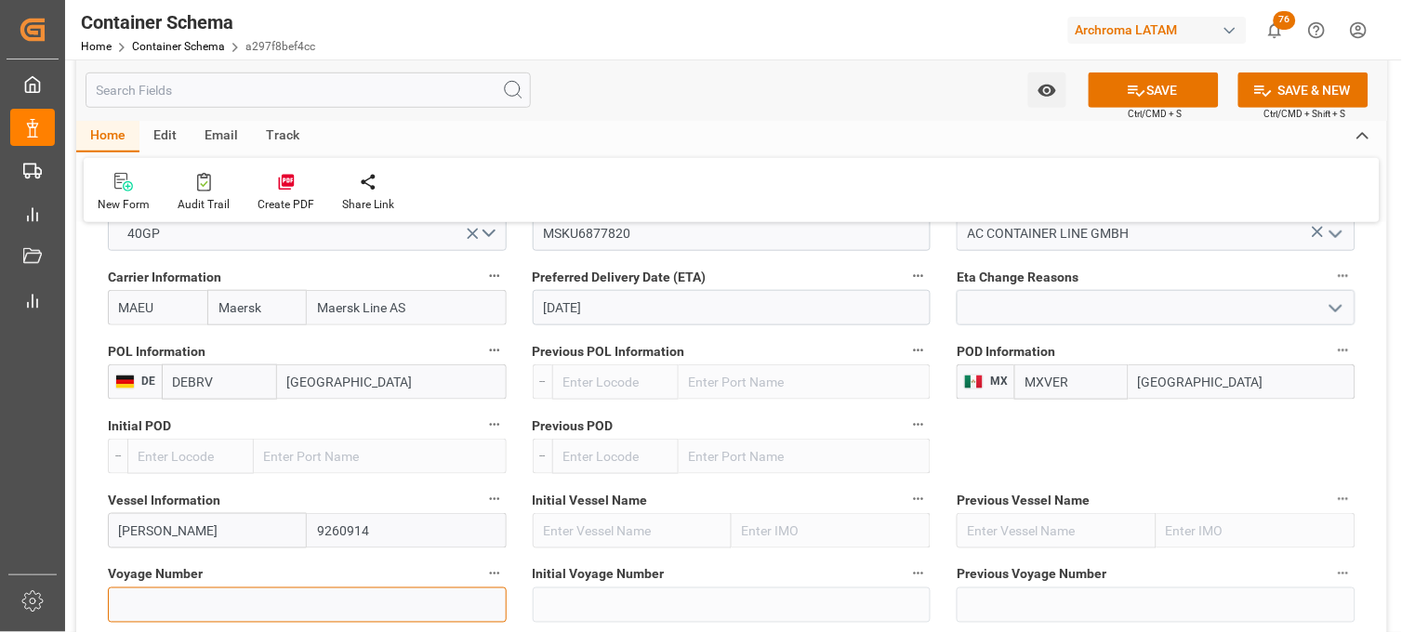
click at [159, 601] on input at bounding box center [307, 605] width 399 height 35
paste input "537W"
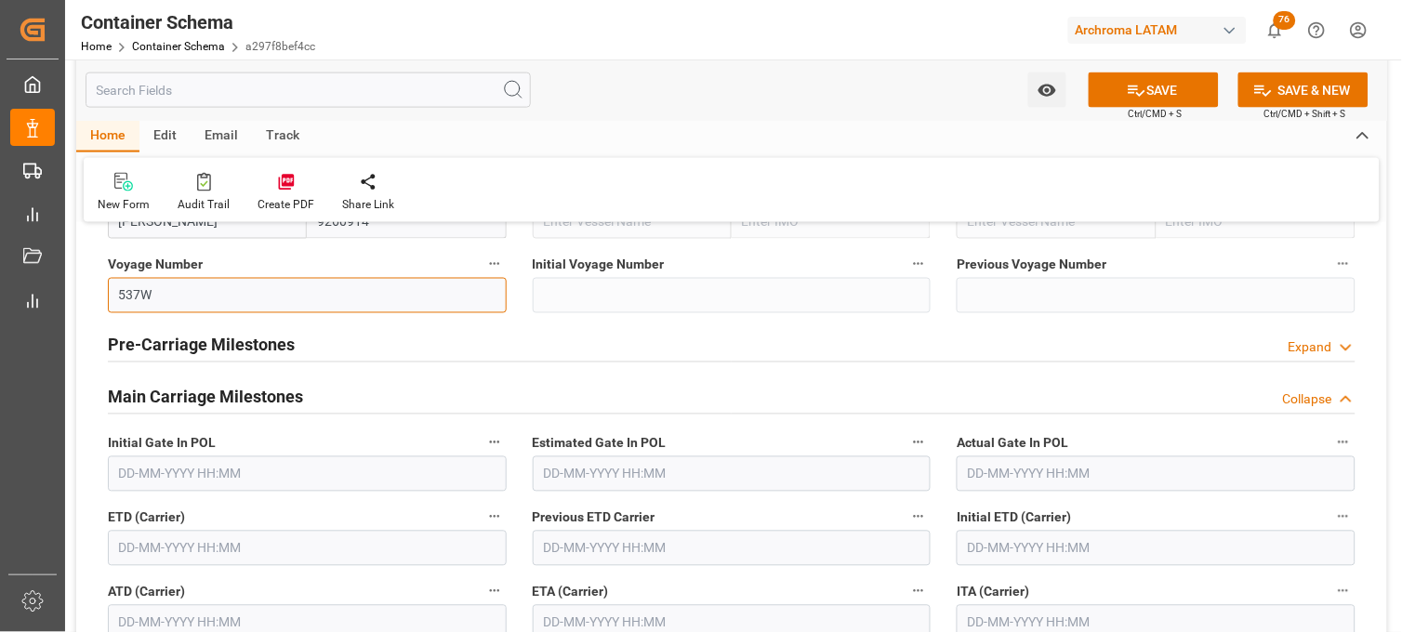
scroll to position [2273, 0]
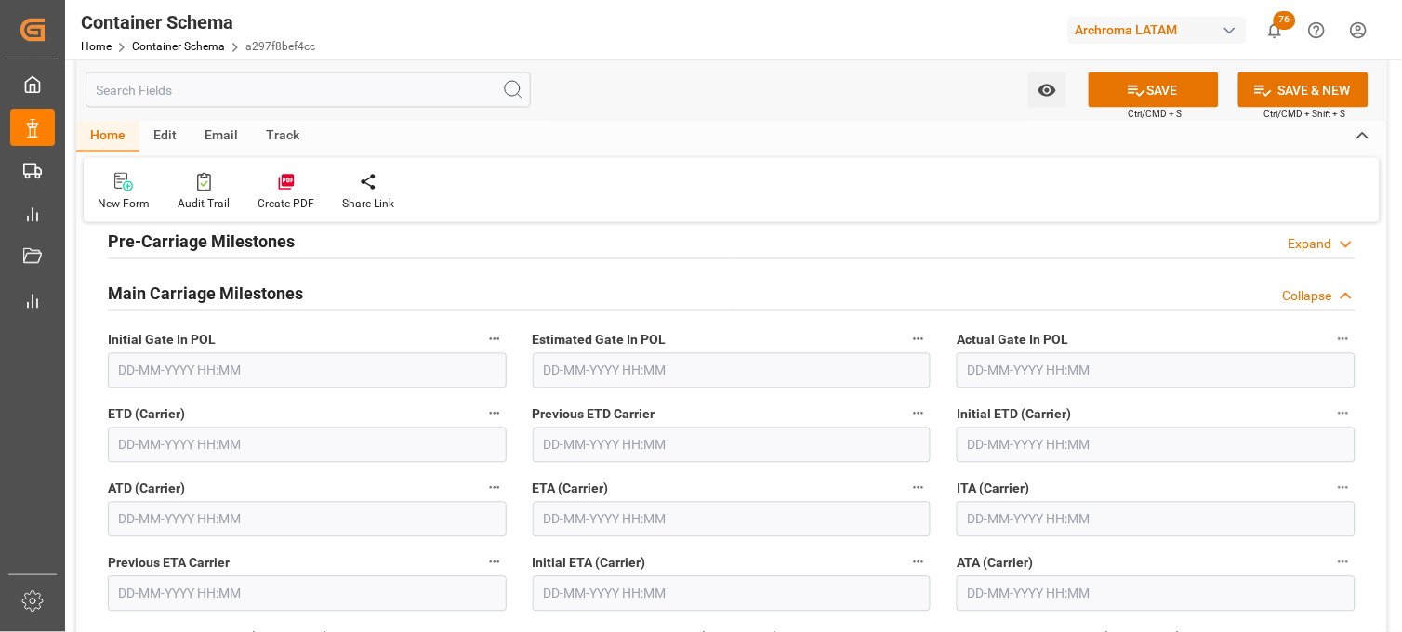
type input "537W"
click at [568, 522] on input "text" at bounding box center [732, 519] width 399 height 35
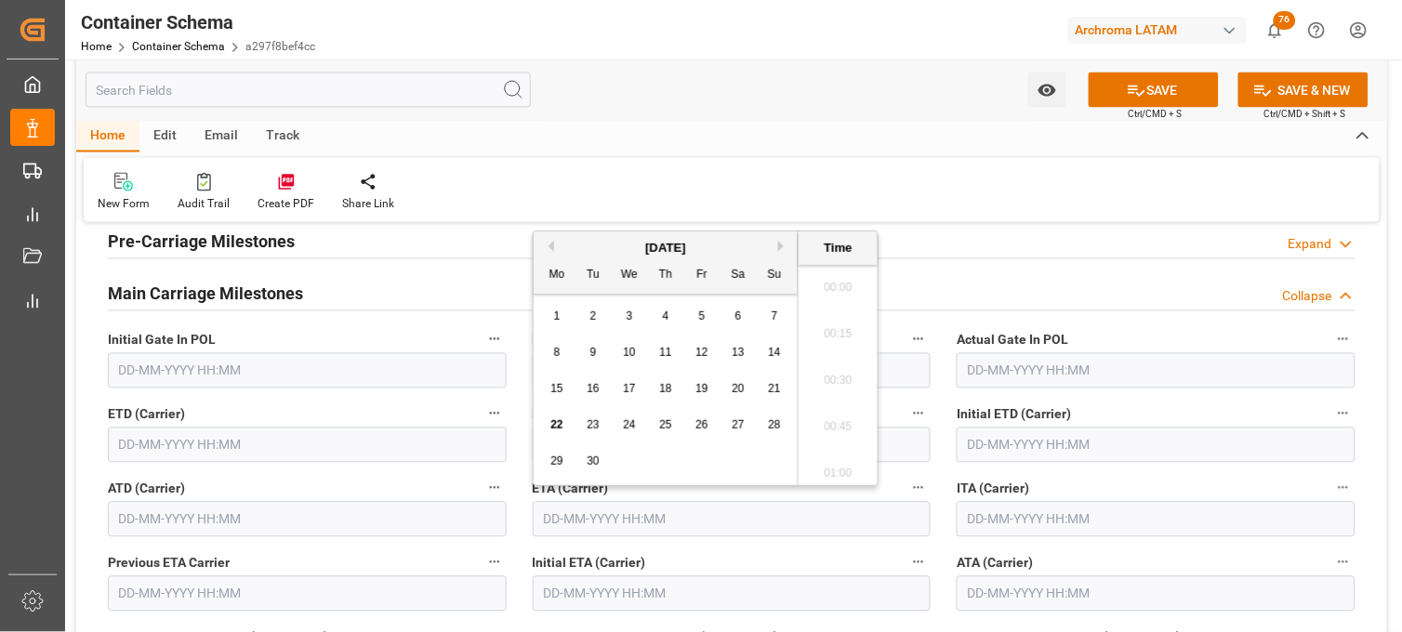
scroll to position [3958, 0]
click at [785, 245] on button "Next Month" at bounding box center [783, 246] width 11 height 11
click at [591, 349] on span "7" at bounding box center [594, 352] width 7 height 13
click at [834, 331] on li "21:30" at bounding box center [838, 329] width 79 height 47
type input "07-10-2025 21:30"
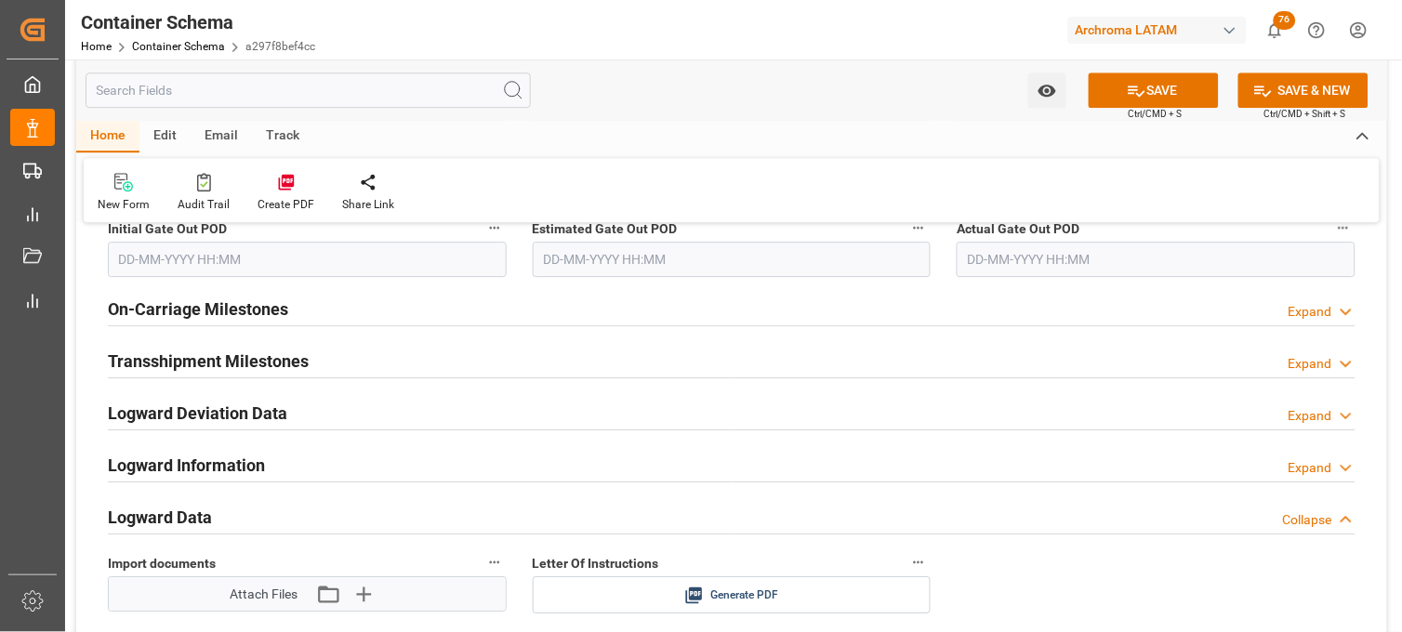
scroll to position [2790, 0]
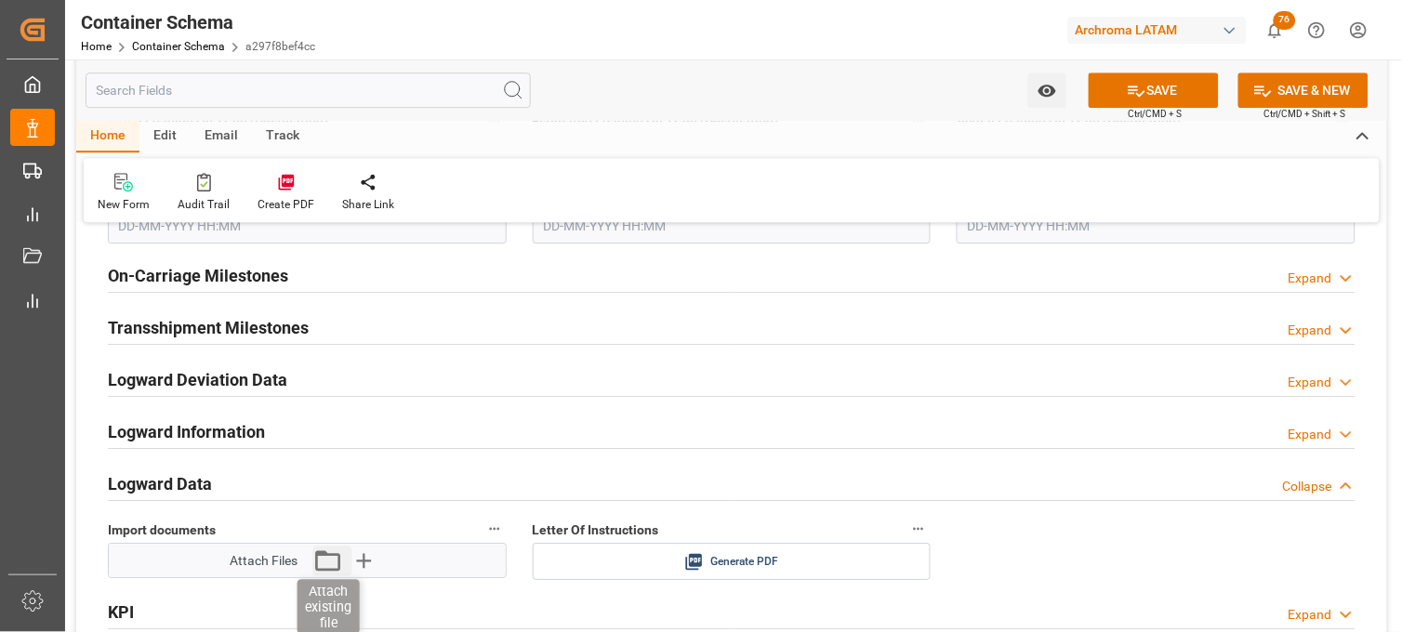
click at [326, 563] on icon "button" at bounding box center [328, 561] width 30 height 30
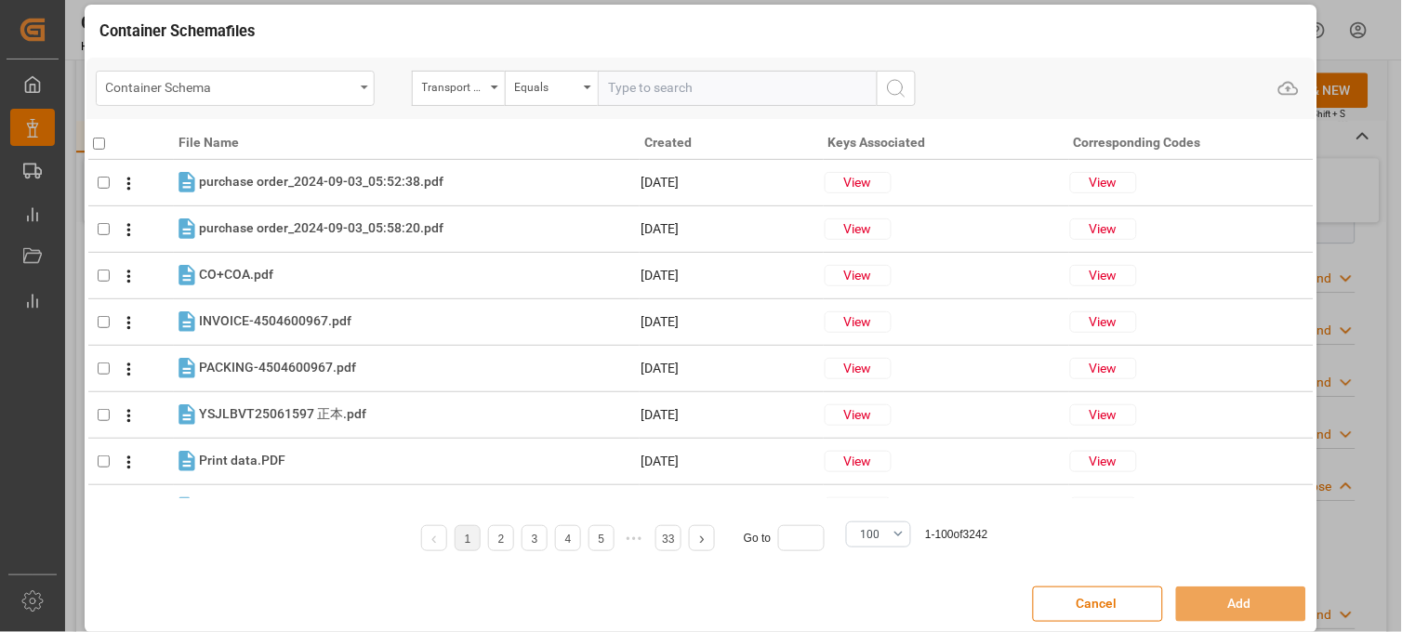
click at [351, 88] on div "Container Schema" at bounding box center [230, 85] width 248 height 23
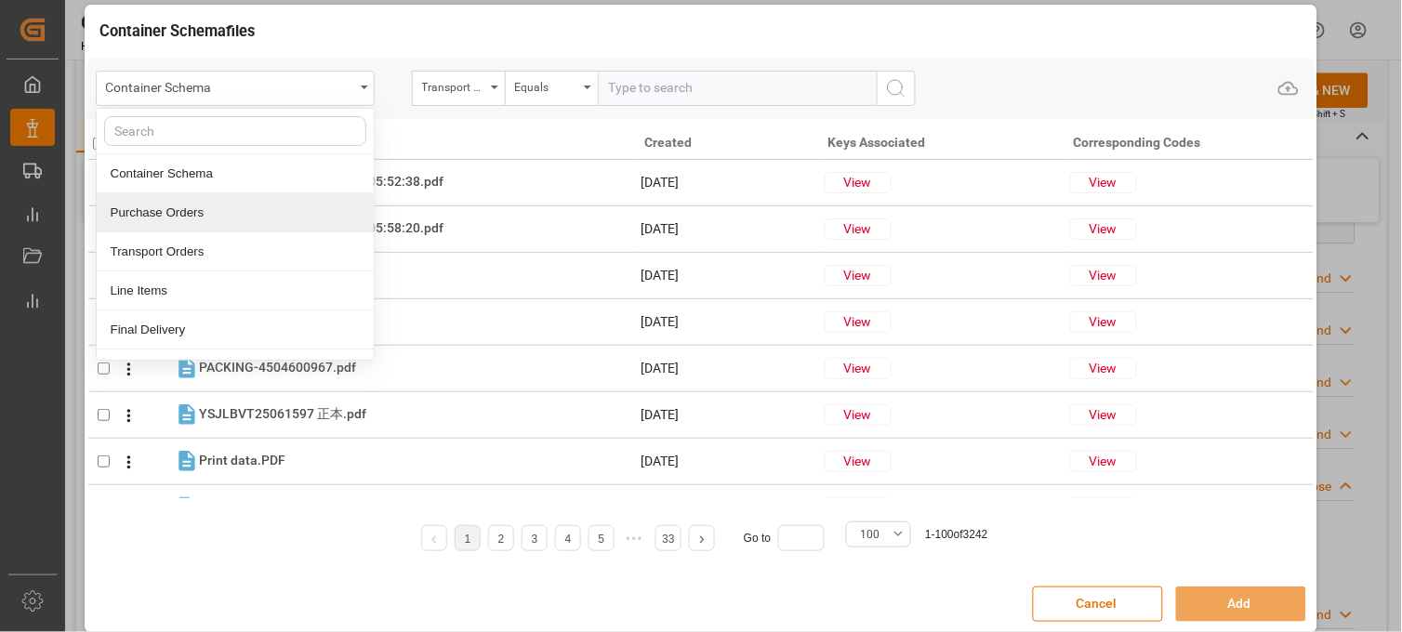
click at [179, 215] on div "Purchase Orders" at bounding box center [235, 212] width 277 height 39
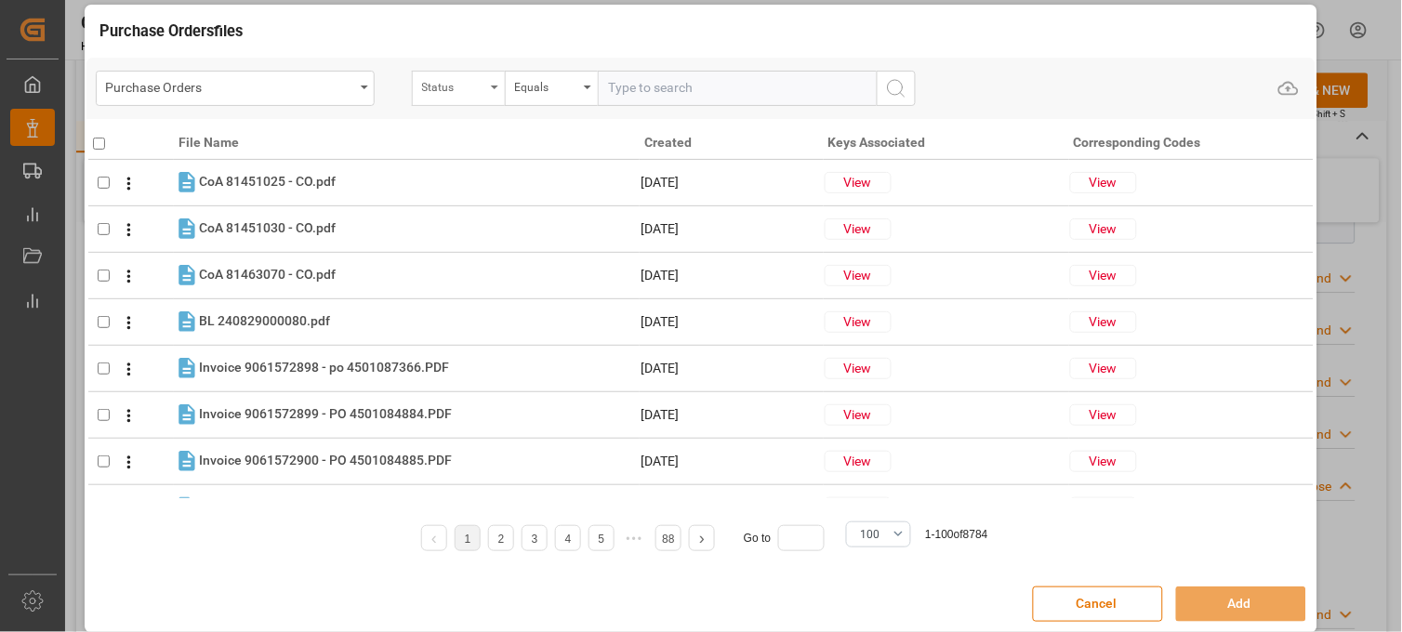
click at [447, 88] on div "Status" at bounding box center [453, 84] width 63 height 21
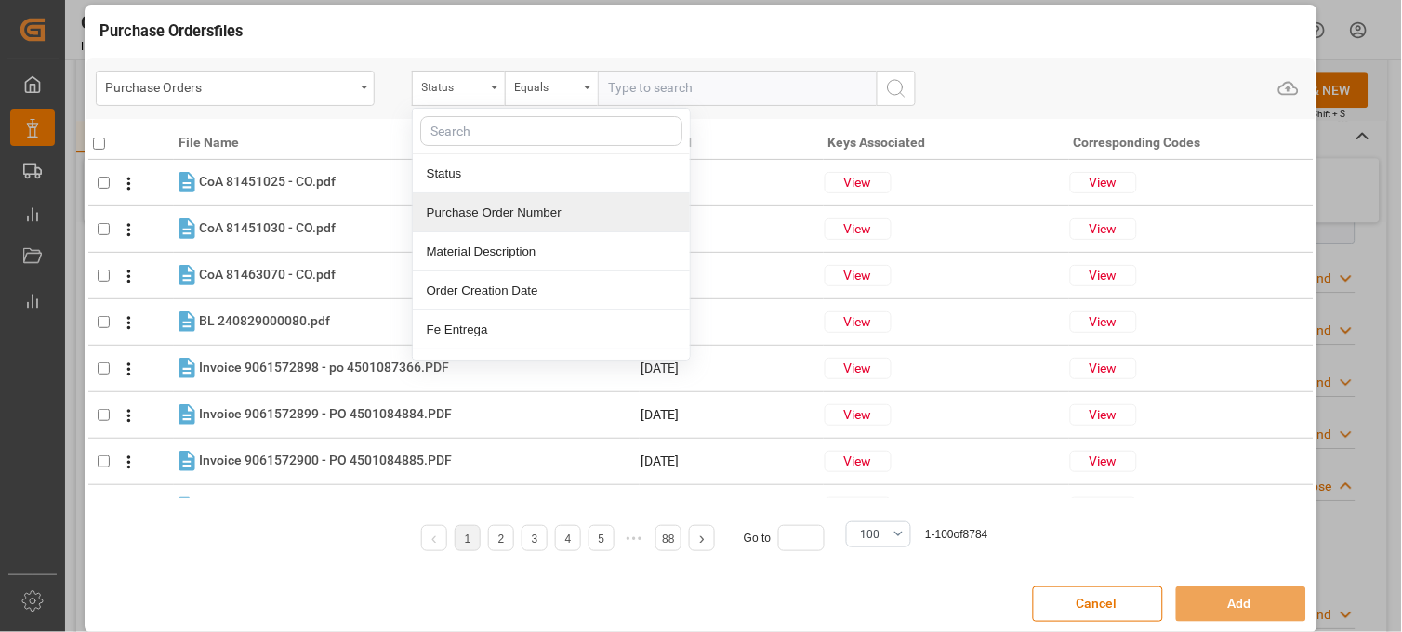
drag, startPoint x: 458, startPoint y: 214, endPoint x: 476, endPoint y: 199, distance: 23.1
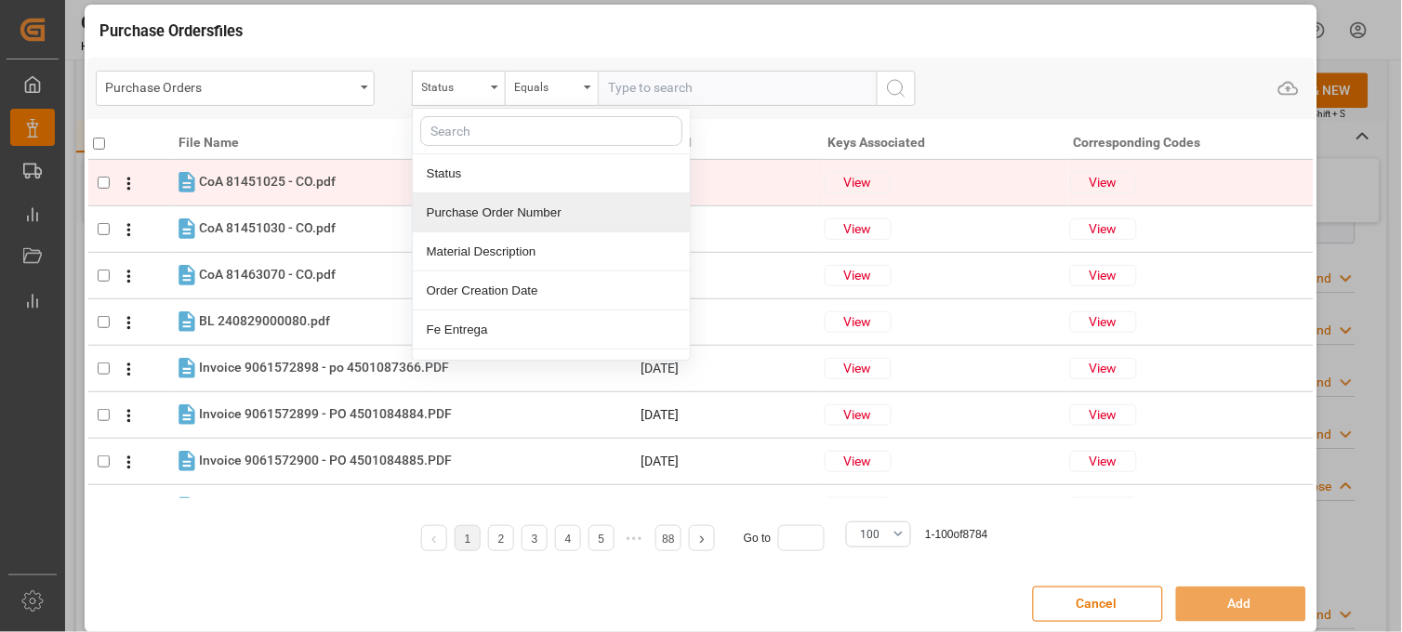
click at [459, 214] on div "Purchase Order Number" at bounding box center [551, 212] width 277 height 39
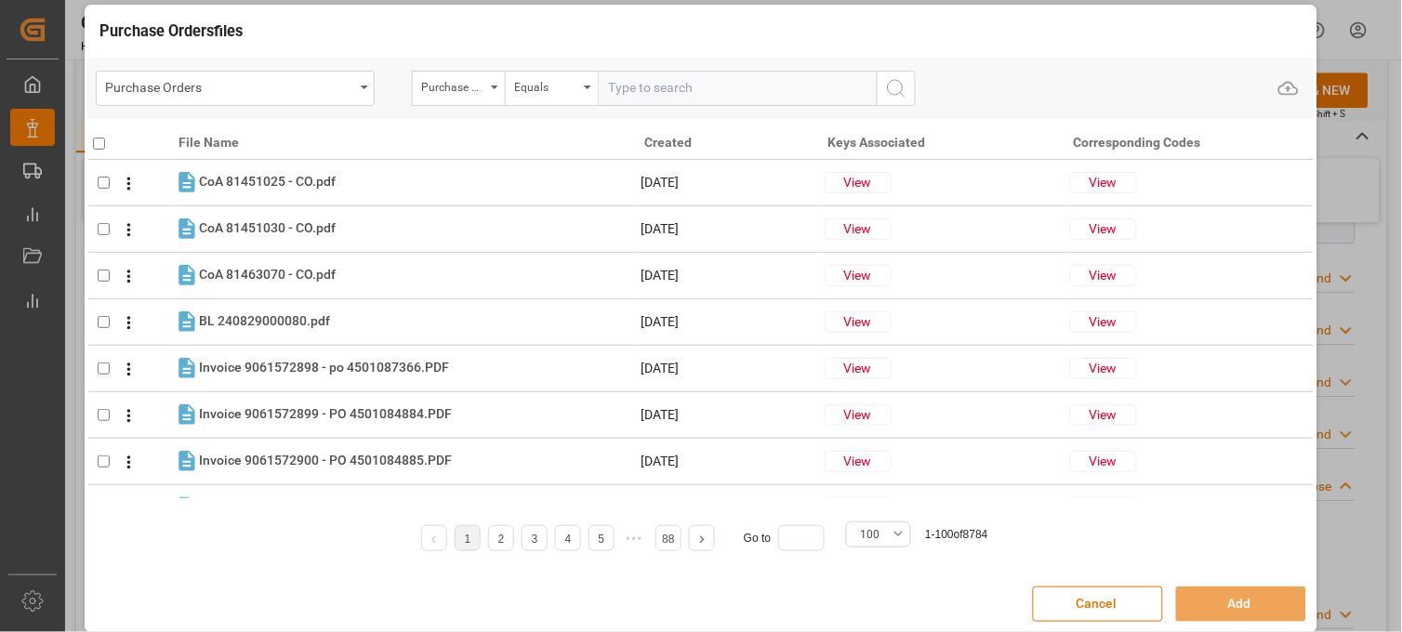
click at [633, 94] on input "text" at bounding box center [737, 88] width 279 height 35
paste input "4504650938"
type input "4504650938"
click at [900, 90] on circle "search button" at bounding box center [895, 87] width 15 height 15
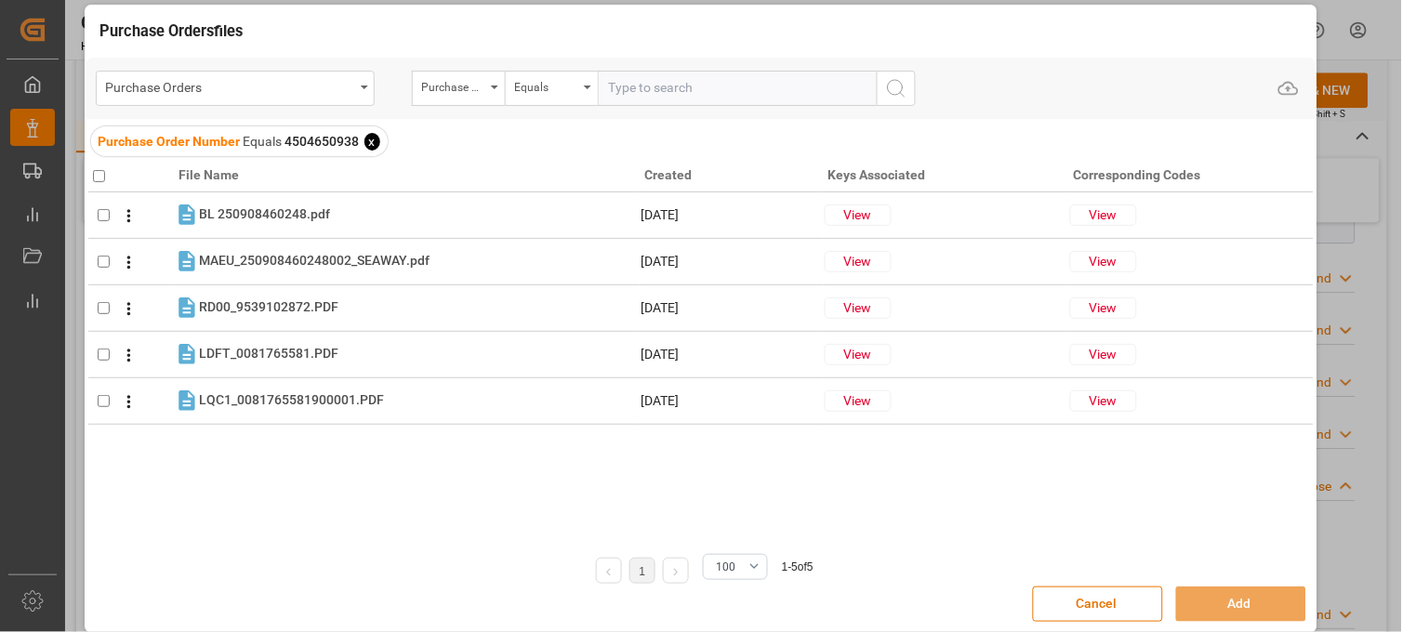
click at [100, 172] on input "checkbox" at bounding box center [99, 176] width 12 height 12
checkbox input "true"
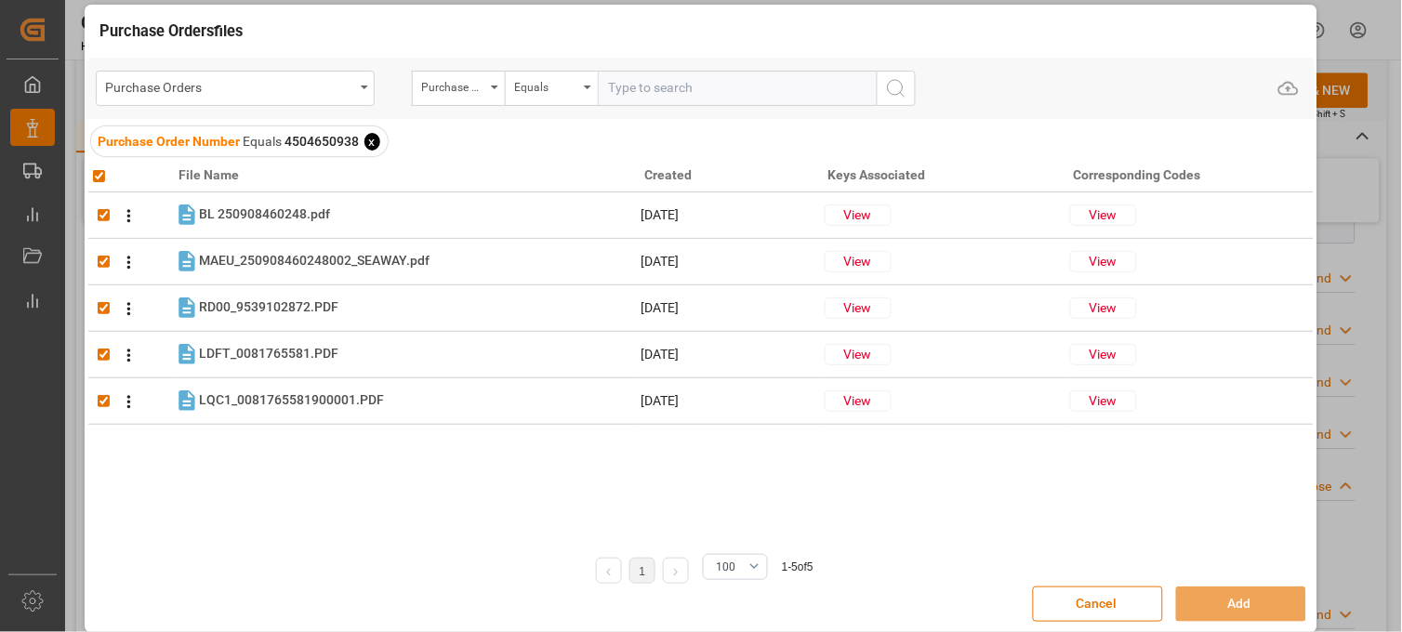
checkbox input "true"
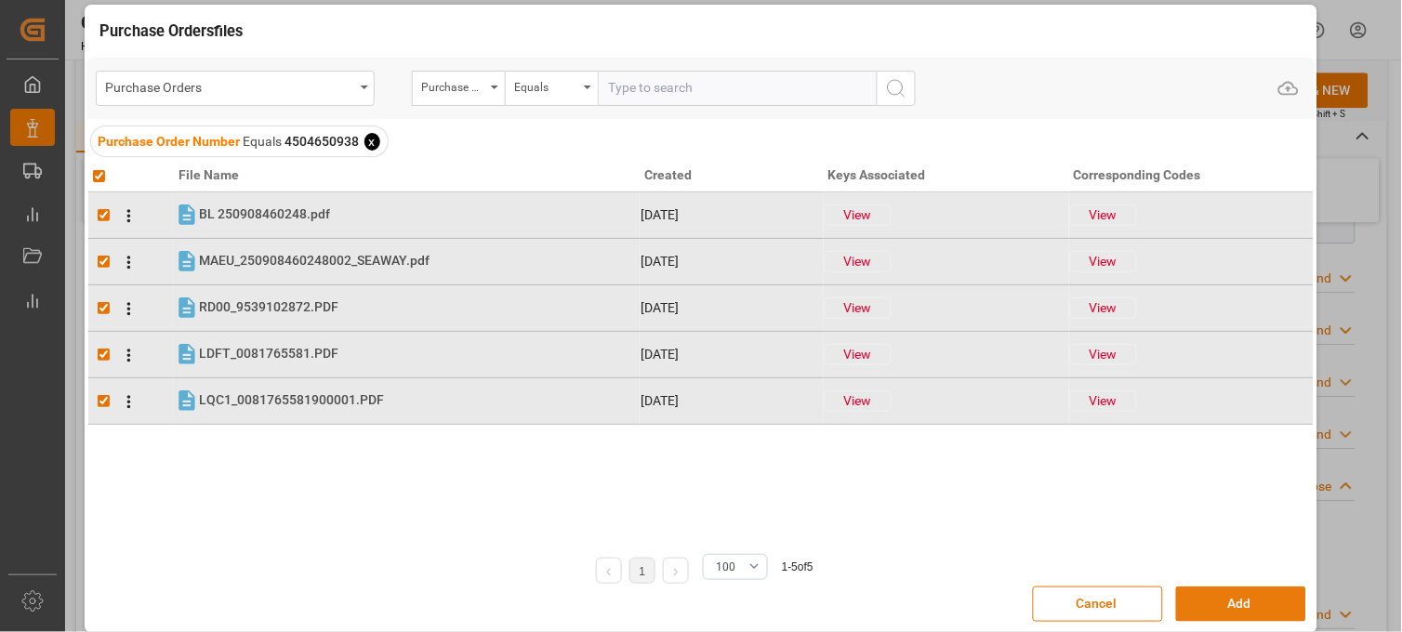
click at [1241, 598] on button "Add" at bounding box center [1241, 604] width 130 height 35
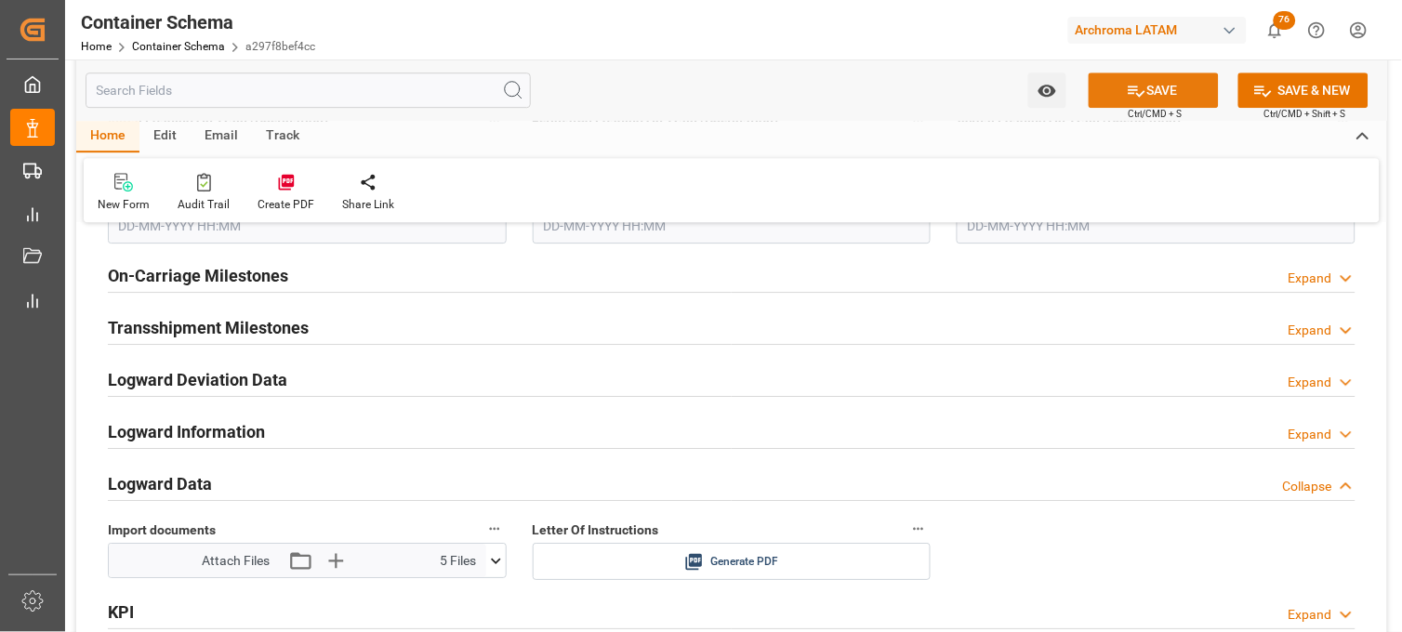
click at [1153, 100] on button "SAVE" at bounding box center [1154, 90] width 130 height 35
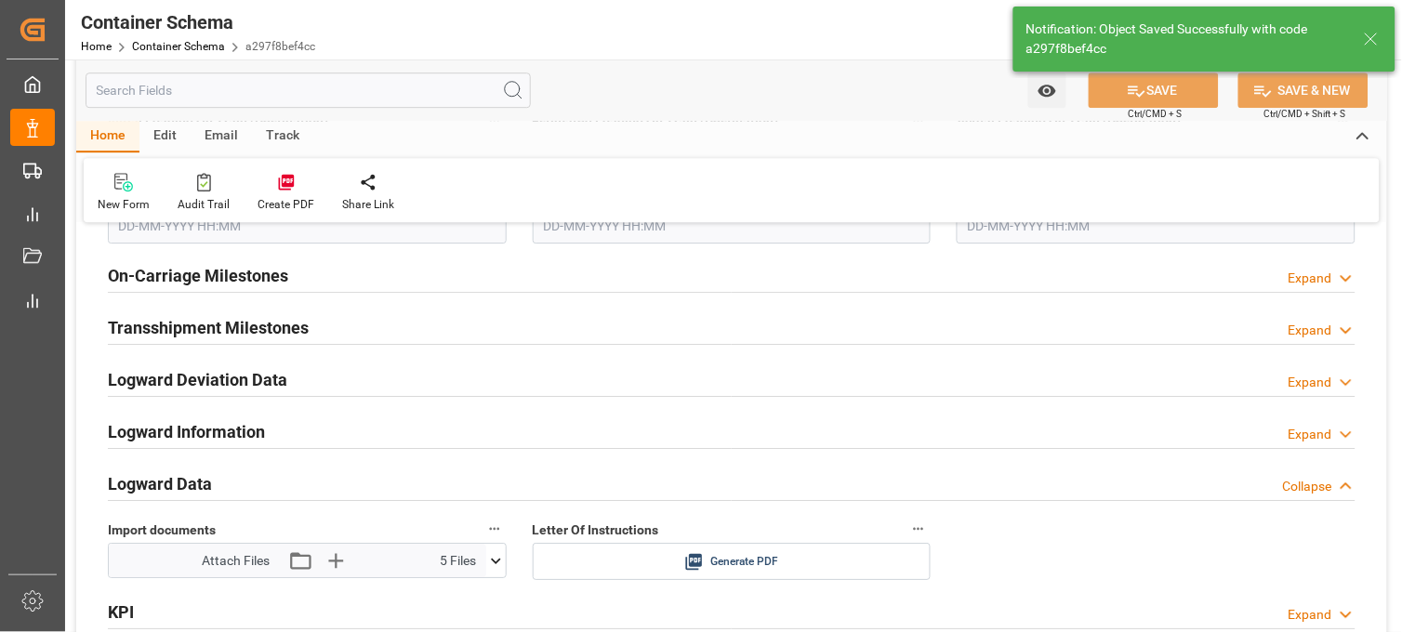
type input "Document Sent"
type input "MXVER"
type input "[GEOGRAPHIC_DATA]"
type input "ADAMS"
type input "9260914"
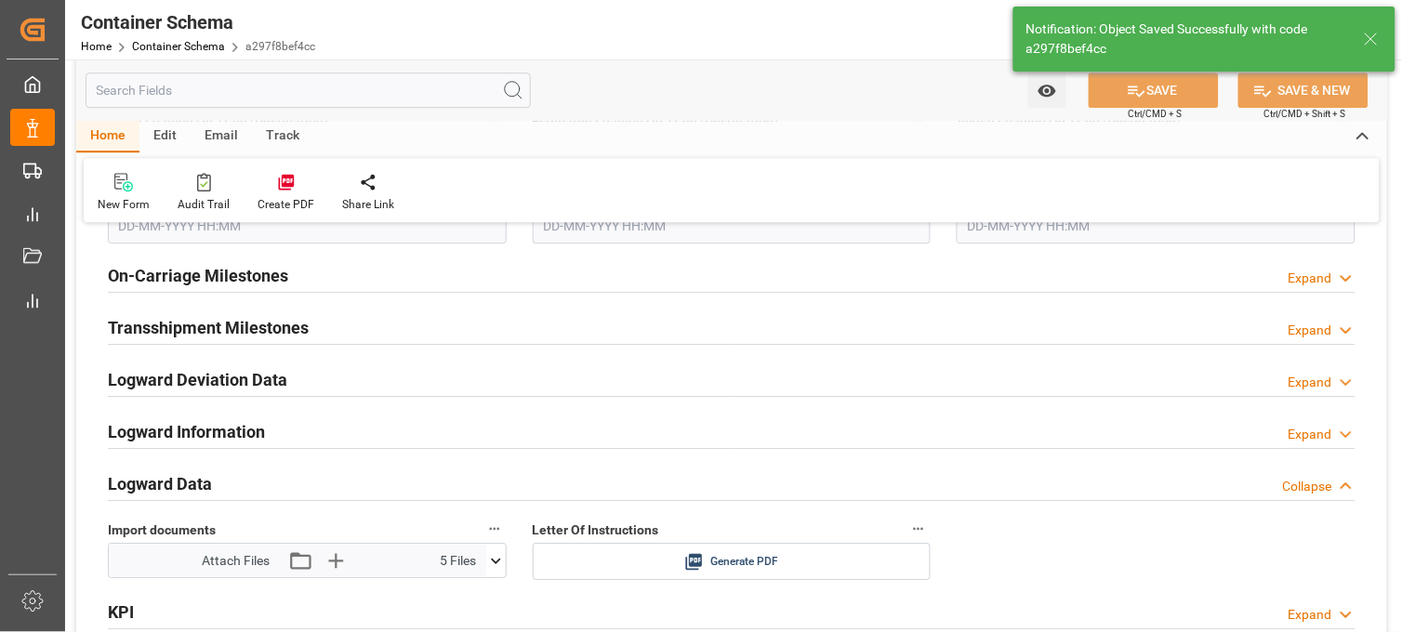
type input "537W"
type input "07-10-2025 21:30"
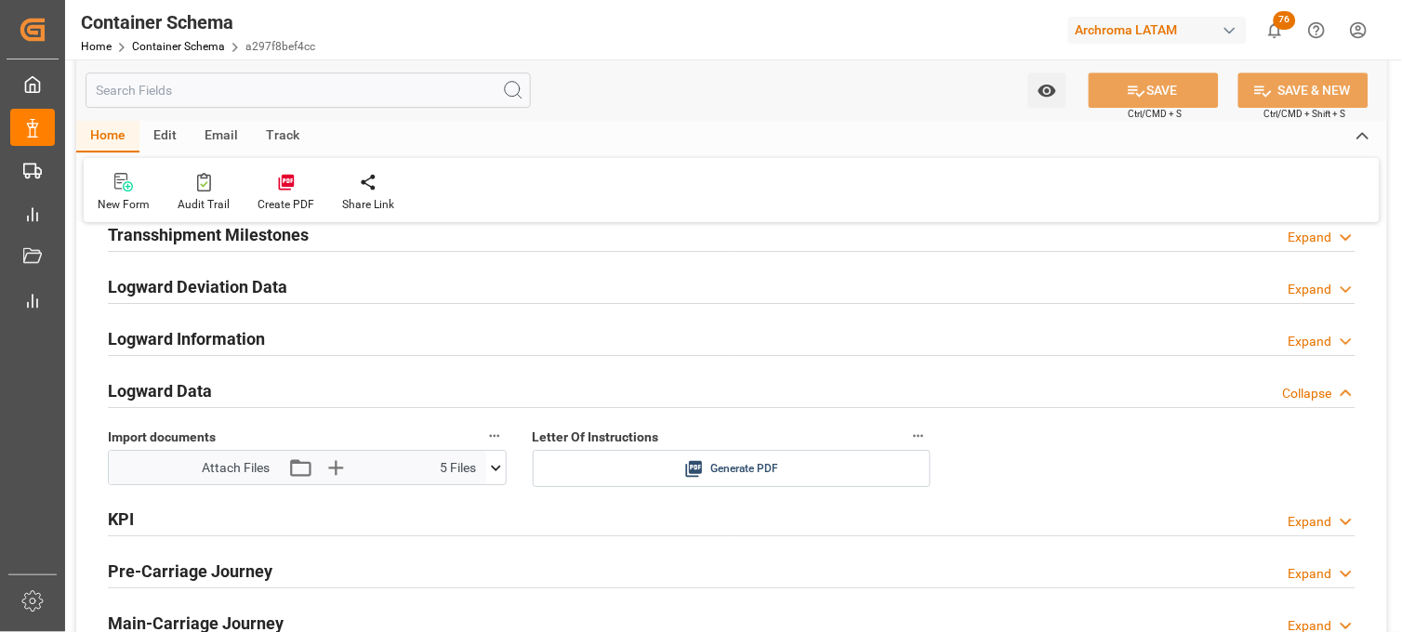
scroll to position [2893, 0]
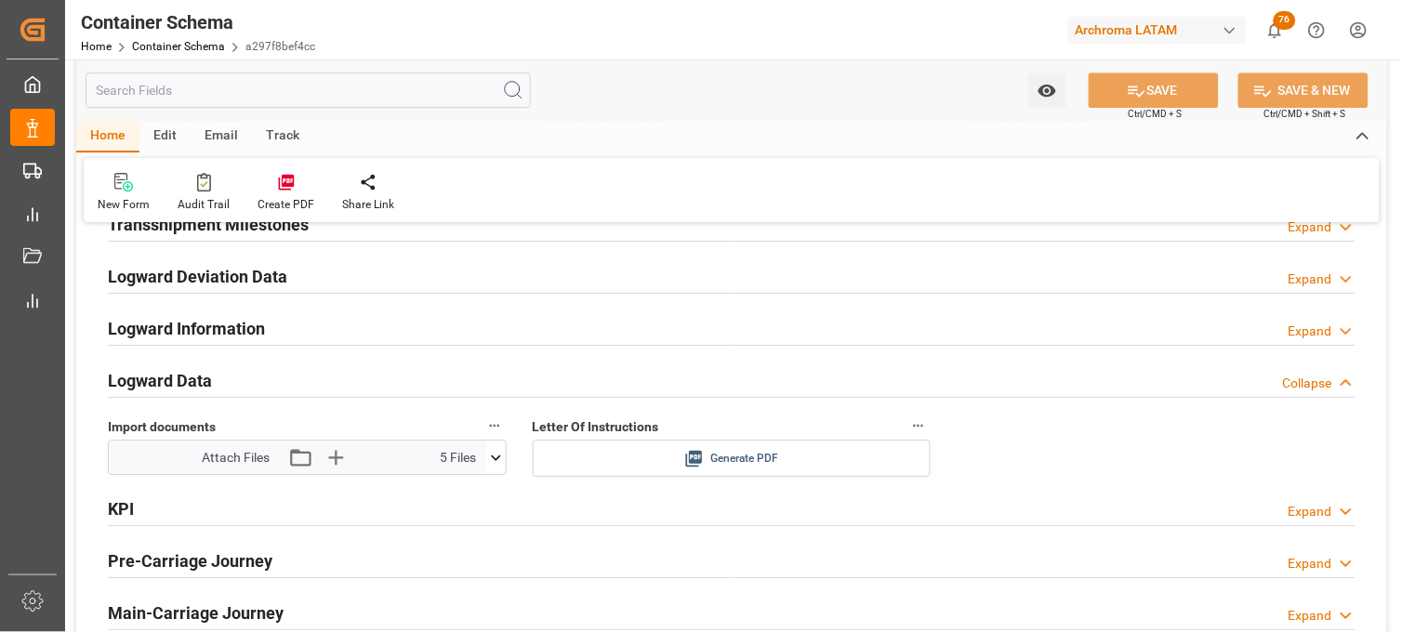
click at [677, 450] on div "Generate PDF" at bounding box center [732, 458] width 371 height 23
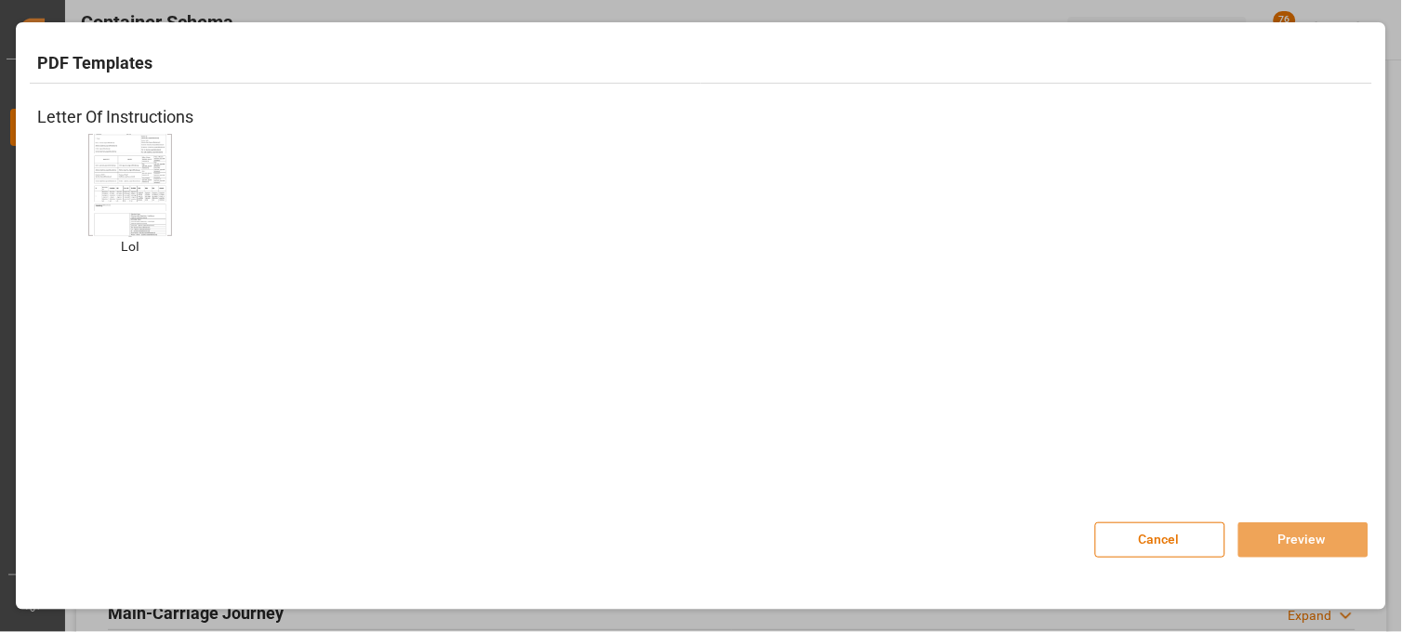
click at [136, 165] on img at bounding box center [130, 184] width 74 height 105
click at [1260, 536] on button "Preview" at bounding box center [1304, 540] width 130 height 35
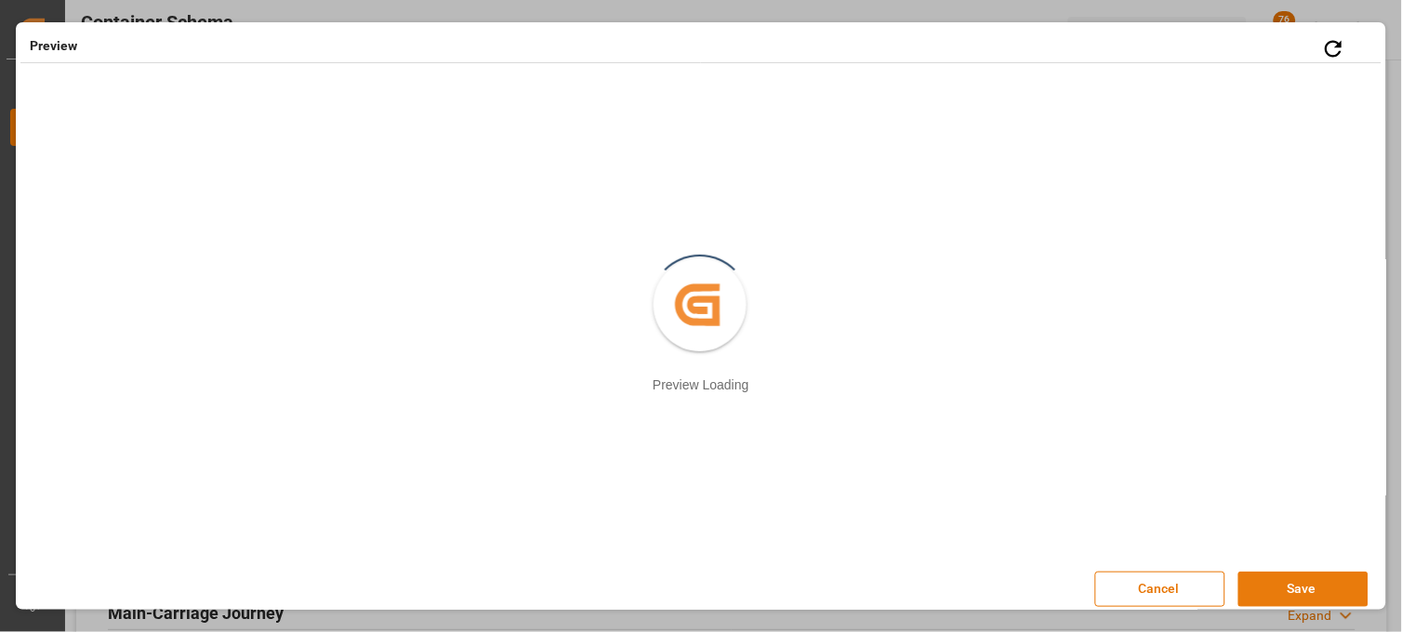
click at [1263, 582] on button "Save" at bounding box center [1304, 589] width 130 height 35
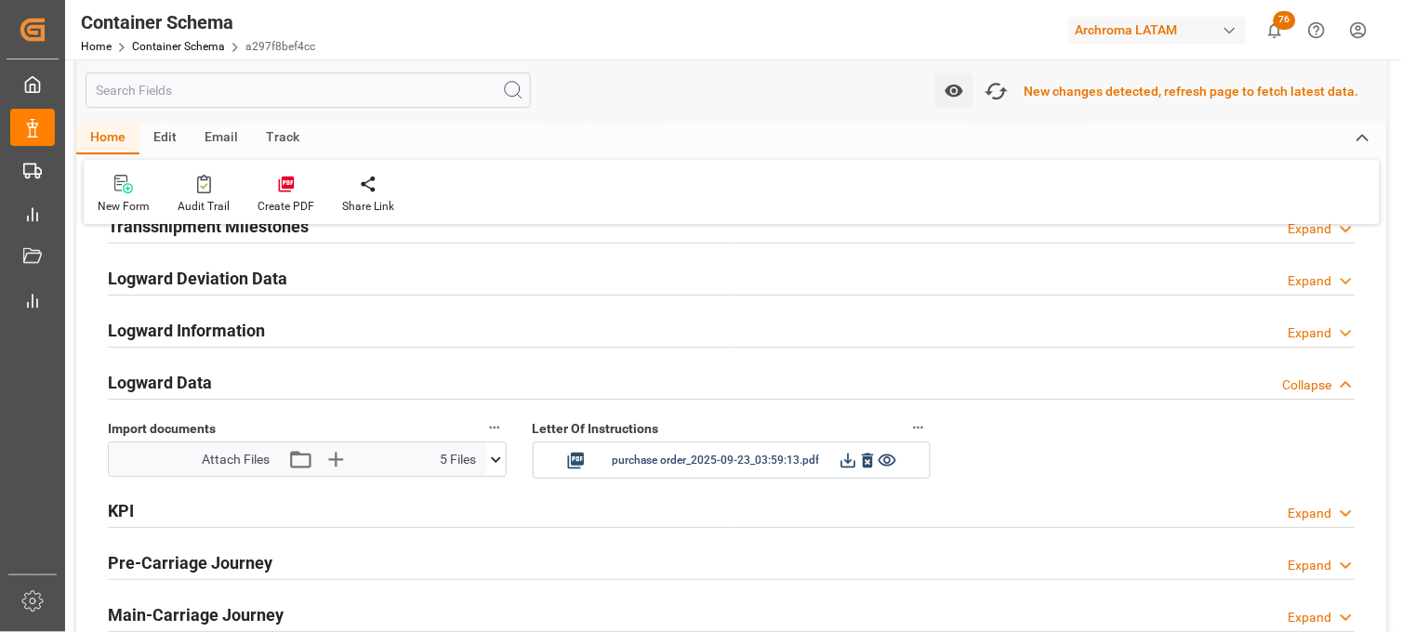
scroll to position [2895, 0]
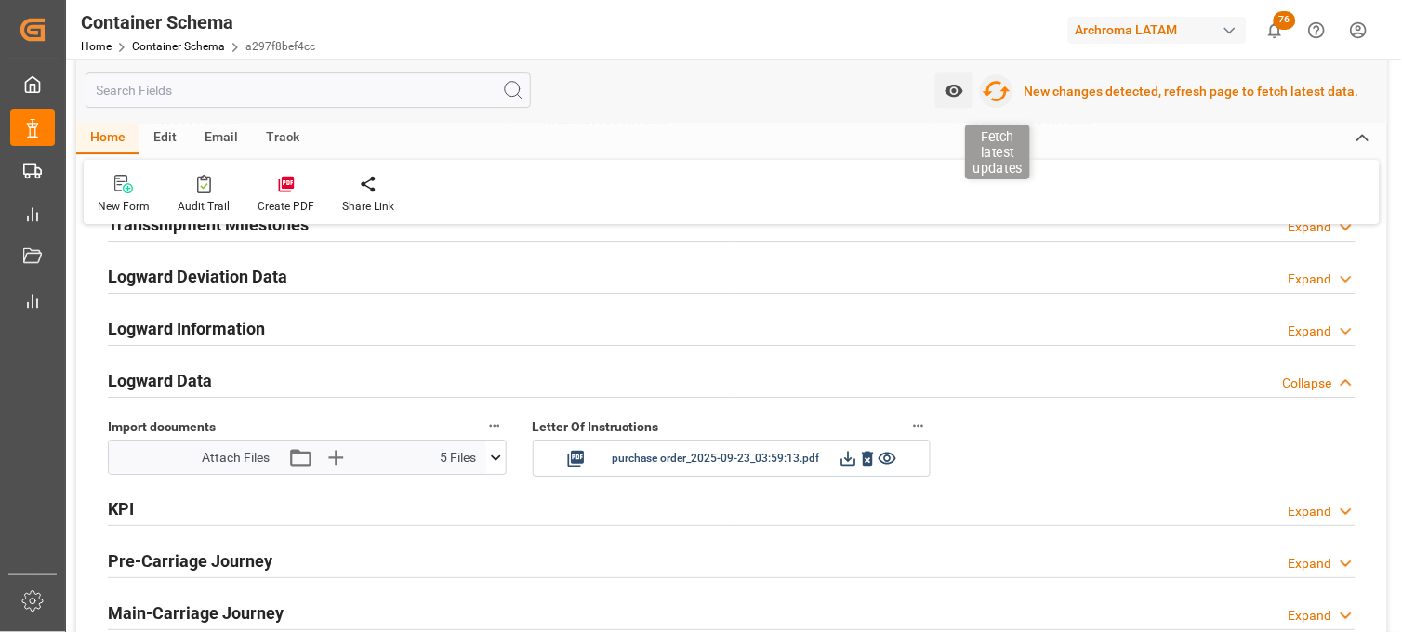
click at [1000, 94] on icon "button" at bounding box center [997, 91] width 30 height 30
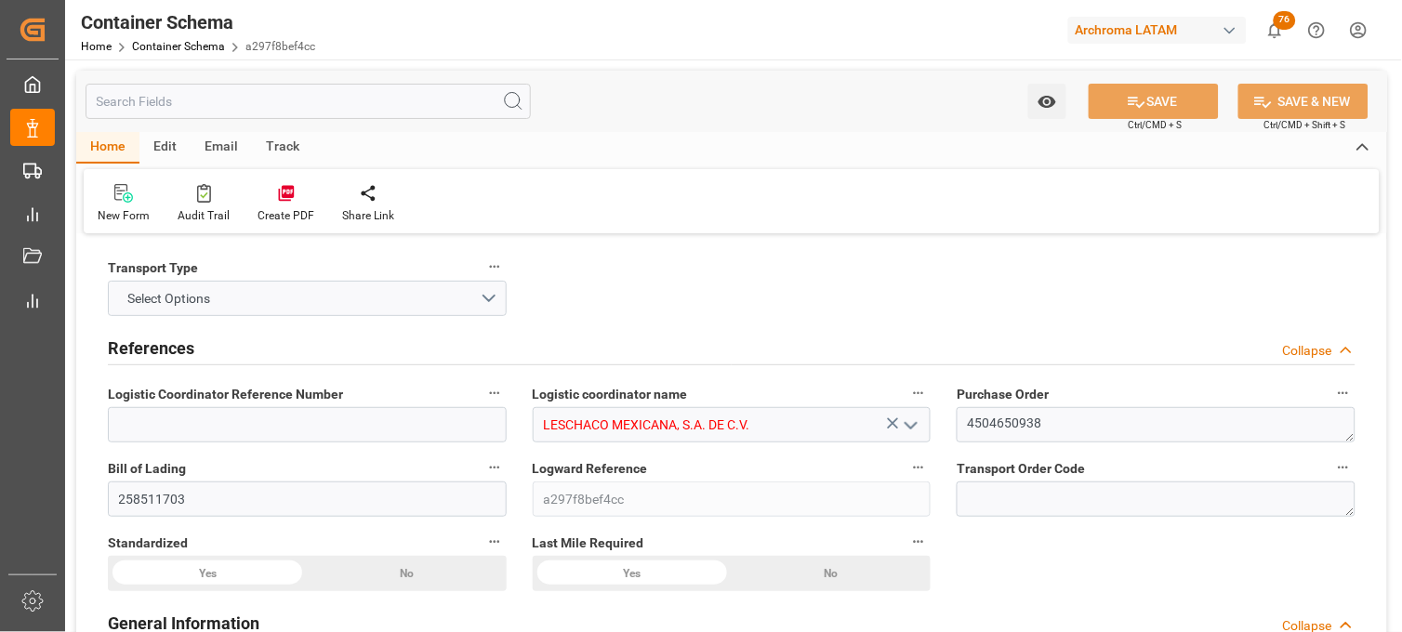
type input "10"
type input "7"
type input "1"
type input "18"
type input "22500"
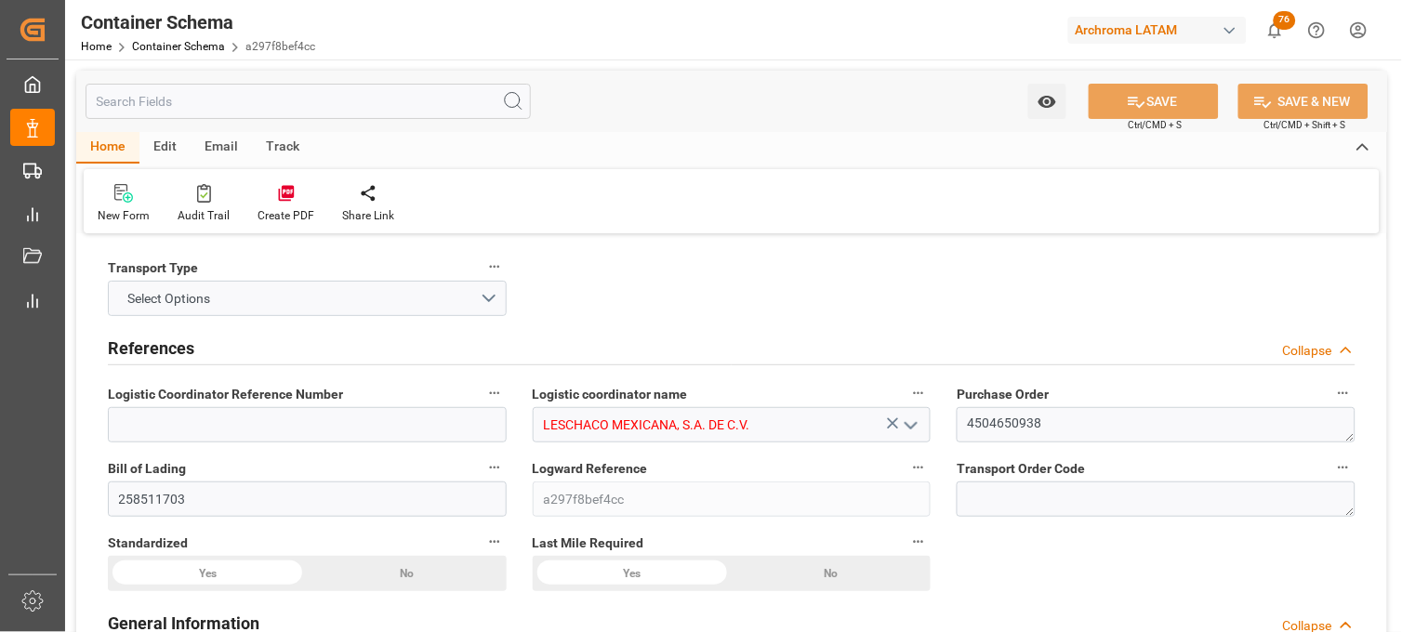
type input "23490"
type input "Maersk"
type input "Maersk Line AS"
type input "DEBRV"
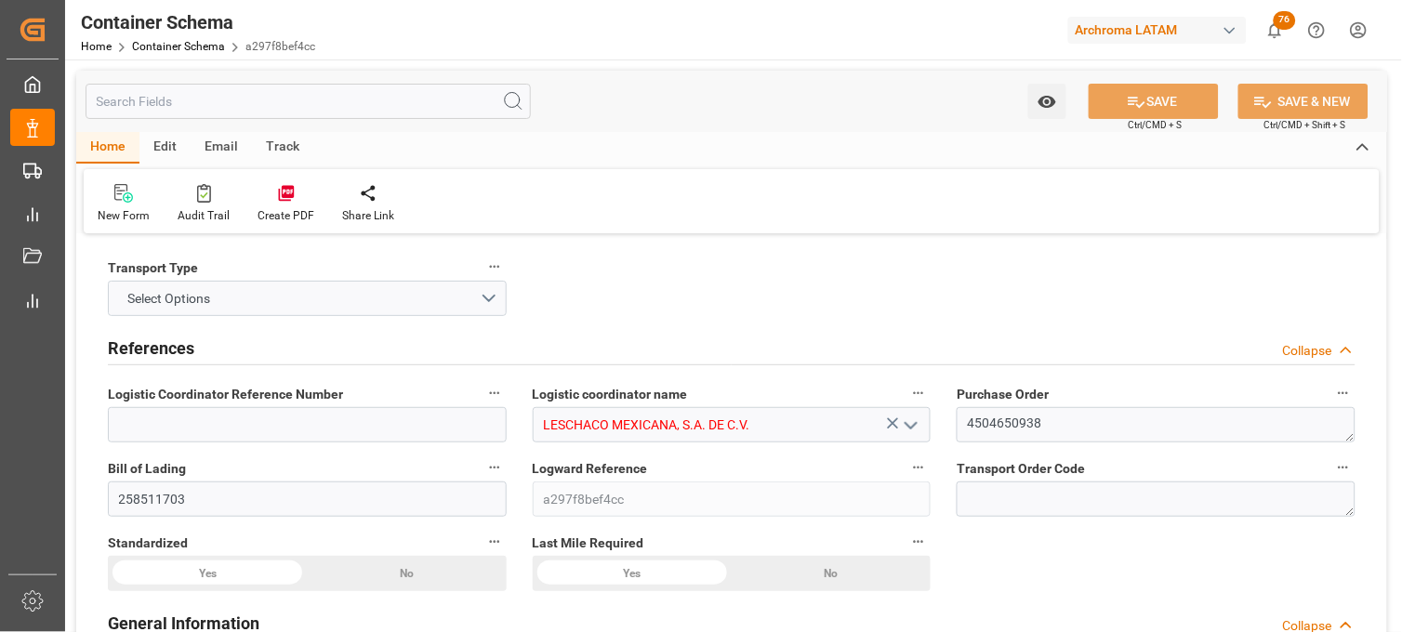
type input "MXVER"
type input "9260914"
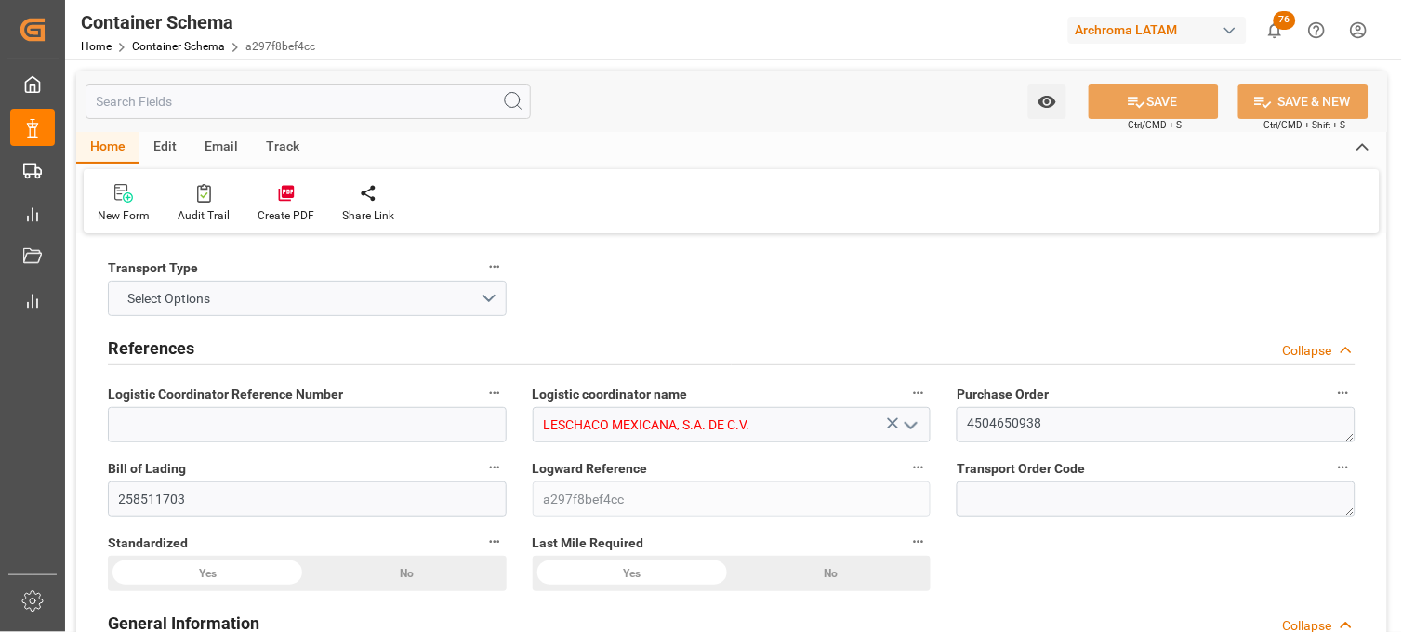
type input "9260914"
type input "[DATE] 21:30"
type input "[DATE]"
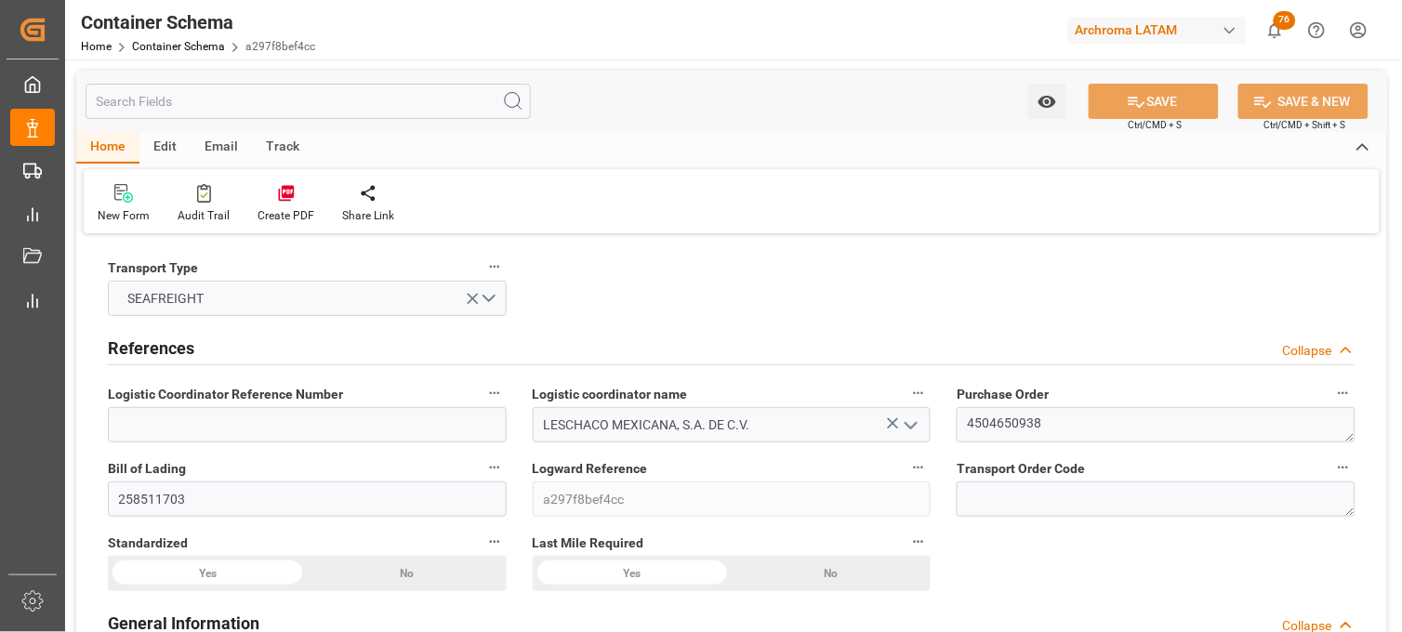
type input "[DATE] 21:30"
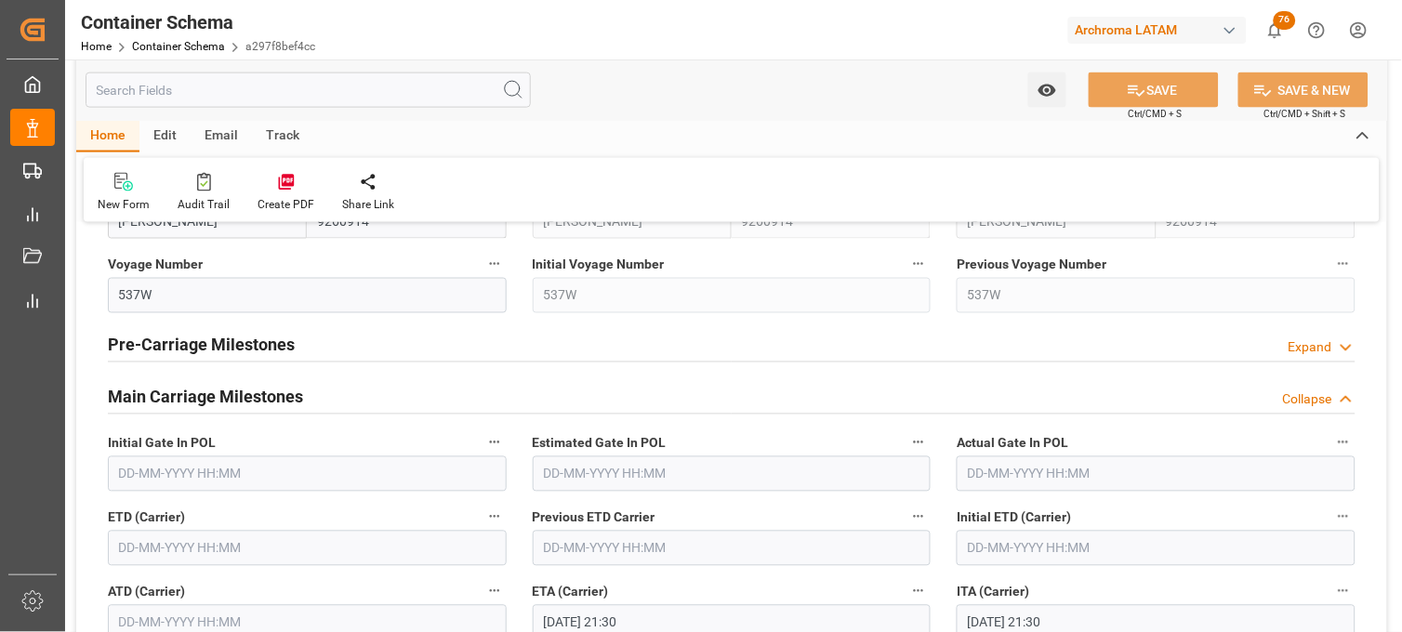
scroll to position [2273, 0]
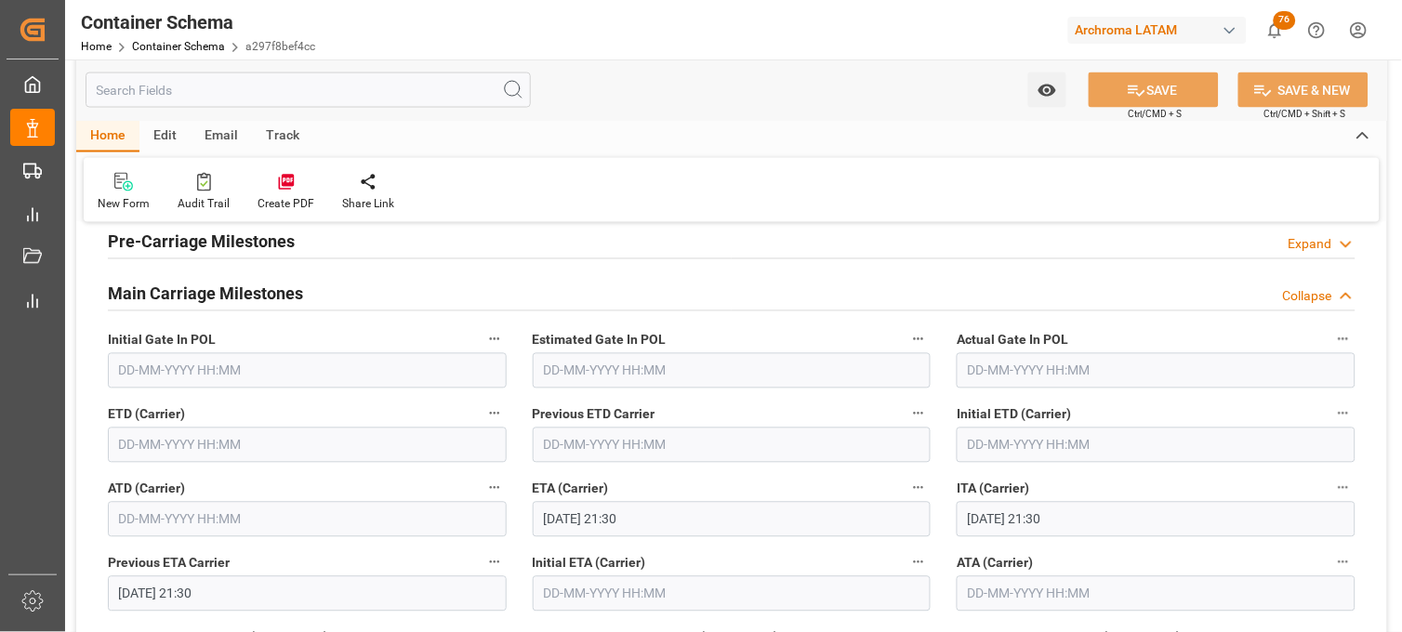
click at [161, 452] on input "text" at bounding box center [307, 445] width 399 height 35
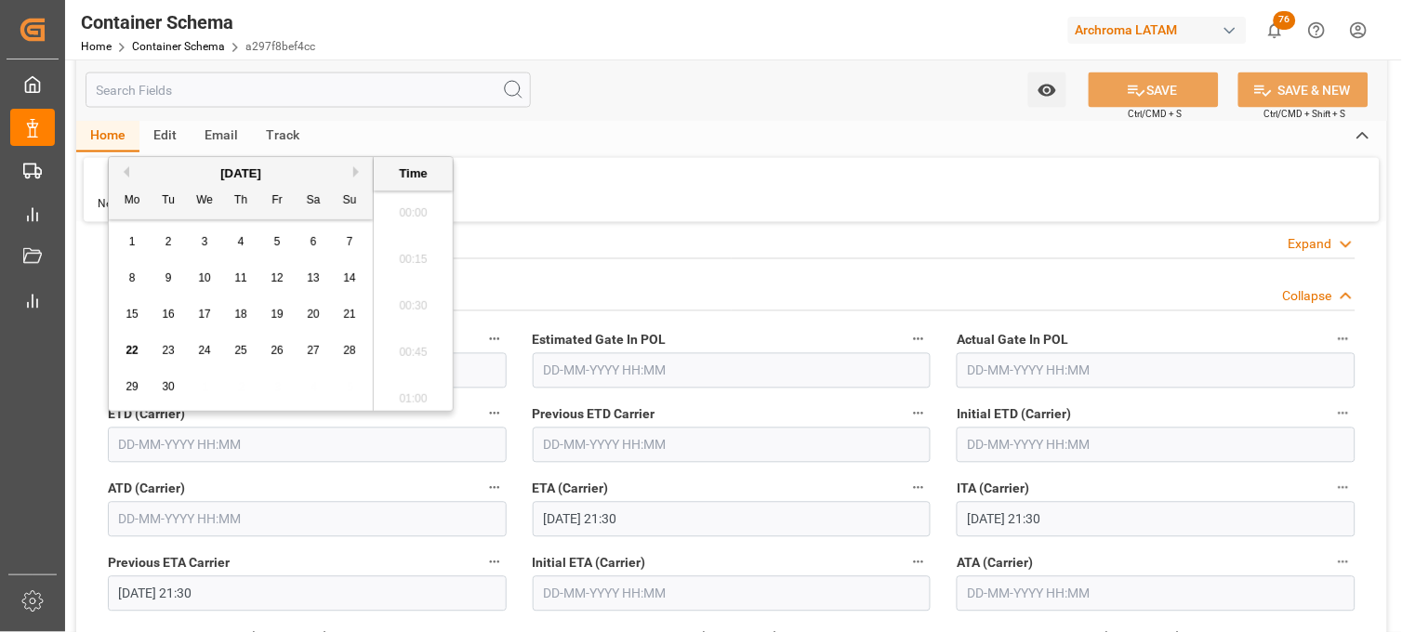
scroll to position [4005, 0]
click at [244, 312] on span "18" at bounding box center [240, 314] width 12 height 13
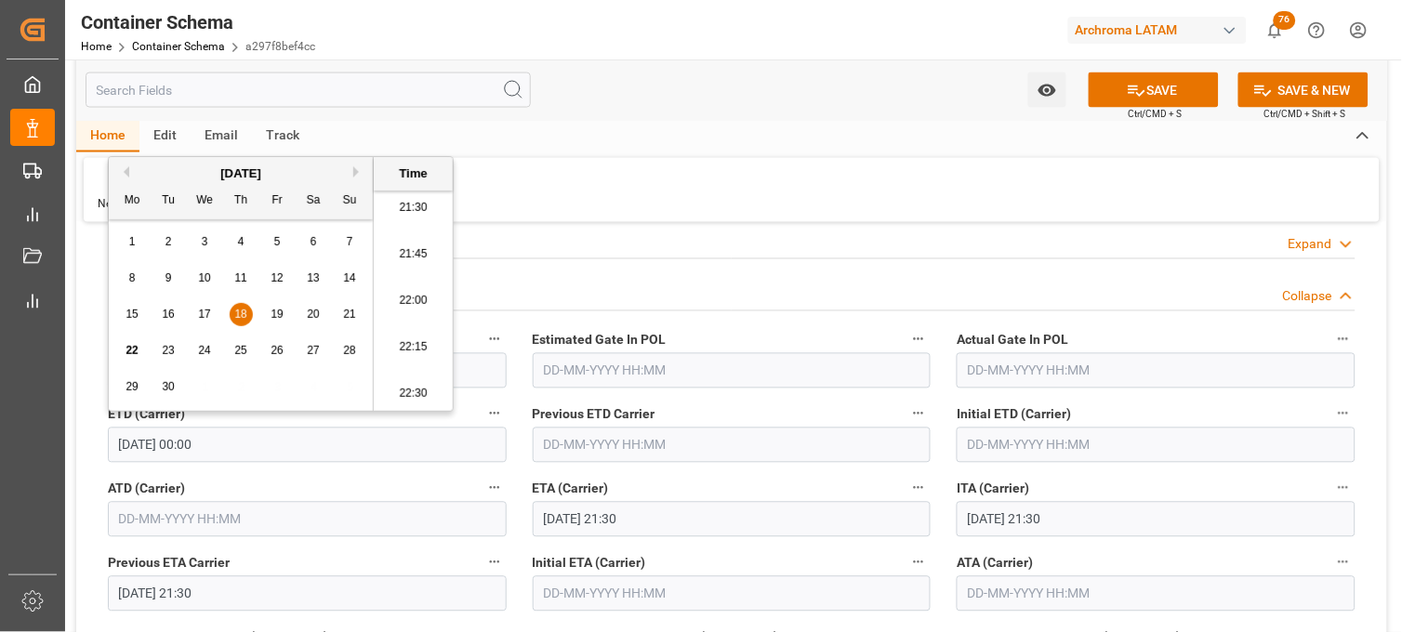
click at [416, 198] on li "21:30" at bounding box center [413, 208] width 79 height 47
type input "[DATE] 21:30"
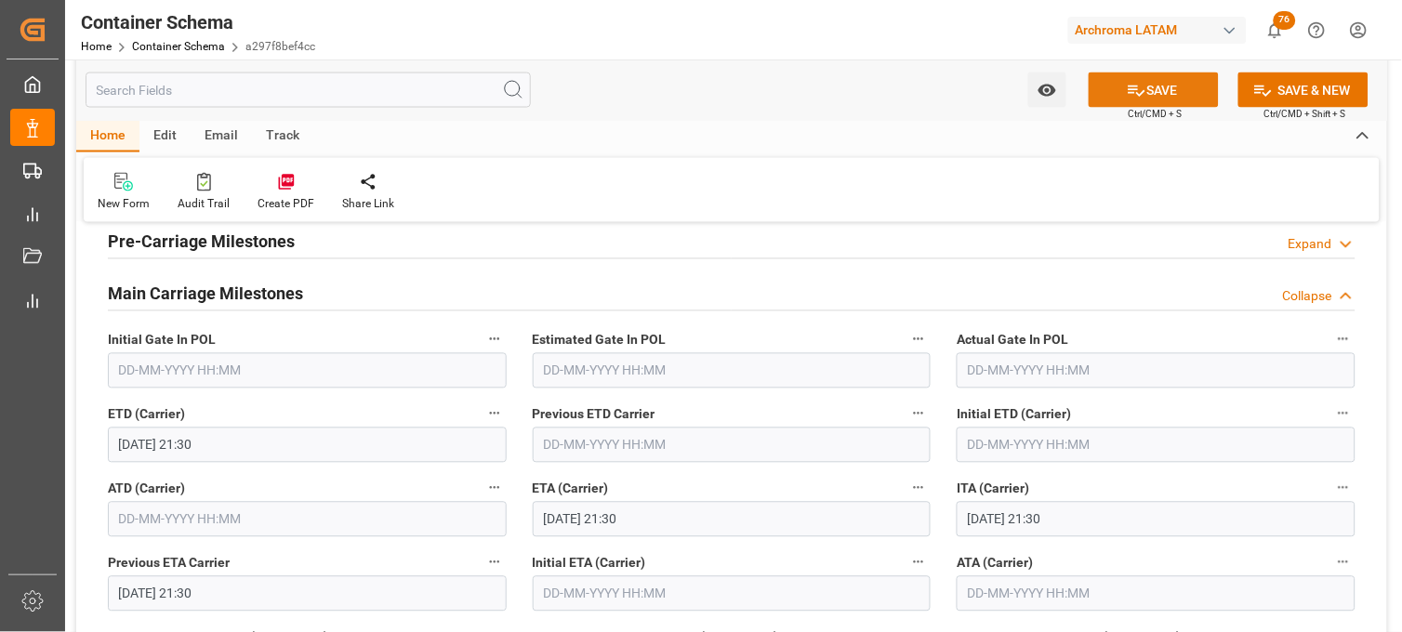
click at [1132, 93] on icon at bounding box center [1137, 91] width 17 height 11
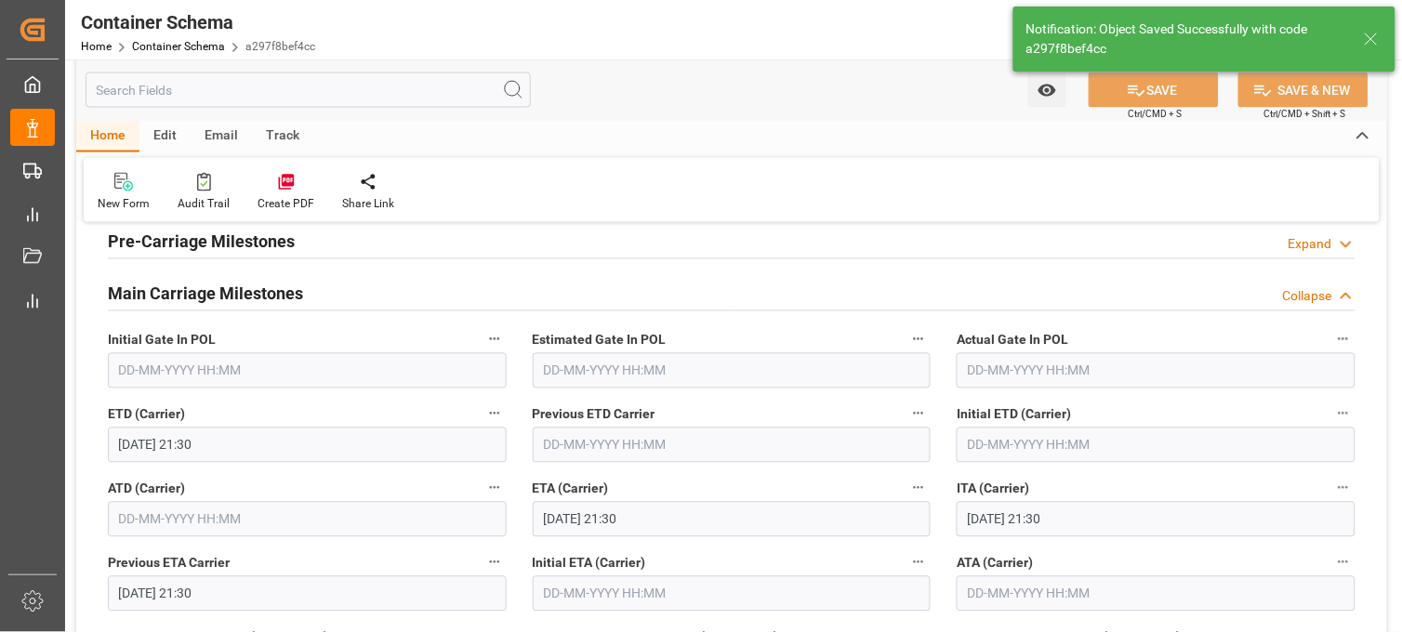
type input "[DATE] 00:00"
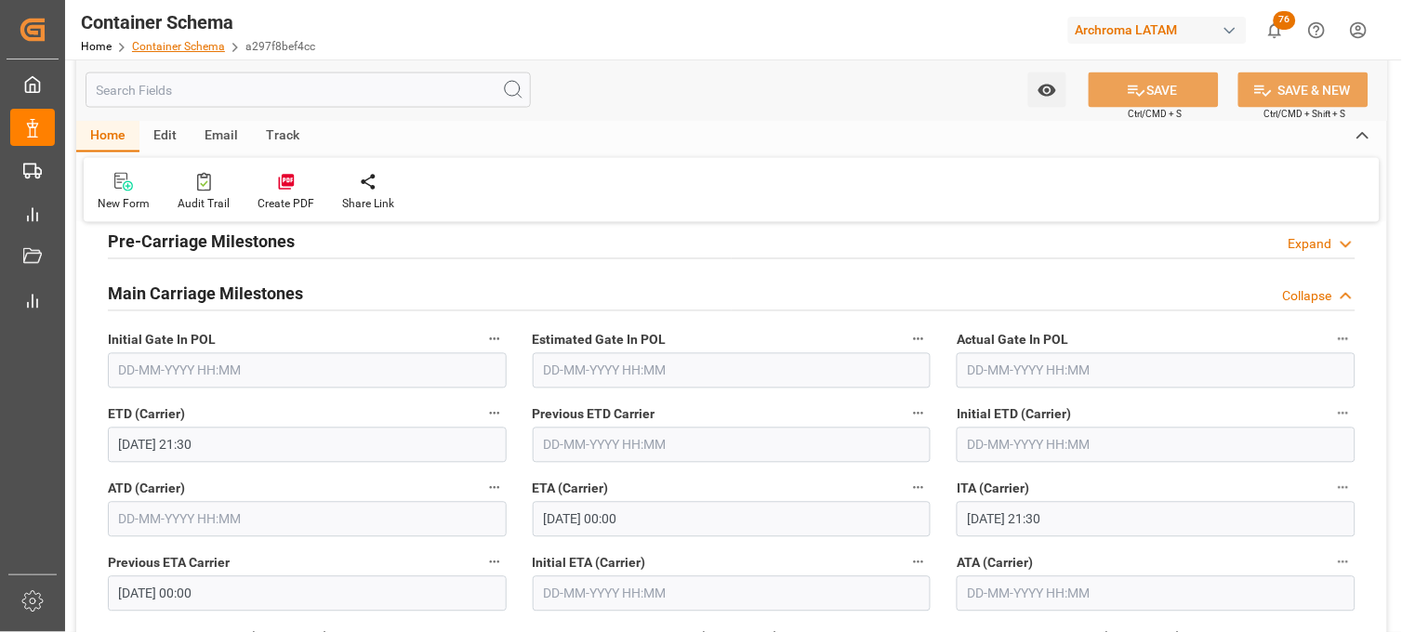
click at [178, 44] on link "Container Schema" at bounding box center [178, 46] width 93 height 13
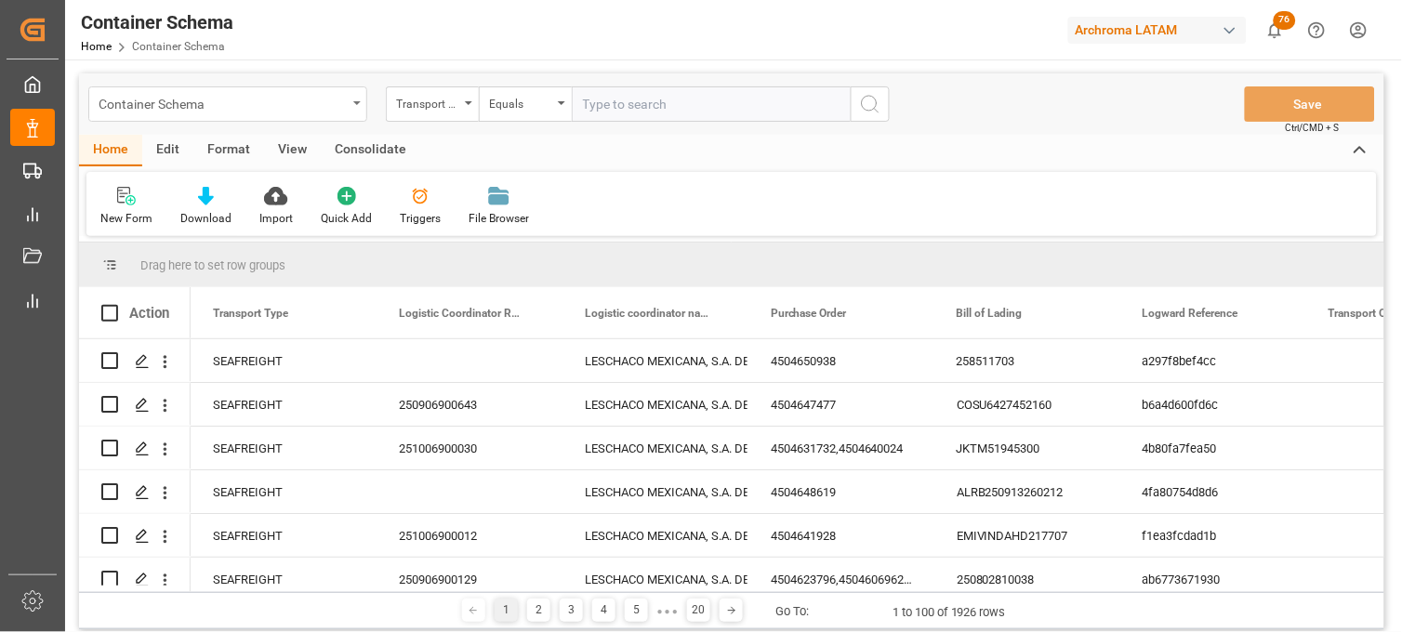
click at [333, 100] on div "Container Schema" at bounding box center [223, 102] width 248 height 23
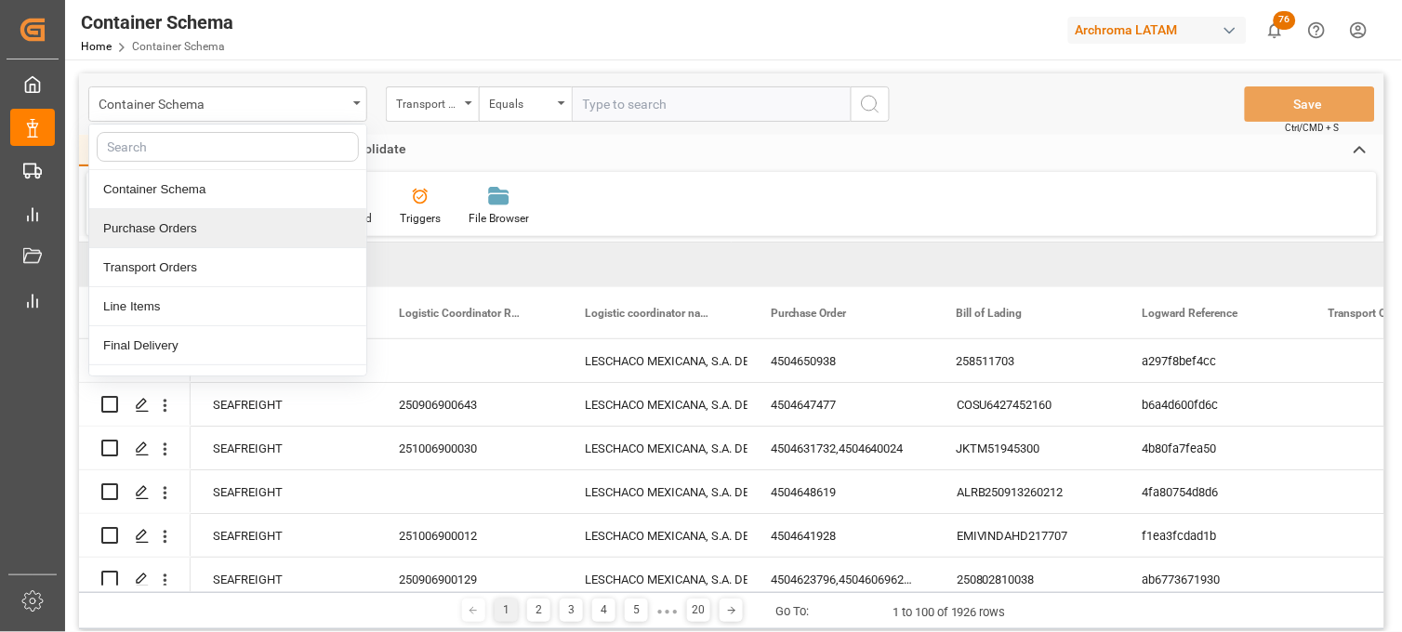
click at [206, 228] on div "Purchase Orders" at bounding box center [227, 228] width 277 height 39
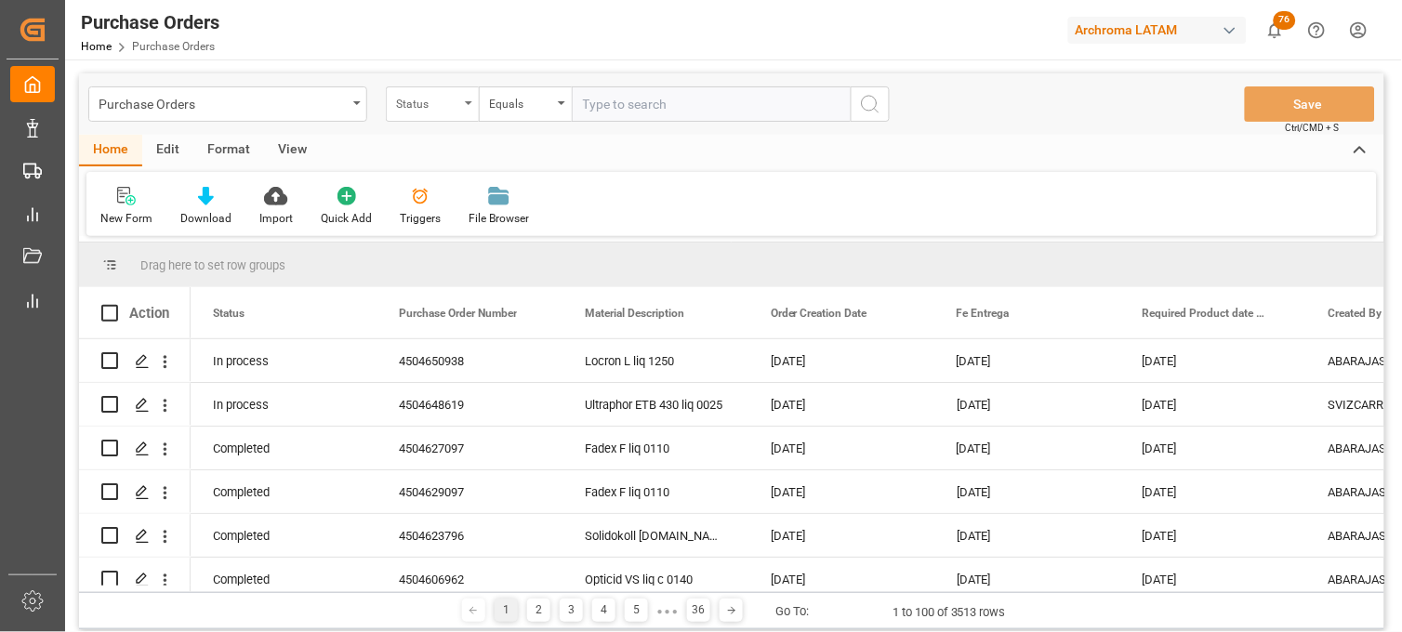
click at [432, 107] on div "Status" at bounding box center [427, 101] width 63 height 21
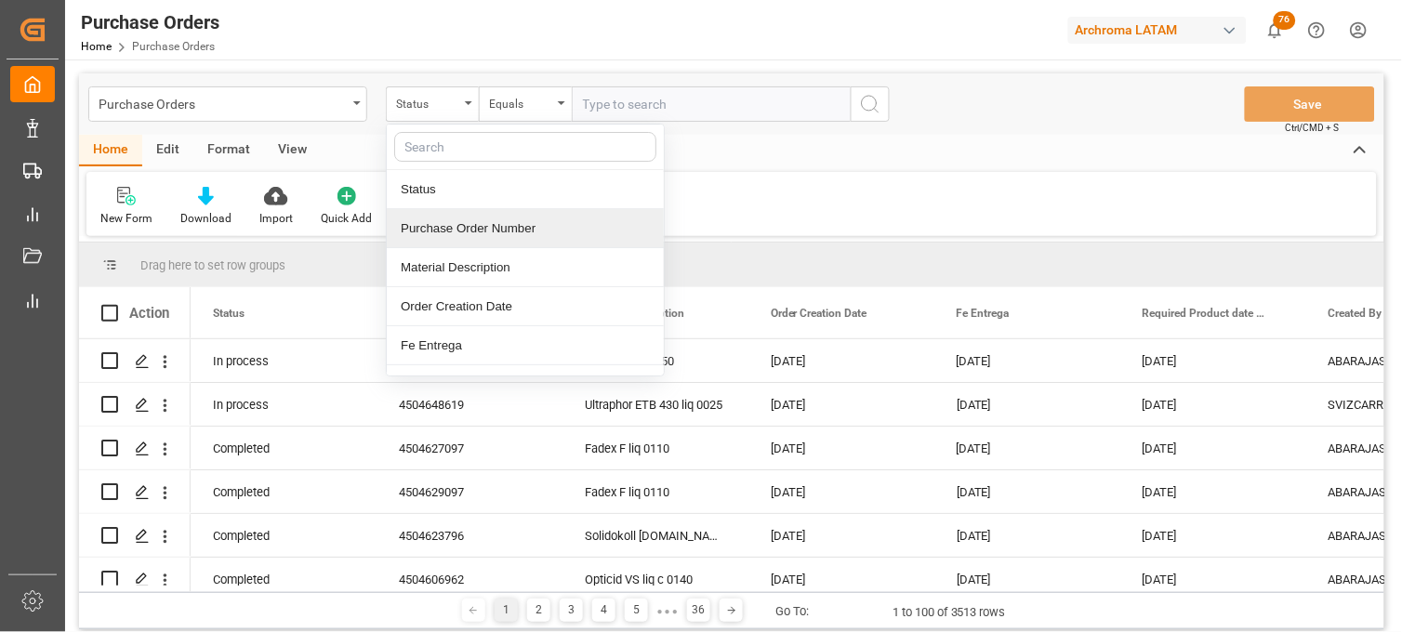
click at [444, 233] on div "Purchase Order Number" at bounding box center [525, 228] width 277 height 39
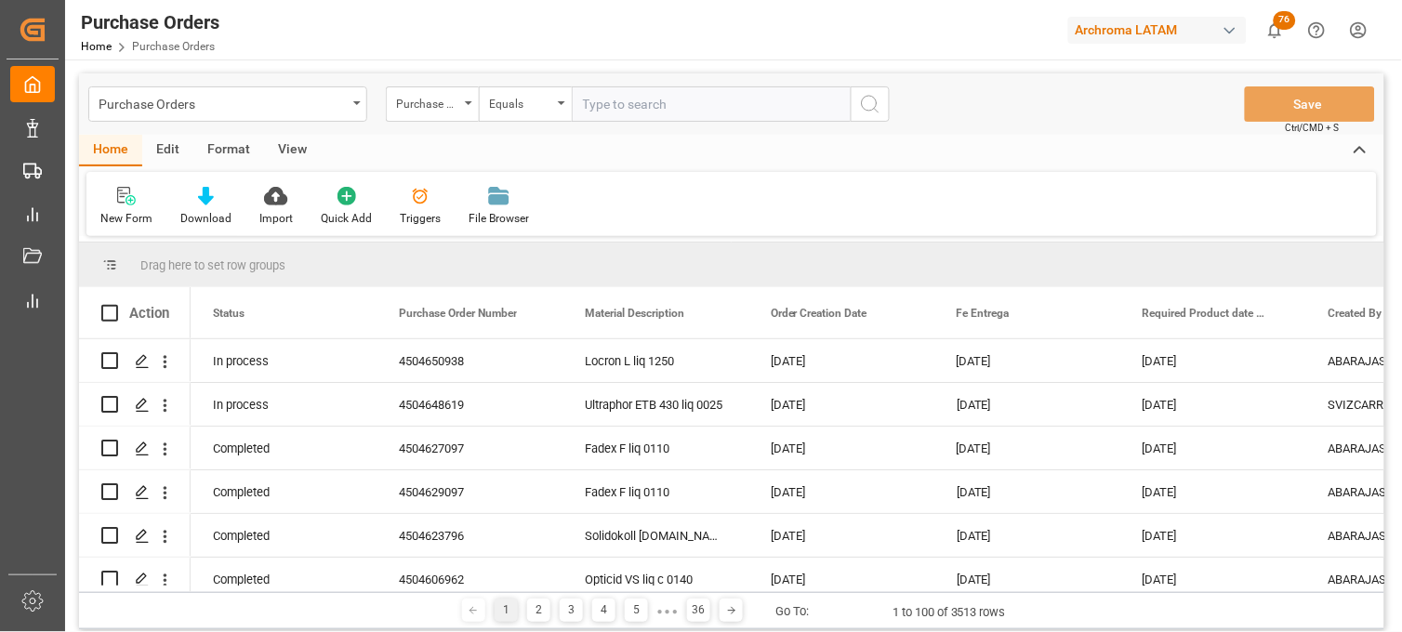
click at [605, 102] on input "text" at bounding box center [711, 103] width 279 height 35
paste input "4504651998"
type input "4504651998"
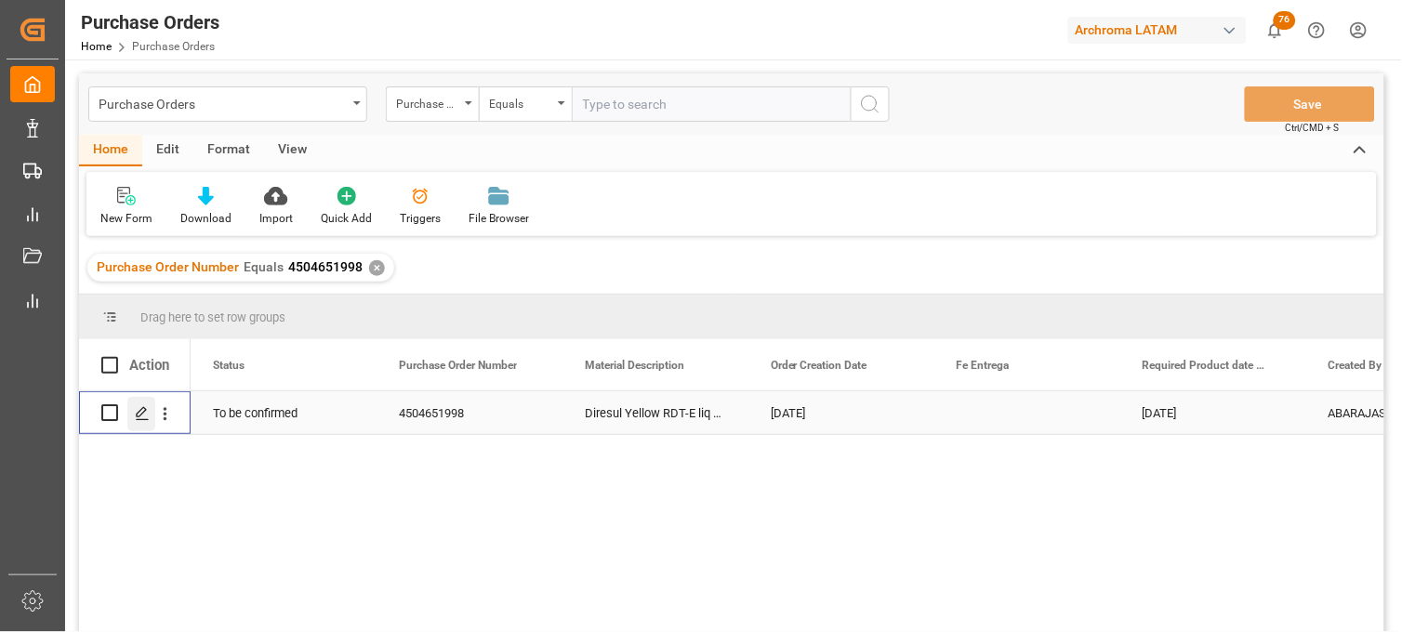
click at [142, 419] on line "Press SPACE to select this row." at bounding box center [142, 419] width 11 height 0
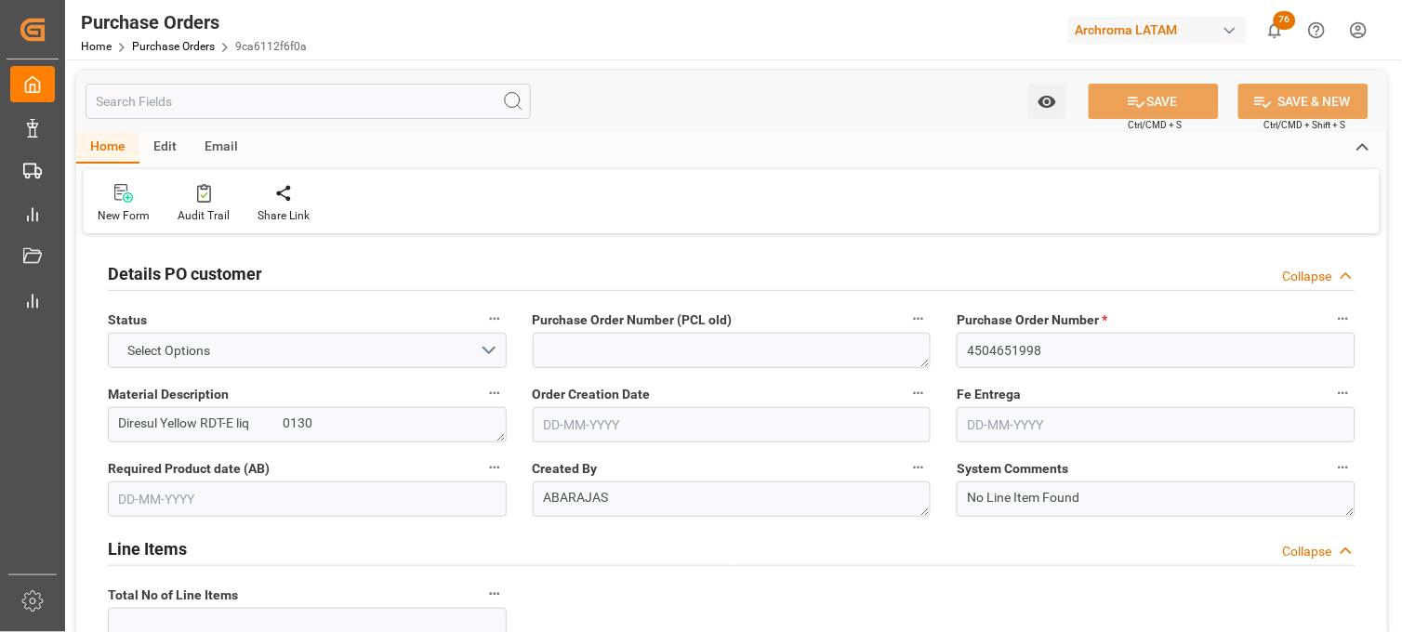
type input "1"
type input "[DATE]"
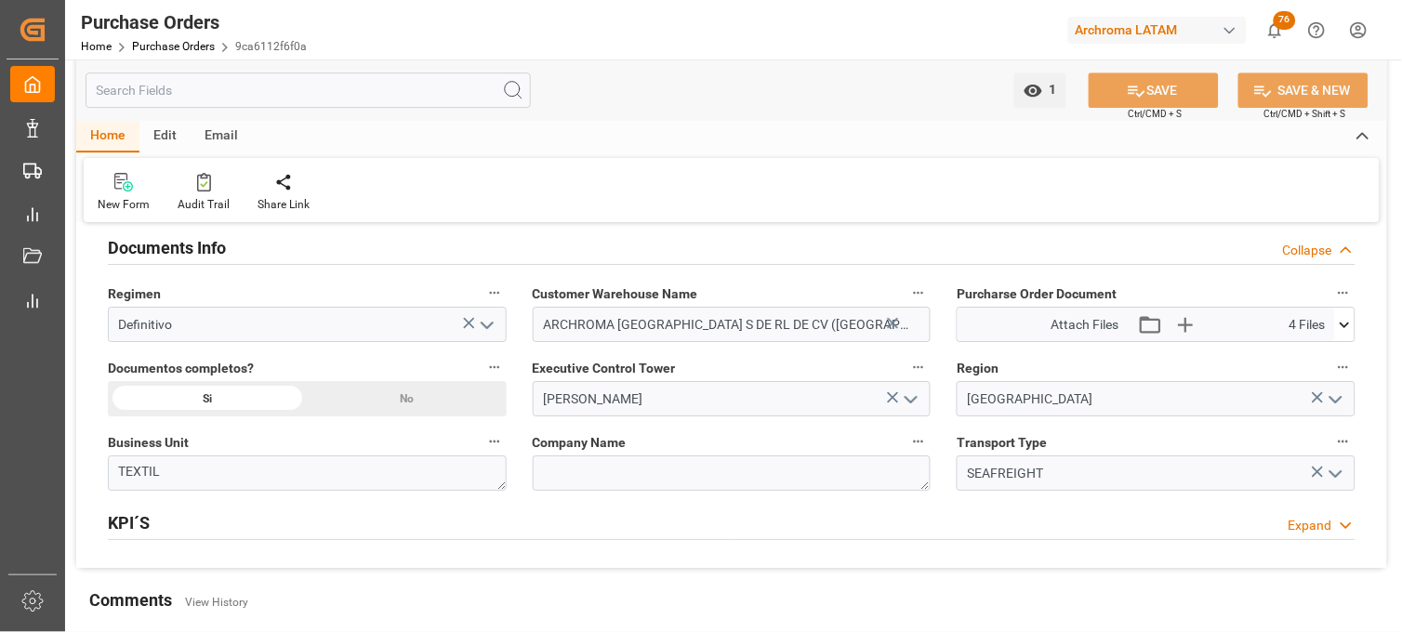
scroll to position [1343, 0]
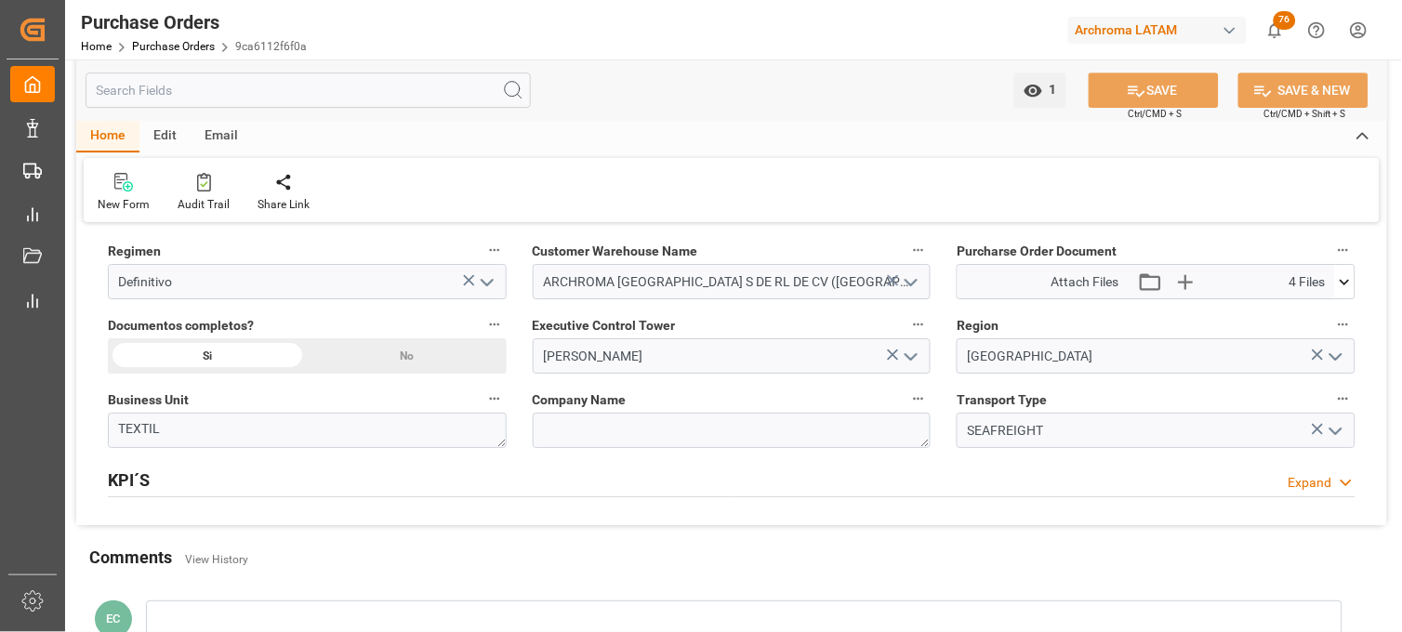
click at [1349, 286] on icon at bounding box center [1346, 282] width 20 height 20
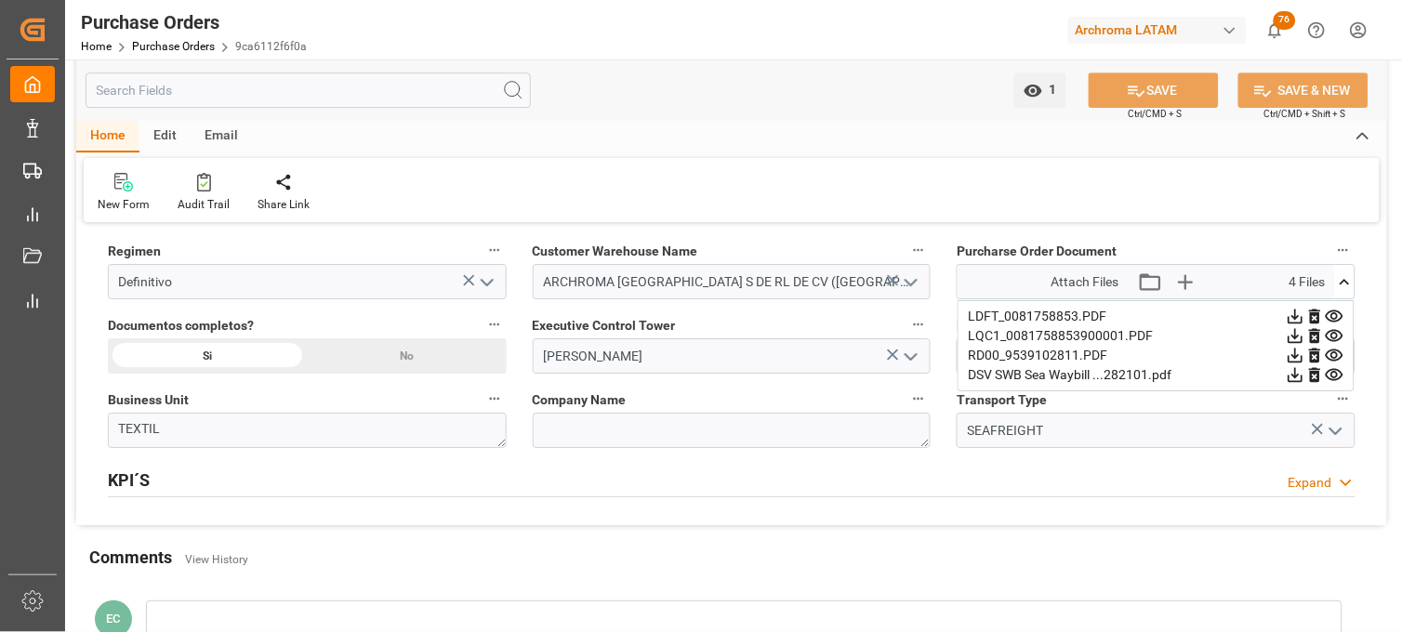
click at [1337, 376] on icon at bounding box center [1335, 375] width 18 height 12
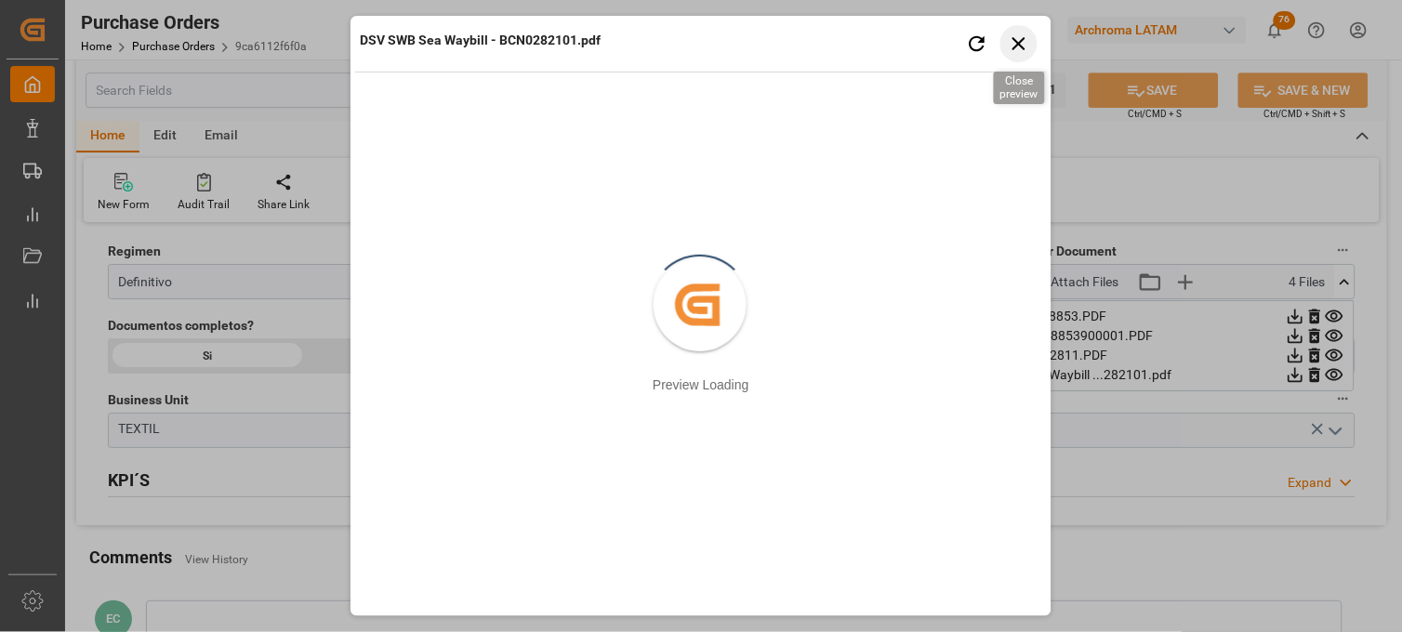
click at [1024, 43] on icon "button" at bounding box center [1019, 43] width 23 height 23
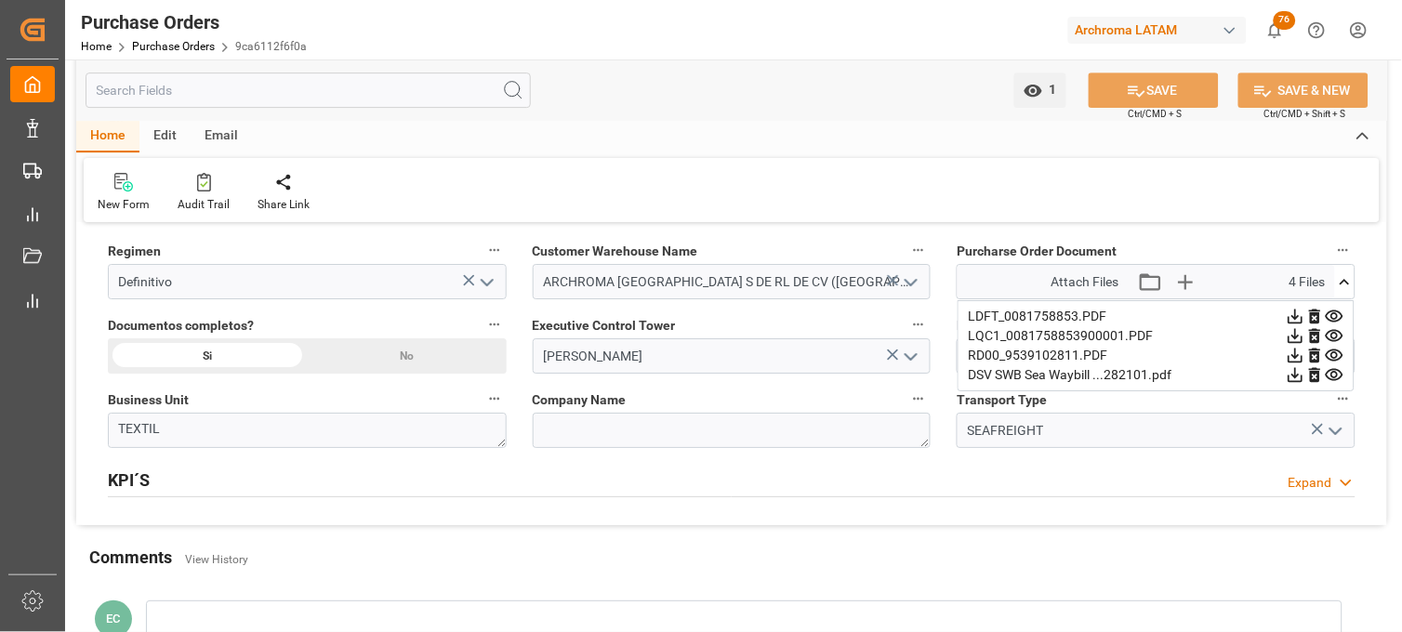
click at [1335, 355] on icon at bounding box center [1335, 356] width 20 height 20
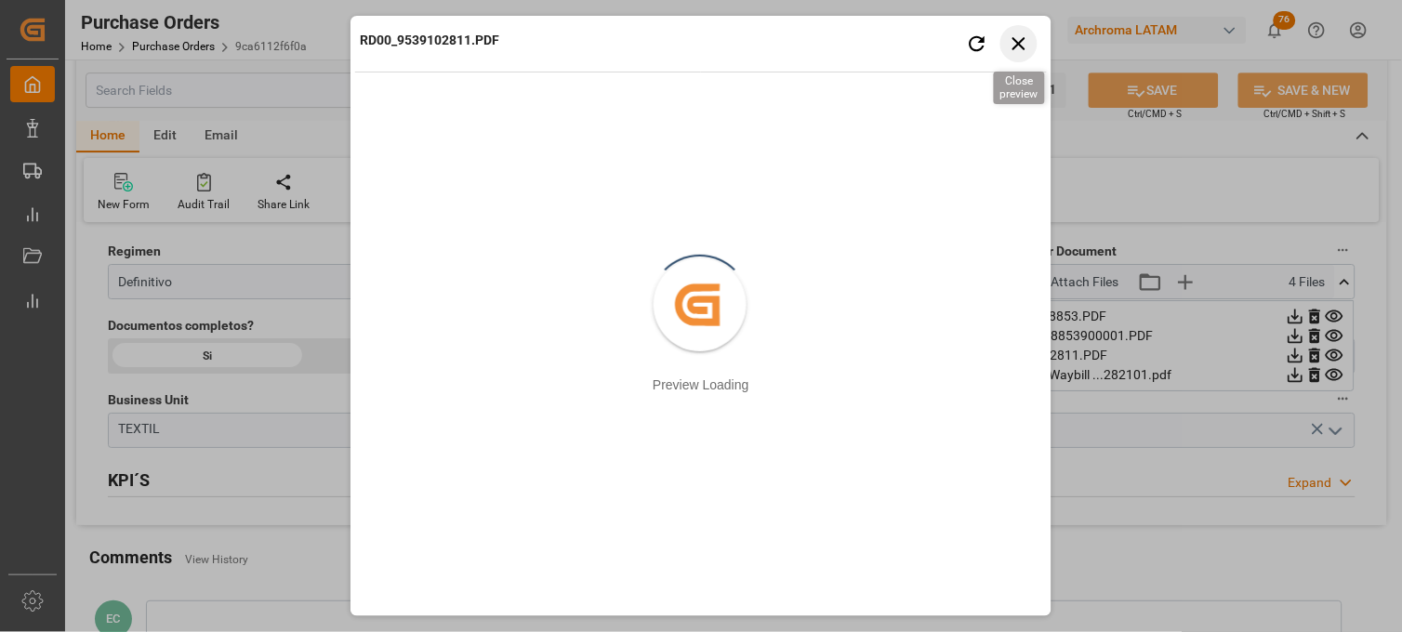
click at [1015, 51] on icon "button" at bounding box center [1019, 43] width 23 height 23
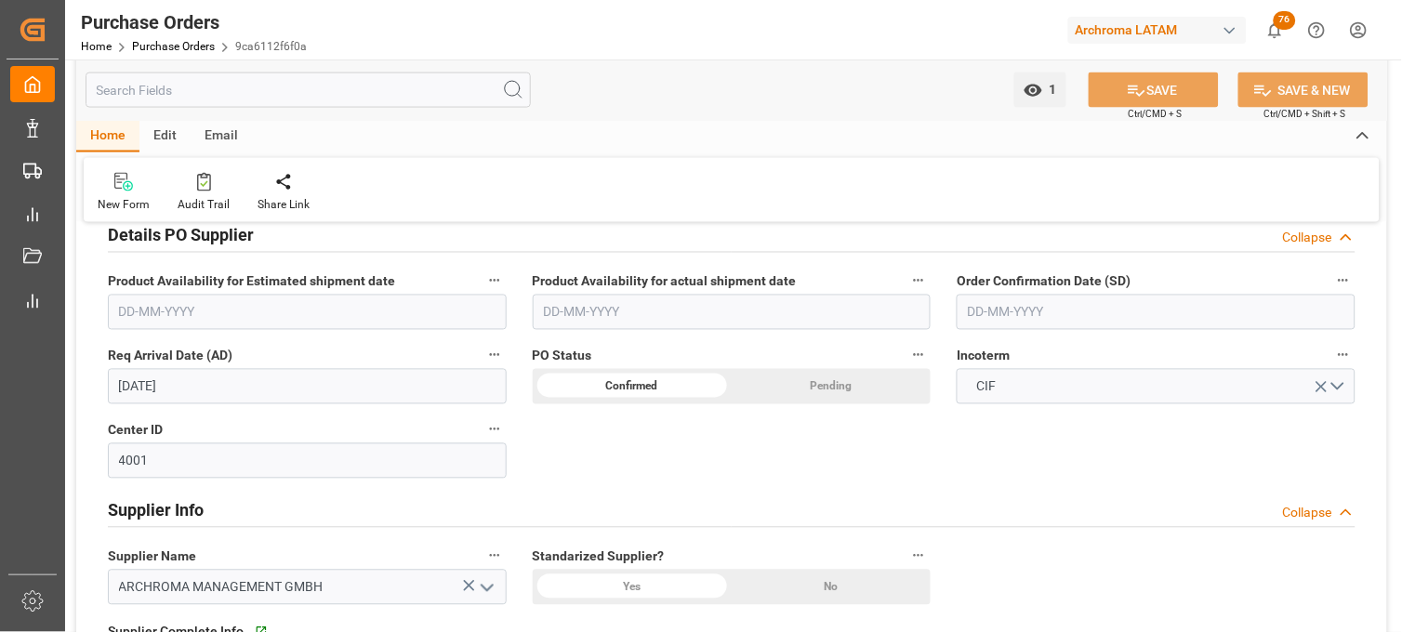
scroll to position [619, 0]
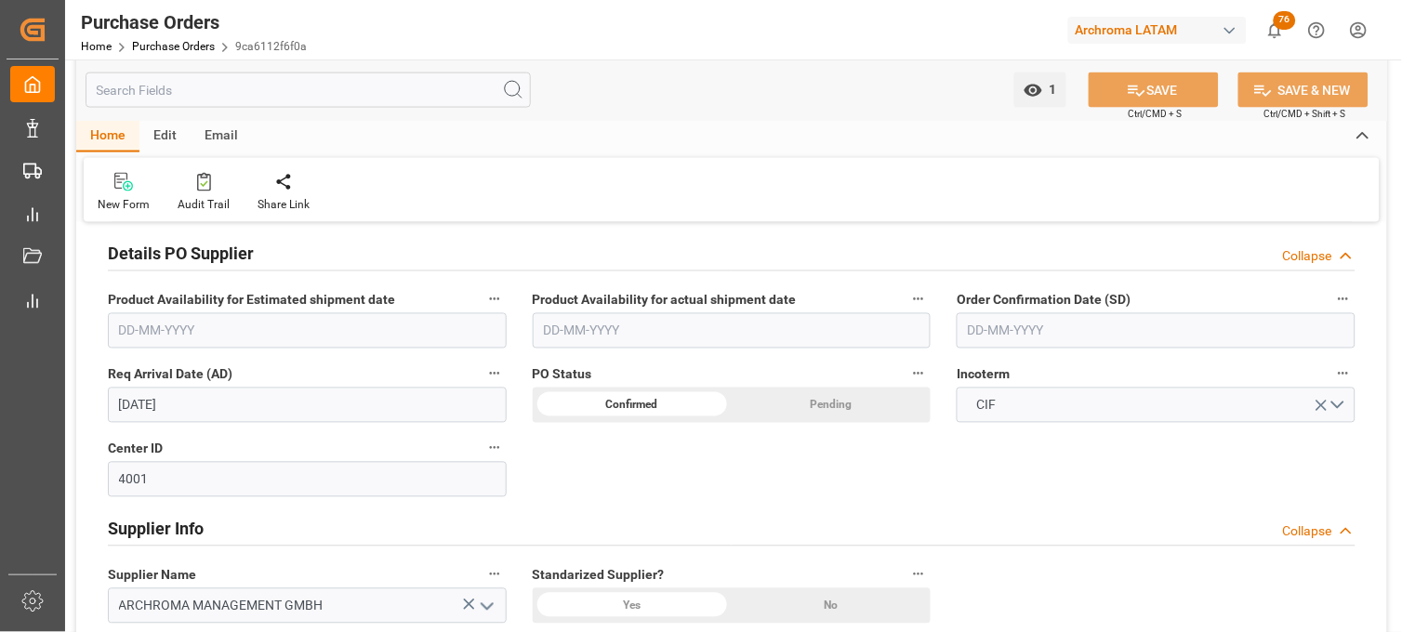
click at [1005, 331] on input "text" at bounding box center [1156, 330] width 399 height 35
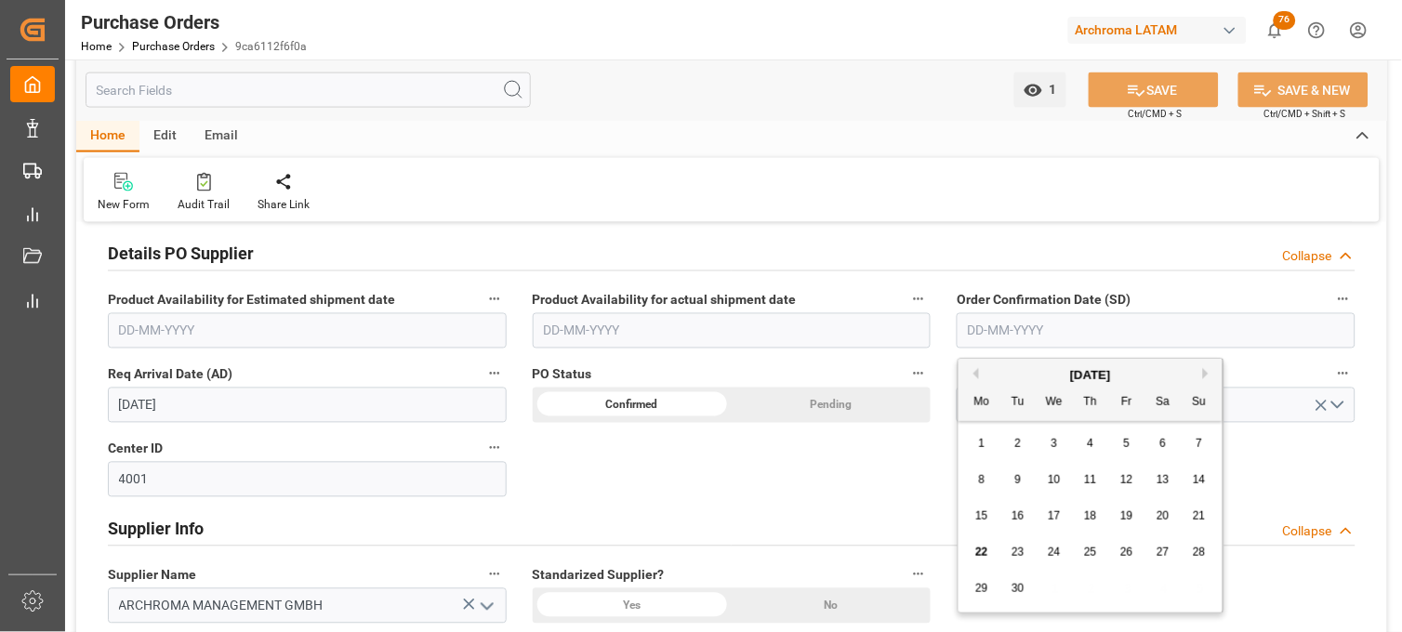
click at [996, 536] on div "22 23 24 25 26 27 28" at bounding box center [1091, 553] width 254 height 36
click at [1017, 556] on span "23" at bounding box center [1018, 552] width 12 height 13
type input "[DATE]"
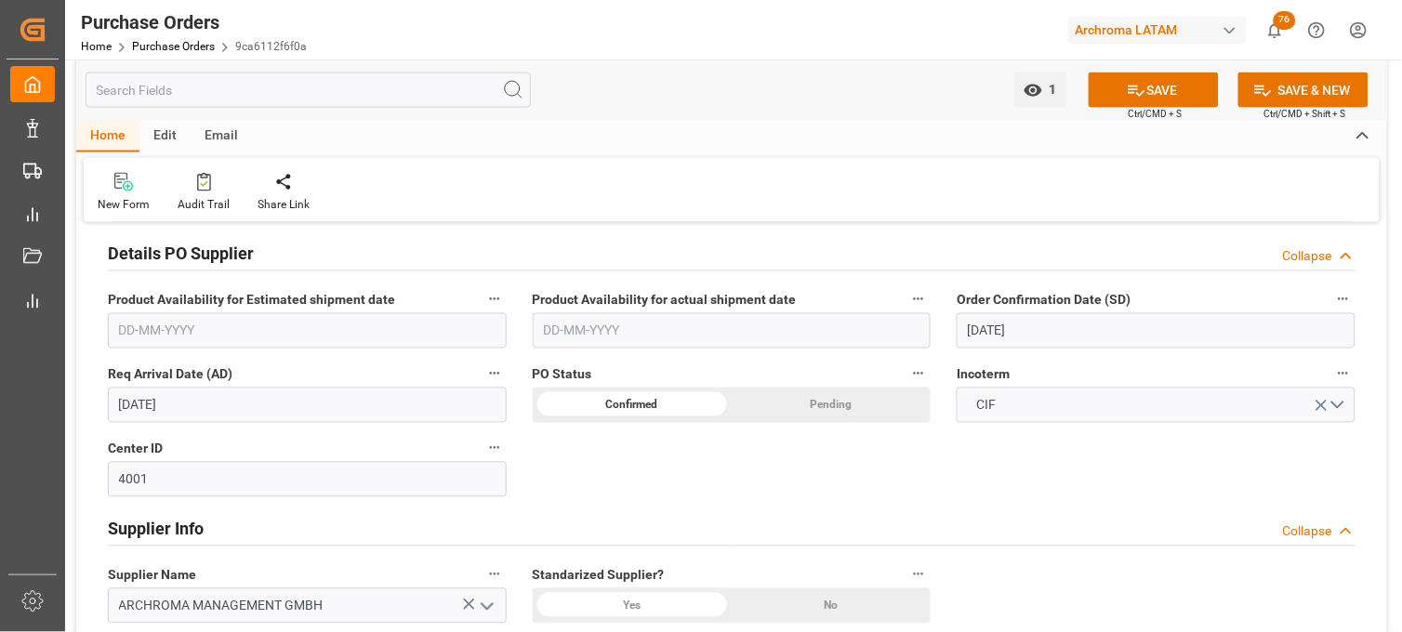
click at [169, 394] on input "[DATE]" at bounding box center [307, 405] width 399 height 35
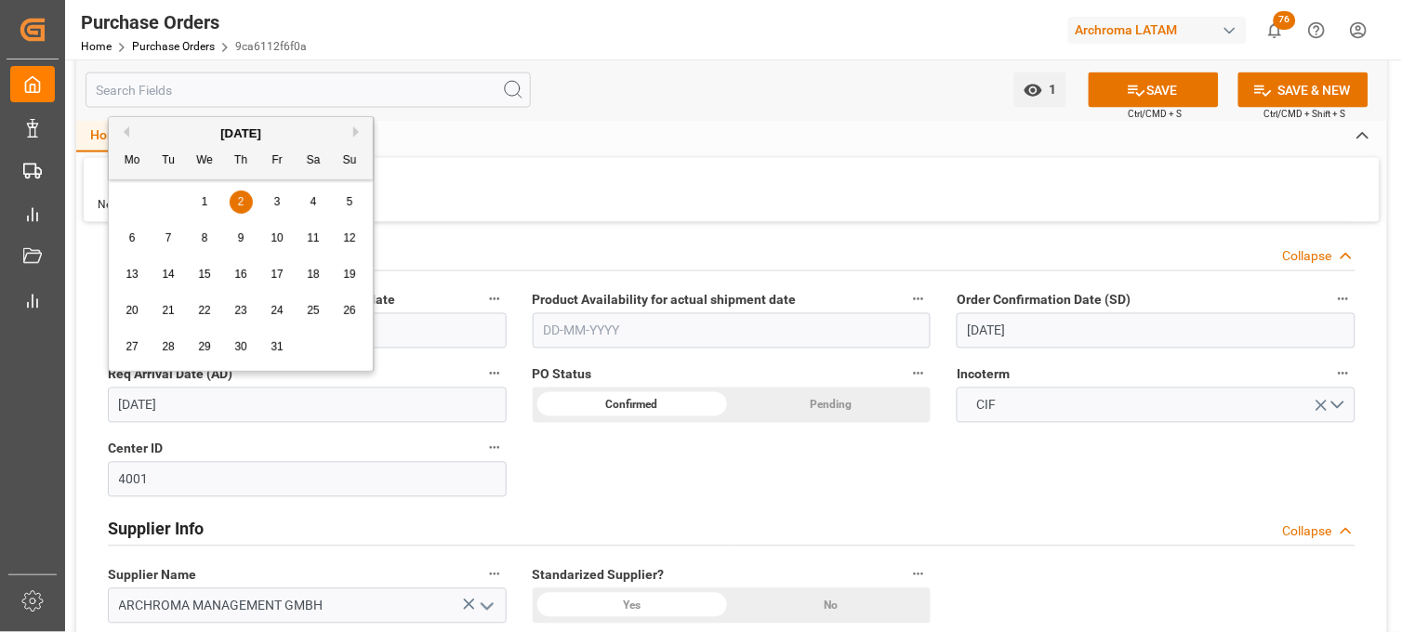
click at [243, 244] on span "9" at bounding box center [241, 238] width 7 height 13
type input "[DATE]"
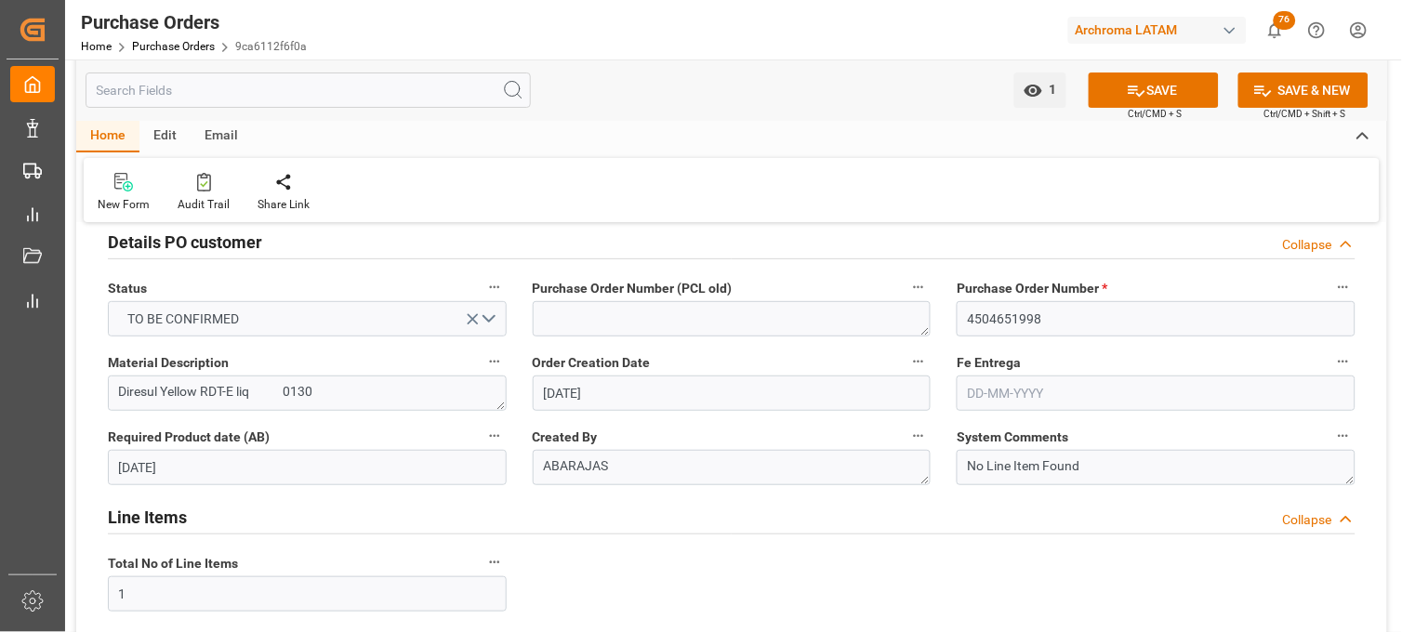
scroll to position [0, 0]
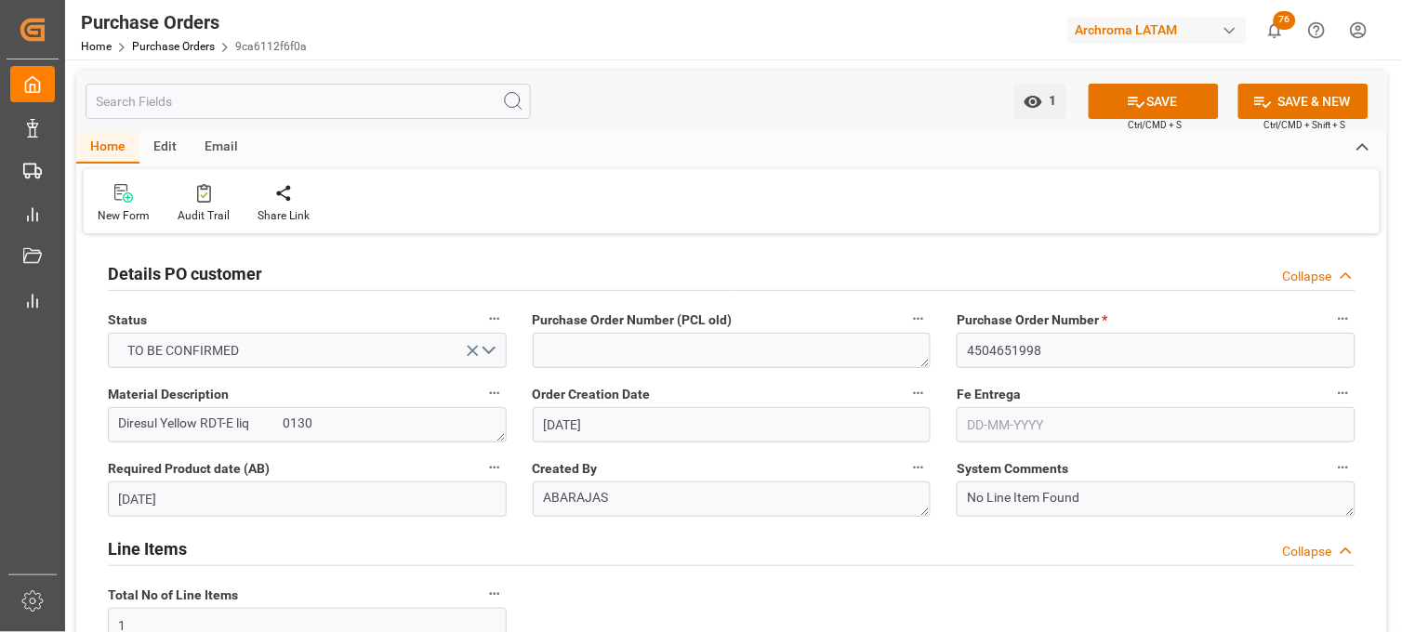
click at [996, 431] on input "text" at bounding box center [1156, 424] width 399 height 35
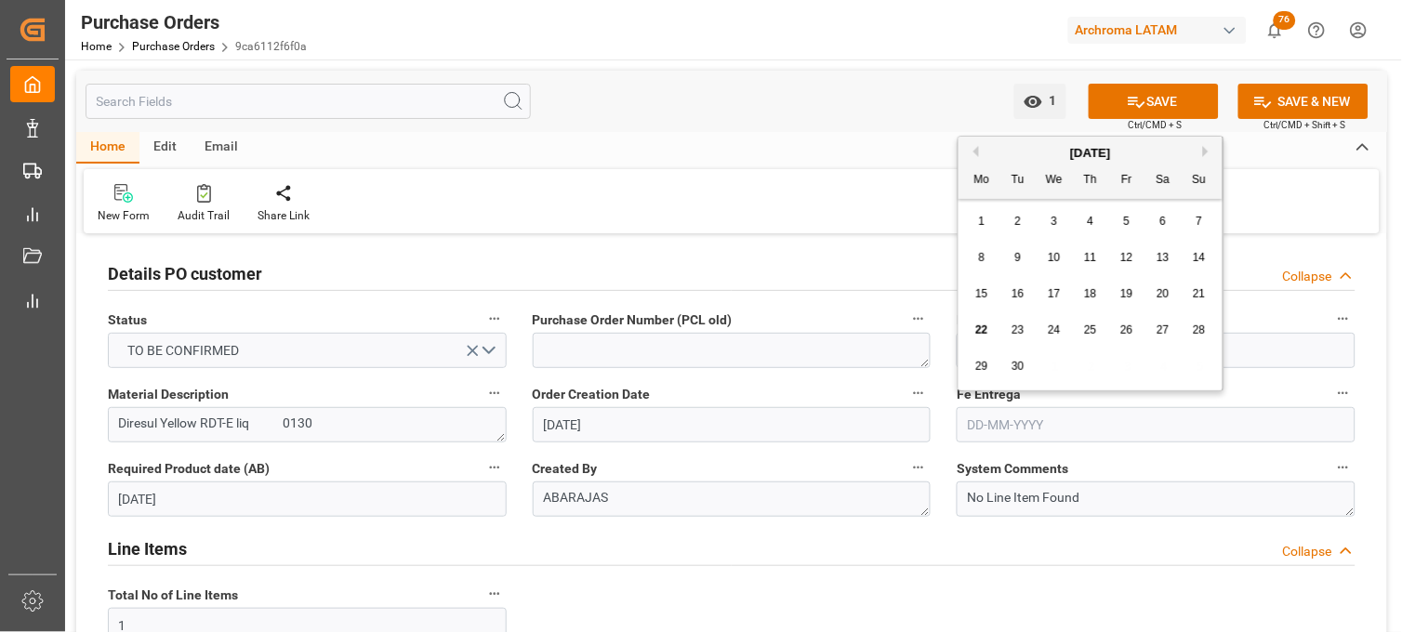
click at [1206, 154] on button "Next Month" at bounding box center [1208, 151] width 11 height 11
click at [1018, 328] on span "21" at bounding box center [1018, 330] width 12 height 13
type input "[DATE]"
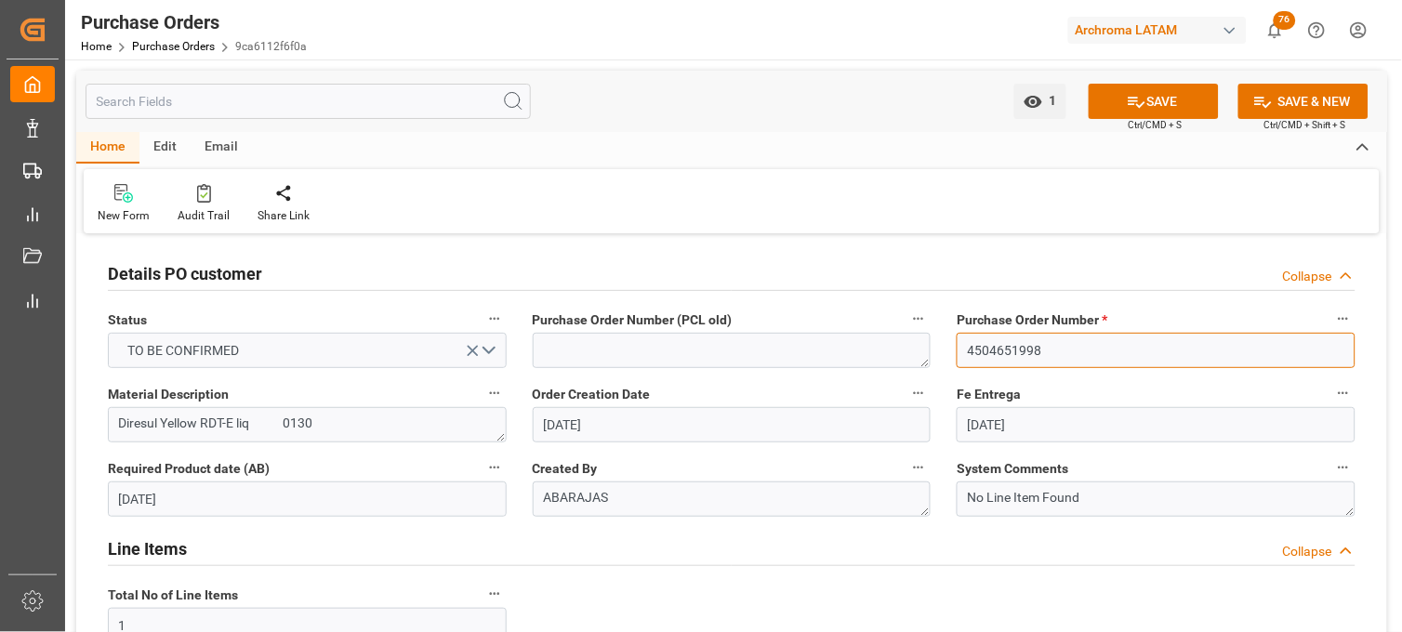
click at [1017, 350] on input "4504651998" at bounding box center [1156, 350] width 399 height 35
click at [1133, 99] on icon at bounding box center [1137, 102] width 20 height 20
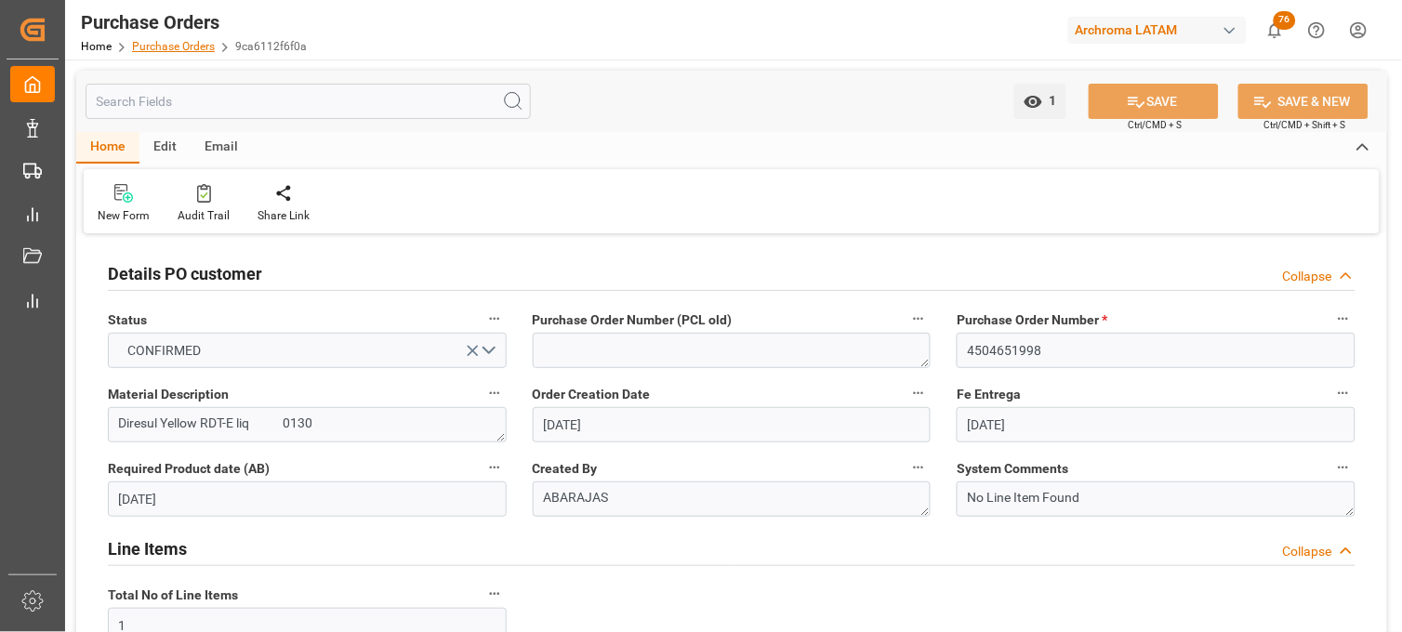
click at [154, 47] on link "Purchase Orders" at bounding box center [173, 46] width 83 height 13
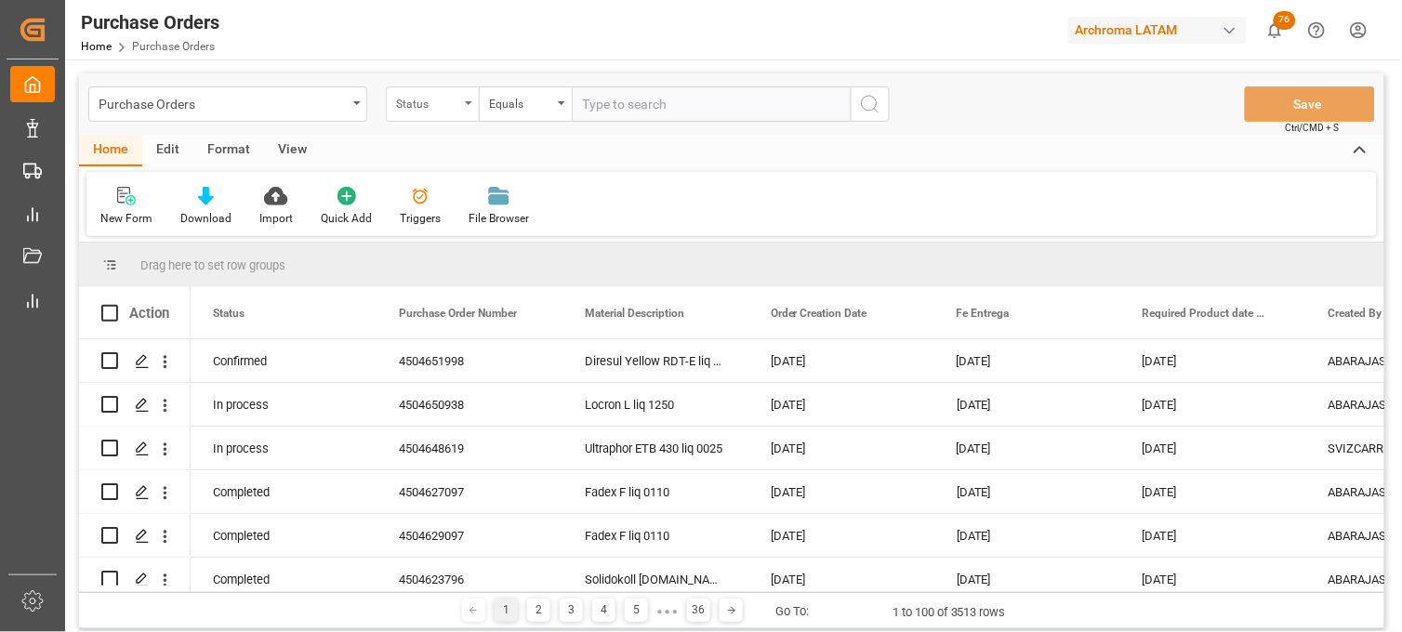
click at [415, 109] on div "Status" at bounding box center [427, 101] width 63 height 21
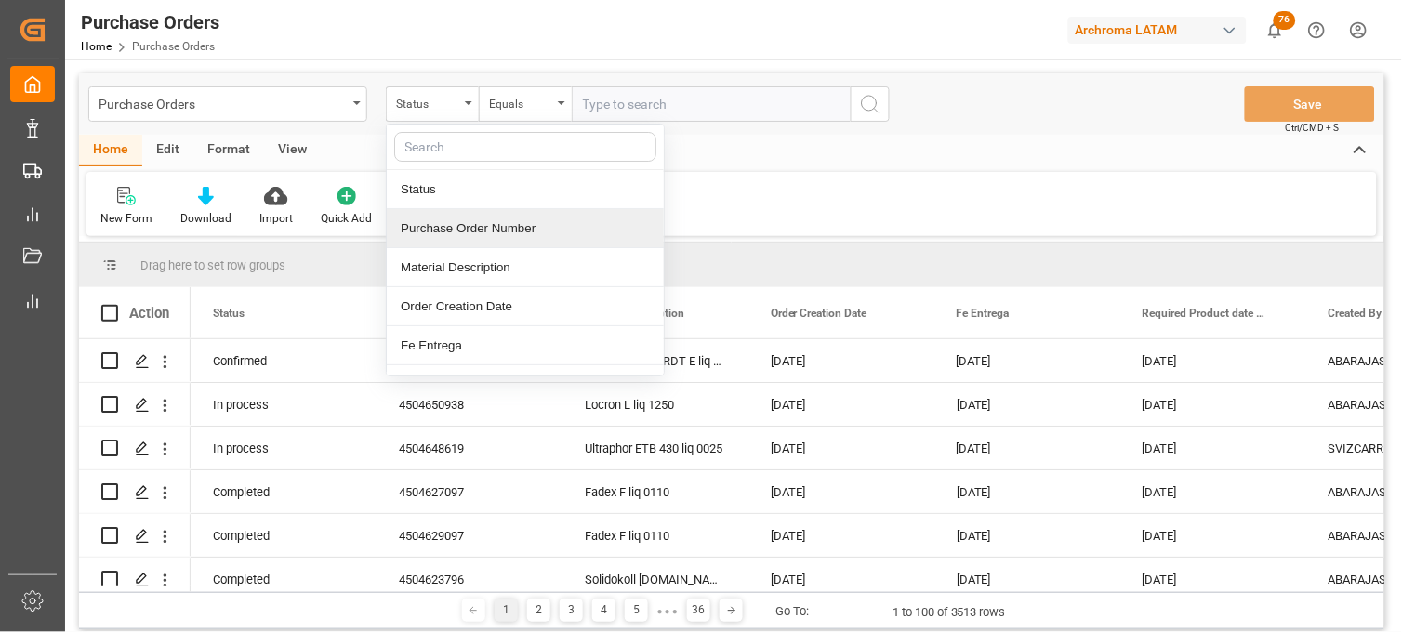
drag, startPoint x: 432, startPoint y: 225, endPoint x: 467, endPoint y: 193, distance: 48.0
click at [432, 224] on div "Purchase Order Number" at bounding box center [525, 228] width 277 height 39
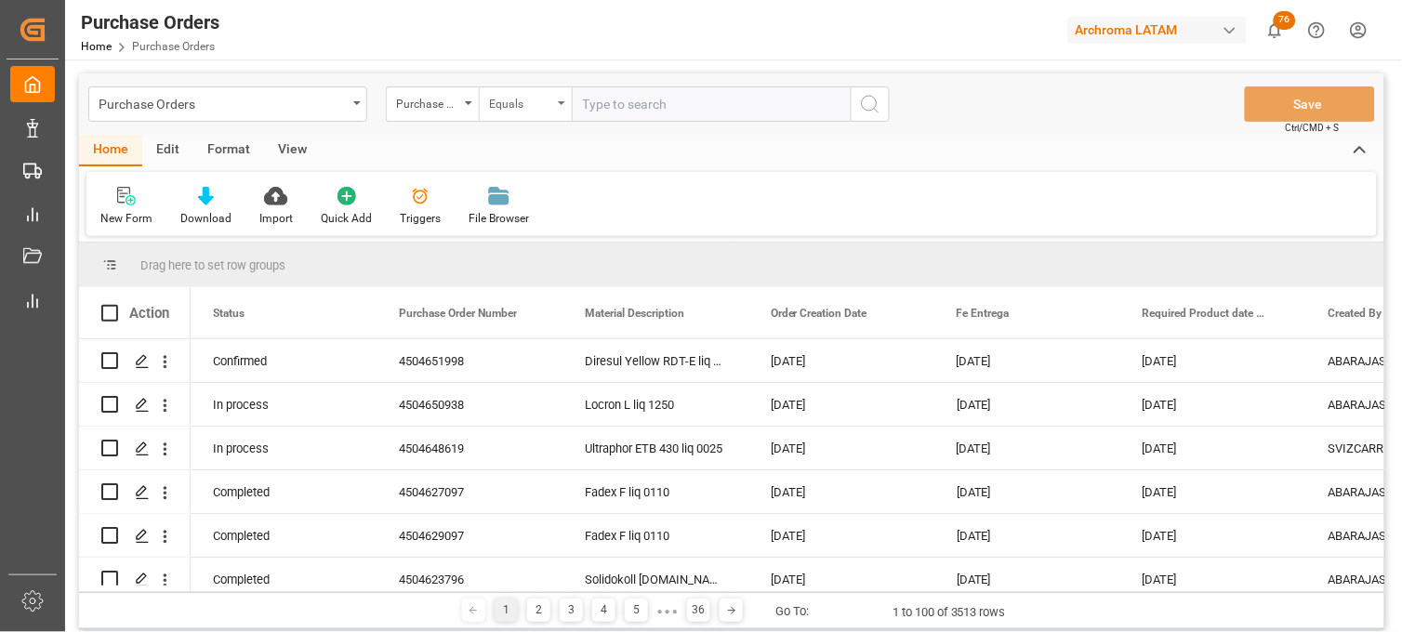
click at [538, 109] on div "Equals" at bounding box center [520, 101] width 63 height 21
click at [328, 100] on div "Purchase Orders" at bounding box center [223, 102] width 248 height 23
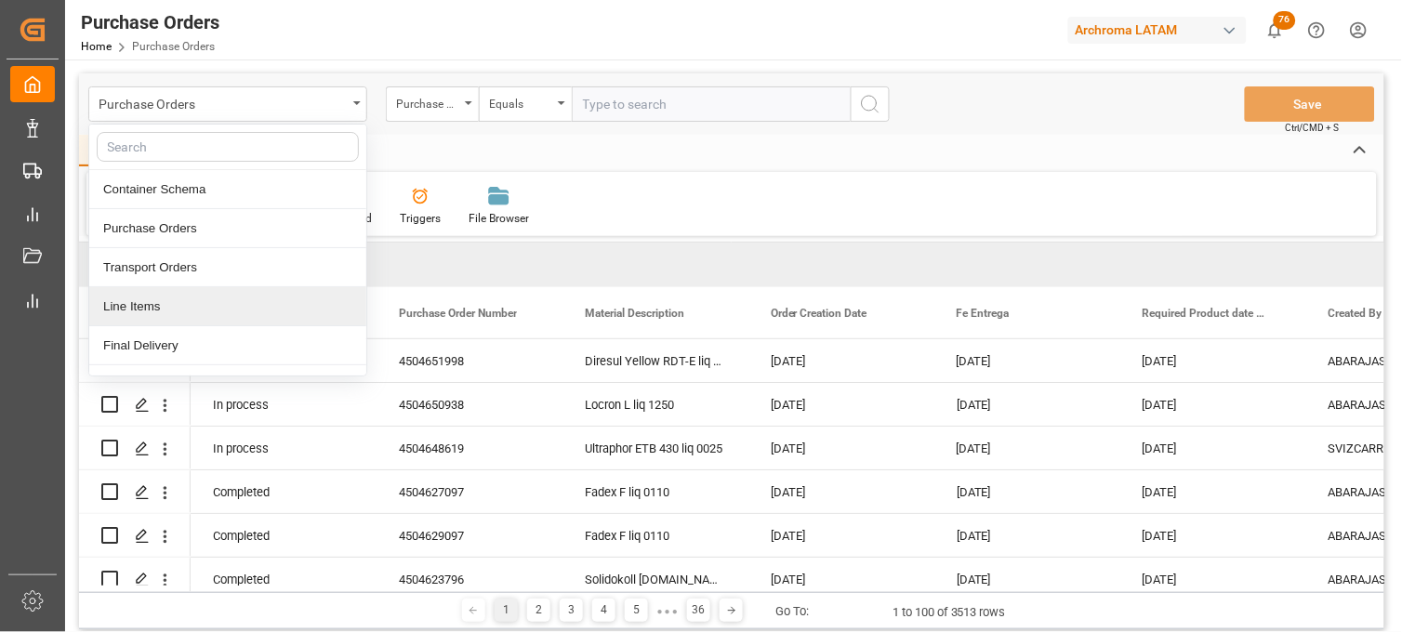
click at [174, 318] on div "Line Items" at bounding box center [227, 306] width 277 height 39
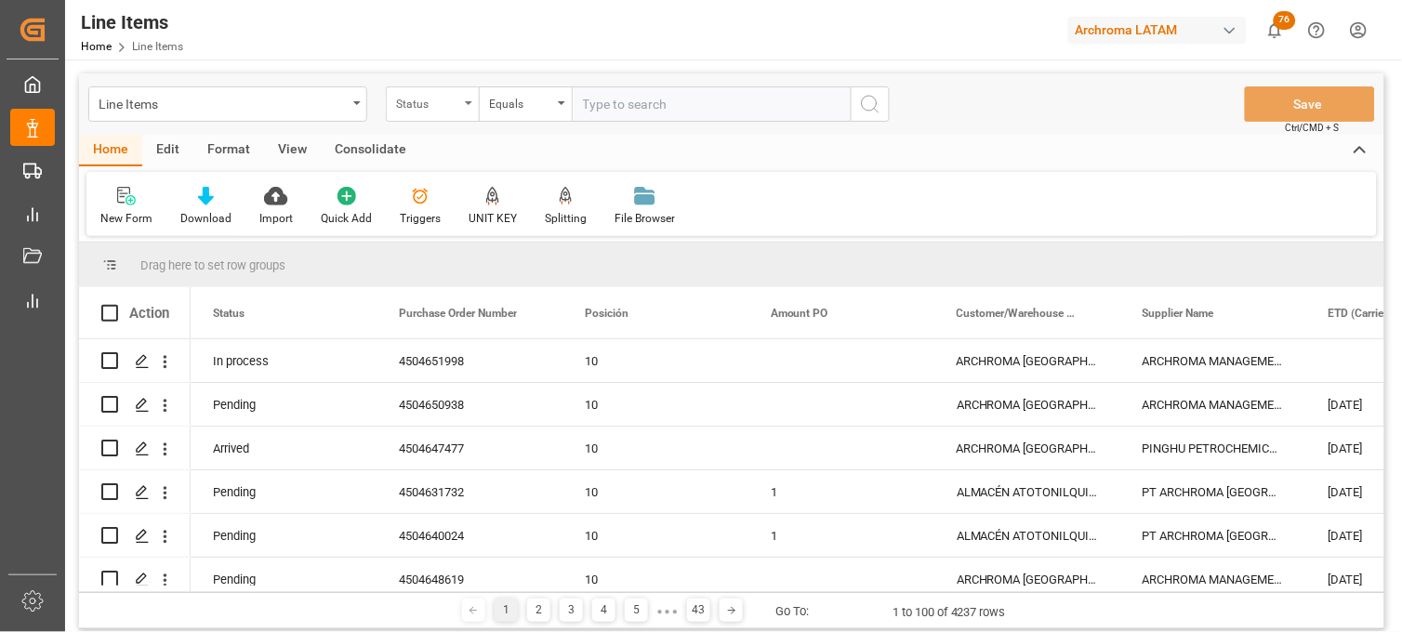
click at [446, 108] on div "Status" at bounding box center [427, 101] width 63 height 21
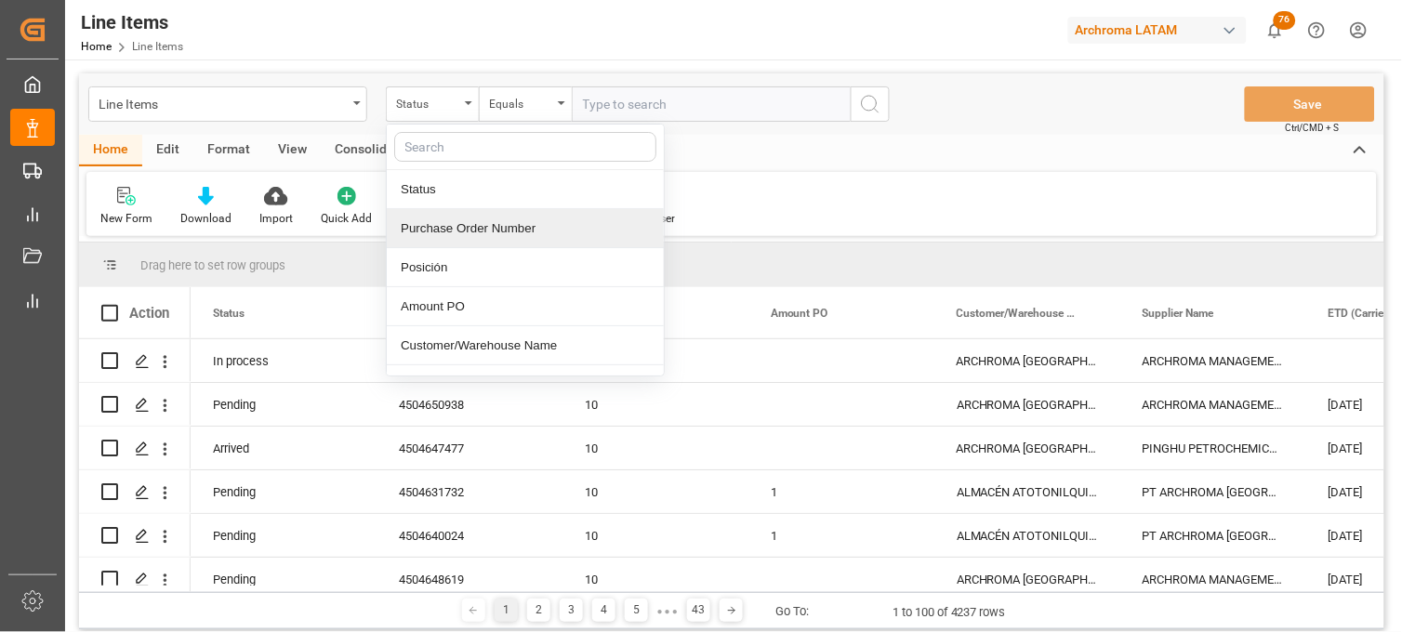
click at [439, 233] on div "Purchase Order Number" at bounding box center [525, 228] width 277 height 39
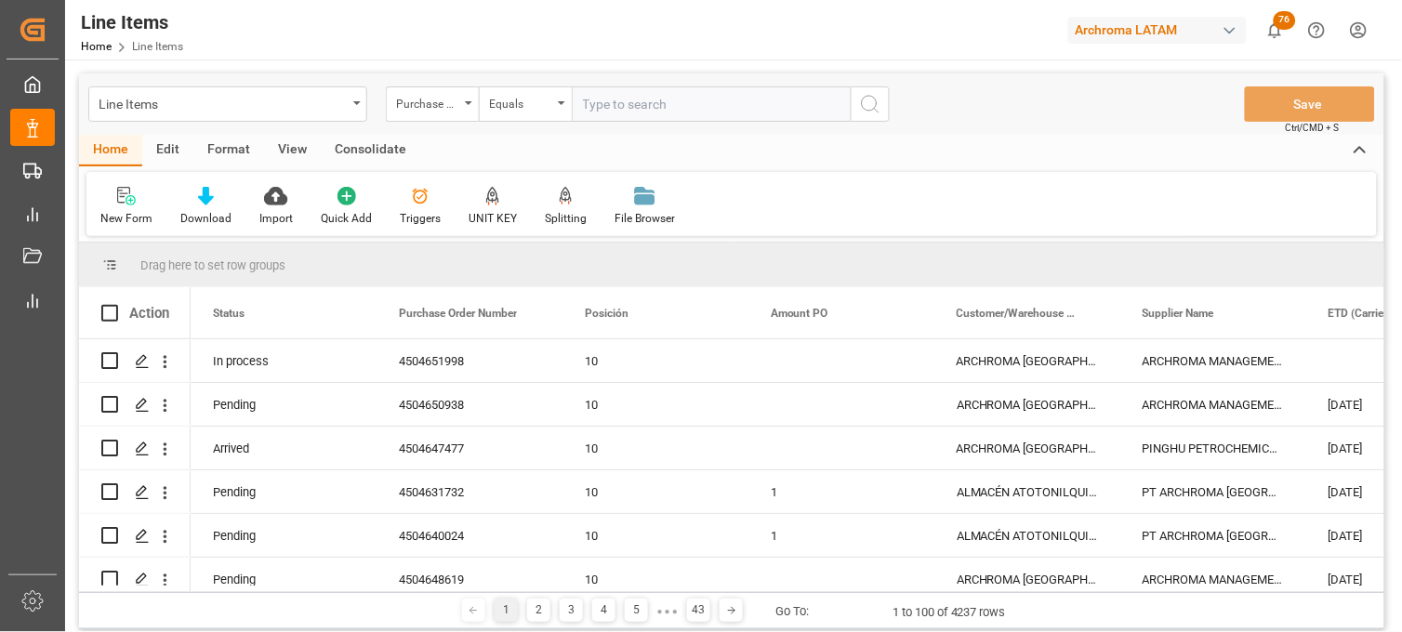
click at [606, 102] on input "text" at bounding box center [711, 103] width 279 height 35
paste input "4504651998"
type input "4504651998"
click at [868, 102] on icon "search button" at bounding box center [870, 104] width 22 height 22
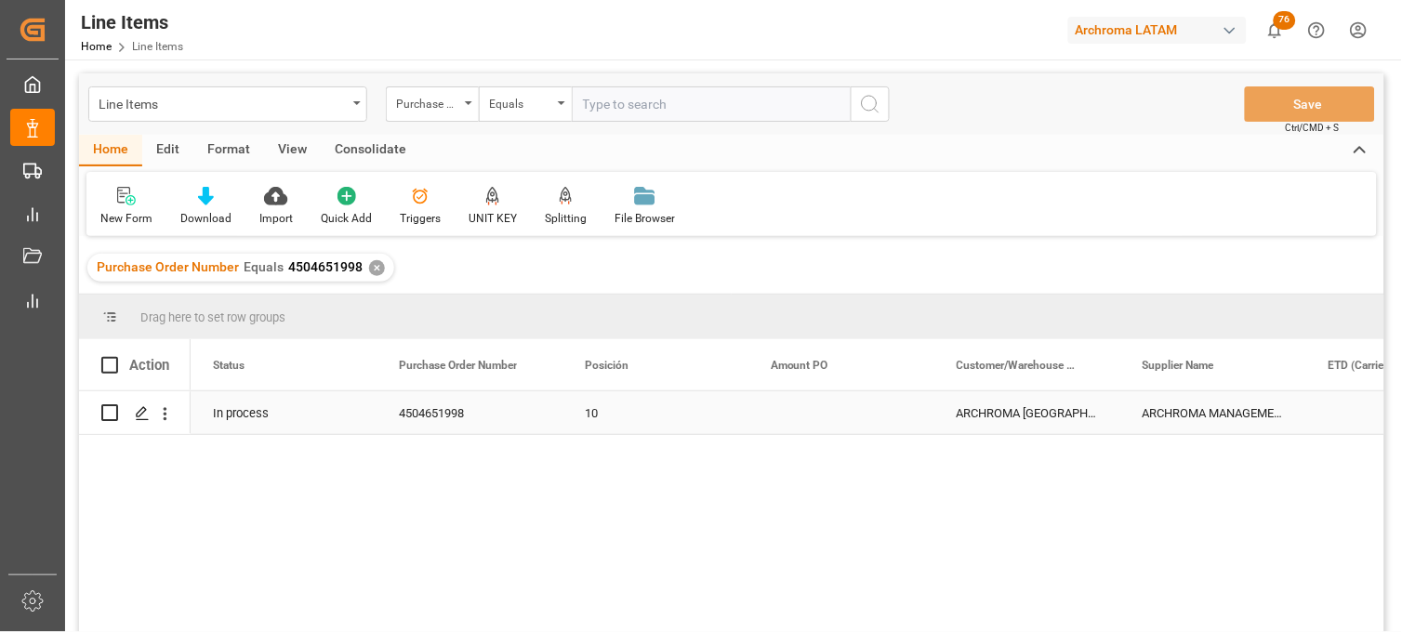
click at [809, 417] on div "Press SPACE to select this row." at bounding box center [842, 413] width 186 height 43
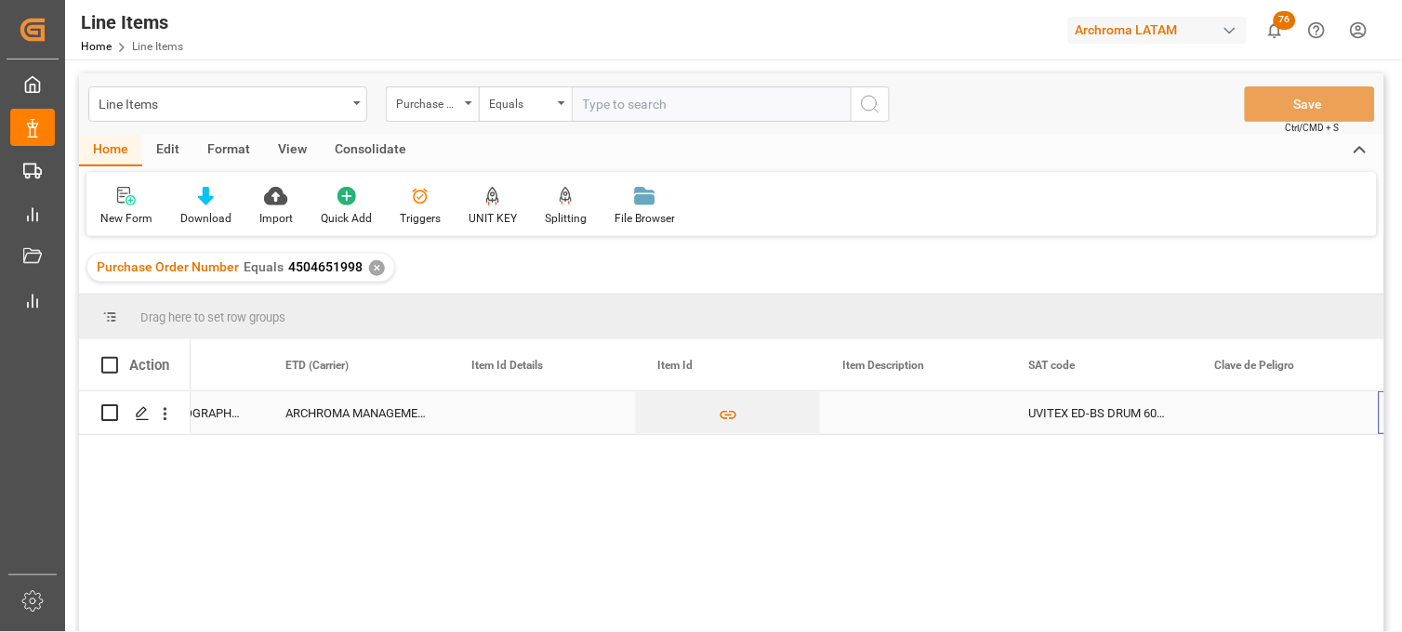
scroll to position [0, 1043]
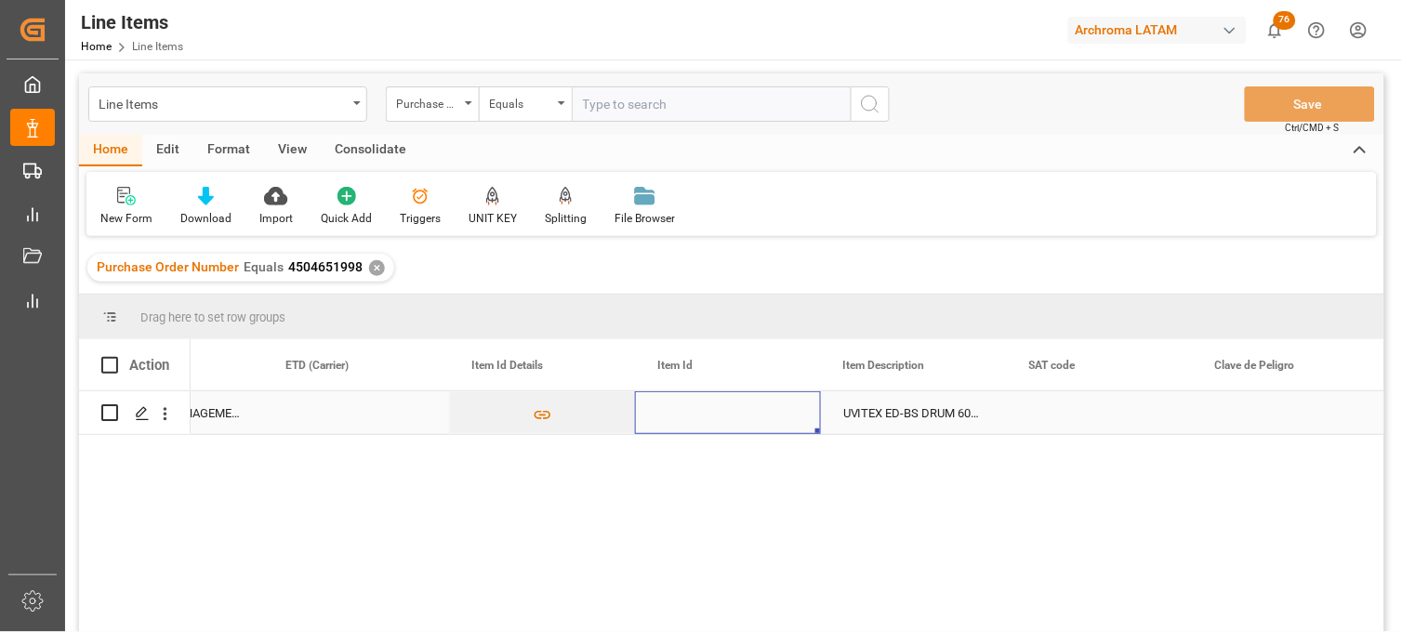
click at [671, 419] on div "Press SPACE to select this row." at bounding box center [728, 413] width 186 height 43
click at [671, 419] on input "Press SPACE to select this row." at bounding box center [728, 423] width 156 height 35
paste input "11052110717"
type input "11052110717"
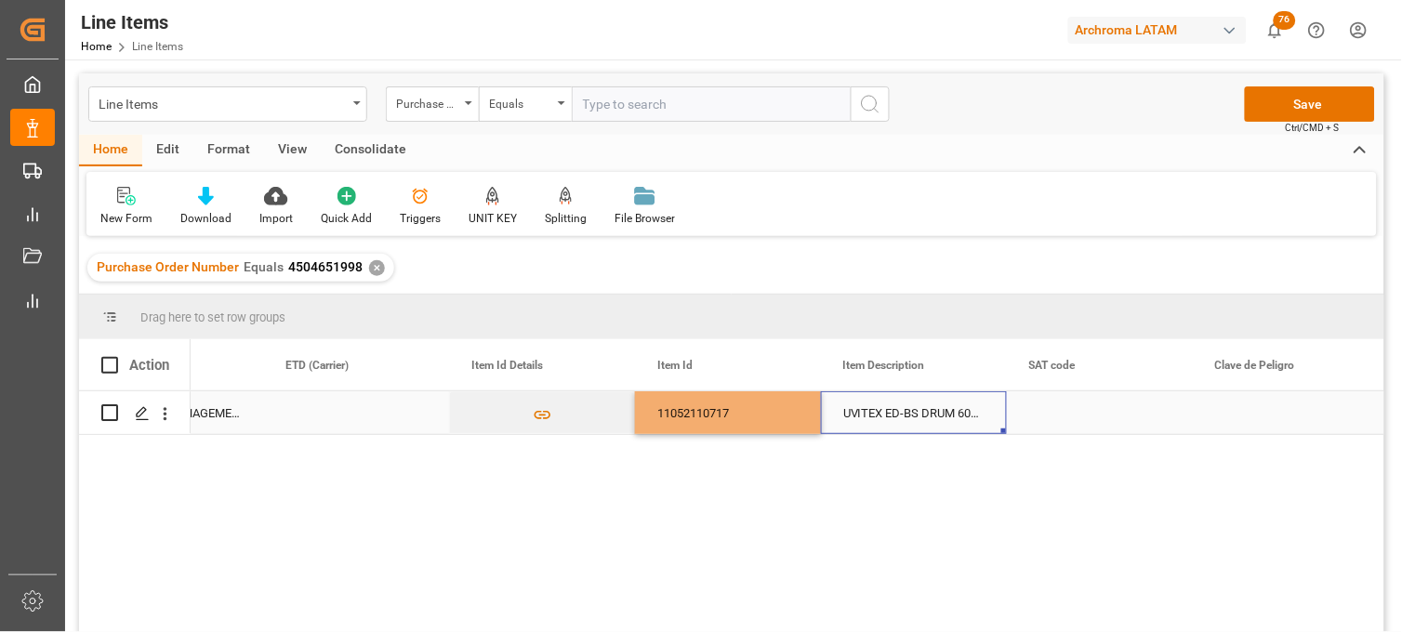
click at [874, 413] on div "UVITEX ED-BS DRUM 60KG" at bounding box center [914, 413] width 186 height 43
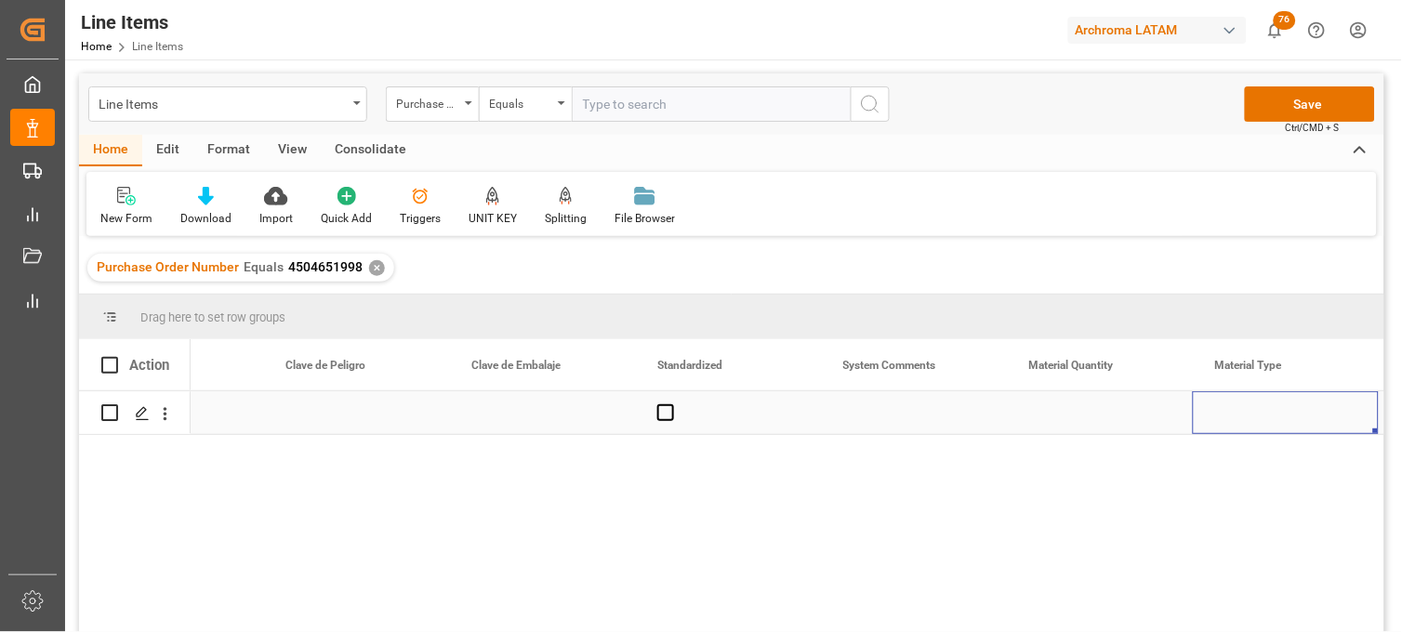
scroll to position [0, 2160]
click at [898, 412] on div "Press SPACE to select this row." at bounding box center [914, 413] width 186 height 43
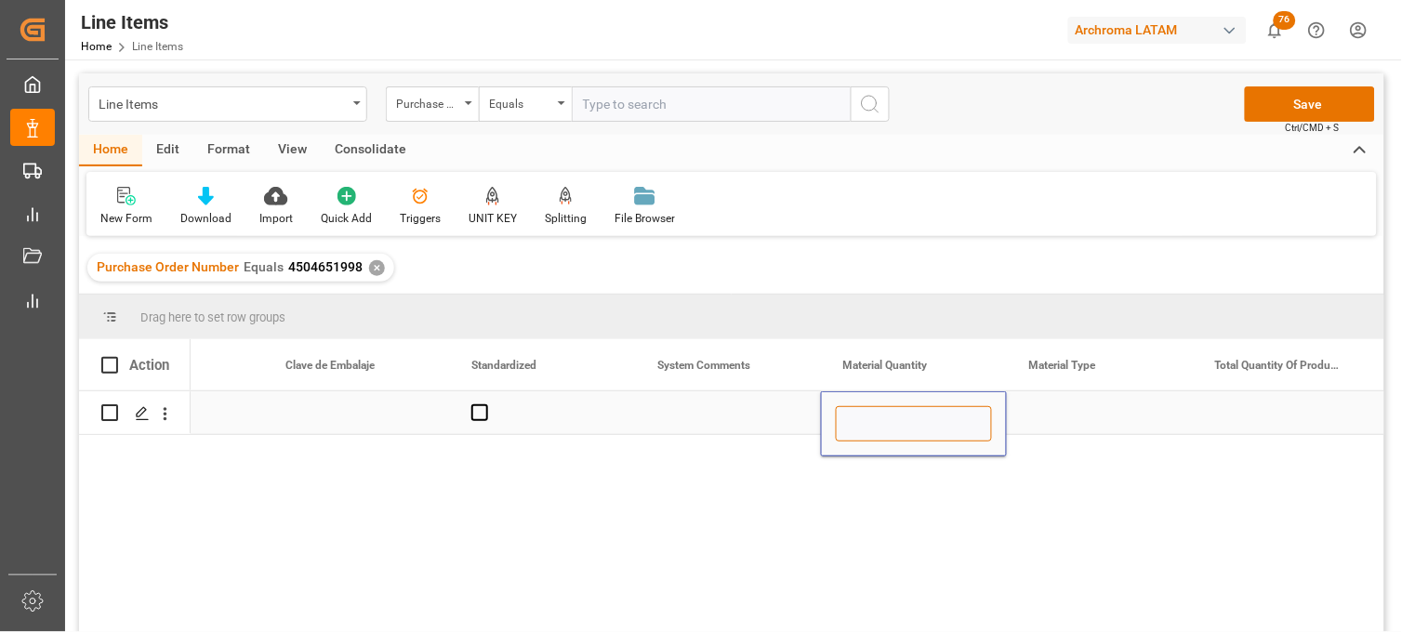
click at [895, 416] on input "Press SPACE to select this row." at bounding box center [914, 423] width 156 height 35
type input "32"
click at [1052, 420] on div "Press SPACE to select this row." at bounding box center [1100, 413] width 186 height 43
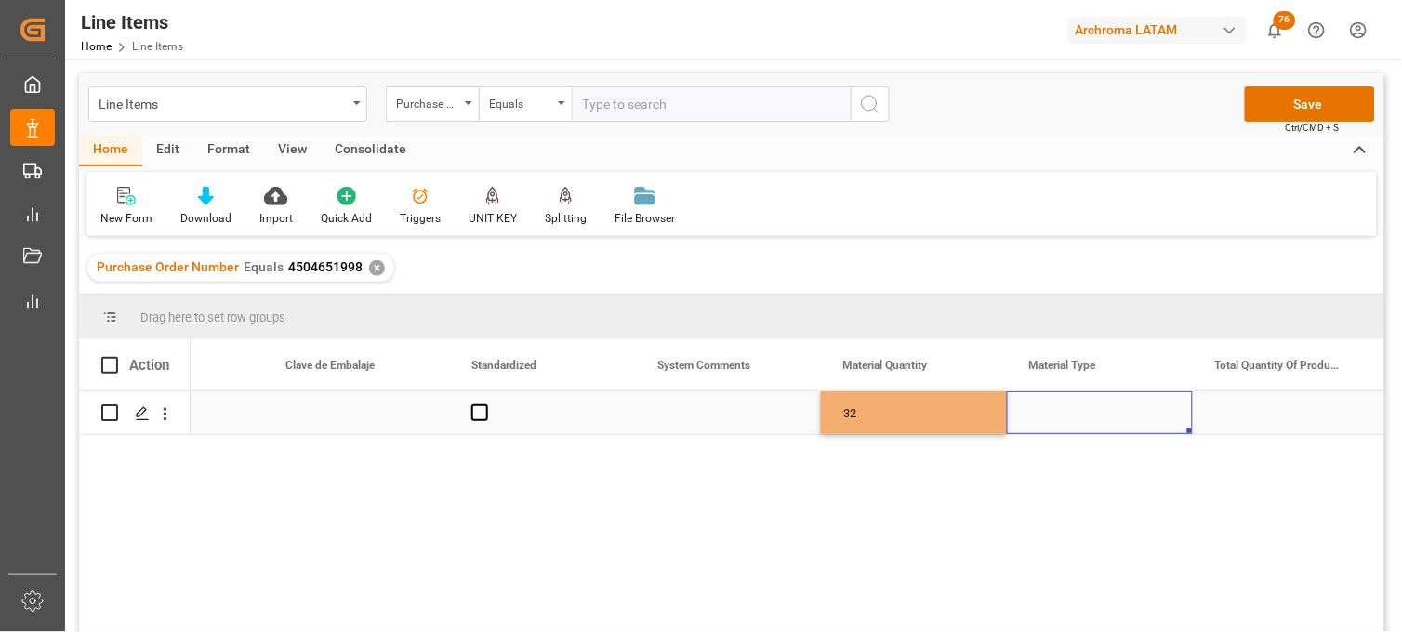
click at [1047, 419] on div "Press SPACE to select this row." at bounding box center [1100, 413] width 186 height 43
click at [1046, 417] on div "Press SPACE to select this row." at bounding box center [1100, 413] width 186 height 43
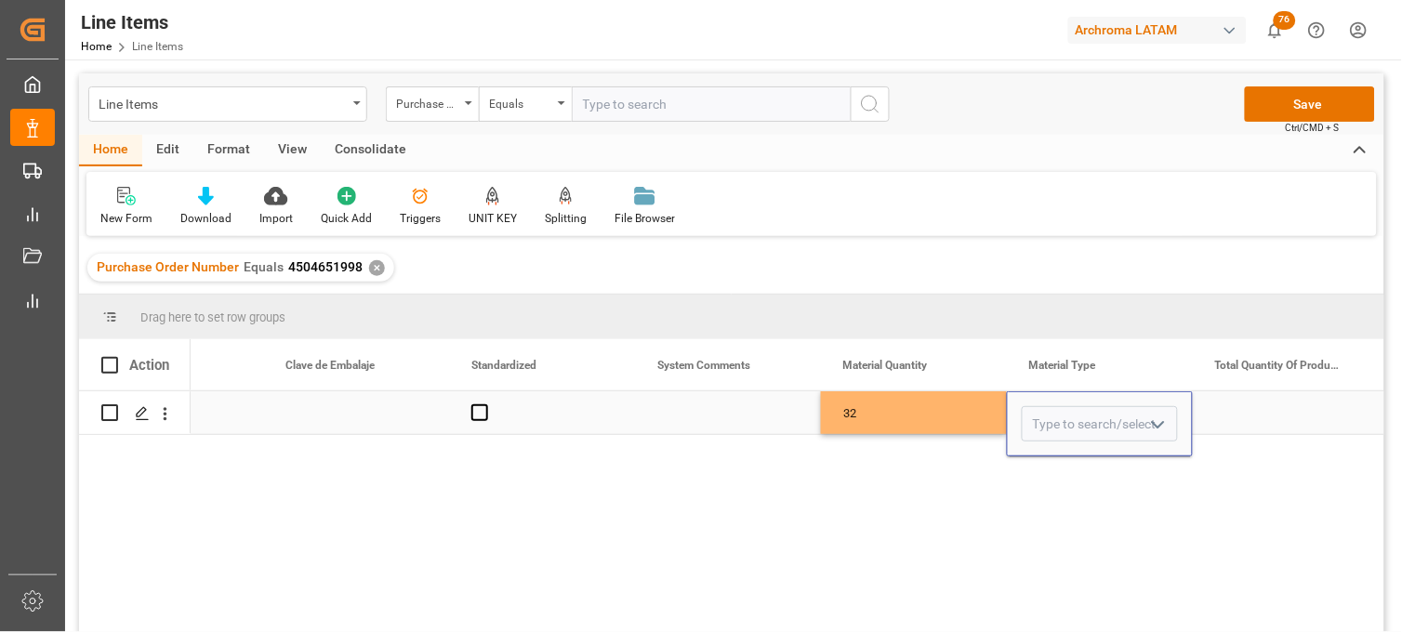
click at [1045, 417] on input "Press SPACE to select this row." at bounding box center [1100, 423] width 156 height 35
click at [1056, 465] on div "DRUMS" at bounding box center [1100, 477] width 154 height 65
type input "DRUMS"
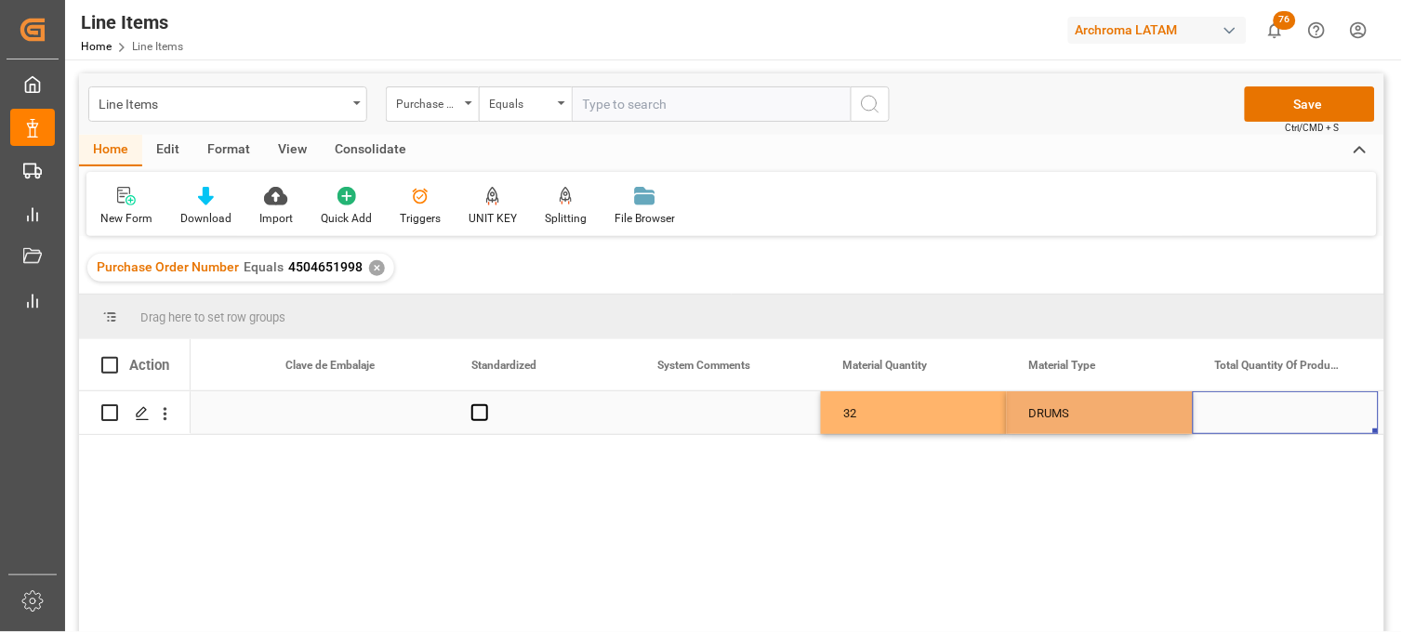
click at [1231, 413] on div "Press SPACE to select this row." at bounding box center [1286, 413] width 186 height 43
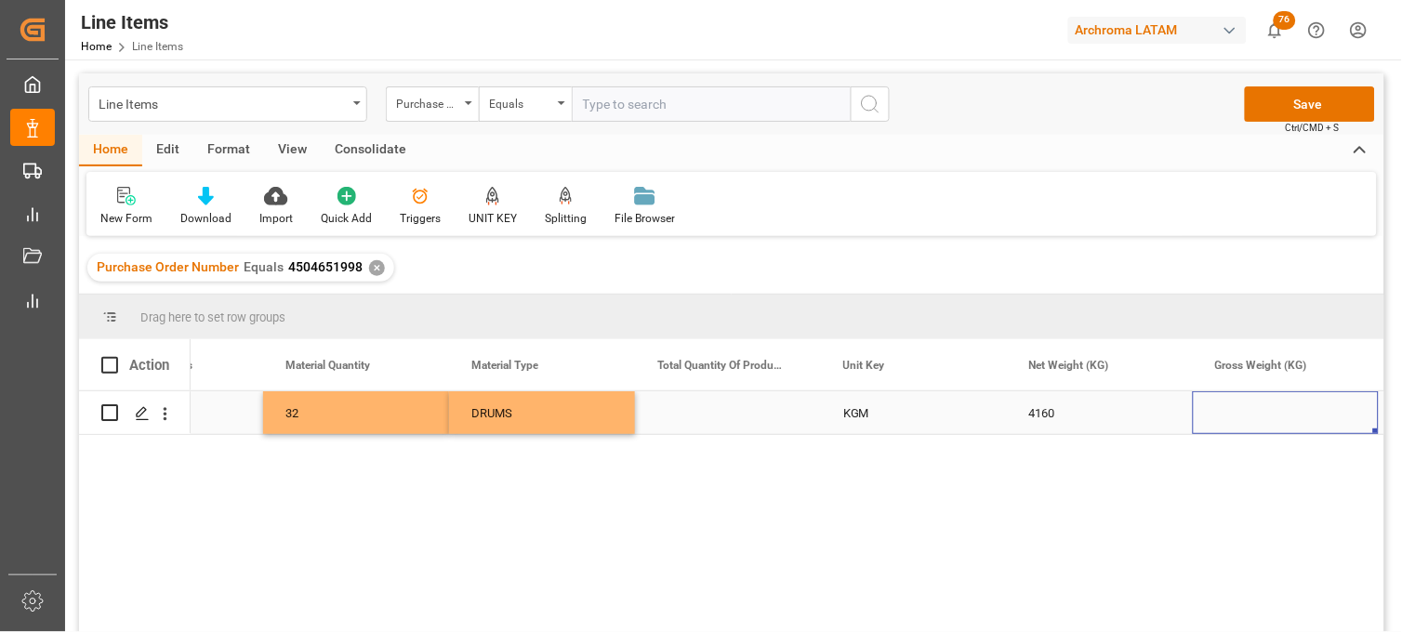
scroll to position [0, 0]
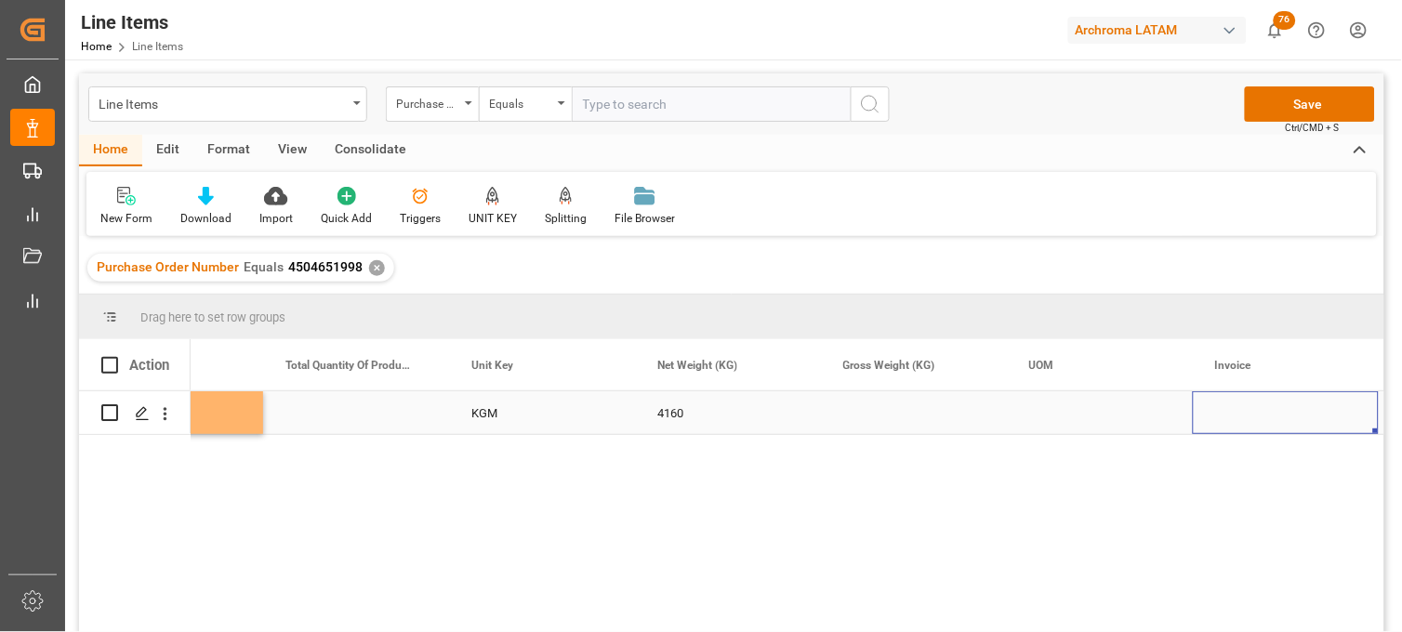
click at [878, 420] on div "Press SPACE to select this row." at bounding box center [914, 413] width 186 height 43
click at [878, 419] on div "Press SPACE to select this row." at bounding box center [914, 413] width 186 height 43
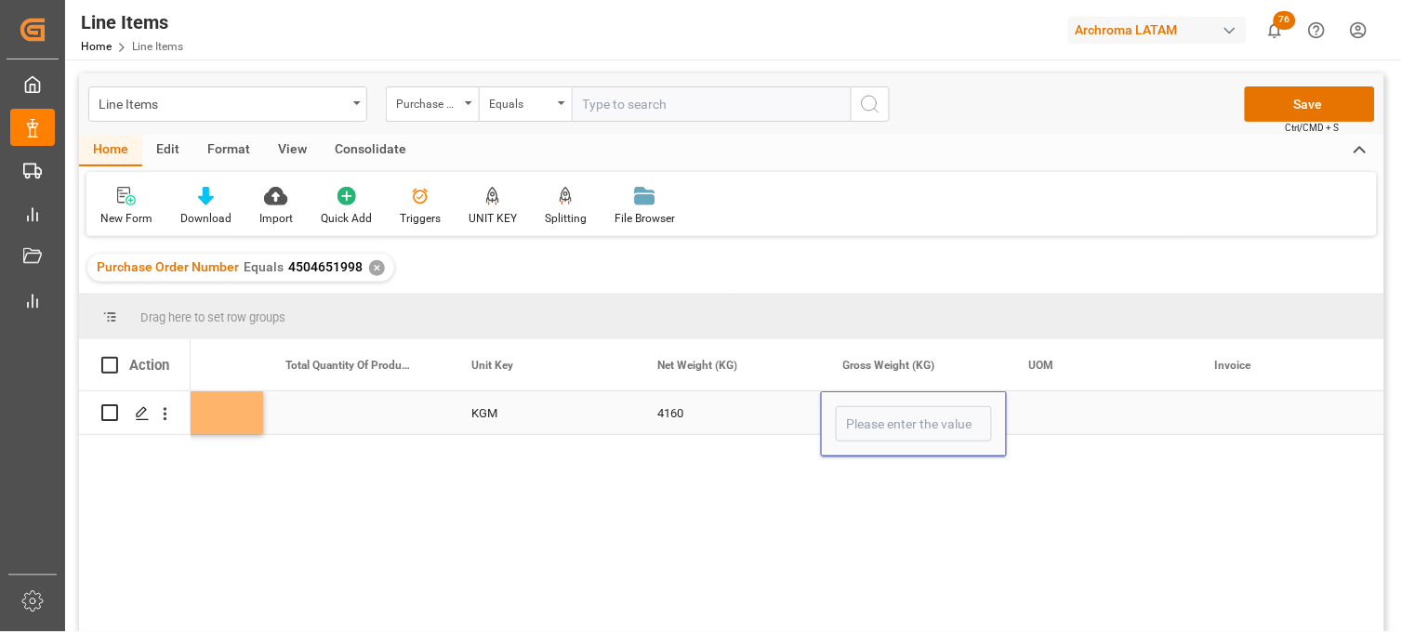
click at [878, 419] on input "Press SPACE to select this row." at bounding box center [914, 423] width 156 height 35
type input "4526.080"
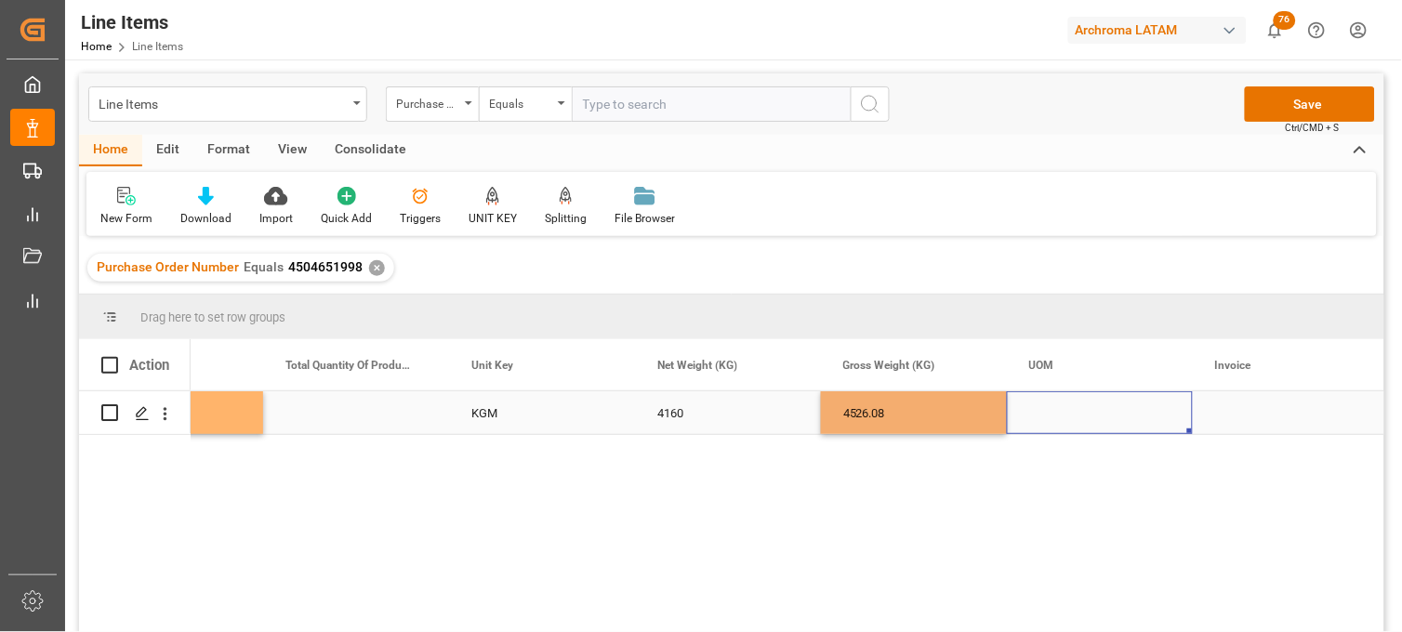
click at [1045, 413] on div "Press SPACE to select this row." at bounding box center [1100, 413] width 186 height 43
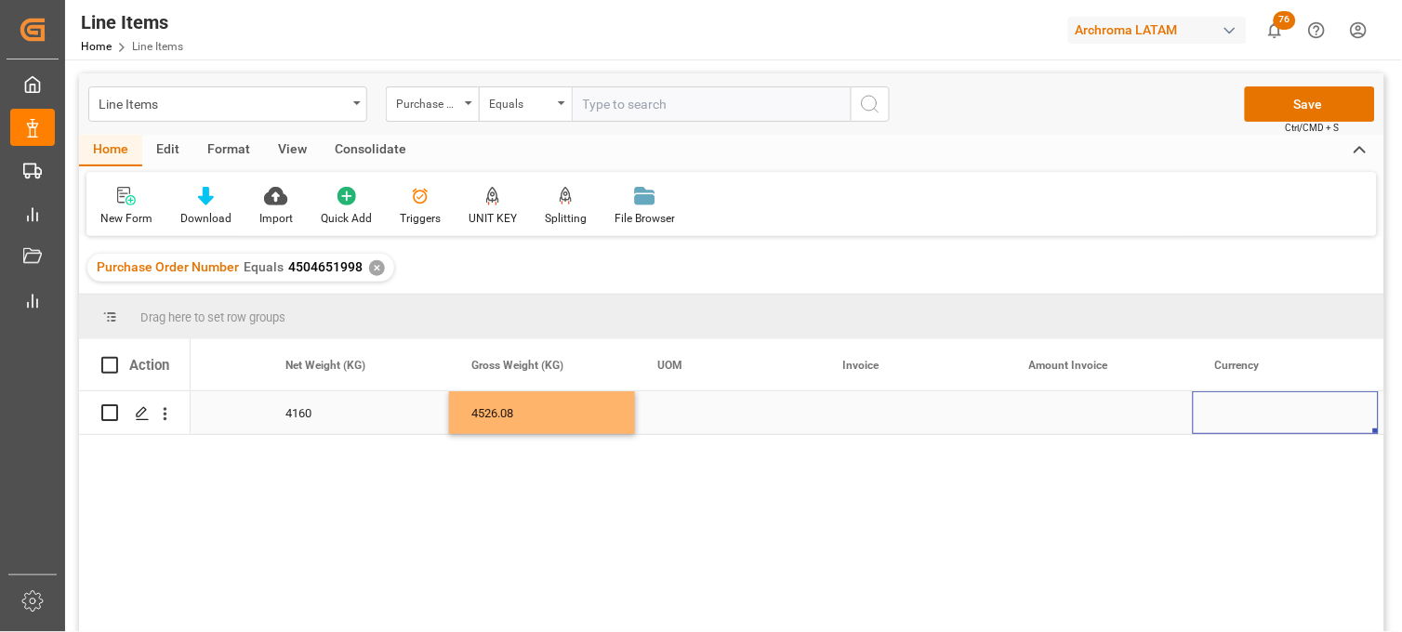
click at [863, 407] on div "Press SPACE to select this row." at bounding box center [914, 413] width 186 height 43
click at [863, 407] on input "Press SPACE to select this row." at bounding box center [914, 423] width 156 height 35
type input "9539102811"
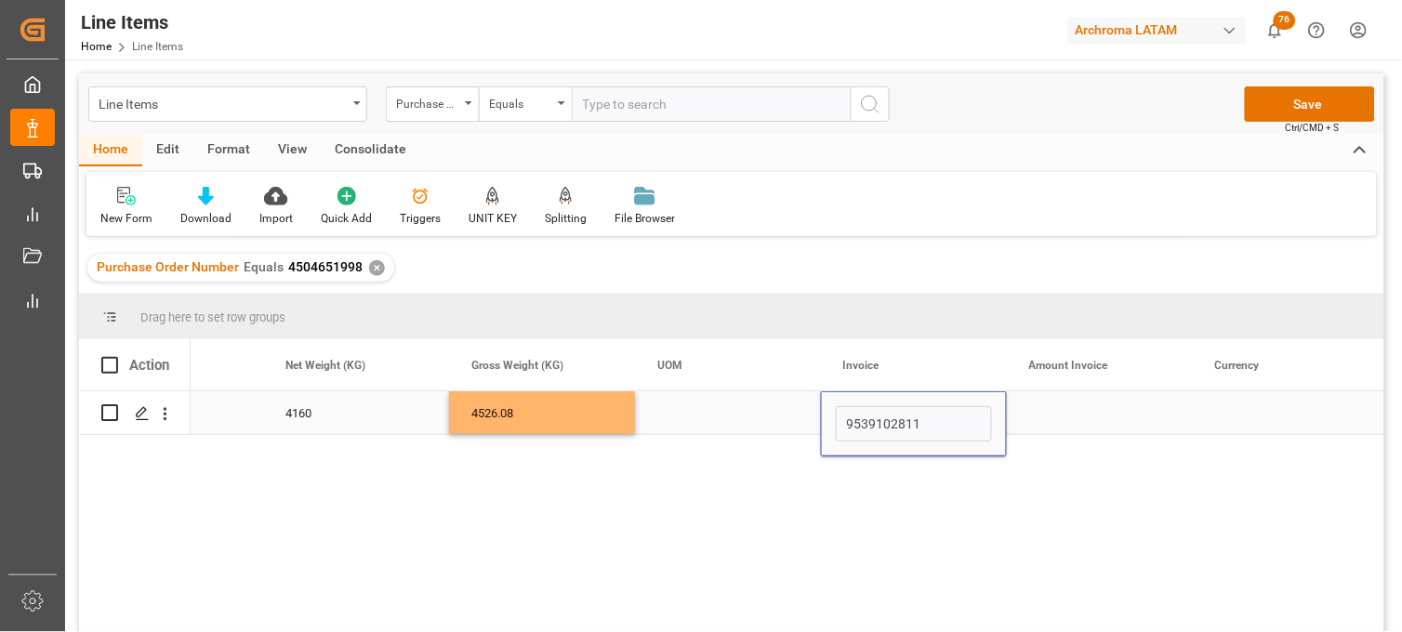
click at [1067, 414] on div "Press SPACE to select this row." at bounding box center [1100, 413] width 186 height 43
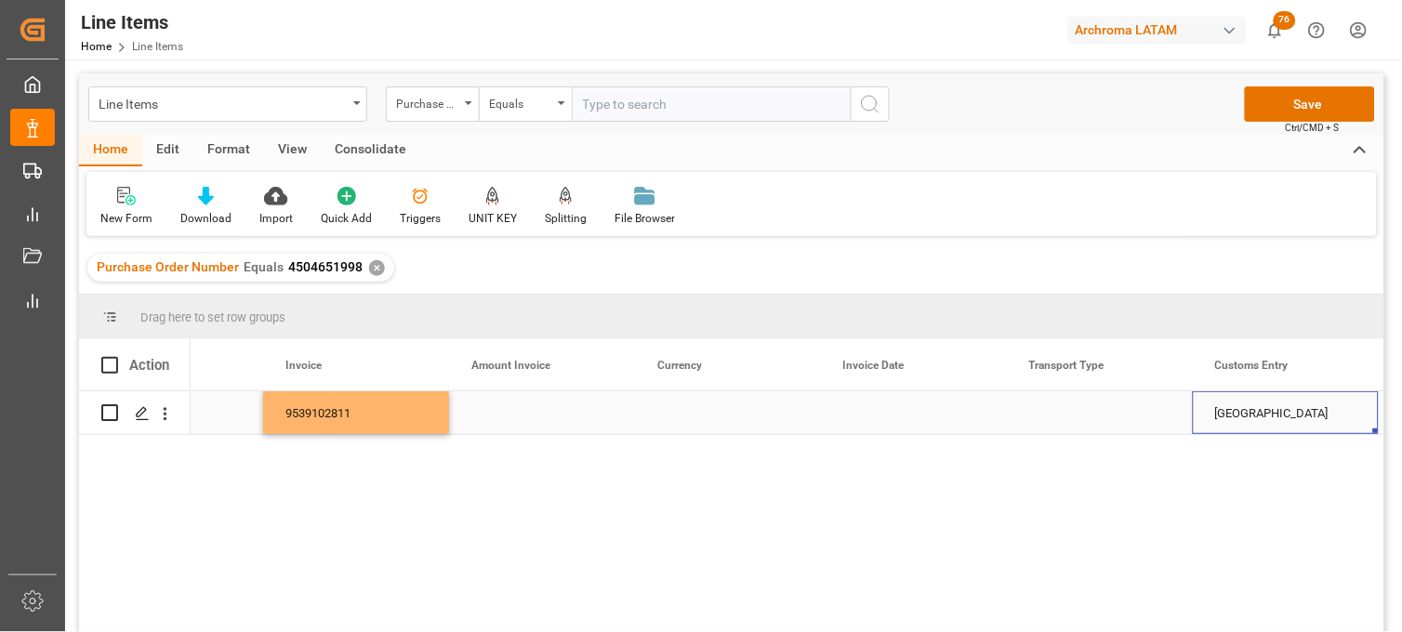
click at [507, 410] on div "Press SPACE to select this row." at bounding box center [542, 413] width 186 height 43
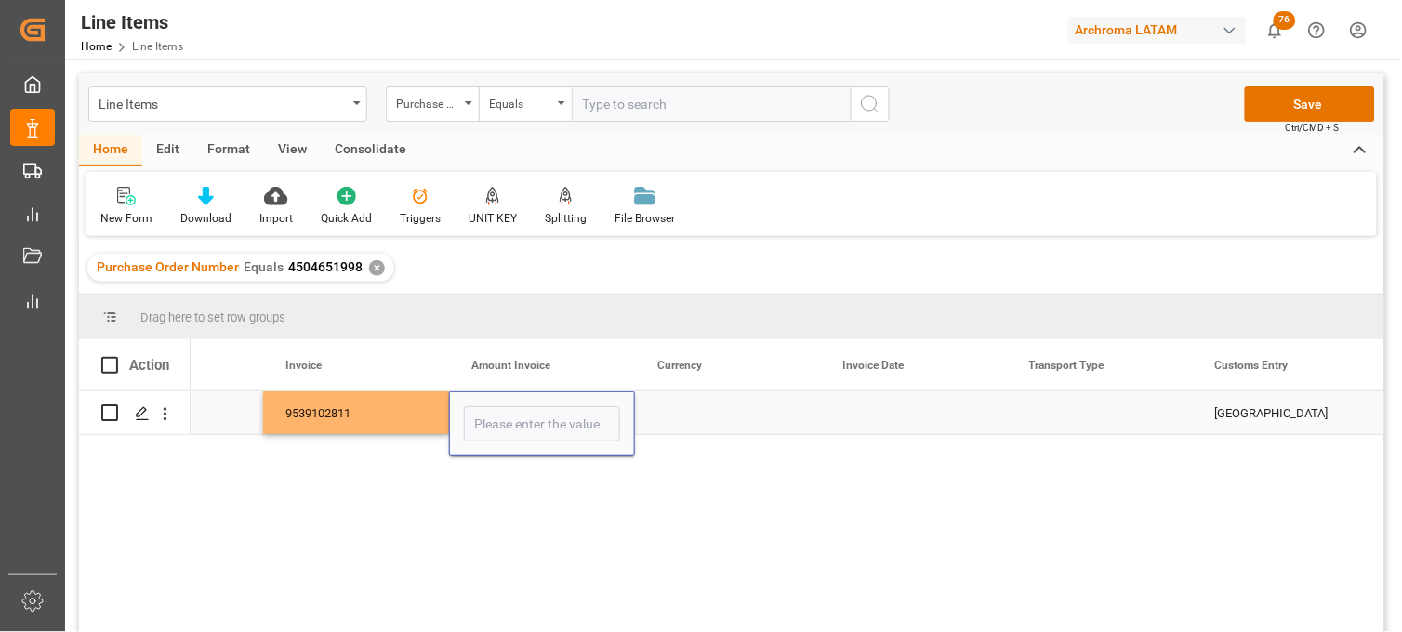
click at [507, 410] on input "Press SPACE to select this row." at bounding box center [542, 423] width 156 height 35
click at [505, 417] on input "Press SPACE to select this row." at bounding box center [542, 423] width 156 height 35
type input "4526.080"
click at [691, 416] on div "Press SPACE to select this row." at bounding box center [728, 413] width 186 height 43
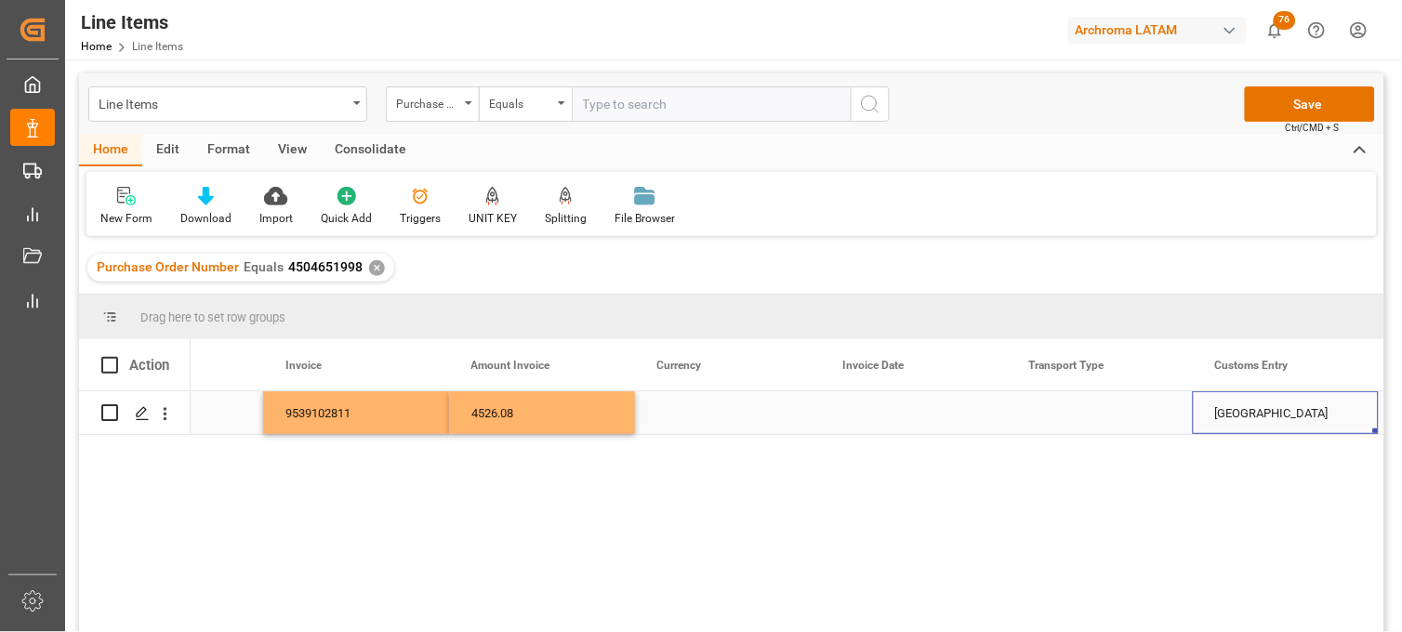
click at [536, 424] on div "4526.08" at bounding box center [542, 413] width 186 height 43
click at [534, 424] on div "4526.08" at bounding box center [542, 413] width 186 height 43
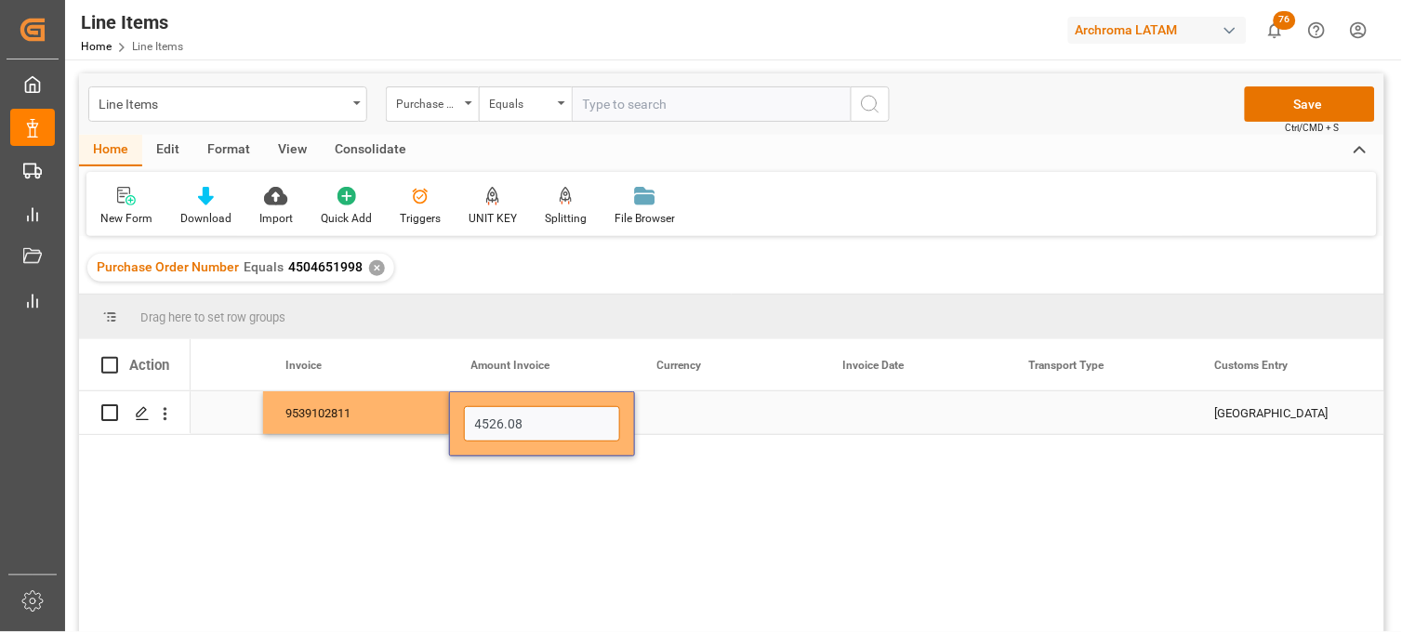
click at [534, 424] on input "4526.08" at bounding box center [542, 423] width 156 height 35
drag, startPoint x: 510, startPoint y: 424, endPoint x: 489, endPoint y: 424, distance: 20.5
click at [489, 424] on input "135" at bounding box center [542, 423] width 156 height 35
click at [532, 423] on input "13852" at bounding box center [542, 423] width 156 height 35
type input "13852.80"
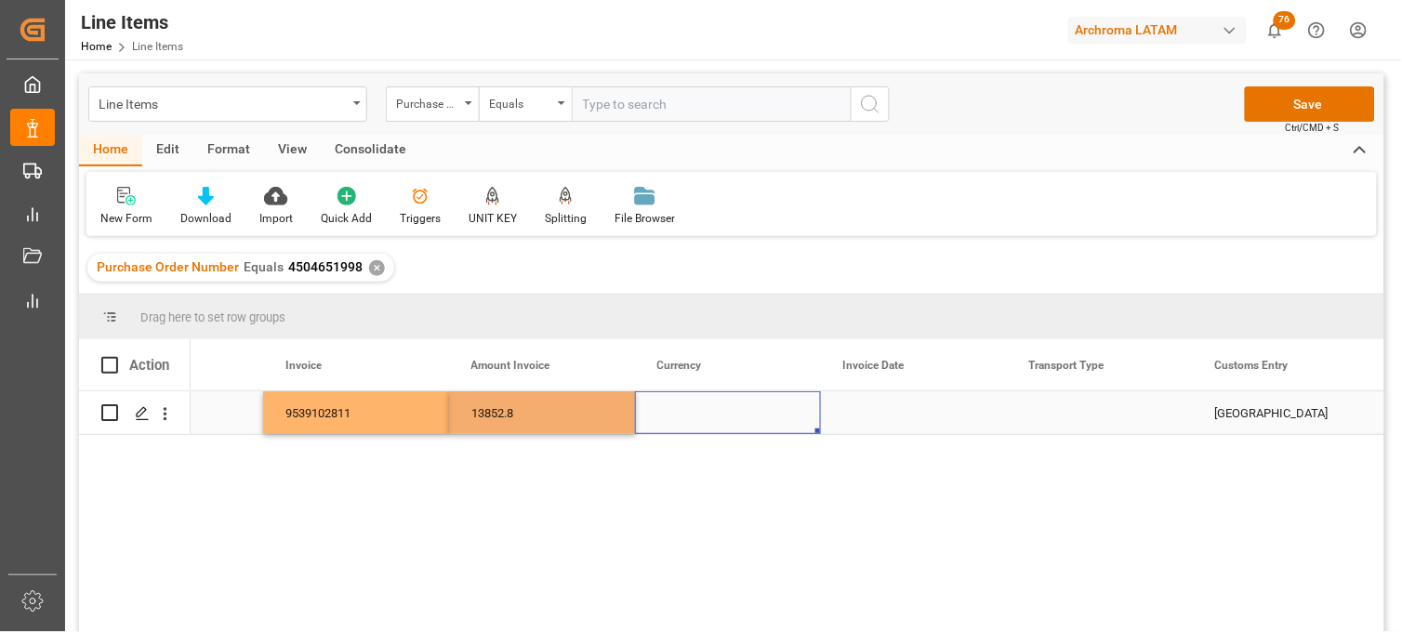
click at [682, 421] on div "Press SPACE to select this row." at bounding box center [728, 413] width 186 height 43
click at [682, 421] on input "Press SPACE to select this row." at bounding box center [728, 423] width 156 height 35
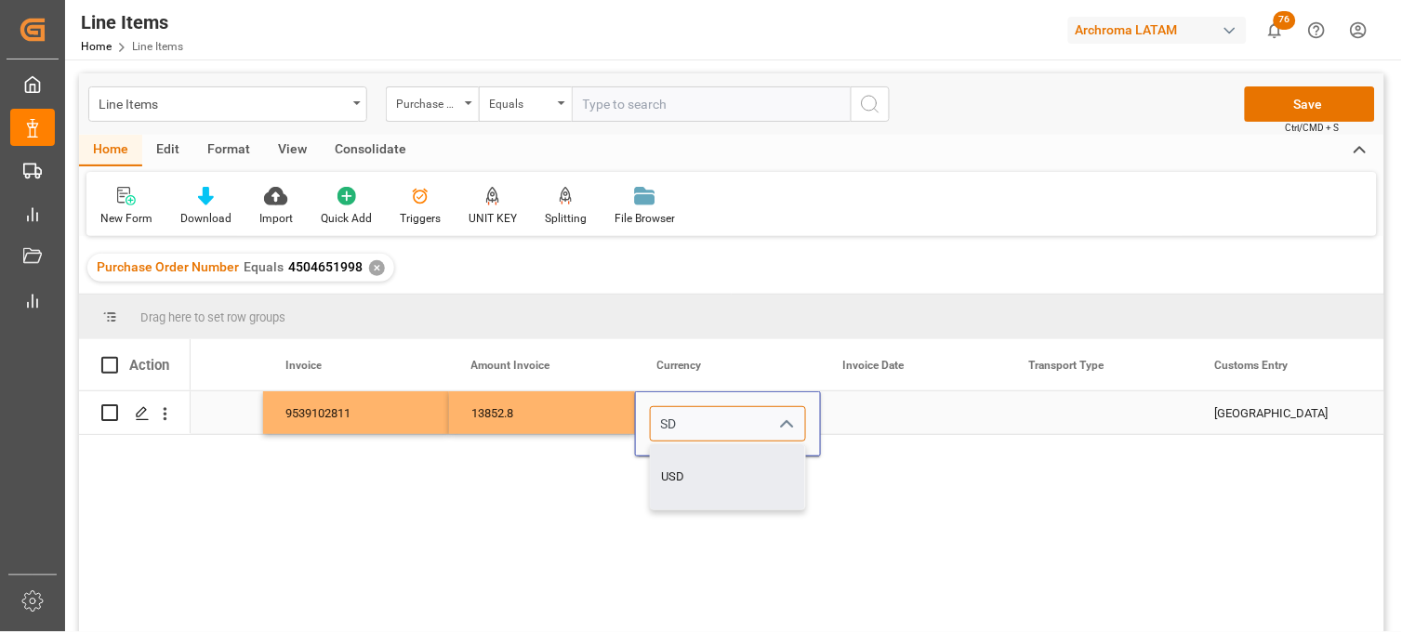
drag, startPoint x: 696, startPoint y: 461, endPoint x: 815, endPoint y: 431, distance: 122.9
click at [699, 462] on div "USD" at bounding box center [728, 477] width 154 height 65
type input "USD"
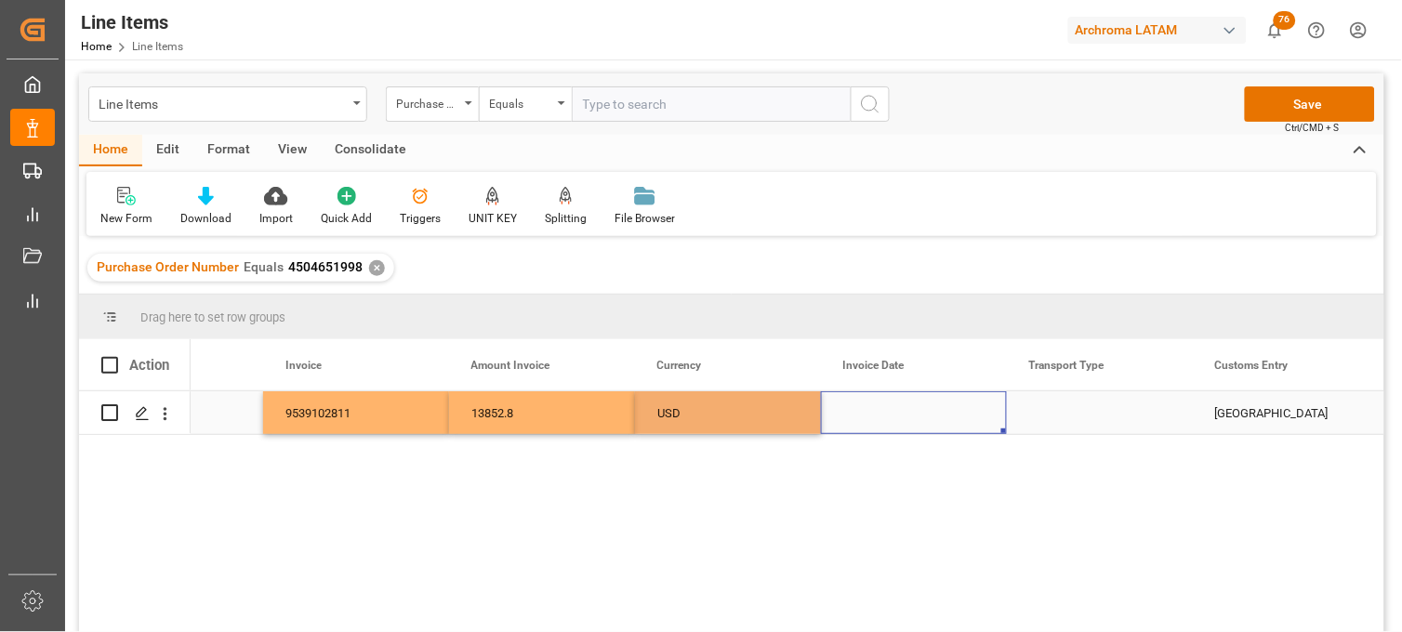
click at [865, 417] on div "Press SPACE to select this row." at bounding box center [914, 413] width 186 height 43
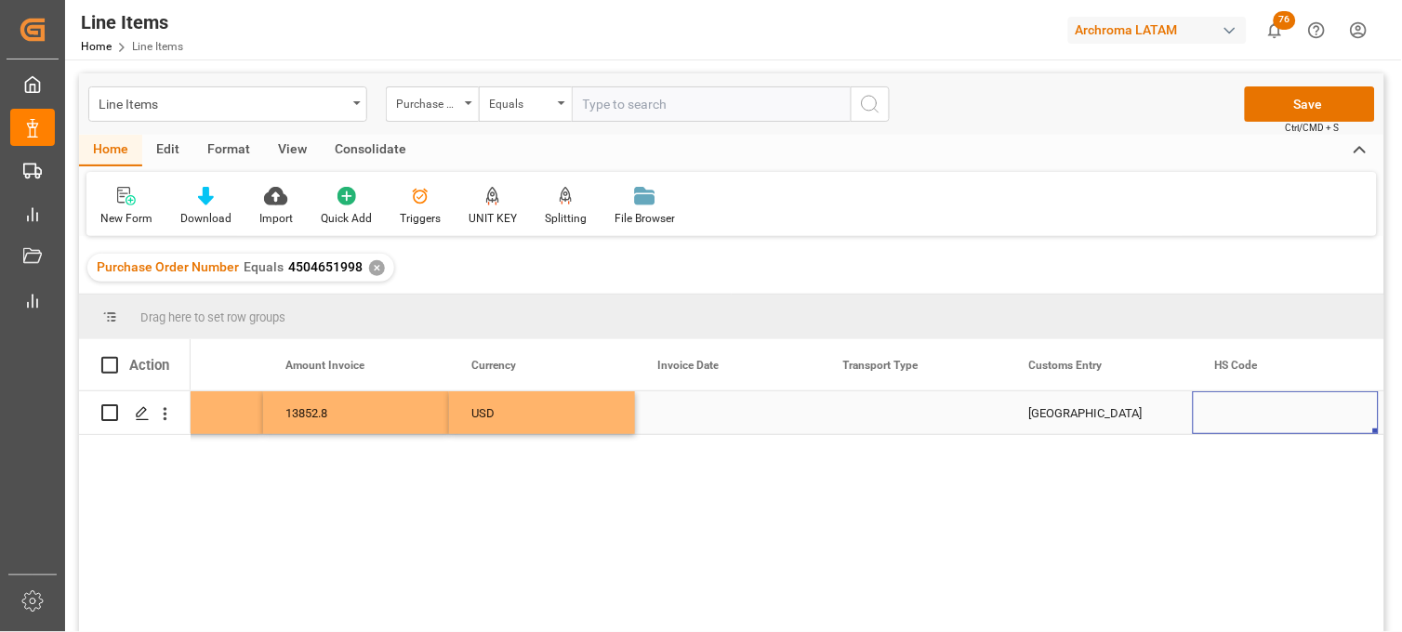
click at [685, 410] on div "Press SPACE to select this row." at bounding box center [728, 413] width 186 height 43
click at [683, 409] on div "Press SPACE to select this row." at bounding box center [728, 413] width 186 height 43
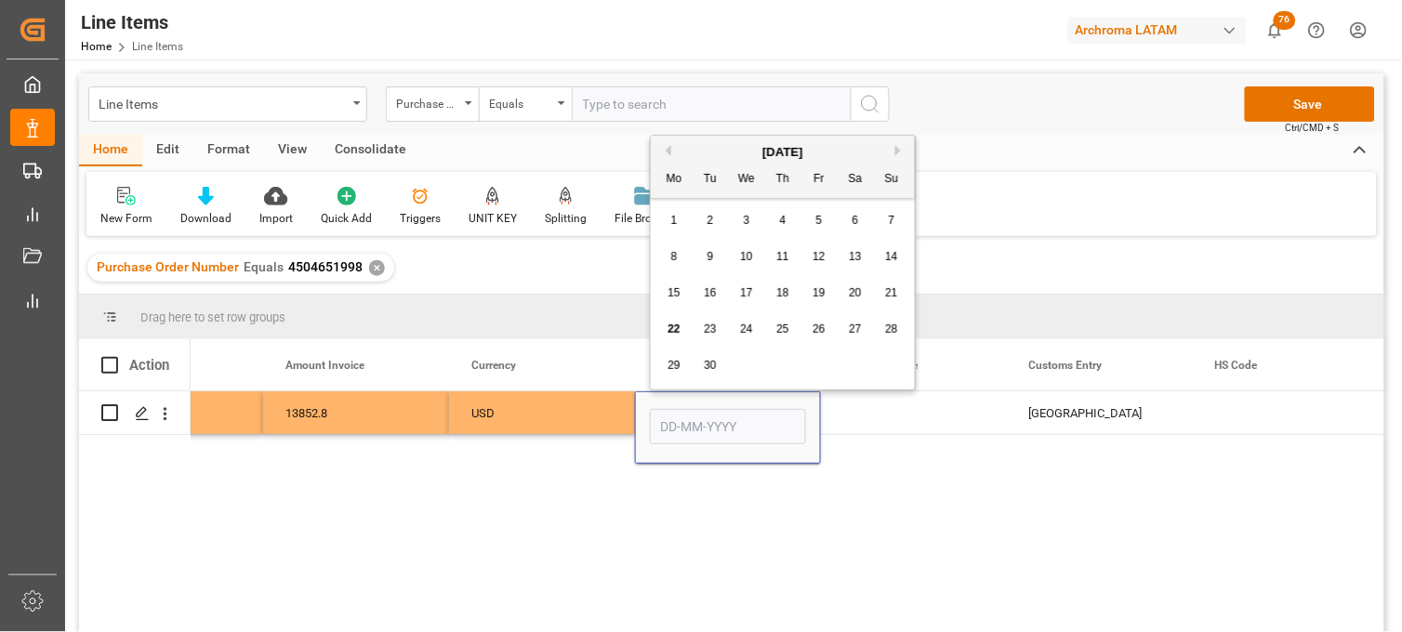
click at [677, 256] on span "8" at bounding box center [674, 256] width 7 height 13
type input "[DATE]"
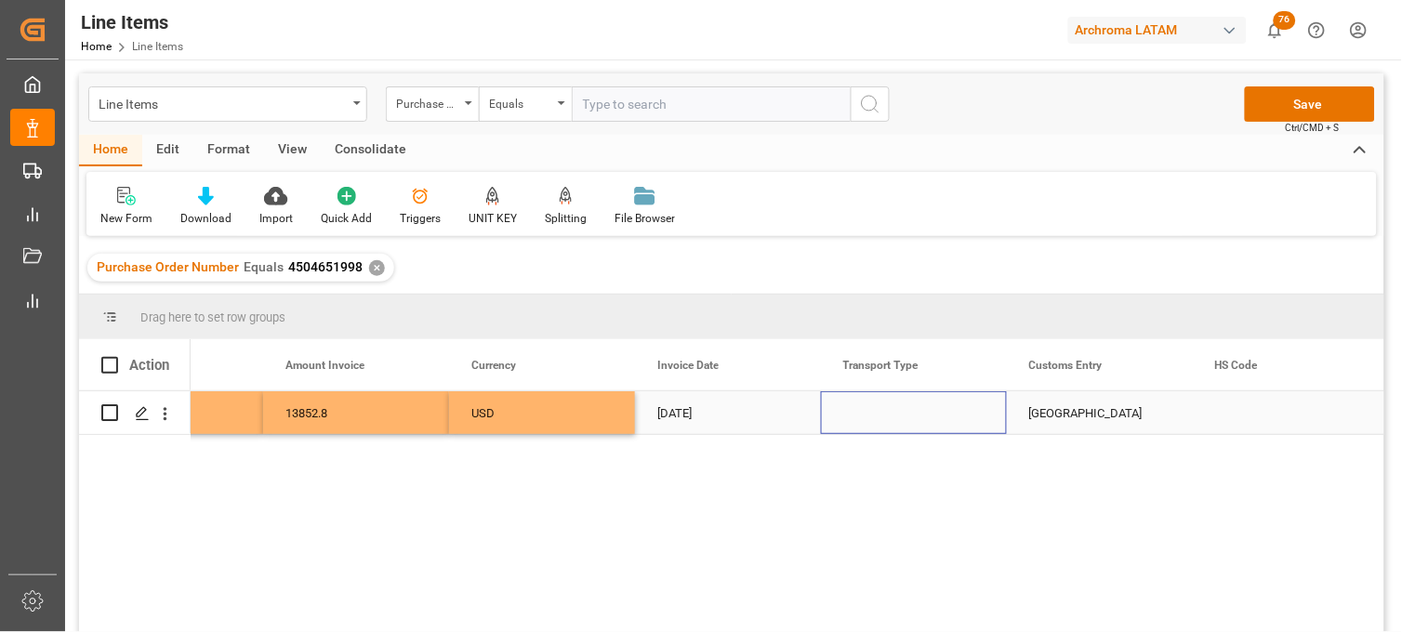
click at [871, 411] on div "Press SPACE to select this row." at bounding box center [914, 413] width 186 height 43
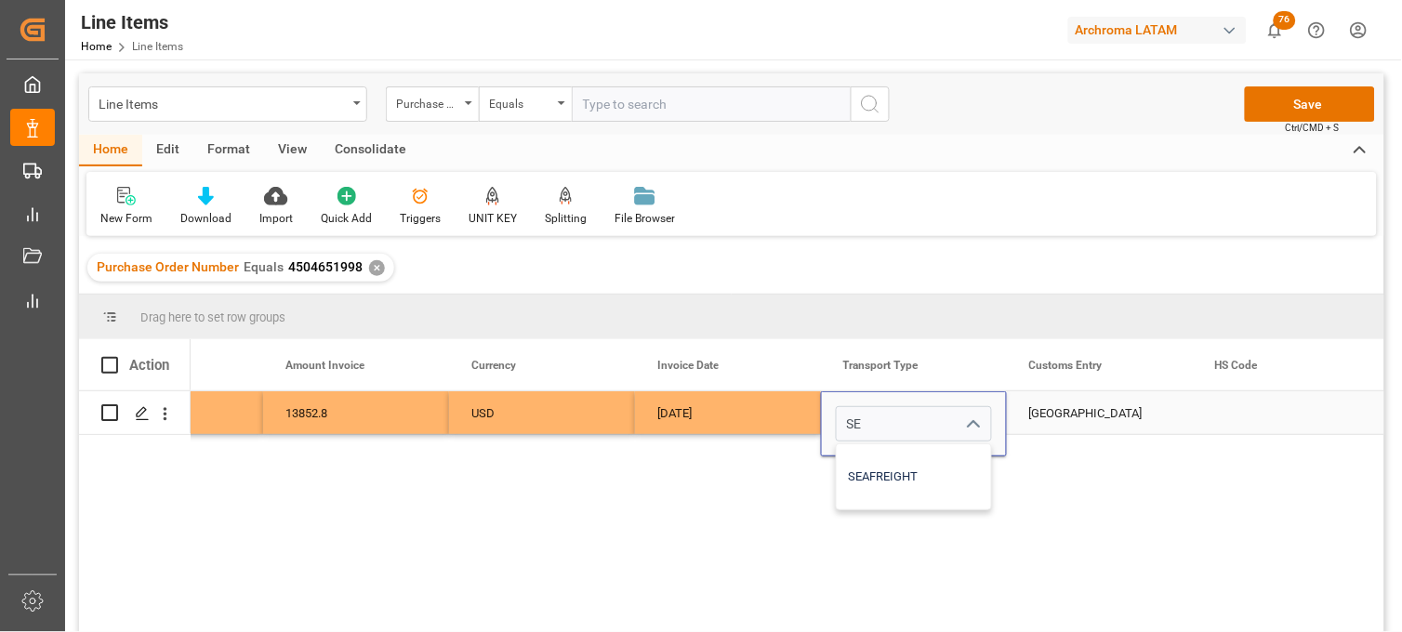
click at [865, 463] on div "SEAFREIGHT" at bounding box center [914, 477] width 154 height 65
type input "SEAFREIGHT"
click at [1051, 419] on div "[GEOGRAPHIC_DATA]" at bounding box center [1100, 413] width 186 height 43
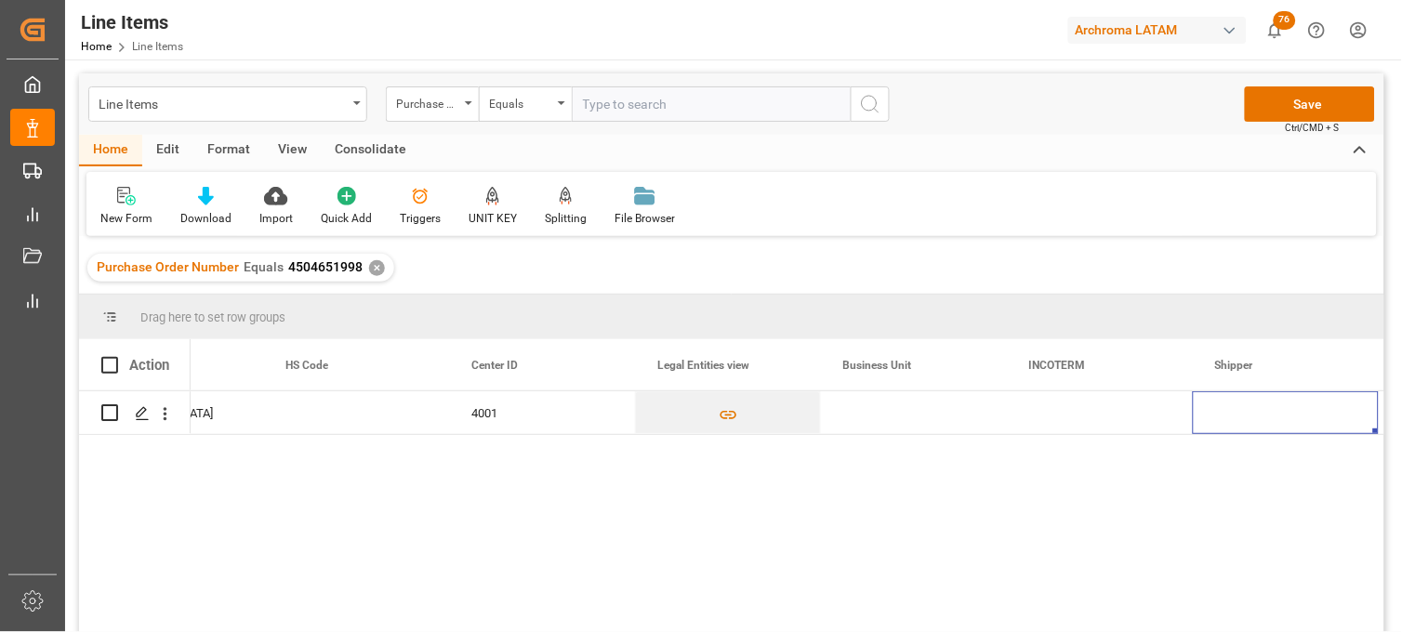
scroll to position [0, 5322]
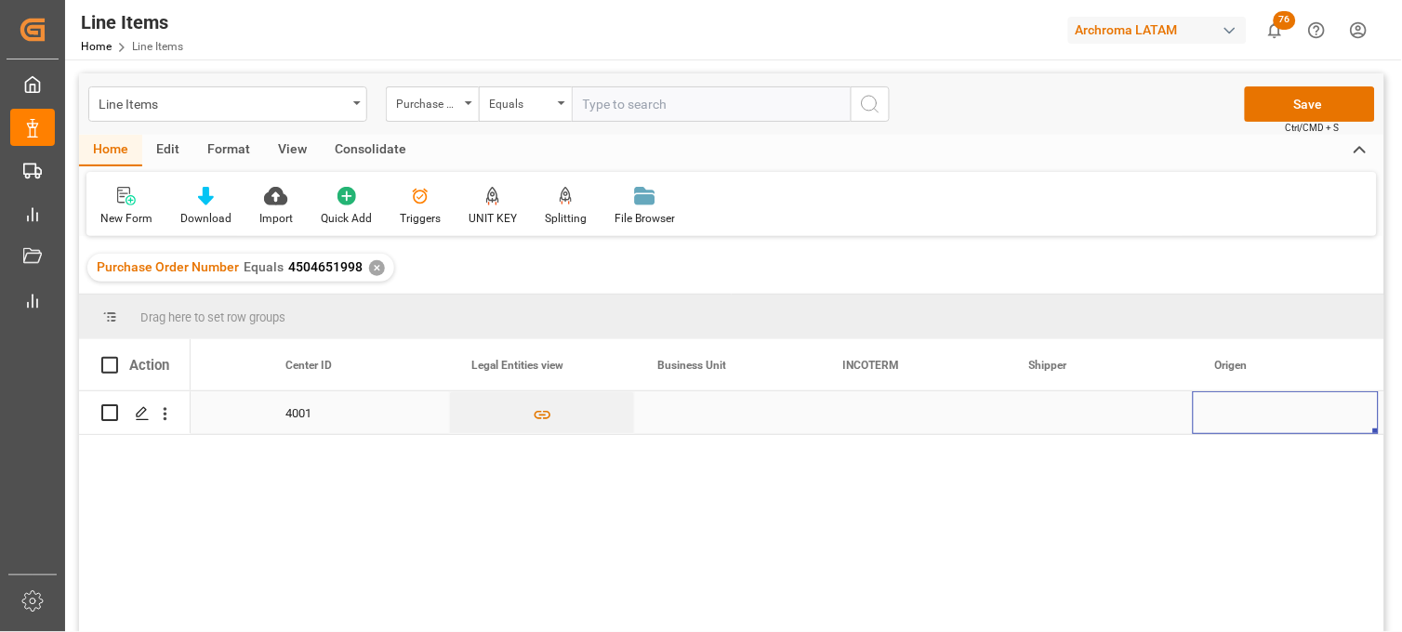
click at [689, 412] on div "Press SPACE to select this row." at bounding box center [728, 413] width 186 height 43
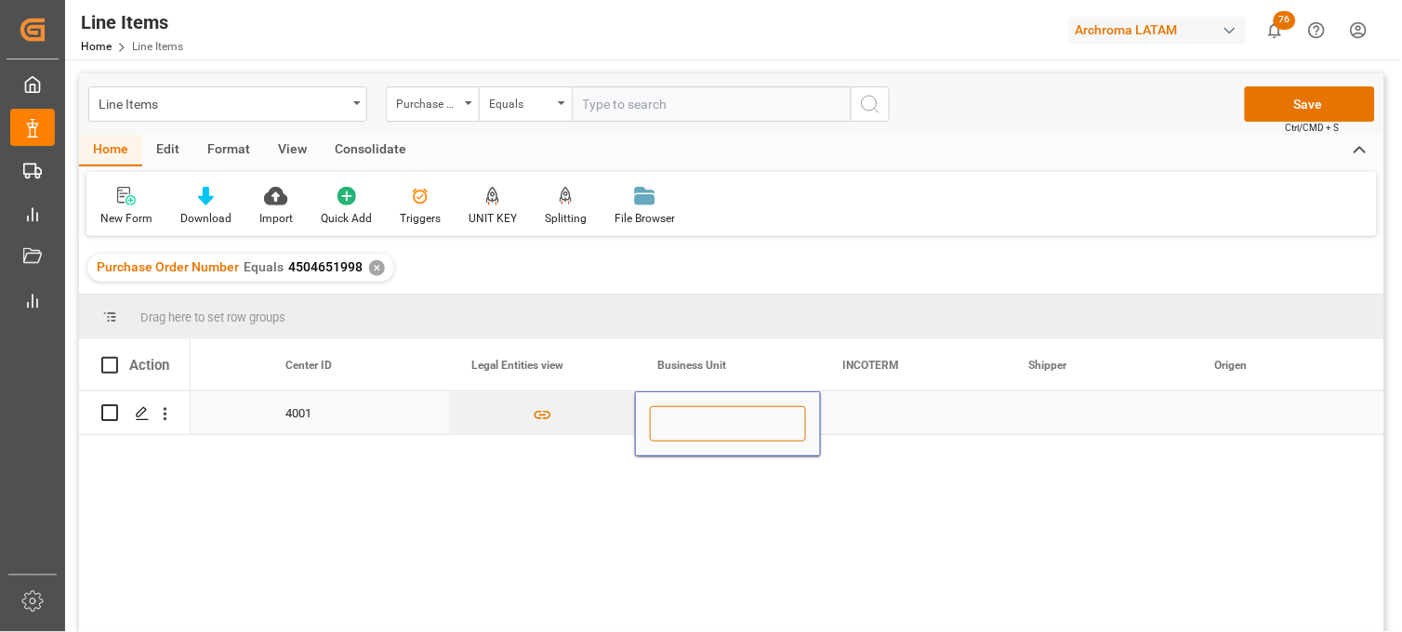
click at [689, 412] on input "Press SPACE to select this row." at bounding box center [728, 423] width 156 height 35
type input "TEXTIL"
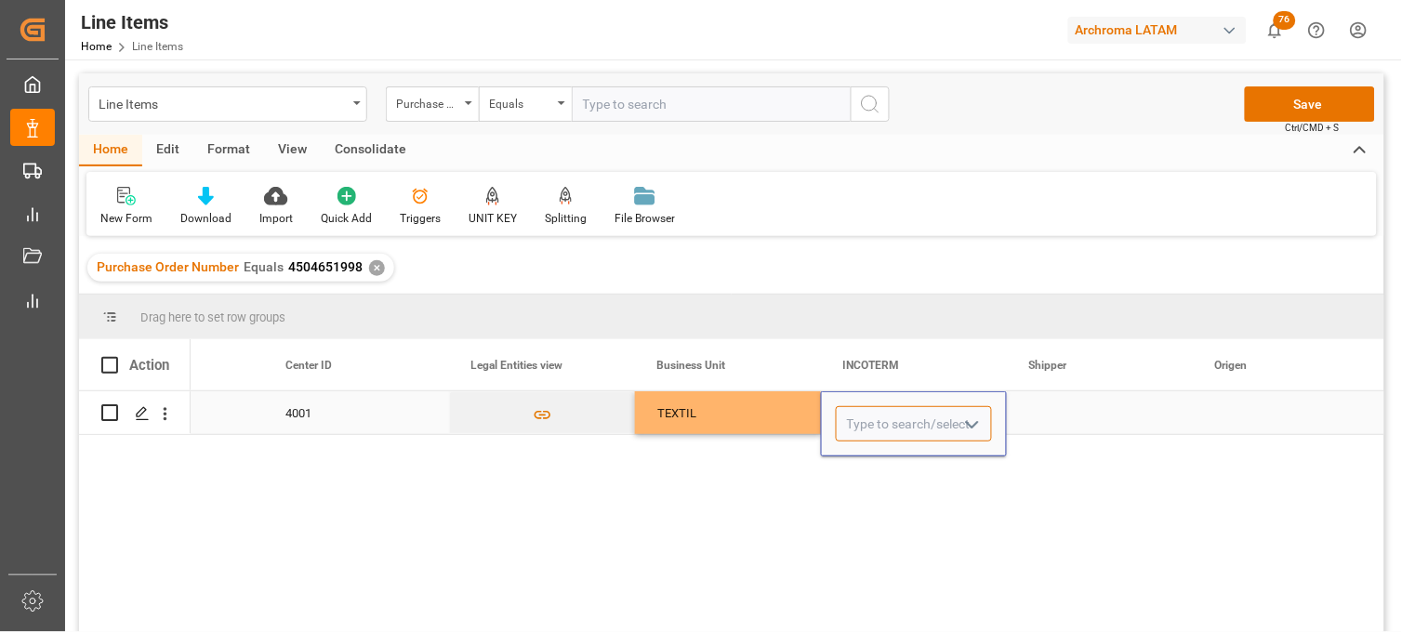
click at [860, 424] on input "Press SPACE to select this row." at bounding box center [914, 423] width 156 height 35
click at [869, 471] on div "CIF" at bounding box center [914, 477] width 154 height 65
type input "CIF"
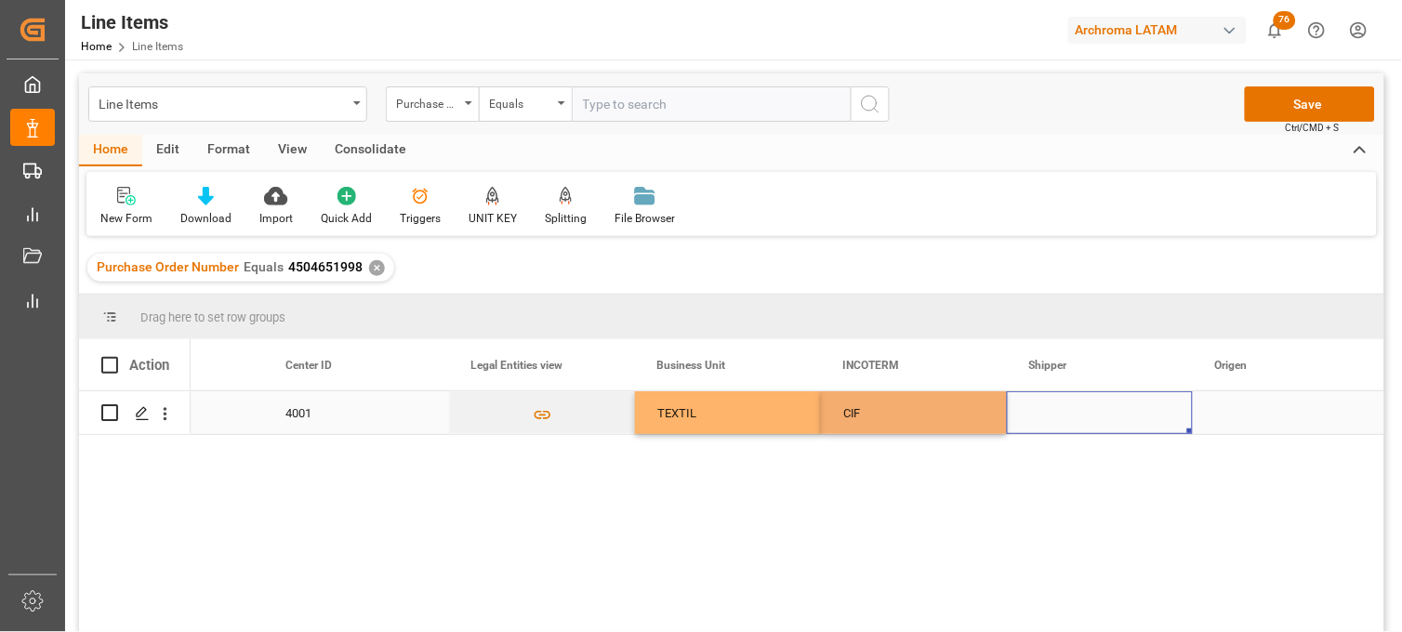
click at [1067, 414] on div "Press SPACE to select this row." at bounding box center [1100, 413] width 186 height 43
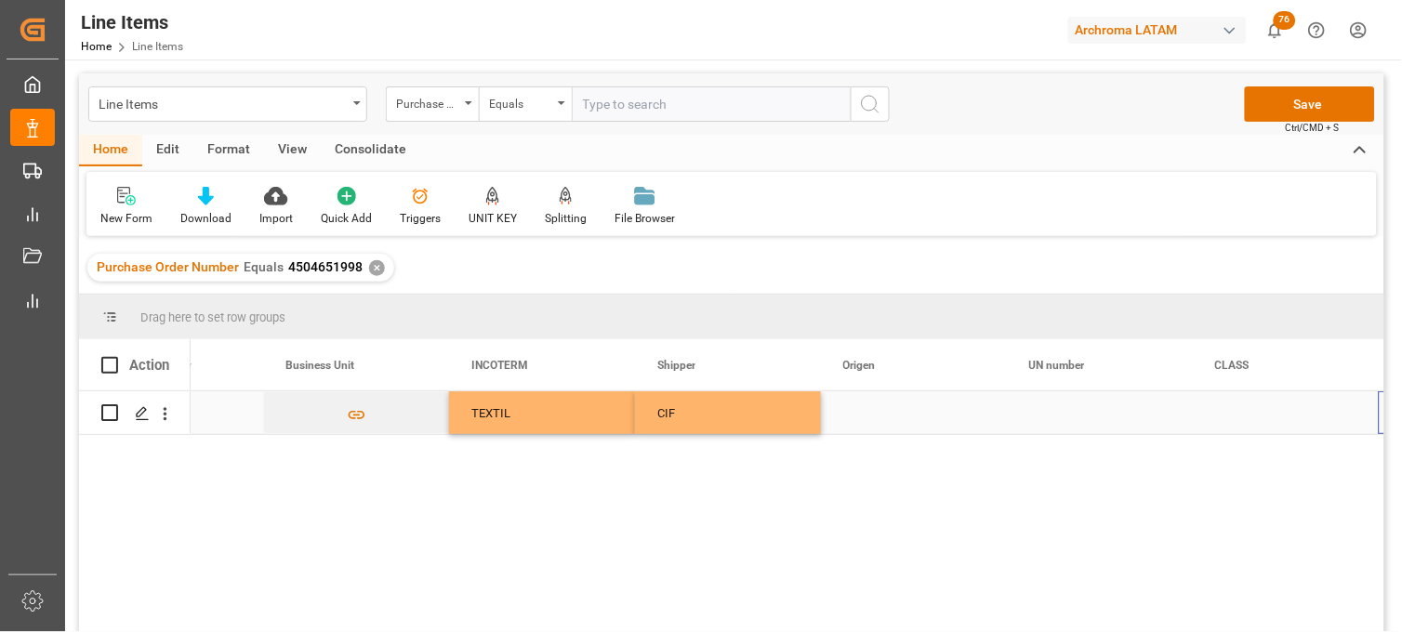
scroll to position [0, 5694]
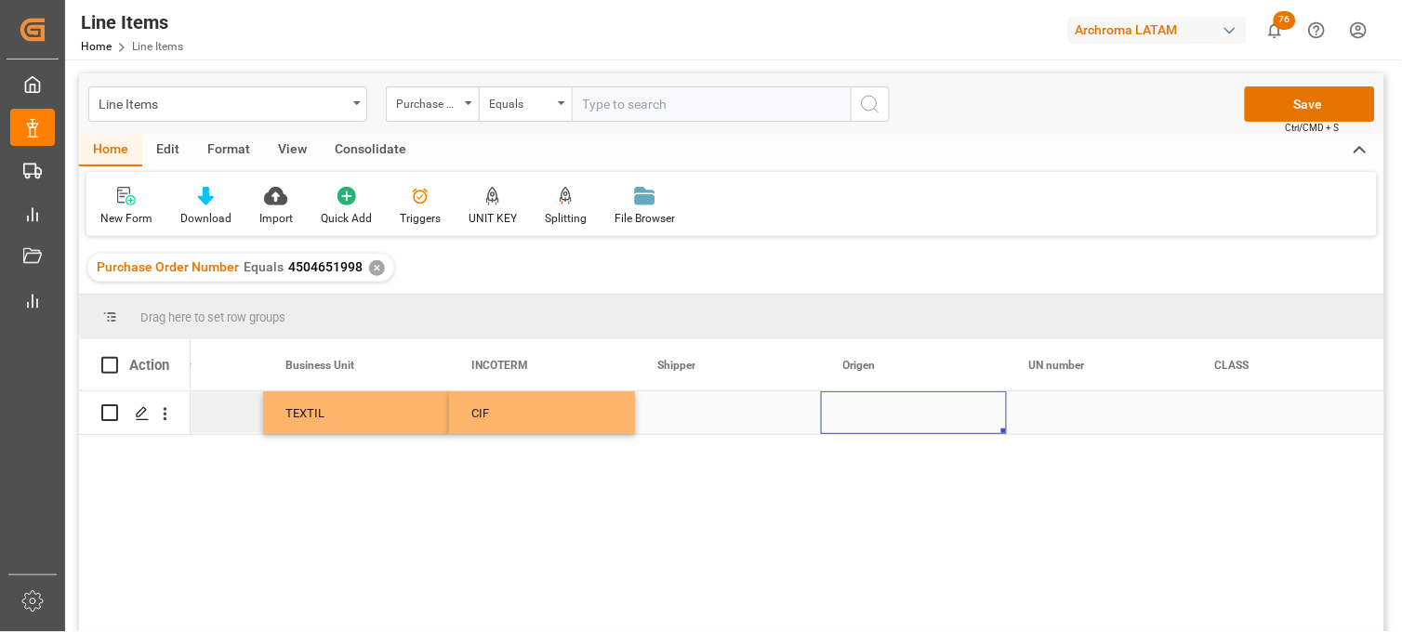
click at [869, 414] on div "Press SPACE to select this row." at bounding box center [914, 413] width 186 height 43
click at [869, 414] on input "Press SPACE to select this row." at bounding box center [914, 423] width 156 height 35
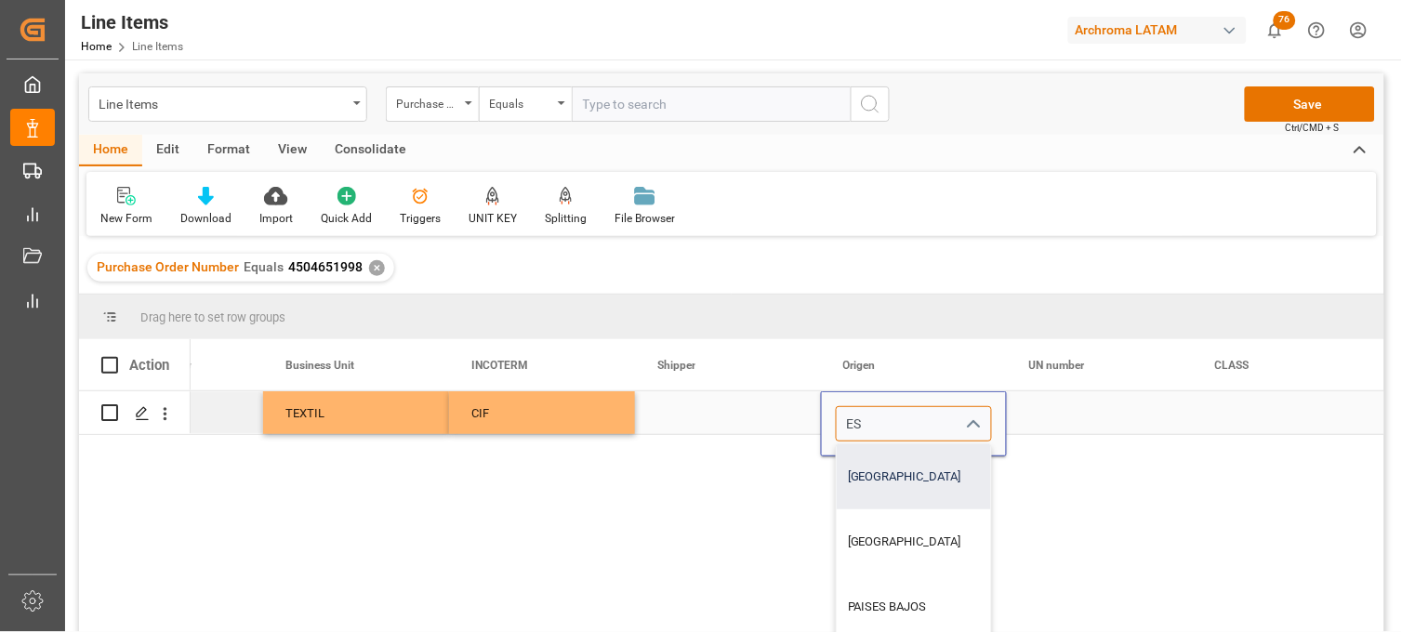
click at [891, 463] on div "ESPAÑA" at bounding box center [914, 477] width 154 height 65
type input "ESPAÑA"
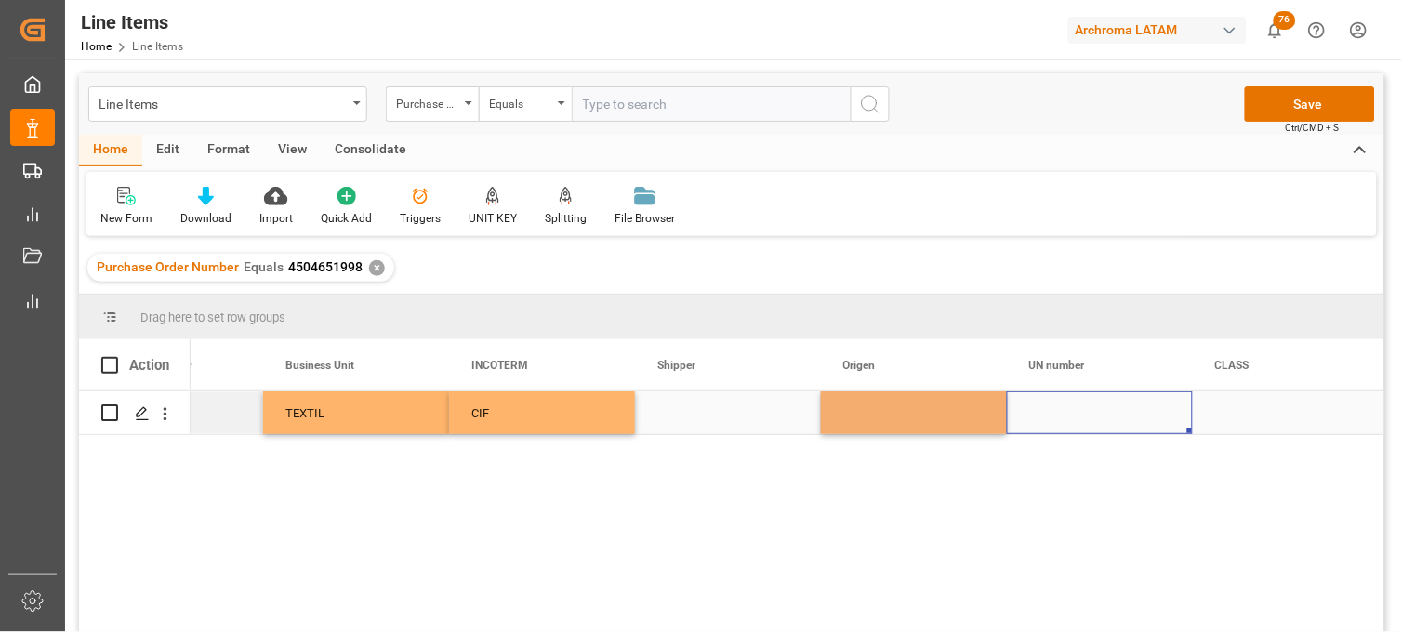
drag, startPoint x: 1077, startPoint y: 410, endPoint x: 1068, endPoint y: 412, distance: 9.5
click at [1074, 410] on div "Press SPACE to select this row." at bounding box center [1100, 413] width 186 height 43
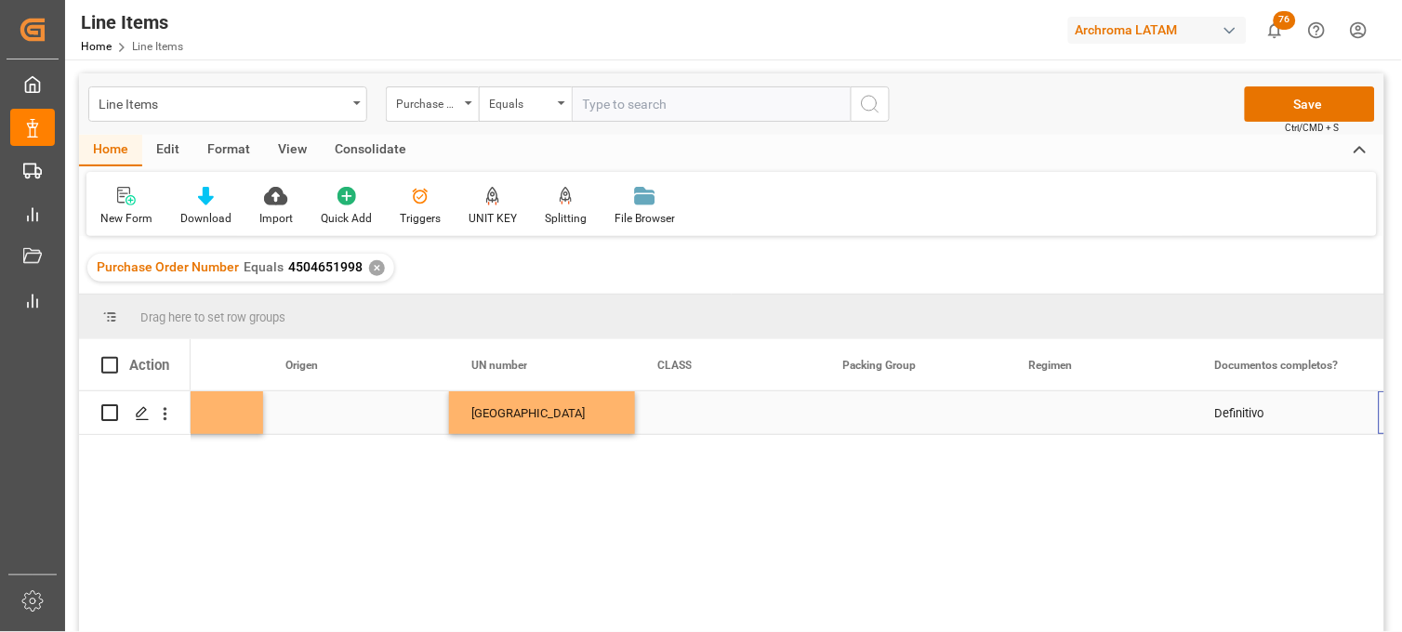
scroll to position [0, 6252]
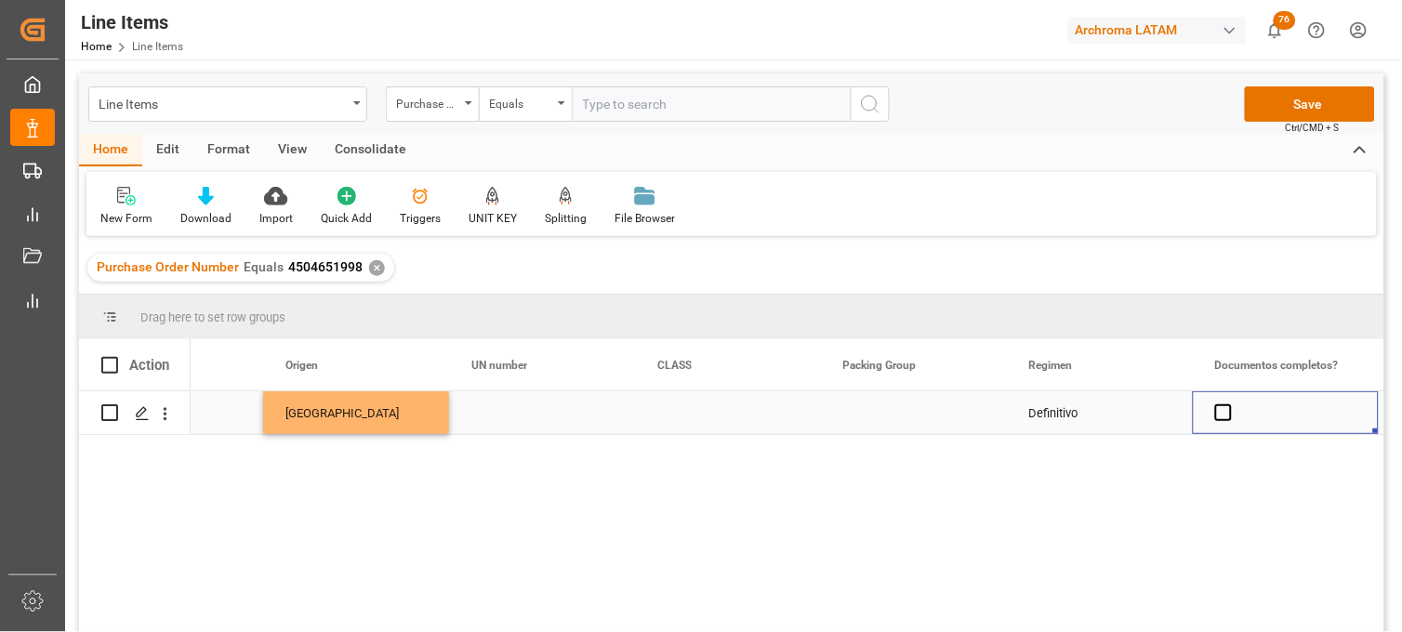
click at [1214, 413] on div "Press SPACE to select this row." at bounding box center [1286, 413] width 186 height 43
drag, startPoint x: 1225, startPoint y: 414, endPoint x: 1254, endPoint y: 298, distance: 119.8
click at [1228, 413] on span "Press SPACE to select this row." at bounding box center [1224, 413] width 17 height 17
click at [1229, 405] on input "Press SPACE to select this row." at bounding box center [1229, 405] width 0 height 0
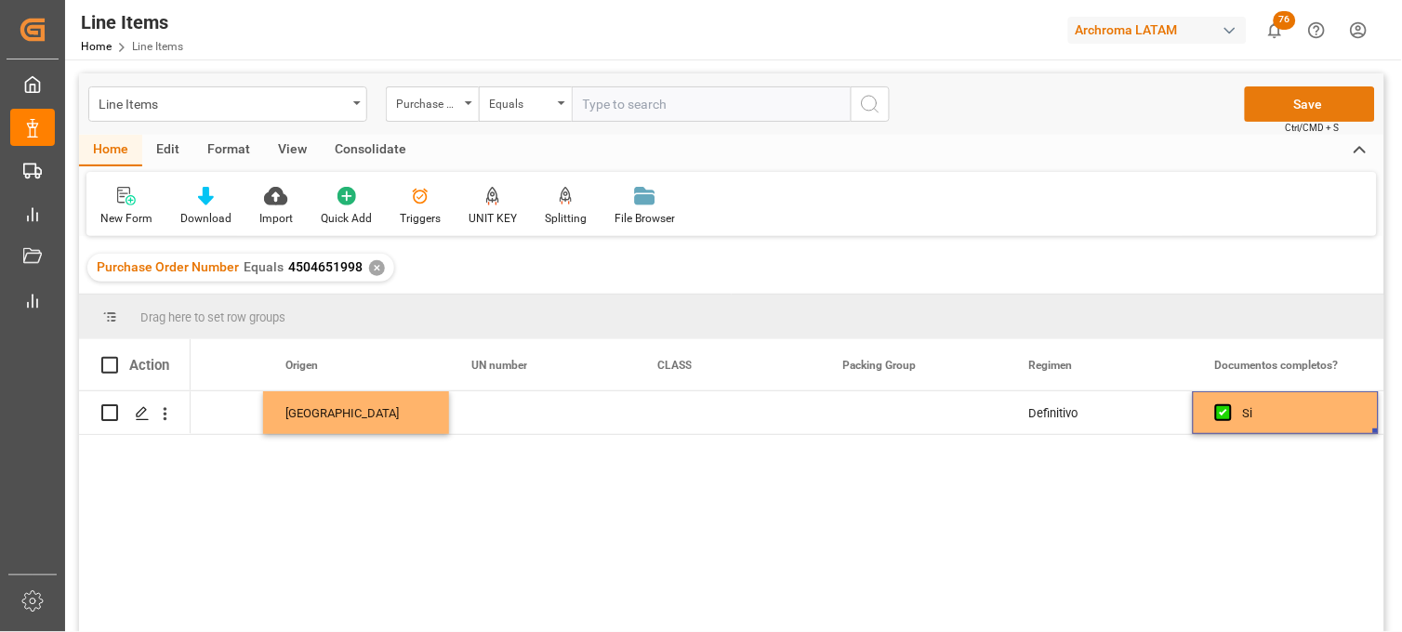
click at [1268, 113] on button "Save" at bounding box center [1310, 103] width 130 height 35
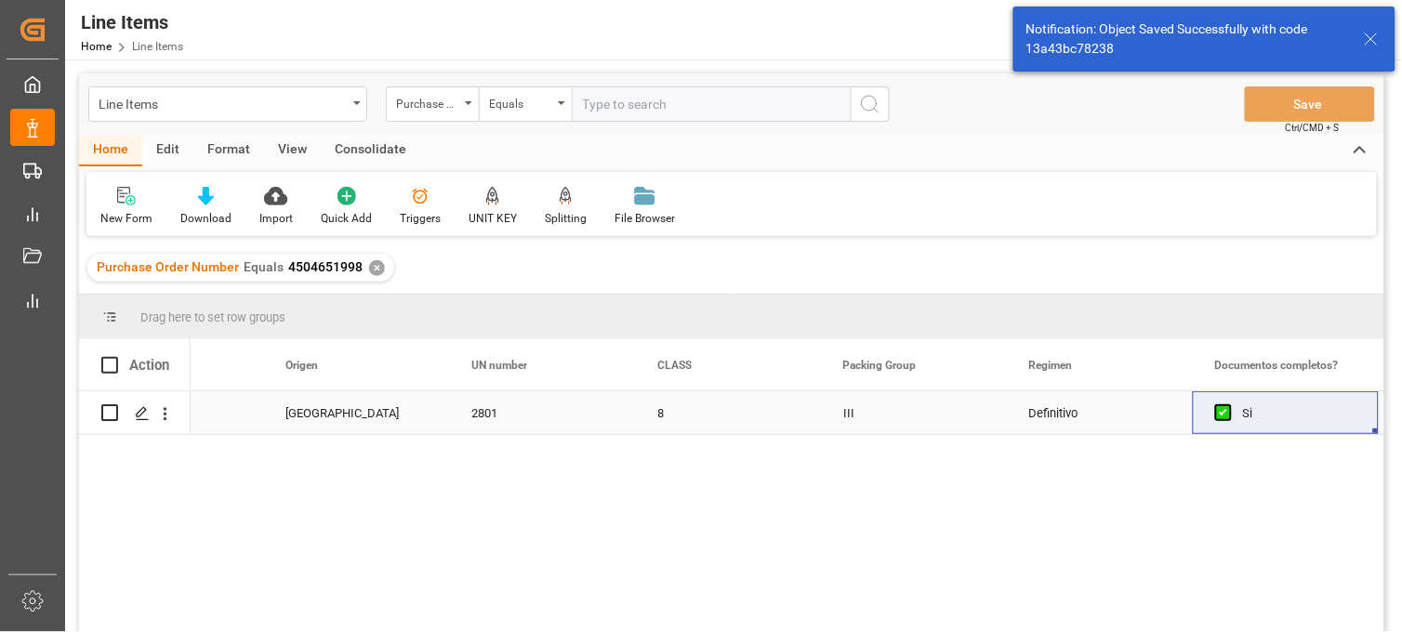
click at [497, 419] on div "2801" at bounding box center [542, 413] width 186 height 43
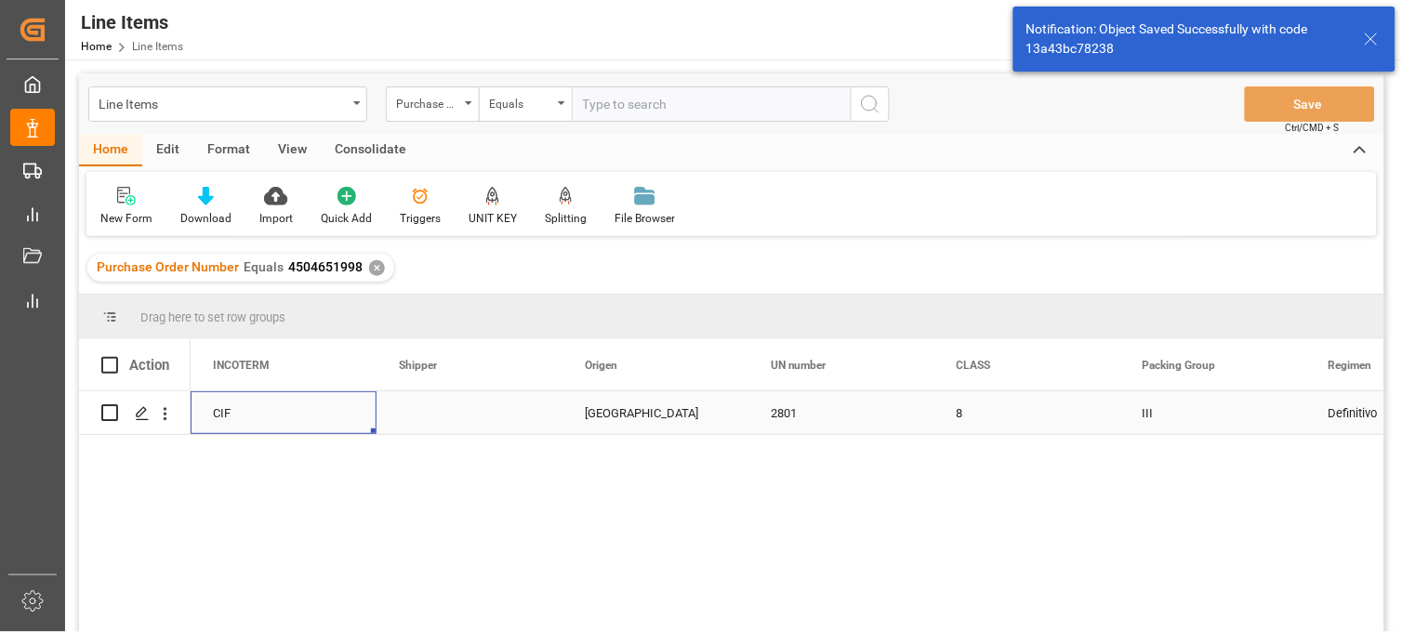
scroll to position [0, 5766]
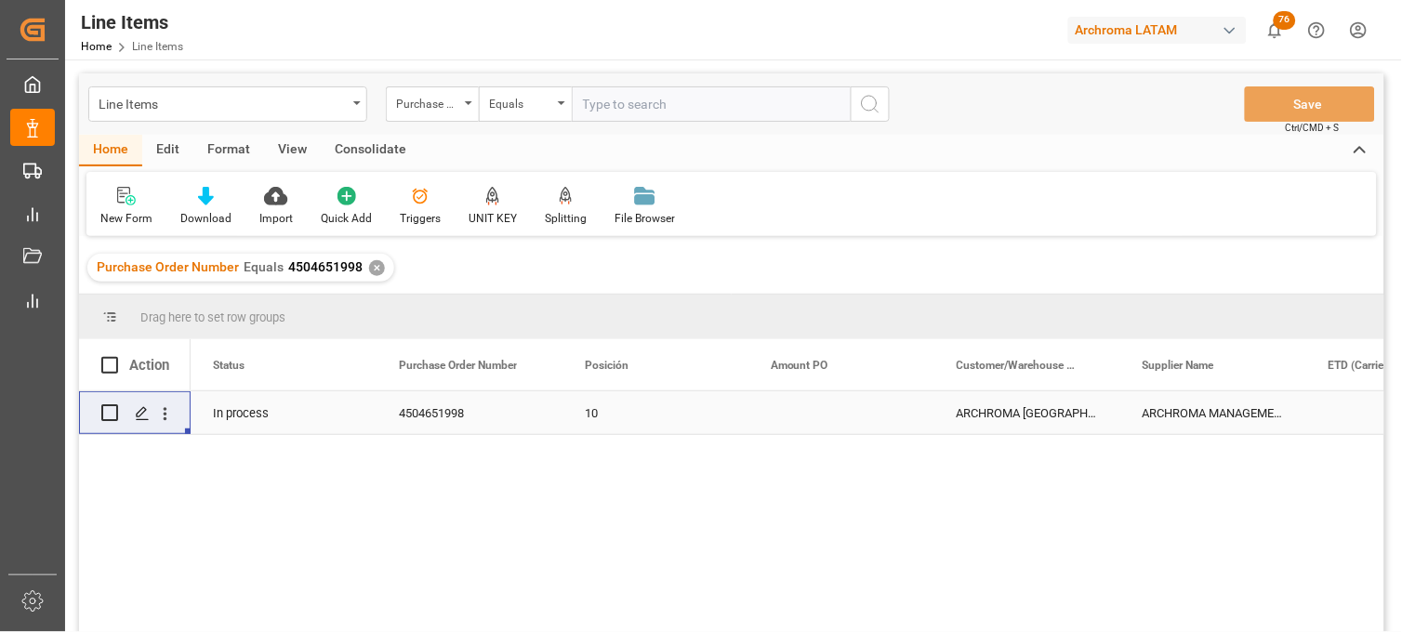
click at [806, 422] on div "Press SPACE to select this row." at bounding box center [842, 413] width 186 height 43
click at [109, 366] on span at bounding box center [109, 365] width 17 height 17
click at [115, 357] on input "checkbox" at bounding box center [115, 357] width 0 height 0
checkbox input "true"
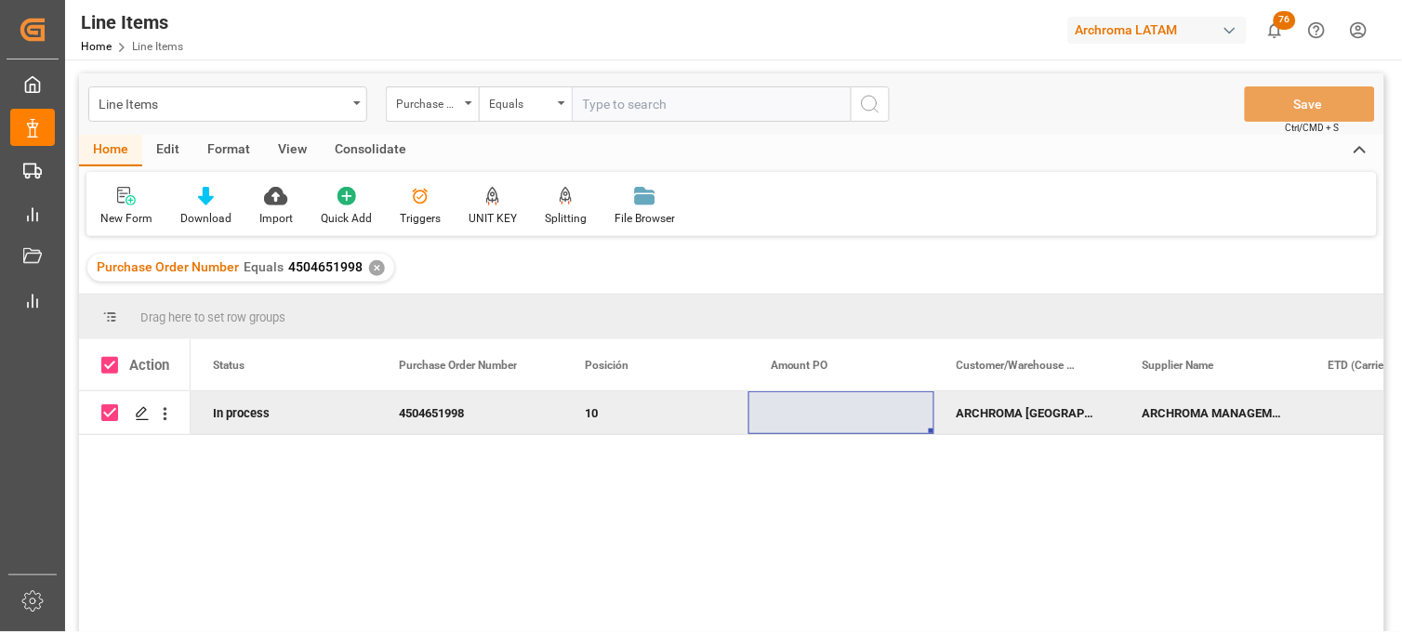
click at [389, 147] on div "Consolidate" at bounding box center [371, 151] width 100 height 32
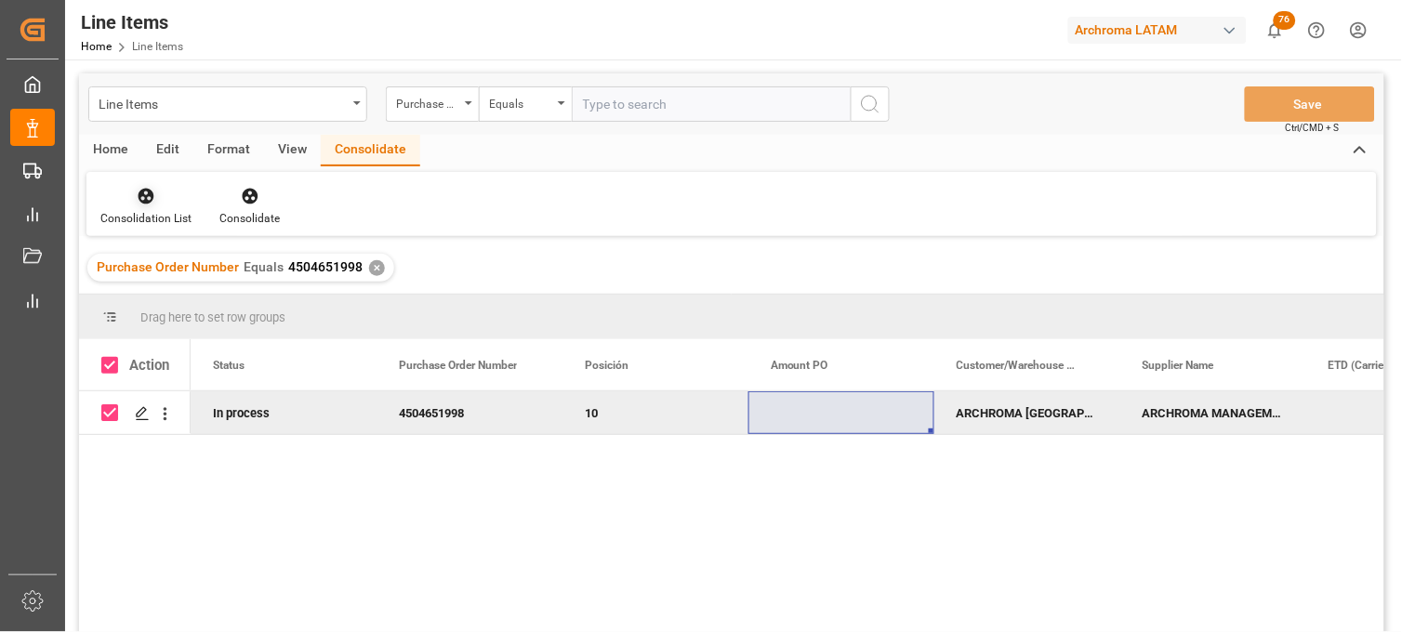
click at [137, 205] on icon at bounding box center [146, 196] width 19 height 19
click at [164, 261] on div "Line Items Purchase Order Number Equals Save Ctrl/CMD + S Home Edit Format View…" at bounding box center [732, 377] width 1306 height 608
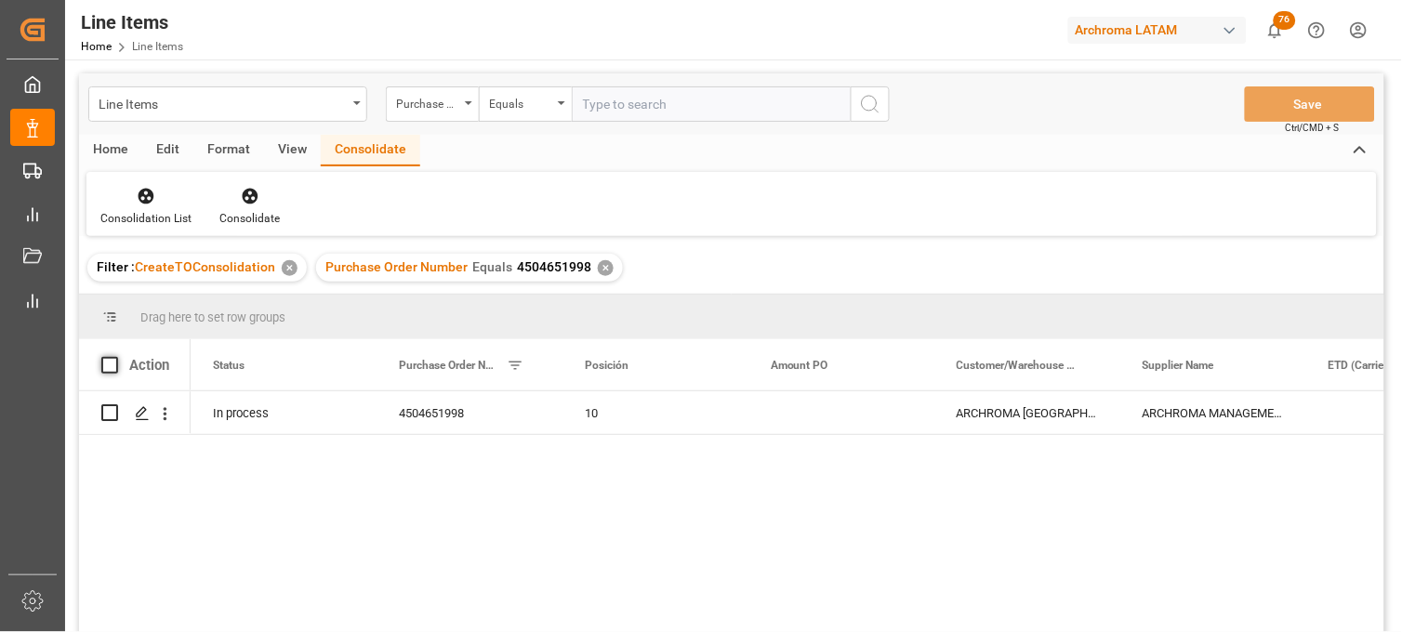
drag, startPoint x: 105, startPoint y: 361, endPoint x: 187, endPoint y: 260, distance: 129.6
click at [106, 361] on span at bounding box center [109, 365] width 17 height 17
click at [115, 357] on input "checkbox" at bounding box center [115, 357] width 0 height 0
checkbox input "true"
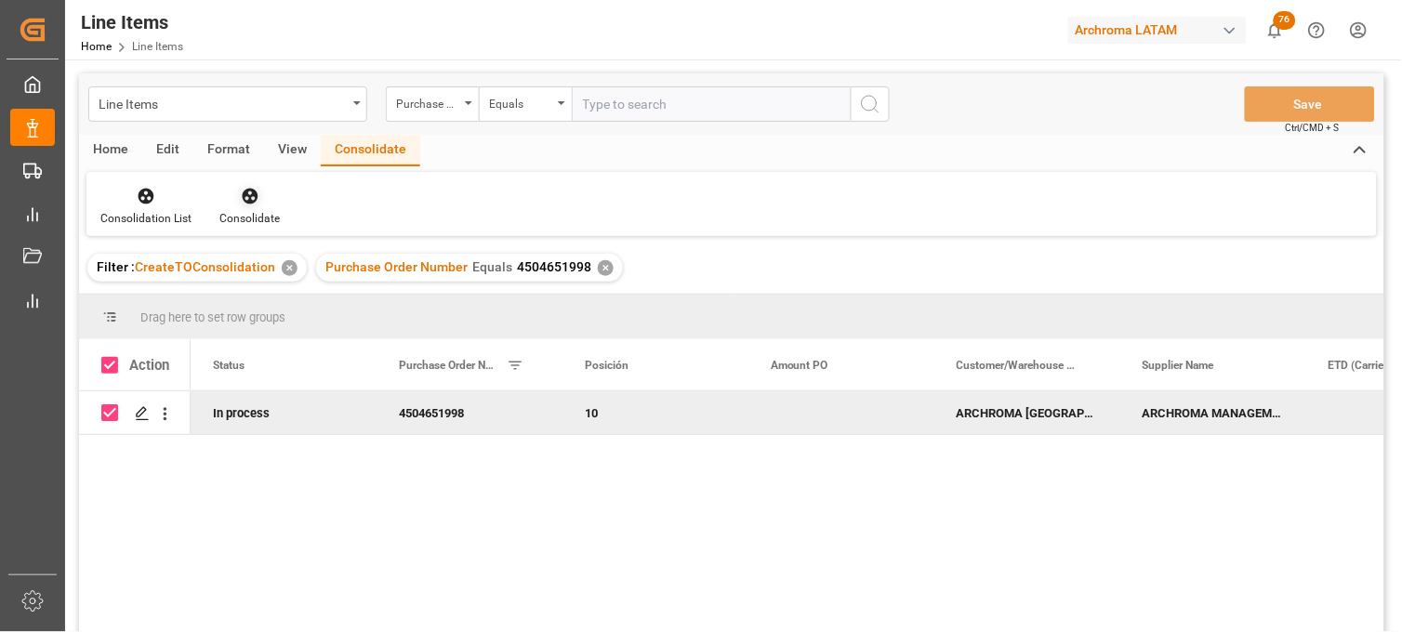
click at [259, 203] on div at bounding box center [249, 196] width 60 height 20
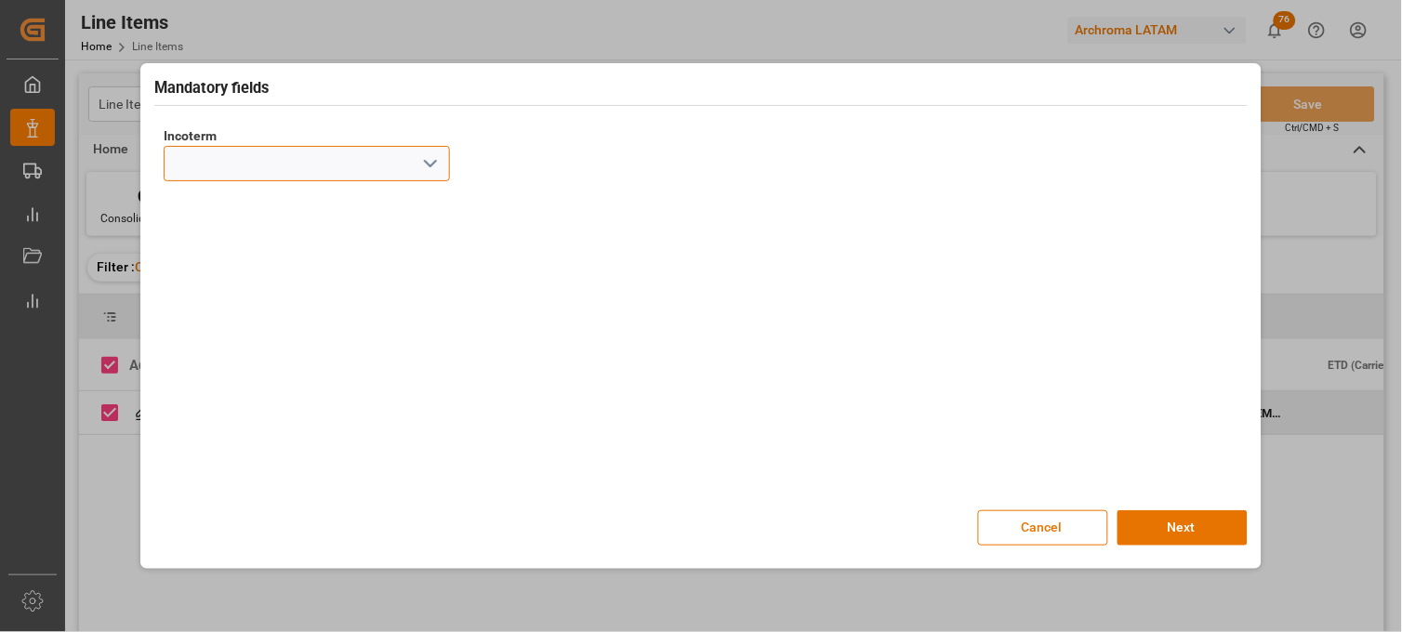
click at [381, 172] on input at bounding box center [307, 163] width 286 height 35
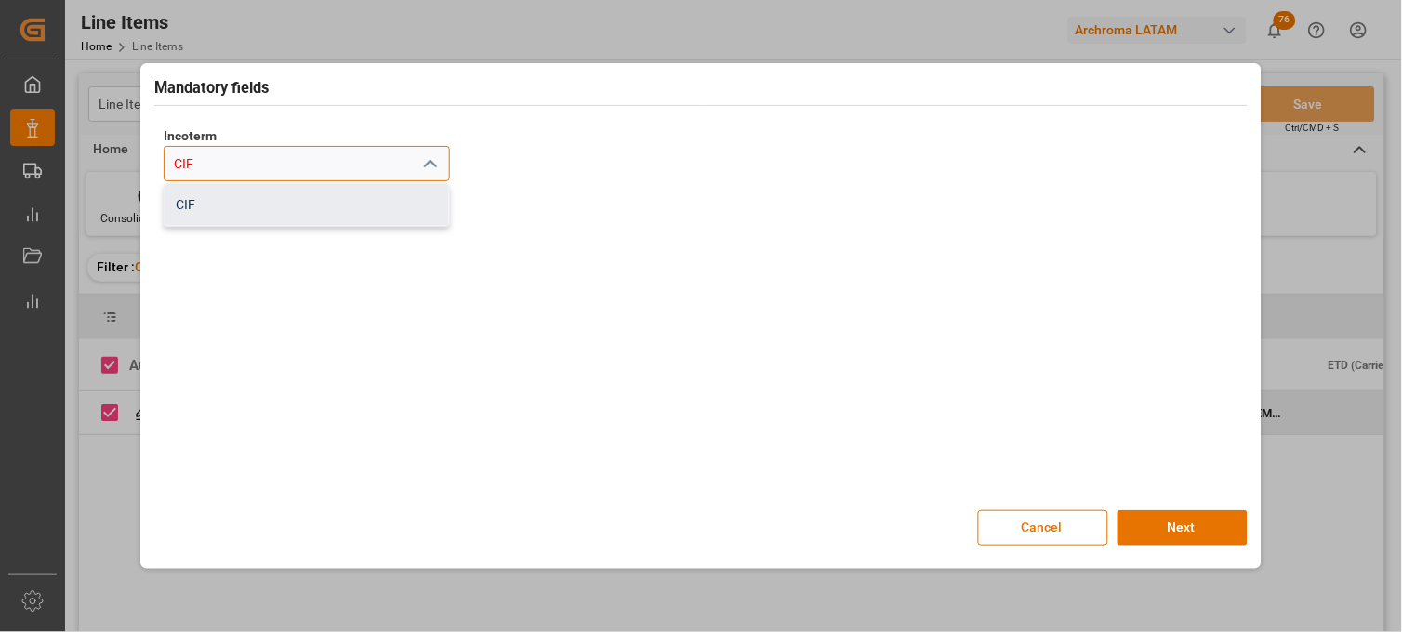
click at [299, 202] on div "CIF" at bounding box center [307, 205] width 285 height 42
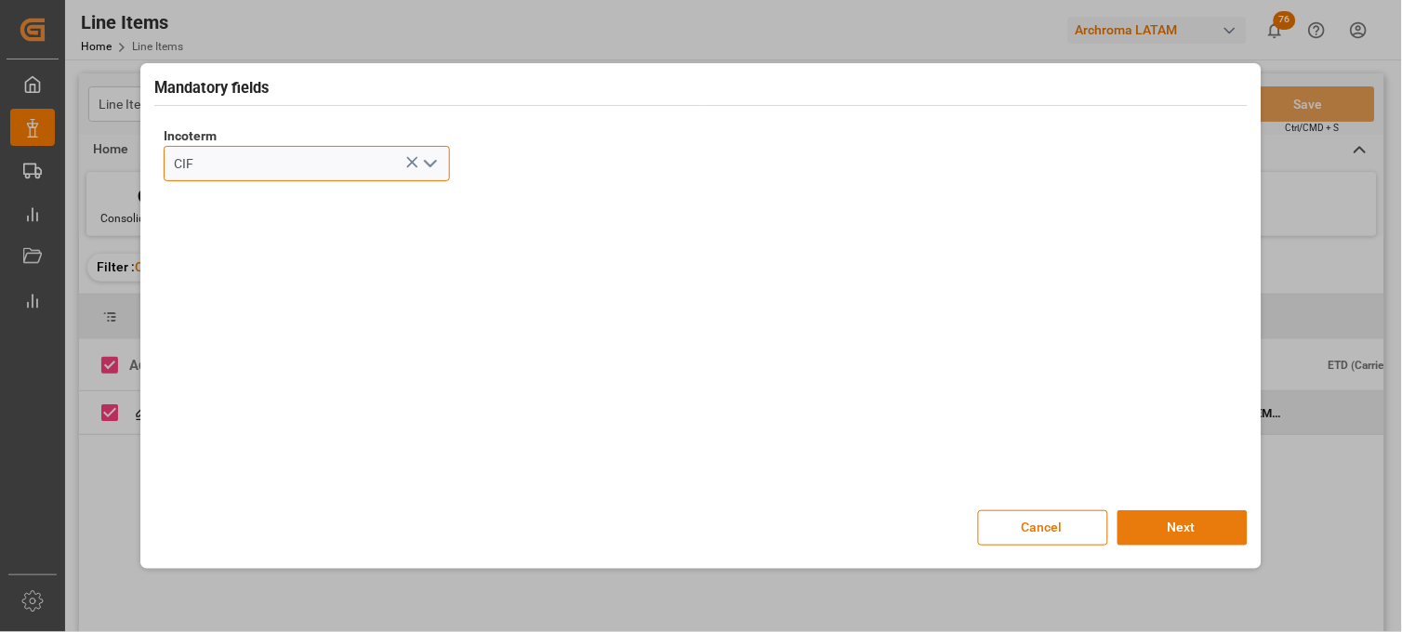
type input "CIF"
click at [1188, 530] on button "Next" at bounding box center [1183, 528] width 130 height 35
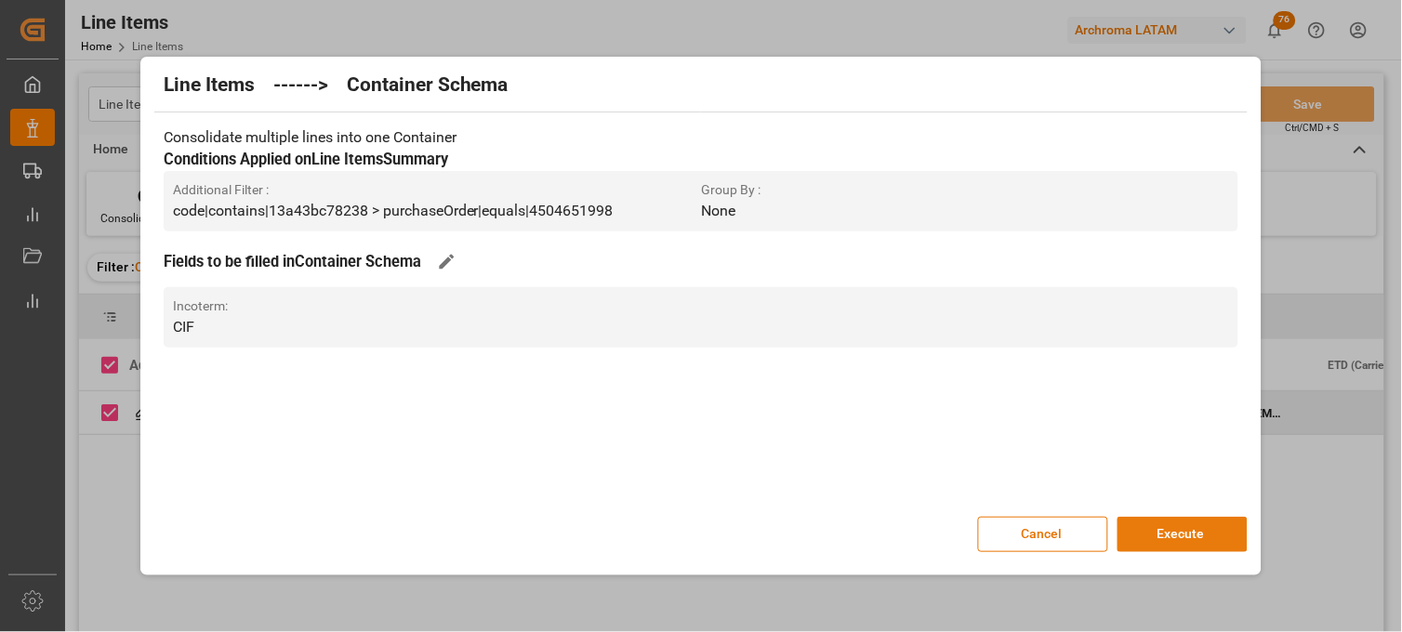
click at [1203, 535] on button "Execute" at bounding box center [1183, 534] width 130 height 35
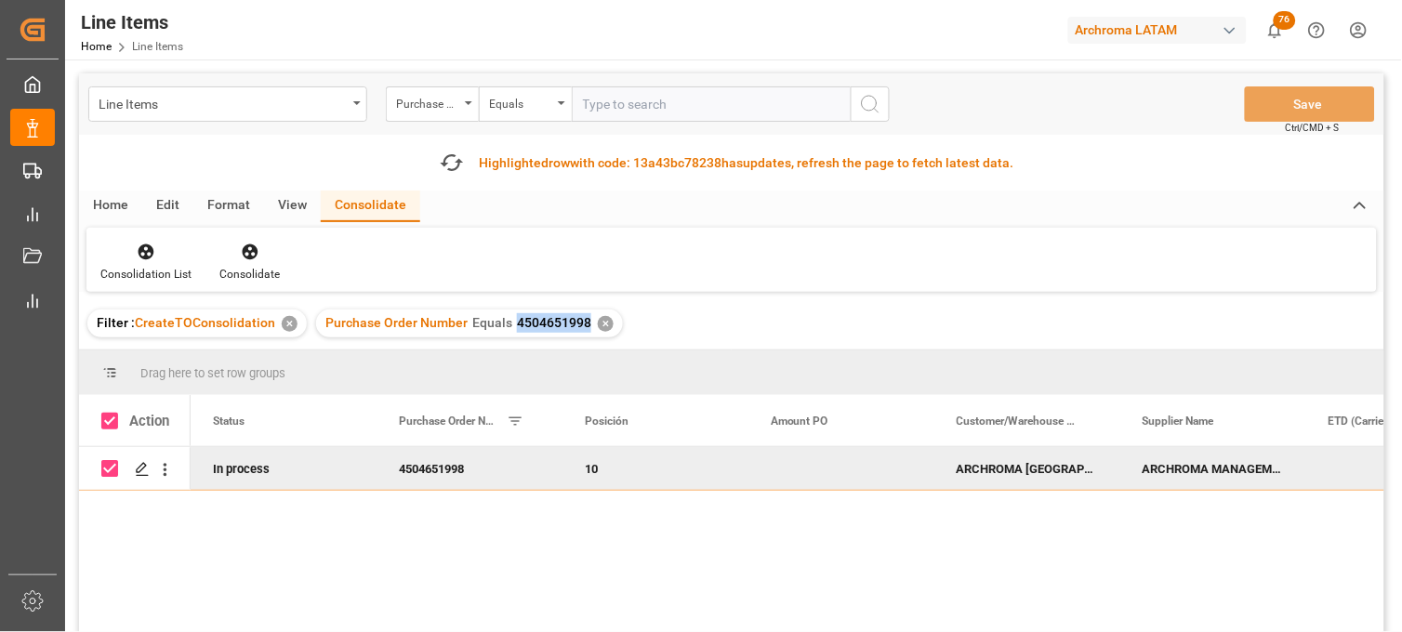
drag, startPoint x: 513, startPoint y: 324, endPoint x: 581, endPoint y: 330, distance: 68.2
click at [581, 330] on div "Purchase Order Number Equals 4504651998" at bounding box center [459, 323] width 266 height 20
copy span "4504651998"
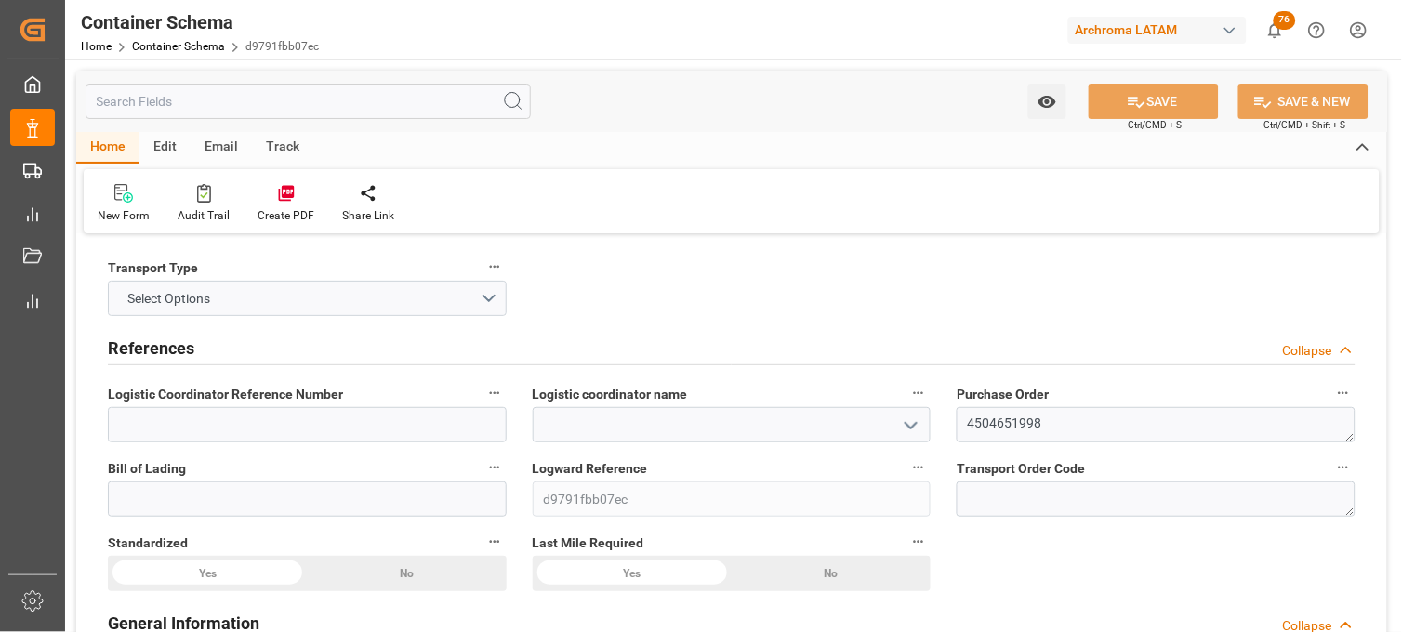
type input "0"
type input "1"
type input "32"
type input "4160"
type input "4526.08"
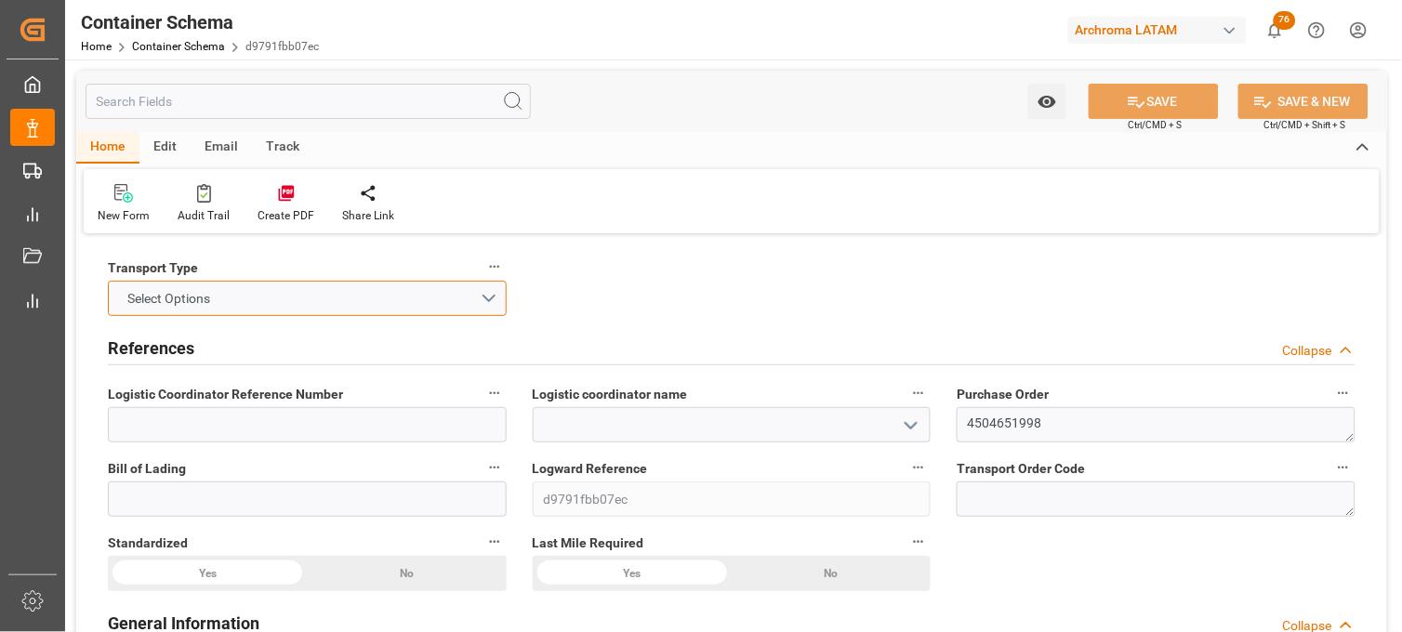
click at [378, 298] on button "Select Options" at bounding box center [307, 298] width 399 height 35
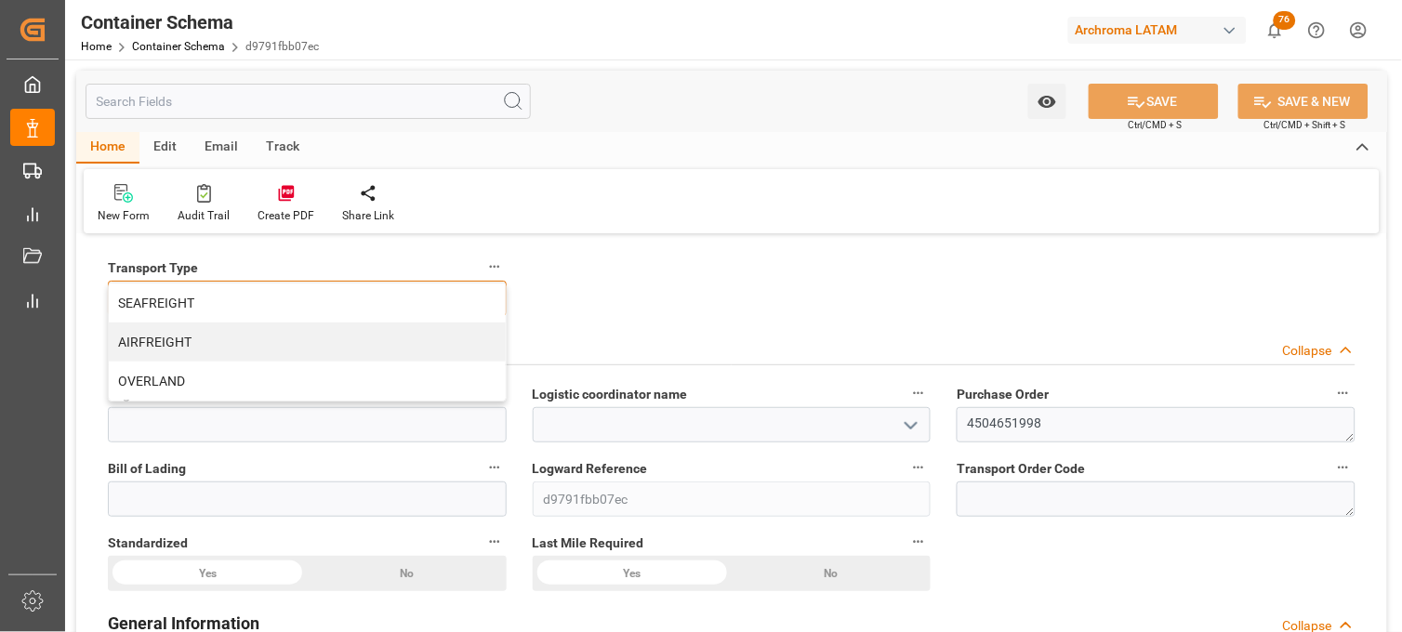
click at [396, 299] on div "SEAFREIGHT" at bounding box center [307, 303] width 397 height 39
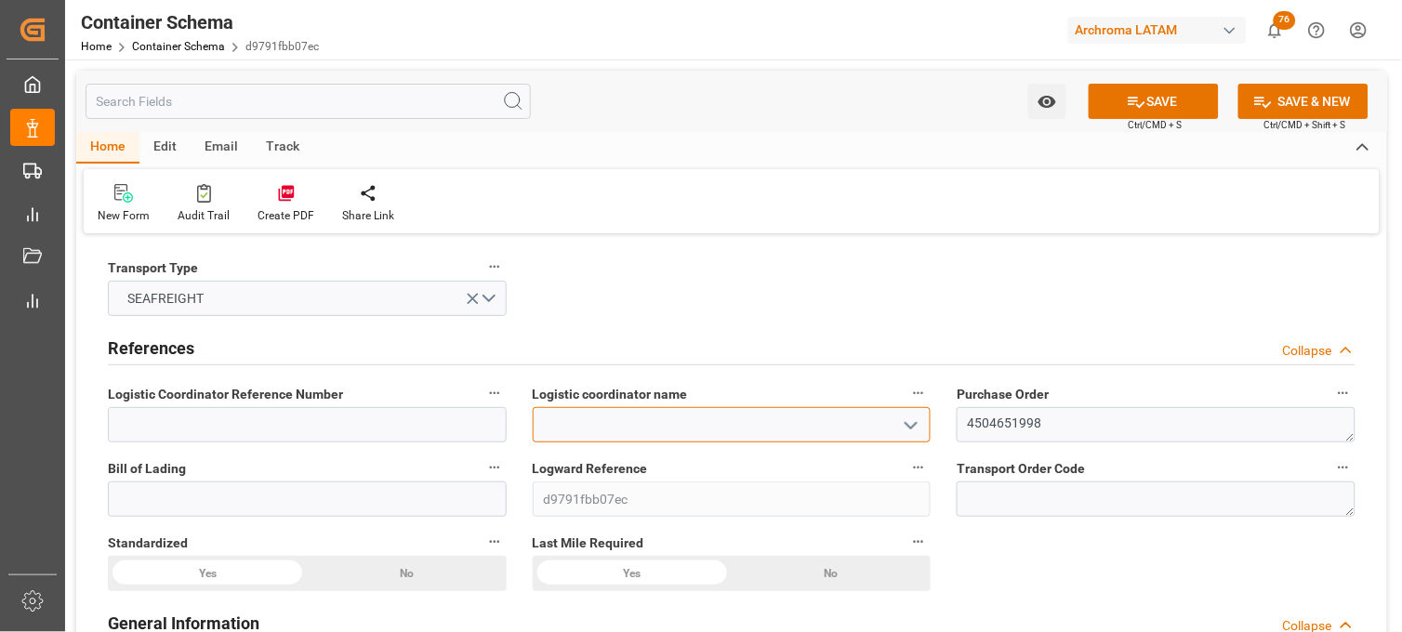
click at [833, 417] on input at bounding box center [732, 424] width 399 height 35
click at [913, 419] on icon "open menu" at bounding box center [911, 426] width 22 height 22
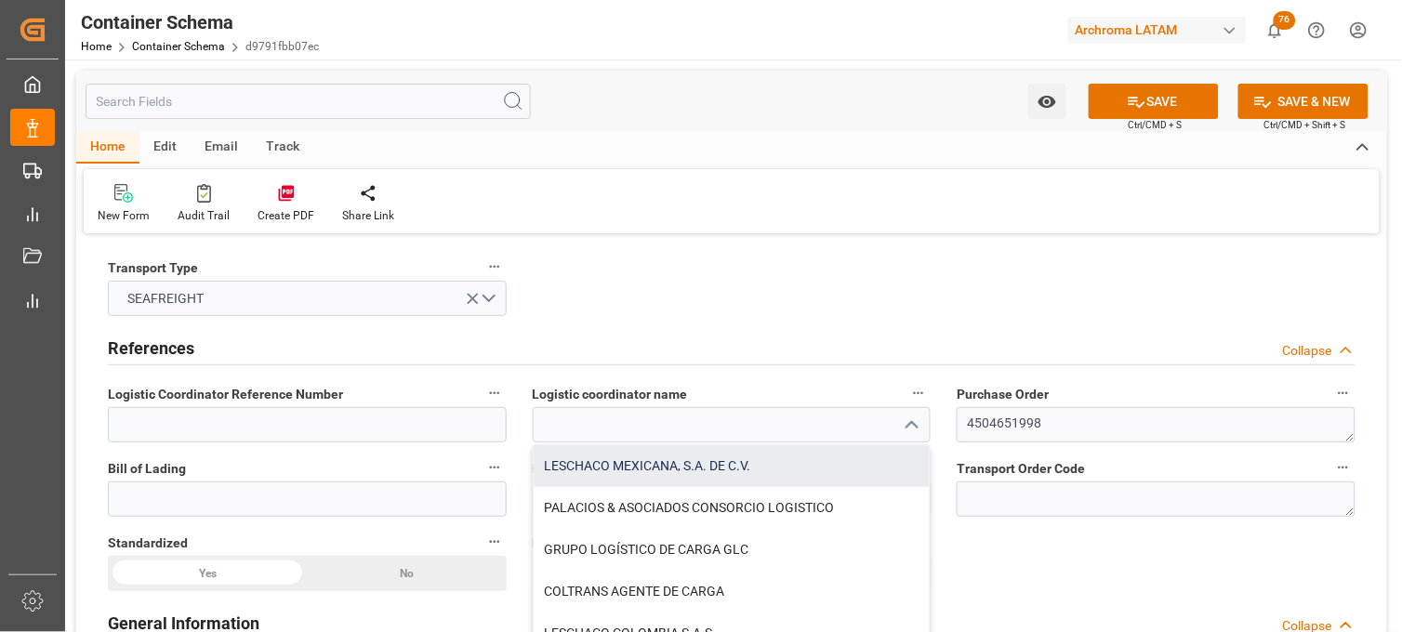
click at [665, 466] on div "LESCHACO MEXICANA, S.A. DE C.V." at bounding box center [732, 466] width 397 height 42
type input "LESCHACO MEXICANA, S.A. DE C.V."
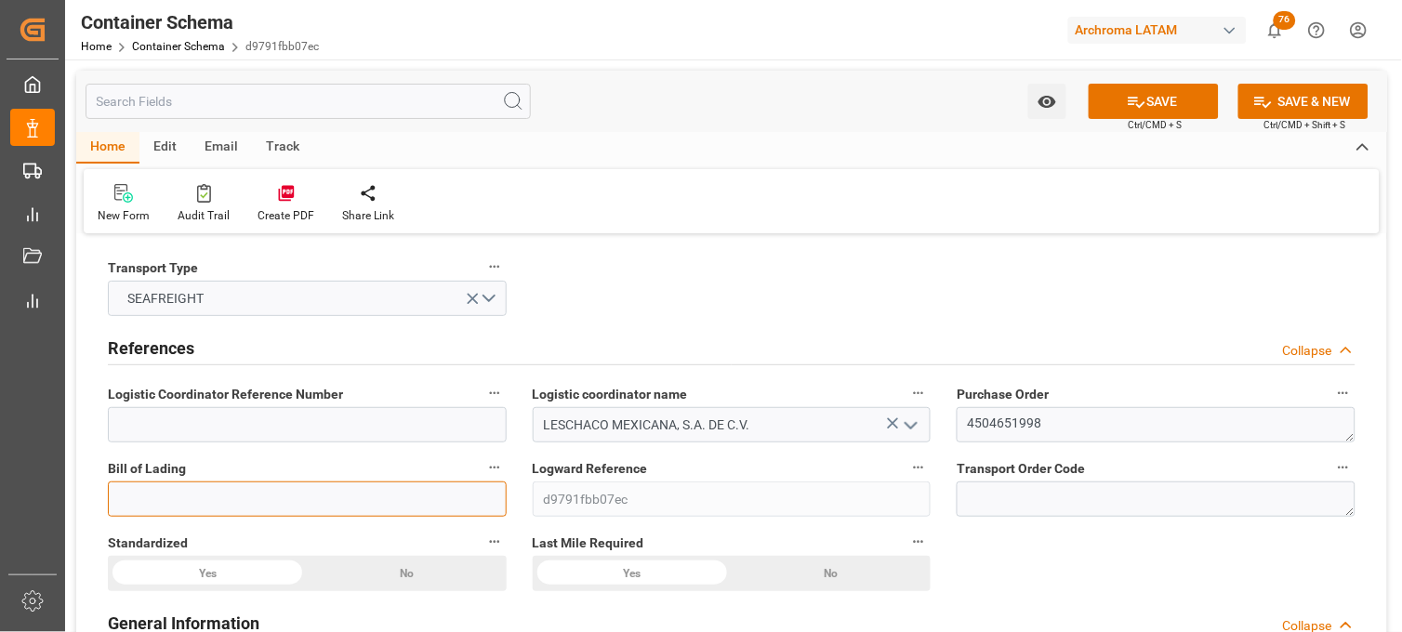
click at [425, 504] on input at bounding box center [307, 499] width 399 height 35
paste input "BCN0282101"
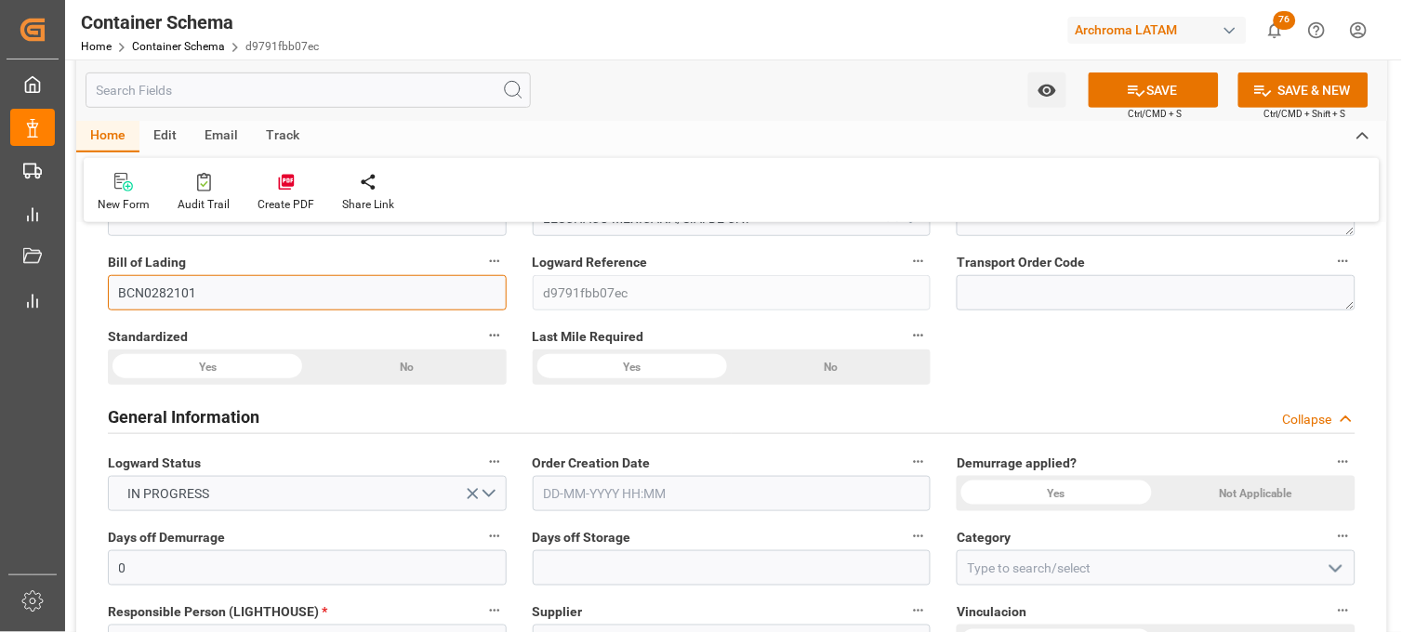
scroll to position [310, 0]
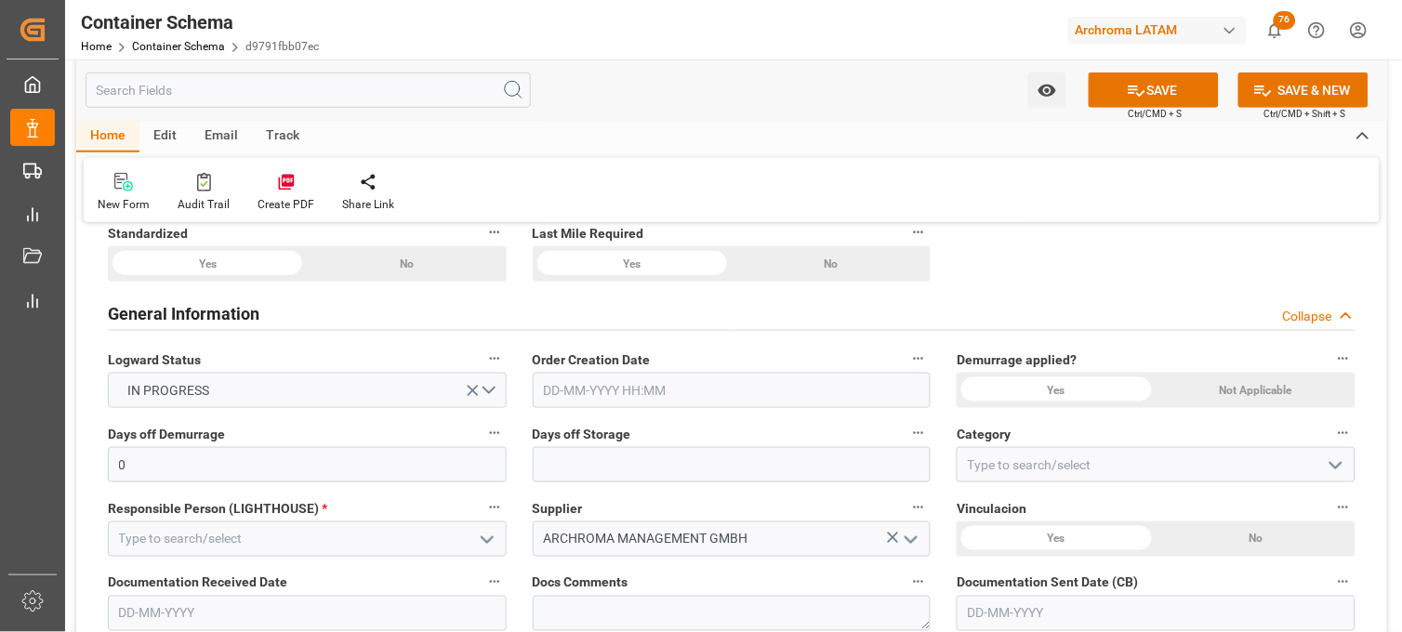
type input "BCN0282101"
click at [637, 402] on input "text" at bounding box center [732, 390] width 399 height 35
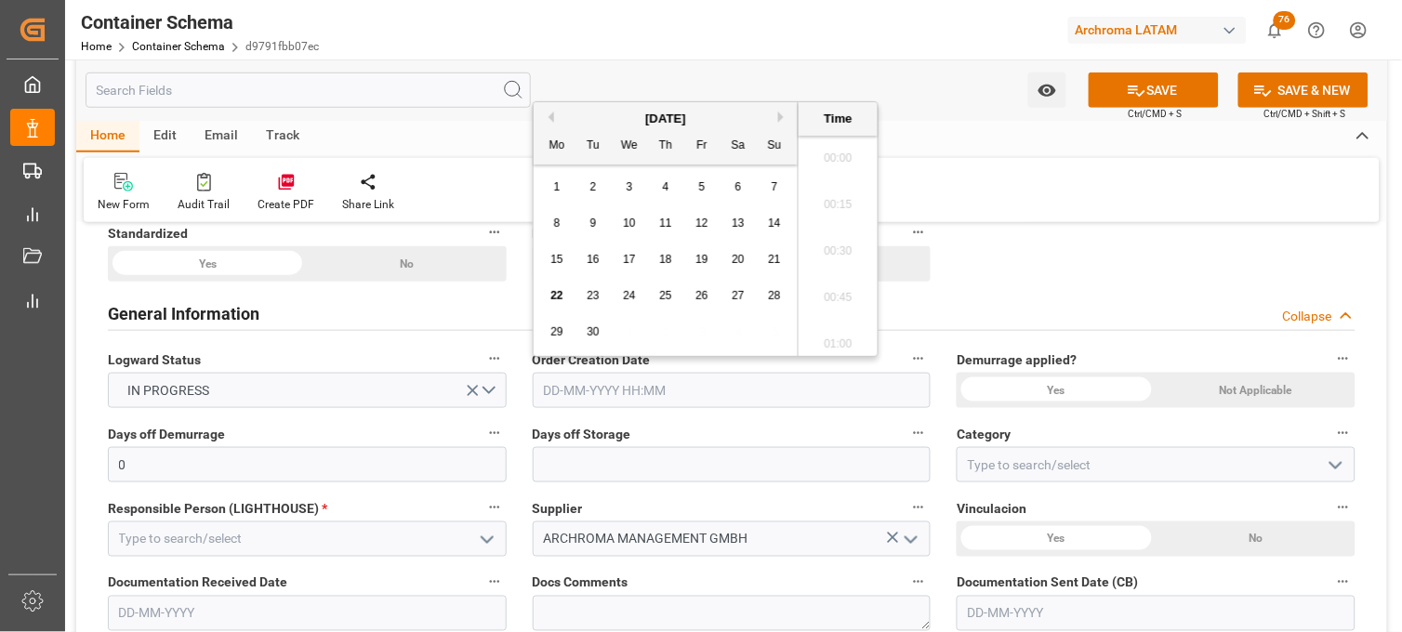
scroll to position [4051, 0]
click at [552, 295] on span "22" at bounding box center [557, 295] width 12 height 13
click at [844, 153] on li "21:45" at bounding box center [838, 153] width 79 height 47
type input "[DATE] 21:45"
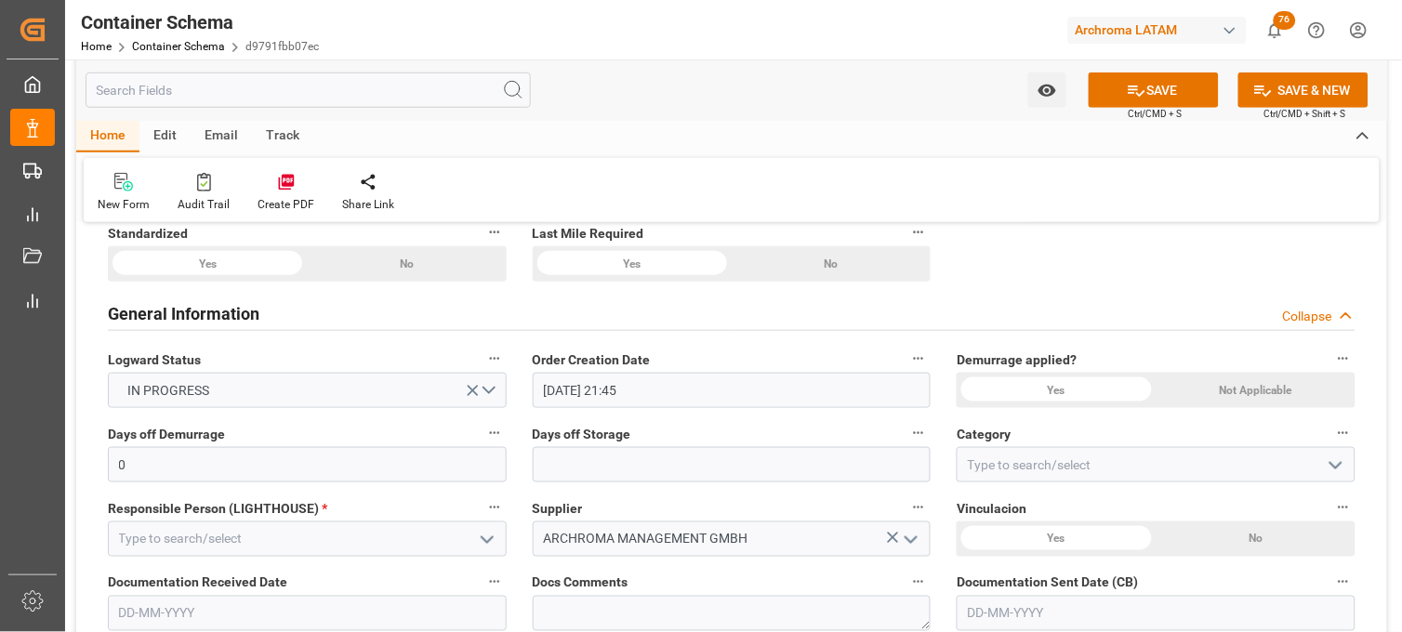
click at [1054, 394] on div "Yes" at bounding box center [1056, 390] width 199 height 35
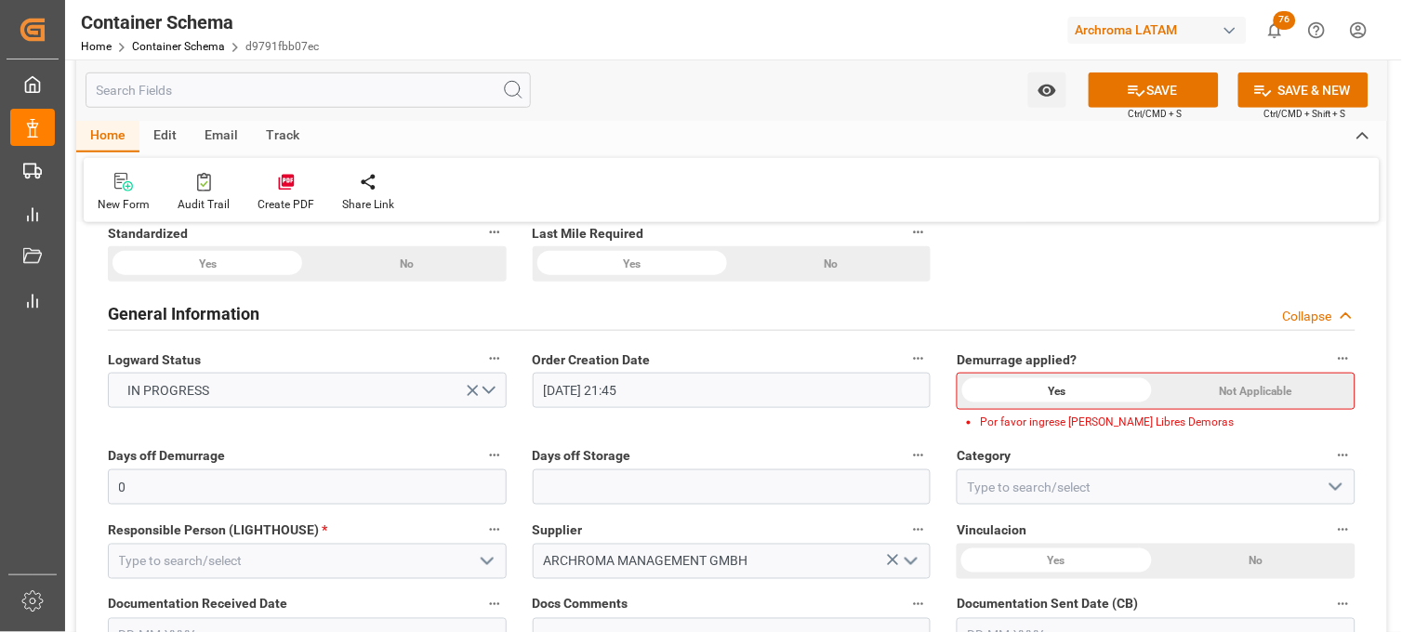
click at [1218, 394] on div "Not Applicable" at bounding box center [1256, 391] width 198 height 35
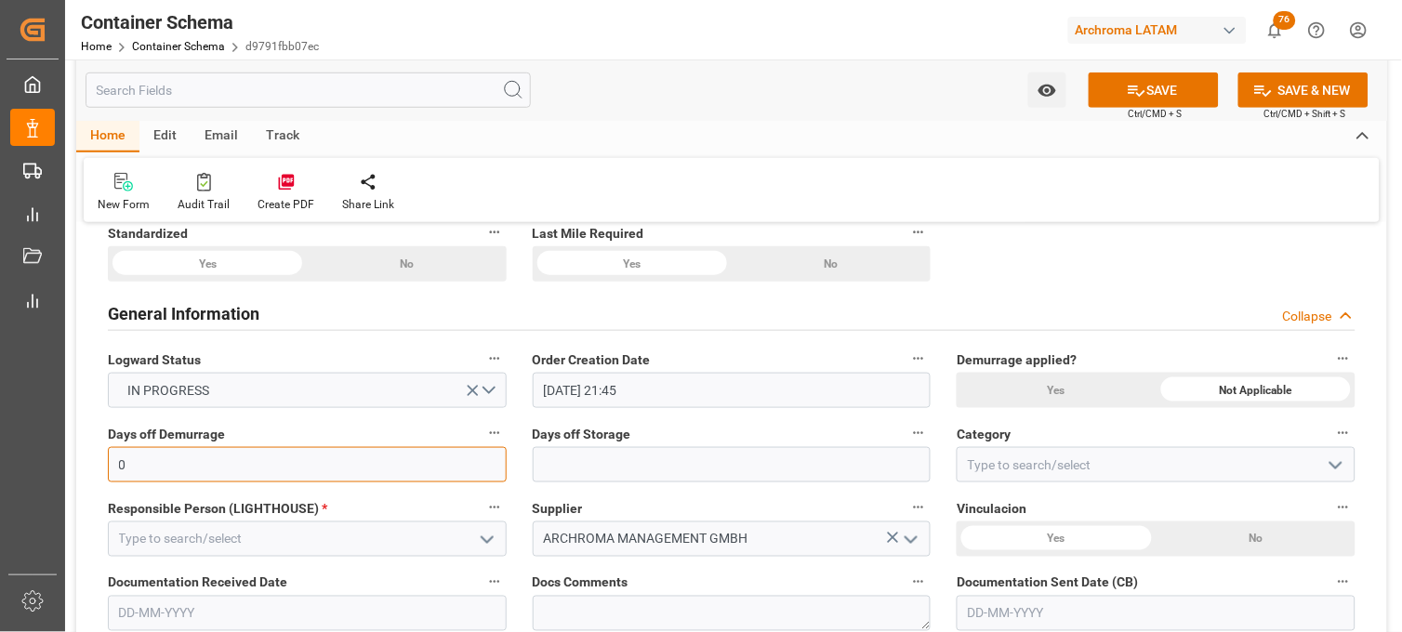
click at [189, 460] on input "0" at bounding box center [307, 464] width 399 height 35
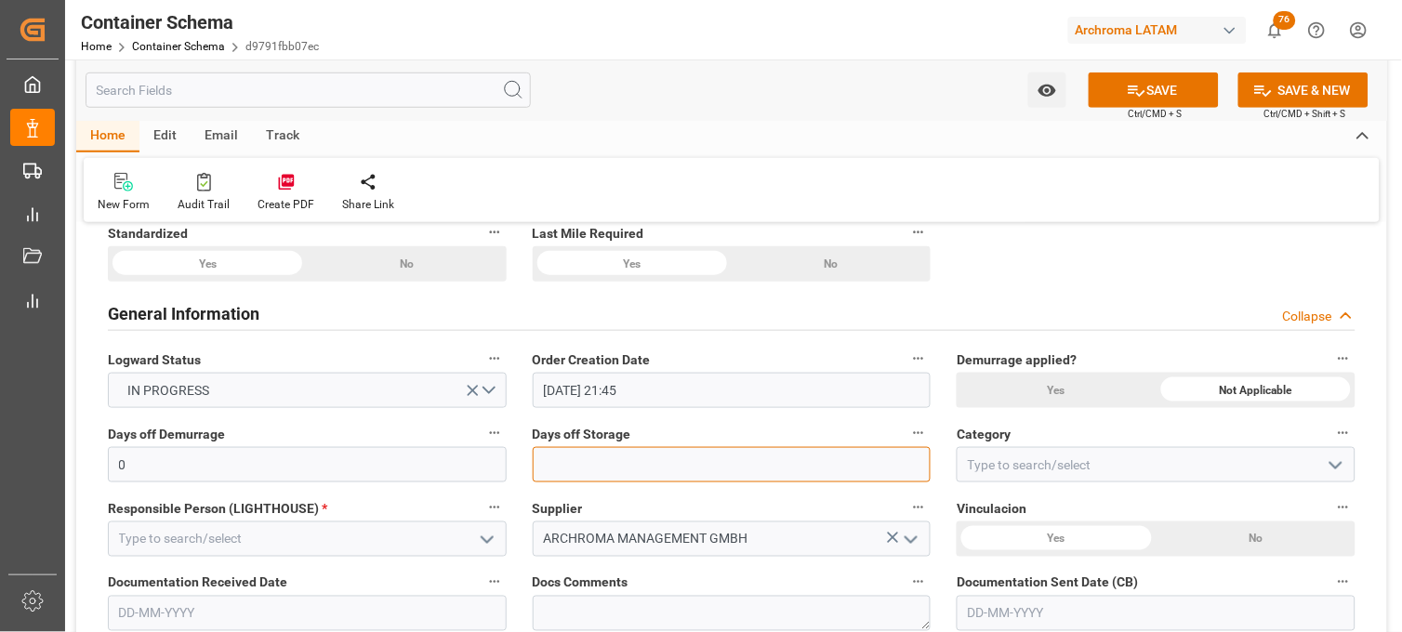
click at [647, 448] on input "text" at bounding box center [732, 464] width 399 height 35
click at [626, 456] on input "text" at bounding box center [732, 464] width 399 height 35
type input "7"
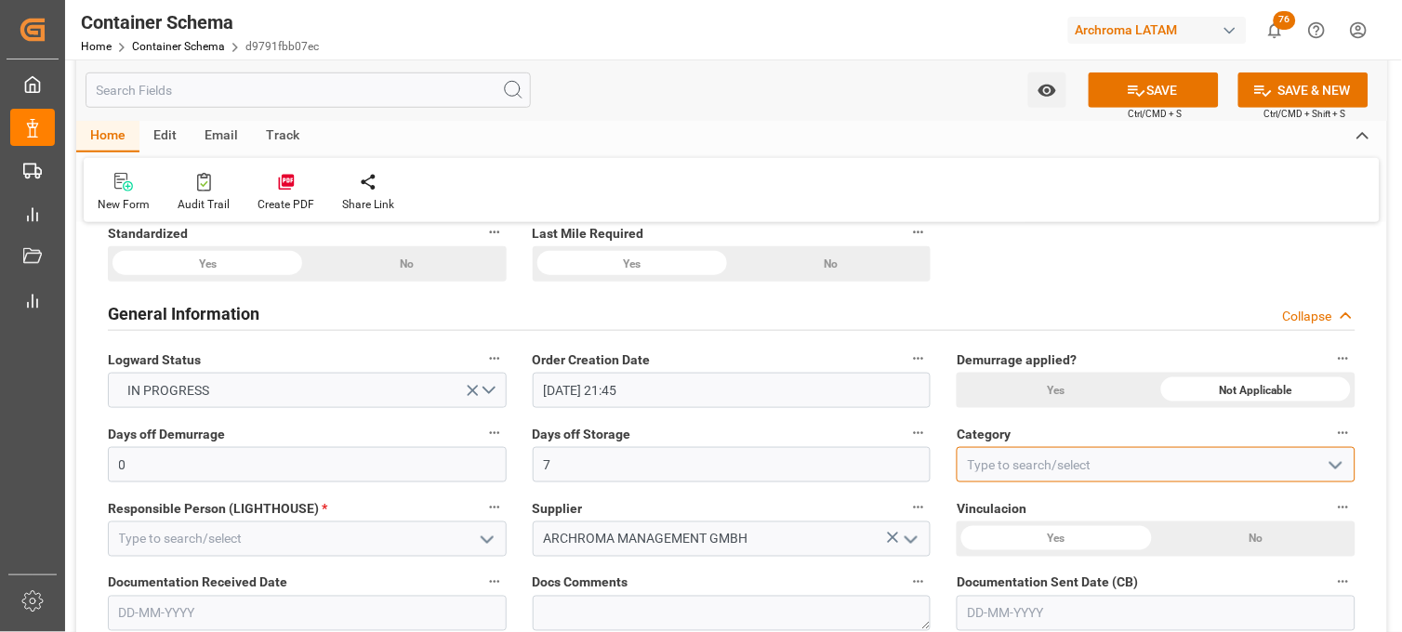
click at [977, 458] on input at bounding box center [1156, 464] width 399 height 35
click at [990, 463] on input at bounding box center [1156, 464] width 399 height 35
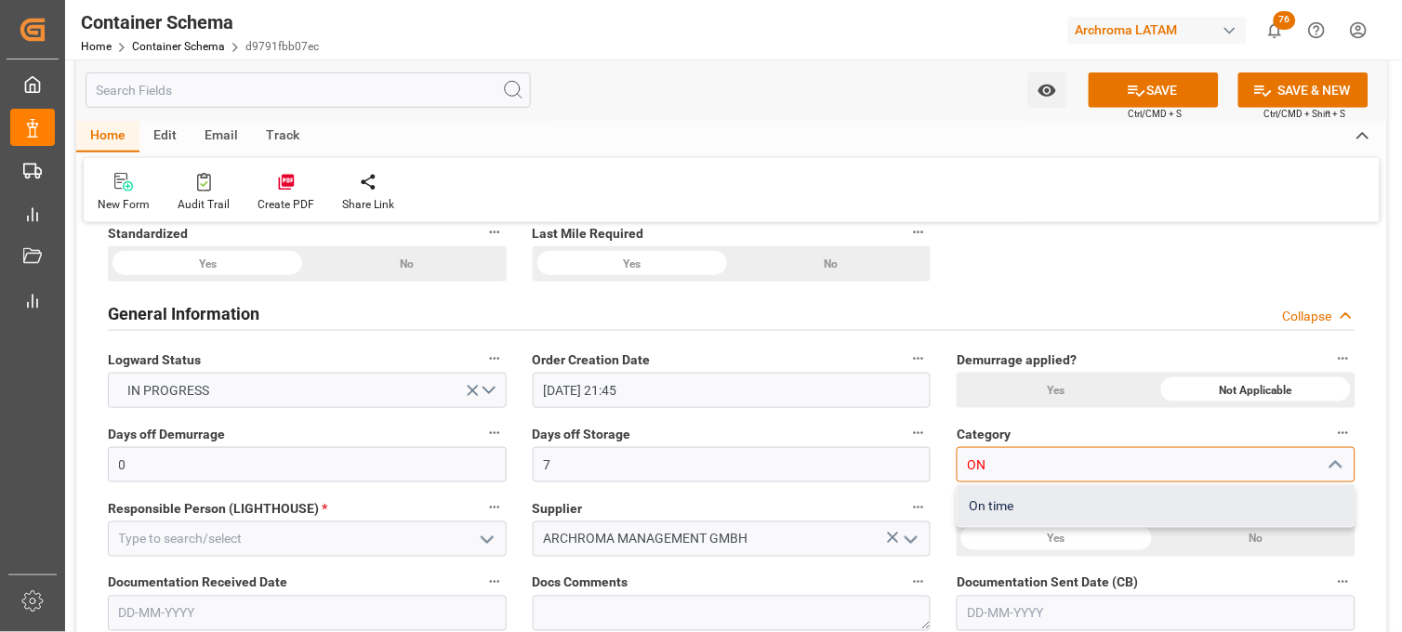
click at [975, 488] on div "On time" at bounding box center [1156, 506] width 397 height 42
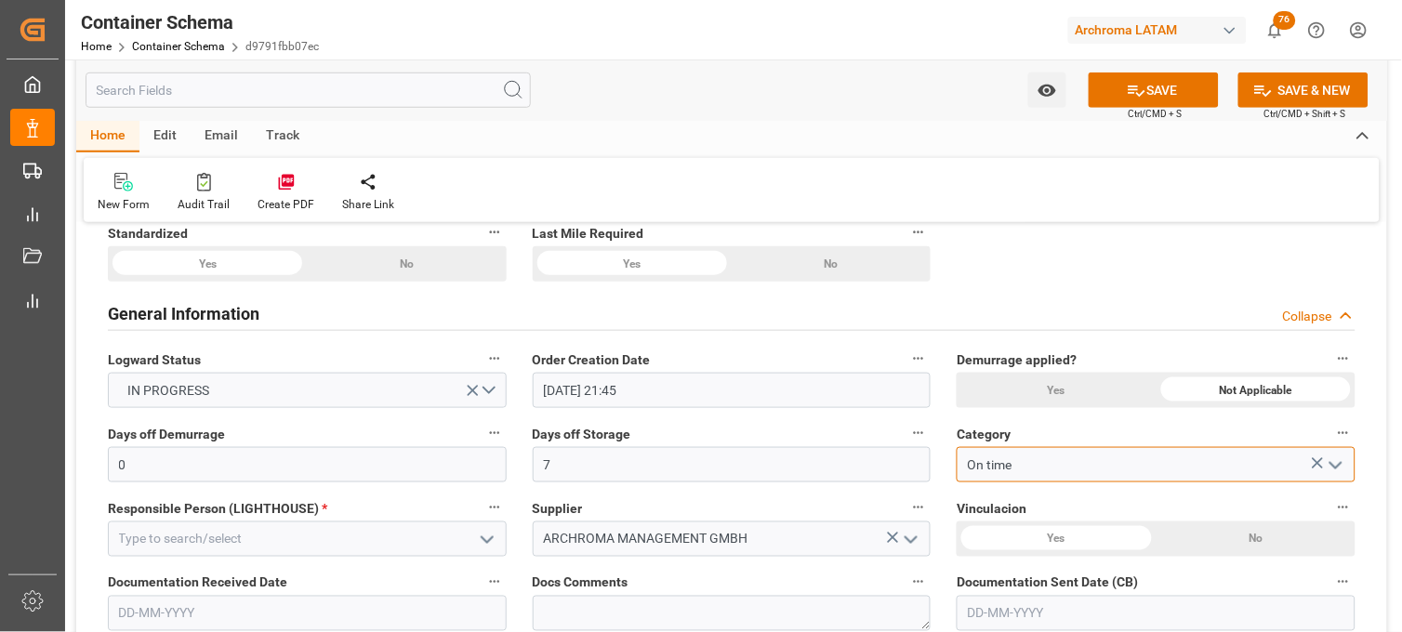
scroll to position [413, 0]
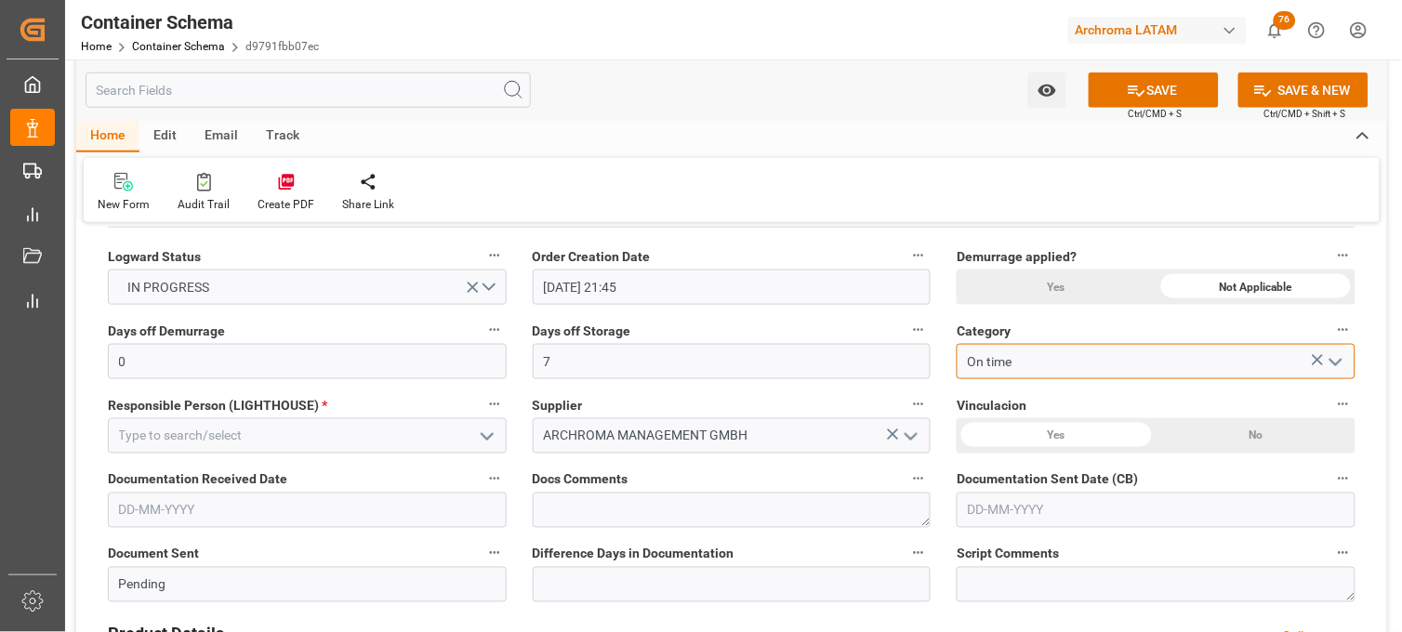
type input "On time"
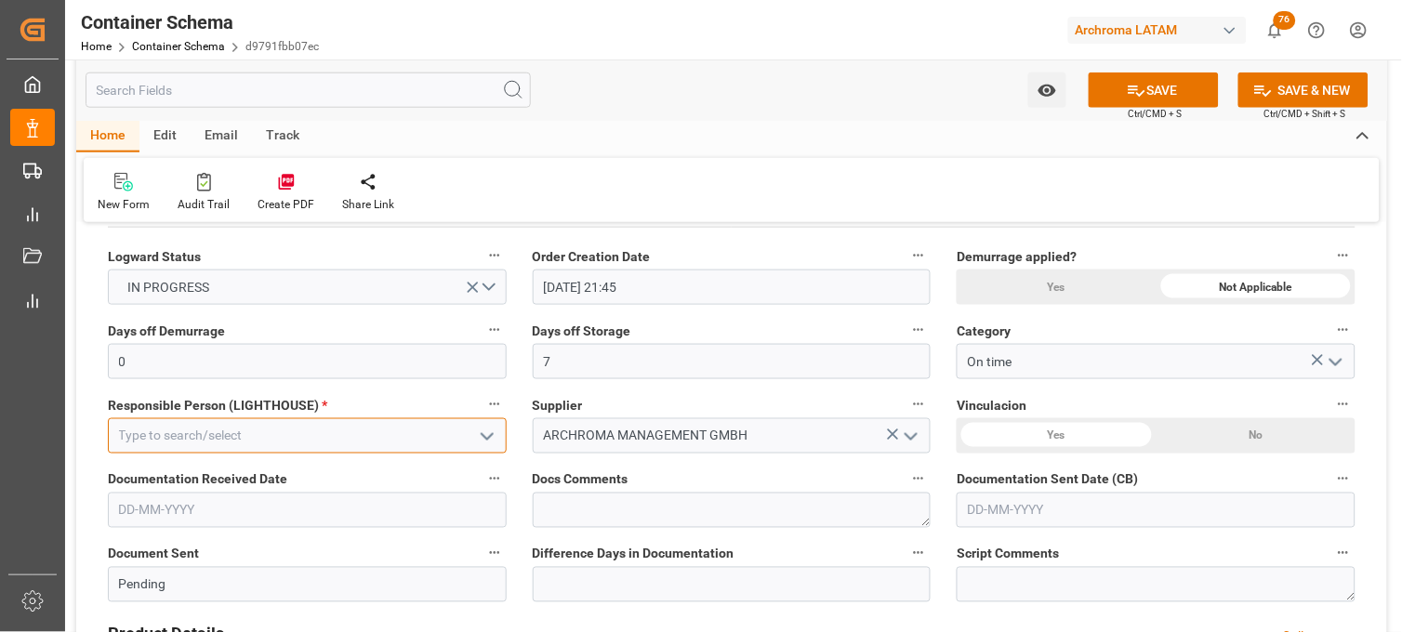
click at [233, 448] on input at bounding box center [307, 436] width 399 height 35
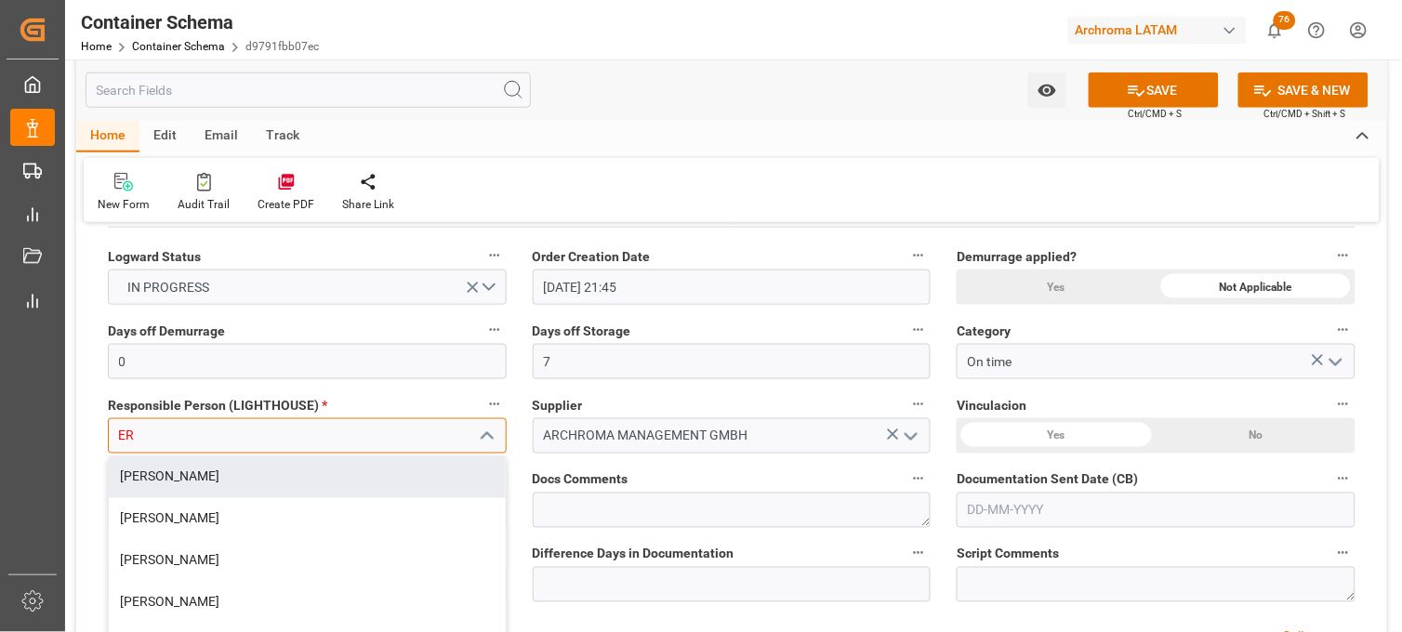
drag, startPoint x: 253, startPoint y: 481, endPoint x: 275, endPoint y: 478, distance: 22.5
click at [253, 480] on div "[PERSON_NAME]" at bounding box center [307, 478] width 397 height 42
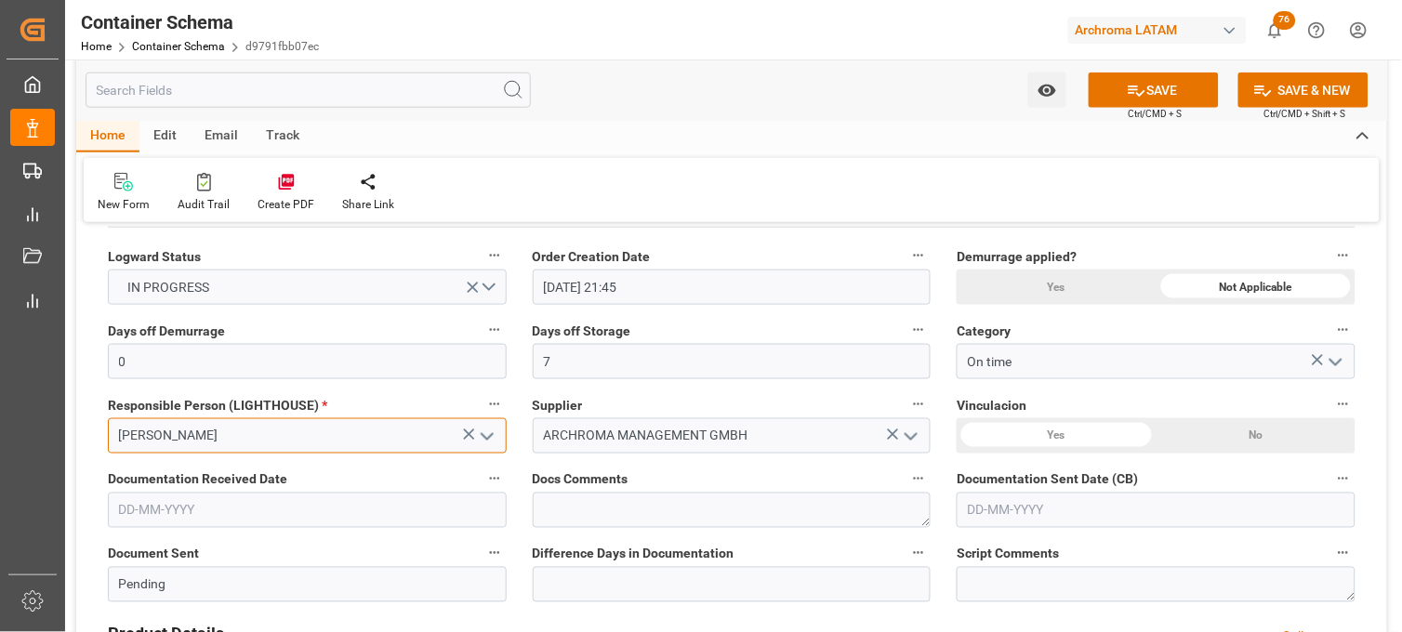
type input "[PERSON_NAME]"
click at [1111, 442] on div "Yes" at bounding box center [1056, 436] width 199 height 35
click at [167, 495] on input "text" at bounding box center [307, 510] width 399 height 35
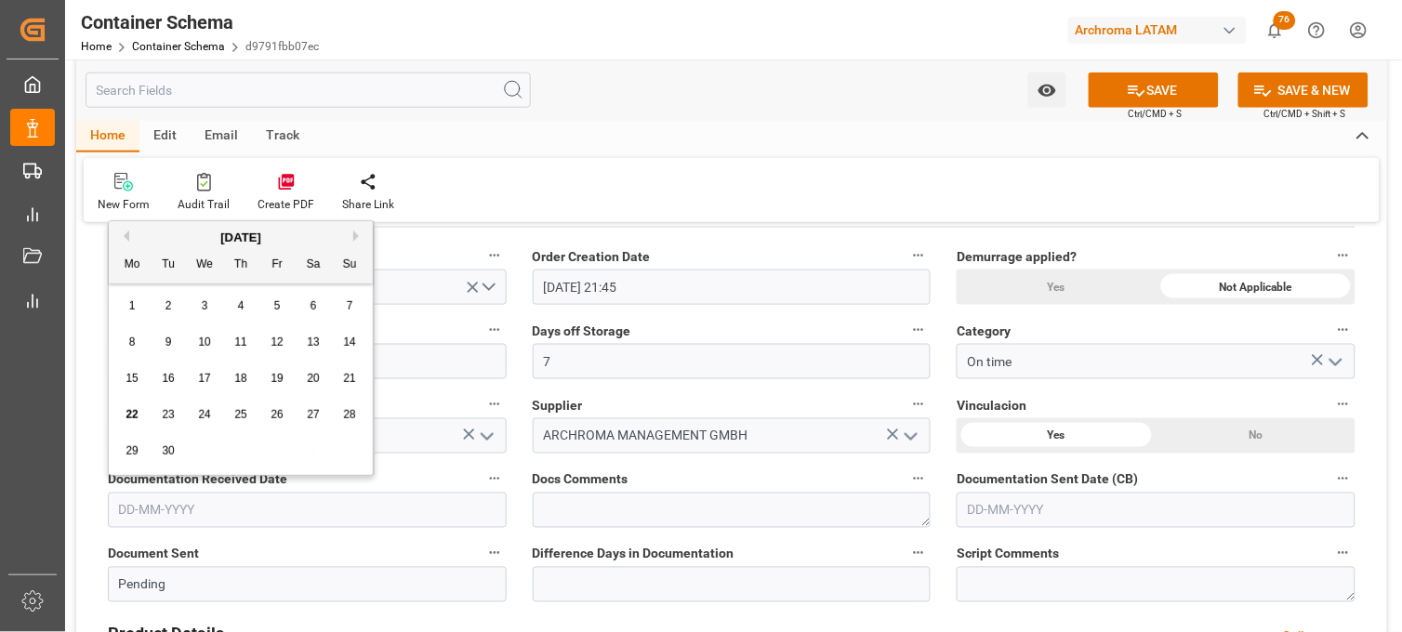
click at [128, 421] on span "22" at bounding box center [132, 414] width 12 height 13
type input "[DATE]"
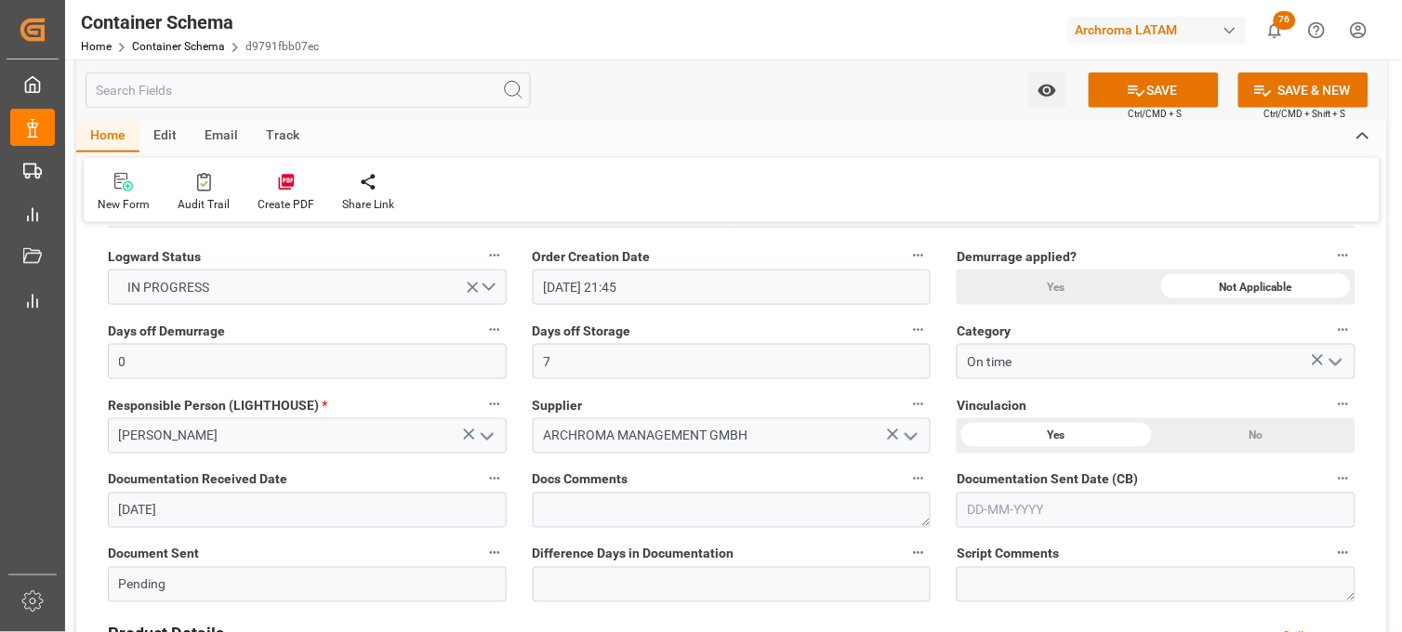
click at [1020, 516] on input "text" at bounding box center [1156, 510] width 399 height 35
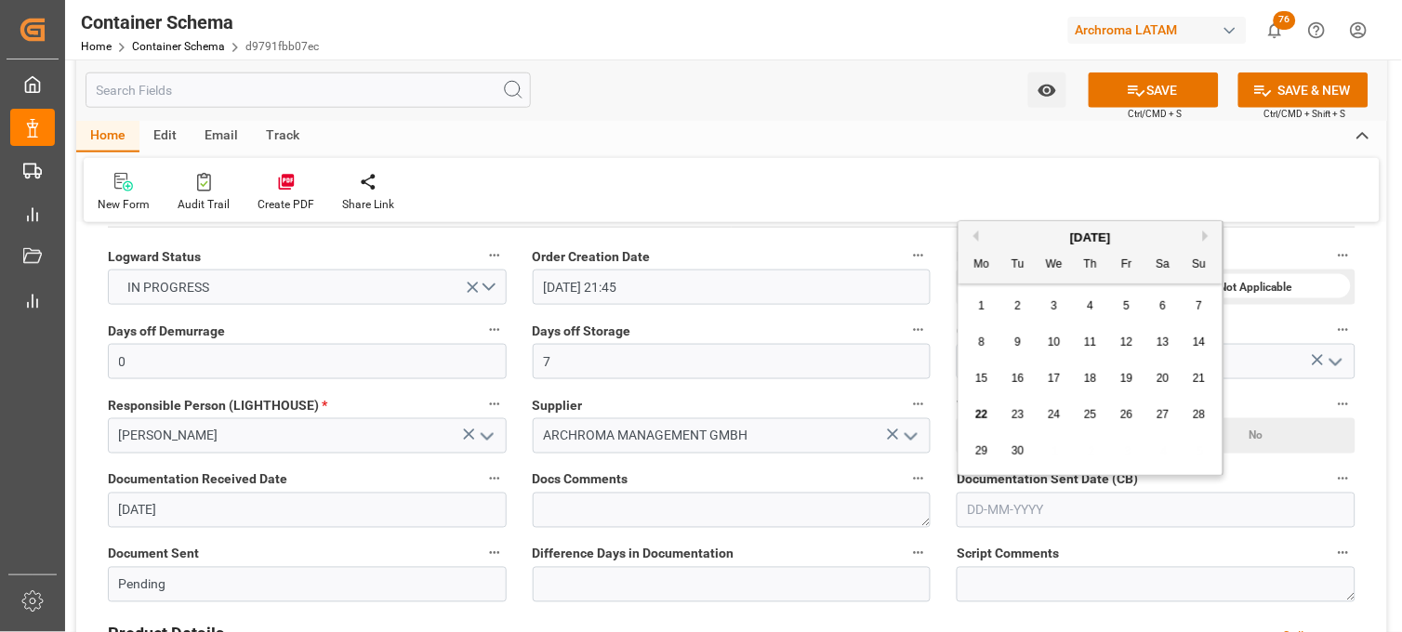
drag, startPoint x: 978, startPoint y: 414, endPoint x: 881, endPoint y: 448, distance: 103.5
click at [977, 415] on span "22" at bounding box center [982, 414] width 12 height 13
type input "[DATE]"
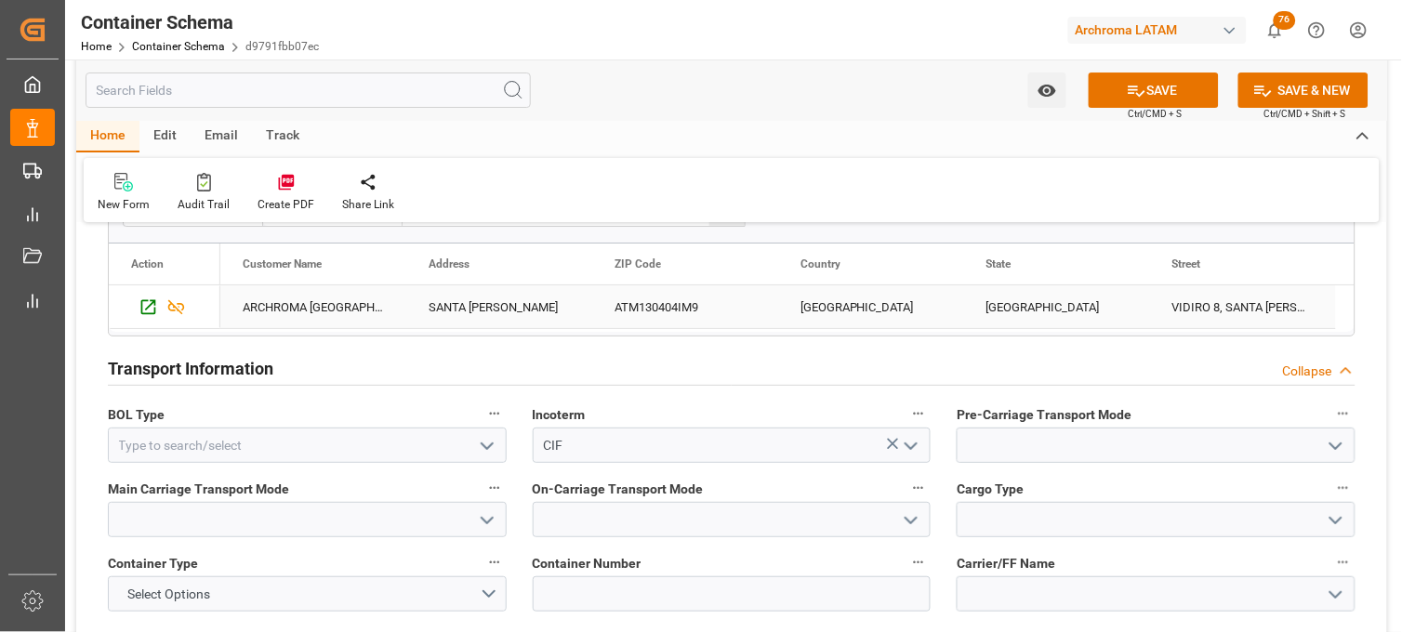
scroll to position [1549, 0]
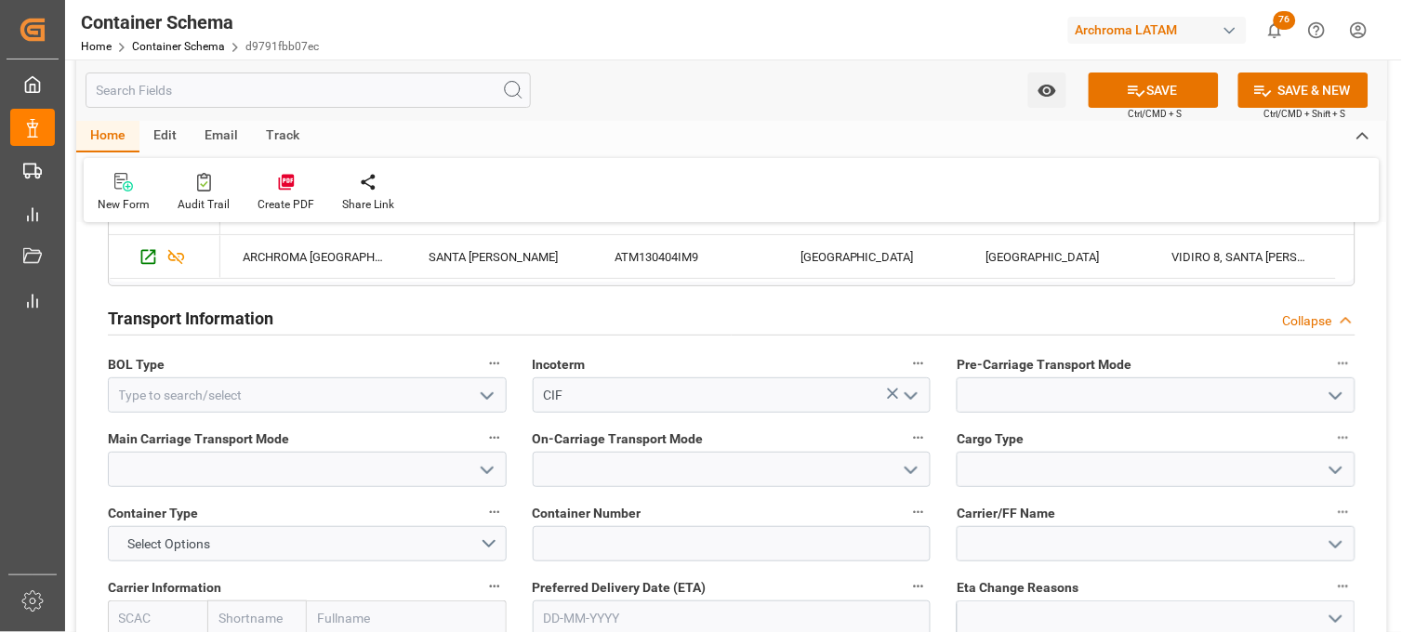
click at [486, 395] on icon "open menu" at bounding box center [487, 396] width 22 height 22
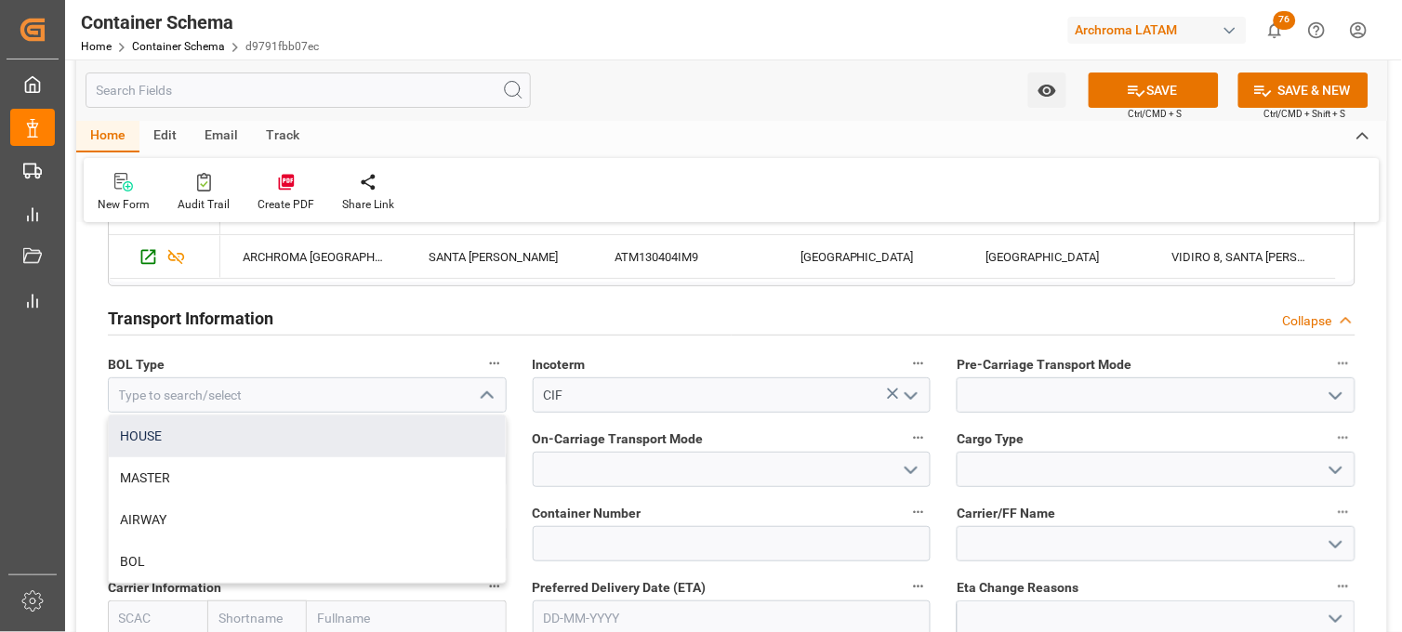
click at [248, 448] on div "HOUSE" at bounding box center [307, 437] width 397 height 42
type input "HOUSE"
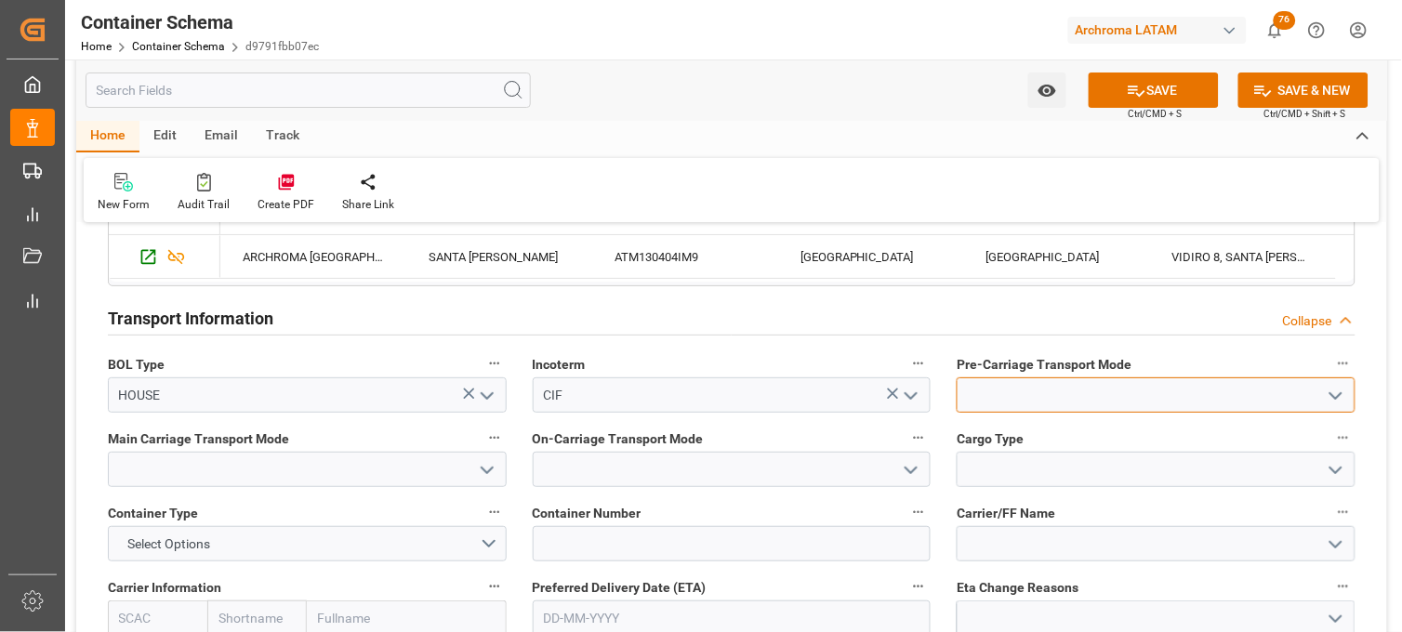
click at [987, 396] on input at bounding box center [1156, 395] width 399 height 35
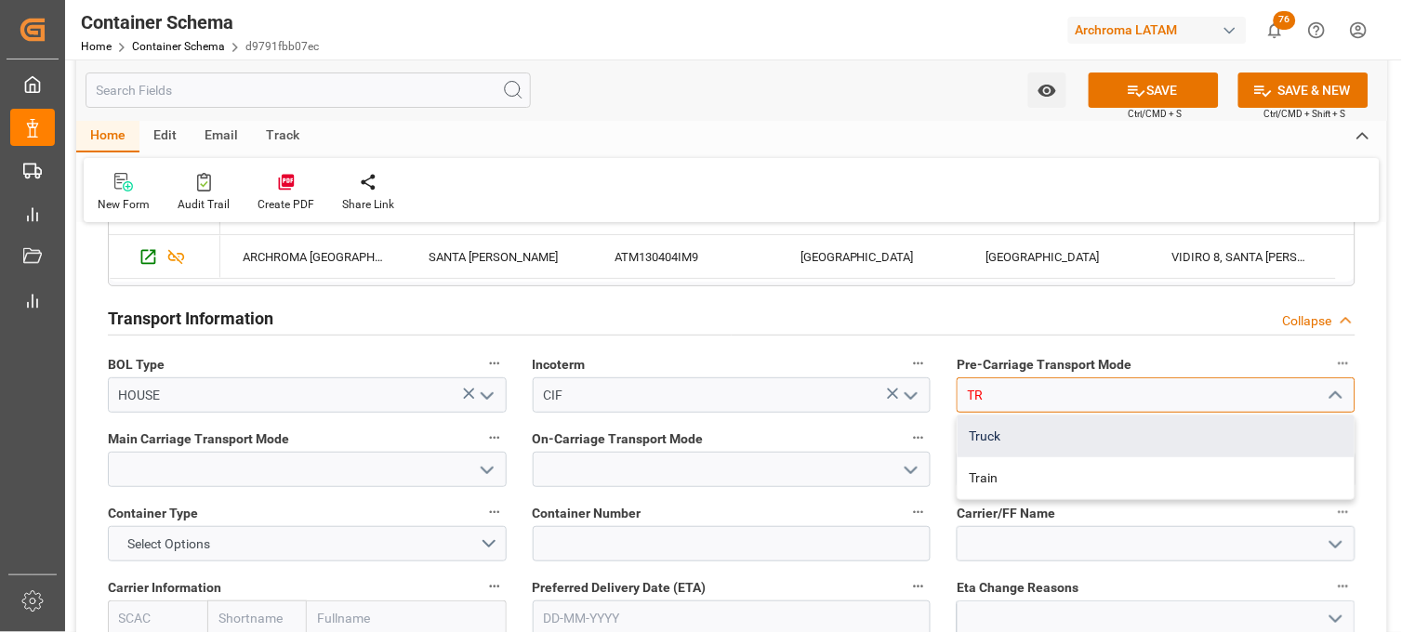
click at [1008, 432] on div "Truck" at bounding box center [1156, 437] width 397 height 42
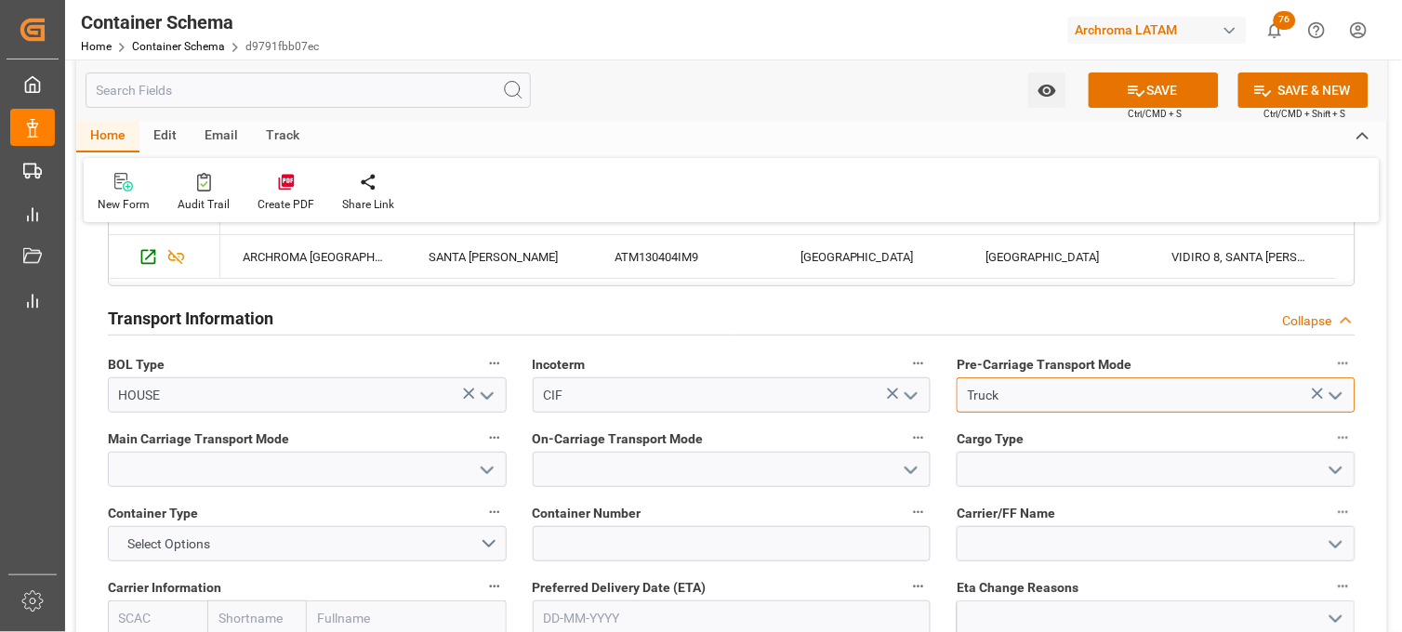
type input "Truck"
click at [379, 482] on input at bounding box center [307, 469] width 399 height 35
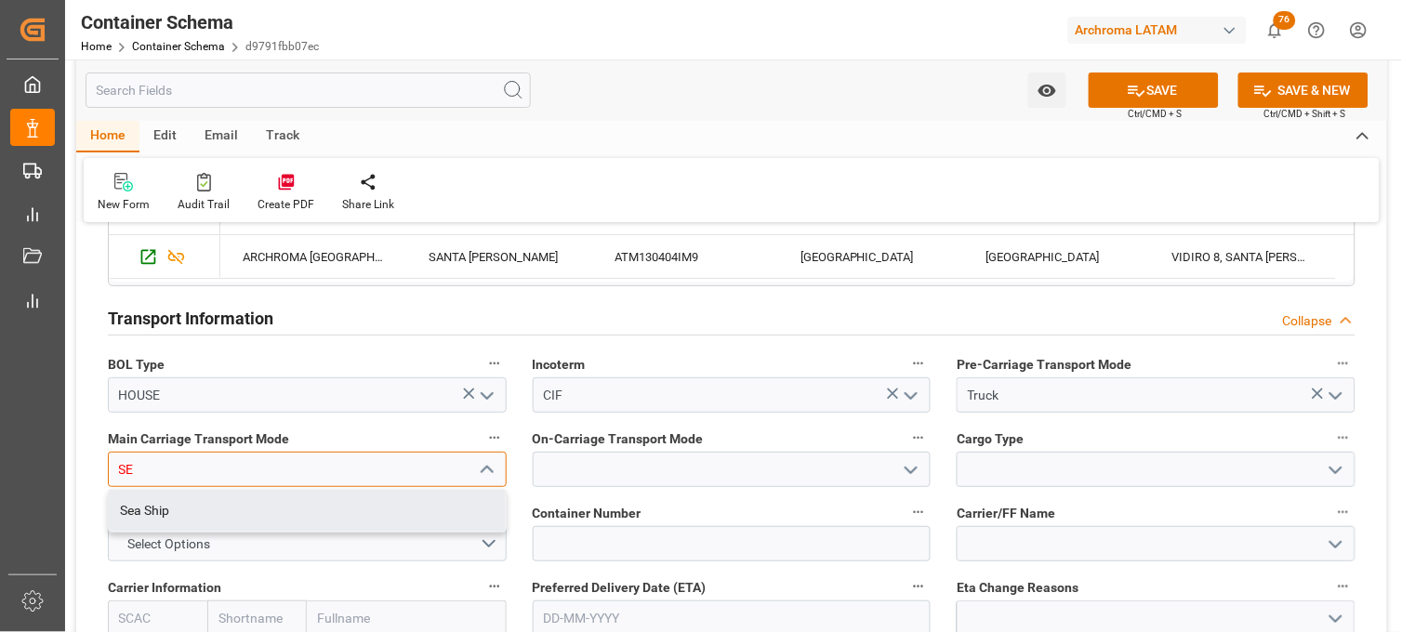
click at [370, 521] on div "Sea Ship" at bounding box center [307, 511] width 397 height 42
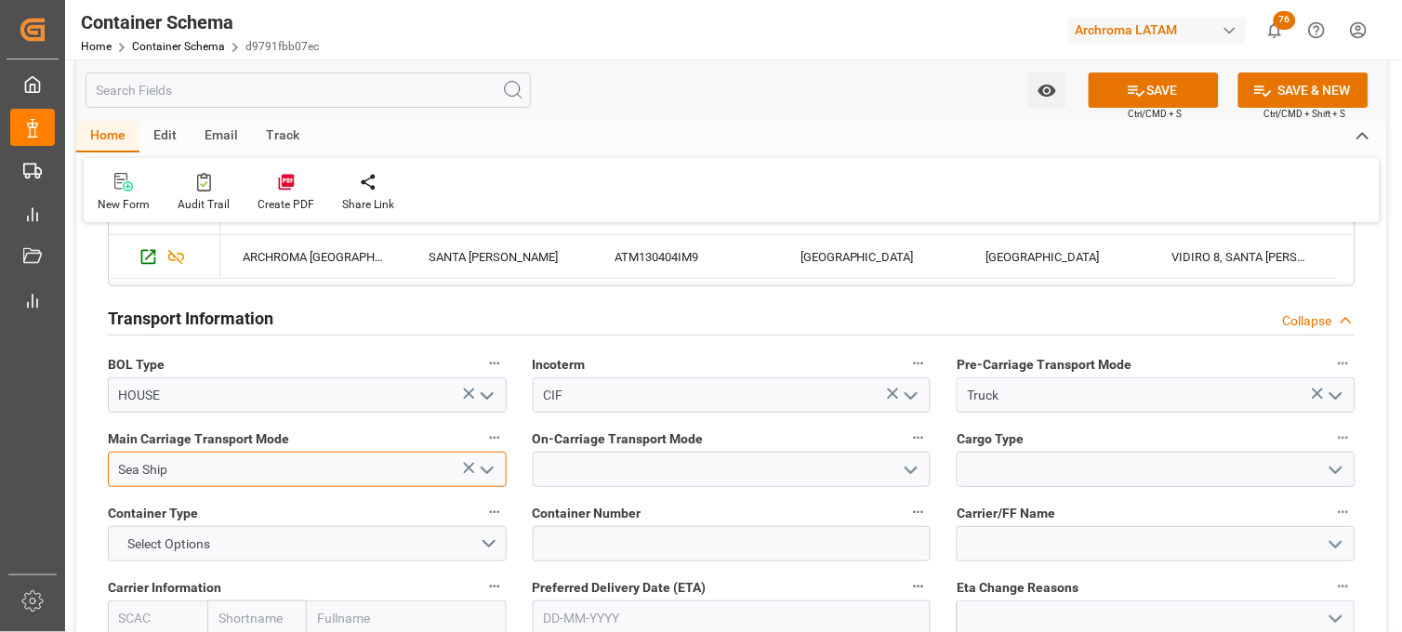
type input "Sea Ship"
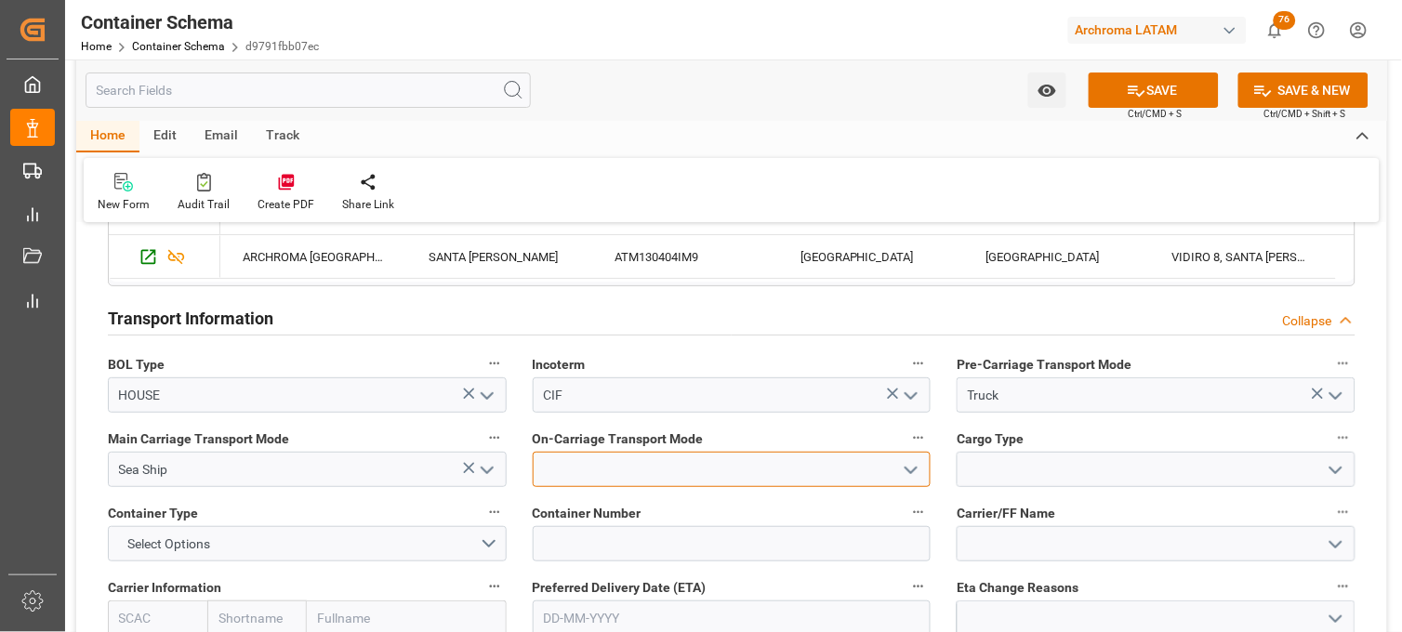
click at [608, 477] on input at bounding box center [732, 469] width 399 height 35
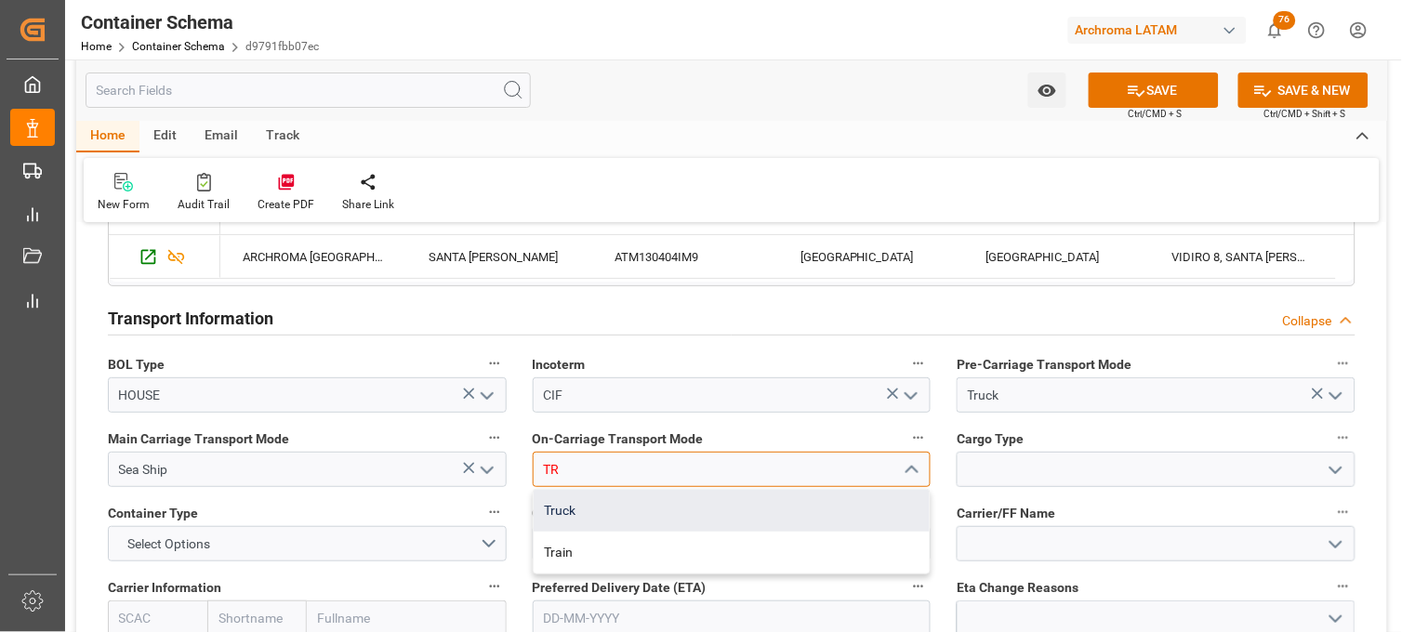
click at [611, 500] on div "Truck" at bounding box center [732, 511] width 397 height 42
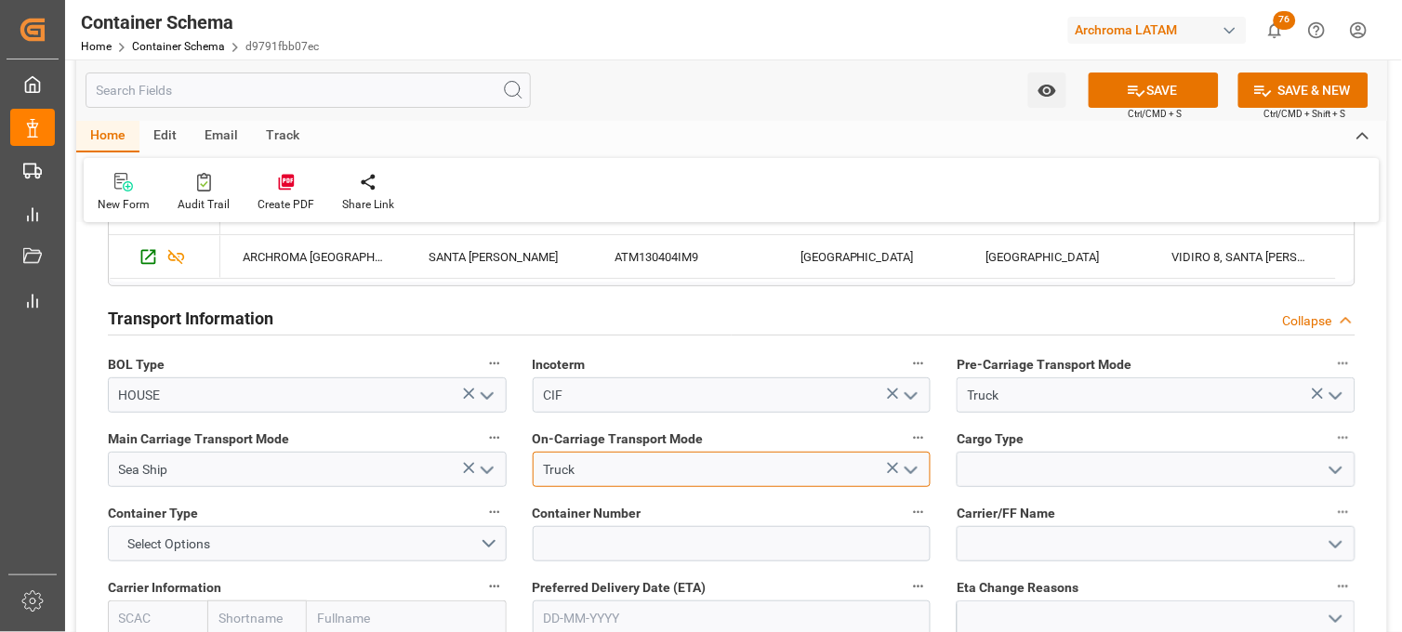
type input "Truck"
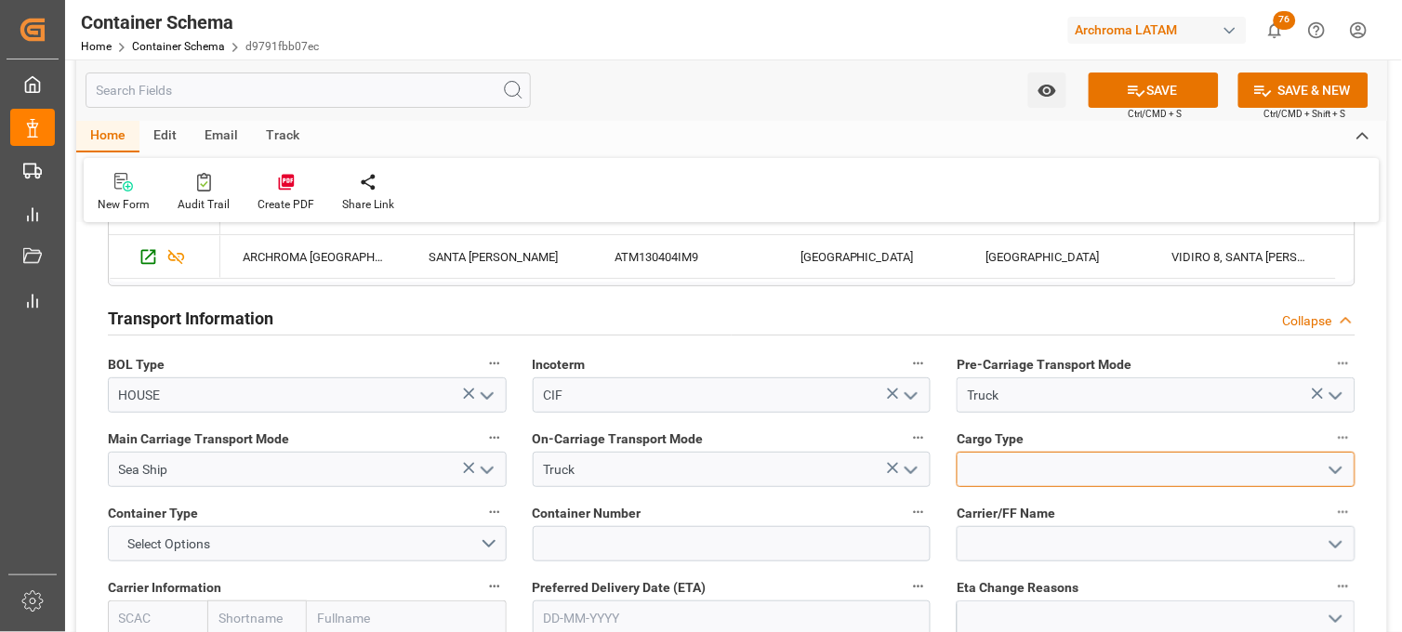
click at [988, 460] on input at bounding box center [1156, 469] width 399 height 35
click at [984, 474] on input at bounding box center [1156, 469] width 399 height 35
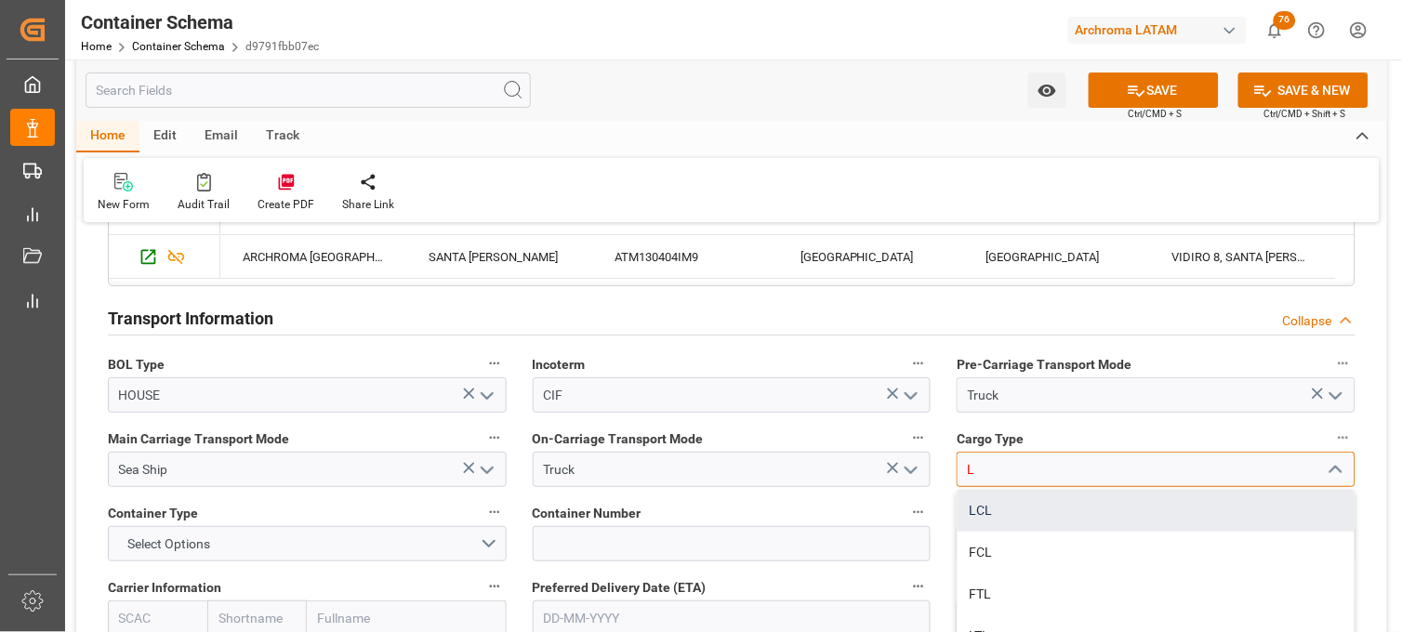
click at [996, 512] on div "LCL" at bounding box center [1156, 511] width 397 height 42
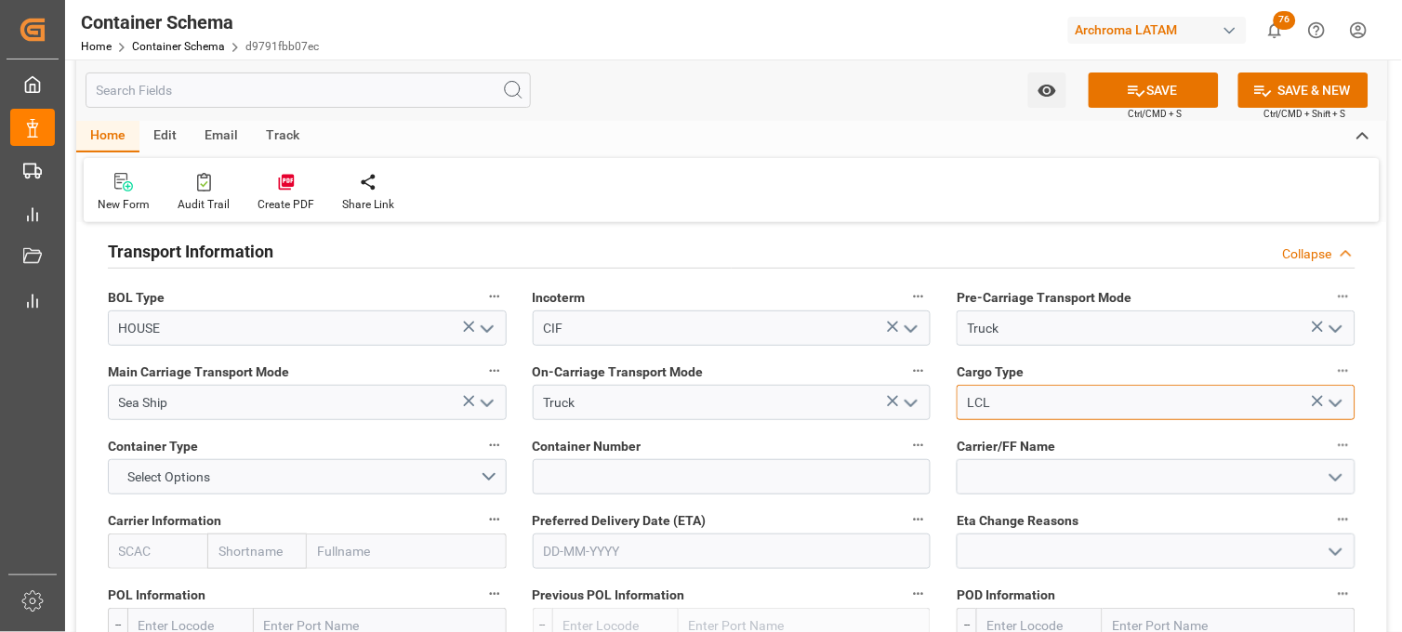
scroll to position [1653, 0]
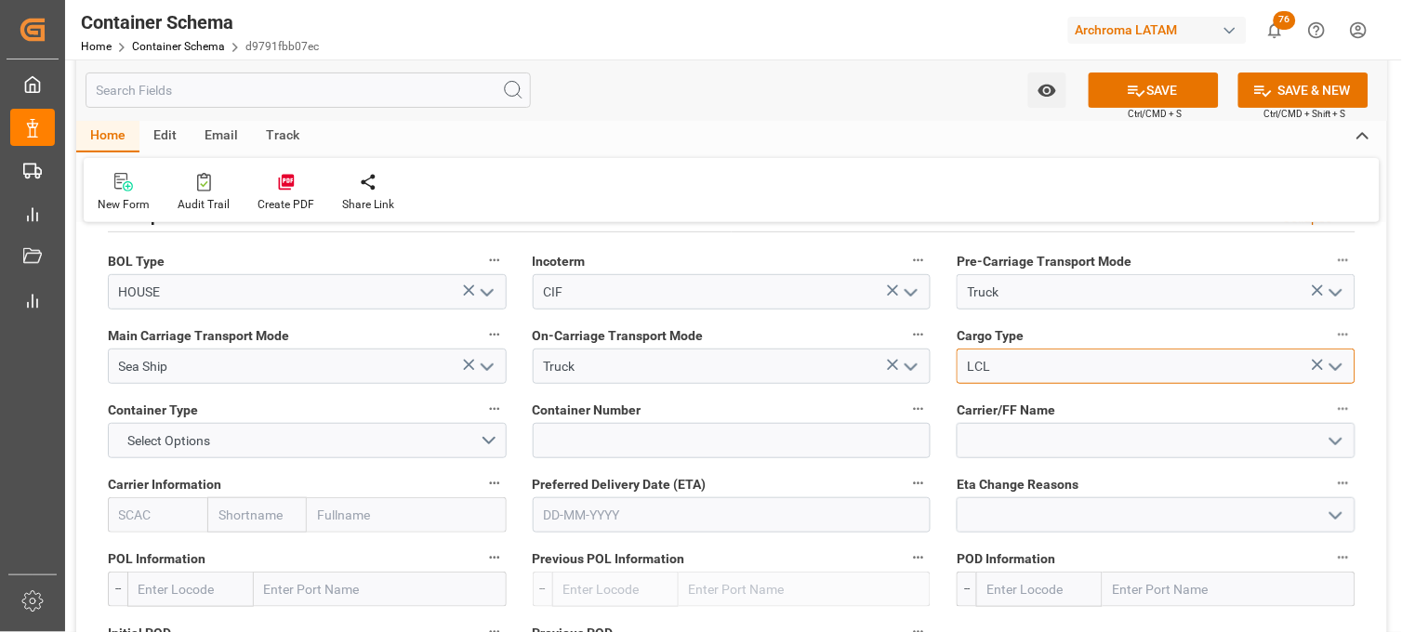
type input "LCL"
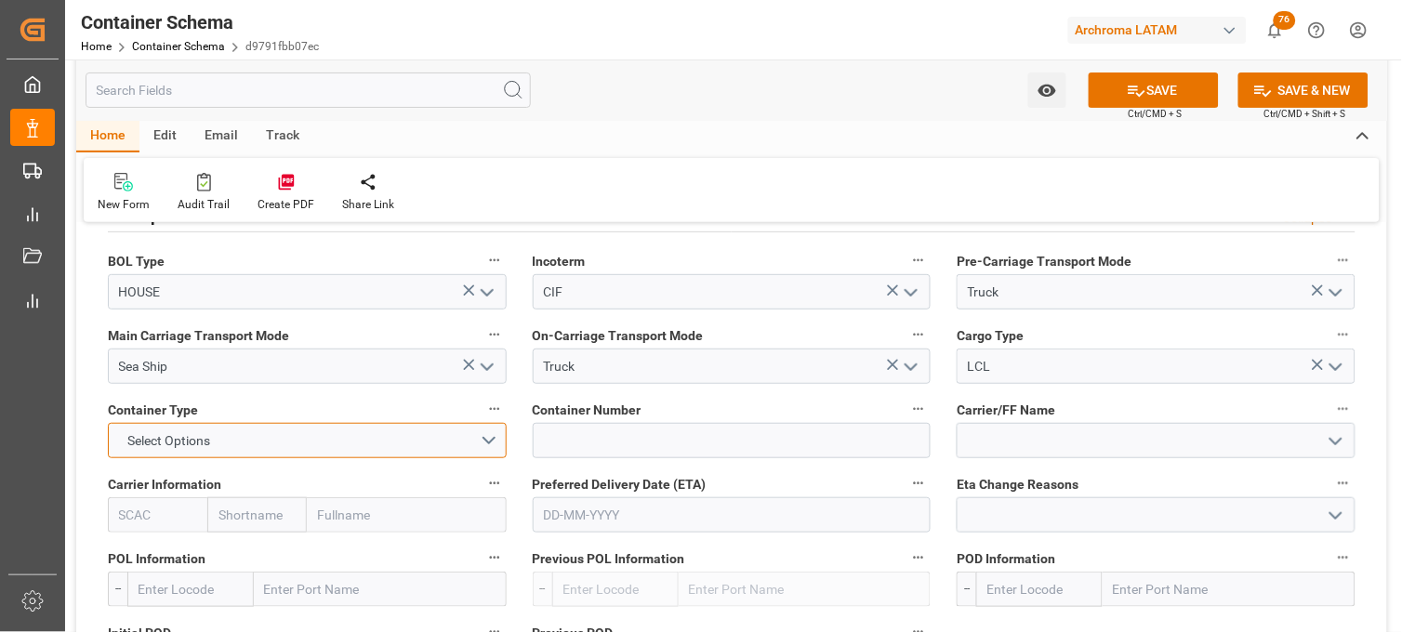
click at [179, 441] on span "Select Options" at bounding box center [169, 442] width 101 height 20
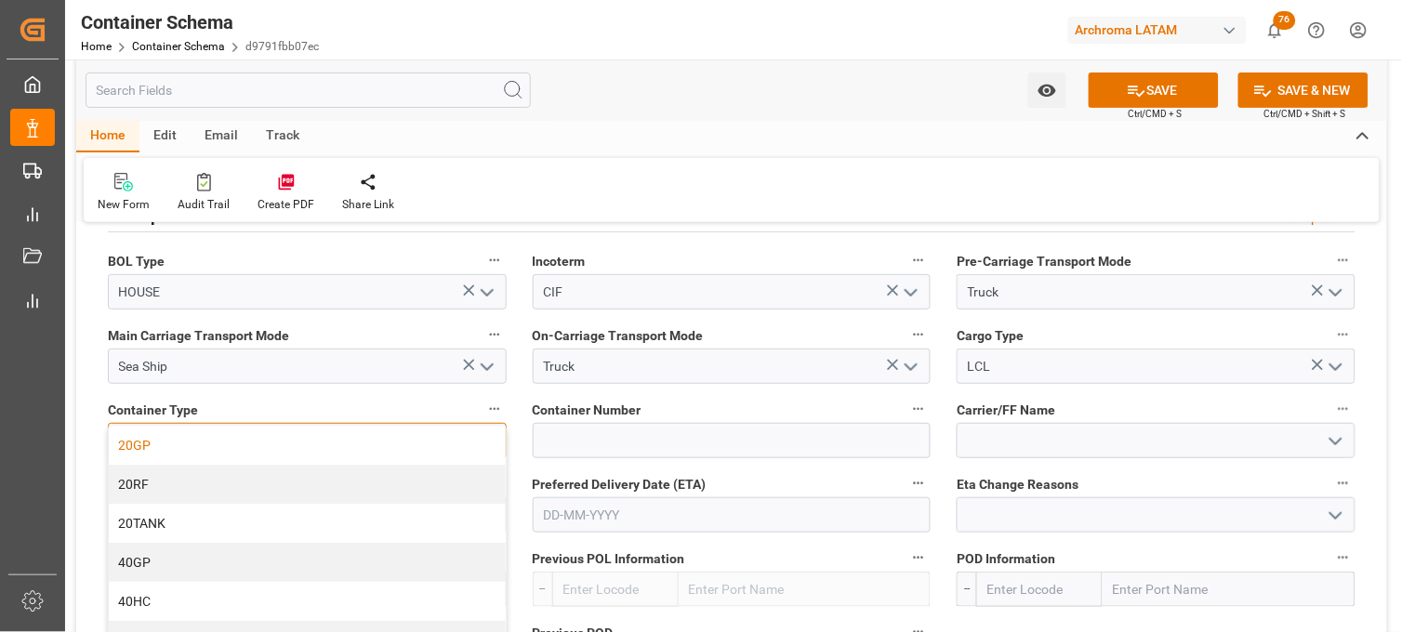
click at [218, 449] on div "20GP" at bounding box center [307, 445] width 397 height 39
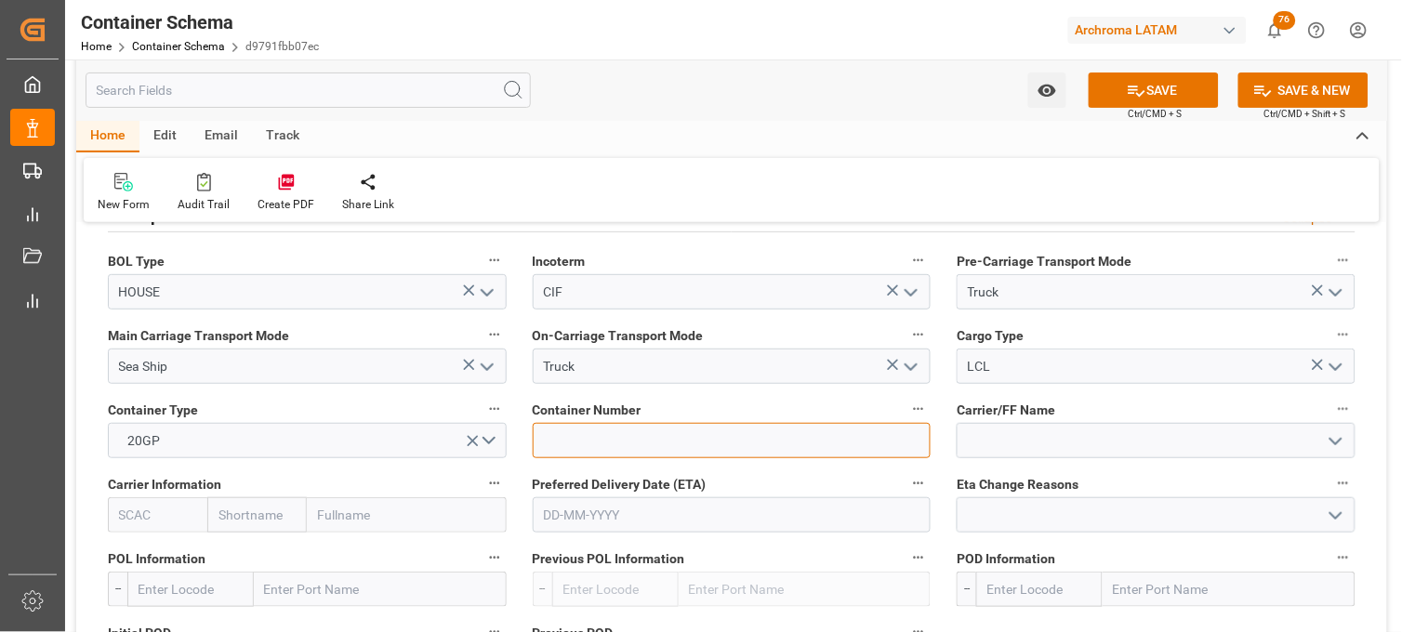
click at [569, 441] on input at bounding box center [732, 440] width 399 height 35
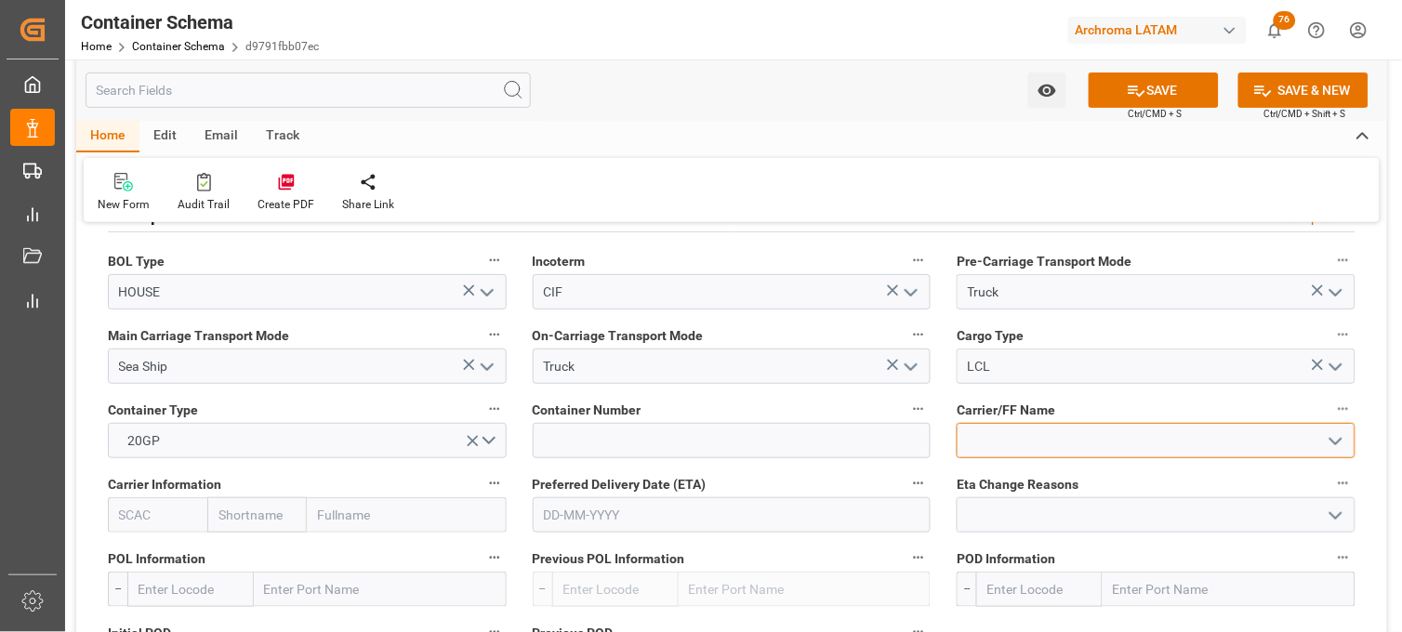
click at [989, 444] on input at bounding box center [1156, 440] width 399 height 35
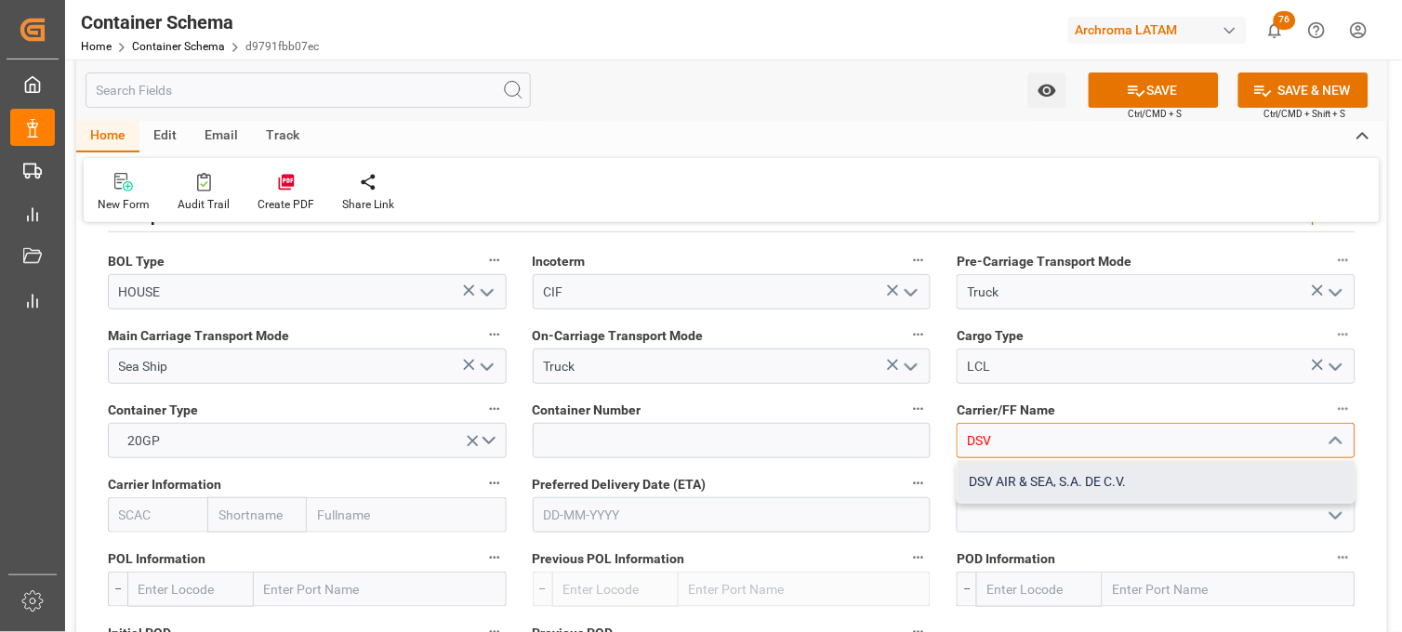
click at [992, 476] on div "DSV AIR & SEA, S.A. DE C.V." at bounding box center [1156, 482] width 397 height 42
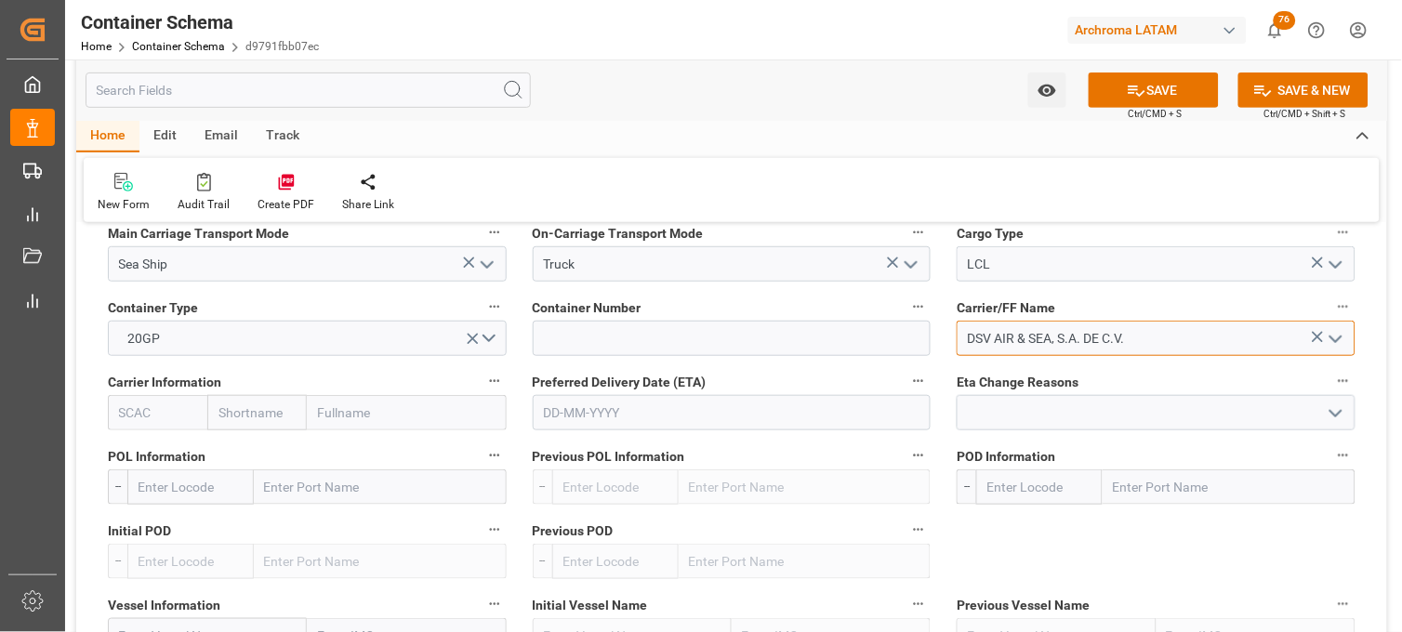
scroll to position [1756, 0]
type input "DSV AIR & SEA, S.A. DE C.V."
click at [599, 411] on input "text" at bounding box center [732, 411] width 399 height 35
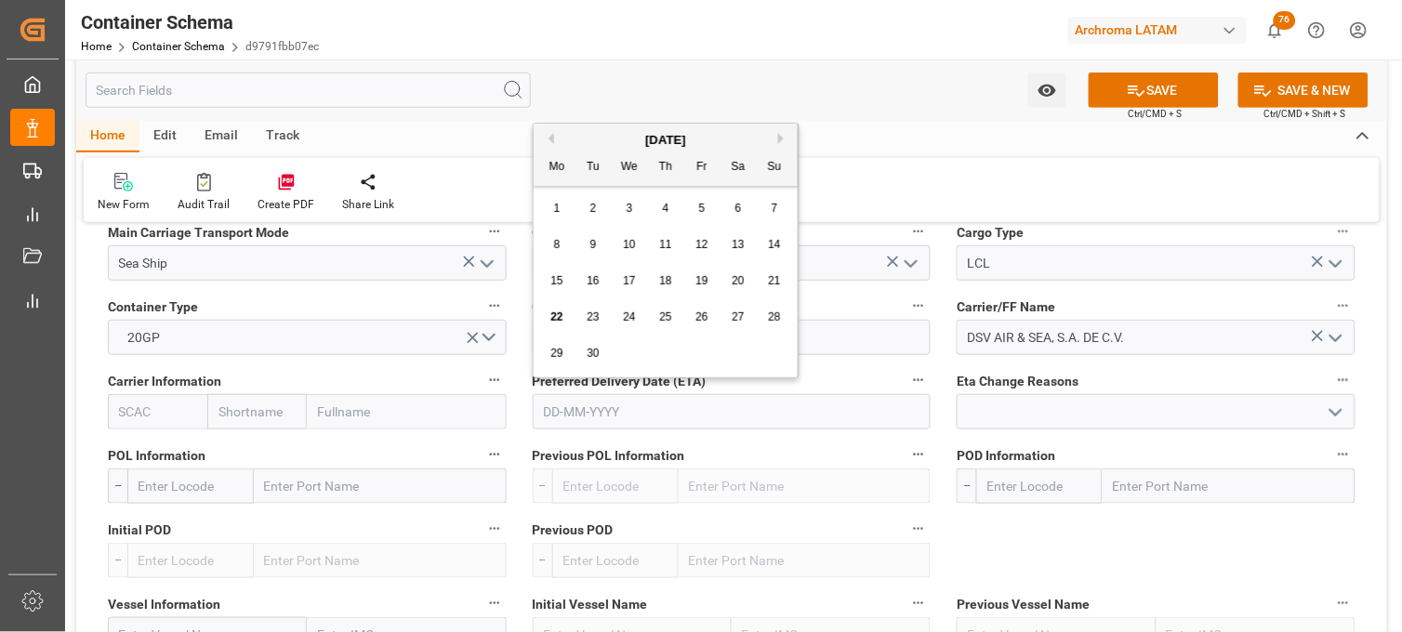
click at [783, 134] on button "Next Month" at bounding box center [783, 138] width 11 height 11
click at [673, 248] on div "9" at bounding box center [666, 245] width 23 height 22
type input "[DATE]"
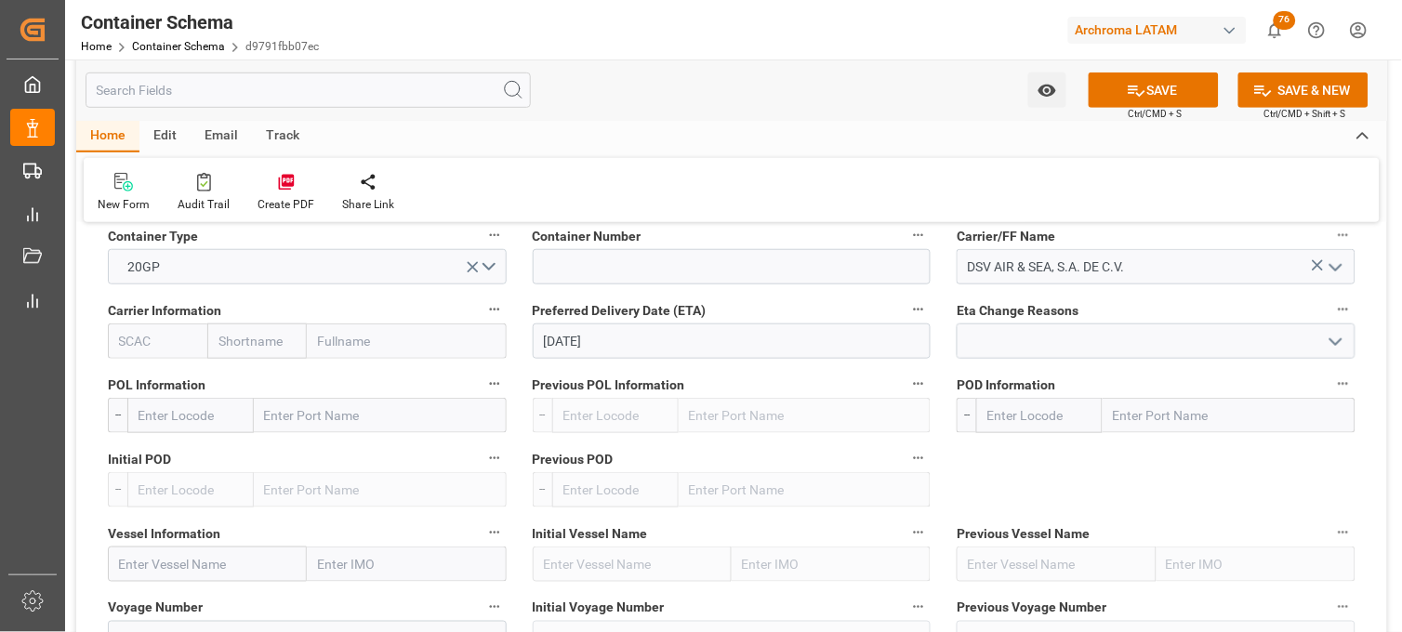
scroll to position [1860, 0]
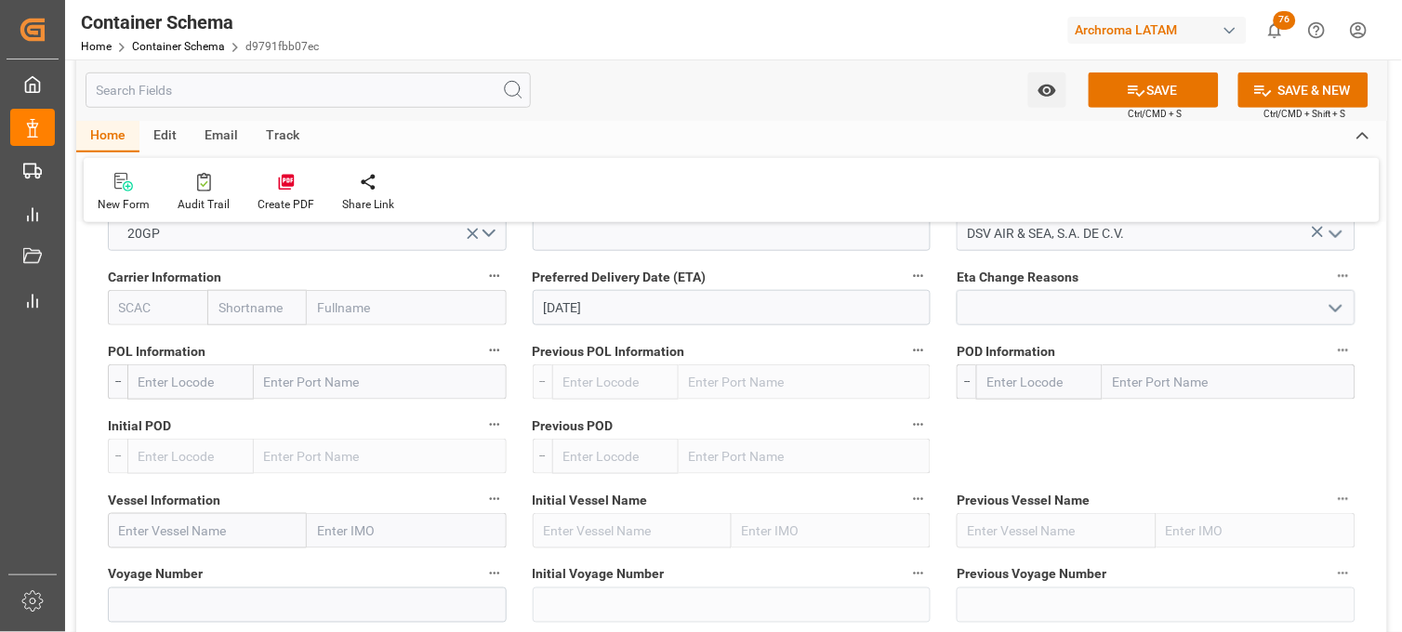
click at [298, 383] on input "text" at bounding box center [380, 382] width 253 height 35
type input "BARCELONA"
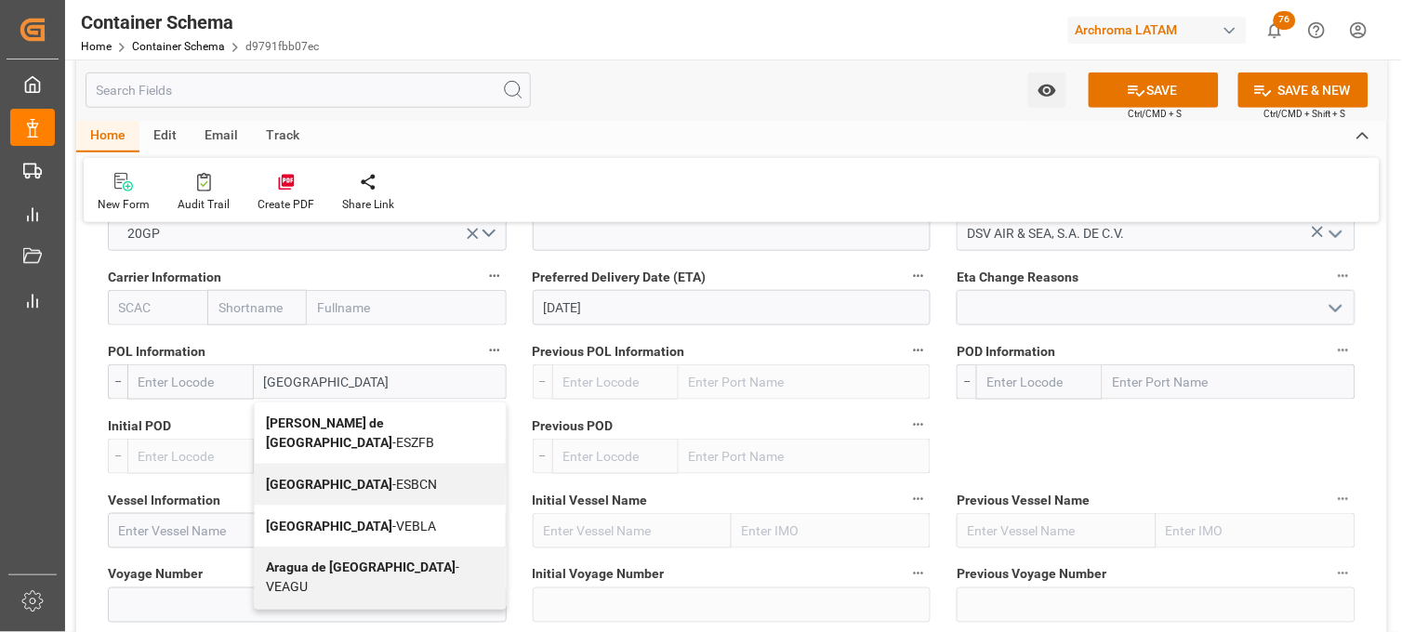
click at [277, 477] on b "Barcelona" at bounding box center [329, 484] width 126 height 15
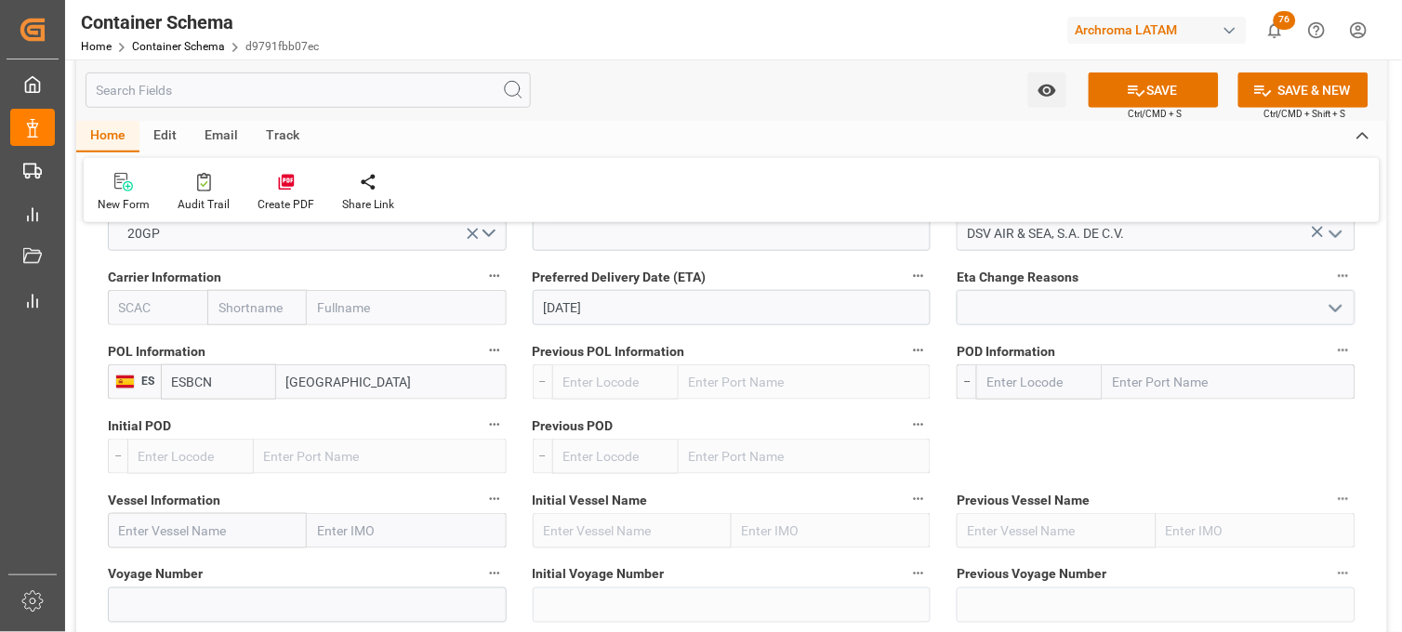
type input "ESBCN"
type input "Barcelona"
click at [1145, 389] on input "text" at bounding box center [1229, 382] width 253 height 35
drag, startPoint x: 1145, startPoint y: 389, endPoint x: 1071, endPoint y: 389, distance: 73.5
click at [1071, 389] on div "CERA" at bounding box center [1166, 382] width 379 height 35
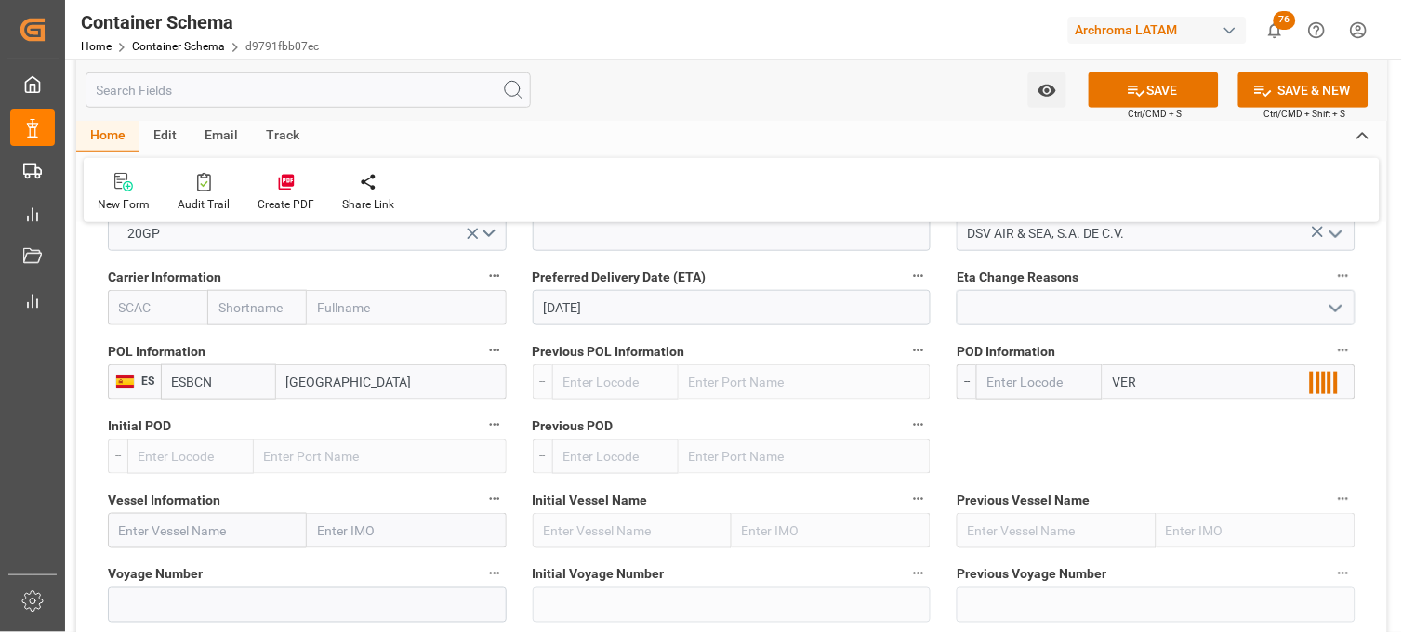
type input "VERA"
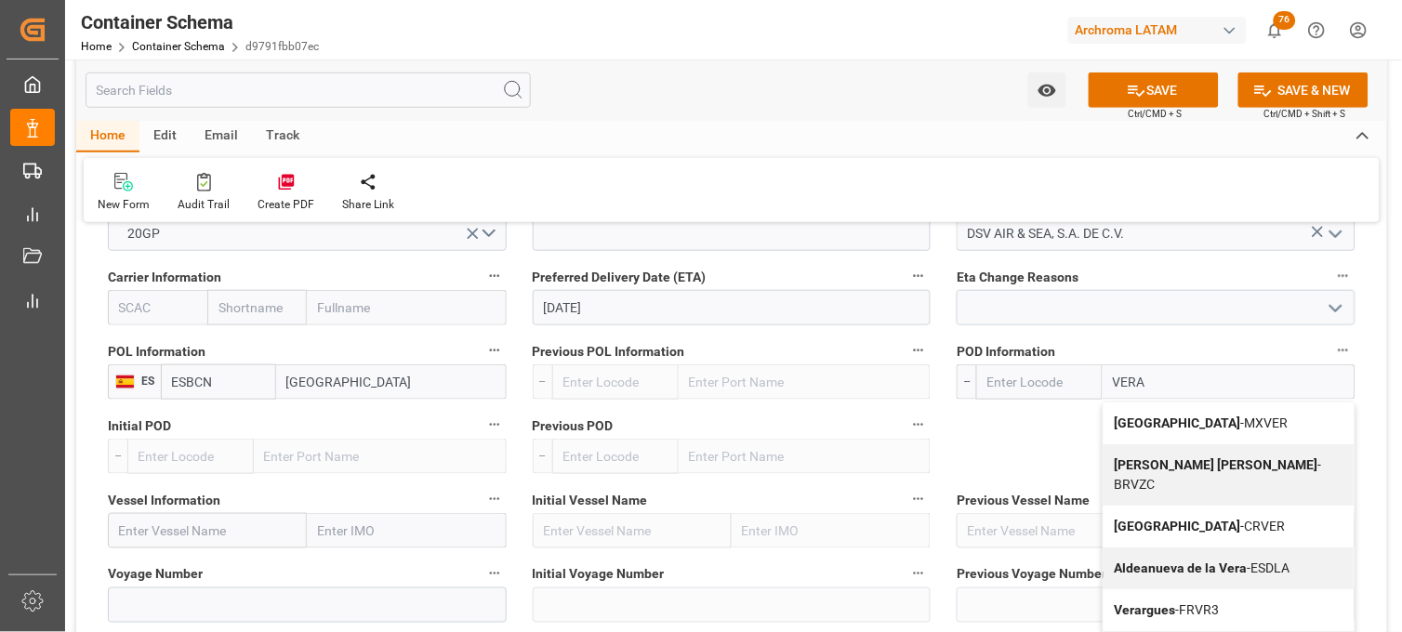
click at [1142, 419] on b "Veracruz" at bounding box center [1178, 423] width 126 height 15
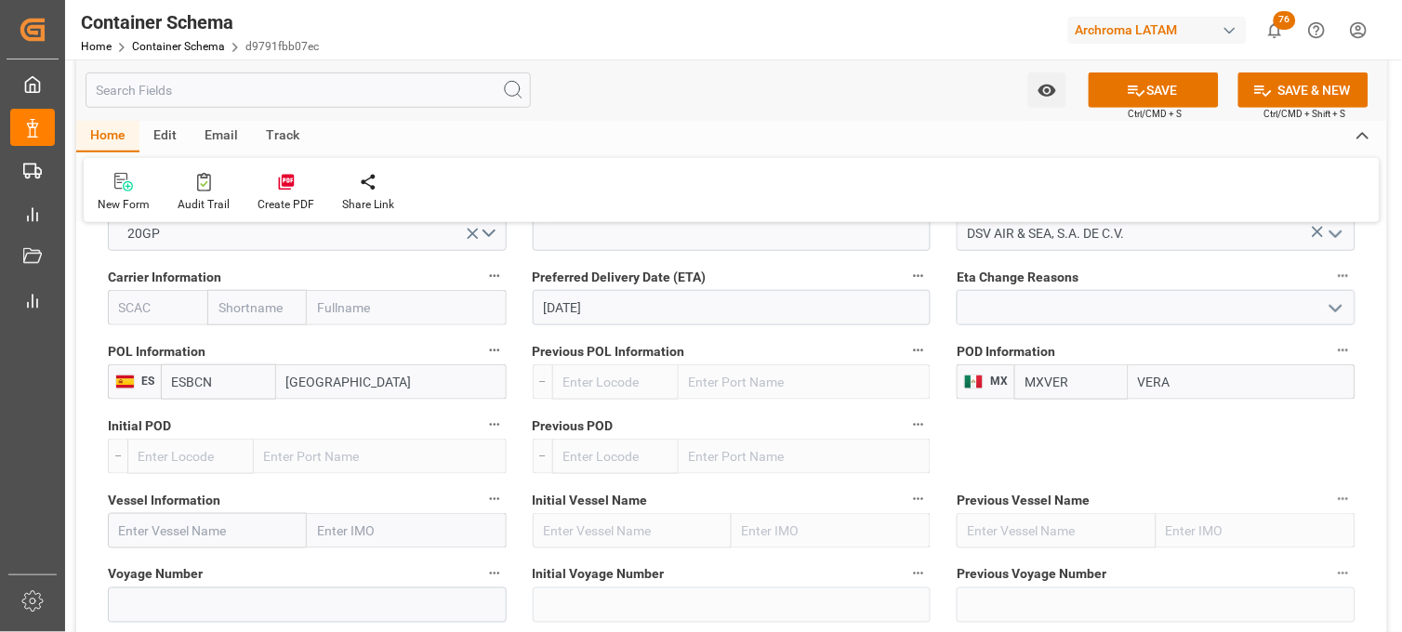
type input "MXVER"
type input "Veracruz"
click at [178, 522] on input "text" at bounding box center [207, 530] width 199 height 35
paste input "CHENNAI EXPRESS"
type input "CHENNAI EXPRESS"
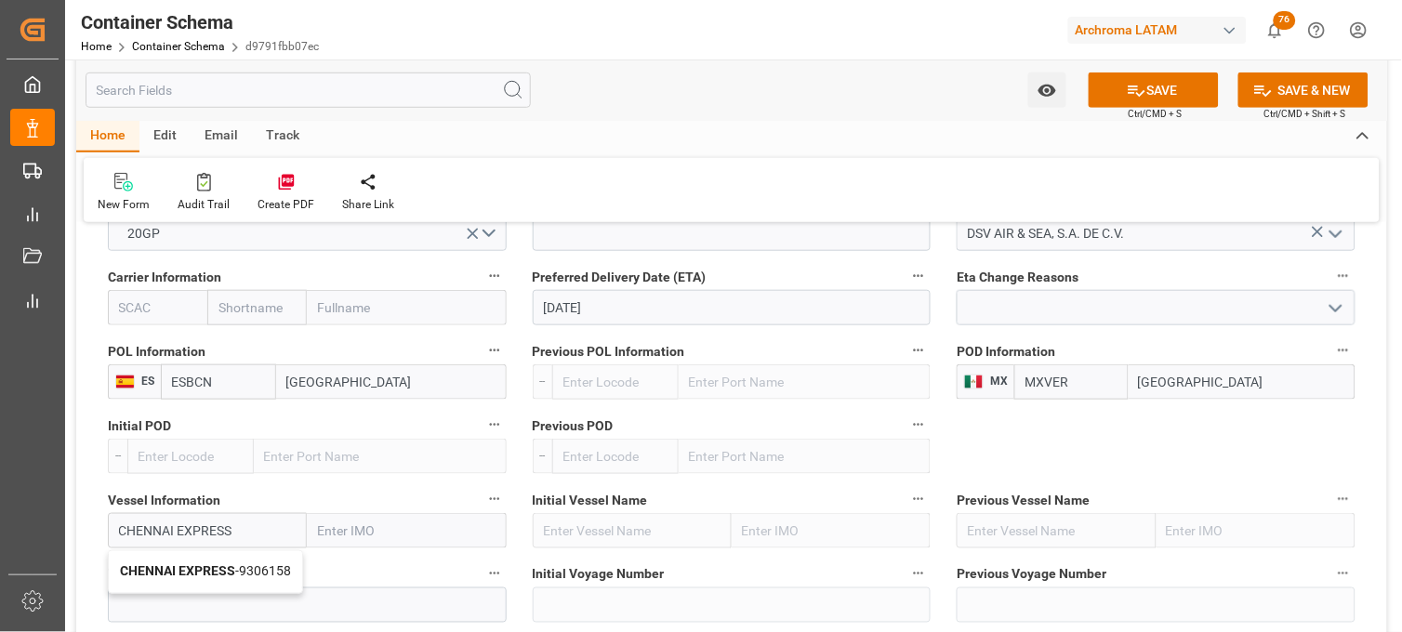
click at [181, 565] on b "CHENNAI EXPRESS" at bounding box center [177, 572] width 115 height 15
type input "9306158"
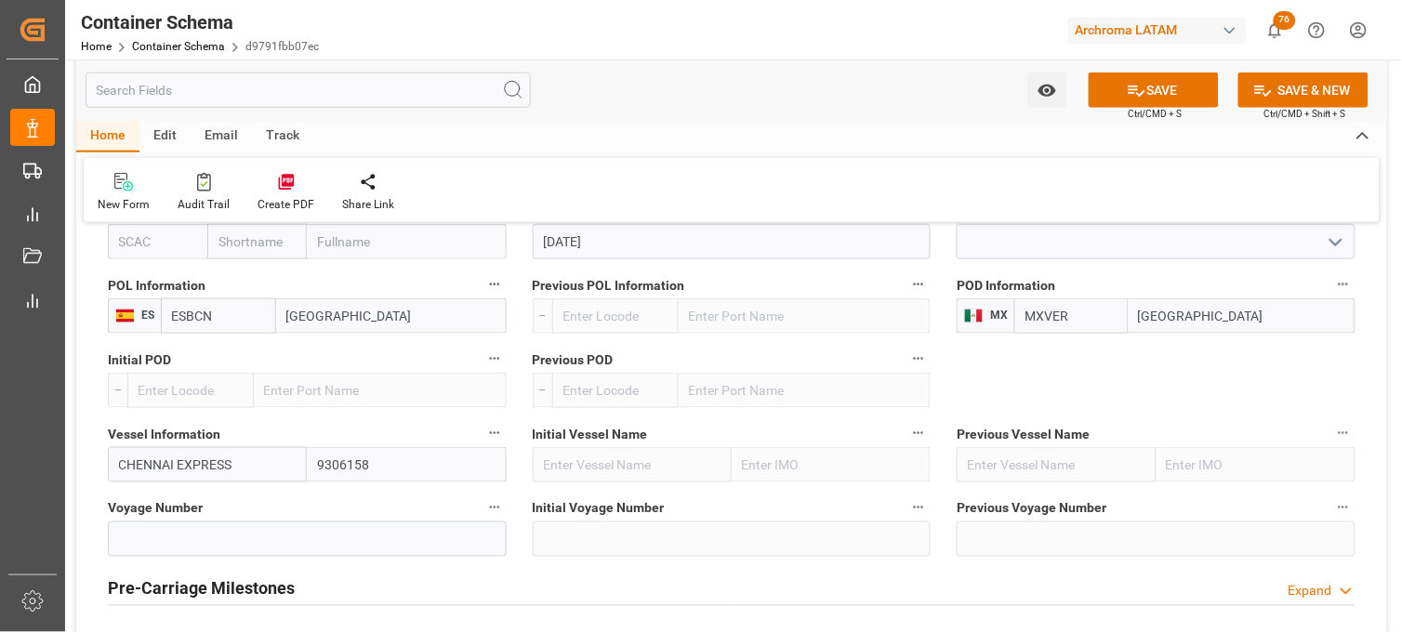
scroll to position [1963, 0]
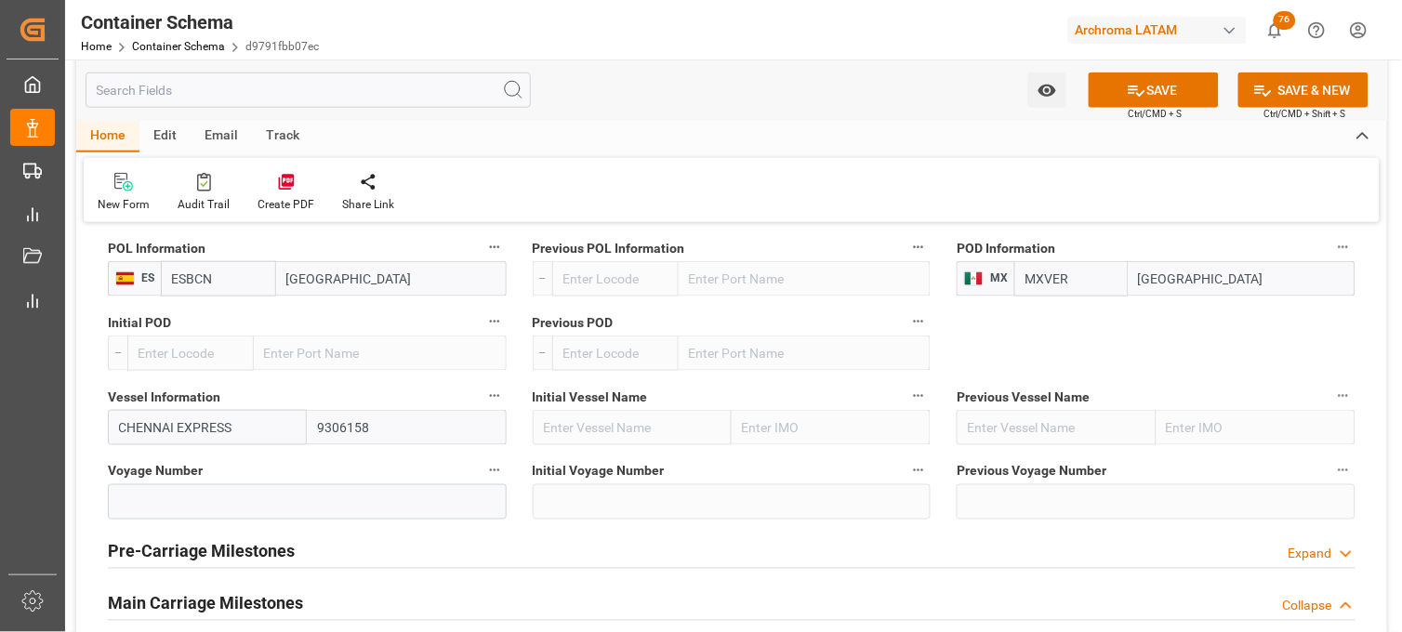
type input "CHENNAI EXPRESS"
click at [175, 504] on input at bounding box center [307, 502] width 399 height 35
paste input "537W"
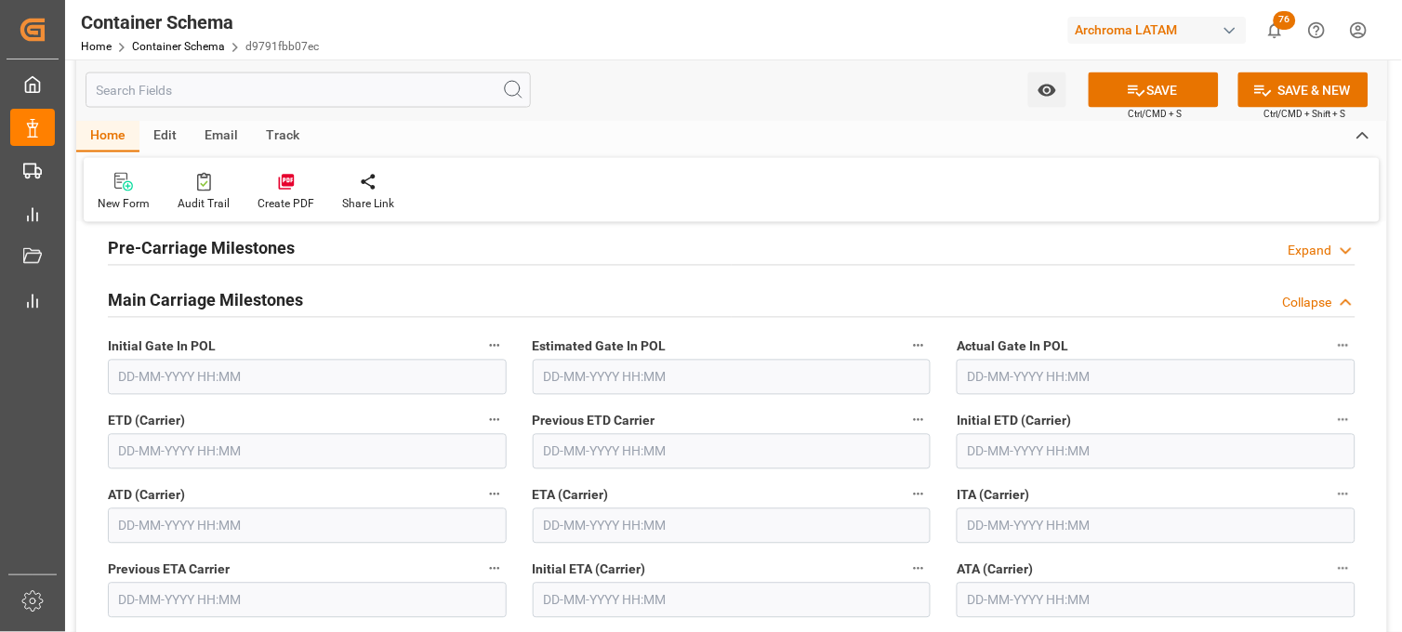
scroll to position [2273, 0]
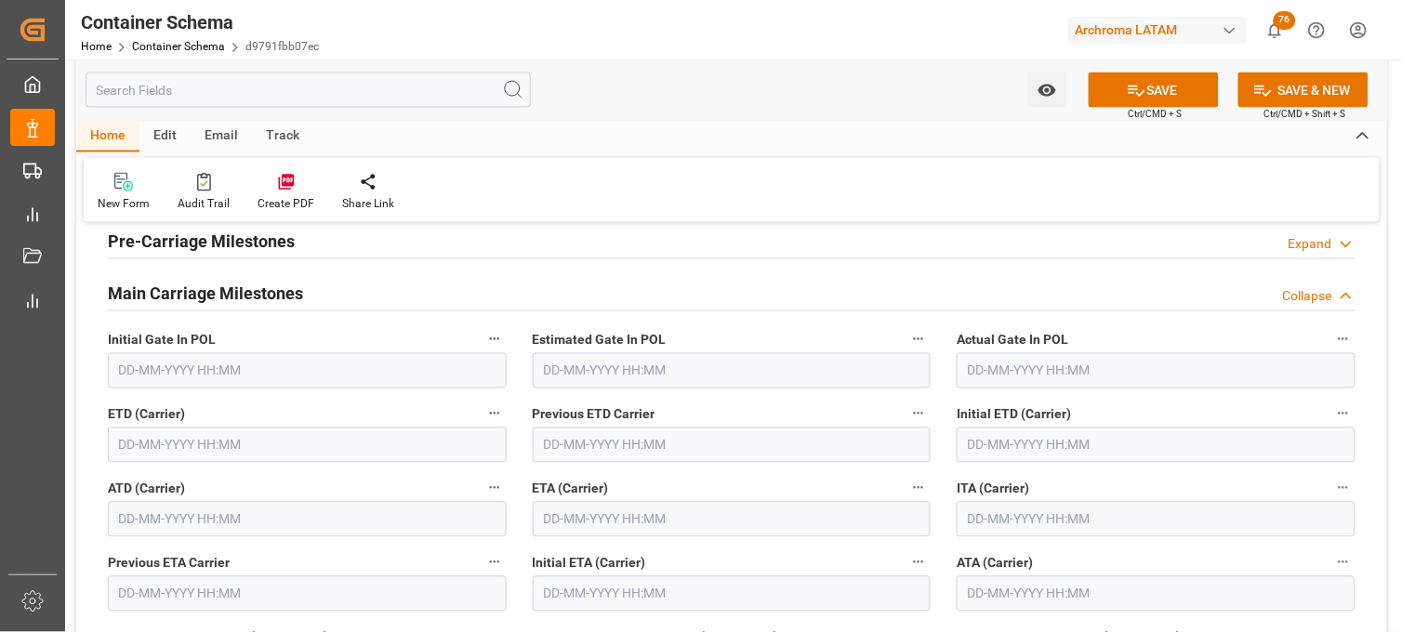
type input "537W"
click at [571, 522] on input "text" at bounding box center [732, 519] width 399 height 35
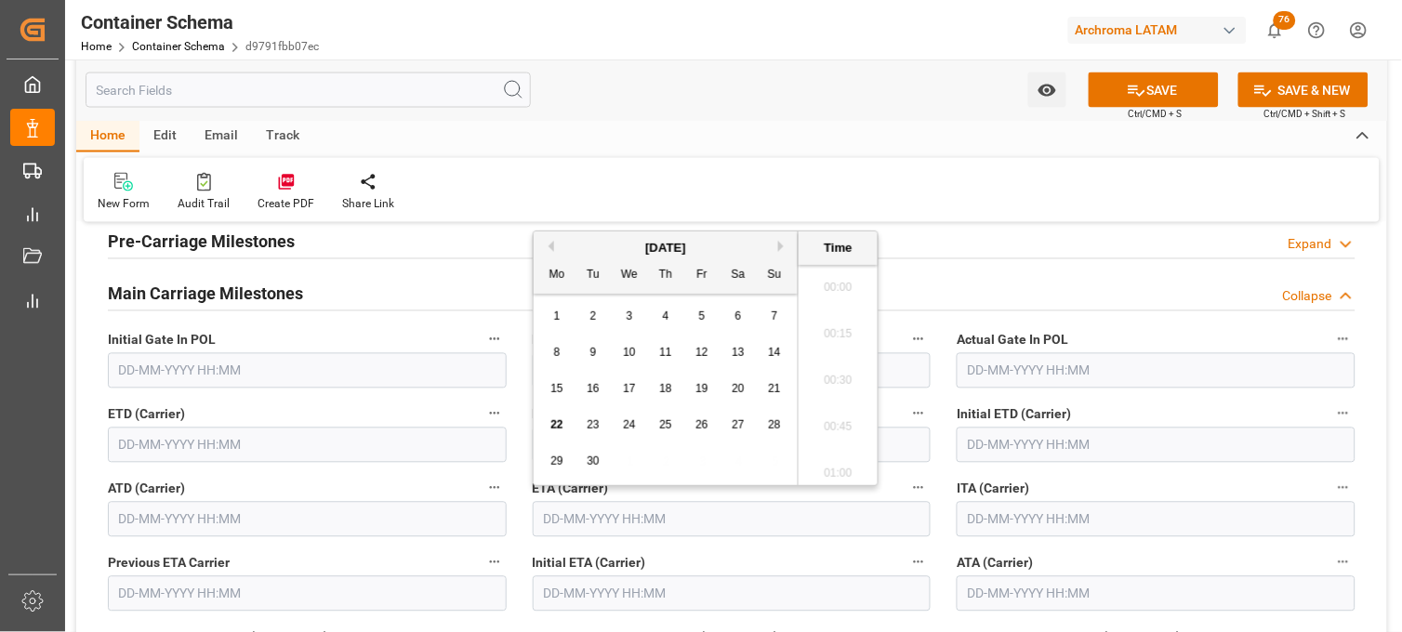
scroll to position [4051, 0]
click at [779, 244] on button "Next Month" at bounding box center [783, 246] width 11 height 11
click at [657, 350] on div "9" at bounding box center [666, 353] width 23 height 22
click at [835, 289] on li "21:45" at bounding box center [838, 282] width 79 height 47
type input "09-10-2025 21:45"
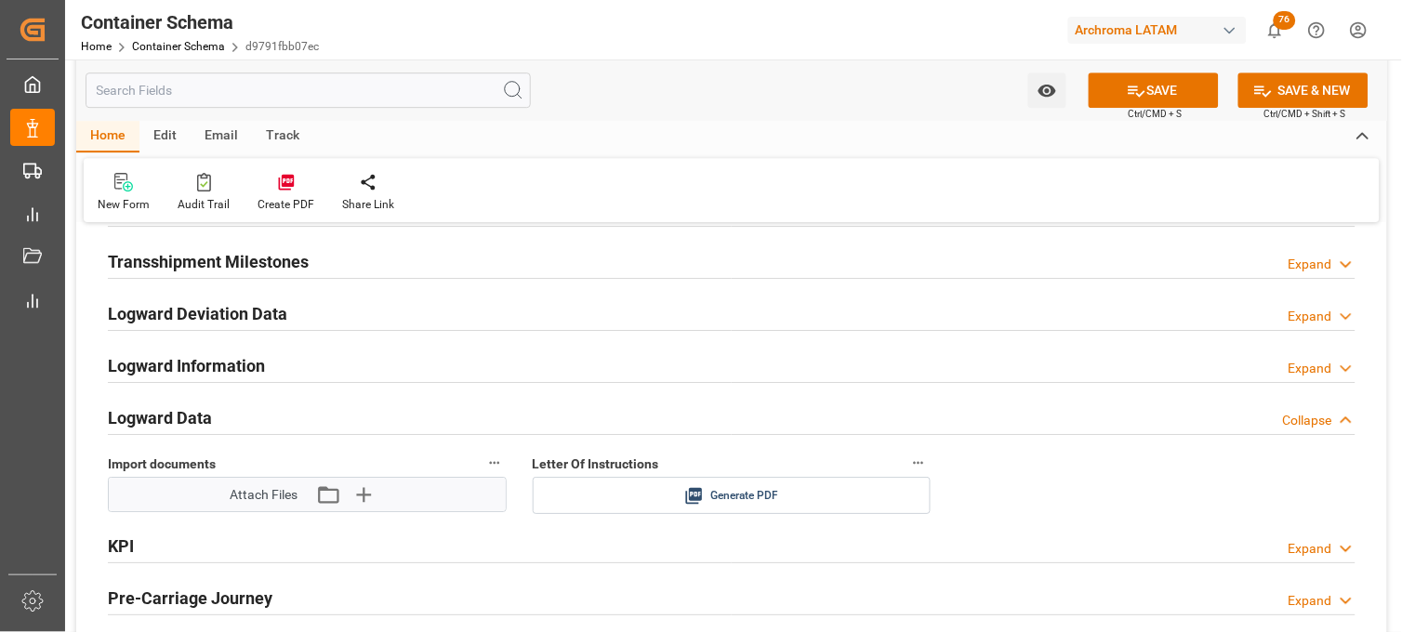
scroll to position [2893, 0]
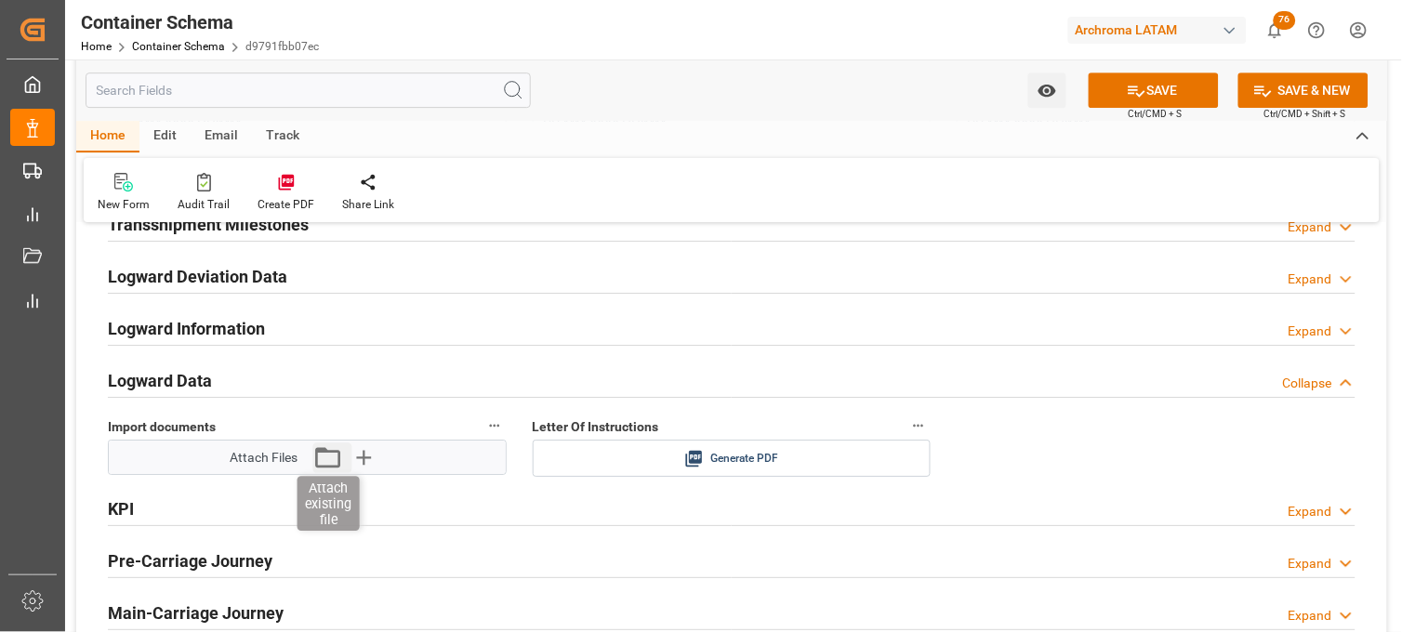
click at [335, 463] on icon "button" at bounding box center [328, 458] width 30 height 30
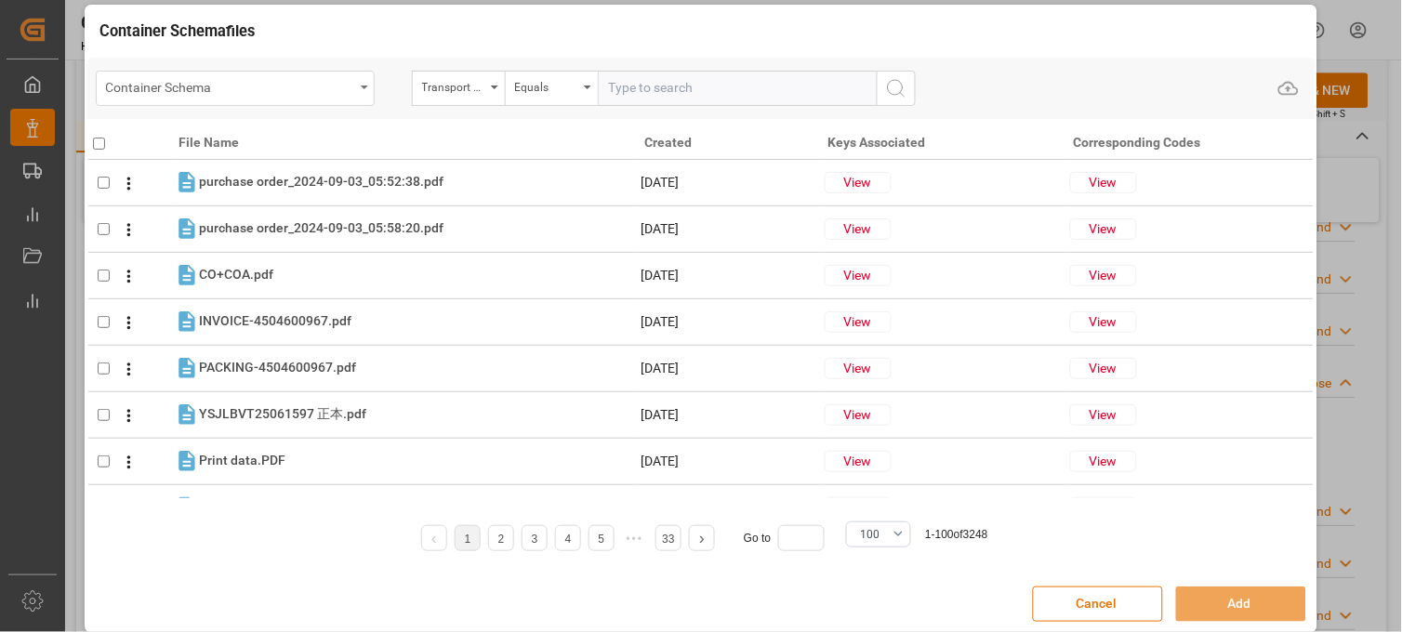
click at [208, 105] on div "Container Schema" at bounding box center [235, 88] width 279 height 35
click at [188, 97] on div "Container Schema" at bounding box center [230, 85] width 248 height 23
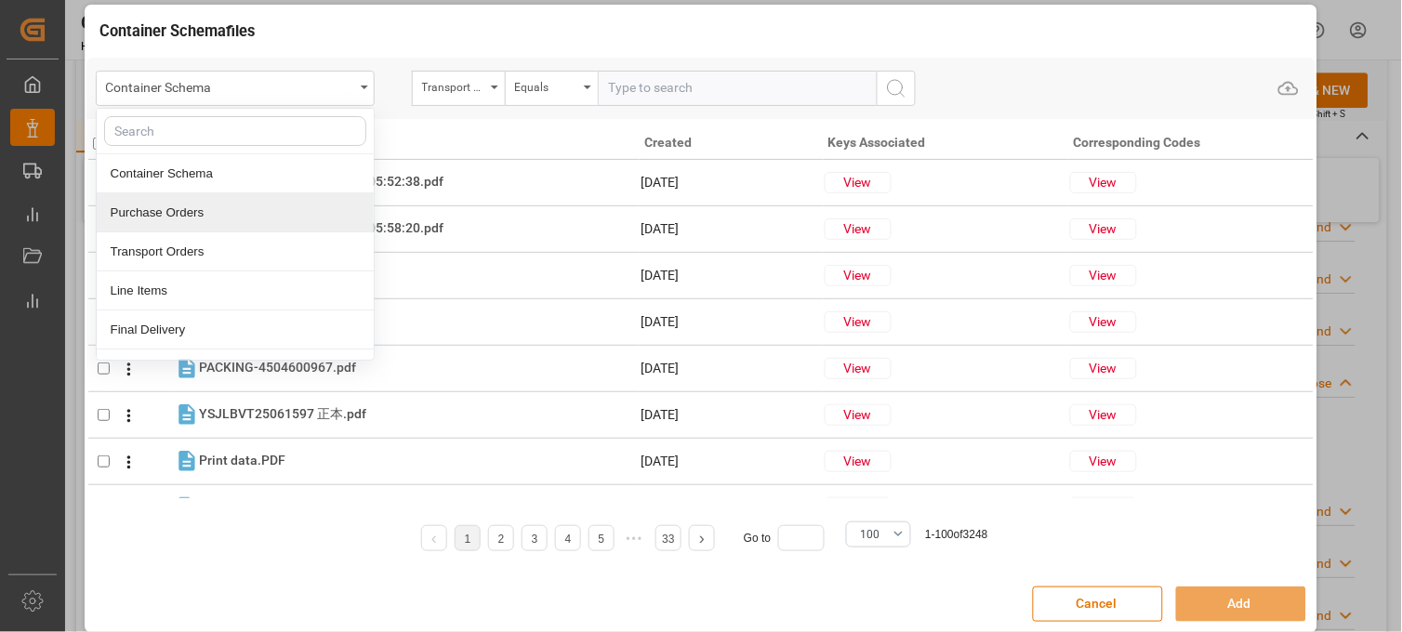
click at [186, 211] on div "Purchase Orders" at bounding box center [235, 212] width 277 height 39
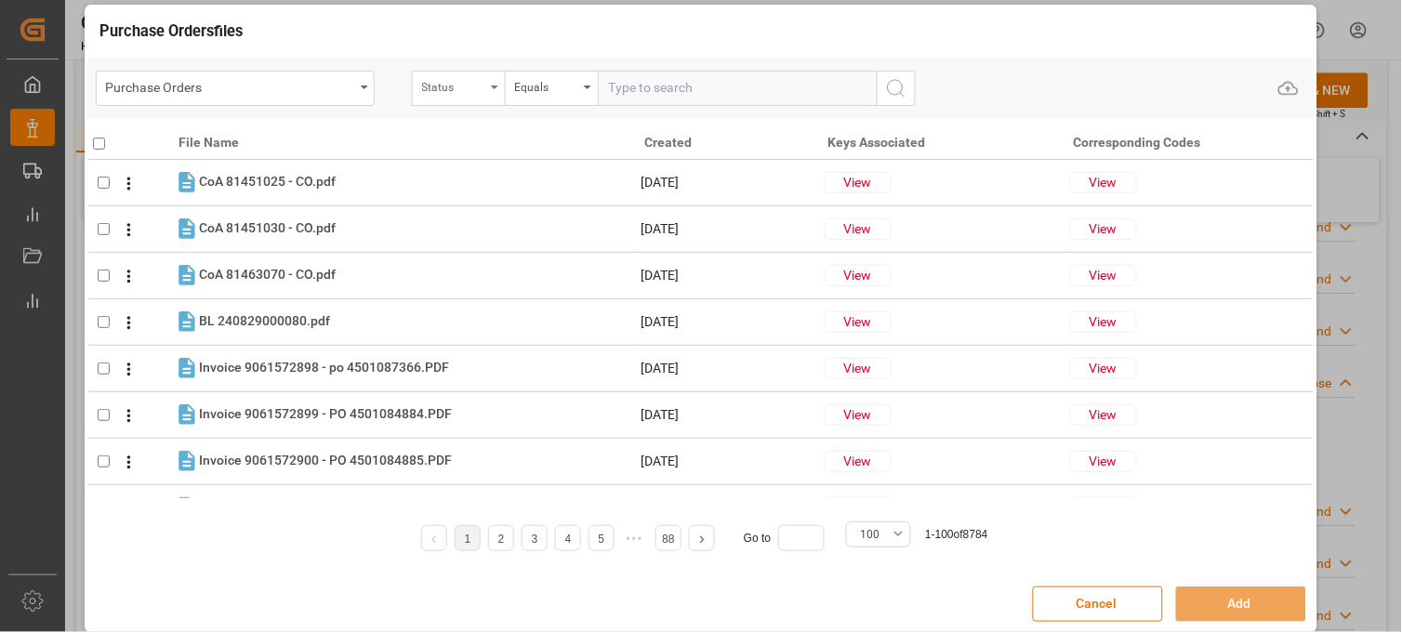
click at [447, 86] on div "Status" at bounding box center [453, 84] width 63 height 21
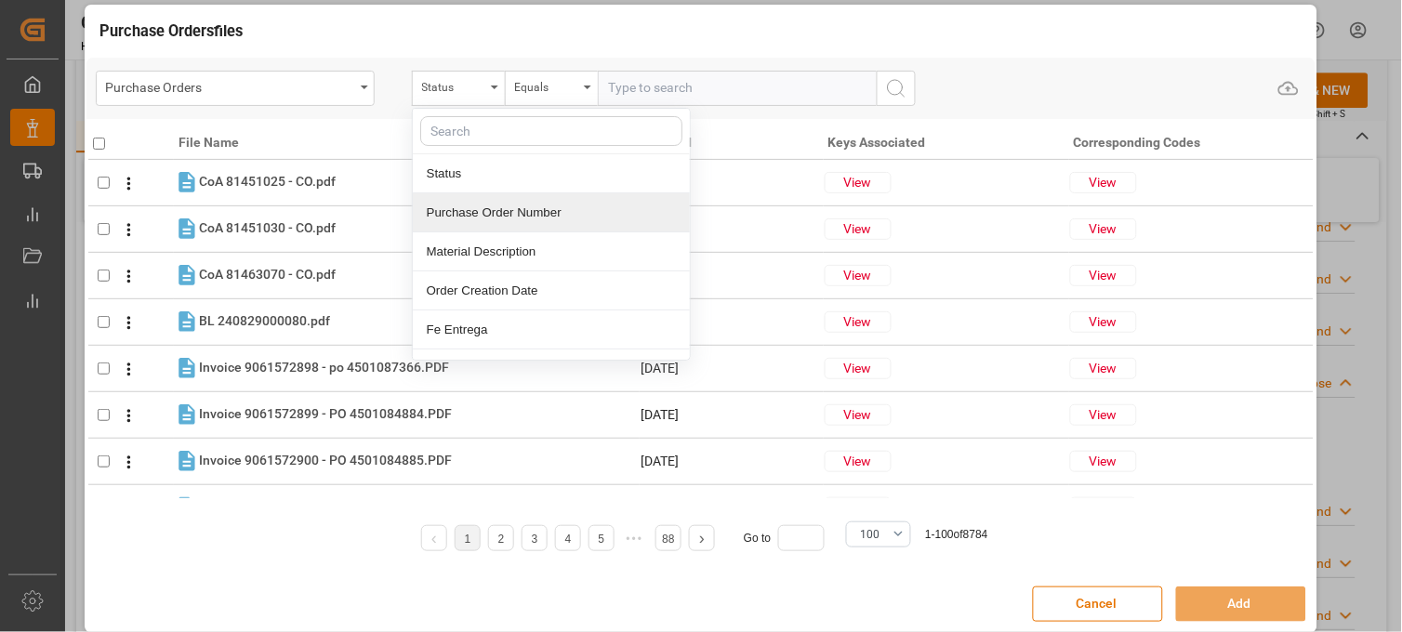
click at [452, 207] on div "Purchase Order Number" at bounding box center [551, 212] width 277 height 39
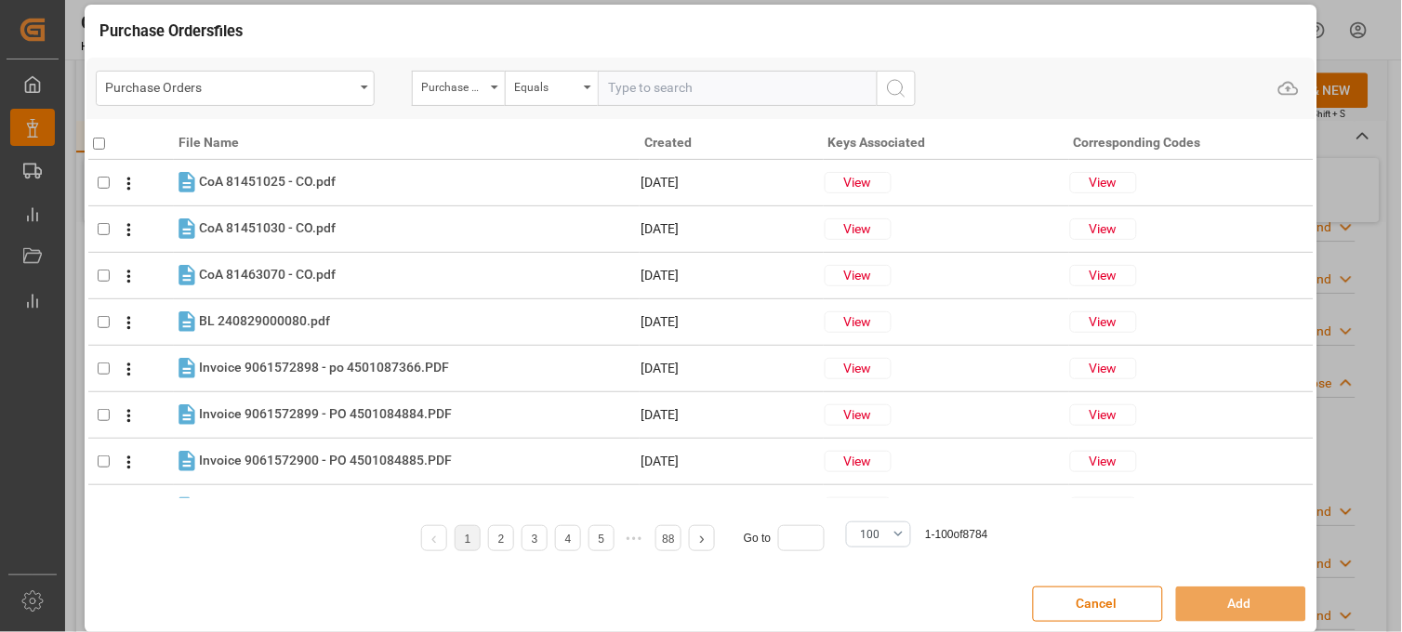
click at [614, 86] on input "text" at bounding box center [737, 88] width 279 height 35
paste input "537W"
click at [614, 86] on input "537W" at bounding box center [737, 88] width 279 height 35
click at [627, 91] on input "537W" at bounding box center [737, 88] width 279 height 35
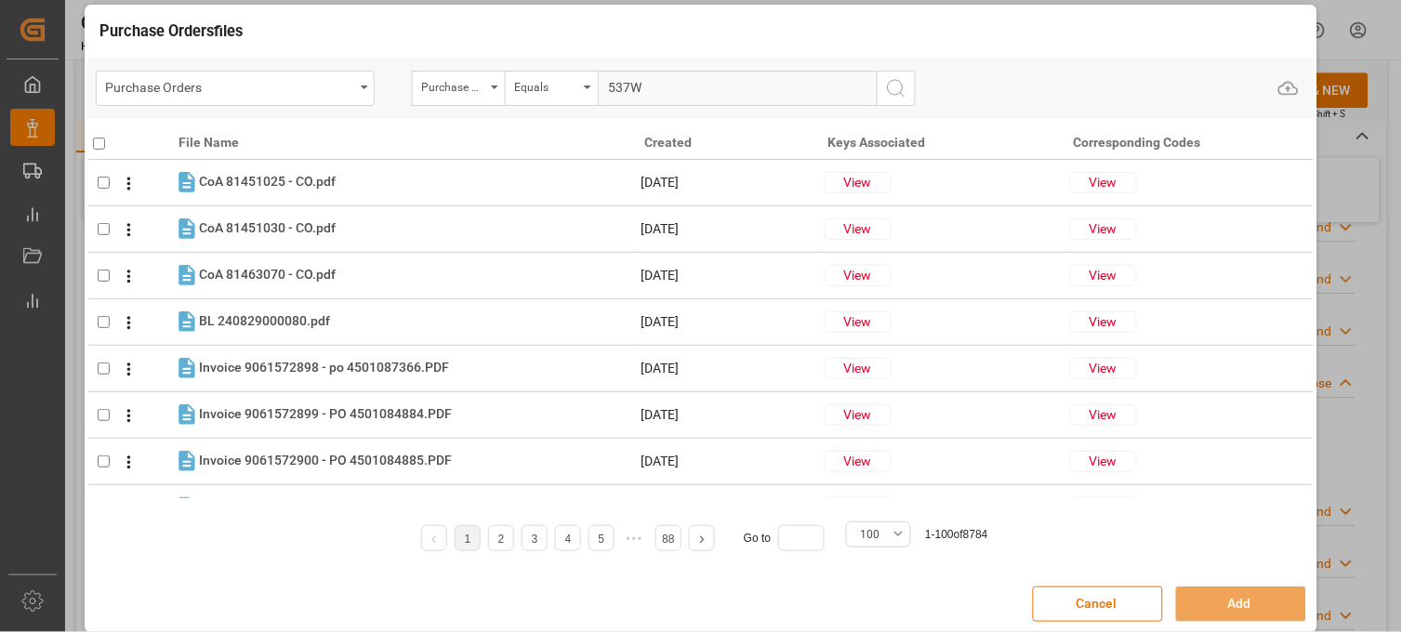
click at [627, 91] on input "537W" at bounding box center [737, 88] width 279 height 35
paste input "4504651998"
type input "4504651998"
click at [897, 80] on circle "search button" at bounding box center [895, 87] width 15 height 15
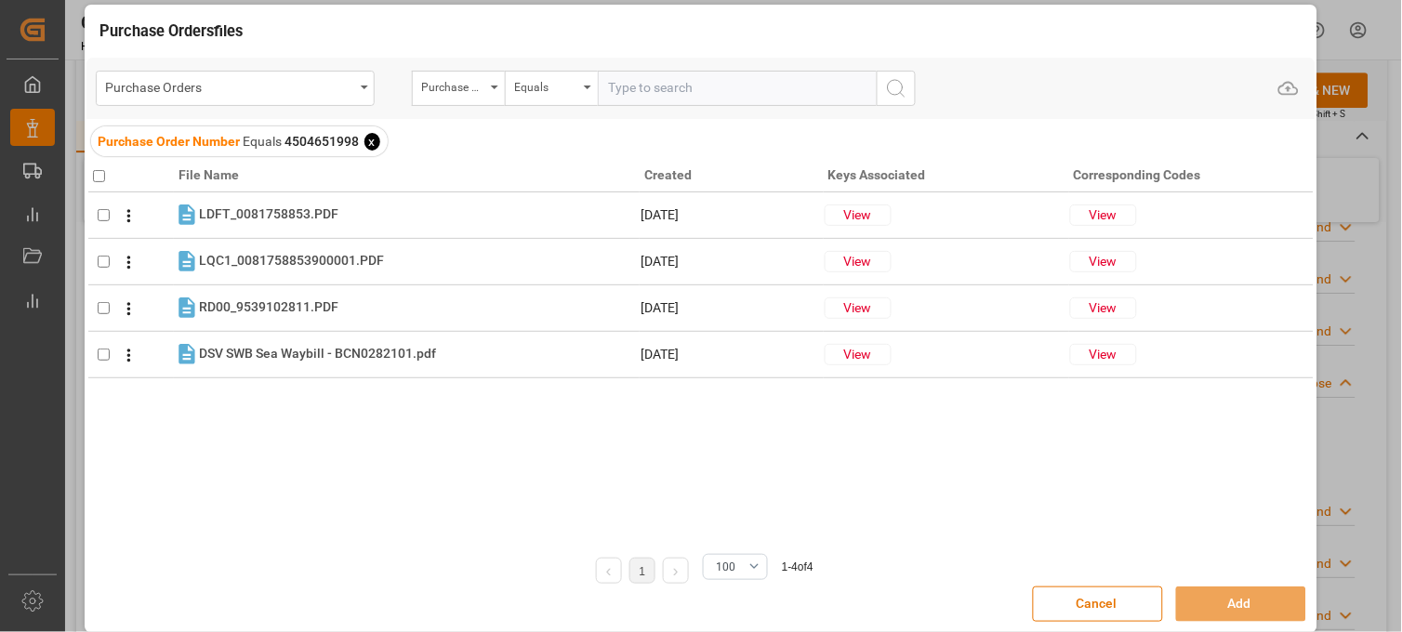
click at [100, 173] on input "checkbox" at bounding box center [99, 176] width 12 height 12
checkbox input "true"
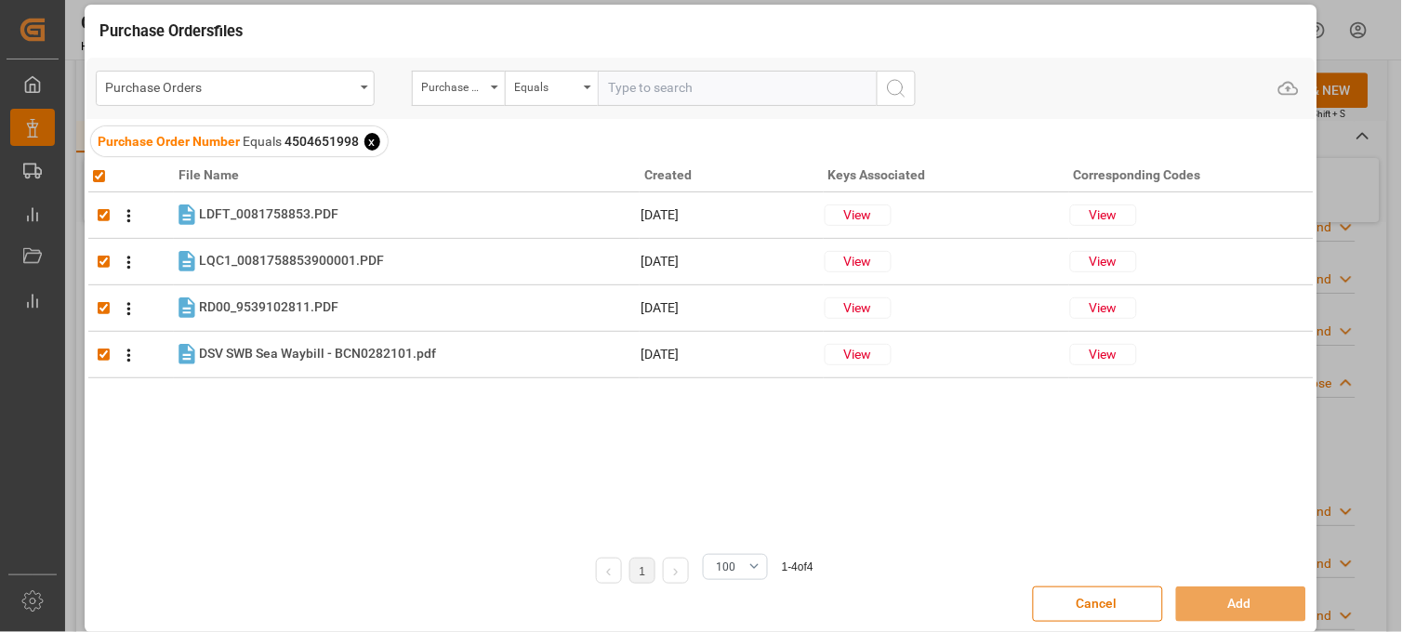
checkbox input "true"
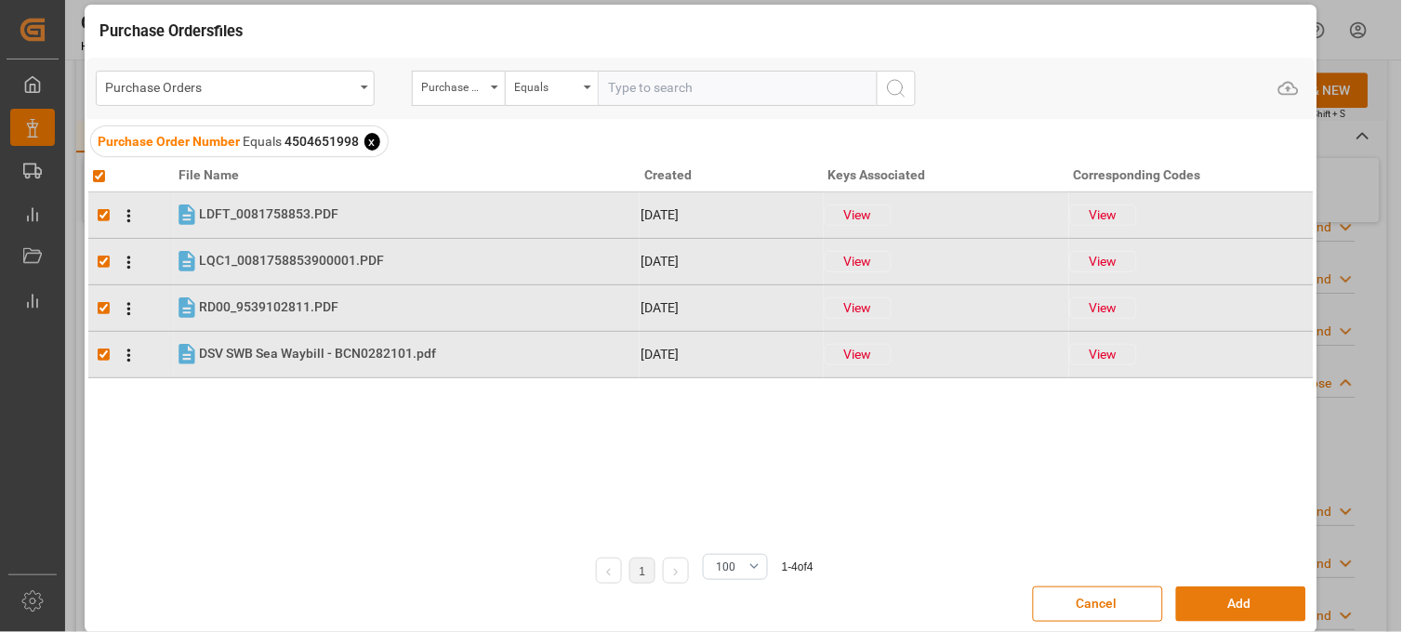
click at [1206, 599] on button "Add" at bounding box center [1241, 604] width 130 height 35
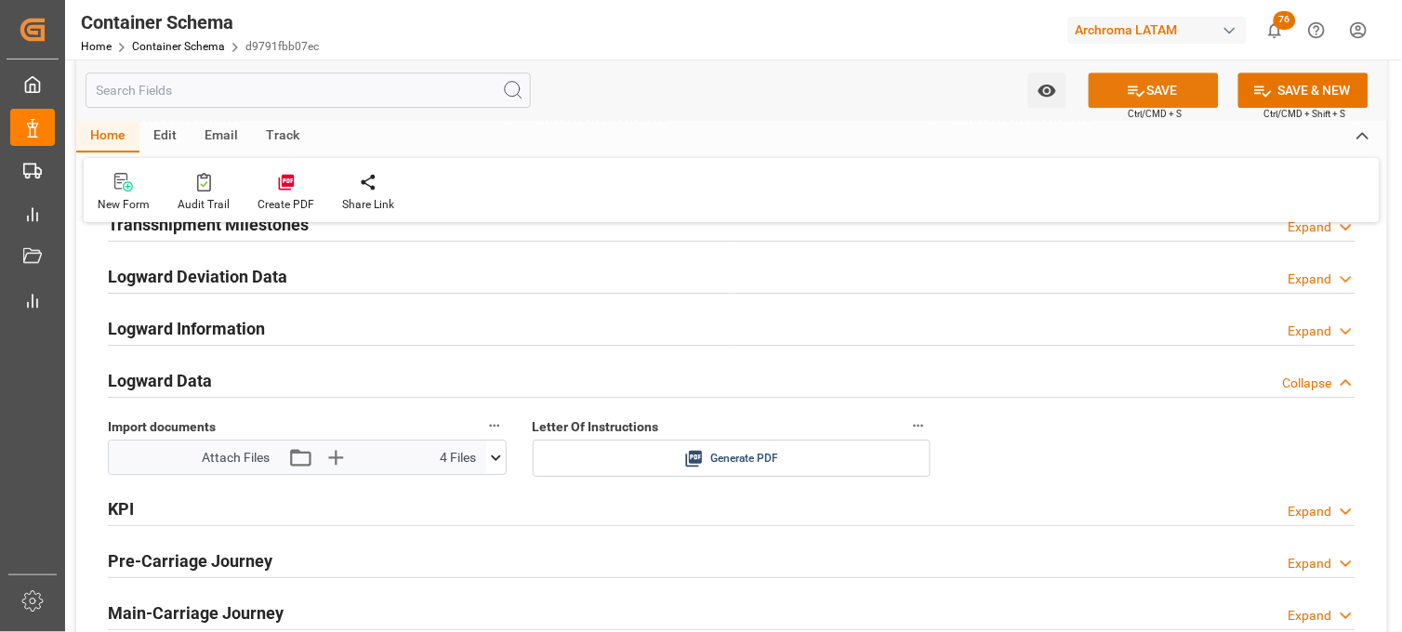
click at [1123, 90] on button "SAVE" at bounding box center [1154, 90] width 130 height 35
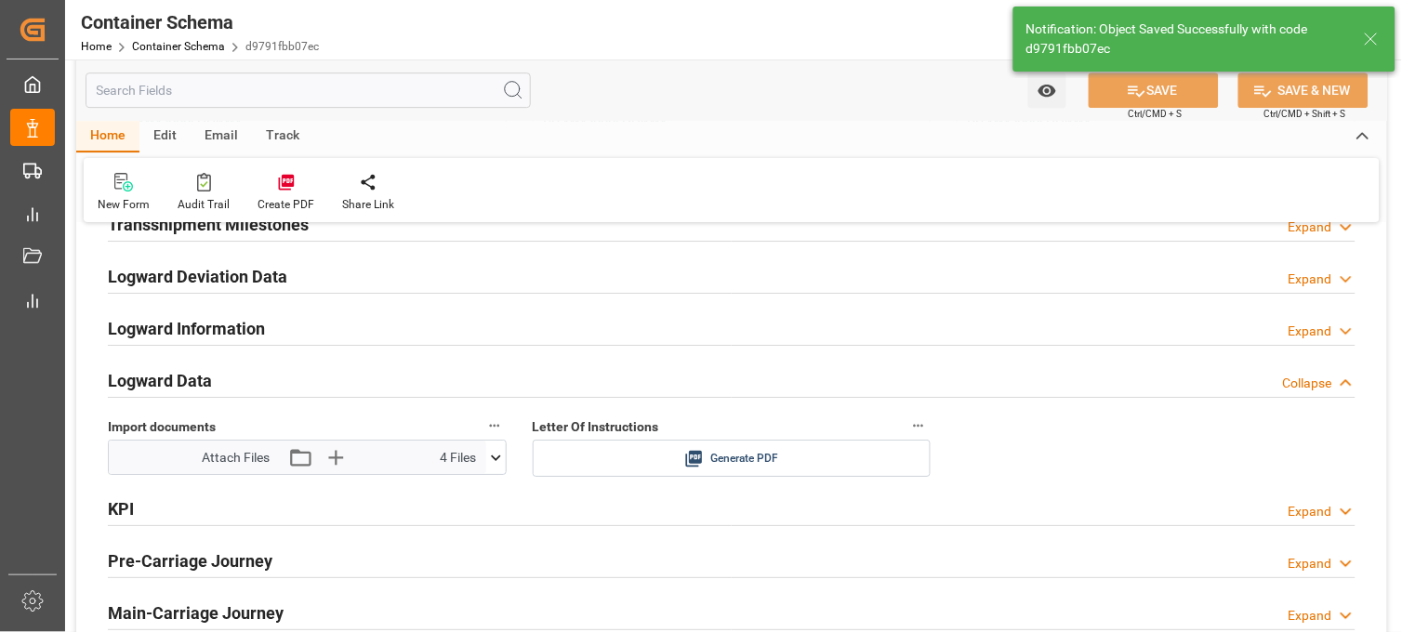
type input "Document Sent"
type input "MXVER"
type input "[GEOGRAPHIC_DATA]"
type input "CHENNAI EXPRESS"
type input "9306158"
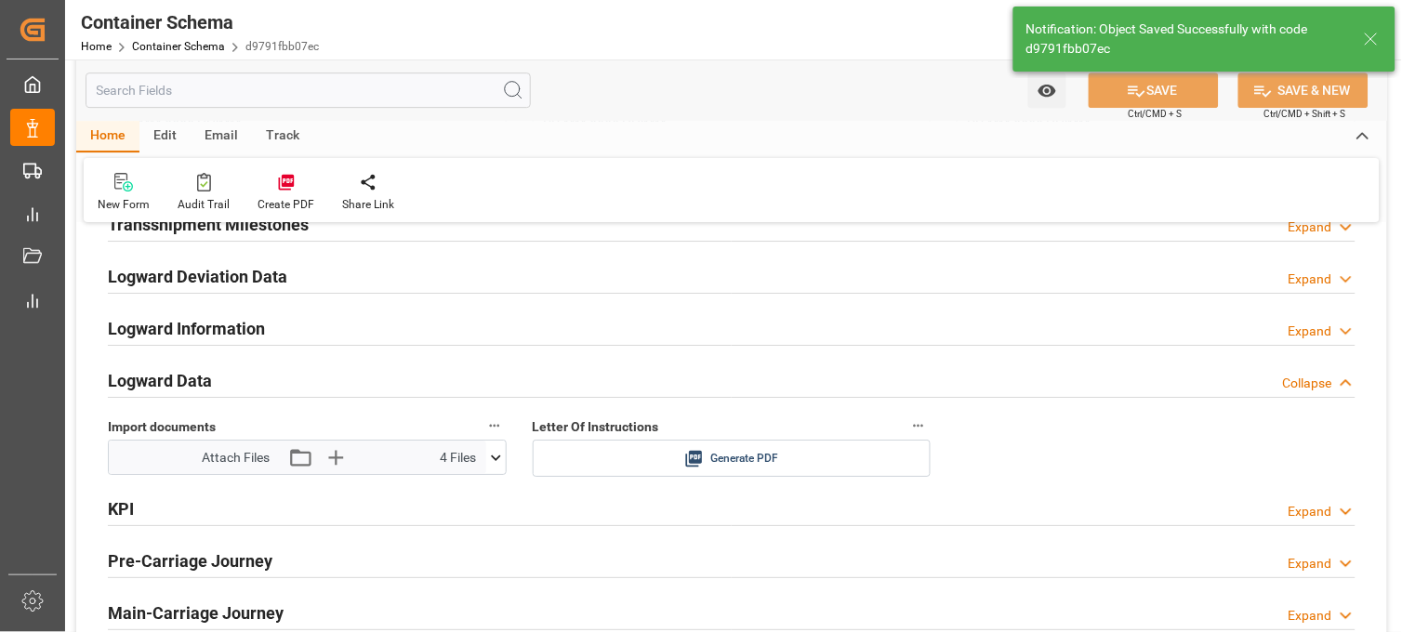
type input "537W"
type input "09-10-2025 21:45"
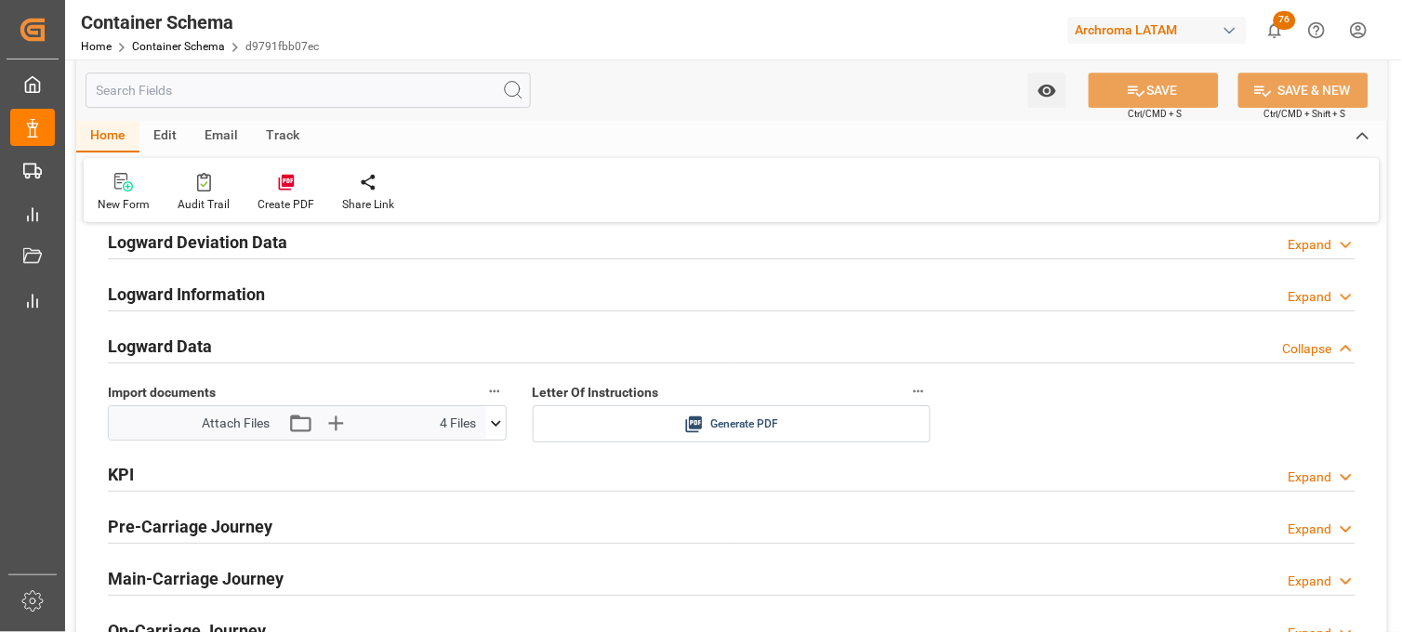
scroll to position [2997, 0]
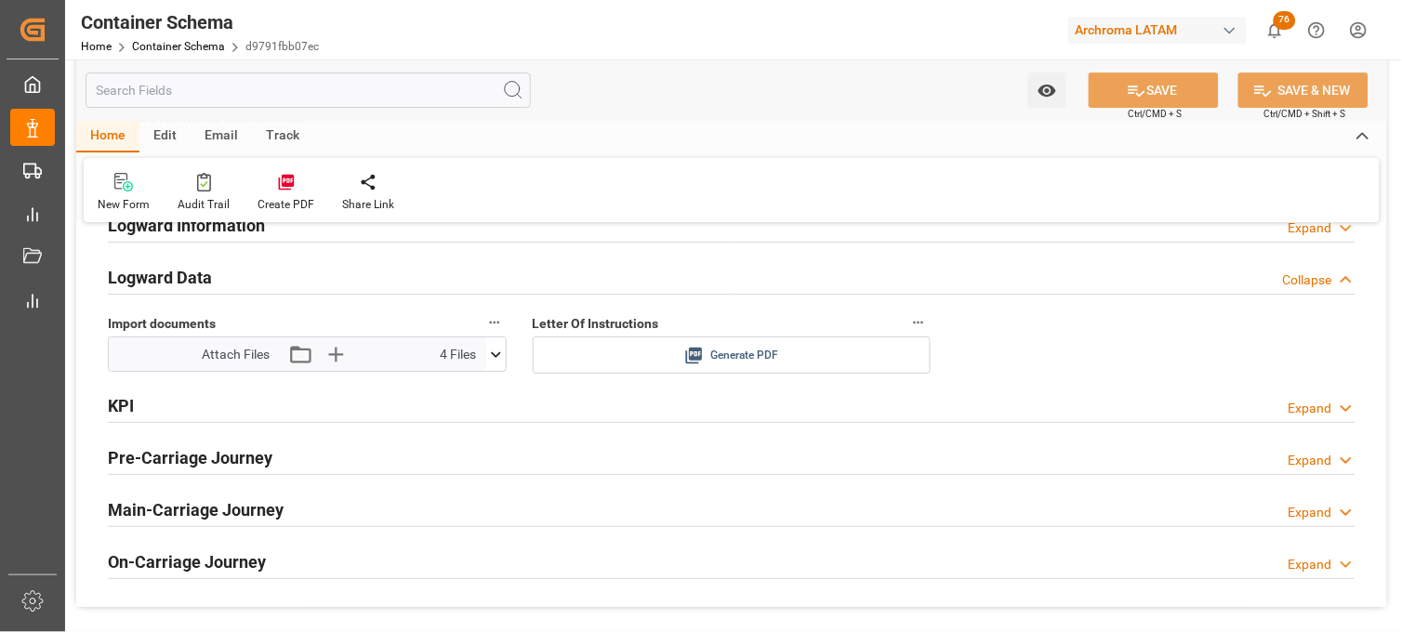
click at [685, 350] on icon at bounding box center [694, 356] width 20 height 20
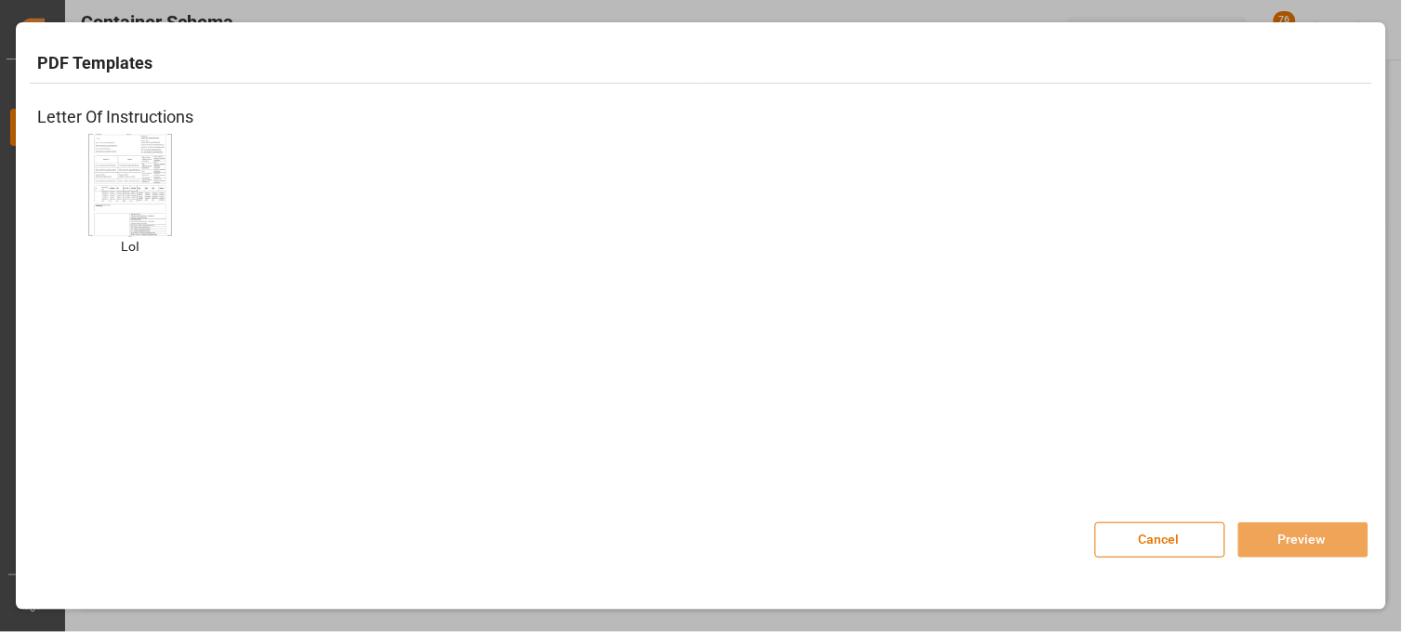
click at [126, 153] on img at bounding box center [130, 184] width 74 height 105
click at [1263, 546] on button "Preview" at bounding box center [1304, 540] width 130 height 35
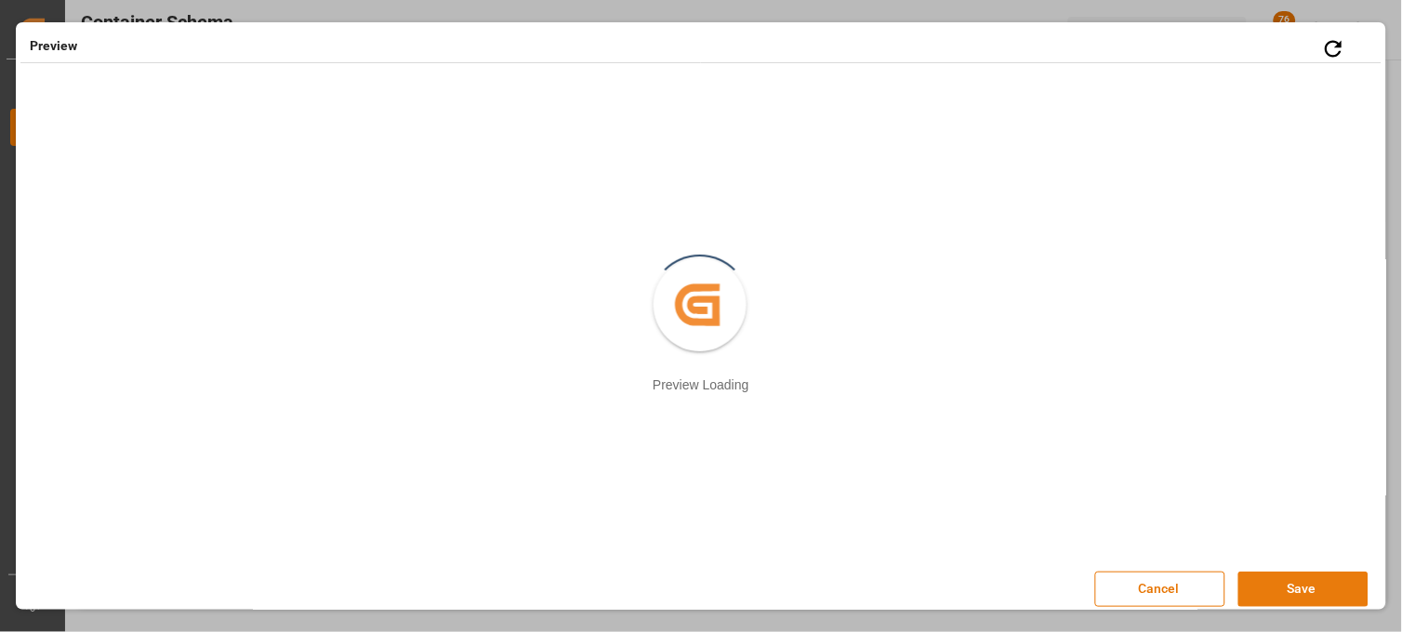
click at [1258, 589] on button "Save" at bounding box center [1304, 589] width 130 height 35
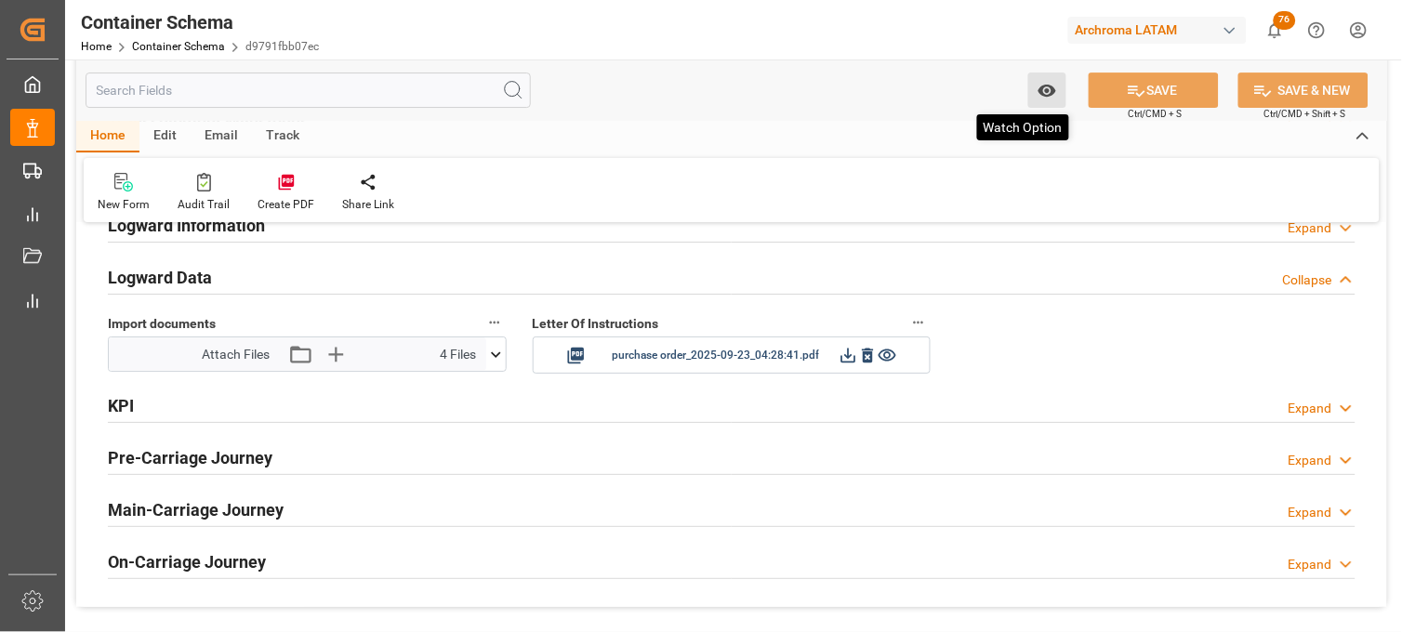
click at [1044, 91] on icon "open menu" at bounding box center [1048, 91] width 20 height 20
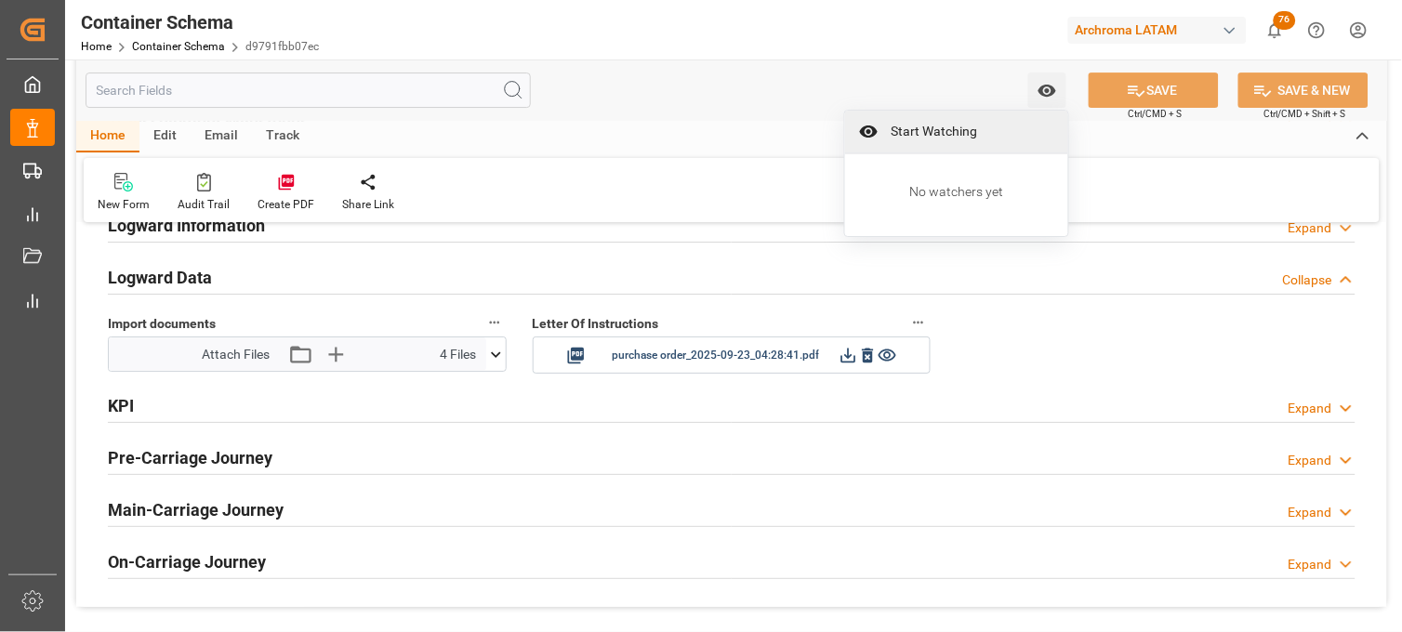
click at [918, 131] on span "Start Watching" at bounding box center [969, 132] width 169 height 20
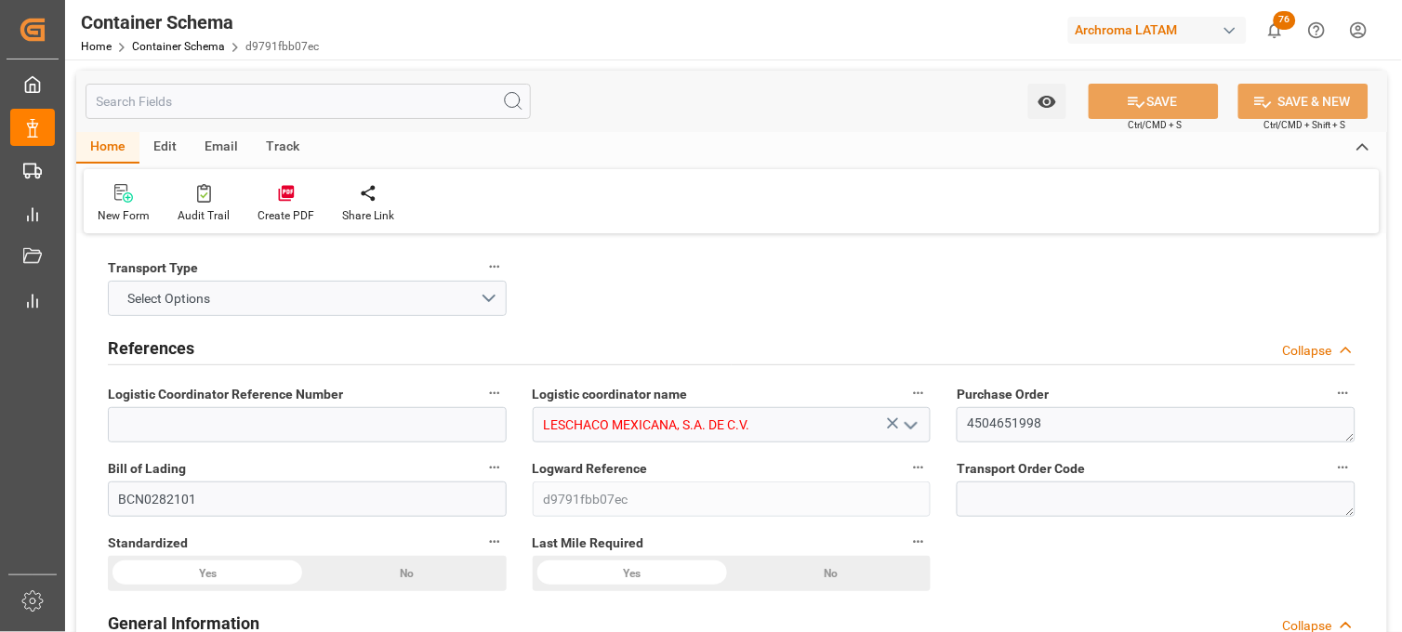
type input "0"
type input "7"
type input "1"
type input "32"
type input "4160"
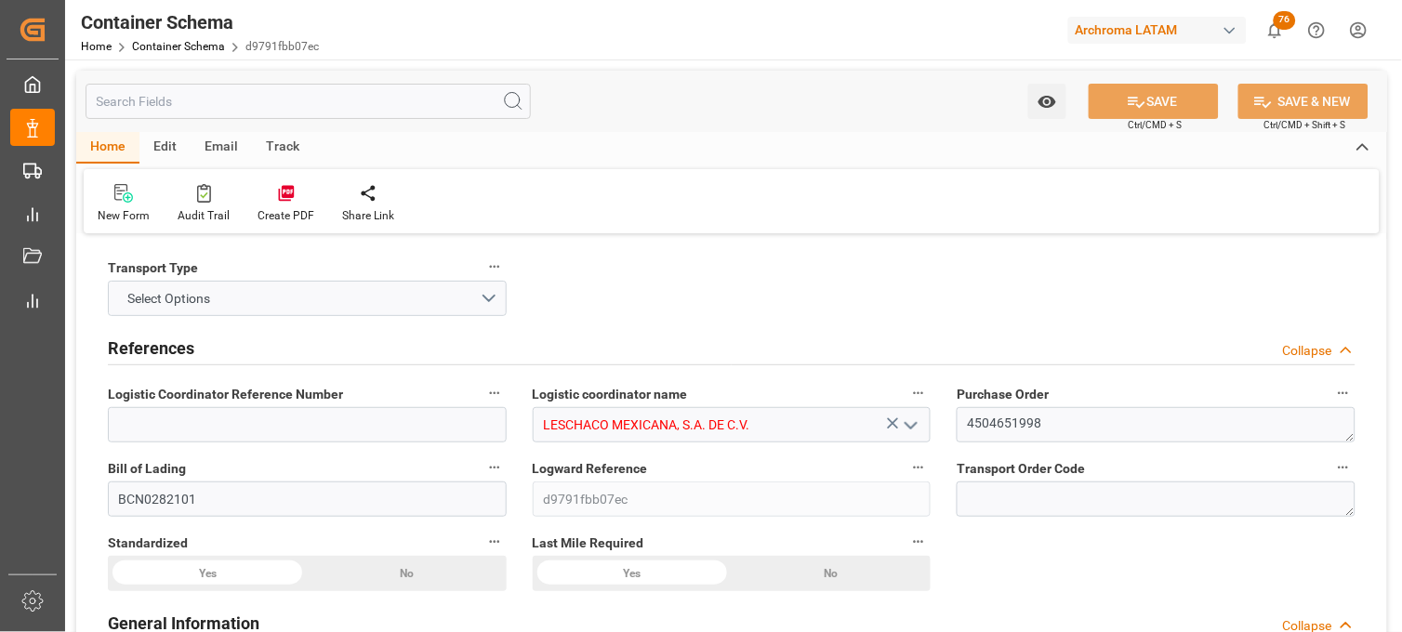
type input "4526.08"
type input "ESBCN"
type input "MXVER"
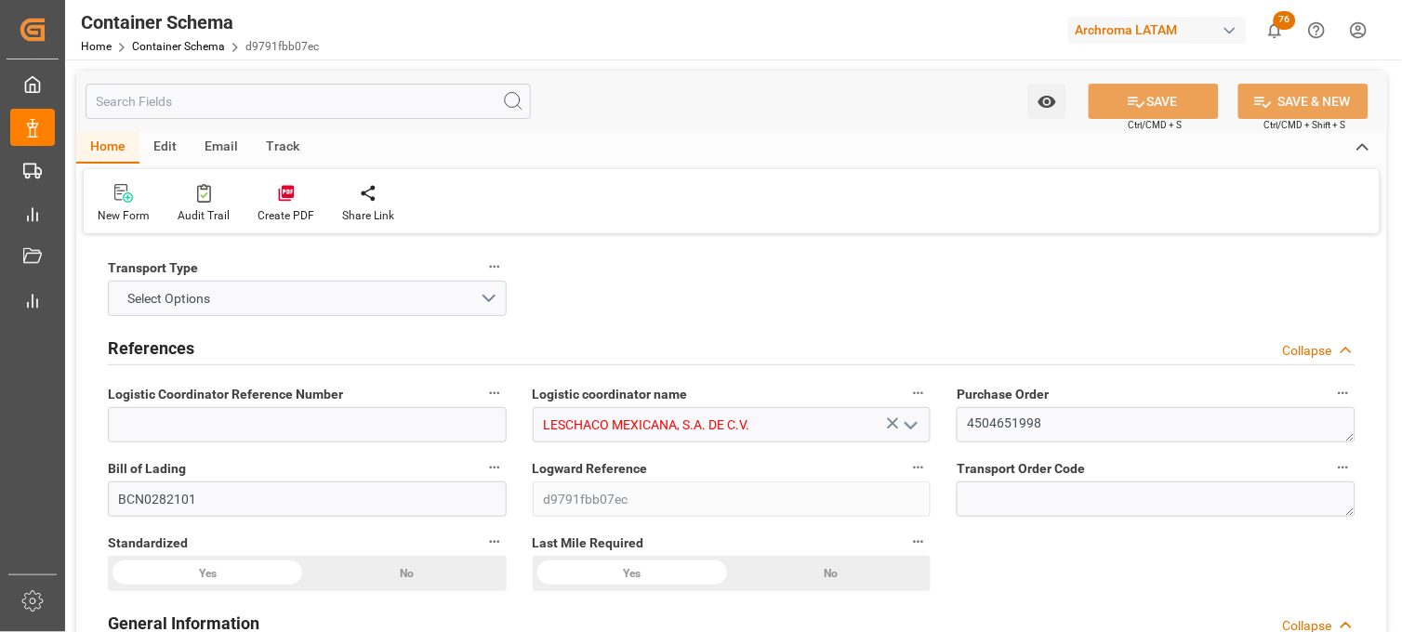
type input "MXVER"
type input "9306158"
type input "22-09-2025 21:45"
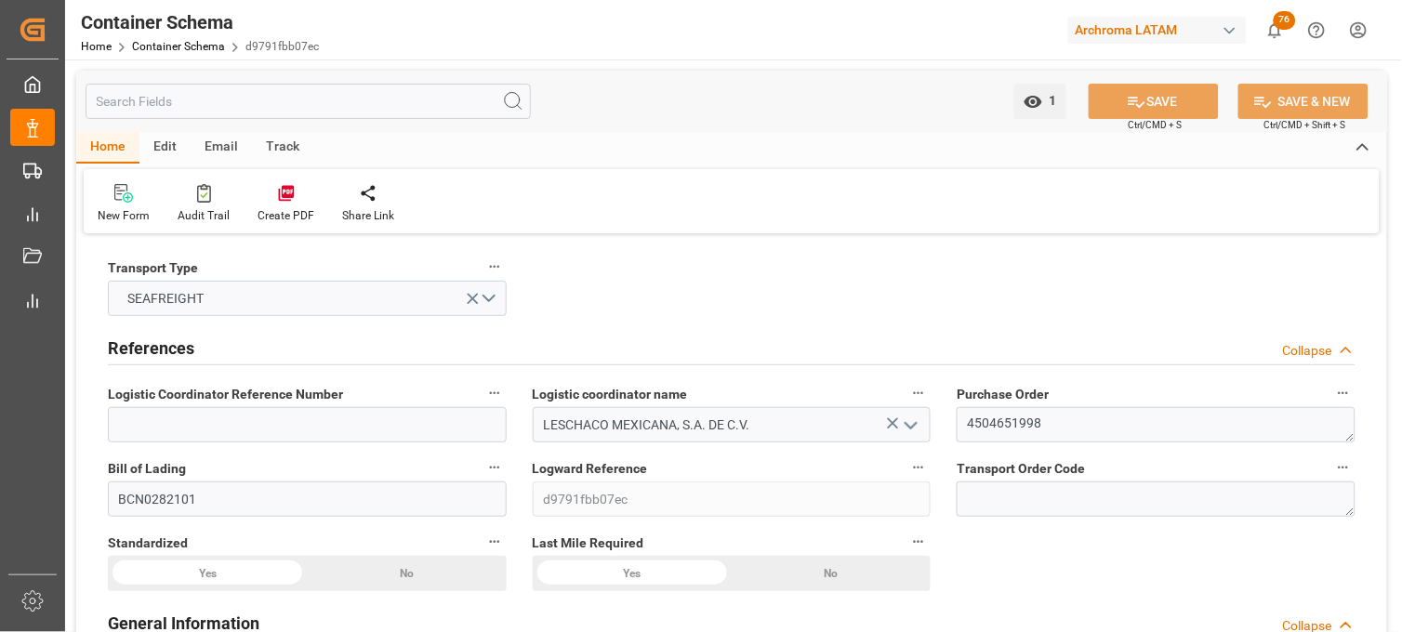
type input "[DATE]"
type input "09-10-2025 21:45"
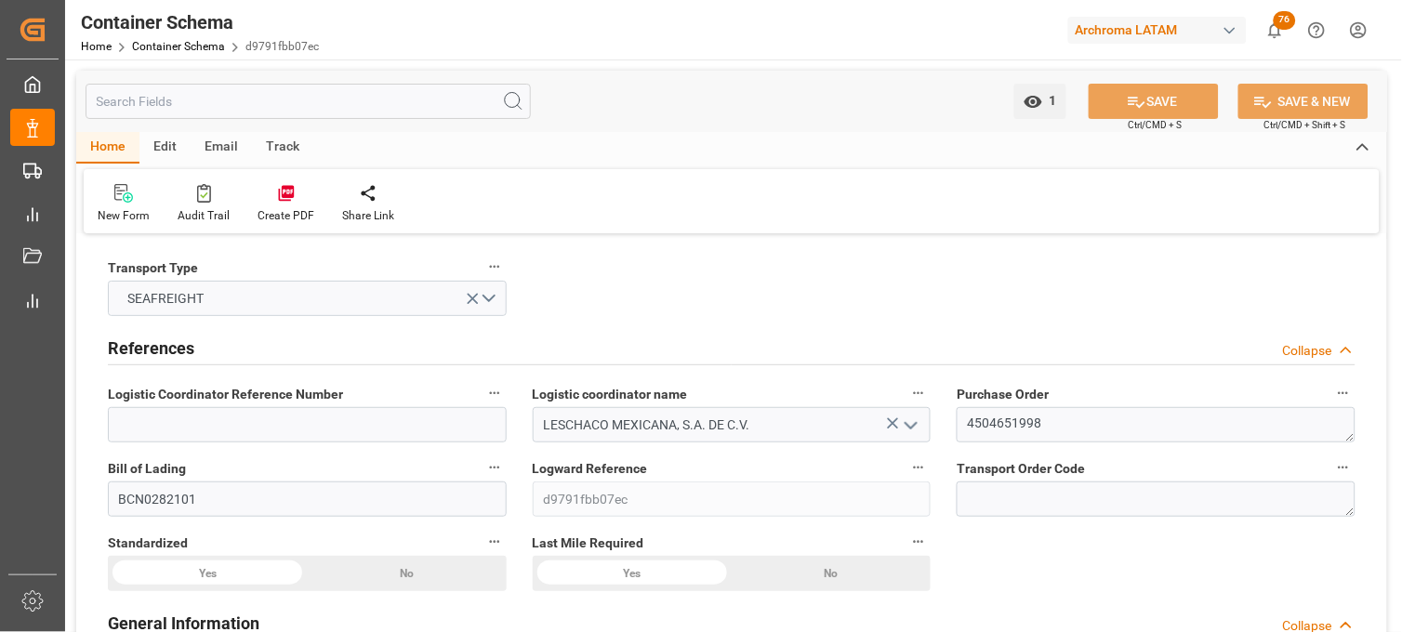
type input "09-10-2025 21:45"
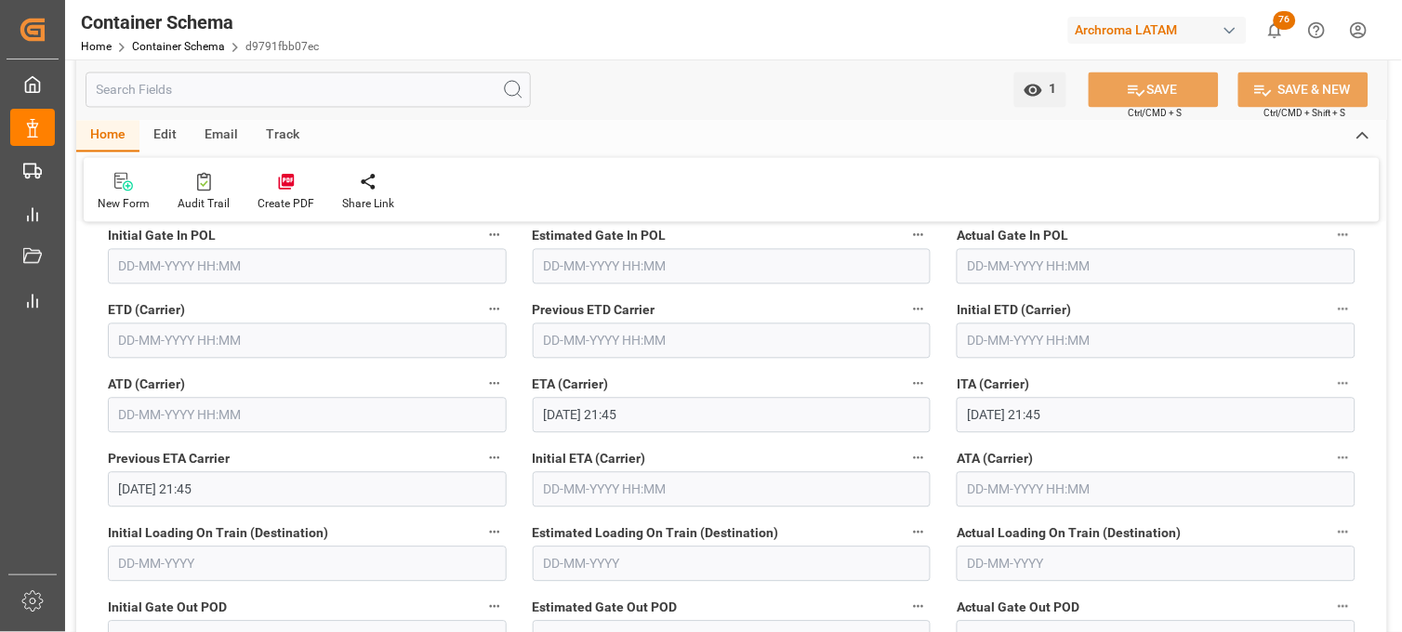
scroll to position [2376, 0]
click at [175, 327] on input "text" at bounding box center [307, 342] width 399 height 35
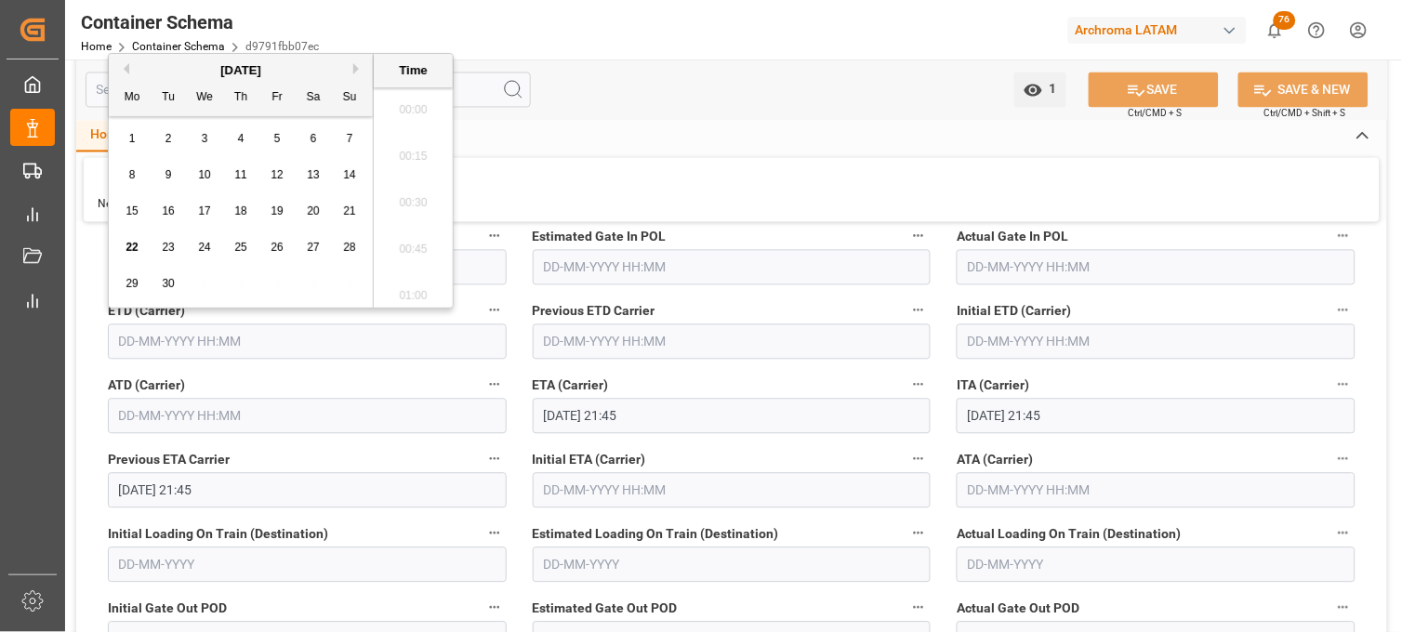
scroll to position [4098, 0]
click at [171, 248] on span "23" at bounding box center [168, 247] width 12 height 13
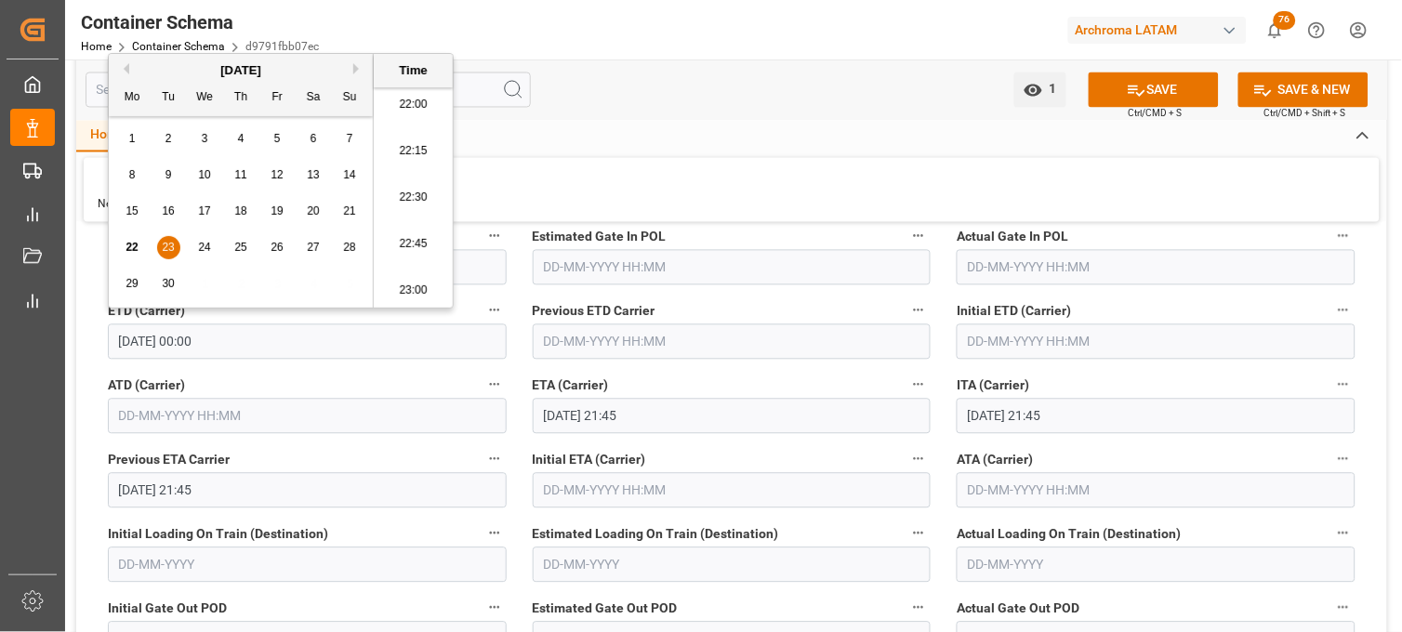
drag, startPoint x: 392, startPoint y: 242, endPoint x: 768, endPoint y: 167, distance: 383.9
click at [393, 242] on li "22:45" at bounding box center [413, 244] width 79 height 47
type input "23-09-2025 22:45"
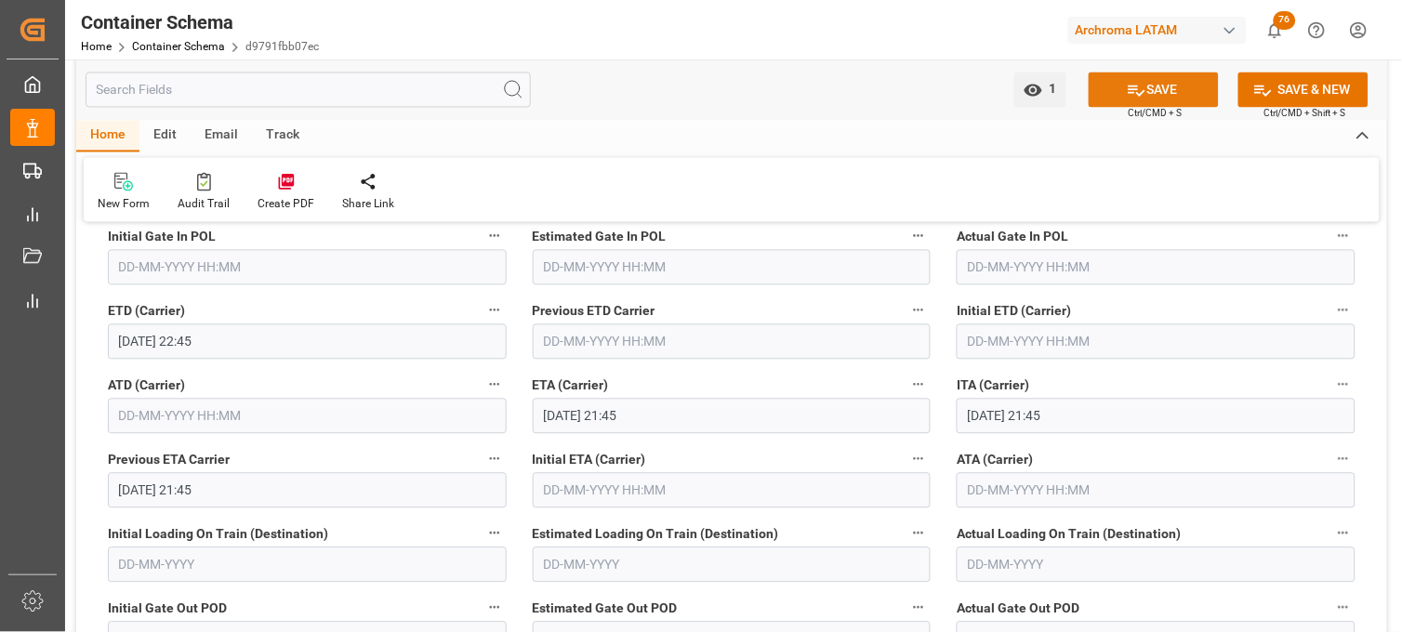
click at [1151, 80] on button "SAVE" at bounding box center [1154, 90] width 130 height 35
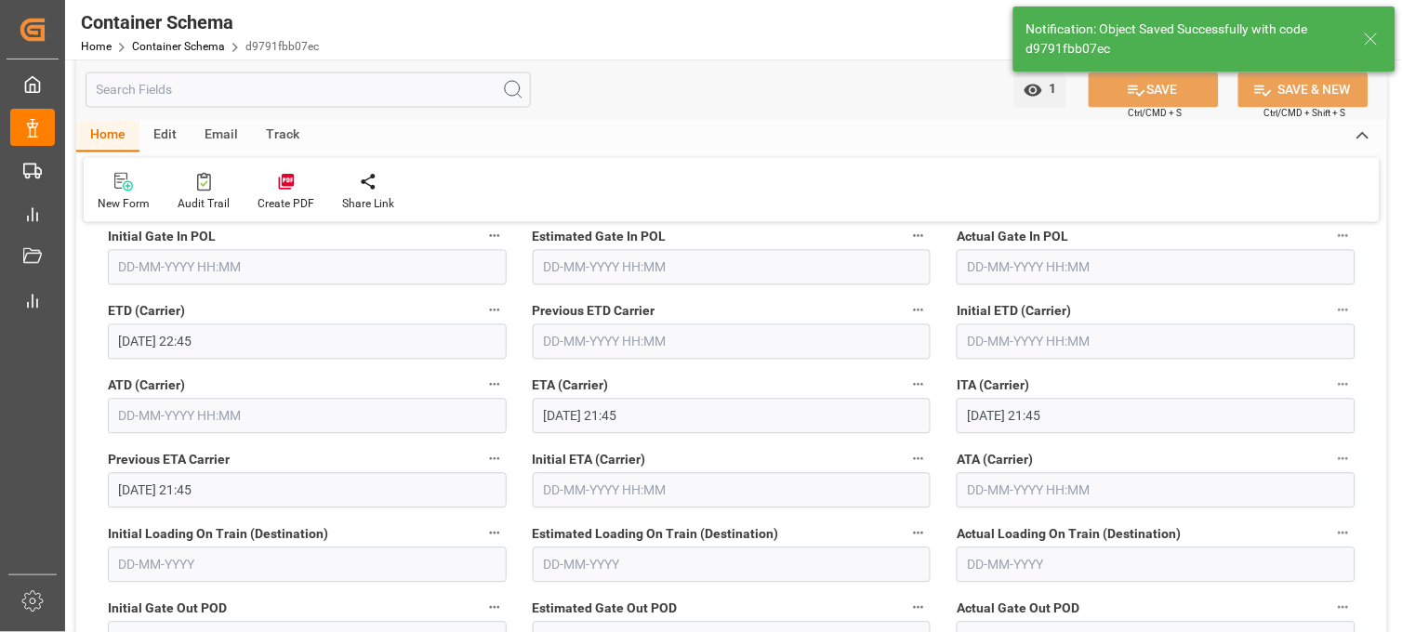
type input "09-10-2025 00:00"
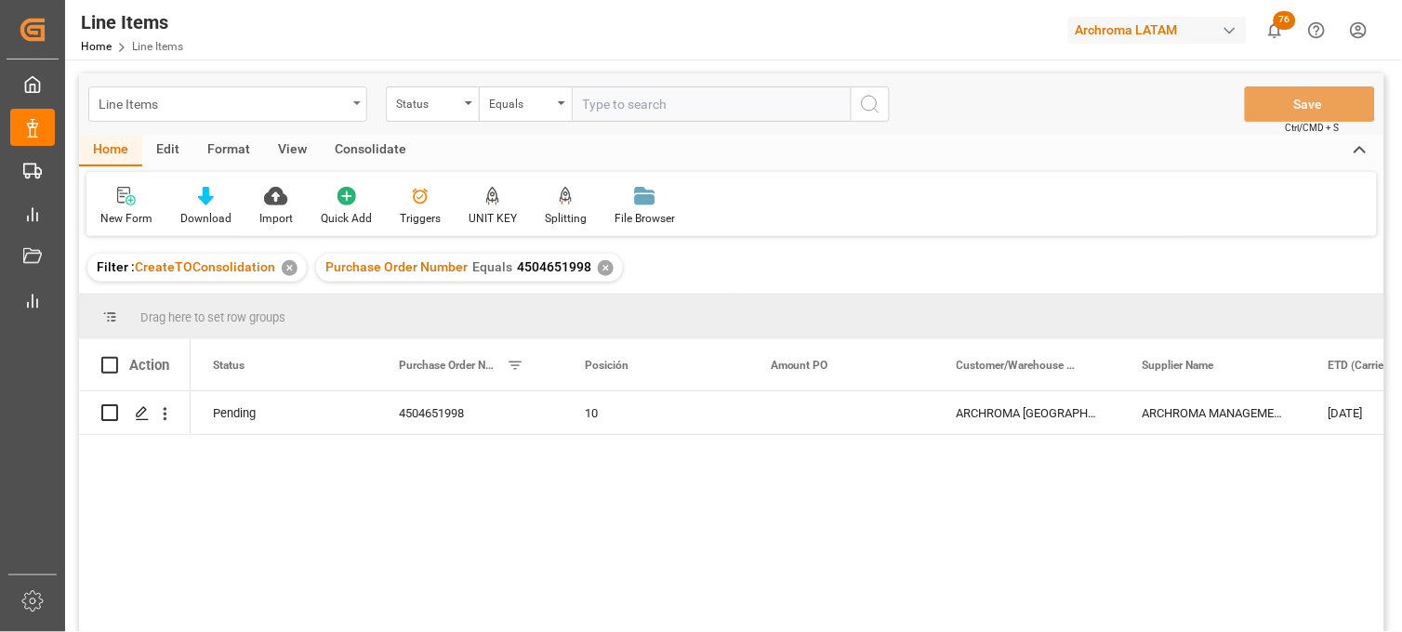
click at [281, 109] on div "Line Items" at bounding box center [223, 102] width 248 height 23
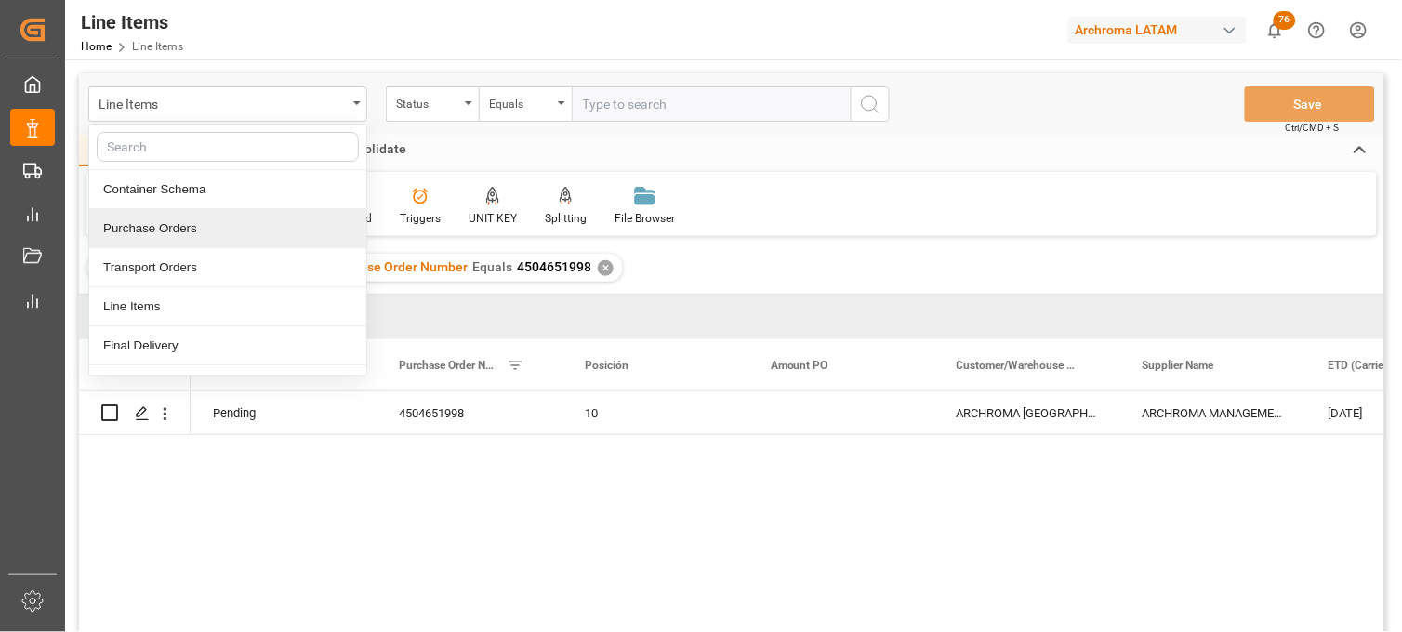
click at [132, 229] on div "Purchase Orders" at bounding box center [227, 228] width 277 height 39
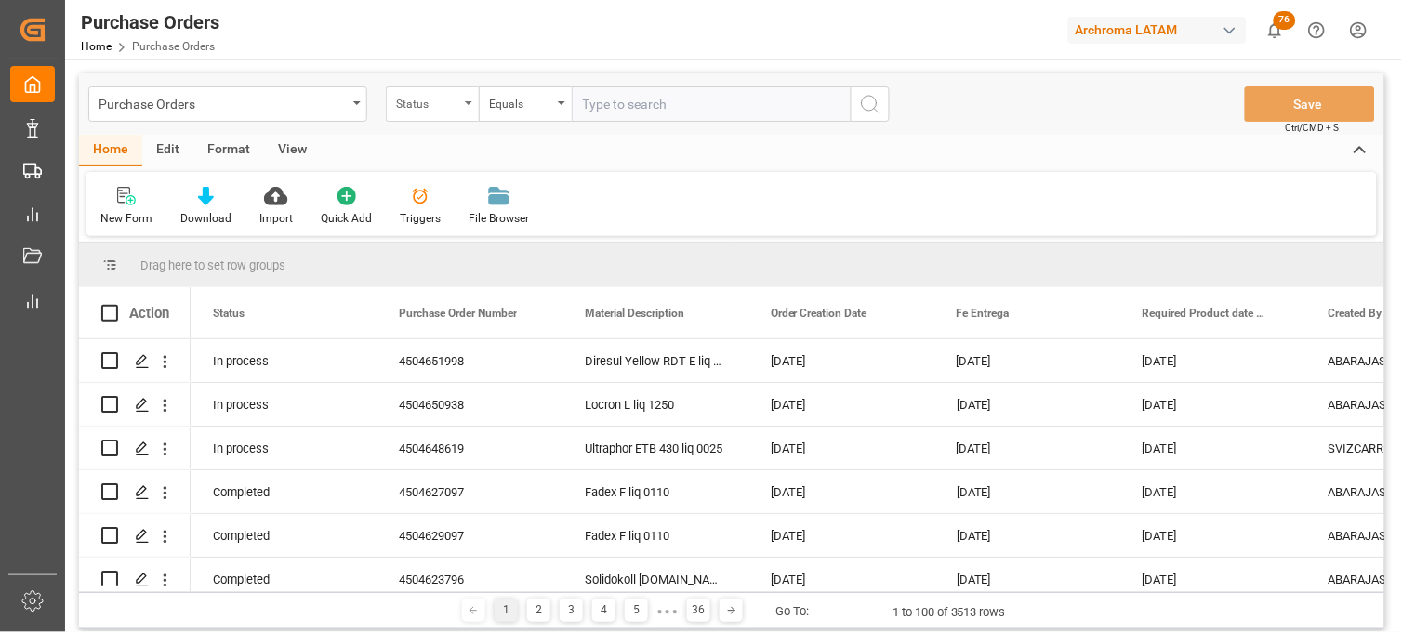
click at [456, 108] on div "Status" at bounding box center [427, 101] width 63 height 21
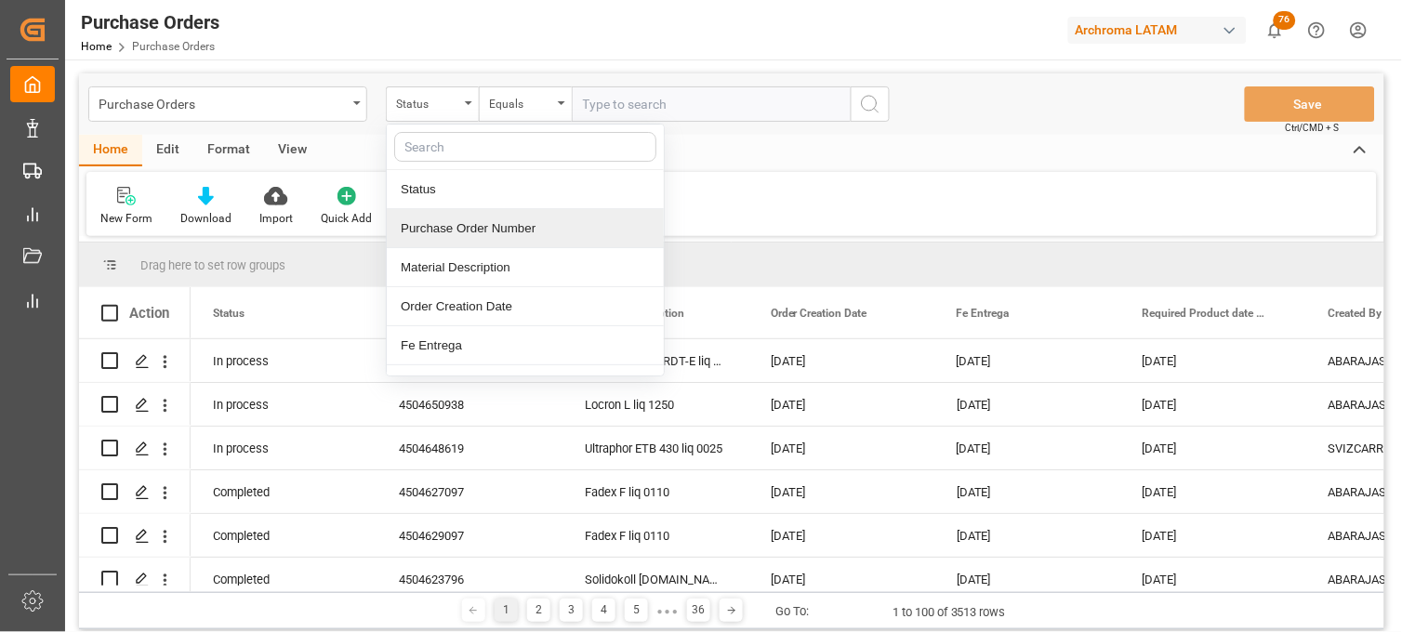
click at [479, 233] on div "Purchase Order Number" at bounding box center [525, 228] width 277 height 39
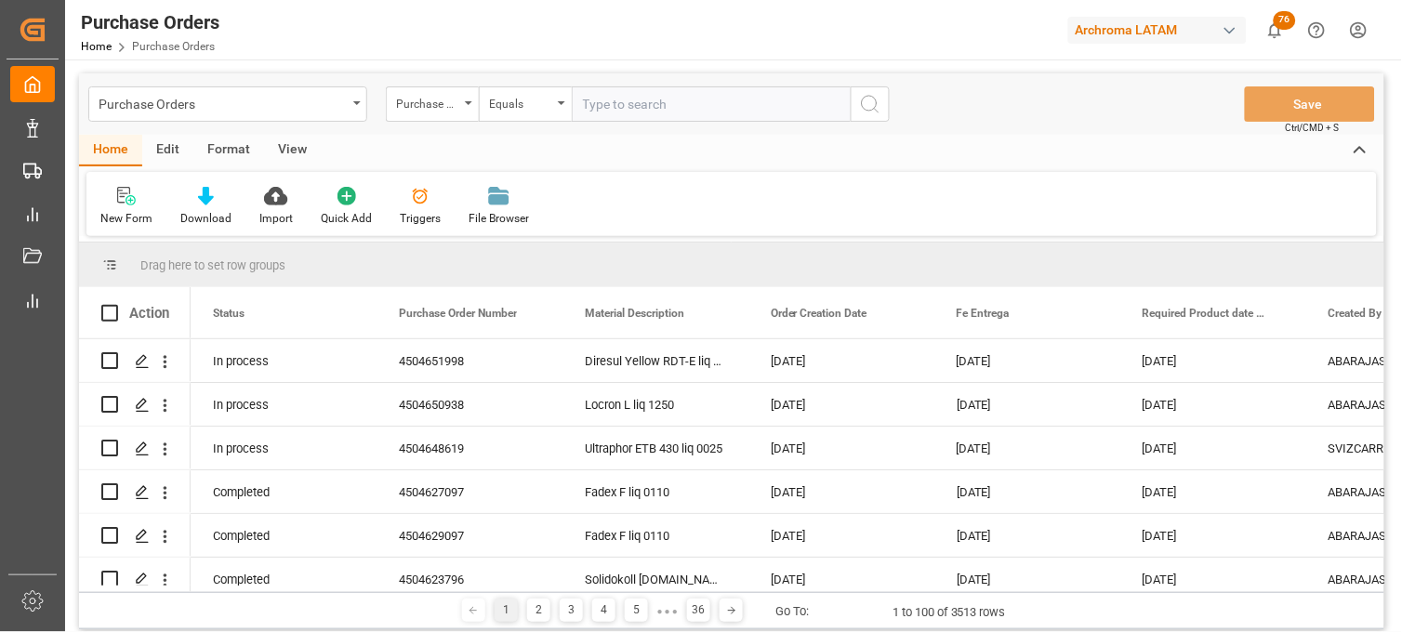
click at [631, 107] on input "text" at bounding box center [711, 103] width 279 height 35
paste input "4504654277"
type input "4504654277"
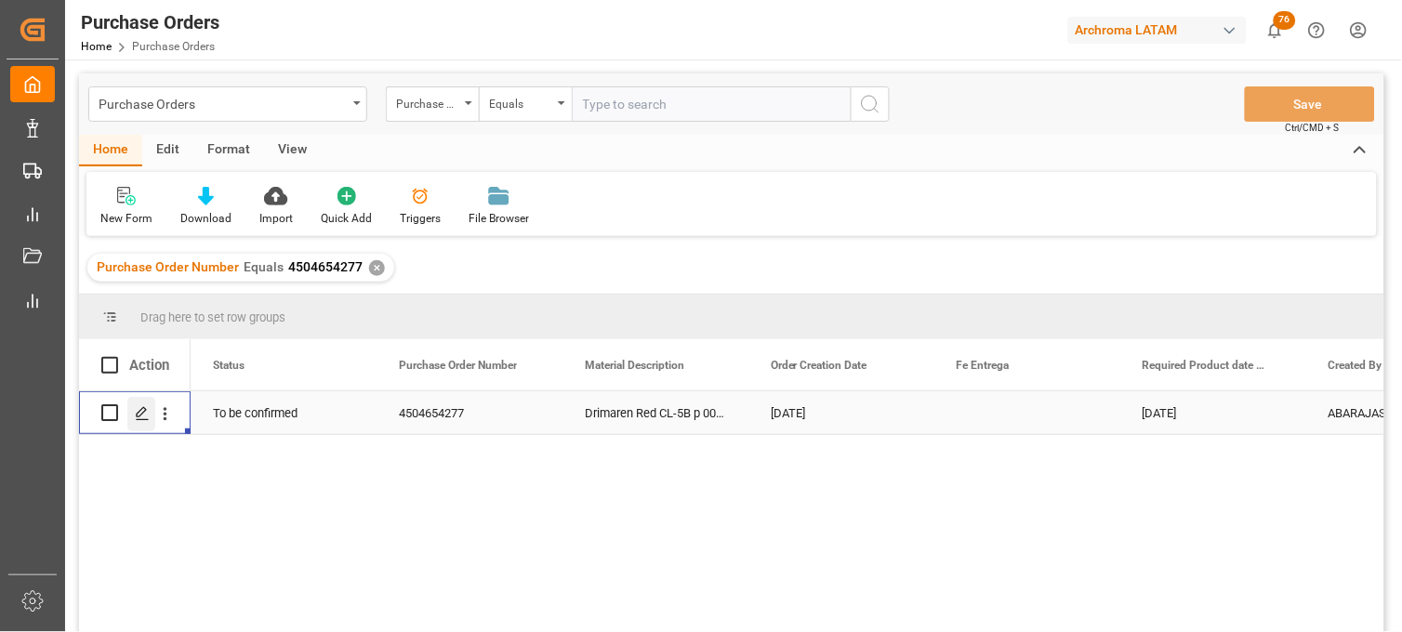
click at [147, 417] on icon "Press SPACE to select this row." at bounding box center [142, 413] width 15 height 15
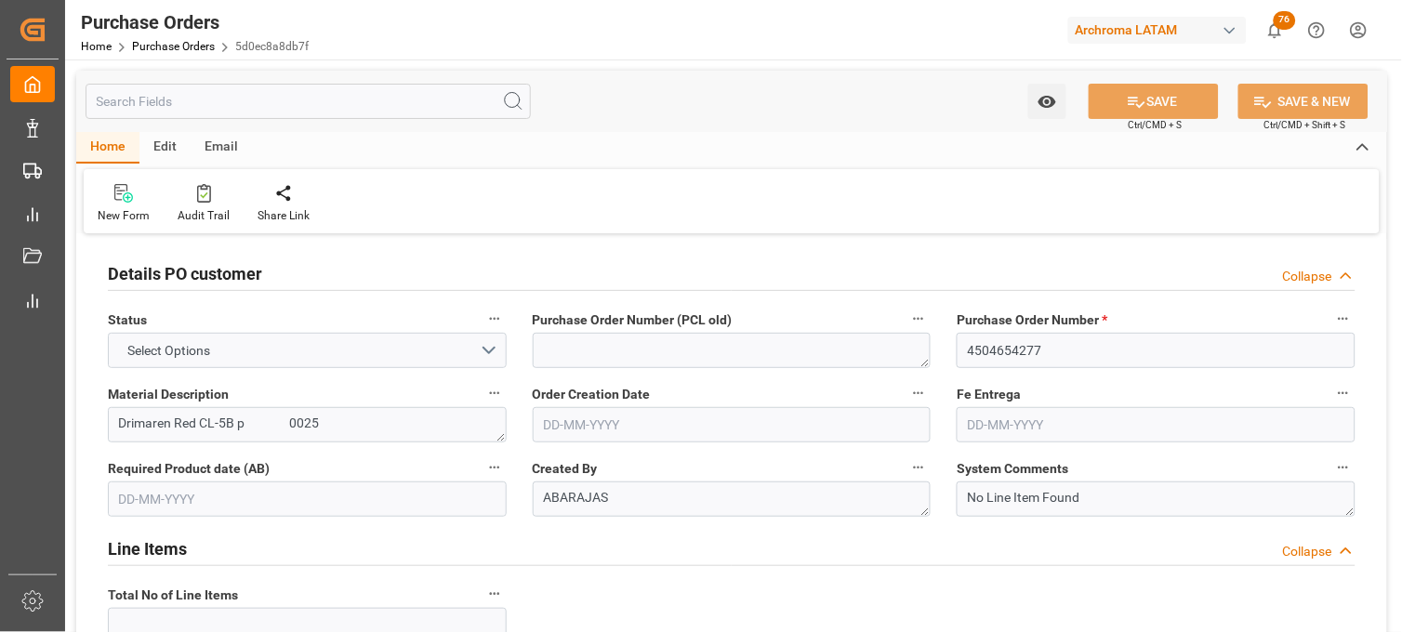
type input "1"
type input "[DATE]"
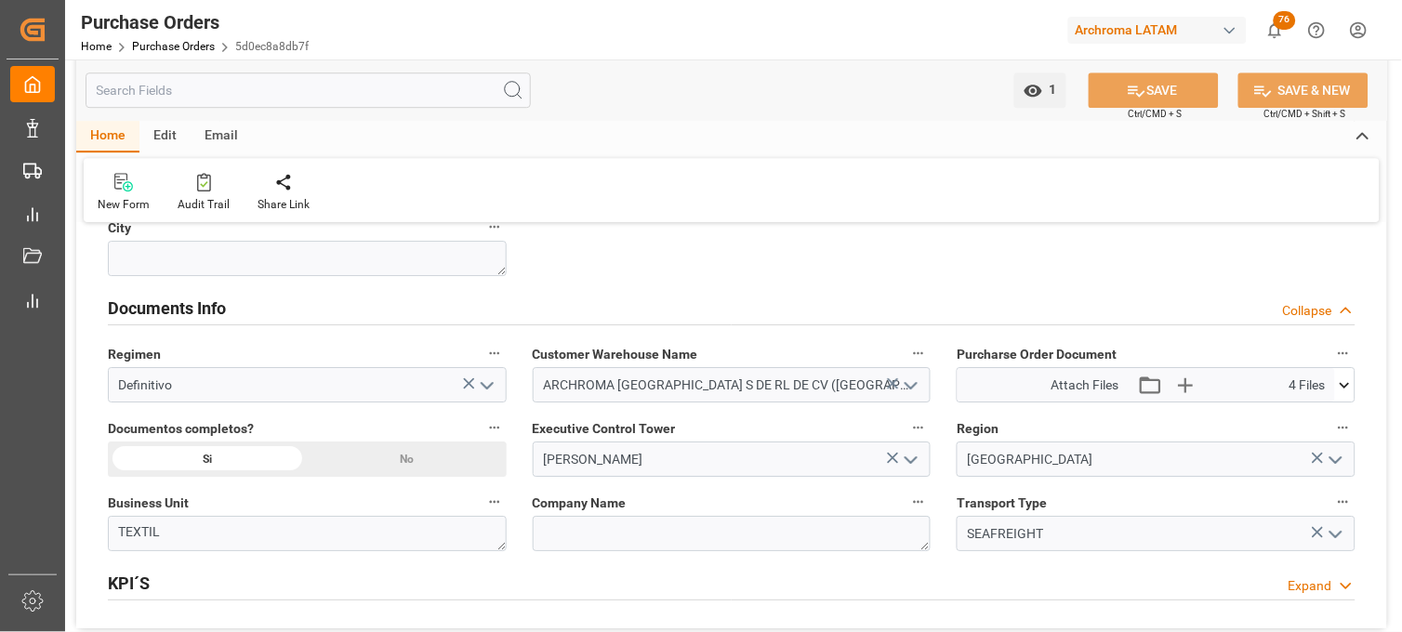
scroll to position [1343, 0]
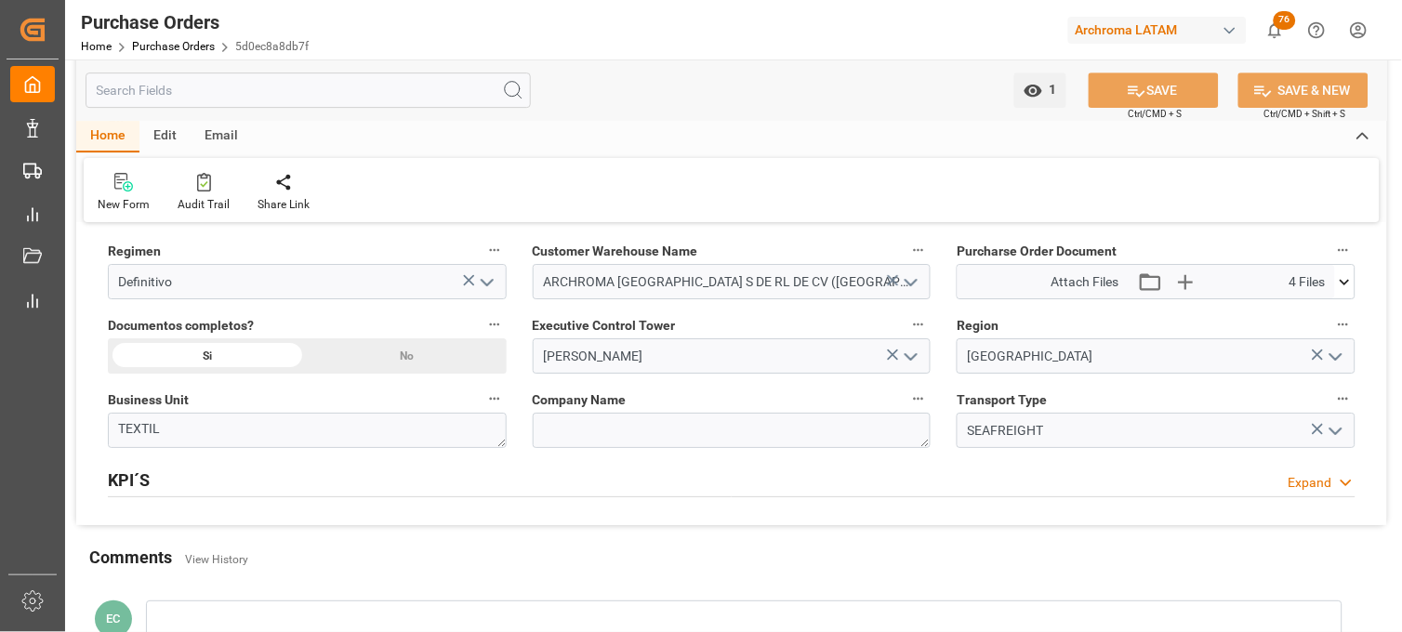
click at [1341, 277] on icon at bounding box center [1346, 282] width 20 height 20
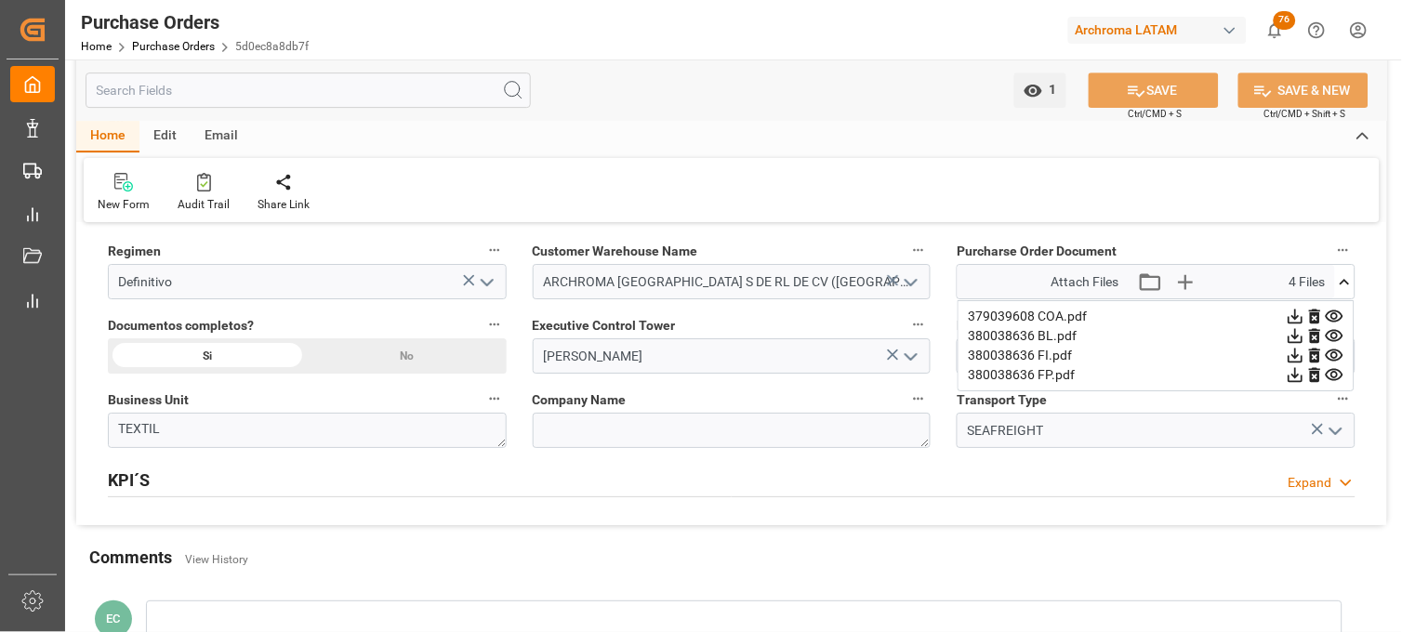
click at [1336, 333] on icon at bounding box center [1335, 336] width 18 height 12
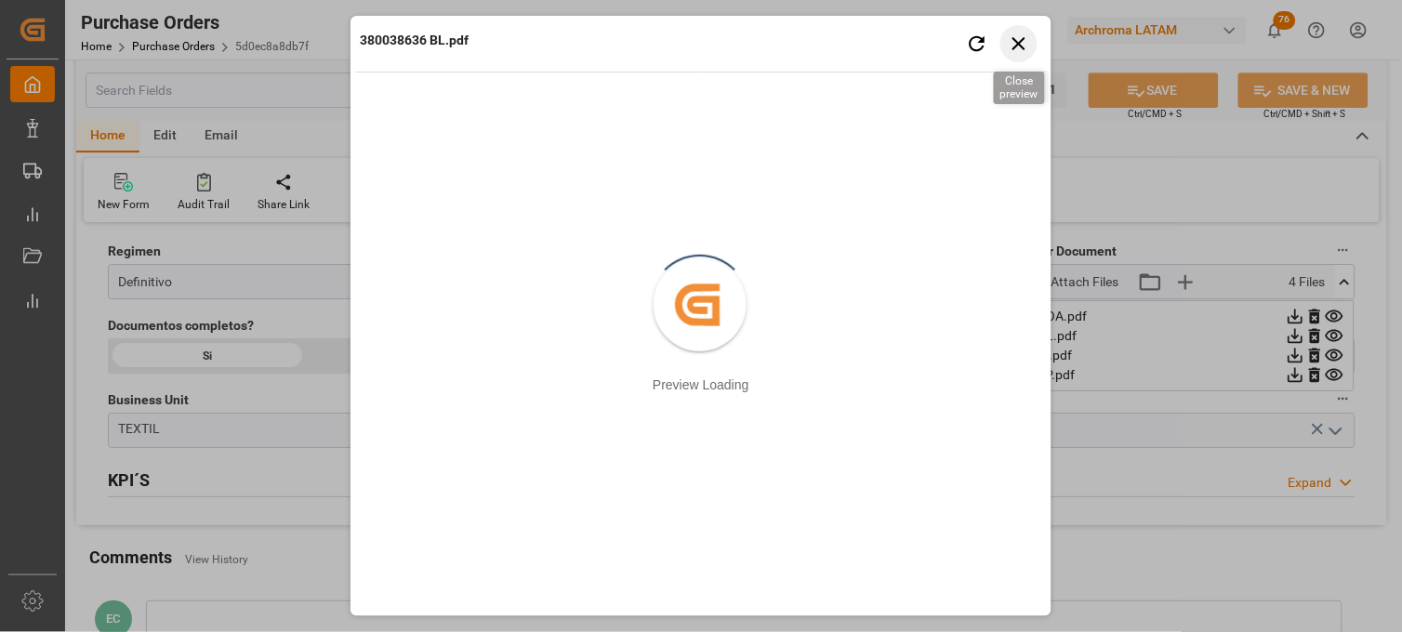
click at [1021, 39] on icon "button" at bounding box center [1019, 43] width 23 height 23
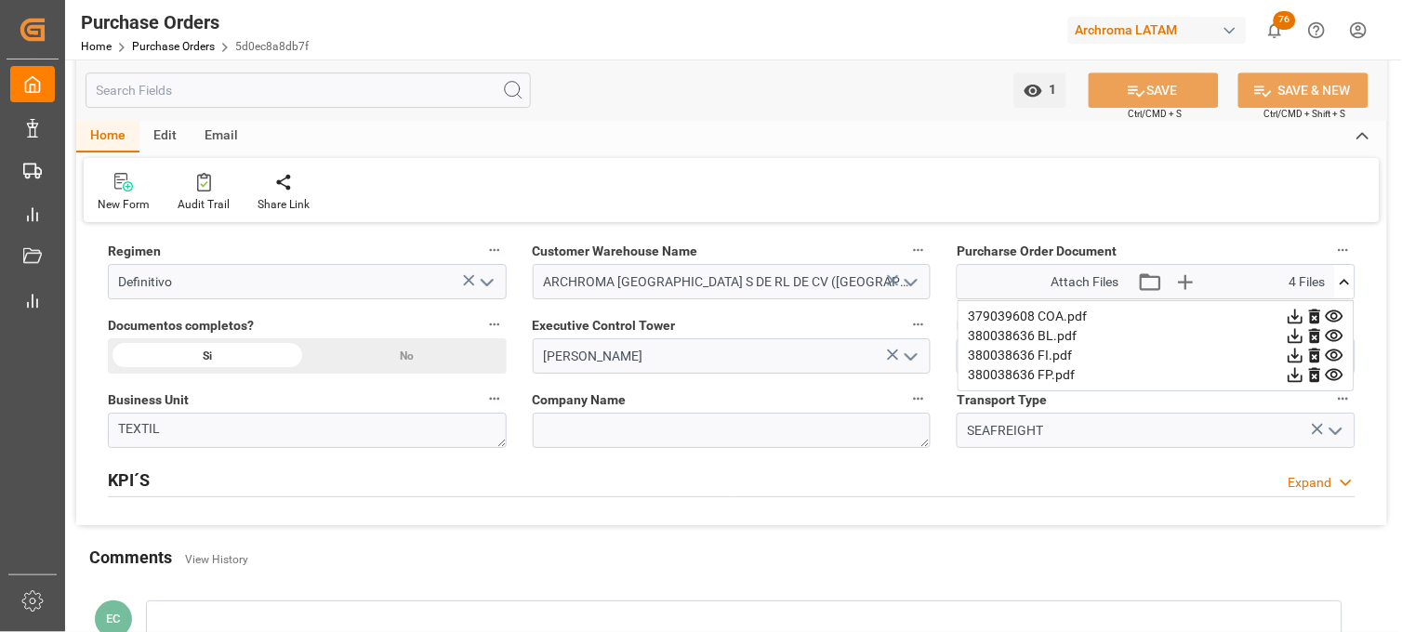
click at [1336, 357] on icon at bounding box center [1335, 356] width 20 height 20
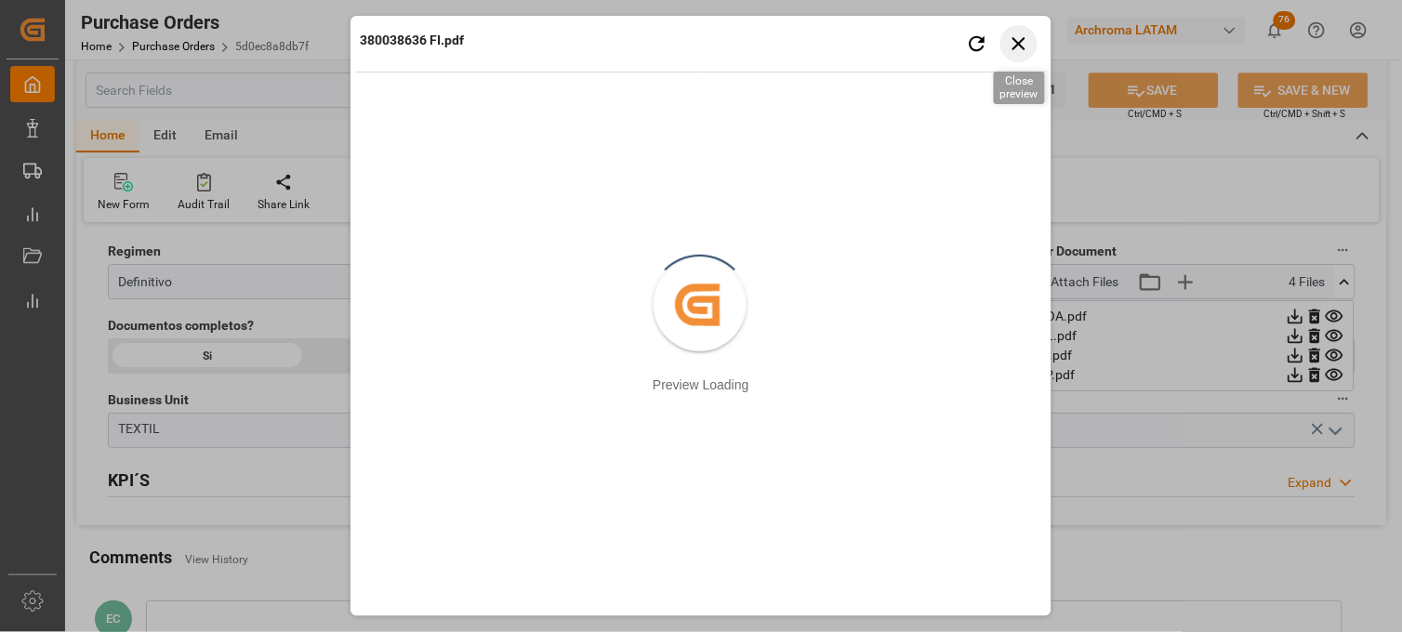
click at [1012, 45] on icon "button" at bounding box center [1019, 43] width 23 height 23
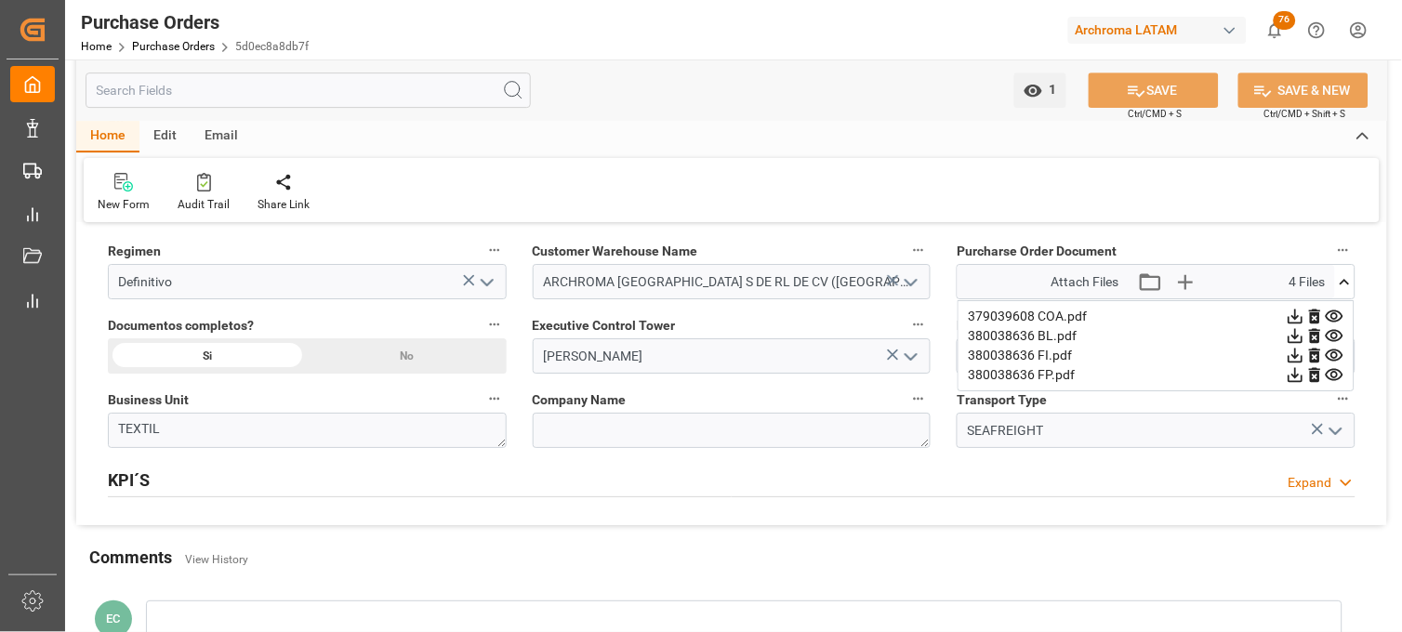
click at [1345, 281] on icon at bounding box center [1345, 282] width 10 height 6
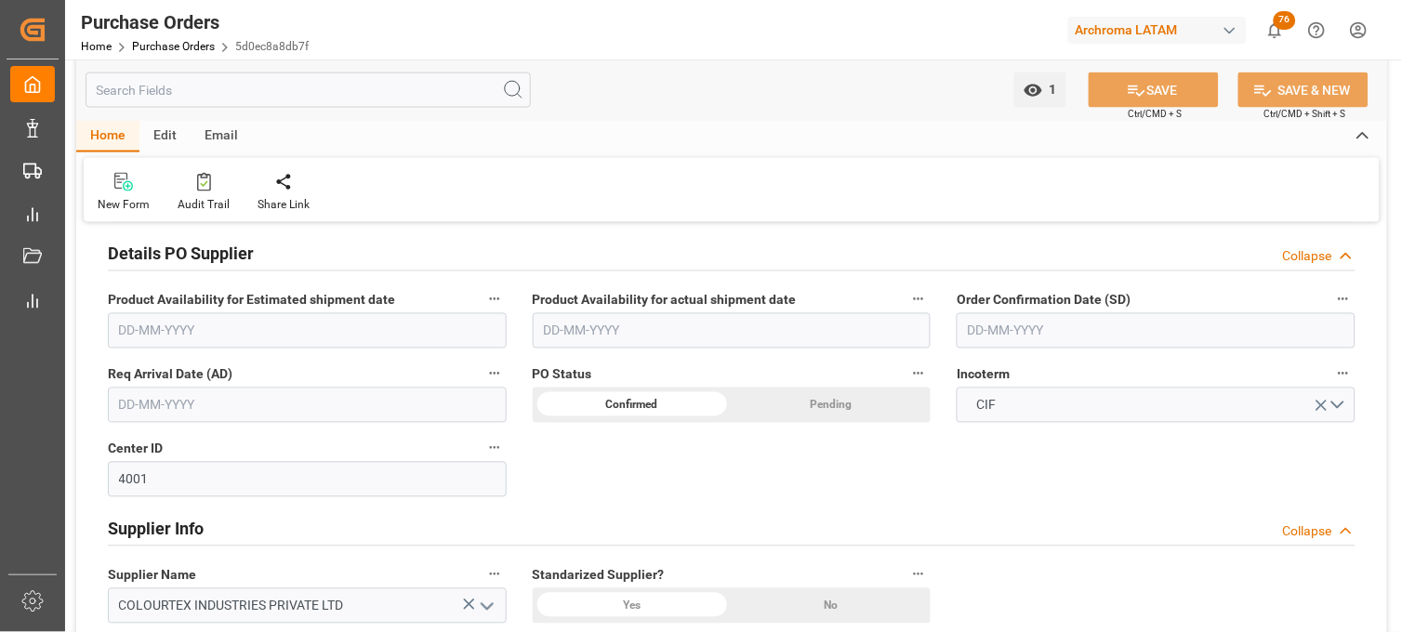
scroll to position [516, 0]
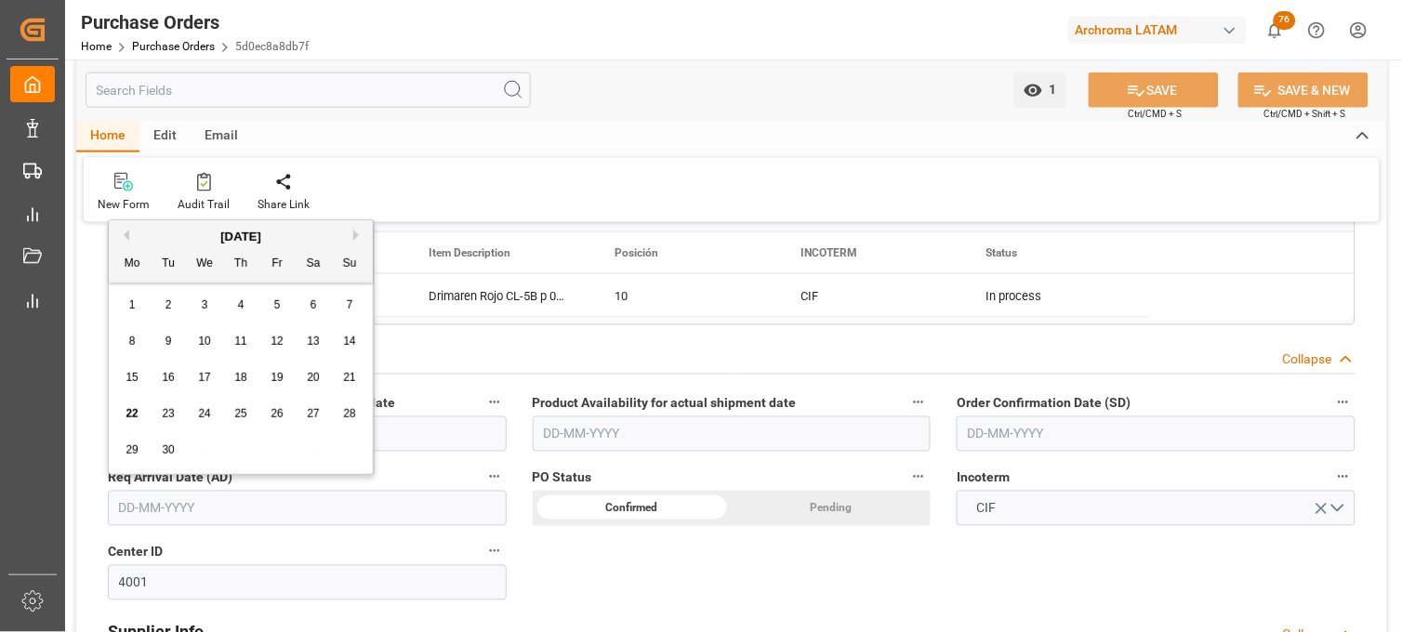
click at [163, 510] on input "text" at bounding box center [307, 508] width 399 height 35
click at [358, 233] on button "Next Month" at bounding box center [358, 235] width 11 height 11
click at [172, 341] on div "4" at bounding box center [168, 342] width 23 height 22
type input "04-11-2025"
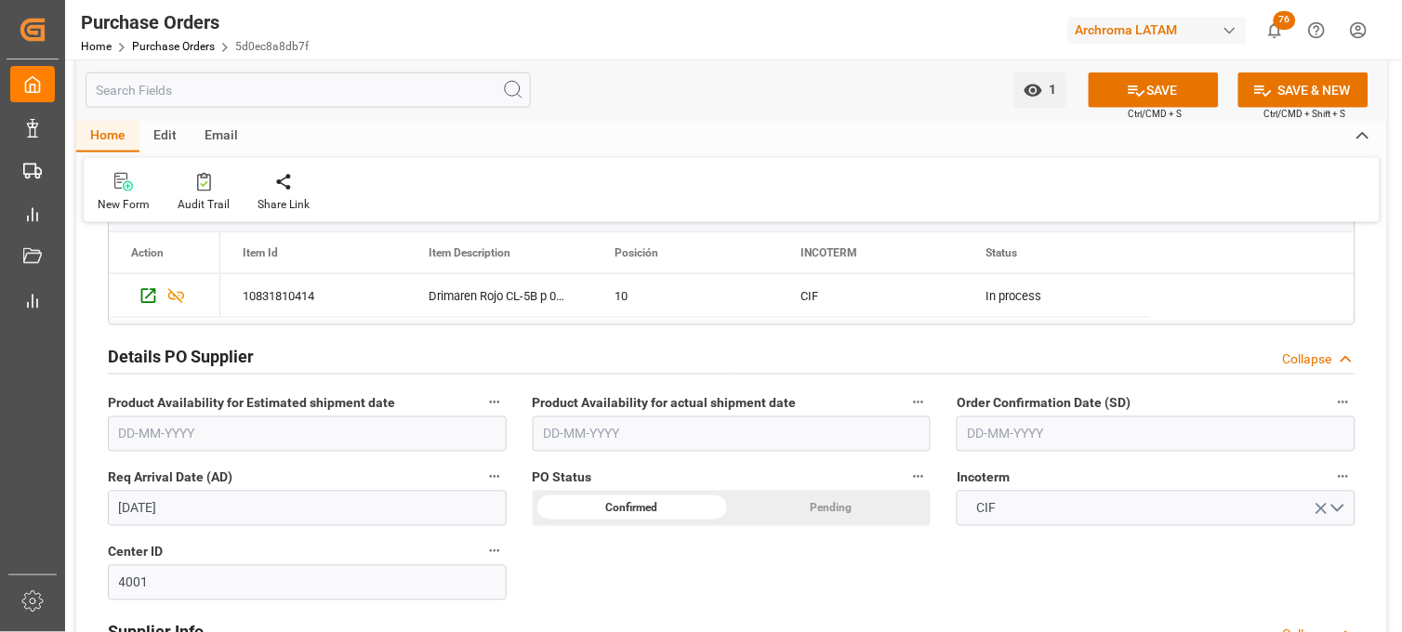
click at [993, 438] on input "text" at bounding box center [1156, 434] width 399 height 35
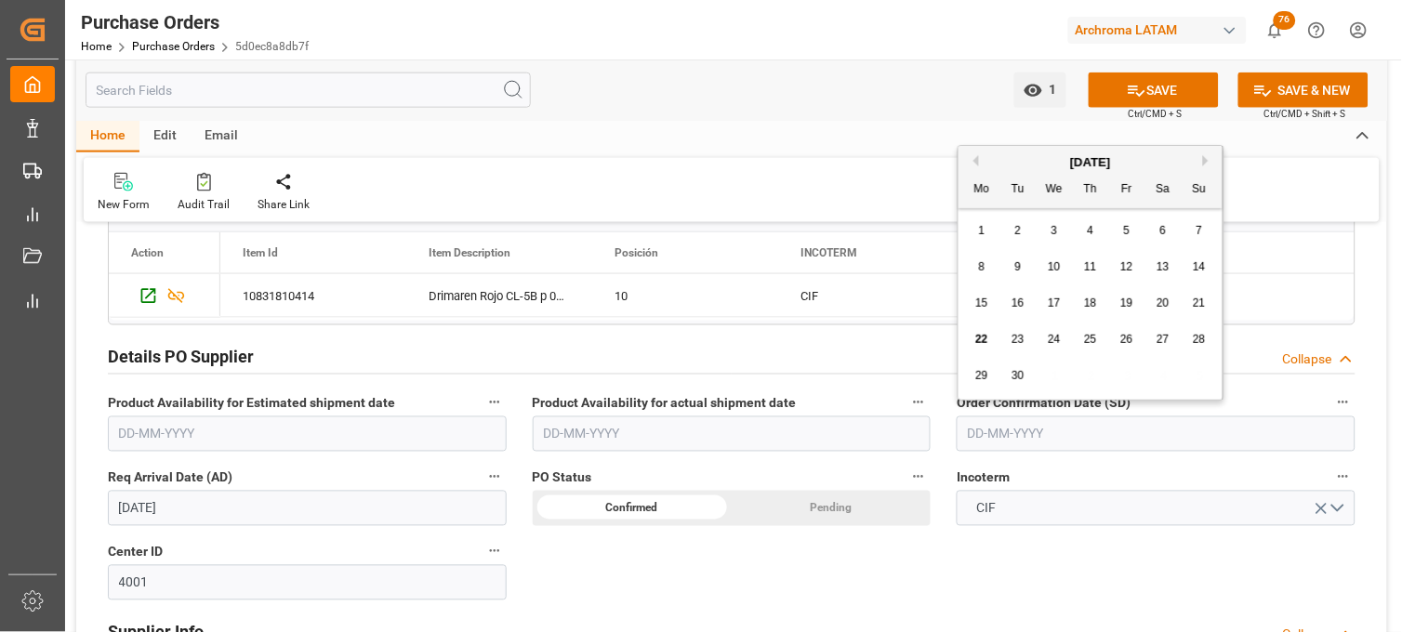
click at [1104, 155] on div "[DATE]" at bounding box center [1091, 162] width 264 height 19
click at [1161, 270] on span "13" at bounding box center [1163, 266] width 12 height 13
type input "[DATE]"
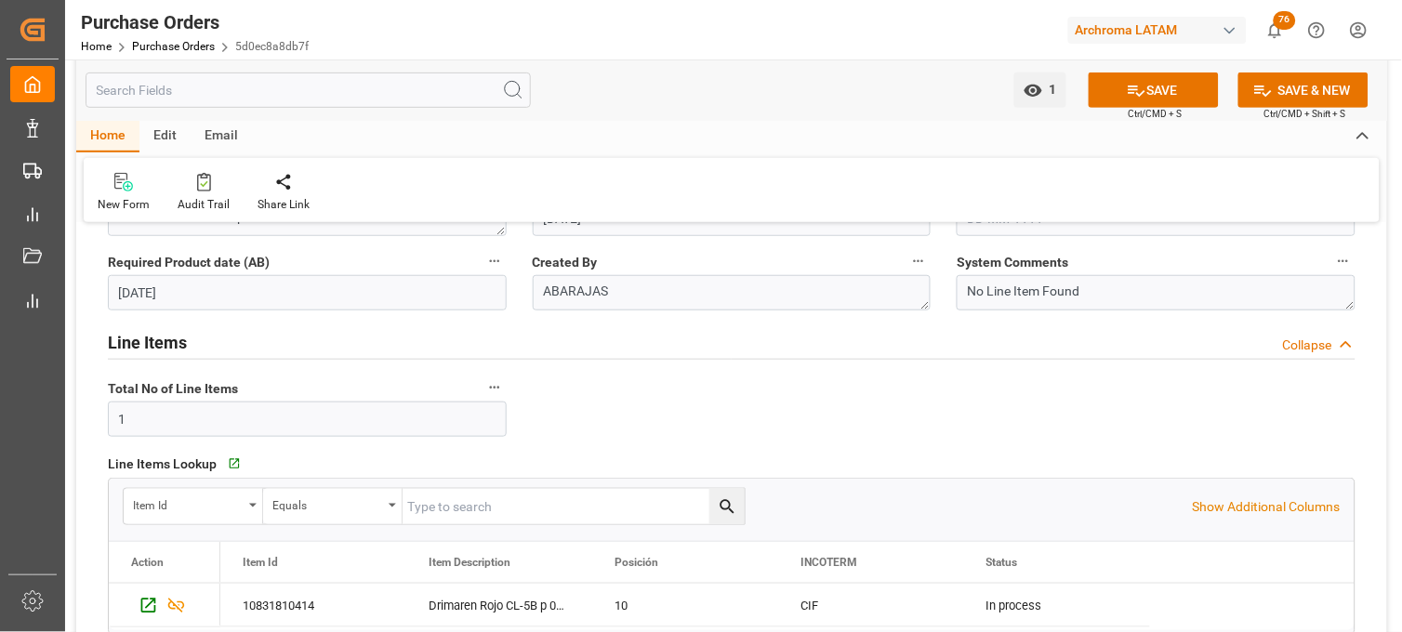
scroll to position [103, 0]
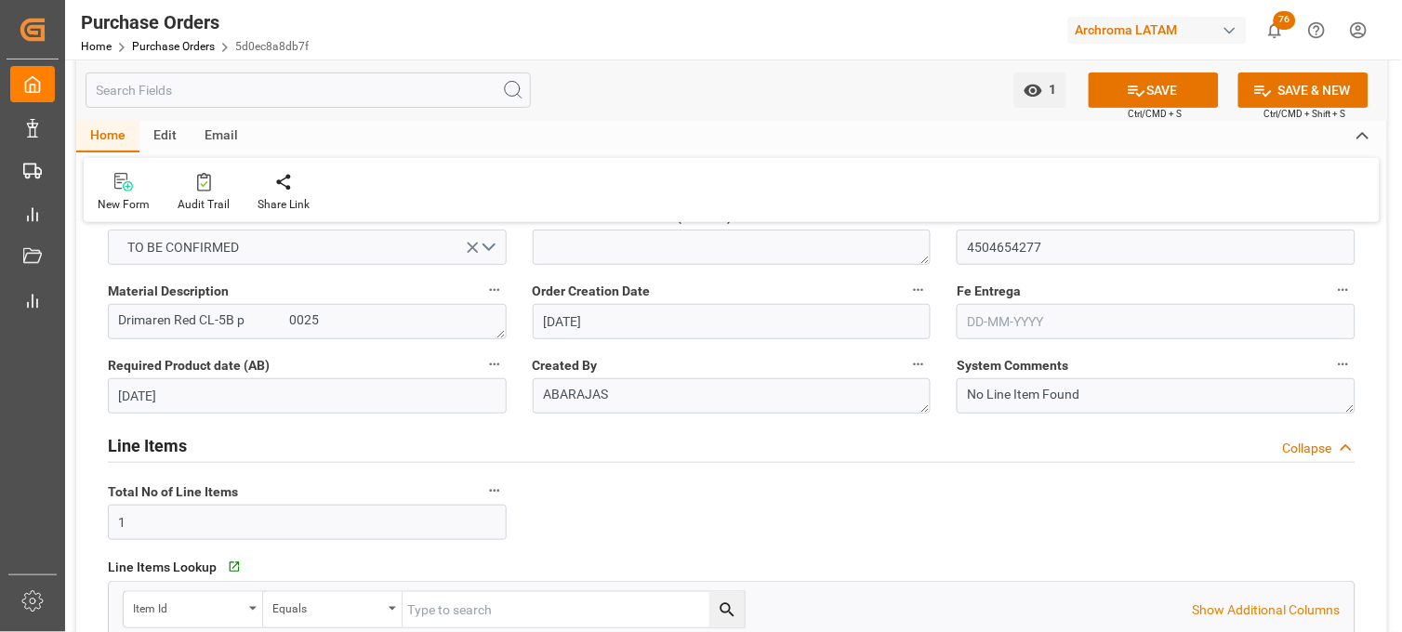
click at [987, 333] on input "text" at bounding box center [1156, 321] width 399 height 35
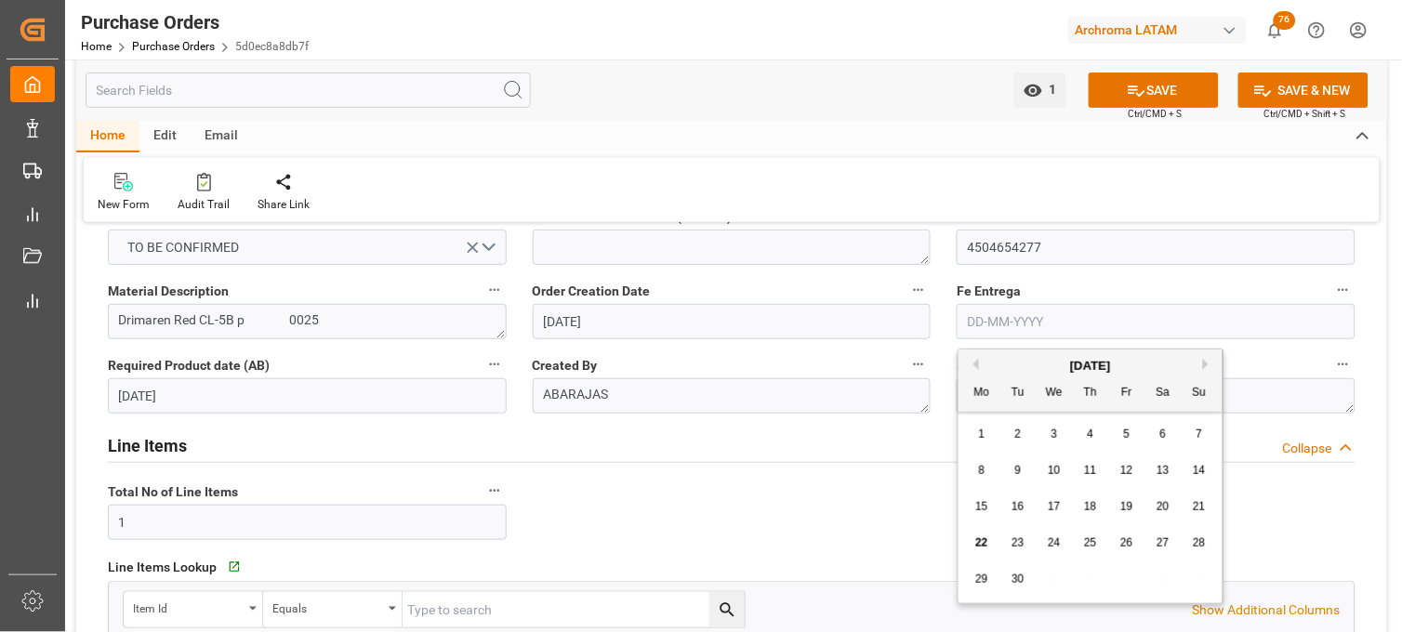
click at [991, 396] on div "Mo" at bounding box center [982, 393] width 23 height 23
click at [1206, 365] on button "Next Month" at bounding box center [1208, 364] width 11 height 11
click at [981, 542] on span "17" at bounding box center [982, 543] width 12 height 13
type input "17-11-2025"
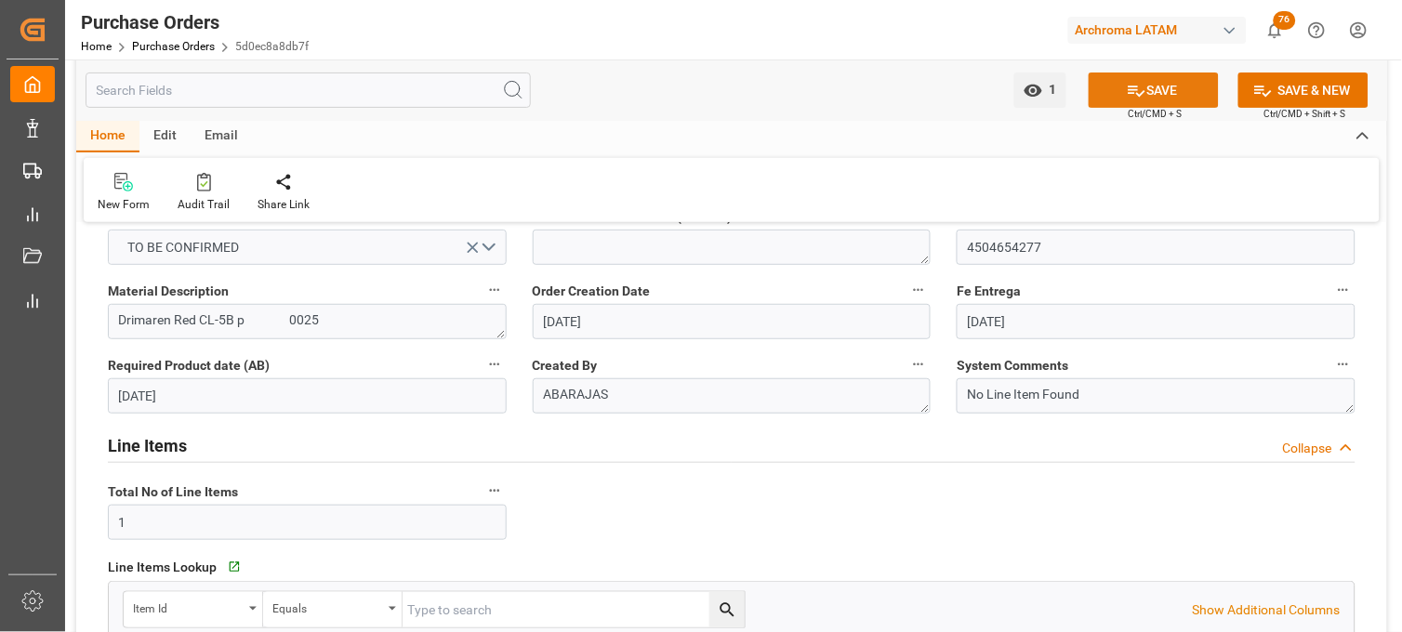
click at [1123, 96] on button "SAVE" at bounding box center [1154, 90] width 130 height 35
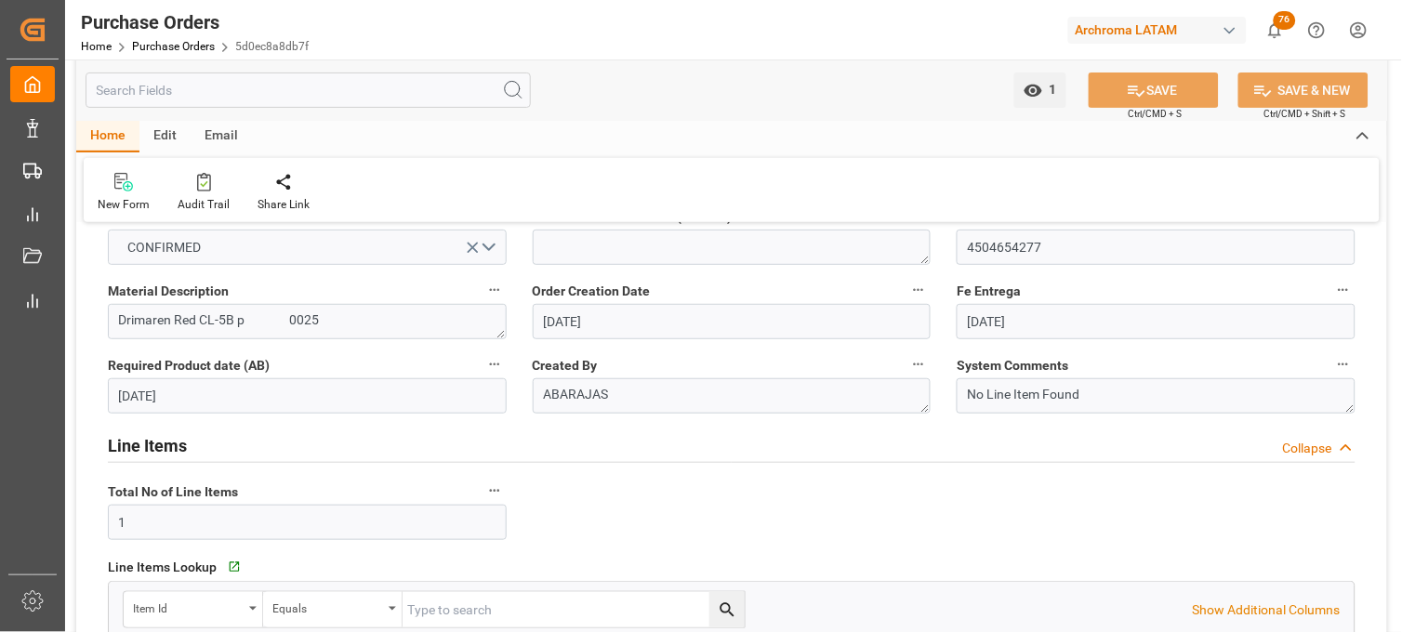
drag, startPoint x: 949, startPoint y: 318, endPoint x: 871, endPoint y: 322, distance: 77.3
click at [950, 318] on div "Fe Entrega 17-11-2025" at bounding box center [1156, 309] width 425 height 74
drag, startPoint x: 591, startPoint y: 398, endPoint x: 606, endPoint y: 441, distance: 45.3
click at [608, 441] on div "Line Items Collapse" at bounding box center [732, 444] width 1248 height 35
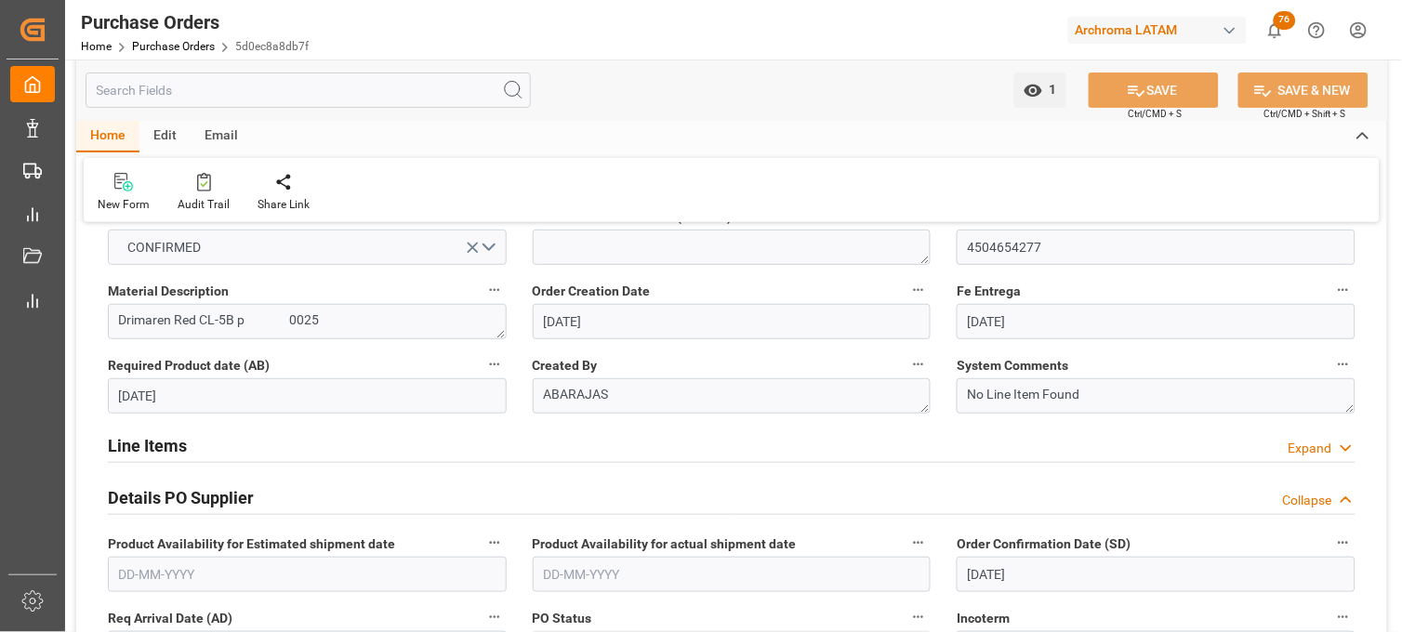
click at [606, 441] on div "Line Items Expand" at bounding box center [732, 444] width 1248 height 35
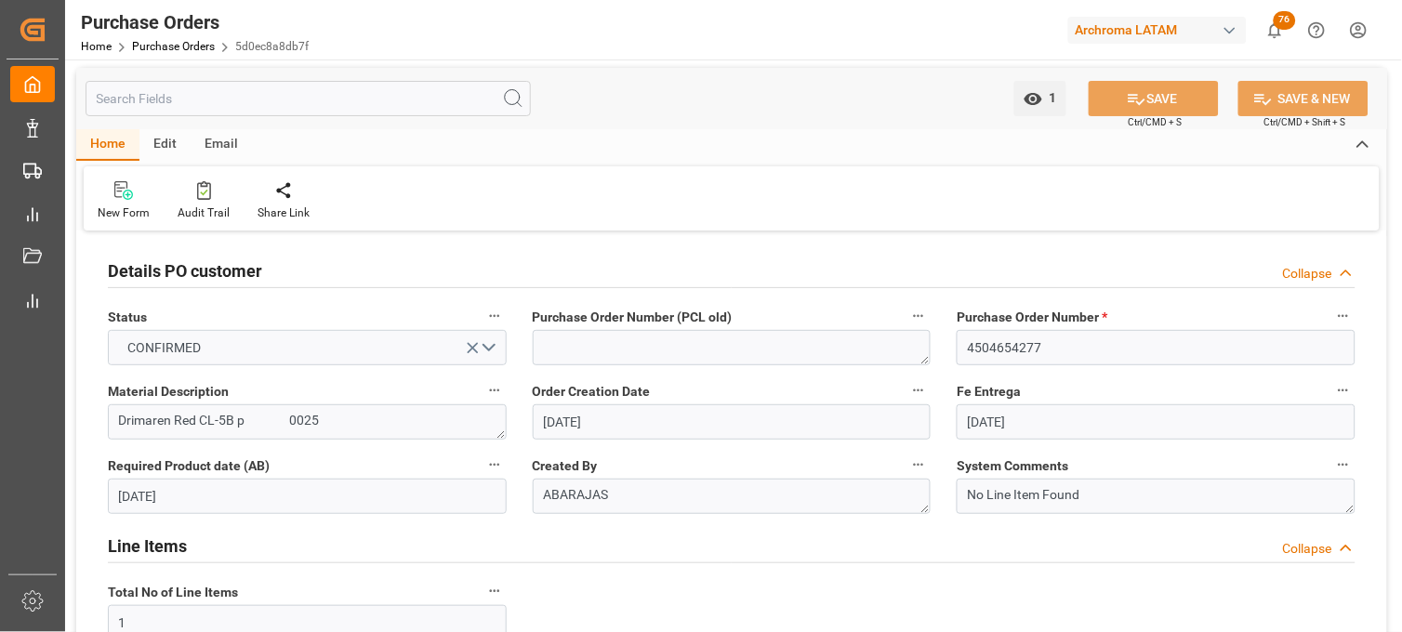
scroll to position [0, 0]
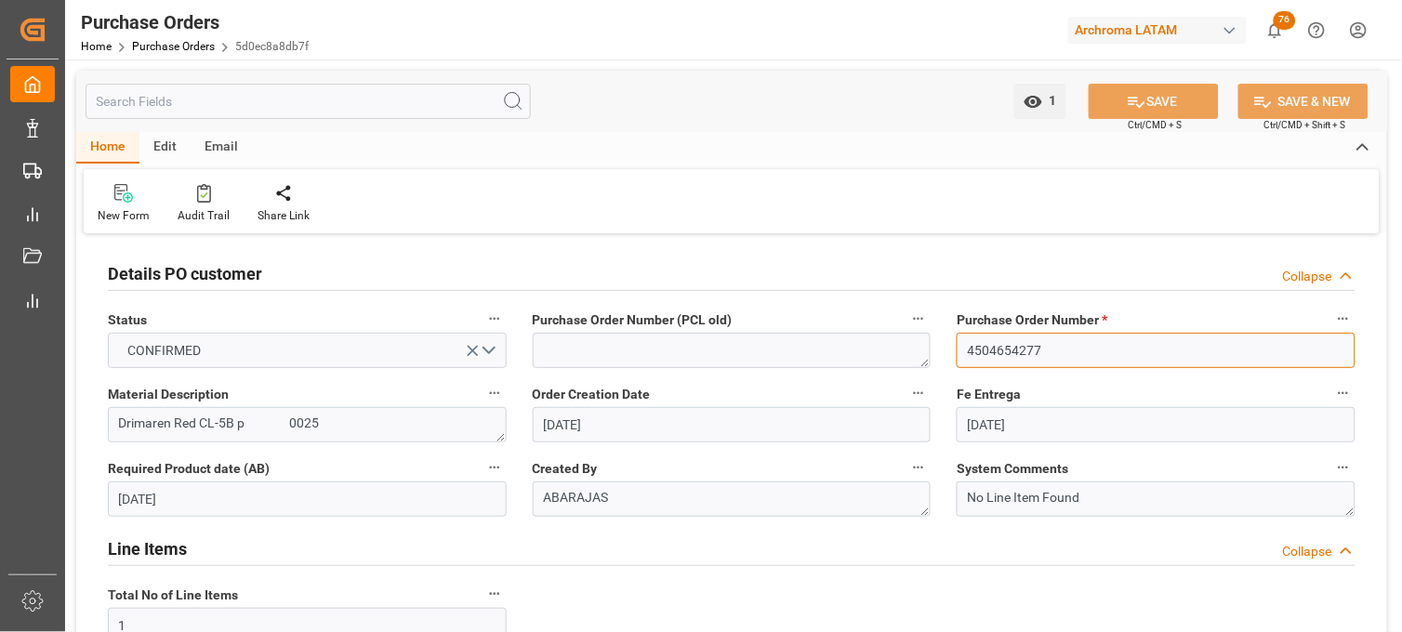
click at [995, 355] on input "4504654277" at bounding box center [1156, 350] width 399 height 35
click at [201, 47] on link "Purchase Orders" at bounding box center [173, 46] width 83 height 13
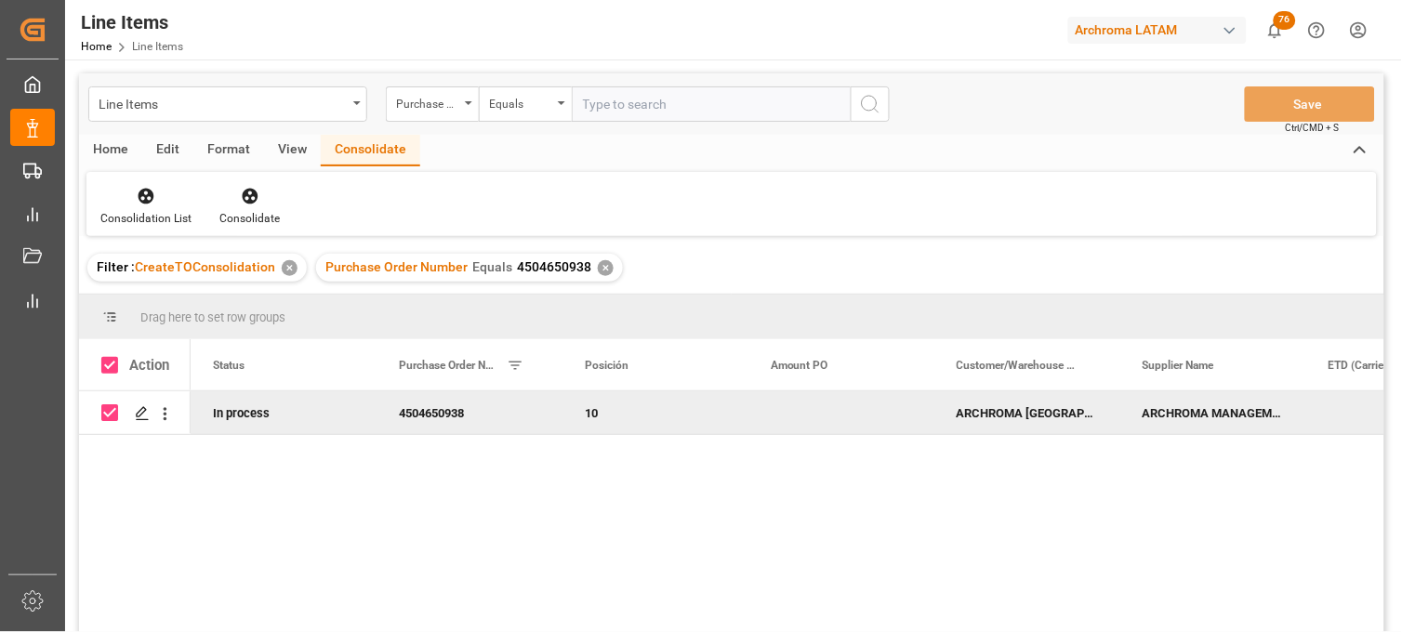
click at [286, 266] on div "✕" at bounding box center [290, 268] width 16 height 16
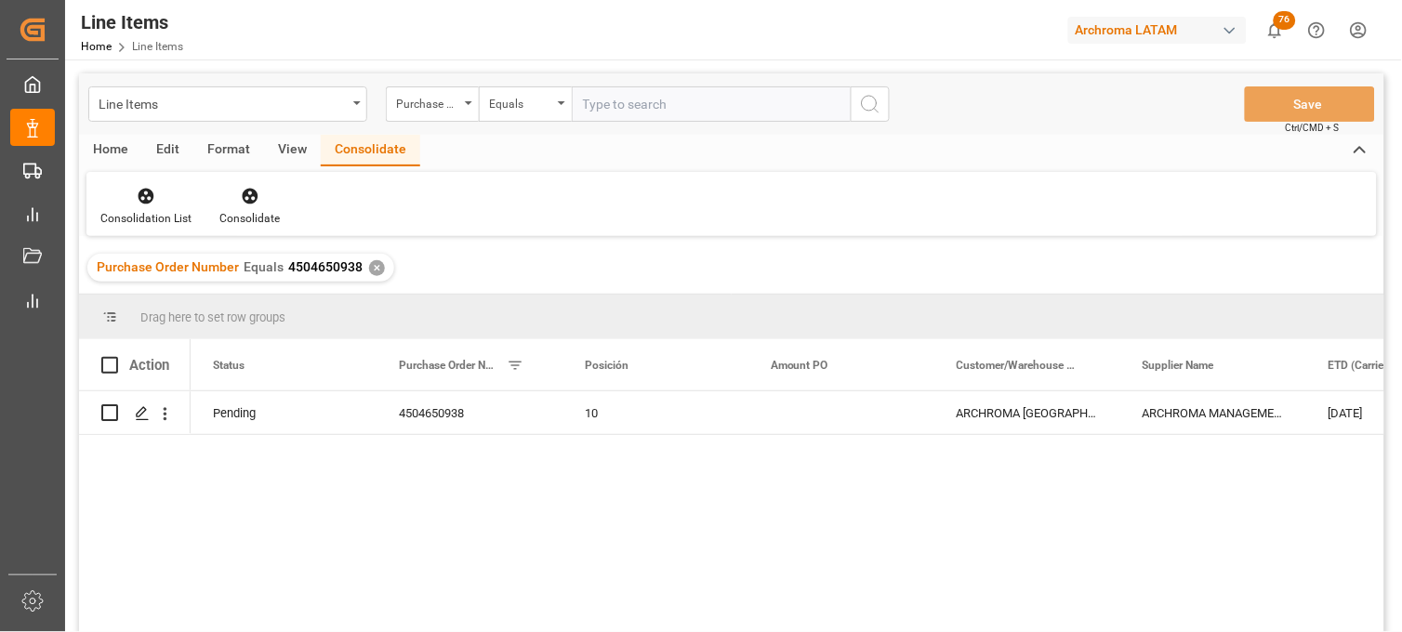
click at [376, 268] on div "✕" at bounding box center [377, 268] width 16 height 16
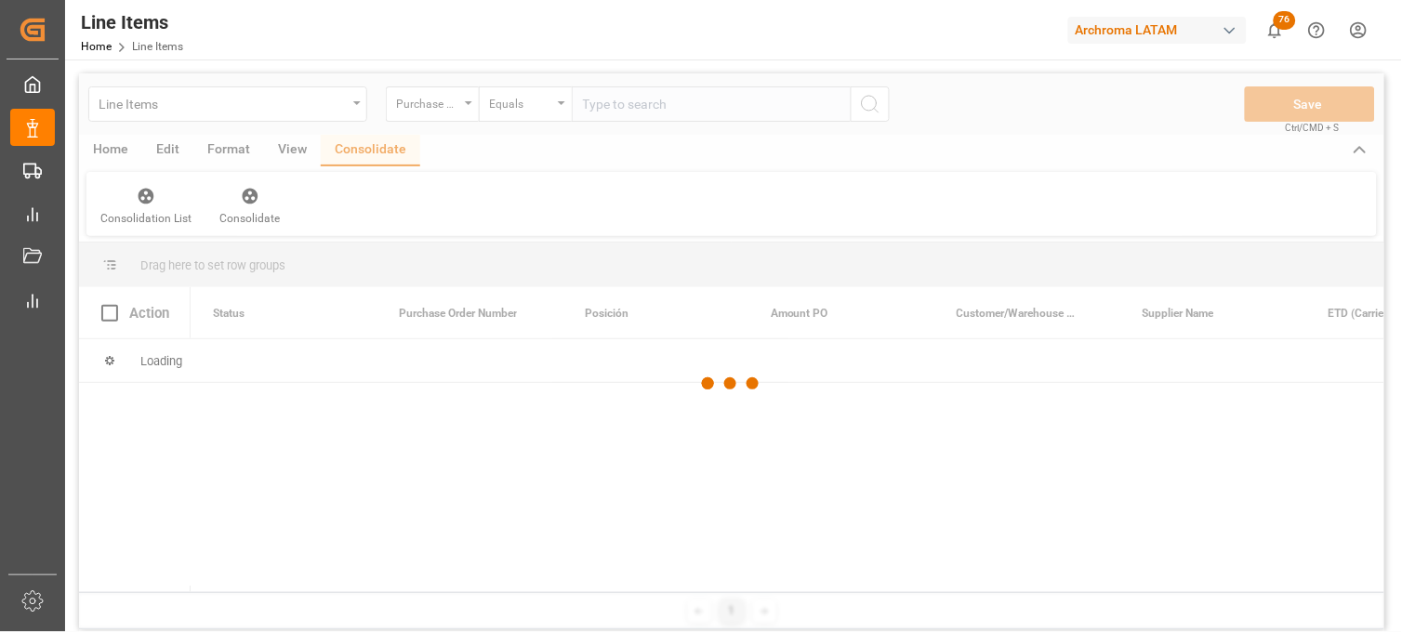
click at [631, 118] on div at bounding box center [732, 383] width 1306 height 621
click at [632, 118] on div at bounding box center [732, 383] width 1306 height 621
click at [632, 118] on input "text" at bounding box center [711, 103] width 279 height 35
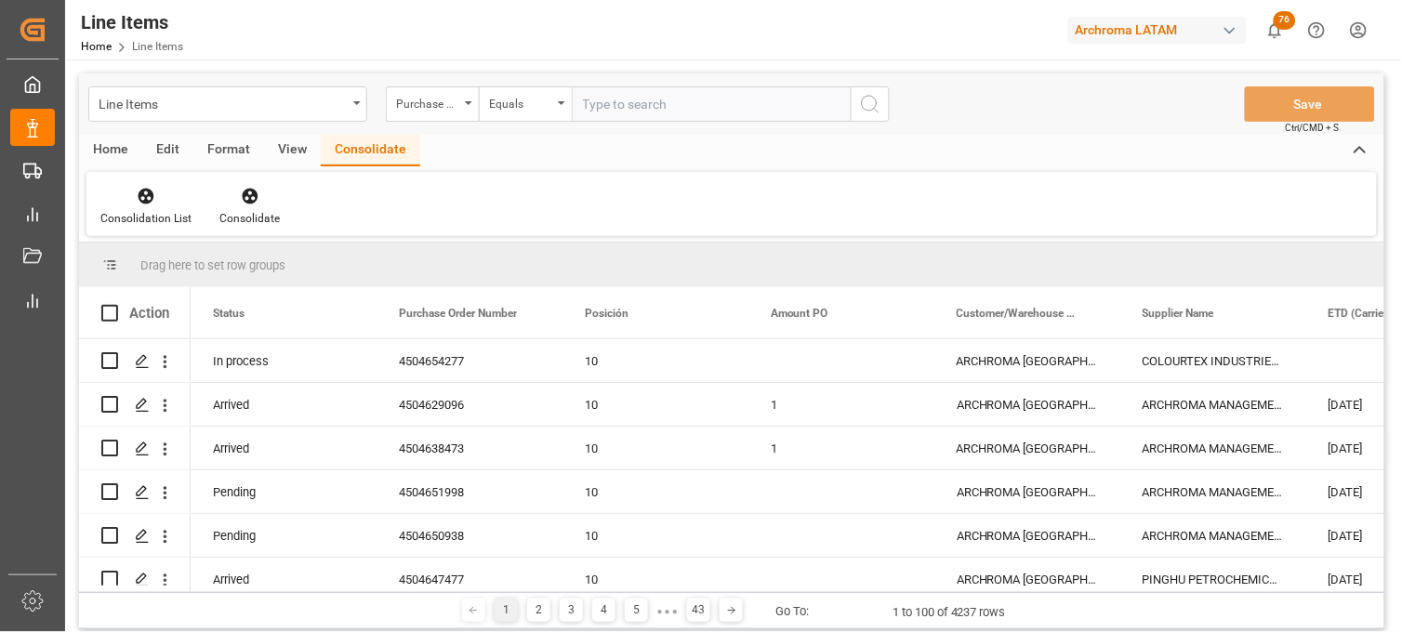
click at [631, 119] on input "text" at bounding box center [711, 103] width 279 height 35
paste input "4504654277"
click at [684, 113] on input "4504654277" at bounding box center [711, 103] width 279 height 35
type input "4504654277"
click at [868, 106] on icon "search button" at bounding box center [870, 104] width 22 height 22
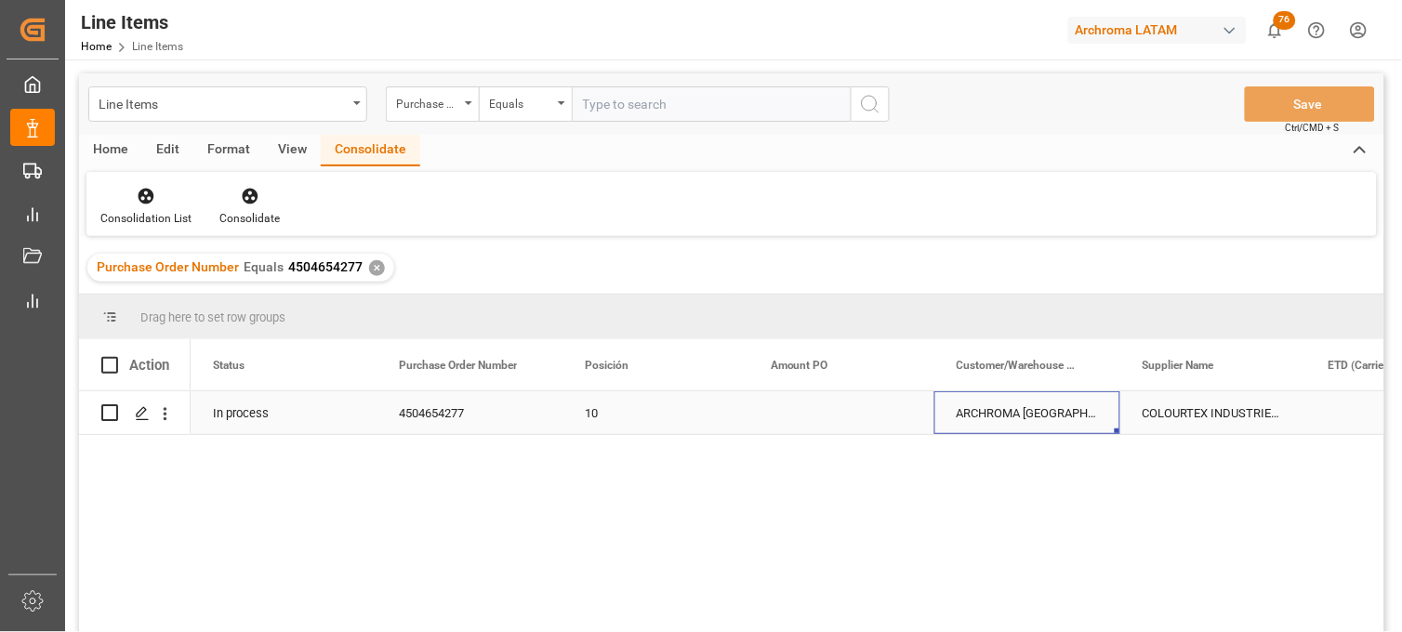
click at [1021, 420] on div "ARCHROMA [GEOGRAPHIC_DATA] S DE RL DE CV ([GEOGRAPHIC_DATA][PERSON_NAME])" at bounding box center [1028, 413] width 186 height 43
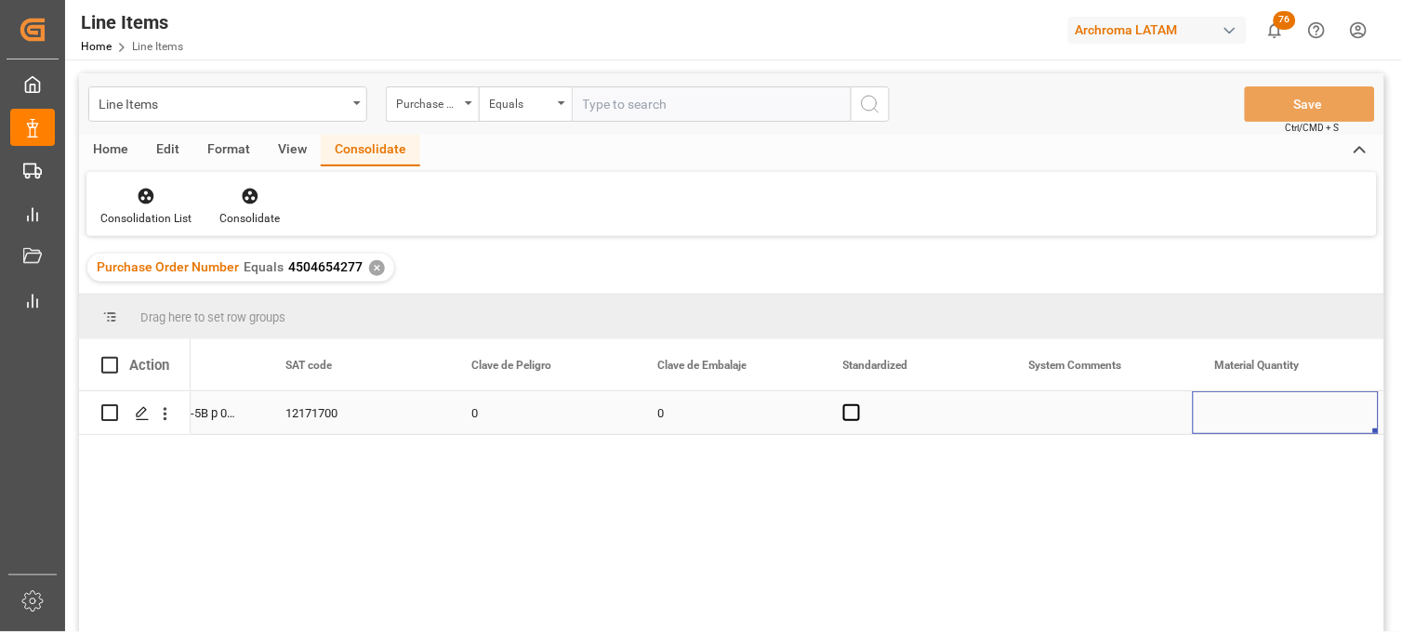
scroll to position [0, 1974]
click at [1054, 422] on div "Press SPACE to select this row." at bounding box center [1100, 413] width 186 height 43
click at [1057, 422] on div "Press SPACE to select this row." at bounding box center [1100, 413] width 186 height 43
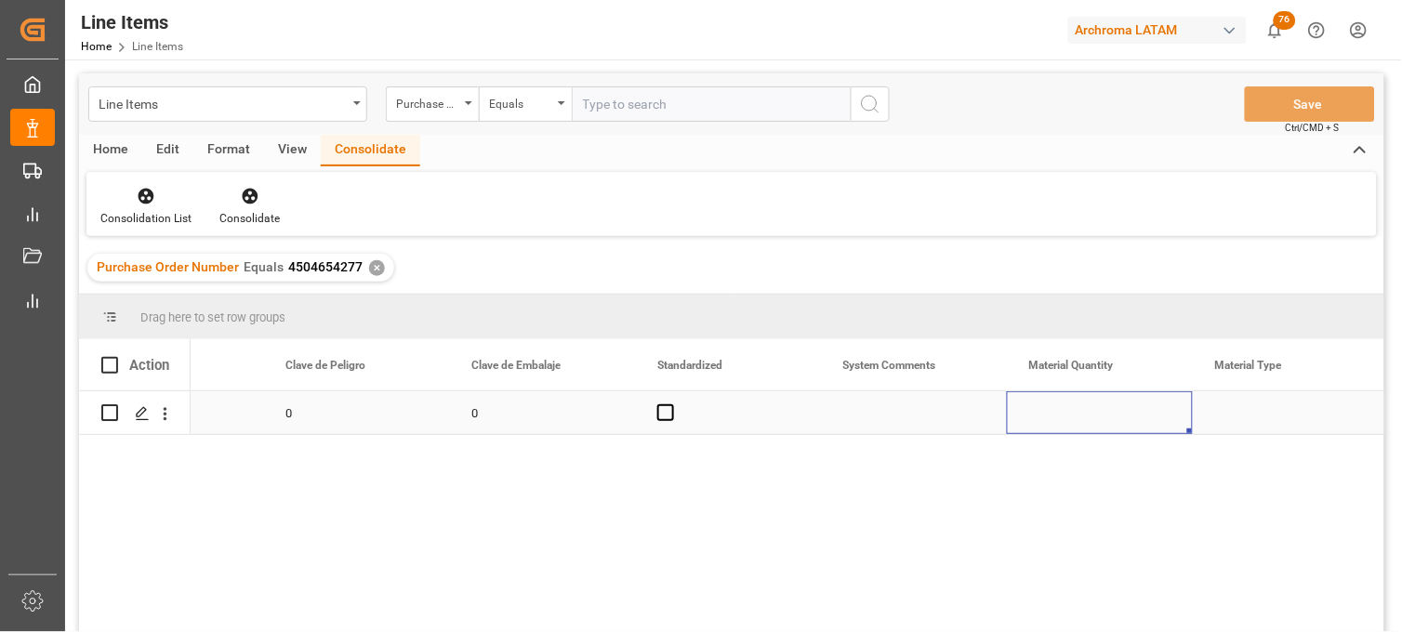
click at [1061, 422] on div "Press SPACE to select this row." at bounding box center [1100, 413] width 186 height 43
click at [1062, 422] on div "Press SPACE to select this row." at bounding box center [1100, 413] width 186 height 43
click at [1088, 415] on input "Press SPACE to select this row." at bounding box center [1100, 423] width 156 height 35
type input "72"
click at [1248, 414] on div "Press SPACE to select this row." at bounding box center [1286, 413] width 186 height 43
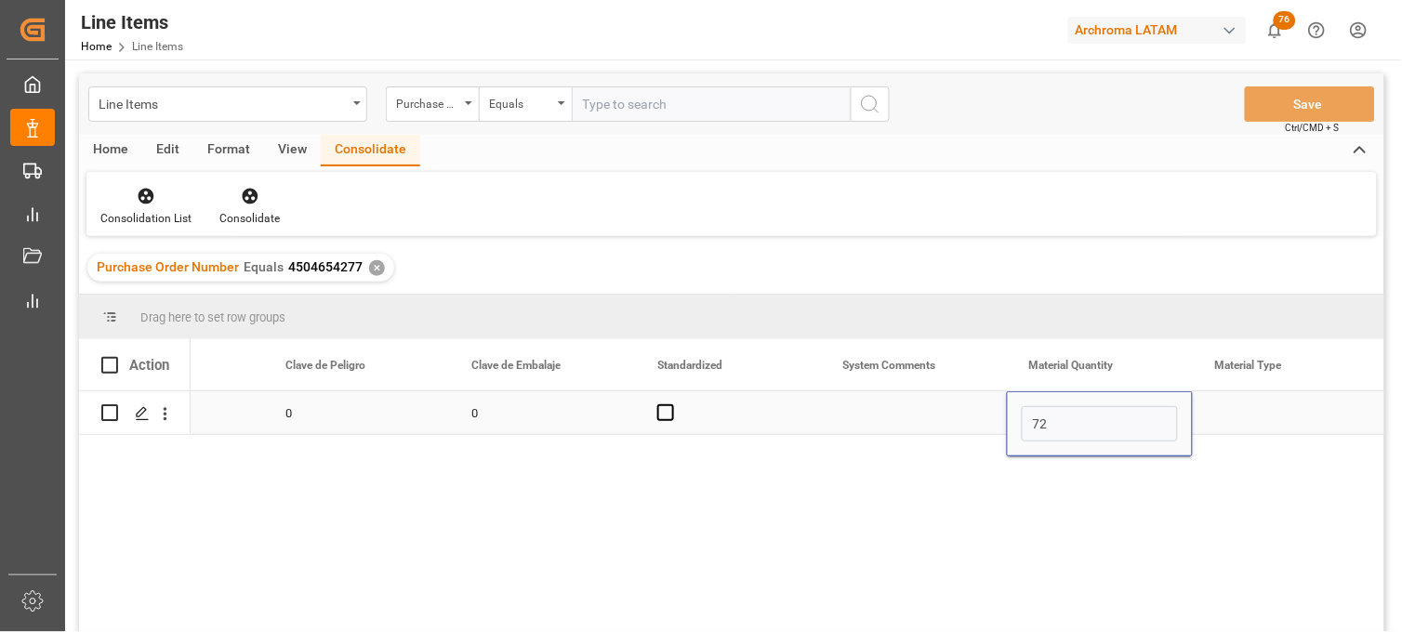
click at [1248, 414] on div "Press SPACE to select this row." at bounding box center [1286, 413] width 186 height 43
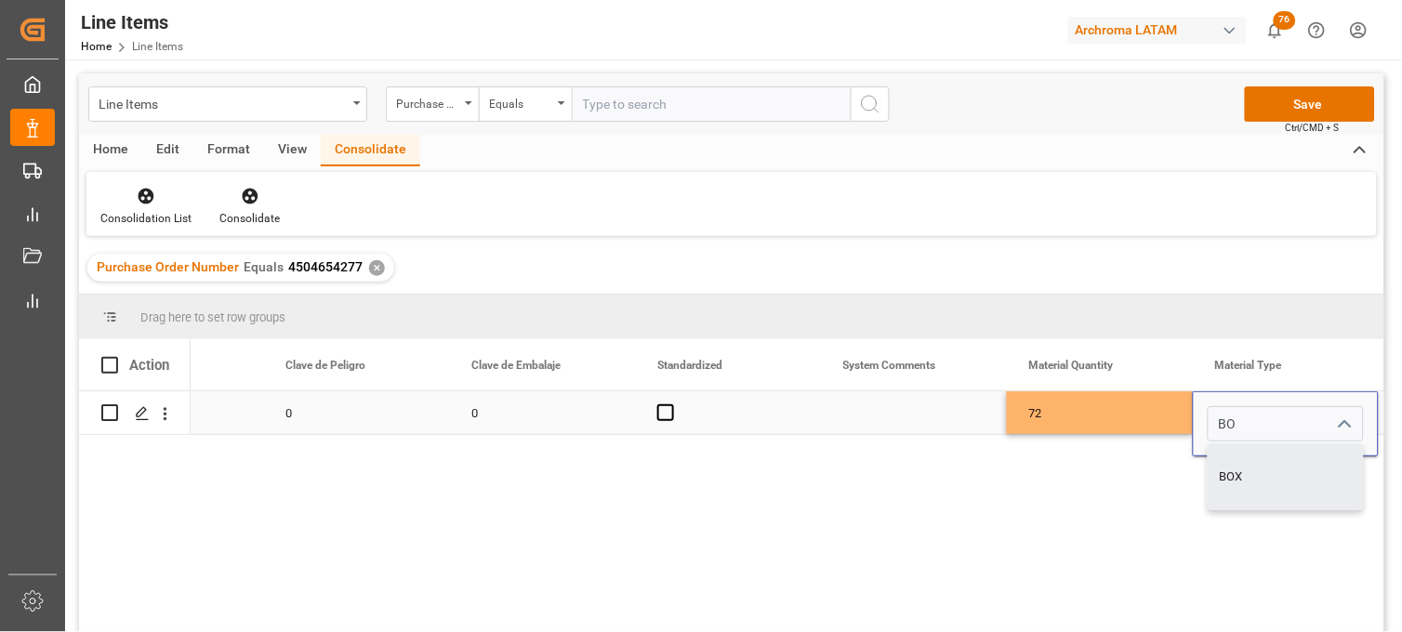
click at [1257, 462] on div "BOX" at bounding box center [1286, 477] width 154 height 65
type input "BOX"
click at [1108, 416] on div "72" at bounding box center [1100, 413] width 186 height 43
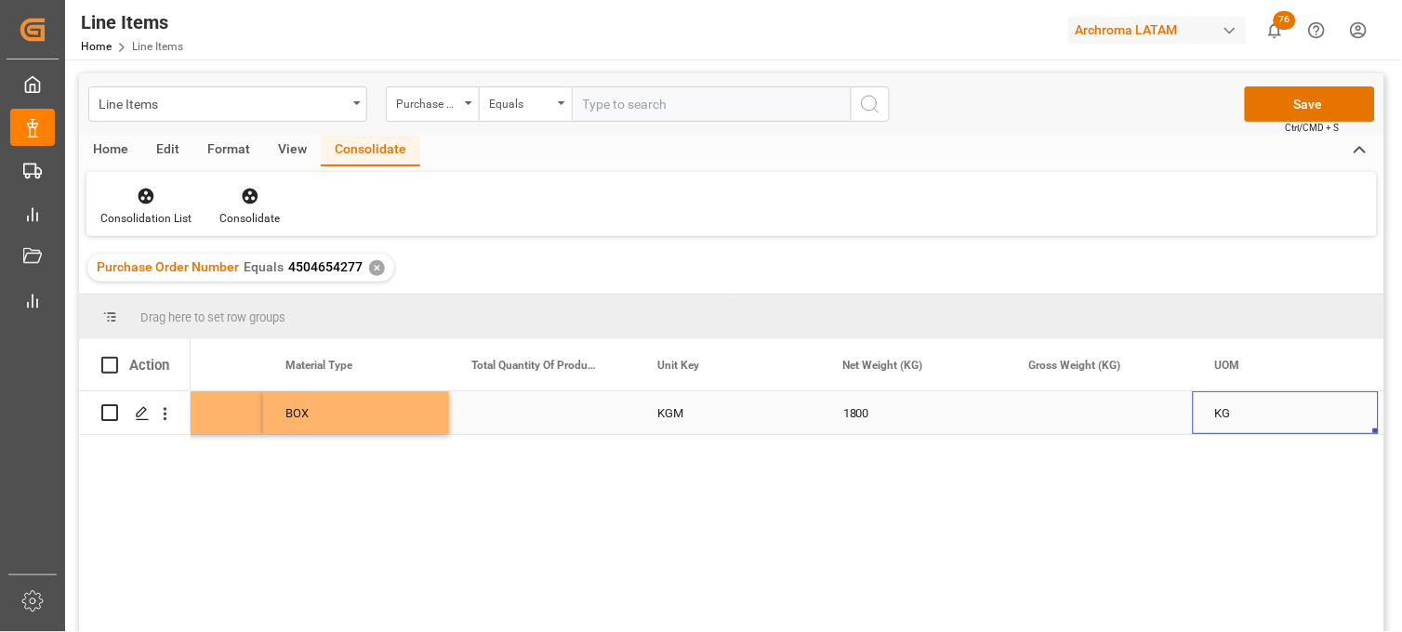
scroll to position [0, 3090]
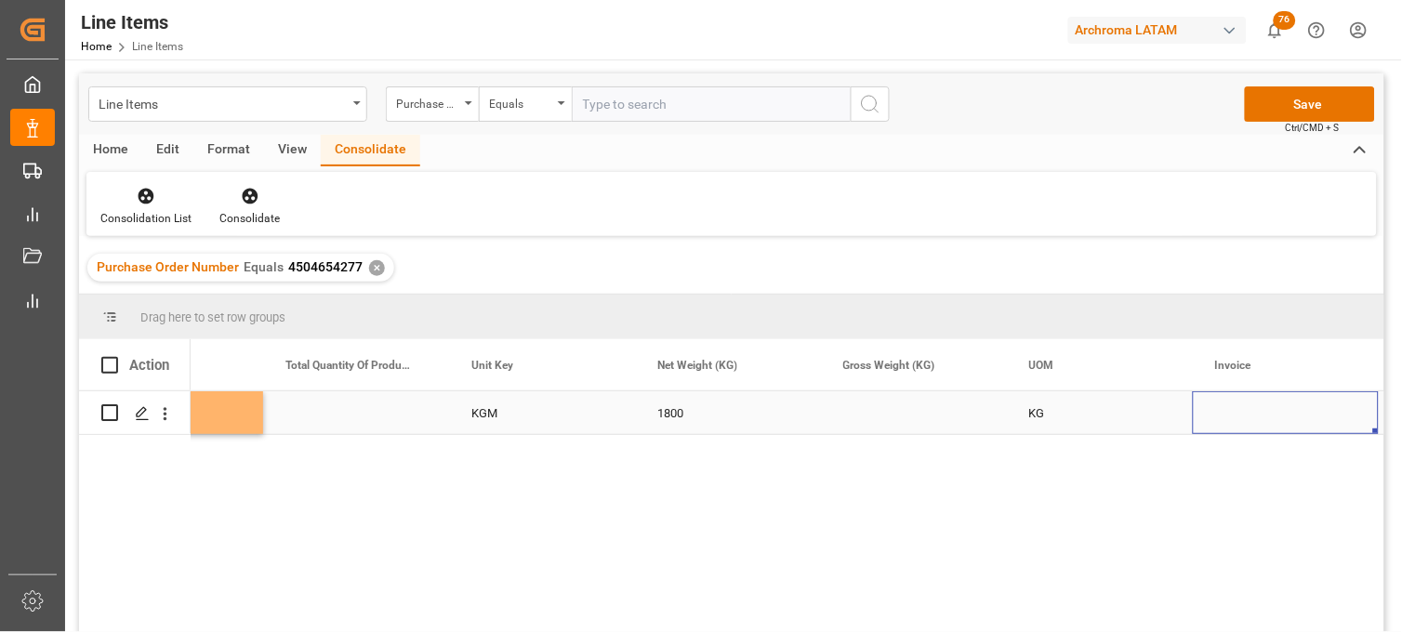
click at [911, 417] on div "Press SPACE to select this row." at bounding box center [914, 413] width 186 height 43
click at [896, 412] on div "Press SPACE to select this row." at bounding box center [914, 413] width 186 height 43
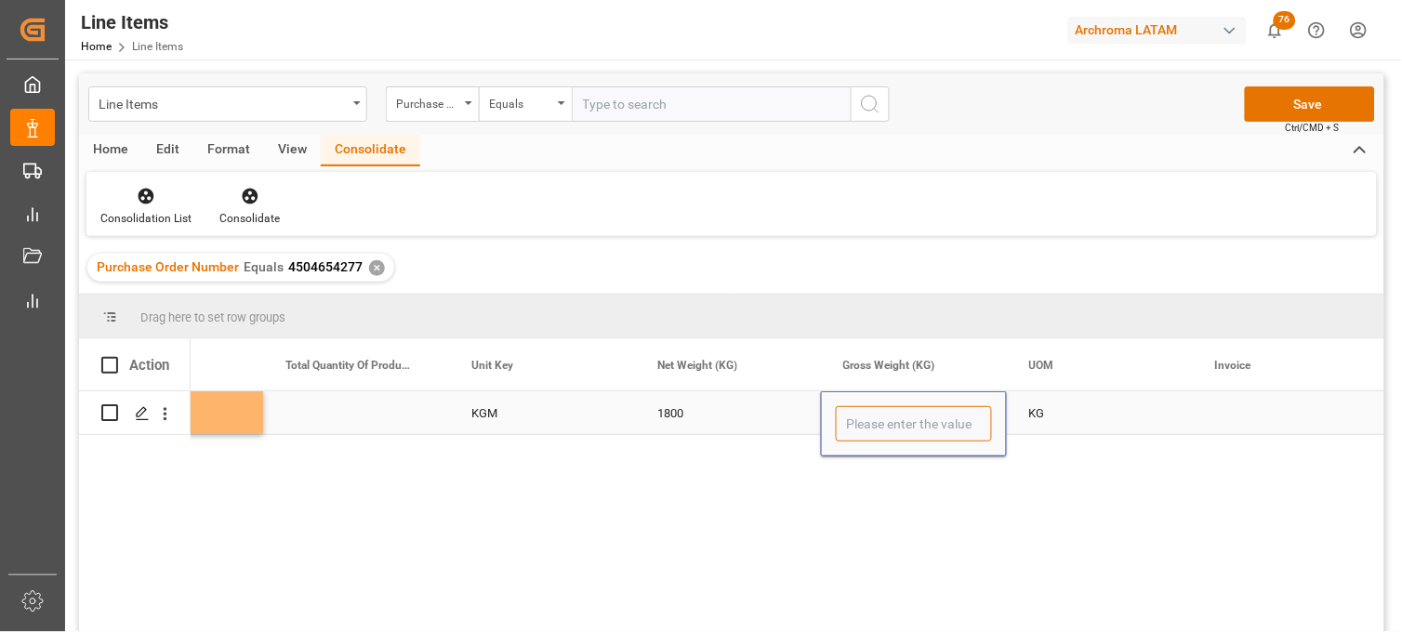
click at [896, 412] on input "Press SPACE to select this row." at bounding box center [914, 423] width 156 height 35
type input "1929.600"
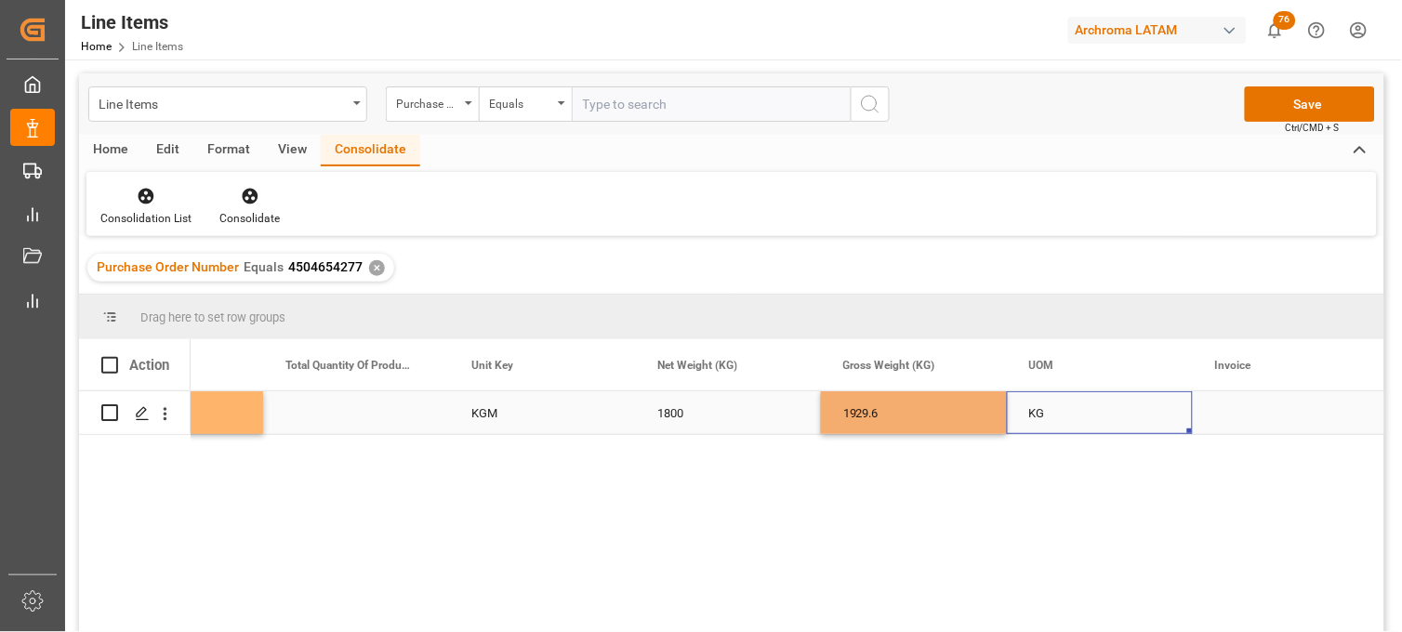
click at [1042, 419] on div "KG" at bounding box center [1100, 413] width 186 height 43
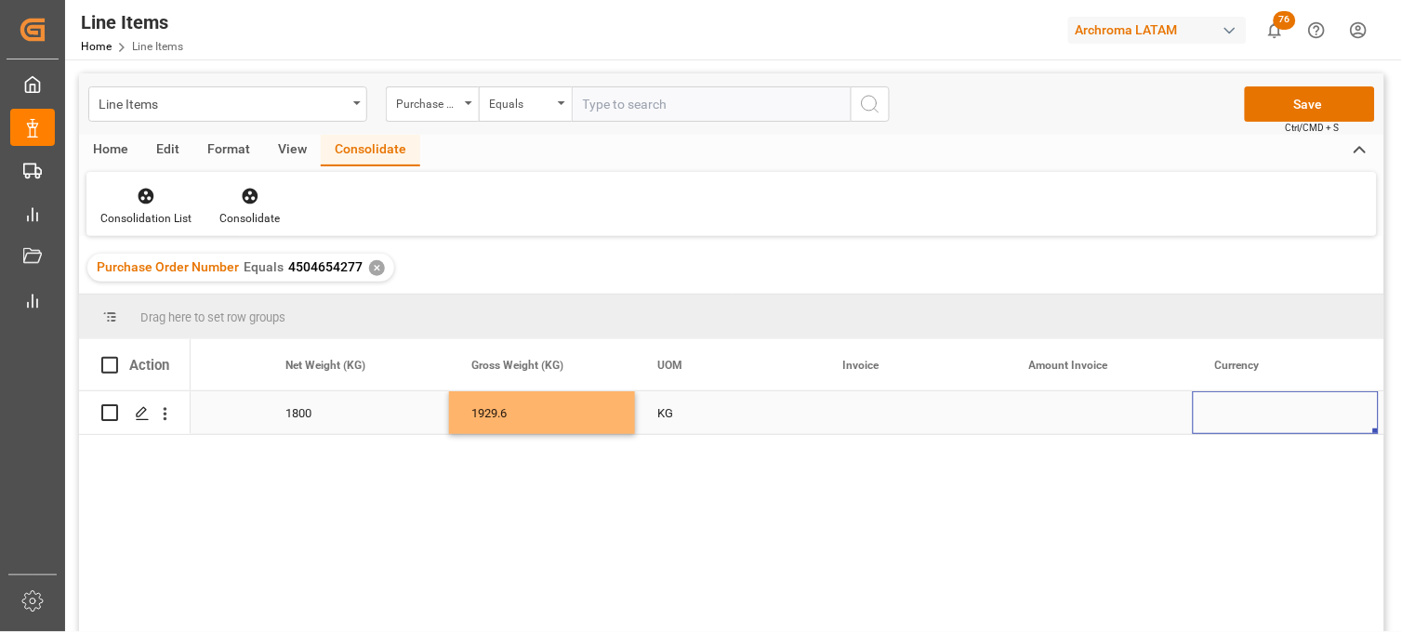
scroll to position [0, 3648]
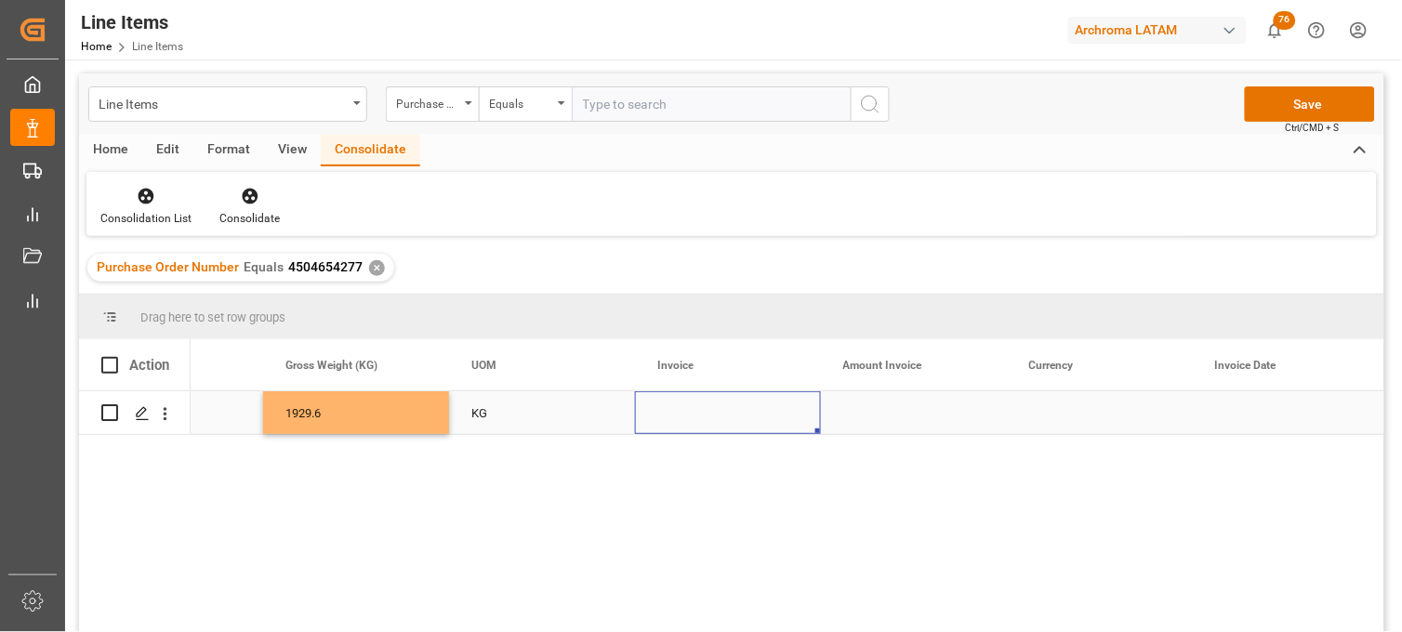
drag, startPoint x: 698, startPoint y: 417, endPoint x: 711, endPoint y: 410, distance: 14.6
click at [698, 422] on div "Press SPACE to select this row." at bounding box center [728, 413] width 186 height 43
click at [693, 417] on div "Press SPACE to select this row." at bounding box center [728, 413] width 186 height 43
click at [693, 417] on input "Press SPACE to select this row." at bounding box center [728, 423] width 156 height 35
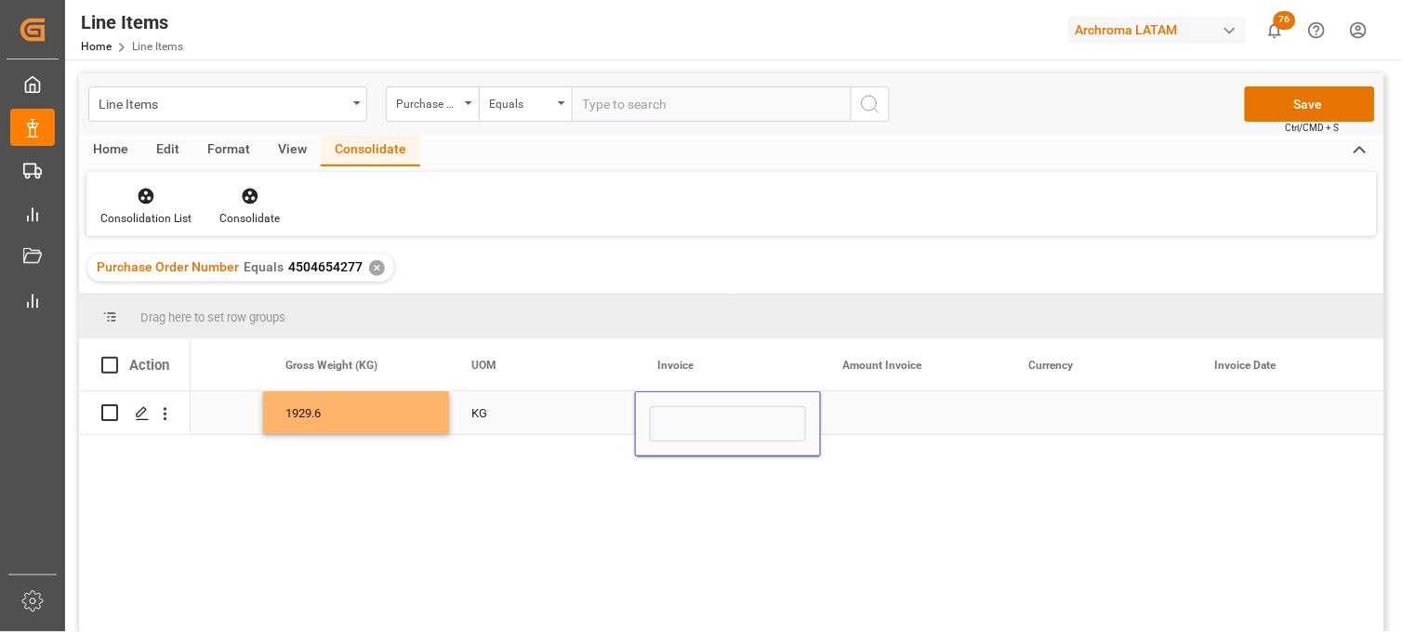
type input "EI/380038636"
click at [856, 412] on div "Press SPACE to select this row." at bounding box center [914, 413] width 186 height 43
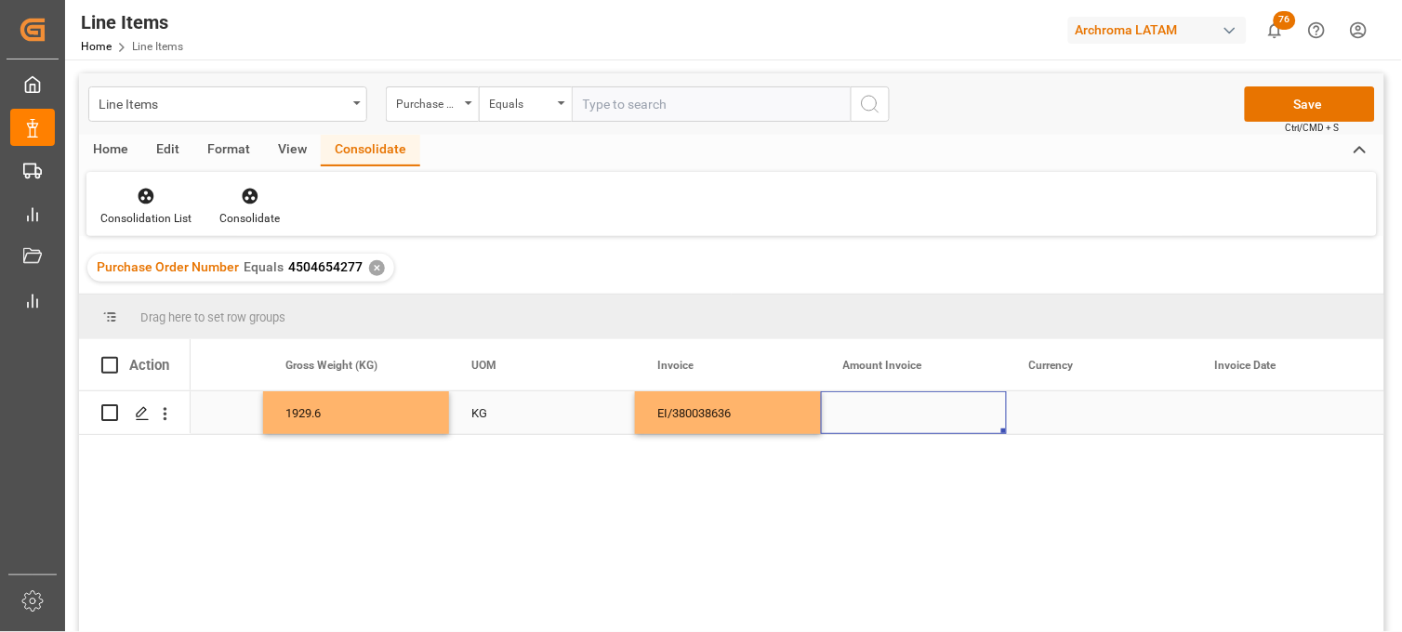
click at [872, 407] on div "Press SPACE to select this row." at bounding box center [914, 413] width 186 height 43
type input "5400"
click at [1053, 419] on div "Press SPACE to select this row." at bounding box center [1100, 413] width 186 height 43
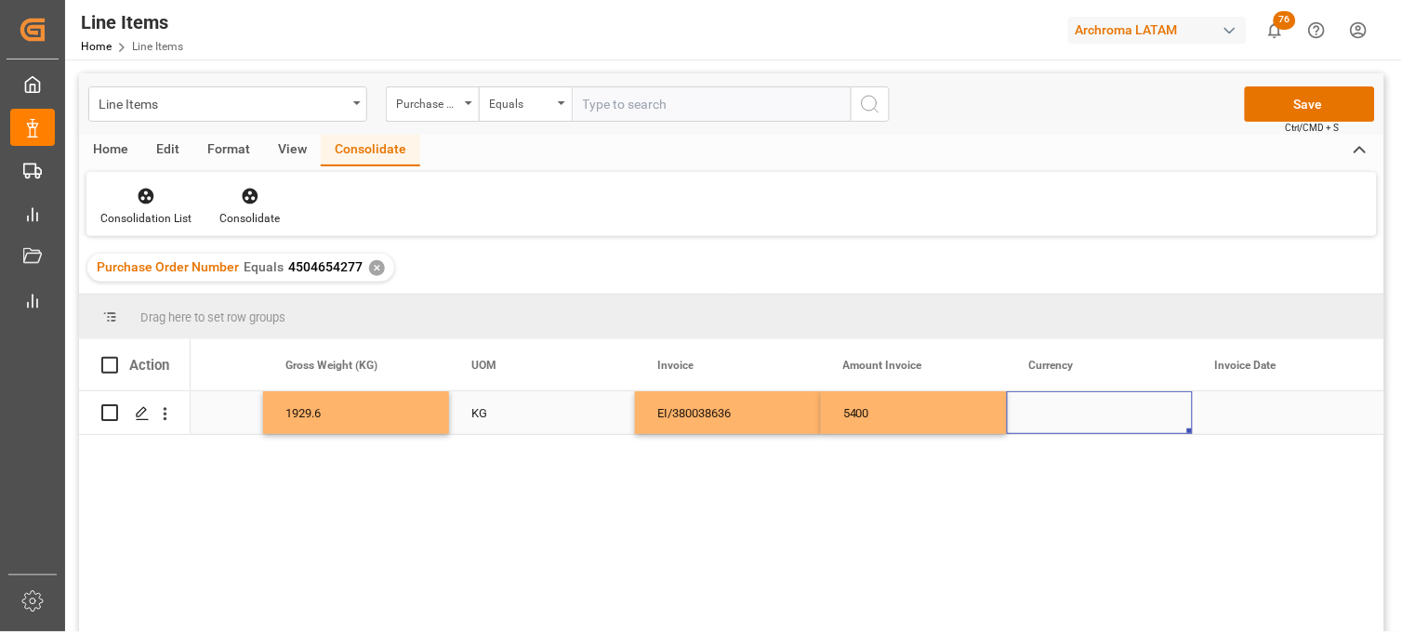
click at [1057, 410] on div "Press SPACE to select this row." at bounding box center [1100, 413] width 186 height 43
click at [1057, 410] on input "Press SPACE to select this row." at bounding box center [1100, 423] width 156 height 35
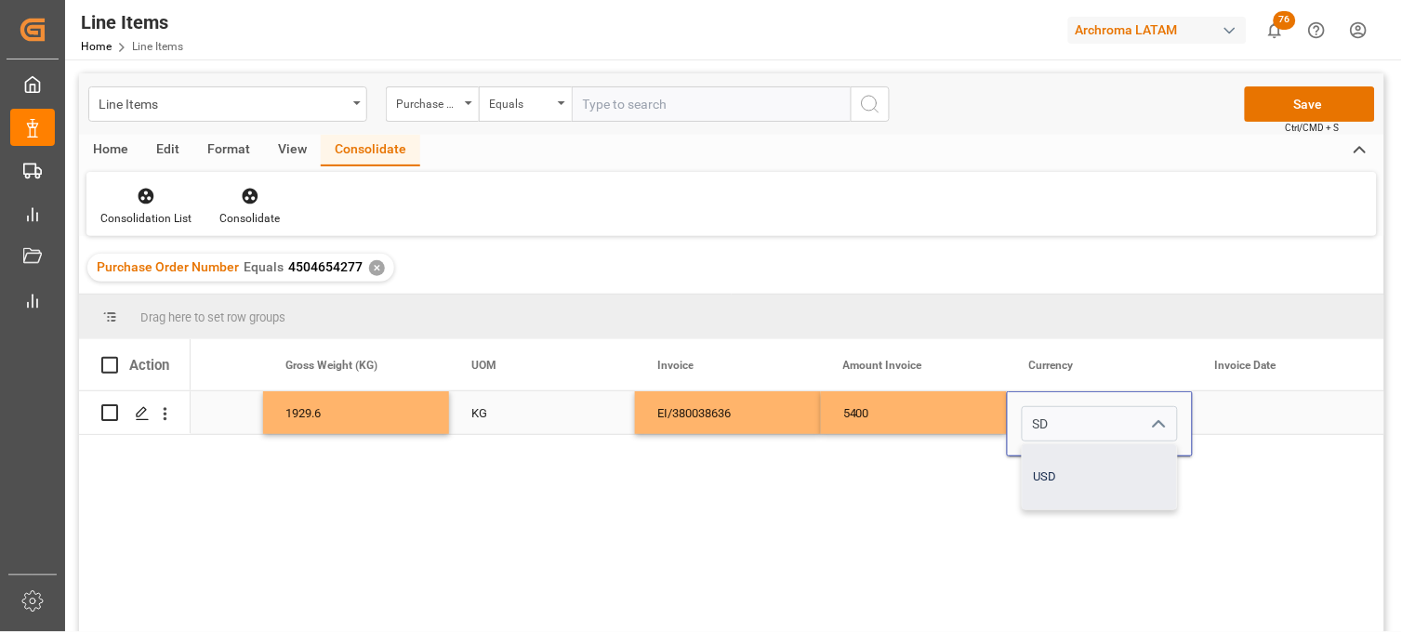
drag, startPoint x: 1047, startPoint y: 460, endPoint x: 1075, endPoint y: 458, distance: 28.0
click at [1048, 460] on div "USD" at bounding box center [1100, 477] width 154 height 65
type input "USD"
click at [1226, 420] on div "Press SPACE to select this row." at bounding box center [1286, 413] width 186 height 43
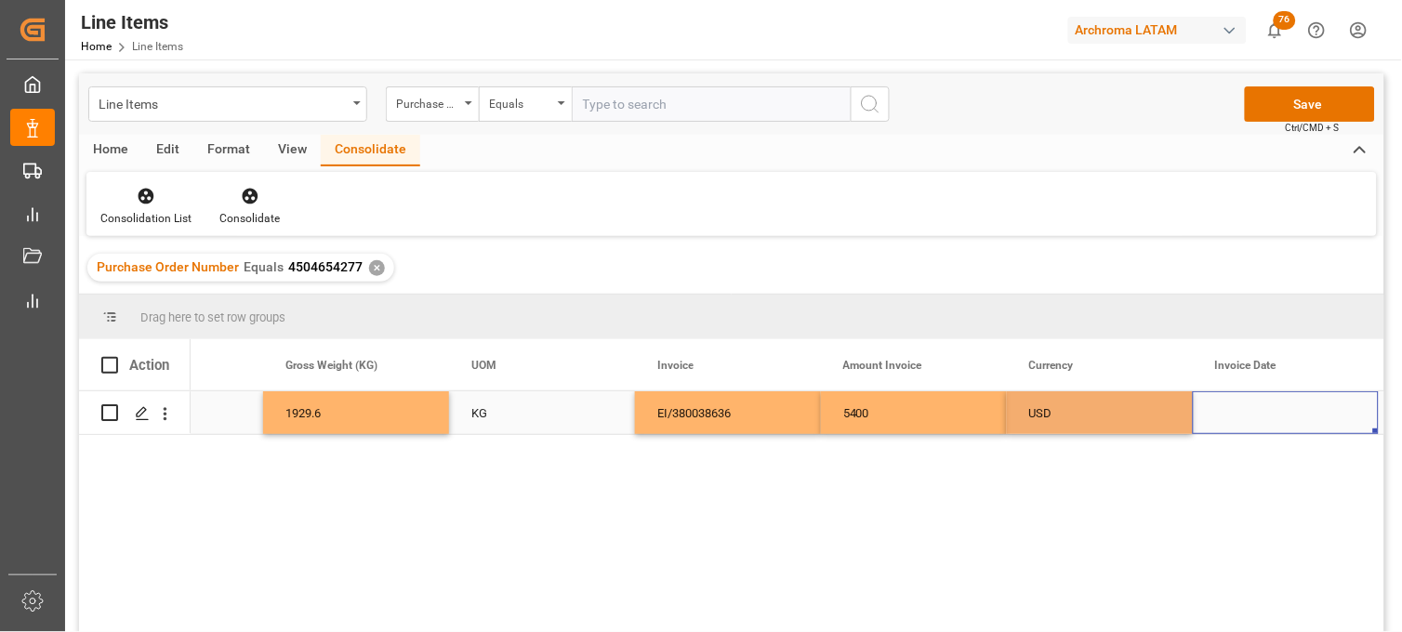
click at [1229, 419] on div "Press SPACE to select this row." at bounding box center [1286, 413] width 186 height 43
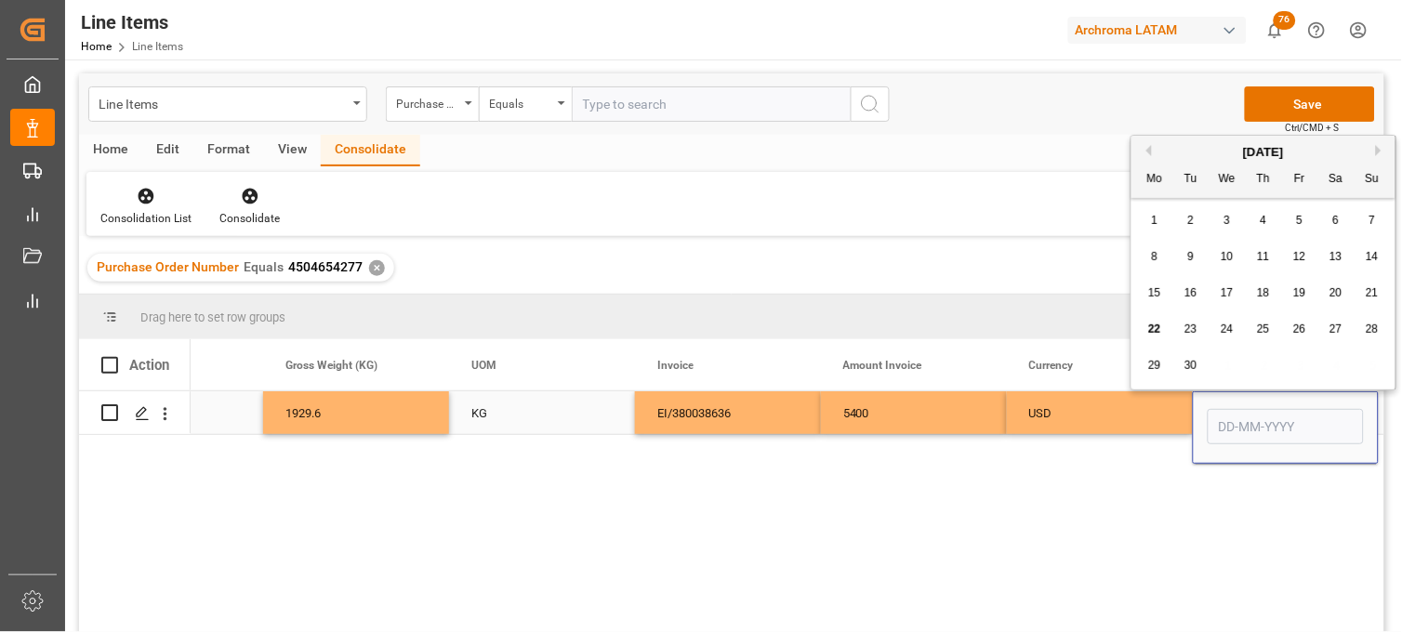
click at [1243, 409] on input "Press SPACE to select this row." at bounding box center [1286, 426] width 156 height 35
click at [1172, 149] on div "[DATE]" at bounding box center [1264, 152] width 264 height 19
click at [1333, 258] on span "13" at bounding box center [1336, 256] width 12 height 13
type input "[DATE]"
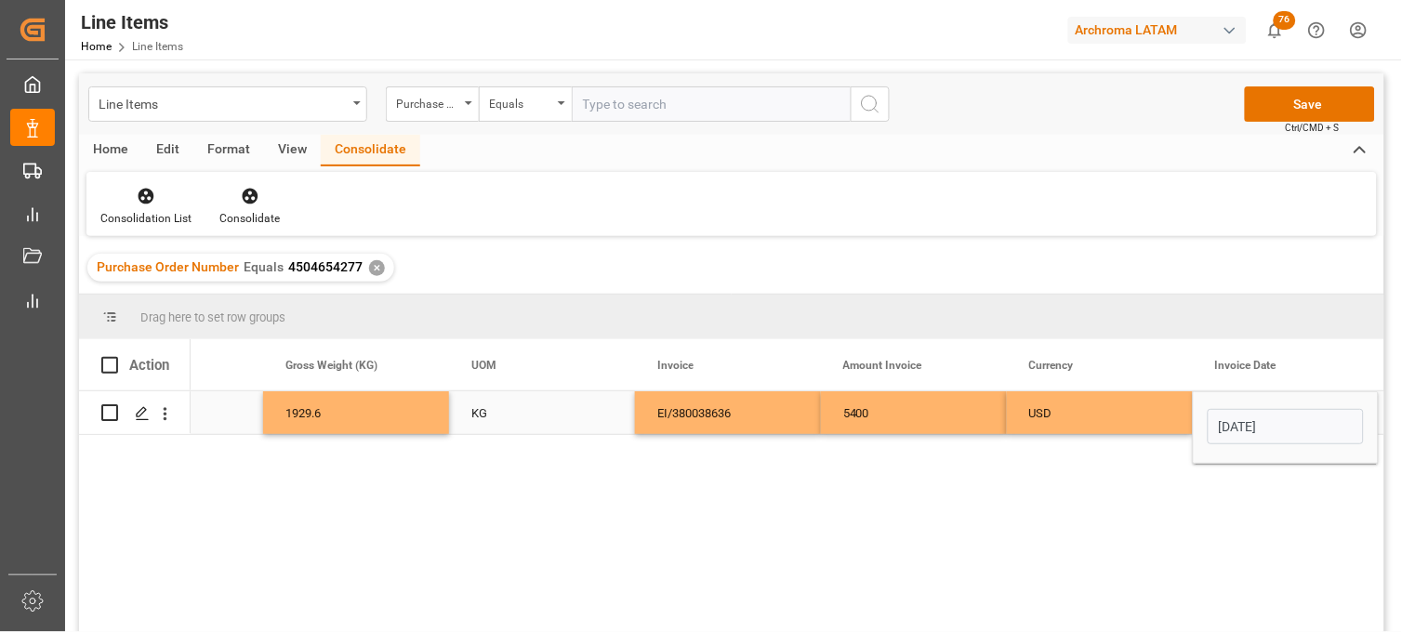
click at [1114, 413] on div "USD" at bounding box center [1100, 413] width 141 height 43
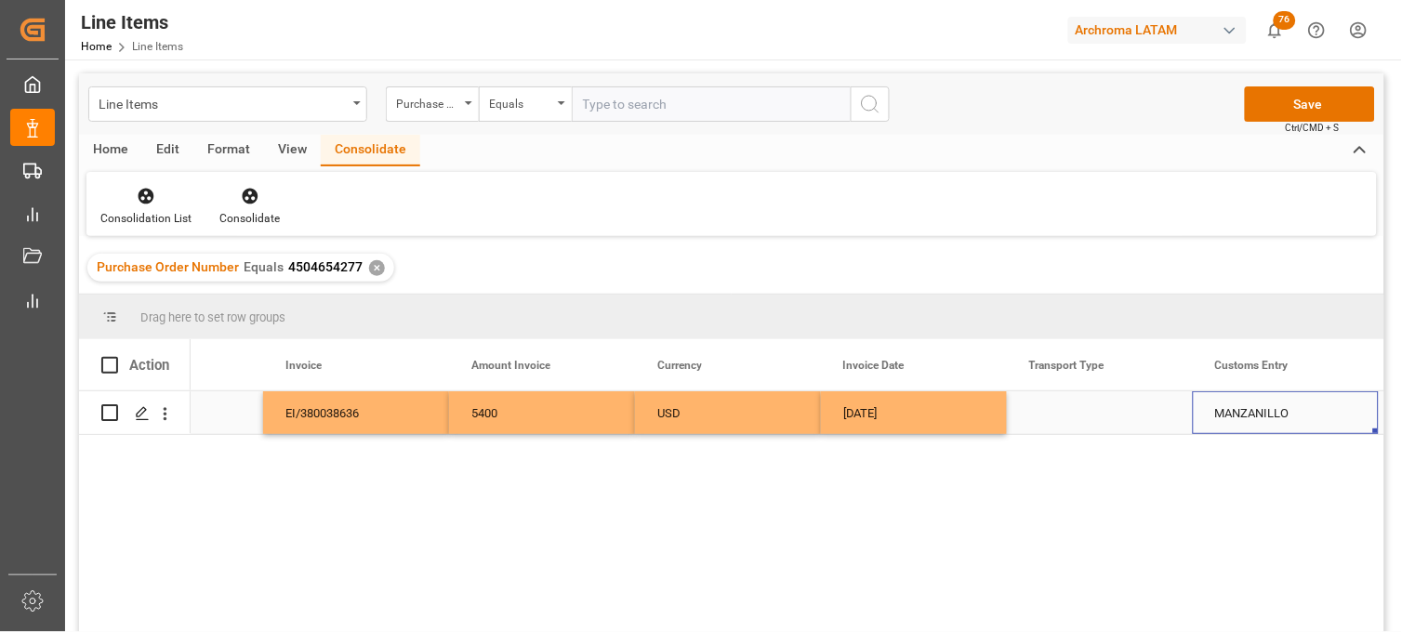
scroll to position [0, 4206]
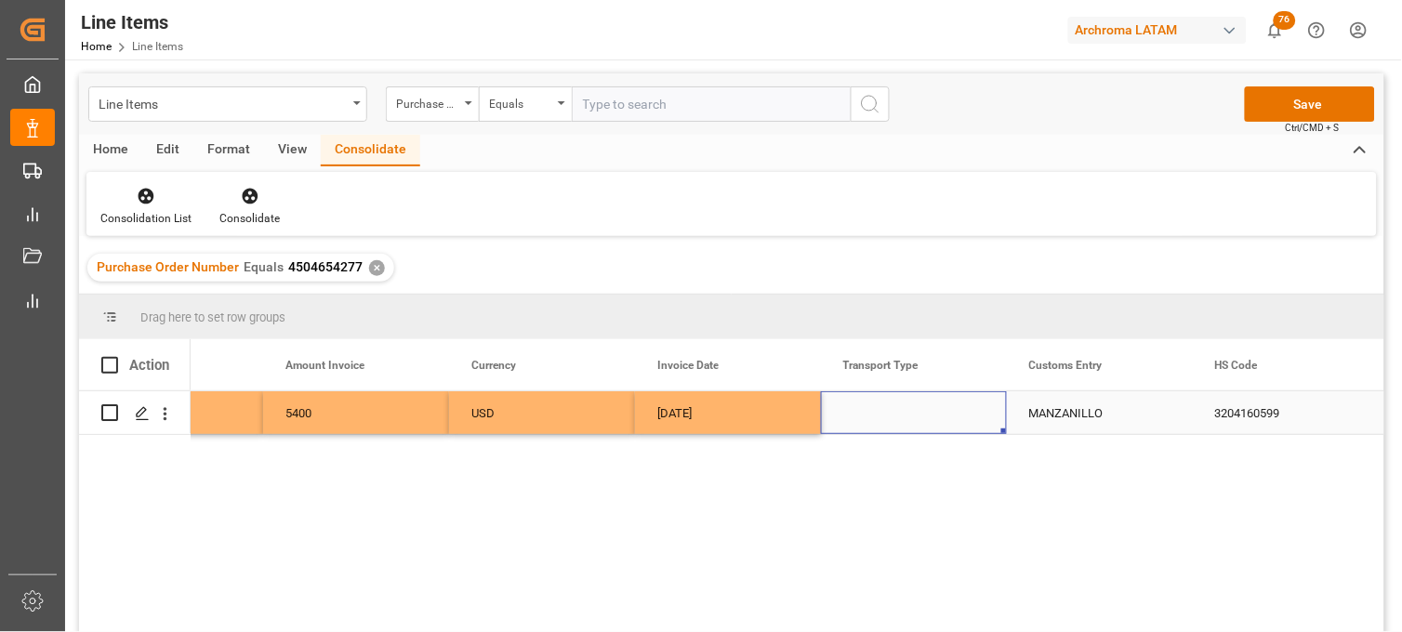
click at [898, 409] on div "Press SPACE to select this row." at bounding box center [914, 413] width 186 height 43
click at [898, 409] on input "Press SPACE to select this row." at bounding box center [914, 423] width 156 height 35
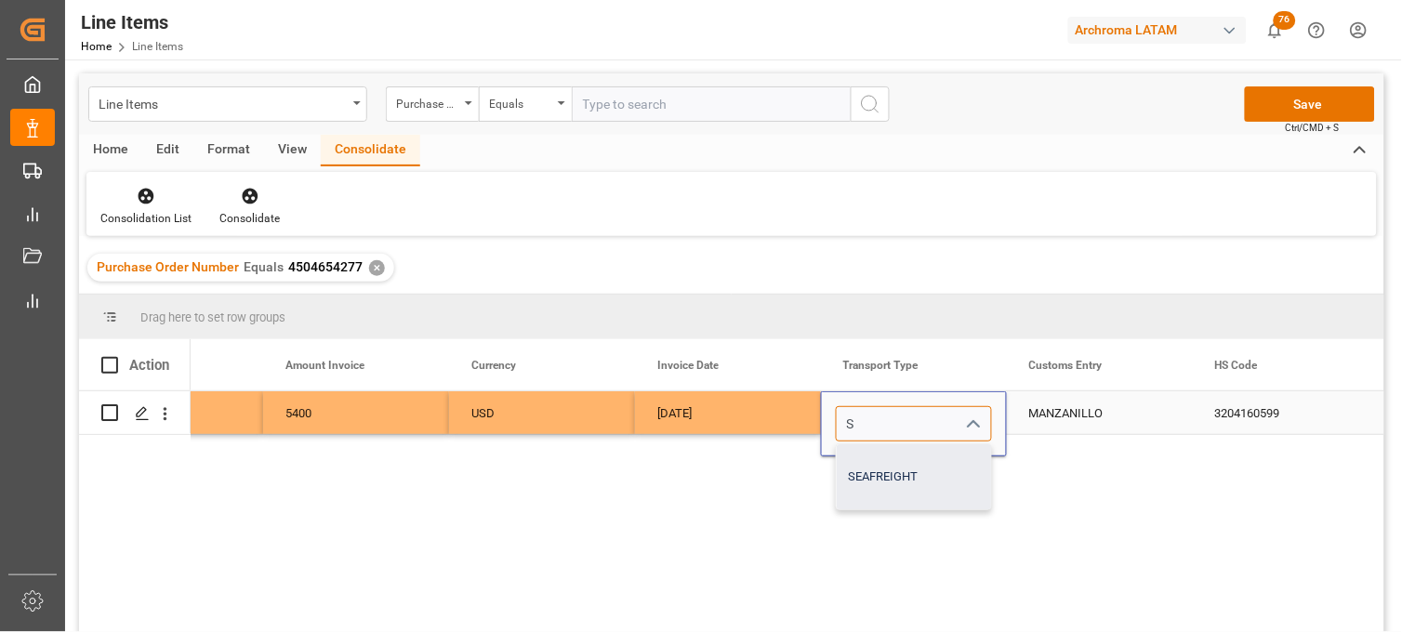
click at [903, 466] on div "SEAFREIGHT" at bounding box center [914, 477] width 154 height 65
type input "SEAFREIGHT"
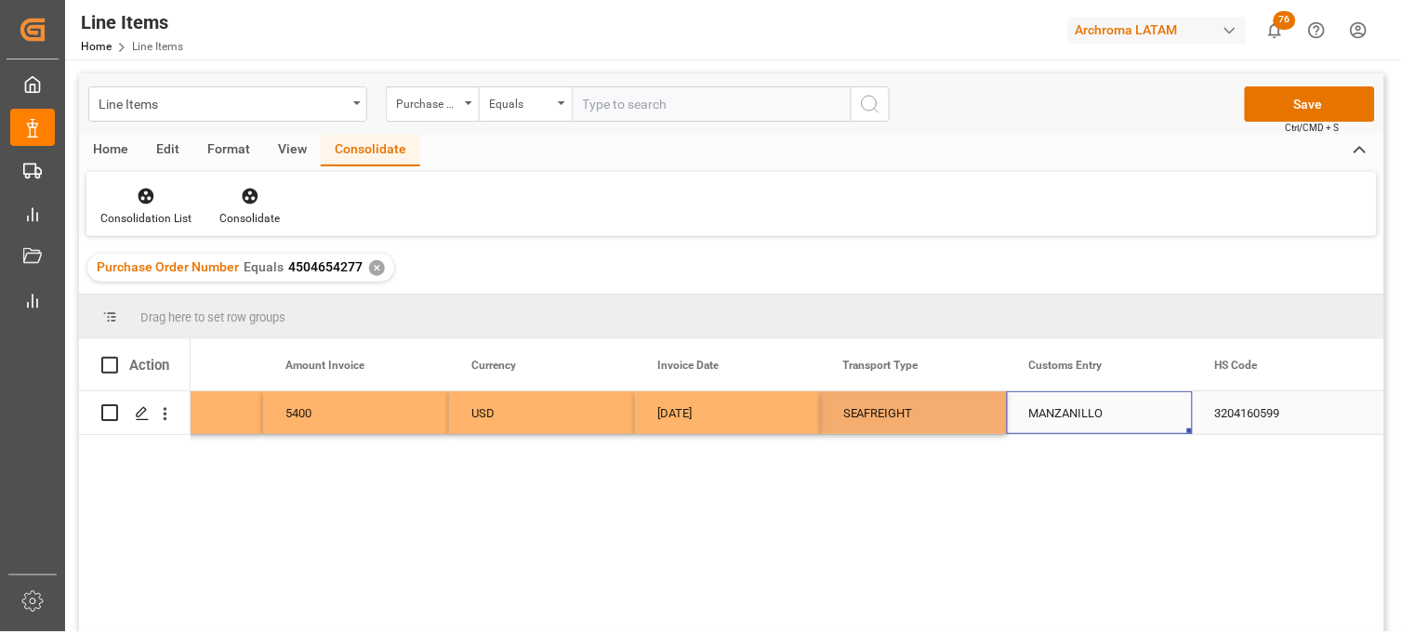
click at [1070, 410] on div "MANZANILLO" at bounding box center [1100, 413] width 186 height 43
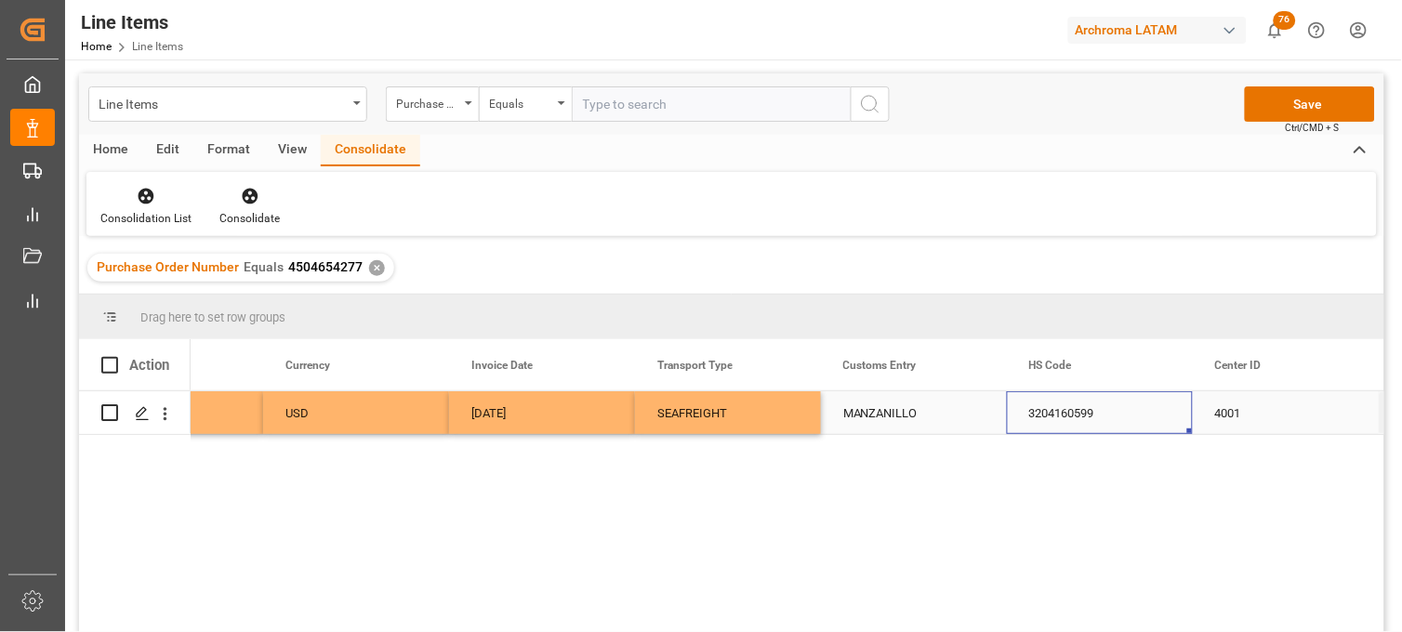
click at [1058, 417] on div "3204160599" at bounding box center [1100, 413] width 186 height 43
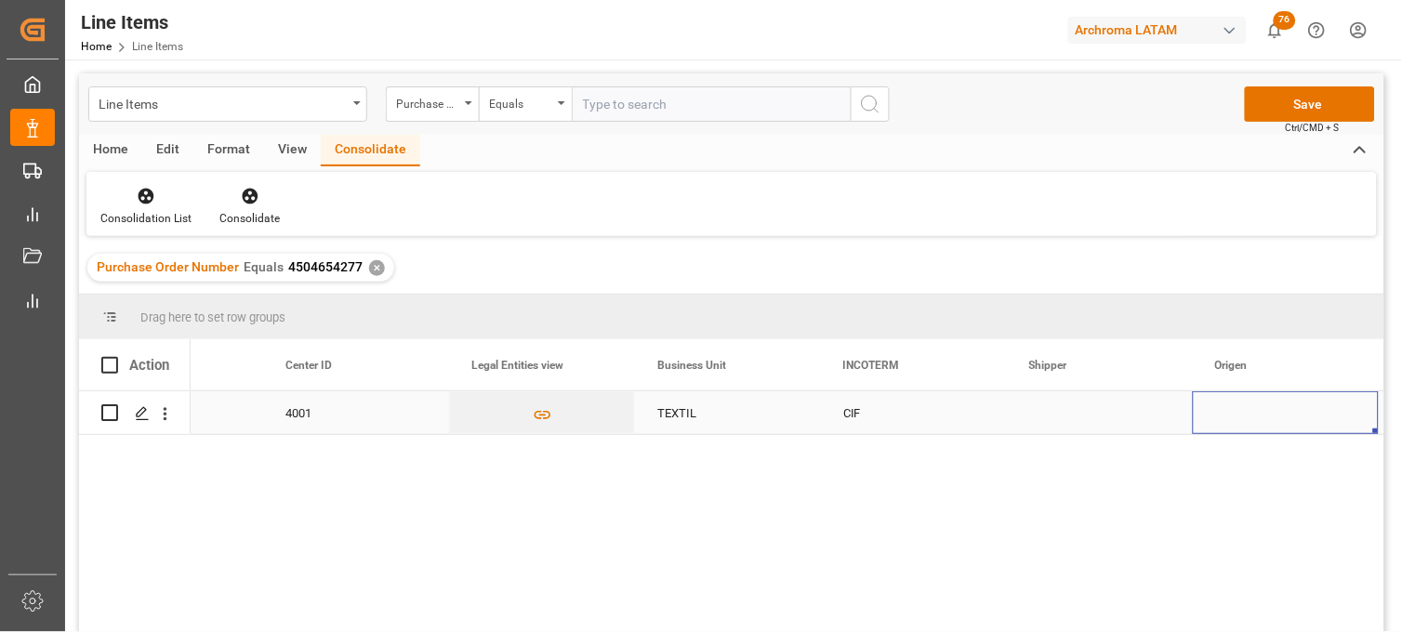
scroll to position [0, 5508]
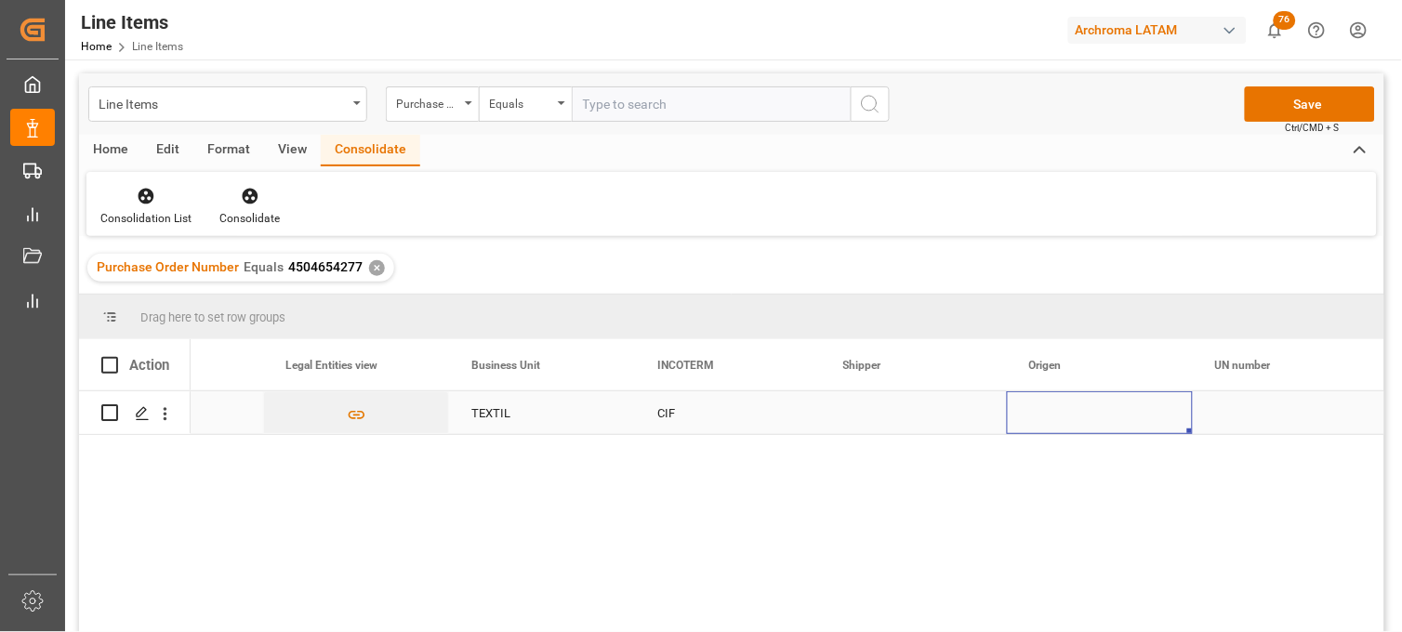
click at [1056, 416] on div "Press SPACE to select this row." at bounding box center [1100, 413] width 186 height 43
click at [1040, 416] on div "Press SPACE to select this row." at bounding box center [1100, 413] width 186 height 43
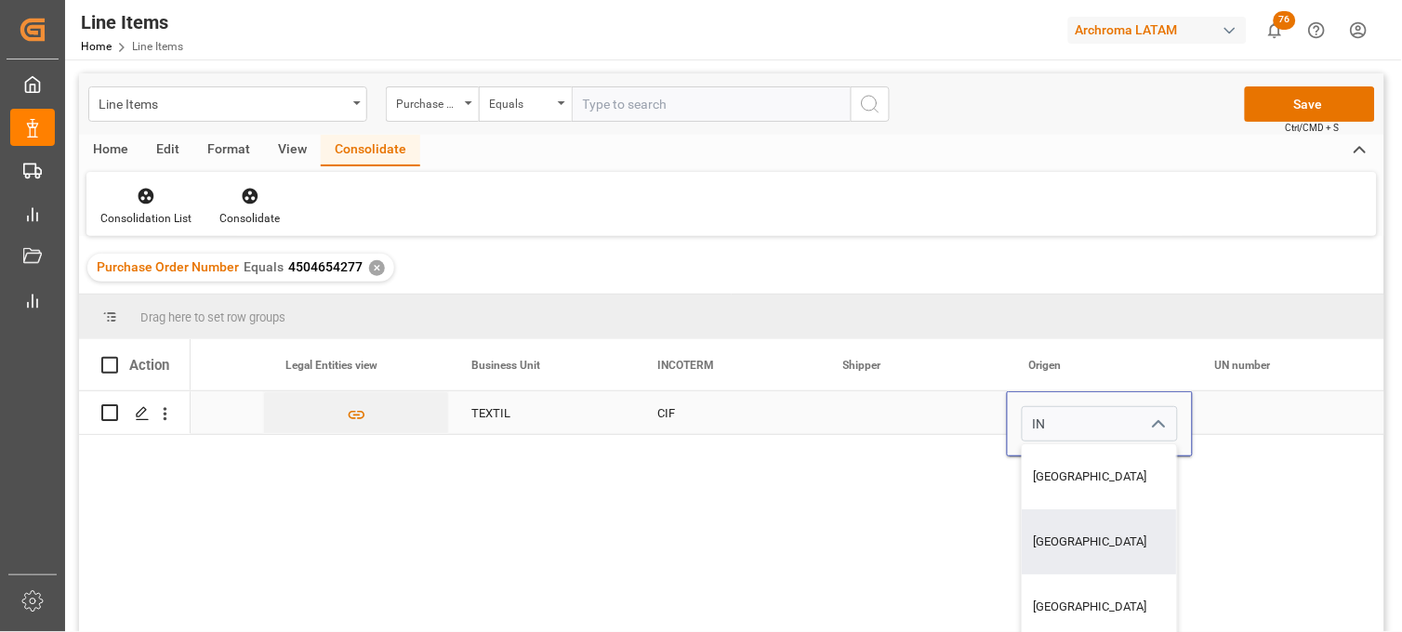
drag, startPoint x: 1042, startPoint y: 527, endPoint x: 1176, endPoint y: 459, distance: 150.1
click at [1043, 526] on div "[GEOGRAPHIC_DATA]" at bounding box center [1100, 542] width 154 height 65
type input "[GEOGRAPHIC_DATA]"
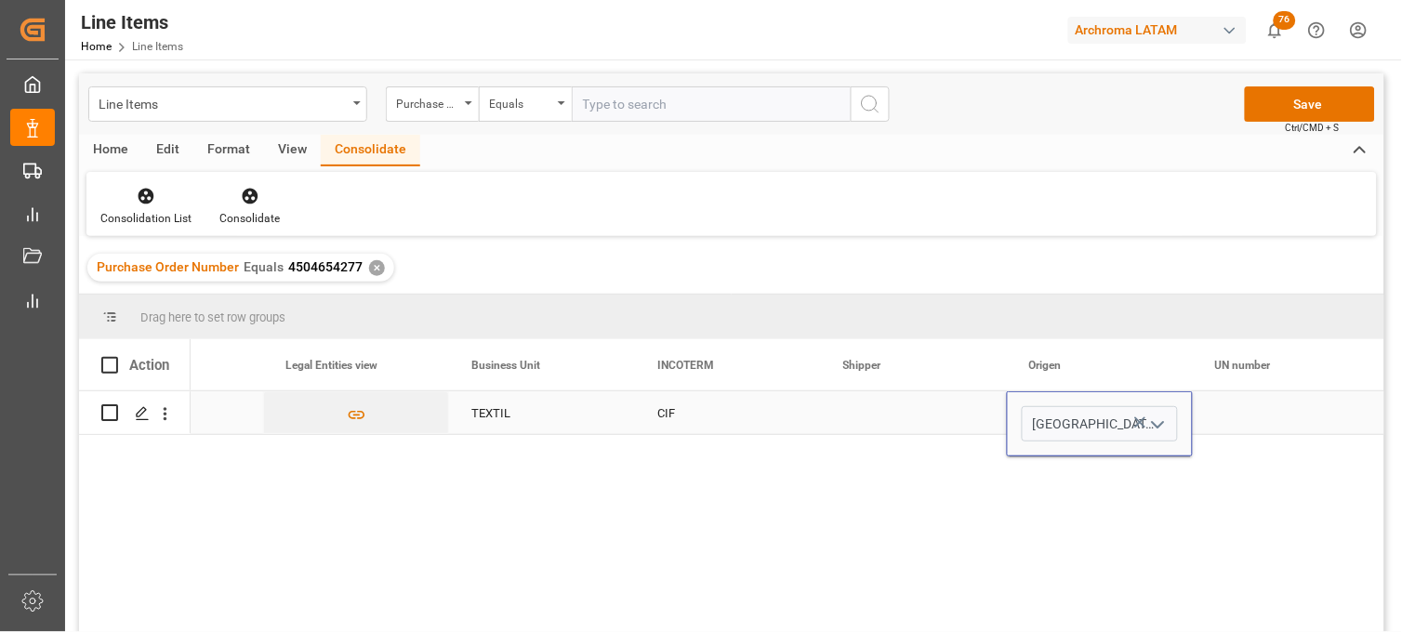
click at [1240, 412] on div "Press SPACE to select this row." at bounding box center [1286, 413] width 186 height 43
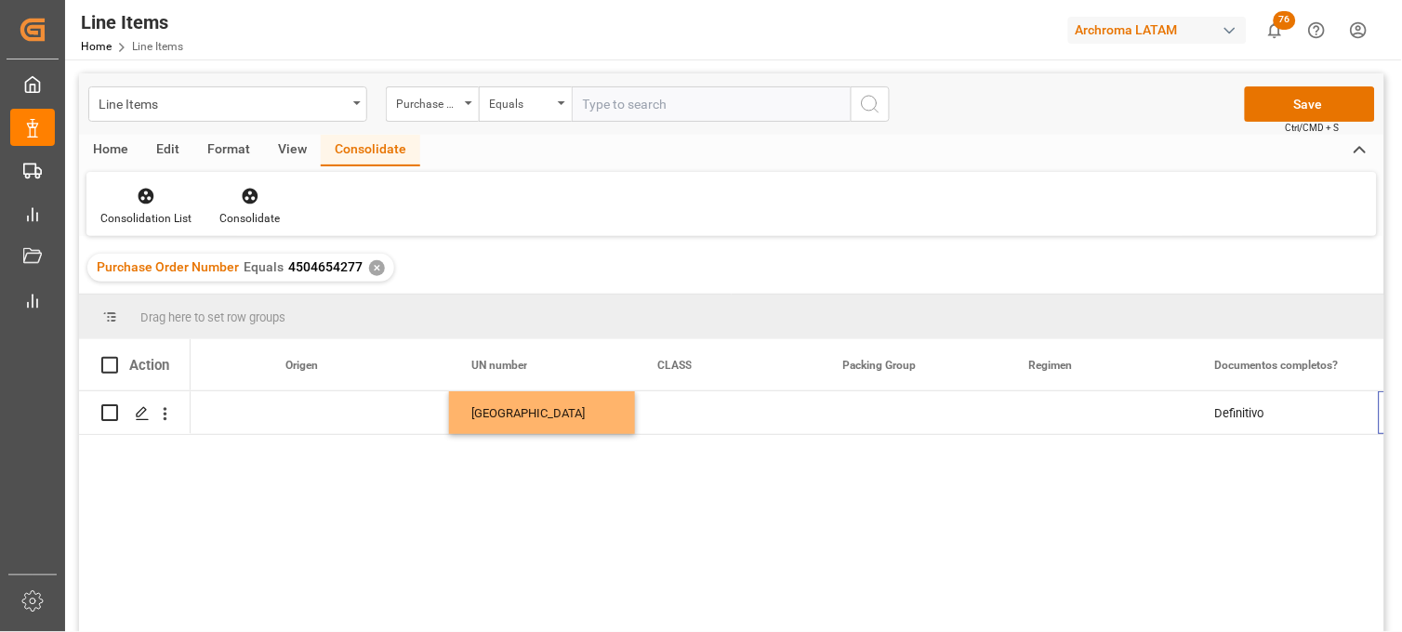
scroll to position [0, 6252]
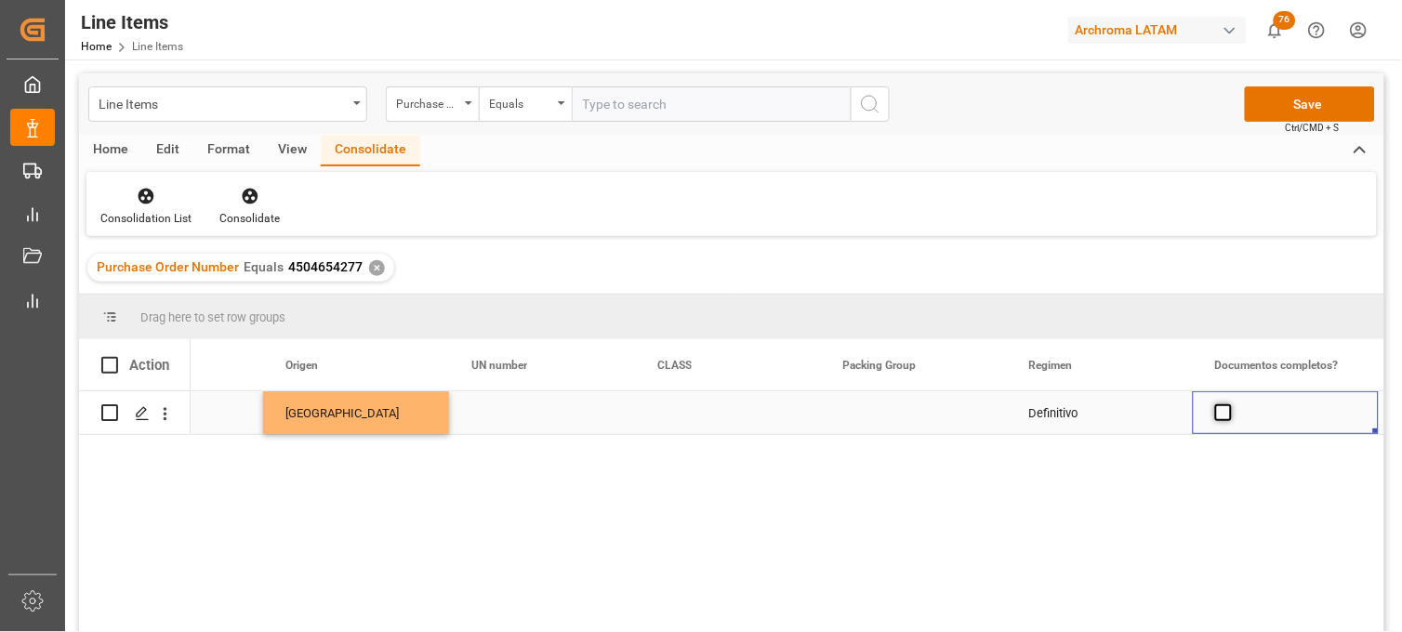
click at [1225, 415] on span "Press SPACE to select this row." at bounding box center [1224, 413] width 17 height 17
click at [1229, 405] on input "Press SPACE to select this row." at bounding box center [1229, 405] width 0 height 0
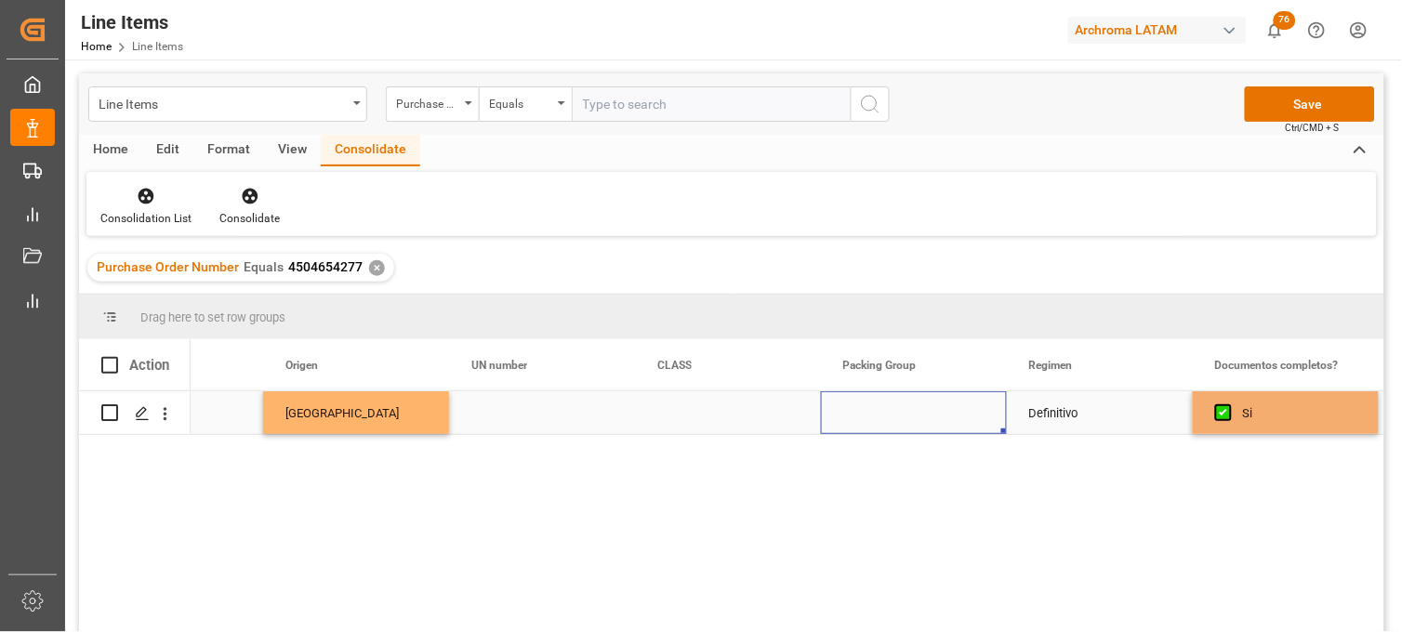
click at [945, 415] on div "Press SPACE to select this row." at bounding box center [914, 413] width 186 height 43
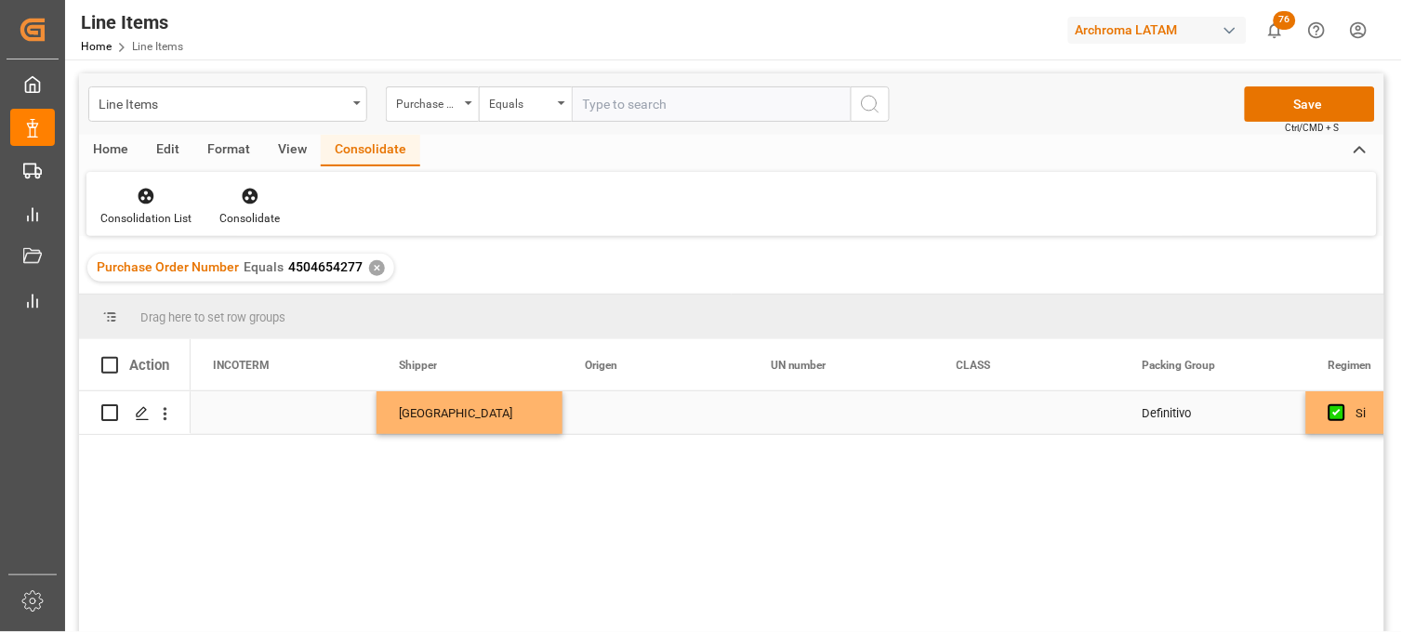
scroll to position [0, 0]
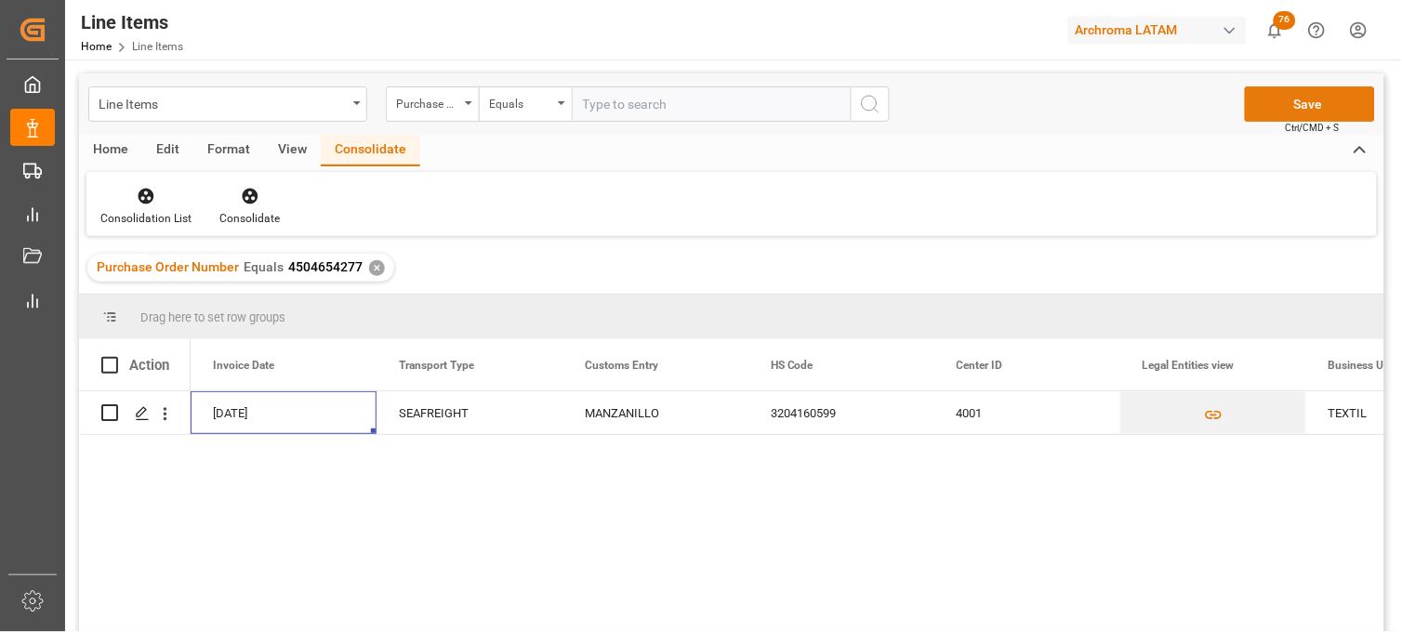
click at [1270, 108] on button "Save" at bounding box center [1310, 103] width 130 height 35
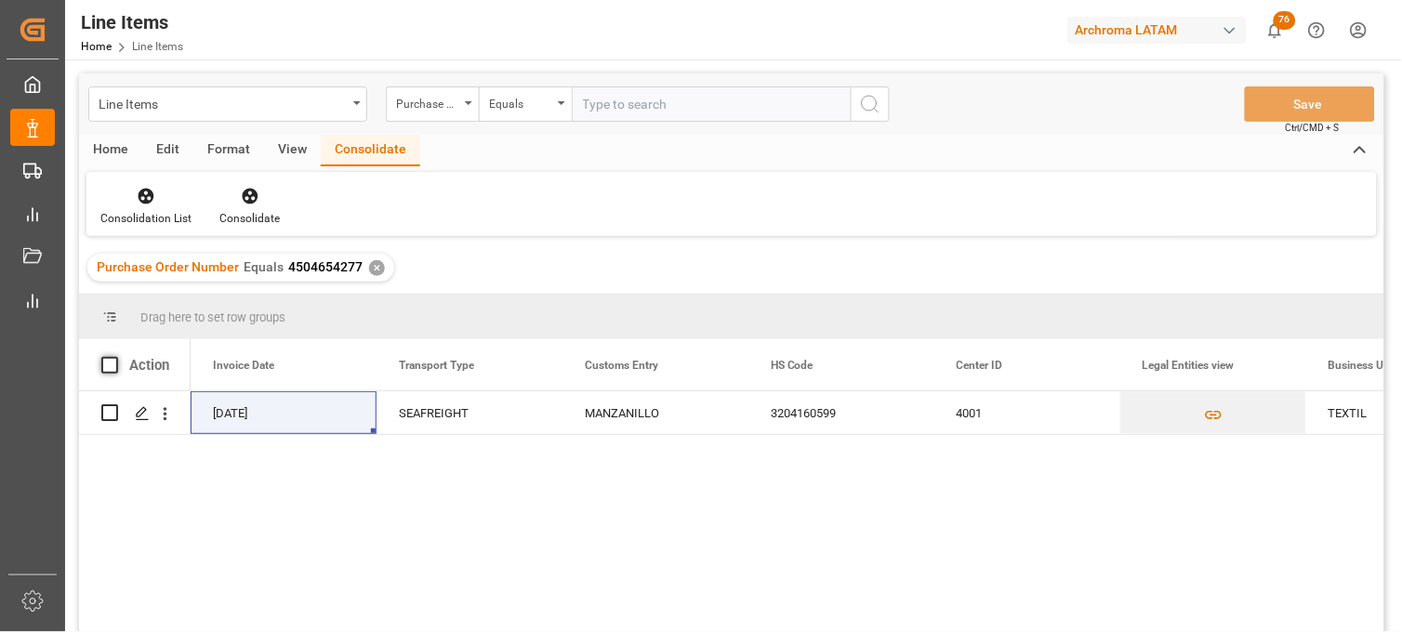
click at [113, 365] on span at bounding box center [109, 365] width 17 height 17
click at [115, 357] on input "checkbox" at bounding box center [115, 357] width 0 height 0
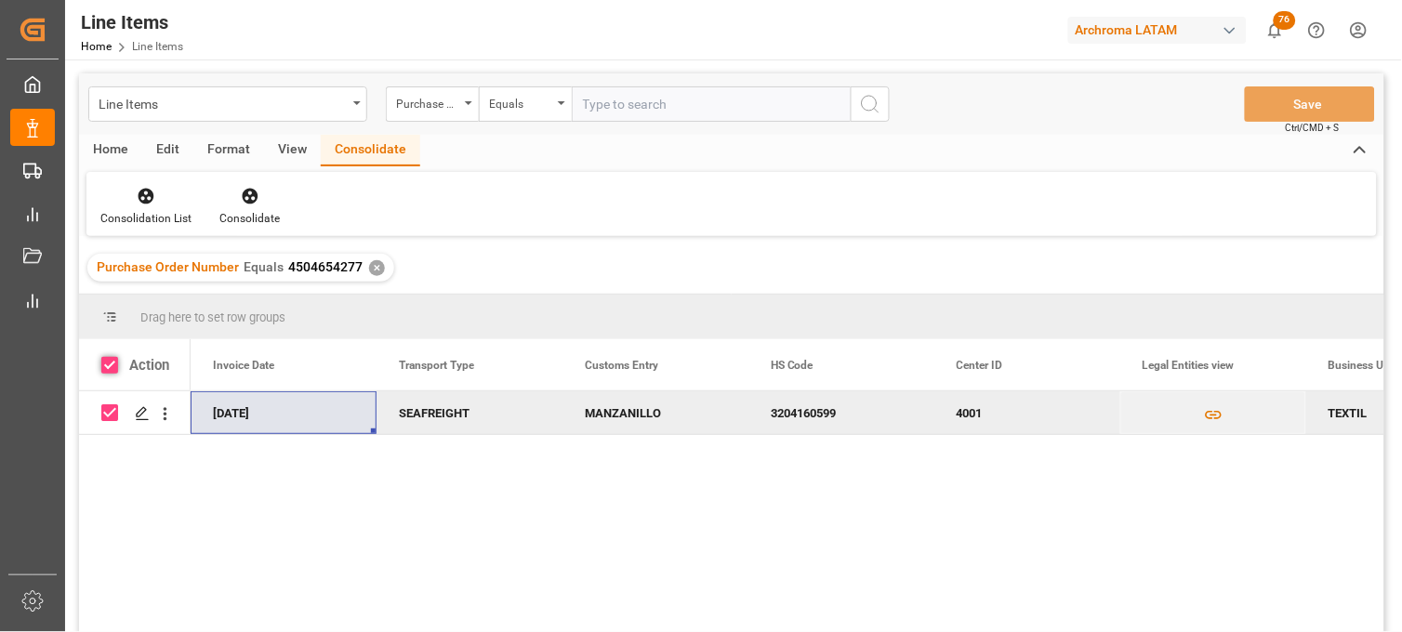
checkbox input "true"
click at [146, 201] on icon at bounding box center [147, 197] width 16 height 16
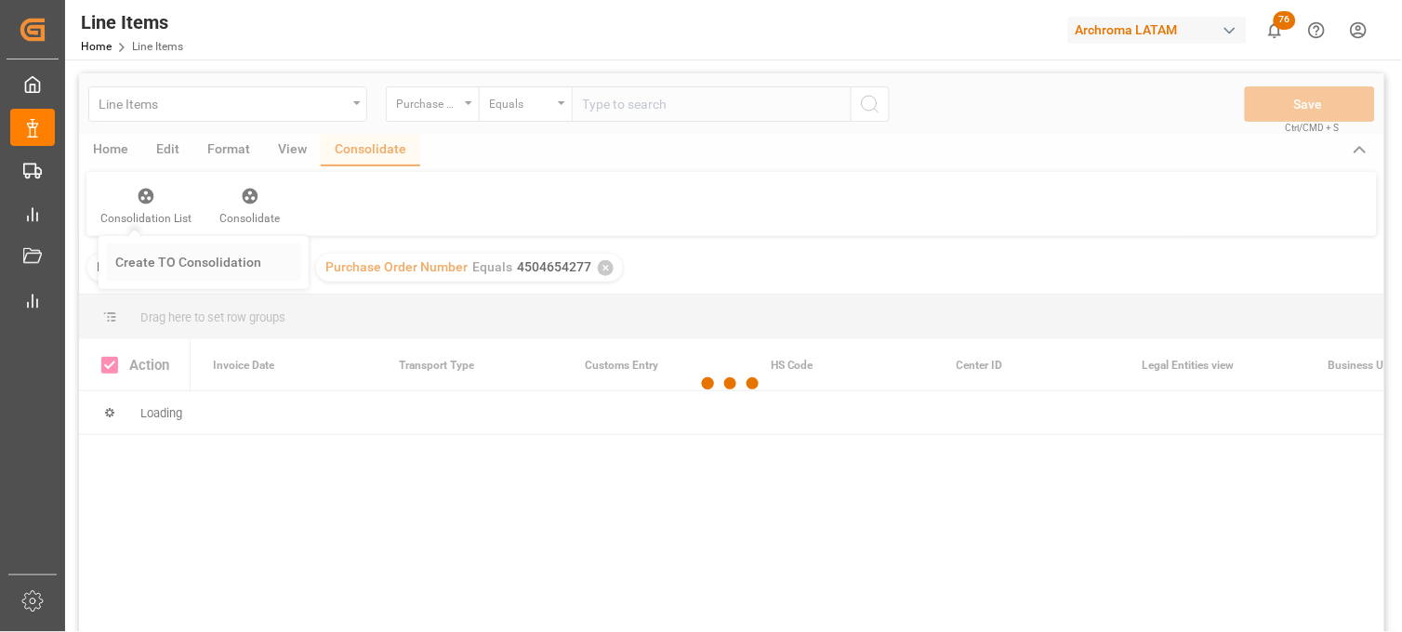
click at [192, 277] on div "Line Items Purchase Order Number Equals Save Ctrl/CMD + S Home Edit Format View…" at bounding box center [732, 377] width 1306 height 608
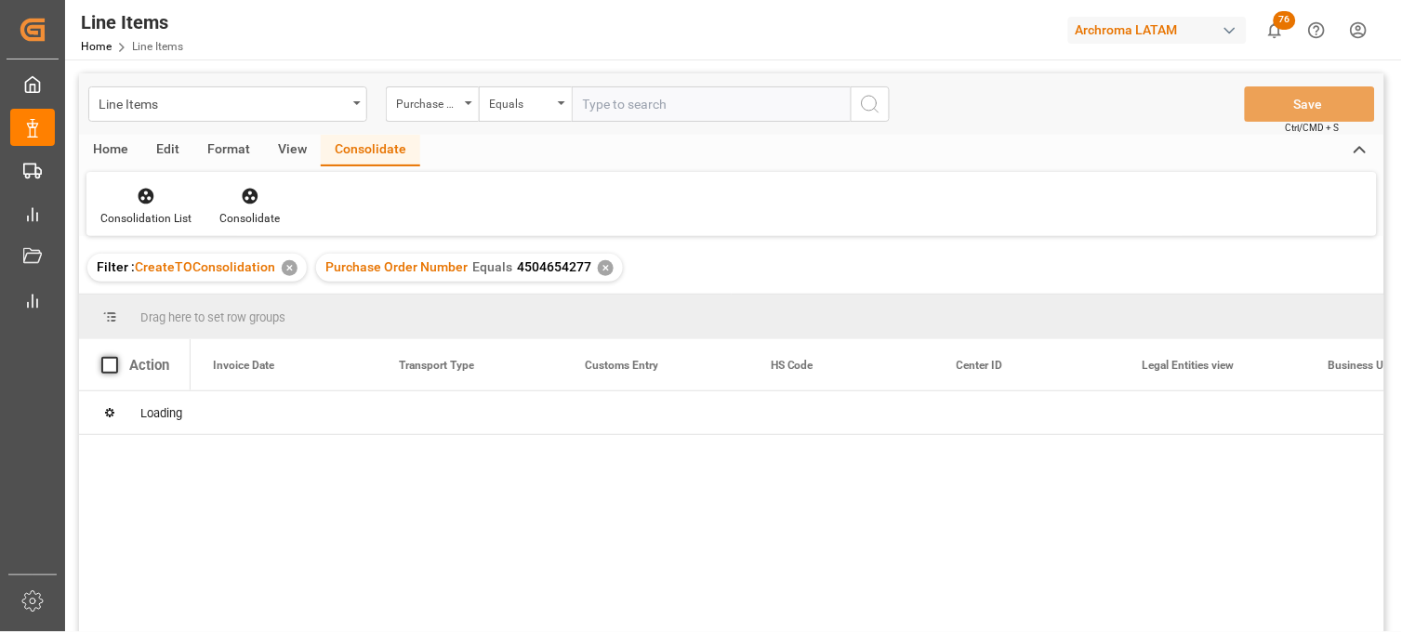
click at [109, 365] on span at bounding box center [109, 365] width 17 height 17
click at [115, 357] on input "checkbox" at bounding box center [115, 357] width 0 height 0
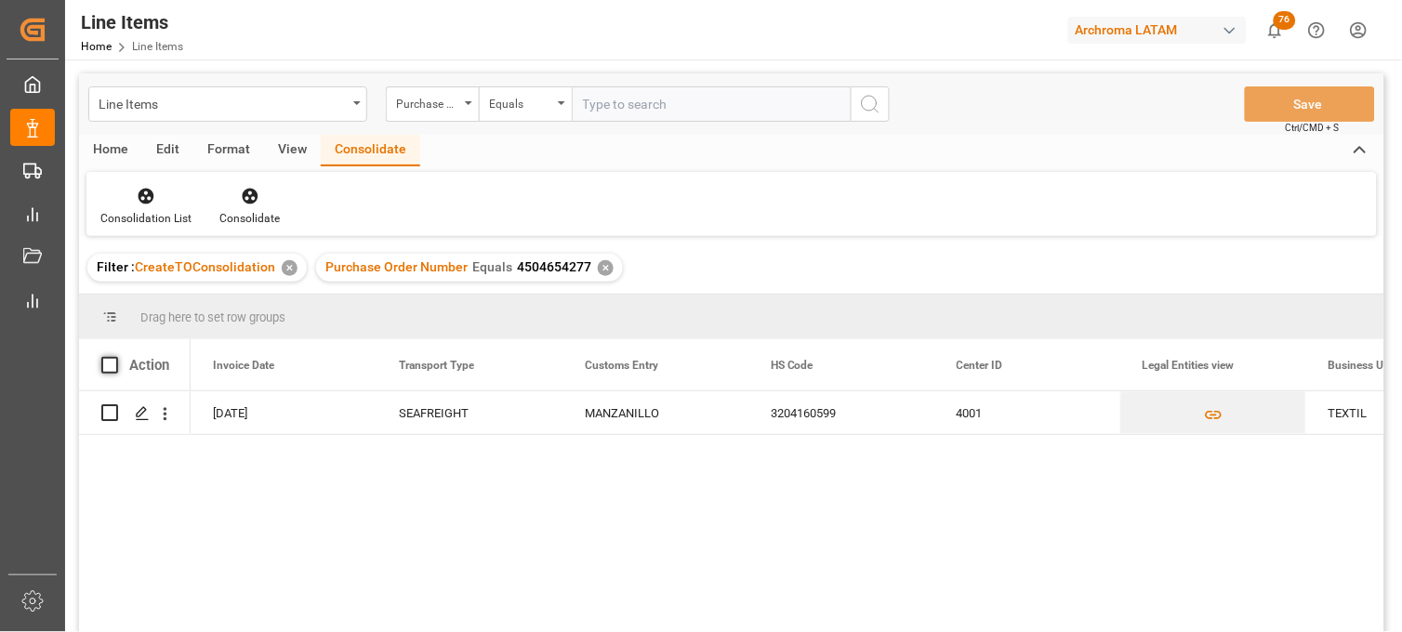
click at [107, 367] on span at bounding box center [109, 365] width 17 height 17
click at [115, 357] on input "checkbox" at bounding box center [115, 357] width 0 height 0
checkbox input "true"
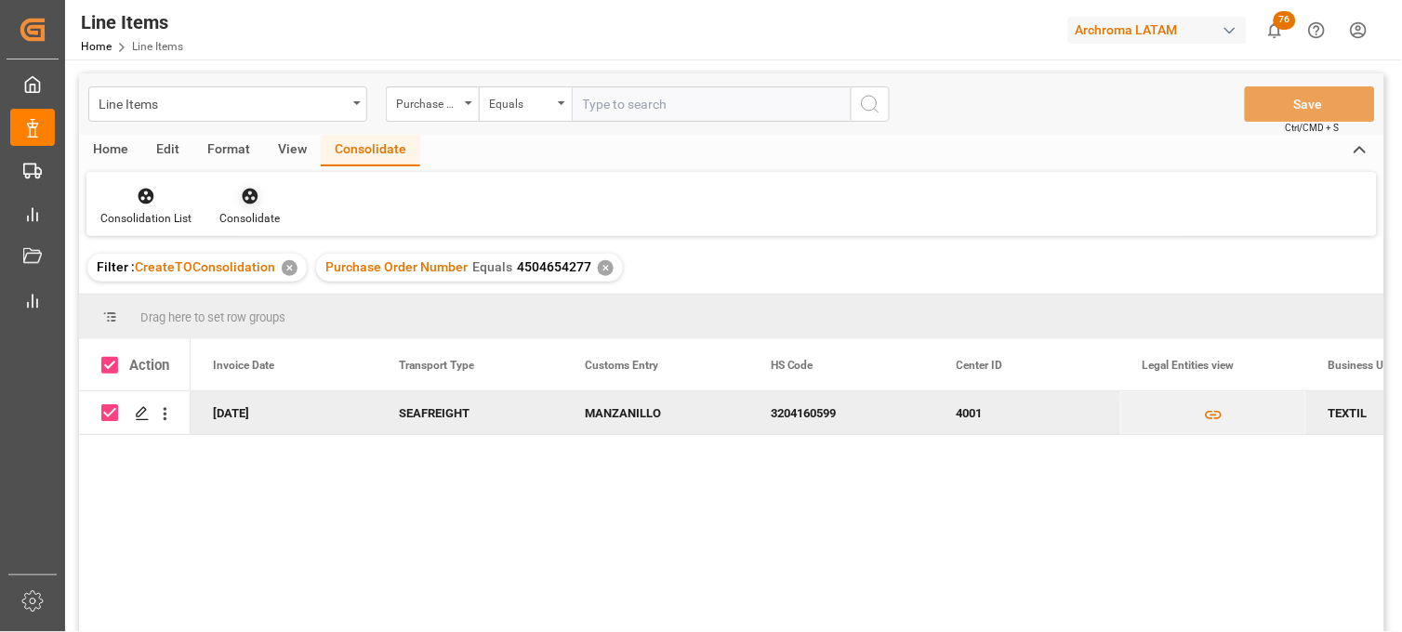
click at [245, 207] on div "Consolidate" at bounding box center [250, 206] width 88 height 41
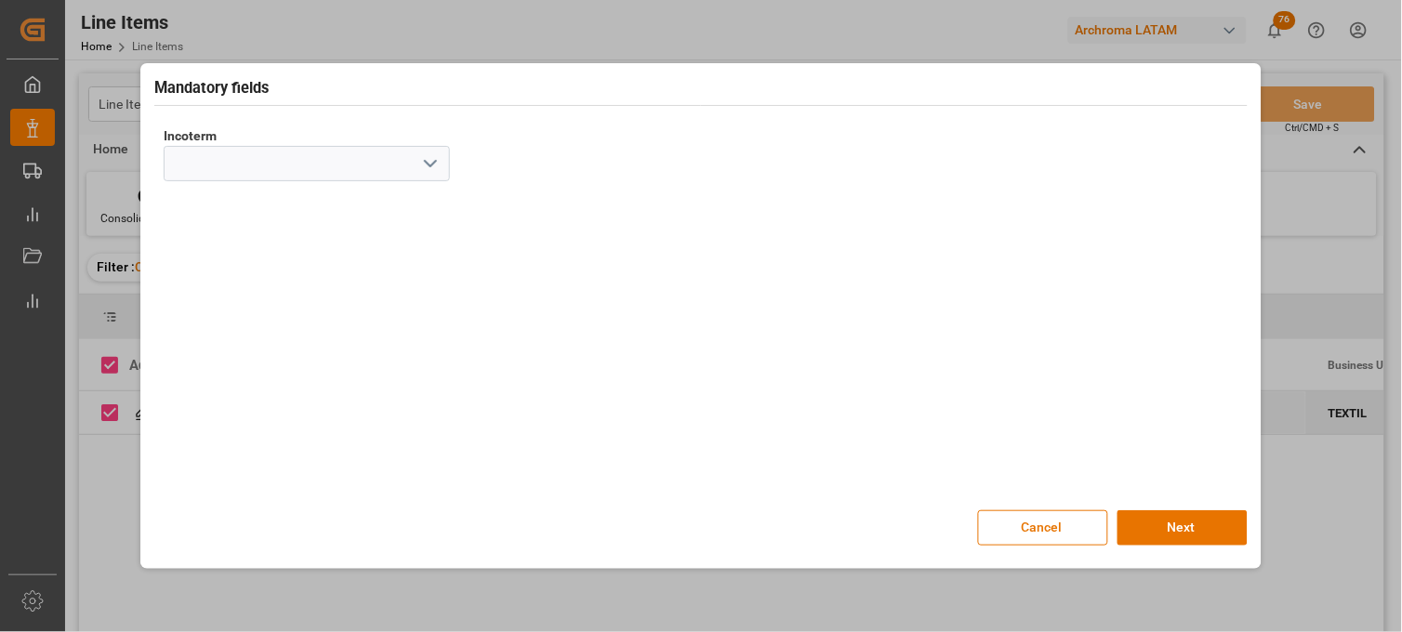
click at [429, 159] on icon "open menu" at bounding box center [430, 164] width 22 height 22
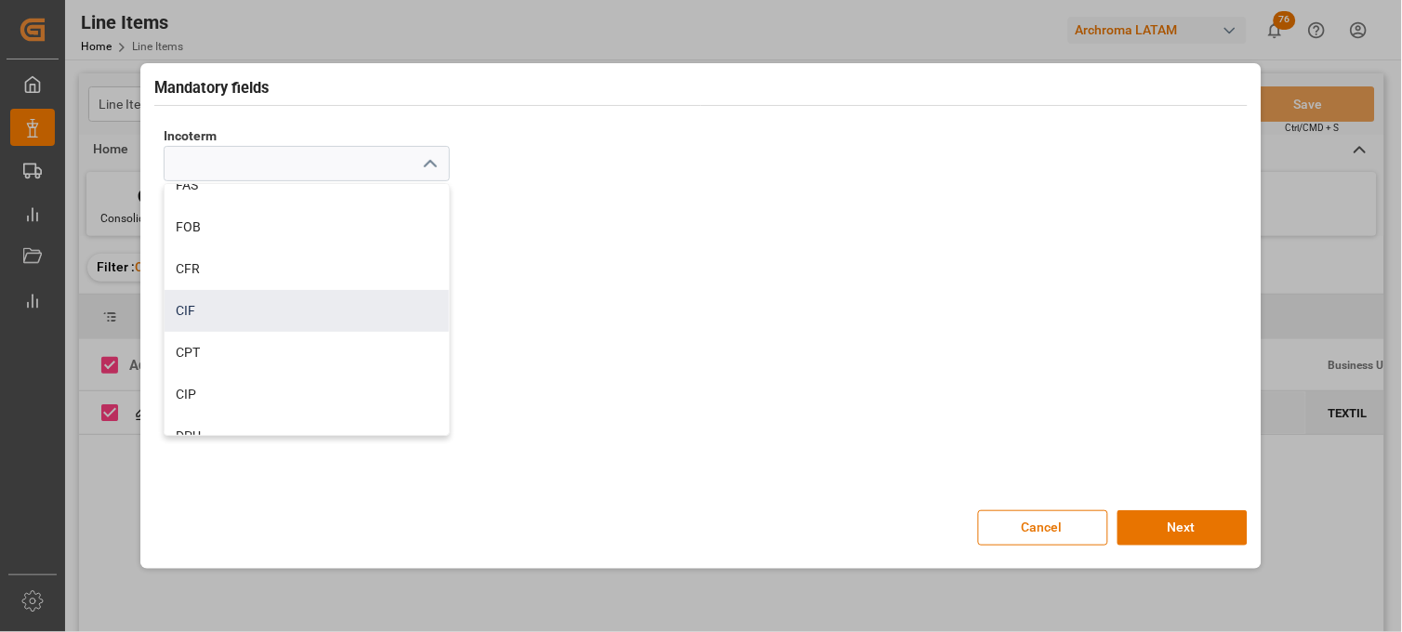
click at [206, 308] on div "CIF" at bounding box center [307, 311] width 285 height 42
type input "CIF"
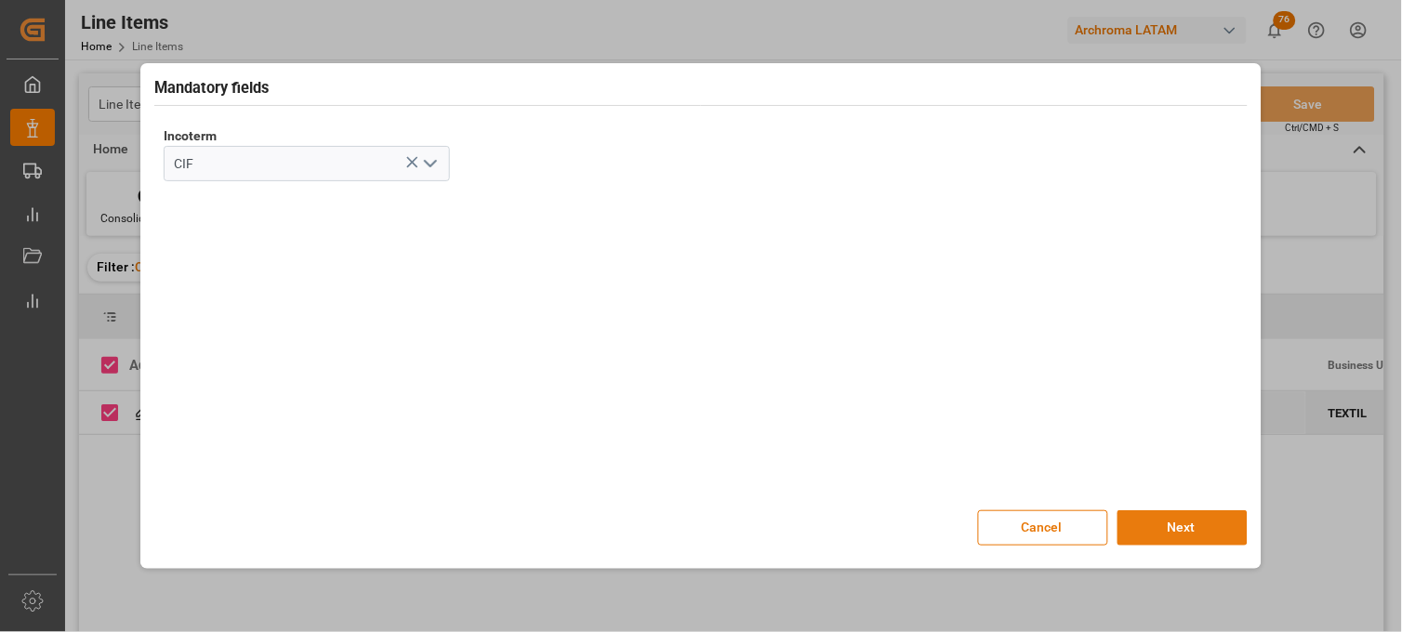
click at [1191, 531] on button "Next" at bounding box center [1183, 528] width 130 height 35
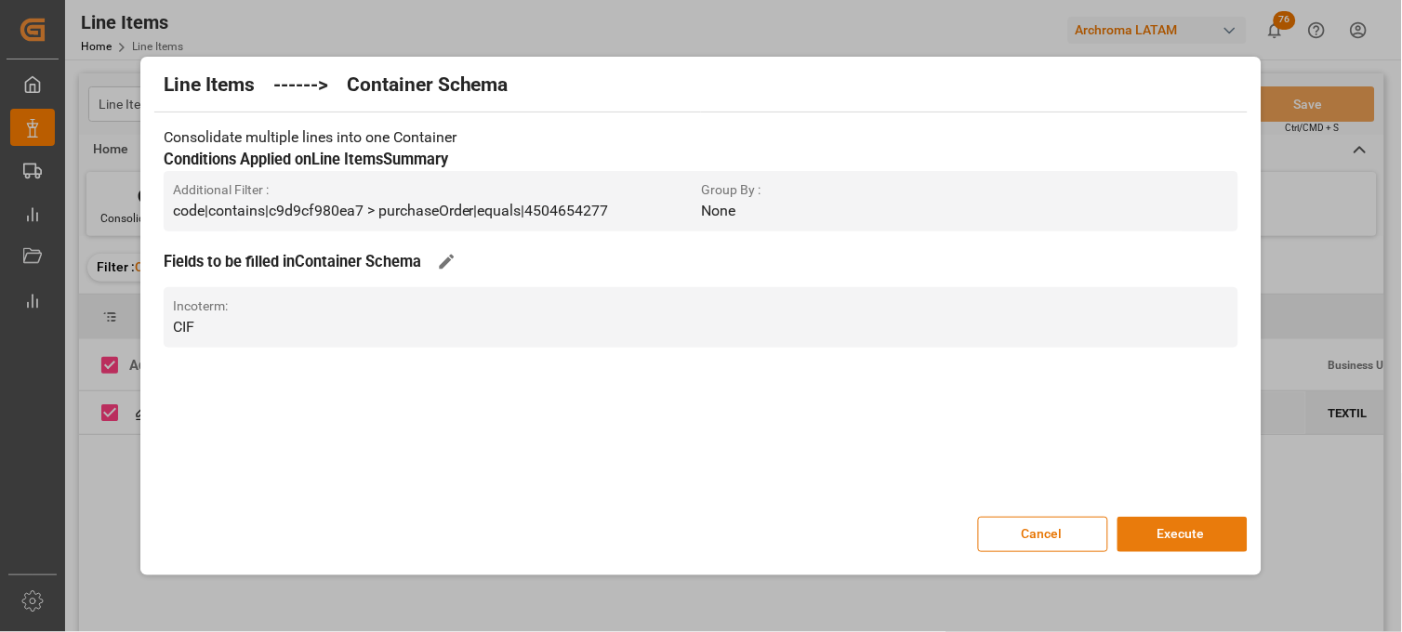
click at [1204, 536] on button "Execute" at bounding box center [1183, 534] width 130 height 35
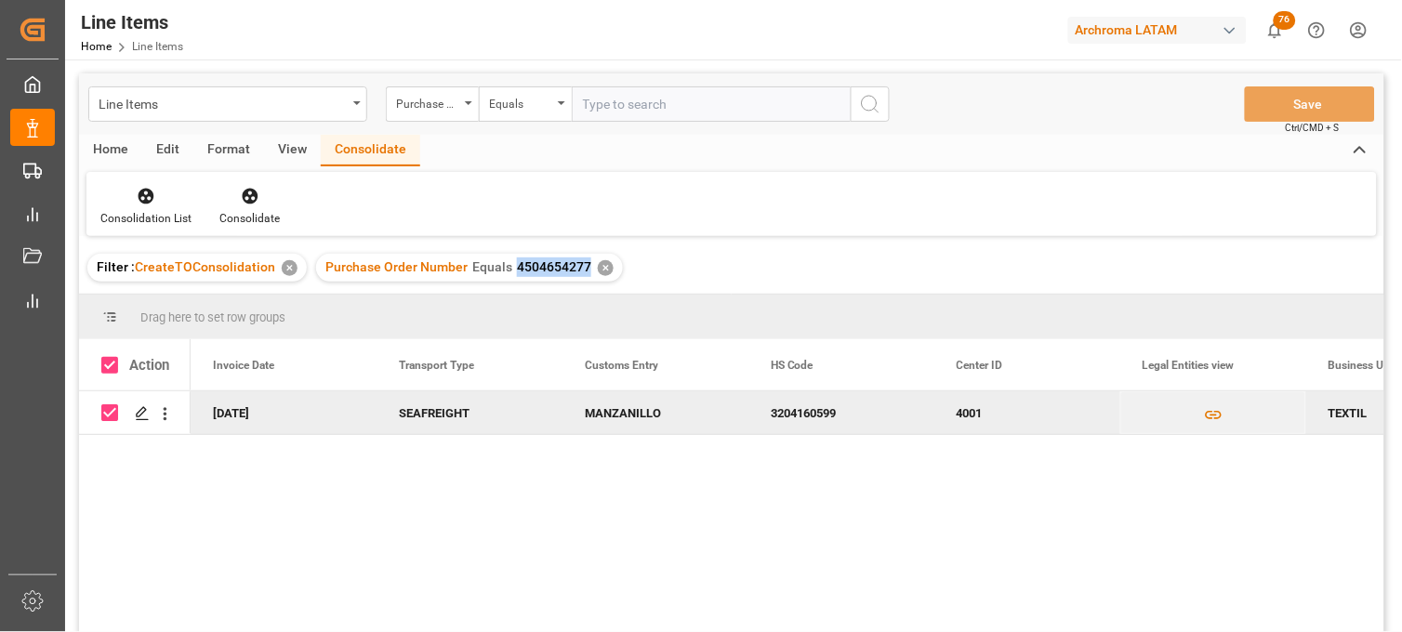
drag, startPoint x: 513, startPoint y: 268, endPoint x: 584, endPoint y: 268, distance: 70.7
click at [584, 268] on div "Purchase Order Number Equals 4504654277 ✕" at bounding box center [469, 268] width 307 height 28
copy span "4504654277"
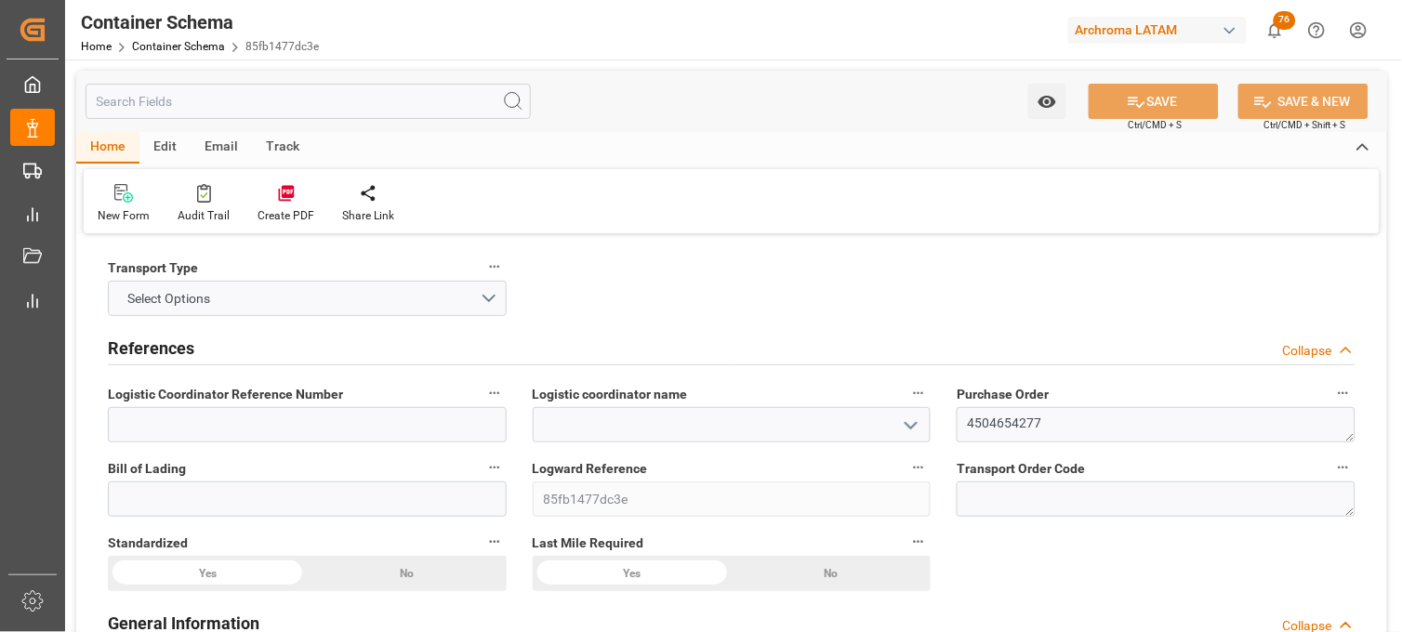
type input "0"
type input "1"
type input "72"
type input "1800"
type input "1929.6"
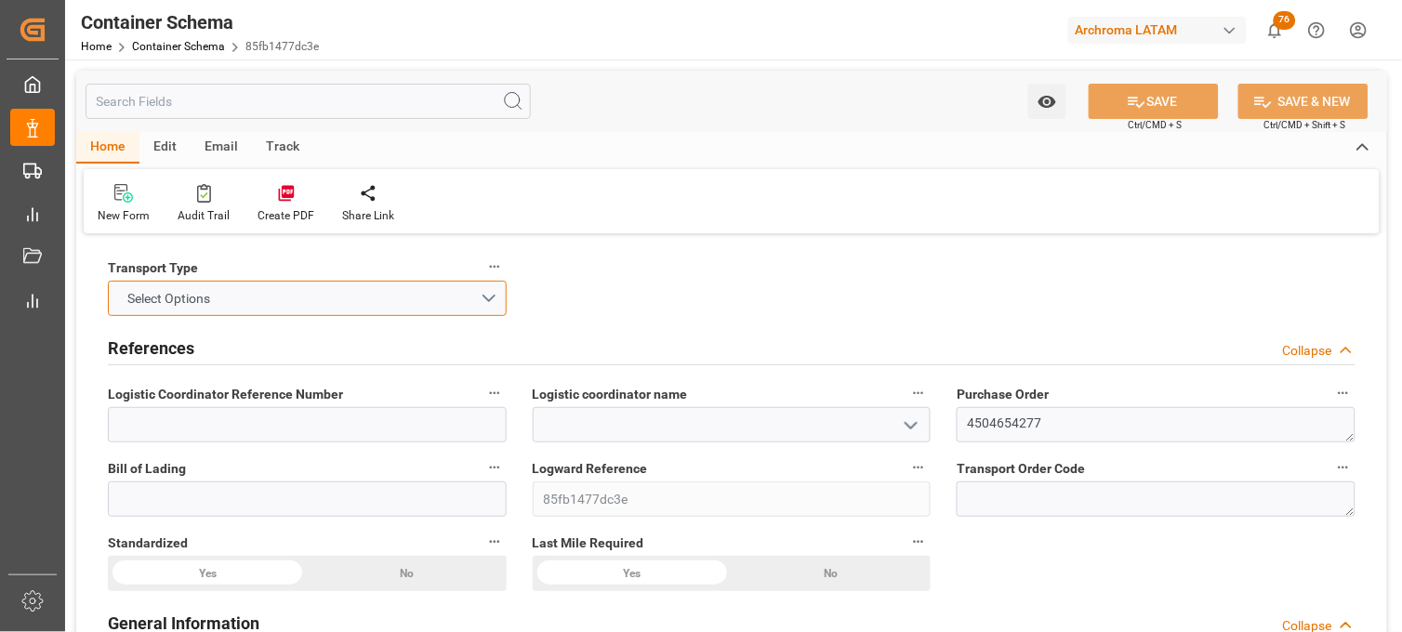
click at [428, 298] on button "Select Options" at bounding box center [307, 298] width 399 height 35
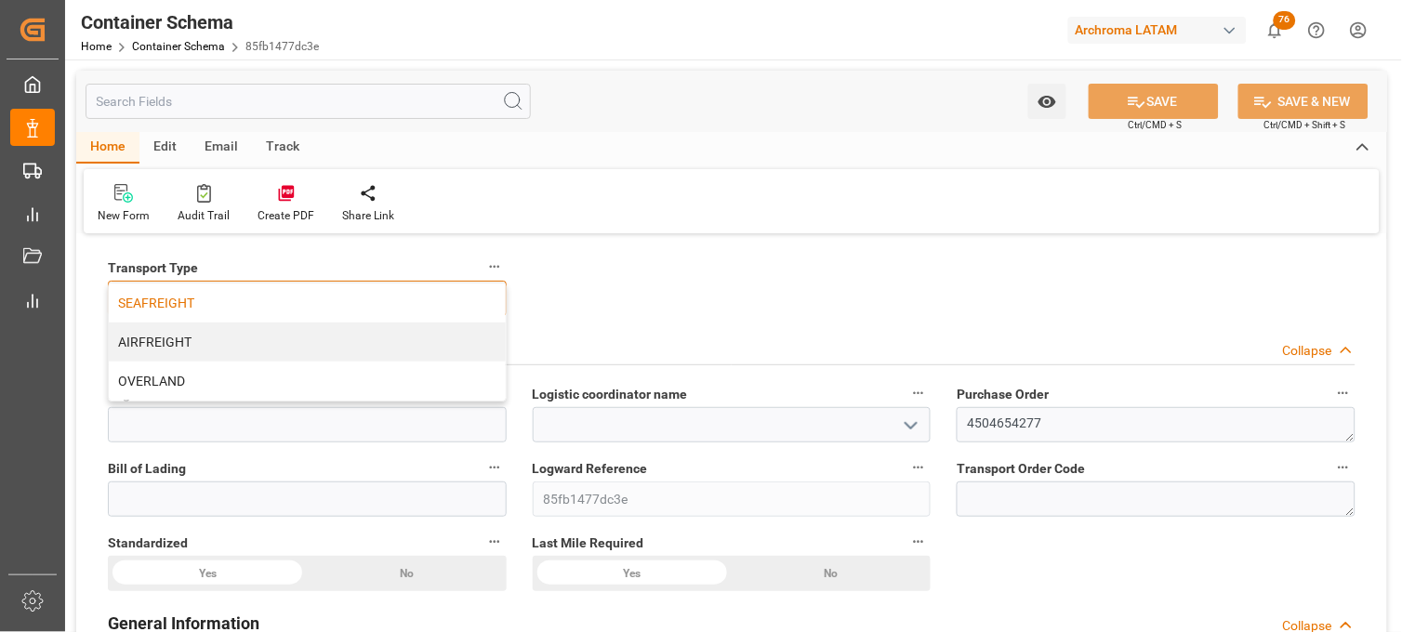
click at [412, 305] on div "SEAFREIGHT" at bounding box center [307, 303] width 397 height 39
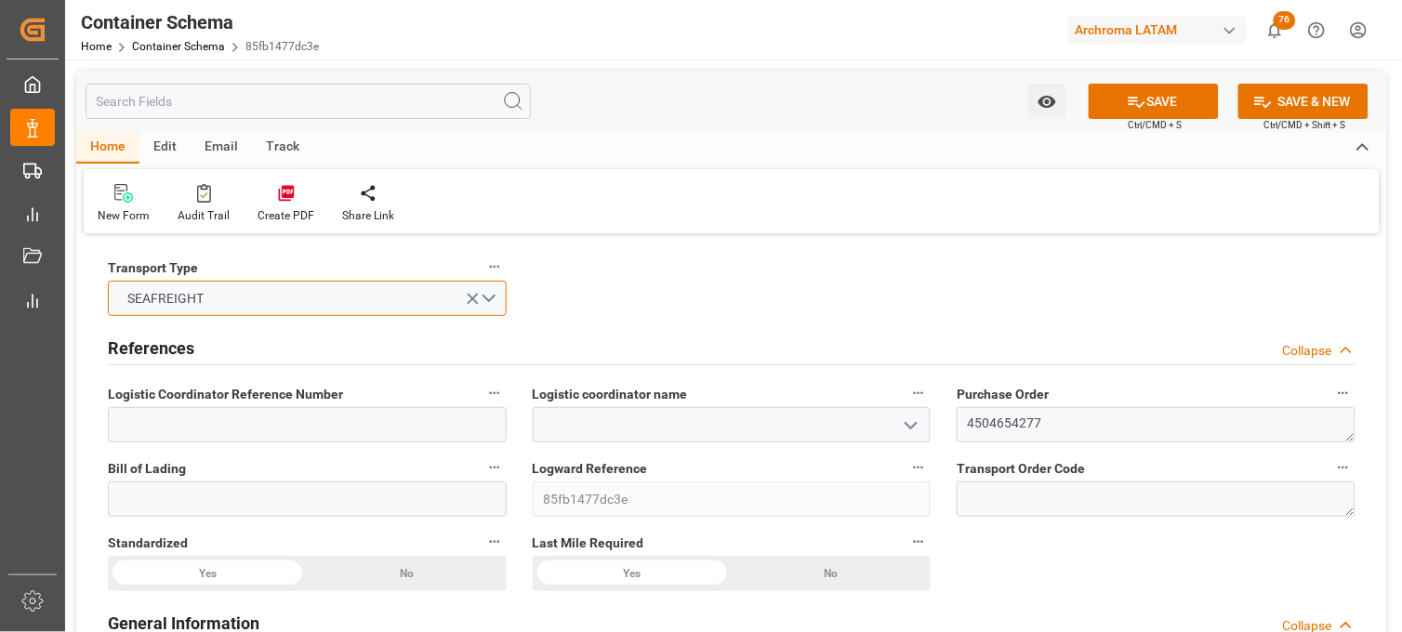
scroll to position [103, 0]
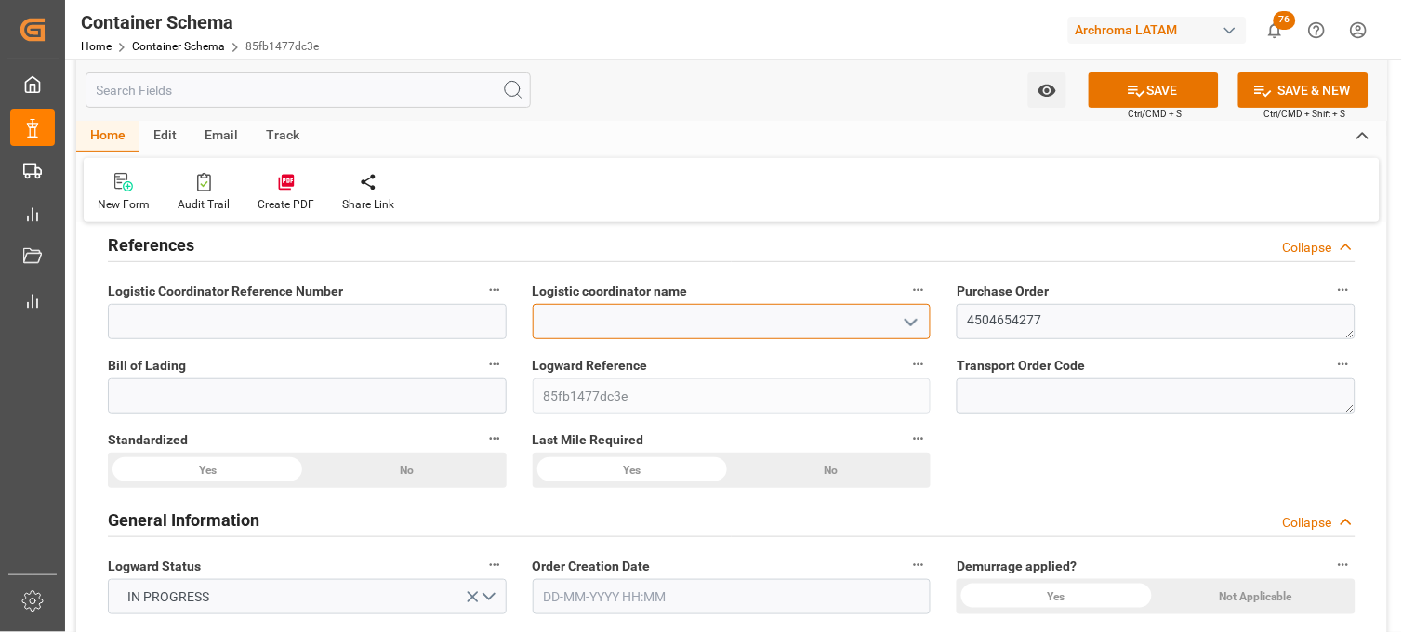
click at [658, 322] on input at bounding box center [732, 321] width 399 height 35
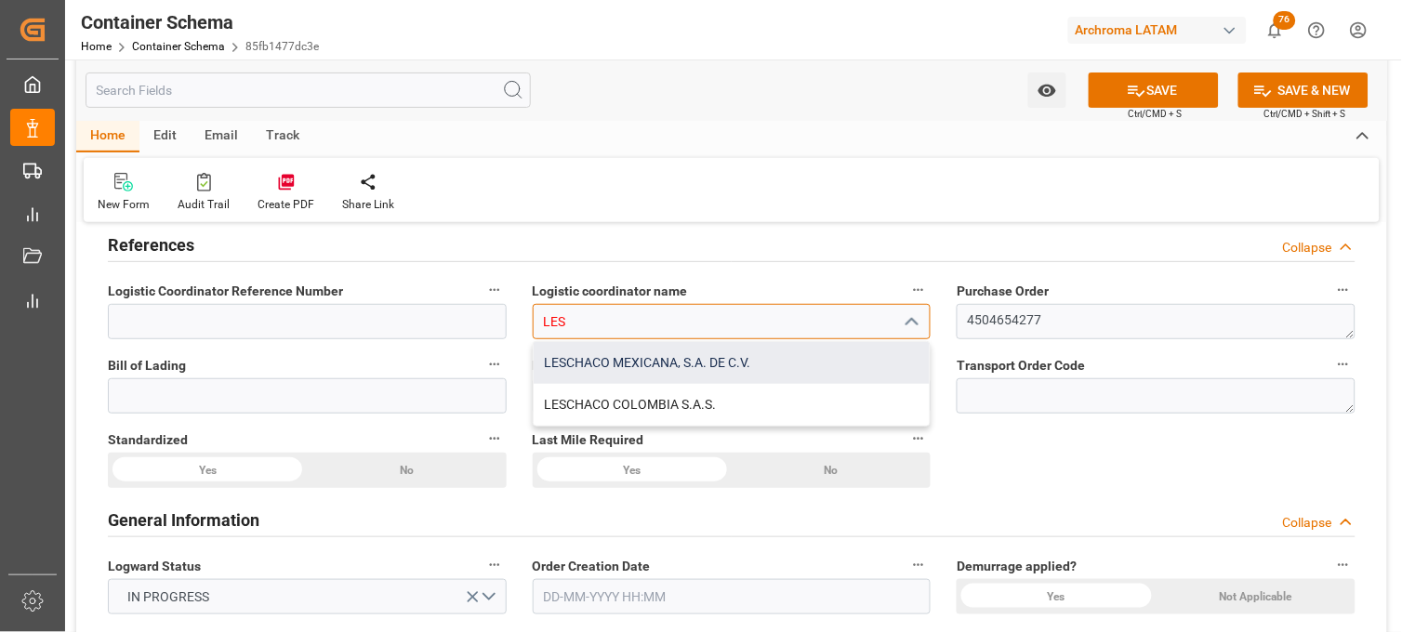
click at [667, 367] on div "LESCHACO MEXICANA, S.A. DE C.V." at bounding box center [732, 363] width 397 height 42
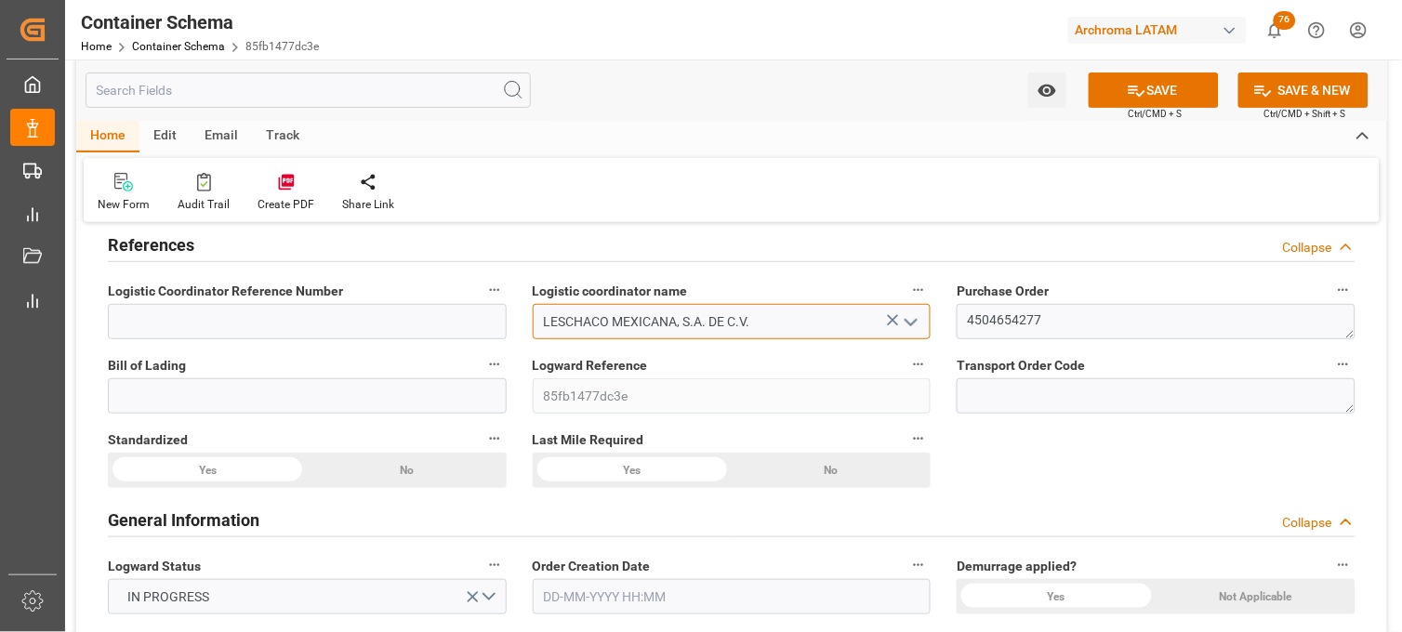
type input "LESCHACO MEXICANA, S.A. DE C.V."
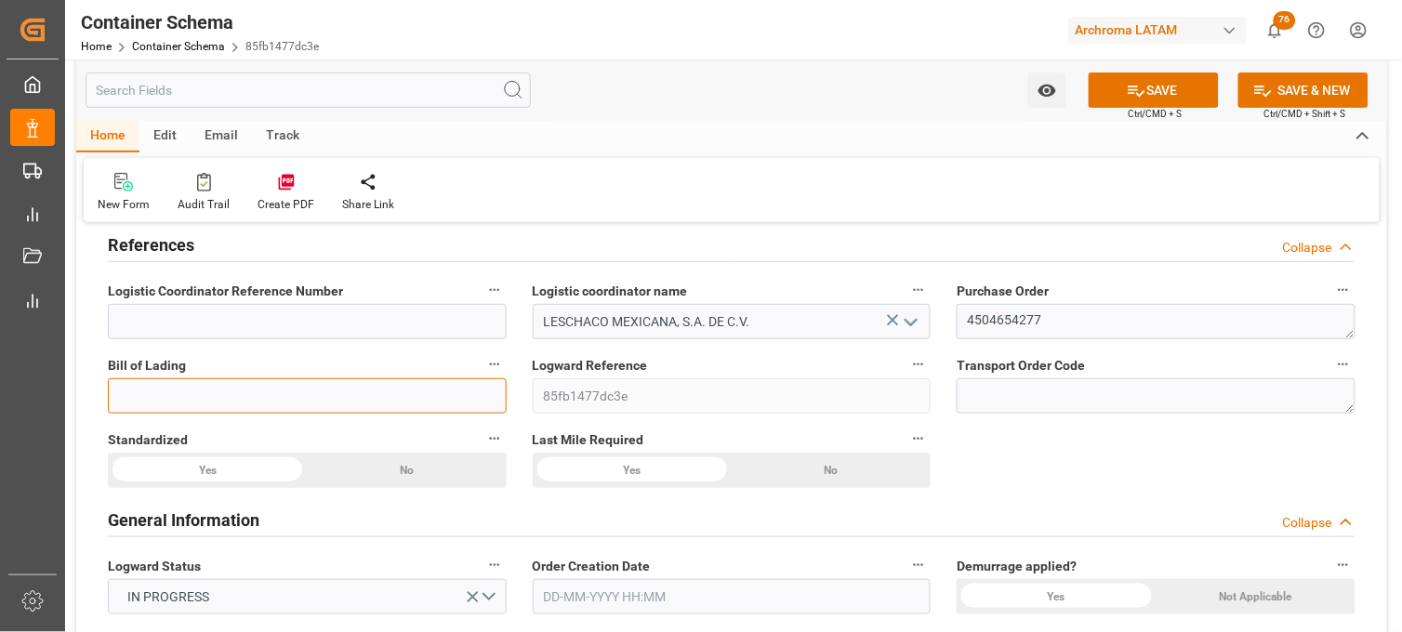
click at [372, 405] on input at bounding box center [307, 396] width 399 height 35
paste input "NVA/VER/00056"
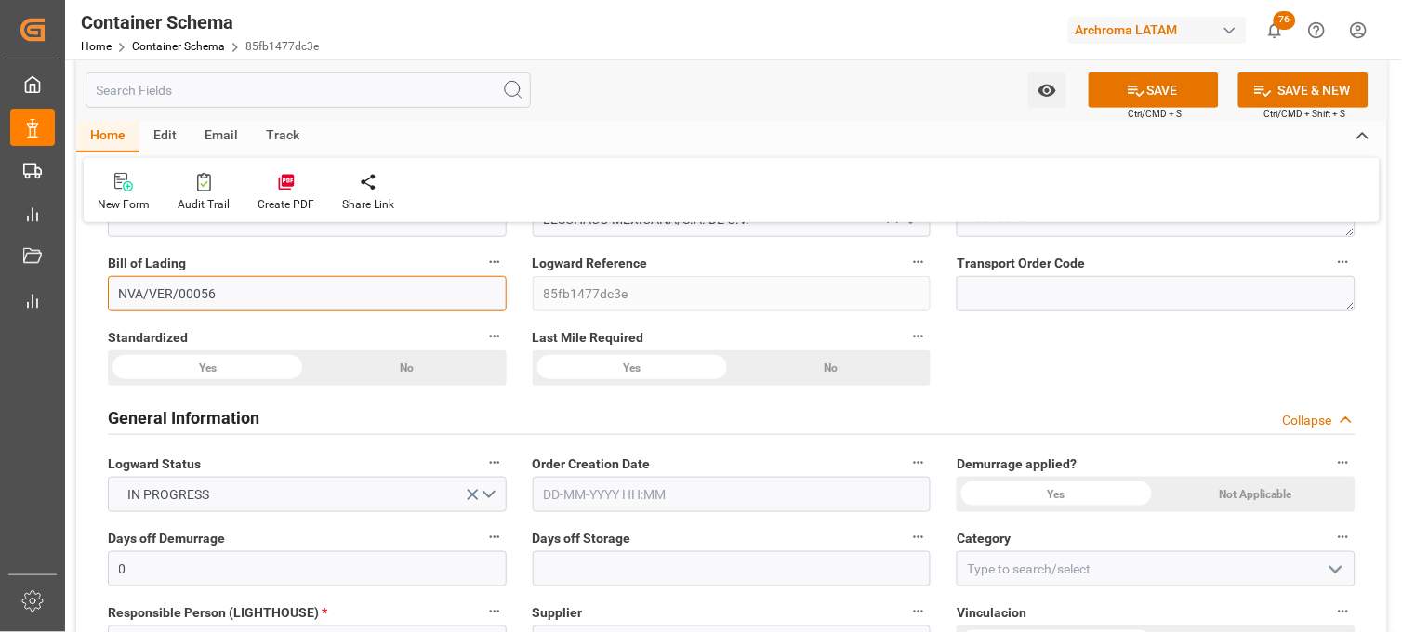
scroll to position [206, 0]
type input "NVA/VER/00056"
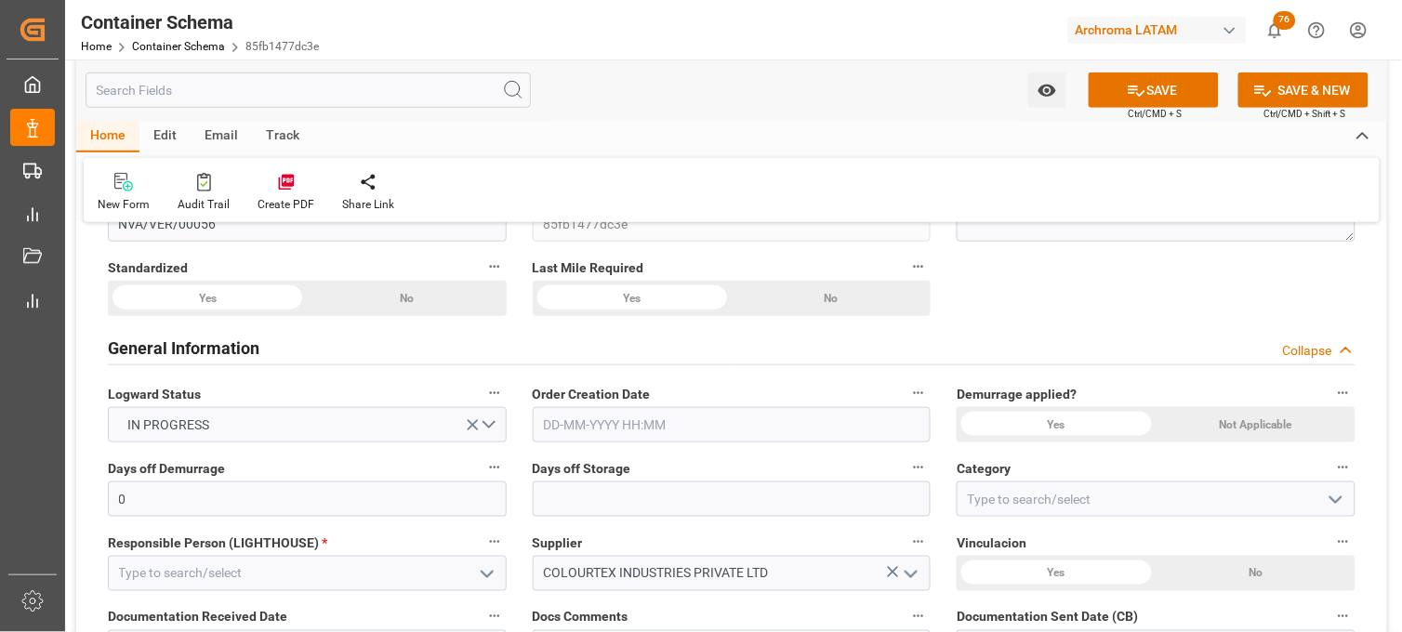
scroll to position [310, 0]
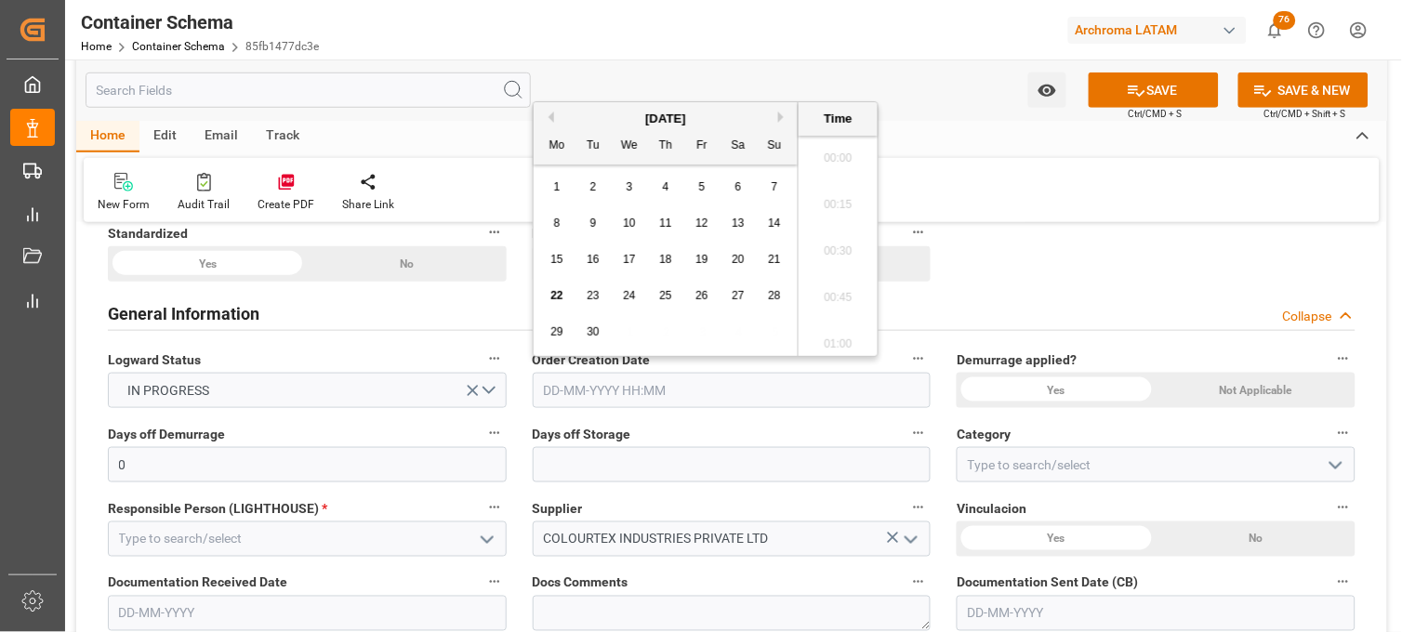
click at [608, 388] on input "text" at bounding box center [732, 390] width 399 height 35
click at [558, 294] on span "22" at bounding box center [557, 295] width 12 height 13
click at [851, 206] on li "22:45" at bounding box center [838, 200] width 79 height 47
type input "[DATE] 22:45"
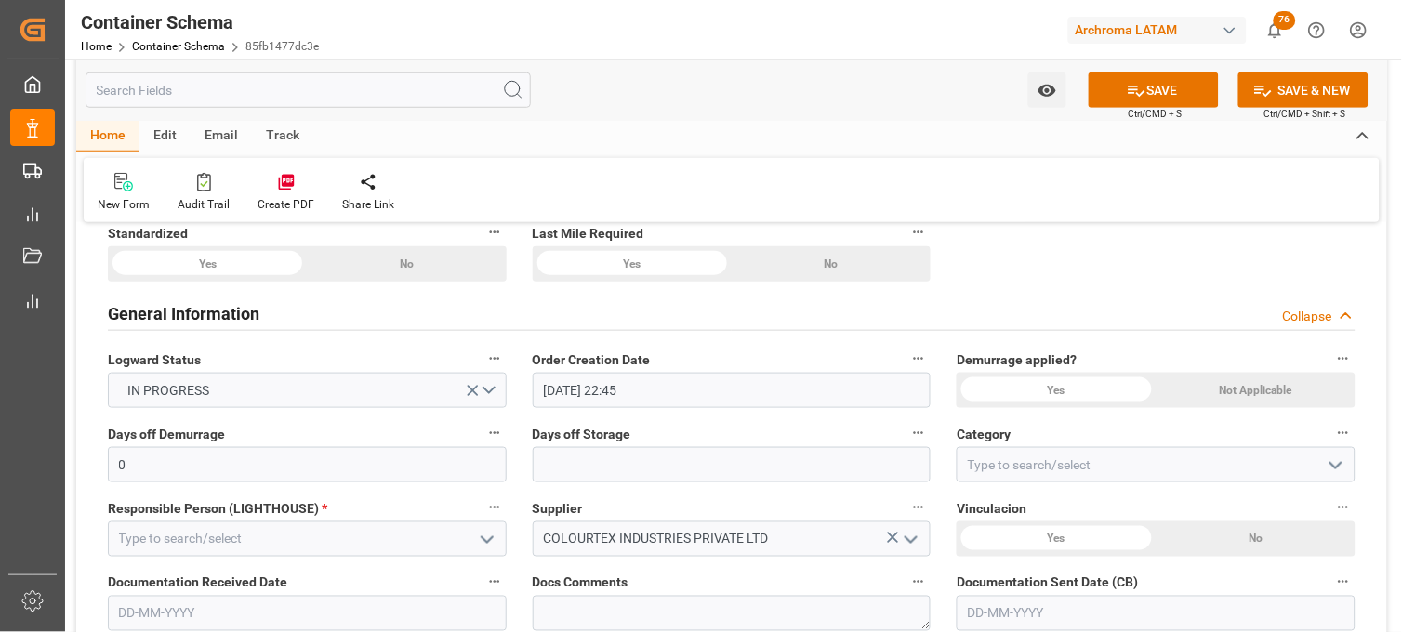
click at [1238, 395] on div "Not Applicable" at bounding box center [1256, 390] width 199 height 35
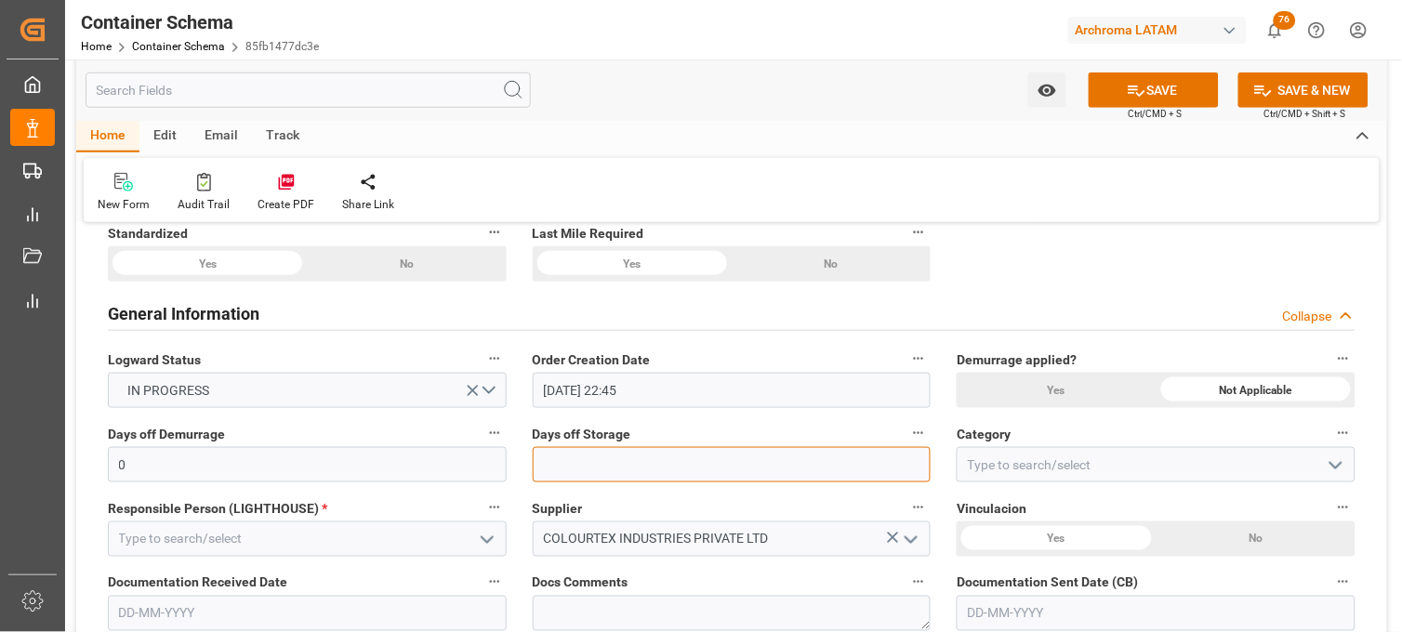
click at [608, 447] on input "text" at bounding box center [732, 464] width 399 height 35
click at [587, 458] on input "text" at bounding box center [732, 464] width 399 height 35
type input "7"
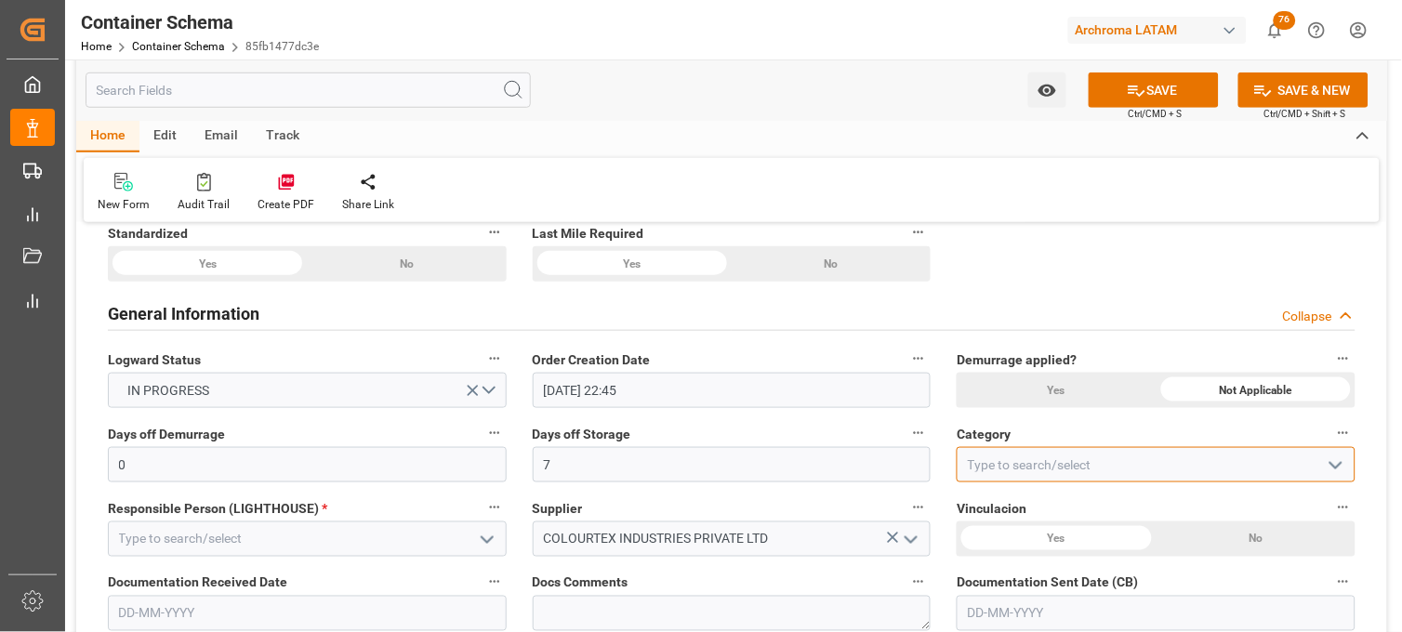
click at [1021, 465] on input at bounding box center [1156, 464] width 399 height 35
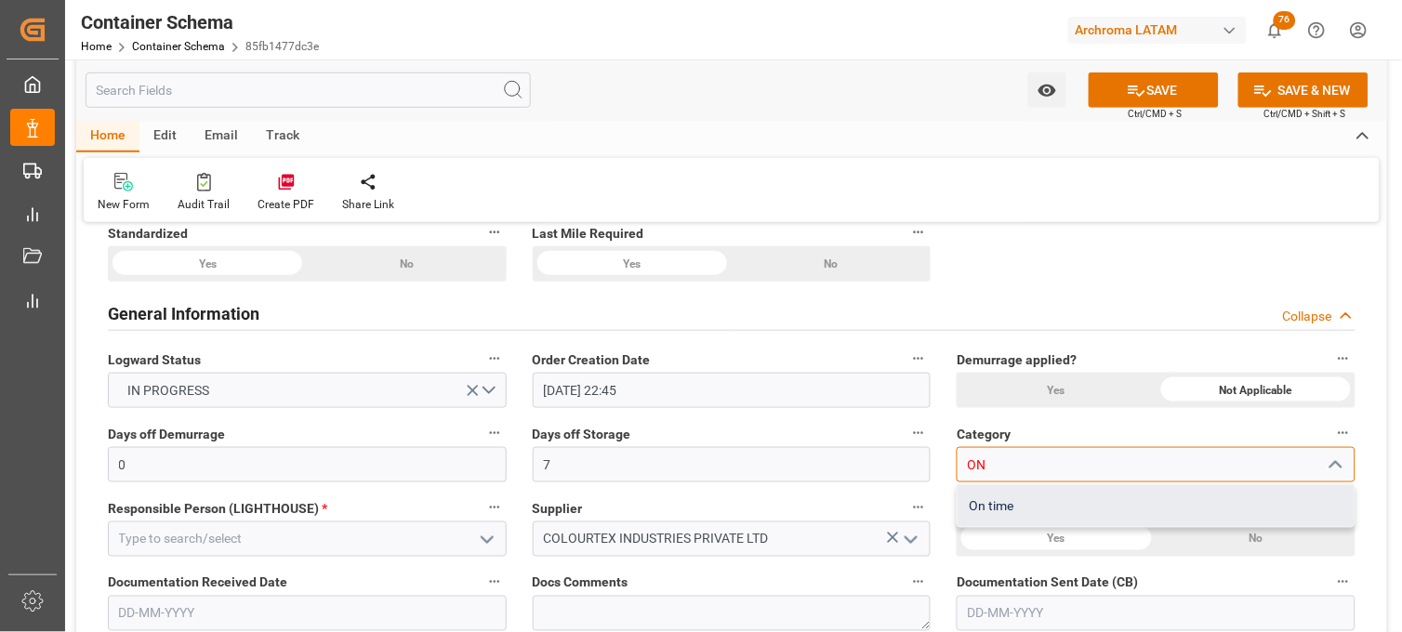
click at [988, 490] on div "On time" at bounding box center [1156, 506] width 397 height 42
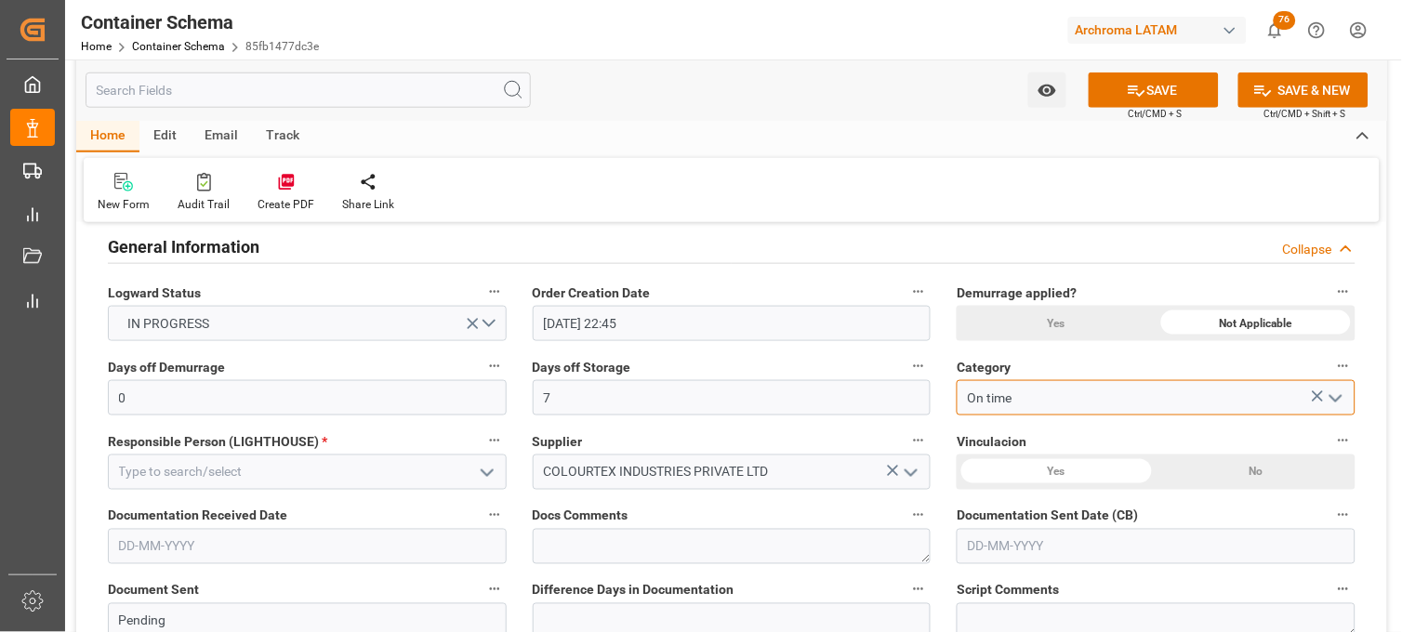
scroll to position [413, 0]
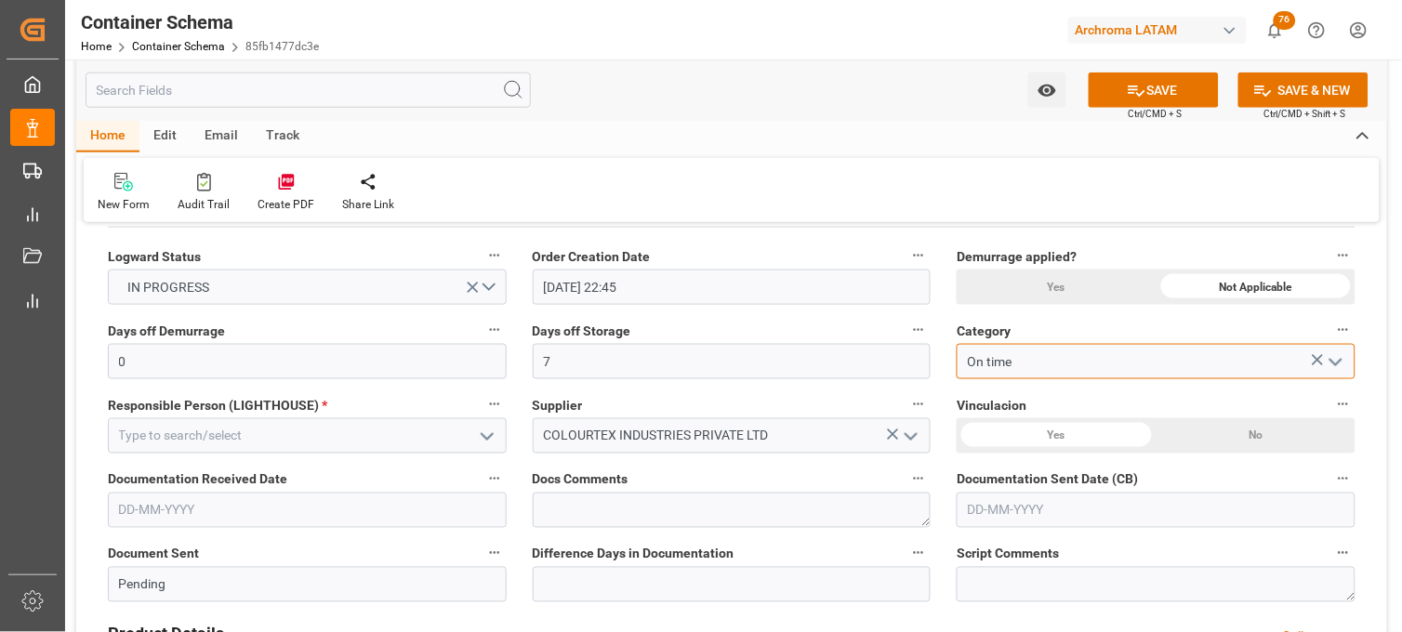
type input "On time"
click at [491, 434] on polyline "open menu" at bounding box center [487, 437] width 11 height 6
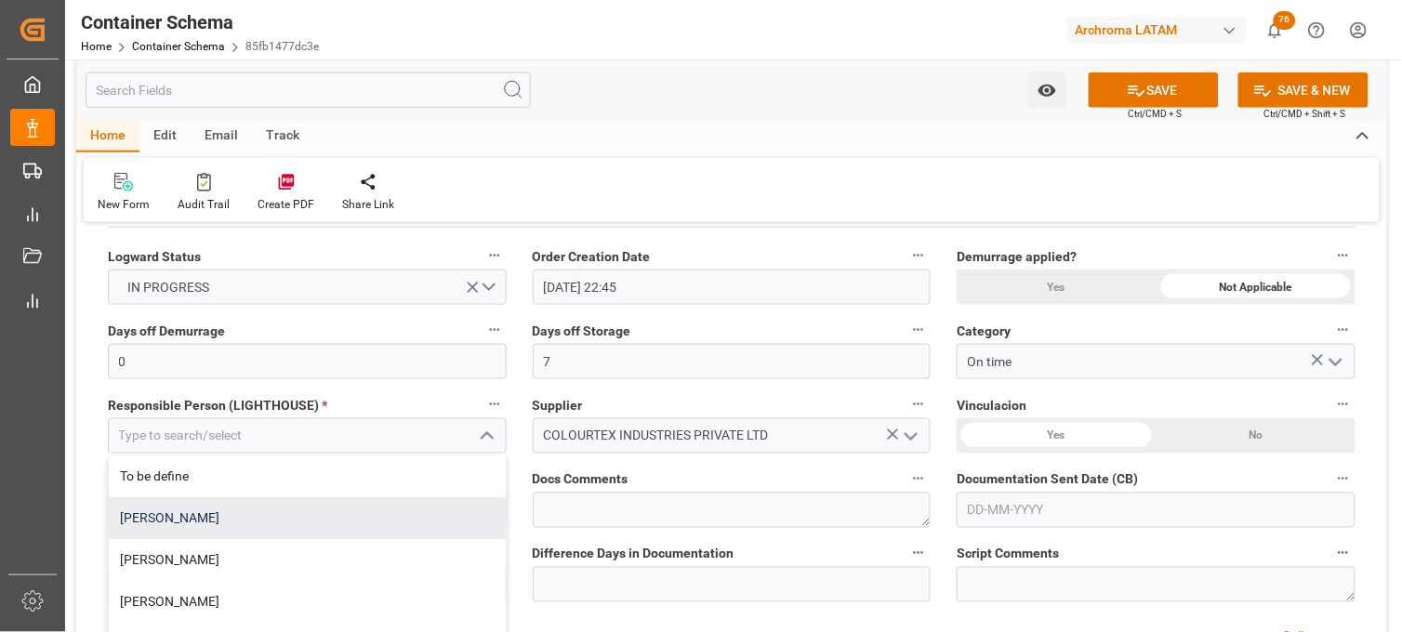
click at [299, 512] on div "[PERSON_NAME]" at bounding box center [307, 519] width 397 height 42
type input "[PERSON_NAME]"
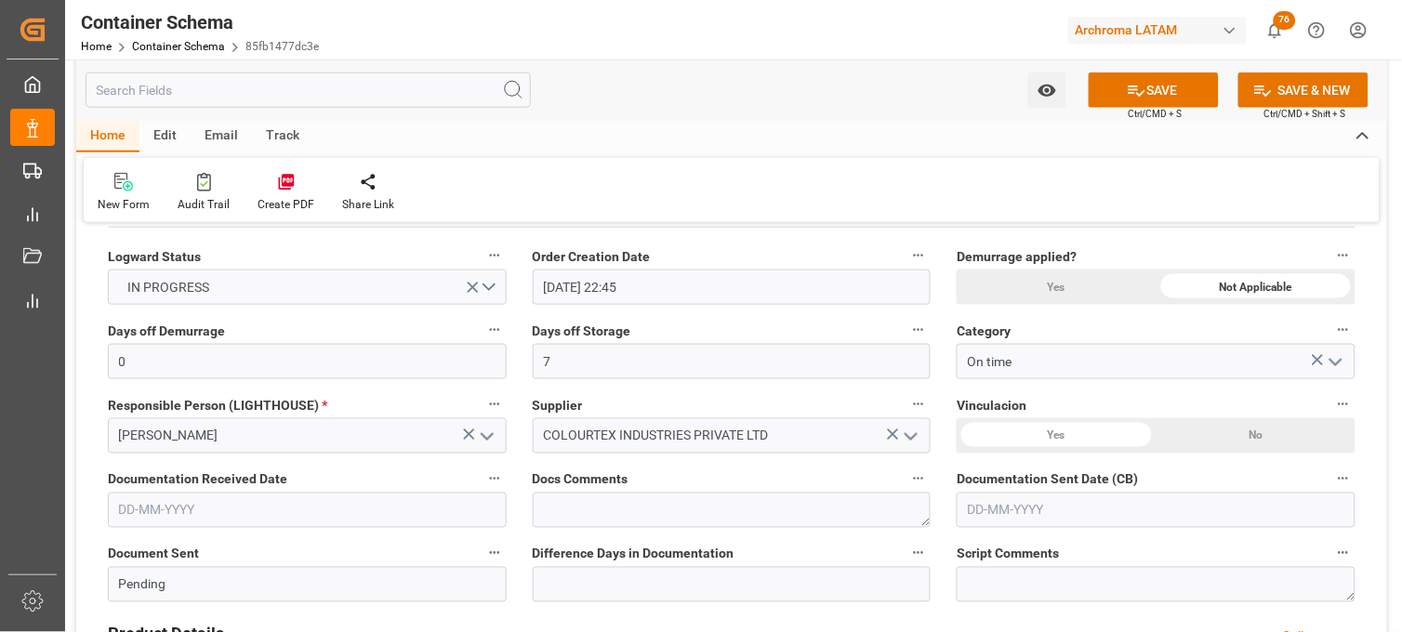
click at [1225, 444] on div "No" at bounding box center [1256, 436] width 199 height 35
click at [182, 507] on input "text" at bounding box center [307, 510] width 399 height 35
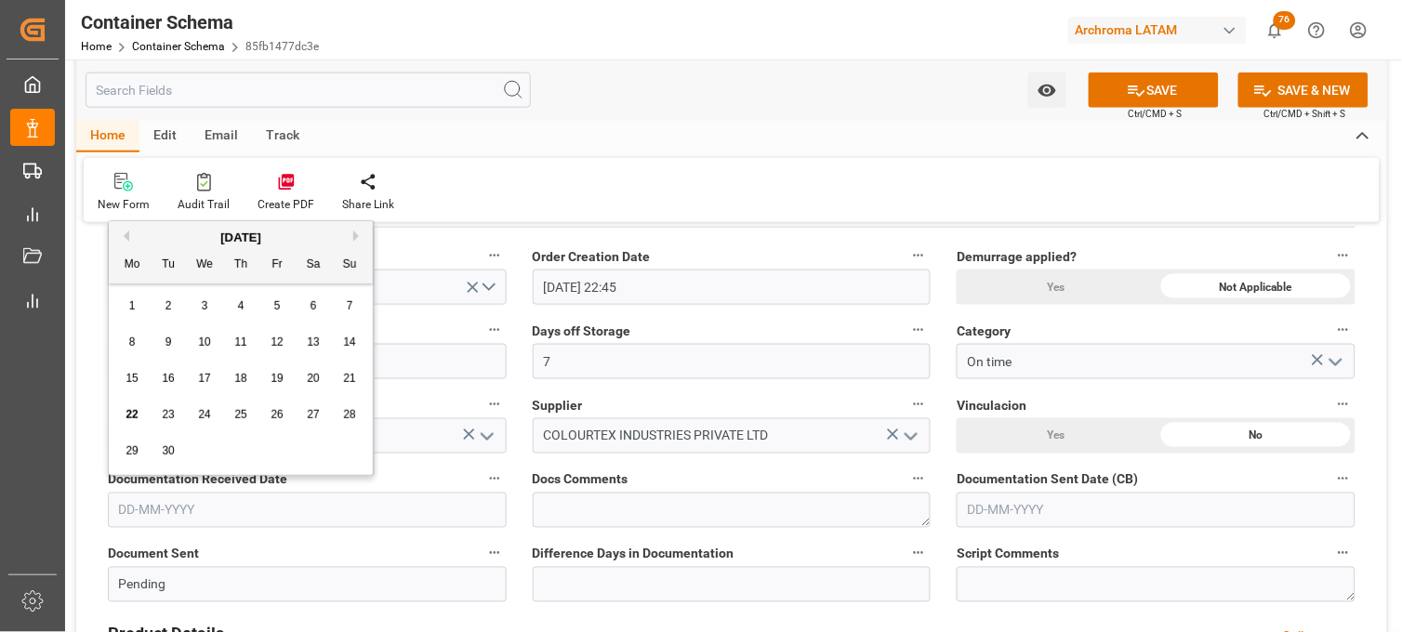
click at [140, 500] on input "text" at bounding box center [307, 510] width 399 height 35
click at [122, 480] on div "Previous Month Next Month September 2025 Mo Tu We Th Fr Sa Su 1 2 3 4 5 6 7 8 9…" at bounding box center [241, 350] width 267 height 261
click at [134, 514] on input "text" at bounding box center [307, 510] width 399 height 35
drag, startPoint x: 138, startPoint y: 412, endPoint x: 145, endPoint y: 421, distance: 11.9
click at [138, 412] on span "22" at bounding box center [132, 414] width 12 height 13
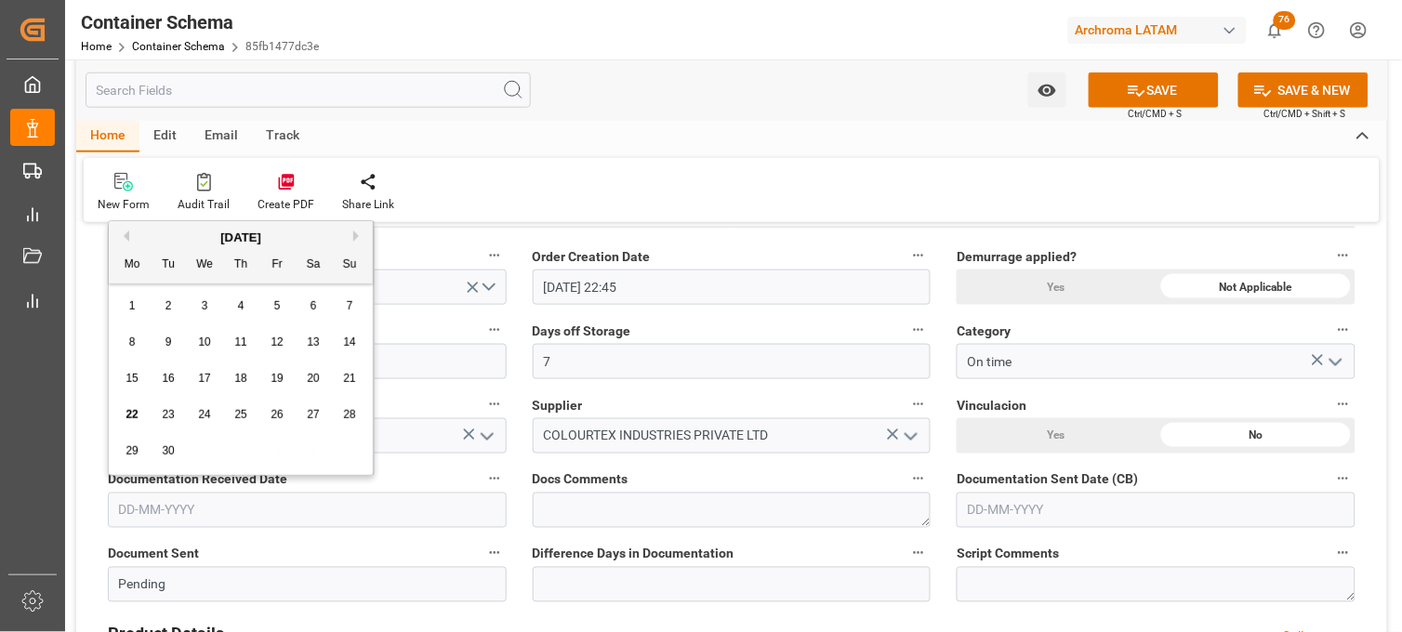
type input "[DATE]"
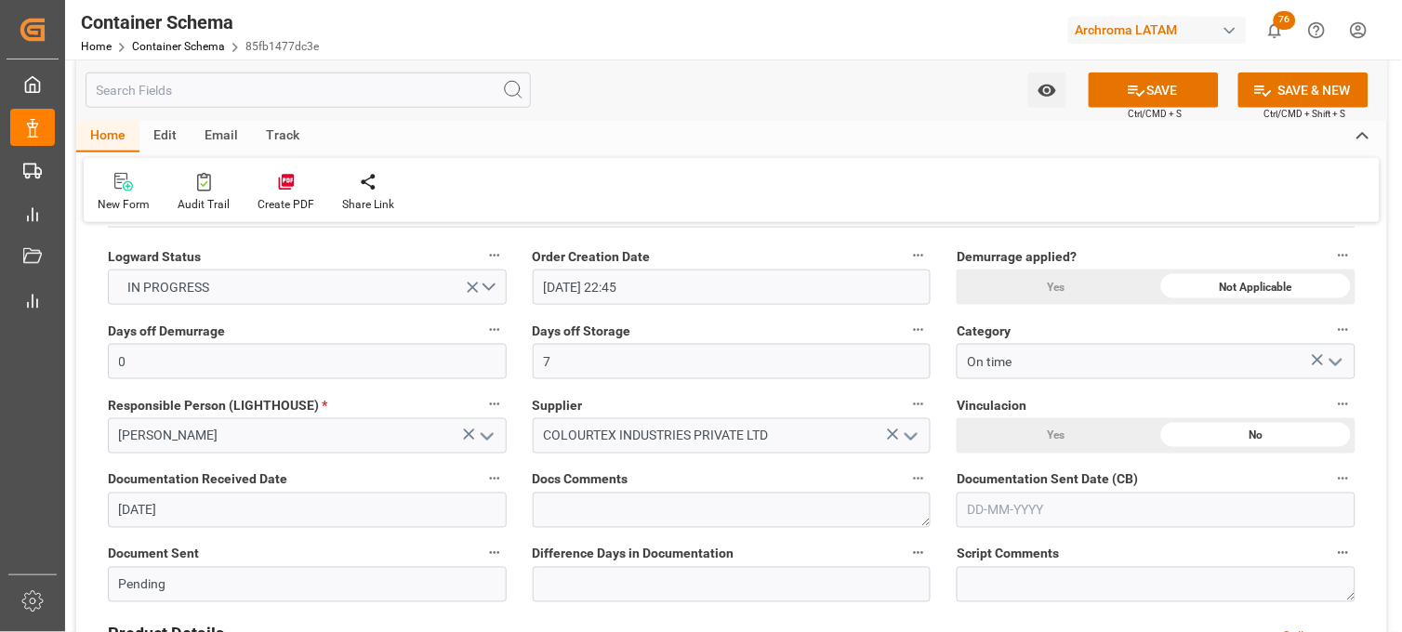
drag, startPoint x: 1015, startPoint y: 512, endPoint x: 998, endPoint y: 510, distance: 16.8
click at [1015, 512] on input "text" at bounding box center [1156, 510] width 399 height 35
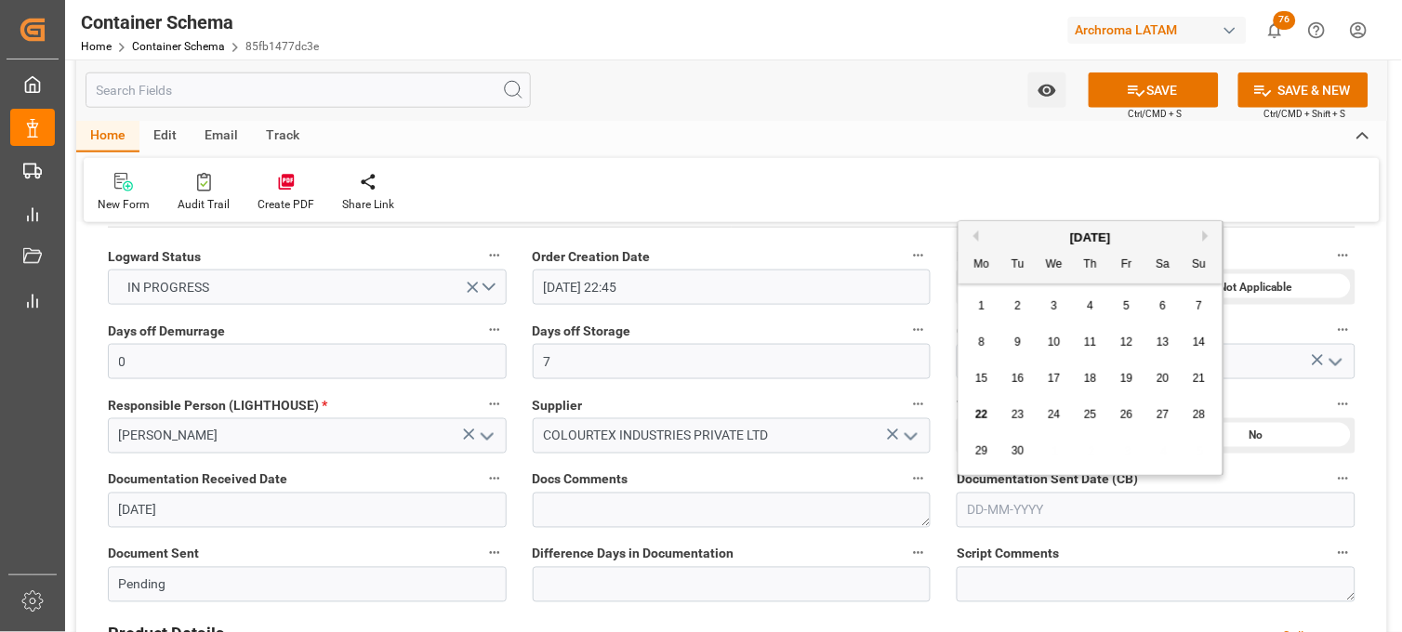
click at [977, 409] on span "22" at bounding box center [982, 414] width 12 height 13
type input "[DATE]"
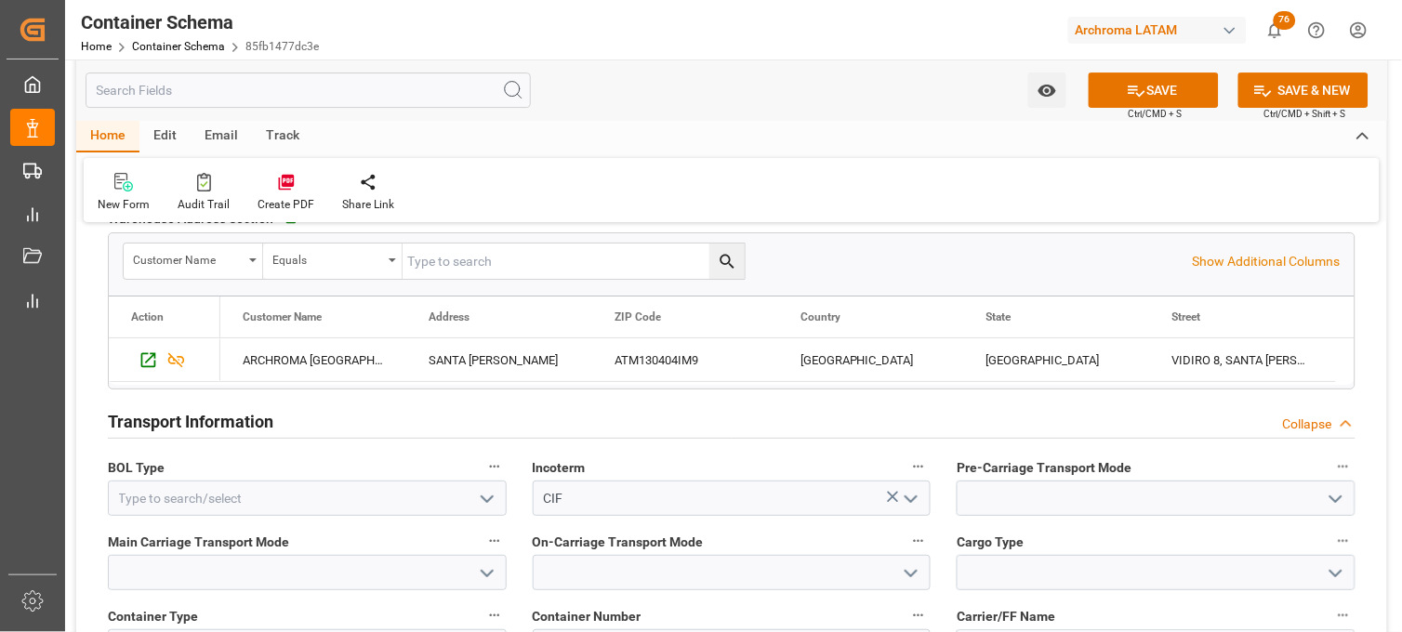
scroll to position [1549, 0]
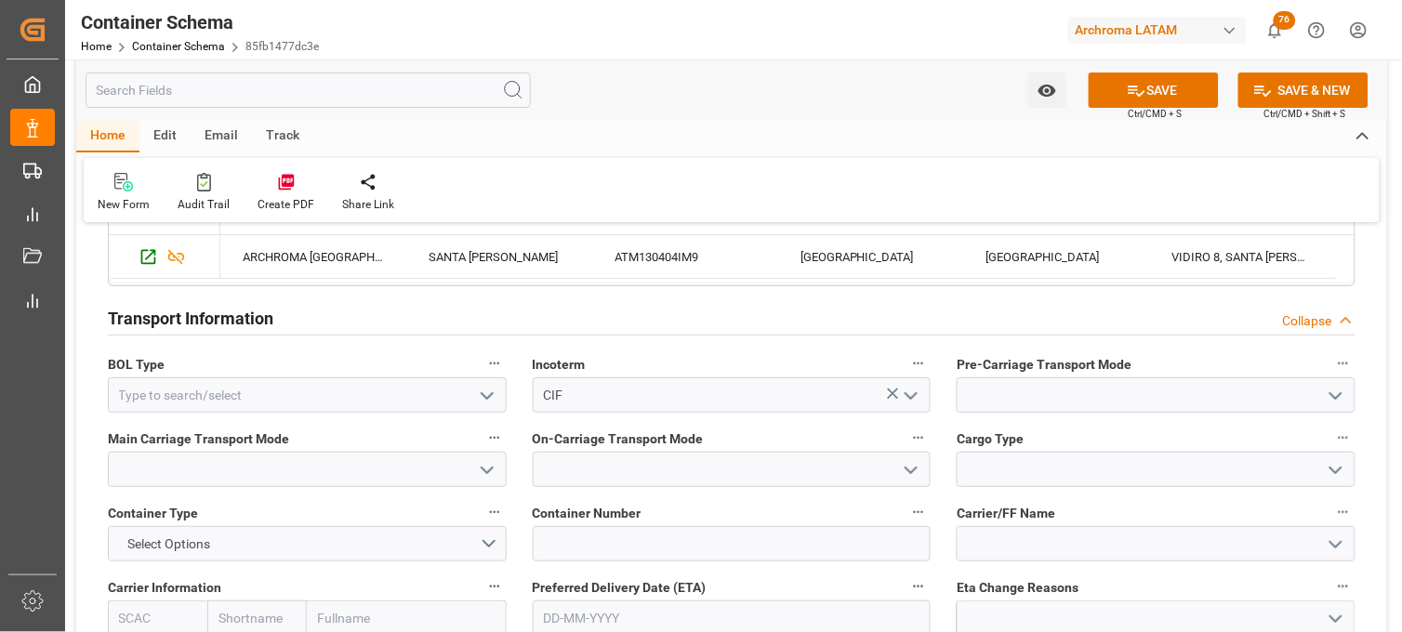
click at [479, 381] on button "open menu" at bounding box center [486, 395] width 28 height 29
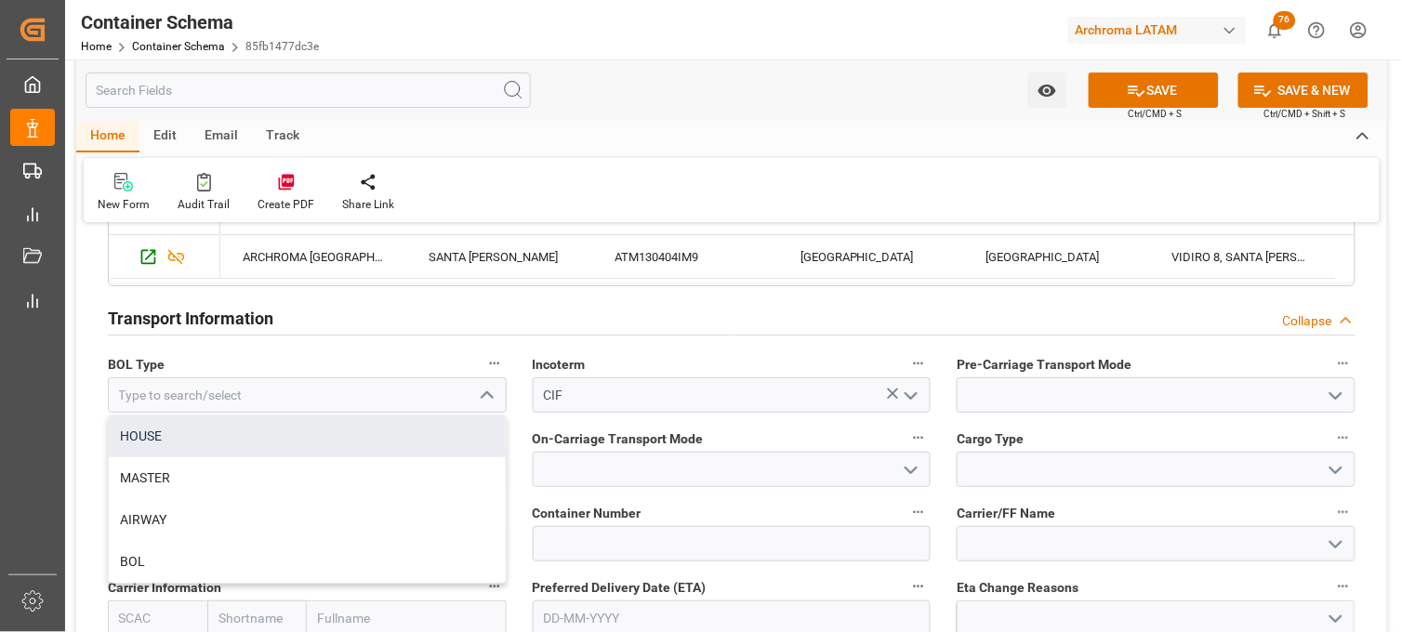
click at [344, 438] on div "HOUSE" at bounding box center [307, 437] width 397 height 42
type input "HOUSE"
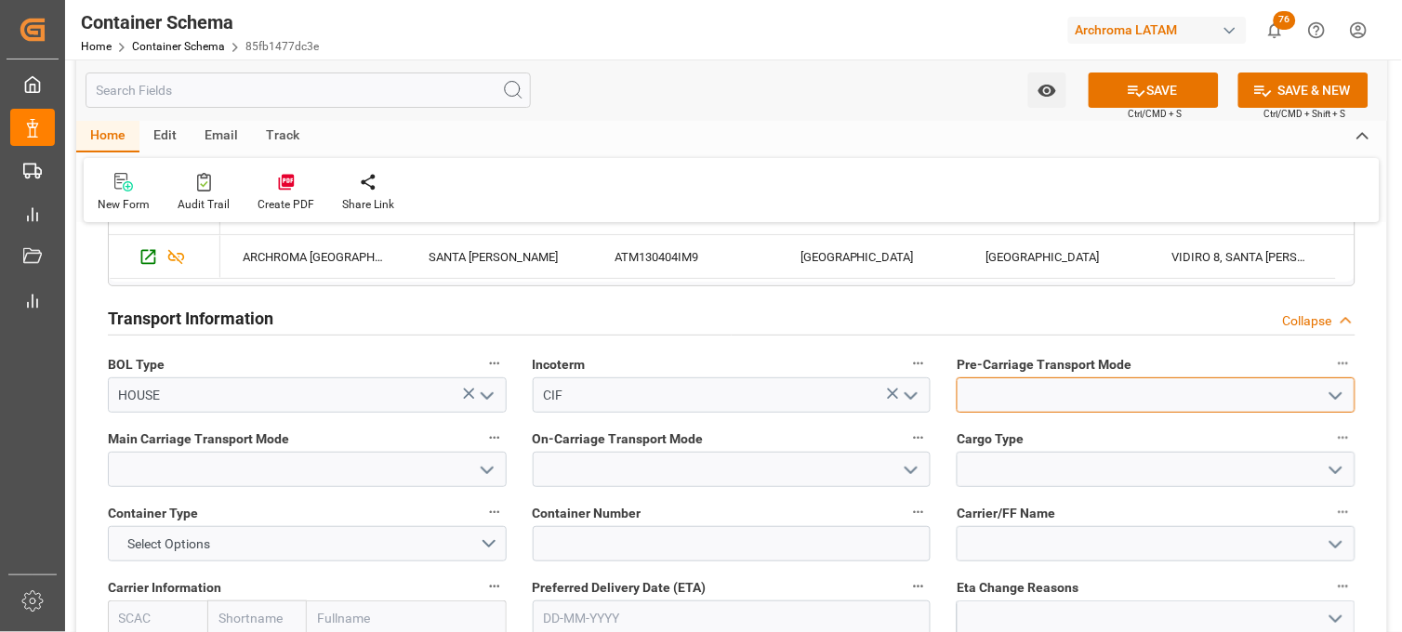
click at [1027, 396] on input at bounding box center [1156, 395] width 399 height 35
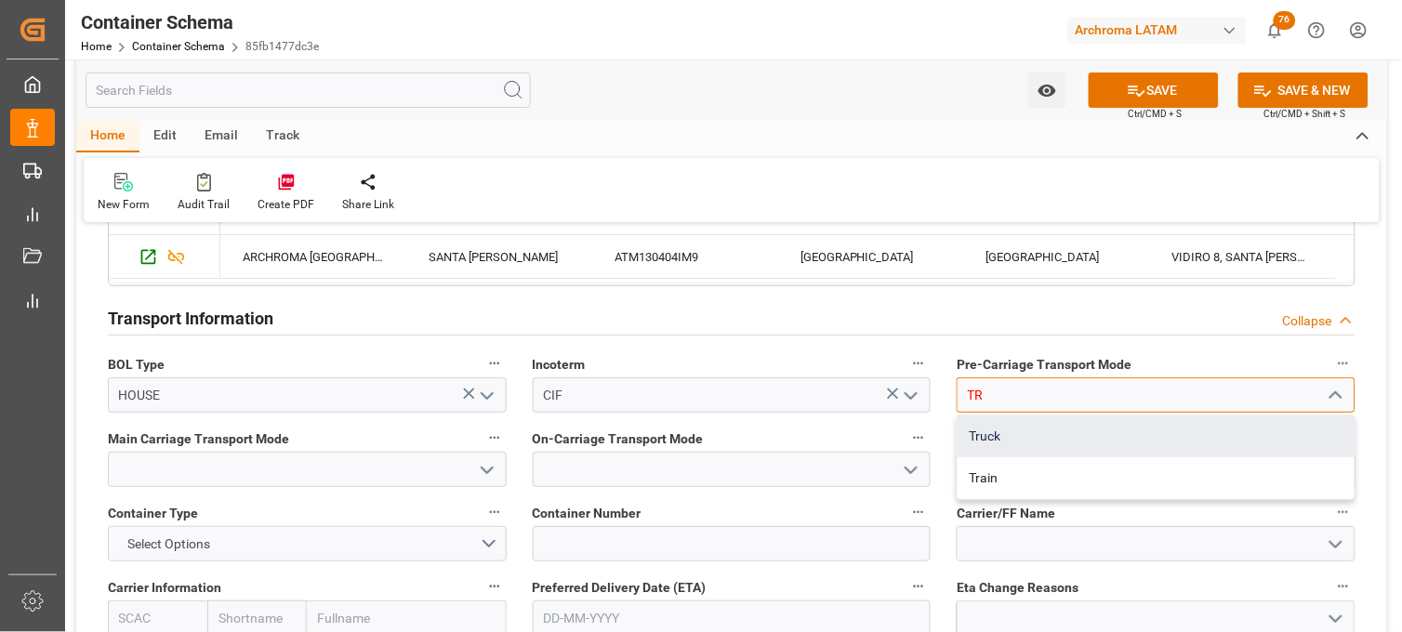
click at [1021, 424] on div "Truck" at bounding box center [1156, 437] width 397 height 42
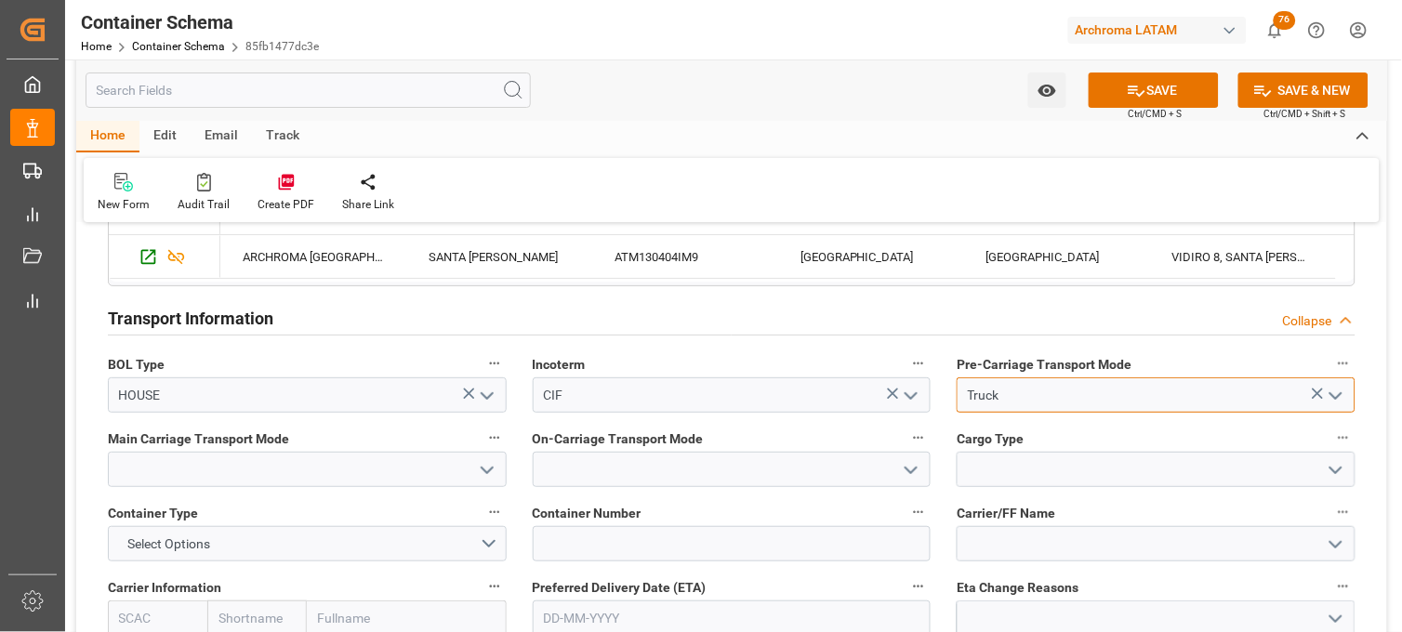
type input "Truck"
click at [386, 471] on input at bounding box center [307, 469] width 399 height 35
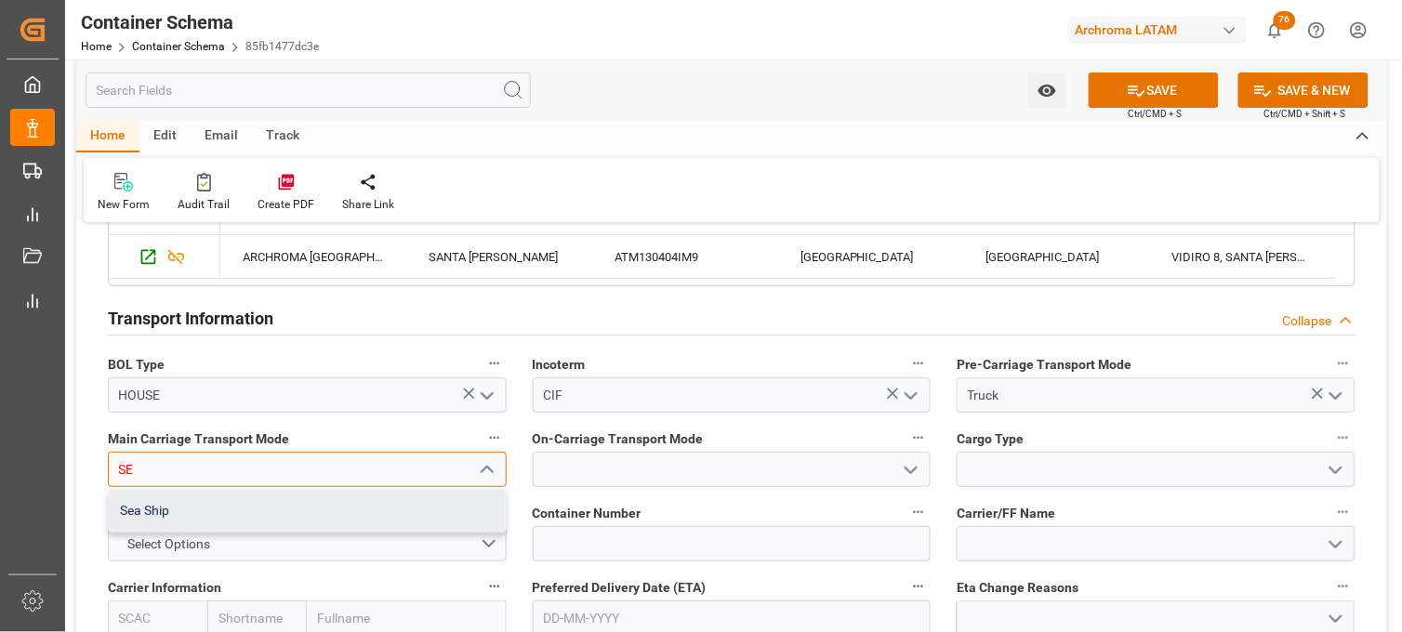
drag, startPoint x: 379, startPoint y: 500, endPoint x: 544, endPoint y: 484, distance: 165.5
click at [382, 500] on div "Sea Ship" at bounding box center [307, 511] width 397 height 42
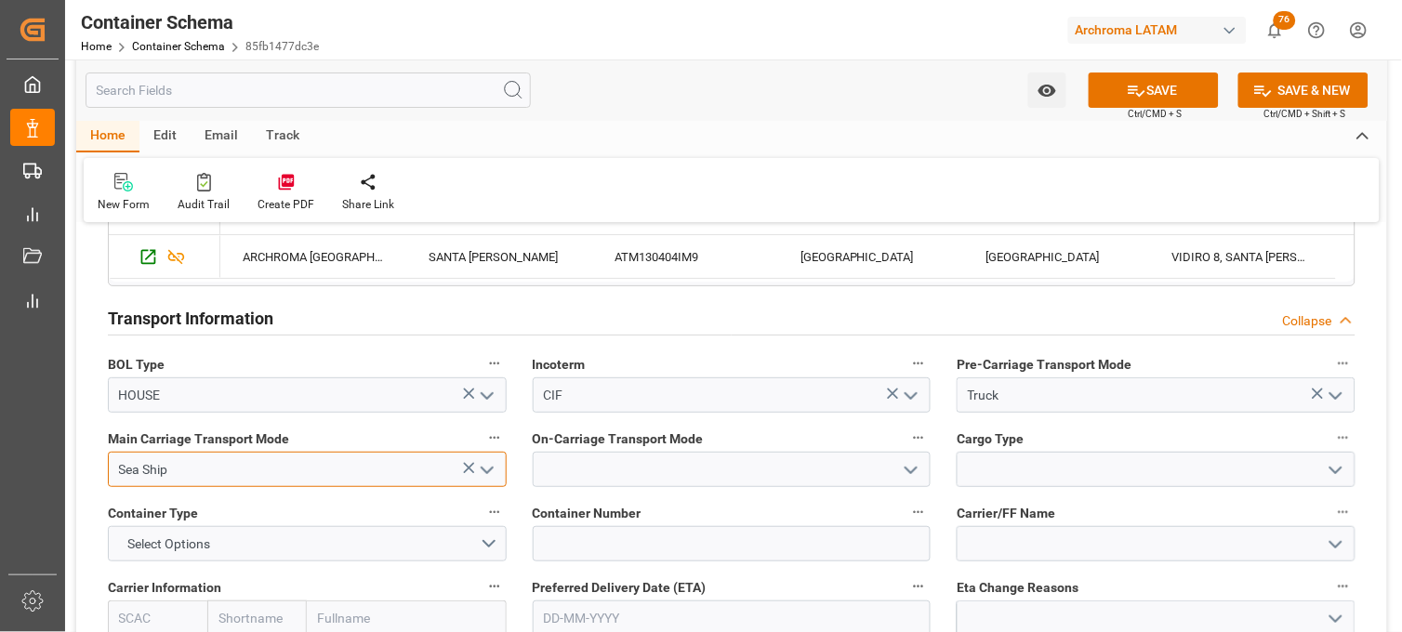
type input "Sea Ship"
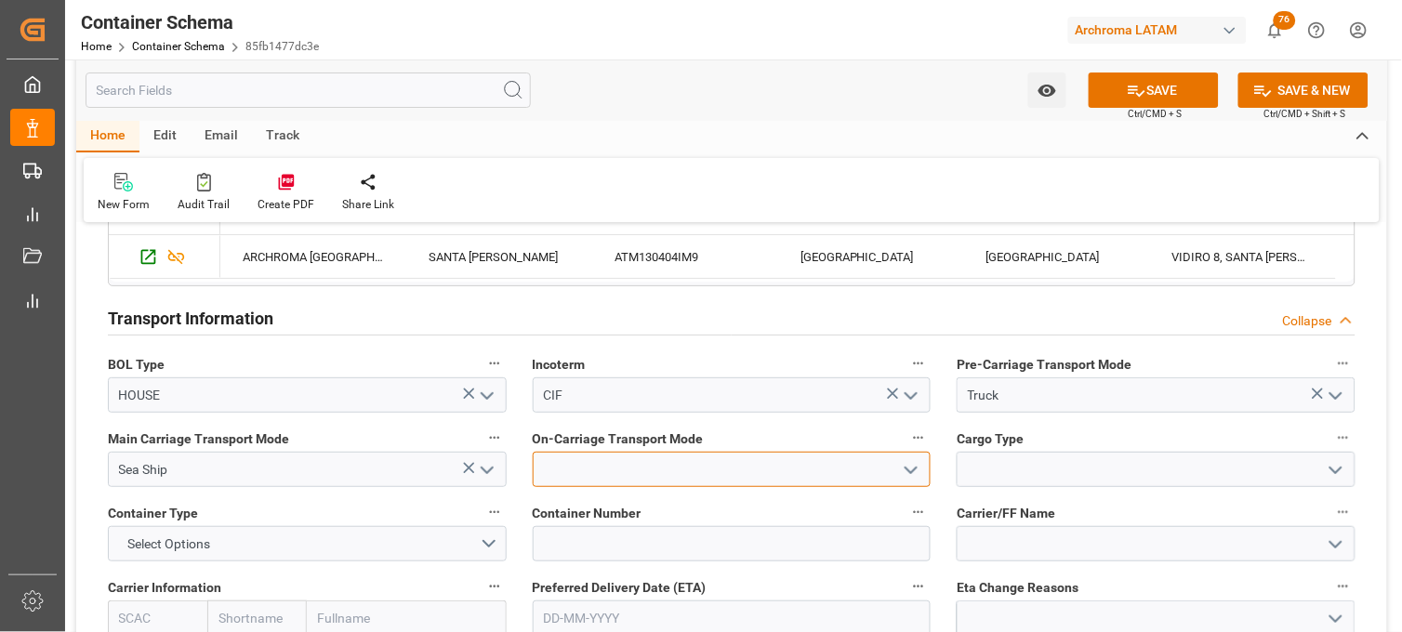
click at [582, 470] on input at bounding box center [732, 469] width 399 height 35
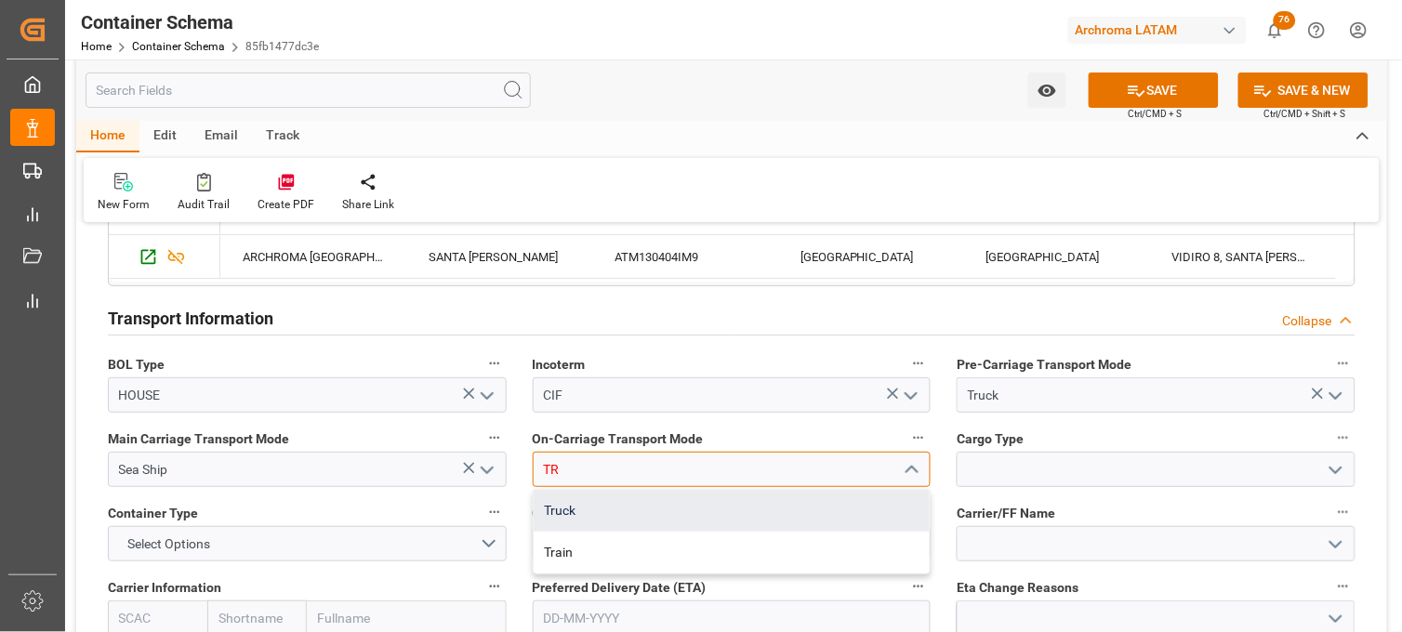
click at [581, 502] on div "Truck" at bounding box center [732, 511] width 397 height 42
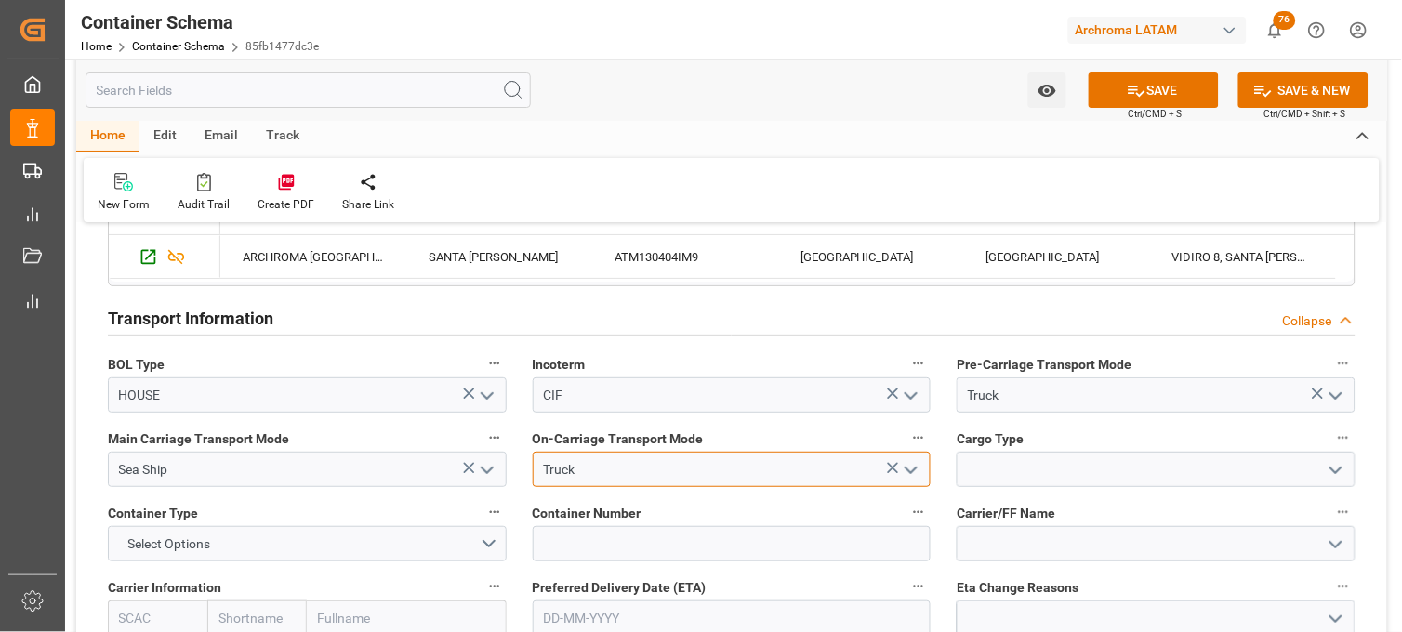
type input "Truck"
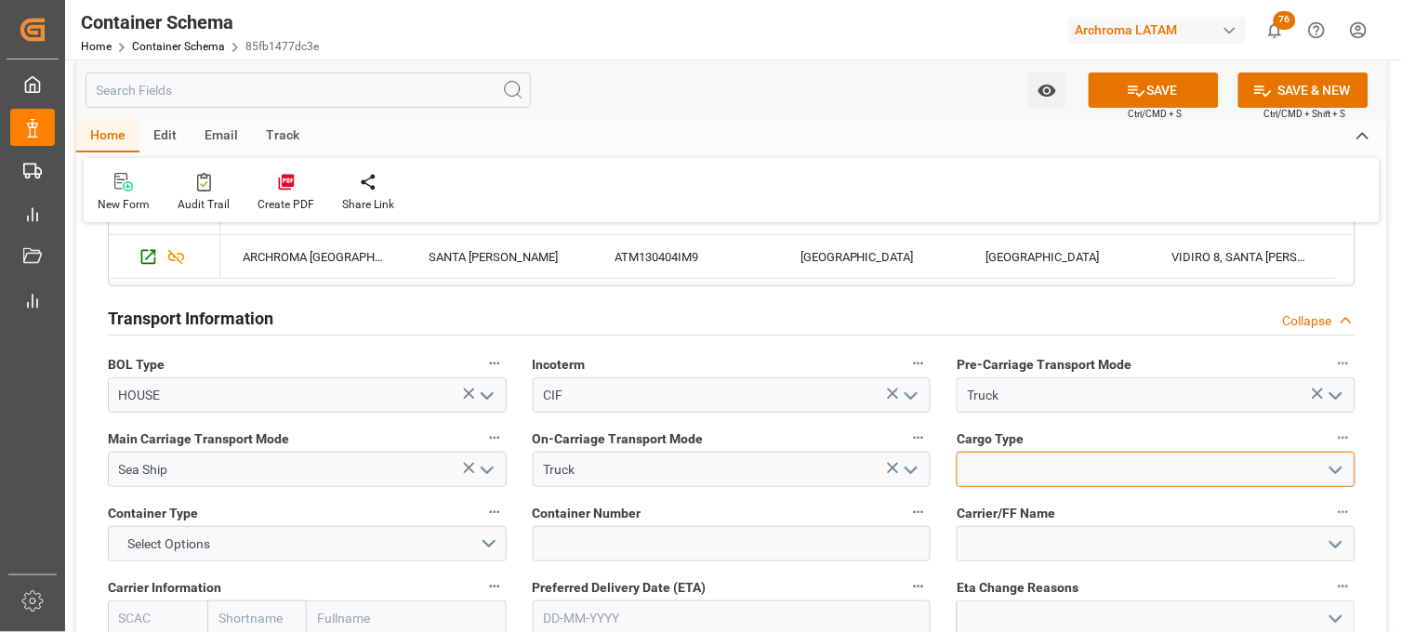
click at [982, 459] on input at bounding box center [1156, 469] width 399 height 35
click at [990, 502] on div "LCL" at bounding box center [1156, 511] width 397 height 42
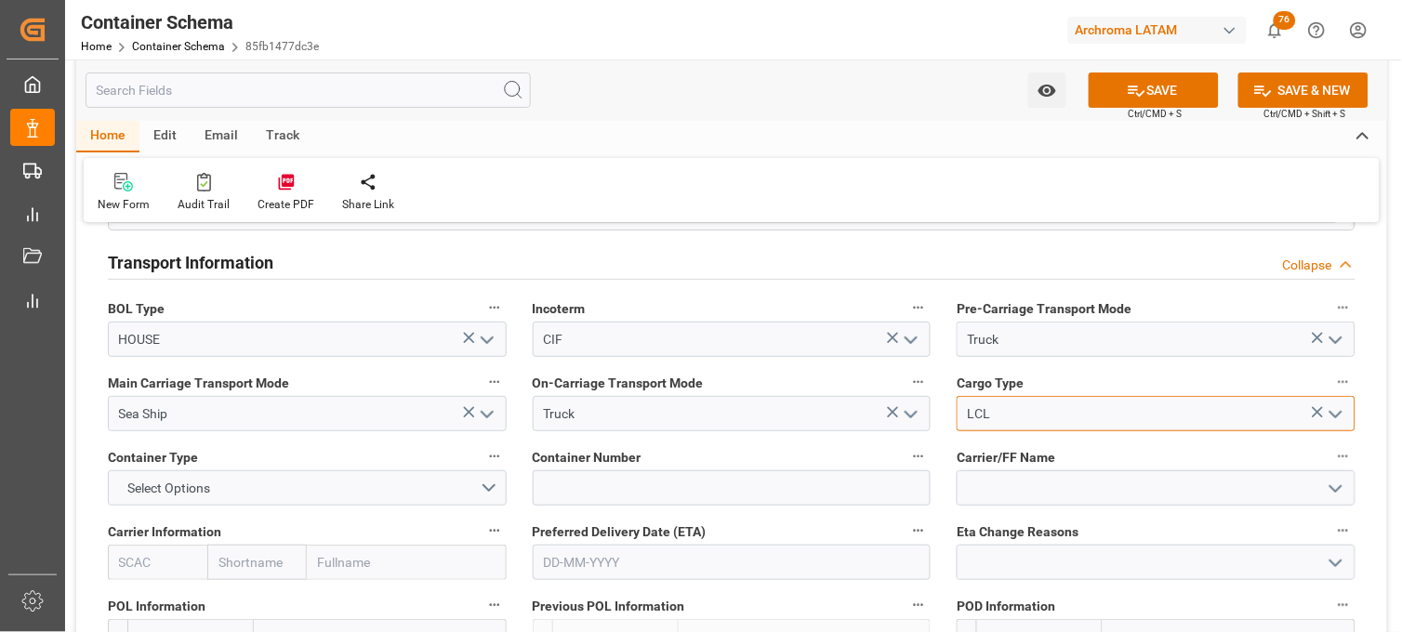
scroll to position [1653, 0]
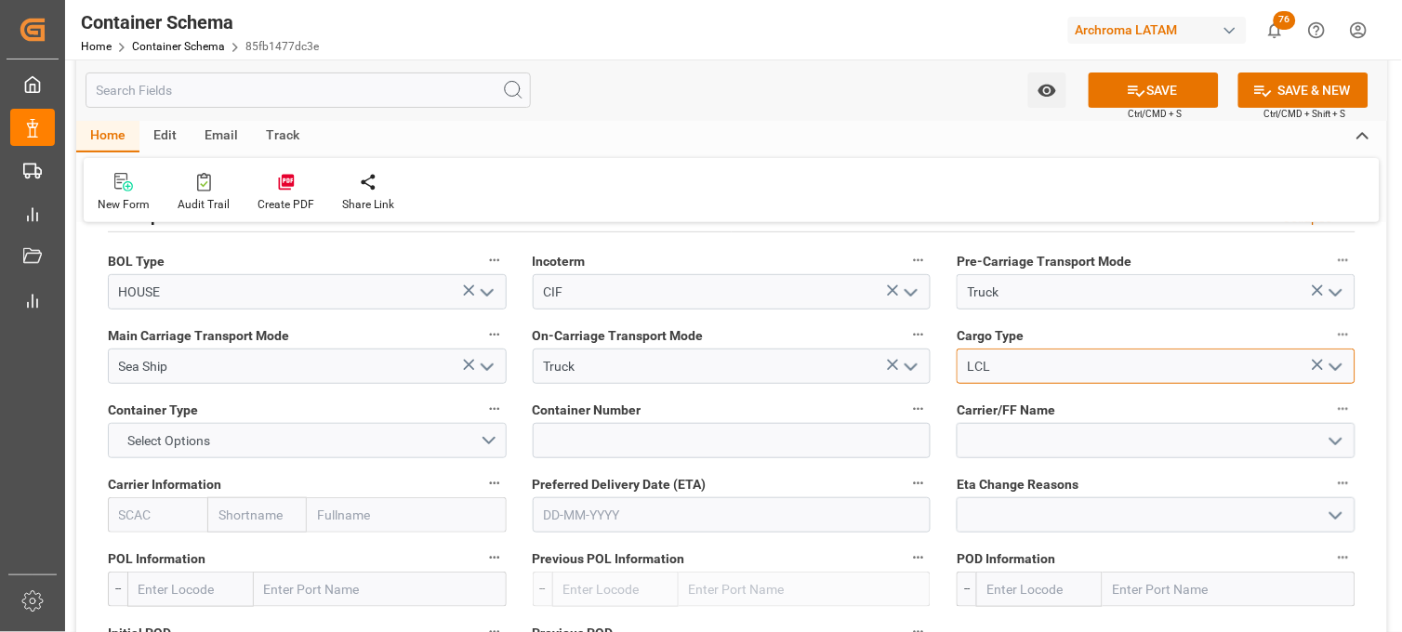
type input "LCL"
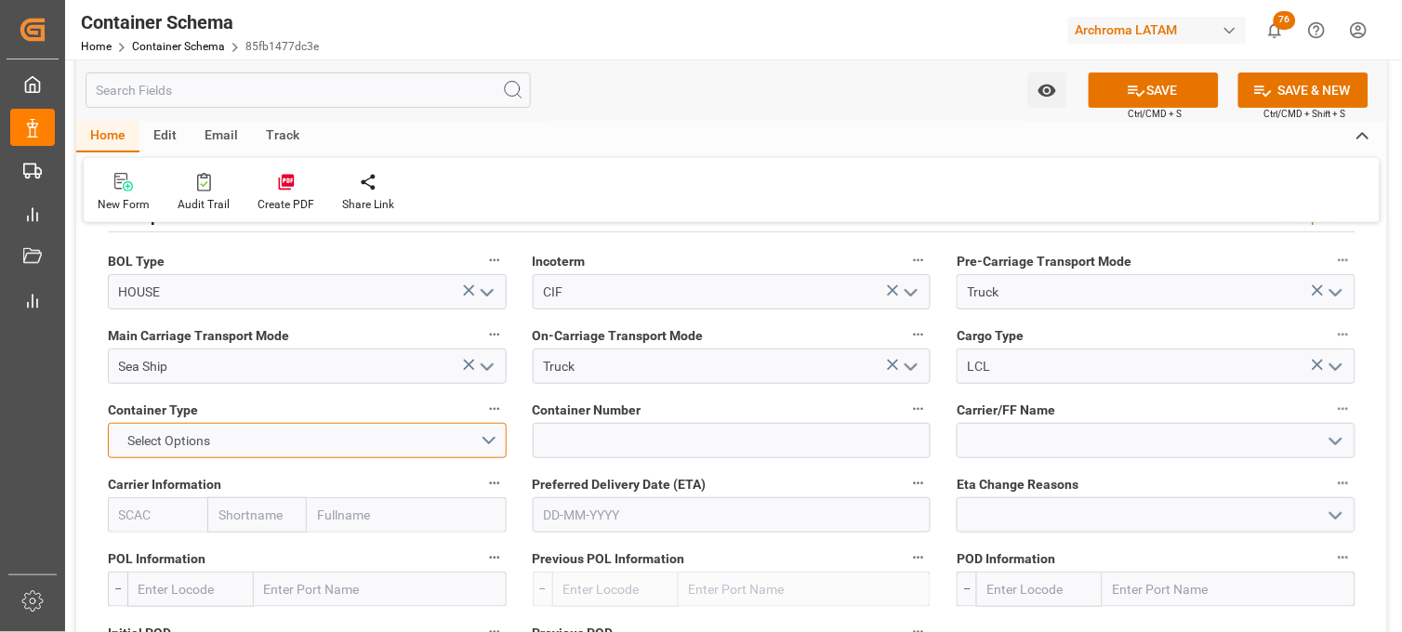
click at [184, 432] on span "Select Options" at bounding box center [169, 442] width 101 height 20
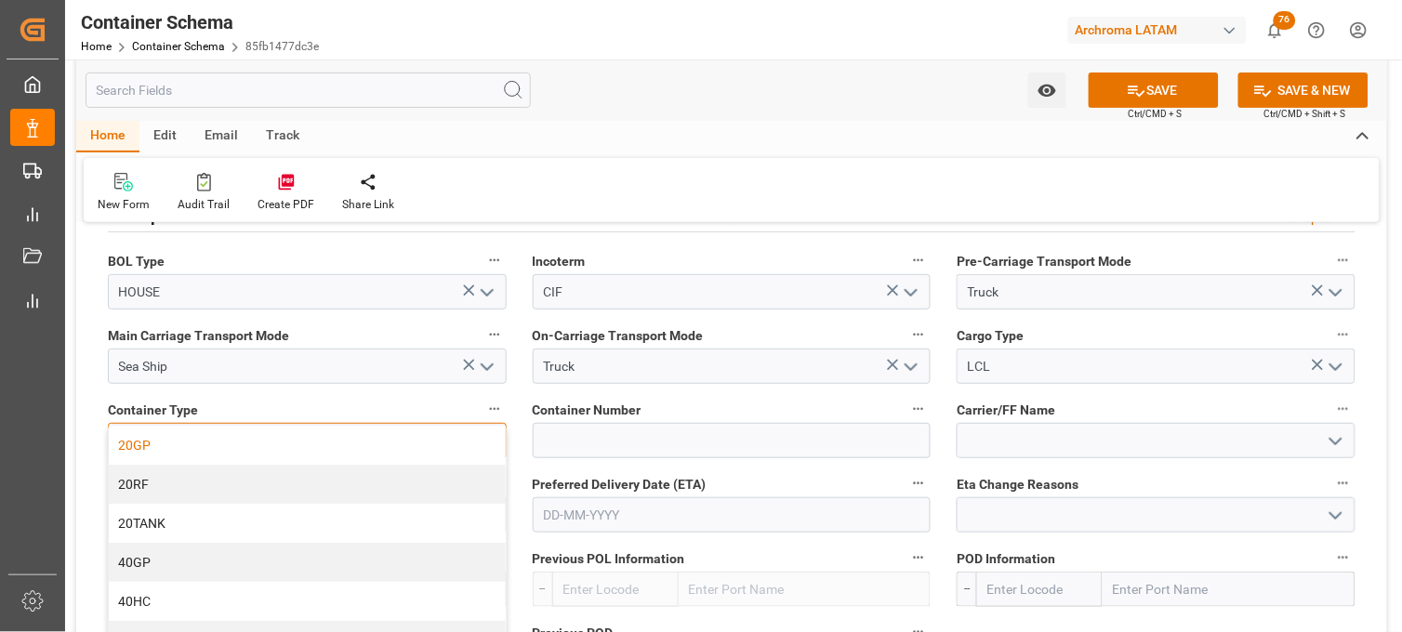
click at [167, 444] on div "20GP" at bounding box center [307, 445] width 397 height 39
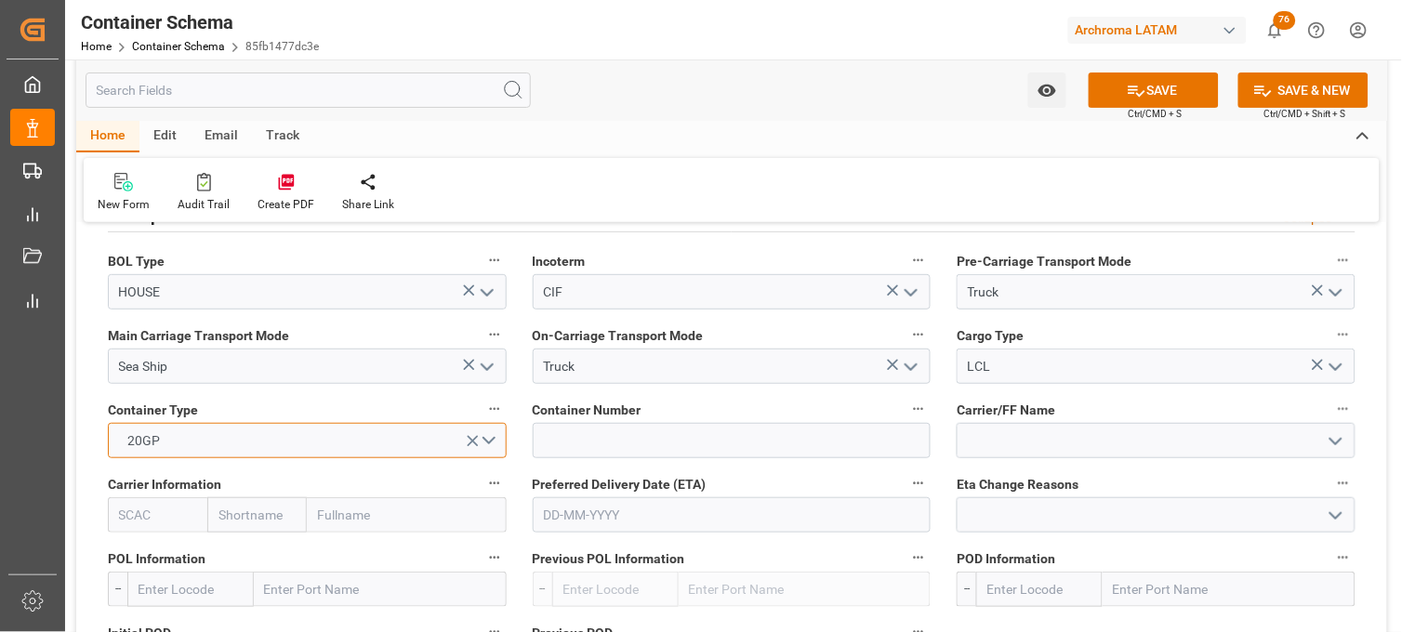
click at [489, 440] on button "20GP" at bounding box center [307, 440] width 399 height 35
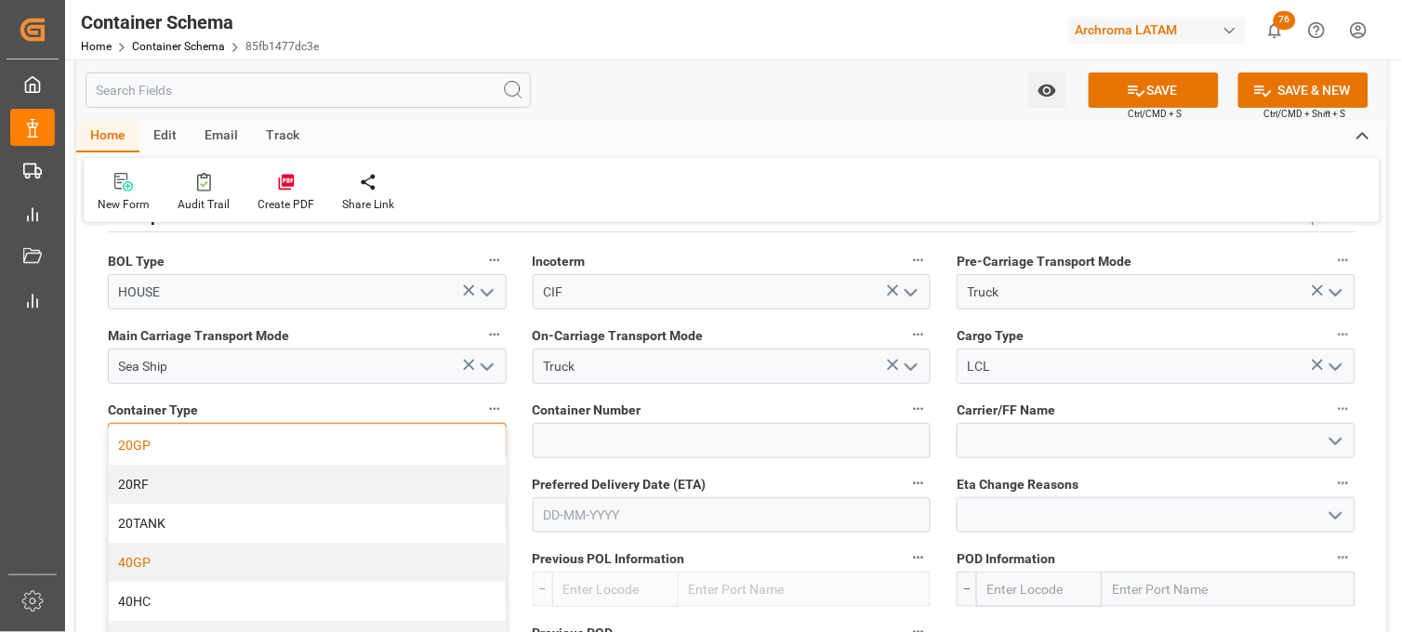
click at [206, 562] on div "40GP" at bounding box center [307, 562] width 397 height 39
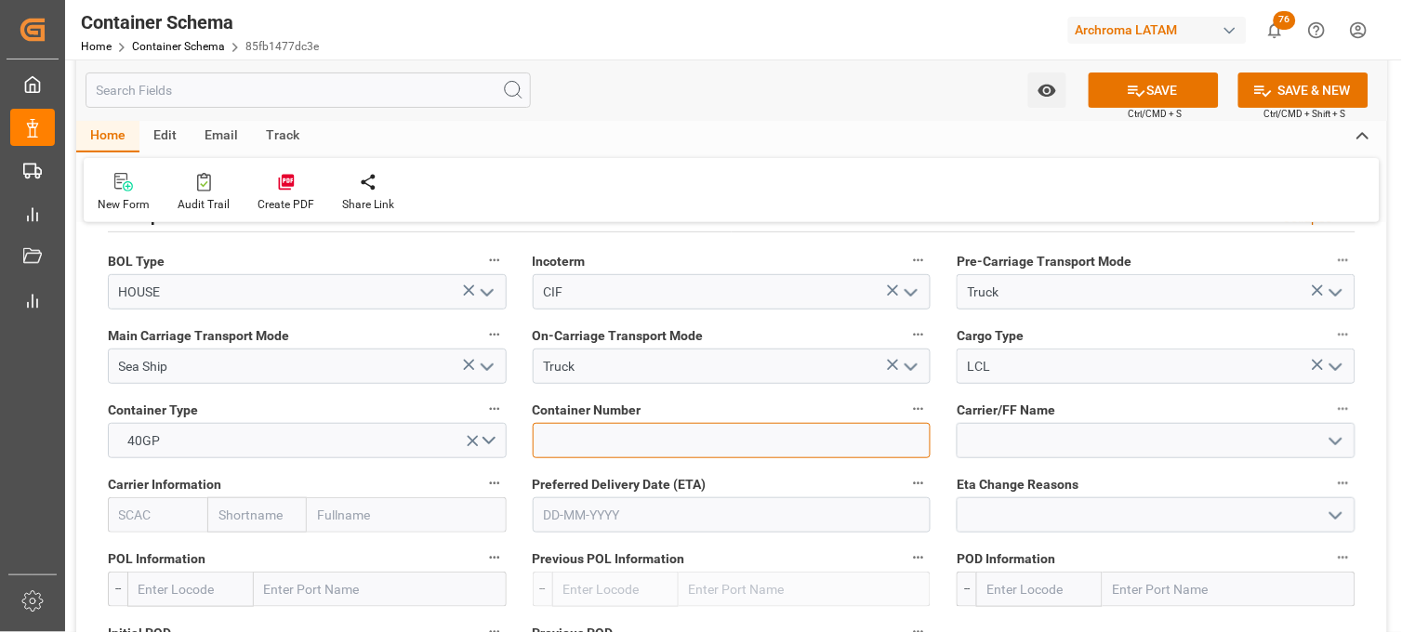
click at [621, 437] on input at bounding box center [732, 440] width 399 height 35
paste input "MSDU7492601"
type input "MSDU7492601"
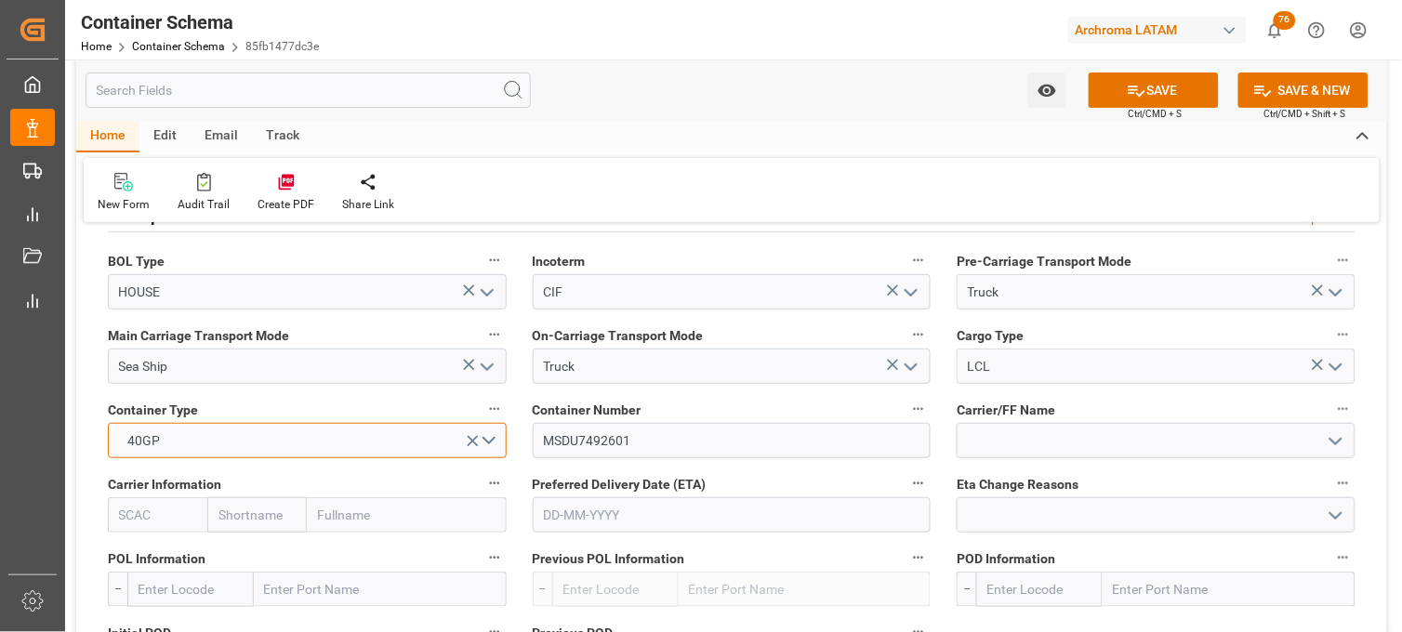
click at [490, 441] on button "40GP" at bounding box center [307, 440] width 399 height 35
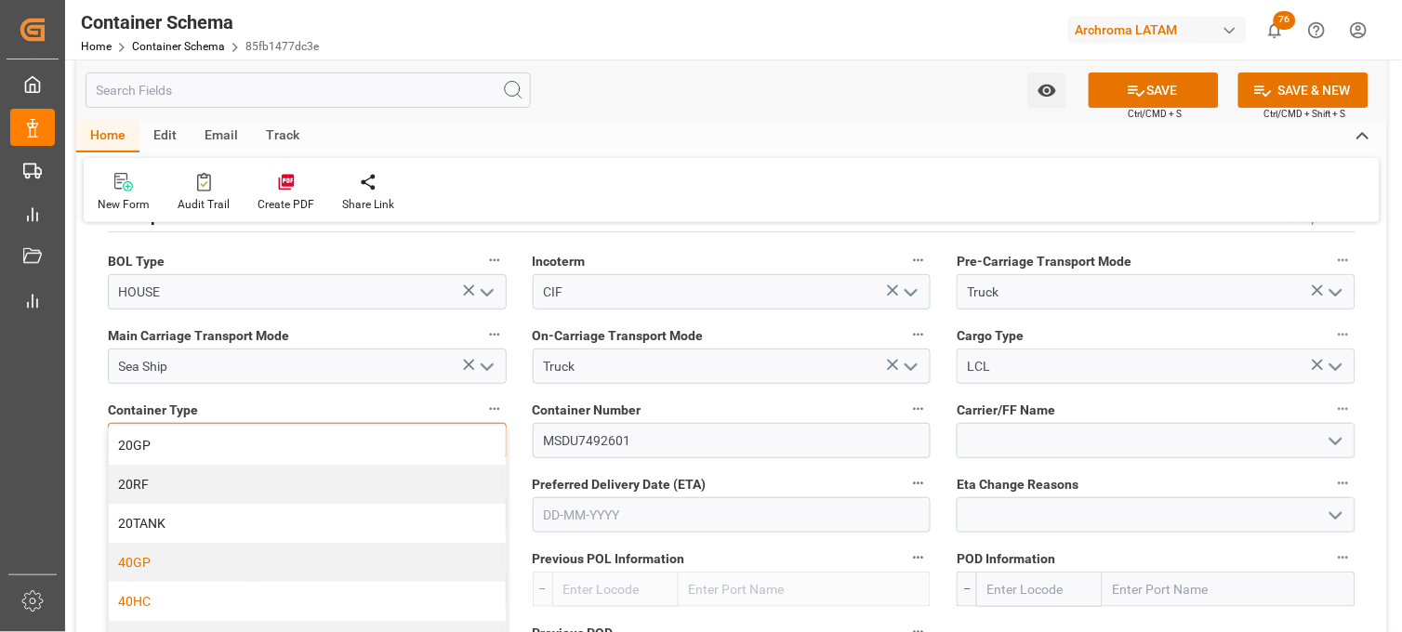
click at [179, 591] on div "40HC" at bounding box center [307, 601] width 397 height 39
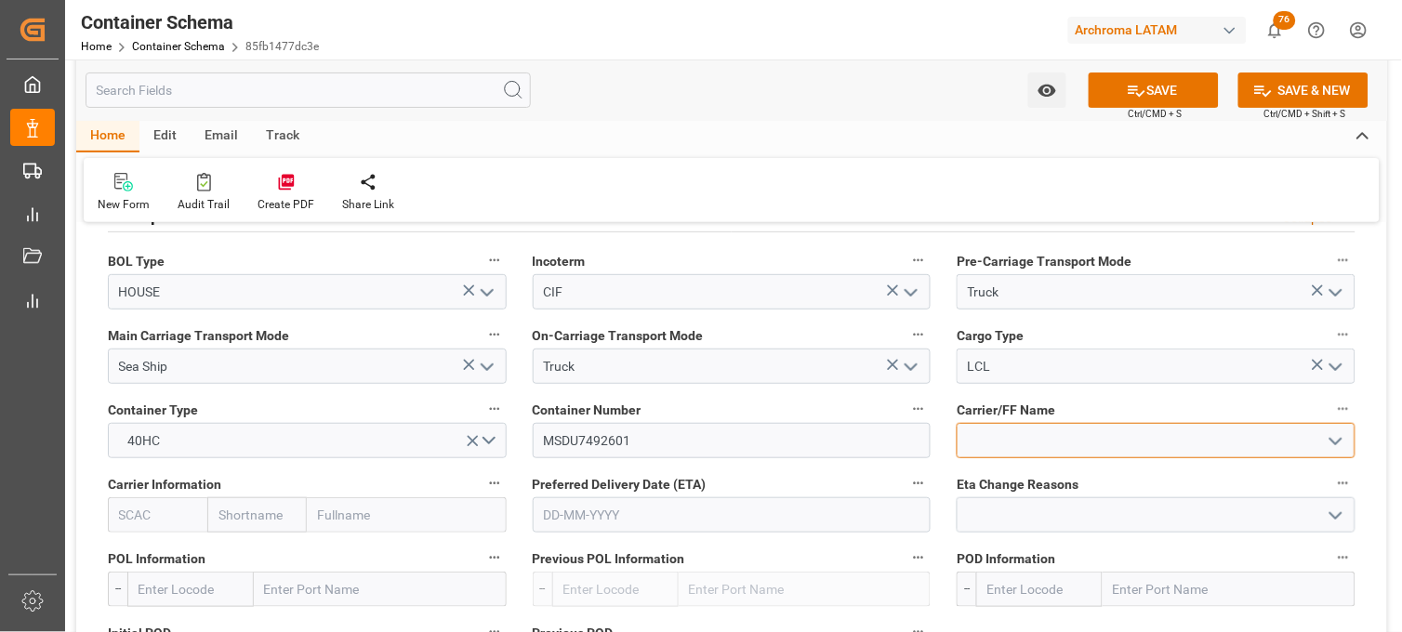
click at [983, 444] on input at bounding box center [1156, 440] width 399 height 35
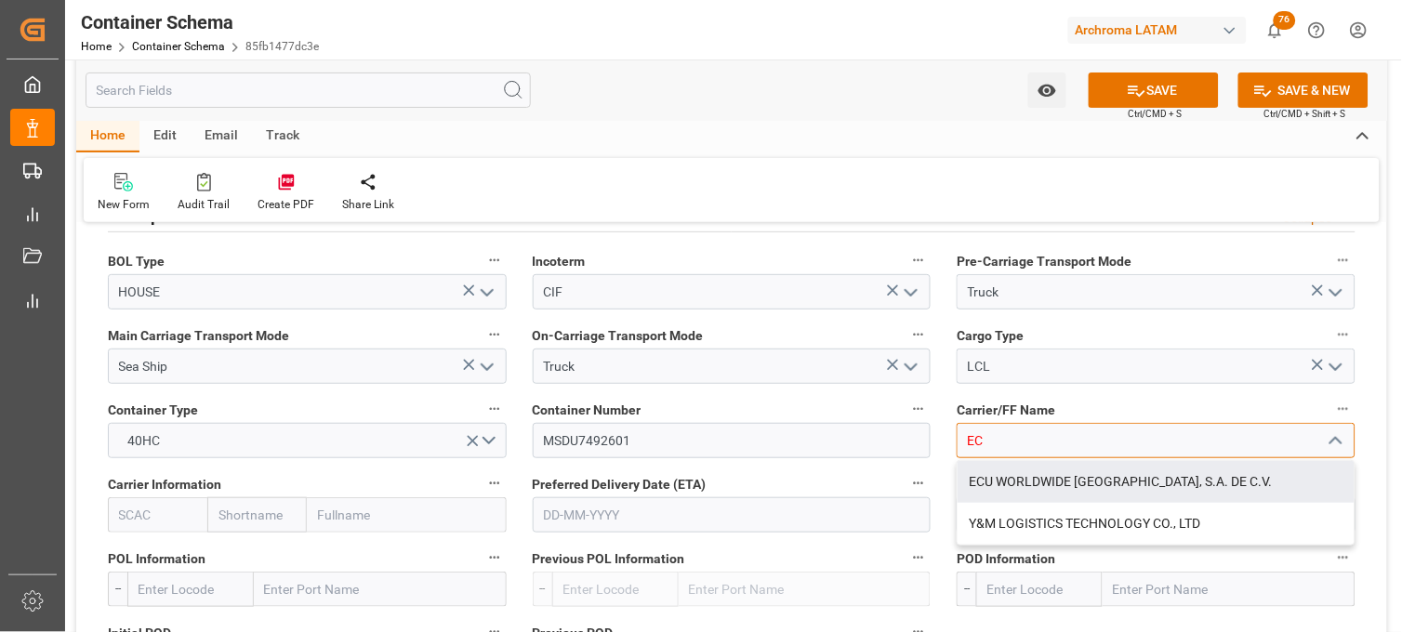
click at [1035, 488] on div "ECU WORLDWIDE [GEOGRAPHIC_DATA], S.A. DE C.V." at bounding box center [1156, 482] width 397 height 42
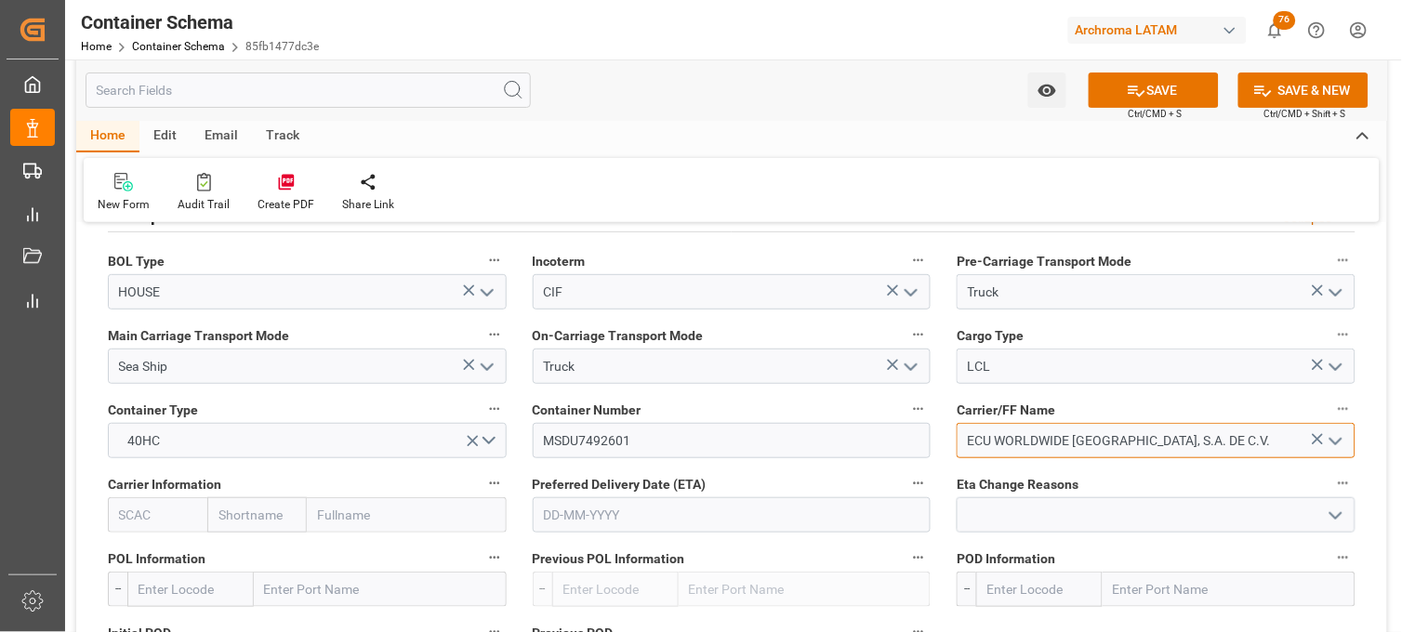
type input "ECU WORLDWIDE [GEOGRAPHIC_DATA], S.A. DE C.V."
click at [261, 505] on input "text" at bounding box center [257, 515] width 100 height 35
type input "MSC"
click at [228, 545] on div "MSC" at bounding box center [233, 557] width 50 height 42
type input "MSCU"
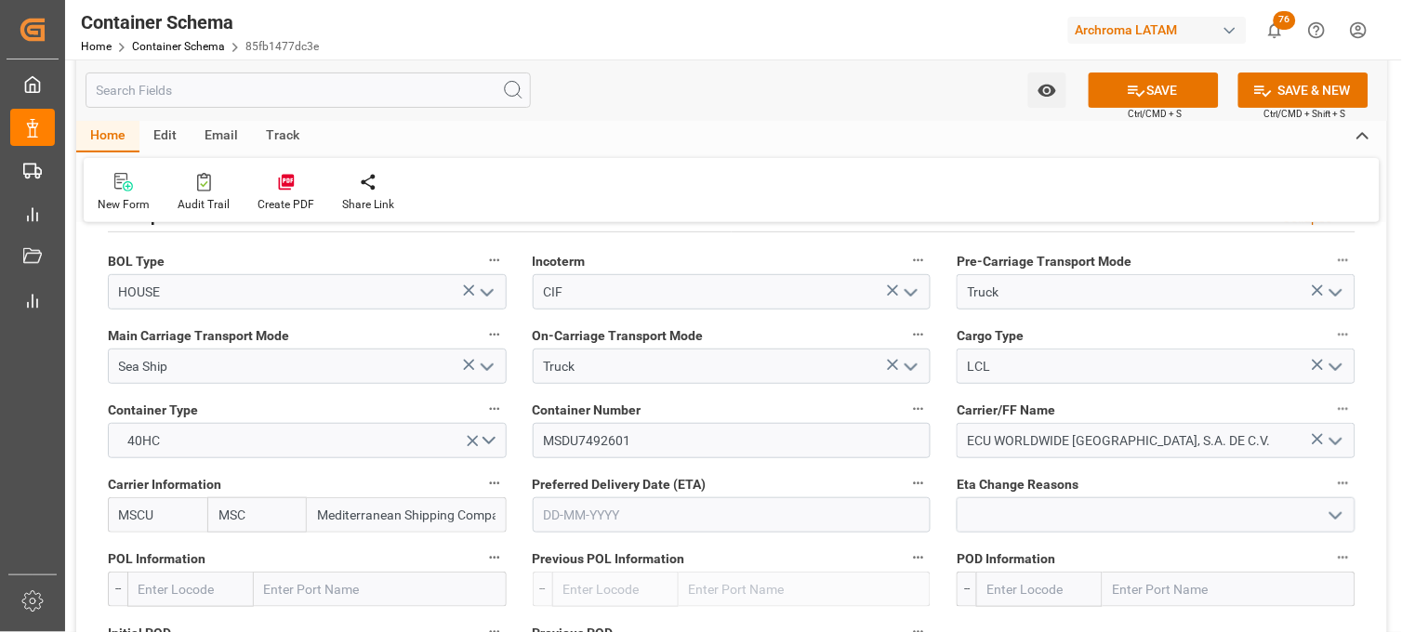
type input "Mediterranean Shipping Company"
type input "MSC"
click at [616, 517] on input "text" at bounding box center [732, 515] width 399 height 35
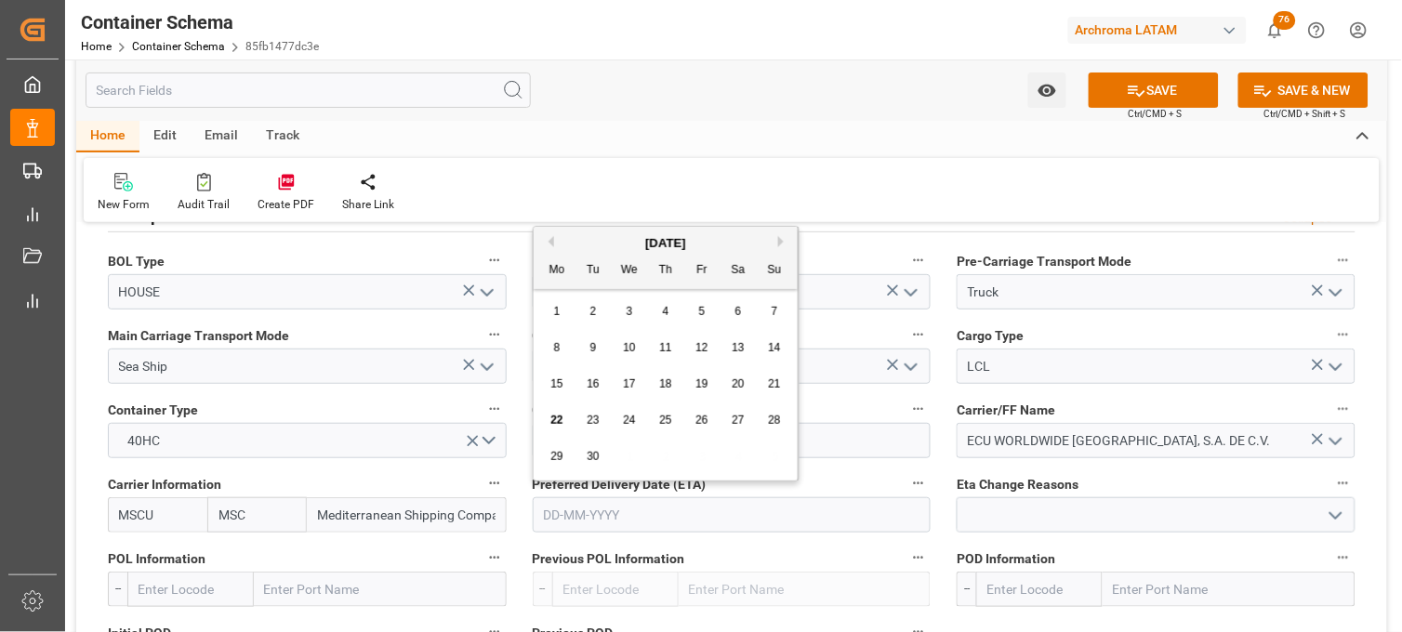
click at [783, 236] on button "Next Month" at bounding box center [783, 241] width 11 height 11
click at [600, 351] on div "4" at bounding box center [593, 349] width 23 height 22
type input "[DATE]"
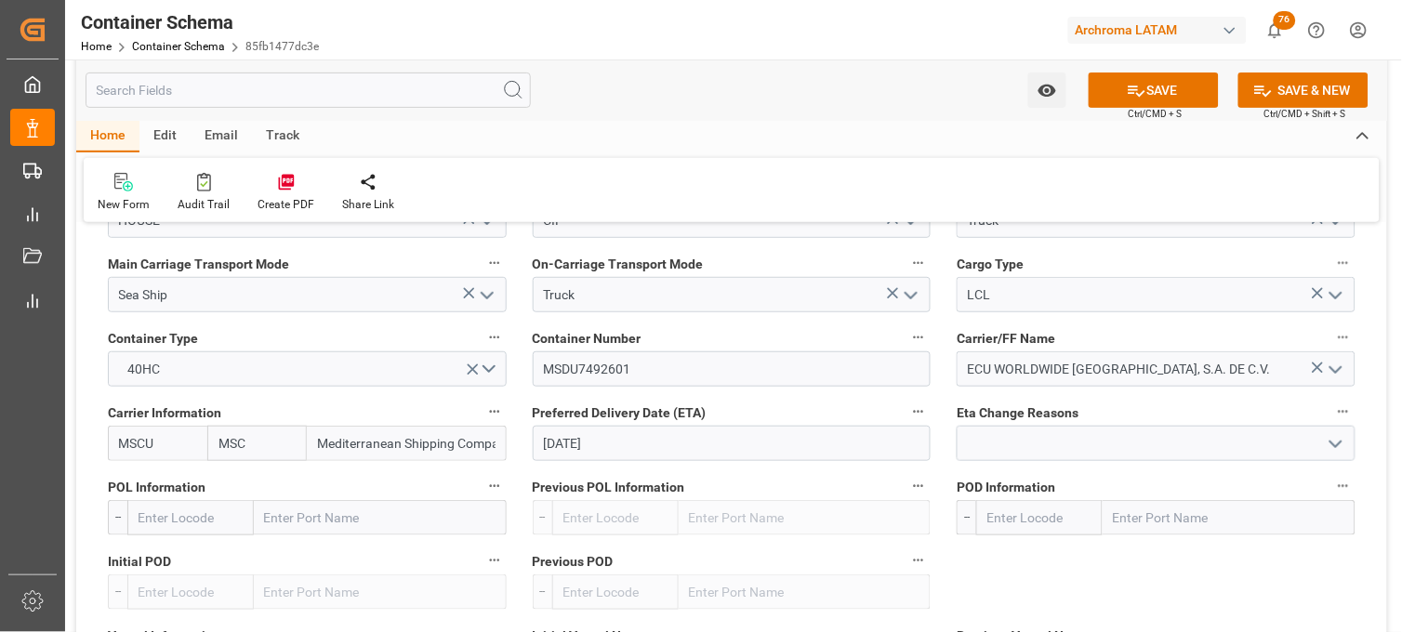
scroll to position [1756, 0]
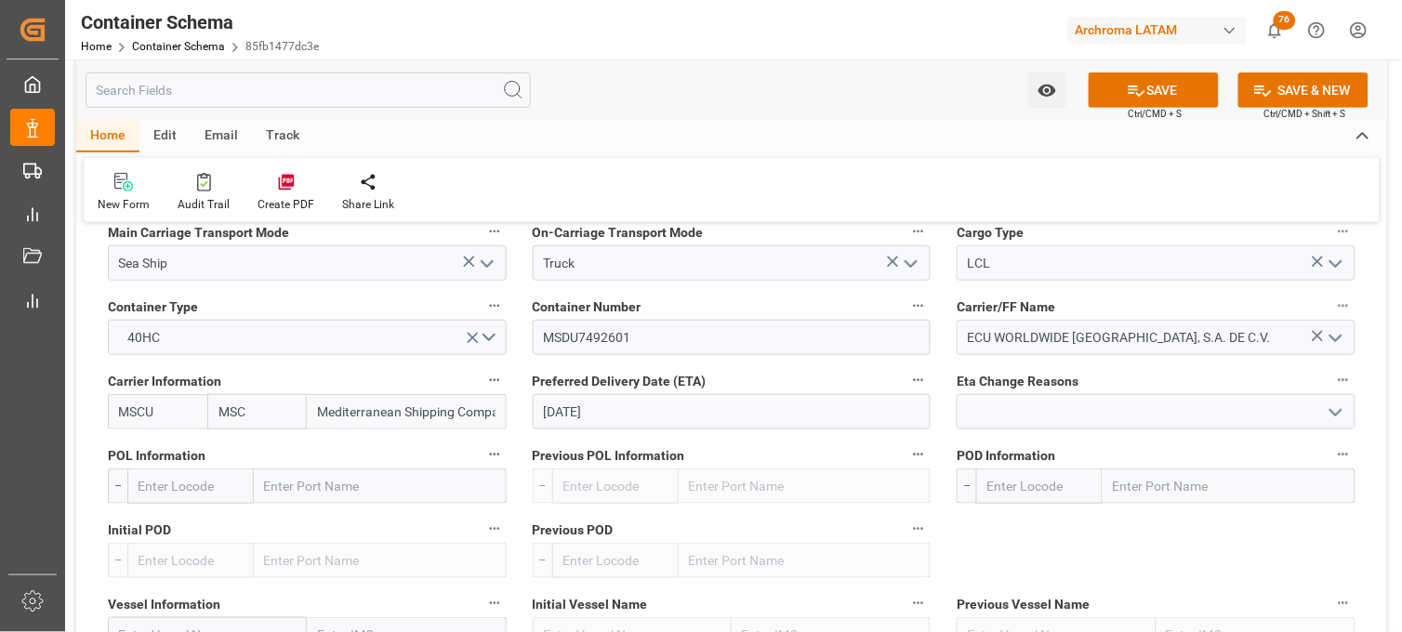
click at [295, 488] on input "text" at bounding box center [380, 486] width 253 height 35
type input "NHAVA"
click at [291, 526] on b "[PERSON_NAME] ([PERSON_NAME])" at bounding box center [372, 527] width 213 height 15
type input "INNSA"
type input "[PERSON_NAME] ([PERSON_NAME])"
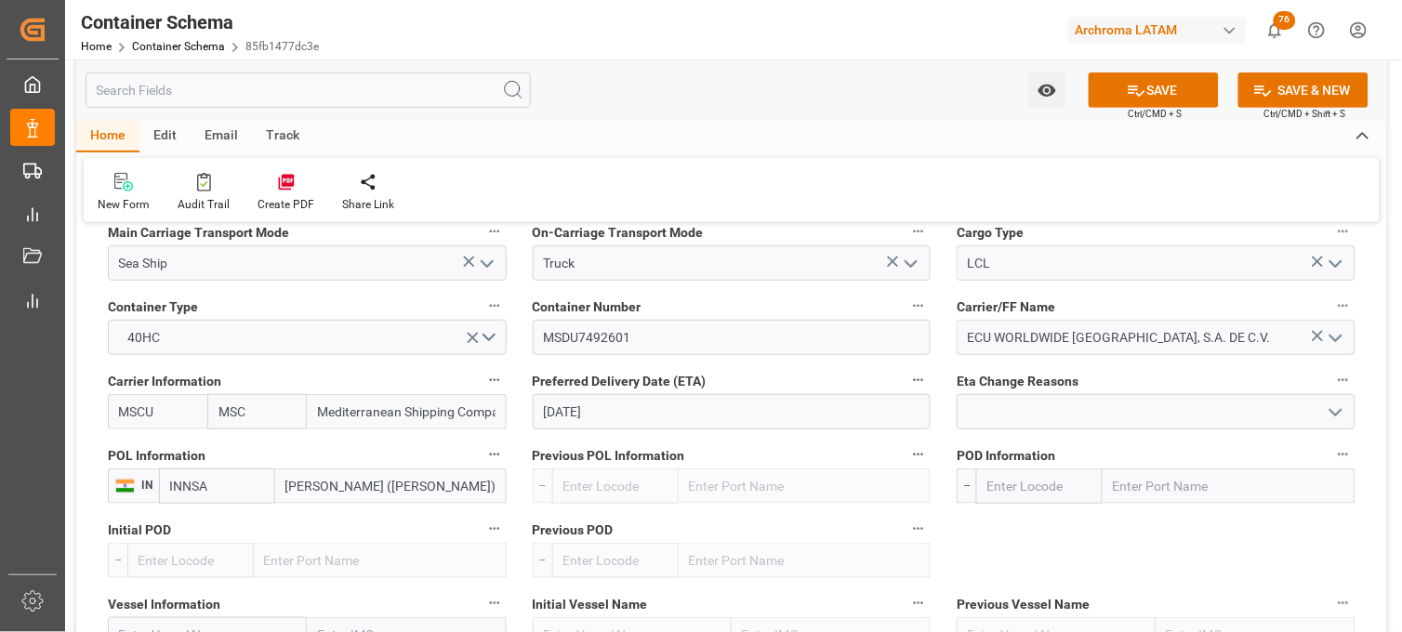
click at [1192, 487] on input "text" at bounding box center [1229, 486] width 253 height 35
type input "VERA"
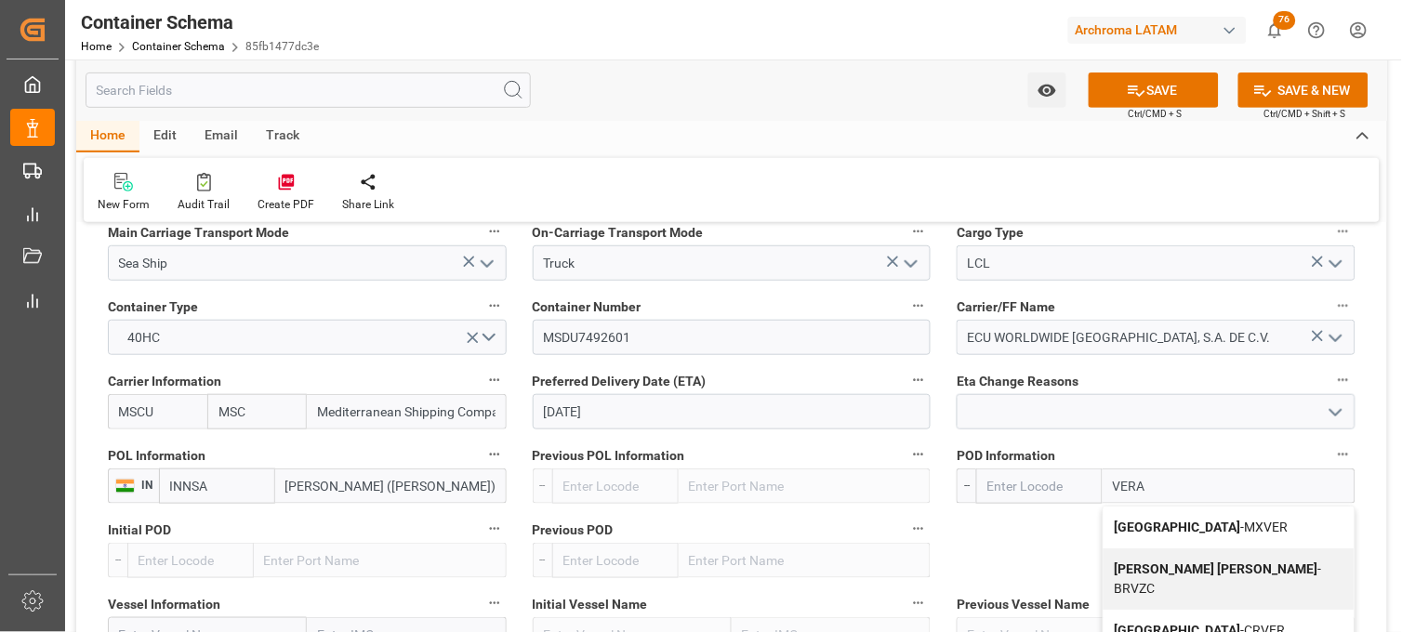
click at [1154, 524] on b "[GEOGRAPHIC_DATA]" at bounding box center [1178, 527] width 126 height 15
type input "MXVER"
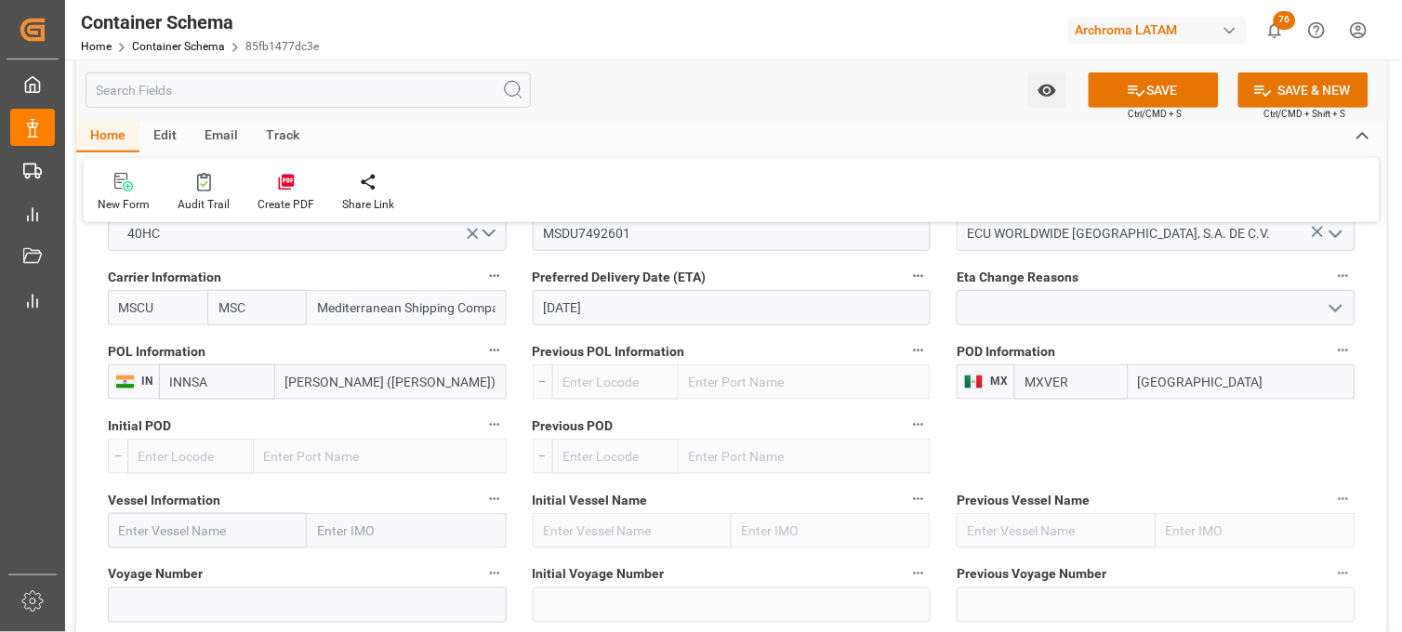
scroll to position [1963, 0]
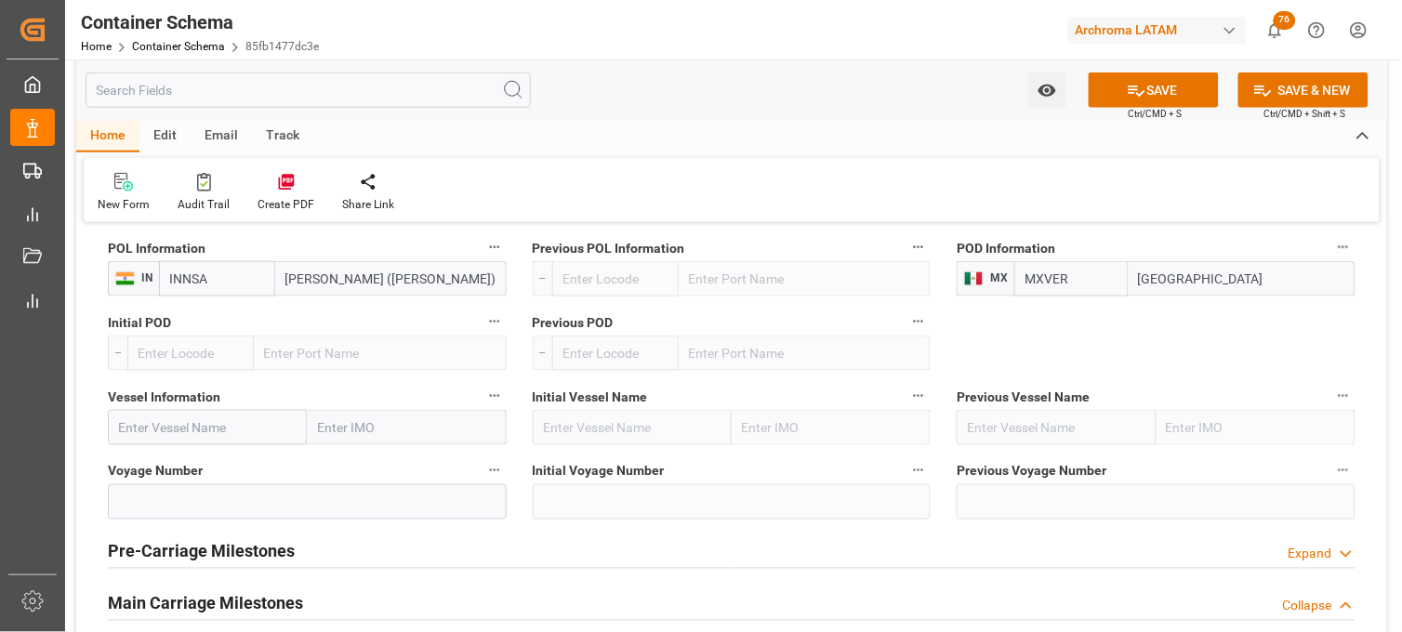
type input "[GEOGRAPHIC_DATA]"
click at [130, 432] on input "text" at bounding box center [207, 427] width 199 height 35
paste input "MSC [PERSON_NAME]"
type input "MSC [PERSON_NAME]"
click at [165, 431] on input "MSC [PERSON_NAME]" at bounding box center [207, 427] width 199 height 35
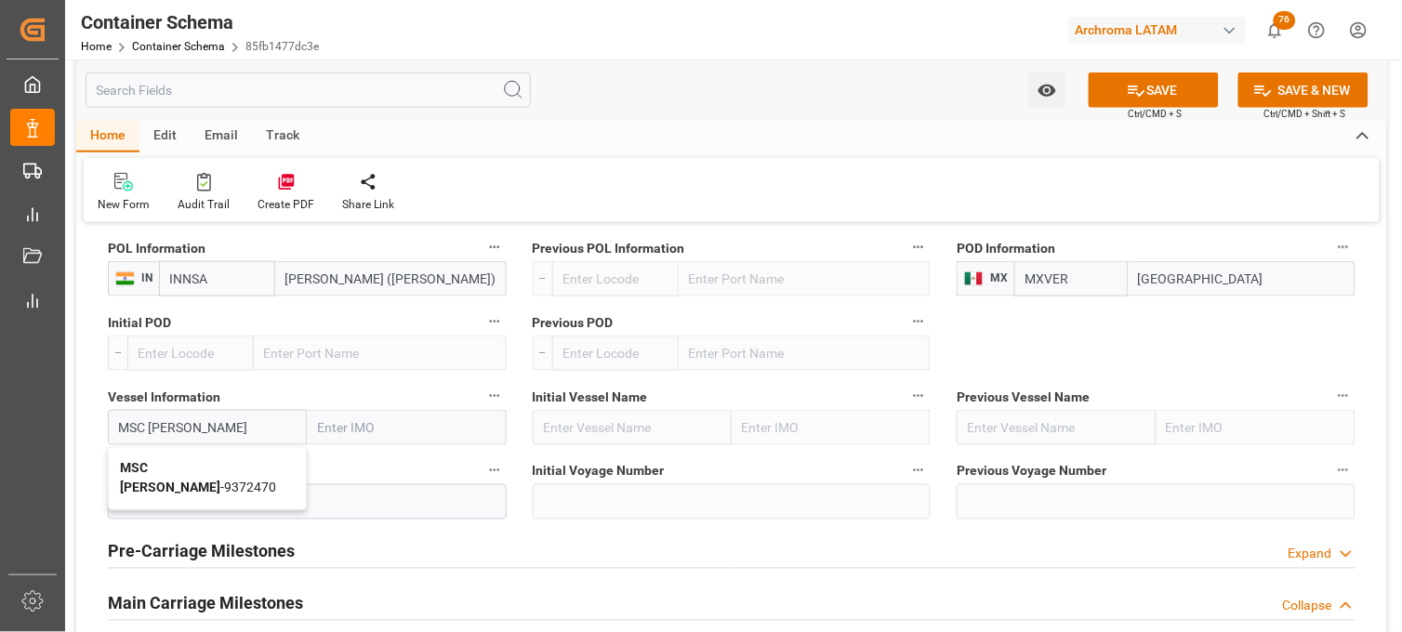
click at [169, 467] on b "MSC [PERSON_NAME]" at bounding box center [170, 478] width 100 height 34
type input "9372470"
type input "MSC [PERSON_NAME]"
click at [237, 505] on input at bounding box center [307, 502] width 399 height 35
paste input "IV543R"
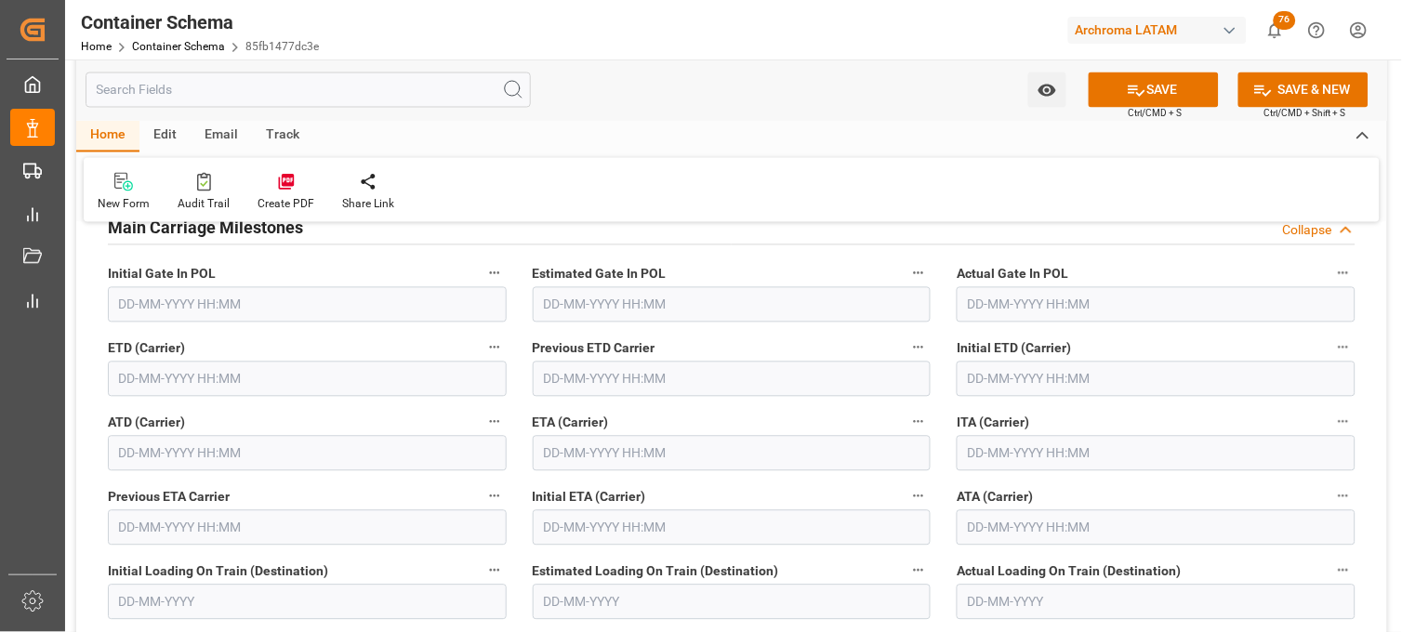
scroll to position [2376, 0]
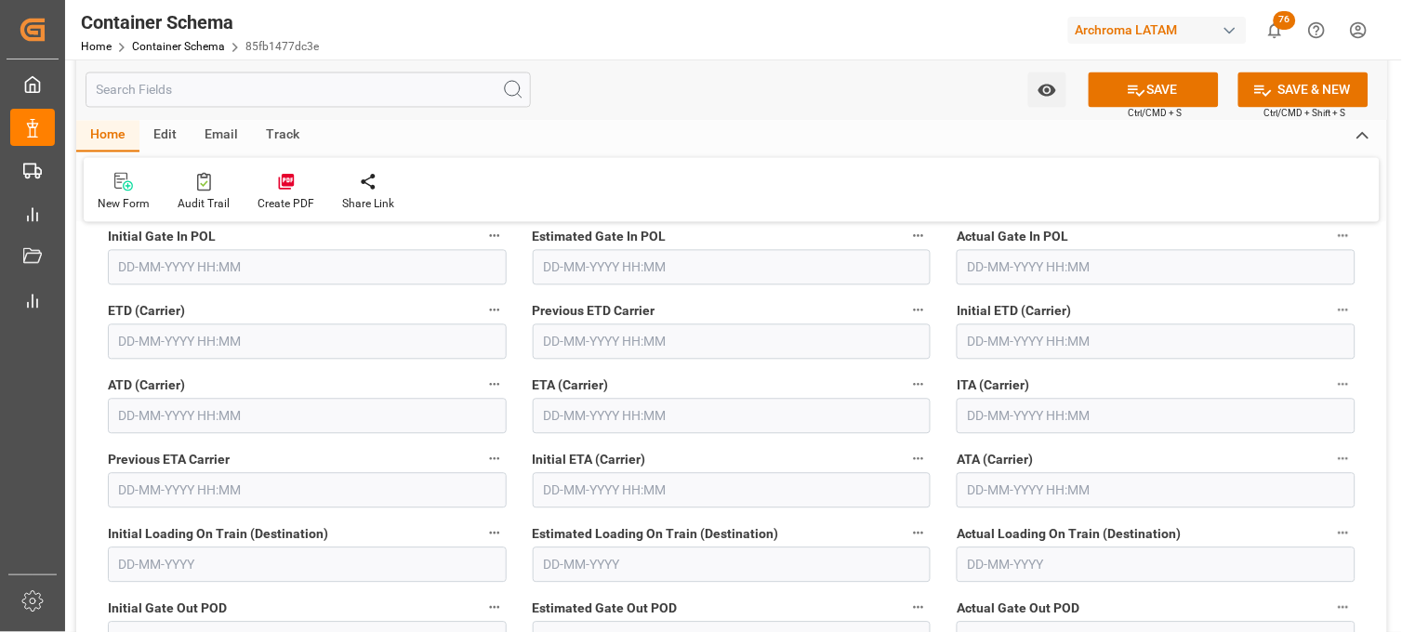
type input "IV543R"
click at [581, 419] on input "text" at bounding box center [732, 416] width 399 height 35
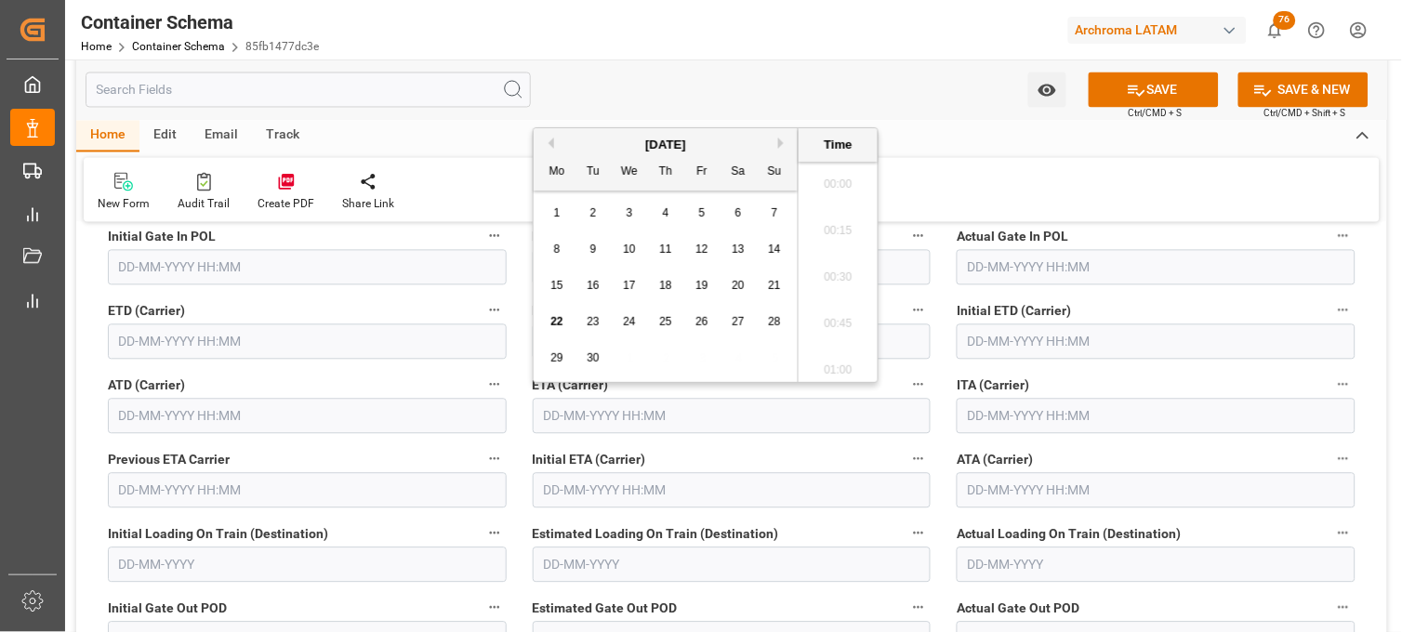
scroll to position [4191, 0]
click at [784, 143] on button "Next Month" at bounding box center [783, 143] width 11 height 11
click at [597, 252] on div "4" at bounding box center [593, 250] width 23 height 22
click at [813, 264] on li "23:00" at bounding box center [838, 272] width 79 height 47
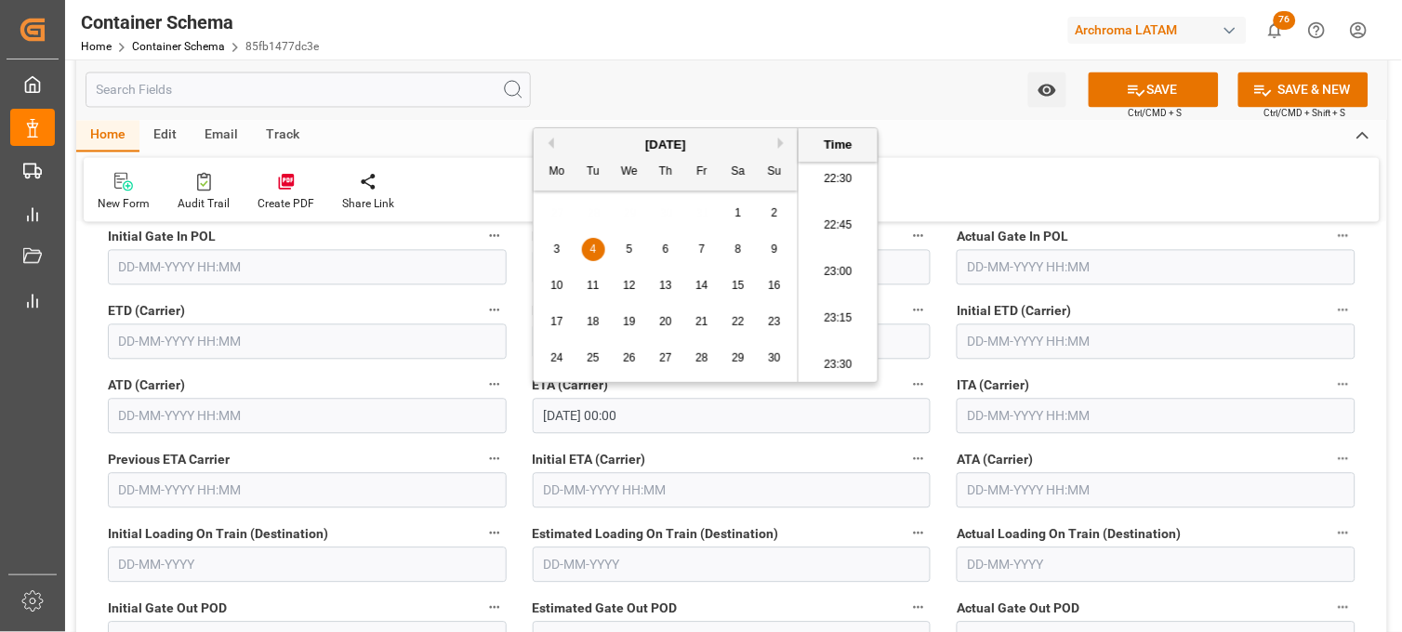
type input "[DATE] 23:00"
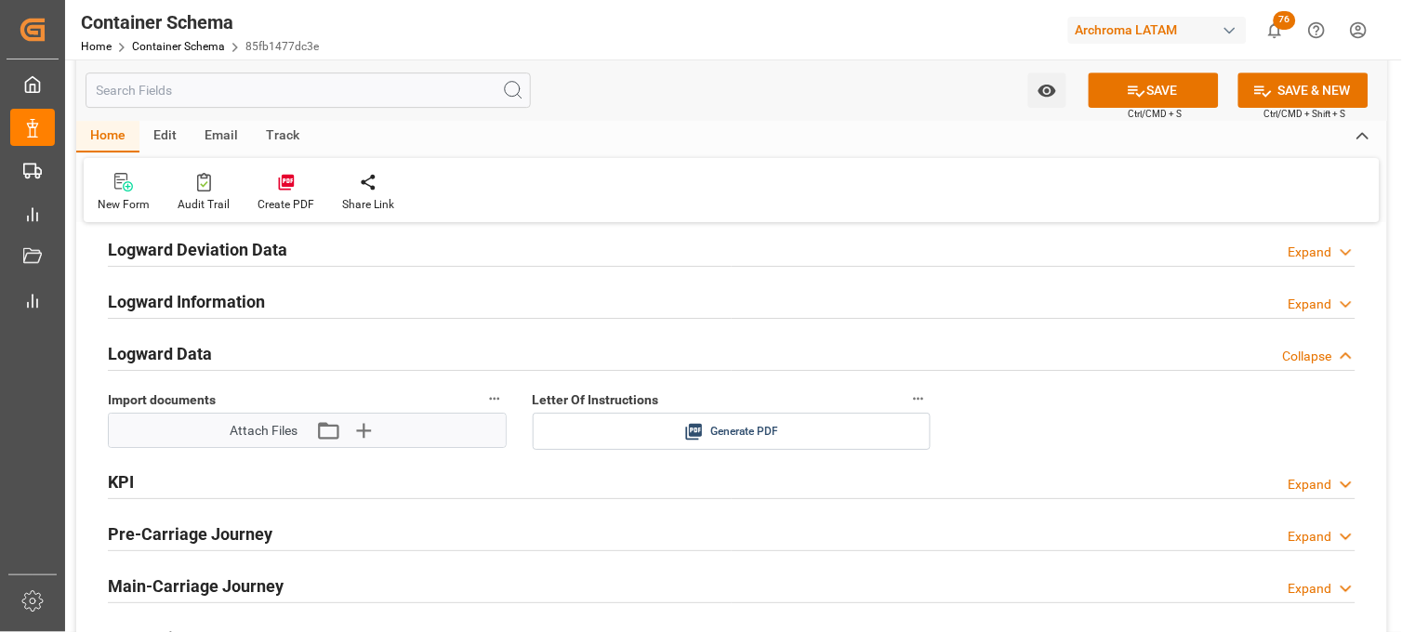
scroll to position [2997, 0]
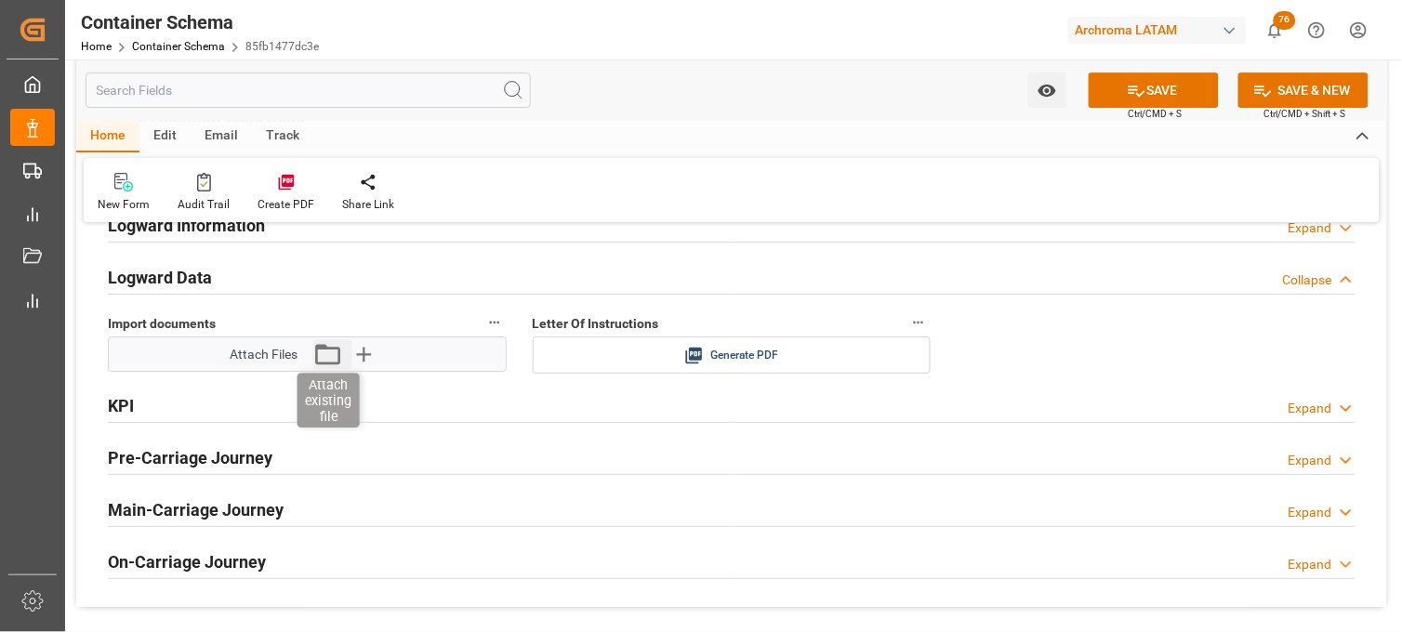
click at [329, 353] on icon "button" at bounding box center [328, 354] width 30 height 30
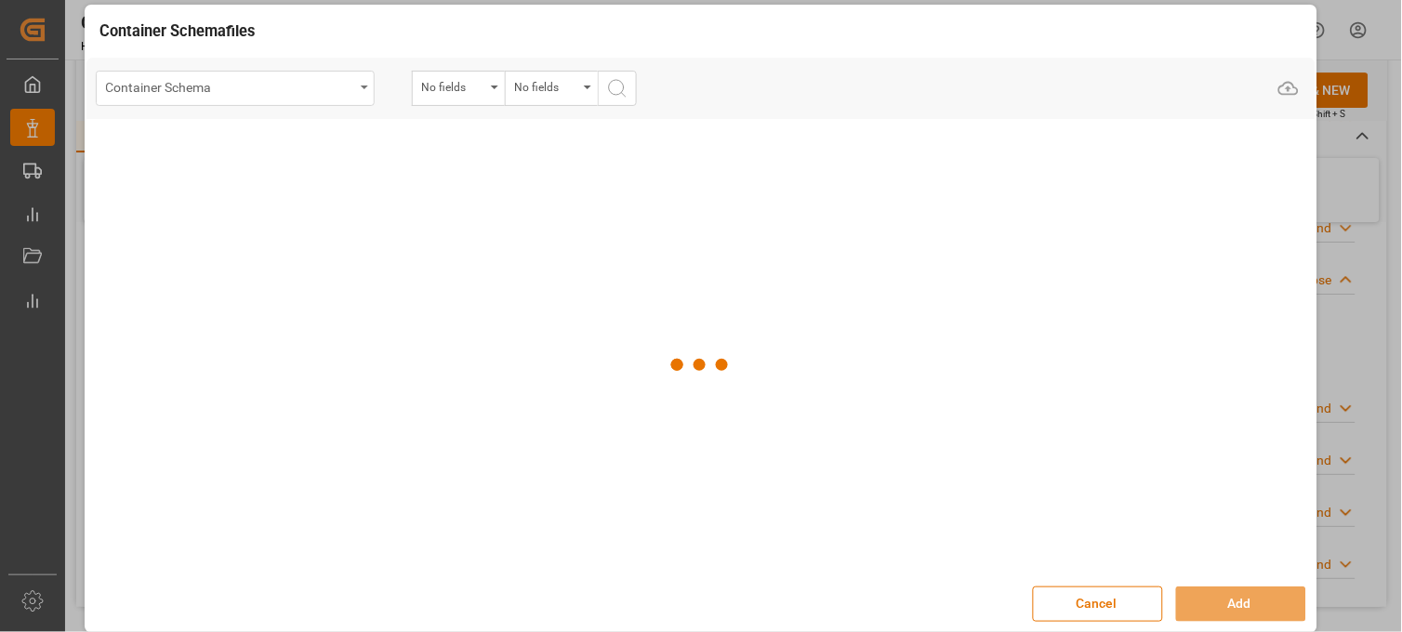
click at [301, 90] on div "Container Schema" at bounding box center [230, 85] width 248 height 23
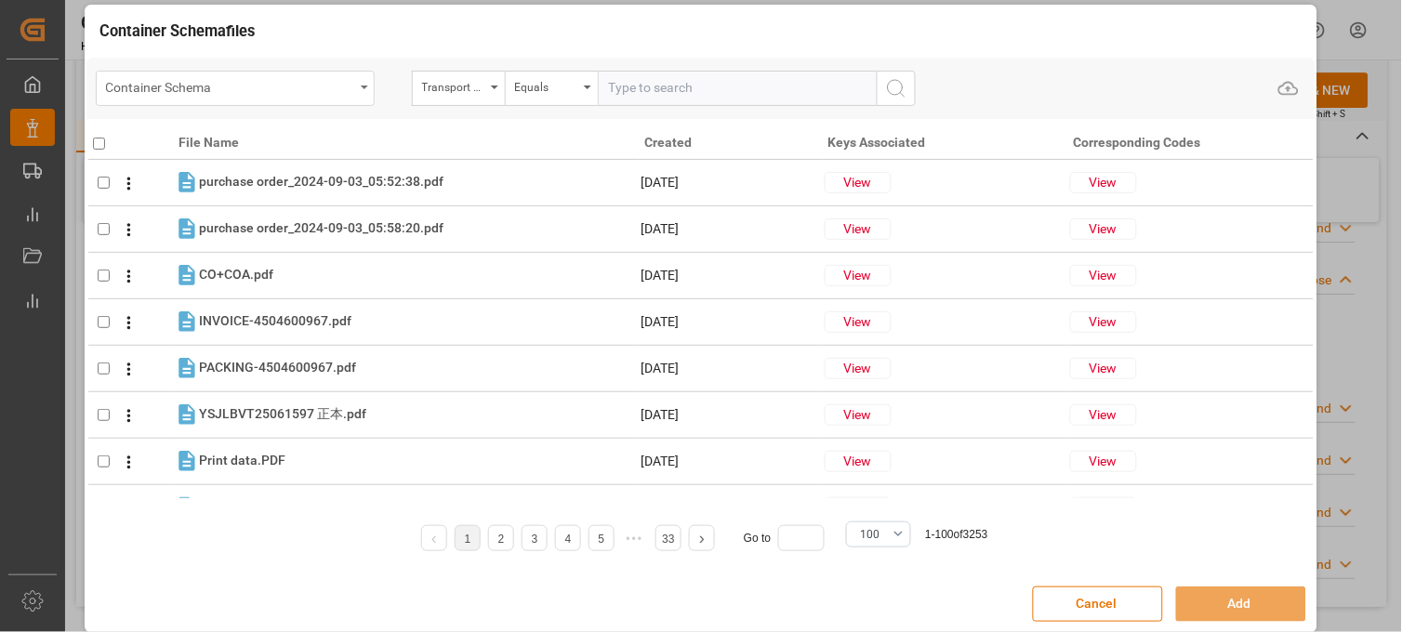
click at [164, 98] on div "Container Schema" at bounding box center [235, 88] width 279 height 35
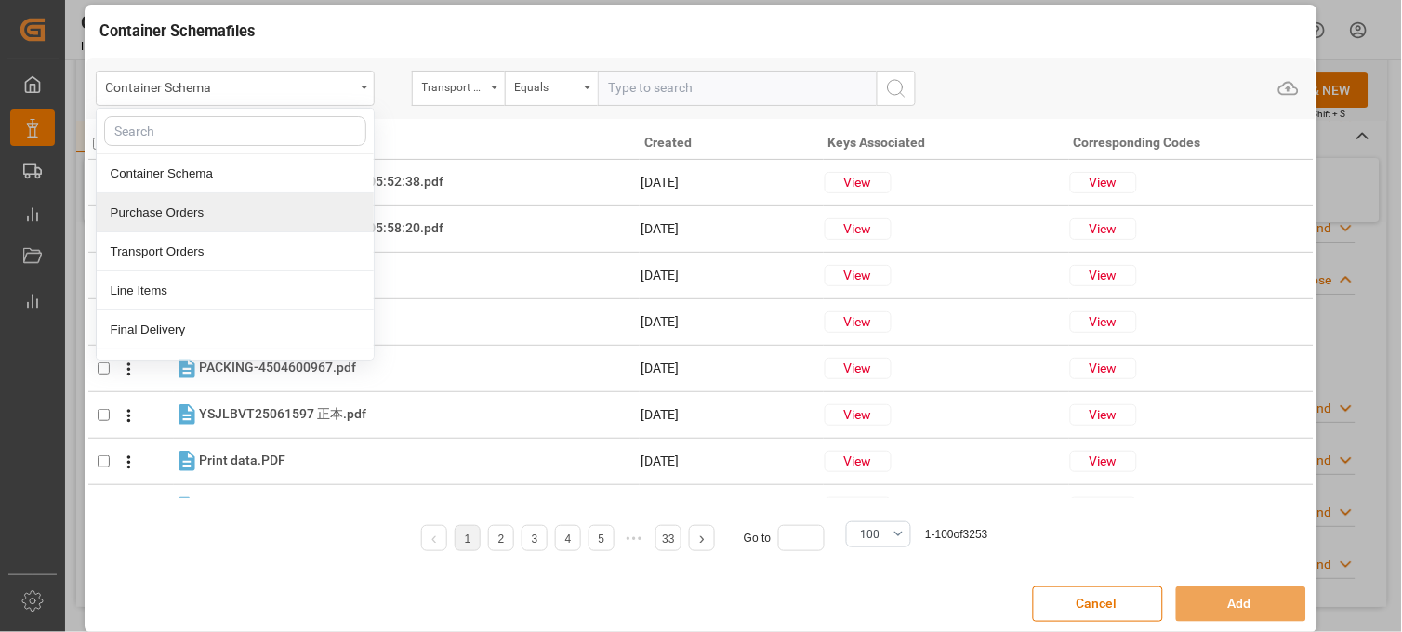
click at [158, 205] on div "Purchase Orders" at bounding box center [235, 212] width 277 height 39
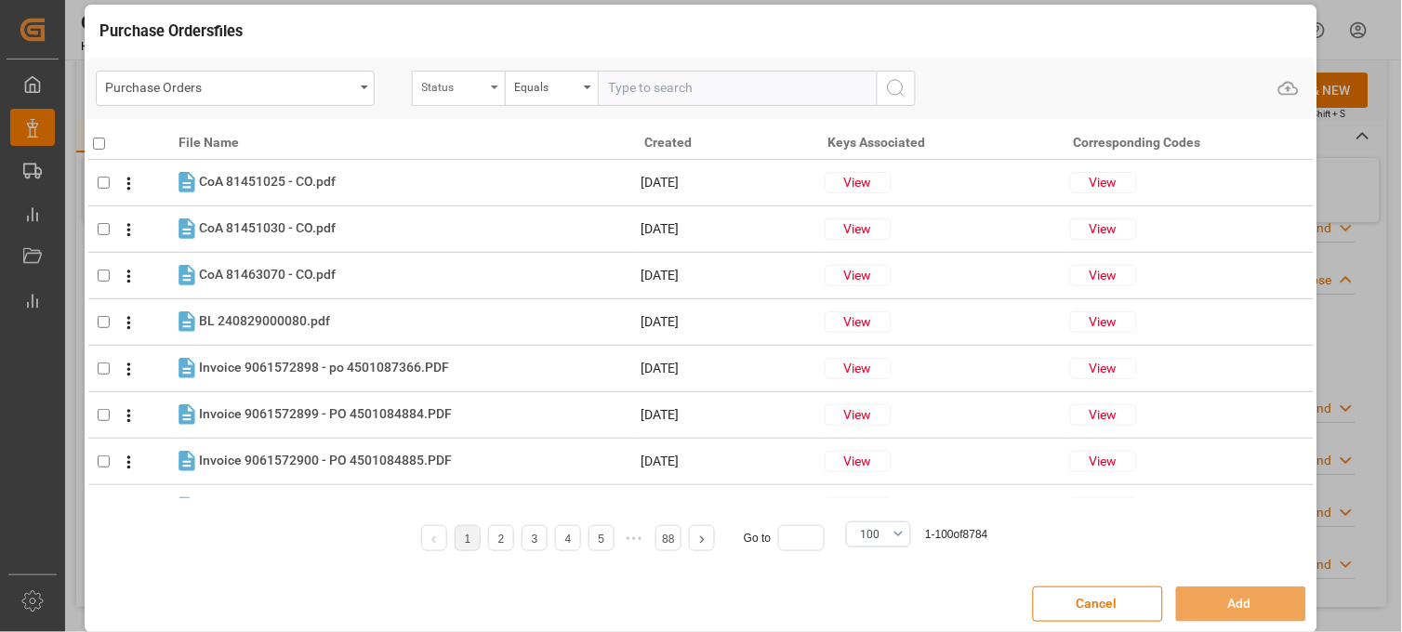
click at [448, 86] on div "Status" at bounding box center [453, 84] width 63 height 21
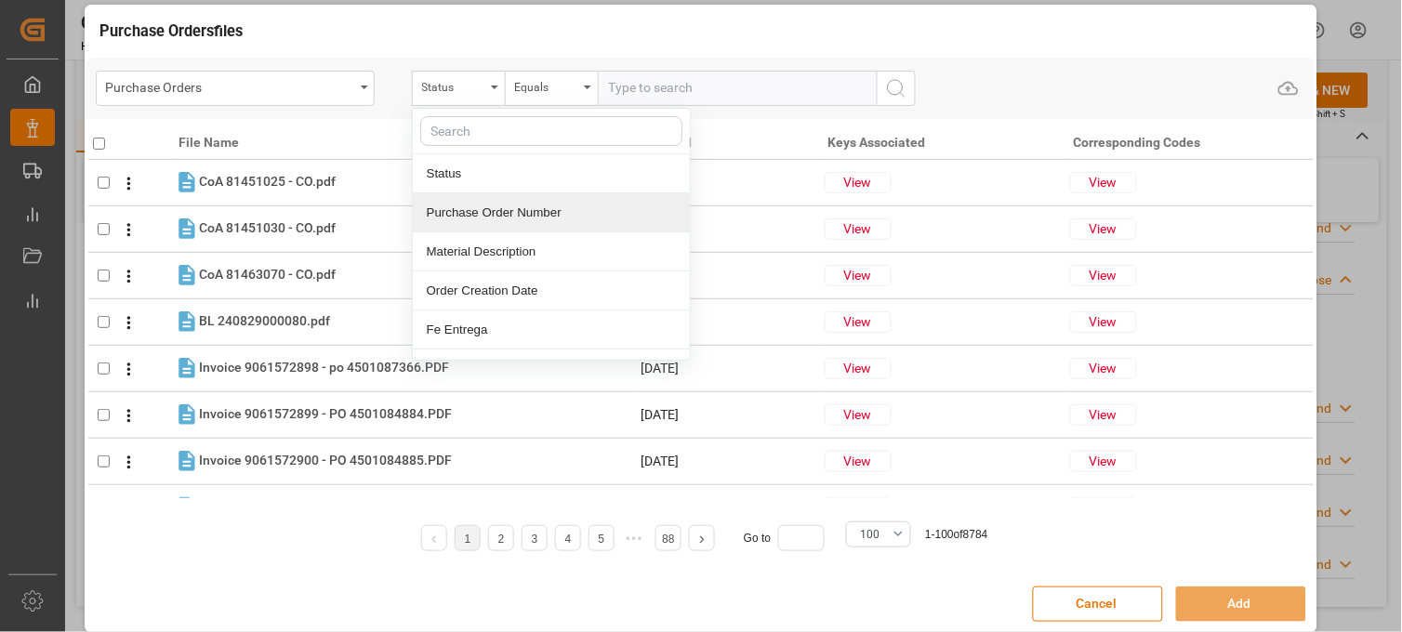
drag, startPoint x: 485, startPoint y: 216, endPoint x: 602, endPoint y: 137, distance: 140.6
click at [486, 216] on div "Purchase Order Number" at bounding box center [551, 212] width 277 height 39
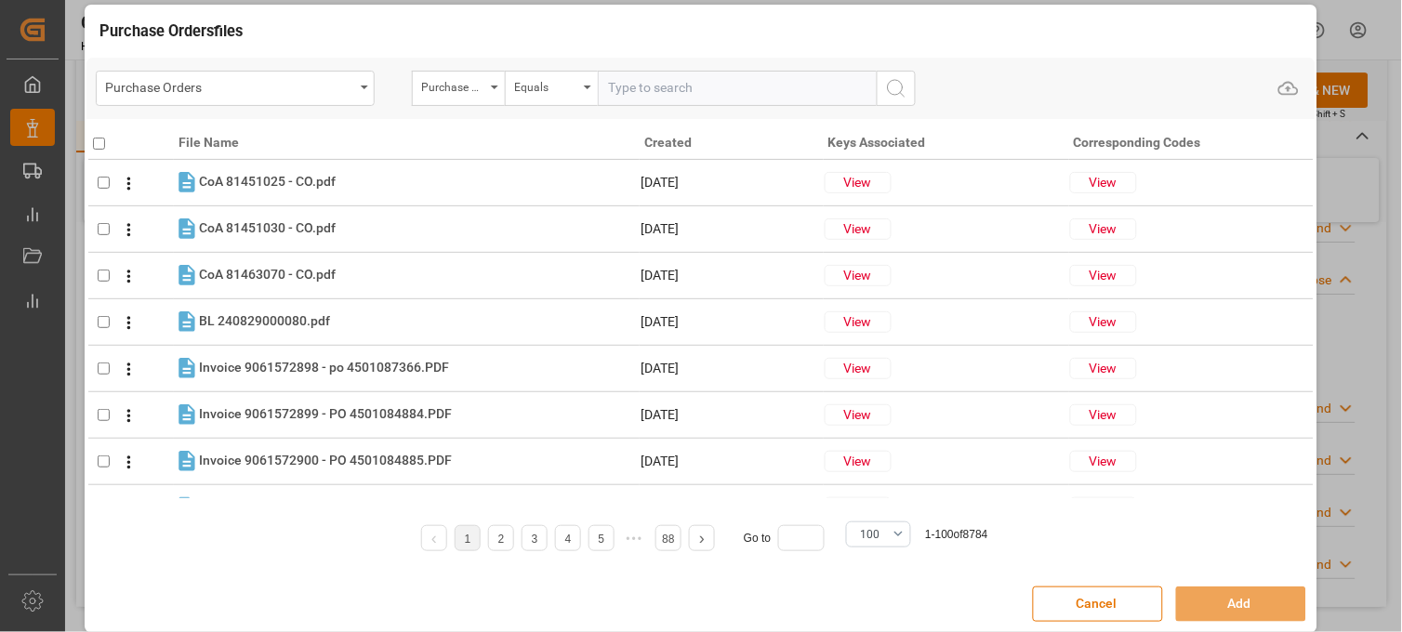
click at [661, 93] on input "text" at bounding box center [737, 88] width 279 height 35
paste input "4504654277"
type input "4504654277"
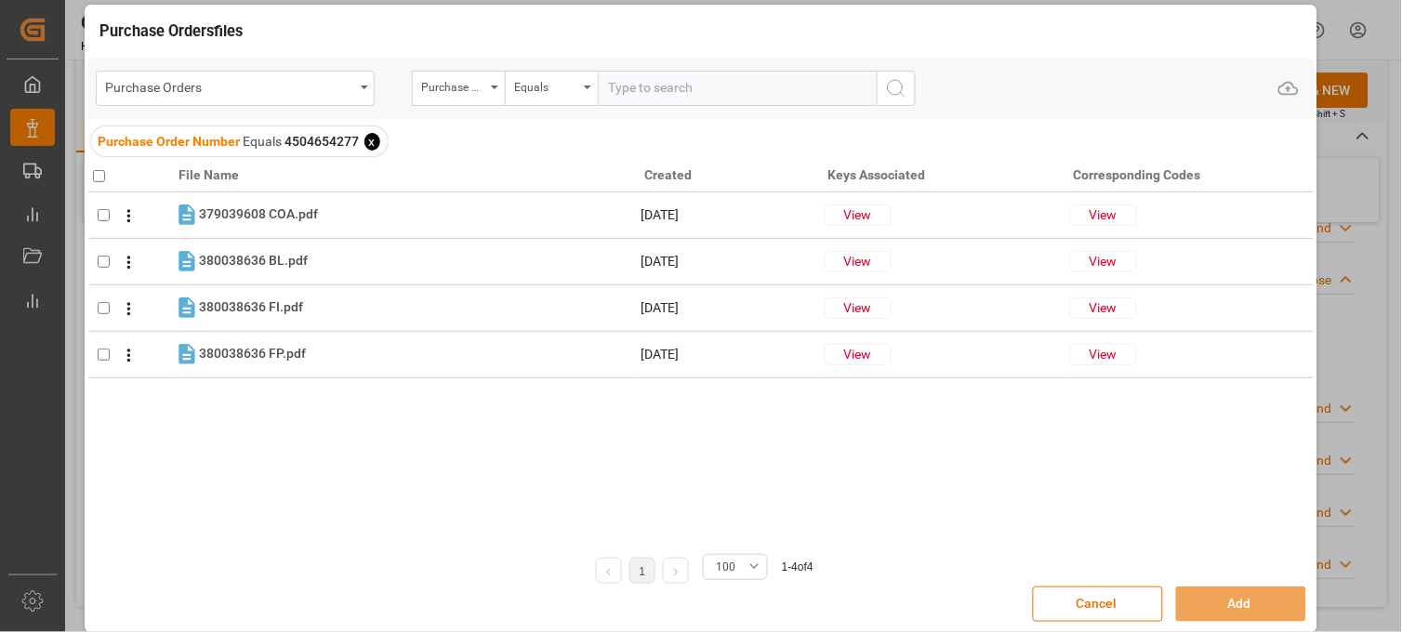
click at [98, 172] on input "checkbox" at bounding box center [99, 176] width 12 height 12
checkbox input "true"
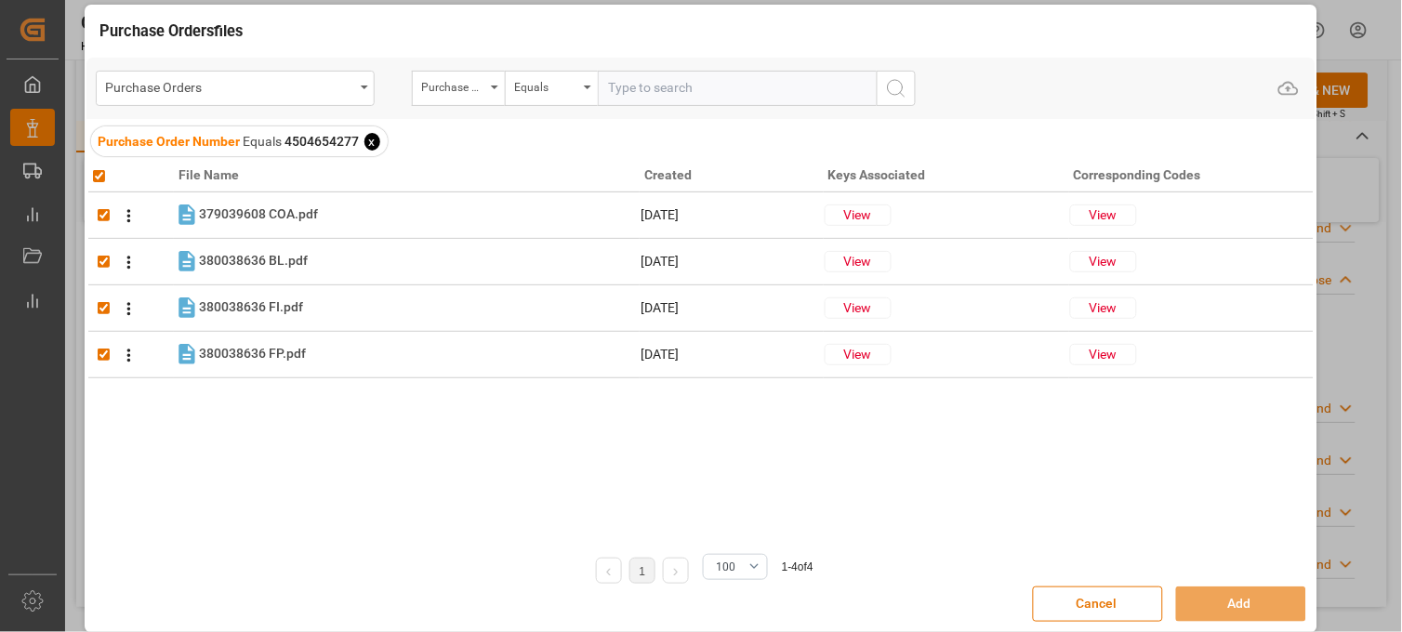
checkbox input "true"
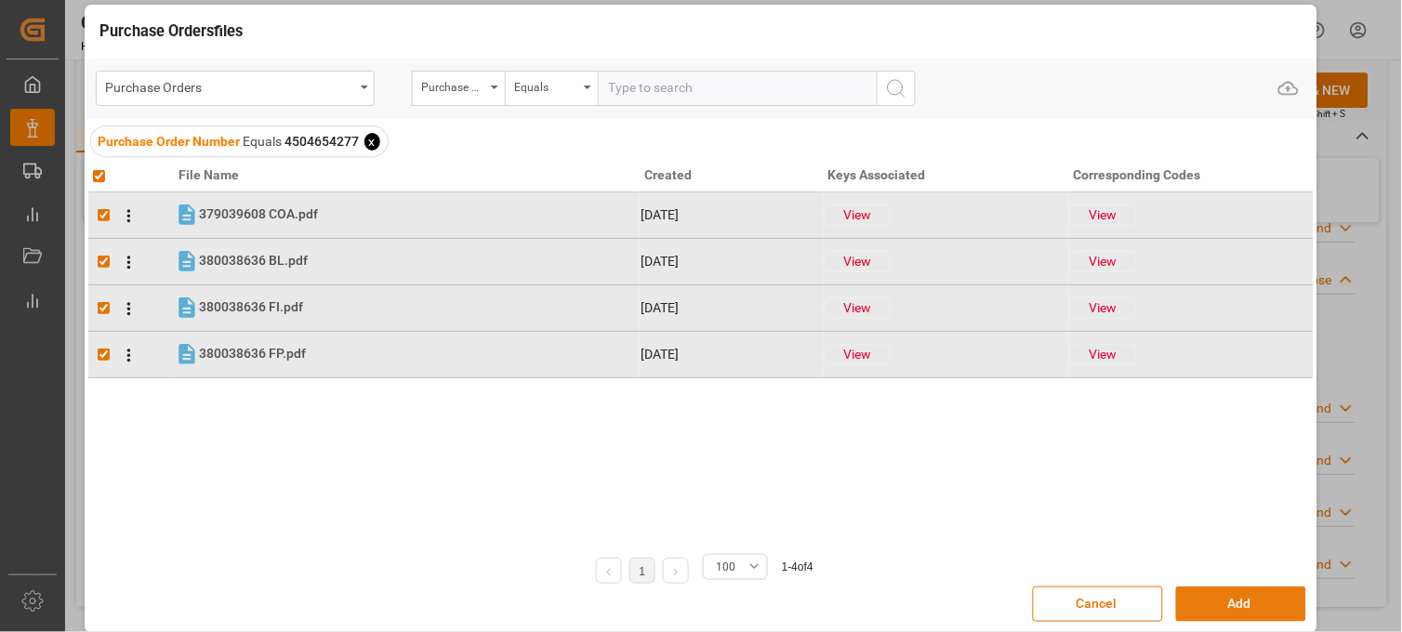
click at [1249, 605] on button "Add" at bounding box center [1241, 604] width 130 height 35
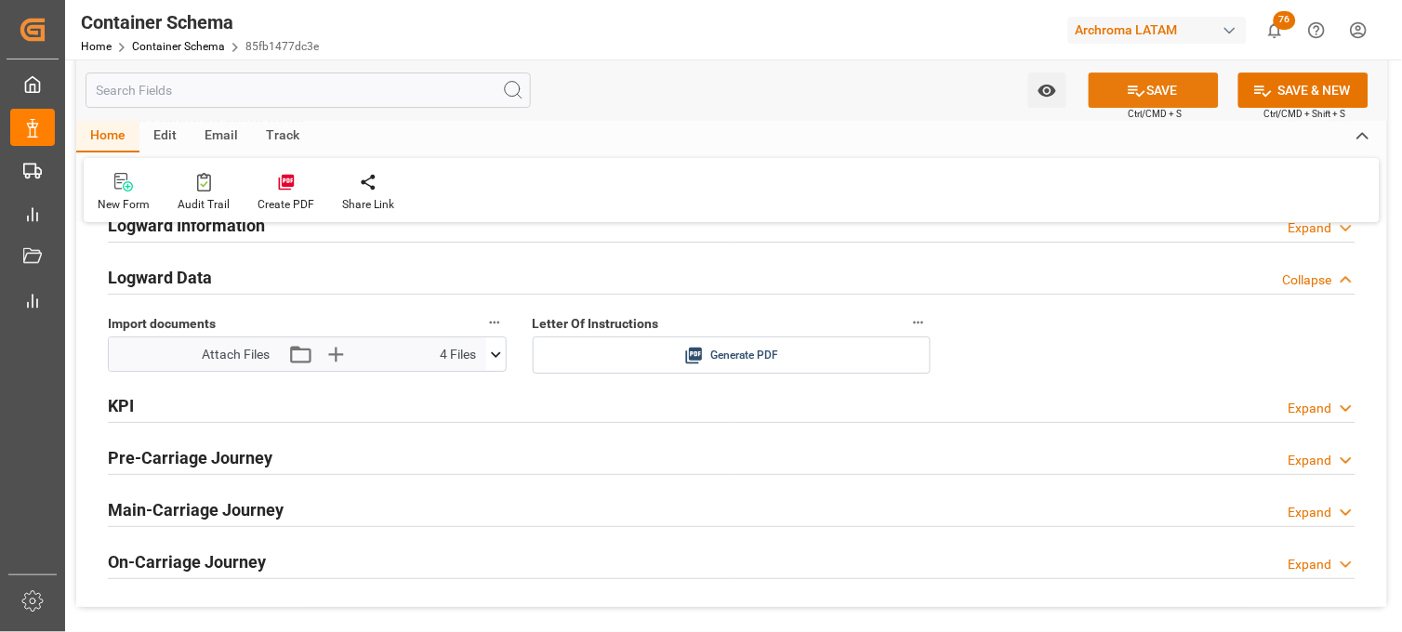
click at [1138, 87] on icon at bounding box center [1137, 91] width 20 height 20
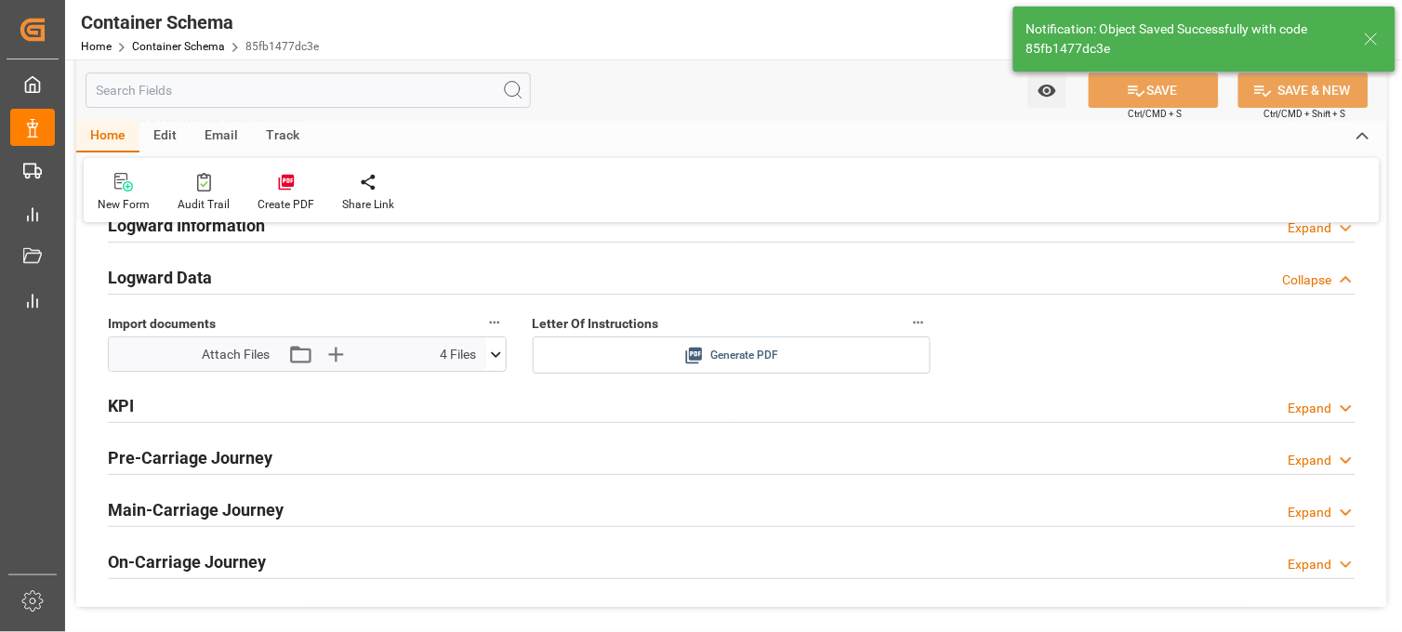
click at [700, 353] on icon at bounding box center [694, 356] width 20 height 20
type input "Document Sent"
type input "MXVER"
type input "[GEOGRAPHIC_DATA]"
type input "MSC [PERSON_NAME]"
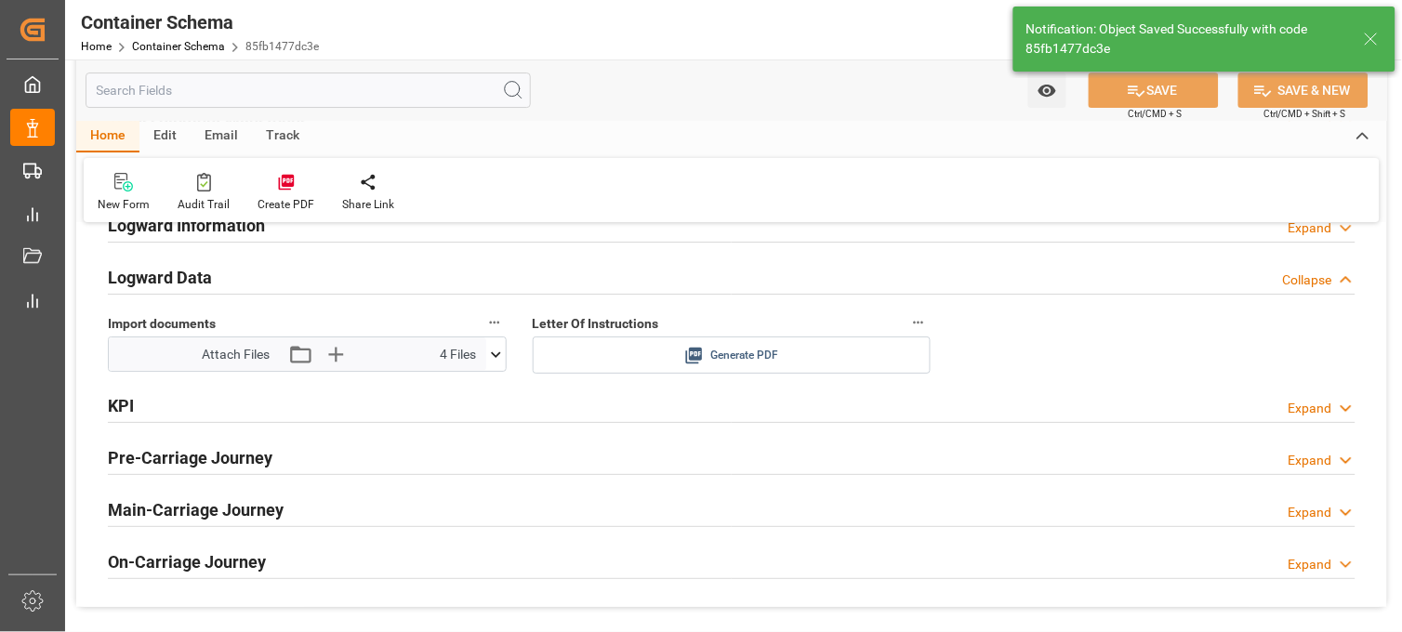
type input "9372470"
type input "IV543R"
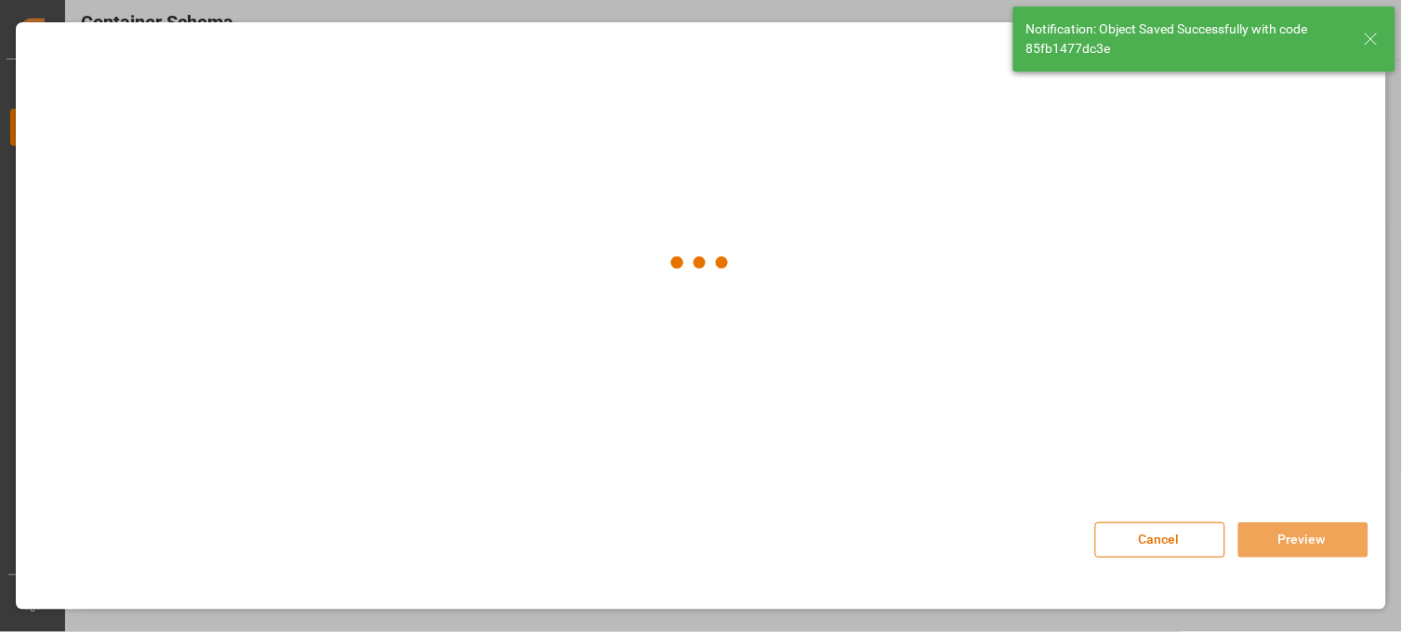
type input "[DATE] 23:00"
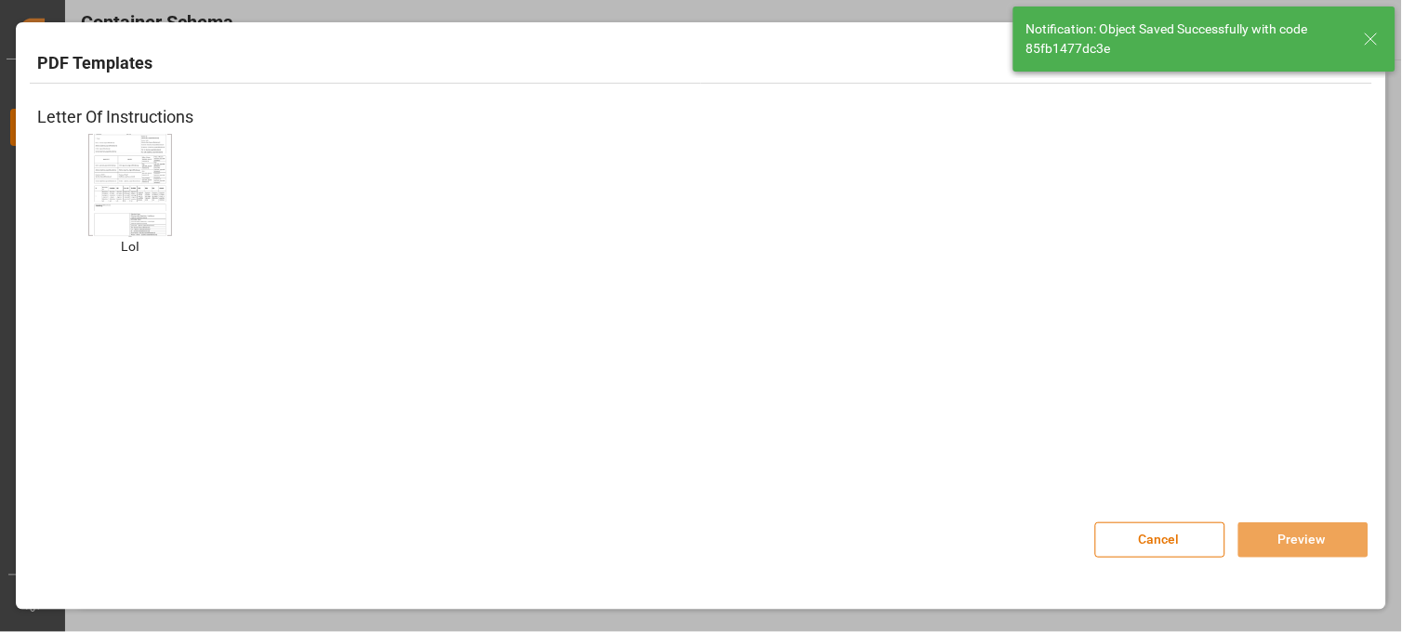
click at [168, 190] on div at bounding box center [130, 185] width 84 height 102
click at [1296, 544] on button "Preview" at bounding box center [1304, 540] width 130 height 35
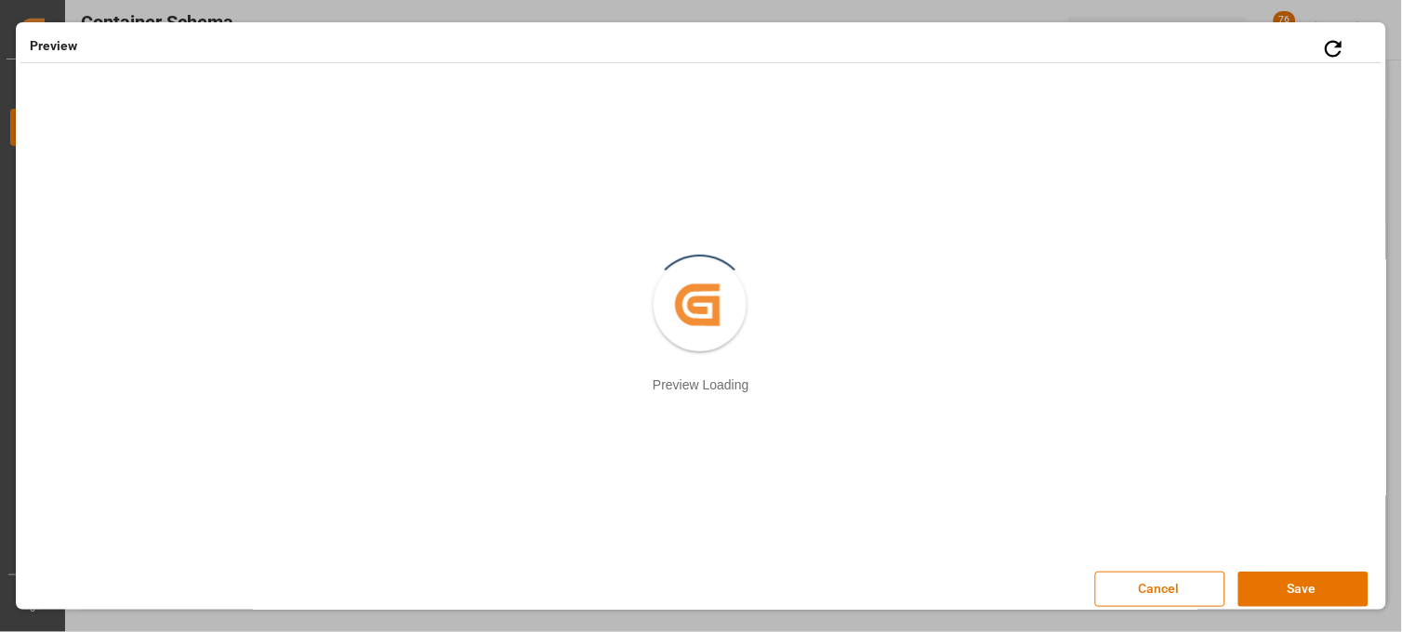
scroll to position [9, 0]
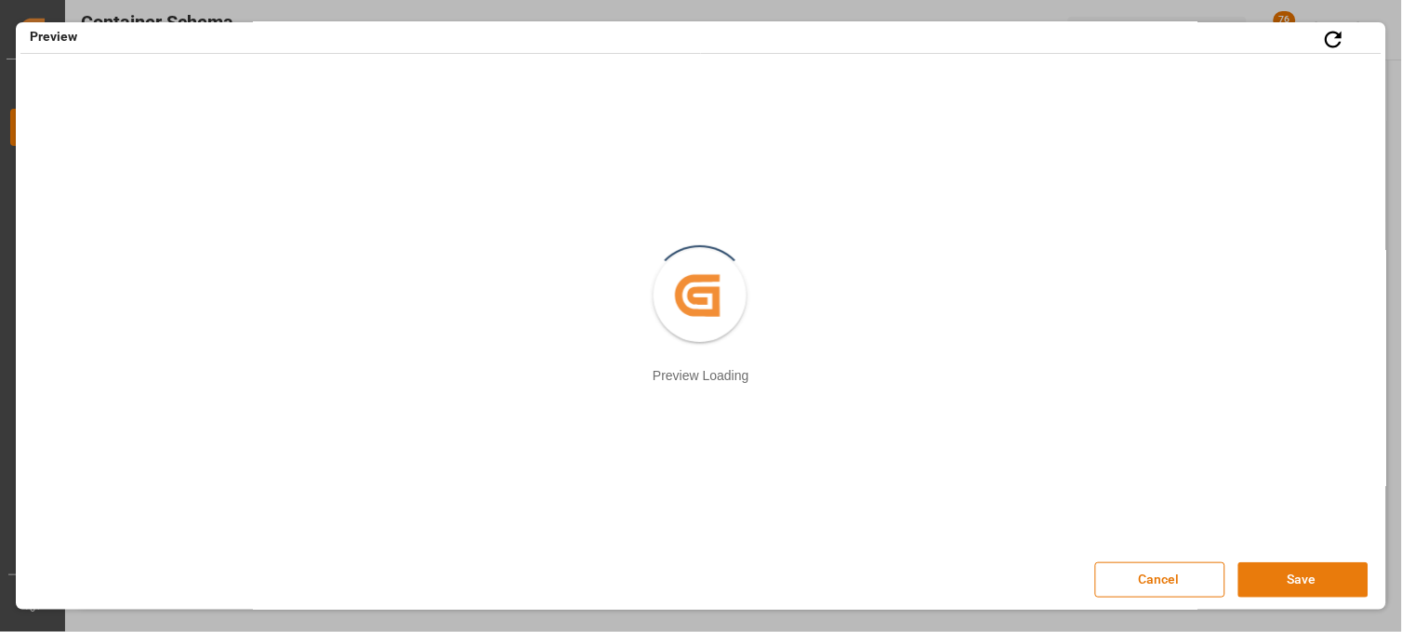
click at [1260, 583] on button "Save" at bounding box center [1304, 580] width 130 height 35
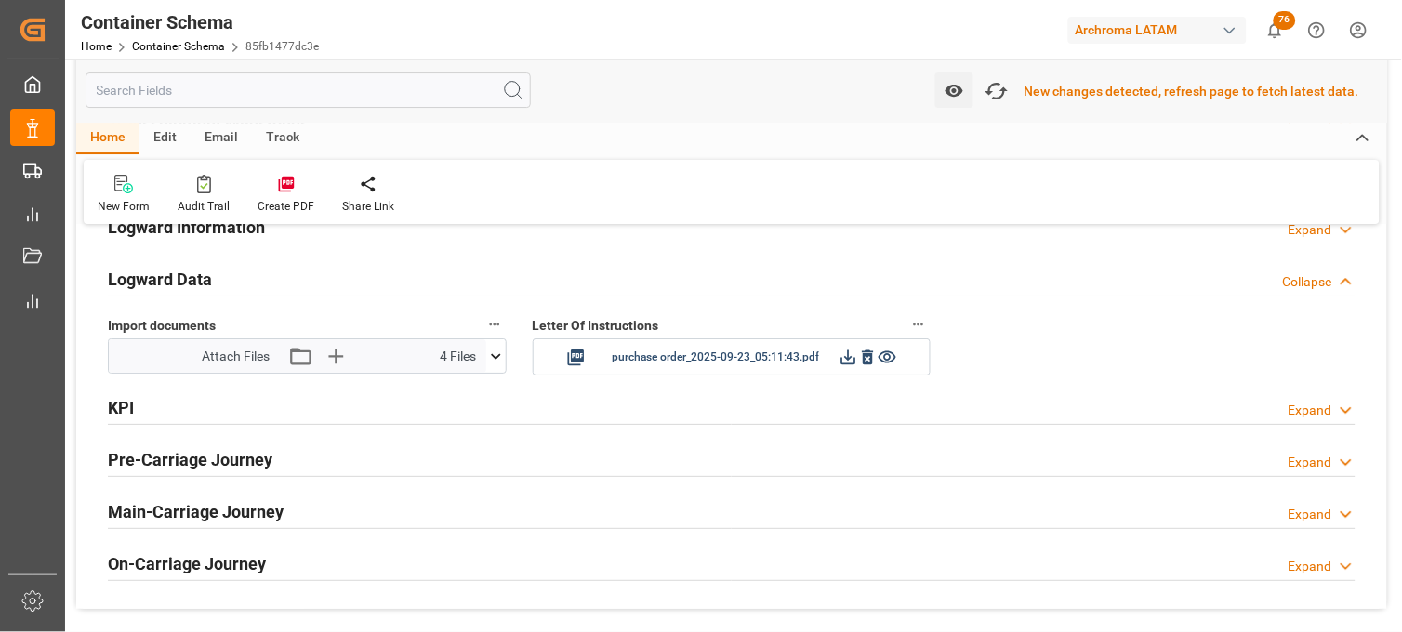
scroll to position [2998, 0]
click at [1005, 93] on icon "button" at bounding box center [997, 91] width 30 height 30
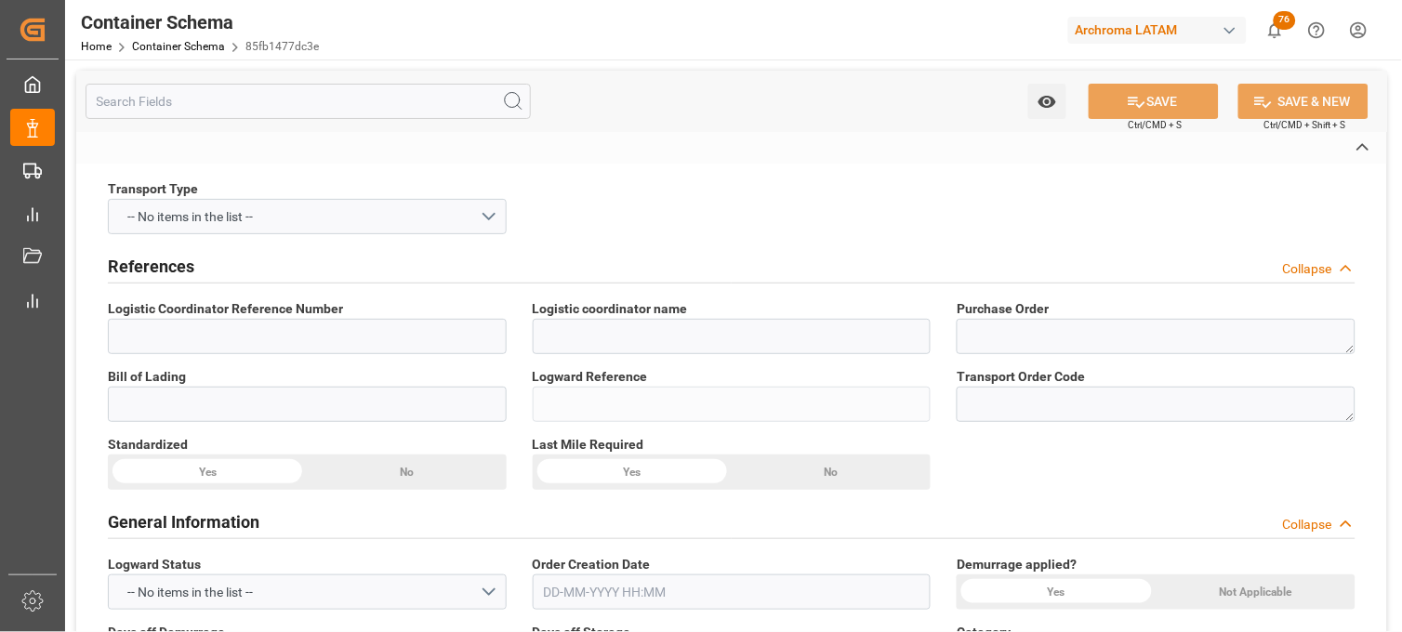
type input "LESCHACO MEXICANA, S.A. DE C.V."
type textarea "4504654277"
type input "NVA/VER/00056"
type input "85fb1477dc3e"
type input "On time"
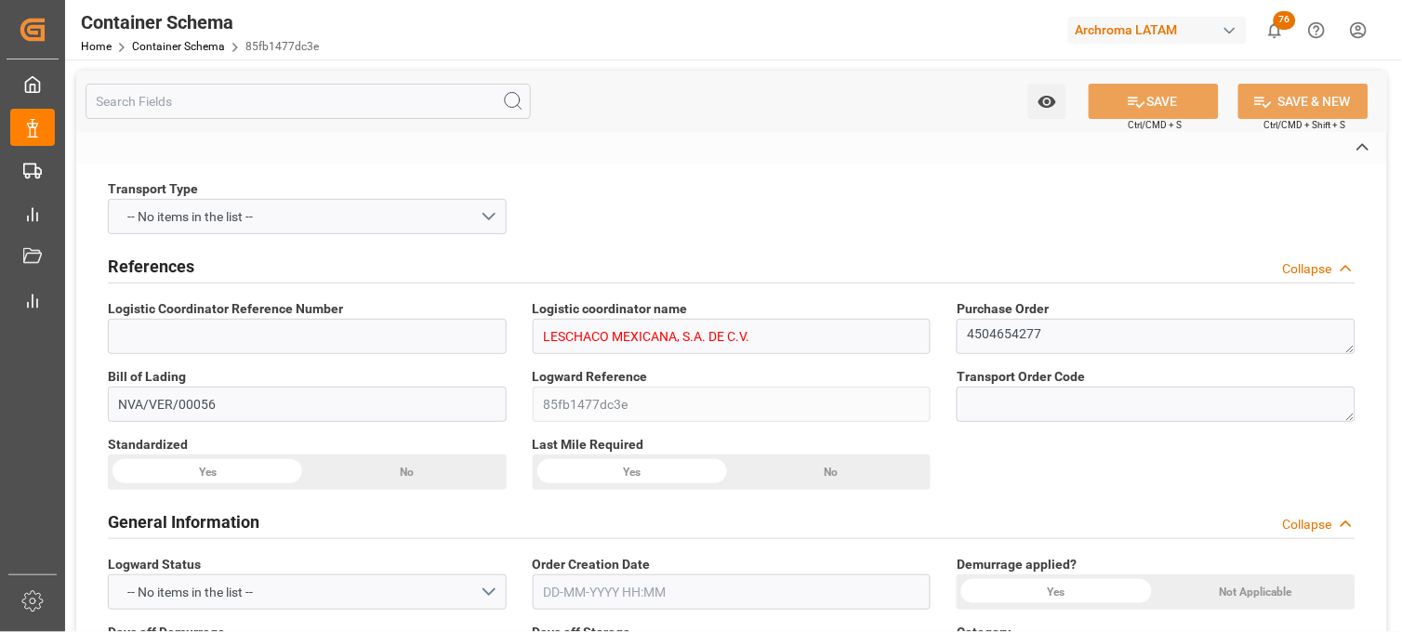
type input "[PERSON_NAME]"
type input "COLOURTEX INDUSTRIES PRIVATE LTD"
type input "Document Sent"
type input "MANZANILLO"
type input "TEXTIL"
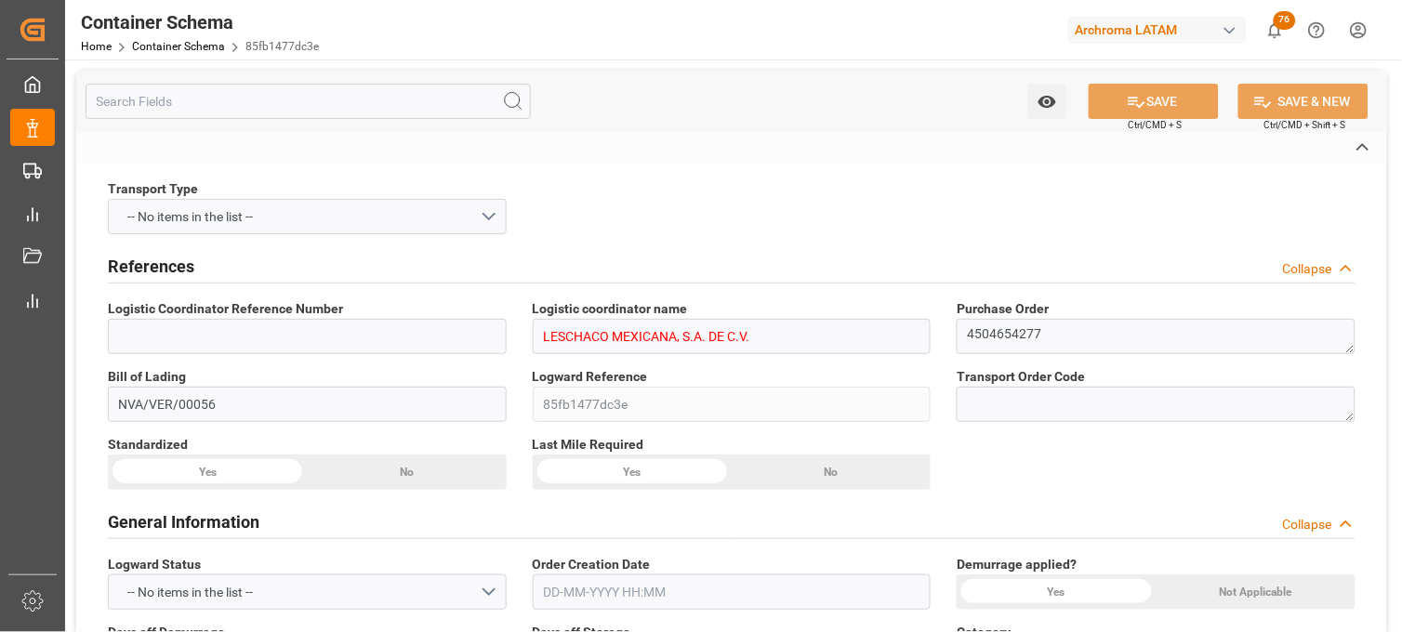
type textarea "BOX"
type input "72 BOX"
type input "ARCHROMA [GEOGRAPHIC_DATA] S DE RL DE CV ([GEOGRAPHIC_DATA][PERSON_NAME])"
type textarea "[GEOGRAPHIC_DATA][PERSON_NAME], [GEOGRAPHIC_DATA], [STREET_ADDRESS][PERSON_NAME…"
type input "HOUSE"
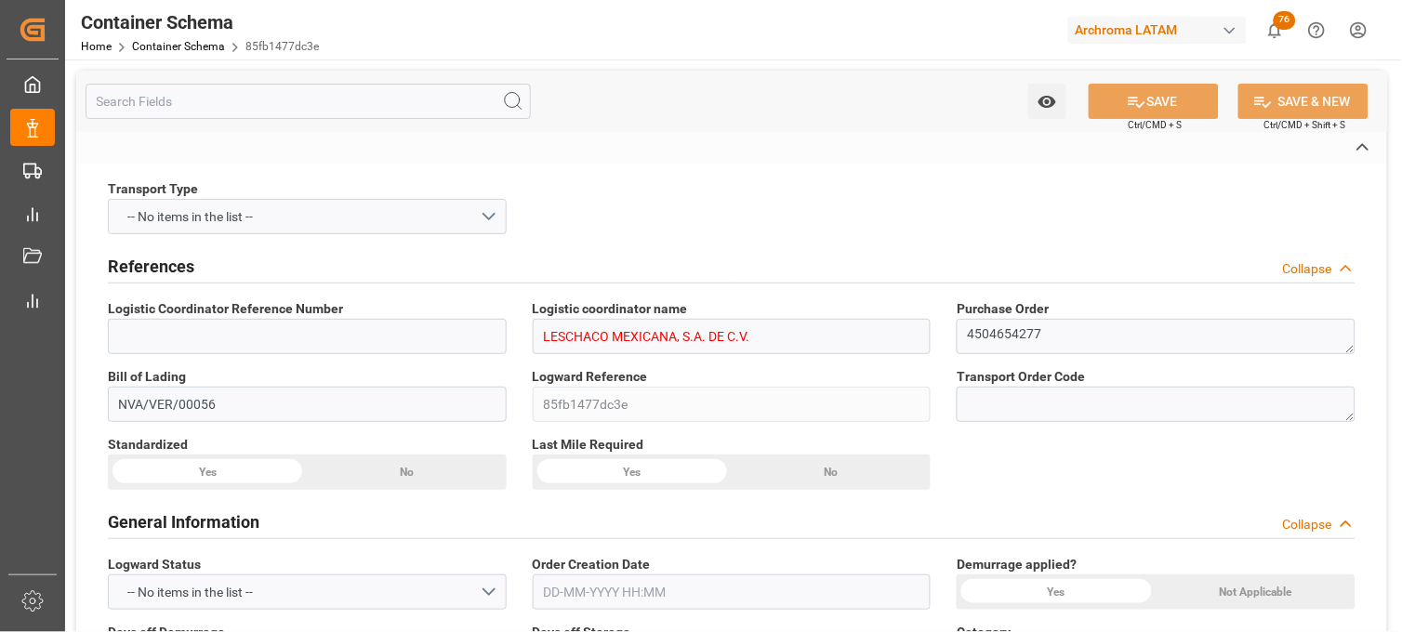
type input "CIF"
type input "Truck"
type input "Sea Ship"
type input "Truck"
type input "LCL"
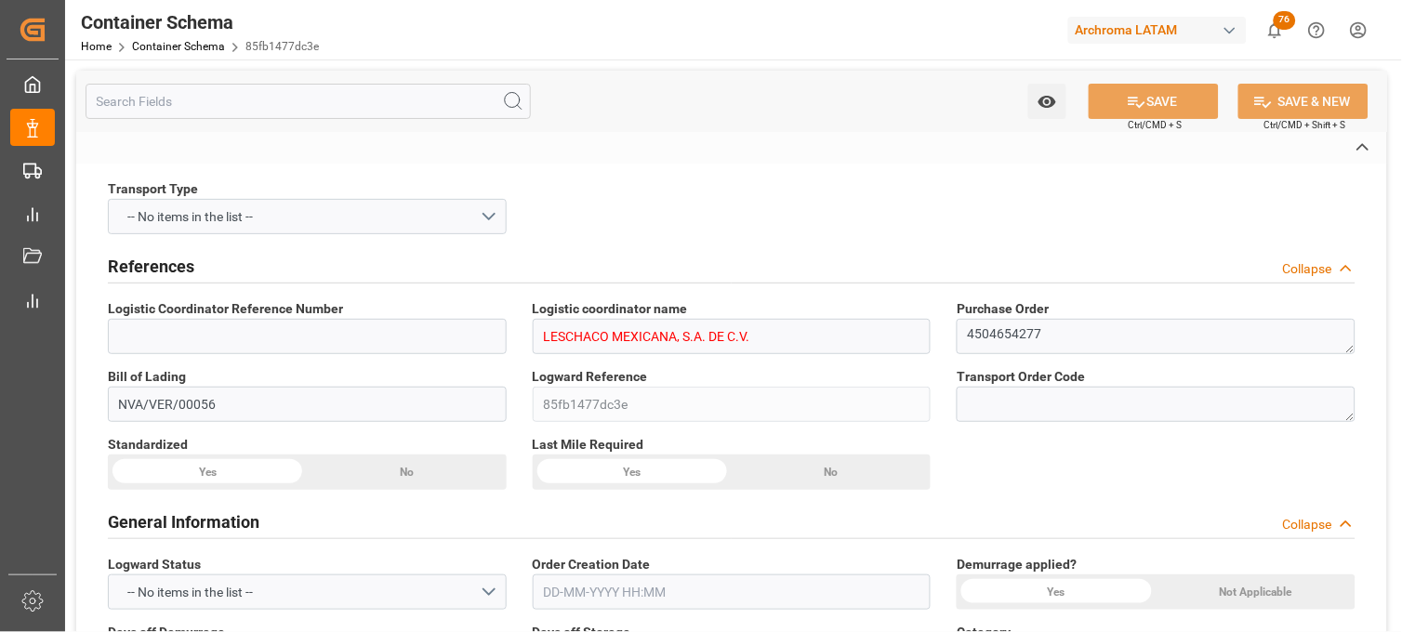
type input "MSDU7492601"
type input "ECU WORLDWIDE [GEOGRAPHIC_DATA], S.A. DE C.V."
type input "MSCU"
type input "[PERSON_NAME] ([PERSON_NAME])"
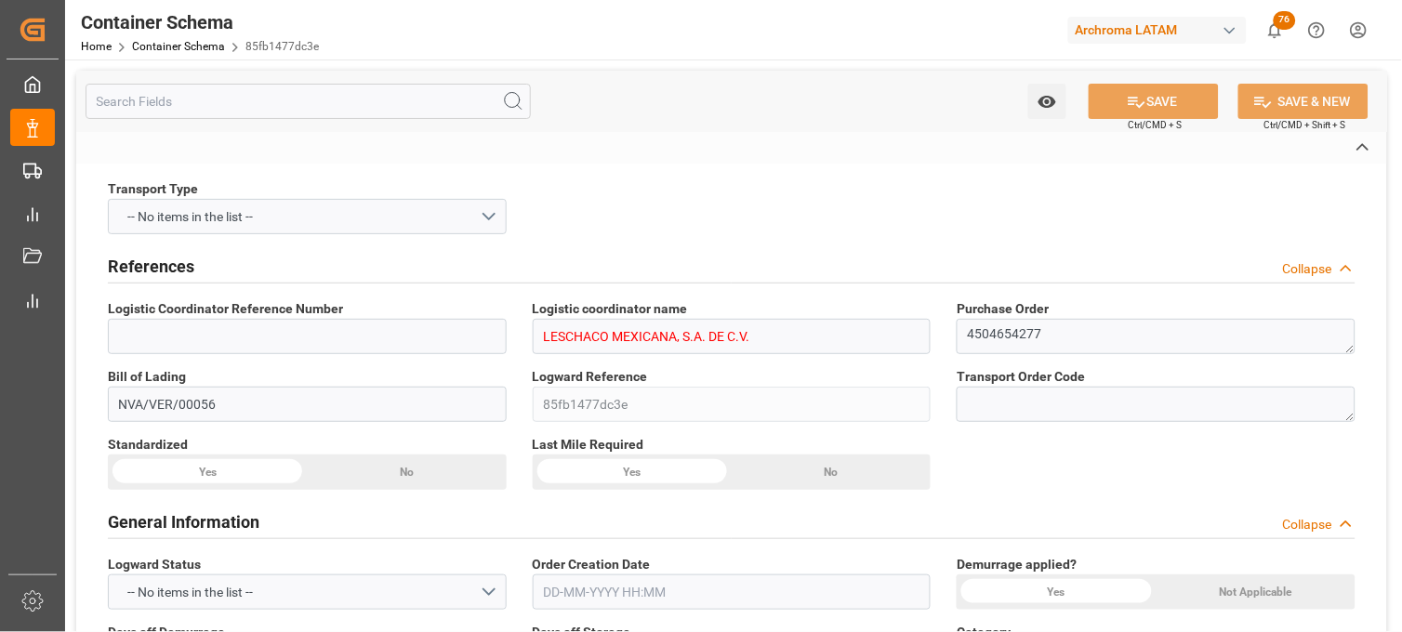
type input "[GEOGRAPHIC_DATA]"
type input "MSC [PERSON_NAME]"
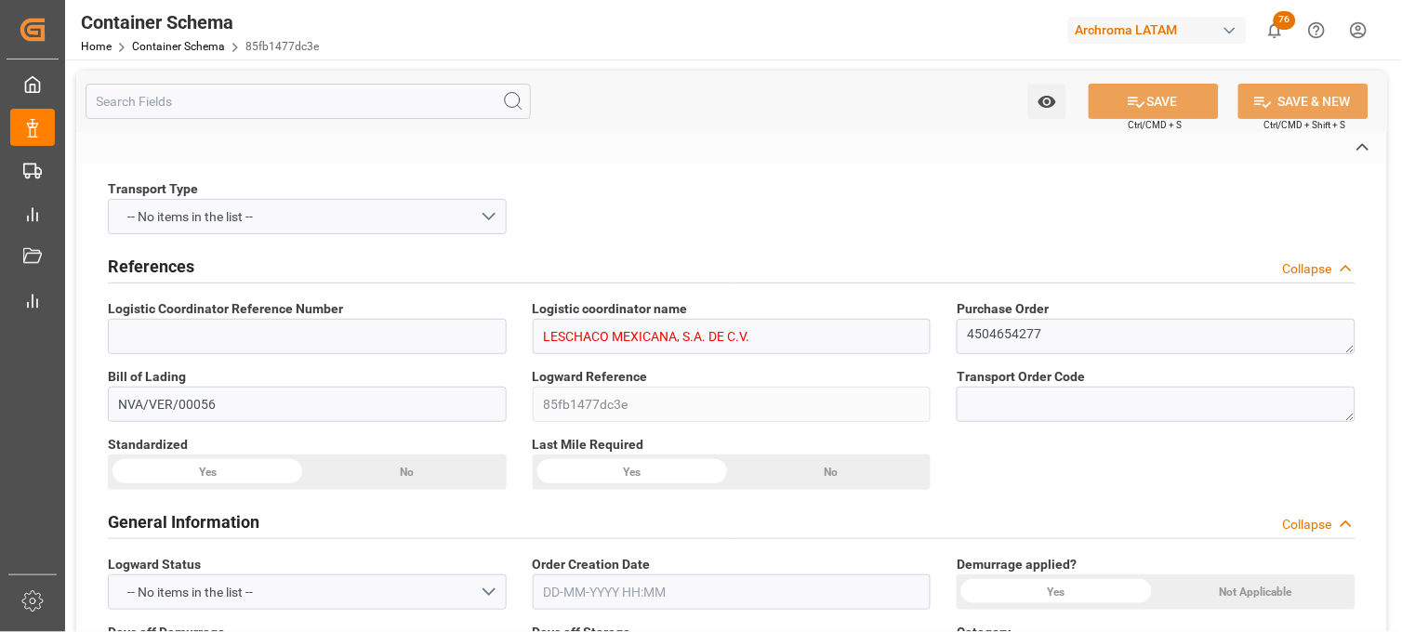
type input "MSC [PERSON_NAME]"
type input "IV543R"
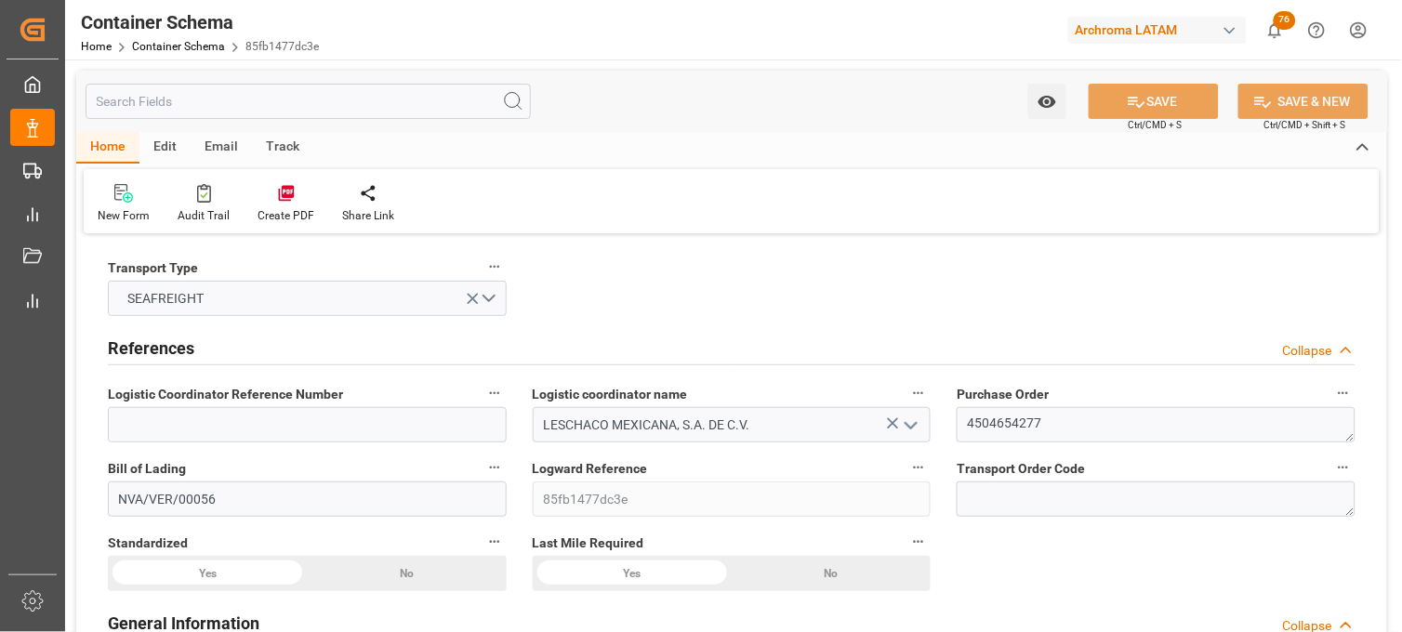
type input "0"
type input "7"
type input "1"
type input "72"
type input "1800"
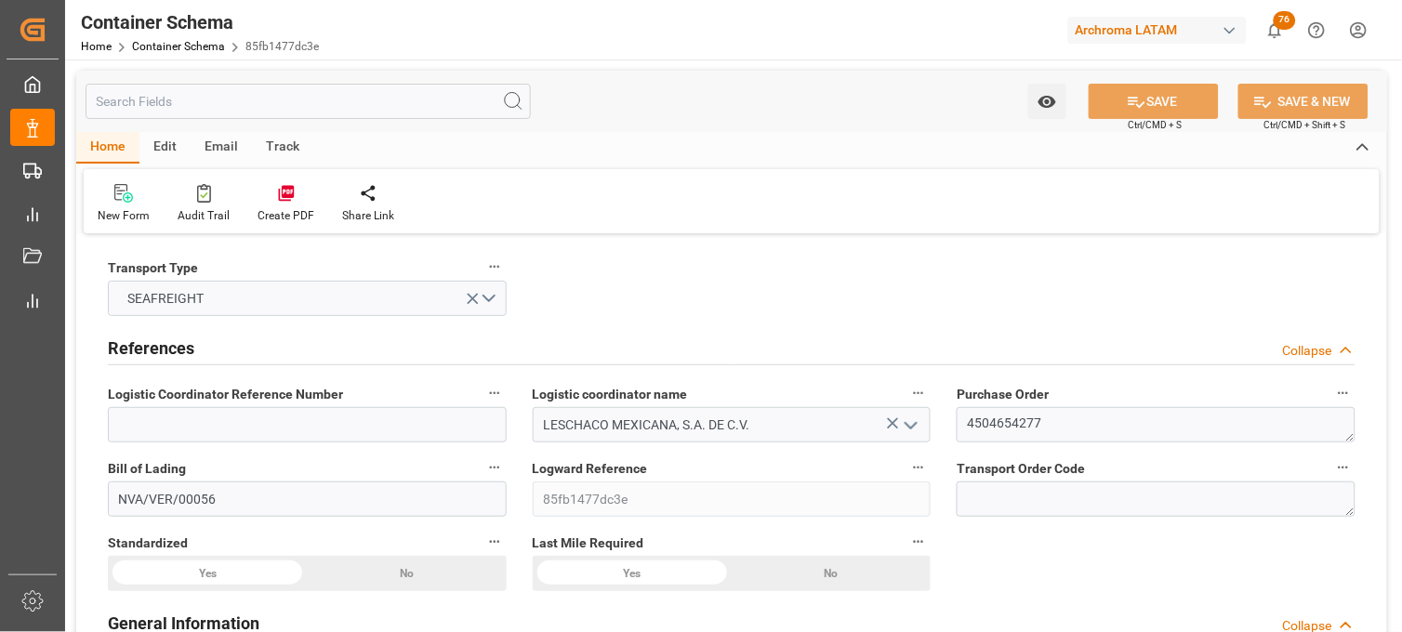
type input "1929.6"
type input "MSC"
type input "Mediterranean Shipping Company"
type input "INNSA"
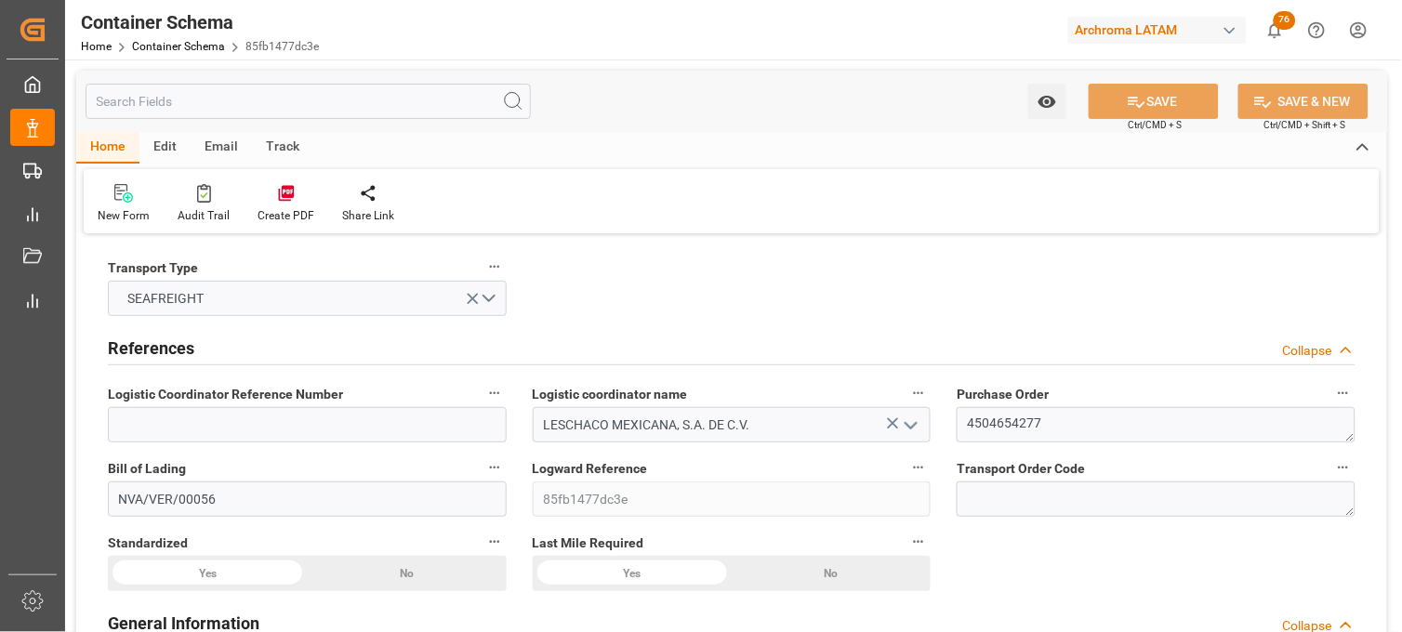
type input "MXVER"
type input "9372470"
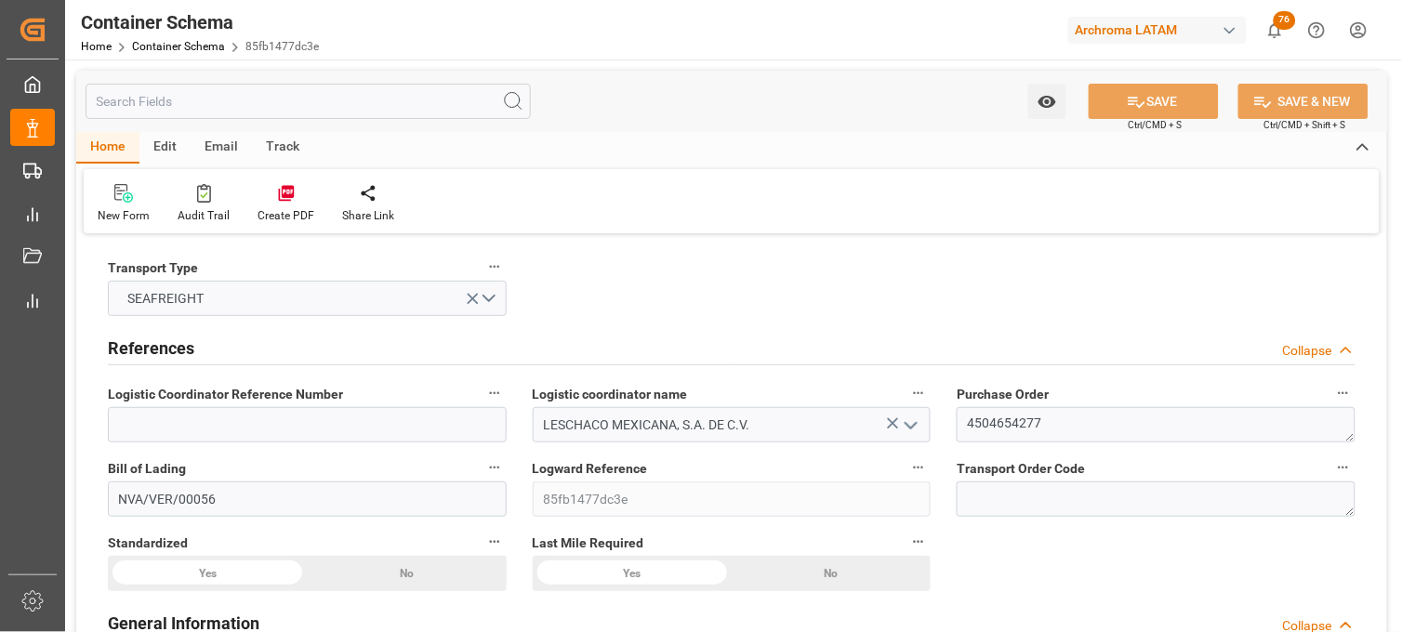
type input "9372470"
type input "[DATE] 22:45"
type input "[DATE]"
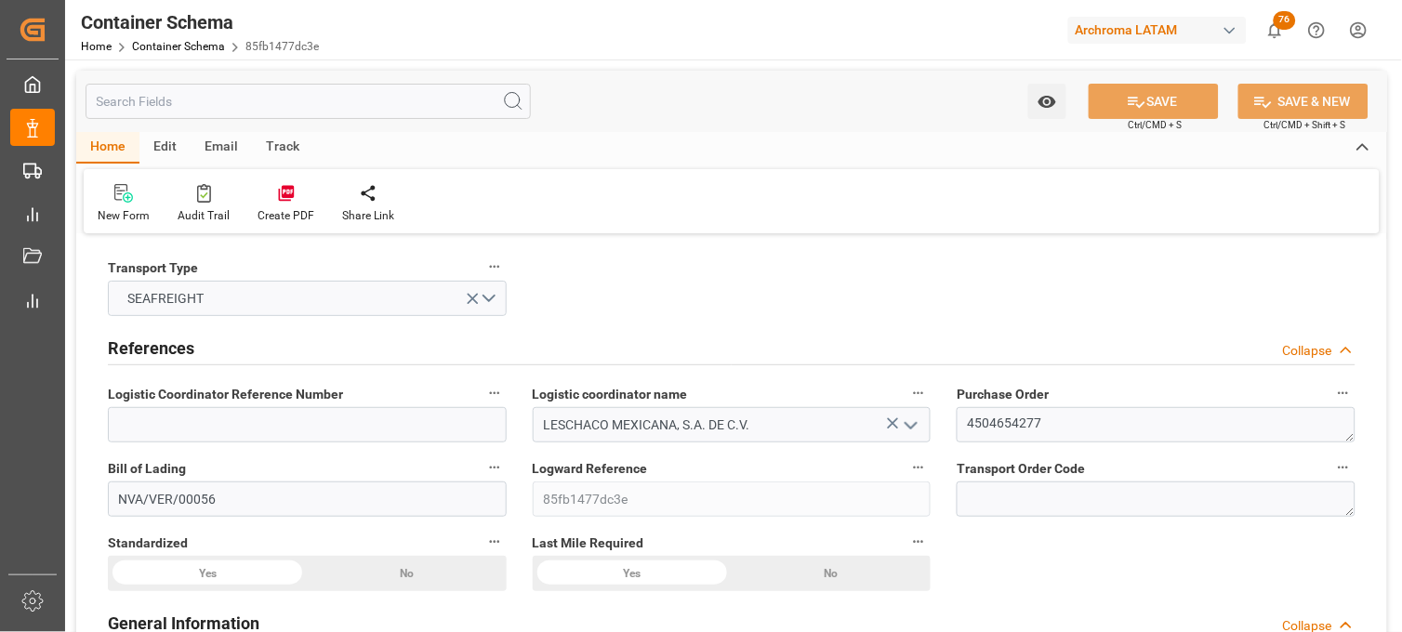
type input "[DATE] 23:00"
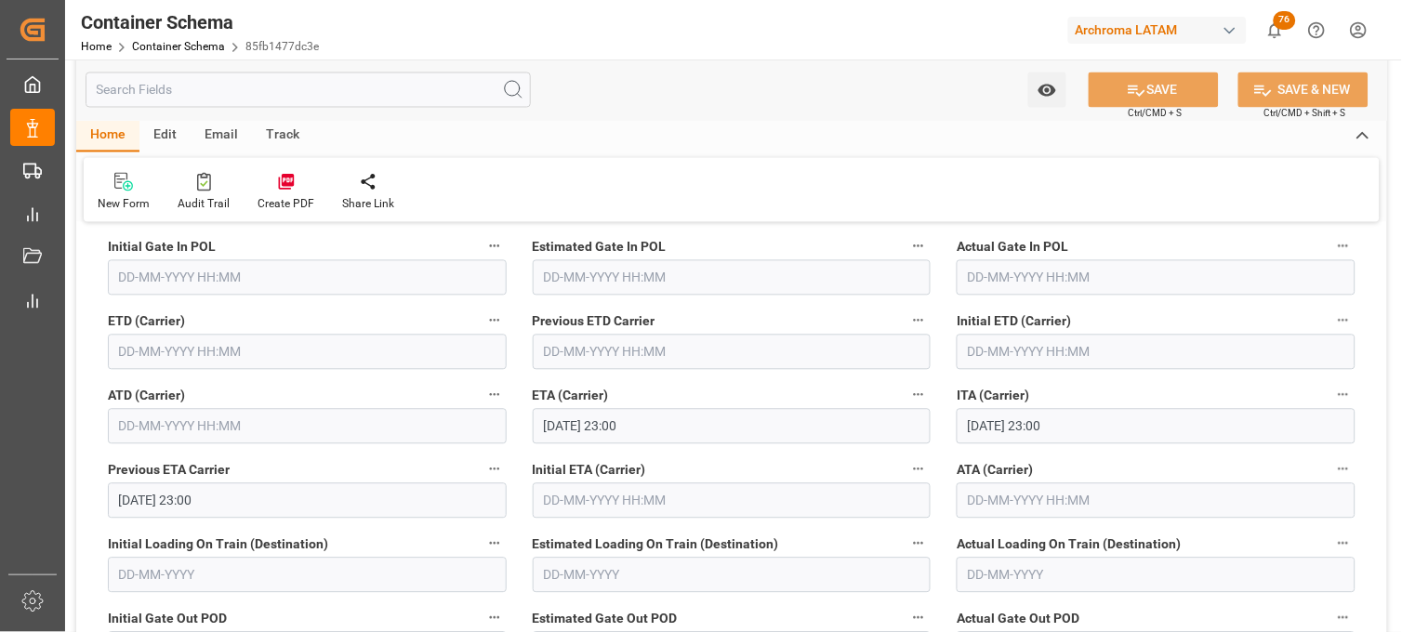
scroll to position [2376, 0]
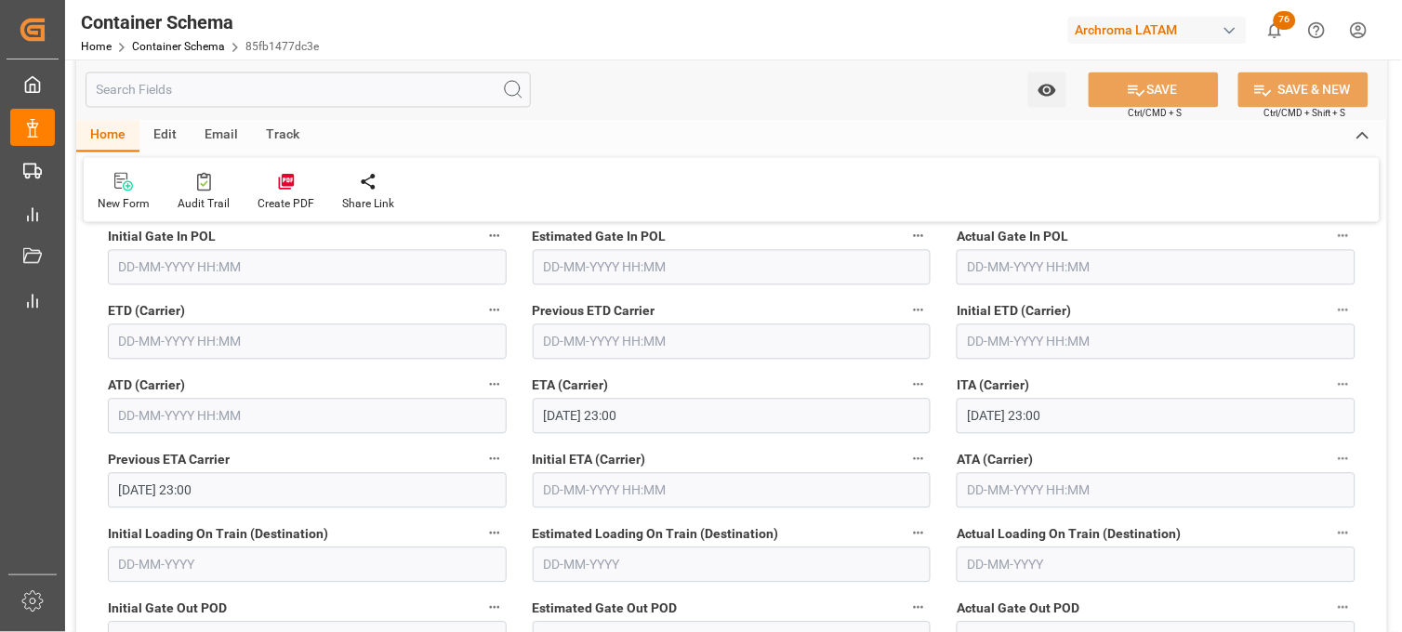
click at [140, 341] on input "text" at bounding box center [307, 342] width 399 height 35
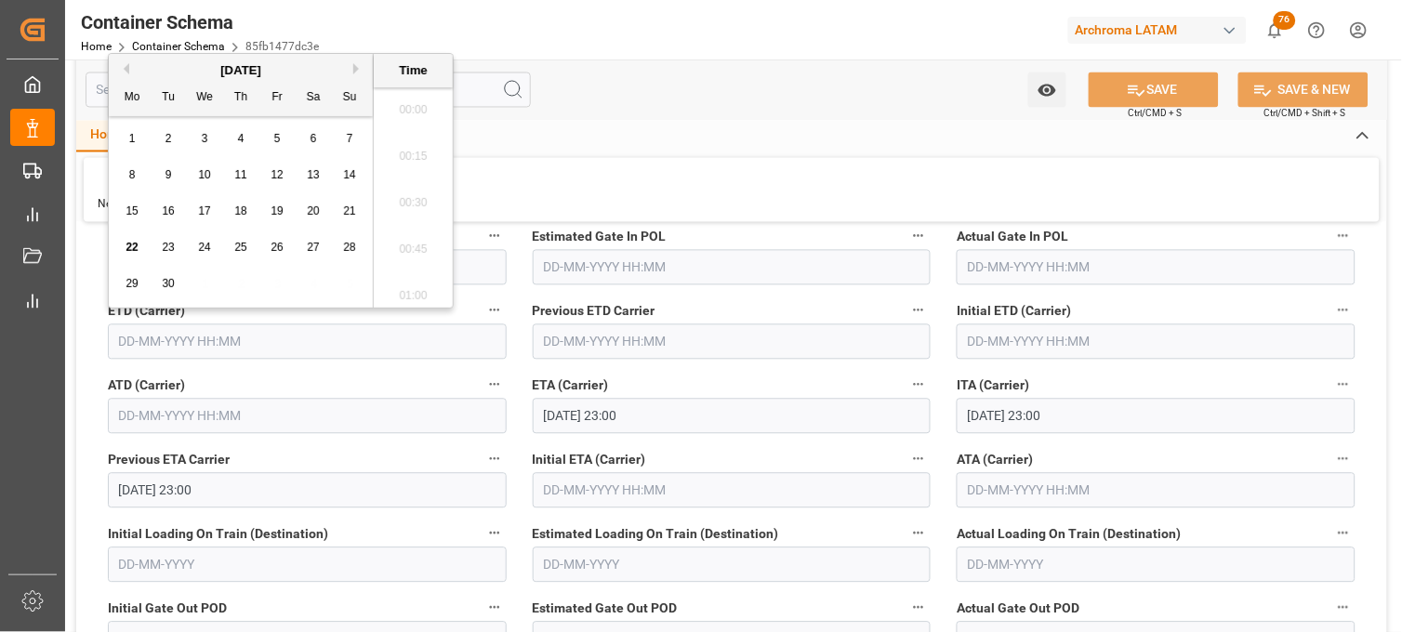
scroll to position [4191, 0]
click at [321, 177] on div "13" at bounding box center [313, 176] width 23 height 22
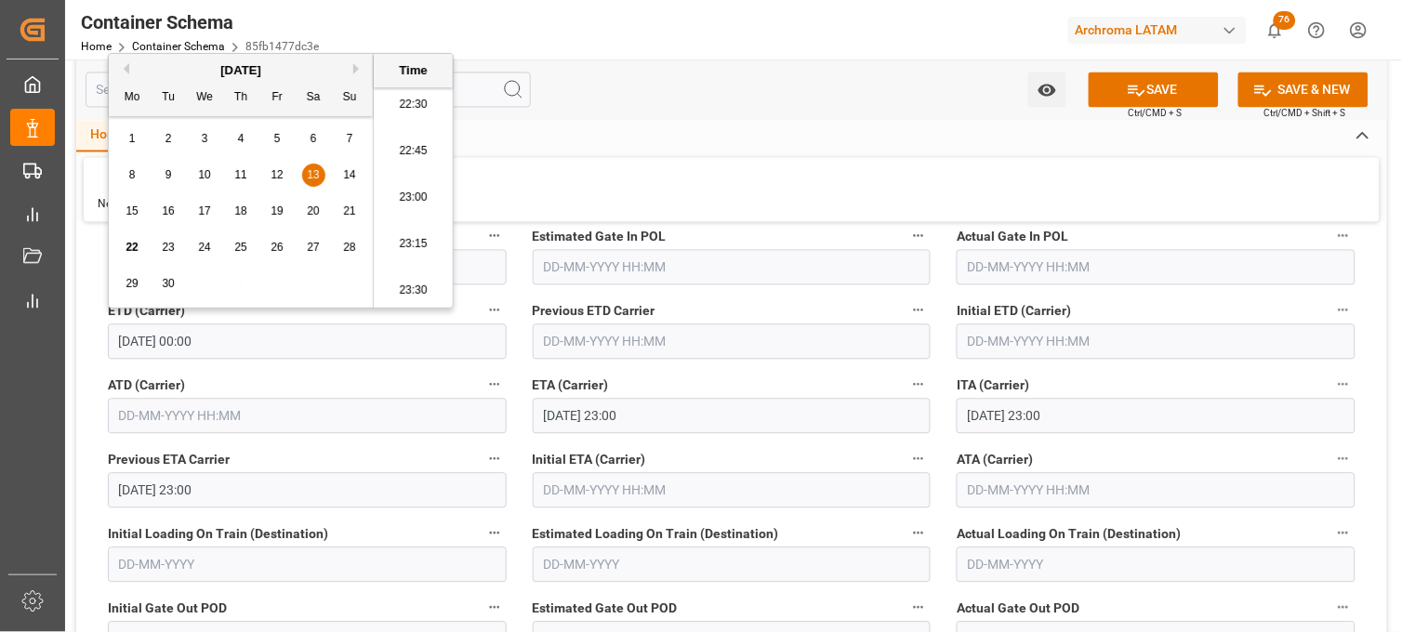
click at [405, 141] on li "22:45" at bounding box center [413, 151] width 79 height 47
type input "[DATE] 22:45"
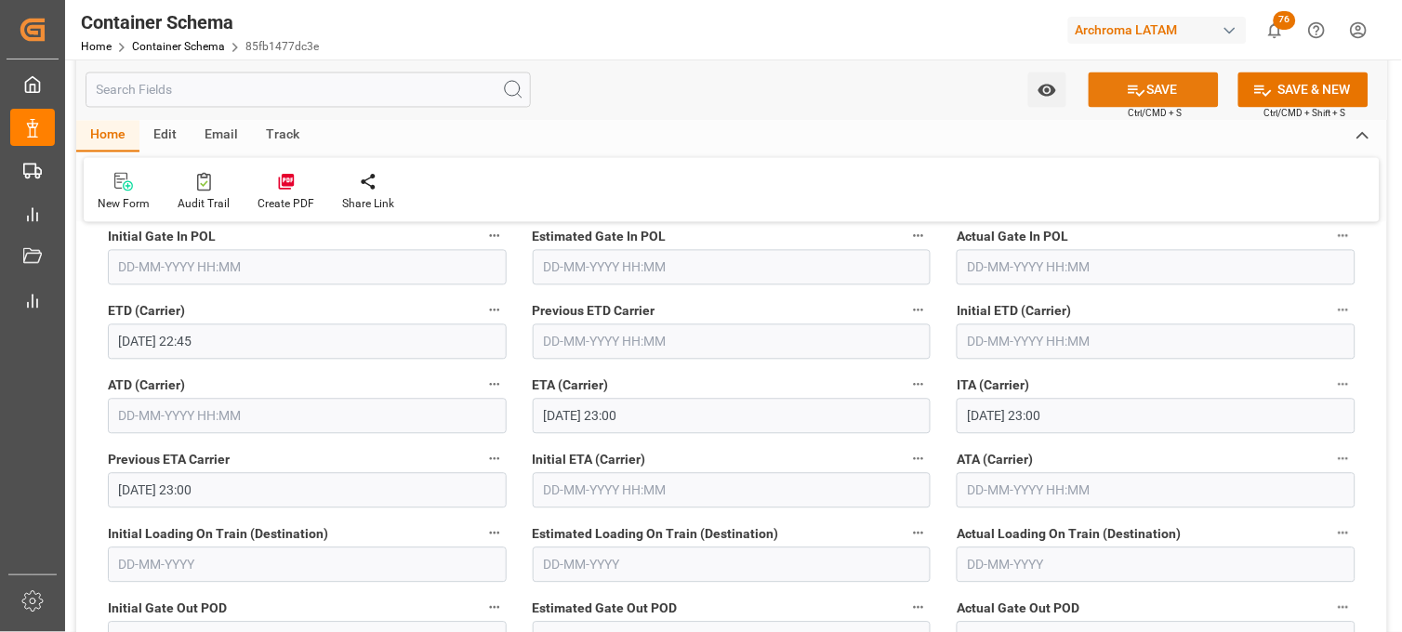
click at [1160, 96] on button "SAVE" at bounding box center [1154, 90] width 130 height 35
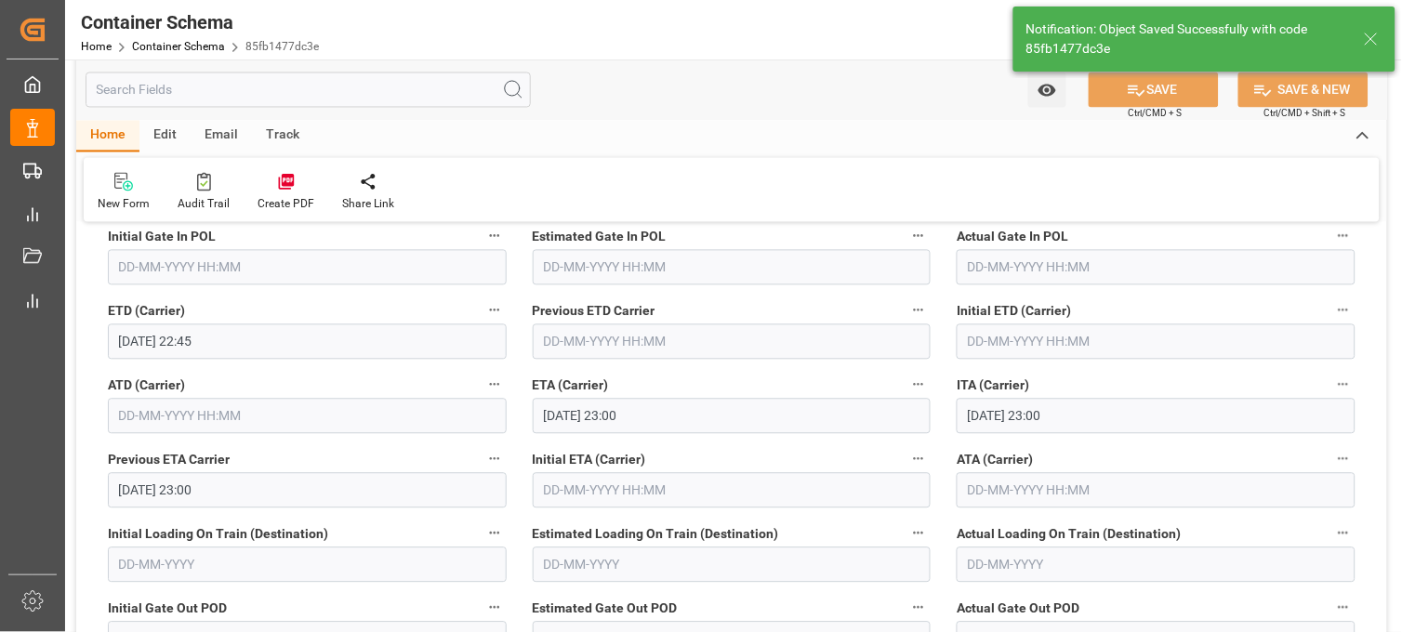
type input "[DATE] 00:00"
